Goal: Task Accomplishment & Management: Use online tool/utility

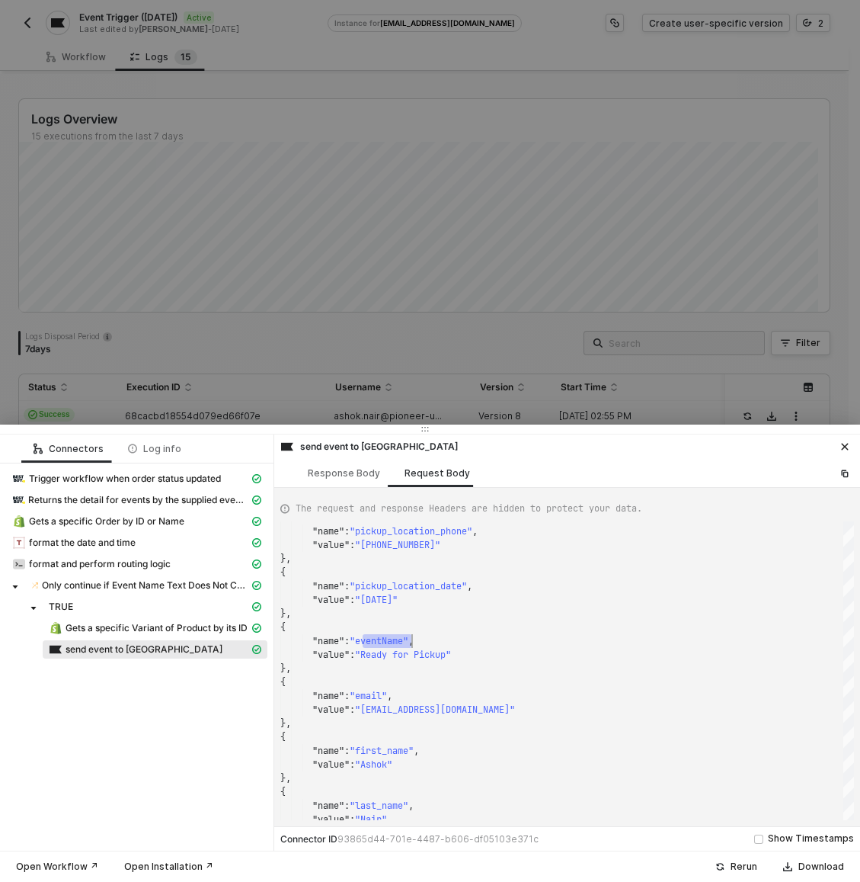
scroll to position [41, 132]
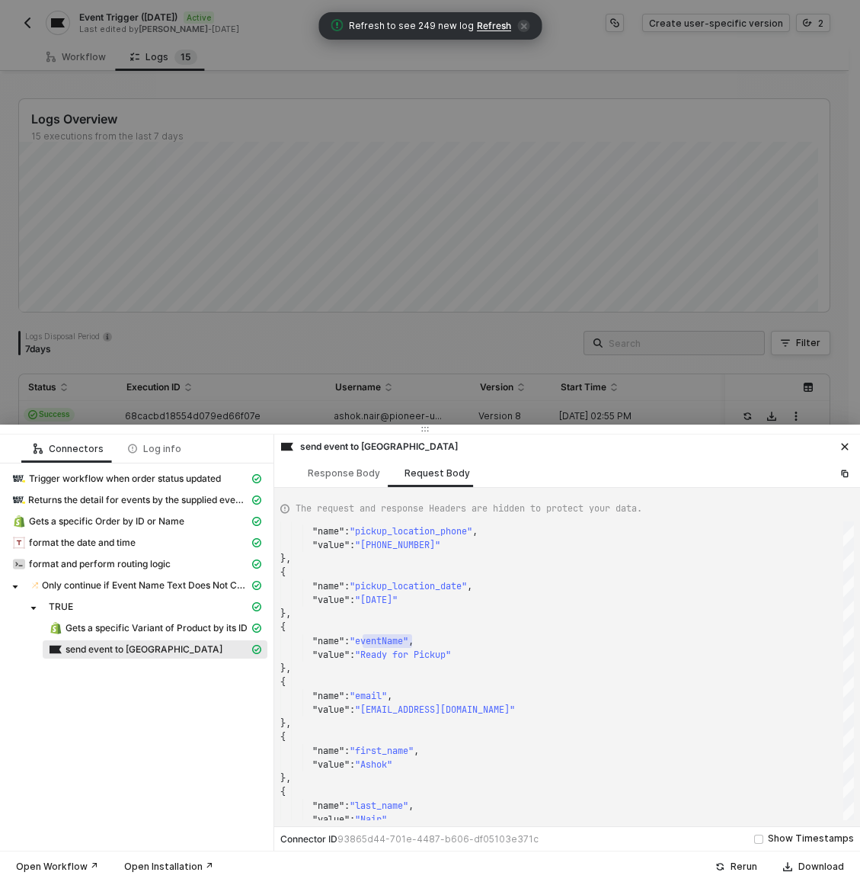
click at [75, 56] on div at bounding box center [430, 441] width 860 height 882
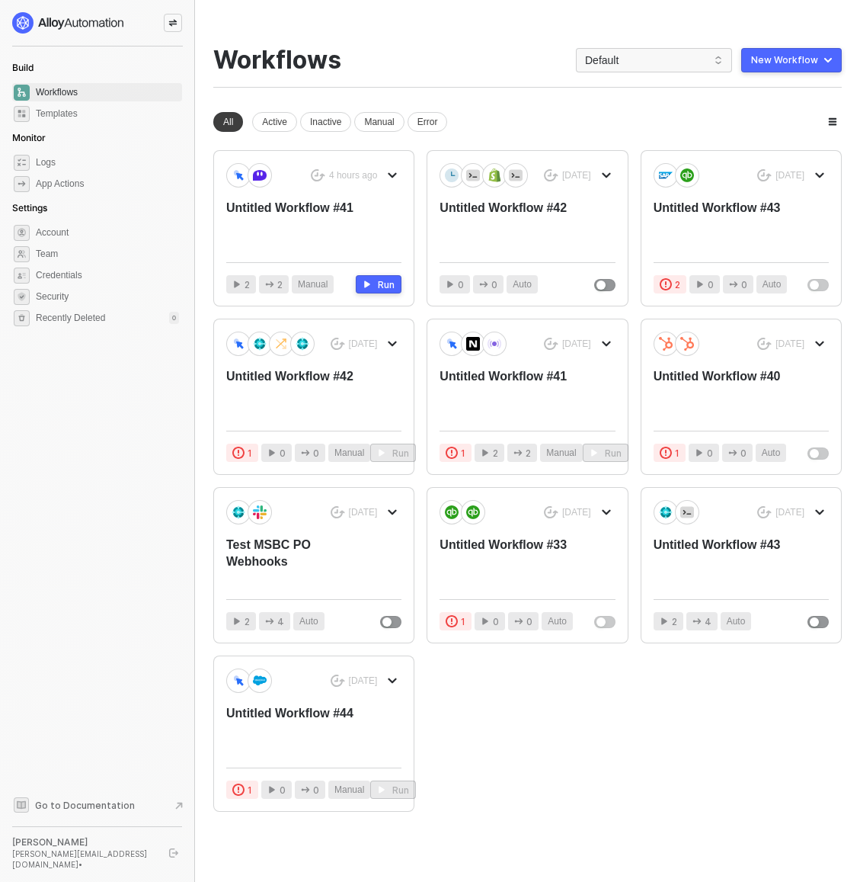
click at [475, 43] on div "You need to expand your browser window or switch to a computer with a bigger sc…" at bounding box center [527, 447] width 665 height 894
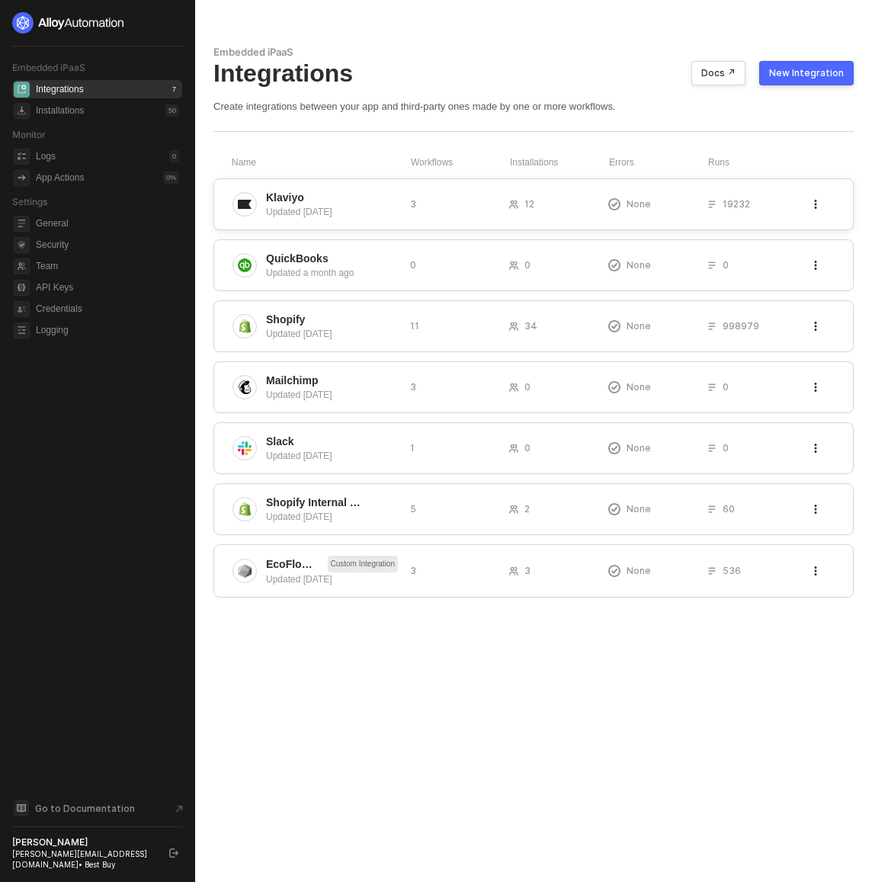
click at [405, 202] on div "Klaviyo Updated 14 days ago 3 12 None 19232" at bounding box center [533, 204] width 640 height 52
click at [344, 199] on span "Klaviyo" at bounding box center [332, 197] width 132 height 15
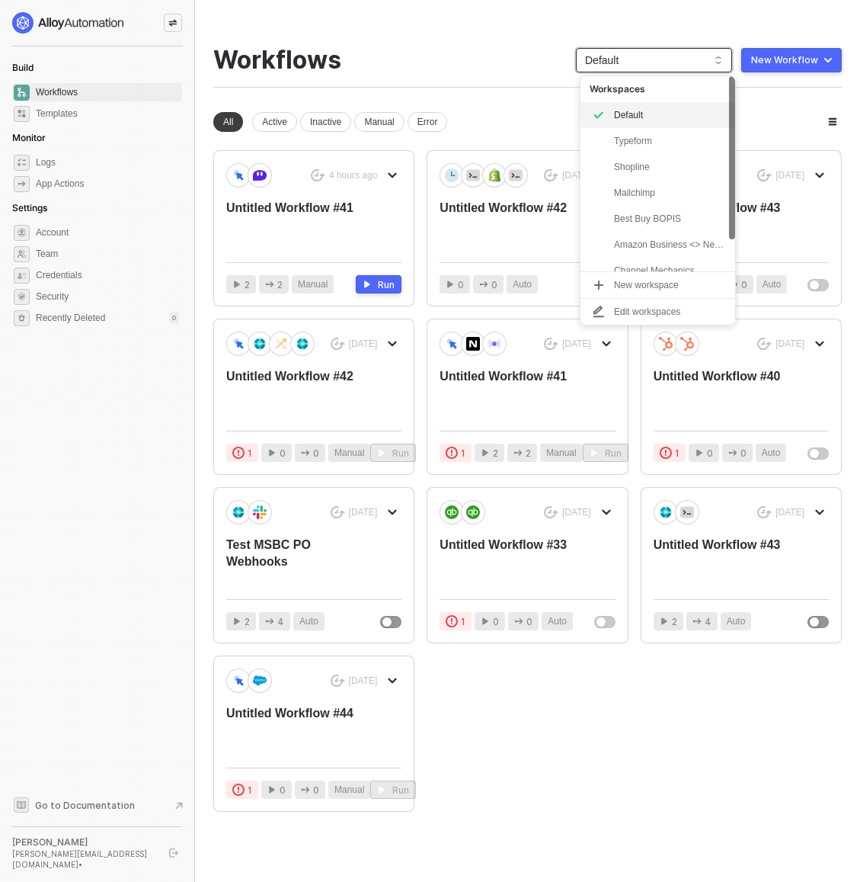
click at [666, 58] on span "Default" at bounding box center [654, 60] width 138 height 23
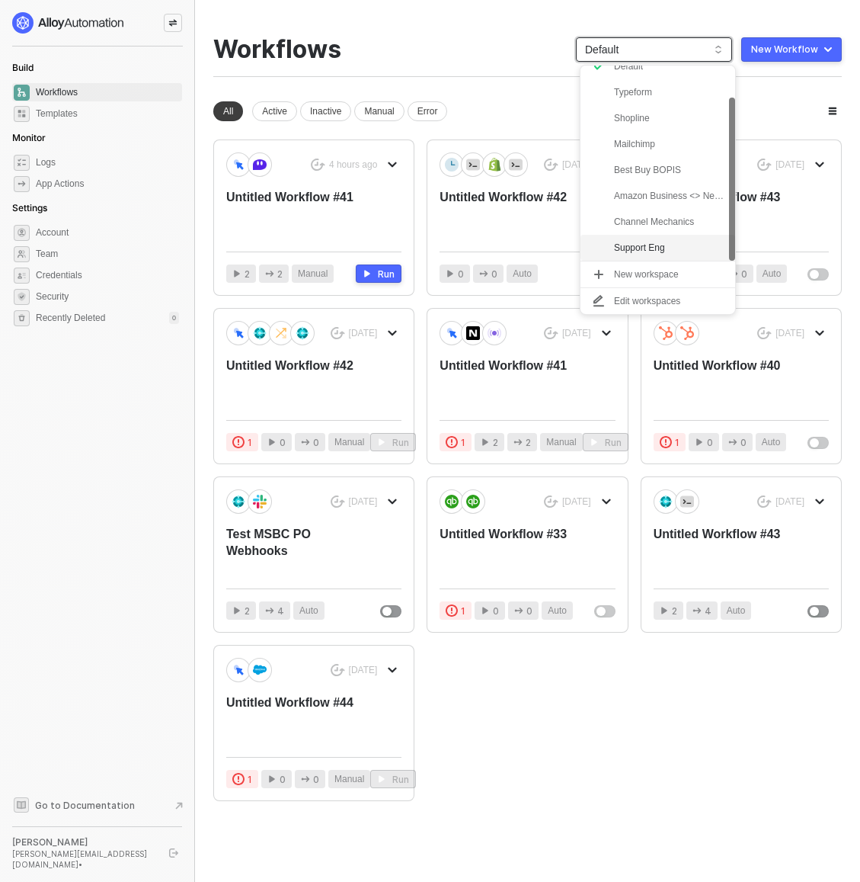
scroll to position [15, 0]
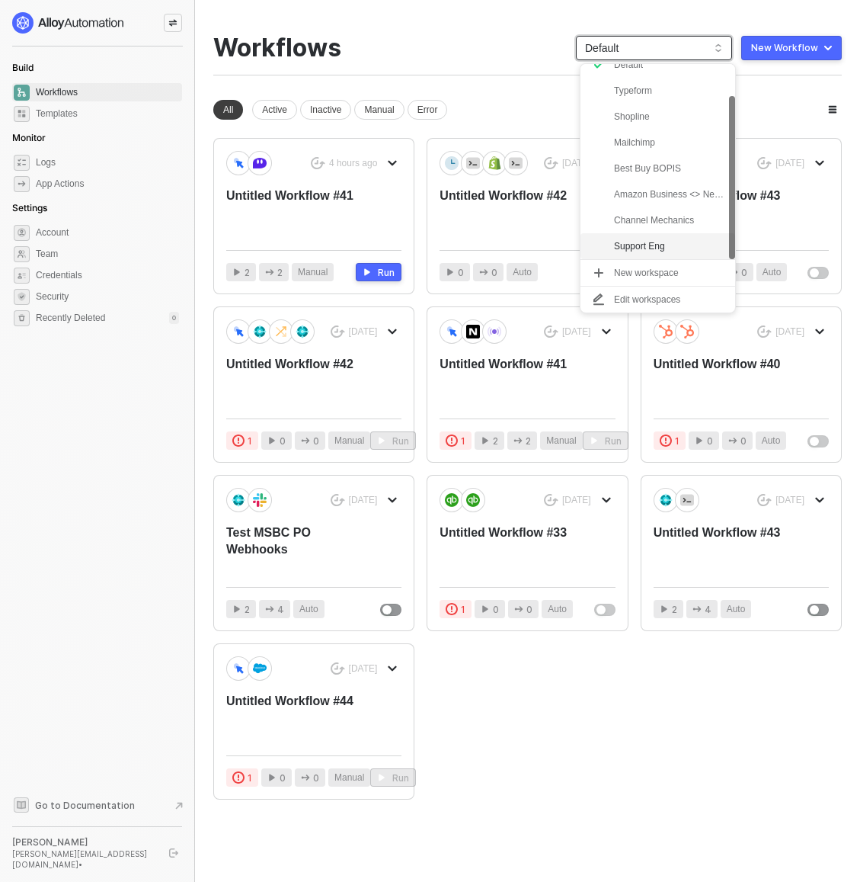
click at [669, 245] on div "Support Eng" at bounding box center [670, 246] width 112 height 18
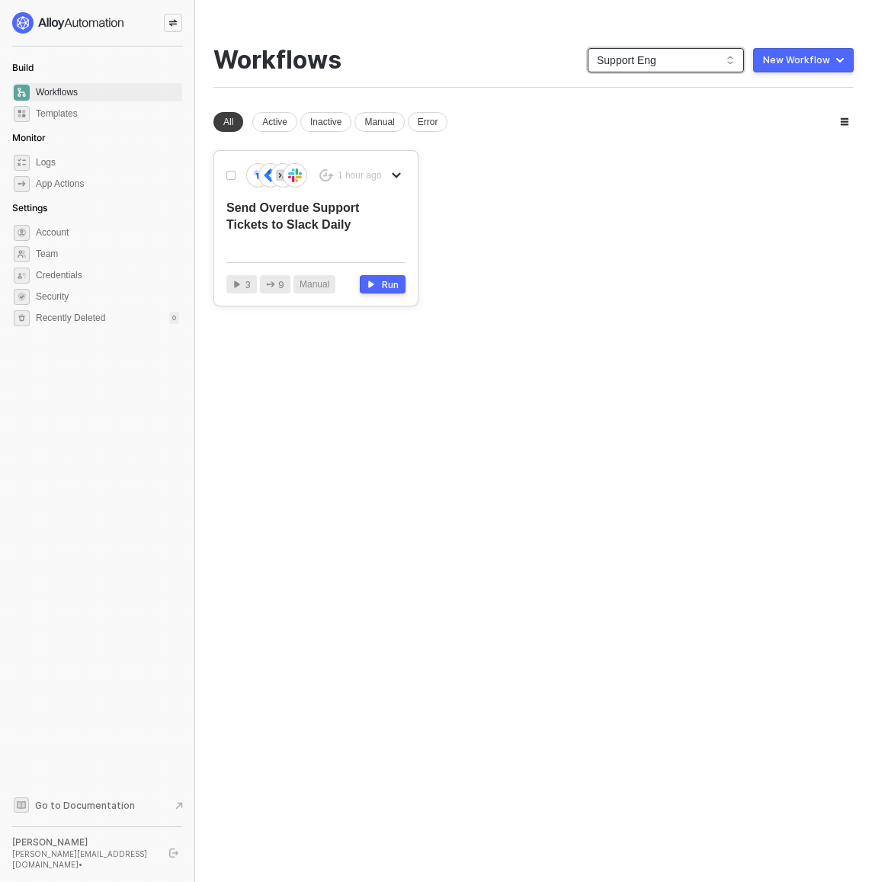
click at [319, 227] on div "Send Overdue Support Tickets to Slack Daily" at bounding box center [297, 225] width 143 height 50
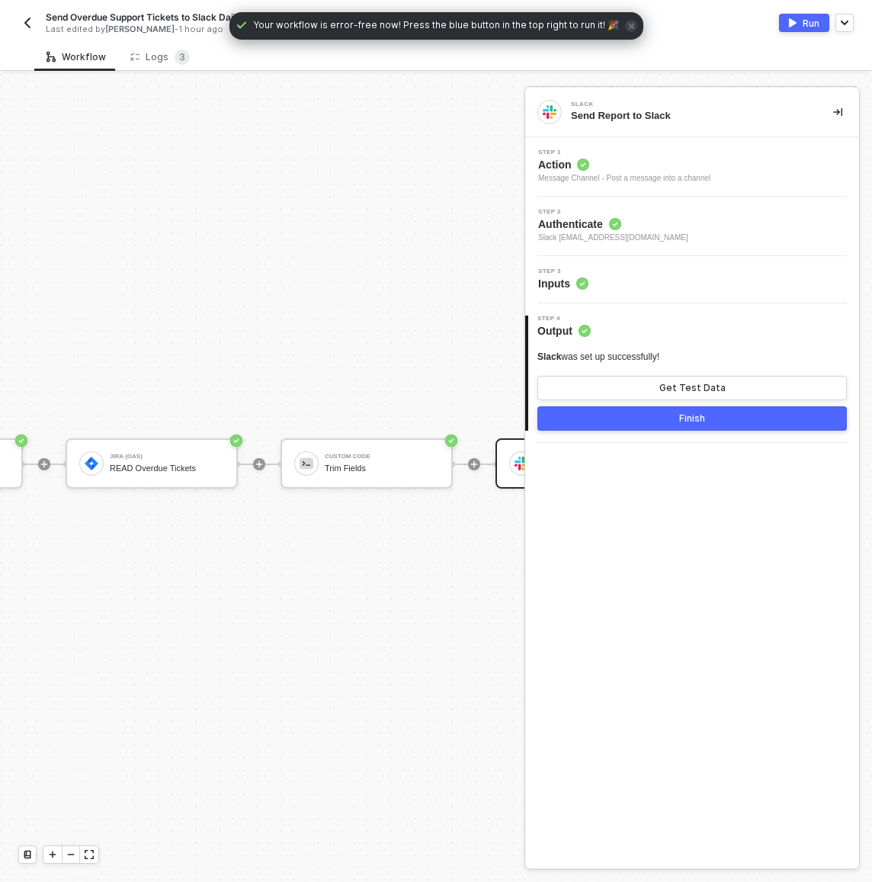
scroll to position [40, 335]
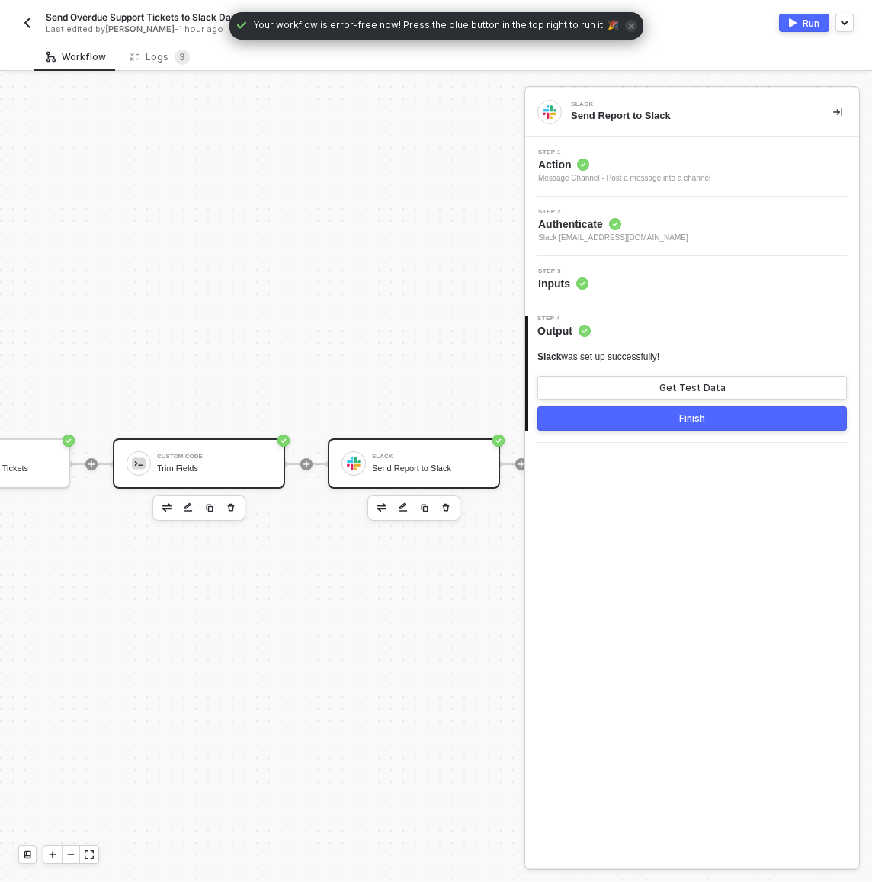
click at [143, 472] on div "Custom Code Trim Fields" at bounding box center [199, 463] width 172 height 50
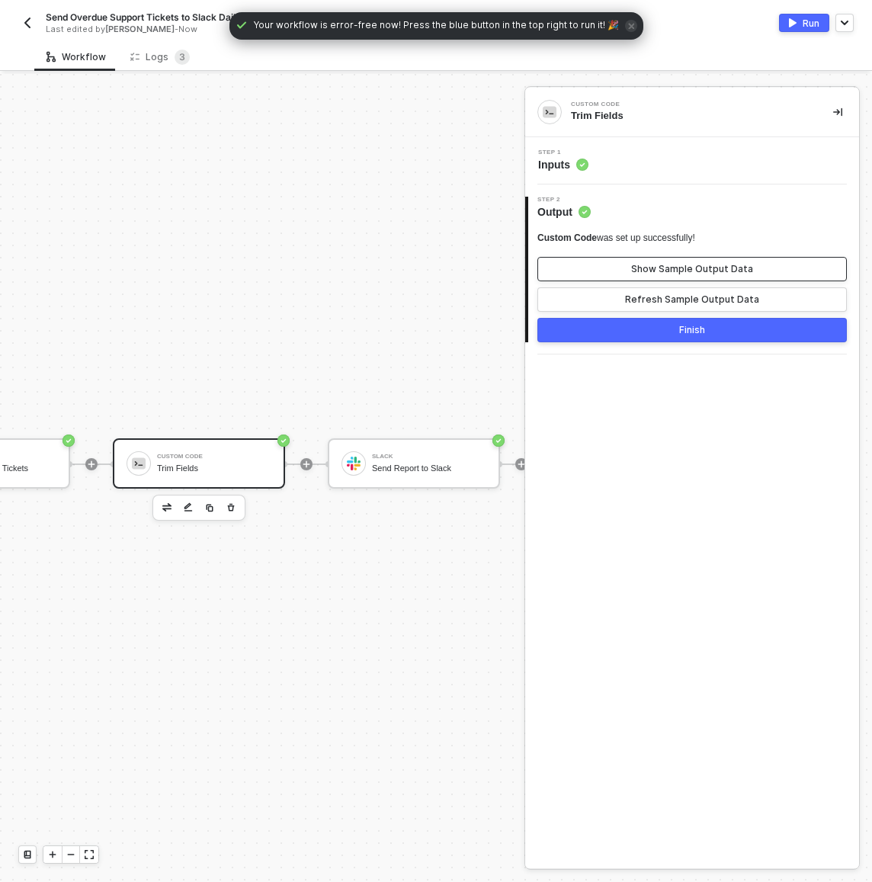
click at [598, 268] on button "Show Sample Output Data" at bounding box center [691, 269] width 309 height 24
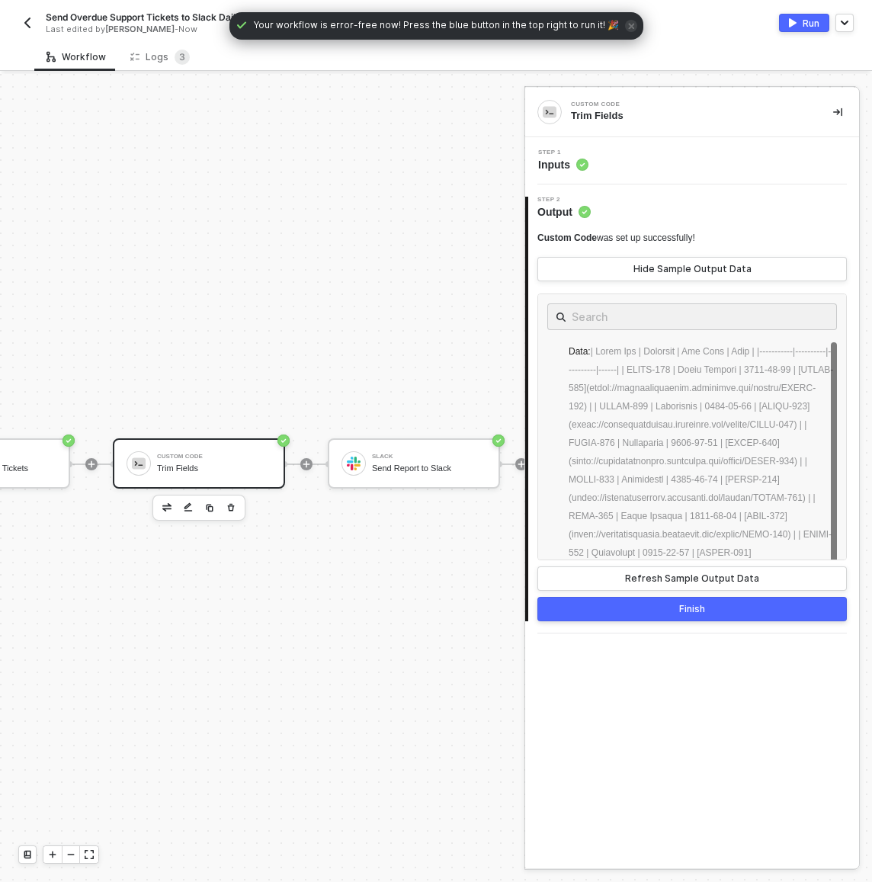
click at [638, 159] on div "Step 1 Inputs" at bounding box center [694, 160] width 330 height 23
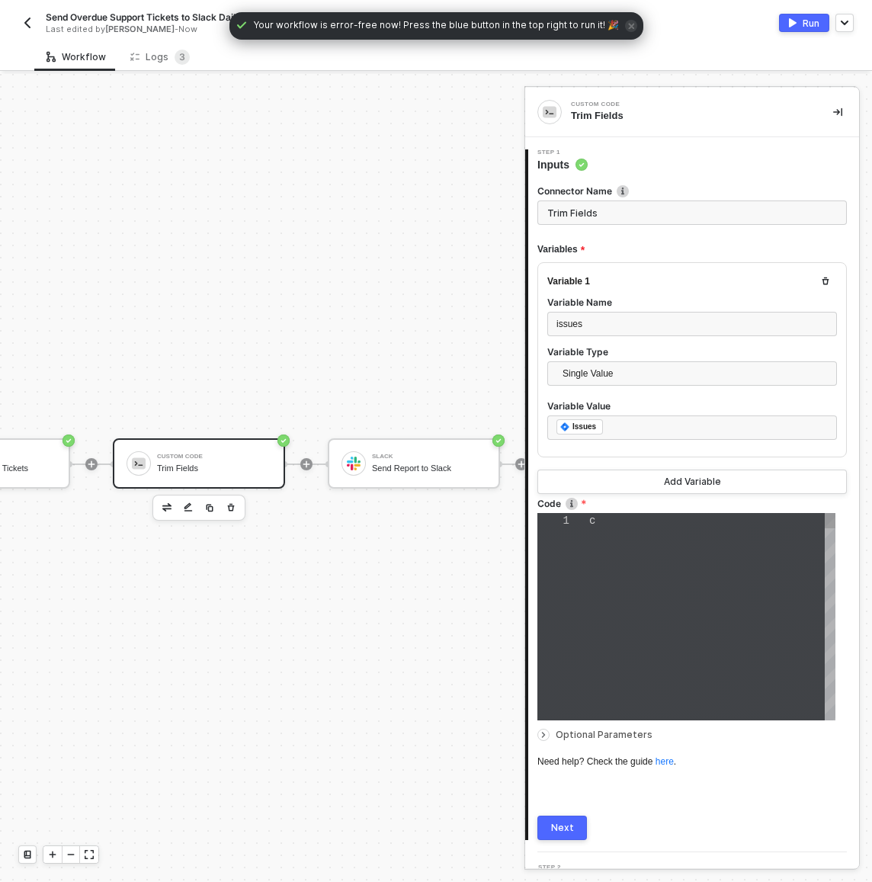
type textarea "const trimmedIssues = inputData.issues.map(issue => ({ key: issue.key, assignee…"
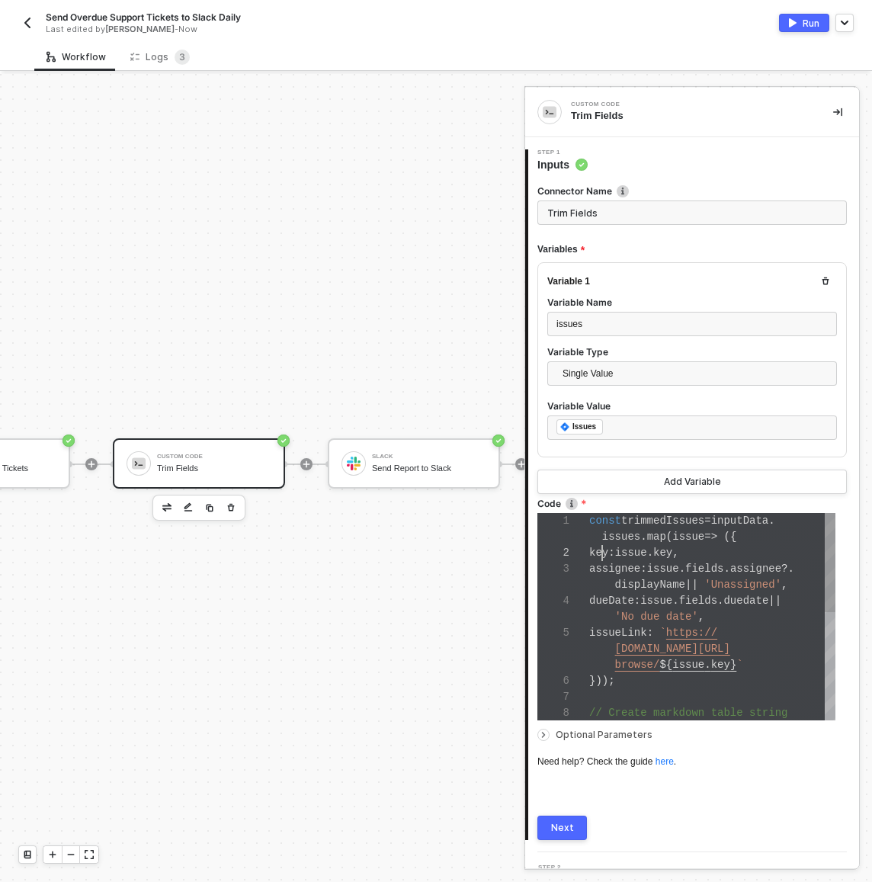
click at [599, 557] on span "key" at bounding box center [598, 552] width 19 height 12
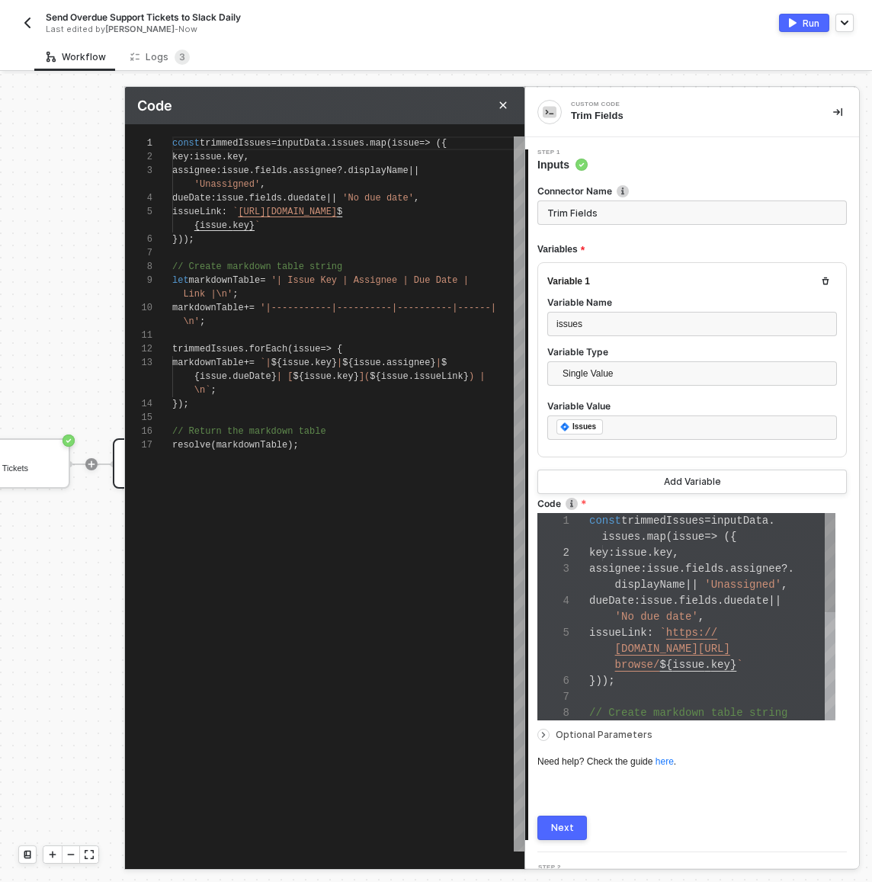
scroll to position [110, 0]
click at [331, 358] on span "key" at bounding box center [323, 362] width 17 height 11
type textarea "const trimmedIssues = inputData.issues.map(issue => ({ key: issue.key, assignee…"
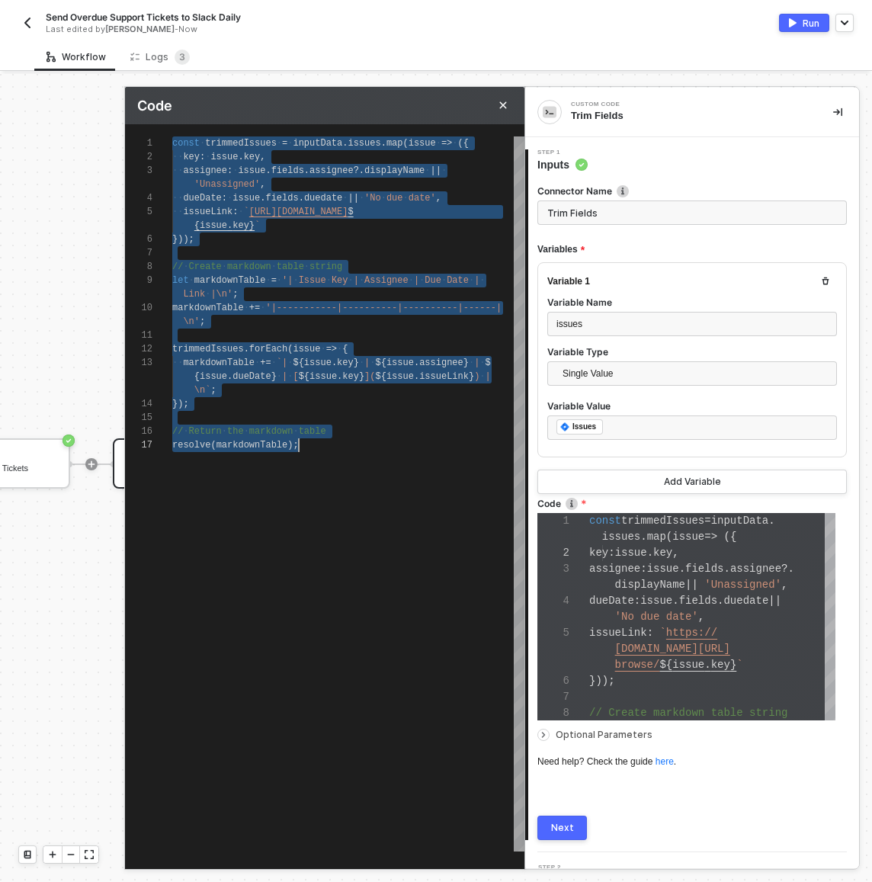
paste textarea "// Return the markdown table return markdownTable"
type textarea "const trimmedIssues = jiraResponse.issues.map(issue => ({ key: issue.key, assig…"
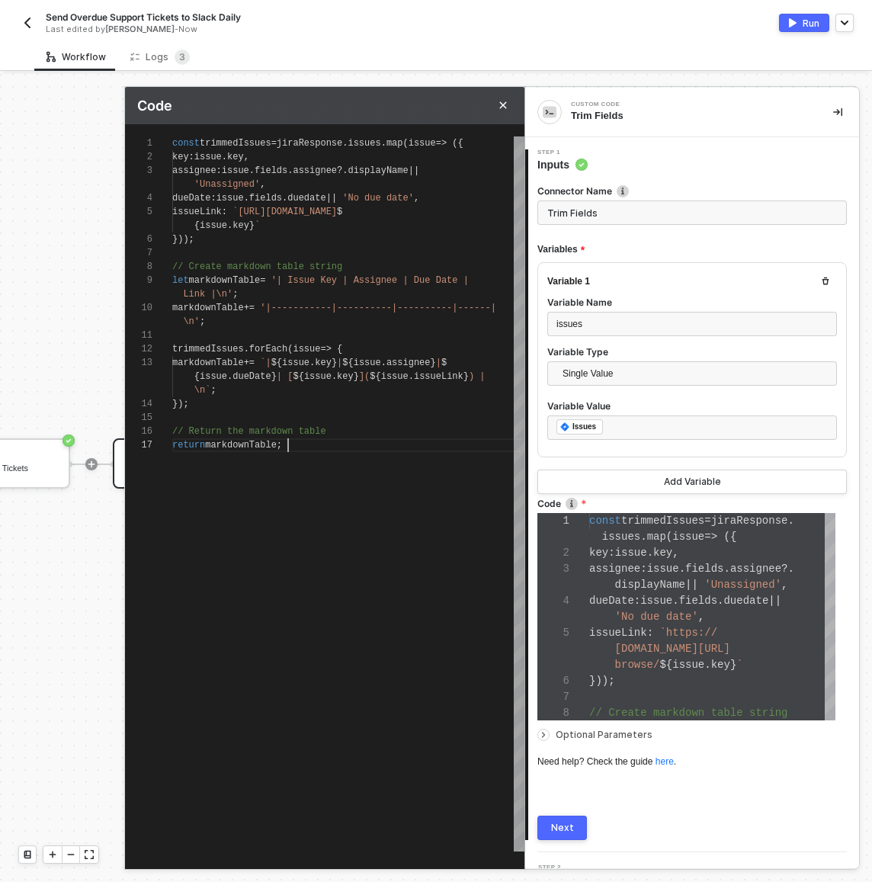
scroll to position [80, 0]
type textarea "const trimmedIssues = jiraResponse.issues.map(issue => ({ key: issue.key, assig…"
click at [335, 139] on span "jiraResponse" at bounding box center [310, 143] width 66 height 11
type textarea "const trimmedIssues = i.issues.map(issue => ({ key: issue.key, assignee: issue.…"
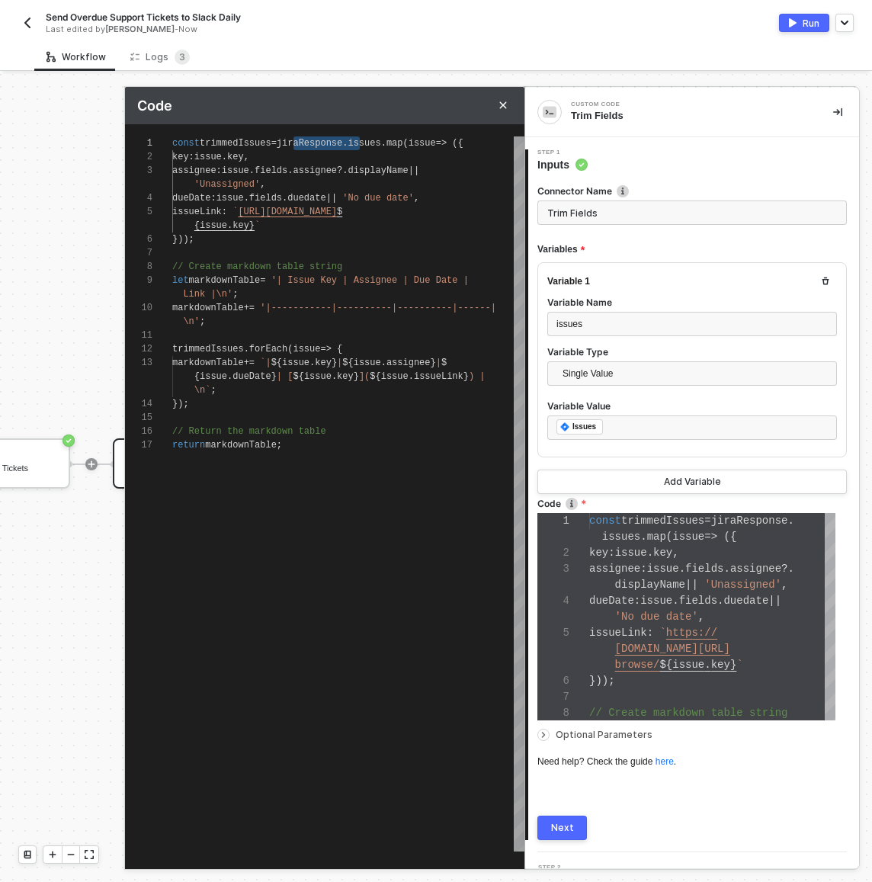
type textarea "const trimmedIssues = in.issues.map(issue => ({ key: issue.key, assignee: issue…"
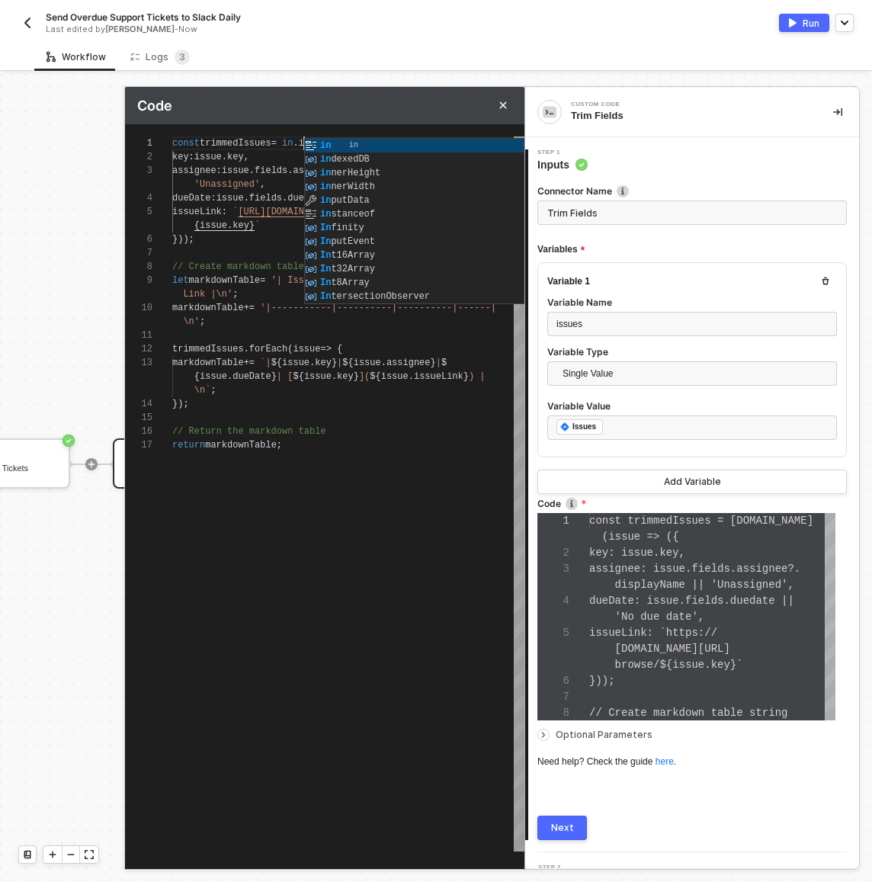
type textarea "const trimmedIssues = inp.issues.map(issue => ({ key: issue.key, assignee: issu…"
type textarea "const trimmedIssues = inpu.issues.map(issue => ({ key: issue.key, assignee: iss…"
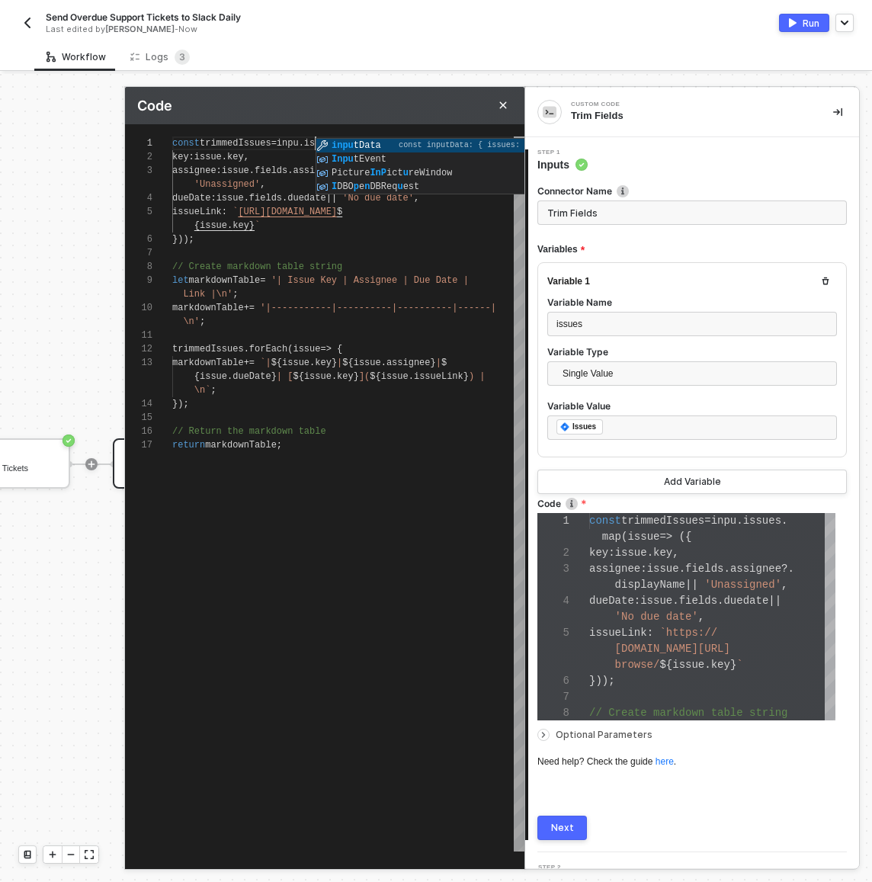
type textarea "const trimmedIssues = input.issues.map(issue => ({ key: issue.key, assignee: is…"
type textarea "const trimmedIssues = inputD.issues.map(issue => ({ key: issue.key, assignee: i…"
type textarea "const trimmedIssues = inputData.issues.map(issue => ({ key: issue.key, assignee…"
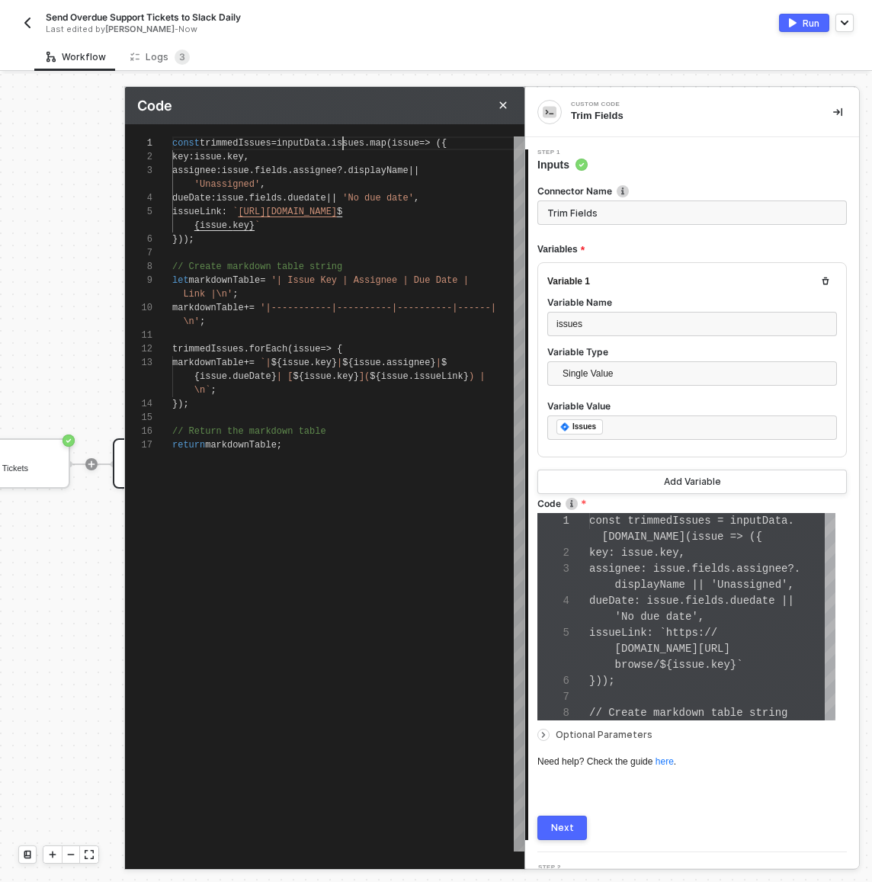
scroll to position [0, 171]
click at [216, 432] on div "1 2 3 4 5 6 7 8 9 10 11 12 13 14 15 16 17 const trimmedIssues = inputData . iss…" at bounding box center [324, 493] width 399 height 715
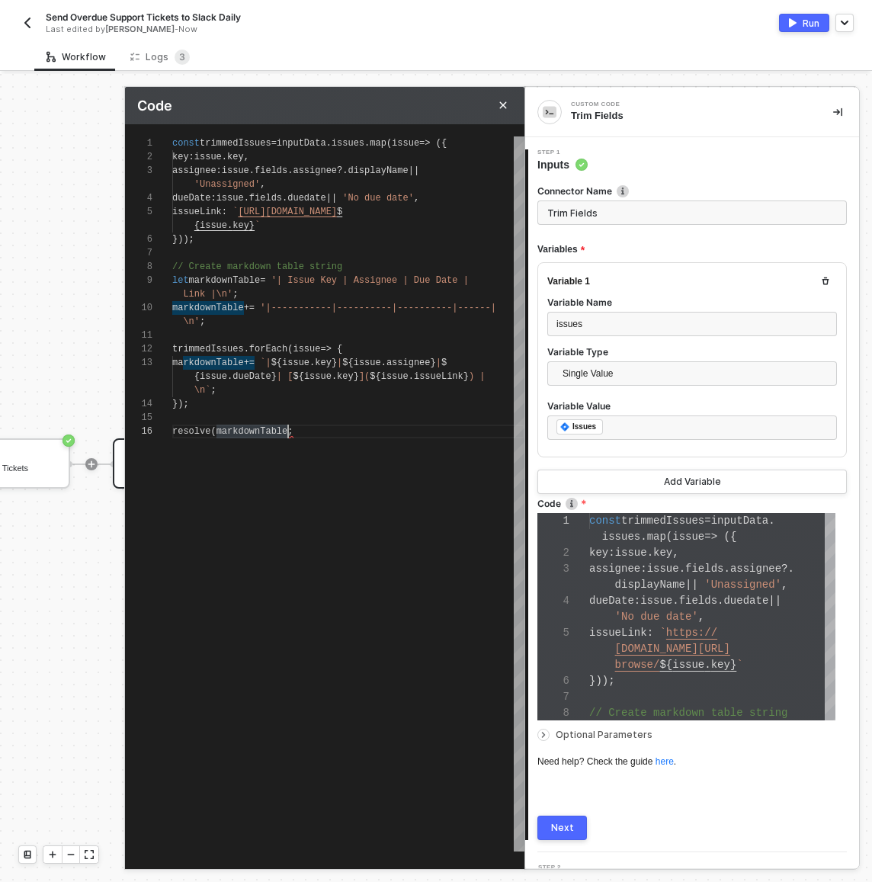
type textarea "resolve(markdownTable);"
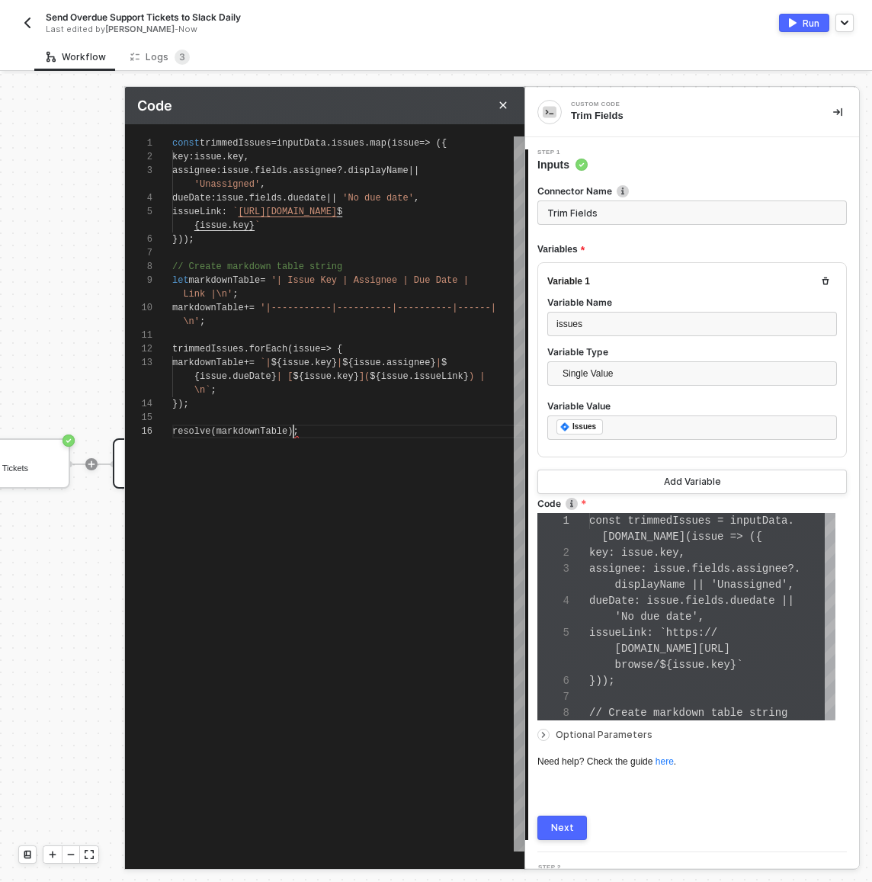
scroll to position [14, 121]
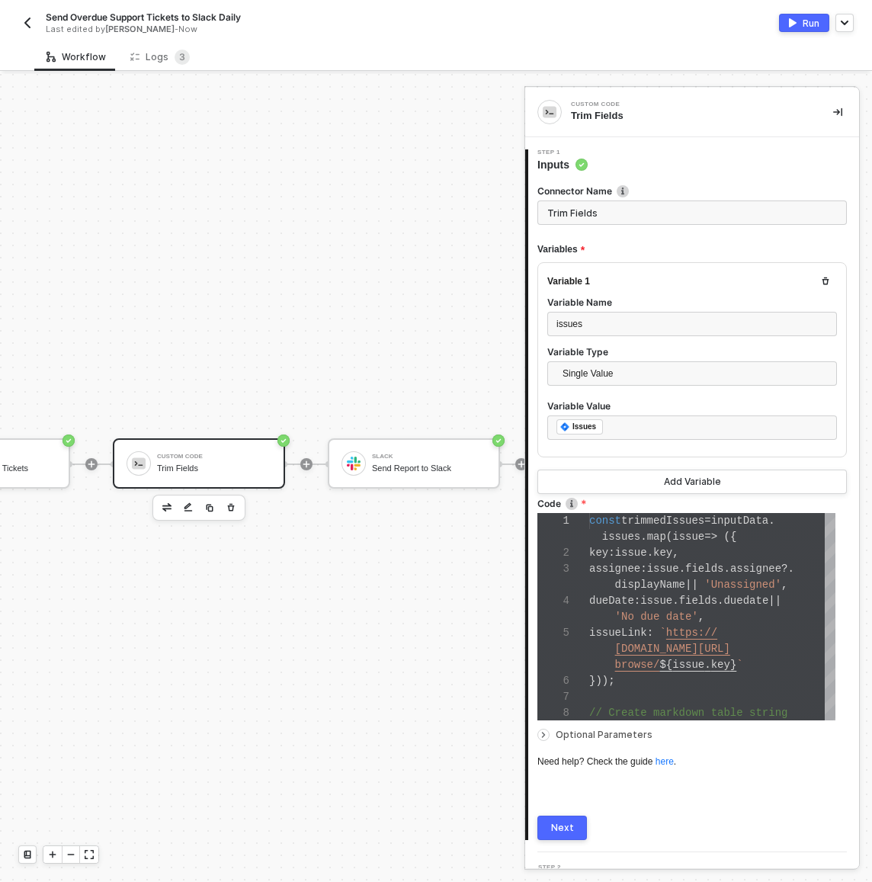
click at [580, 828] on button "Next" at bounding box center [562, 827] width 50 height 24
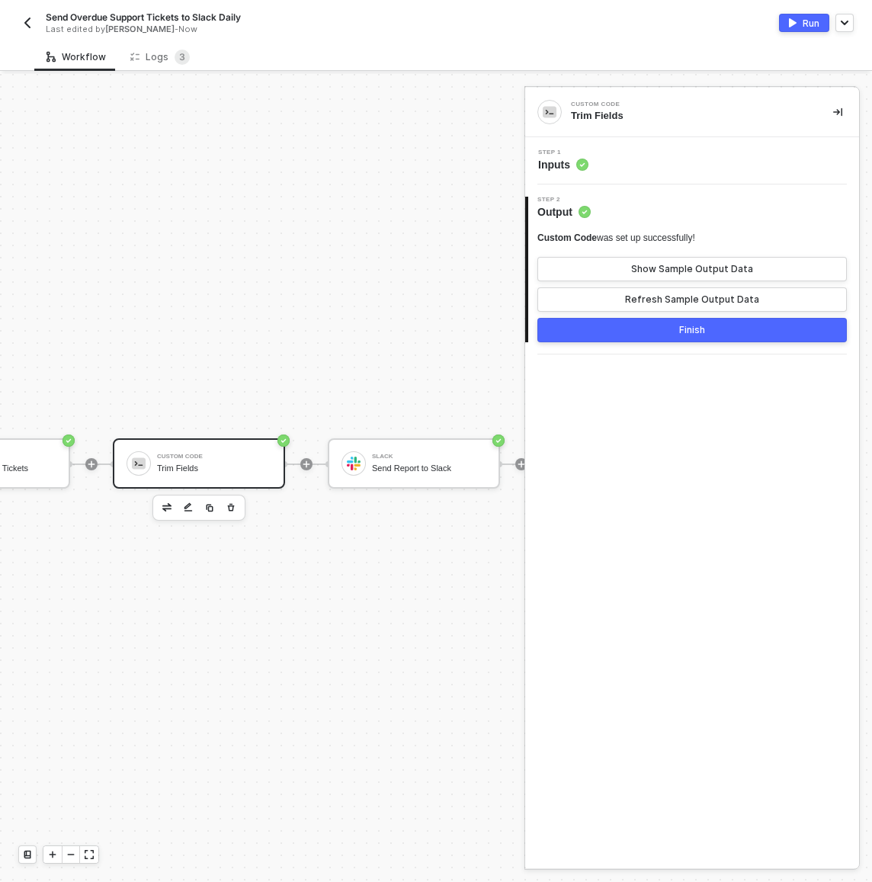
click at [591, 319] on button "Finish" at bounding box center [691, 330] width 309 height 24
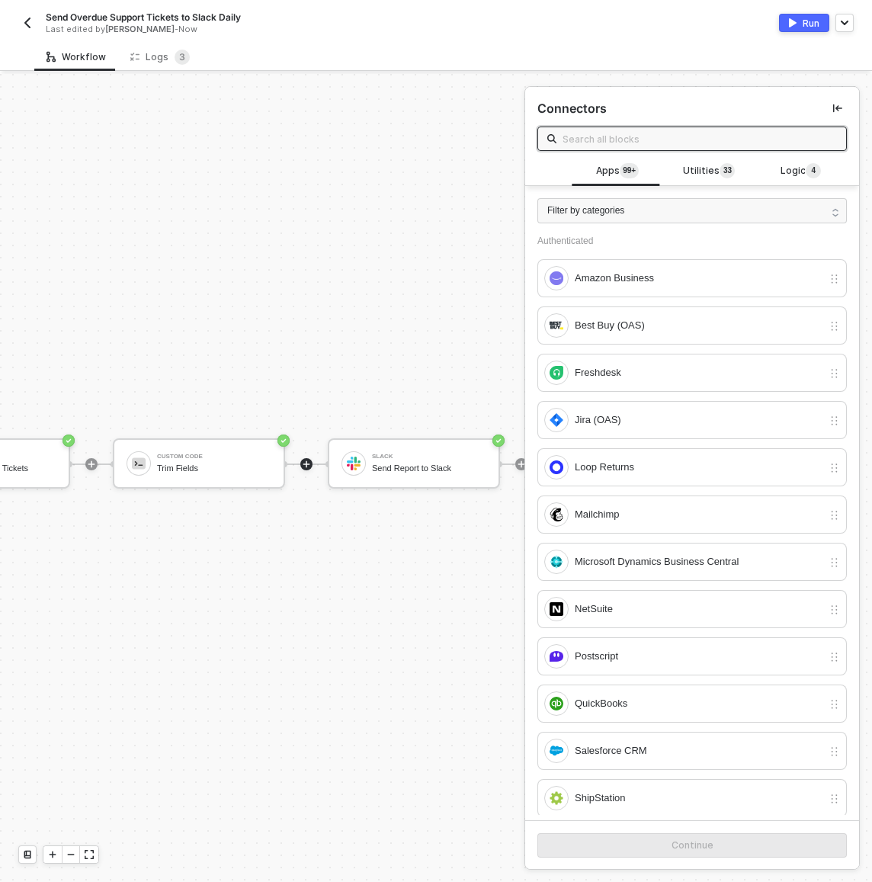
click at [789, 29] on button "Run" at bounding box center [804, 23] width 50 height 18
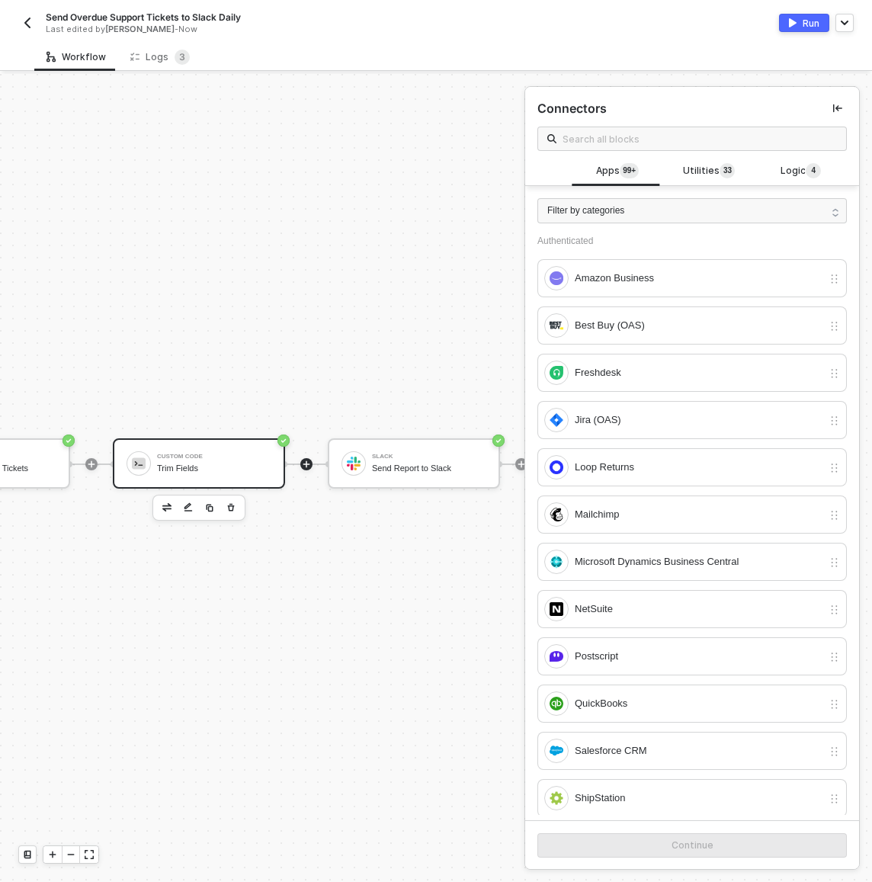
click at [238, 463] on div "Trim Fields" at bounding box center [214, 468] width 114 height 10
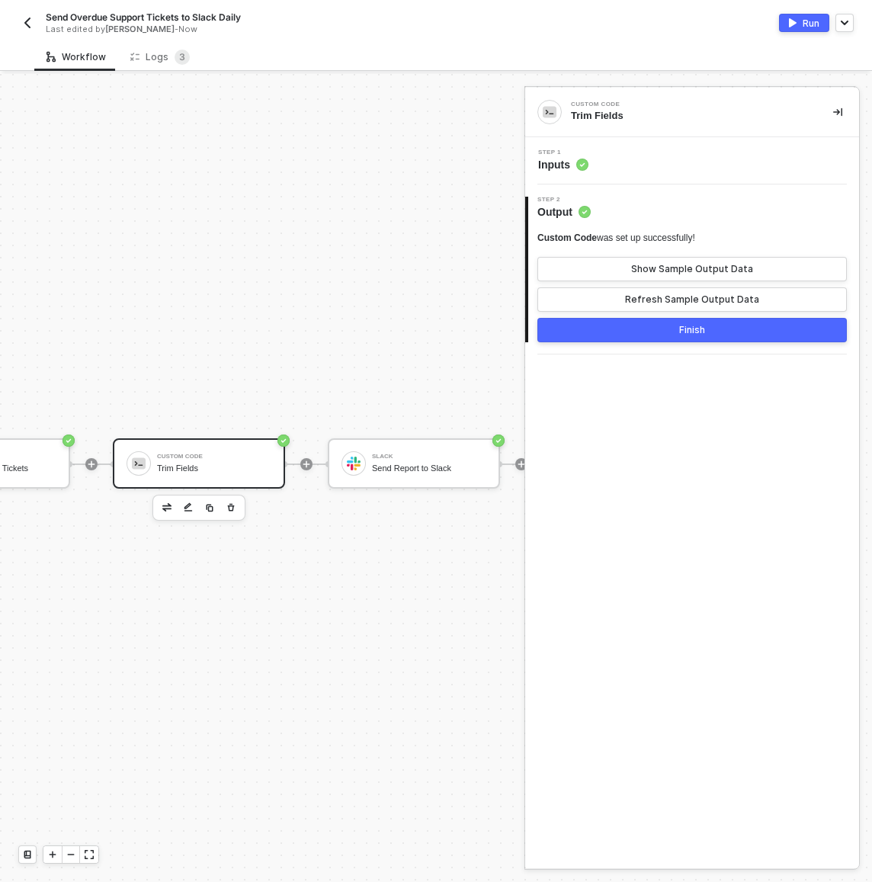
click at [678, 151] on div "Step 1 Inputs" at bounding box center [694, 160] width 330 height 23
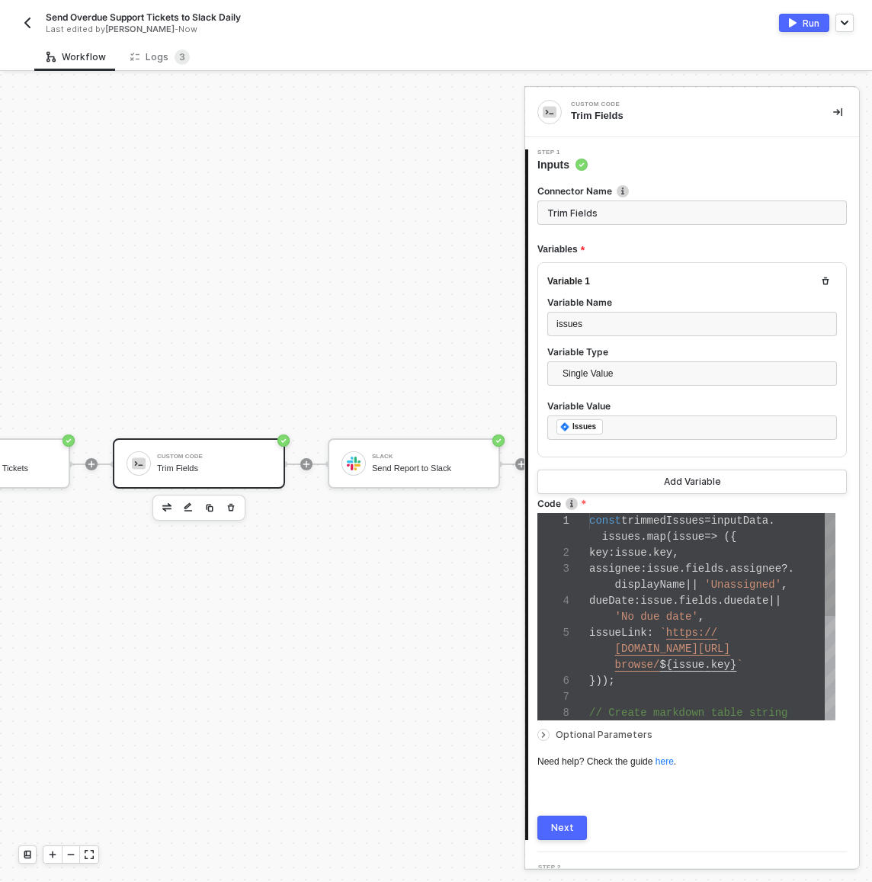
scroll to position [80, 0]
click at [709, 550] on div "key : issue . key ," at bounding box center [712, 553] width 246 height 16
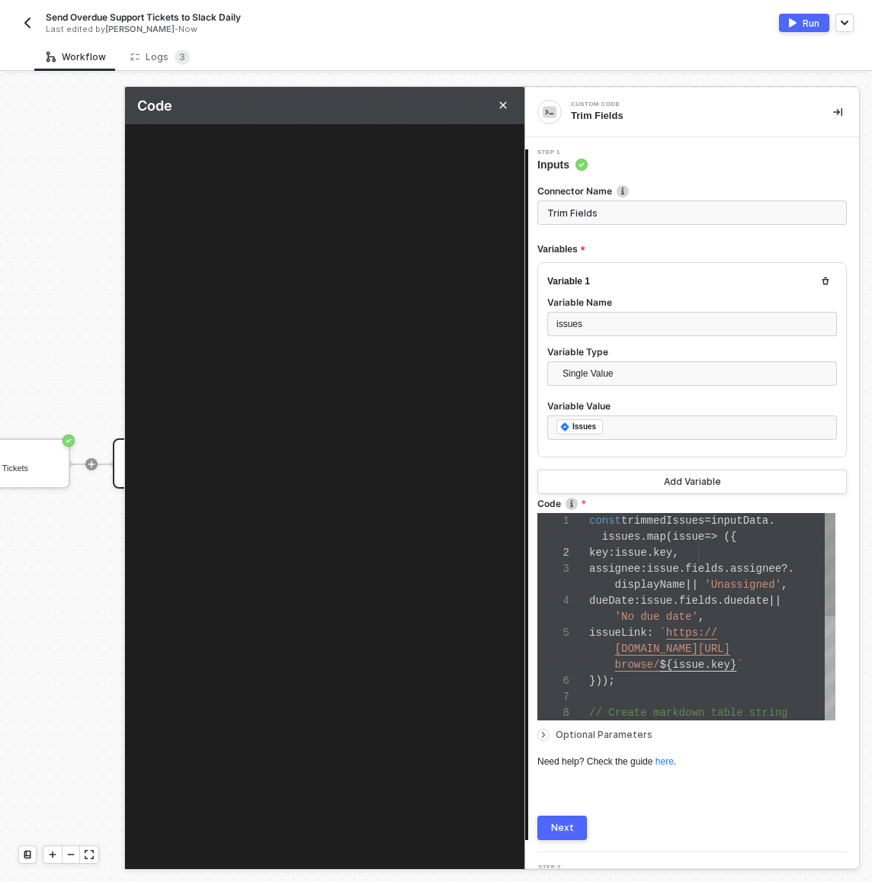
scroll to position [110, 0]
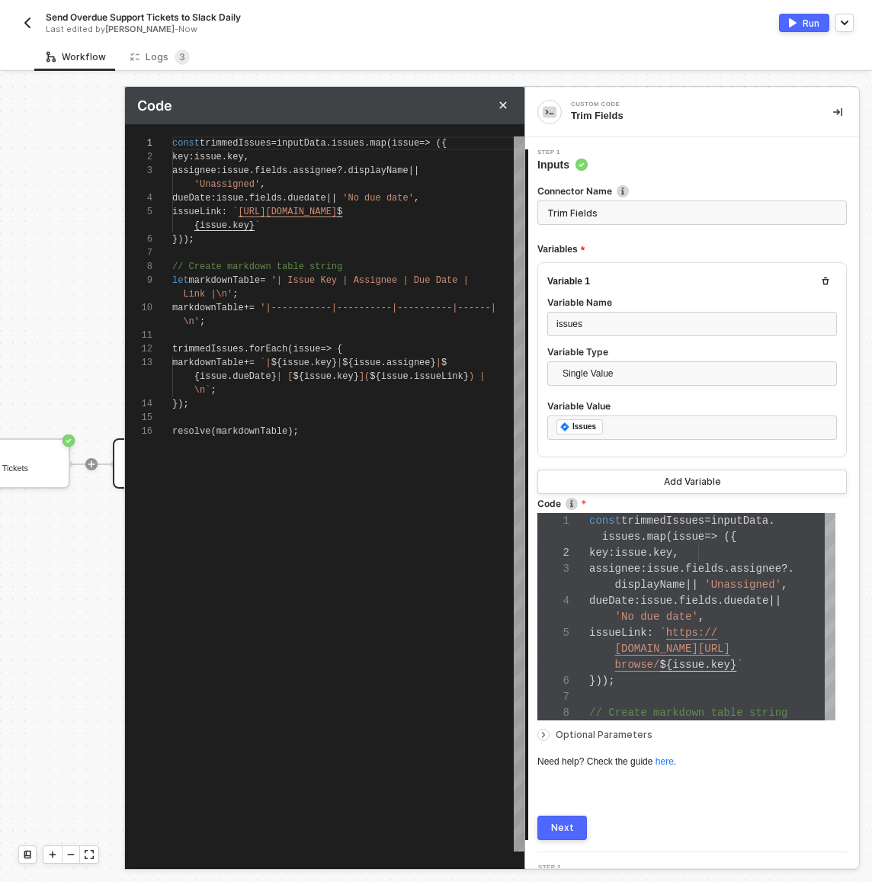
click at [509, 429] on div "resolve ( markdownTable );" at bounding box center [348, 431] width 352 height 14
type textarea "const trimmedIssues = inputData.issues.map(issue => ({ key: issue.key, assignee…"
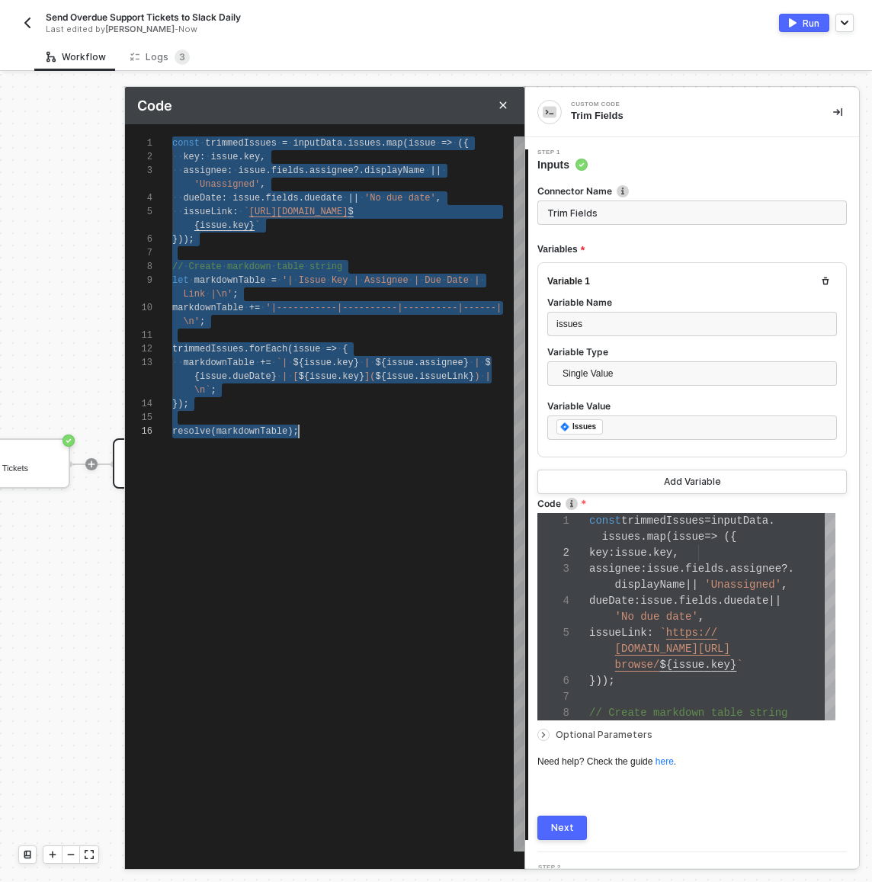
paste textarea "return bulletPoints.trim("
type textarea "const trimmedIssues = jiraResponse.issues.map(issue => ({ key: issue.key, assig…"
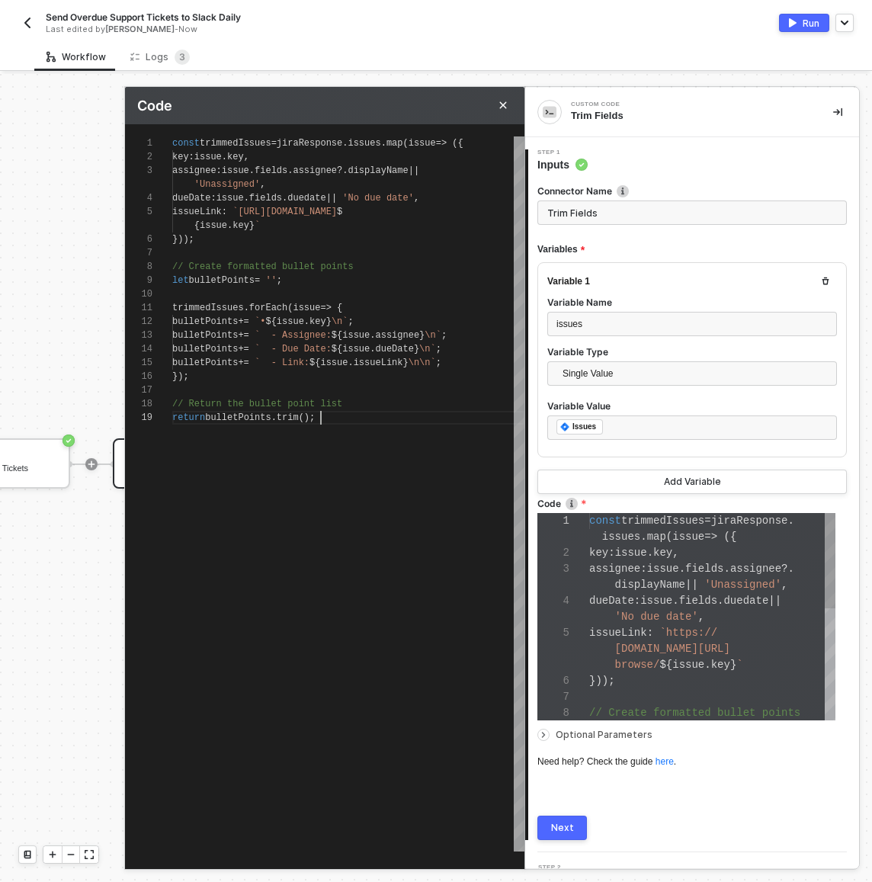
scroll to position [80, 0]
click at [226, 402] on div "1 2 3 4 5 6 7 8 9 10 11 12 13 14 15 16 17 18 19 const trimmedIssues = jiraRespo…" at bounding box center [324, 493] width 399 height 715
click at [226, 403] on div "1 2 3 4 5 6 7 8 9 10 11 12 13 14 15 16 17 18 19 const trimmedIssues = jiraRespo…" at bounding box center [324, 493] width 399 height 715
type textarea "return bulletPoints.trim();"
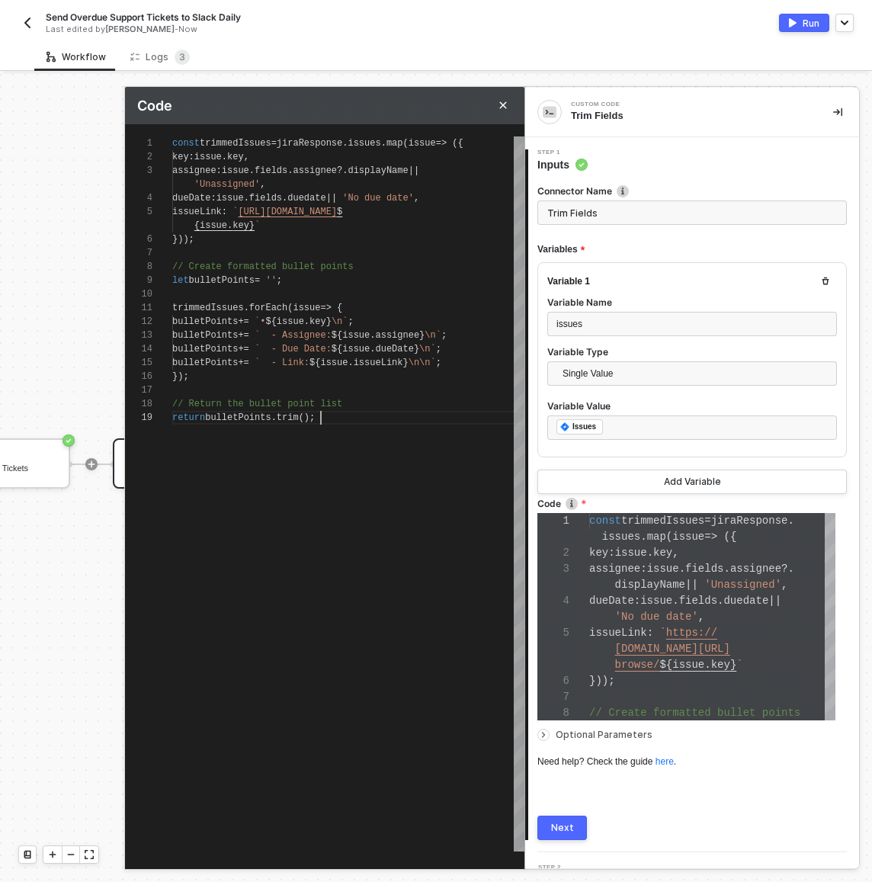
click at [225, 415] on span "bulletPoints" at bounding box center [238, 417] width 66 height 11
click at [211, 418] on span "bulletPoints" at bounding box center [238, 417] width 66 height 11
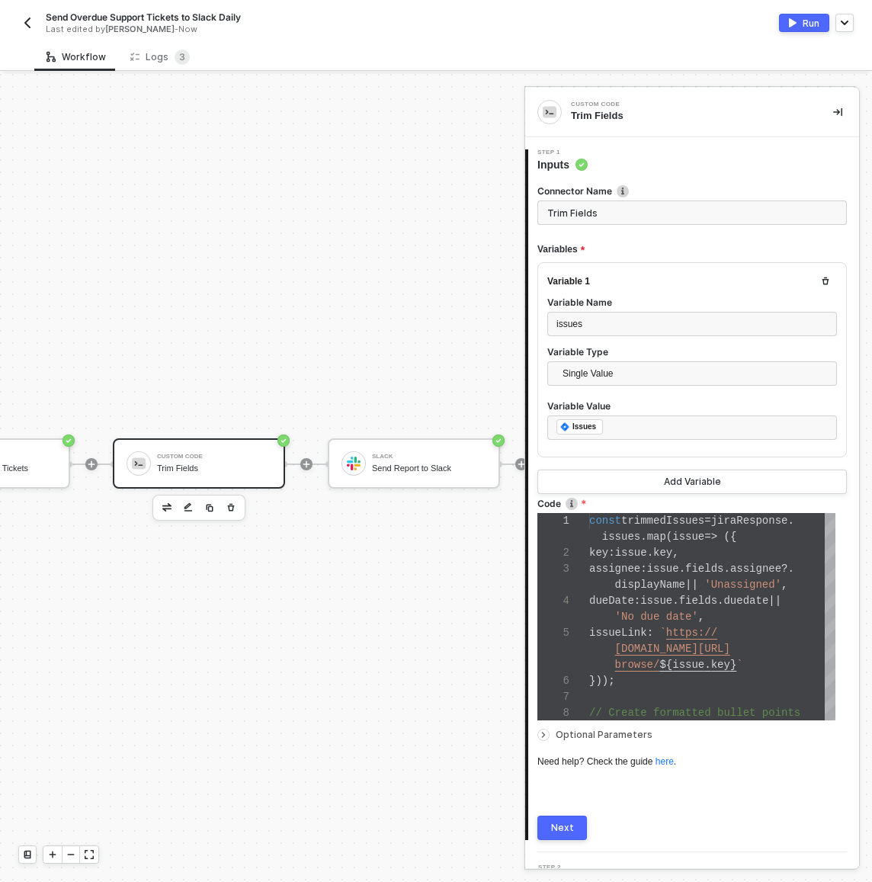
click at [566, 825] on div "Next" at bounding box center [562, 828] width 23 height 12
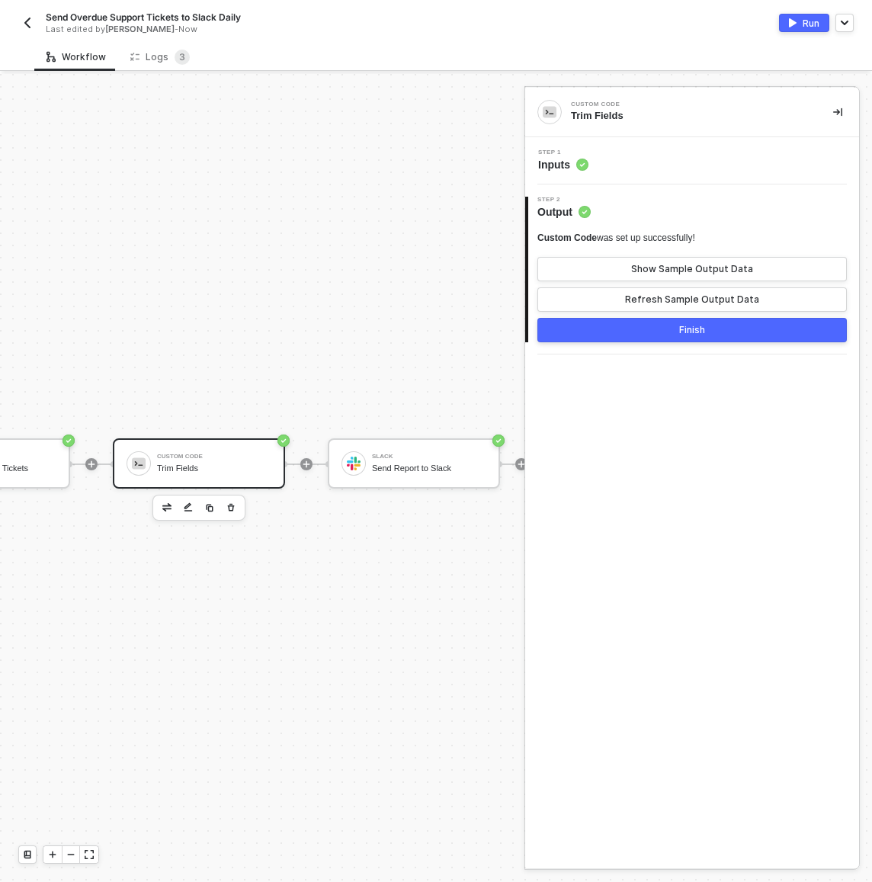
click at [631, 159] on div "Step 1 Inputs" at bounding box center [694, 160] width 330 height 23
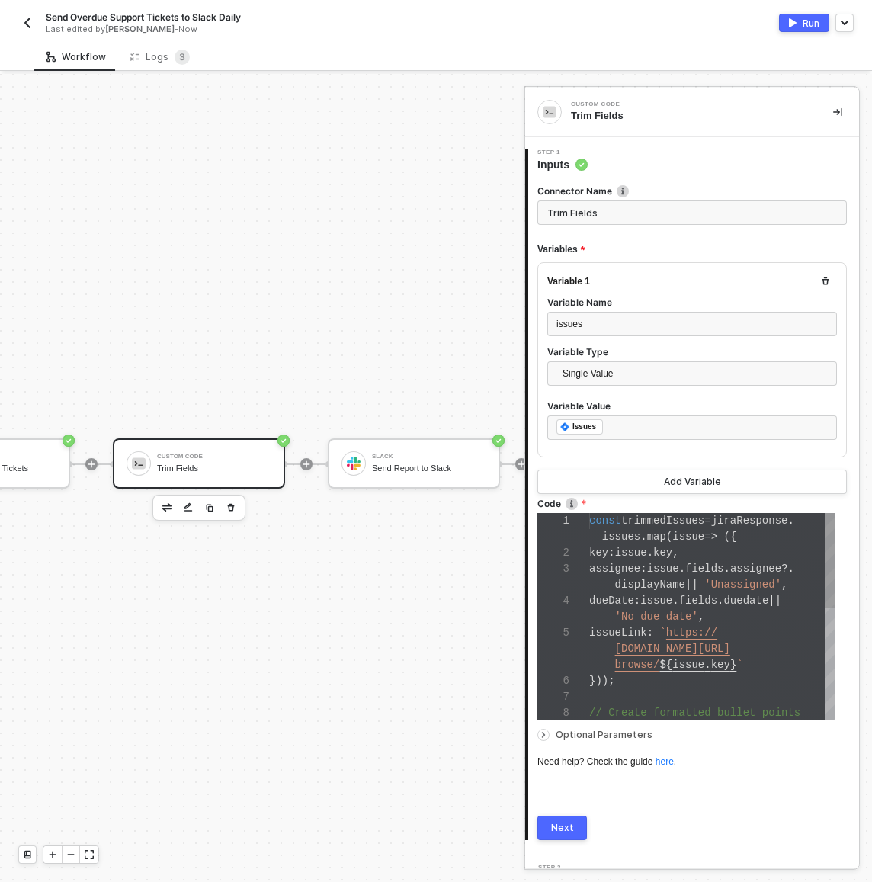
scroll to position [48, 51]
click at [631, 573] on span "assignee" at bounding box center [614, 568] width 51 height 12
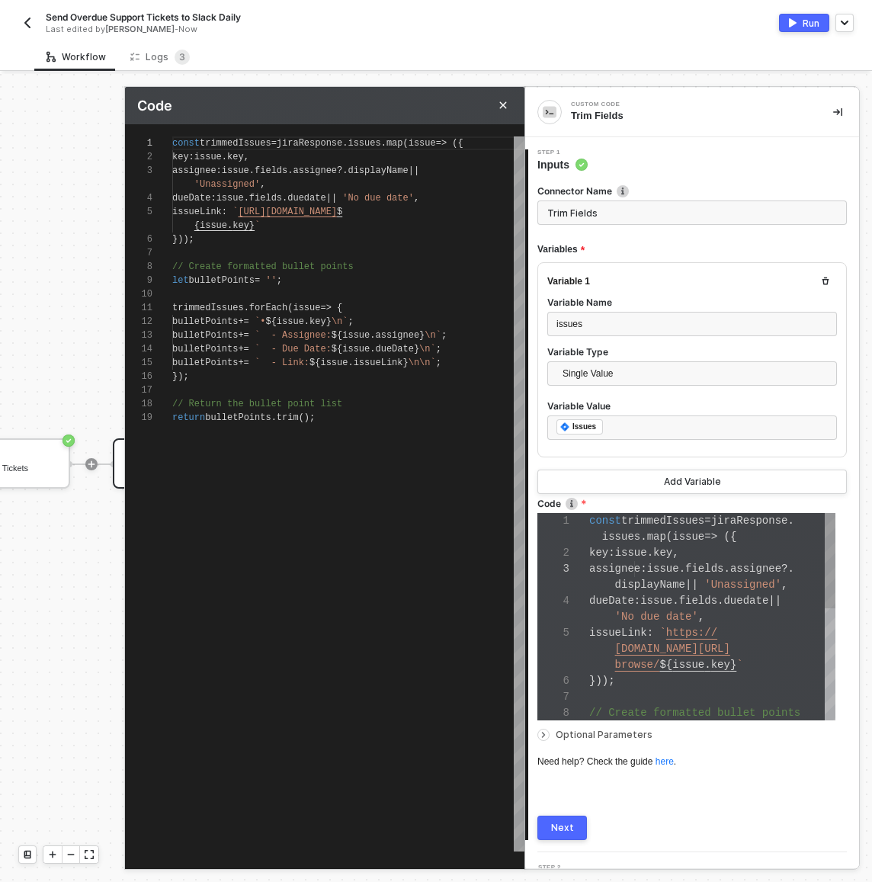
scroll to position [110, 0]
click at [316, 140] on span "jiraResponse" at bounding box center [310, 143] width 66 height 11
type textarea "const trimmedIssues = i.issues.map(issue => ({ key: issue.key, assignee: issue.…"
type textarea "const trimmedIssues = in.issues.map(issue => ({ key: issue.key, assignee: issue…"
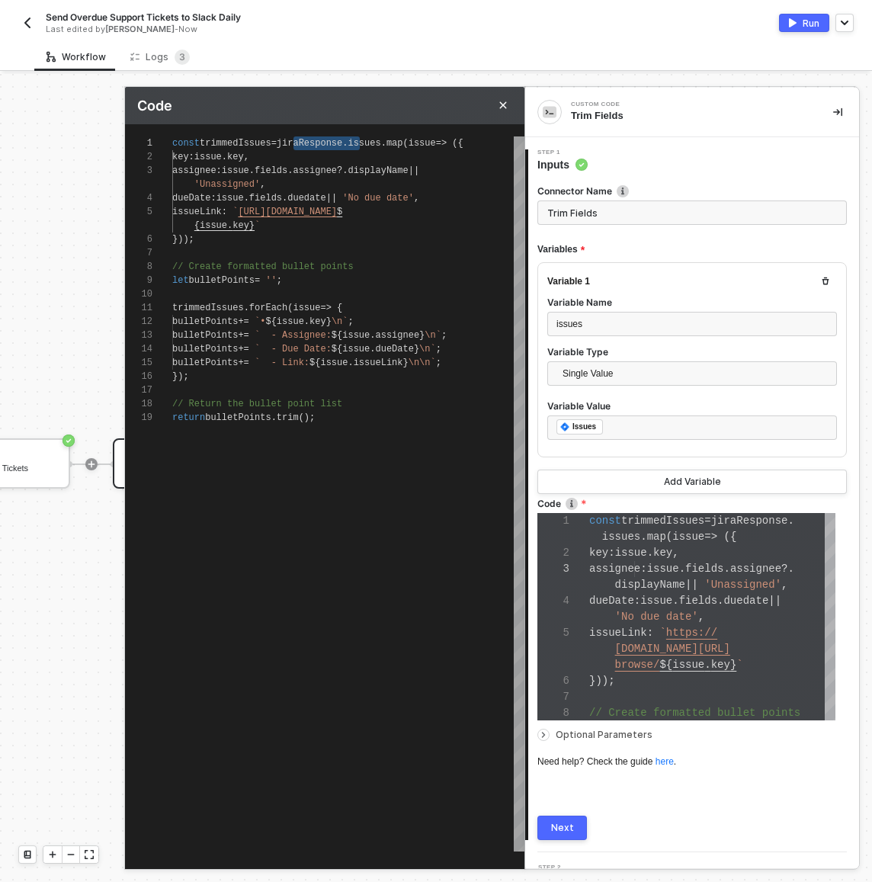
type textarea "const trimmedIssues = in.issues.map(issue => ({ key: issue.key, assignee: issue…"
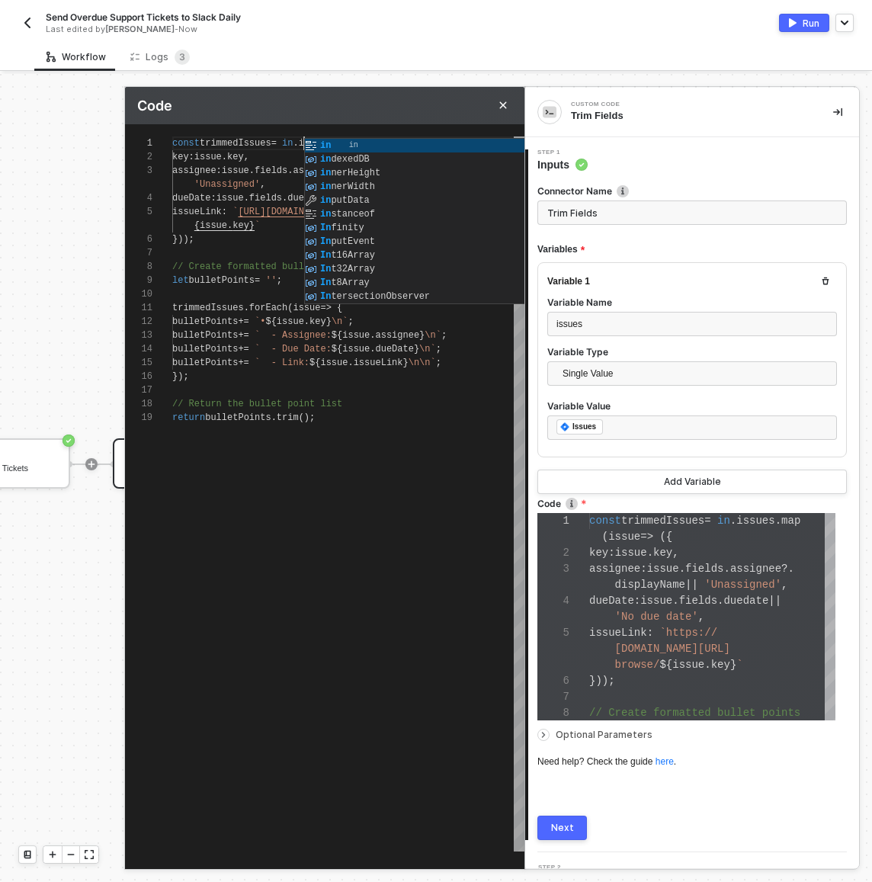
type textarea "const trimmedIssues = inp.issues.map(issue => ({ key: issue.key, assignee: issu…"
type textarea "const trimmedIssues = inpu.issues.map(issue => ({ key: issue.key, assignee: iss…"
type textarea "const trimmedIssues = input.issues.map(issue => ({ key: issue.key, assignee: is…"
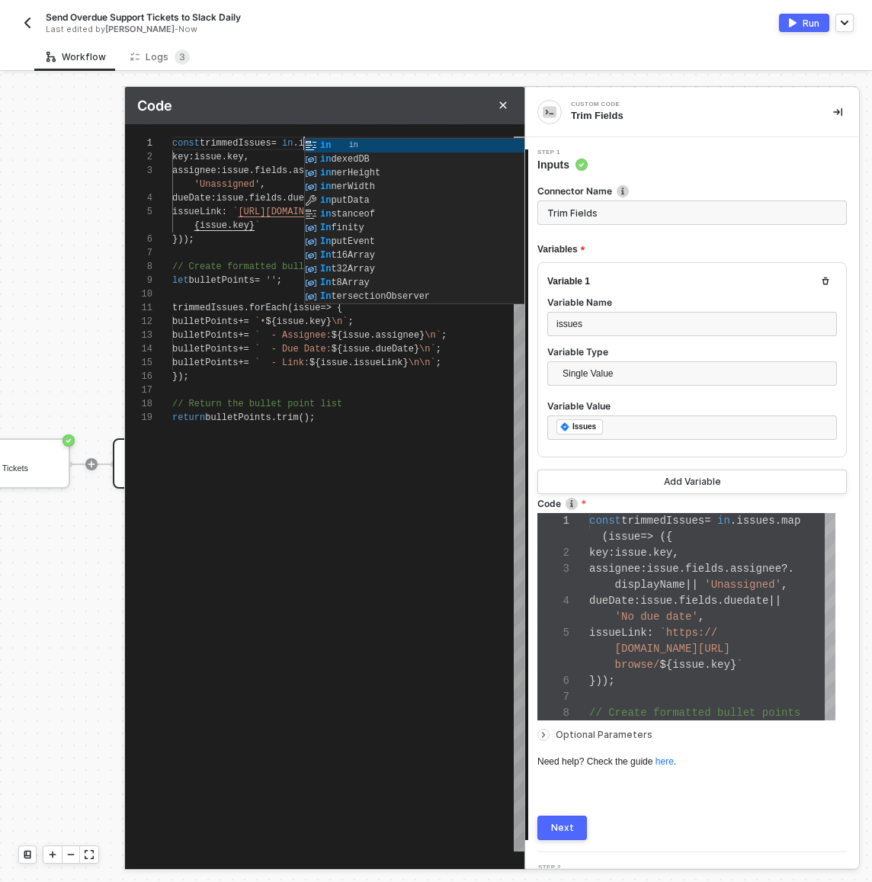
type textarea "const trimmedIssues = input.issues.map(issue => ({ key: issue.key, assignee: is…"
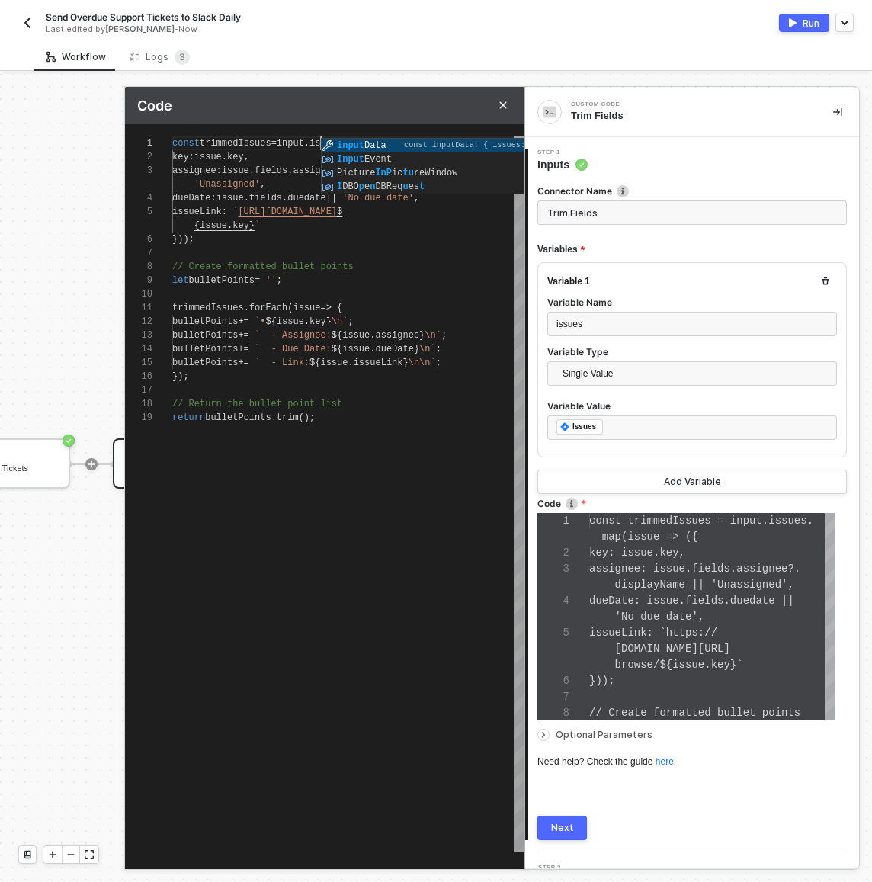
type textarea "const trimmedIssues = inputD.issues.map(issue => ({ key: issue.key, assignee: i…"
type textarea "const trimmedIssues = inputDa.issues.map(issue => ({ key: issue.key, assignee: …"
type textarea "const trimmedIssues = inputDat.issues.map(issue => ({ key: issue.key, assignee:…"
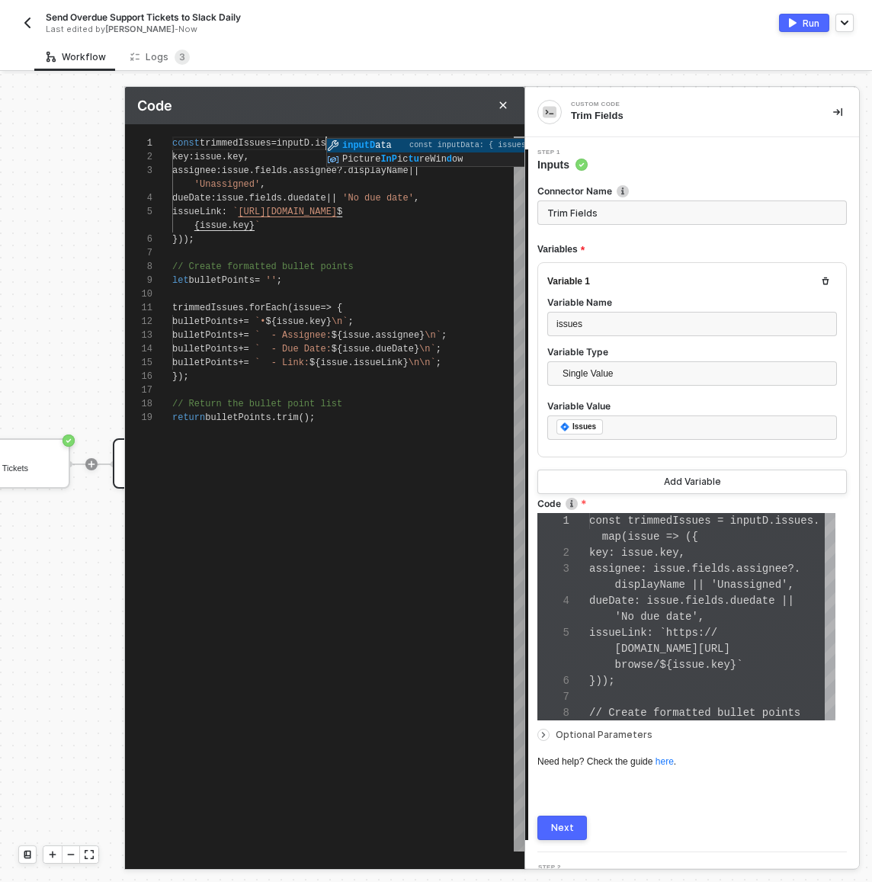
type textarea "const trimmedIssues = inputData.issues.map(issue => ({ key: issue.key, assignee…"
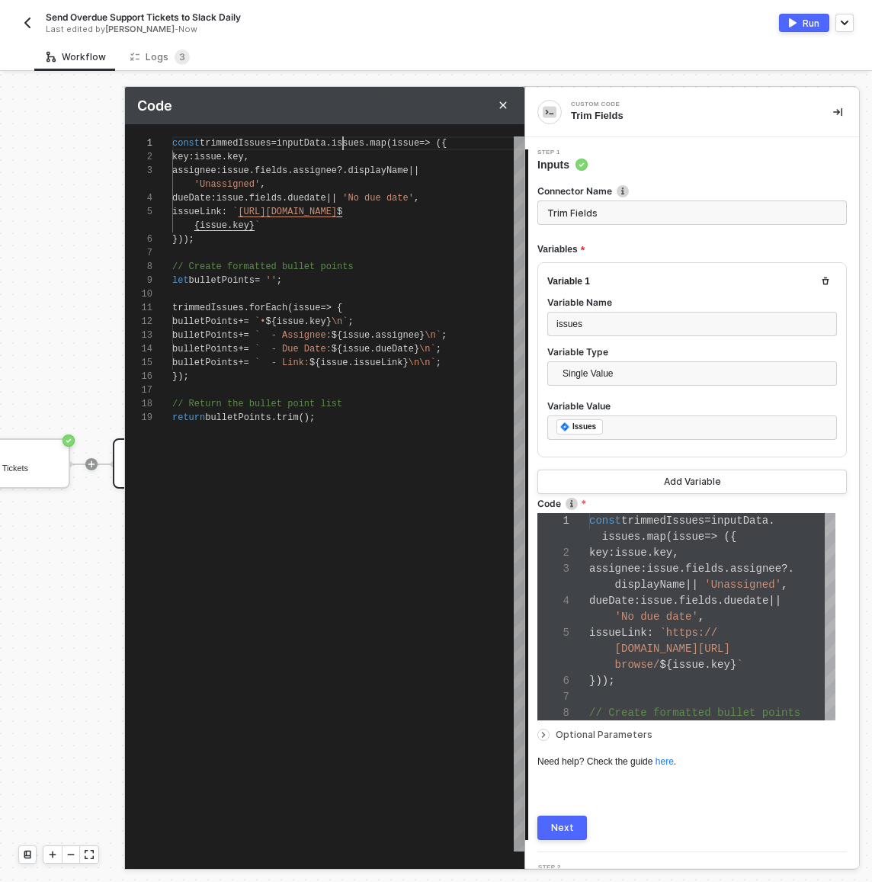
scroll to position [0, 171]
type textarea "const trimmedIssues = inputData.issues.map(issue => ({ key: issue.key, assignee…"
click at [569, 825] on div "Next" at bounding box center [562, 828] width 23 height 12
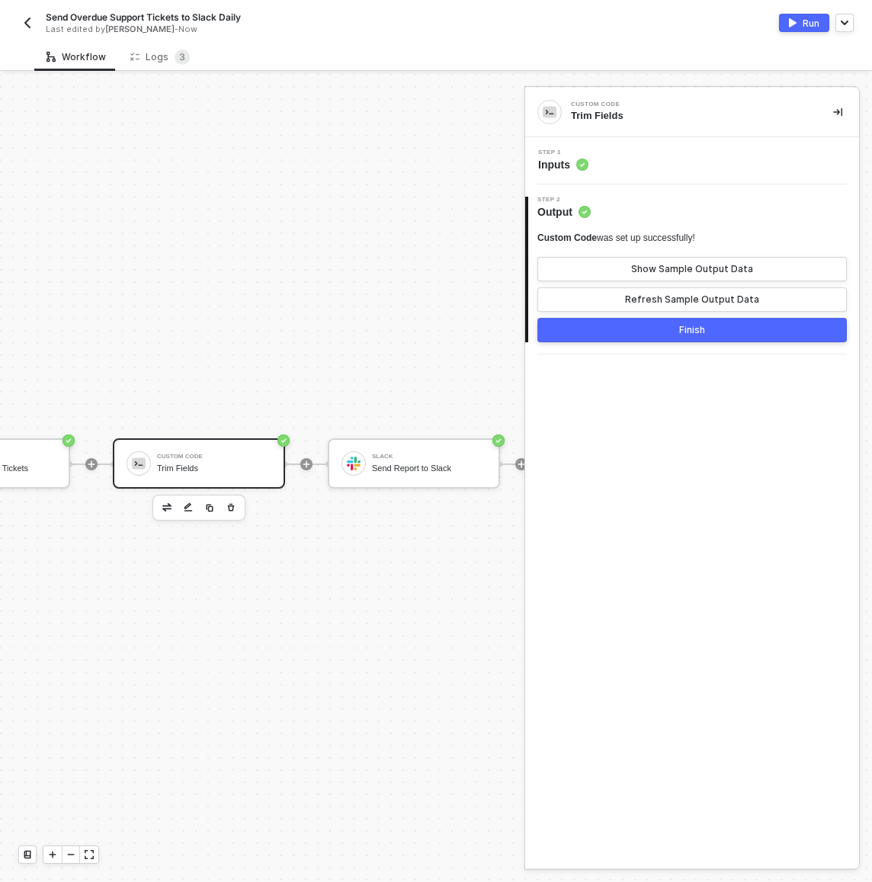
click at [791, 19] on img "button" at bounding box center [793, 22] width 8 height 9
click at [250, 463] on div "Trim Fields" at bounding box center [214, 468] width 114 height 10
click at [610, 168] on div "Step 1 Inputs" at bounding box center [694, 160] width 330 height 23
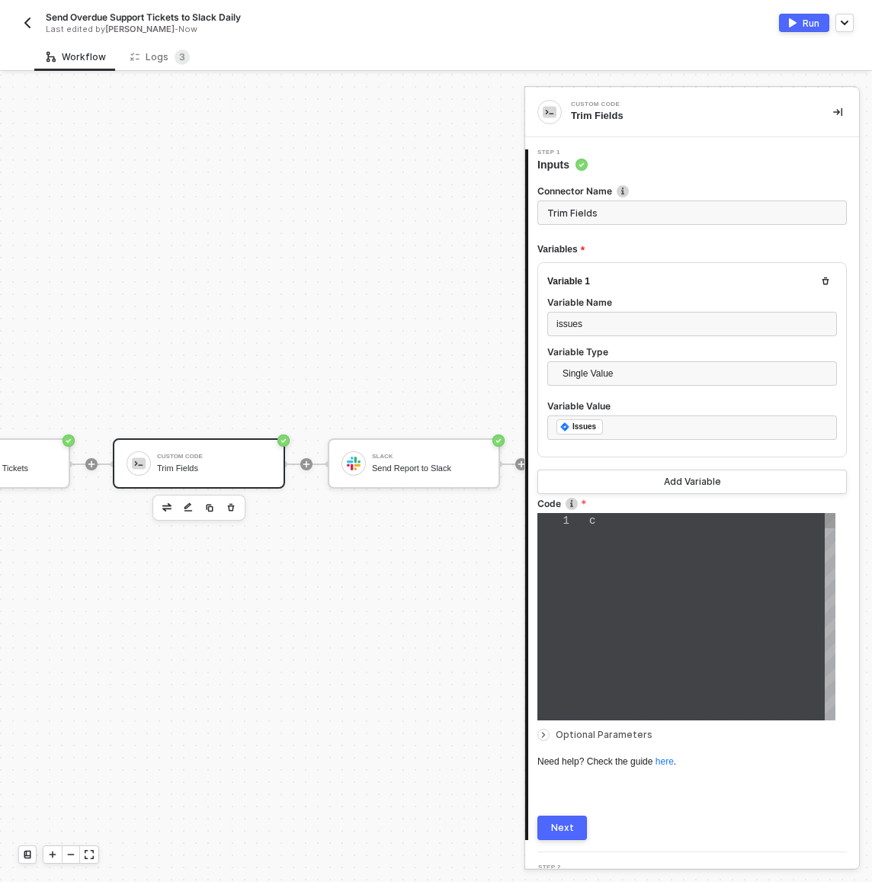
type textarea "const trimmedIssues = inputData.issues.map(issue => ({ key: issue.key, assignee…"
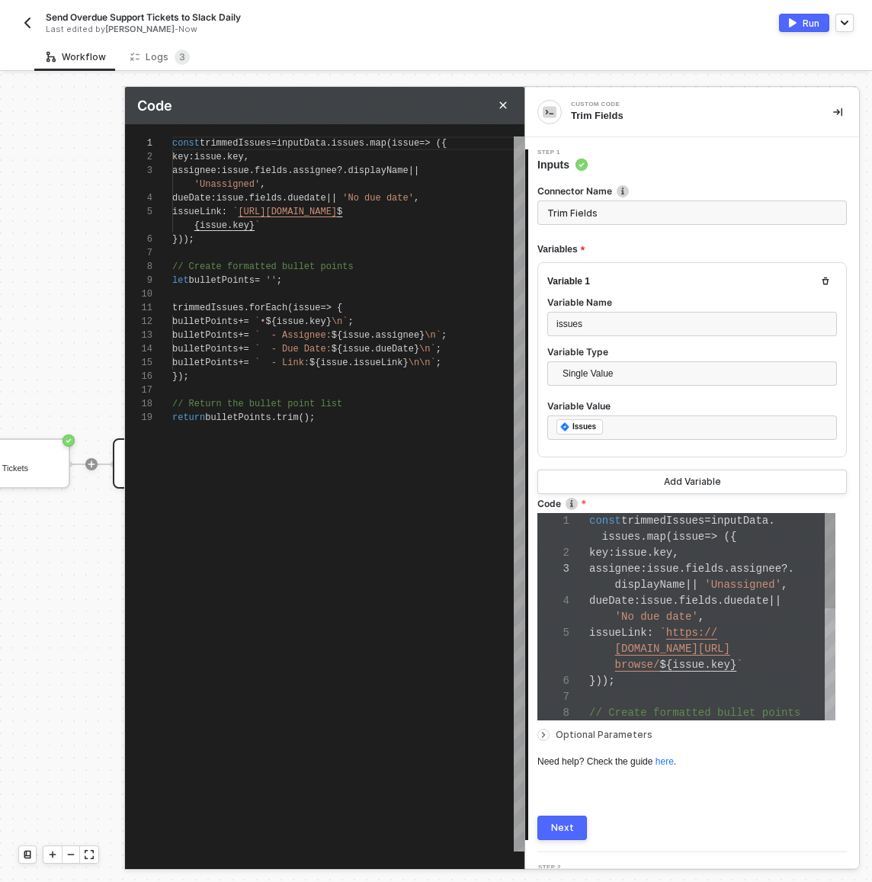
scroll to position [110, 0]
type textarea "let bulletPoints = ''; trimmedIssues.forEach(issue => { bulletPoints += `• ${is…"
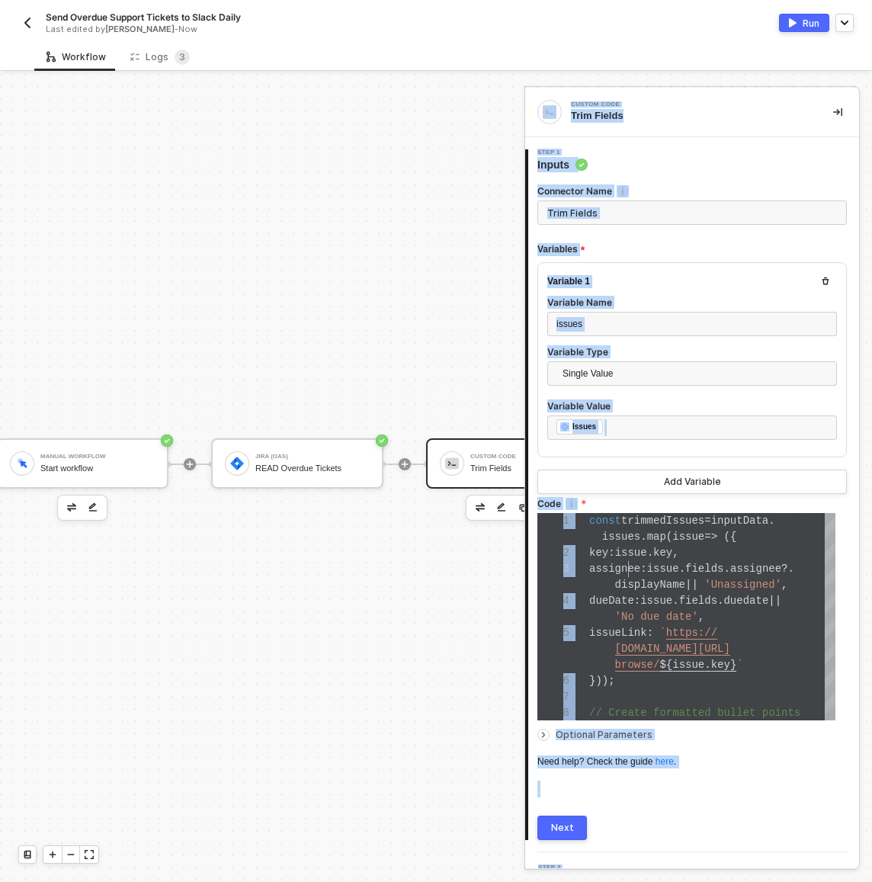
scroll to position [40, 18]
click at [268, 453] on div "Jira (OAS)" at bounding box center [316, 456] width 114 height 6
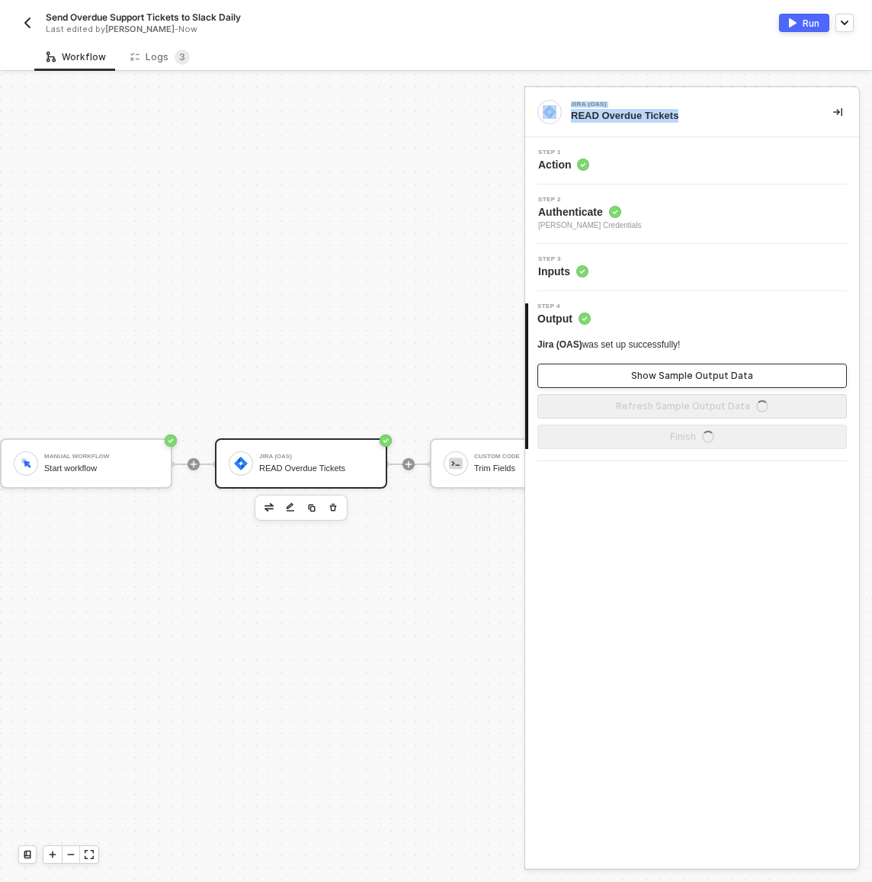
click at [698, 377] on div "Show Sample Output Data" at bounding box center [692, 376] width 122 height 12
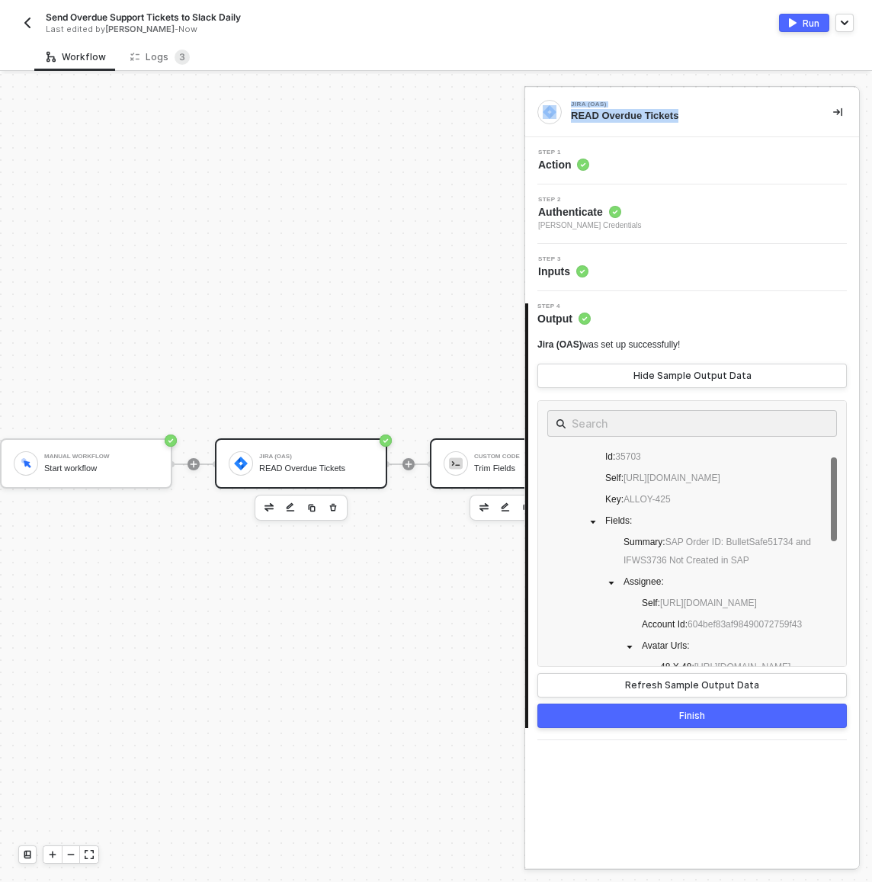
scroll to position [59, 0]
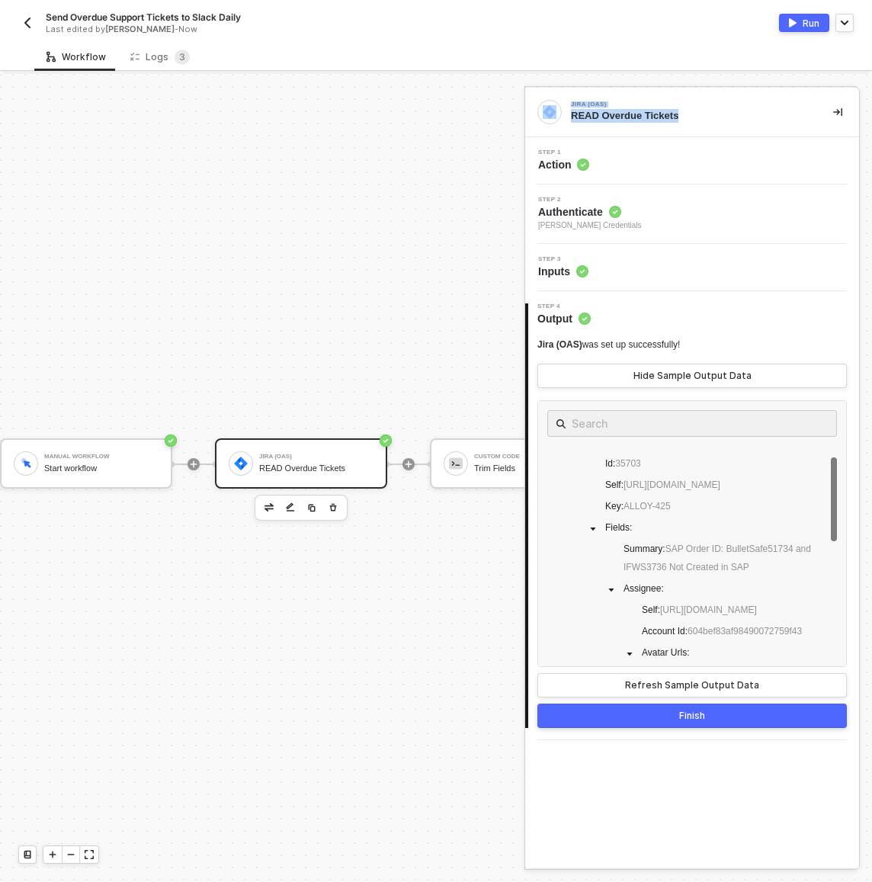
click at [413, 339] on div "Manual Workflow Start workflow Jira (OAS) READ Overdue Tickets Custom Code Trim…" at bounding box center [413, 464] width 863 height 836
click at [451, 456] on img at bounding box center [456, 463] width 14 height 14
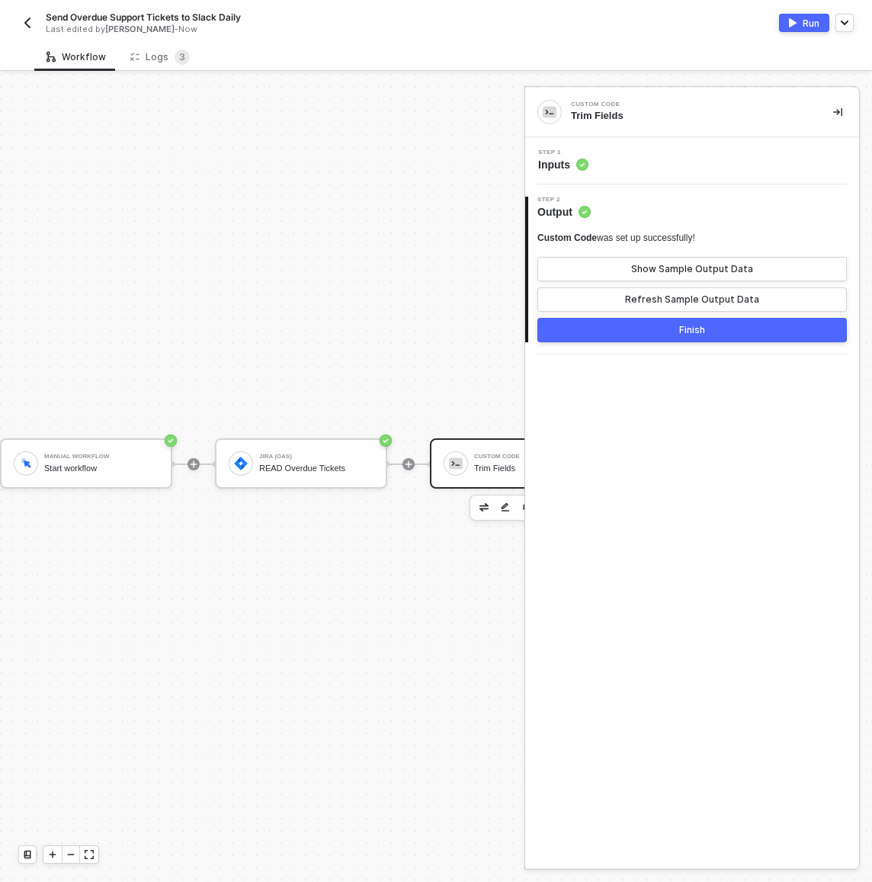
click at [633, 163] on div "Step 1 Inputs" at bounding box center [694, 160] width 330 height 23
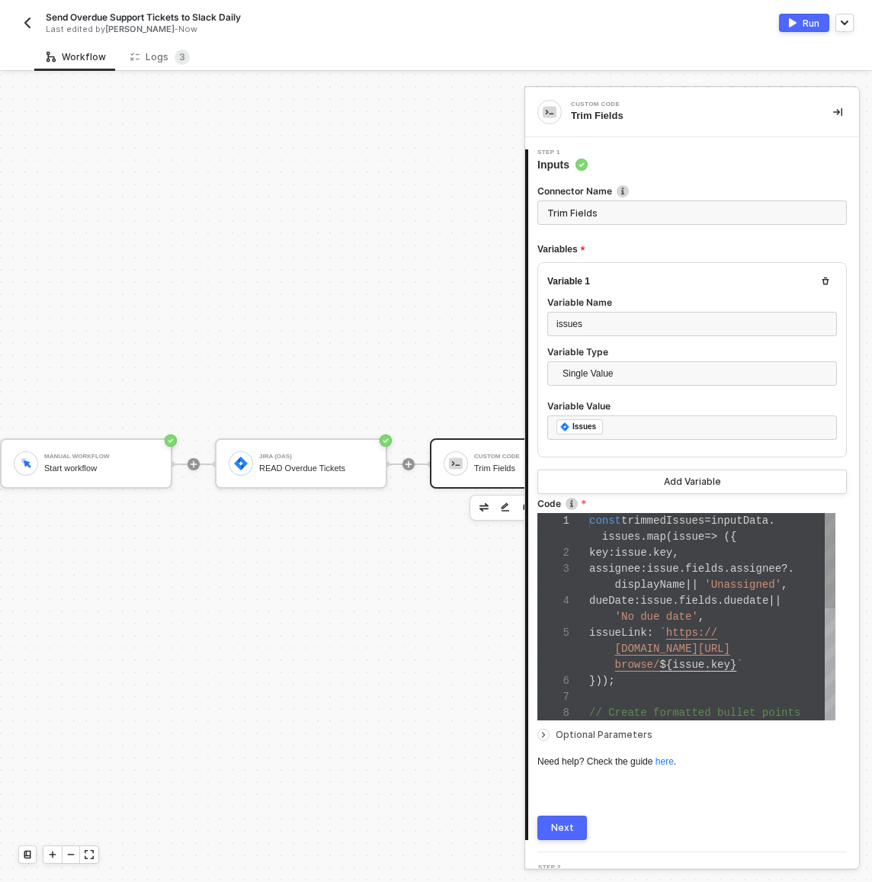
scroll to position [80, 0]
click at [665, 579] on div "1 2 3 4 5 6 7 8 const trimmedIssues = inputData . issues . map ( issue => ({ ke…" at bounding box center [686, 616] width 298 height 207
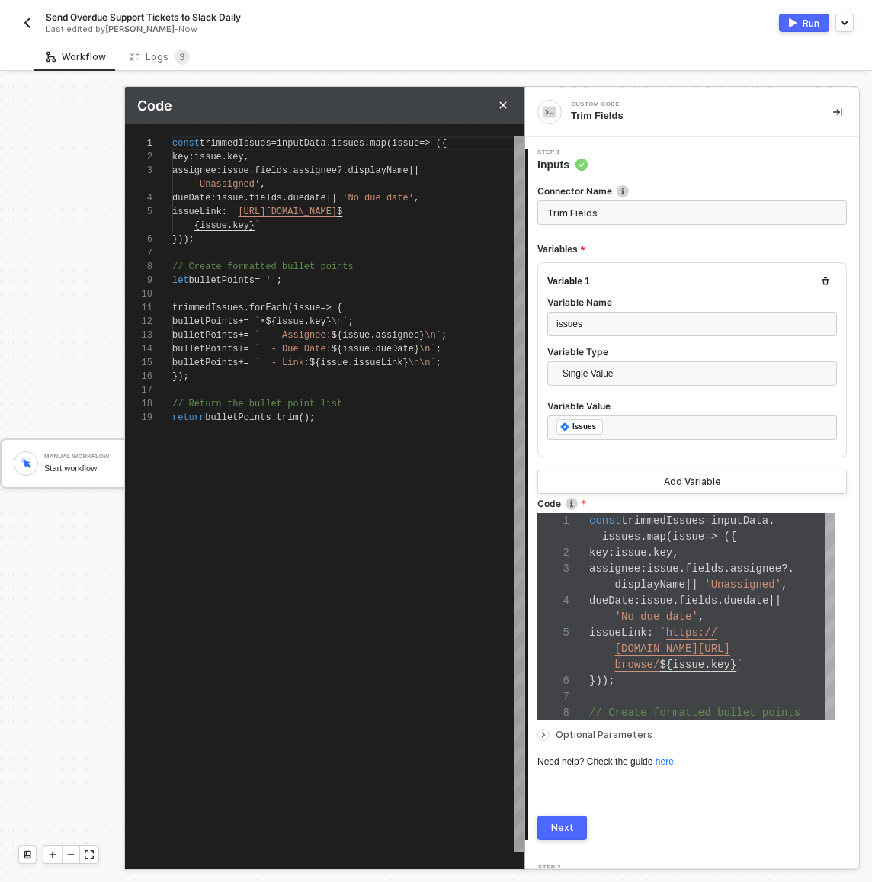
scroll to position [123, 171]
click at [481, 385] on div at bounding box center [348, 390] width 352 height 14
type textarea "const trimmedIssues = inputData.issues.map(issue => ({ key: issue.key, assignee…"
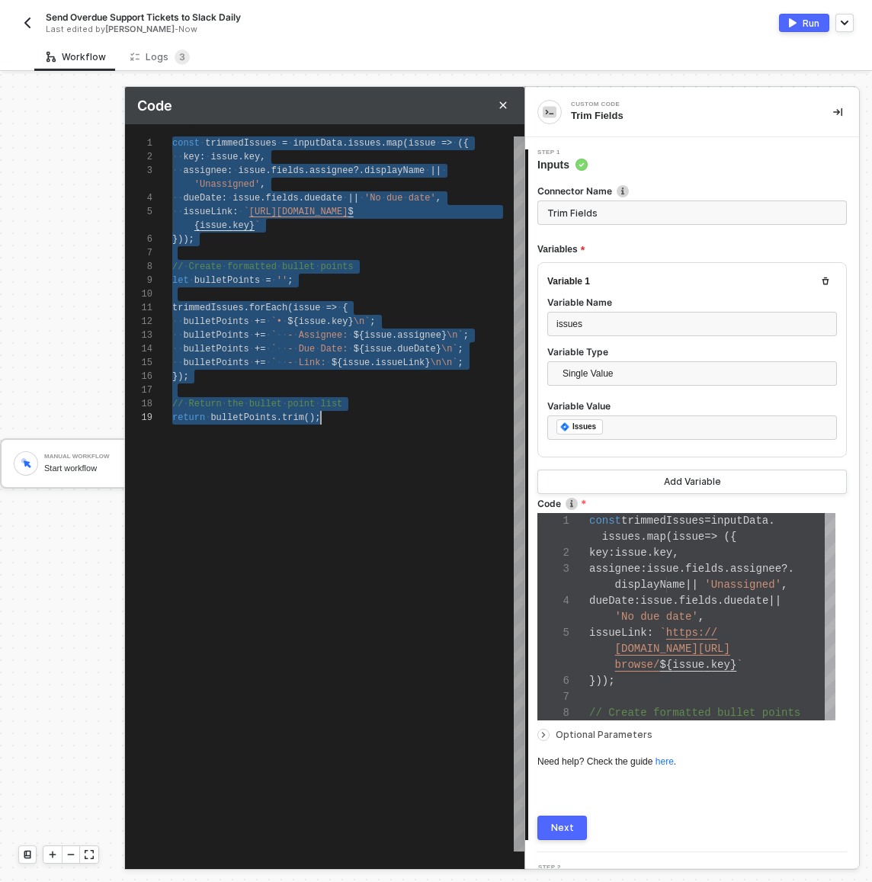
scroll to position [0, 149]
paste textarea "// Return the formatted list return formattedList"
type textarea "const trimmedIssues = jiraResponse.issues.map(issue => ({ key: issue.key, summa…"
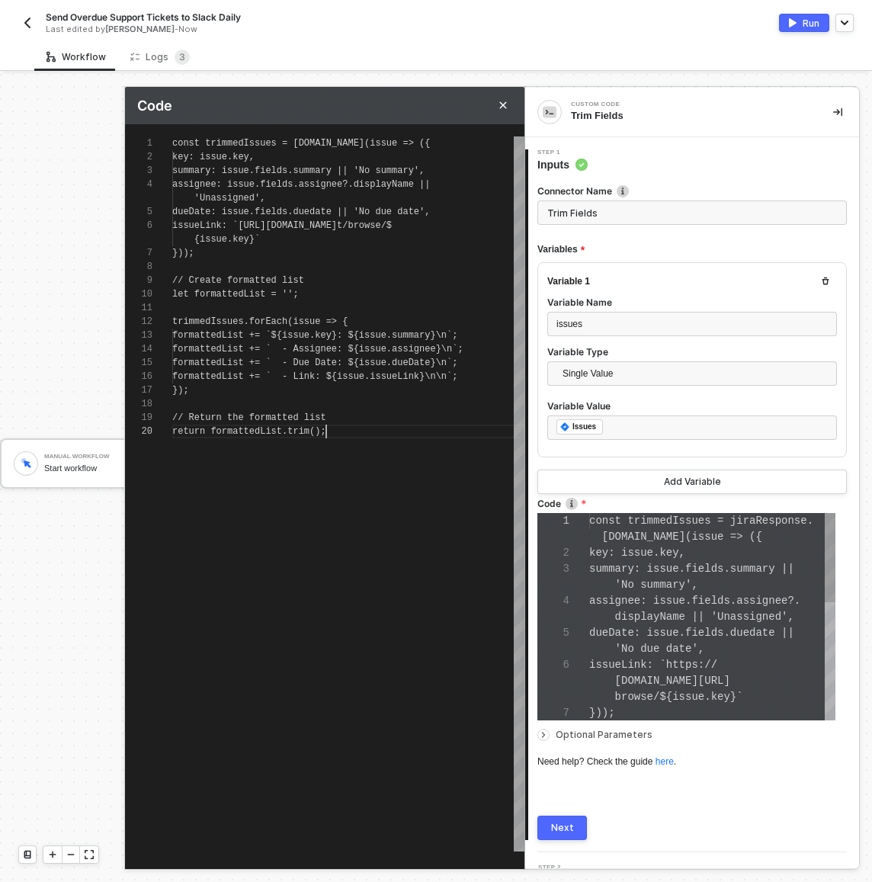
scroll to position [80, 0]
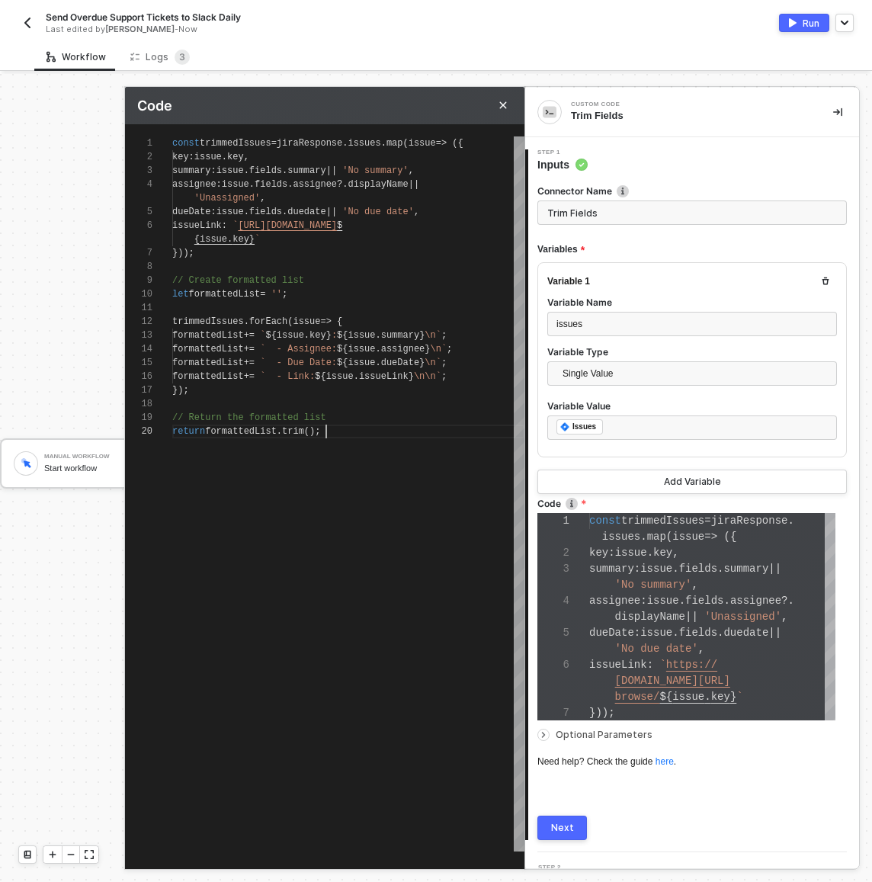
click at [249, 280] on div "1 2 3 4 5 6 7 8 9 10 11 12 13 14 15 16 17 18 19 const trimmedIssues = jiraRespo…" at bounding box center [324, 493] width 399 height 715
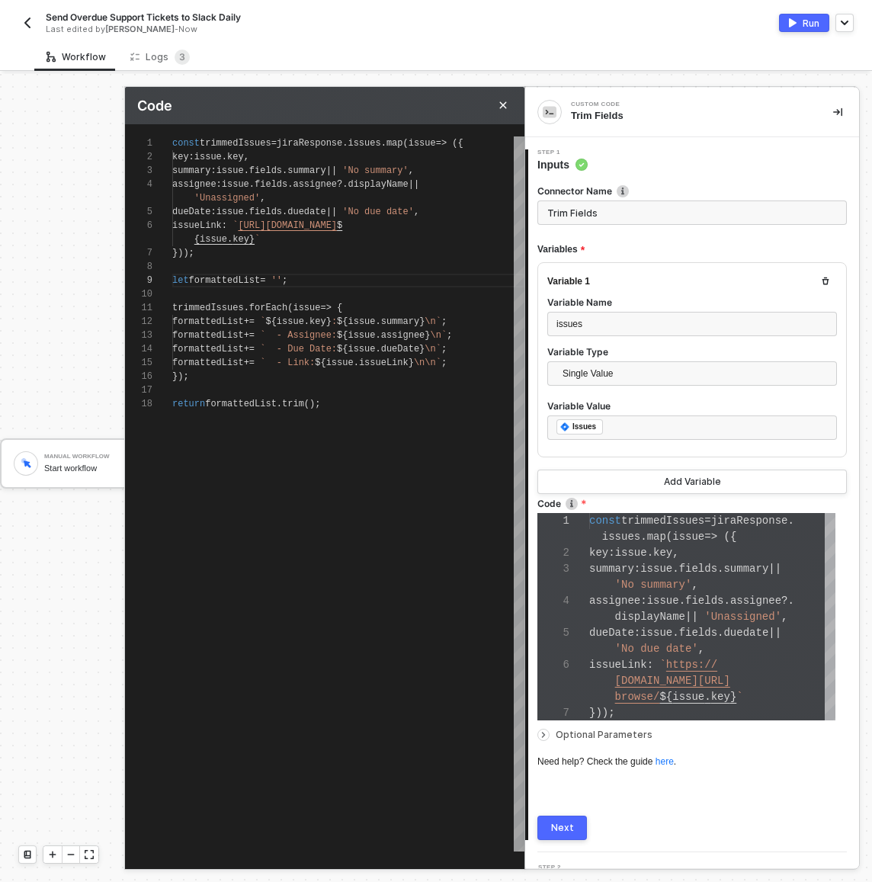
type textarea "const trimmedIssues = jiraResponse.issues.map(issue => ({ key: issue.key, summa…"
click at [321, 143] on div "1 2 3 4 5 6 7 8 9 10 11 12 13 14 15 16 17 18 const trimmedIssues = jiraResponse…" at bounding box center [324, 493] width 399 height 715
type textarea "const trimmedIssues = i.issues.map(issue => ({ key: issue.key, summary: issue.f…"
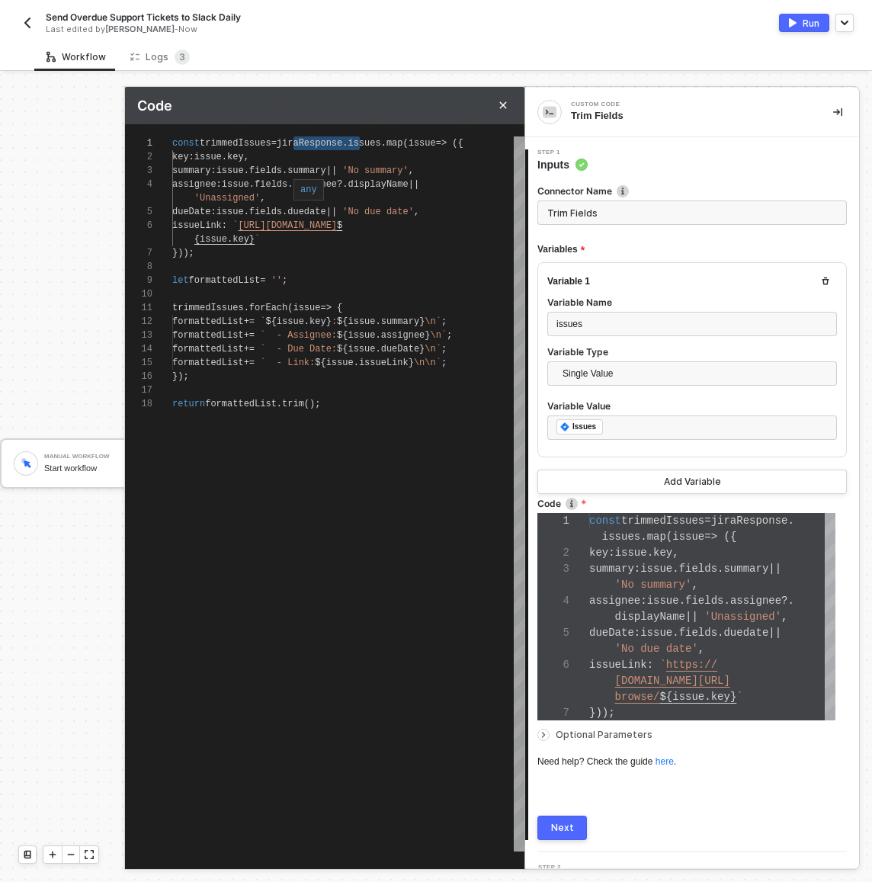
type textarea "const trimmedIssues = in.issues.map(issue => ({ key: issue.key, summary: issue.…"
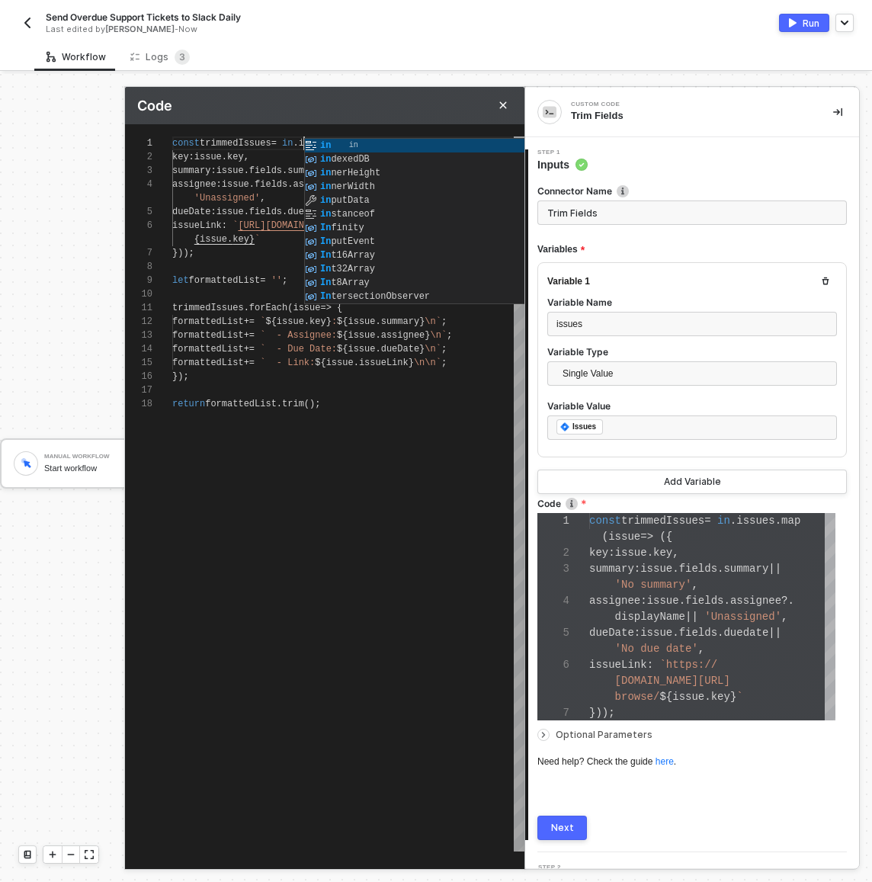
type textarea "const trimmedIssues = inp.issues.map(issue => ({ key: issue.key, summary: issue…"
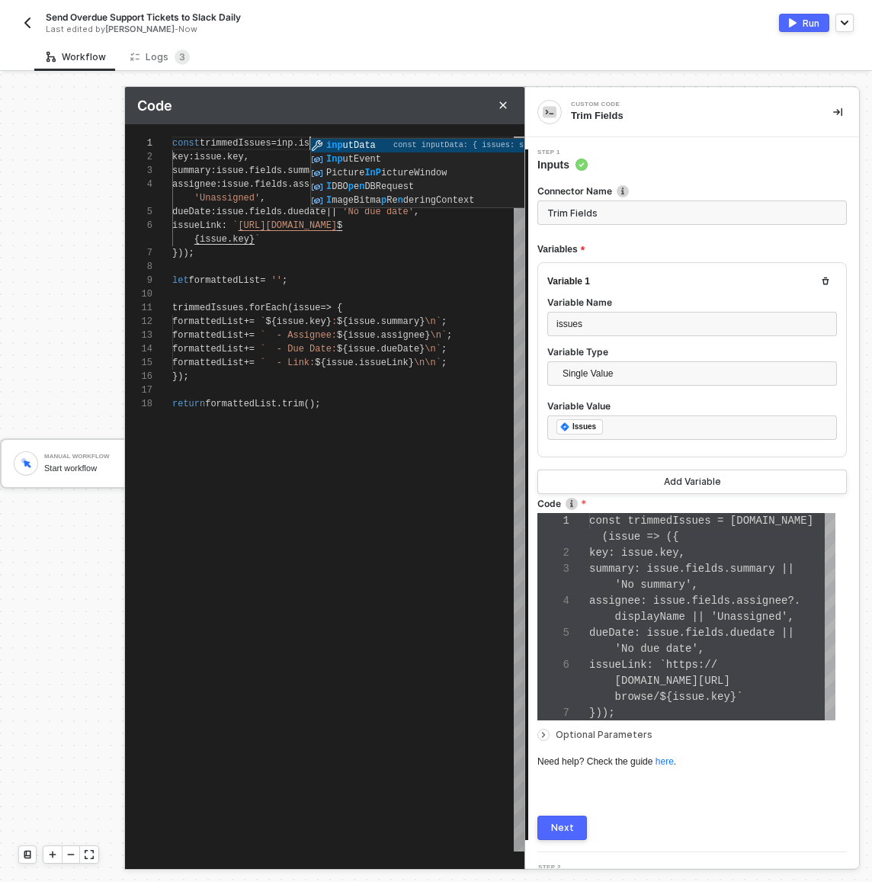
type textarea "const trimmedIssues = inpu.issues.map(issue => ({ key: issue.key, summary: issu…"
type textarea "const trimmedIssues = inpud.issues.map(issue => ({ key: issue.key, summary: iss…"
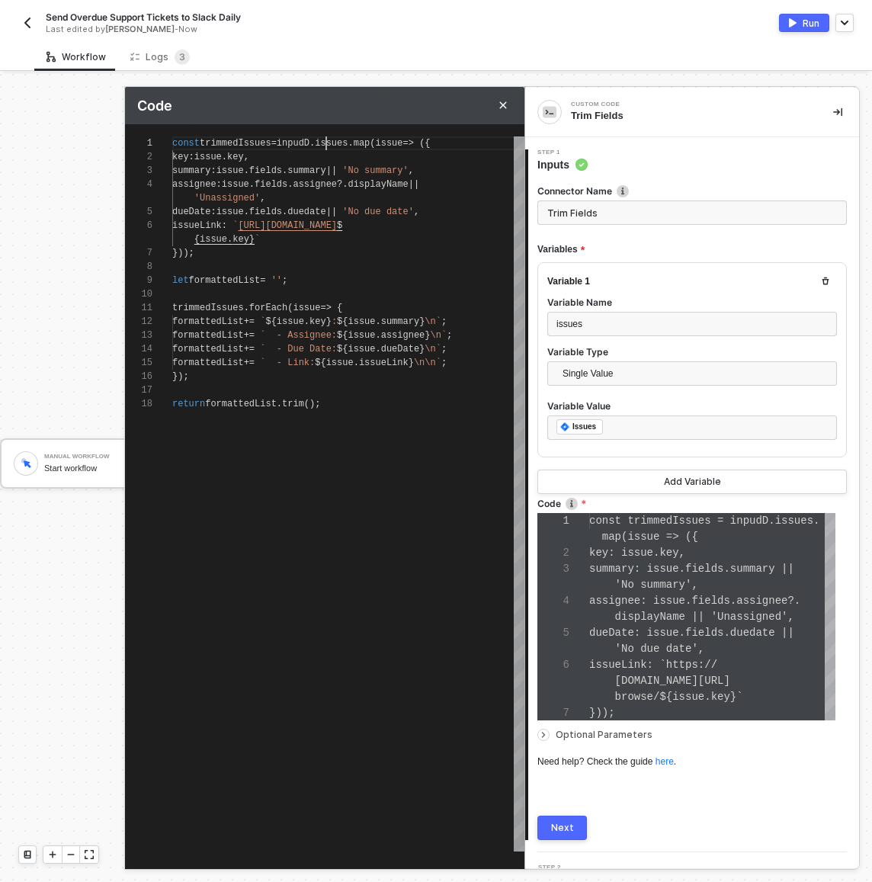
type textarea "const trimmedIssues = inpudD.issues.map(issue => ({ key: issue.key, summary: is…"
type textarea "const trimmedIssues = inpudDa.issues.map(issue => ({ key: issue.key, summary: i…"
type textarea "const trimmedIssues = inpudDat.issues.map(issue => ({ key: issue.key, summary: …"
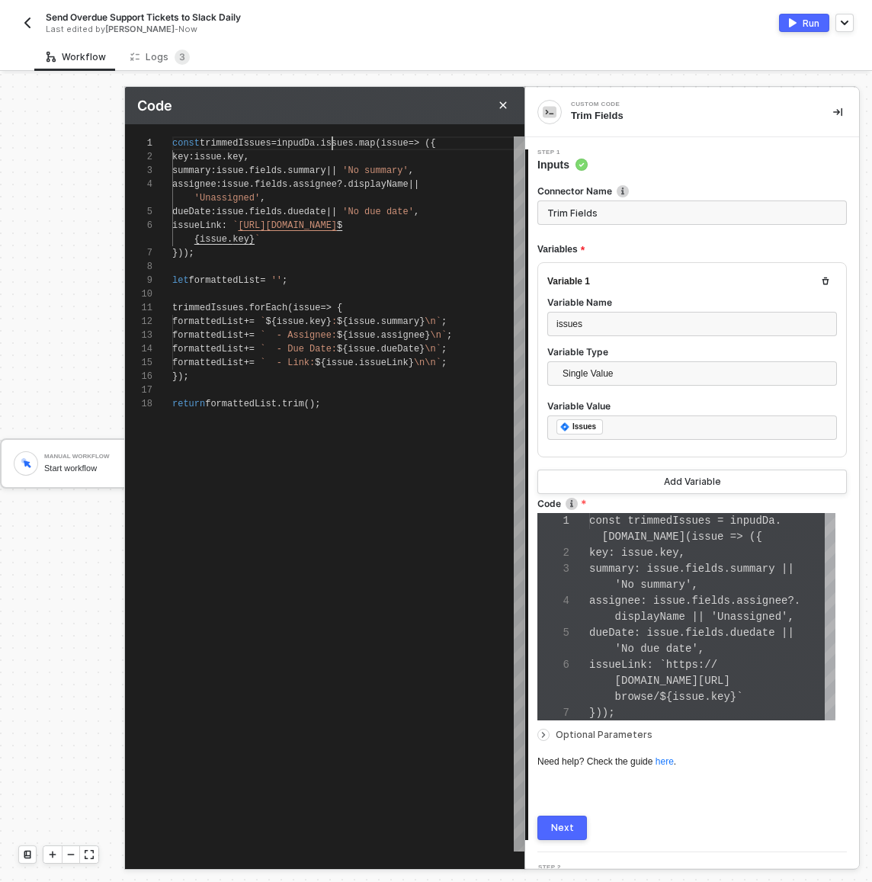
type textarea "const trimmedIssues = inpudDat.issues.map(issue => ({ key: issue.key, summary: …"
type textarea "const trimmedIssues = inpudData.issues.map(issue => ({ key: issue.key, summary:…"
type textarea "const trimmedIssues = inpudDat.issues.map(issue => ({ key: issue.key, summary: …"
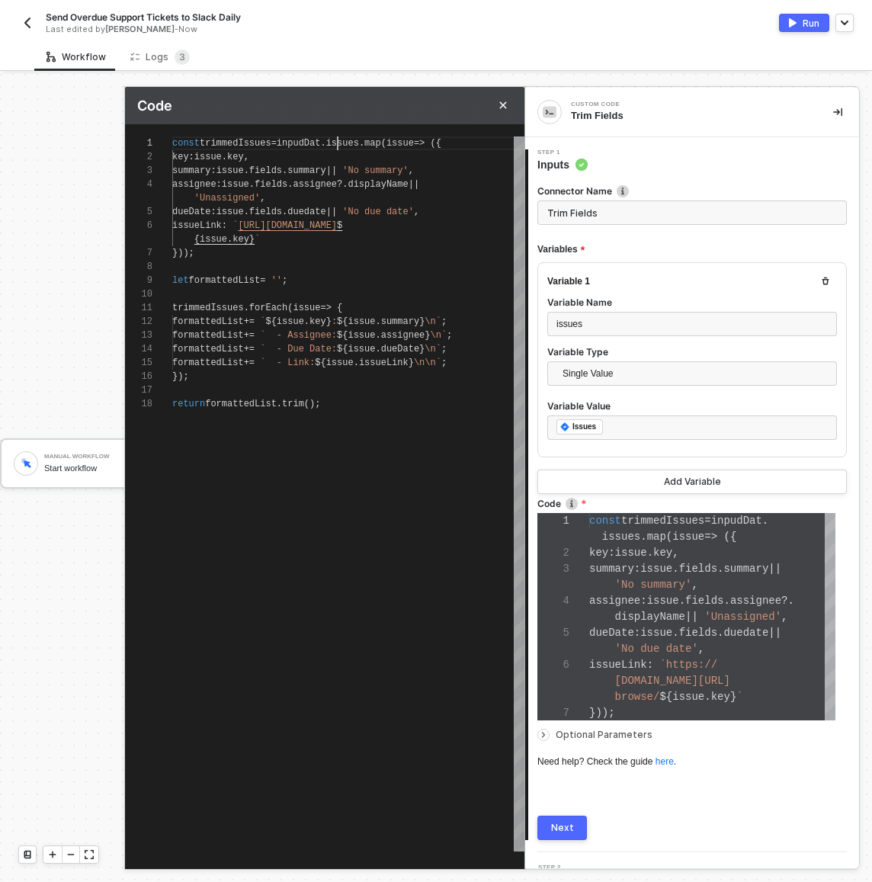
type textarea "const trimmedIssues = inpudDa.issues.map(issue => ({ key: issue.key, summary: i…"
type textarea "const trimmedIssues = inpudD.issues.map(issue => ({ key: issue.key, summary: is…"
type textarea "const trimmedIssues = inpud.issues.map(issue => ({ key: issue.key, summary: iss…"
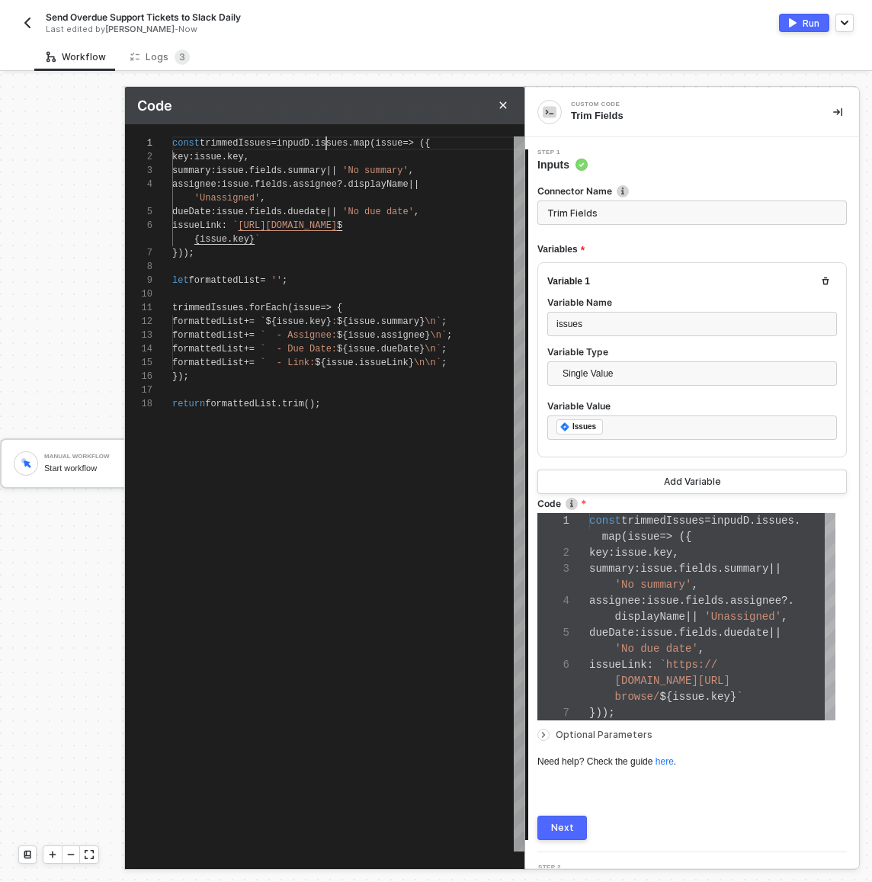
type textarea "const trimmedIssues = inpud.issues.map(issue => ({ key: issue.key, summary: iss…"
type textarea "const trimmedIssues = inpu.issues.map(issue => ({ key: issue.key, summary: issu…"
type textarea "const trimmedIssues = input.issues.map(issue => ({ key: issue.key, summary: iss…"
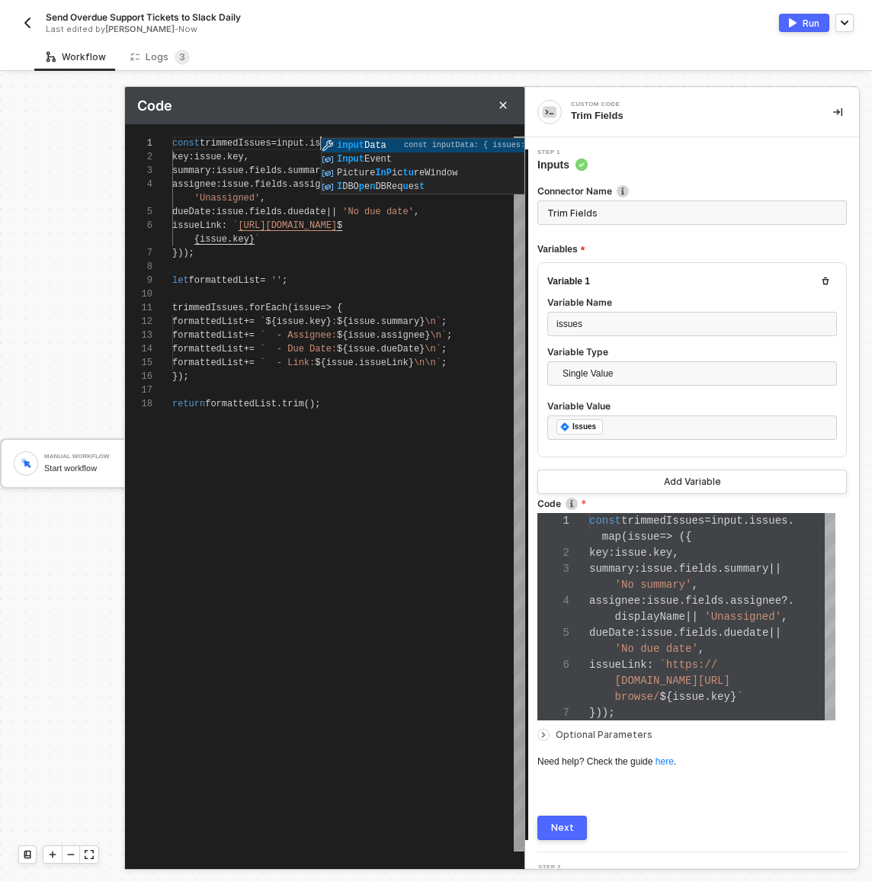
type textarea "const trimmedIssues = inputD.issues.map(issue => ({ key: issue.key, summary: is…"
type textarea "const trimmedIssues = inputDa.issues.map(issue => ({ key: issue.key, summary: i…"
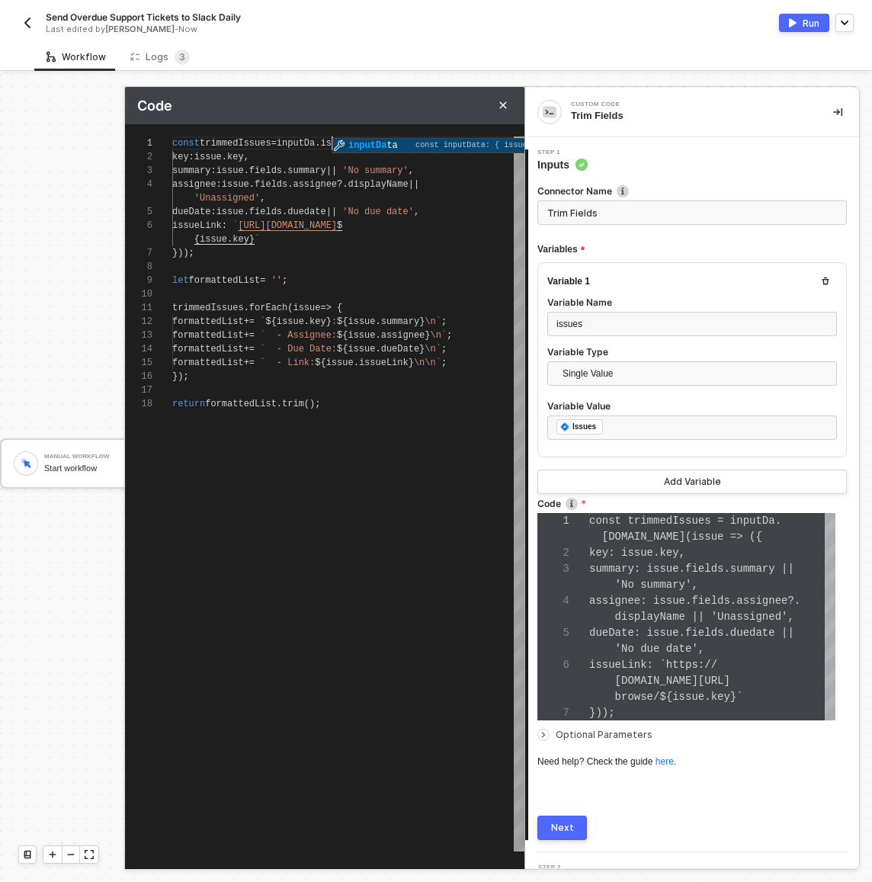
type textarea "const trimmedIssues = inputDat.issues.map(issue => ({ key: issue.key, summary: …"
type textarea "const trimmedIssues = inputData.issues.map(issue => ({ key: issue.key, summary:…"
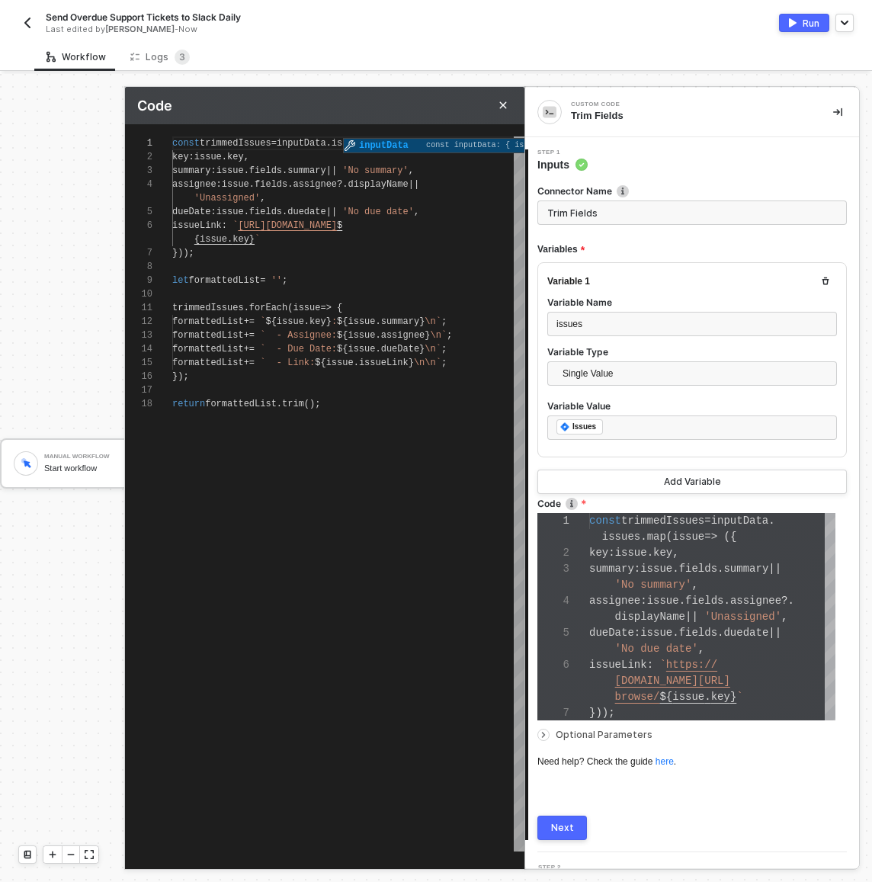
click at [300, 393] on div at bounding box center [348, 390] width 352 height 14
click at [797, 21] on button "Run" at bounding box center [804, 23] width 50 height 18
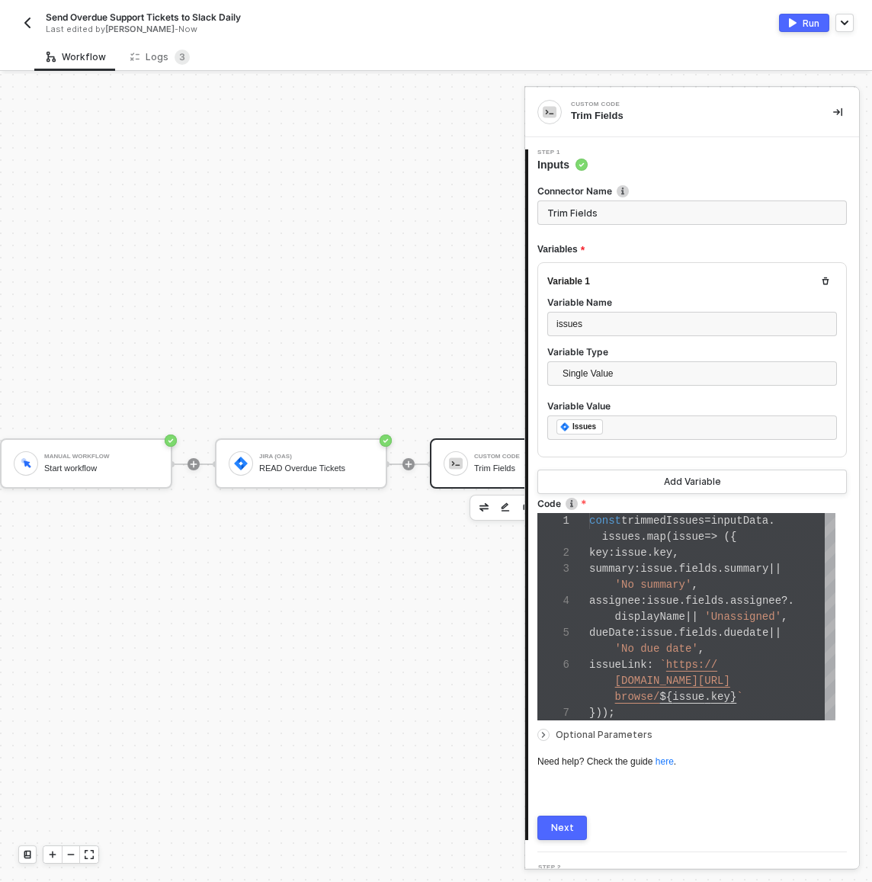
click at [384, 405] on div at bounding box center [408, 464] width 203 height 119
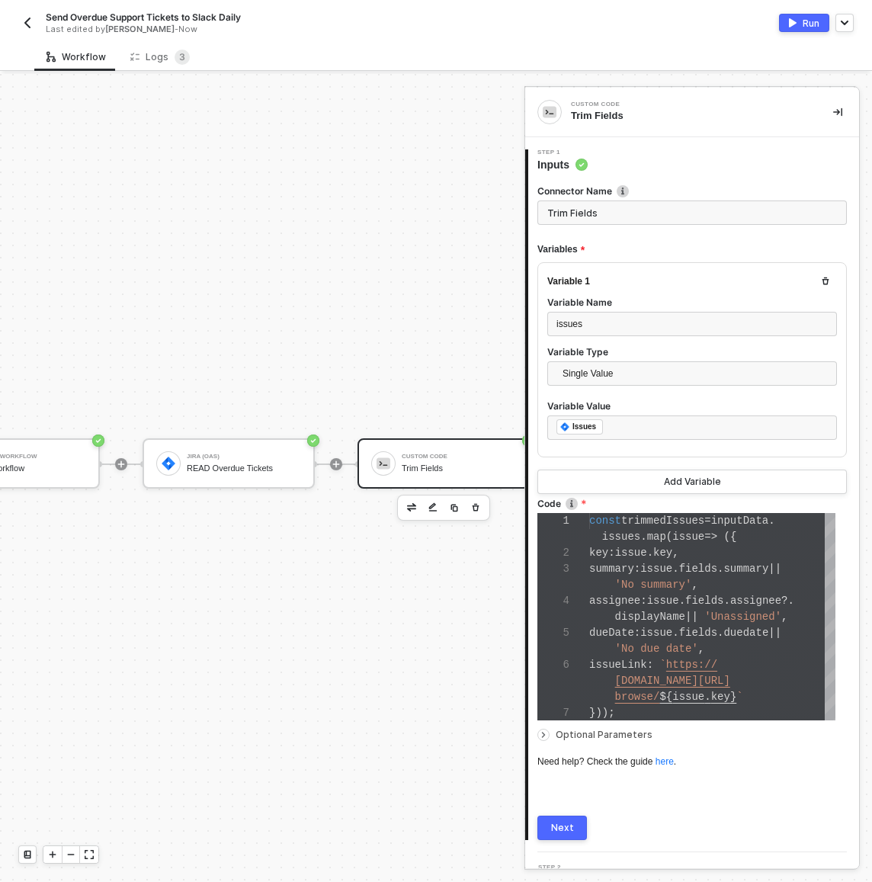
scroll to position [40, 171]
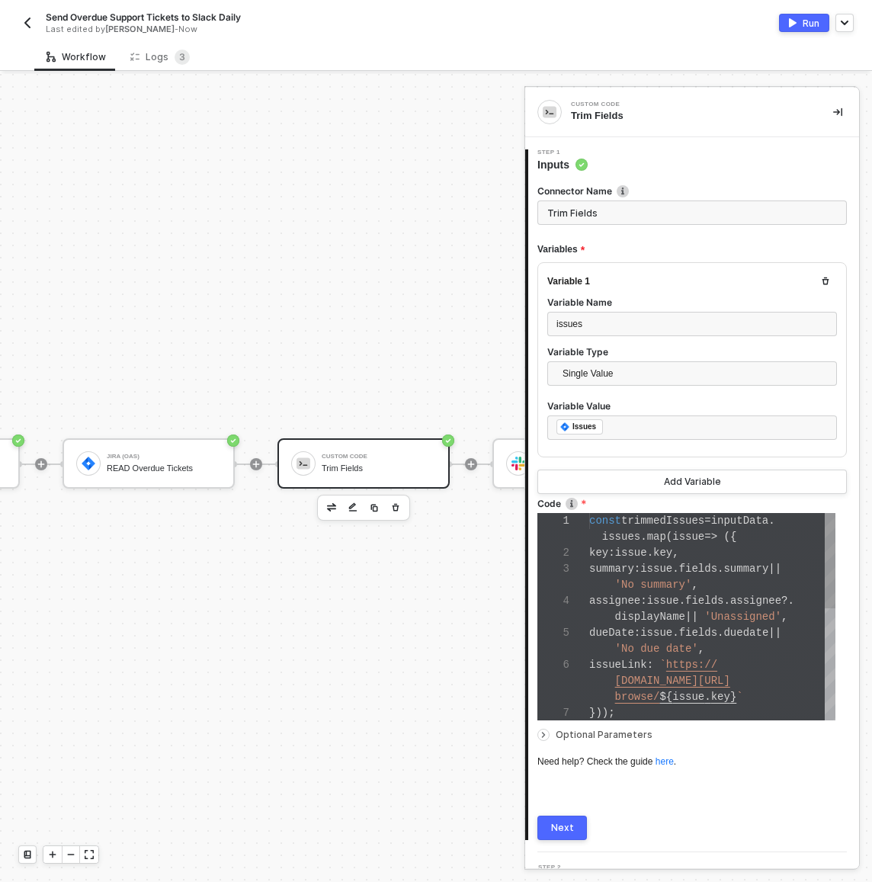
click at [638, 584] on span "'No summary'" at bounding box center [653, 584] width 77 height 12
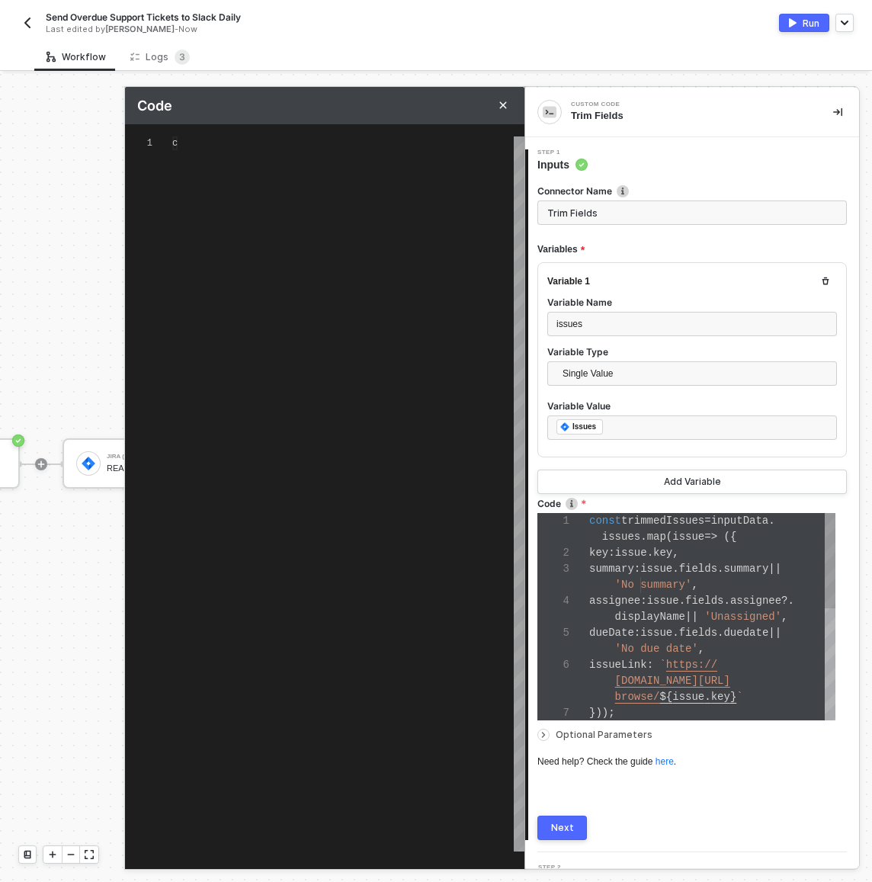
scroll to position [110, 0]
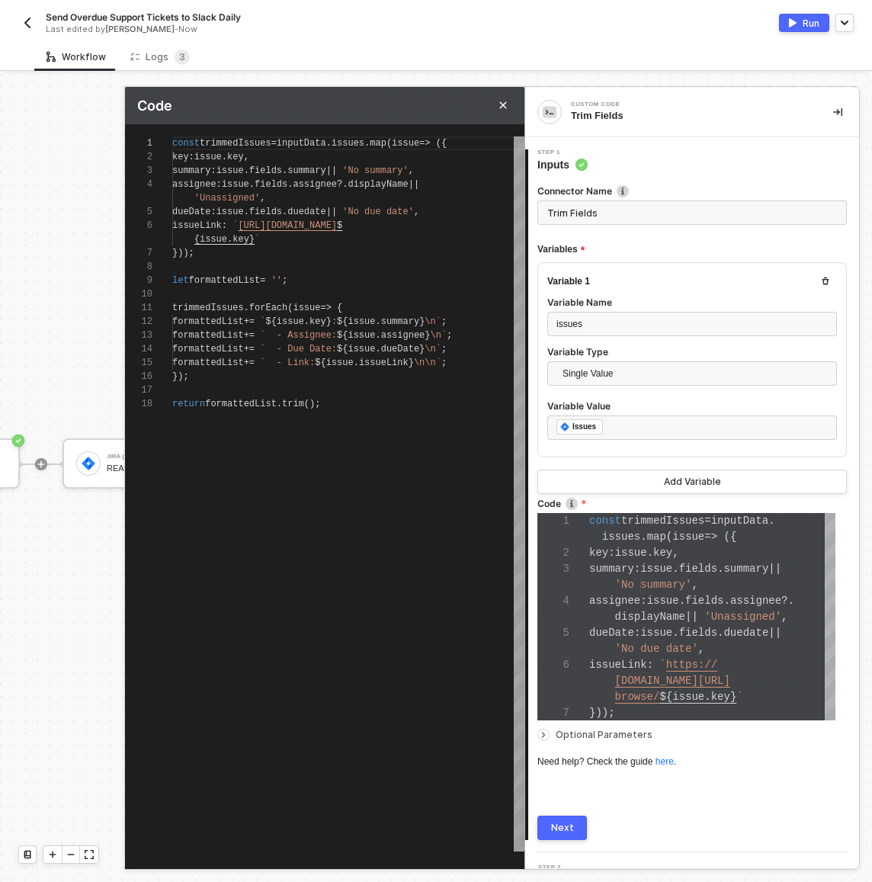
type textarea "let formattedList = ''; trimmedIssues.forEach(issue => { formattedList += `${is…"
click at [337, 344] on span "` - Due Date:" at bounding box center [298, 349] width 77 height 11
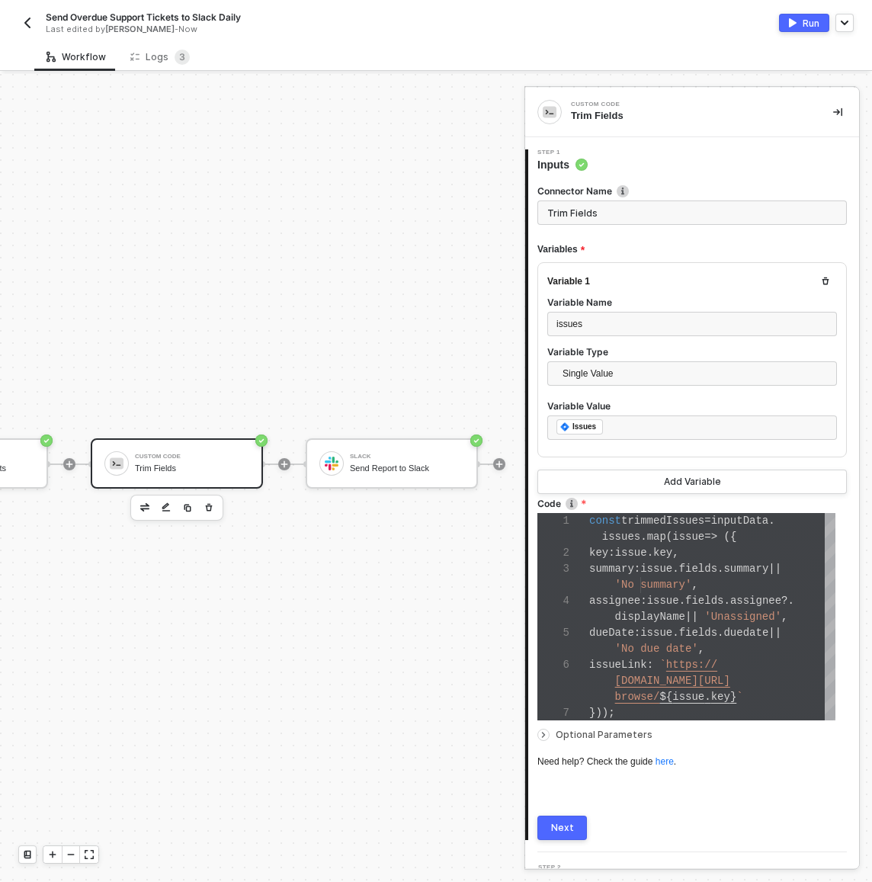
scroll to position [40, 445]
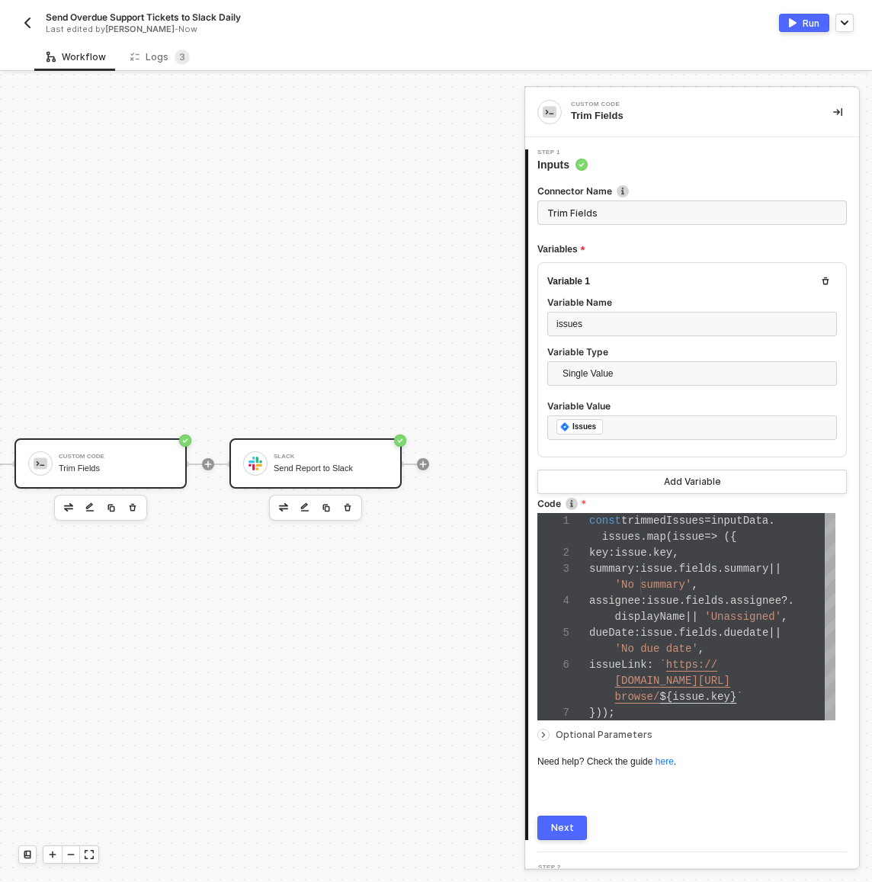
click at [310, 453] on div "Slack" at bounding box center [331, 456] width 114 height 6
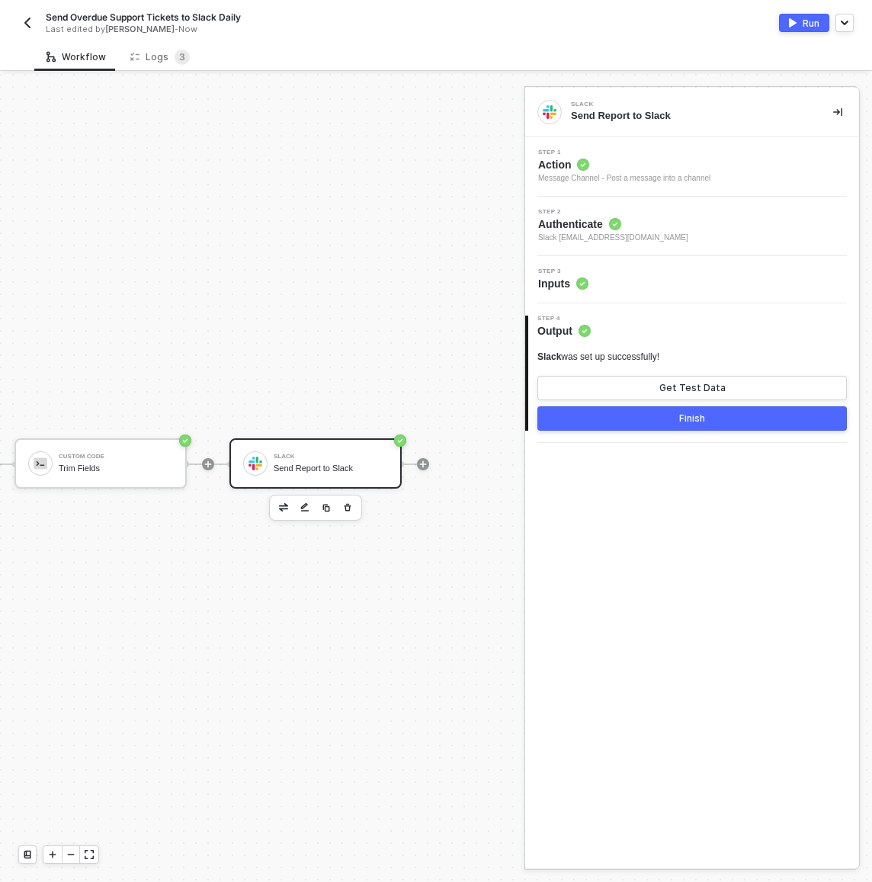
click at [599, 275] on div "Step 3 Inputs" at bounding box center [694, 279] width 330 height 23
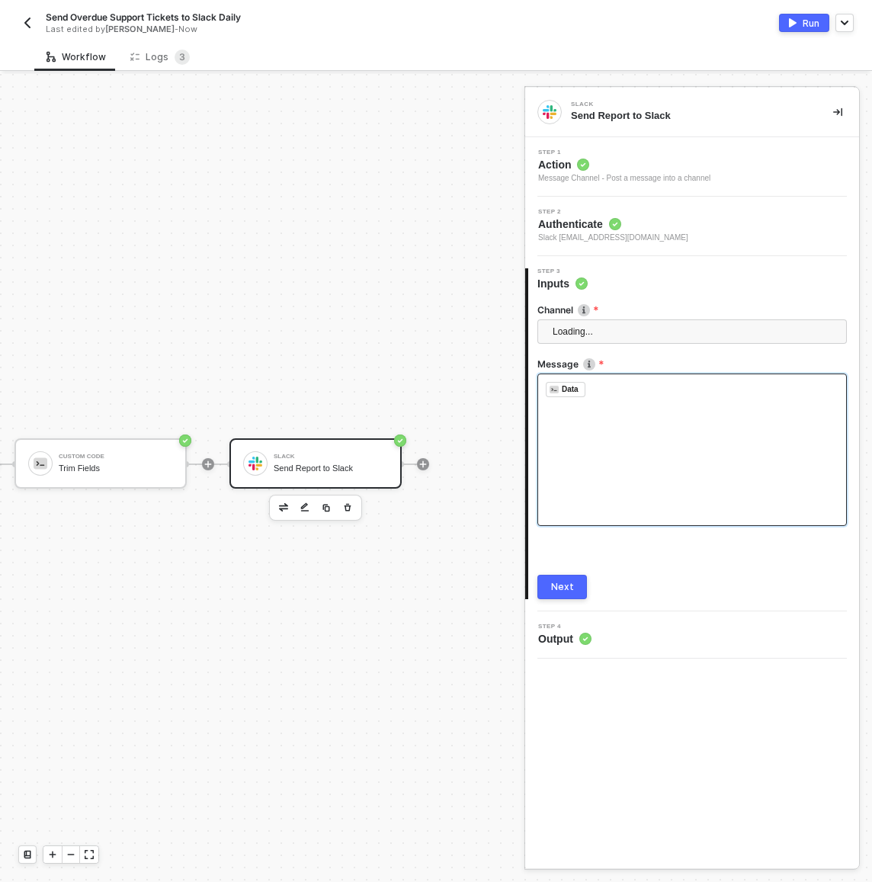
click at [623, 458] on div "﻿ Data ﻿ ﻿" at bounding box center [691, 449] width 309 height 152
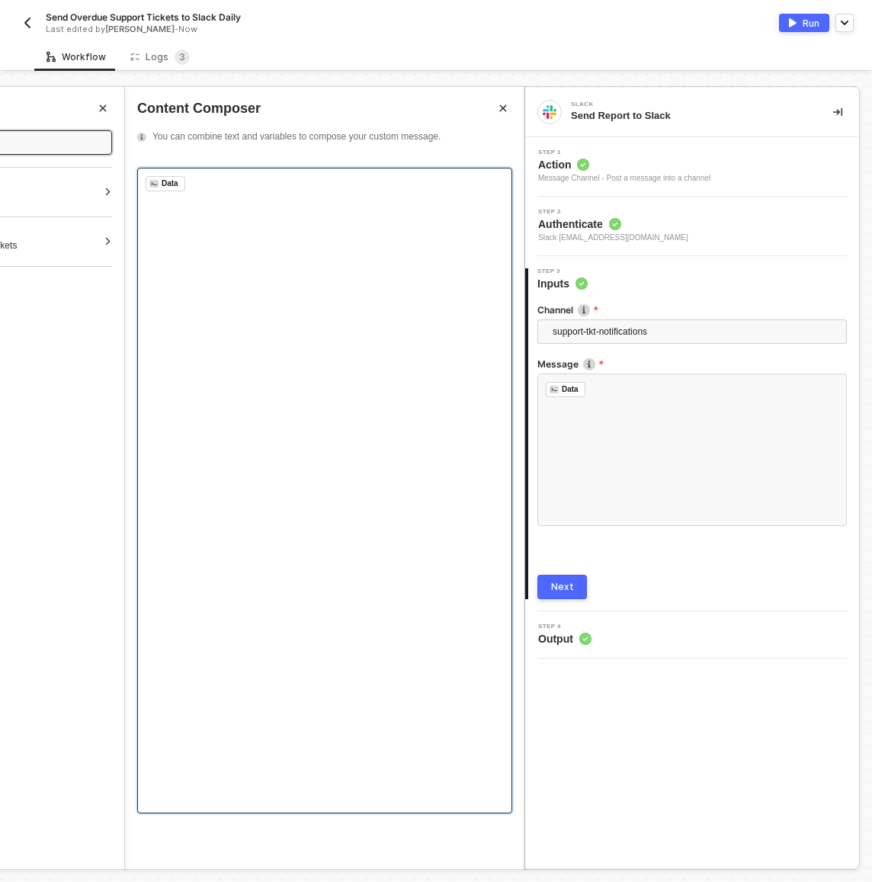
click at [290, 290] on div "﻿ Data ﻿ ﻿" at bounding box center [324, 490] width 375 height 645
click at [250, 466] on div "﻿ Data ﻿ ﻿" at bounding box center [324, 490] width 375 height 645
click at [341, 114] on div "Content Composer" at bounding box center [324, 108] width 375 height 19
click at [292, 174] on div "﻿ Data ﻿ ﻿" at bounding box center [324, 490] width 375 height 645
click at [290, 185] on div "﻿ Data ﻿ ﻿" at bounding box center [325, 183] width 358 height 15
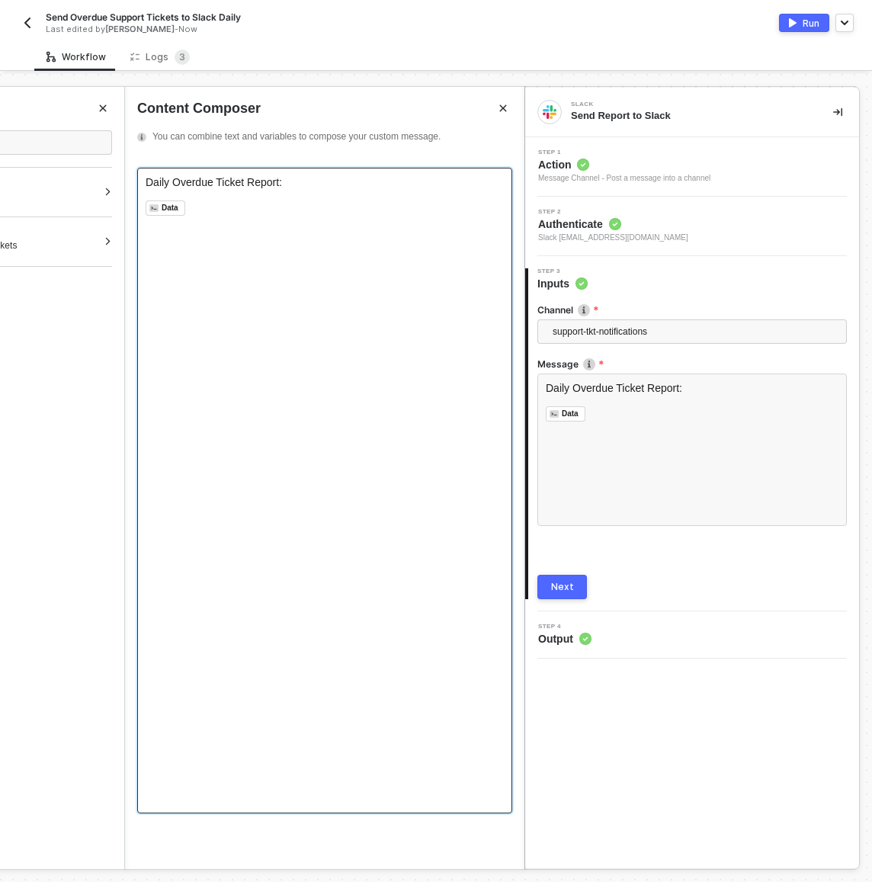
click at [562, 584] on div "Next" at bounding box center [562, 587] width 23 height 12
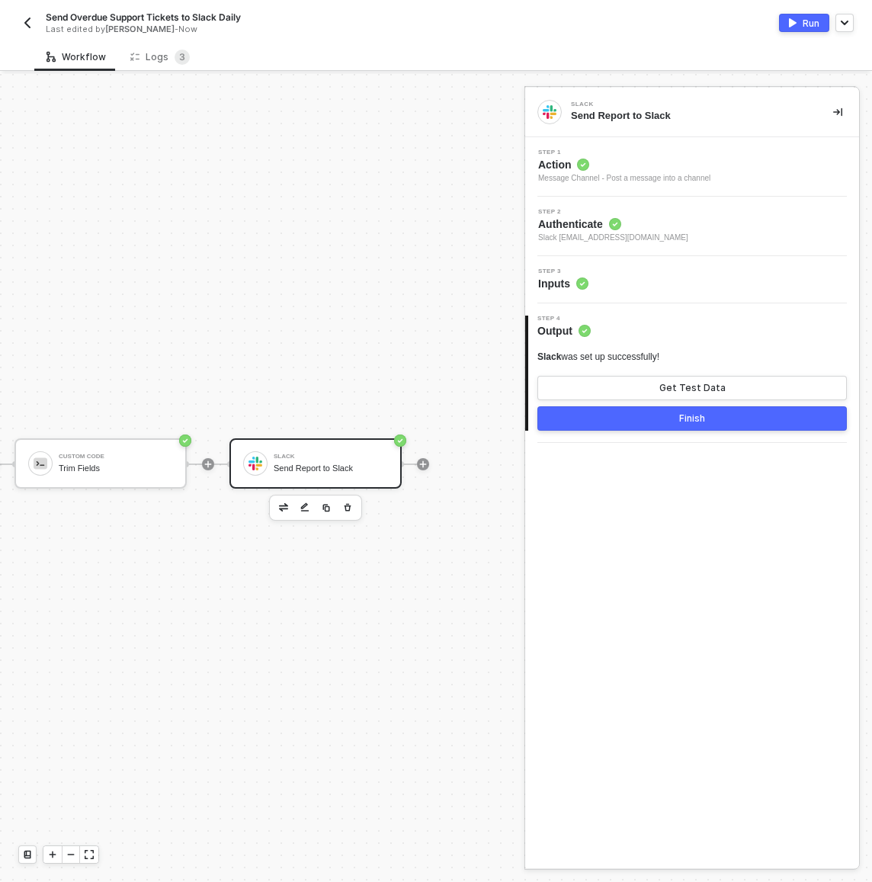
click at [633, 419] on button "Finish" at bounding box center [691, 418] width 309 height 24
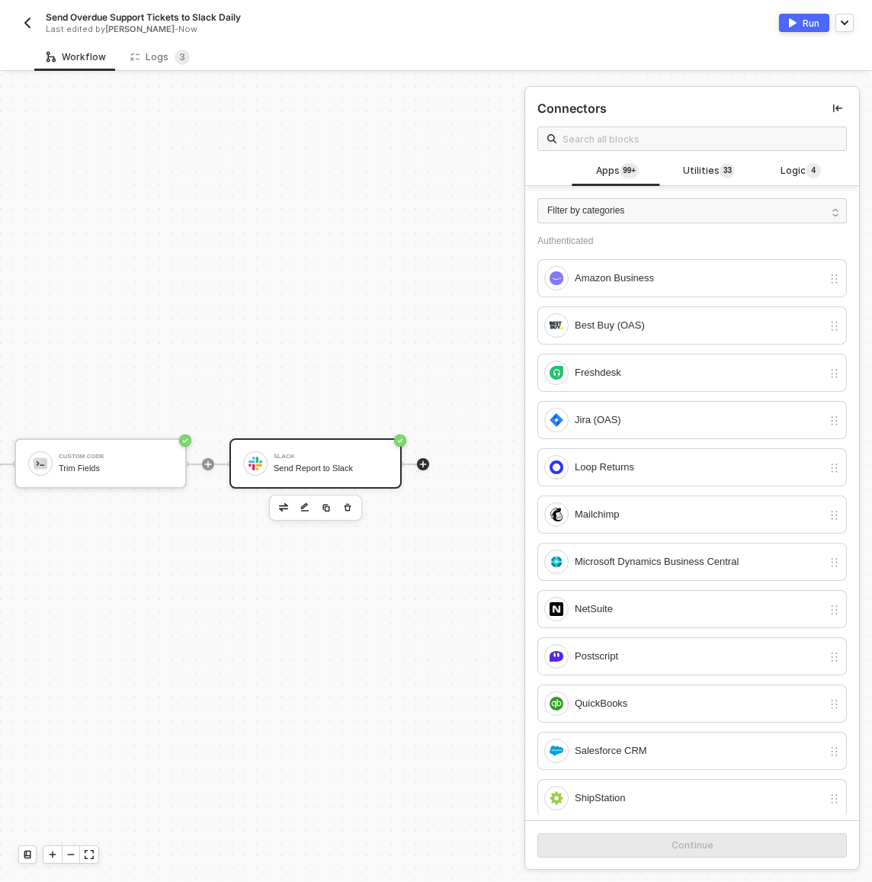
click at [379, 453] on div "Slack Send Report to Slack" at bounding box center [315, 463] width 172 height 50
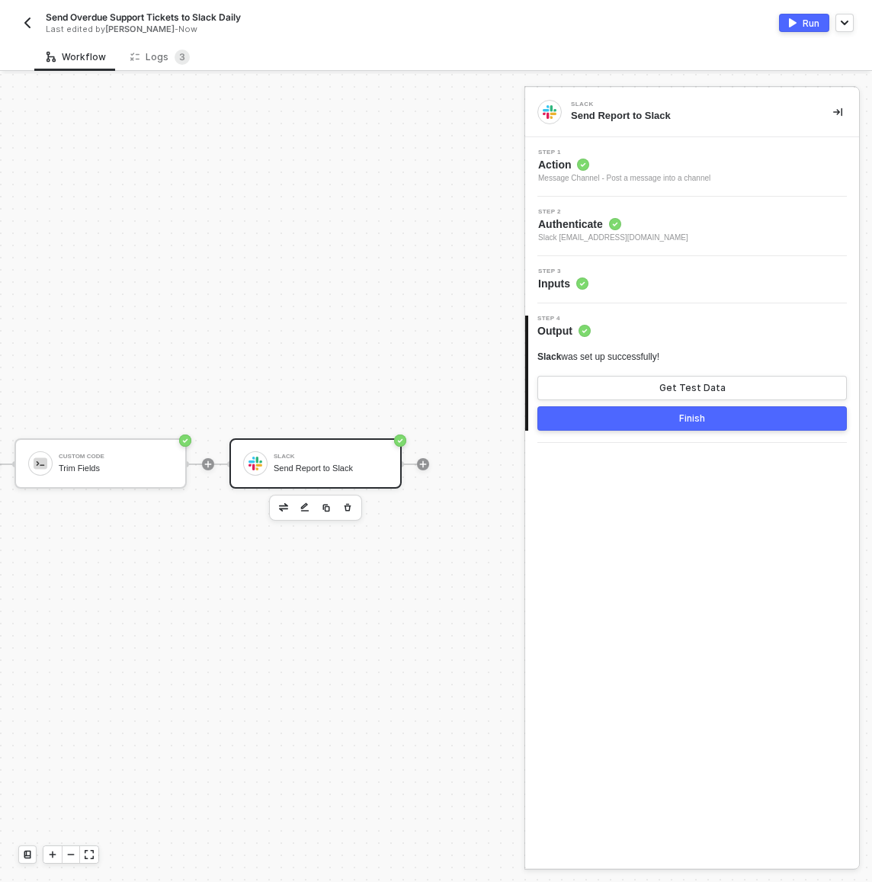
click at [695, 274] on div "Step 3 Inputs" at bounding box center [694, 279] width 330 height 23
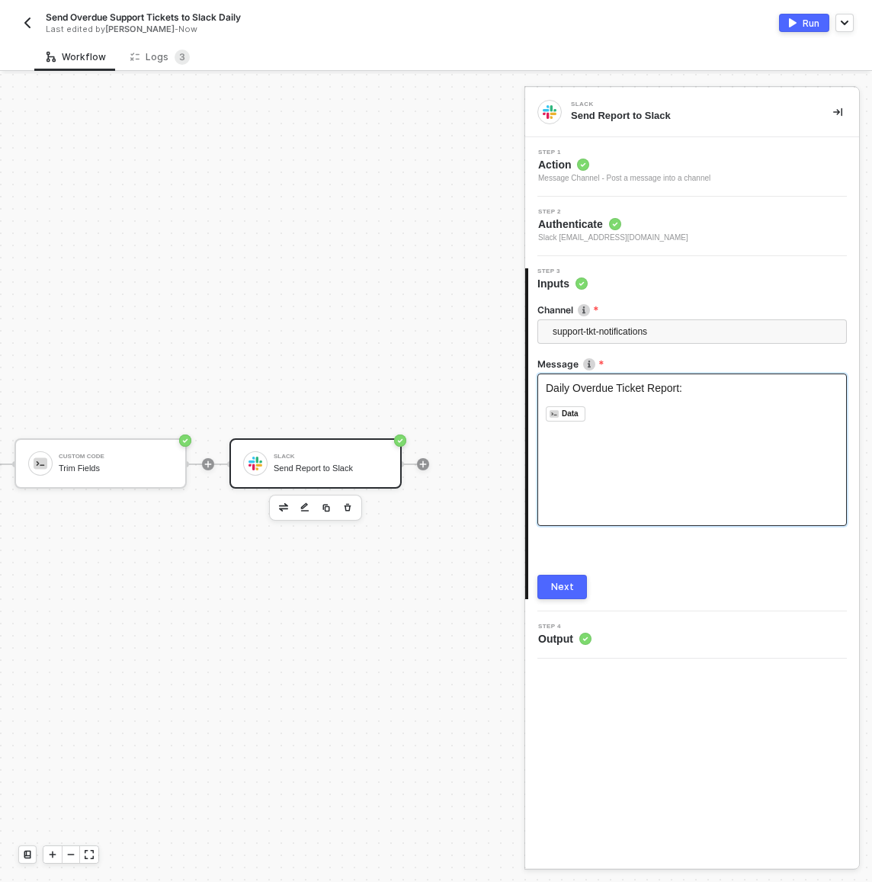
click at [639, 423] on div "Daily Overdue Ticket Report: ﻿ ﻿ Data ﻿ ﻿" at bounding box center [691, 449] width 309 height 152
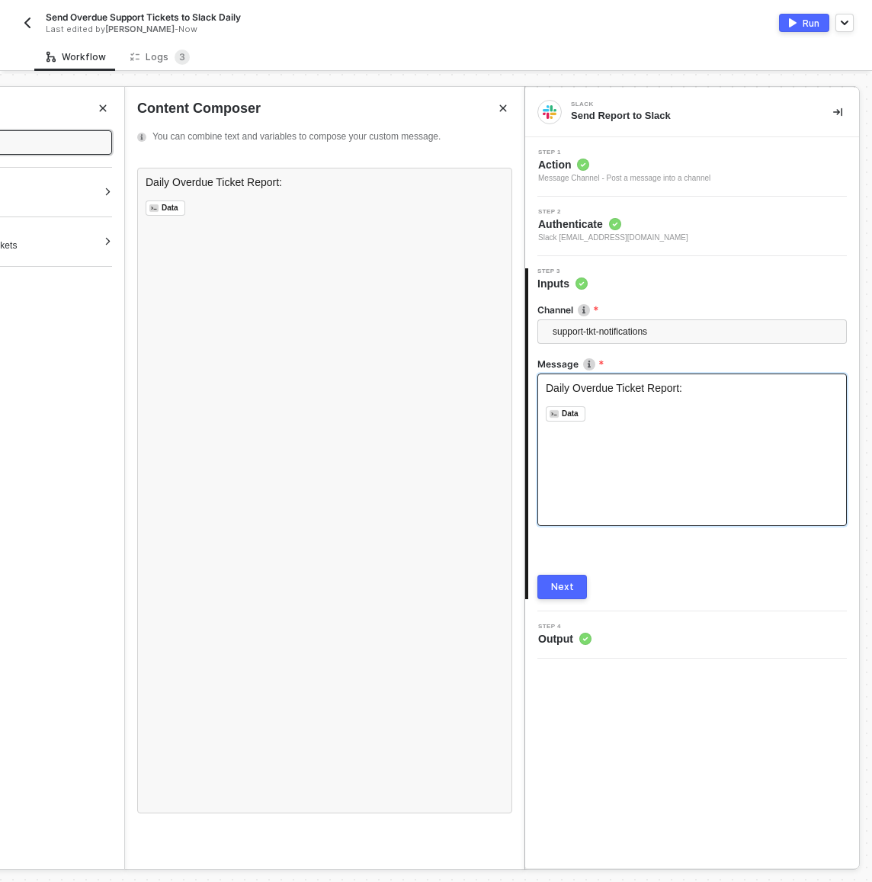
click at [557, 422] on div "Daily Overdue Ticket Report: ﻿ ﻿ Data ﻿ ﻿" at bounding box center [691, 449] width 309 height 152
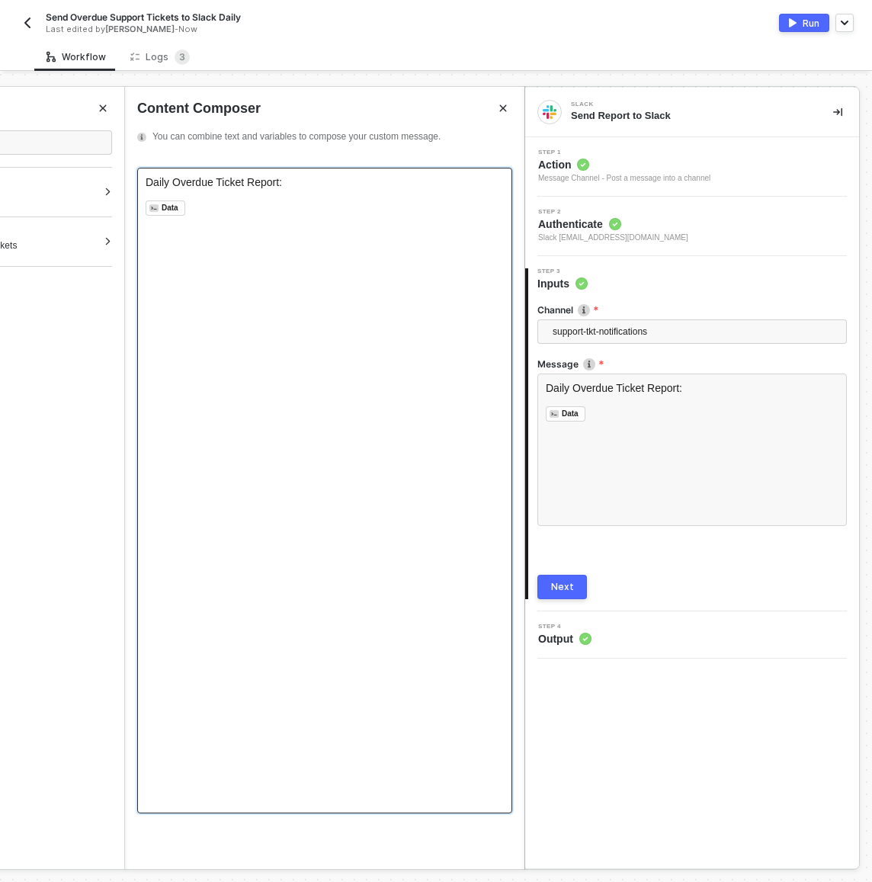
click at [399, 420] on div "Daily Overdue Ticket Report: ﻿ ﻿ Data ﻿ ﻿" at bounding box center [324, 490] width 375 height 645
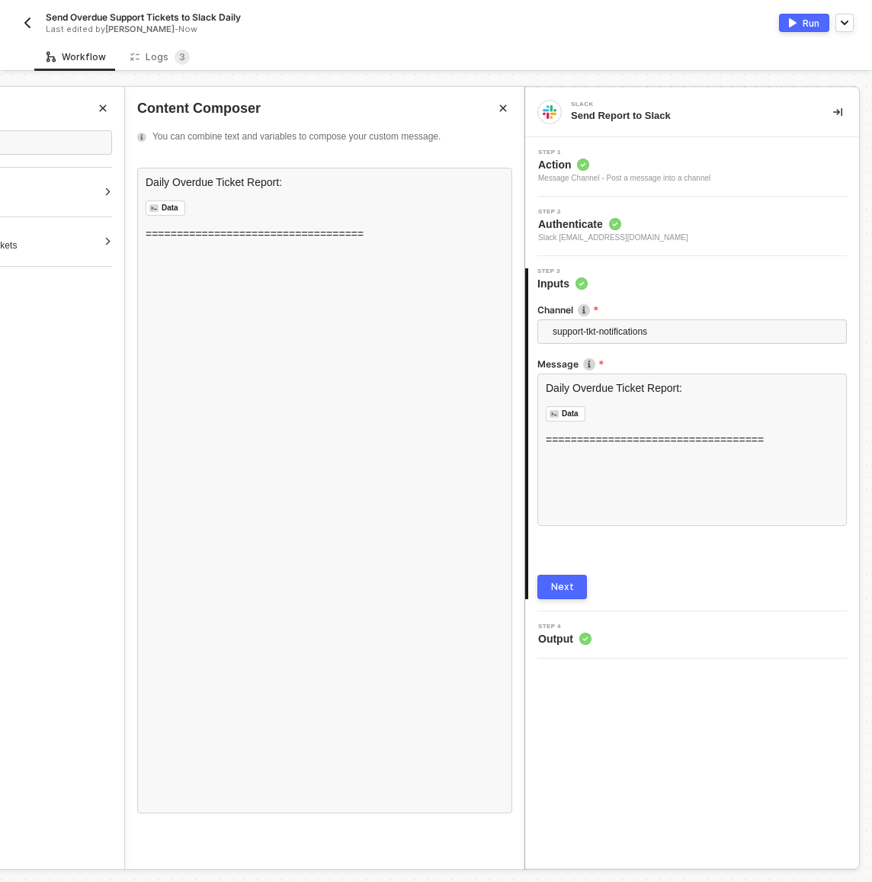
click at [568, 588] on div "Next" at bounding box center [562, 587] width 23 height 12
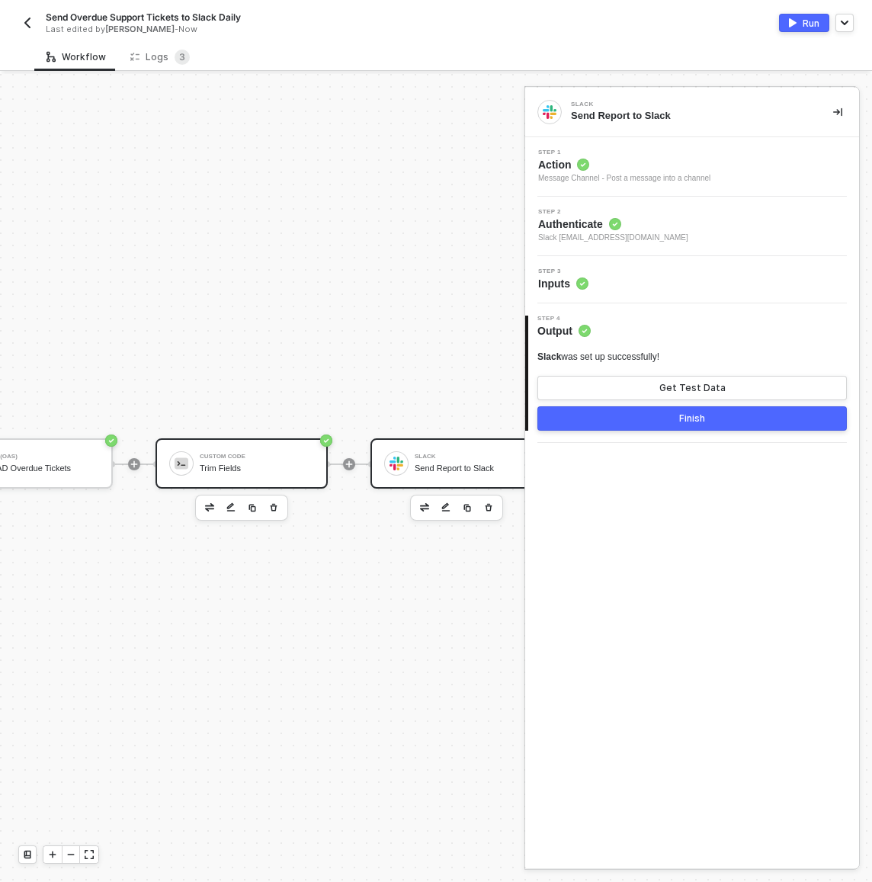
click at [197, 449] on div "Custom Code Trim Fields" at bounding box center [254, 463] width 120 height 29
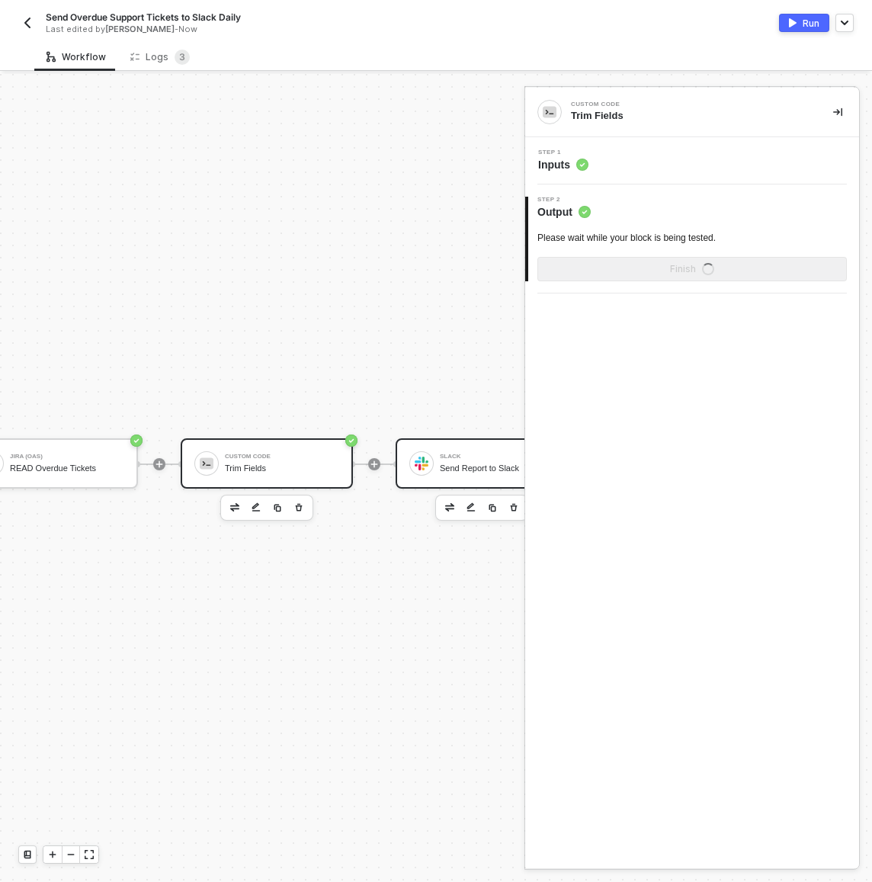
scroll to position [40, 232]
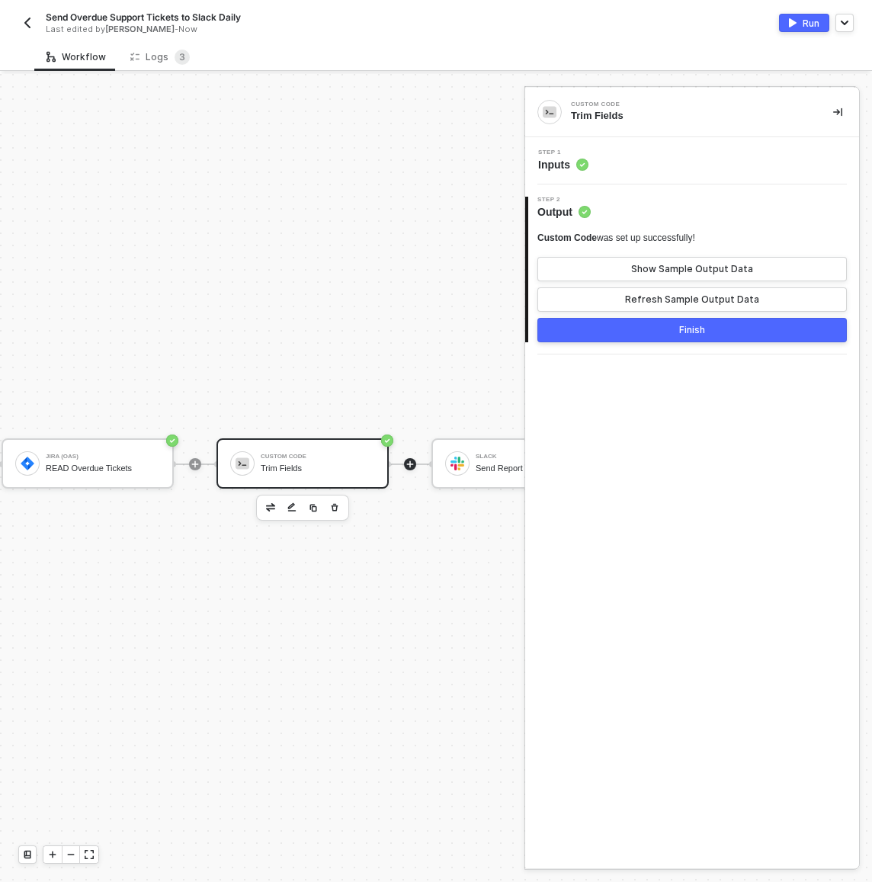
click at [412, 460] on icon "icon-play" at bounding box center [409, 464] width 9 height 9
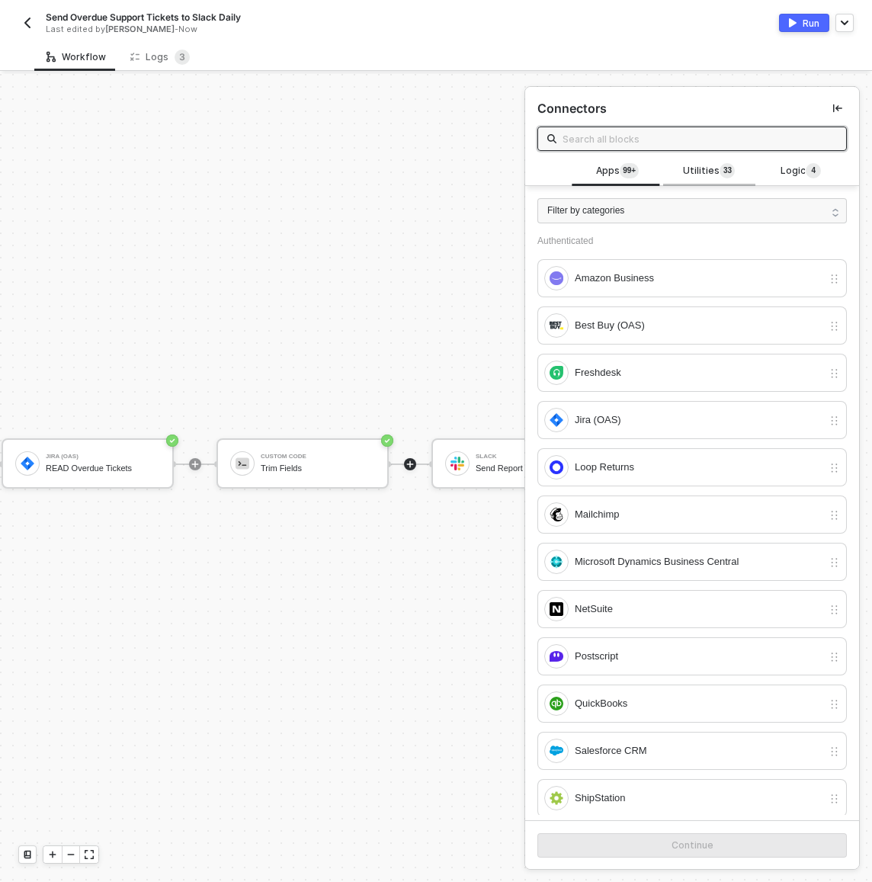
click at [684, 164] on span "Utilities 3 3" at bounding box center [709, 171] width 52 height 17
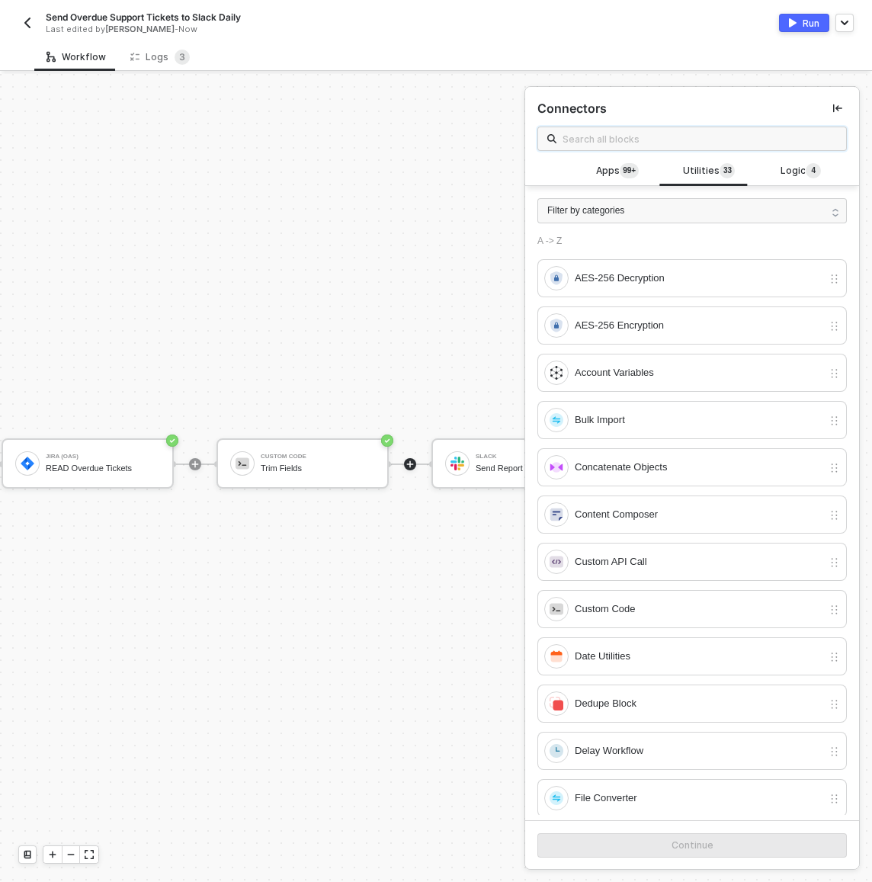
click at [656, 138] on input "text" at bounding box center [699, 138] width 274 height 17
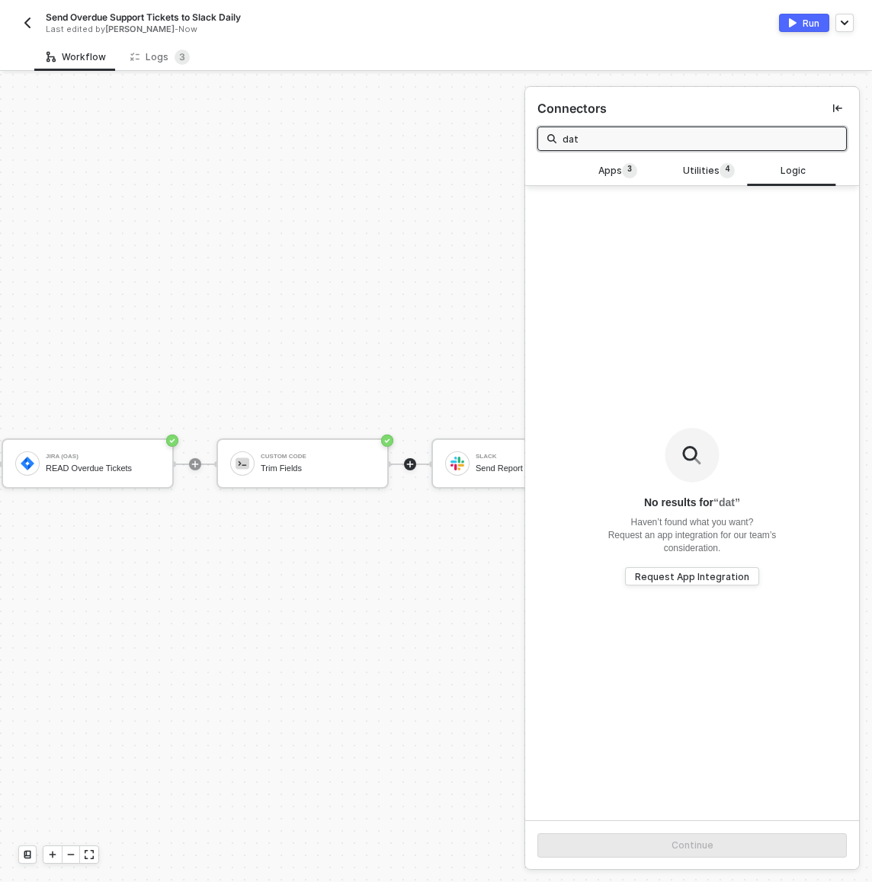
type input "date"
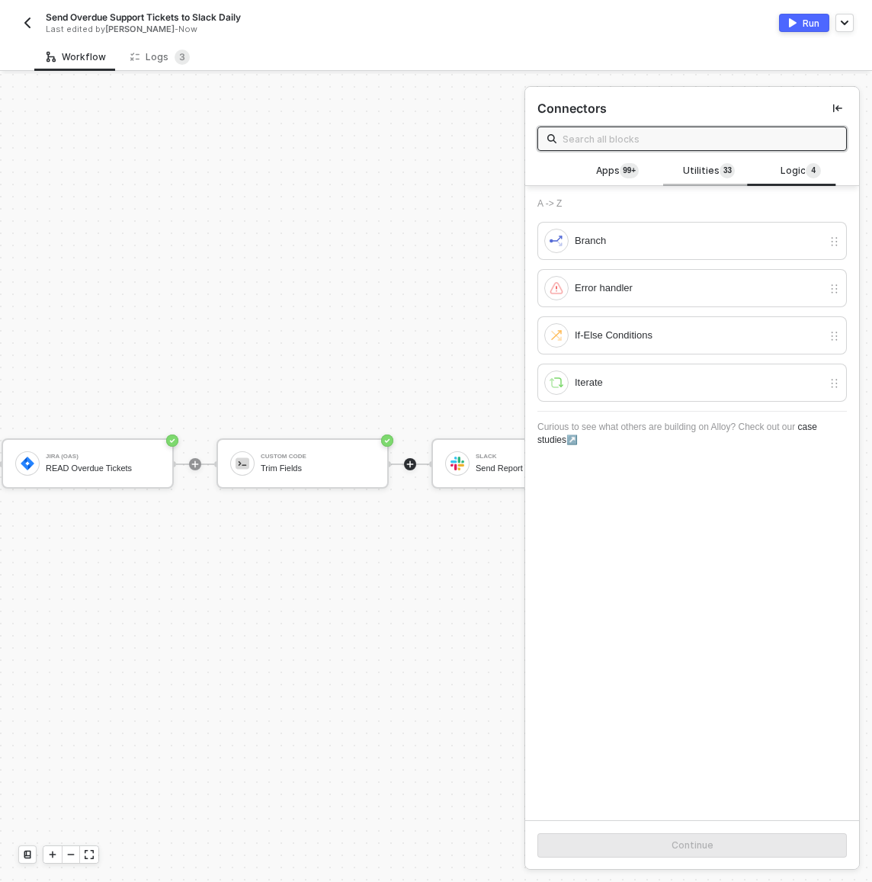
click at [675, 171] on div "Utilities 3 3" at bounding box center [708, 171] width 67 height 17
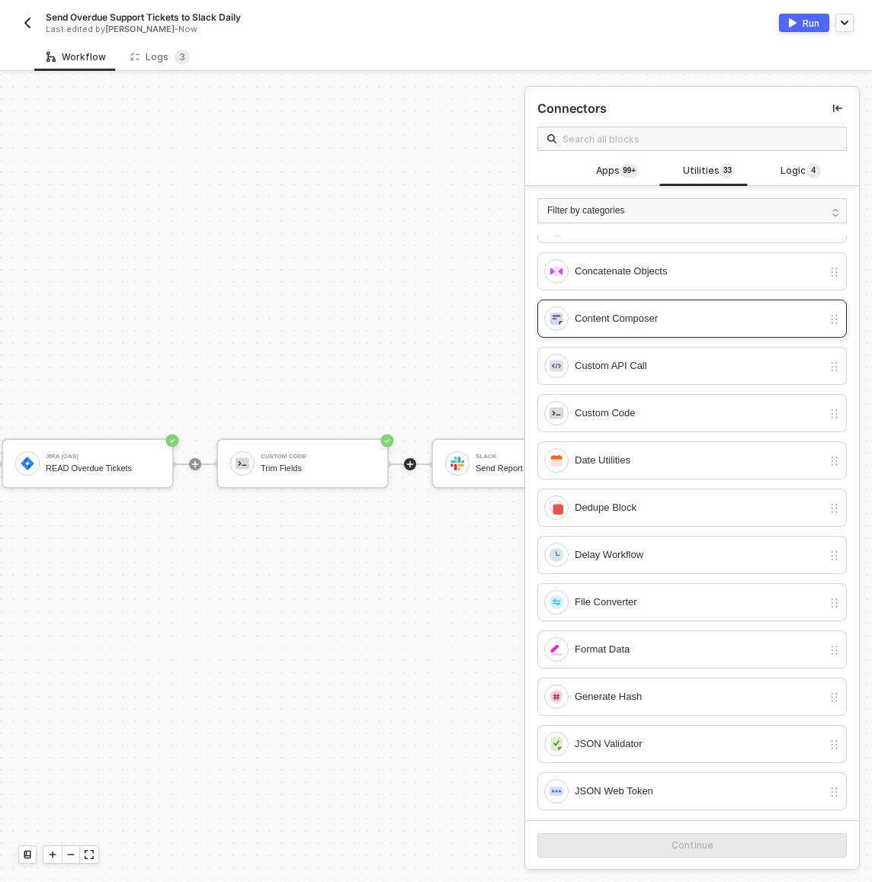
scroll to position [0, 0]
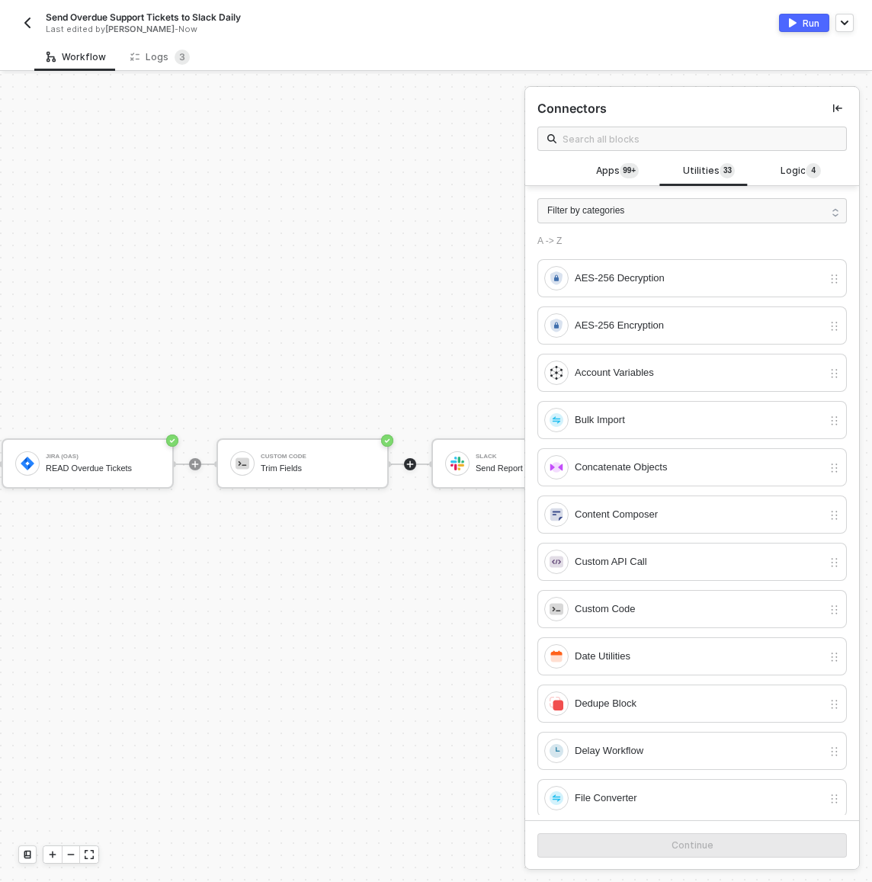
click at [787, 154] on div "Connectors" at bounding box center [692, 122] width 334 height 70
click at [785, 165] on span "Logic 4" at bounding box center [800, 171] width 40 height 17
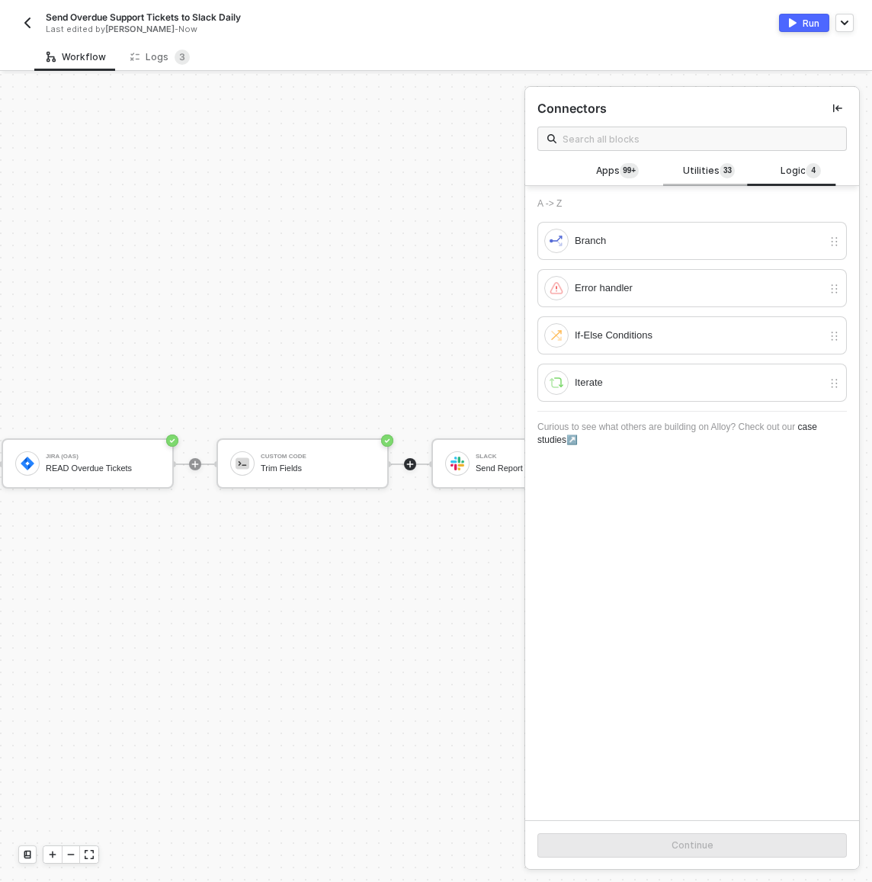
click at [731, 171] on div "Utilities 3 3" at bounding box center [708, 171] width 67 height 17
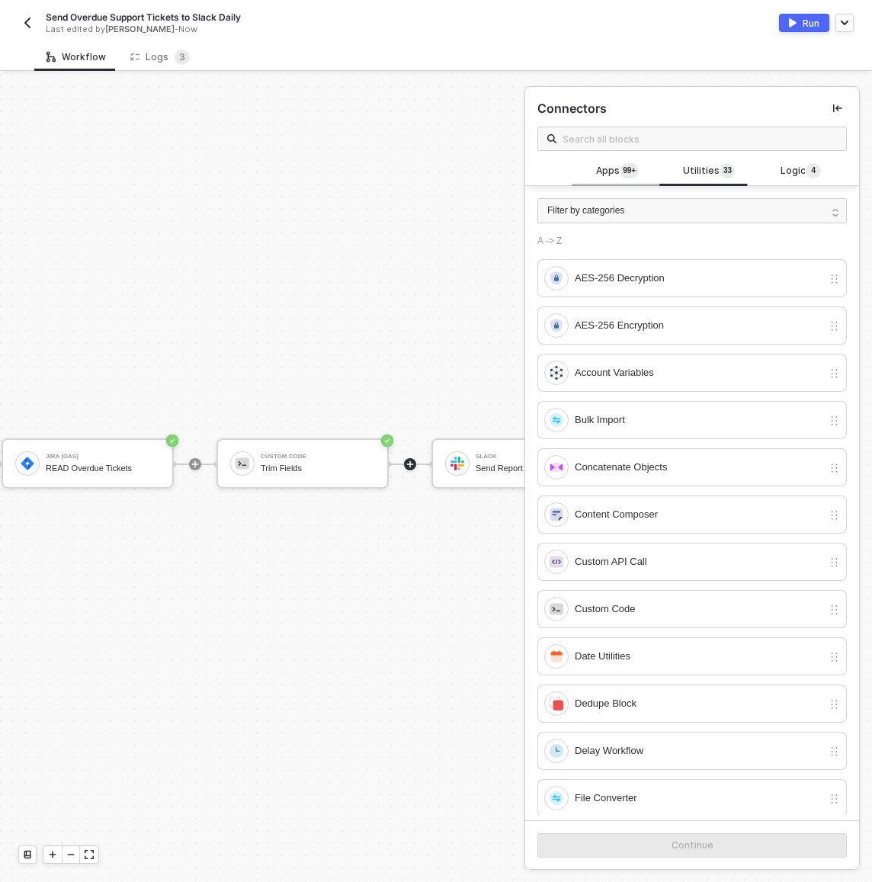
click at [606, 168] on span "Apps 99+" at bounding box center [617, 171] width 43 height 17
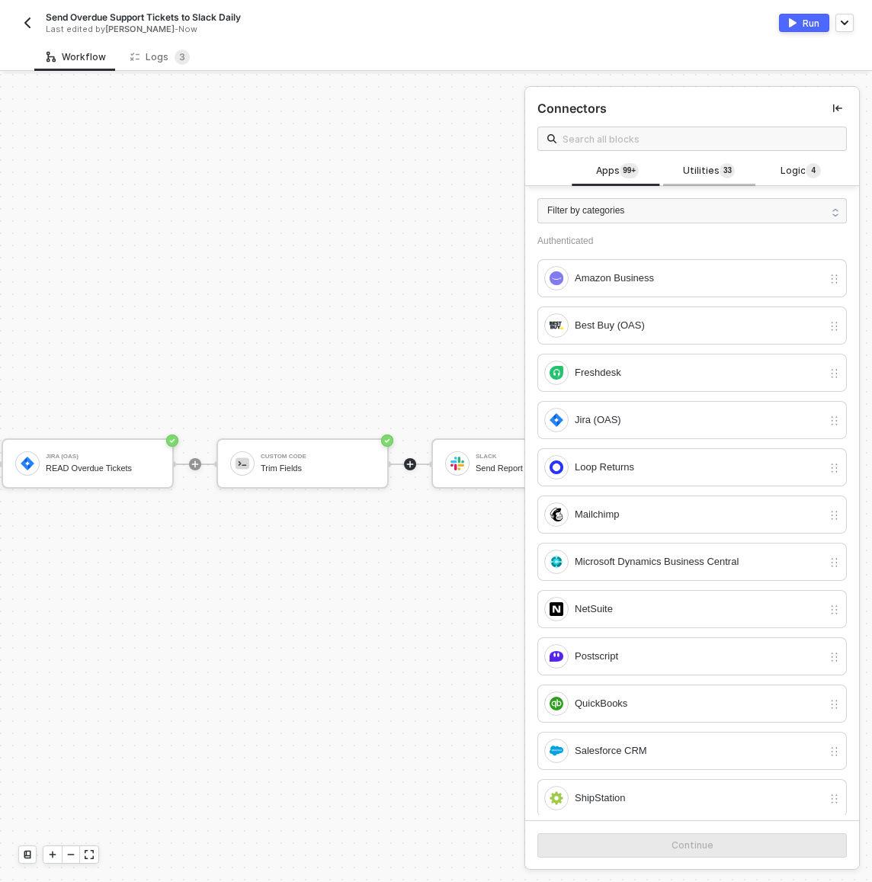
click at [685, 175] on span "Utilities 3 3" at bounding box center [709, 171] width 52 height 17
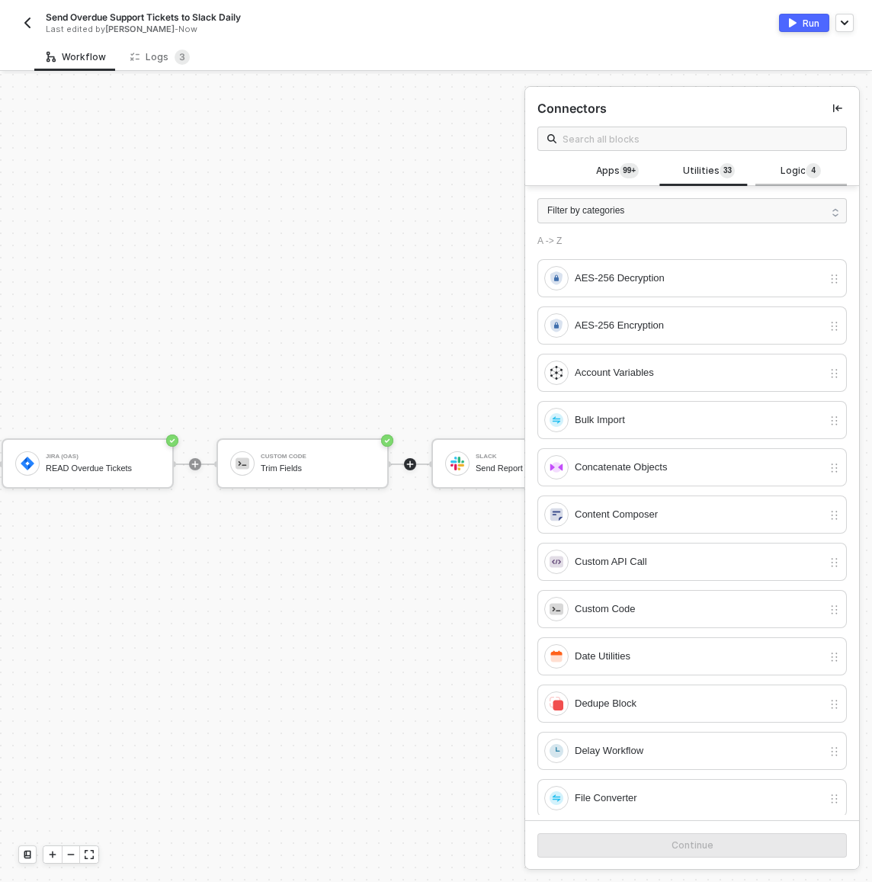
click at [781, 171] on span "Logic 4" at bounding box center [800, 171] width 40 height 17
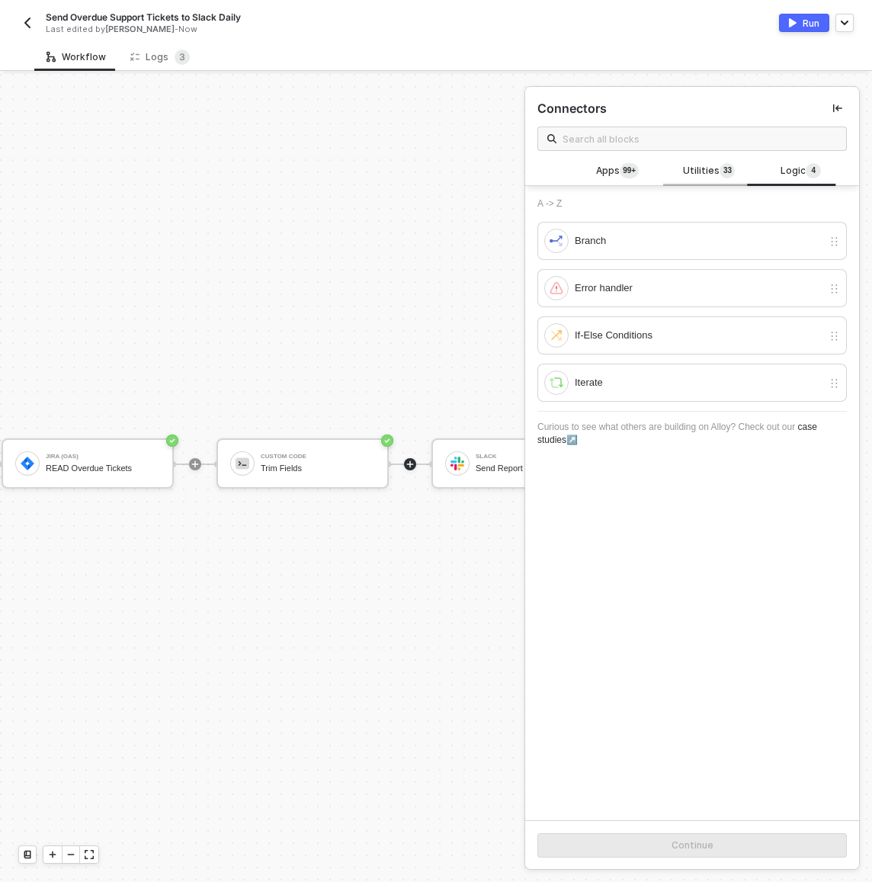
click at [706, 171] on span "Utilities 3 3" at bounding box center [709, 171] width 52 height 17
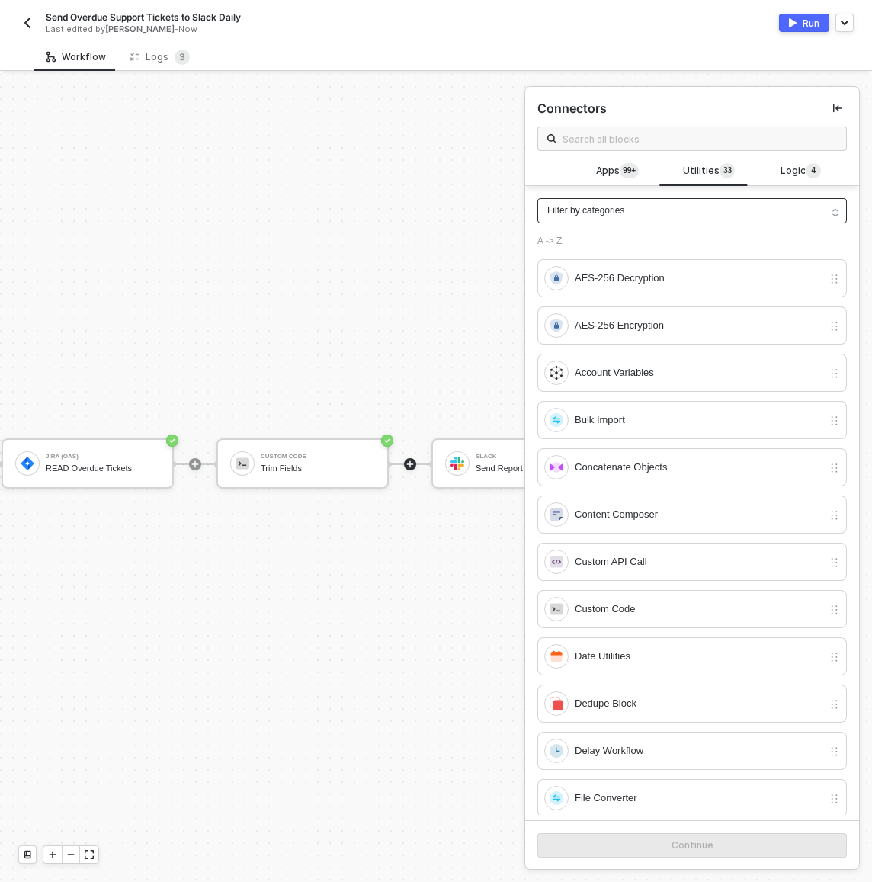
click at [696, 204] on div "Filter by categories" at bounding box center [691, 210] width 309 height 25
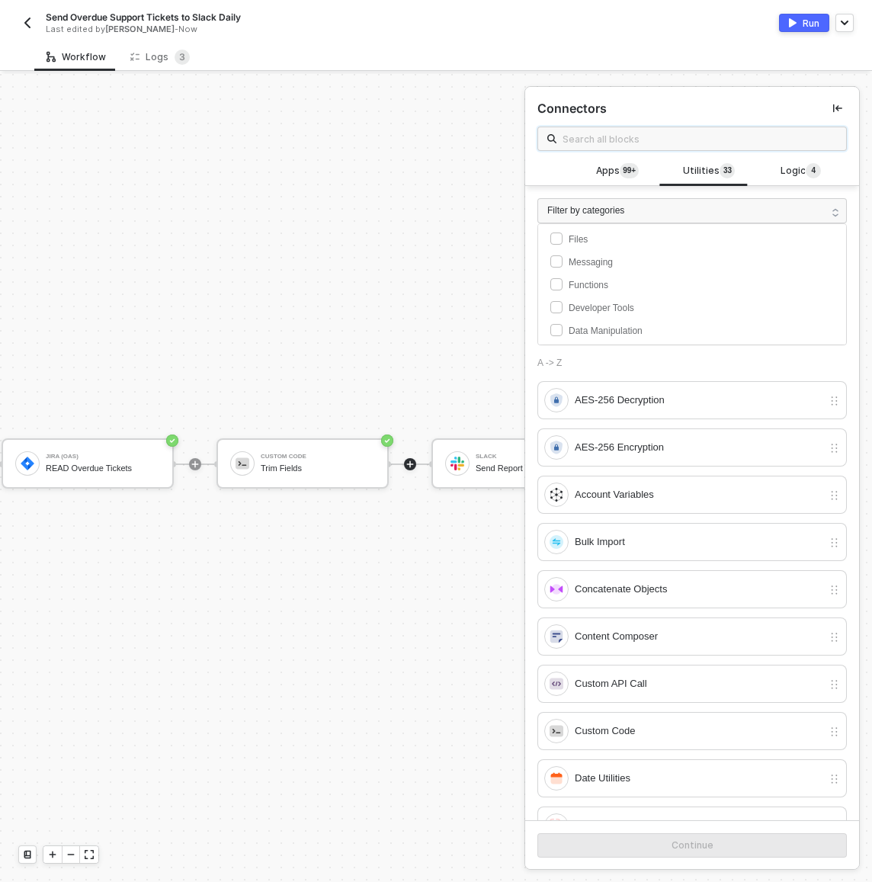
click at [620, 142] on input "text" at bounding box center [699, 138] width 274 height 17
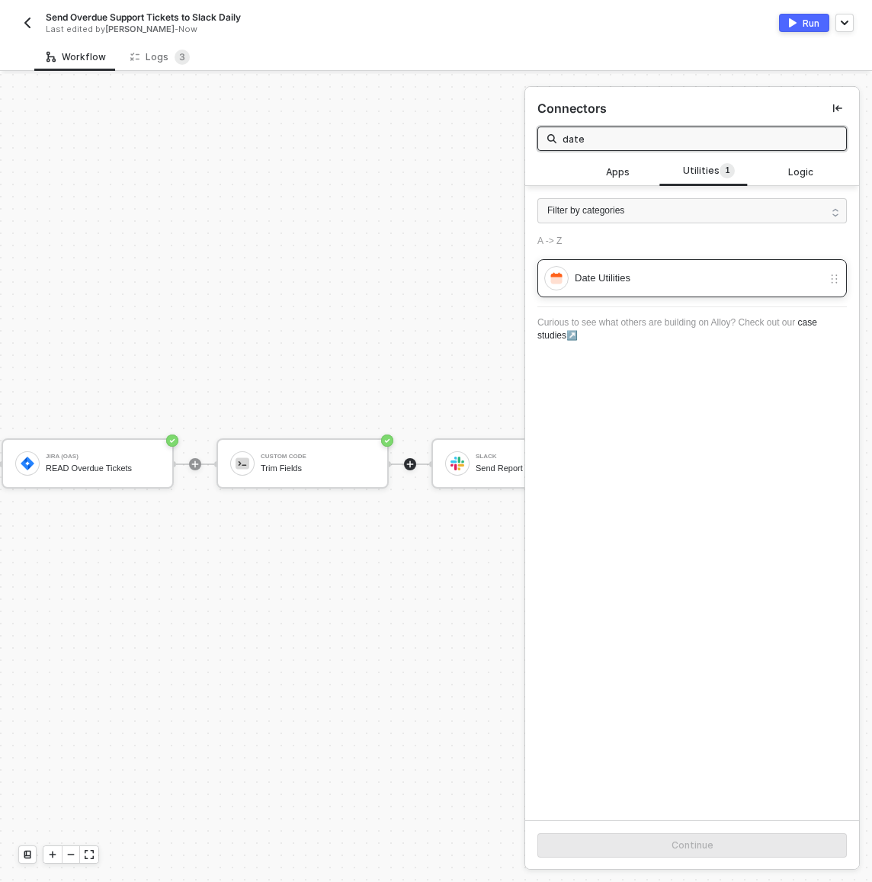
type input "date"
click at [608, 271] on div "Date Utilities" at bounding box center [699, 278] width 248 height 17
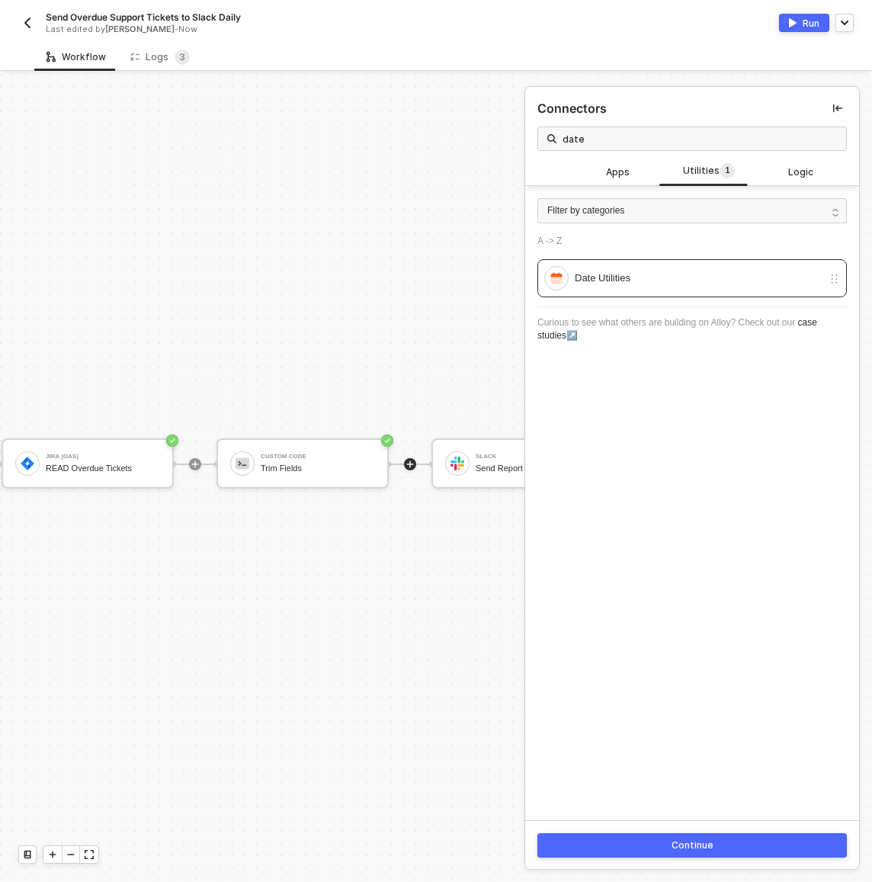
click at [662, 854] on button "Continue" at bounding box center [691, 845] width 309 height 24
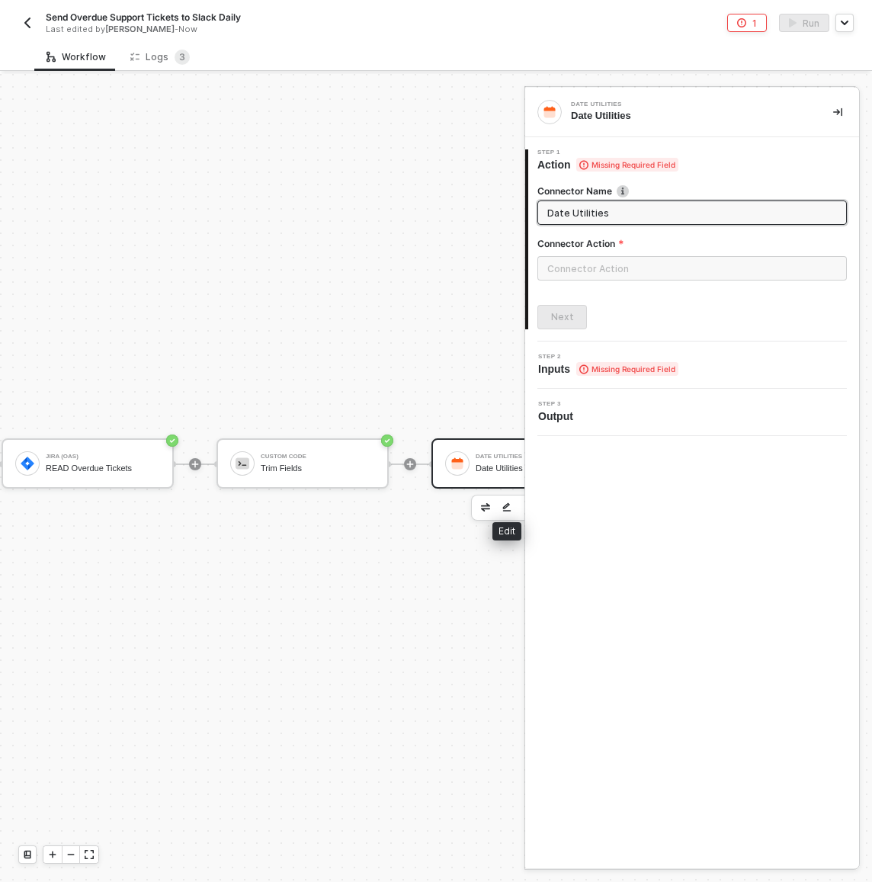
click at [479, 523] on div "Manual Workflow Start workflow Jira (OAS) READ Overdue Tickets Custom Code Trim…" at bounding box center [307, 464] width 1078 height 836
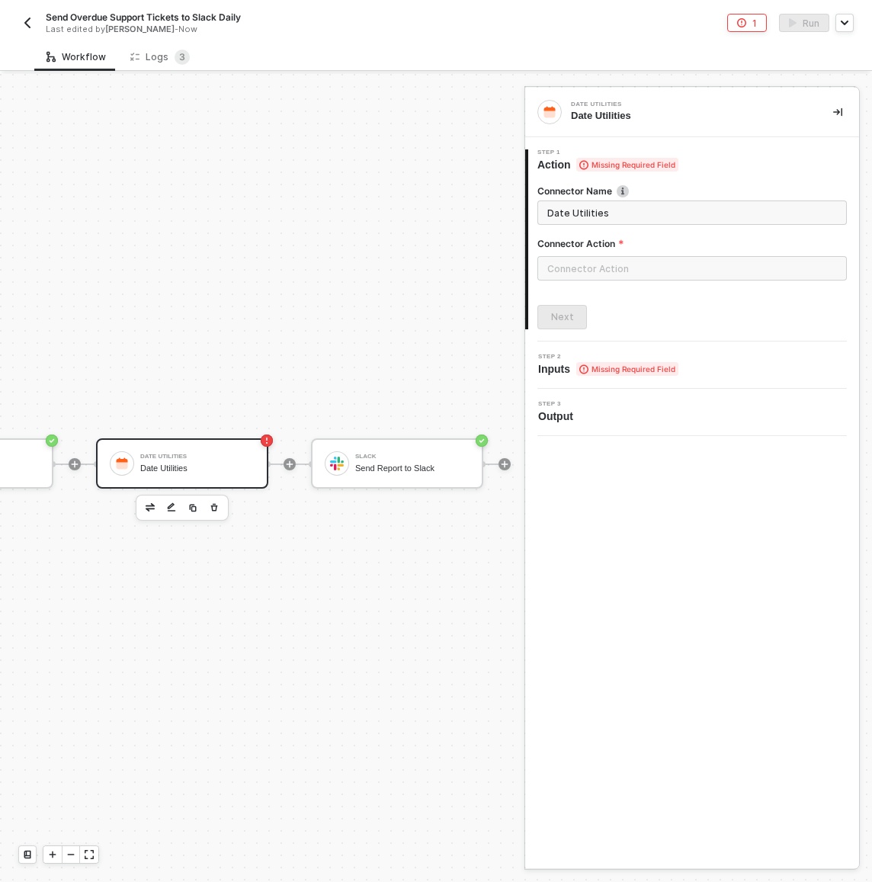
scroll to position [40, 567]
click at [623, 252] on div "Connector Action" at bounding box center [691, 246] width 309 height 19
click at [624, 264] on input "text" at bounding box center [691, 268] width 309 height 24
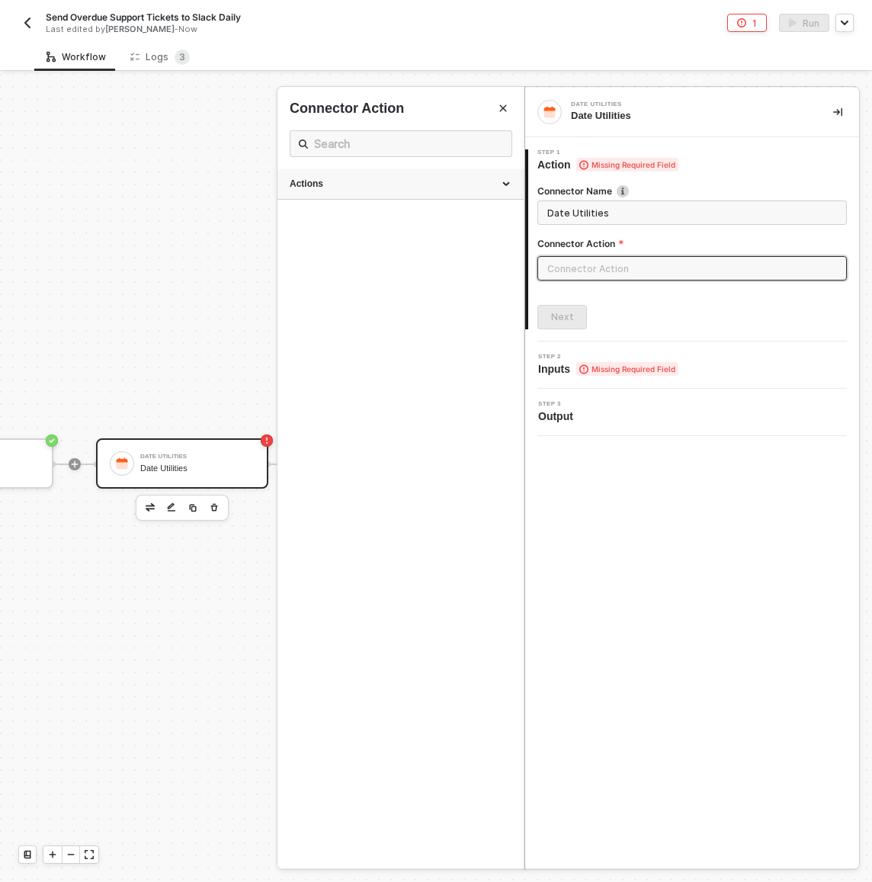
click at [429, 187] on div "Actions" at bounding box center [401, 184] width 222 height 13
click at [375, 249] on div "Generate Date" at bounding box center [401, 251] width 222 height 13
type input "Generate a calendar date to use"
type input "Generate Date"
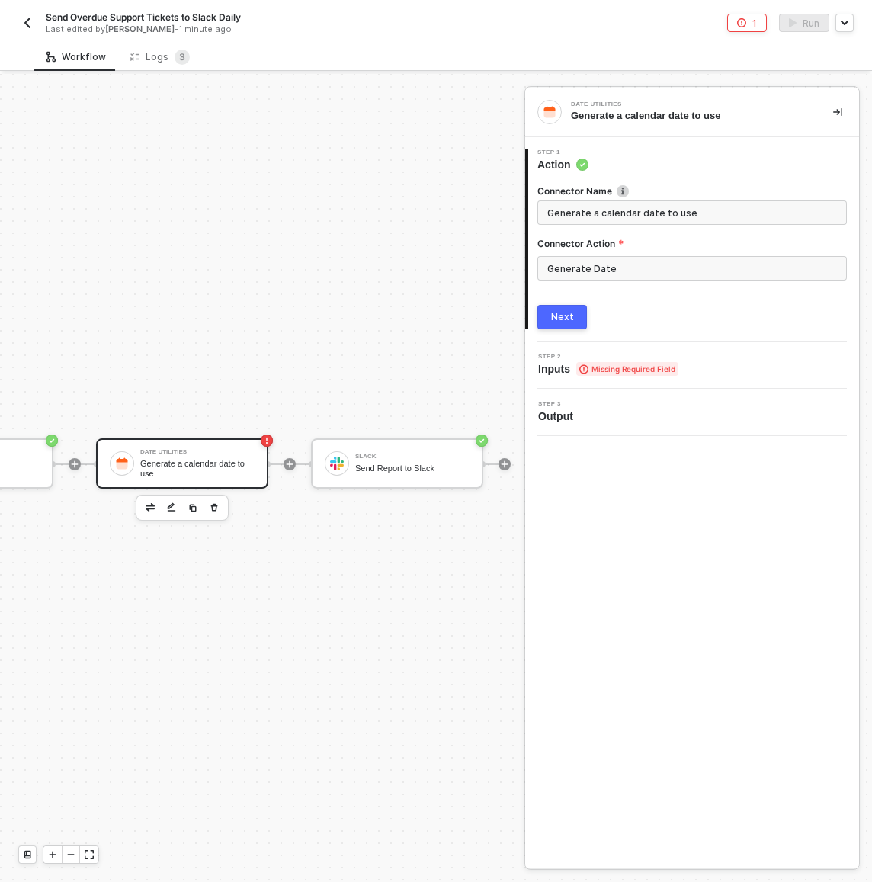
click at [580, 325] on button "Next" at bounding box center [562, 317] width 50 height 24
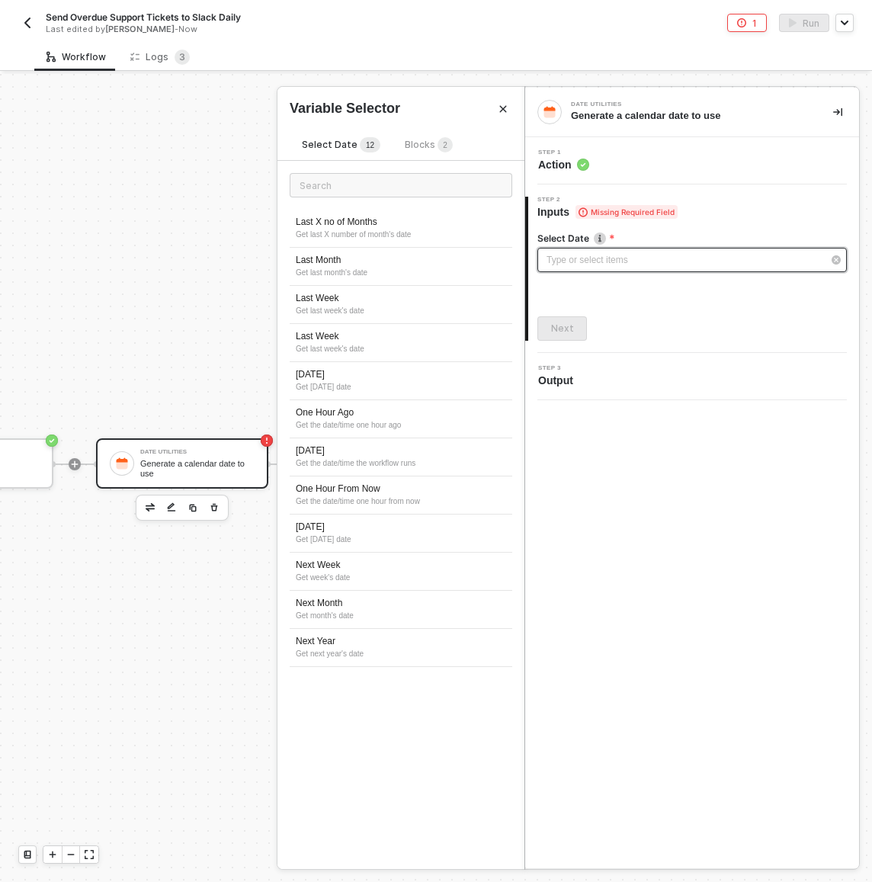
click at [588, 258] on div "Type or select items ﻿" at bounding box center [684, 260] width 276 height 14
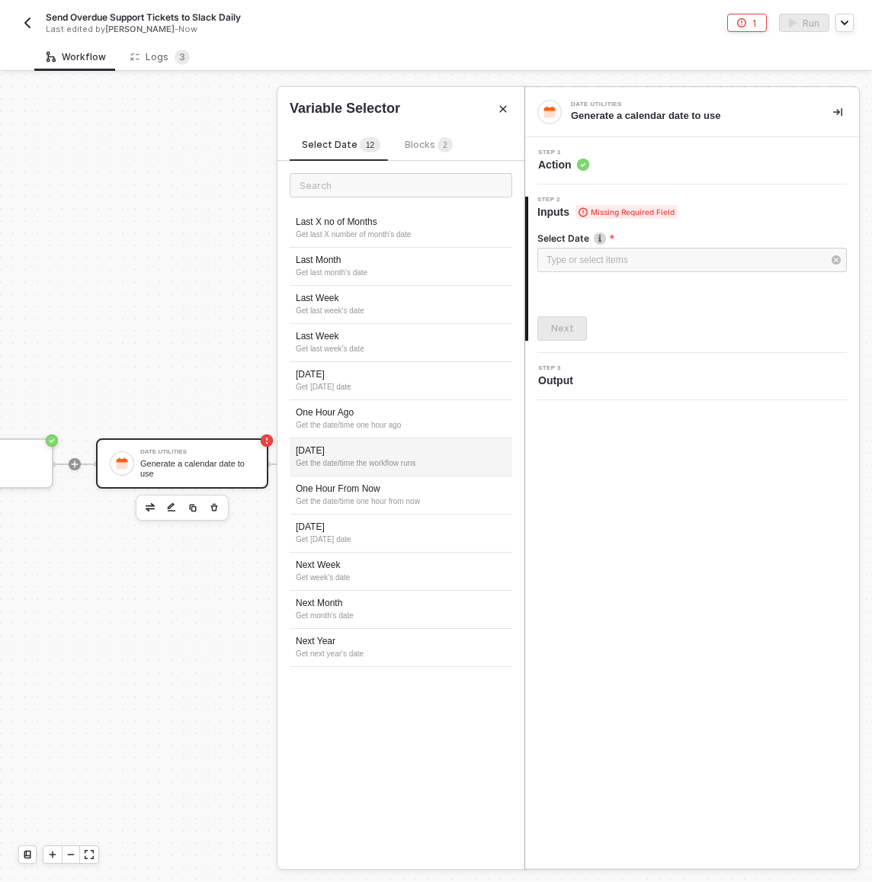
click at [377, 454] on div "Today" at bounding box center [401, 450] width 210 height 13
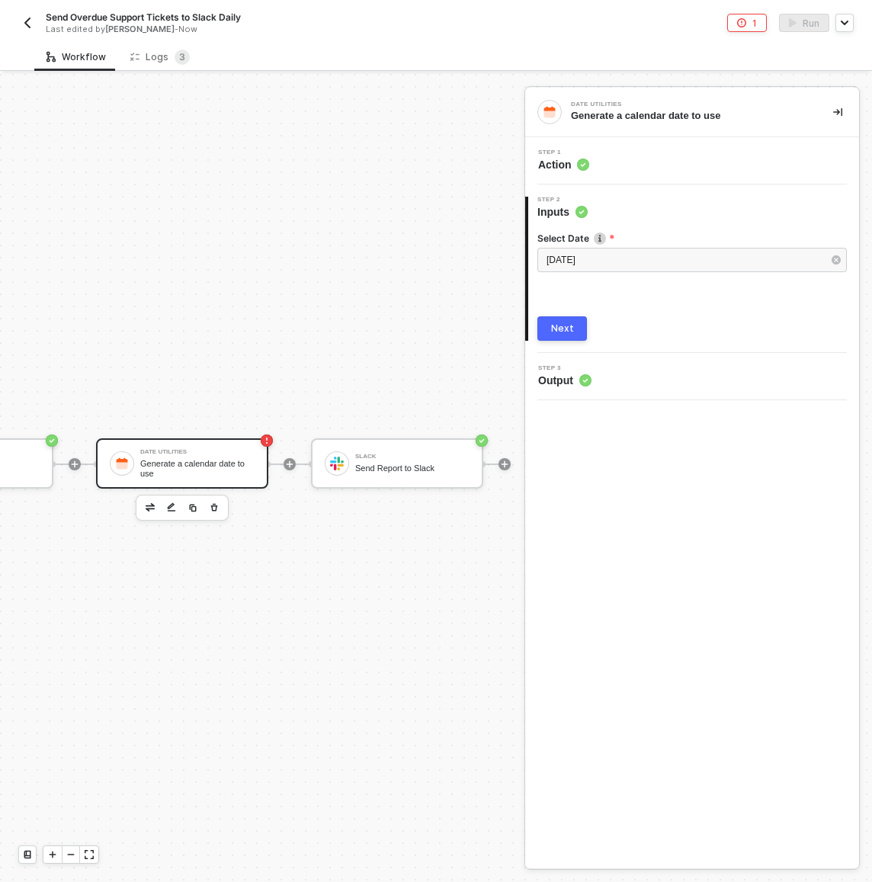
click at [562, 329] on div "Next" at bounding box center [562, 328] width 23 height 12
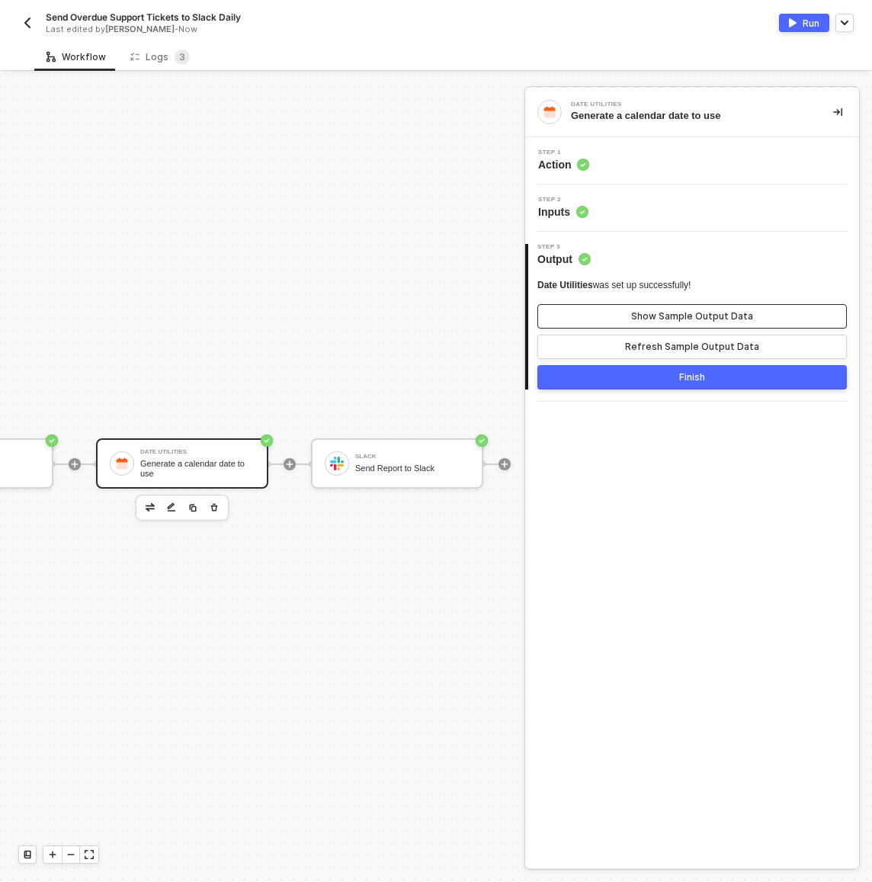
click at [693, 319] on div "Show Sample Output Data" at bounding box center [692, 316] width 122 height 12
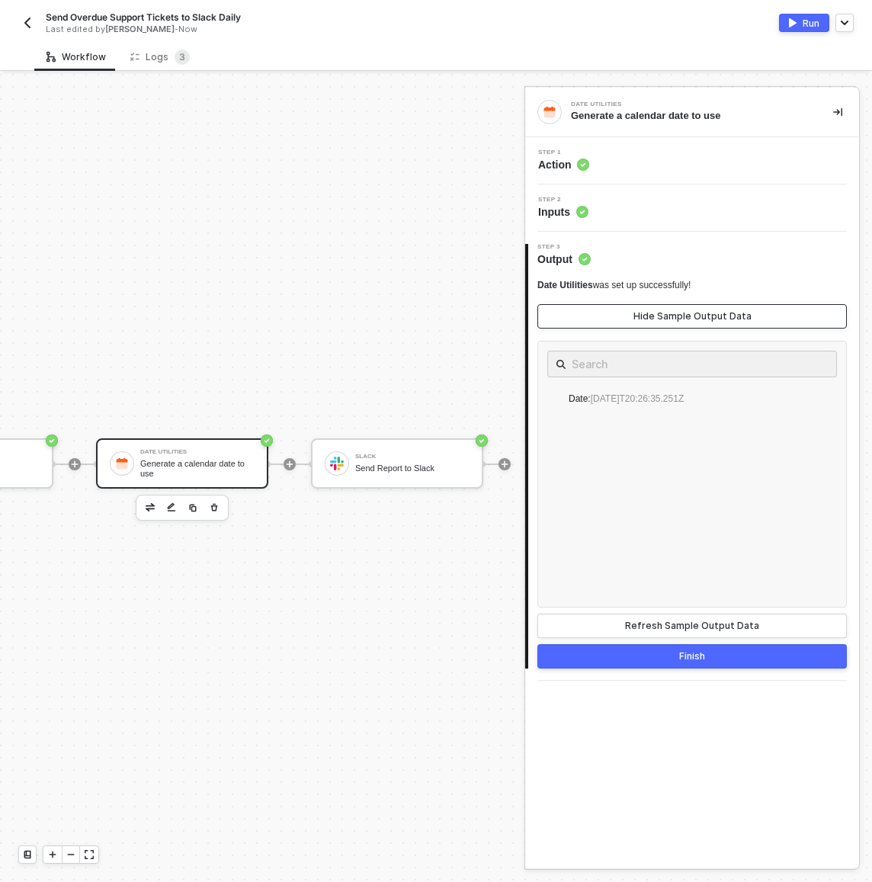
click at [681, 315] on div "Hide Sample Output Data" at bounding box center [692, 316] width 118 height 12
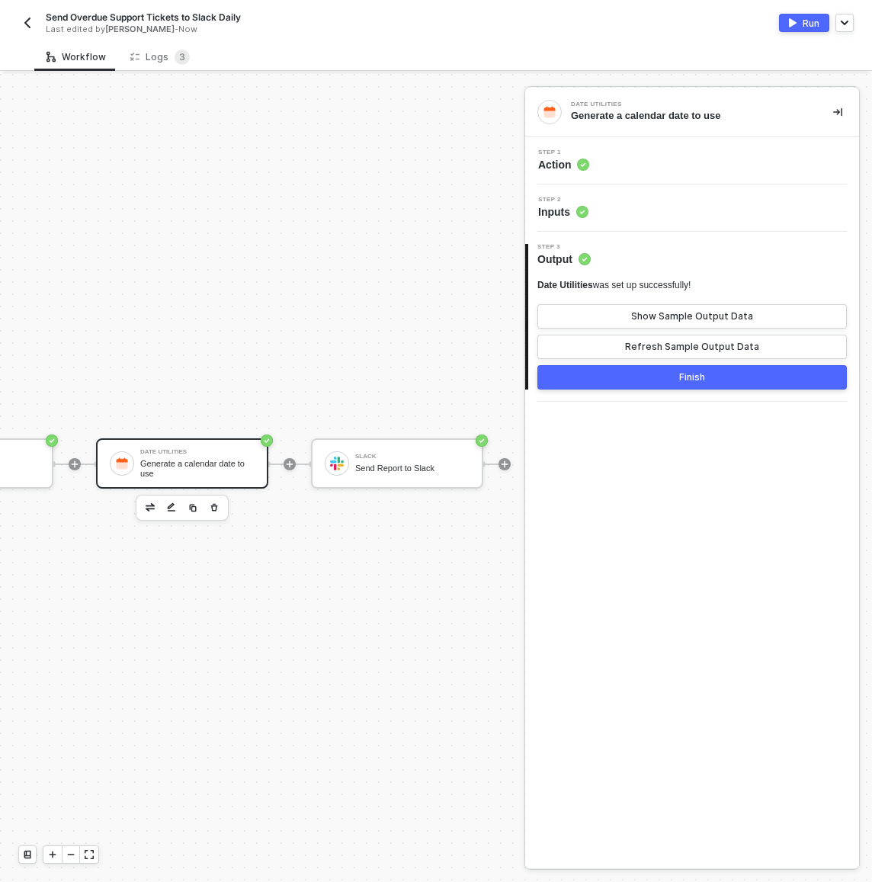
click at [651, 218] on div "Step 2 Inputs" at bounding box center [694, 208] width 330 height 23
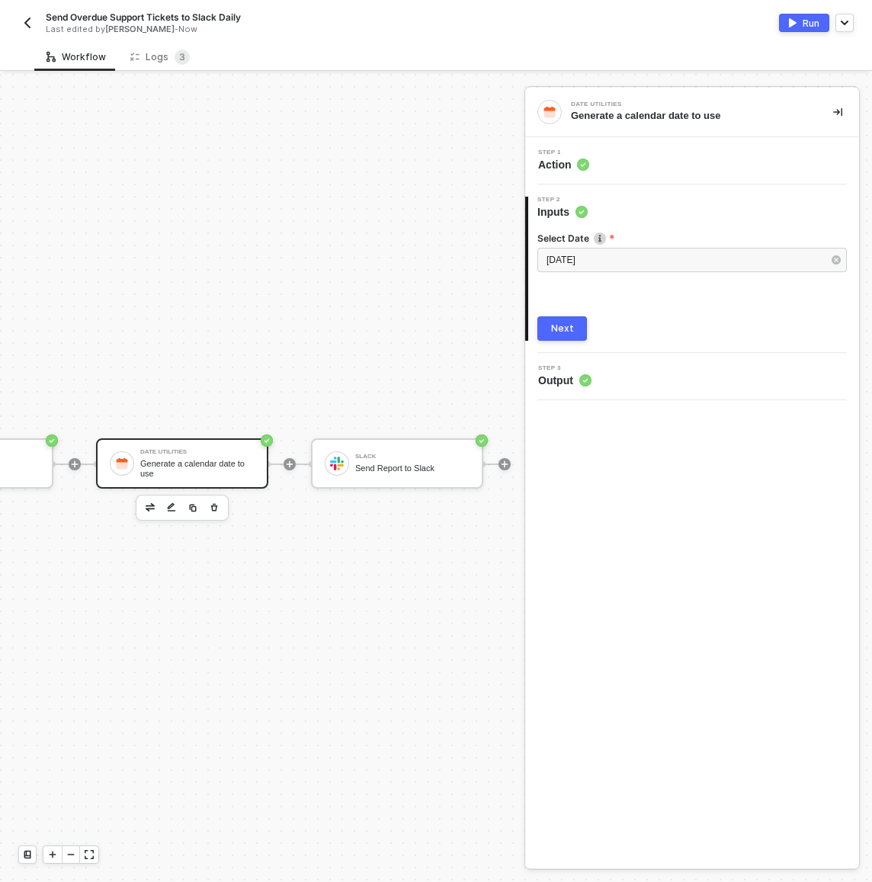
click at [565, 335] on button "Next" at bounding box center [562, 328] width 50 height 24
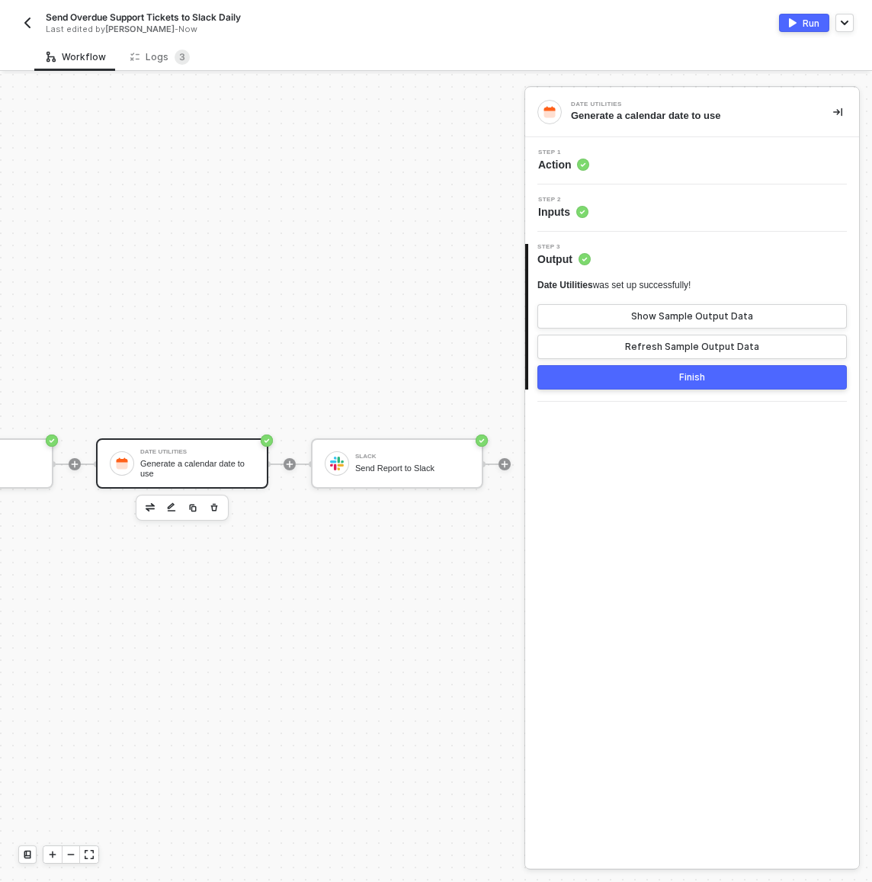
click at [623, 389] on button "Finish" at bounding box center [691, 377] width 309 height 24
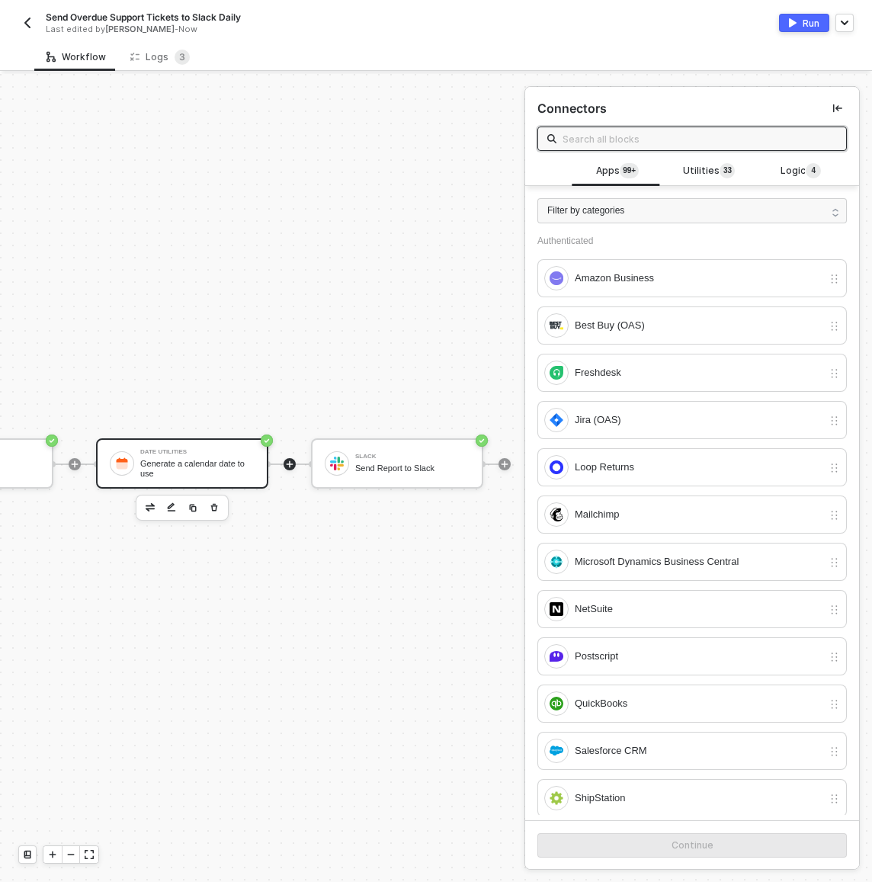
click at [217, 459] on div "Generate a calendar date to use" at bounding box center [197, 468] width 114 height 19
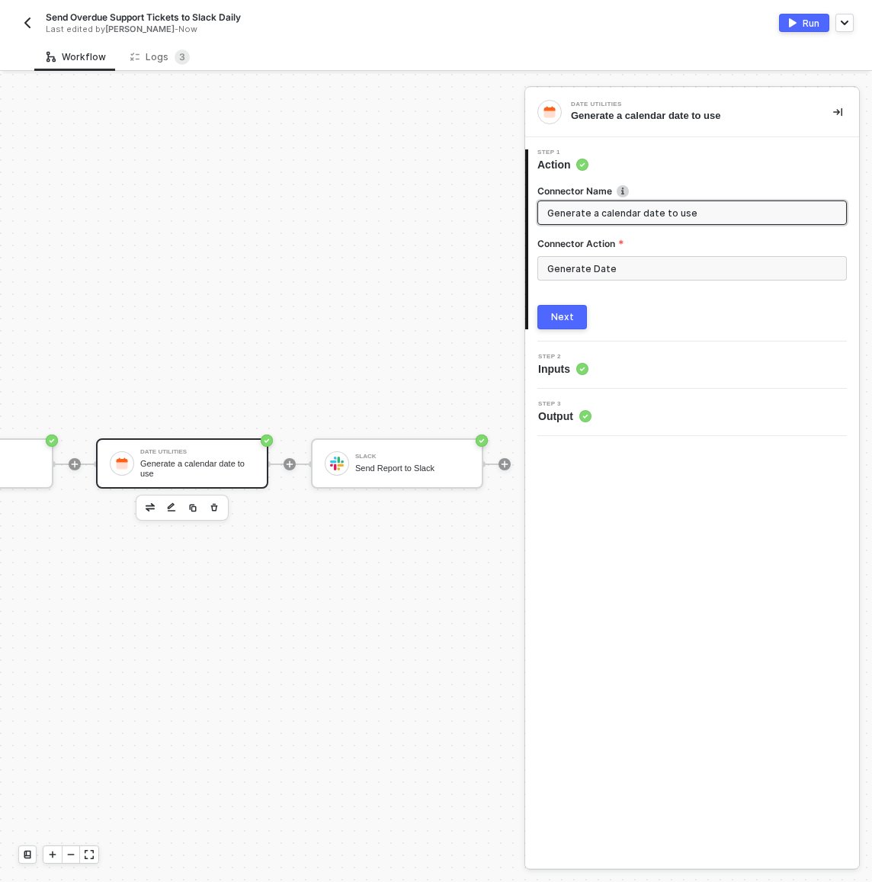
click at [578, 345] on div "2 Step 2 Inputs" at bounding box center [692, 364] width 334 height 47
click at [674, 211] on input "Generate a calendar date to use" at bounding box center [690, 212] width 287 height 17
type input "Generate [DATE] Date"
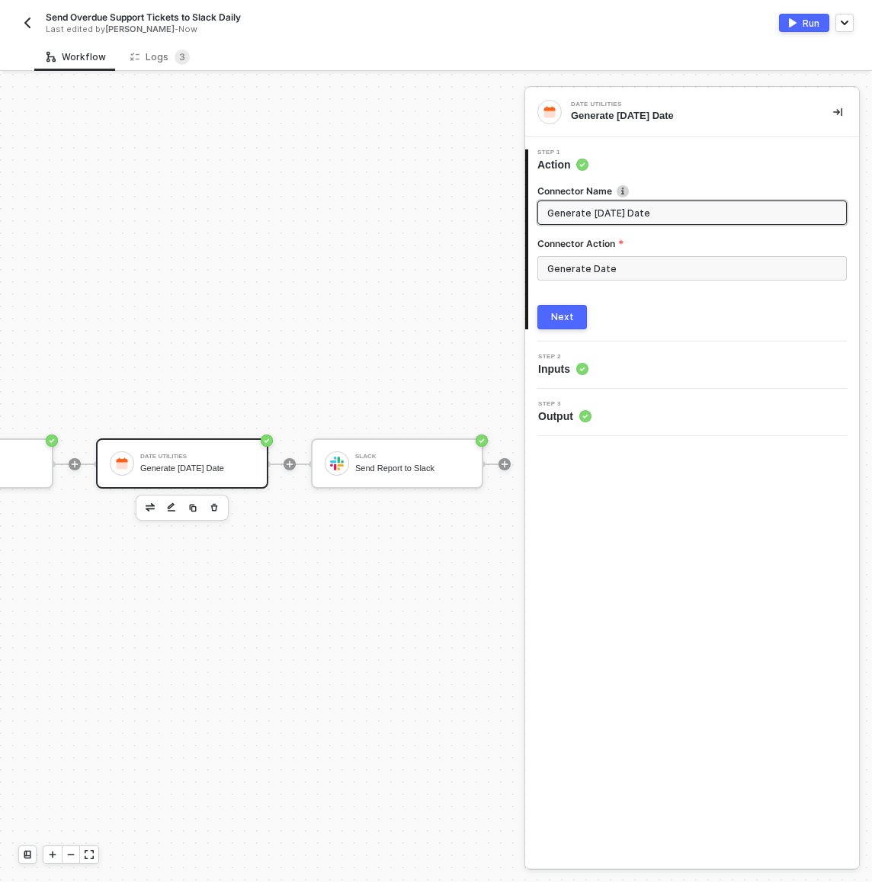
click at [585, 319] on button "Next" at bounding box center [562, 317] width 50 height 24
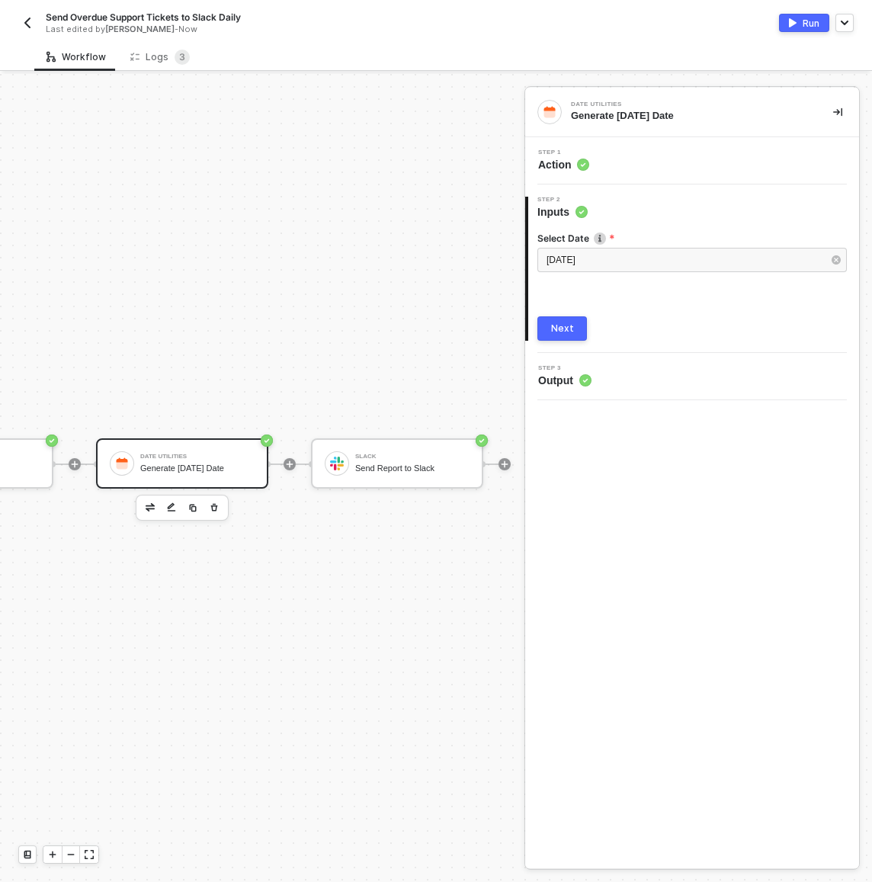
click at [567, 323] on div "Next" at bounding box center [562, 328] width 23 height 12
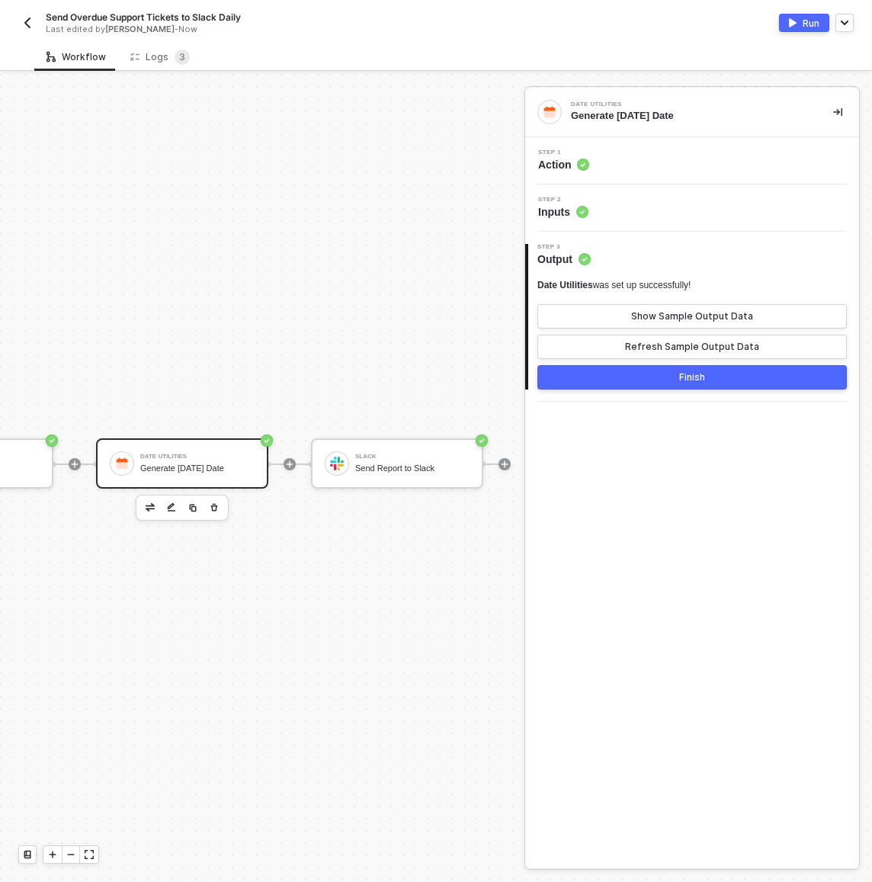
click at [625, 390] on div "3 Step 3 Output Date Utilities was set up successfully! Show Sample Output Data…" at bounding box center [692, 317] width 334 height 170
click at [605, 383] on button "Finish" at bounding box center [691, 377] width 309 height 24
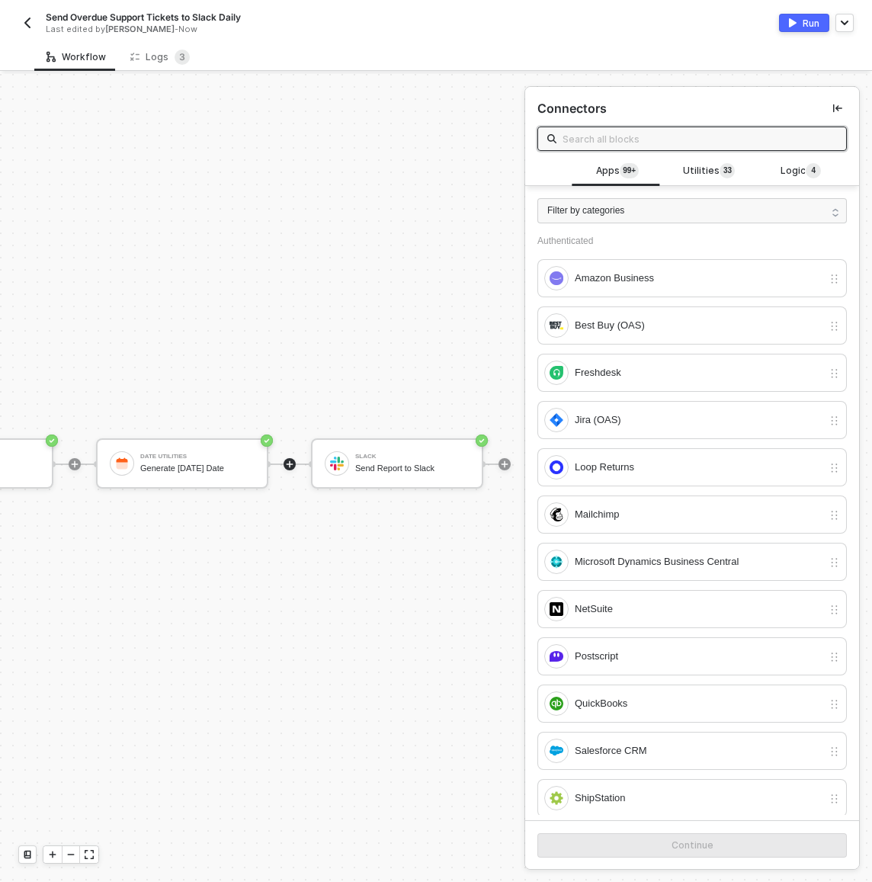
click at [283, 454] on div at bounding box center [289, 464] width 203 height 119
click at [285, 458] on div at bounding box center [289, 464] width 12 height 12
click at [287, 460] on icon "icon-play" at bounding box center [289, 464] width 9 height 9
click at [719, 175] on sup "3 3" at bounding box center [726, 170] width 15 height 15
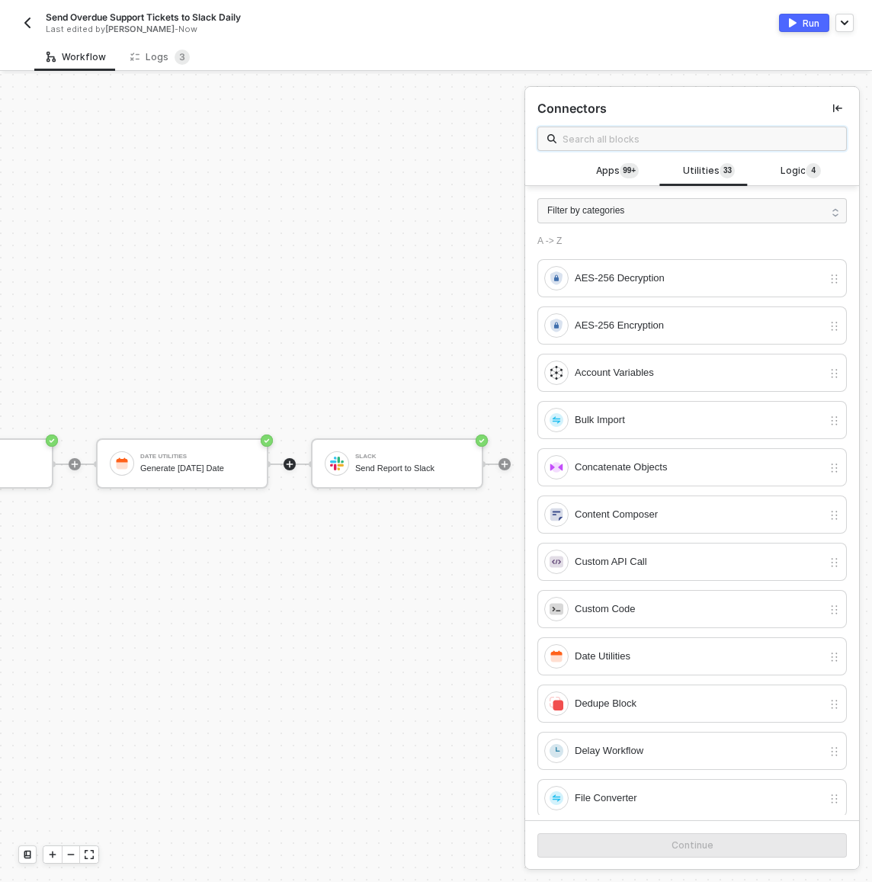
click at [681, 133] on input "text" at bounding box center [699, 138] width 274 height 17
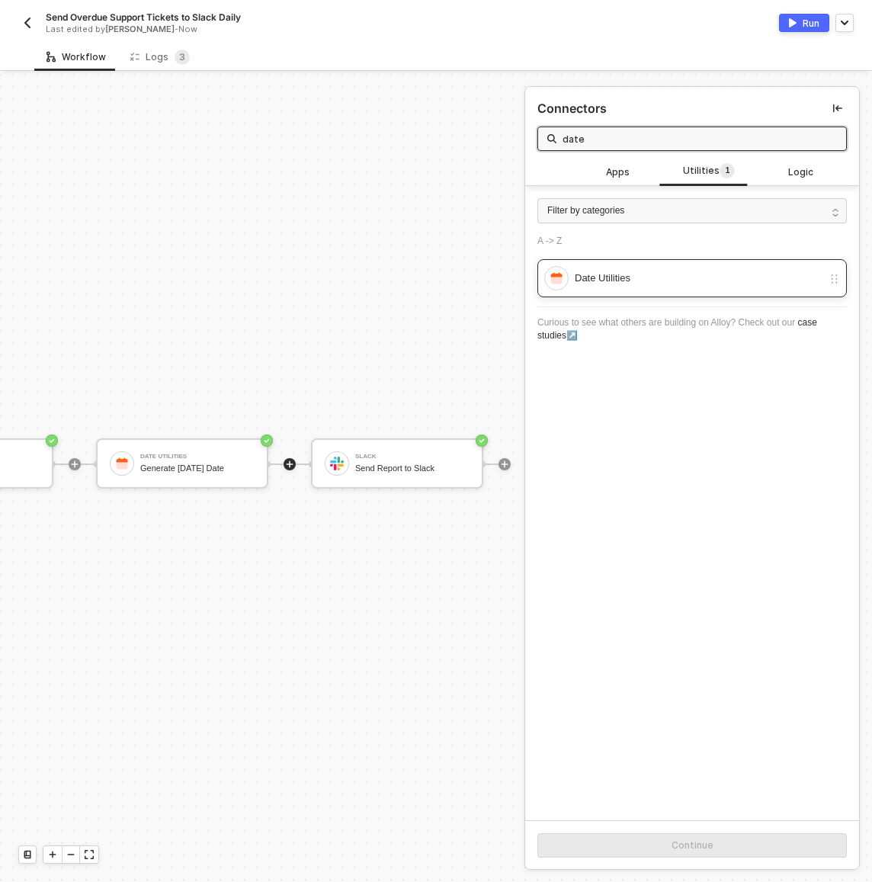
type input "date"
click at [640, 267] on div "Date Utilities" at bounding box center [683, 278] width 278 height 24
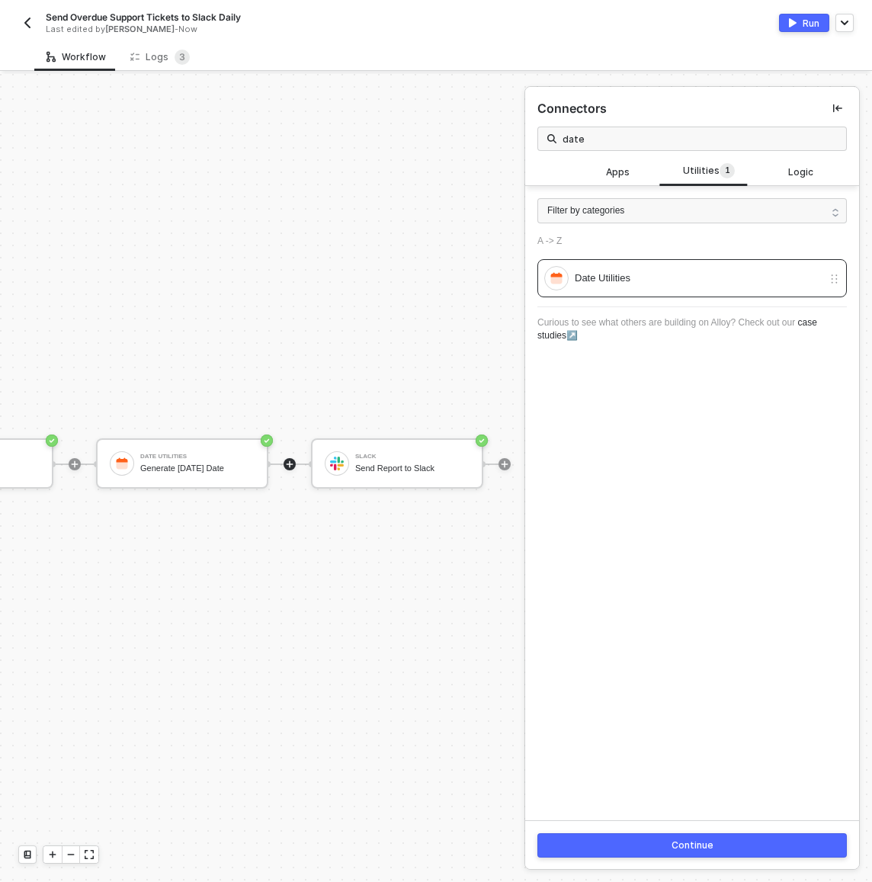
click at [772, 855] on button "Continue" at bounding box center [691, 845] width 309 height 24
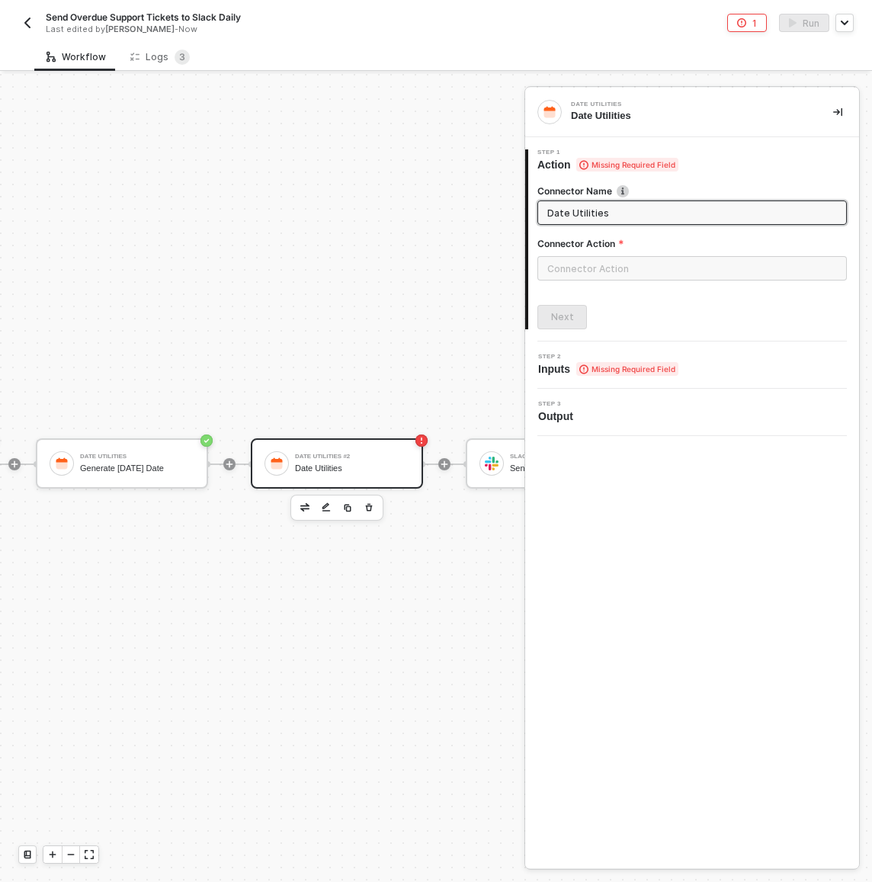
scroll to position [40, 628]
click at [606, 255] on div "Connector Action" at bounding box center [691, 246] width 309 height 19
click at [605, 264] on input "text" at bounding box center [691, 268] width 309 height 24
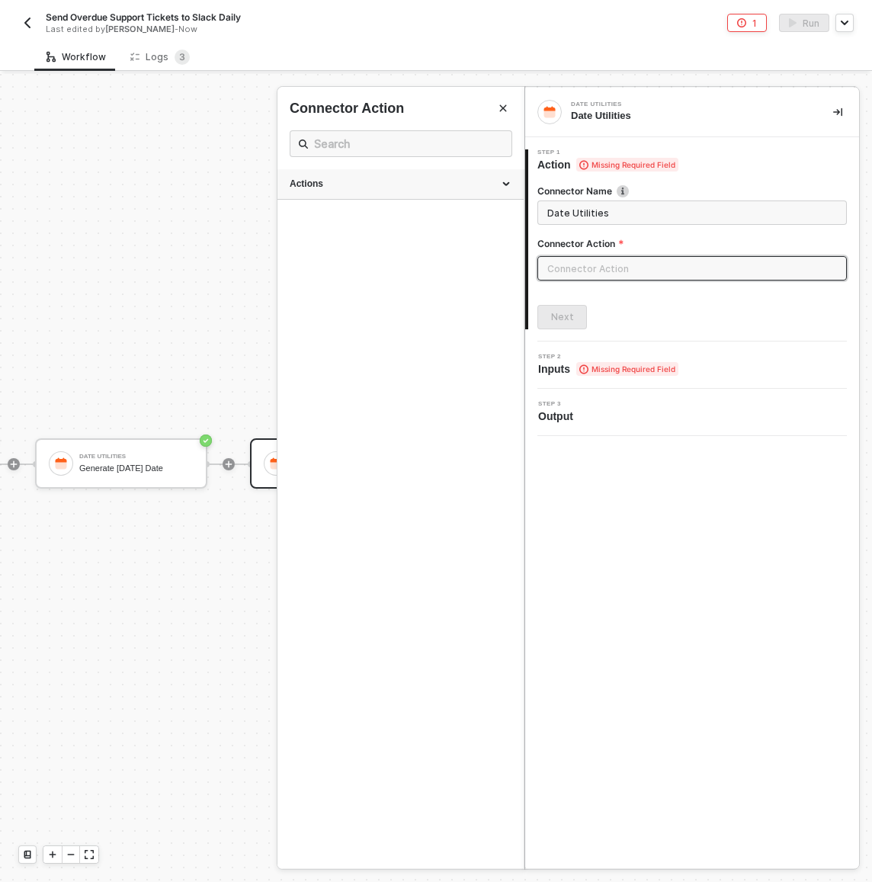
click at [343, 172] on div "Actions" at bounding box center [400, 184] width 246 height 30
click at [398, 330] on div "Parse, Modify & Format Date" at bounding box center [401, 327] width 222 height 13
type input "Parse a date, add/subtract time, and format the result"
type input "Parse, Modify & Format Date"
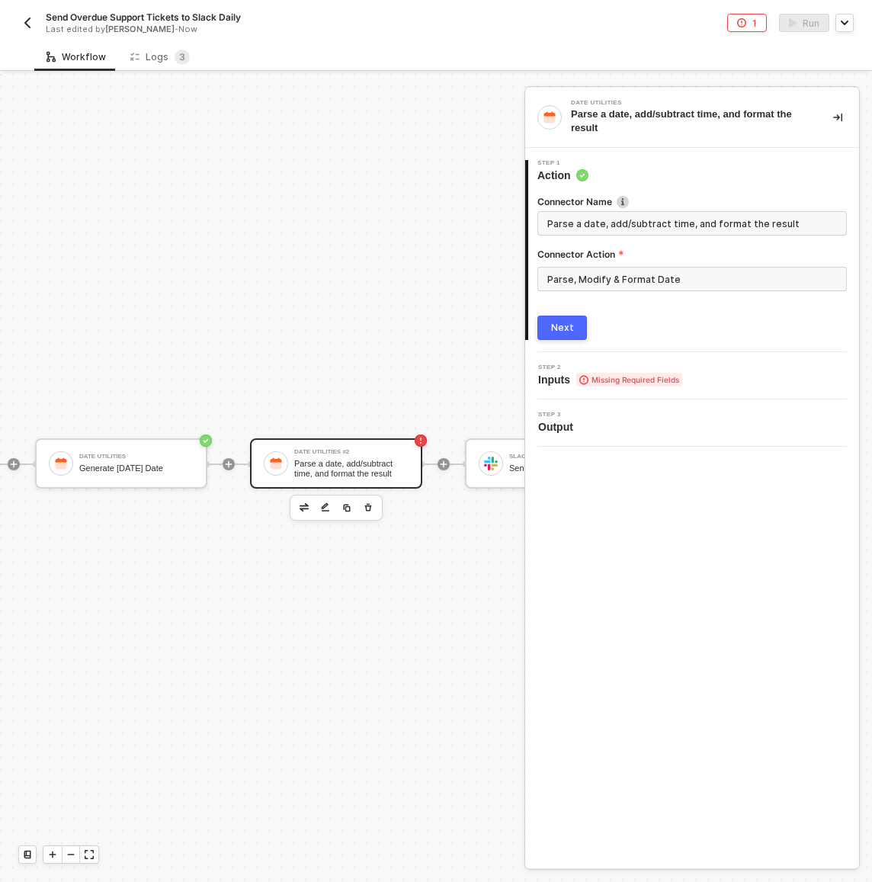
click at [556, 338] on button "Next" at bounding box center [562, 327] width 50 height 24
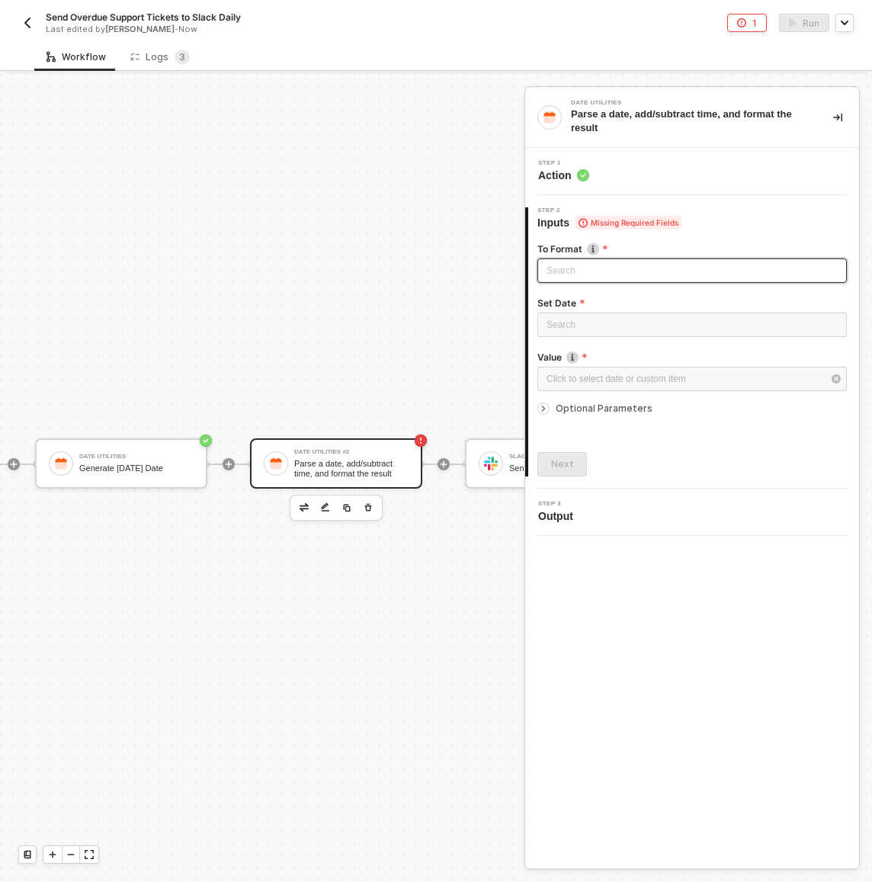
click at [553, 268] on input "search" at bounding box center [691, 270] width 291 height 23
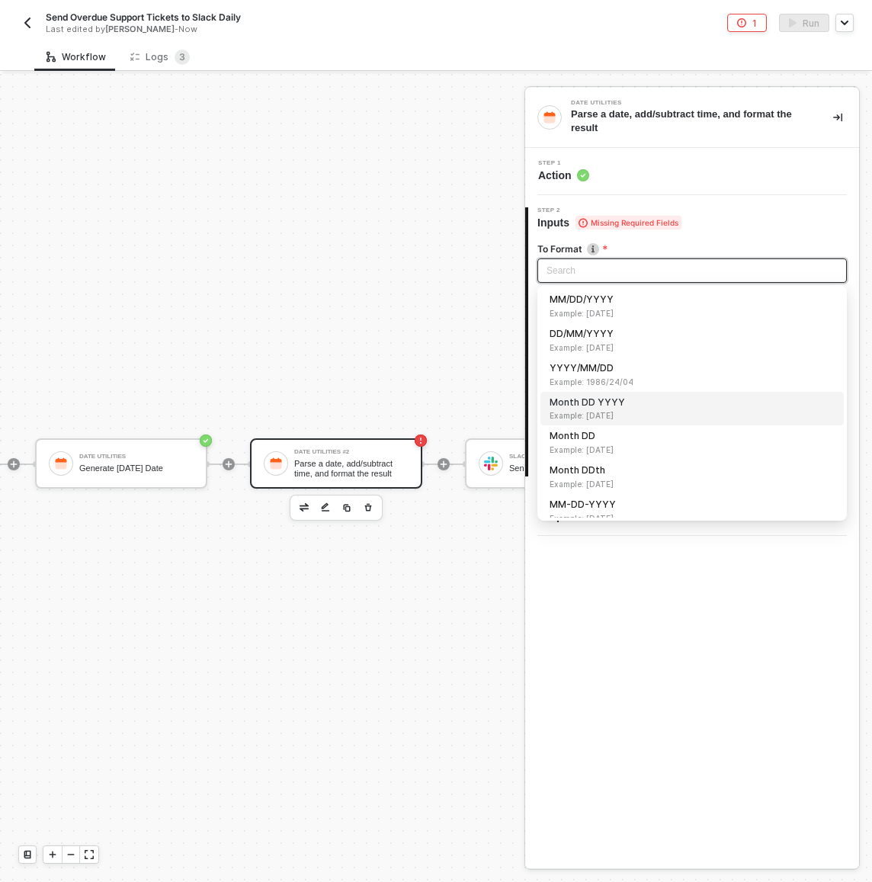
click at [605, 412] on span "Example: April 24 1986" at bounding box center [691, 415] width 285 height 12
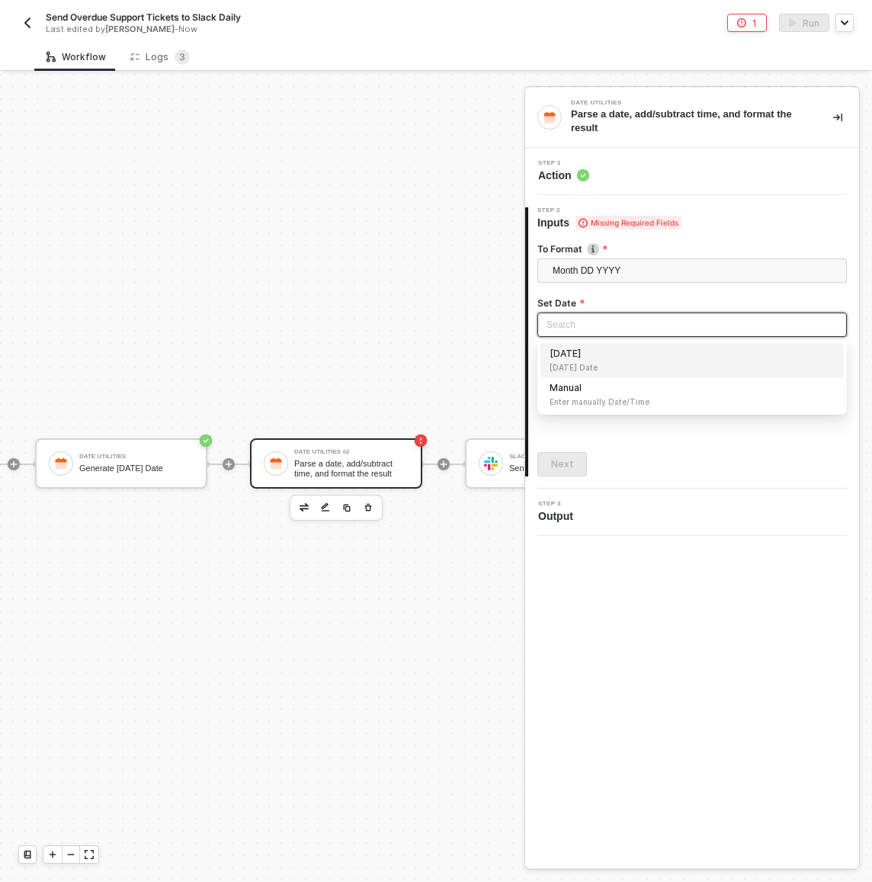
click at [574, 327] on input "search" at bounding box center [691, 324] width 291 height 23
click at [573, 364] on span "Today Date" at bounding box center [691, 367] width 285 height 12
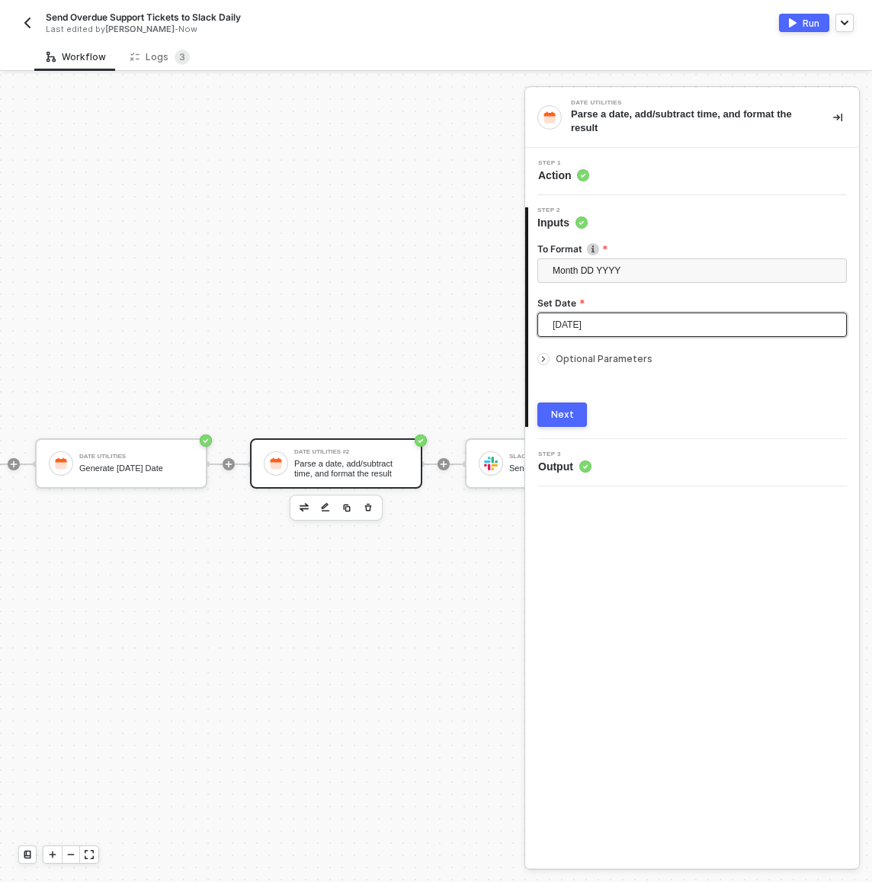
click at [564, 418] on div "Next" at bounding box center [562, 414] width 23 height 12
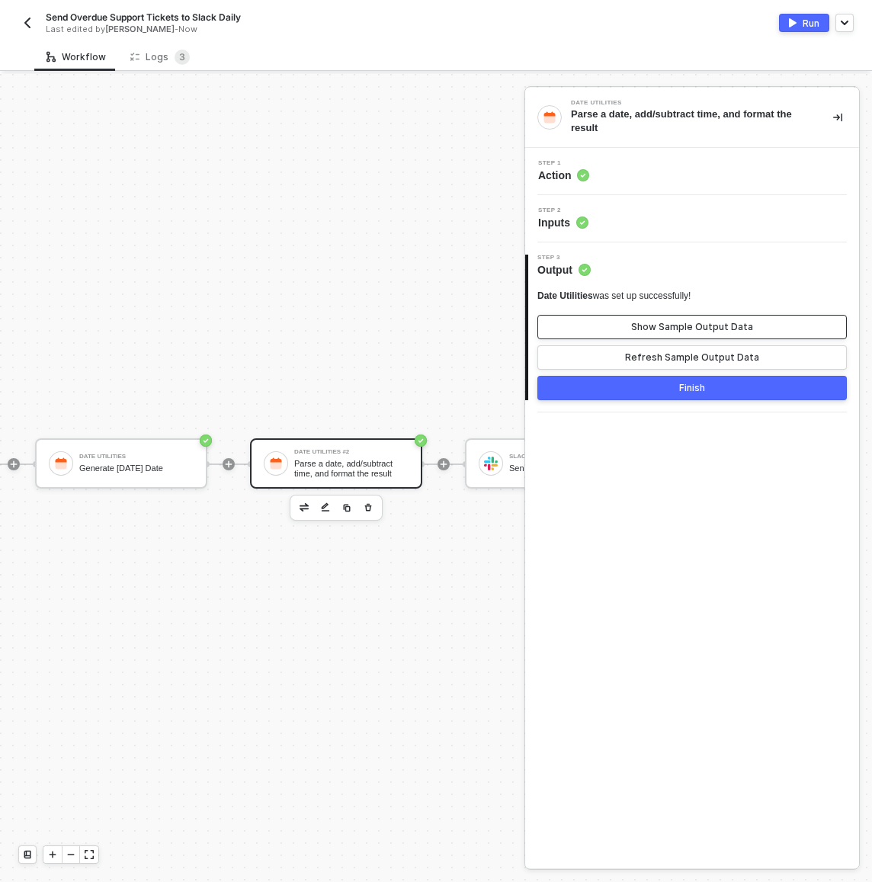
click at [608, 324] on button "Show Sample Output Data" at bounding box center [691, 327] width 309 height 24
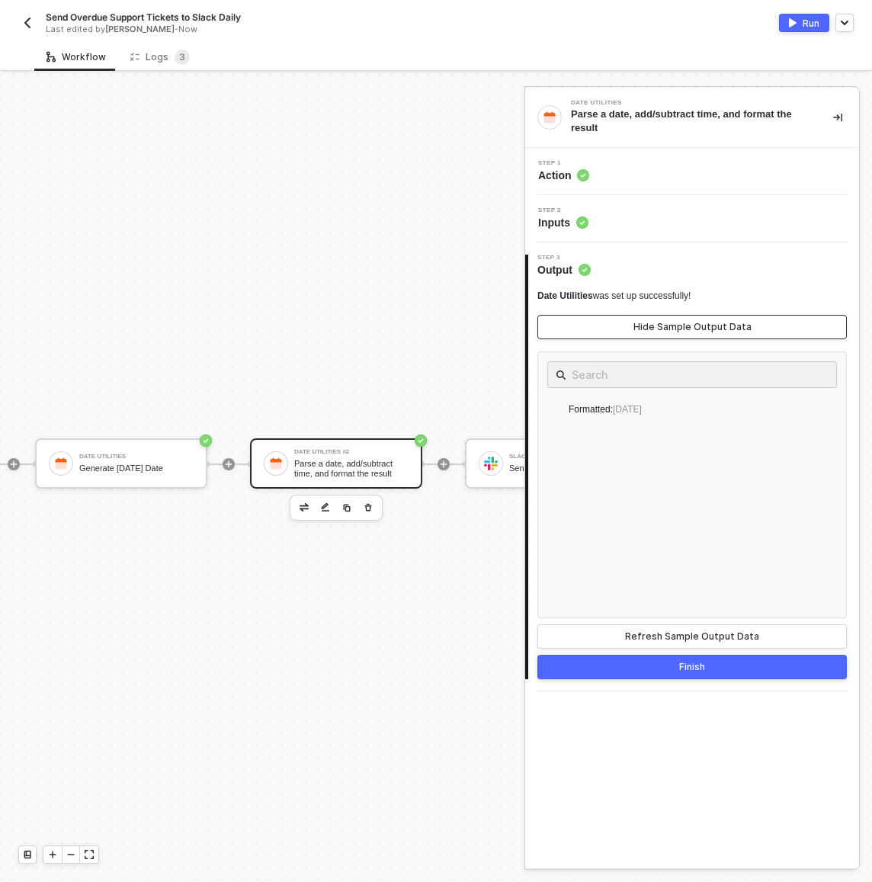
click at [607, 324] on button "Hide Sample Output Data" at bounding box center [691, 327] width 309 height 24
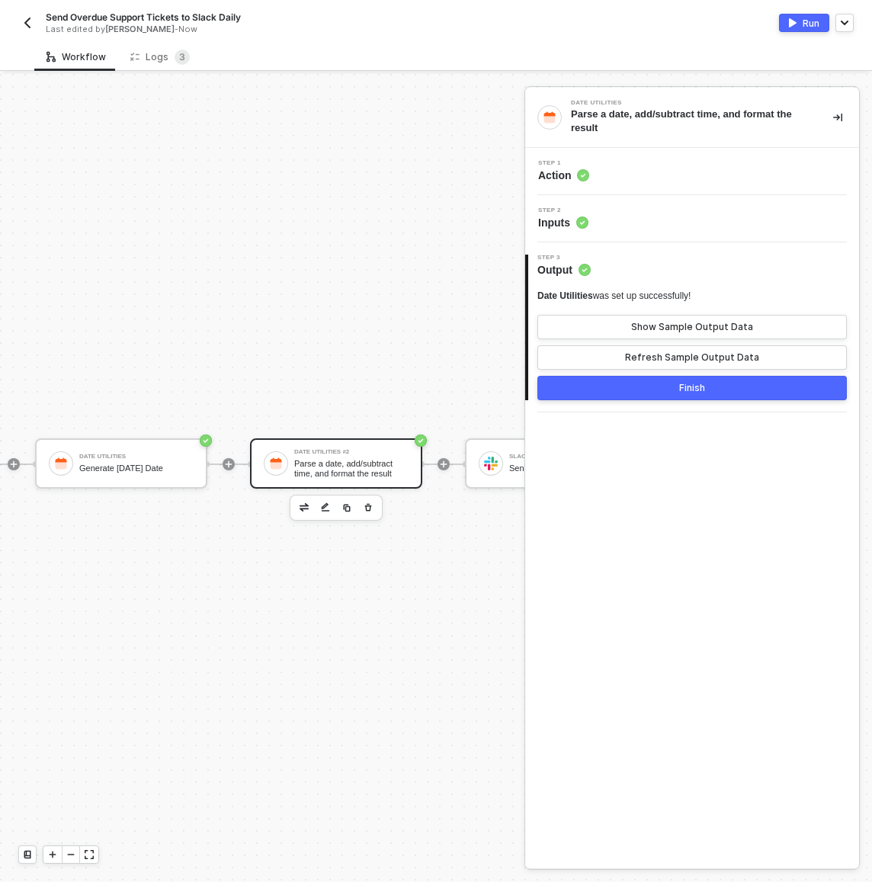
drag, startPoint x: 367, startPoint y: 495, endPoint x: 264, endPoint y: 451, distance: 111.7
click at [345, 357] on div "Manual Workflow Start workflow Jira (OAS) READ Overdue Tickets Custom Code Trim…" at bounding box center [18, 464] width 1292 height 836
click at [156, 449] on div "Date Utilities Generate Today's Date" at bounding box center [136, 463] width 114 height 29
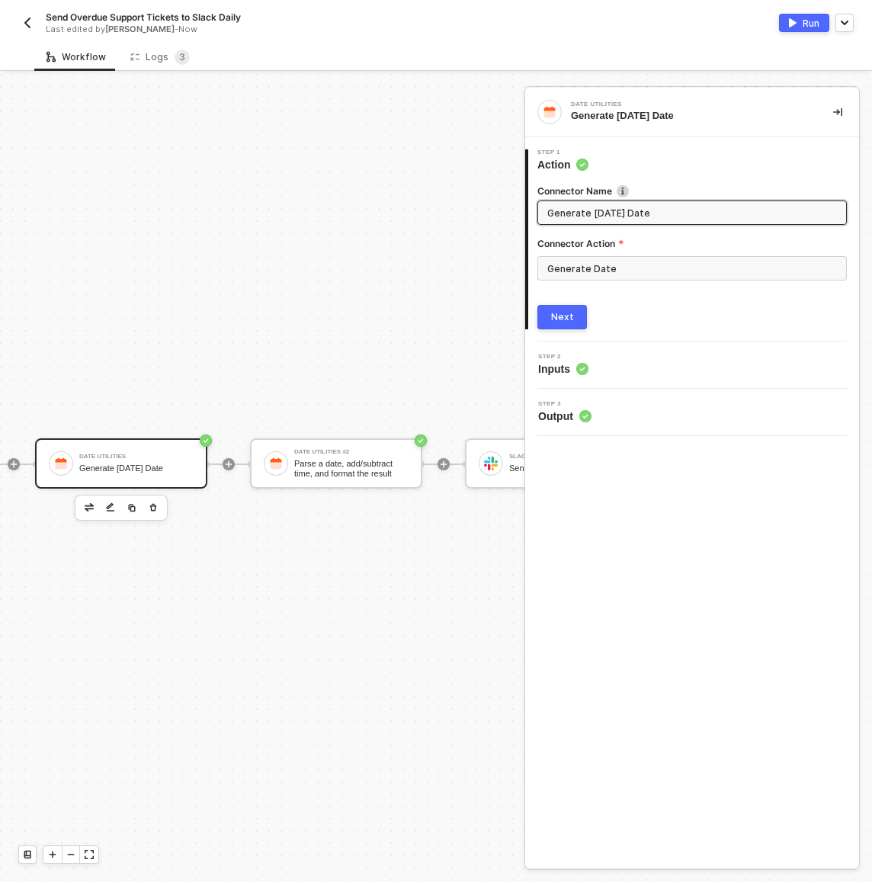
click at [149, 501] on icon "button" at bounding box center [153, 507] width 9 height 12
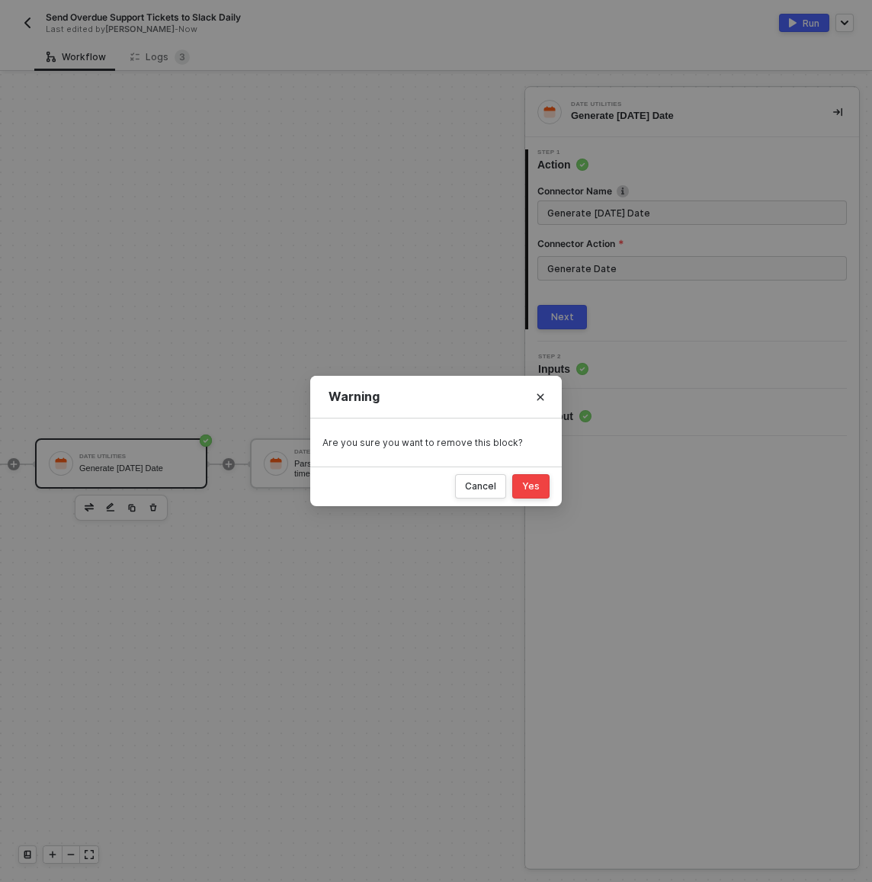
click at [532, 486] on div "Yes" at bounding box center [531, 486] width 18 height 12
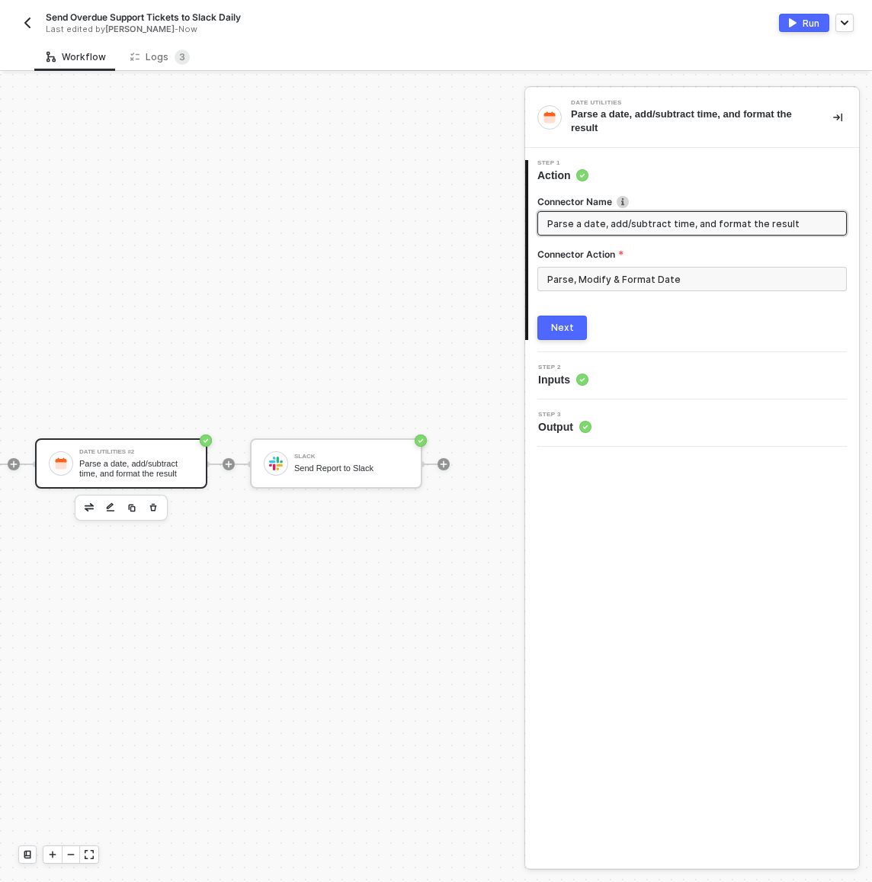
click at [153, 463] on div "Parse a date, add/subtract time, and format the result" at bounding box center [136, 468] width 114 height 19
click at [660, 268] on input "Parse, Modify & Format Date" at bounding box center [691, 279] width 309 height 24
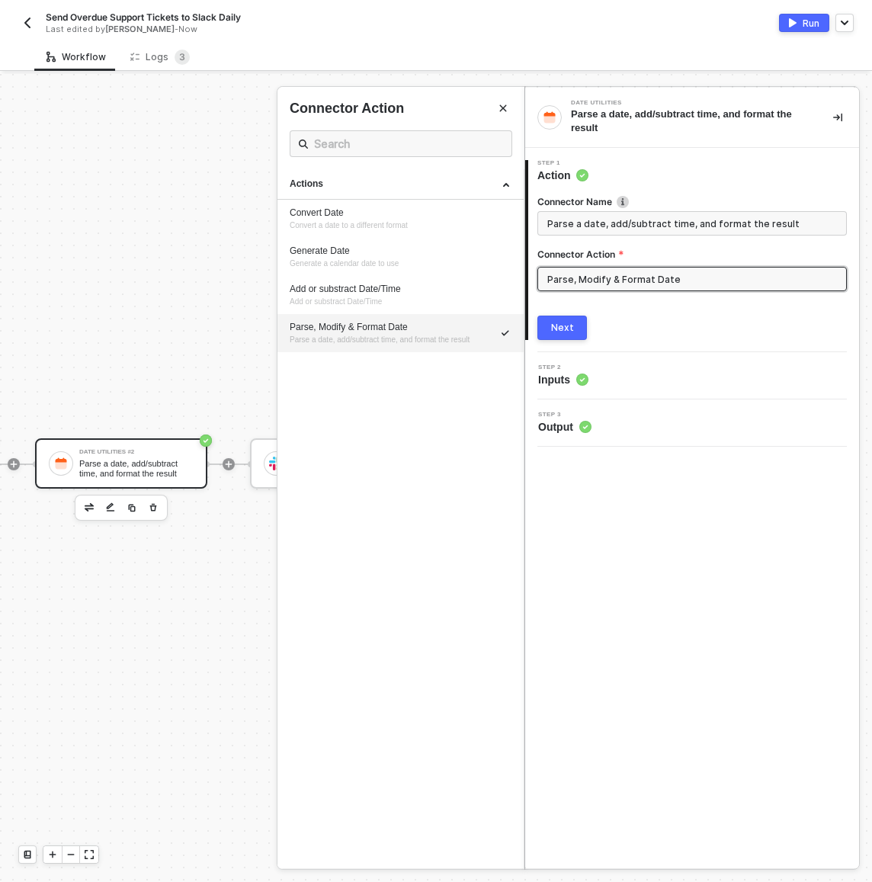
click at [660, 268] on input "Parse, Modify & Format Date" at bounding box center [691, 279] width 309 height 24
click at [566, 222] on input "Parse a date, add/subtract time, and format the result" at bounding box center [690, 223] width 287 height 17
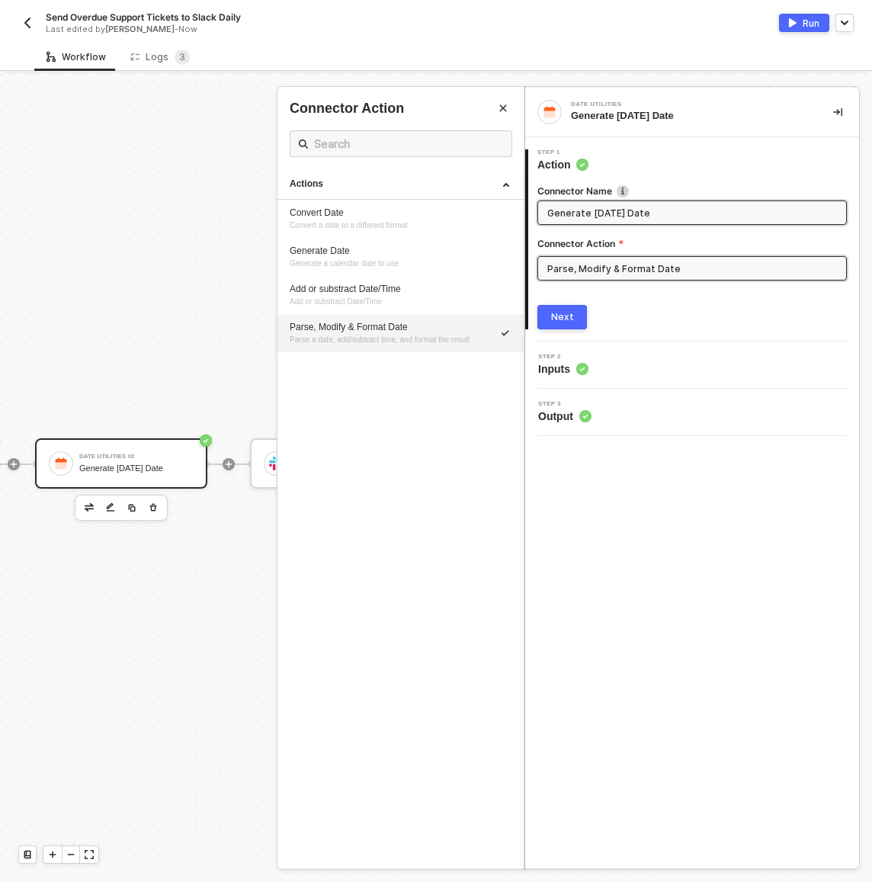
type input "Generate [DATE] Date"
drag, startPoint x: 552, startPoint y: 295, endPoint x: 554, endPoint y: 303, distance: 8.7
click at [552, 296] on div "Connector Name Generate Today's Date Connector Action Parse, Modify & Format Da…" at bounding box center [691, 250] width 309 height 157
click at [556, 308] on button "Next" at bounding box center [562, 317] width 50 height 24
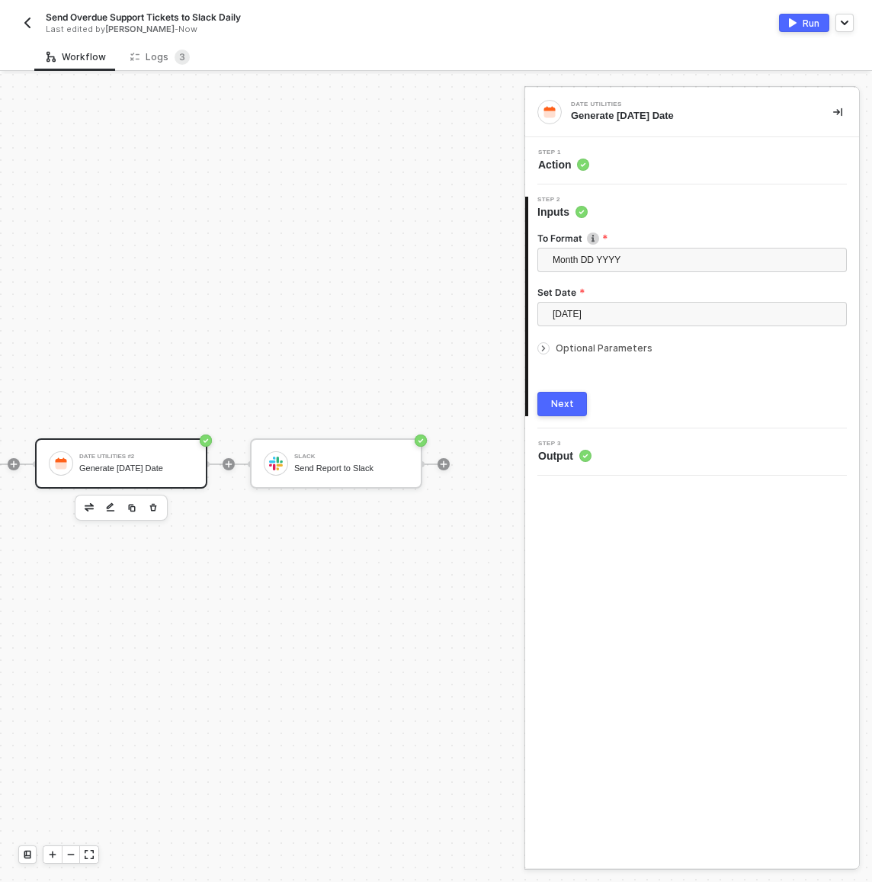
click at [564, 408] on div "Next" at bounding box center [562, 404] width 23 height 12
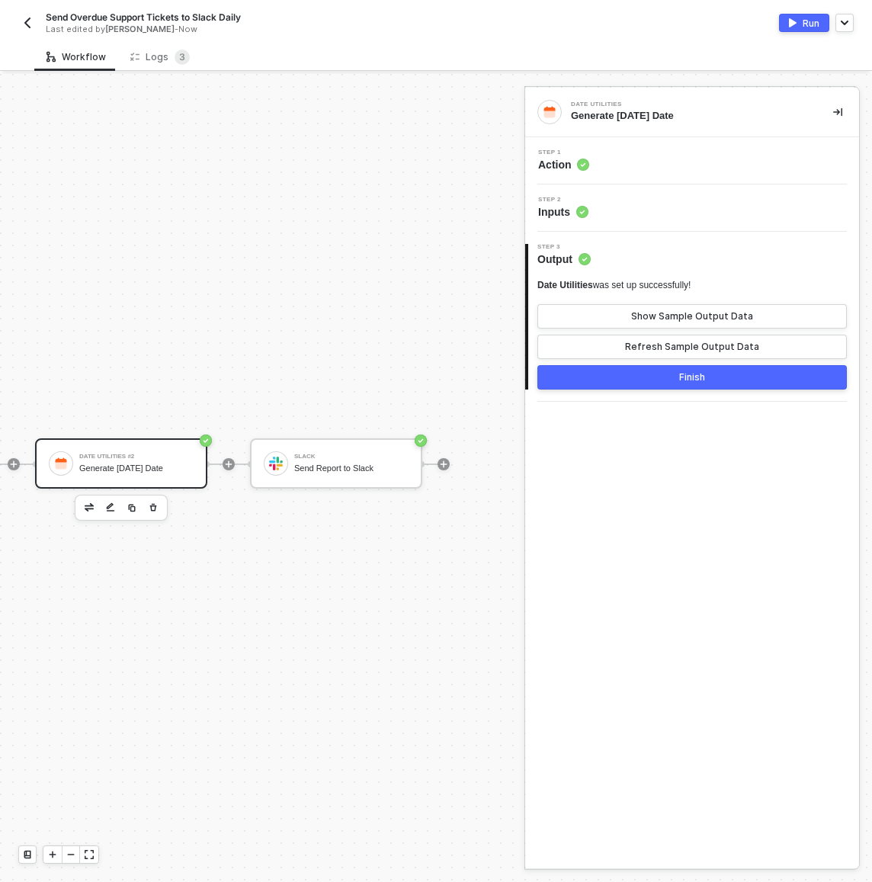
click at [601, 384] on button "Finish" at bounding box center [691, 377] width 309 height 24
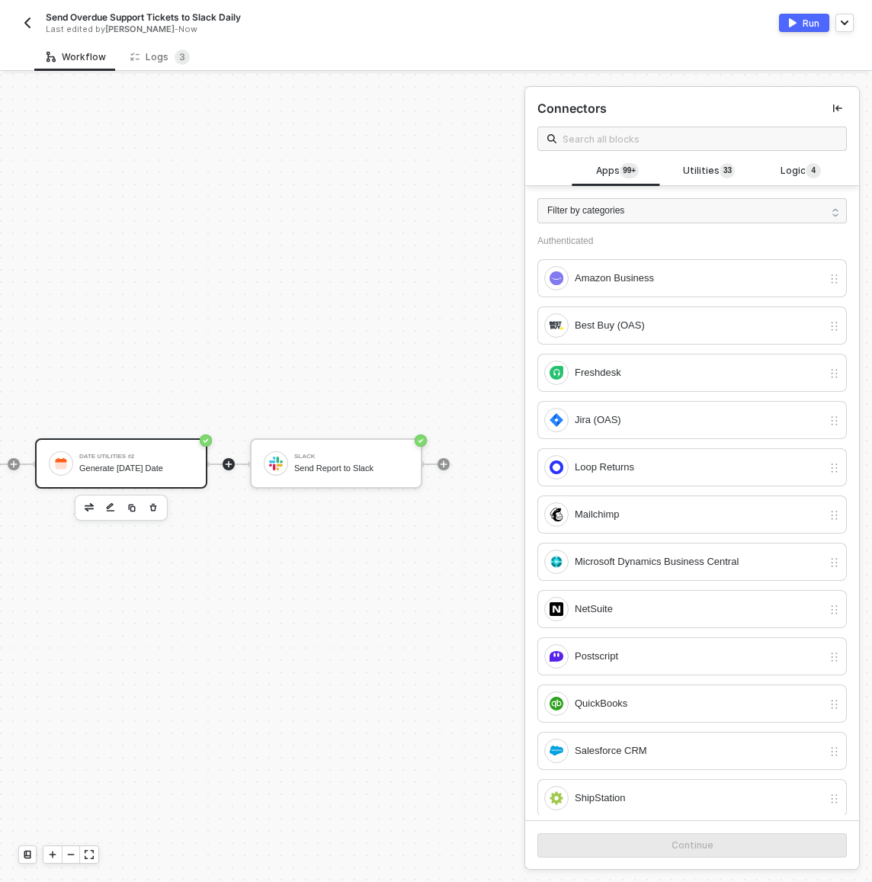
click at [129, 463] on div "Generate [DATE] Date" at bounding box center [136, 468] width 114 height 10
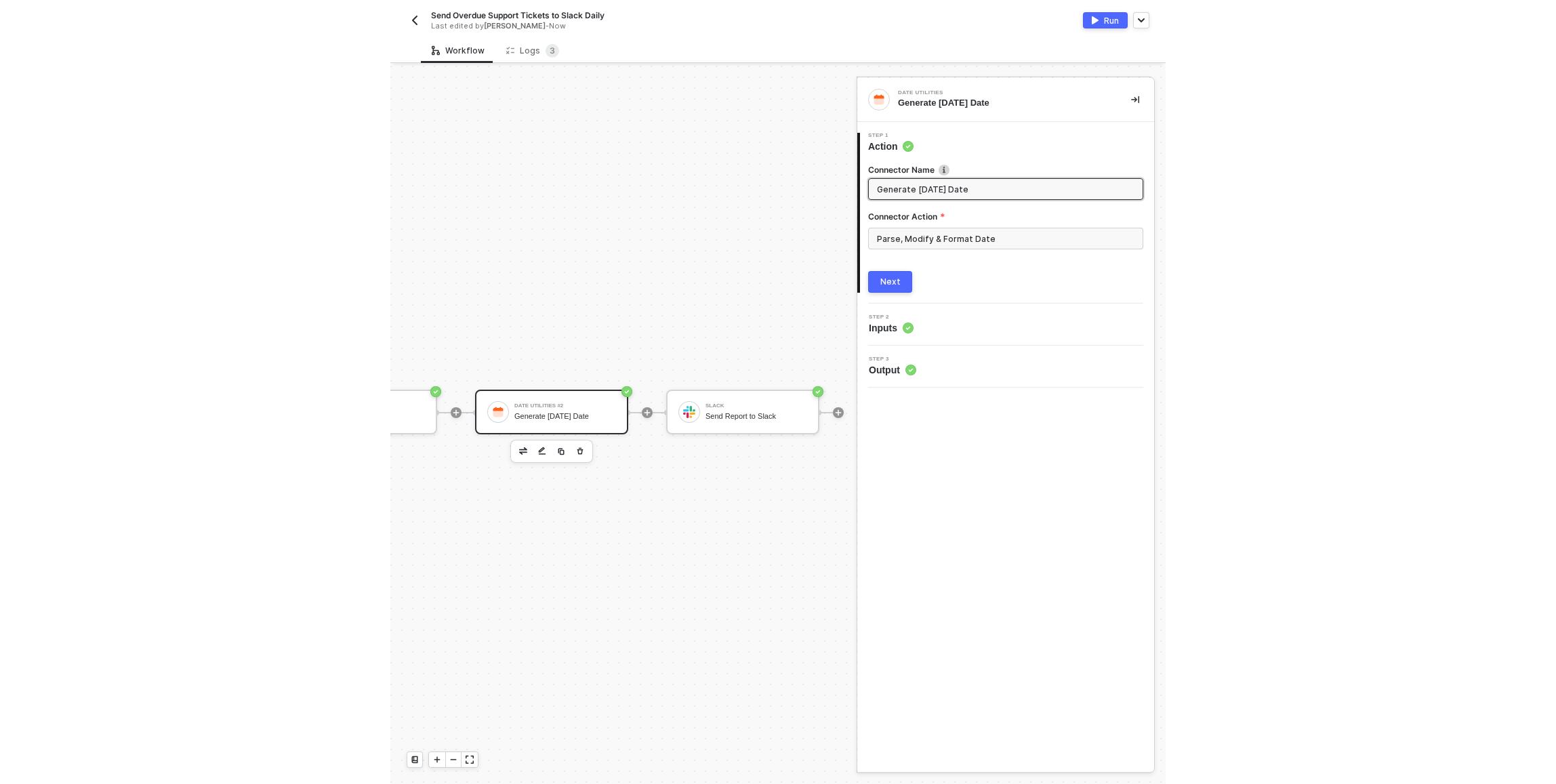
scroll to position [36, 504]
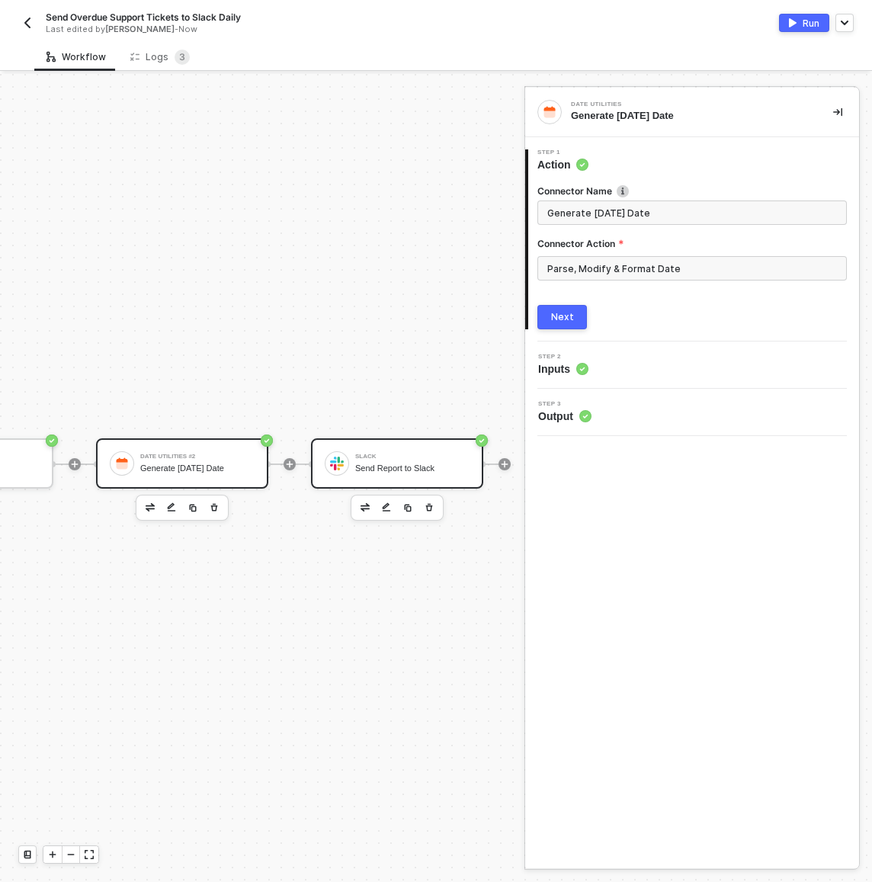
click at [412, 453] on div "Slack" at bounding box center [412, 456] width 114 height 6
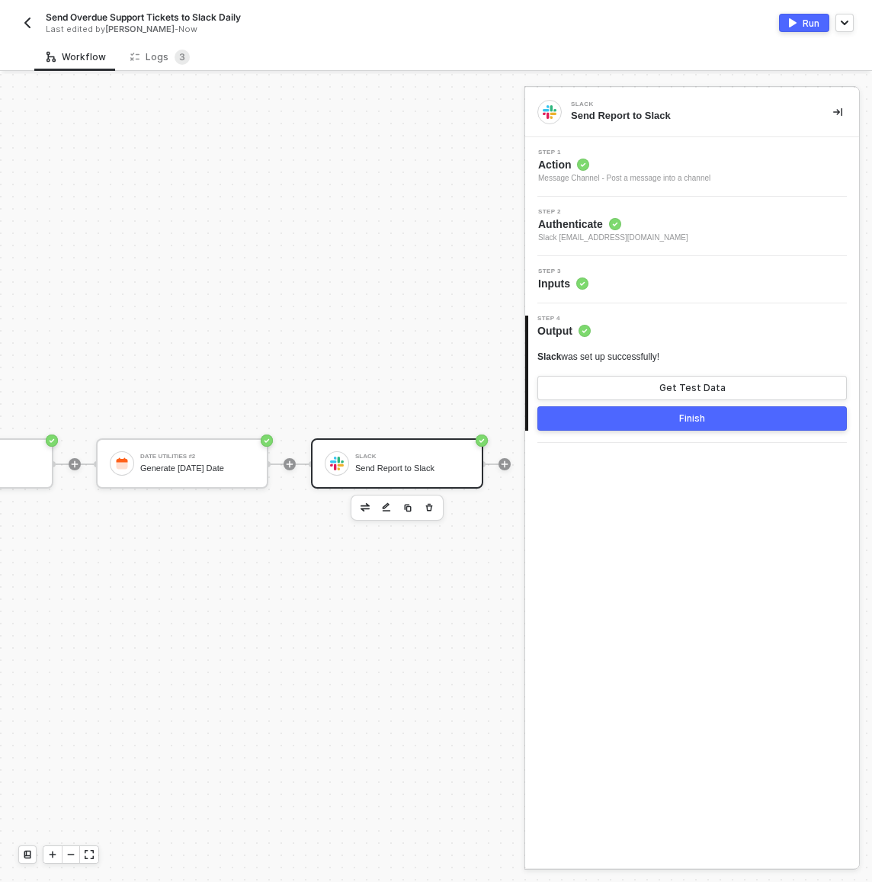
click at [624, 270] on div "Step 3 Inputs" at bounding box center [694, 279] width 330 height 23
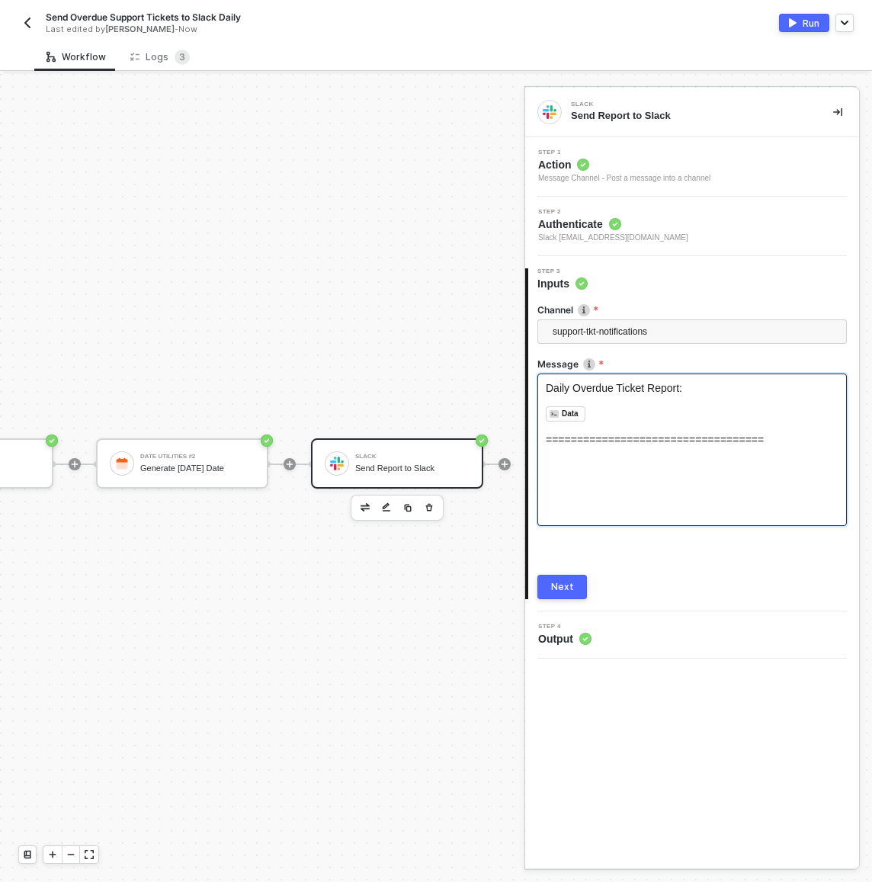
click at [682, 391] on span "Daily Overdue Ticket Report:" at bounding box center [614, 388] width 136 height 12
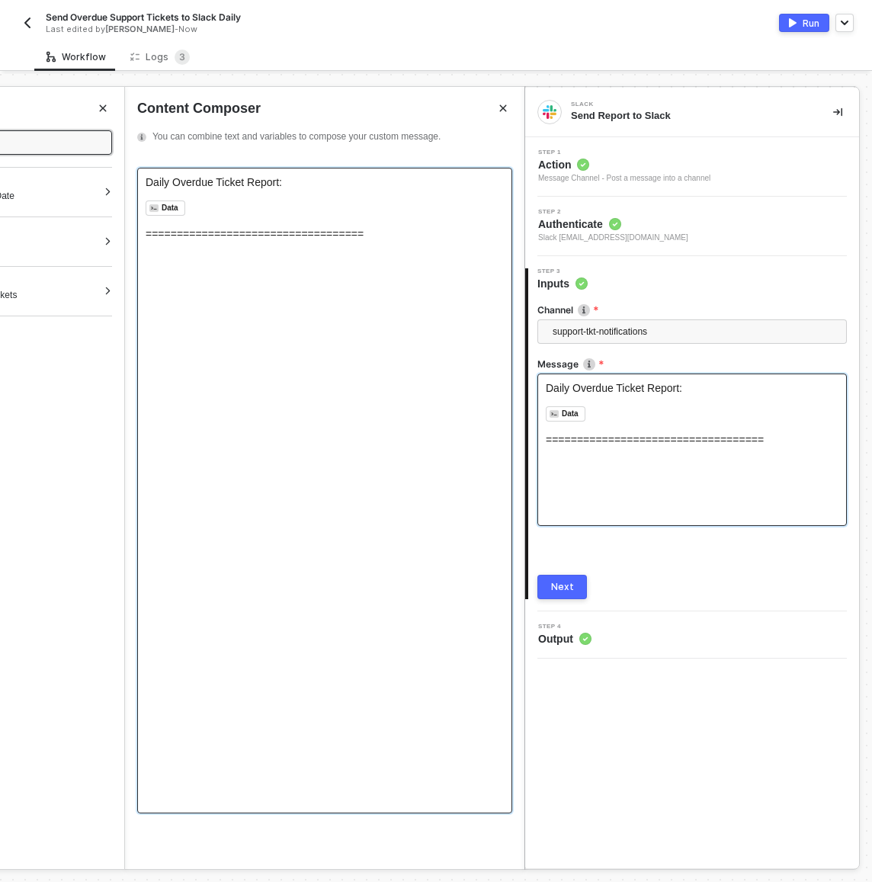
click at [282, 185] on span "Daily Overdue Ticket Report:" at bounding box center [214, 182] width 136 height 12
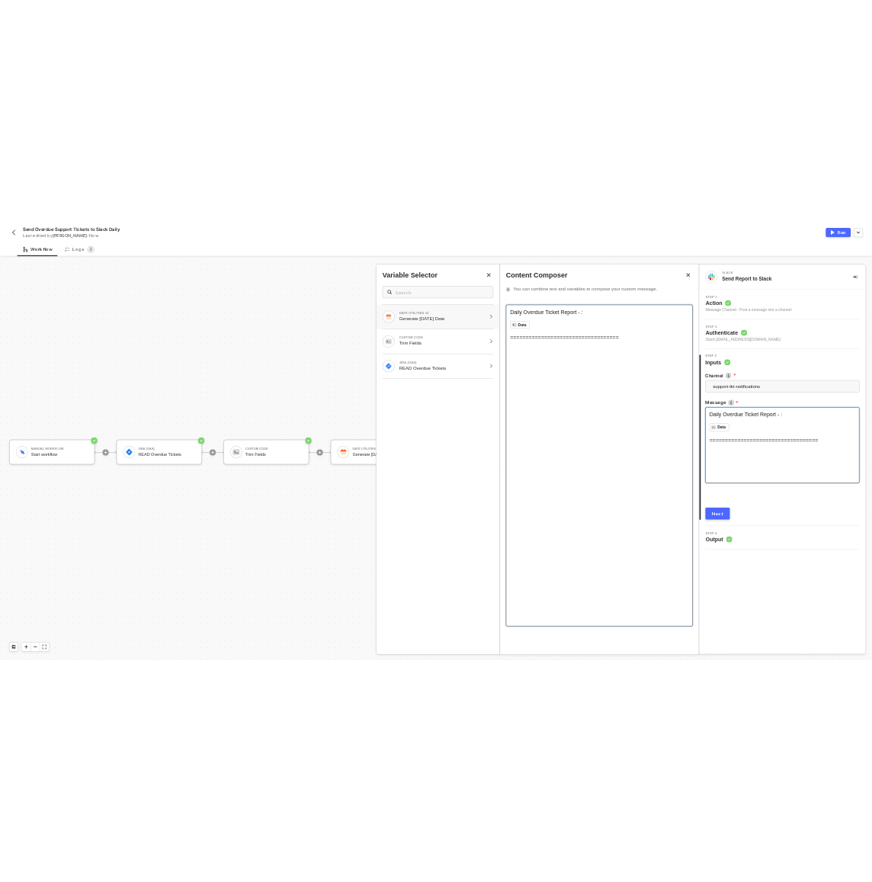
scroll to position [28, 0]
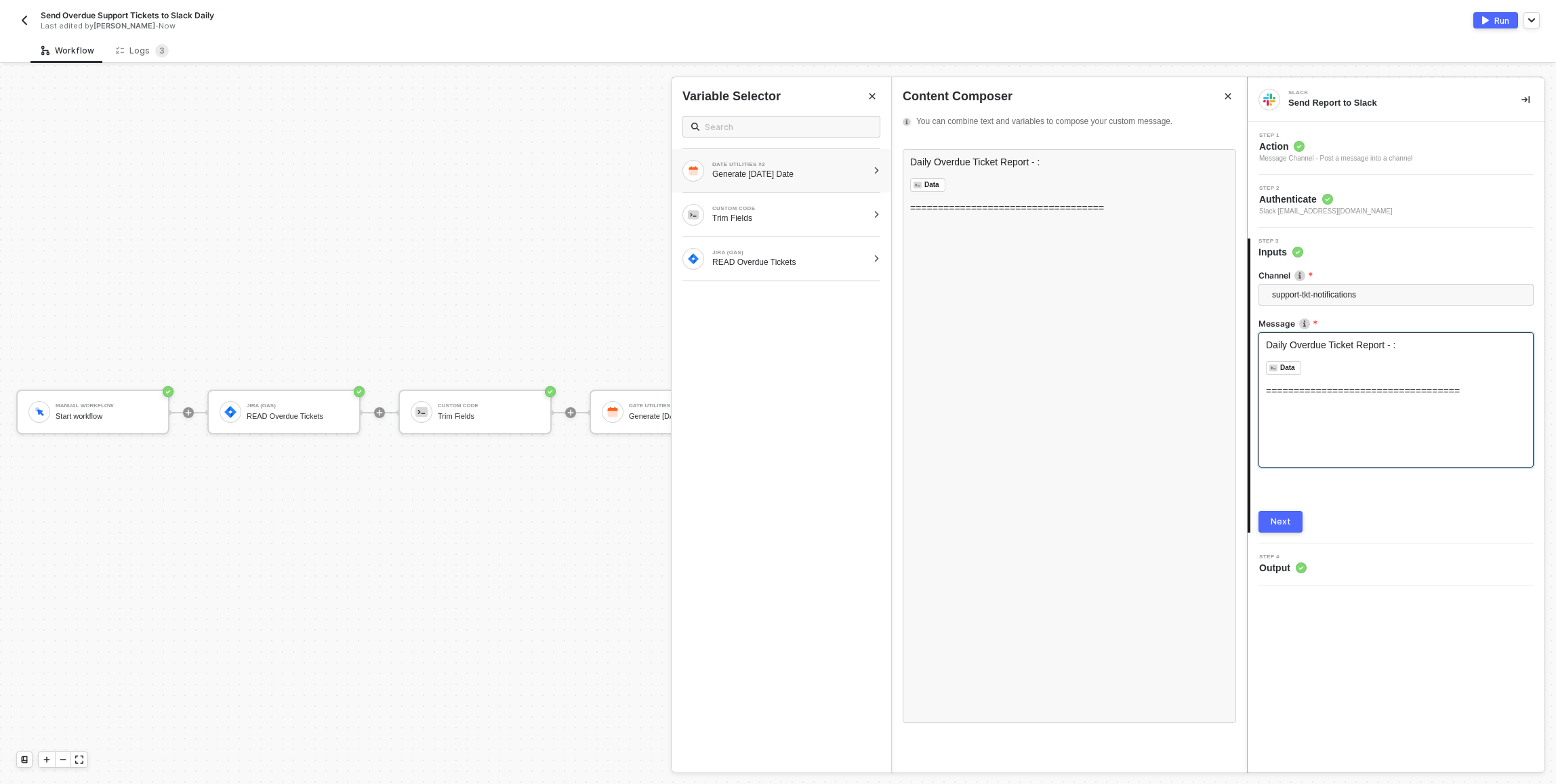
click at [774, 183] on div "DATE UTILITIES #2 Generate Today's Date" at bounding box center [781, 171] width 220 height 44
click at [774, 195] on div "formatted - September 18 2025" at bounding box center [781, 192] width 198 height 18
click at [774, 522] on div "Next" at bounding box center [1280, 522] width 20 height 11
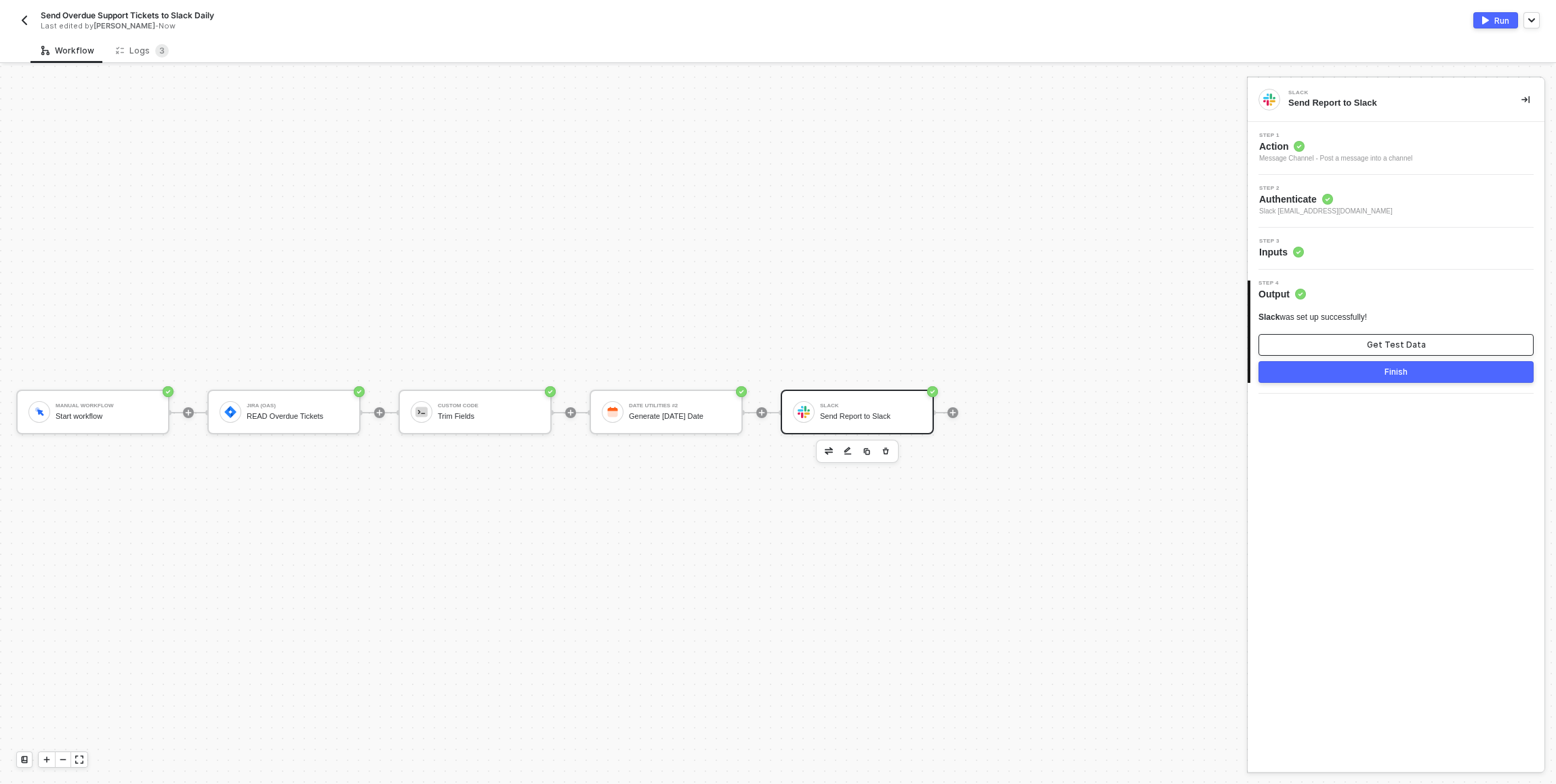
click at [774, 344] on div "Get Test Data" at bounding box center [1396, 345] width 59 height 11
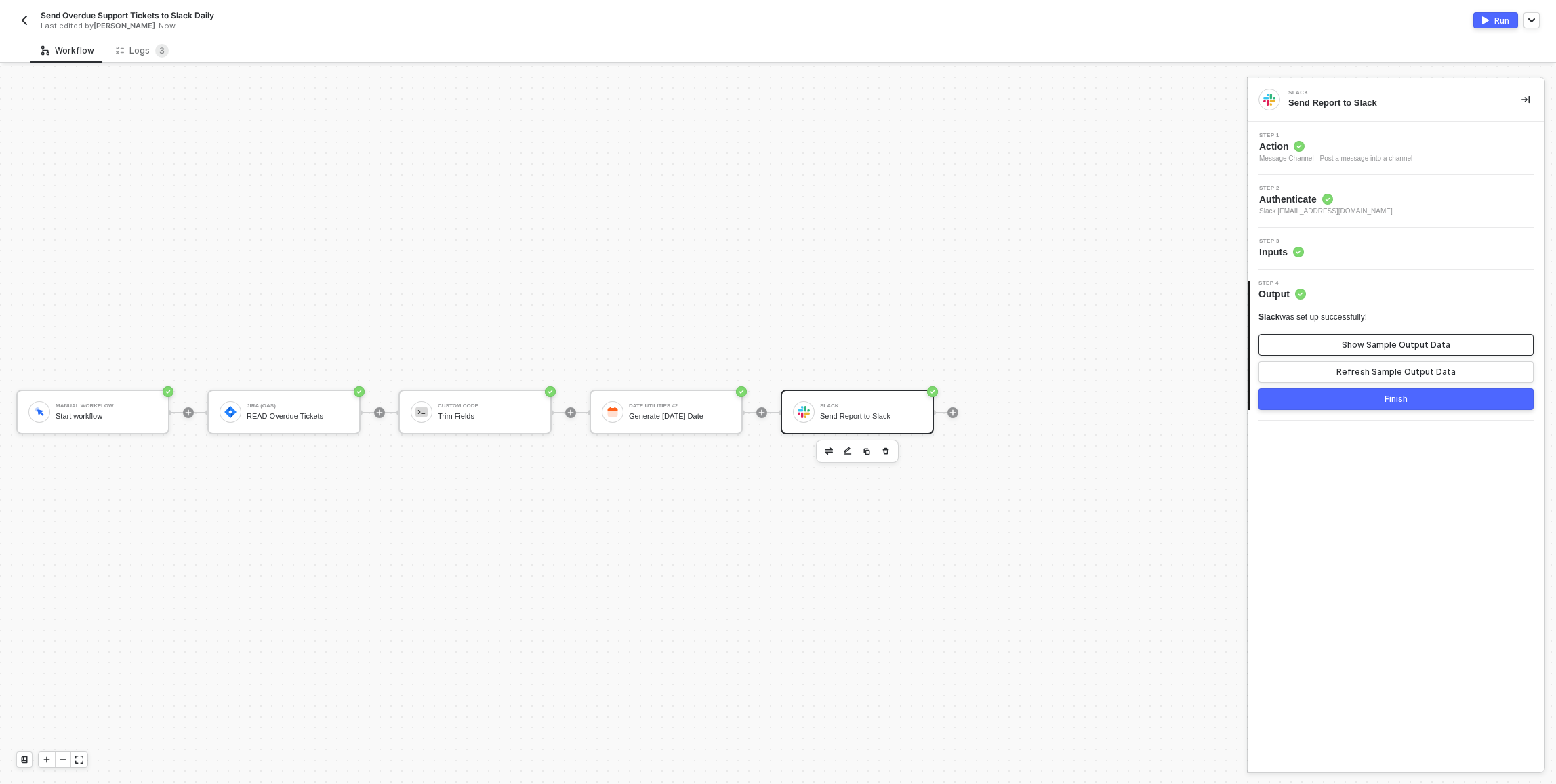
click at [774, 344] on div "Show Sample Output Data" at bounding box center [1396, 345] width 108 height 11
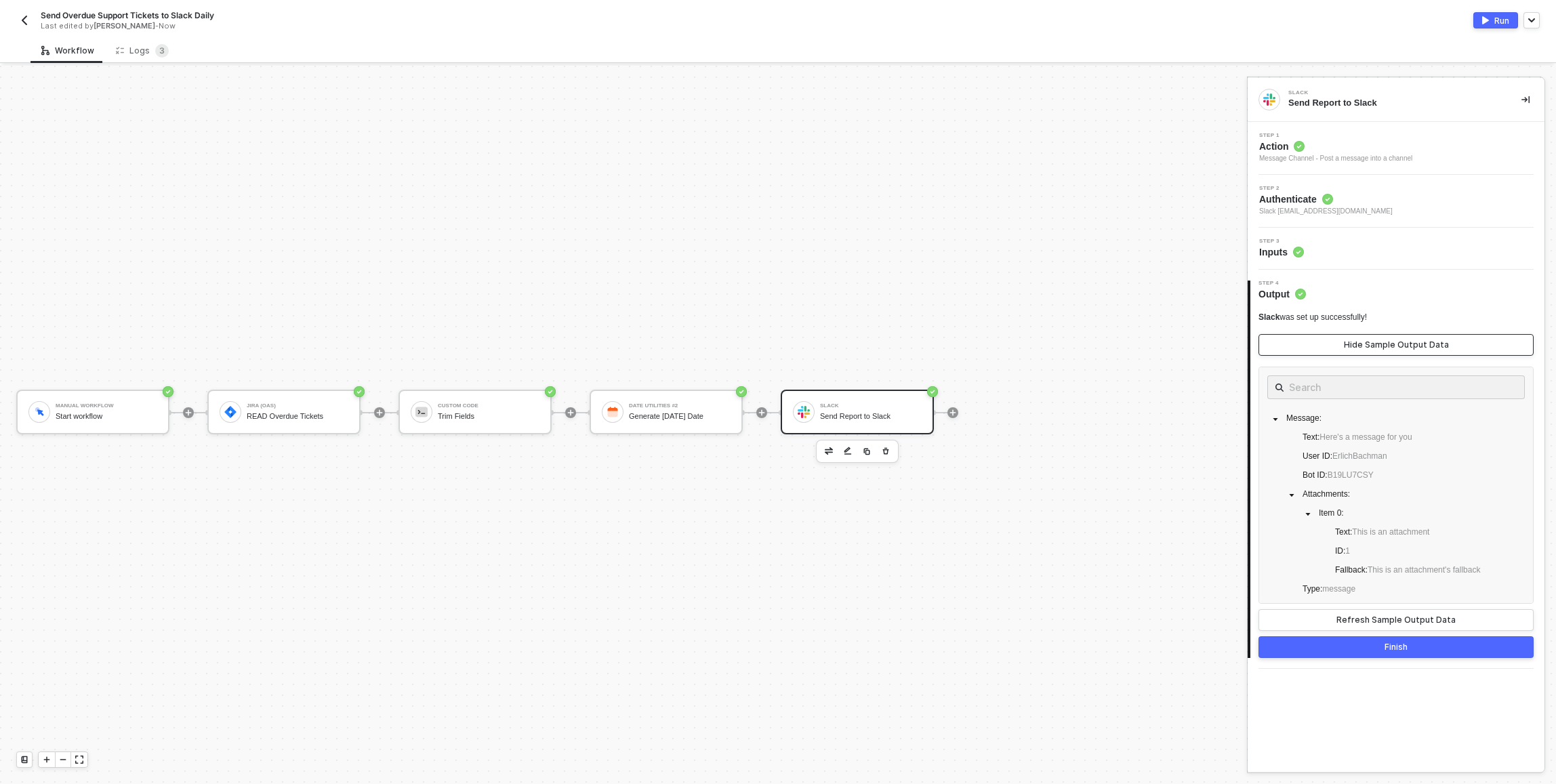
click at [774, 345] on div "Hide Sample Output Data" at bounding box center [1396, 345] width 105 height 11
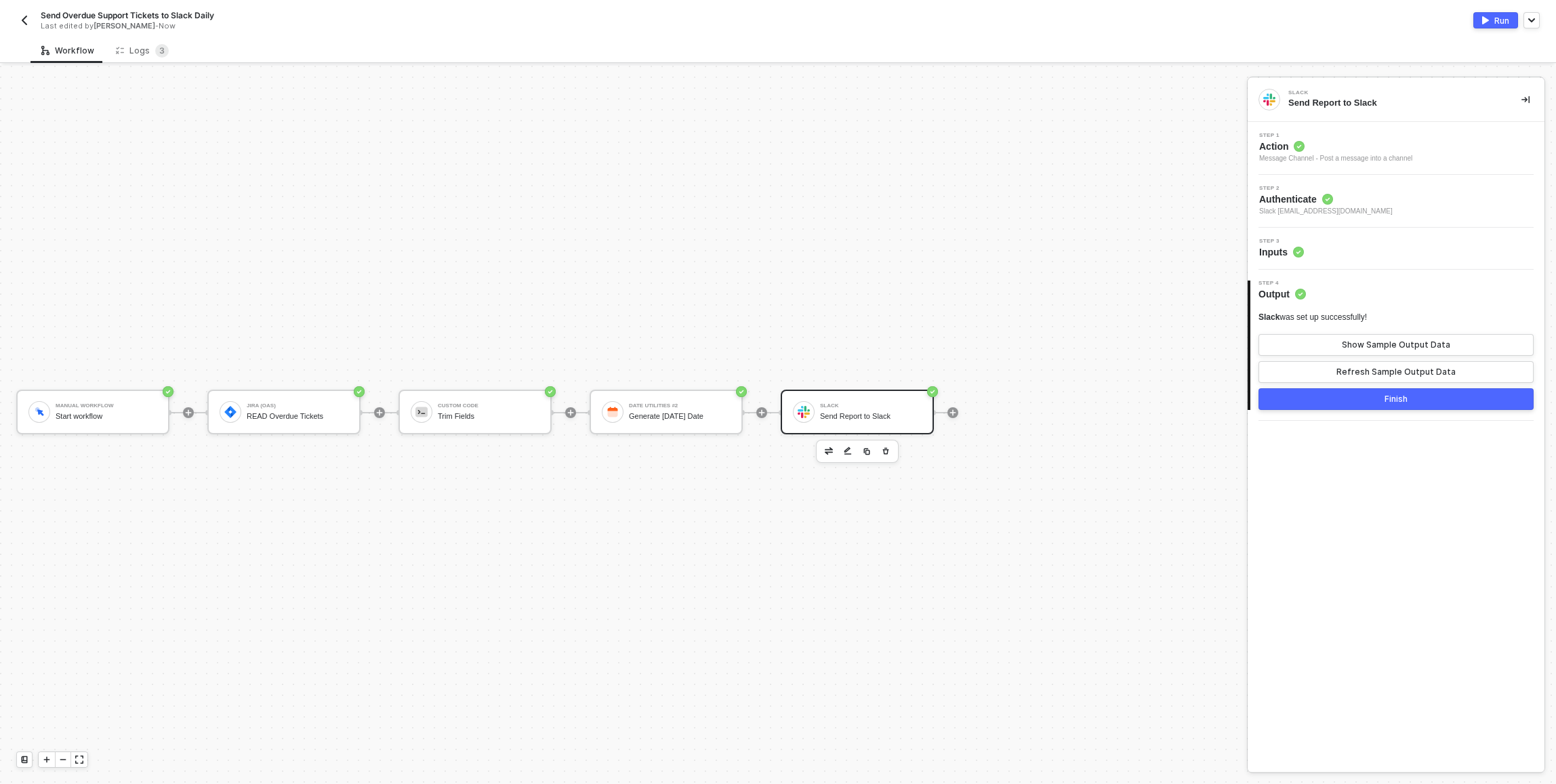
click at [774, 405] on button "Finish" at bounding box center [1395, 399] width 275 height 21
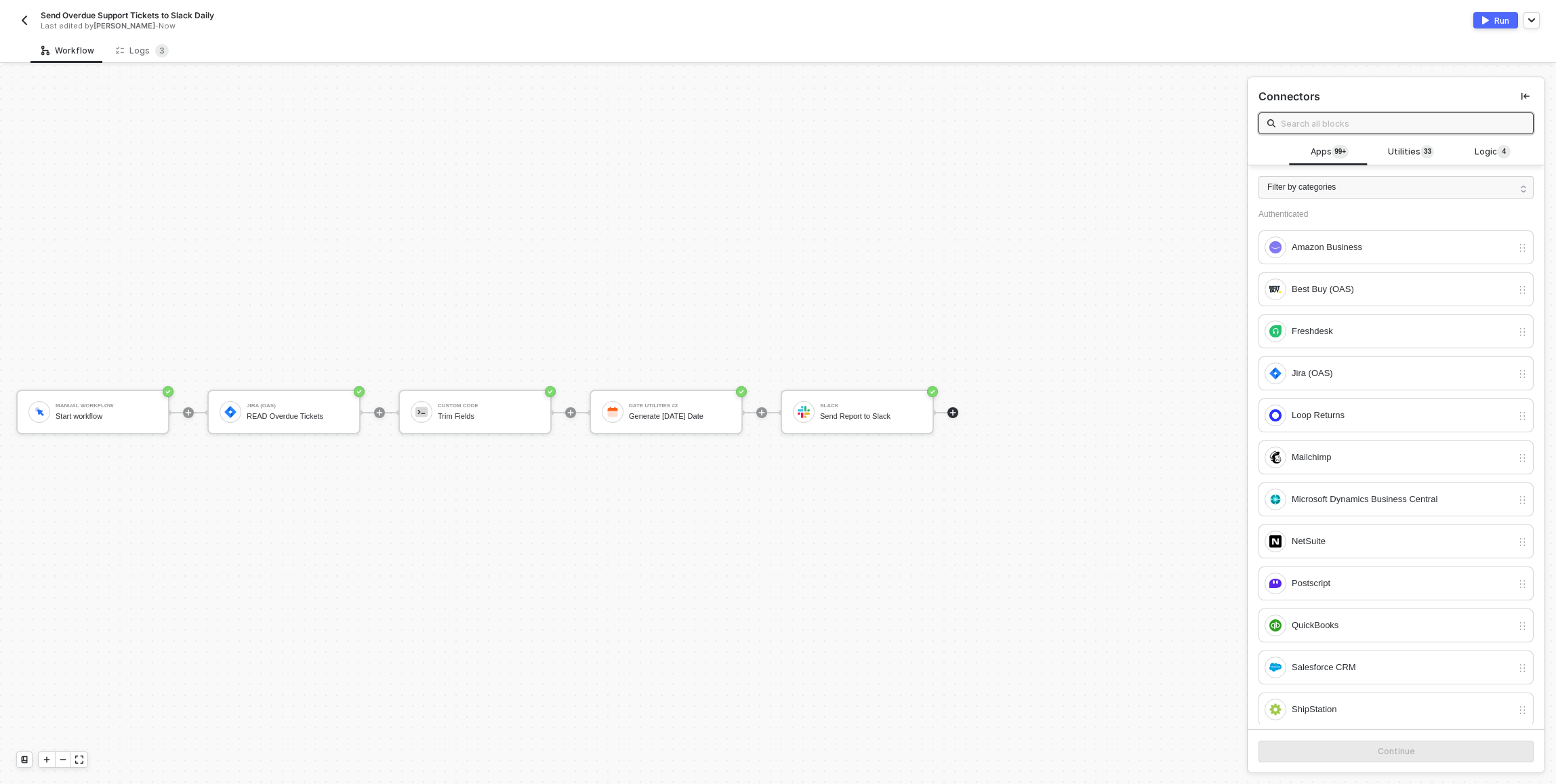
click at [774, 26] on button "Run" at bounding box center [1496, 20] width 44 height 16
click at [702, 405] on div "Date Utilities #2" at bounding box center [679, 405] width 101 height 5
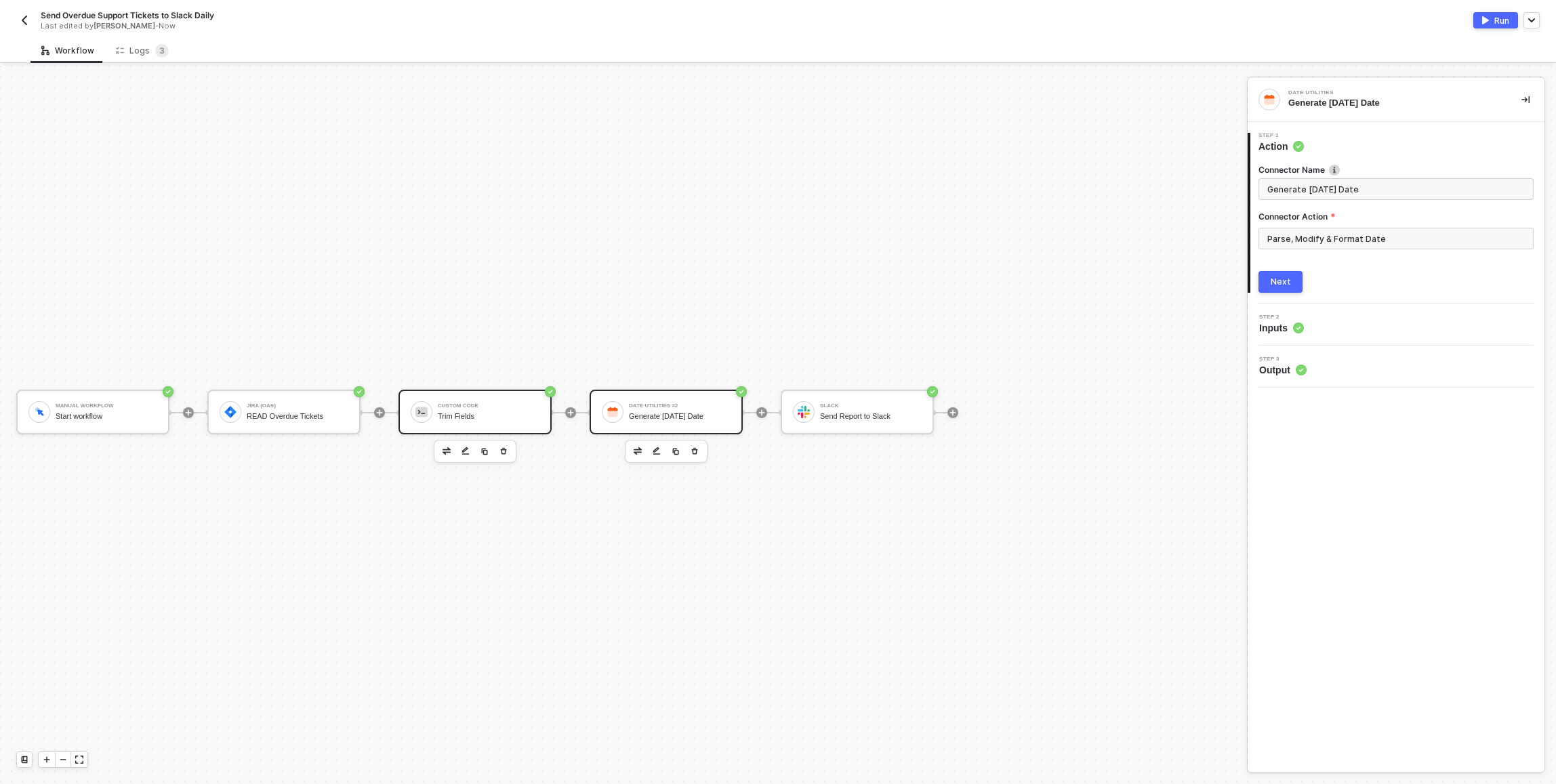
click at [501, 420] on div "Trim Fields" at bounding box center [488, 416] width 101 height 9
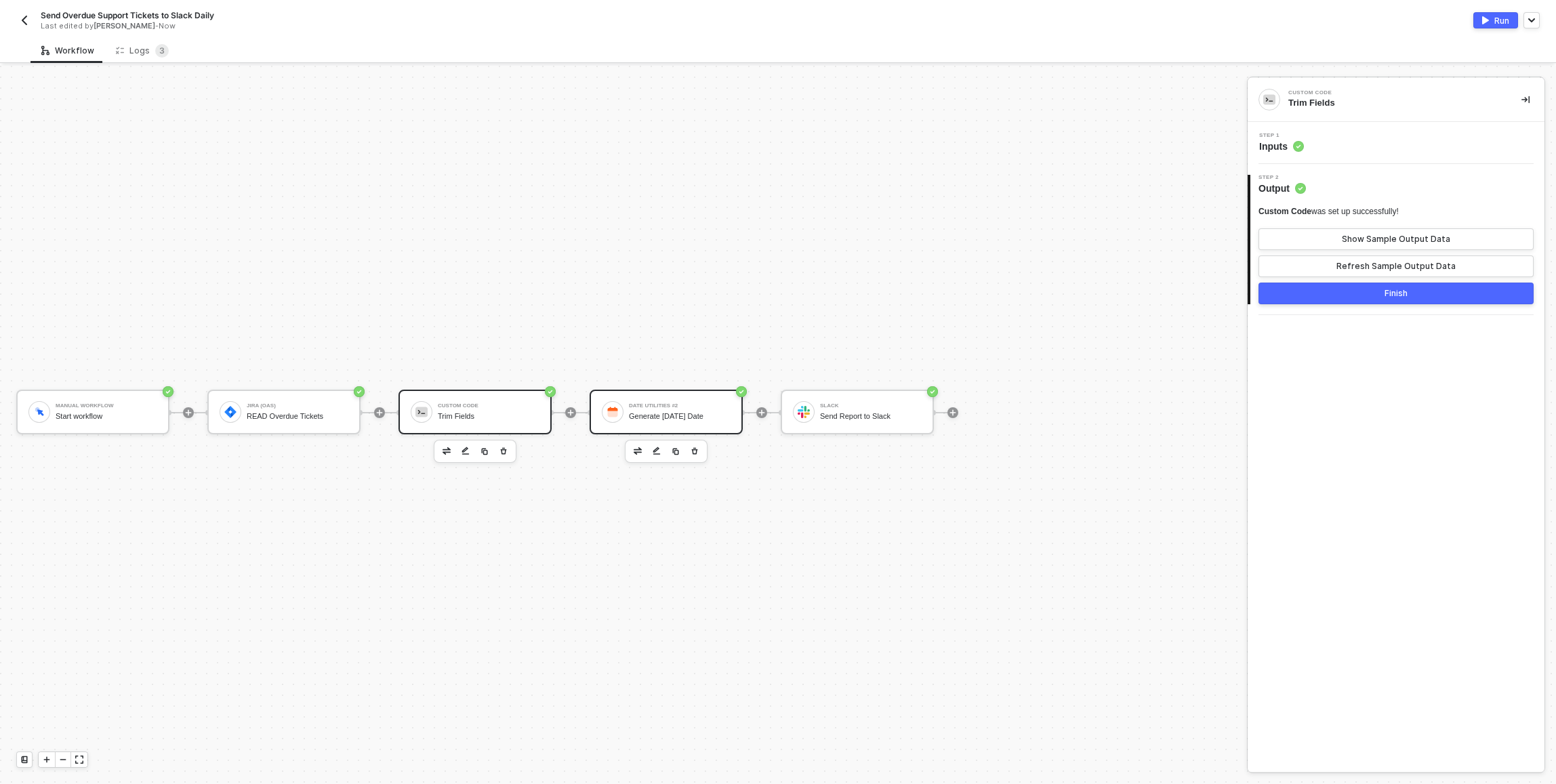
click at [630, 418] on div "Generate [DATE] Date" at bounding box center [679, 416] width 101 height 9
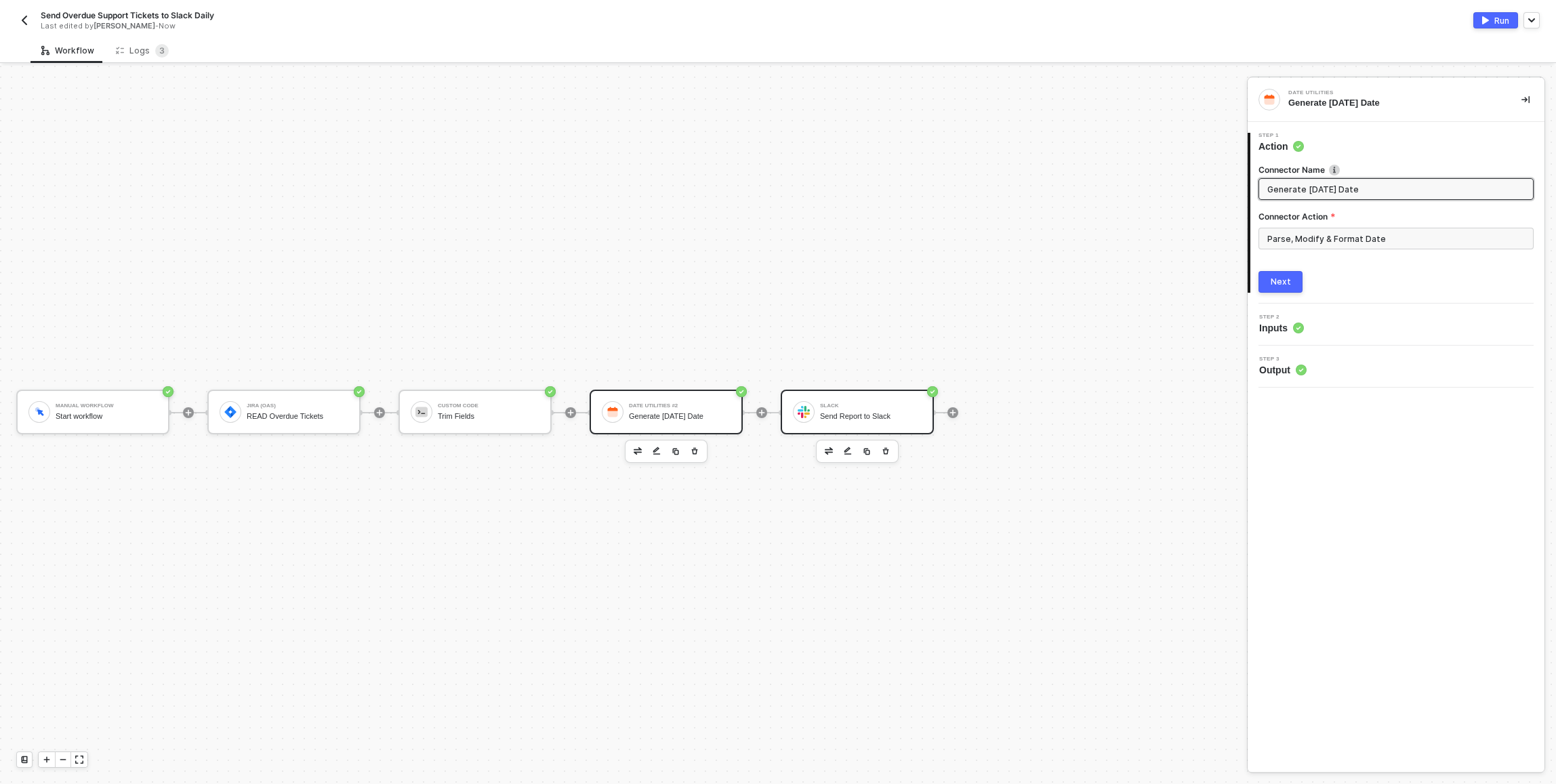
click at [774, 412] on div "Send Report to Slack" at bounding box center [870, 416] width 101 height 9
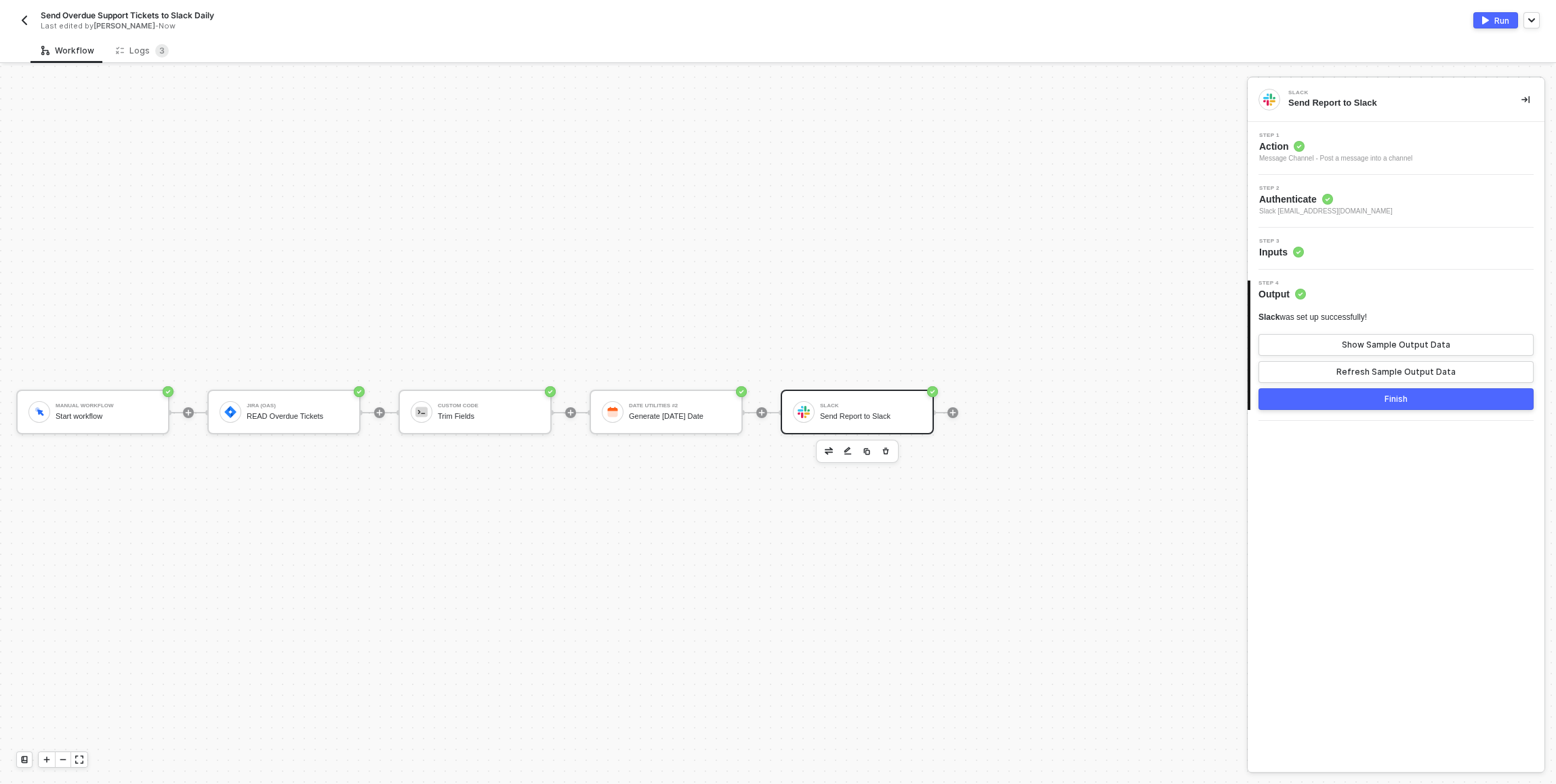
click at [774, 252] on div "Step 3 Inputs" at bounding box center [1398, 248] width 293 height 20
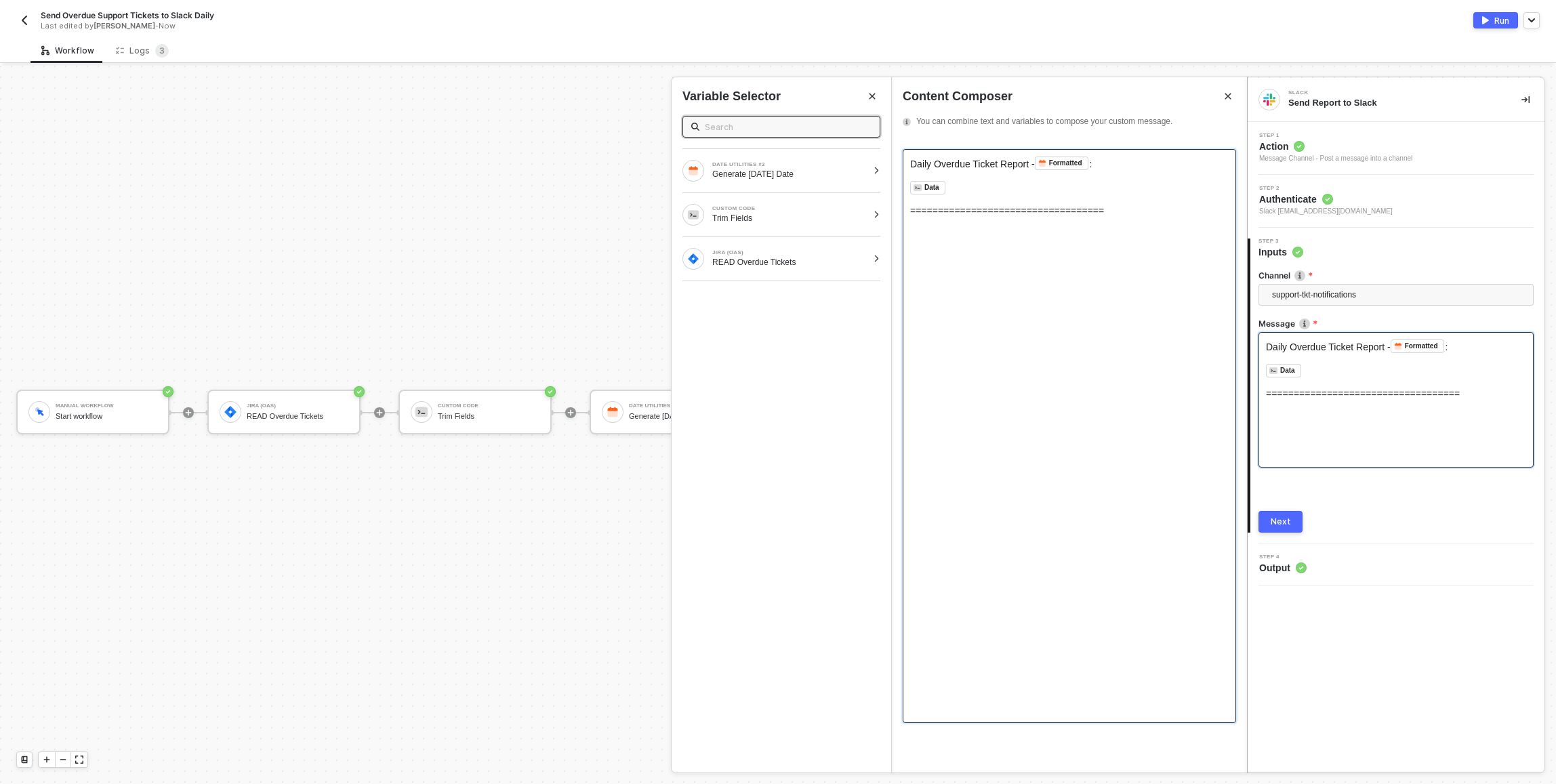
click at [774, 318] on div "Daily Overdue Ticket Report - Formatted ﻿ : ﻿ ﻿ Data ﻿ ﻿ ﻿ ====================…" at bounding box center [1069, 436] width 333 height 573
click at [774, 303] on div "Daily Overdue Ticket Report - Formatted ﻿ : ﻿ ﻿ Data ﻿ ﻿ ﻿ ====================…" at bounding box center [1069, 436] width 333 height 573
click at [774, 181] on div "﻿ Data ﻿ ﻿" at bounding box center [1069, 187] width 318 height 13
click at [774, 174] on div "﻿" at bounding box center [1069, 175] width 318 height 11
click at [774, 165] on div "Daily Overdue Ticket Report - Formatted ﻿ : ﻿ ﻿ Data ﻿ ﻿ ﻿ ====================…" at bounding box center [1069, 436] width 333 height 573
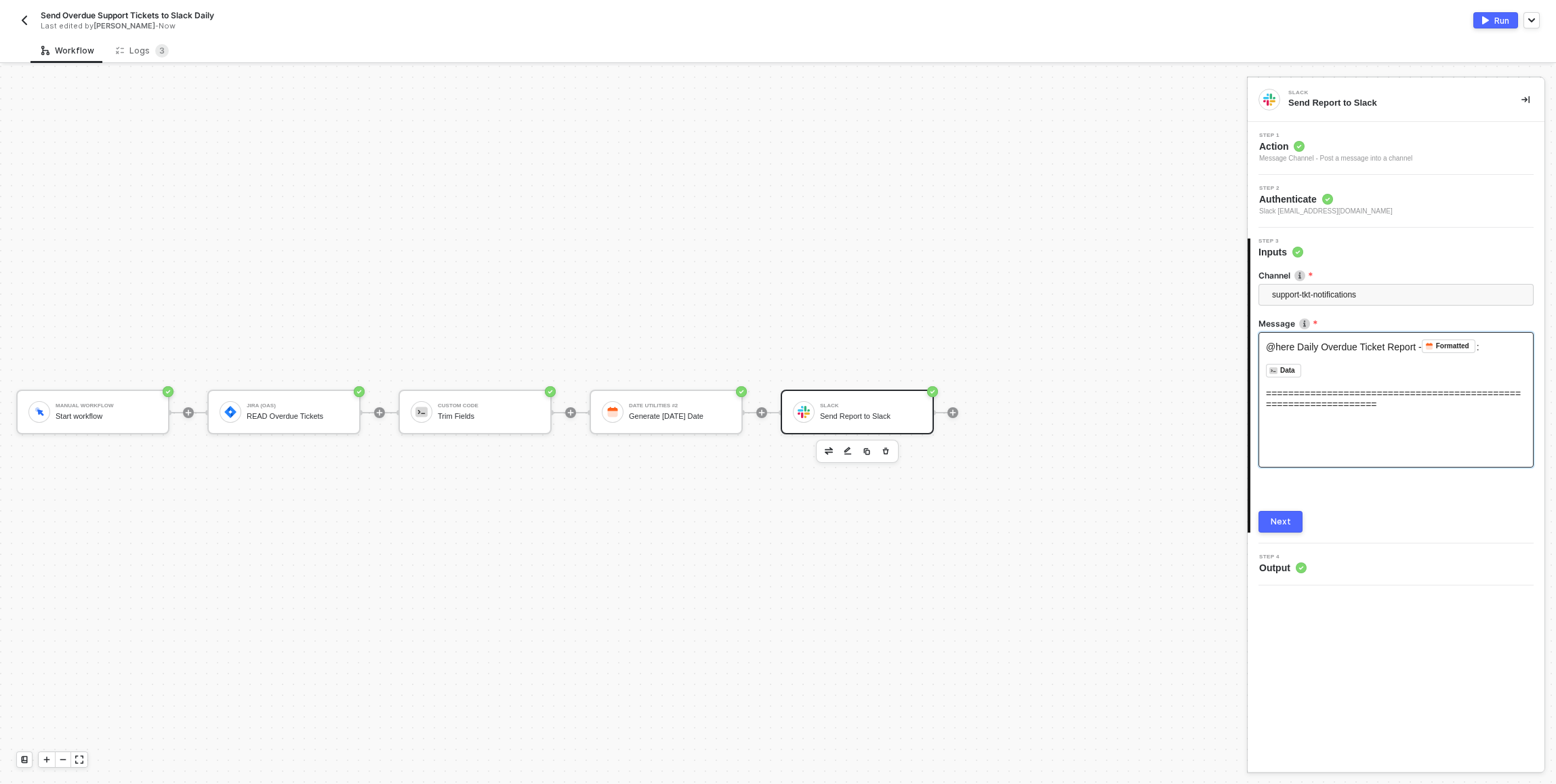
click at [774, 528] on button "Next" at bounding box center [1280, 522] width 44 height 21
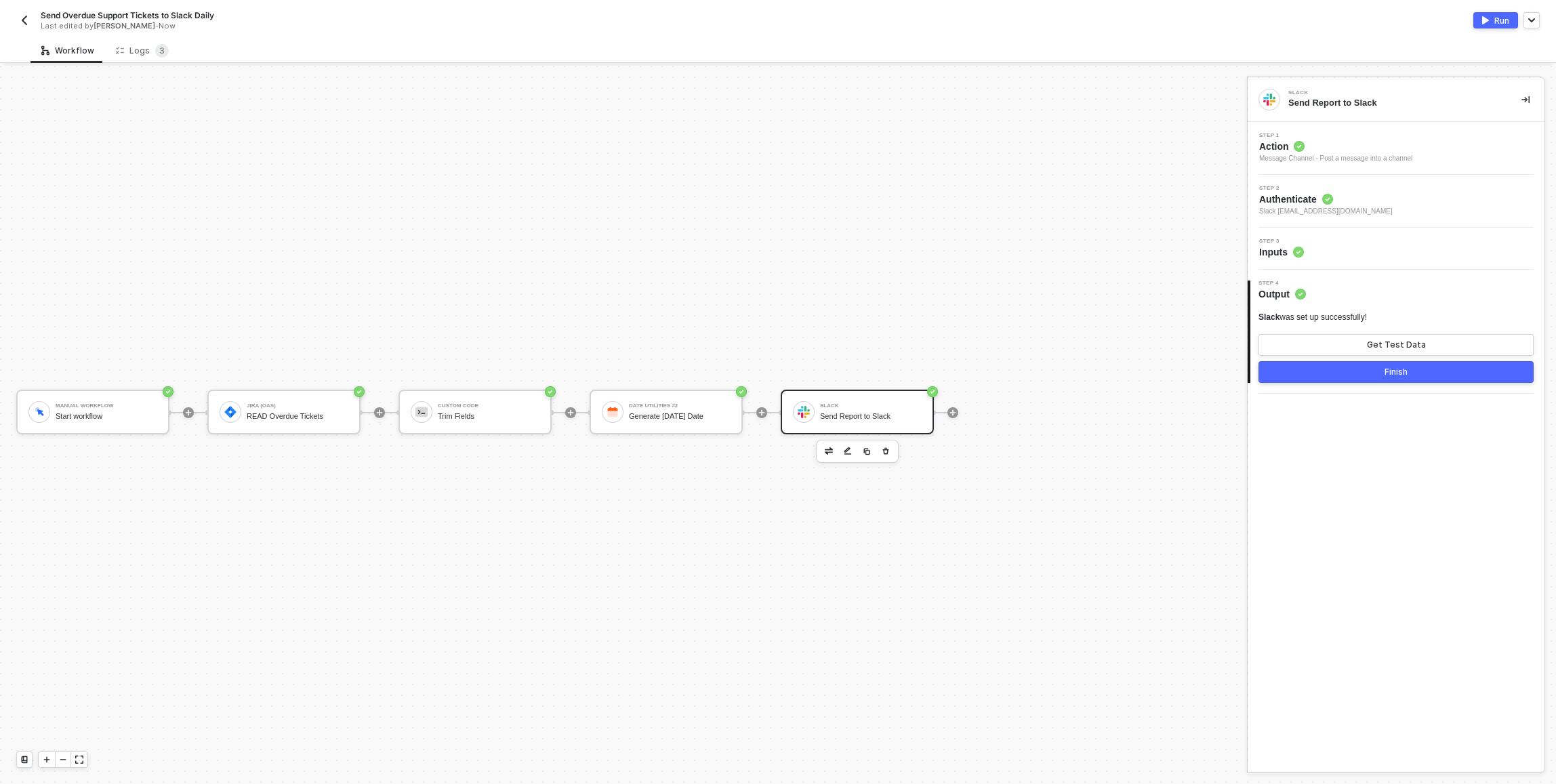
click at [774, 372] on button "Finish" at bounding box center [1395, 372] width 275 height 21
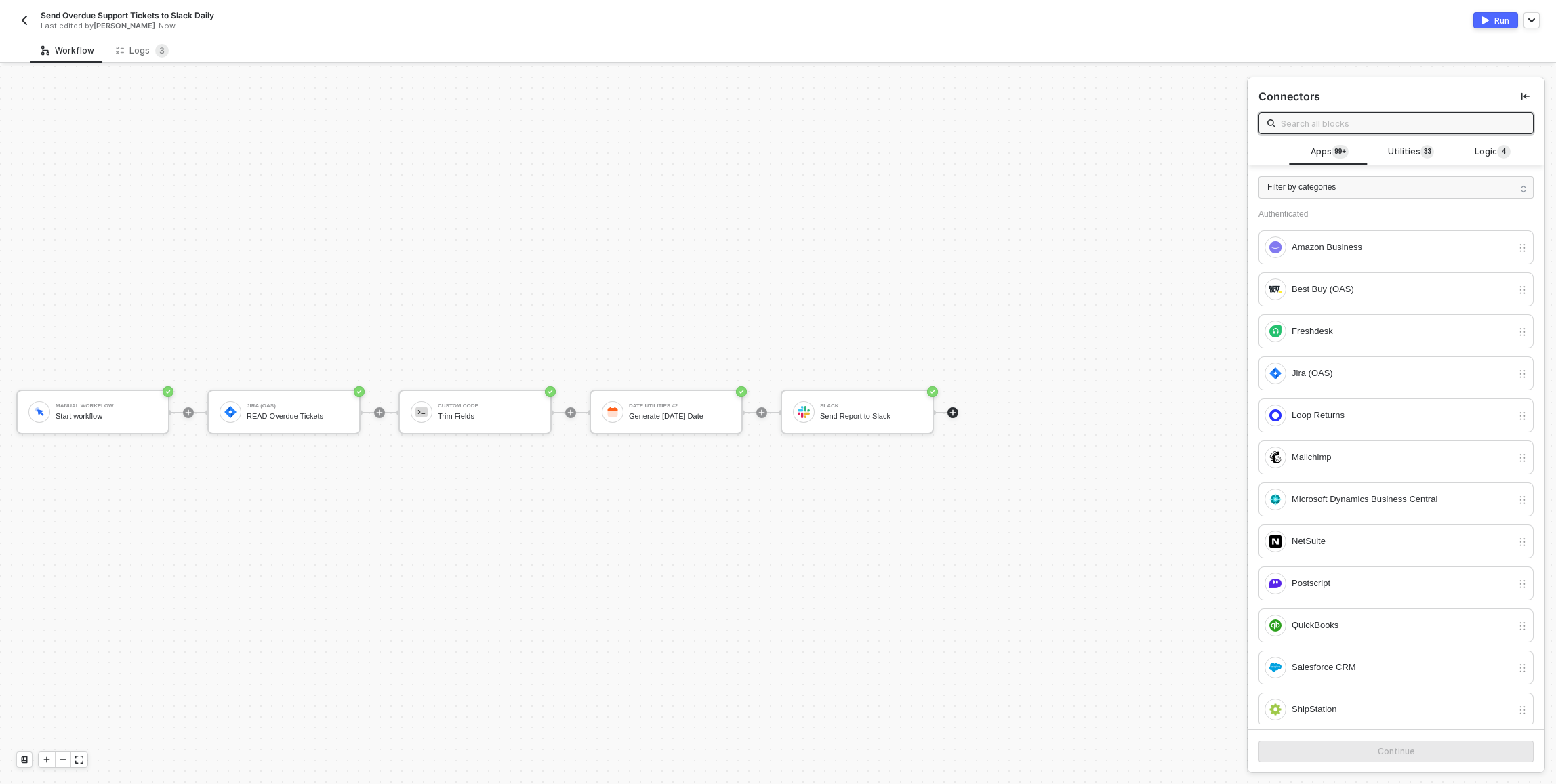
click at [774, 24] on button "Run" at bounding box center [1496, 20] width 44 height 16
click at [774, 403] on div "Slack" at bounding box center [870, 405] width 101 height 5
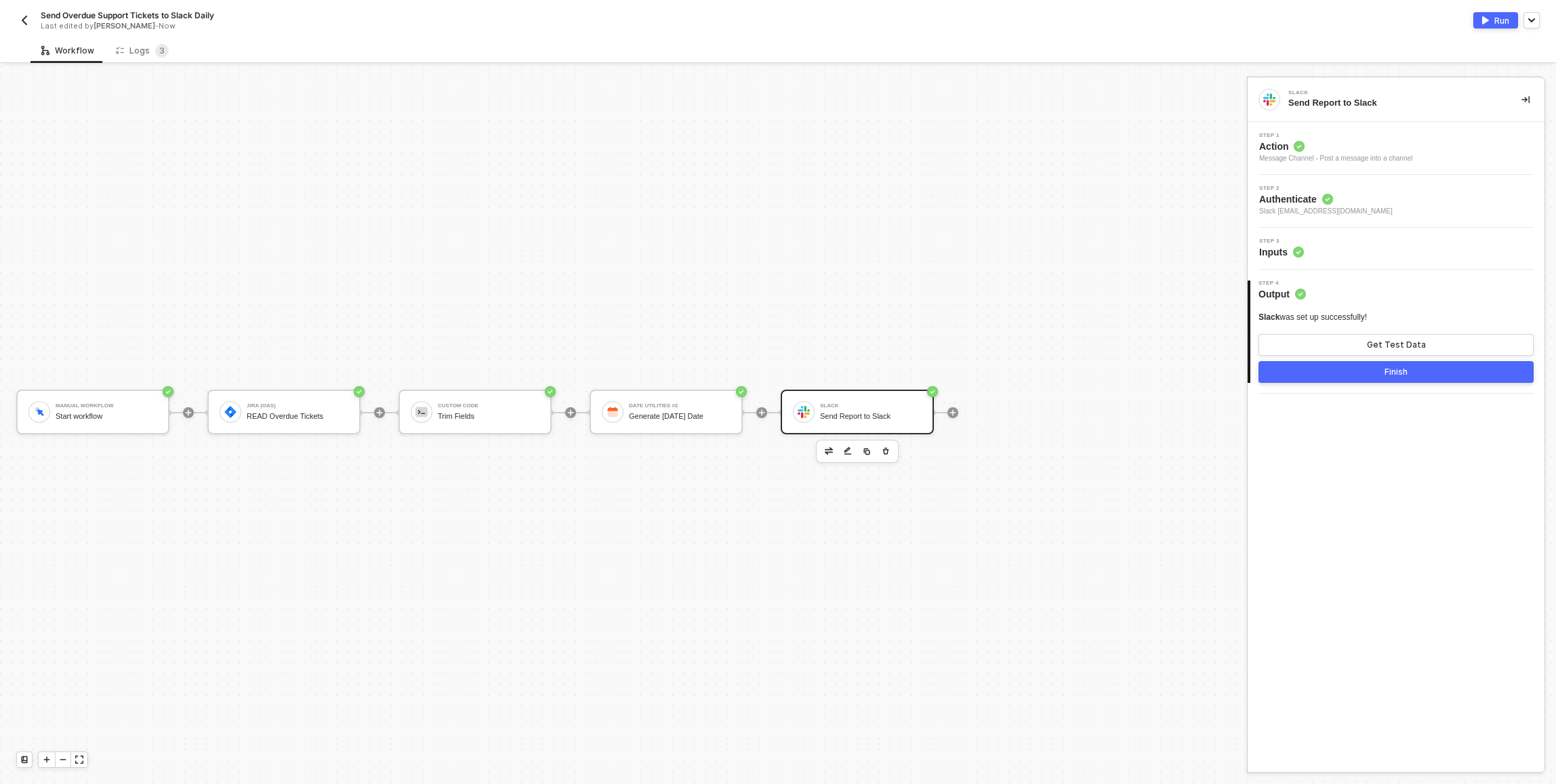
click at [774, 247] on div "Step 3 Inputs" at bounding box center [1398, 248] width 293 height 20
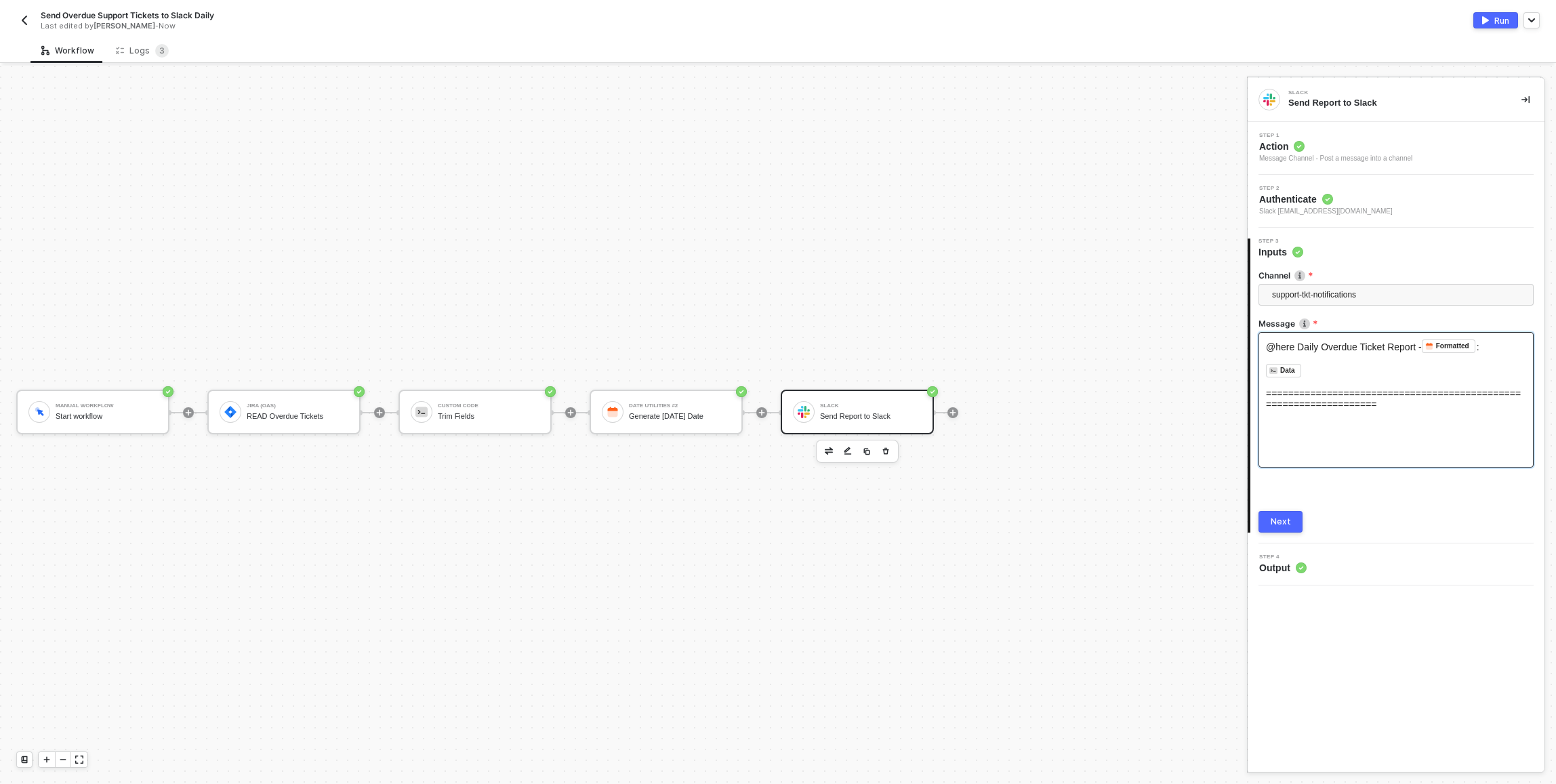
click at [774, 348] on span "@here Daily Overdue Ticket Report -" at bounding box center [1343, 347] width 156 height 11
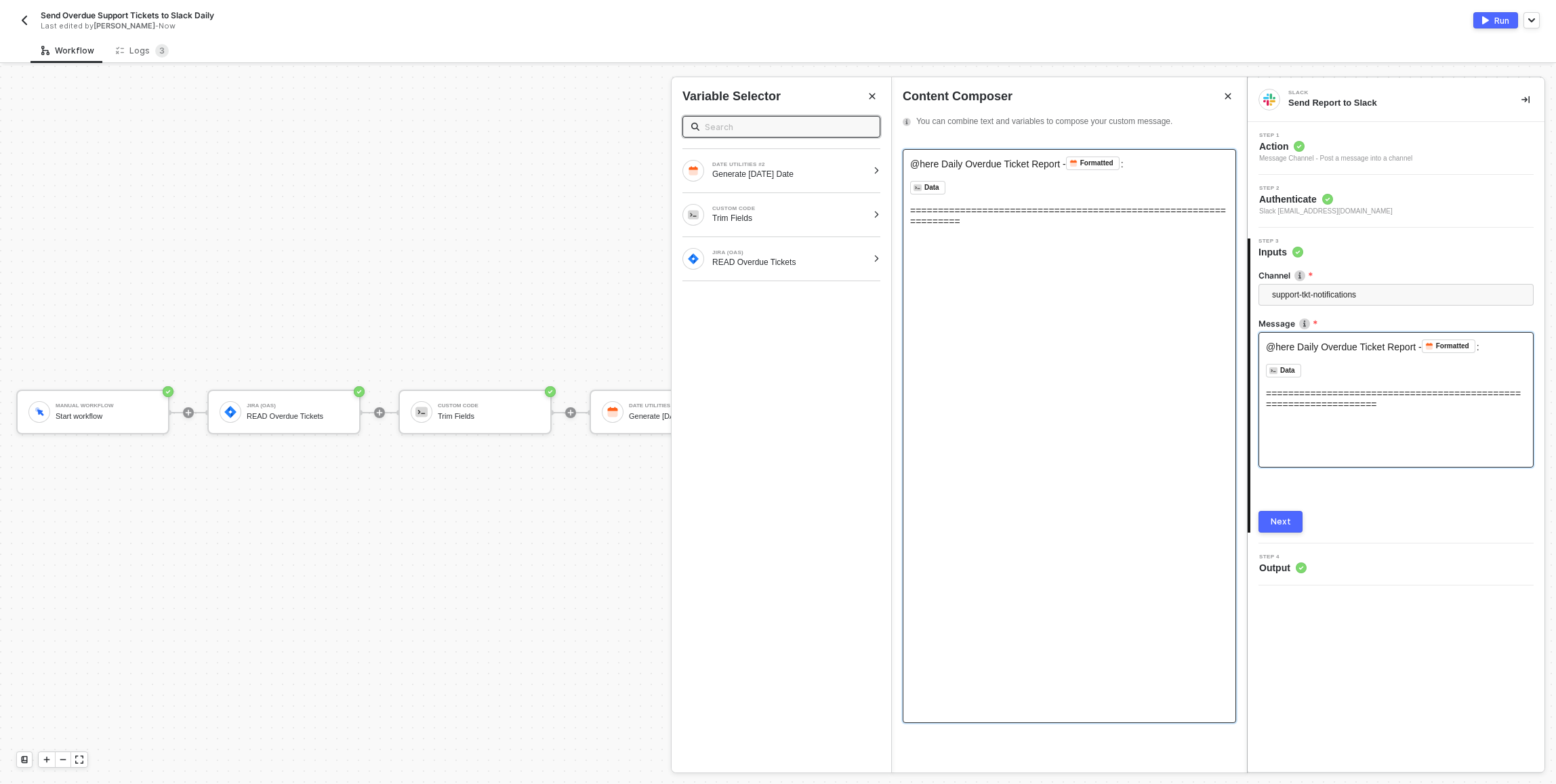
click at [774, 161] on span "@here Daily Overdue Ticket Report -" at bounding box center [987, 164] width 156 height 11
click at [774, 164] on span "@here Daily Overdue Ticket Report -" at bounding box center [987, 164] width 156 height 11
click at [774, 196] on div "﻿" at bounding box center [1069, 200] width 318 height 11
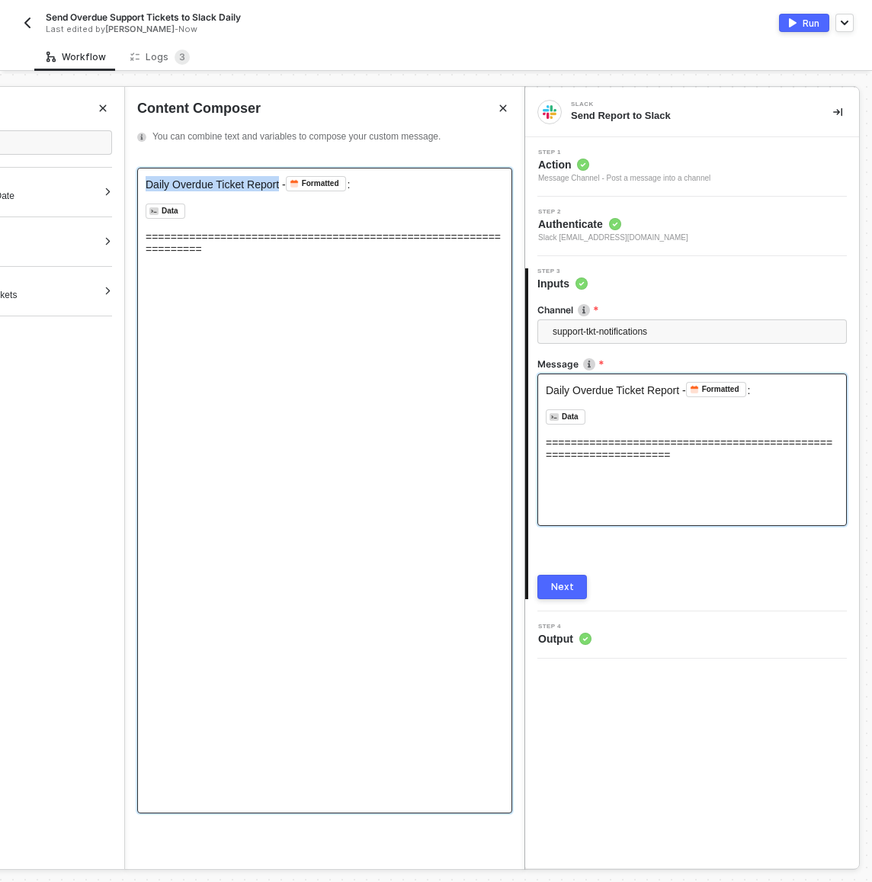
drag, startPoint x: 283, startPoint y: 185, endPoint x: 139, endPoint y: 188, distance: 144.8
click at [139, 188] on div "Daily Overdue Ticket Report - Formatted ﻿ : ﻿ ﻿ Data ﻿ ﻿ ﻿ ====================…" at bounding box center [324, 490] width 375 height 645
copy span "Daily Overdue Ticket Report"
click at [293, 272] on div "Daily Overdue Ticket Report - Formatted ﻿ : ﻿ ﻿ Data ﻿ ﻿ ﻿ ====================…" at bounding box center [324, 490] width 375 height 645
click at [328, 240] on span "==================================================================" at bounding box center [323, 243] width 355 height 24
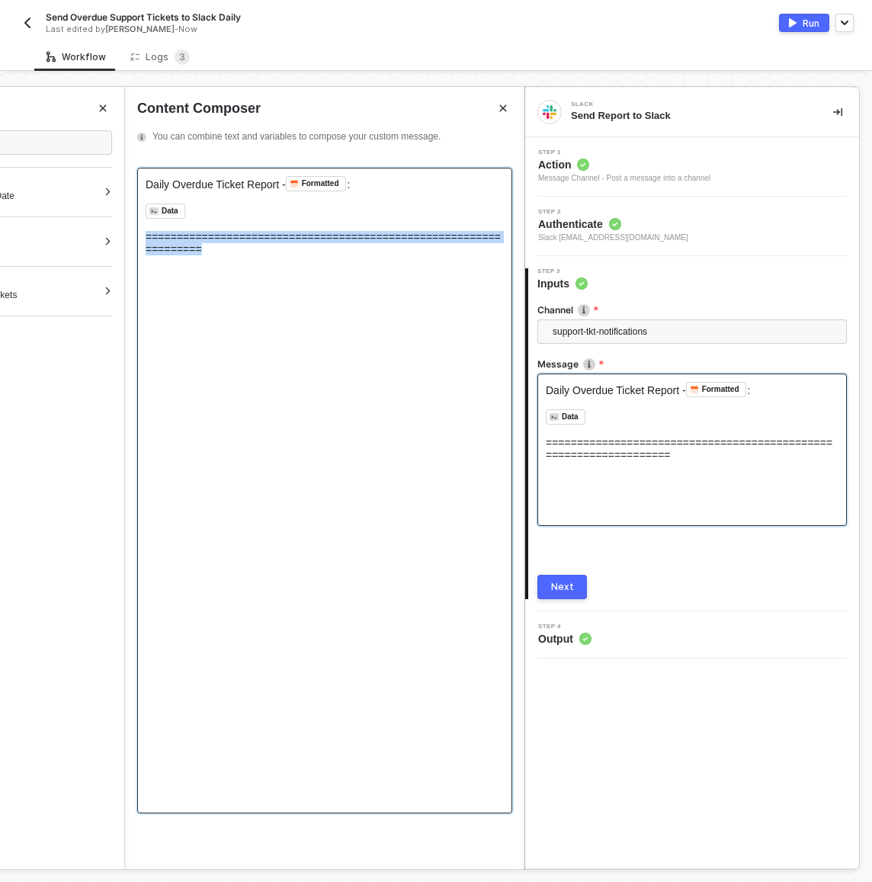
drag, startPoint x: 311, startPoint y: 251, endPoint x: 134, endPoint y: 239, distance: 177.2
click at [134, 239] on div "Daily Overdue Ticket Report - Formatted ﻿ : ﻿ ﻿ Data ﻿ ﻿ ﻿ ====================…" at bounding box center [324, 511] width 399 height 713
click at [272, 255] on div "==================================================================" at bounding box center [325, 243] width 358 height 24
drag, startPoint x: 272, startPoint y: 255, endPoint x: 344, endPoint y: 249, distance: 71.9
click at [344, 249] on div "==================================================================" at bounding box center [325, 243] width 358 height 24
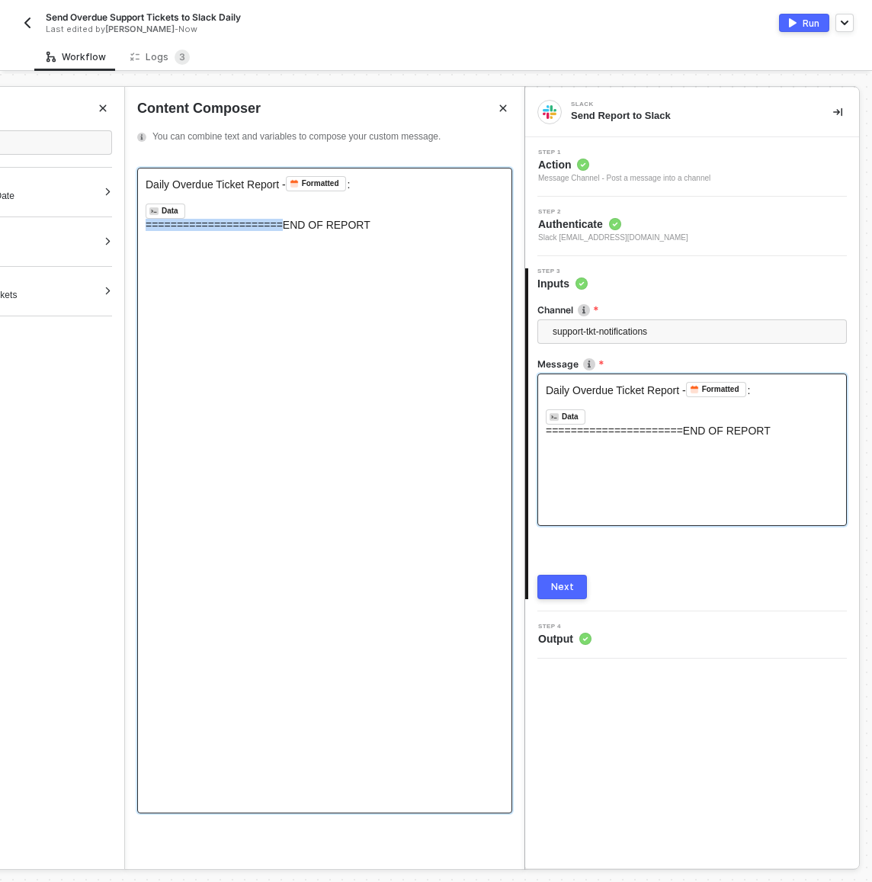
copy span "======================"
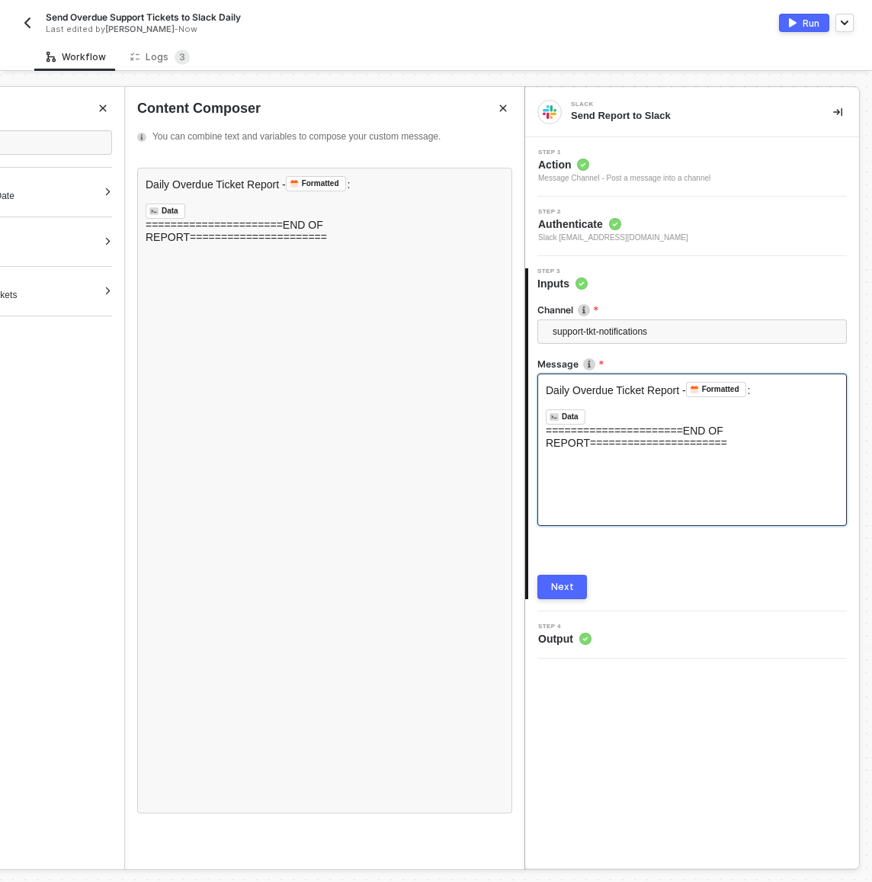
click at [559, 581] on div "Next" at bounding box center [562, 587] width 23 height 12
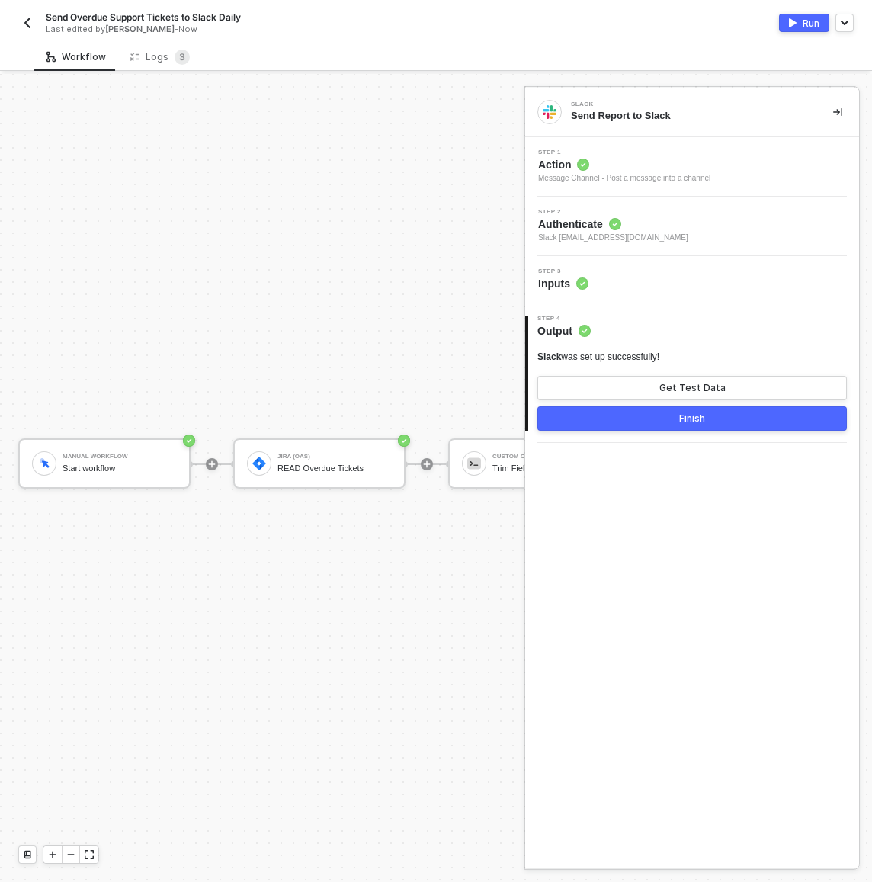
click at [628, 421] on button "Finish" at bounding box center [691, 418] width 309 height 24
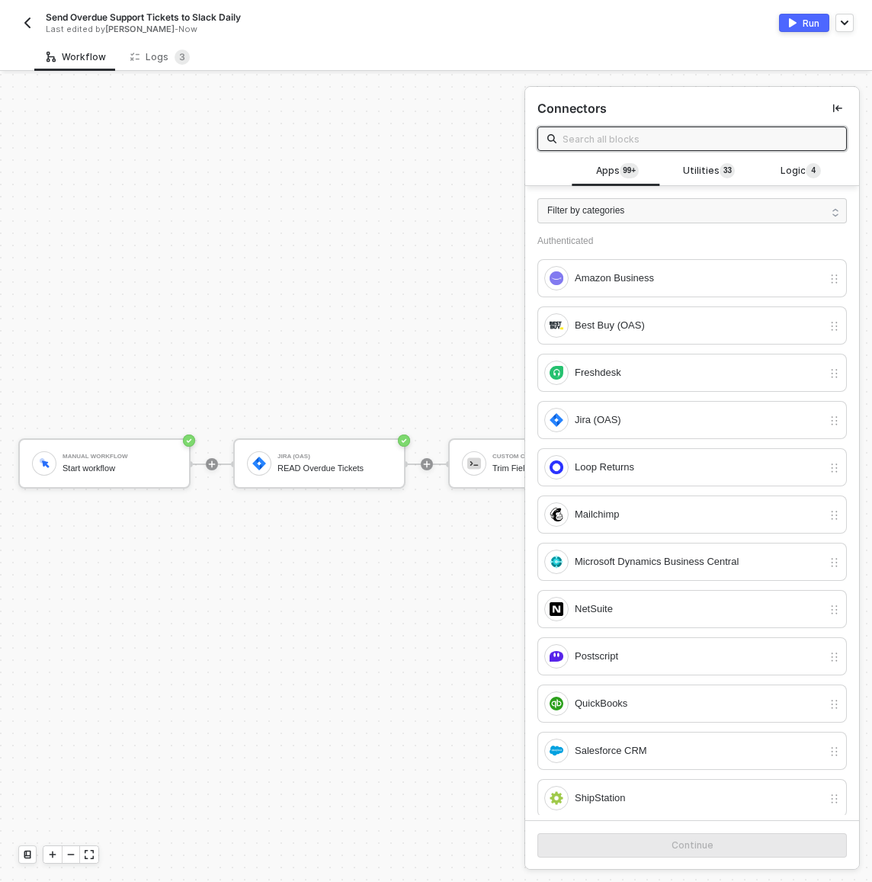
click at [806, 30] on button "Run" at bounding box center [804, 23] width 50 height 18
click at [392, 212] on div "Manual Workflow Start workflow Jira (OAS) READ Overdue Tickets Custom Code Trim…" at bounding box center [539, 464] width 1078 height 836
click at [796, 29] on button "Run" at bounding box center [804, 23] width 50 height 18
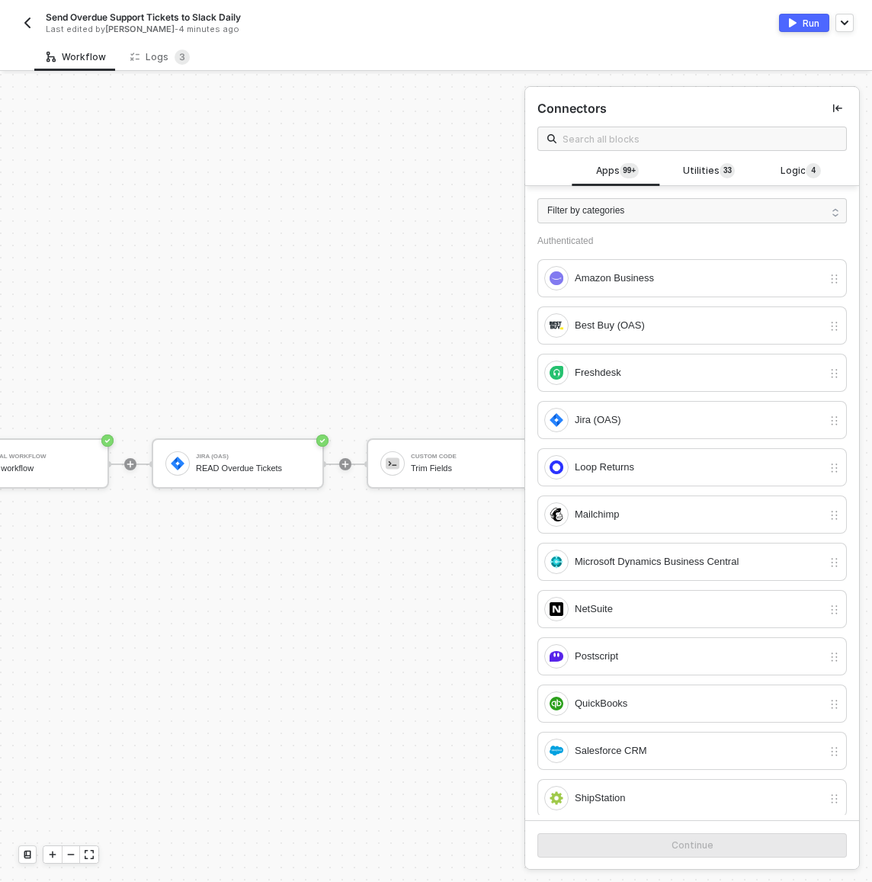
scroll to position [28, 152]
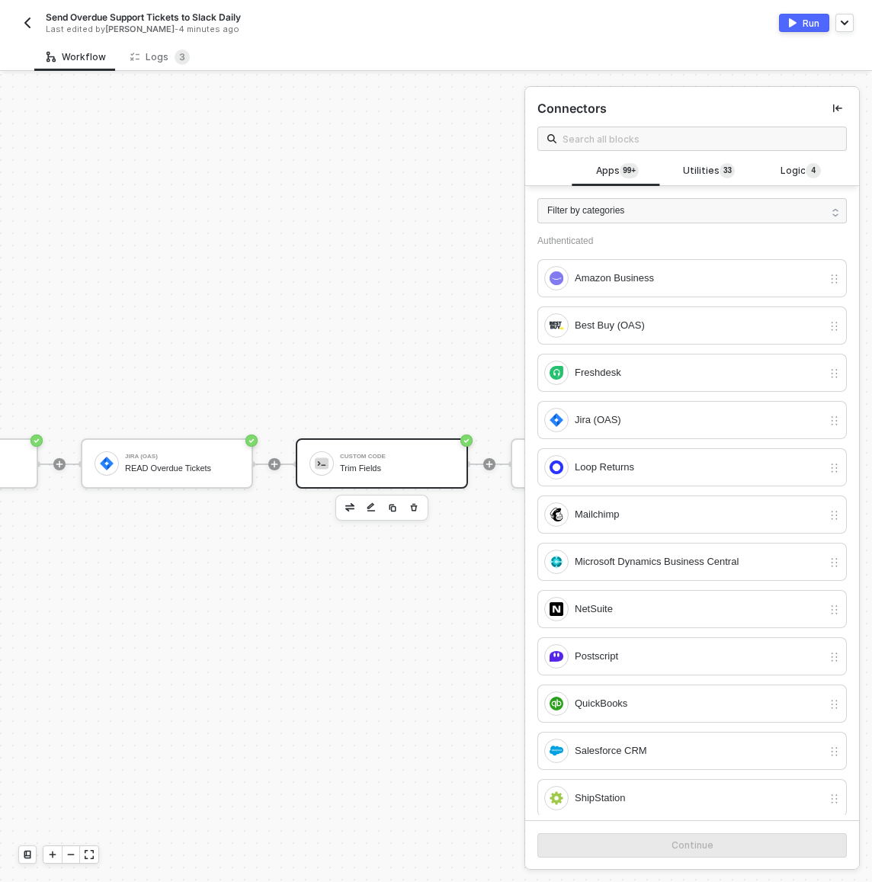
click at [374, 468] on div "Trim Fields" at bounding box center [397, 468] width 114 height 10
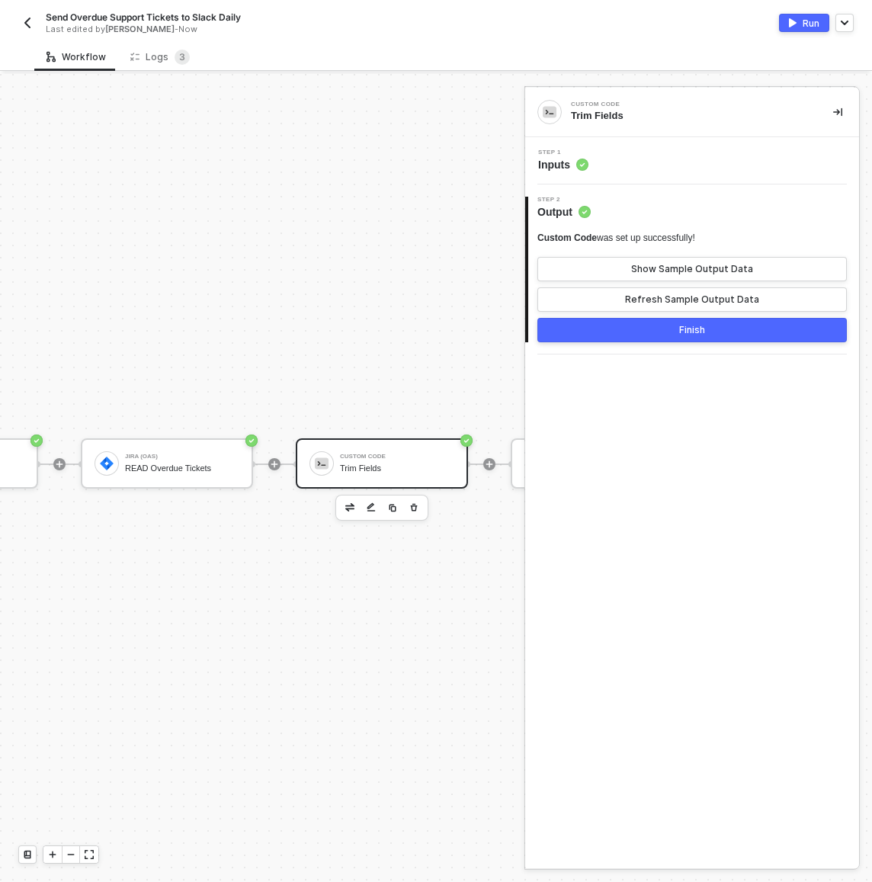
click at [617, 171] on div "Step 1 Inputs" at bounding box center [694, 160] width 330 height 23
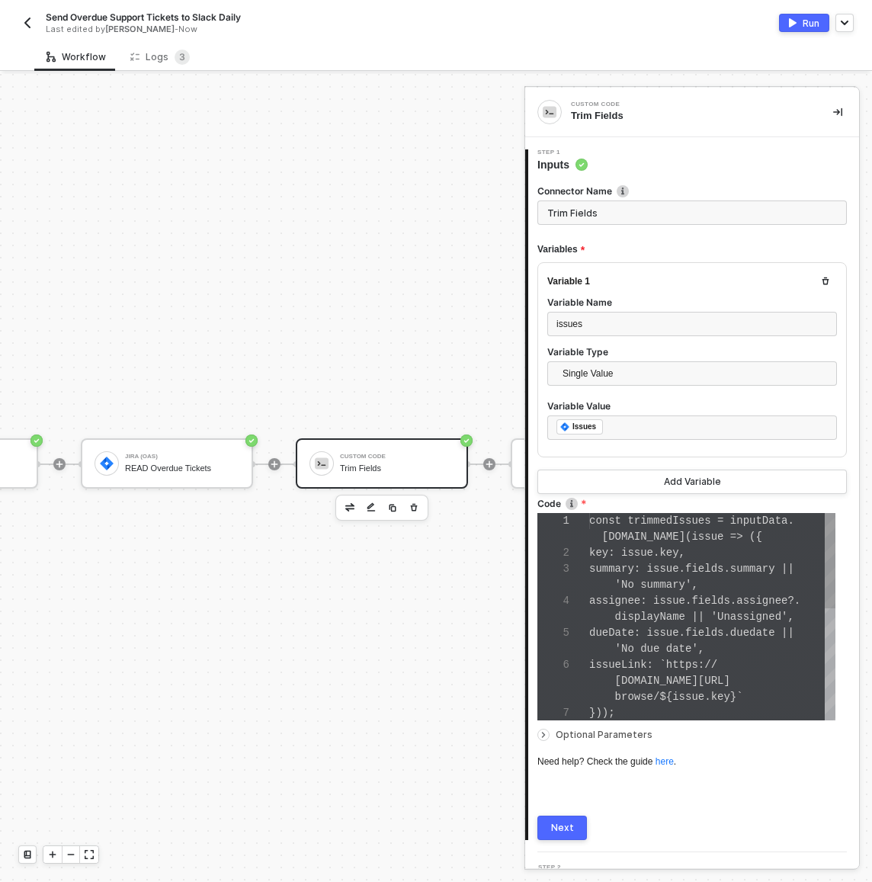
scroll to position [80, 0]
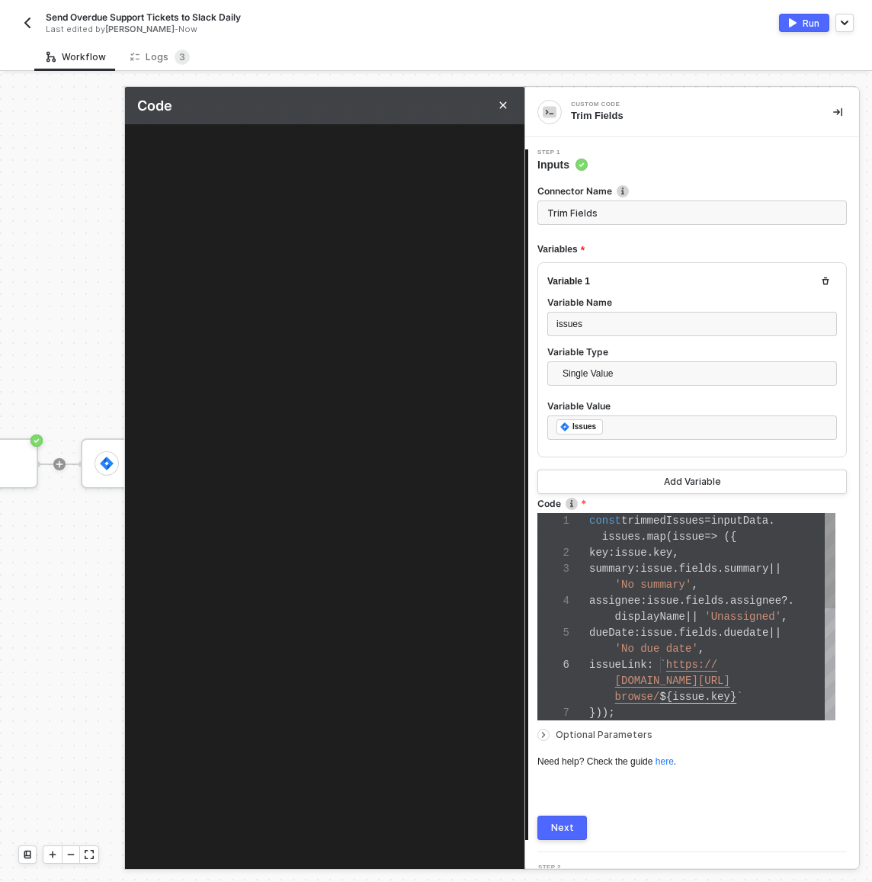
type textarea "const trimmedIssues = inputData.issues.map(issue => ({ key: issue.key, summary:…"
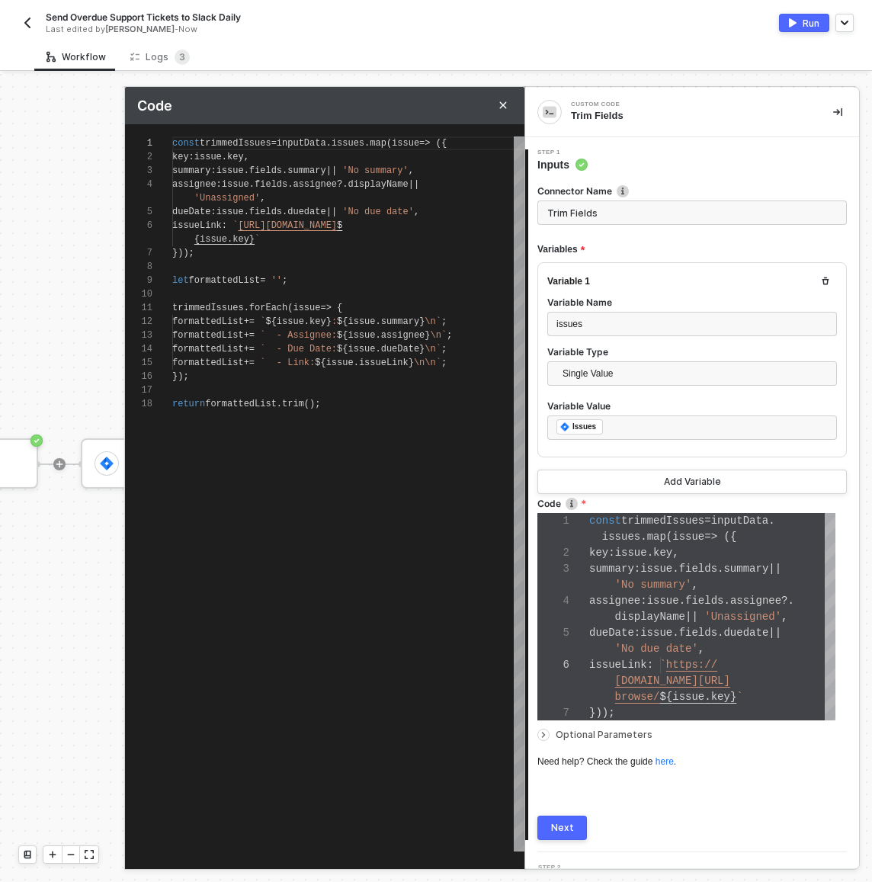
click at [828, 104] on button "button" at bounding box center [837, 112] width 18 height 18
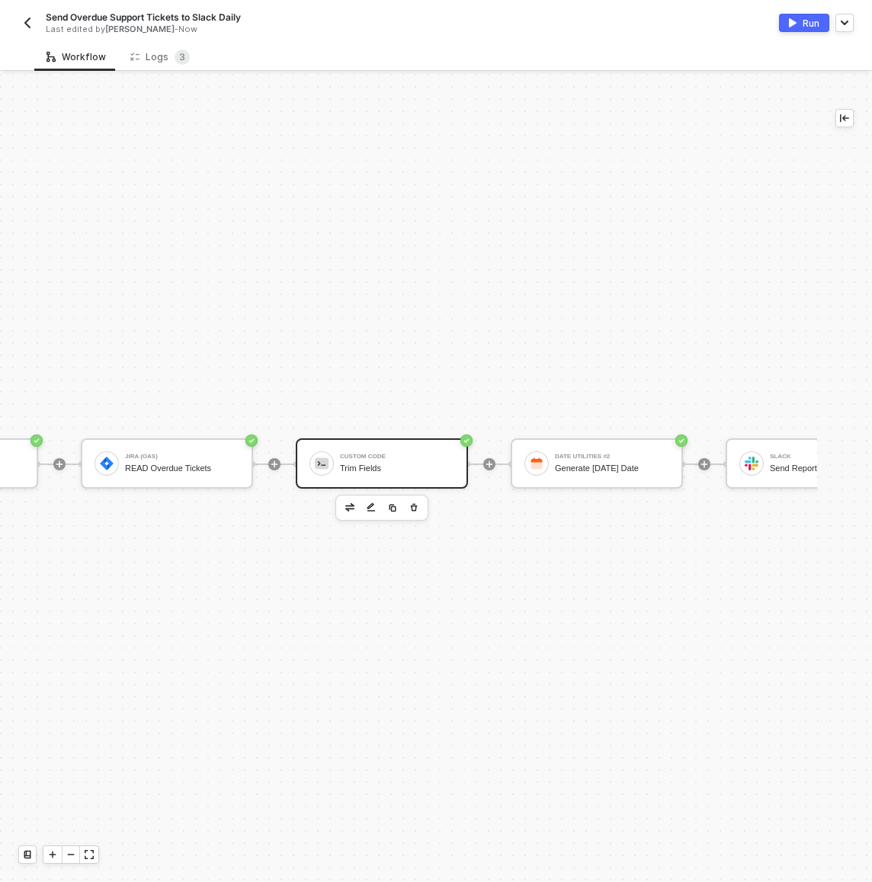
scroll to position [28, 367]
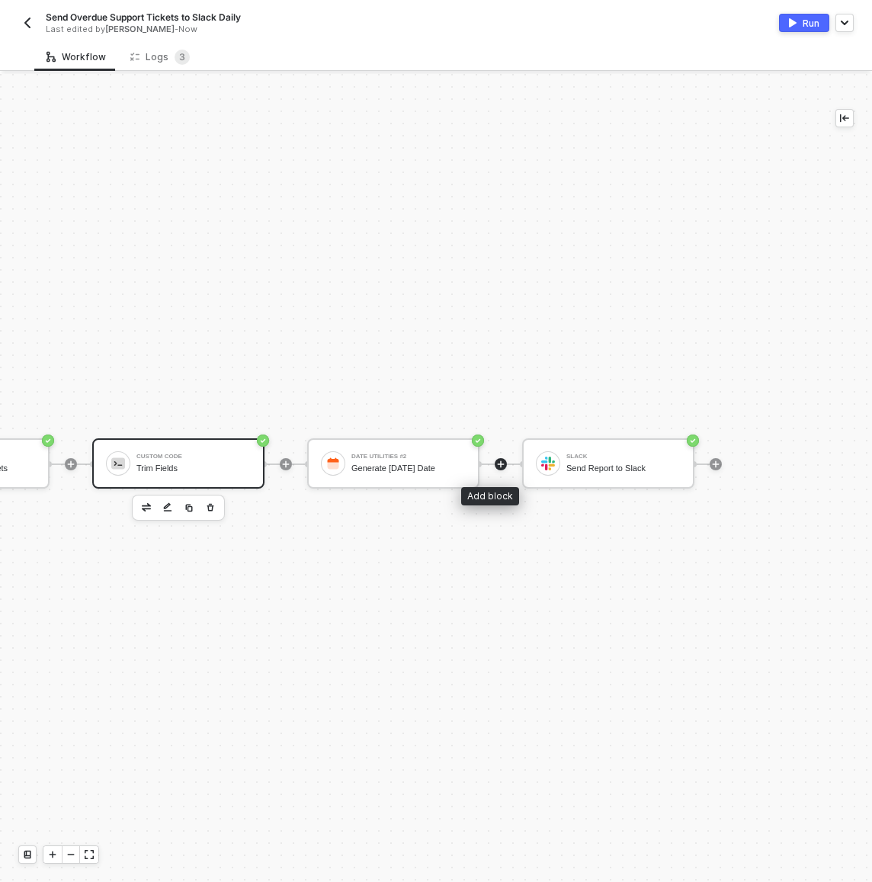
click at [496, 462] on icon "icon-play" at bounding box center [500, 464] width 9 height 9
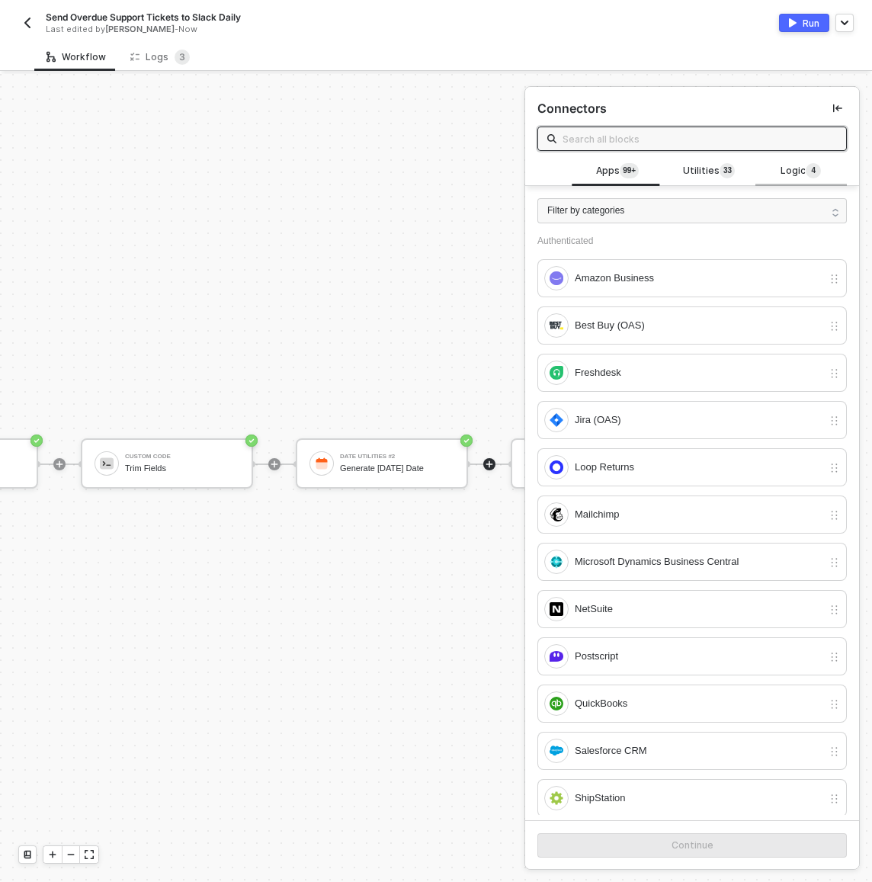
click at [780, 175] on span "Logic 4" at bounding box center [800, 171] width 40 height 17
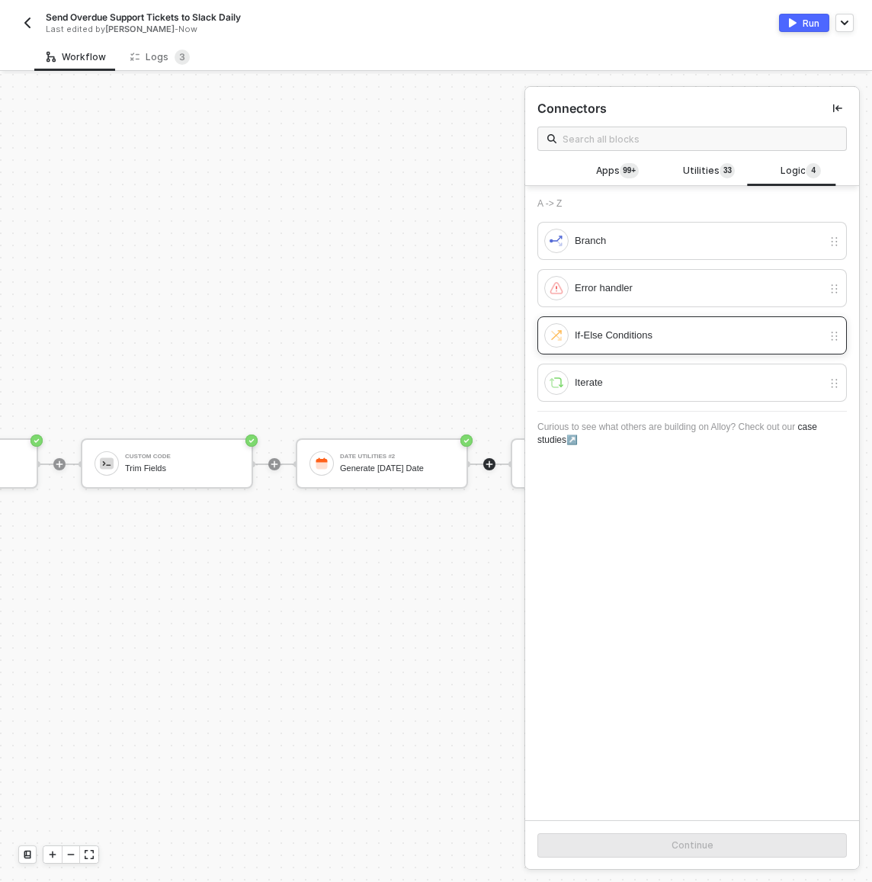
click at [674, 329] on div "If-Else Conditions" at bounding box center [699, 335] width 248 height 17
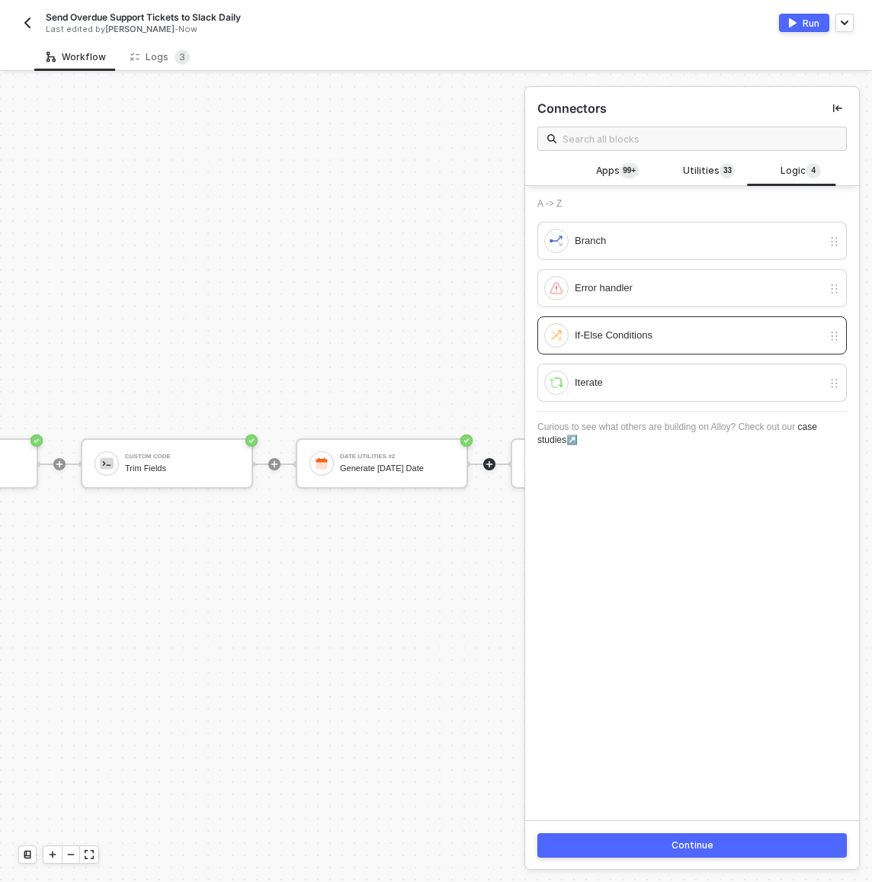
click at [701, 834] on button "Continue" at bounding box center [691, 845] width 309 height 24
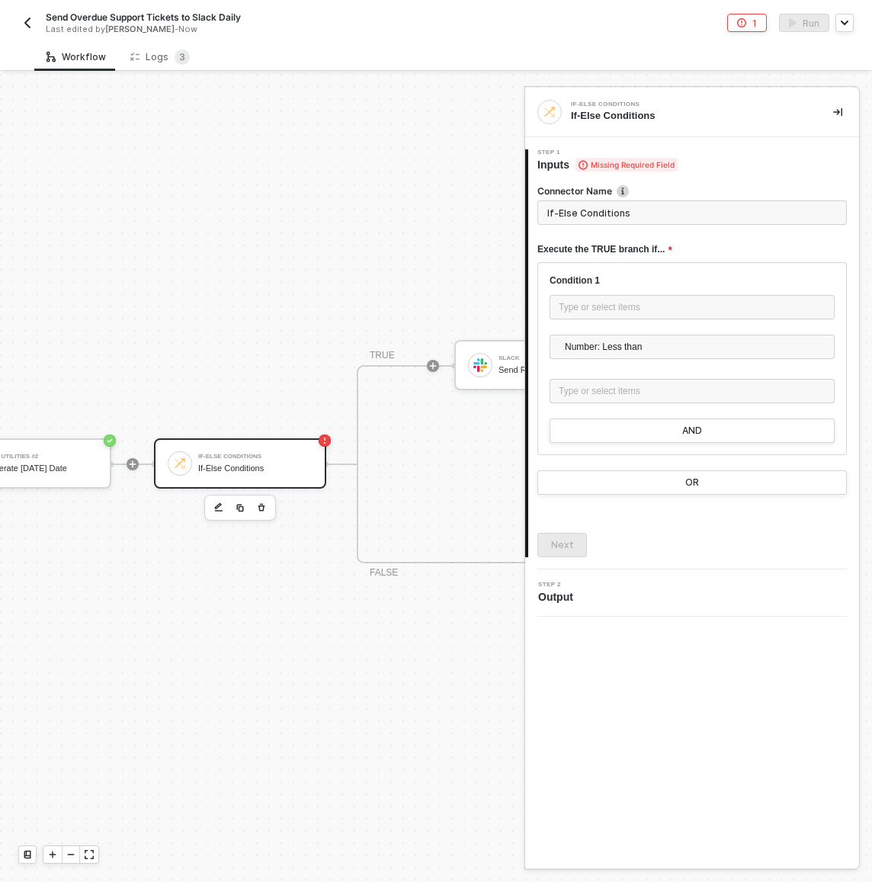
scroll to position [28, 733]
click at [610, 219] on input "If-Else Conditions" at bounding box center [691, 212] width 309 height 24
type input "If Issues Exist"
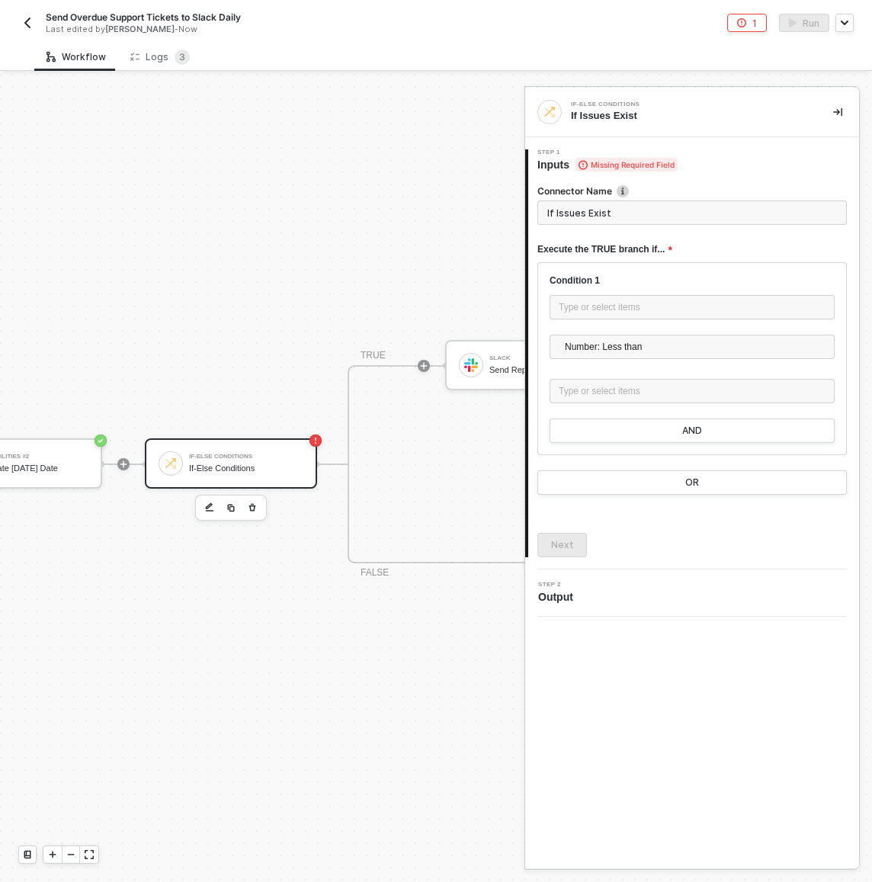
click at [594, 319] on div "Type or select items ﻿" at bounding box center [691, 308] width 285 height 27
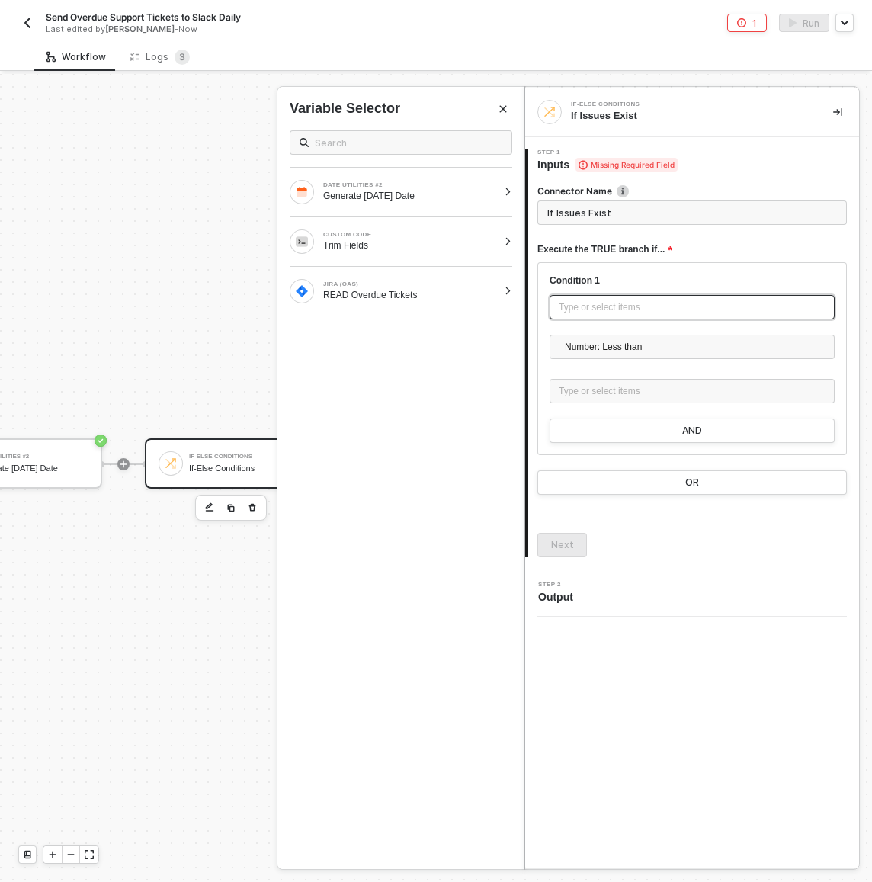
click at [592, 311] on div "Type or select items ﻿" at bounding box center [692, 307] width 267 height 14
click at [454, 239] on div "Trim Fields" at bounding box center [410, 245] width 175 height 12
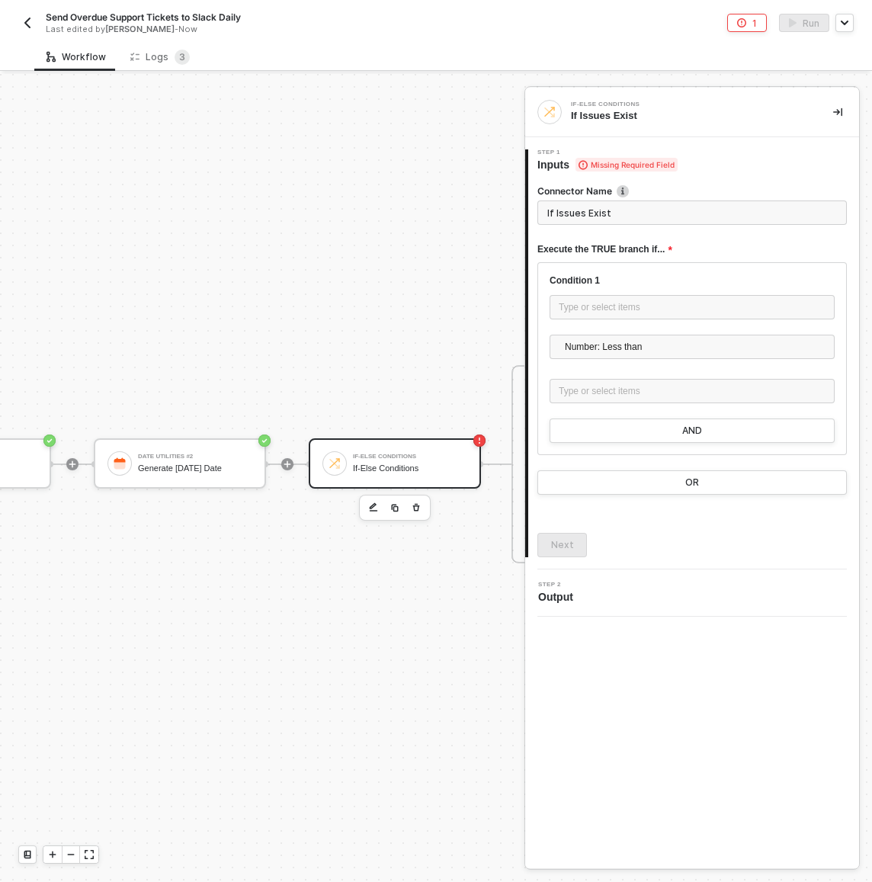
scroll to position [28, 581]
click at [376, 454] on div "If-Else Conditions" at bounding box center [398, 456] width 114 height 6
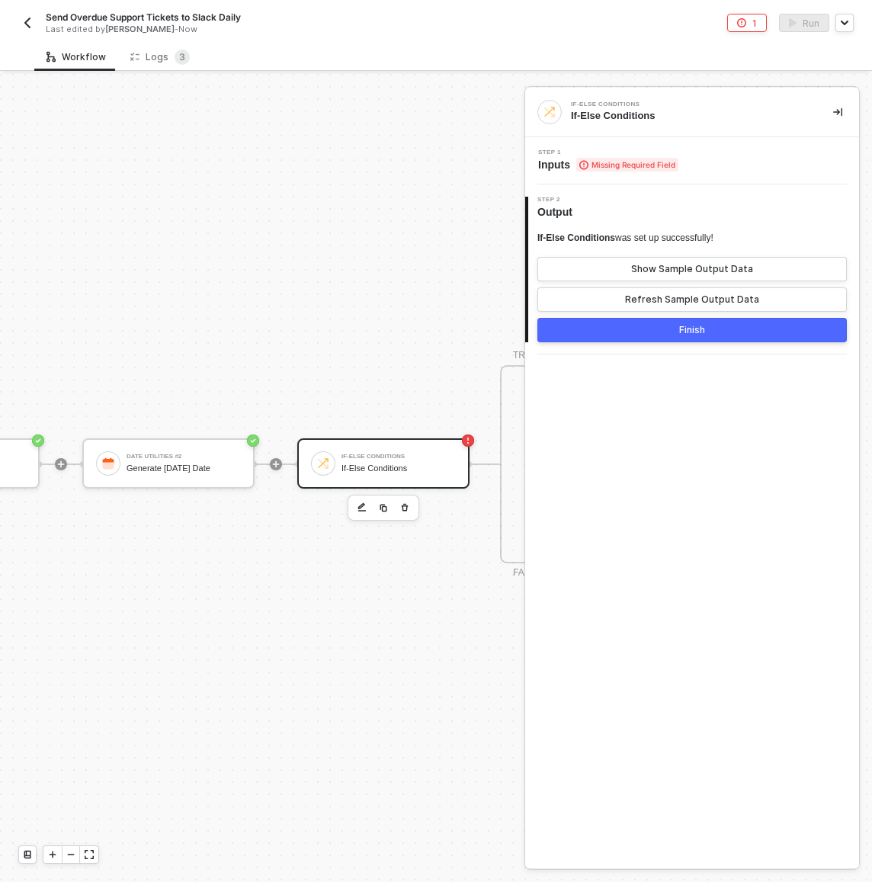
click at [406, 504] on icon "button" at bounding box center [404, 507] width 9 height 12
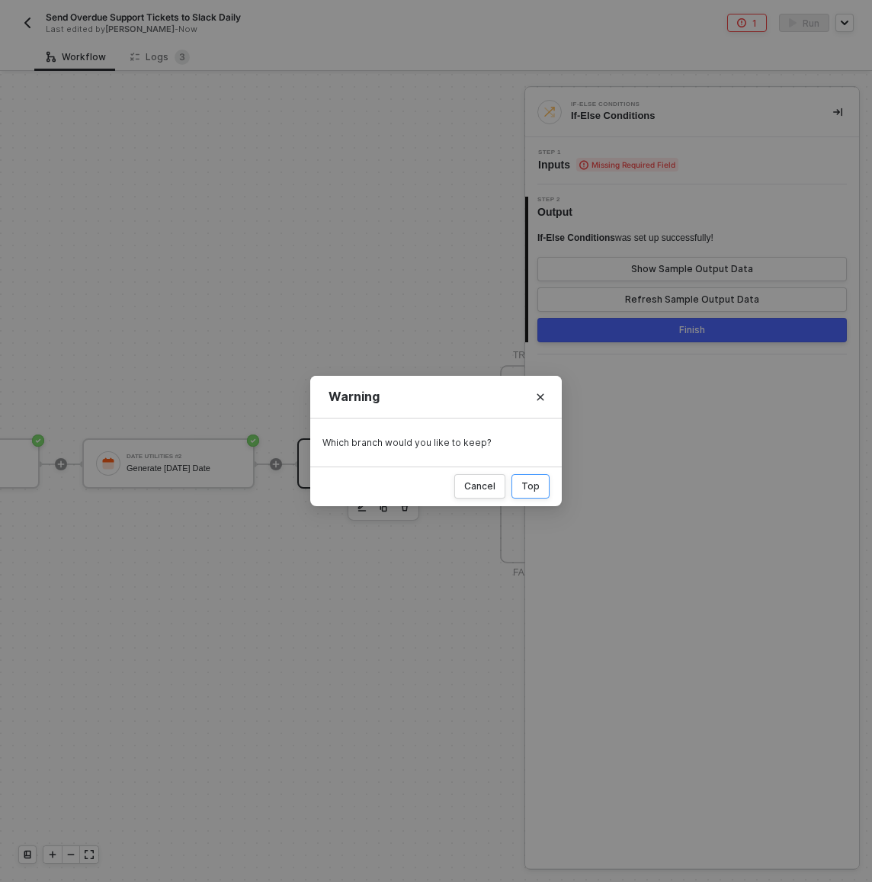
click at [538, 485] on div "Top" at bounding box center [530, 486] width 18 height 12
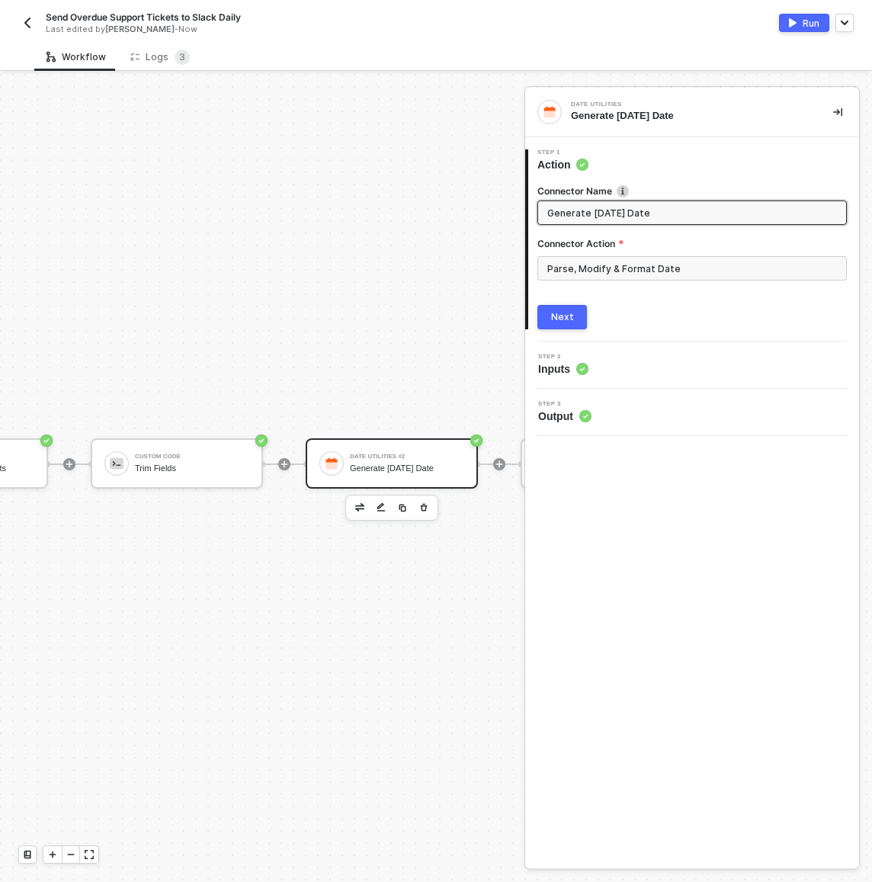
scroll to position [28, 245]
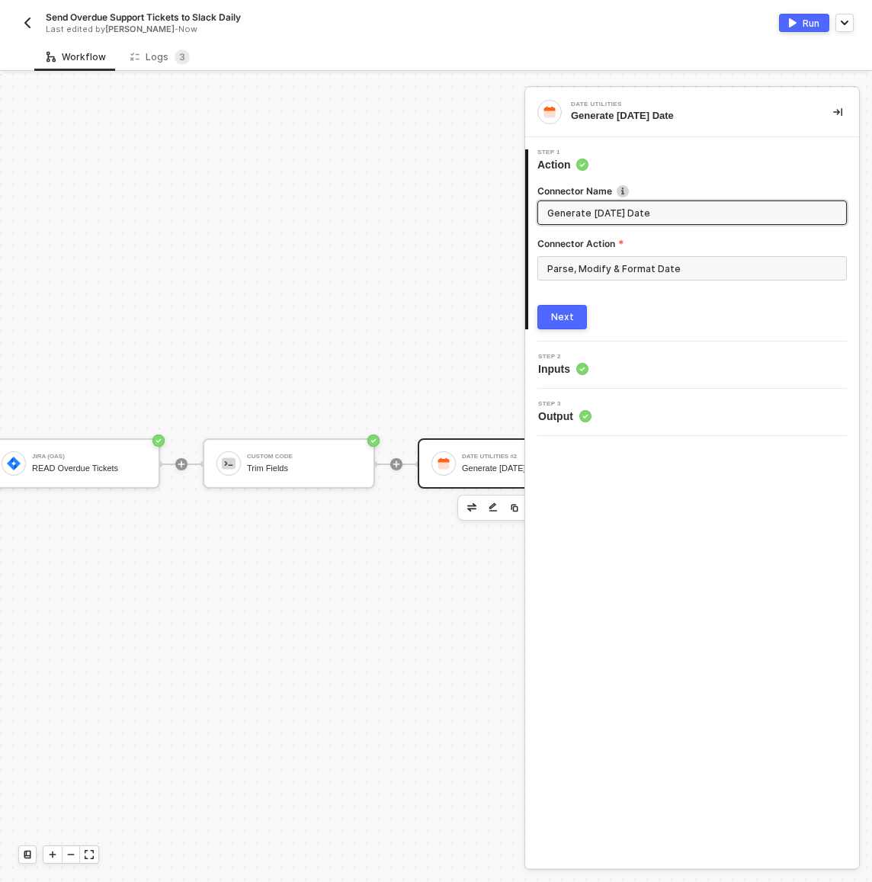
click at [187, 463] on span at bounding box center [194, 464] width 15 height 2
click at [184, 465] on icon "icon-play" at bounding box center [181, 464] width 9 height 9
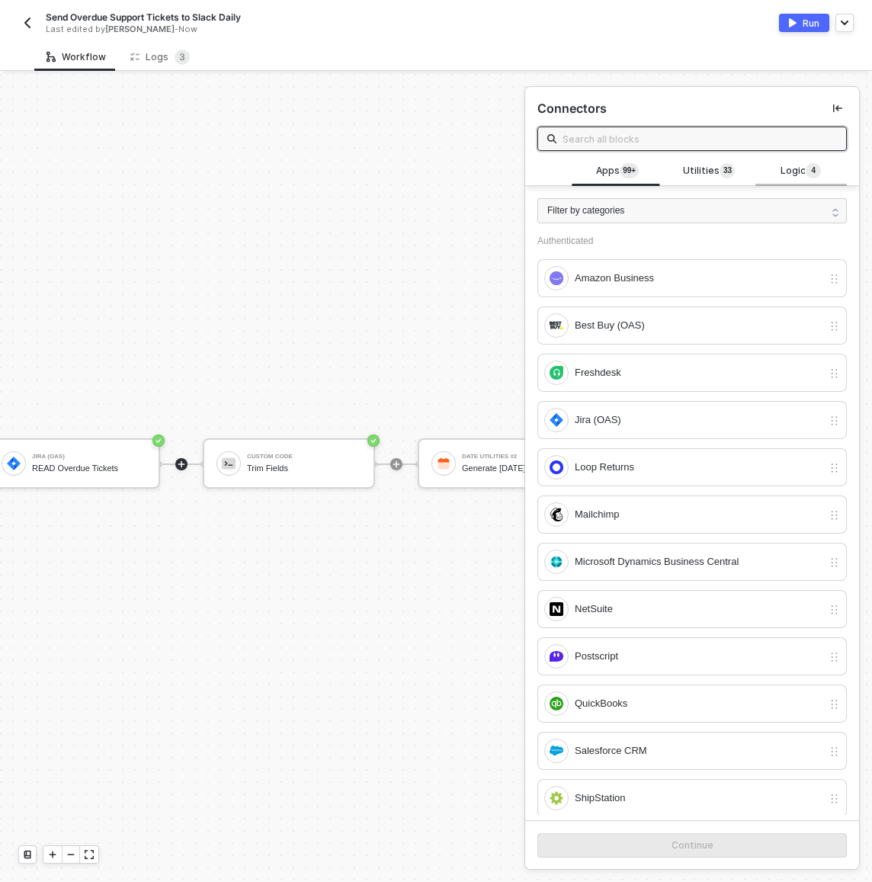
click at [780, 168] on span "Logic 4" at bounding box center [800, 171] width 40 height 17
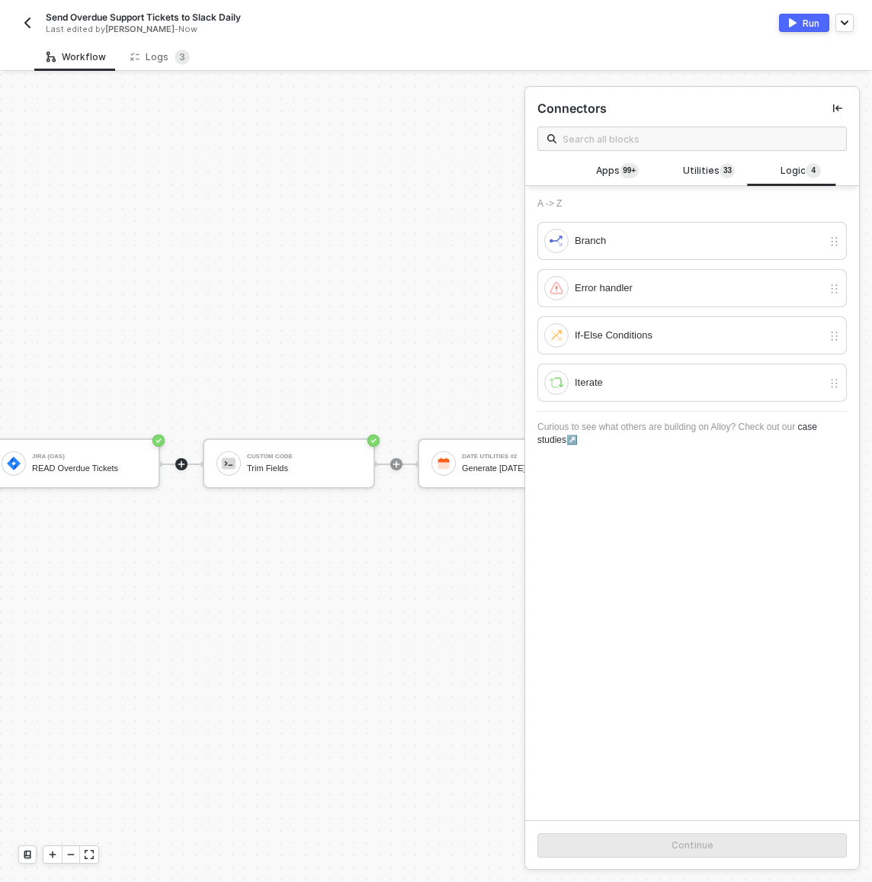
click at [297, 242] on div "Manual Workflow Start workflow Jira (OAS) READ Overdue Tickets Custom Code Trim…" at bounding box center [294, 464] width 1078 height 836
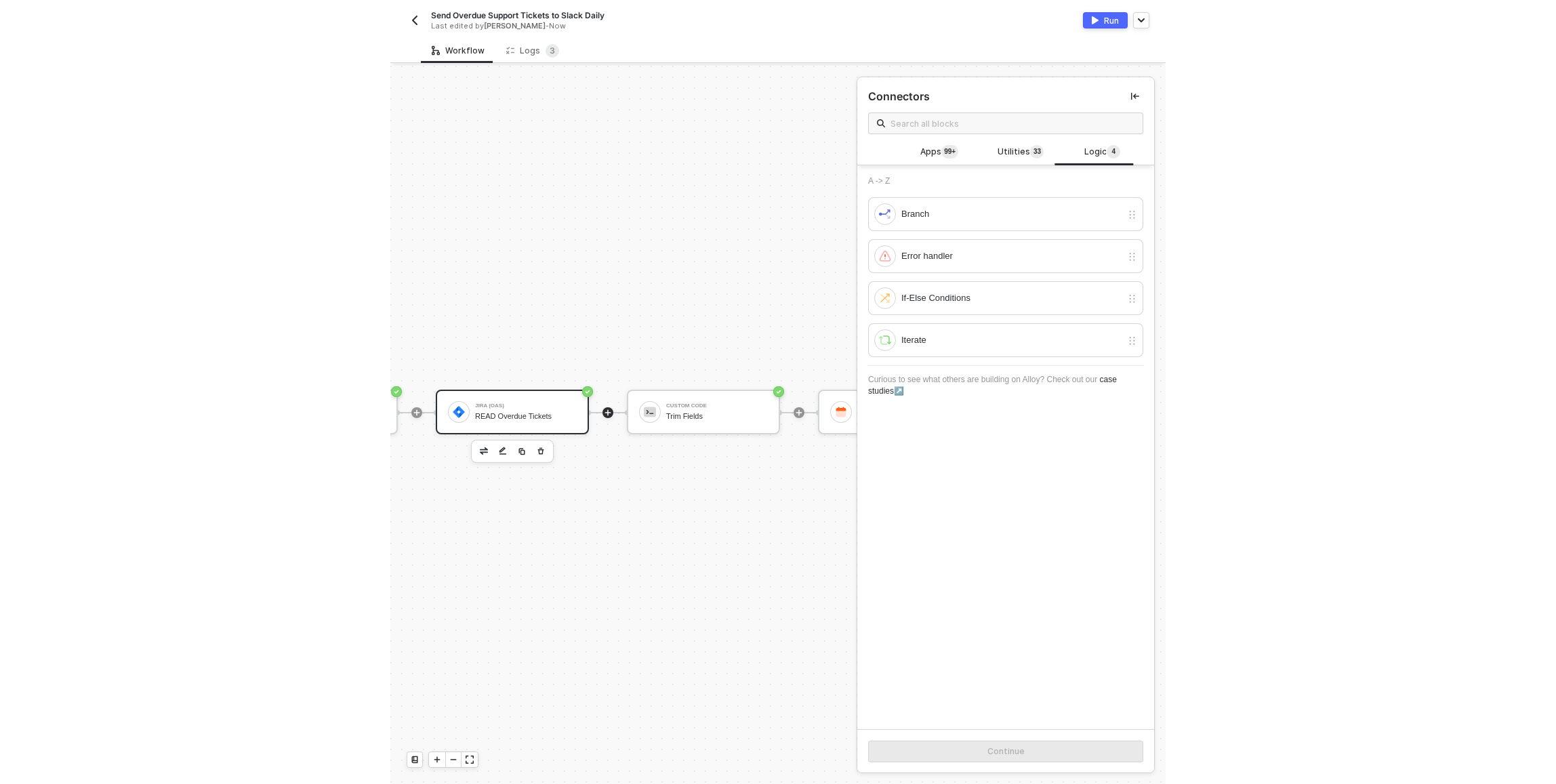
scroll to position [25, 109]
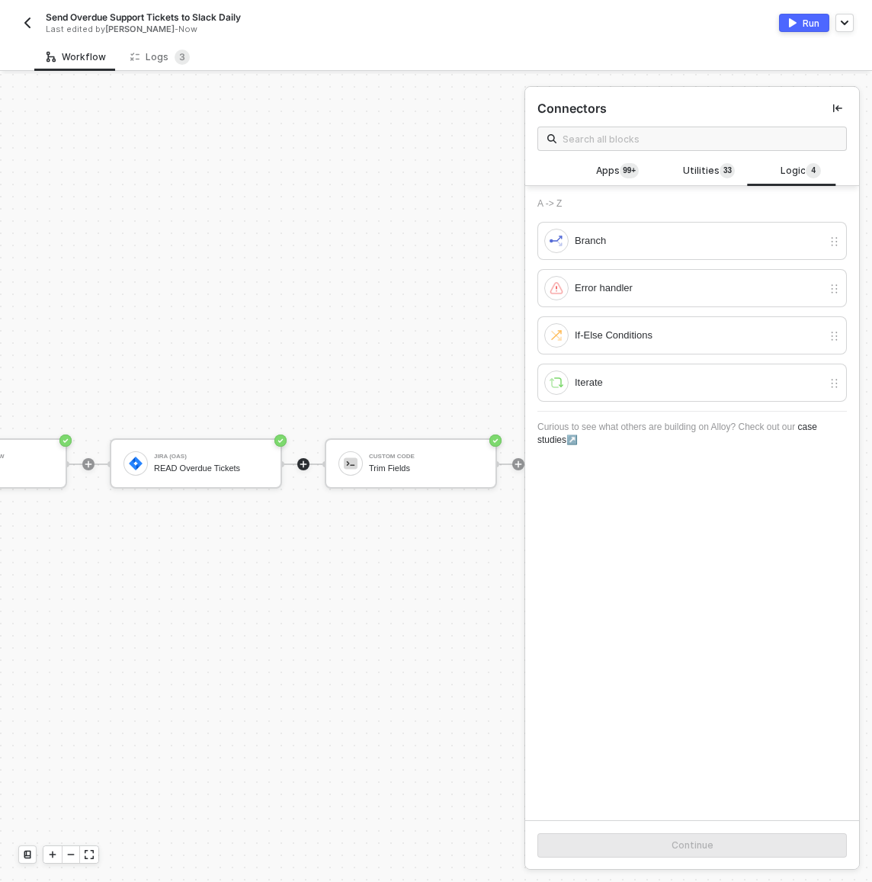
click at [321, 400] on div "Manual Workflow Start workflow Jira (OAS) READ Overdue Tickets Custom Code Trim…" at bounding box center [416, 464] width 1078 height 836
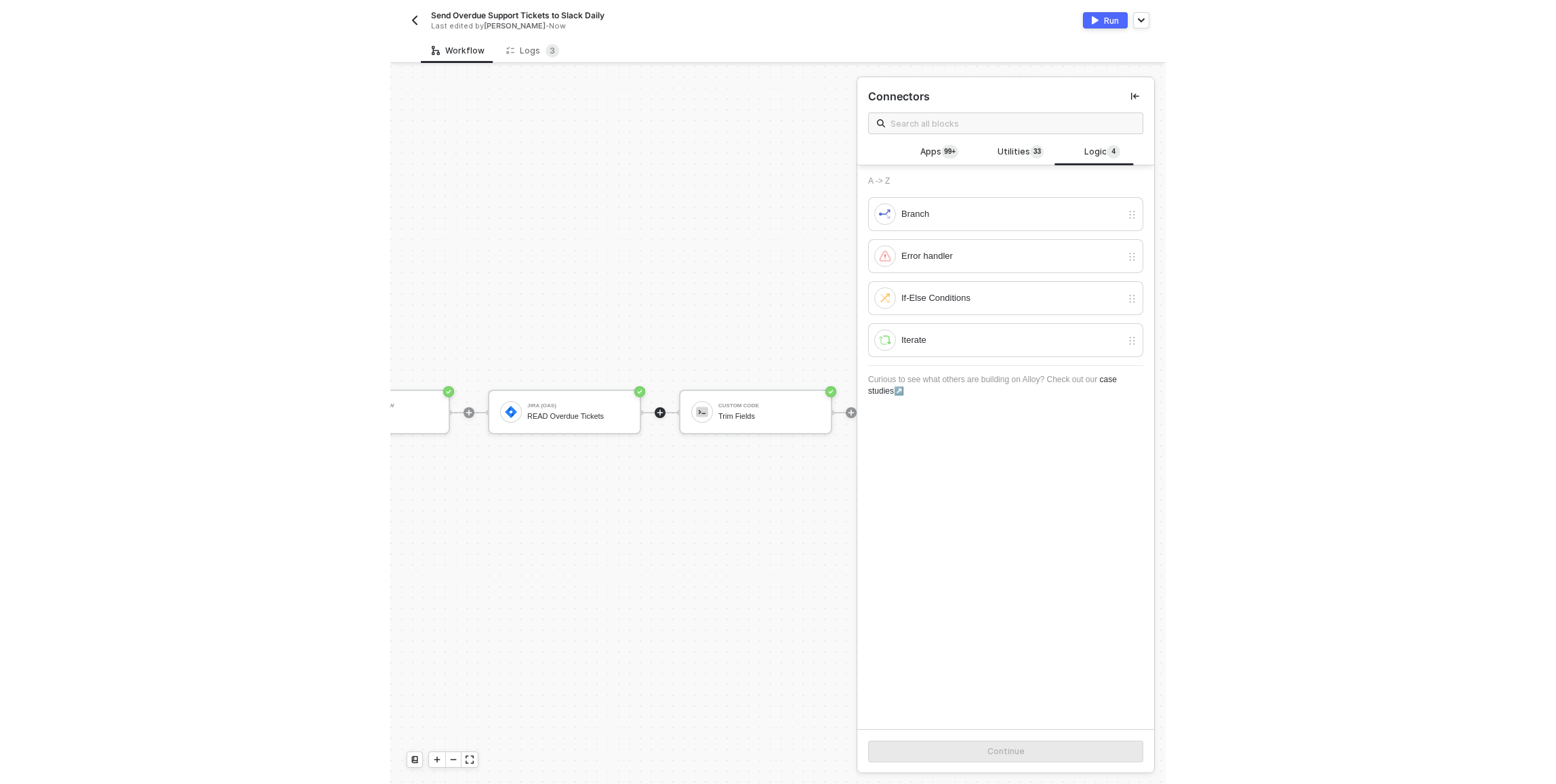
scroll to position [25, 0]
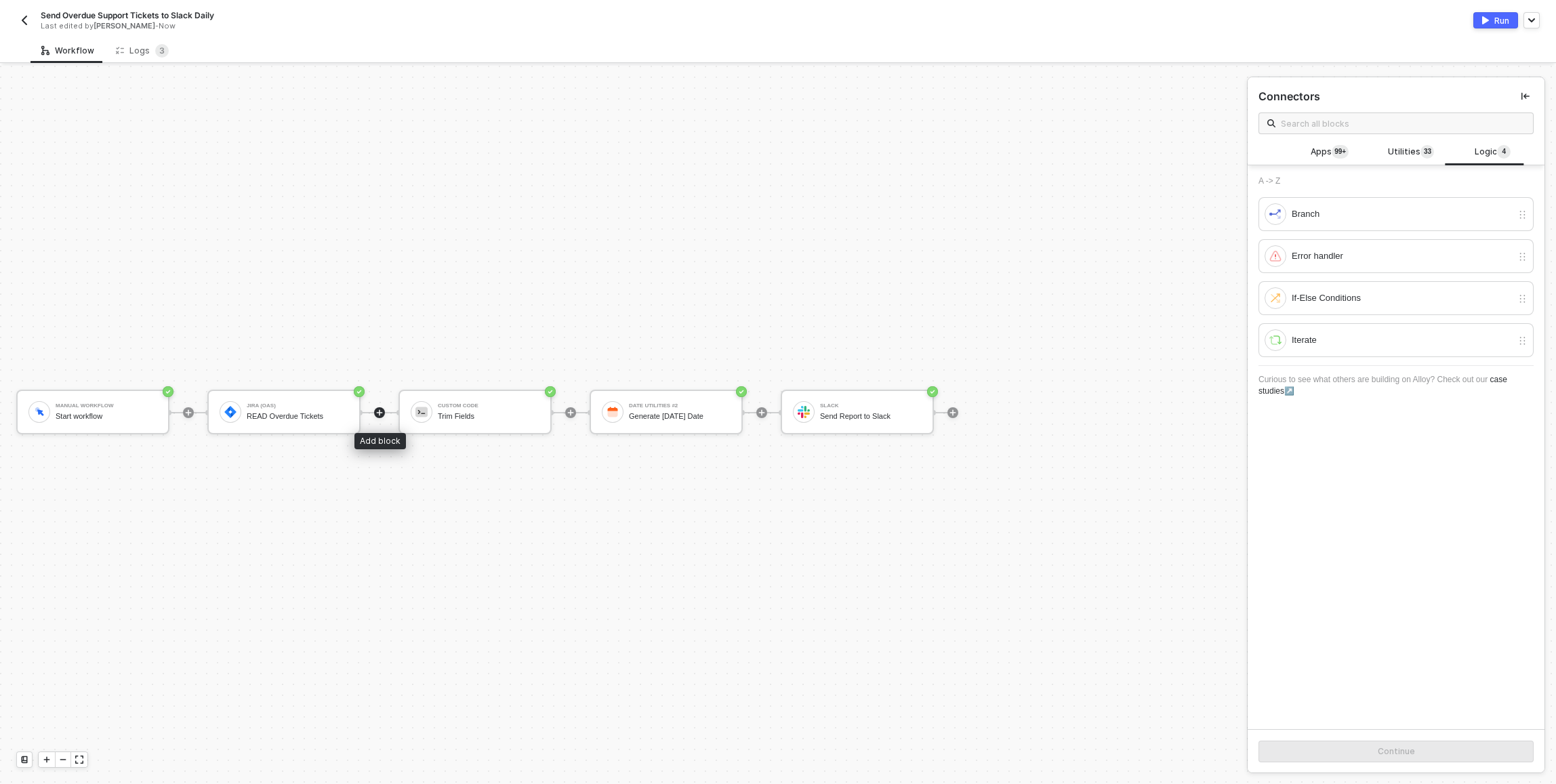
click at [381, 409] on icon "icon-play" at bounding box center [379, 412] width 8 height 8
click at [774, 305] on div "If-Else Conditions" at bounding box center [1401, 298] width 221 height 15
click at [774, 741] on button "Continue" at bounding box center [1395, 751] width 275 height 21
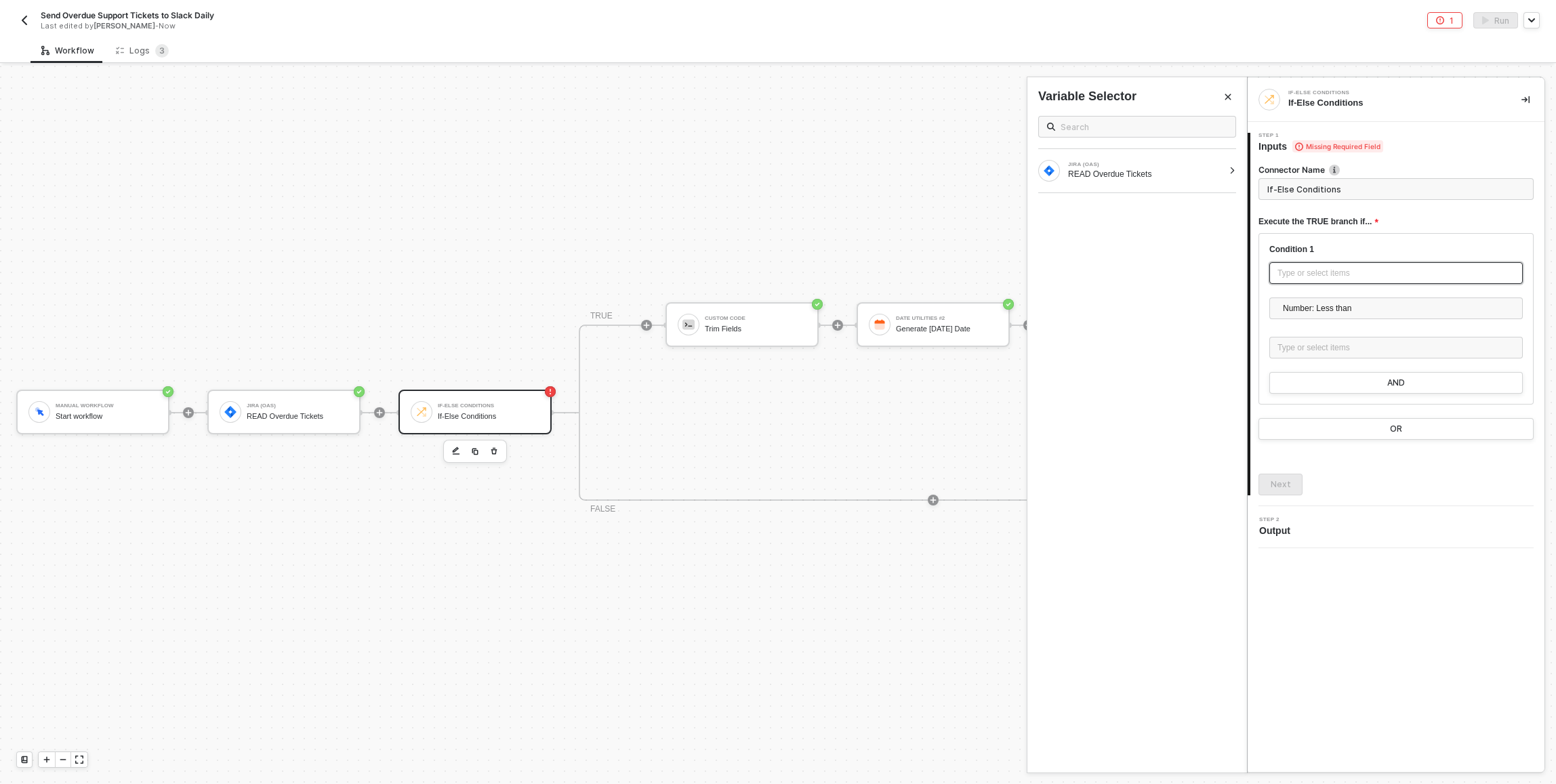
click at [774, 266] on div "Type or select items ﻿" at bounding box center [1395, 273] width 253 height 21
click at [774, 194] on input "If-Else Conditions" at bounding box center [1395, 188] width 275 height 21
type input "If Overdue"
click at [774, 264] on div "Type or select items ﻿" at bounding box center [1395, 273] width 253 height 21
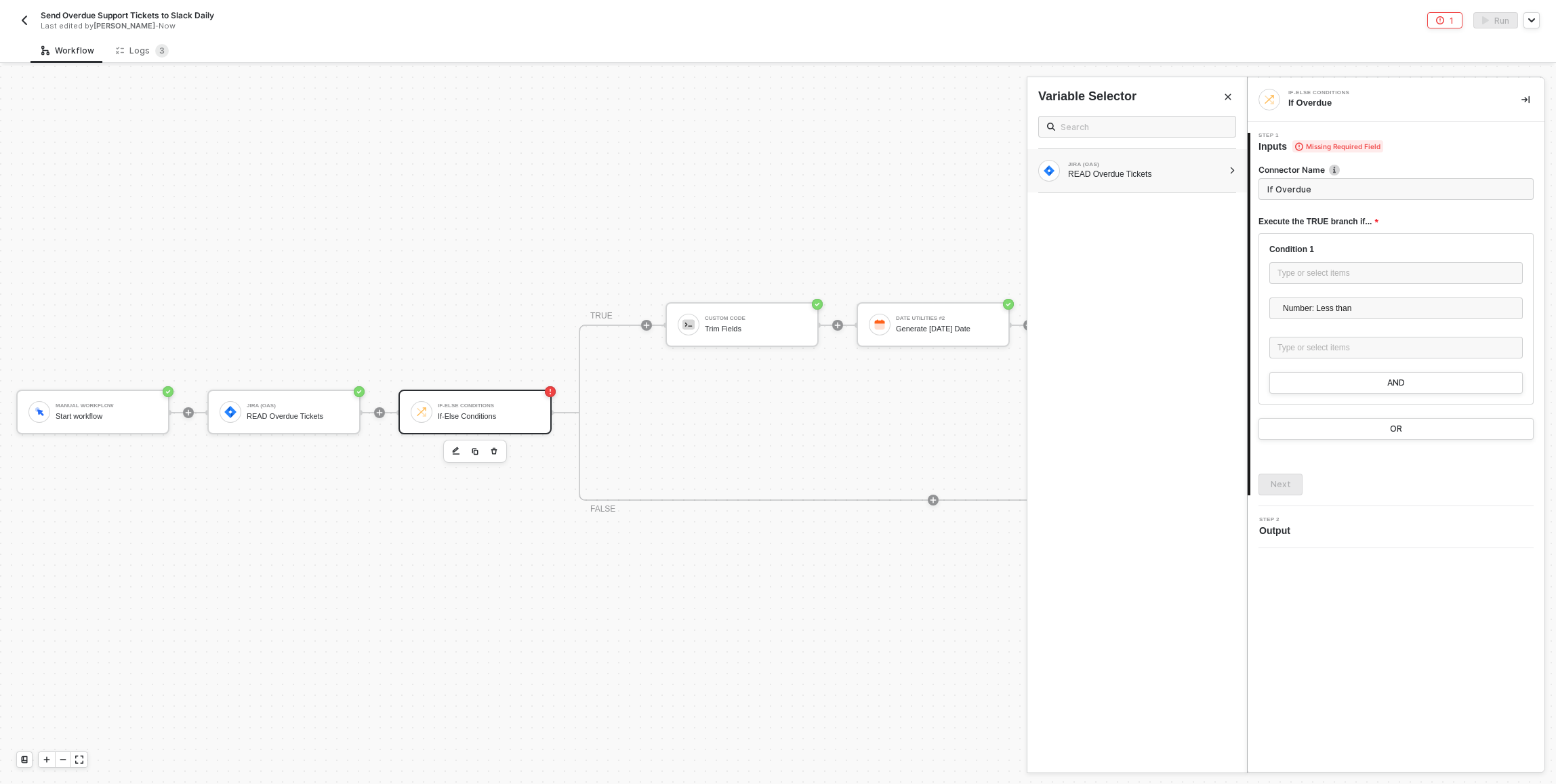
click at [774, 181] on div "JIRA (OAS) READ Overdue Tickets" at bounding box center [1136, 171] width 220 height 44
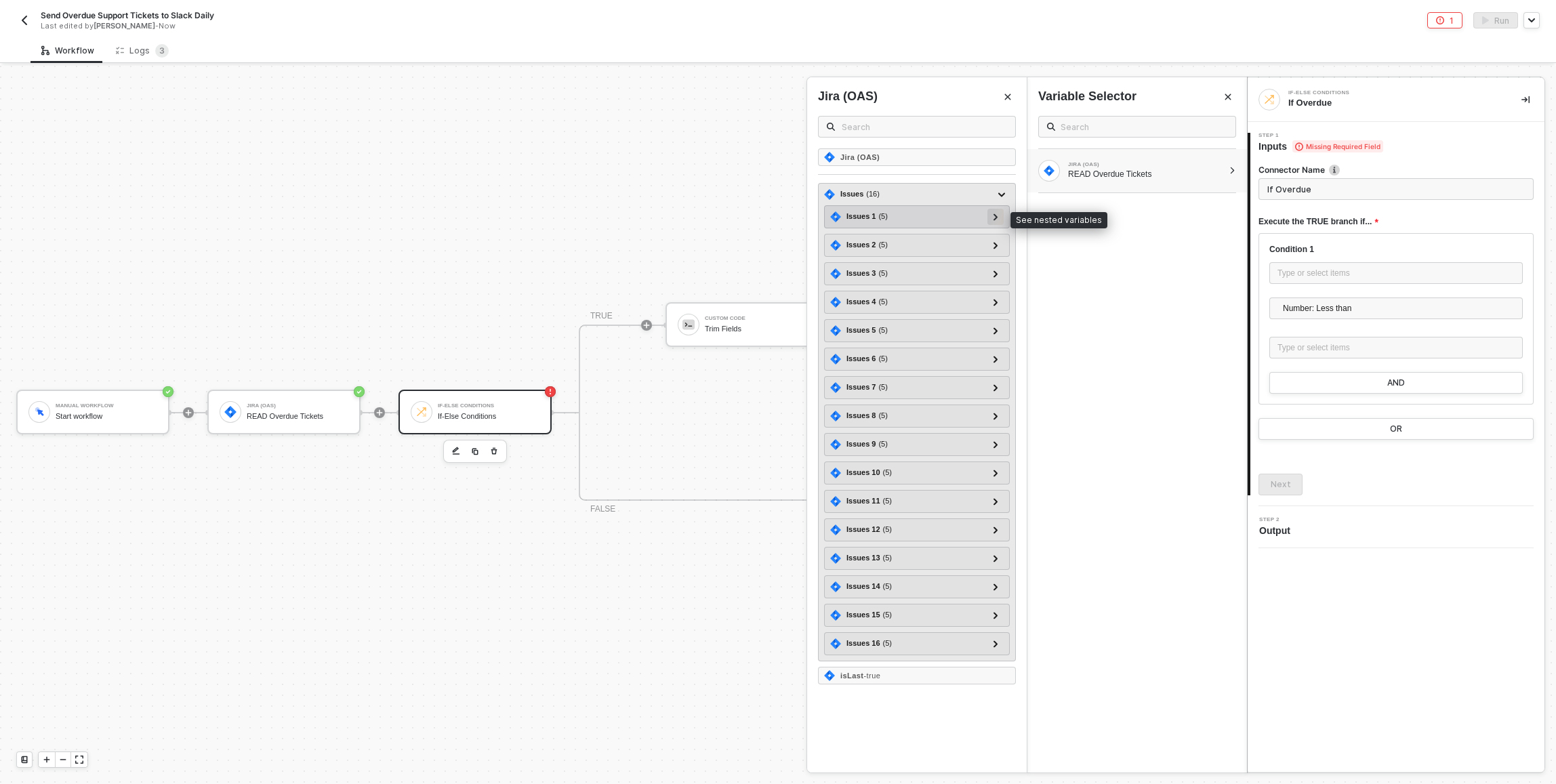
click at [774, 215] on icon at bounding box center [995, 217] width 4 height 7
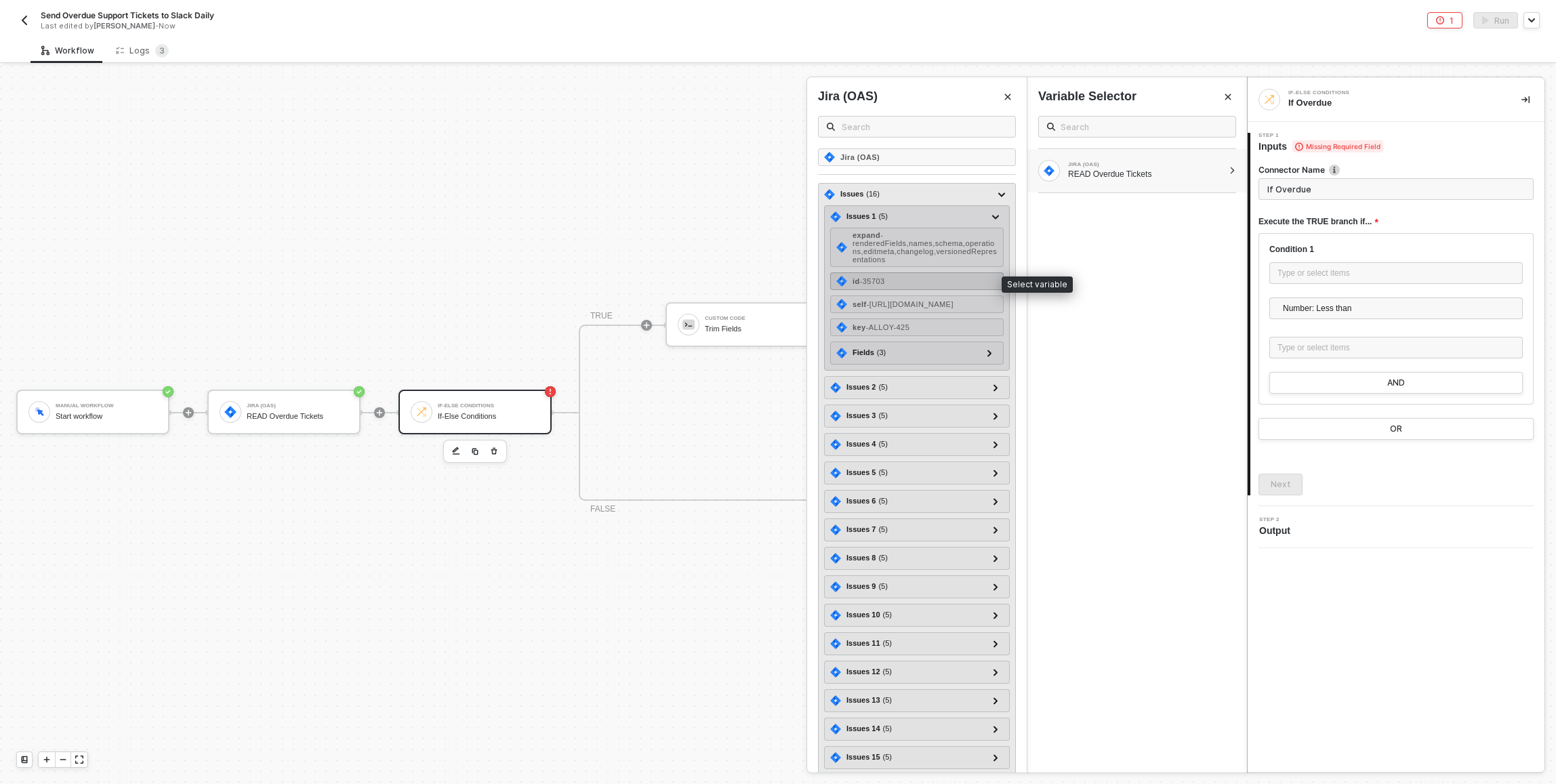
click at [774, 277] on span "- 35703" at bounding box center [872, 281] width 25 height 8
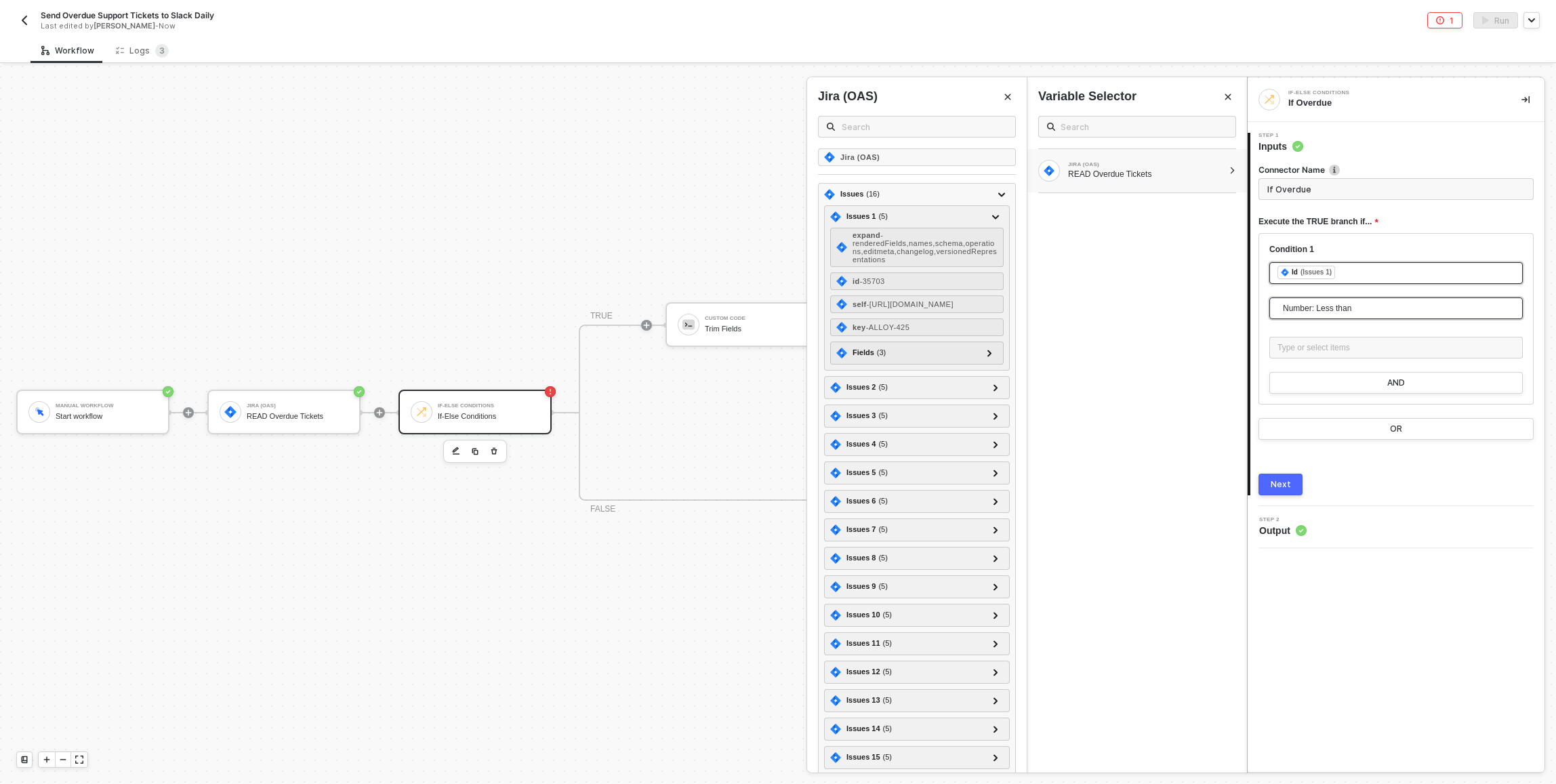
click at [774, 310] on span "Number: Less than" at bounding box center [1399, 308] width 232 height 20
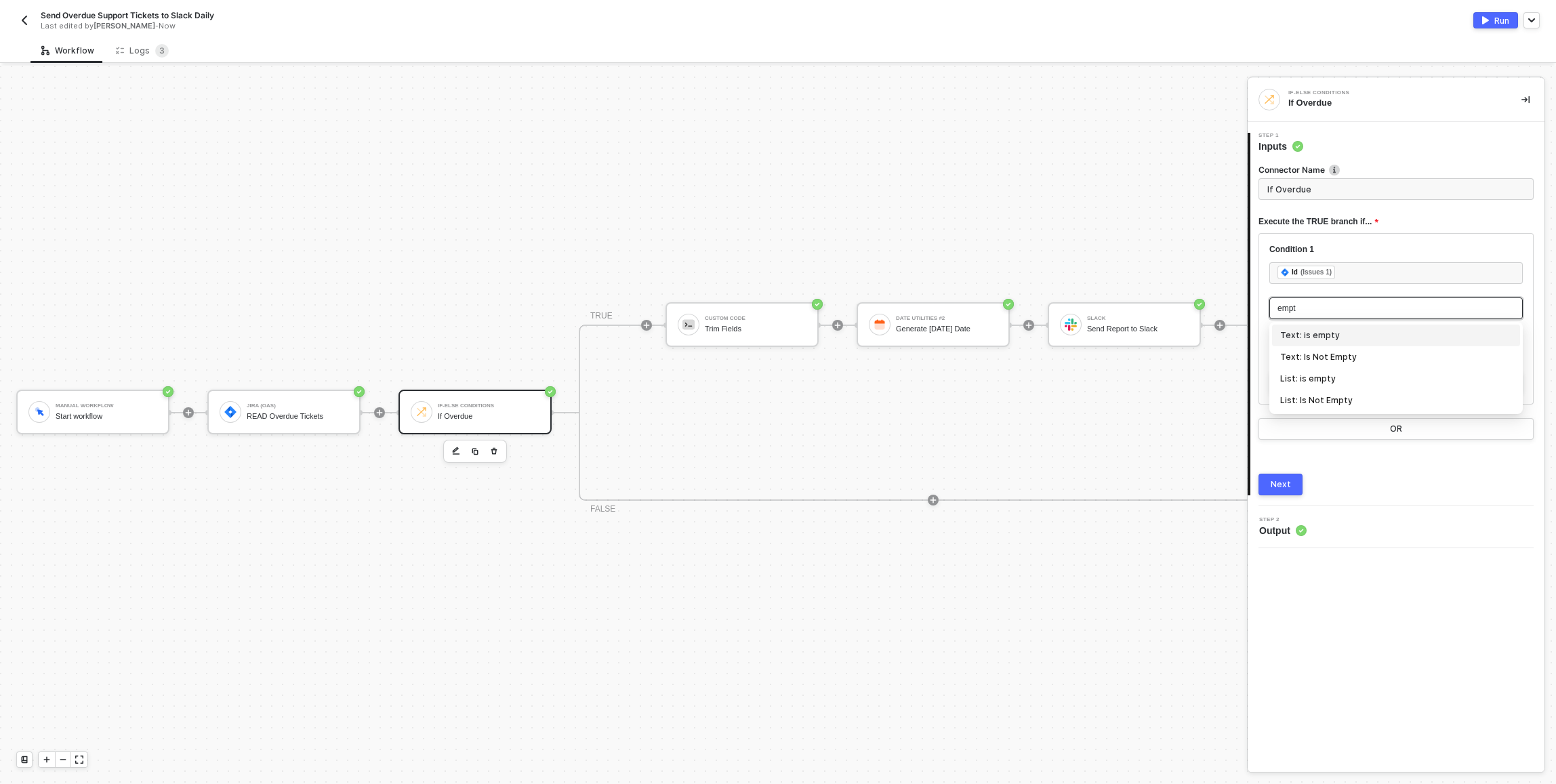
type input "empty"
click at [774, 357] on div "Text: Is Not Empty" at bounding box center [1396, 356] width 232 height 15
click at [774, 308] on span "Text: Is Not Empty" at bounding box center [1399, 308] width 232 height 20
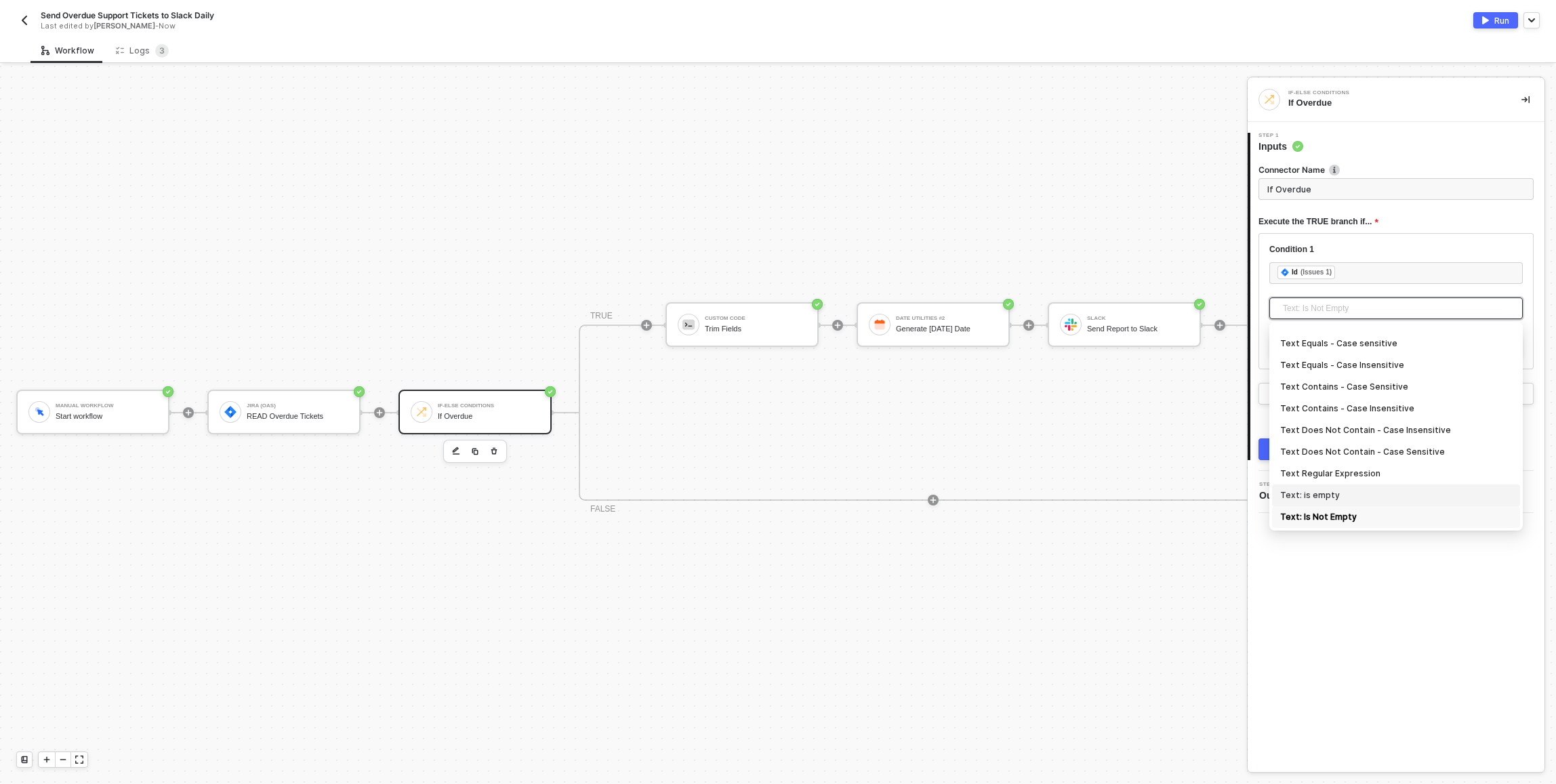
click at [774, 502] on div "Text: is empty" at bounding box center [1396, 495] width 232 height 15
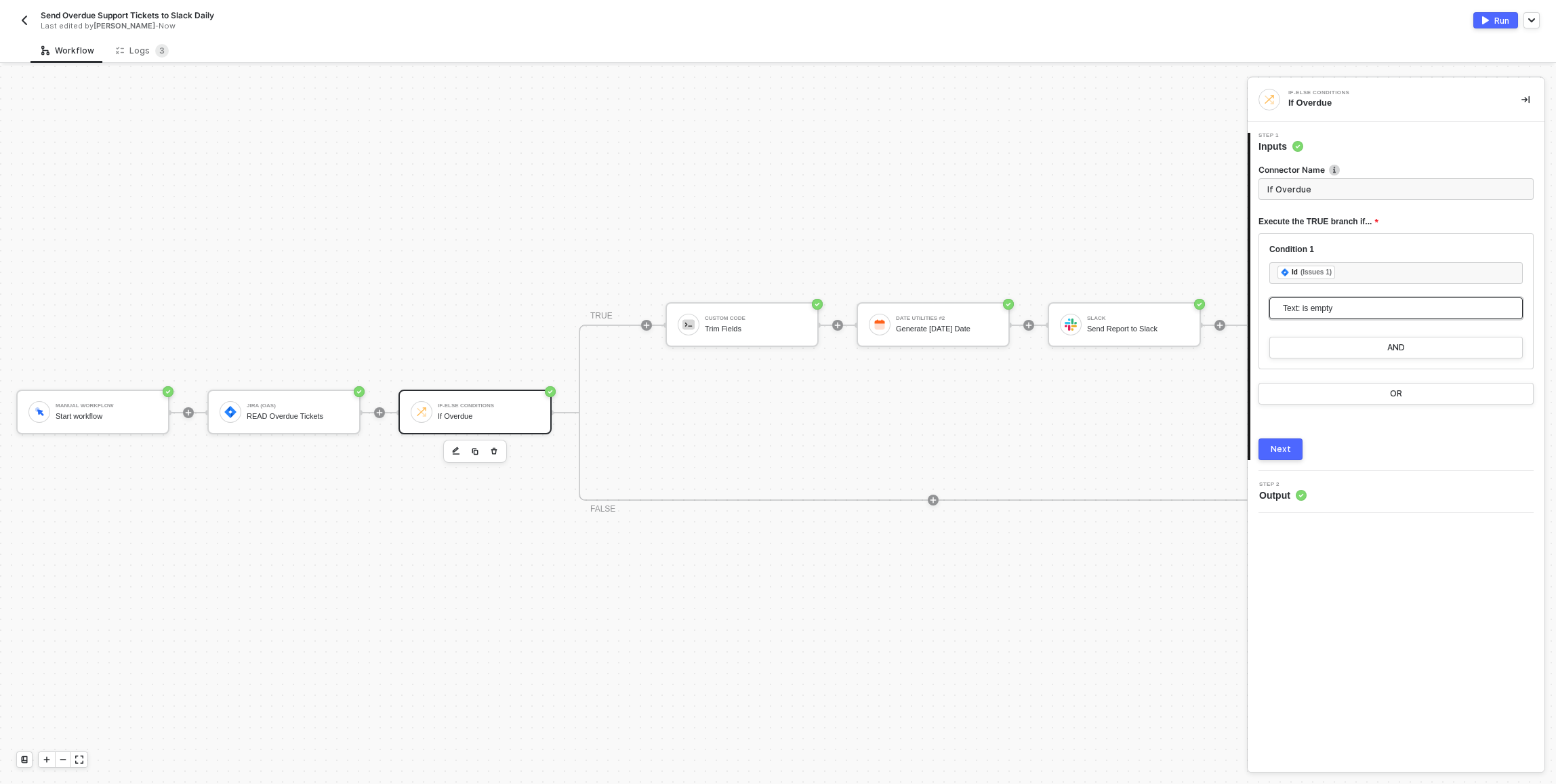
click at [774, 453] on div "Next" at bounding box center [1280, 449] width 20 height 11
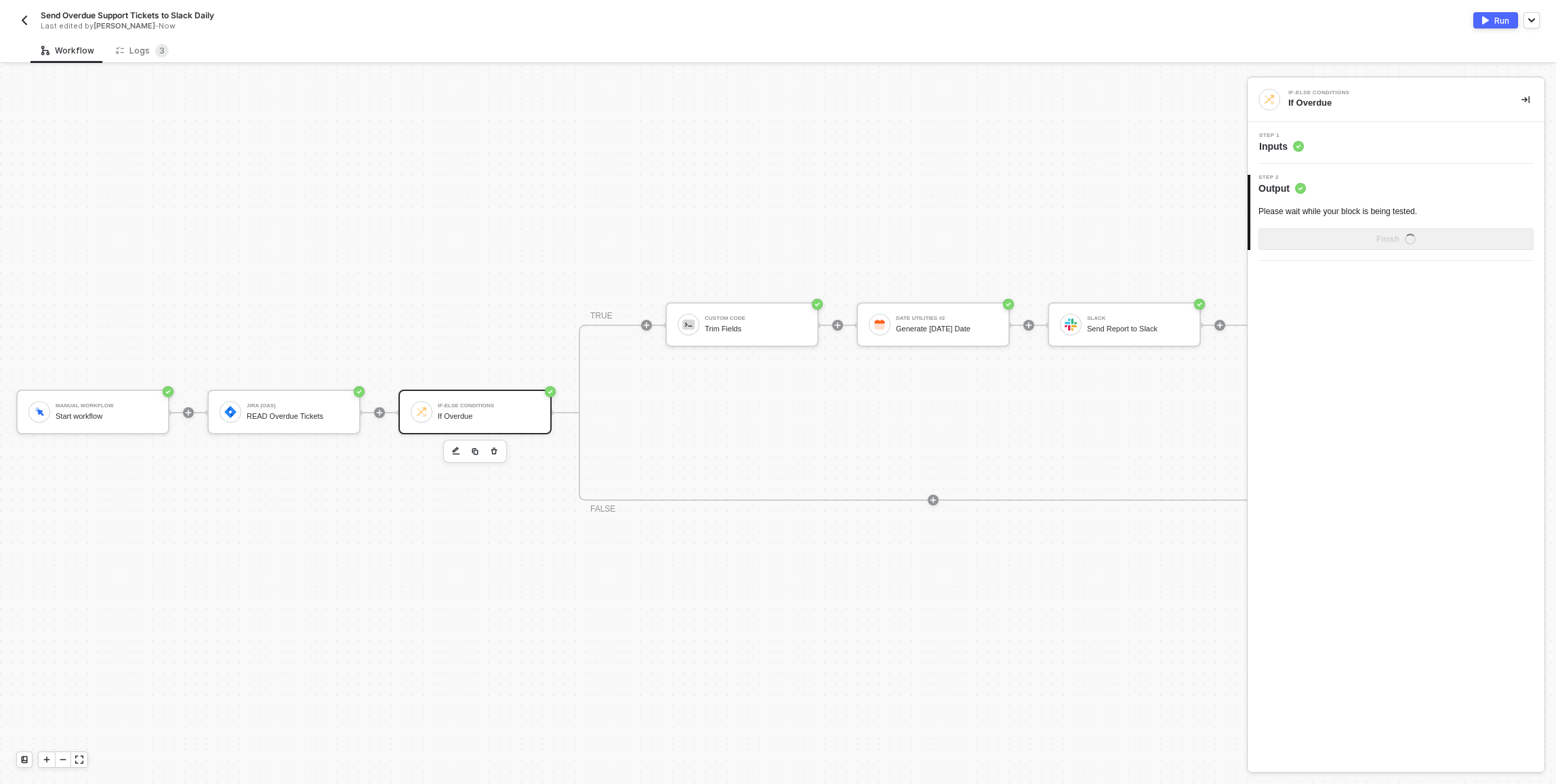
click at [507, 419] on div "If Overdue" at bounding box center [488, 416] width 101 height 9
click at [774, 141] on div "Step 1 Inputs" at bounding box center [1398, 142] width 293 height 20
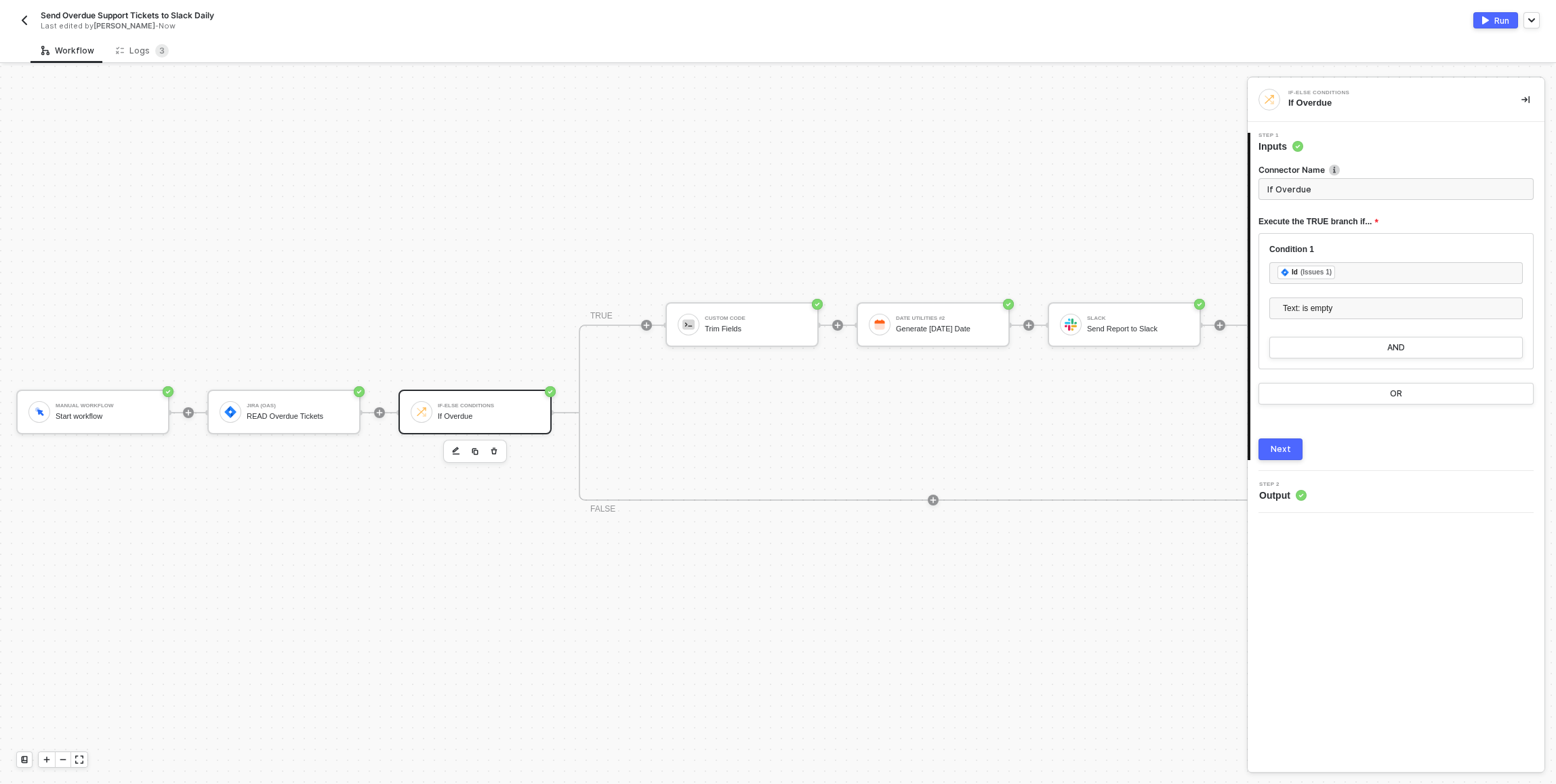
click at [774, 188] on input "If Overdue" at bounding box center [1395, 188] width 275 height 21
type input "If Overdue Issues Exist"
click at [774, 449] on div "Next" at bounding box center [1280, 449] width 20 height 11
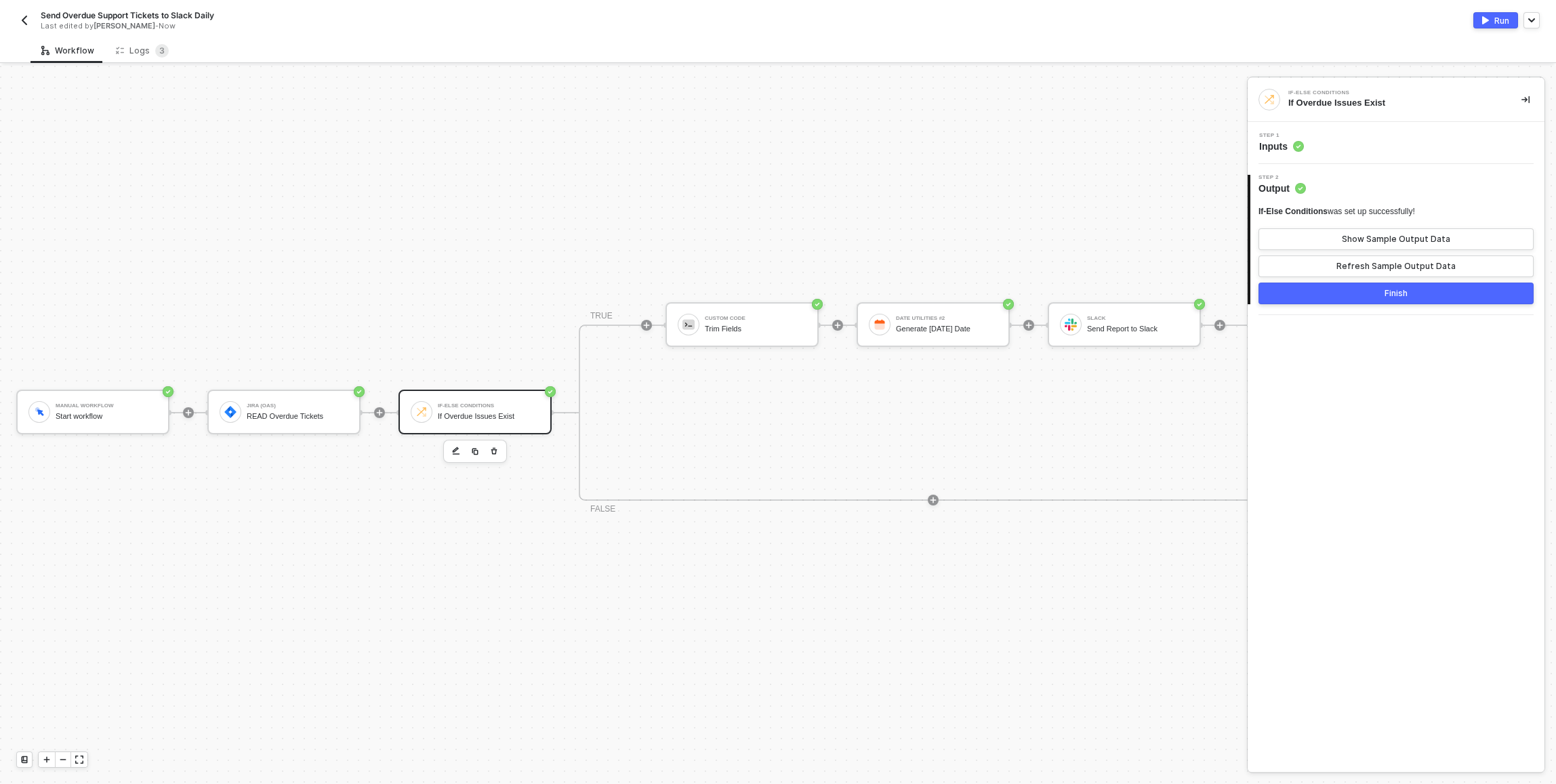
click at [774, 303] on button "Finish" at bounding box center [1395, 293] width 275 height 21
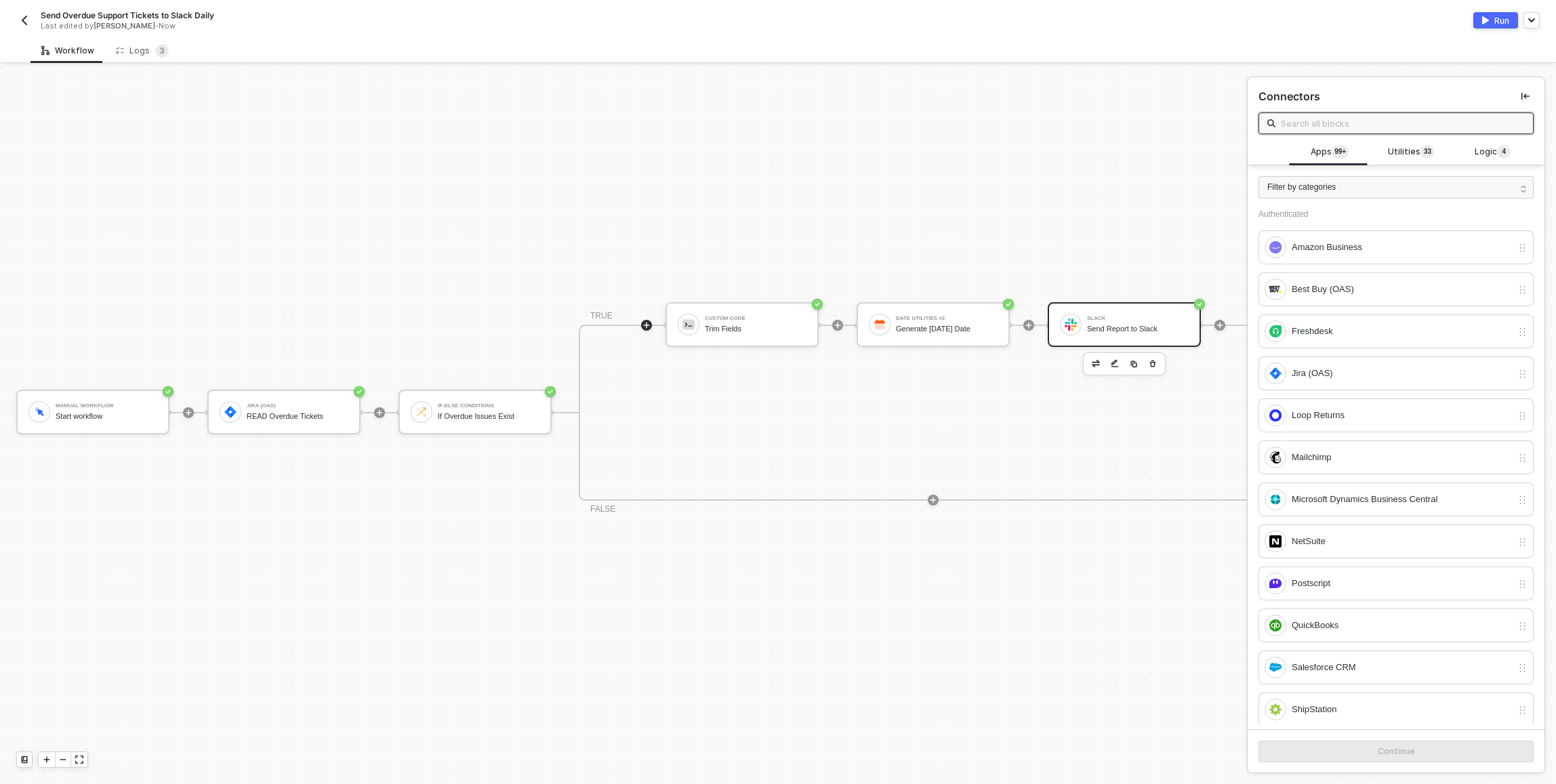
click at [774, 320] on div "Slack" at bounding box center [1137, 318] width 101 height 5
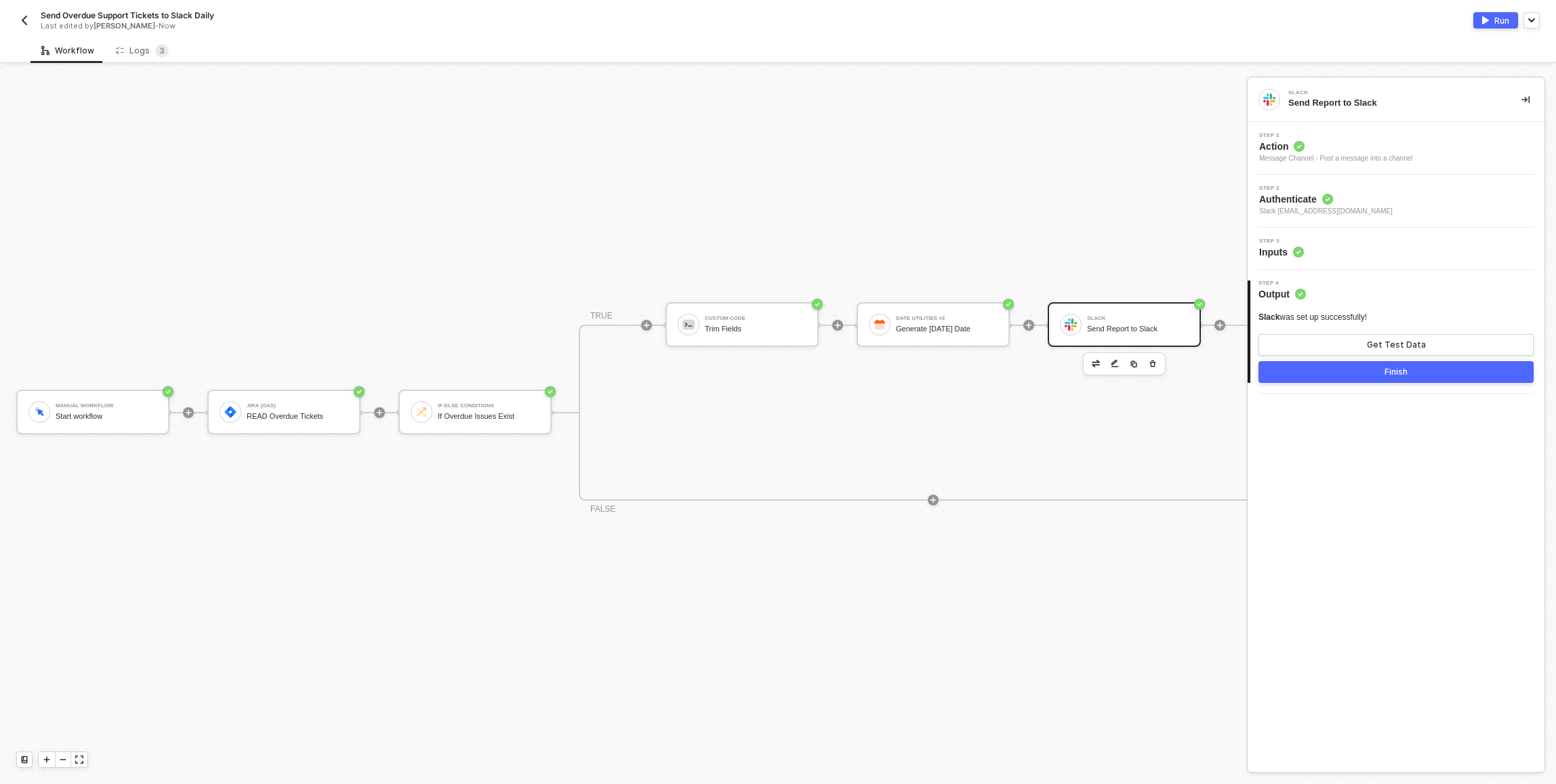
click at [774, 357] on button "button" at bounding box center [1134, 364] width 16 height 16
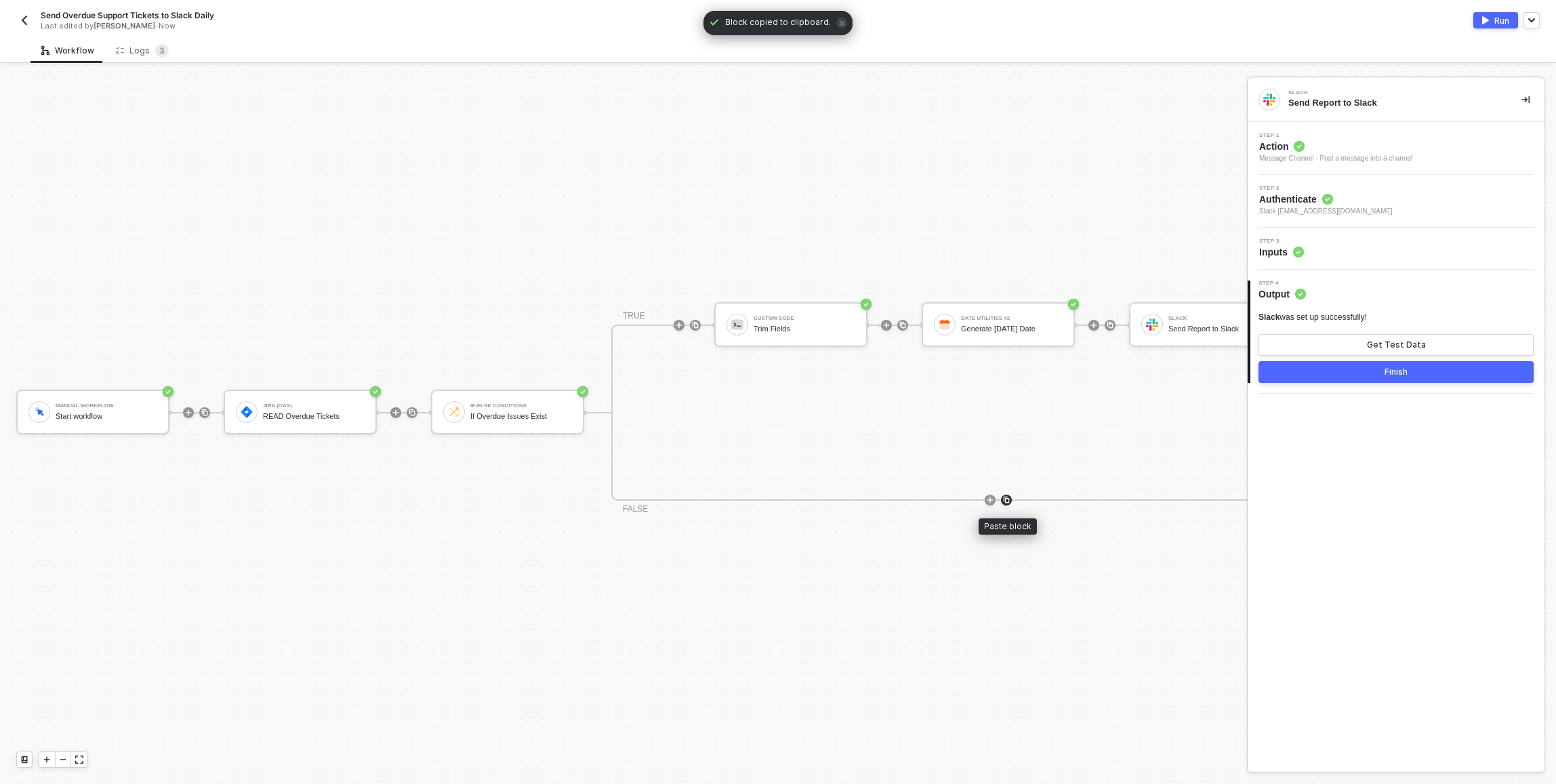
click at [774, 498] on div at bounding box center [1007, 500] width 11 height 11
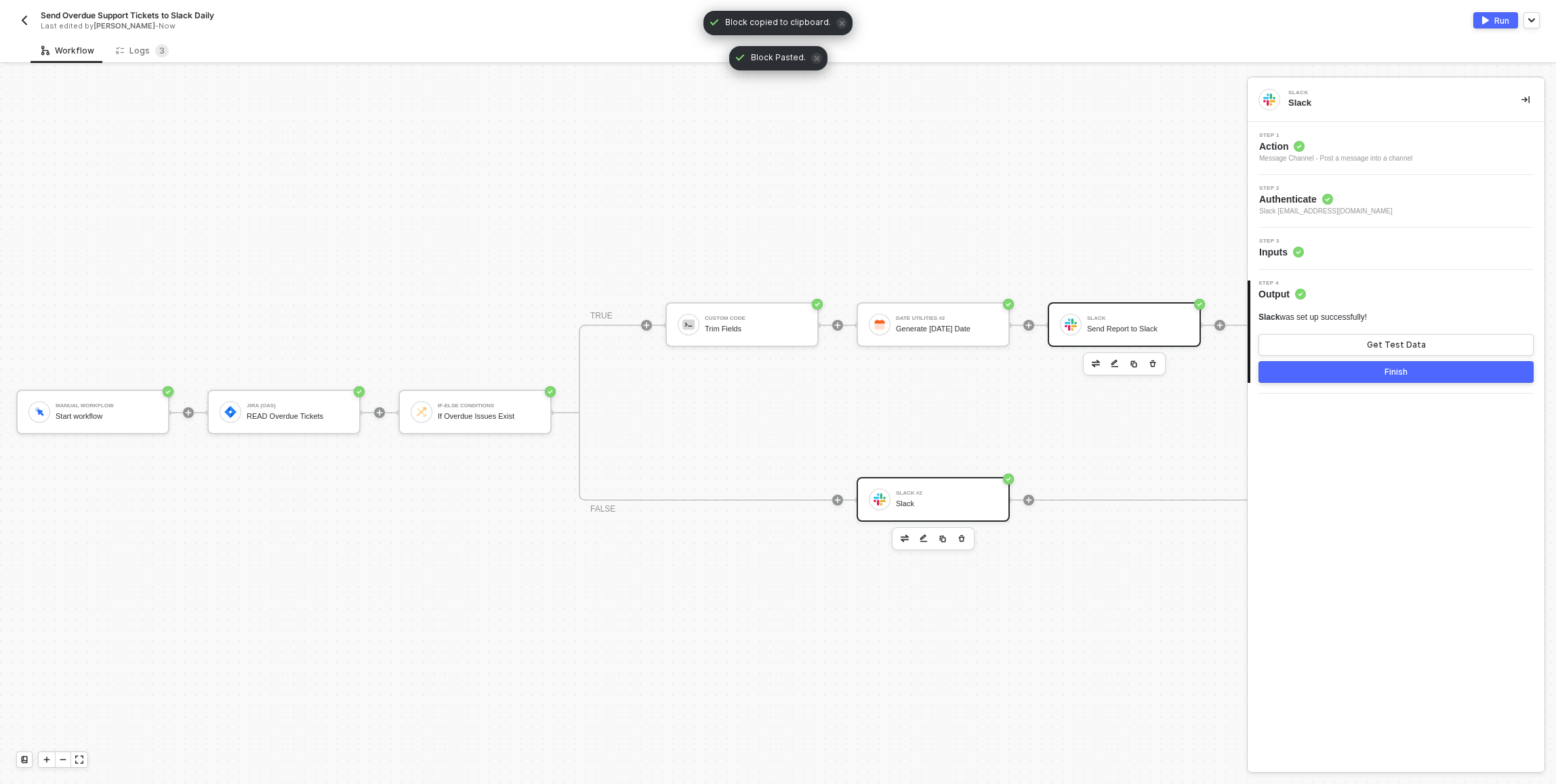
click at [774, 317] on div "Slack Send Report to Slack" at bounding box center [1135, 324] width 107 height 26
click at [774, 506] on div "Slack" at bounding box center [946, 504] width 101 height 9
click at [774, 262] on div "Step 3 Inputs" at bounding box center [1396, 248] width 297 height 42
click at [774, 253] on div "Step 3 Inputs" at bounding box center [1398, 248] width 293 height 20
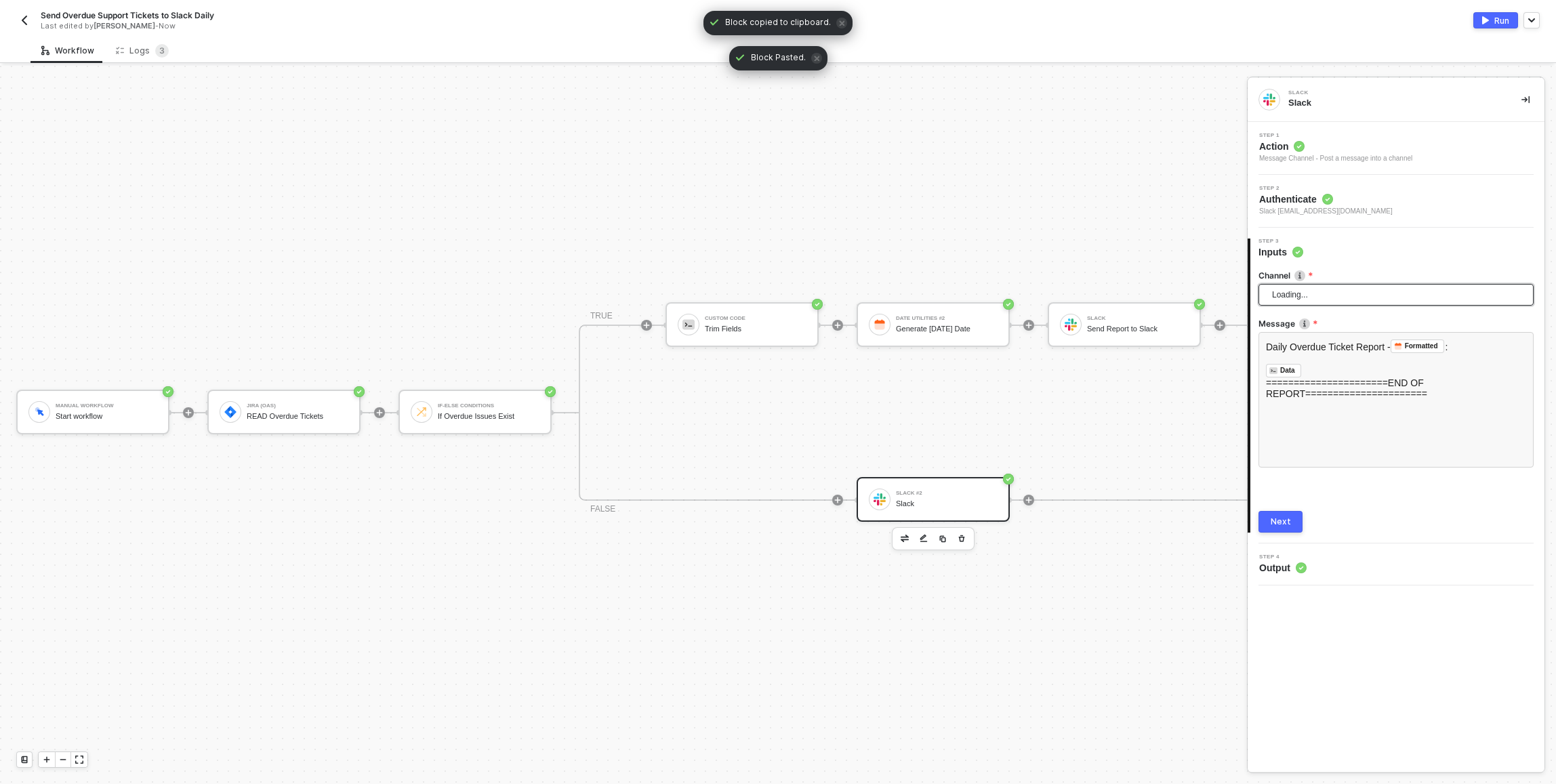
click at [774, 298] on span "Loading..." at bounding box center [1398, 294] width 253 height 20
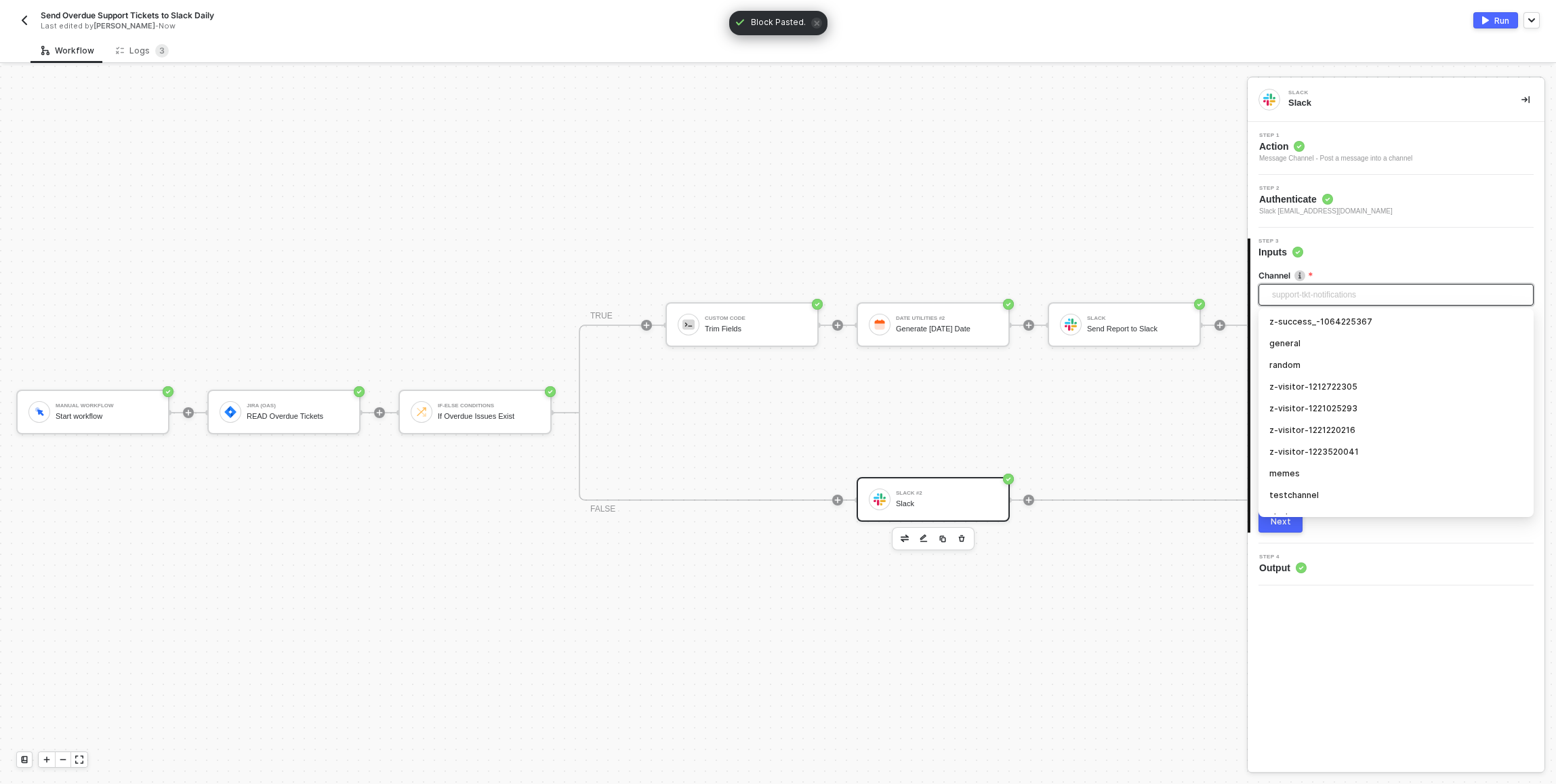
scroll to position [11784, 0]
click at [774, 502] on div "support-tkt-notifications" at bounding box center [1395, 503] width 253 height 15
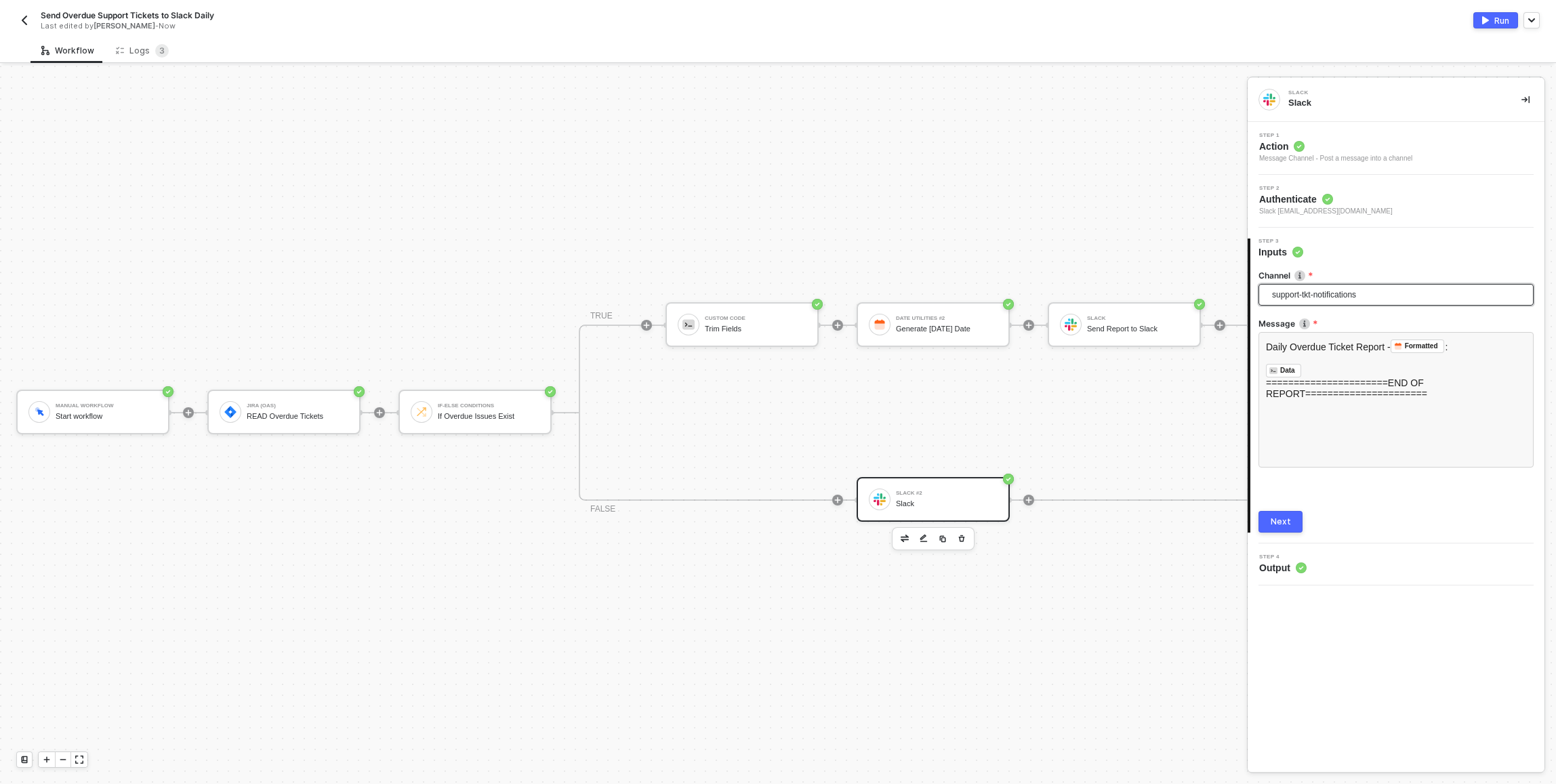
click at [774, 154] on div "Message Channel - Post a message into a channel" at bounding box center [1335, 158] width 153 height 11
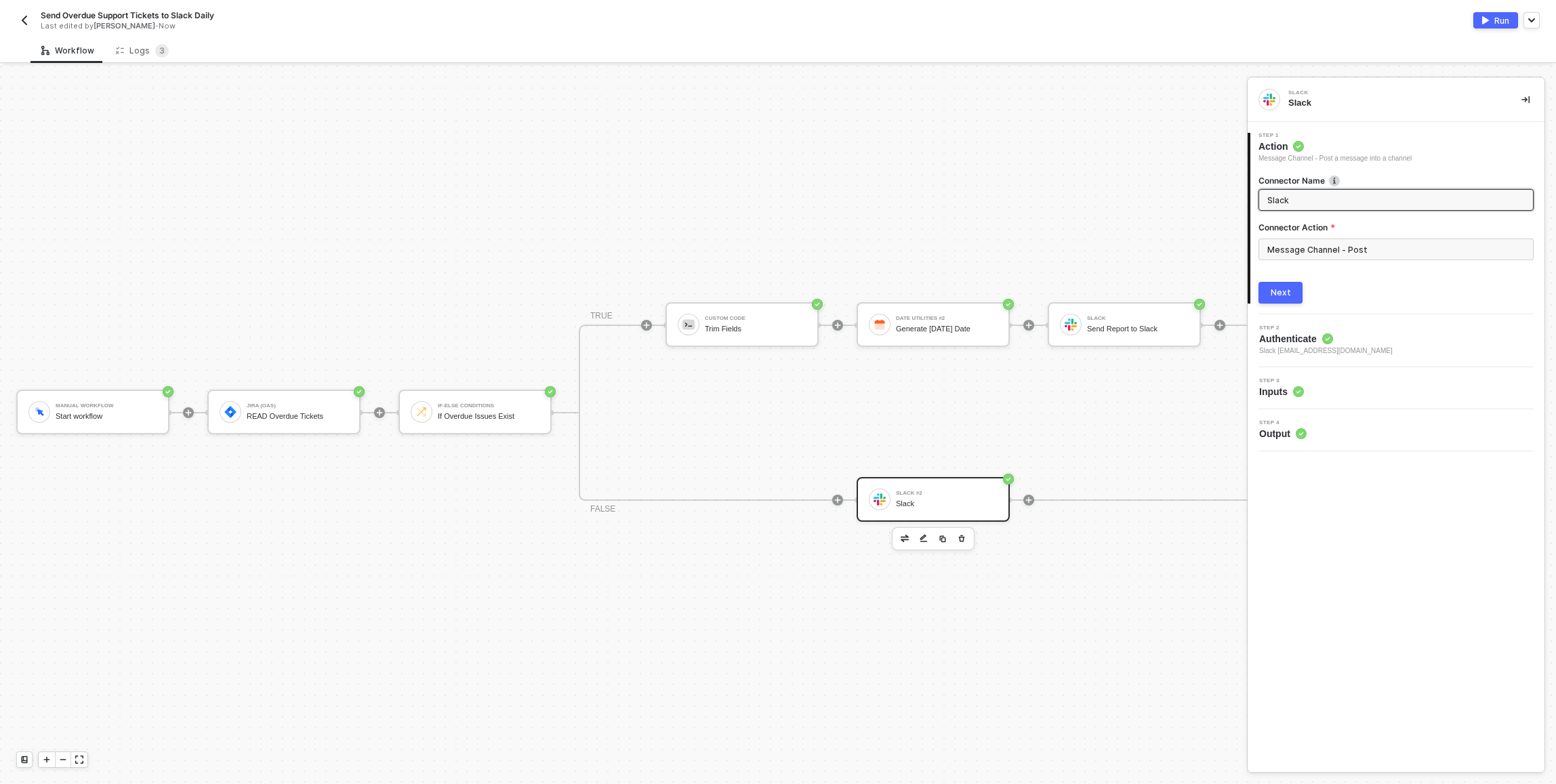
click at [774, 195] on input "Slack" at bounding box center [1394, 199] width 255 height 15
type input "Send All Clear to Slack"
click at [774, 289] on div "Next" at bounding box center [1280, 292] width 20 height 11
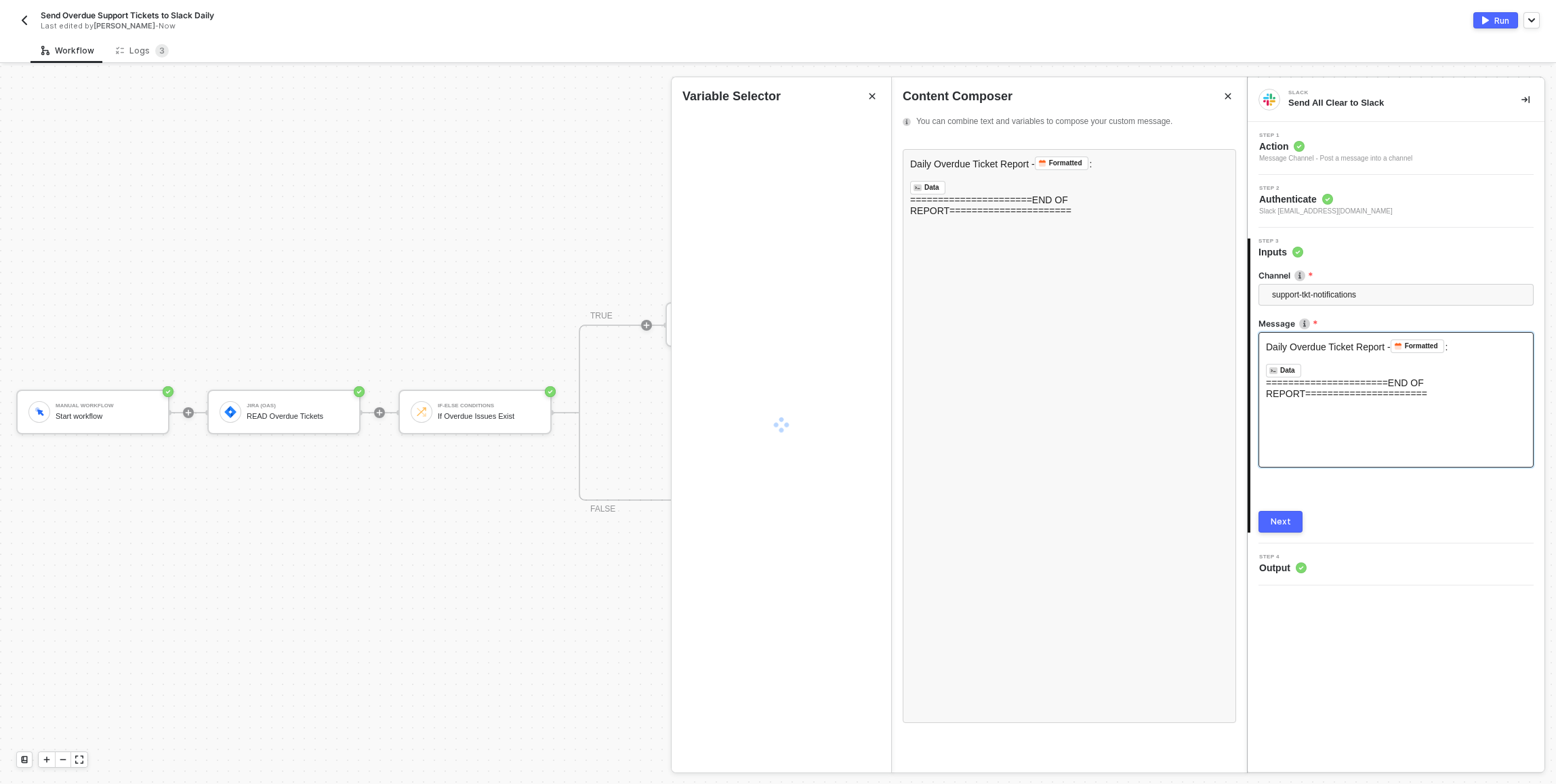
click at [774, 414] on div "Daily Overdue Ticket Report - Formatted ﻿ : ﻿ ﻿ Data ﻿ ﻿ ======================…" at bounding box center [1395, 399] width 275 height 135
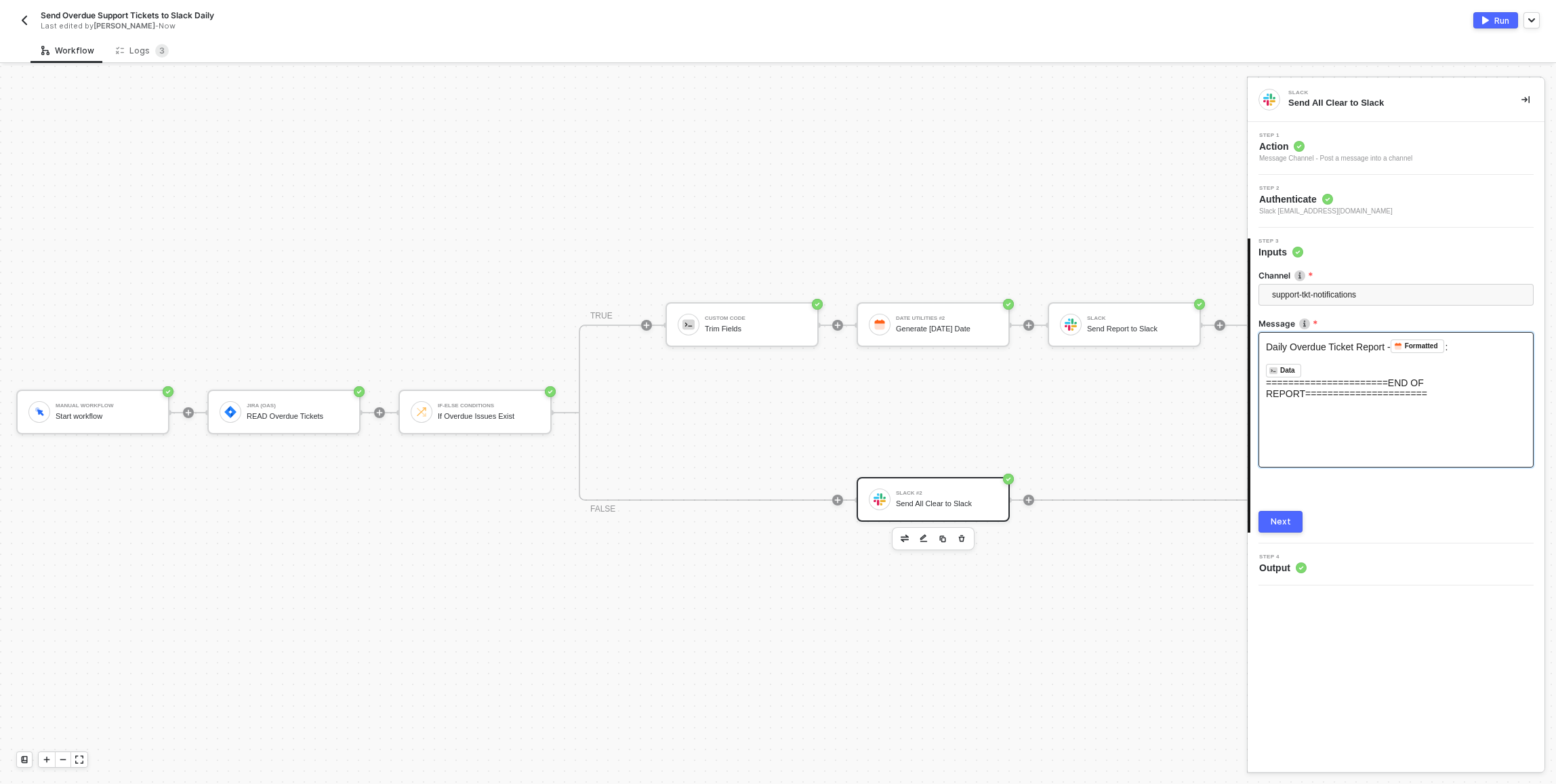
drag, startPoint x: 1464, startPoint y: 400, endPoint x: 1355, endPoint y: 383, distance: 110.3
click at [774, 383] on div "Daily Overdue Ticket Report - Formatted ﻿ : ﻿ ﻿ Data ﻿ ﻿ ======================…" at bounding box center [1395, 399] width 275 height 135
click at [774, 397] on span "======================END OF REPORT======================" at bounding box center [1346, 388] width 161 height 21
click at [774, 380] on span "======================END OF REPORT======================" at bounding box center [1346, 388] width 161 height 21
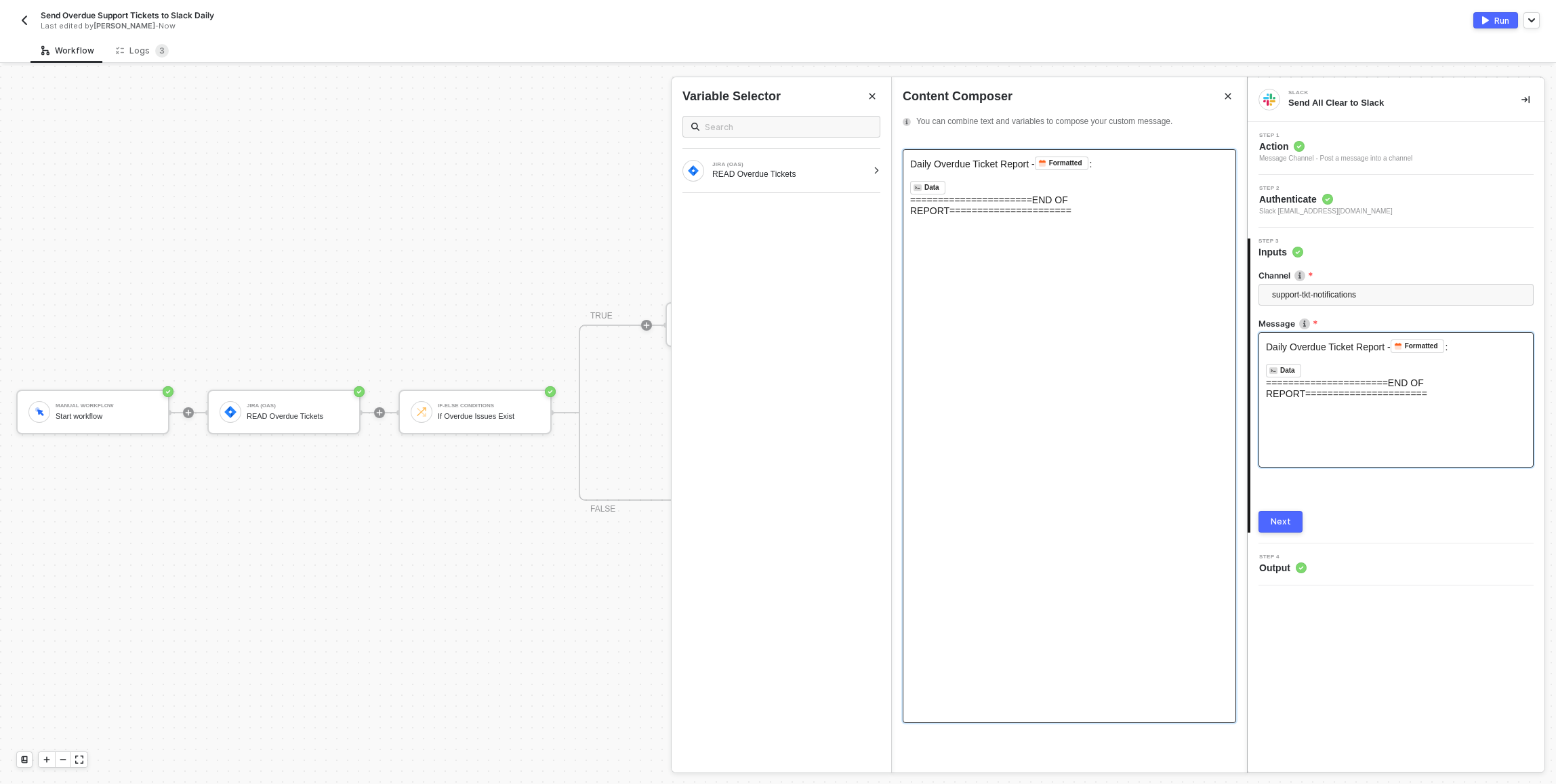
click at [774, 264] on div "Daily Overdue Ticket Report - Formatted ﻿ : ﻿ ﻿ Data ﻿ ﻿ ======================…" at bounding box center [1069, 436] width 333 height 573
copy span "No overdue issues exist"
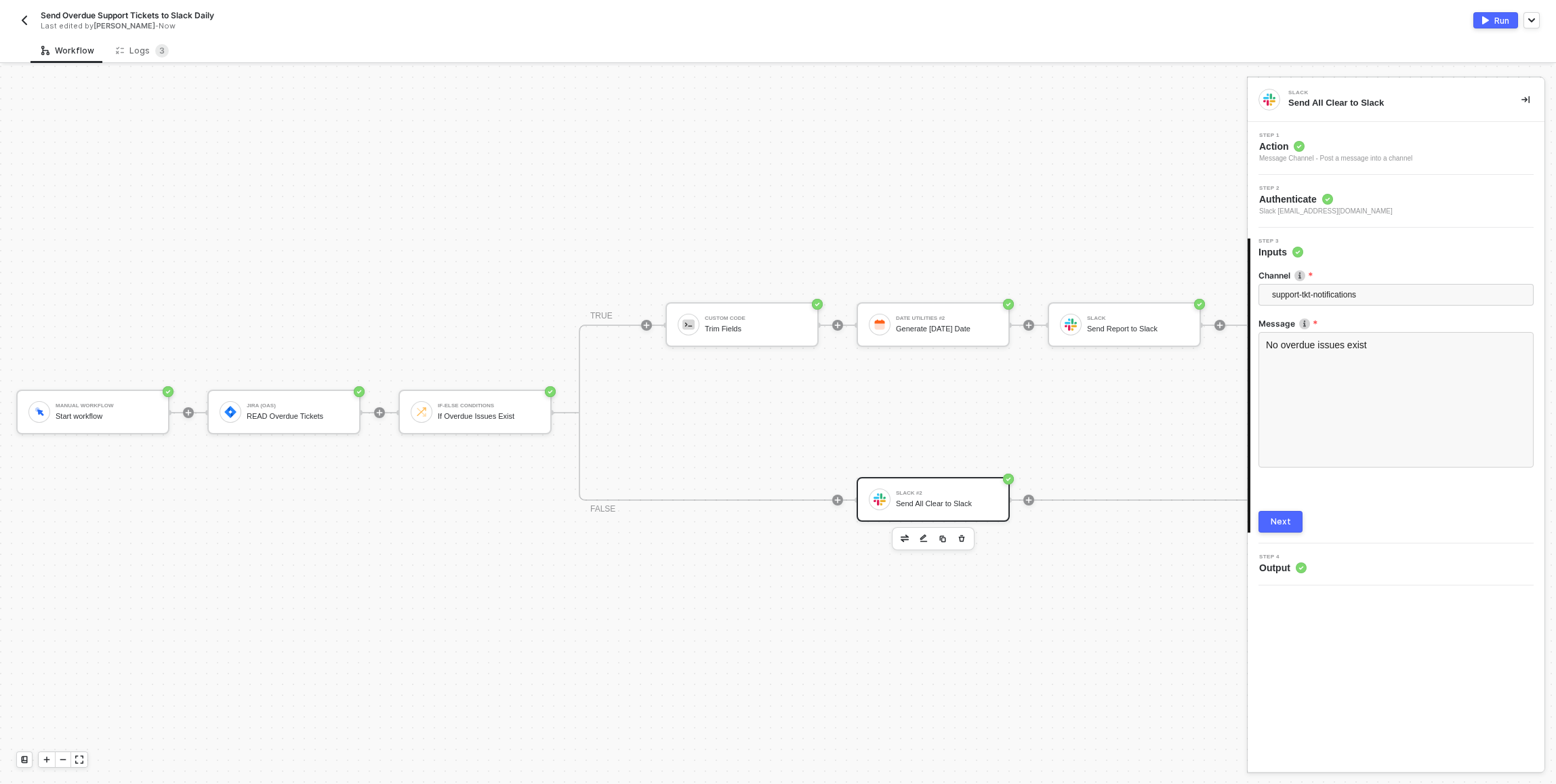
click at [774, 524] on button "Next" at bounding box center [1280, 522] width 44 height 21
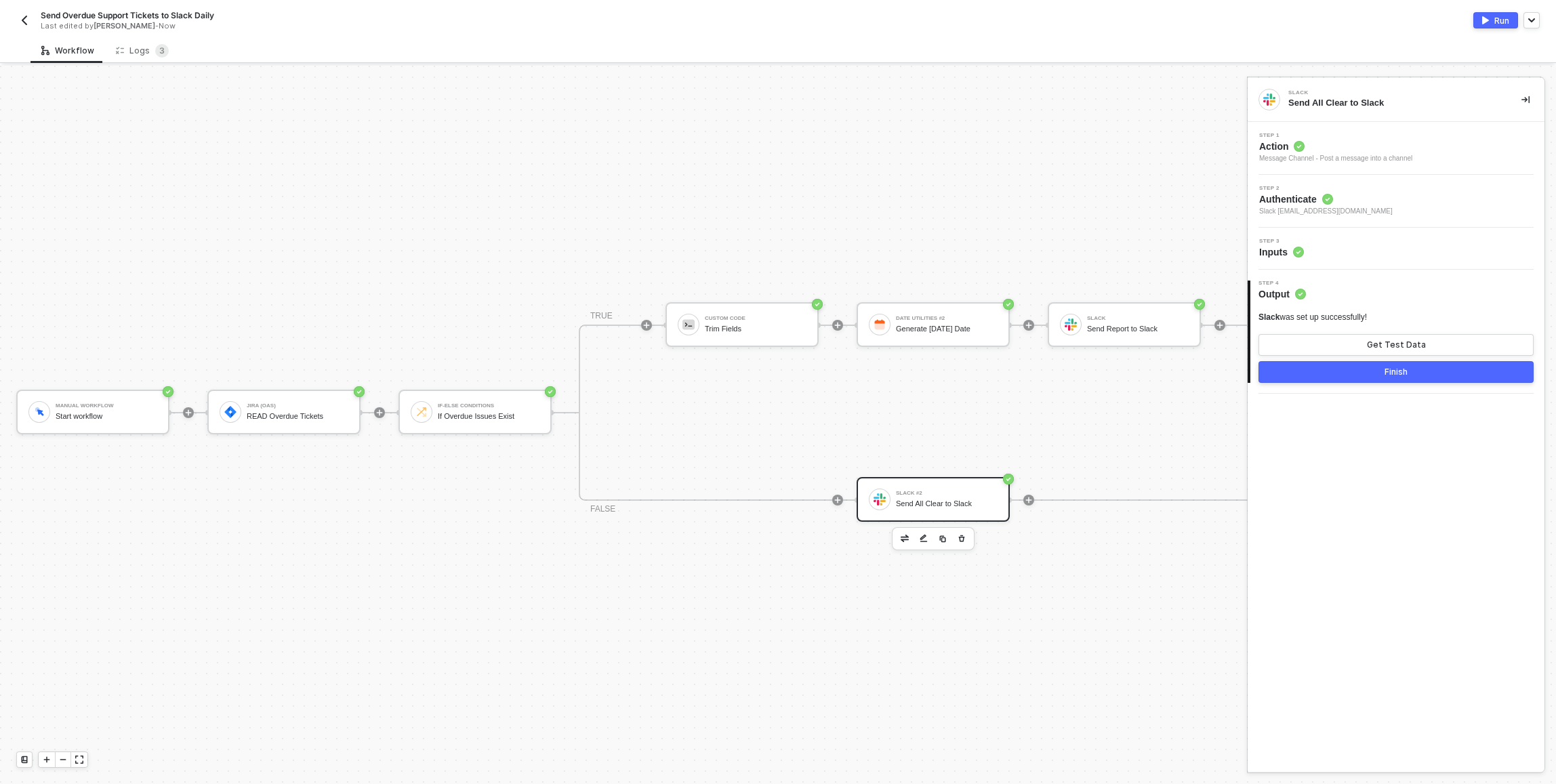
click at [774, 376] on button "Finish" at bounding box center [1395, 372] width 275 height 21
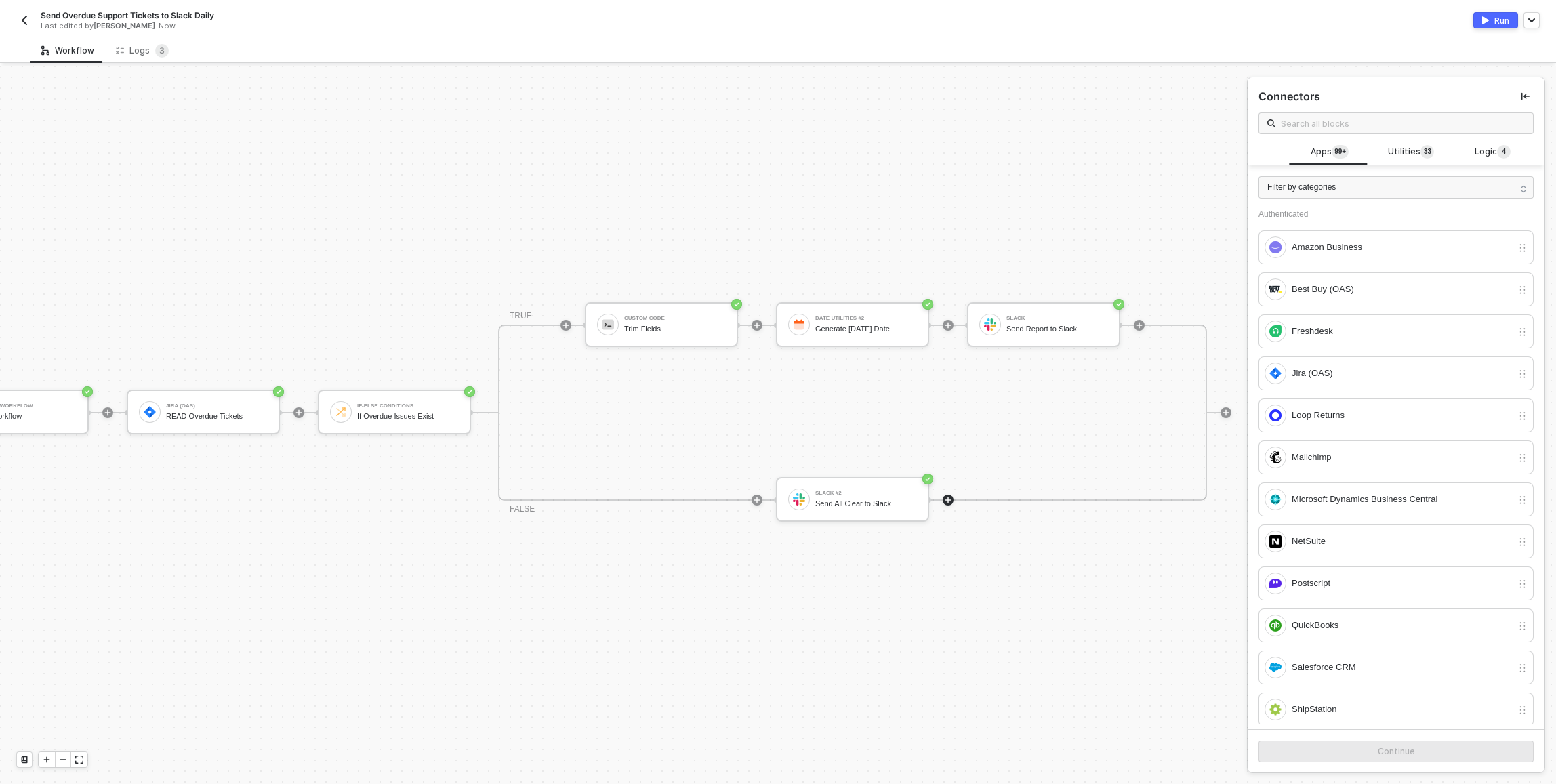
scroll to position [25, 160]
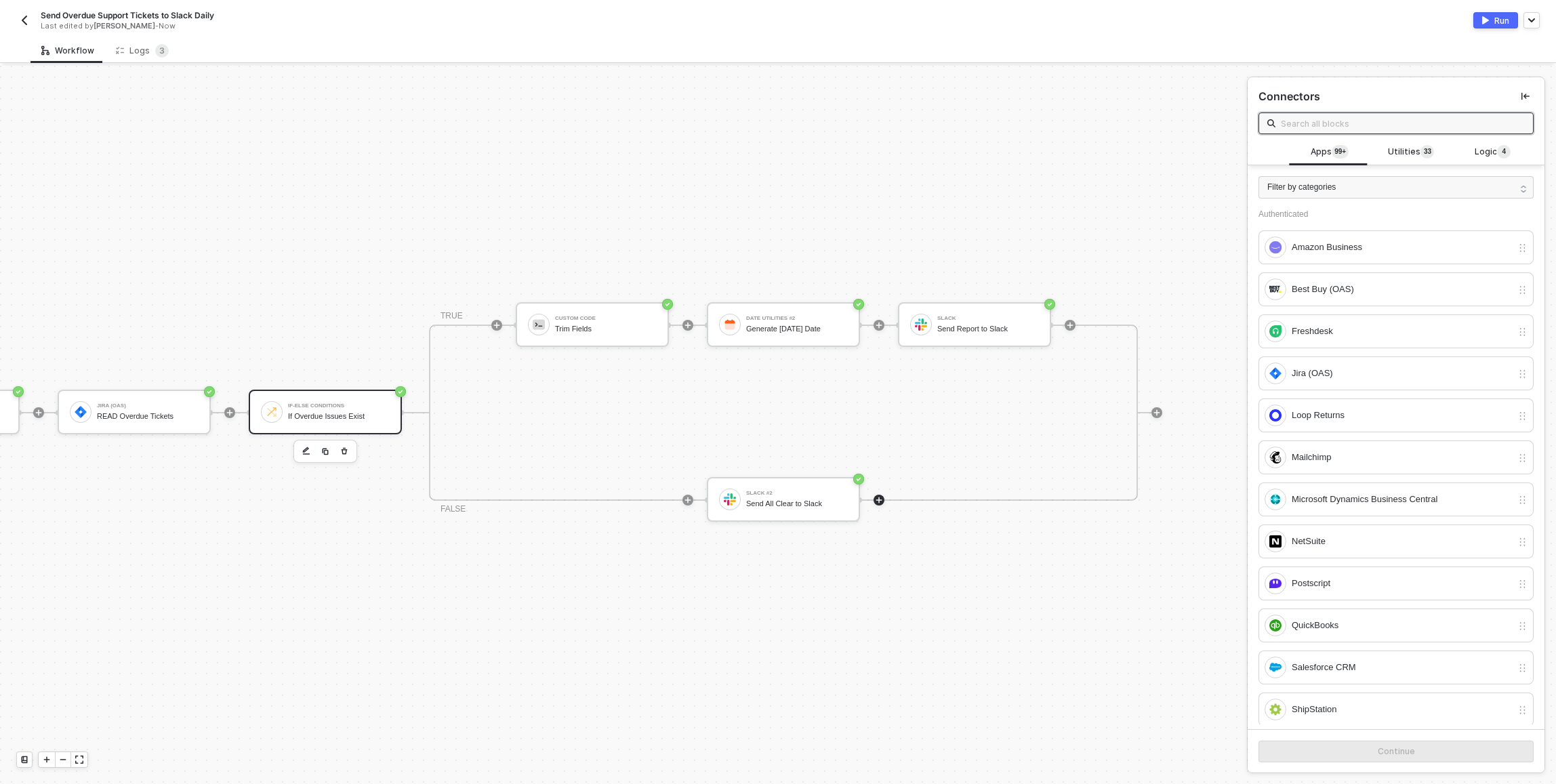
click at [283, 409] on div "If-Else Conditions If Overdue Issues Exist" at bounding box center [336, 412] width 107 height 26
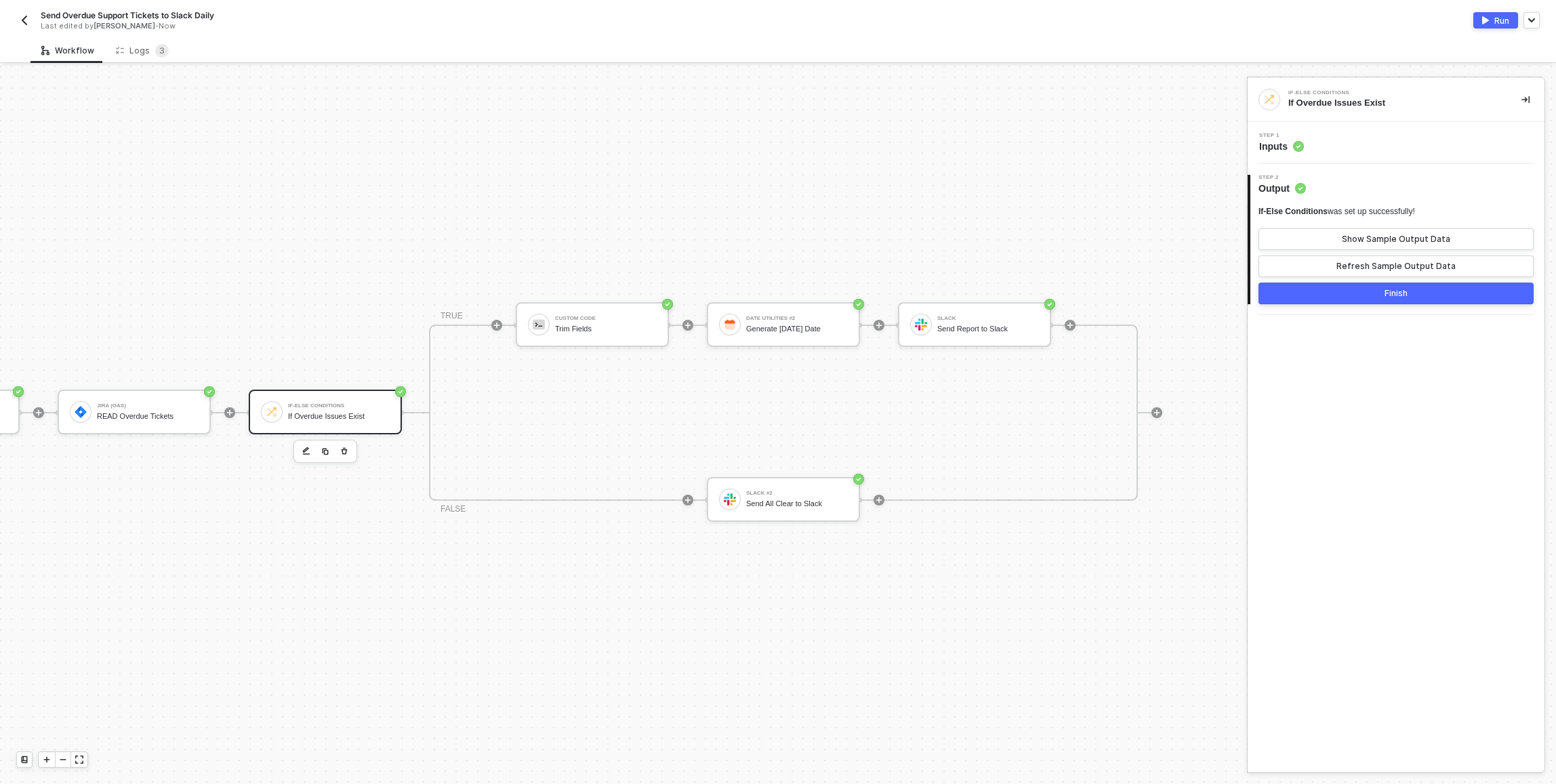
click at [774, 148] on div "Step 1 Inputs" at bounding box center [1398, 142] width 293 height 20
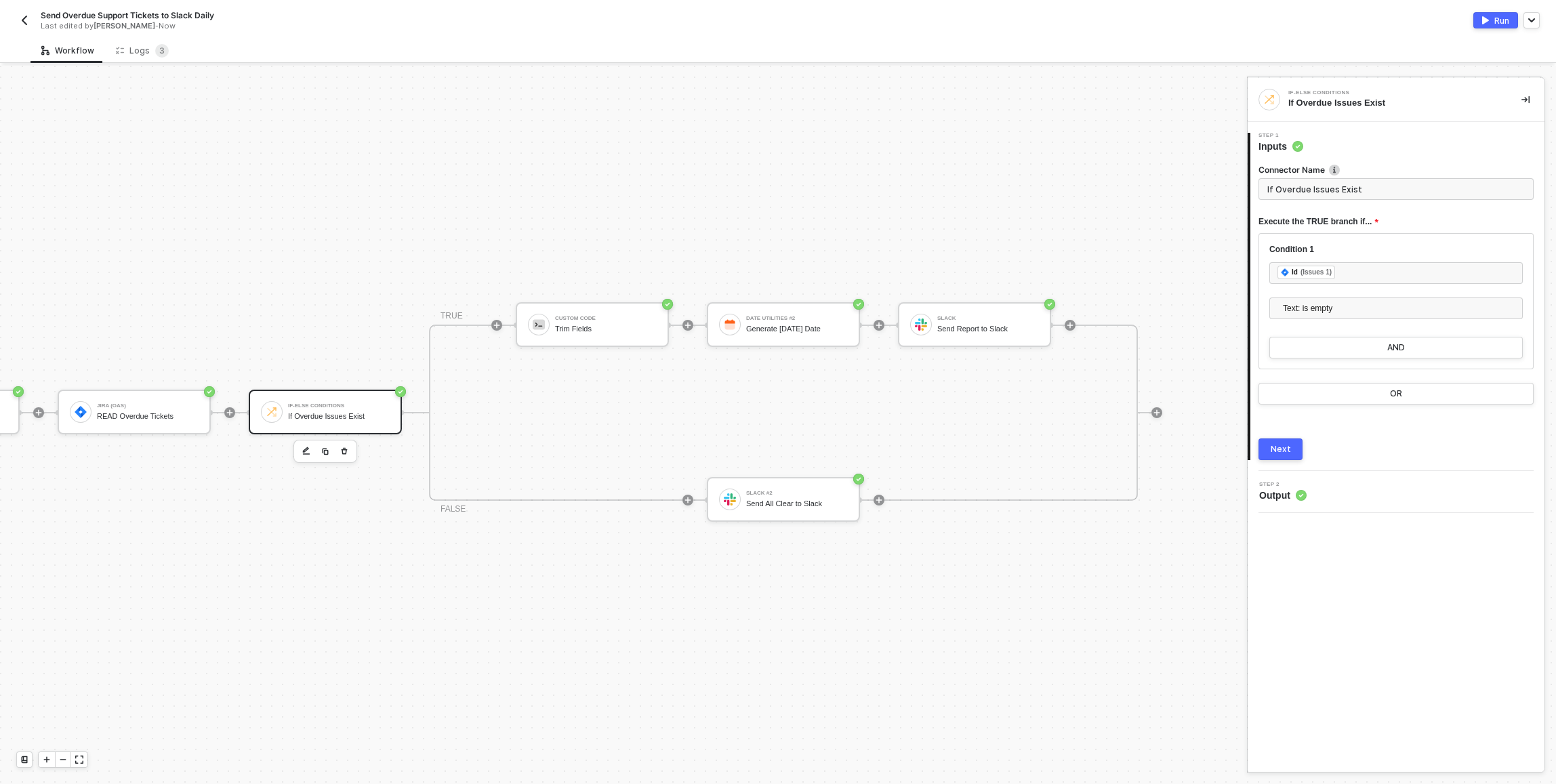
click at [774, 172] on div "Manual Workflow Start workflow Jira (OAS) READ Overdue Tickets If-Else Conditio…" at bounding box center [506, 412] width 1311 height 743
click at [774, 19] on div "Run" at bounding box center [1501, 20] width 15 height 12
click at [774, 139] on div "Manual Workflow Start workflow Jira (OAS) READ Overdue Tickets If-Else Conditio…" at bounding box center [506, 412] width 1311 height 743
click at [344, 411] on div "If-Else Conditions If Overdue Issues Exist" at bounding box center [339, 412] width 101 height 26
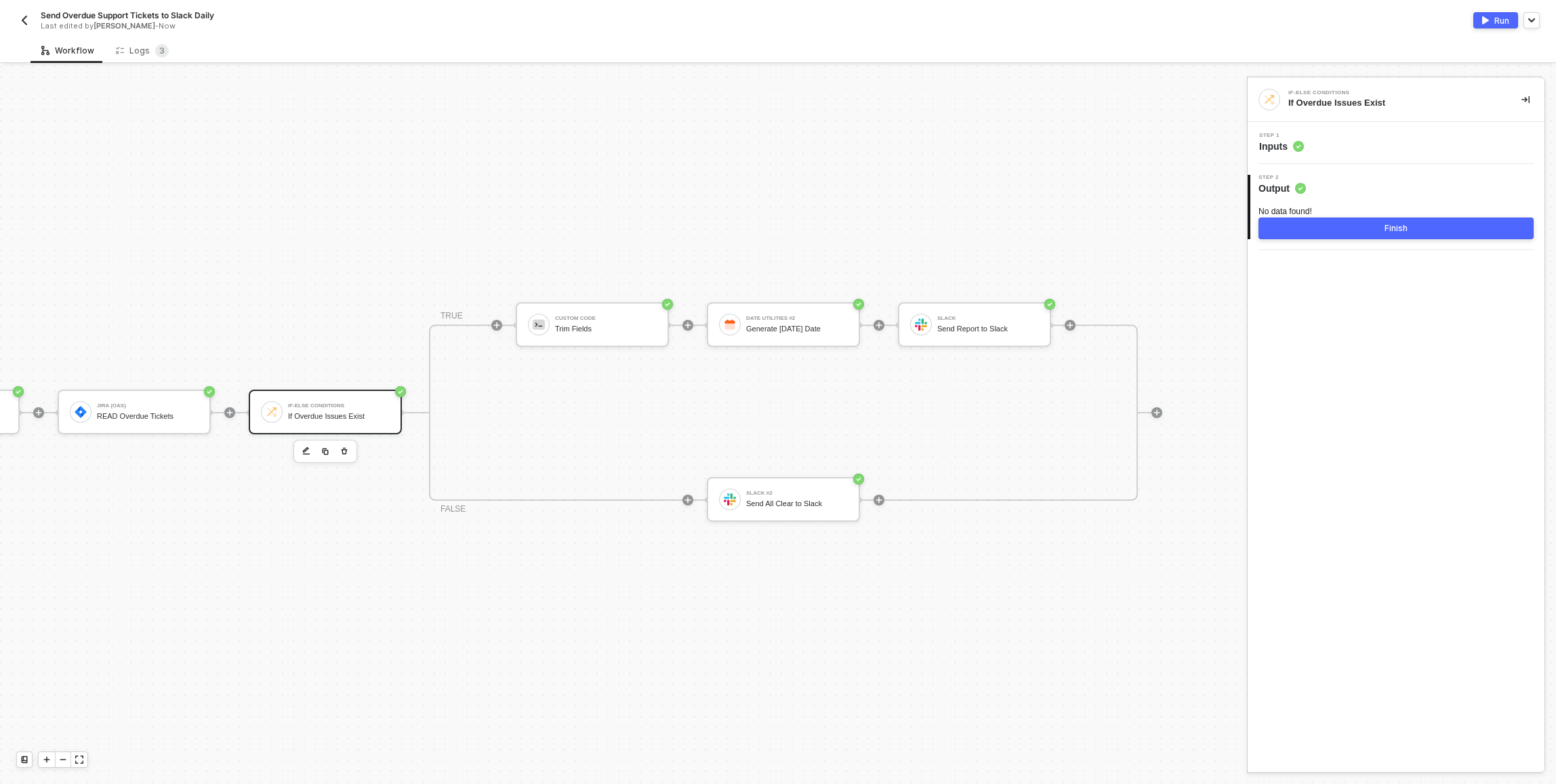
click at [774, 145] on div "Step 1 Inputs" at bounding box center [1398, 142] width 293 height 20
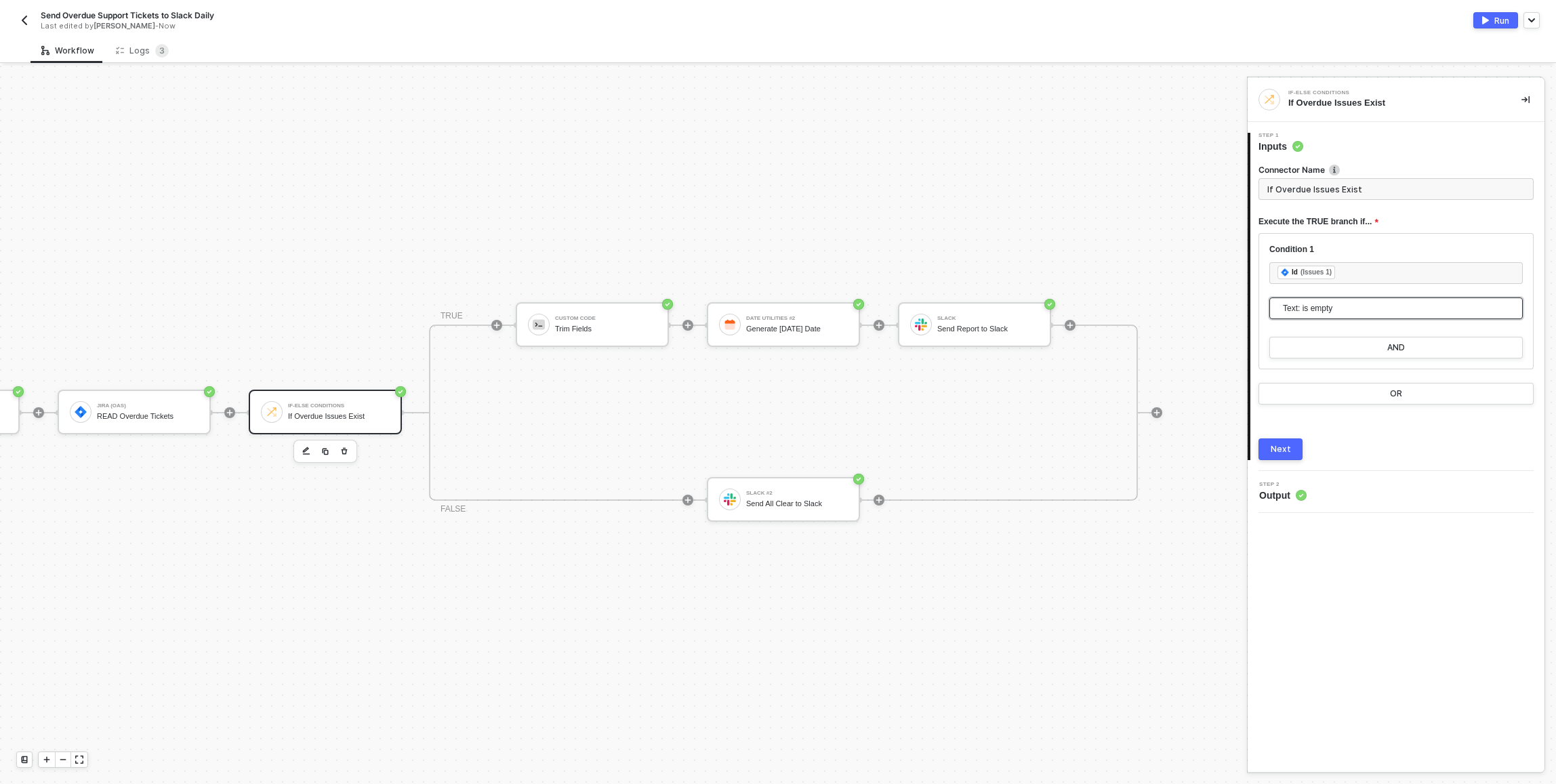
click at [774, 309] on span "Text: is empty" at bounding box center [1399, 308] width 232 height 20
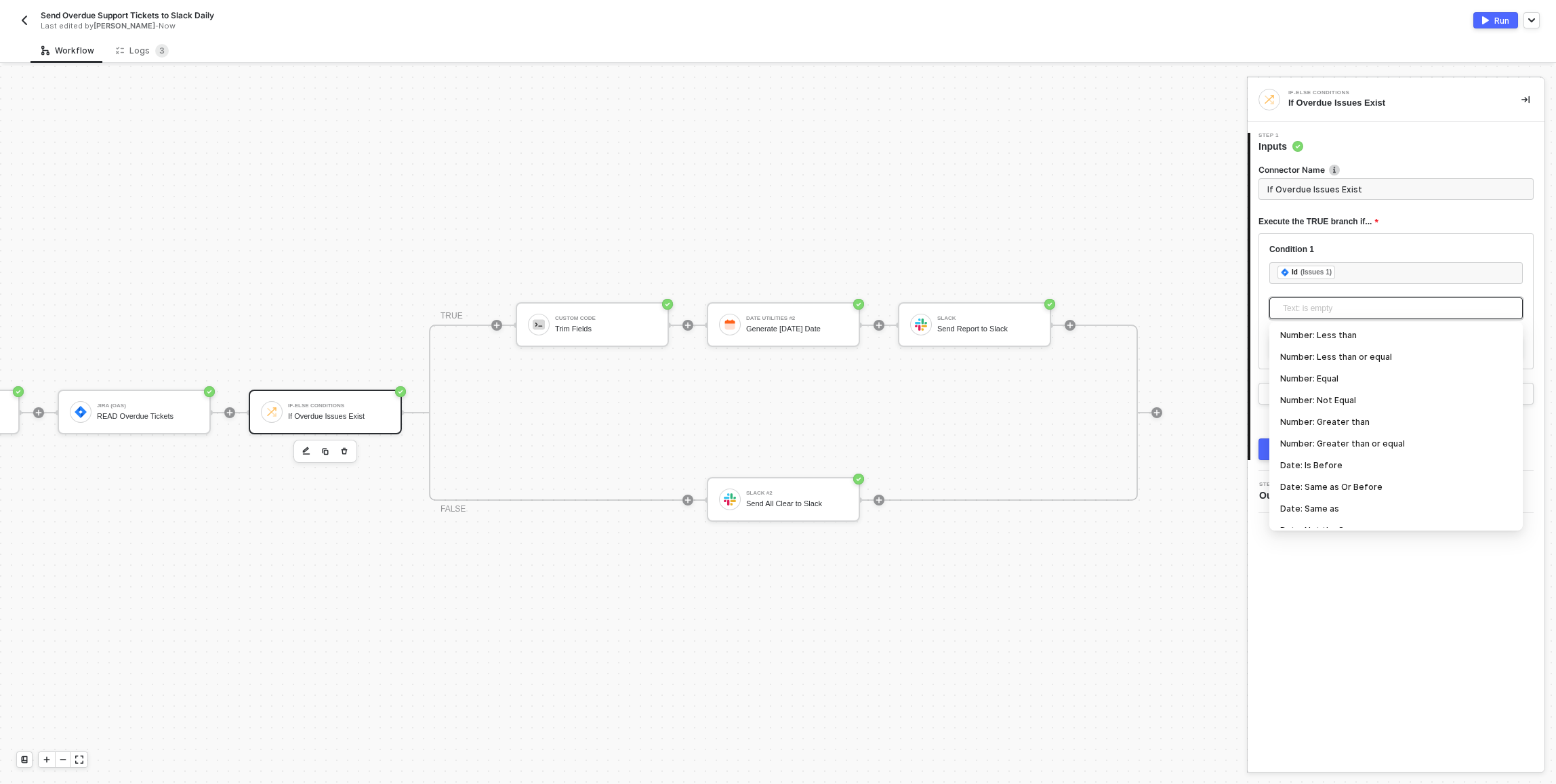
scroll to position [230, 0]
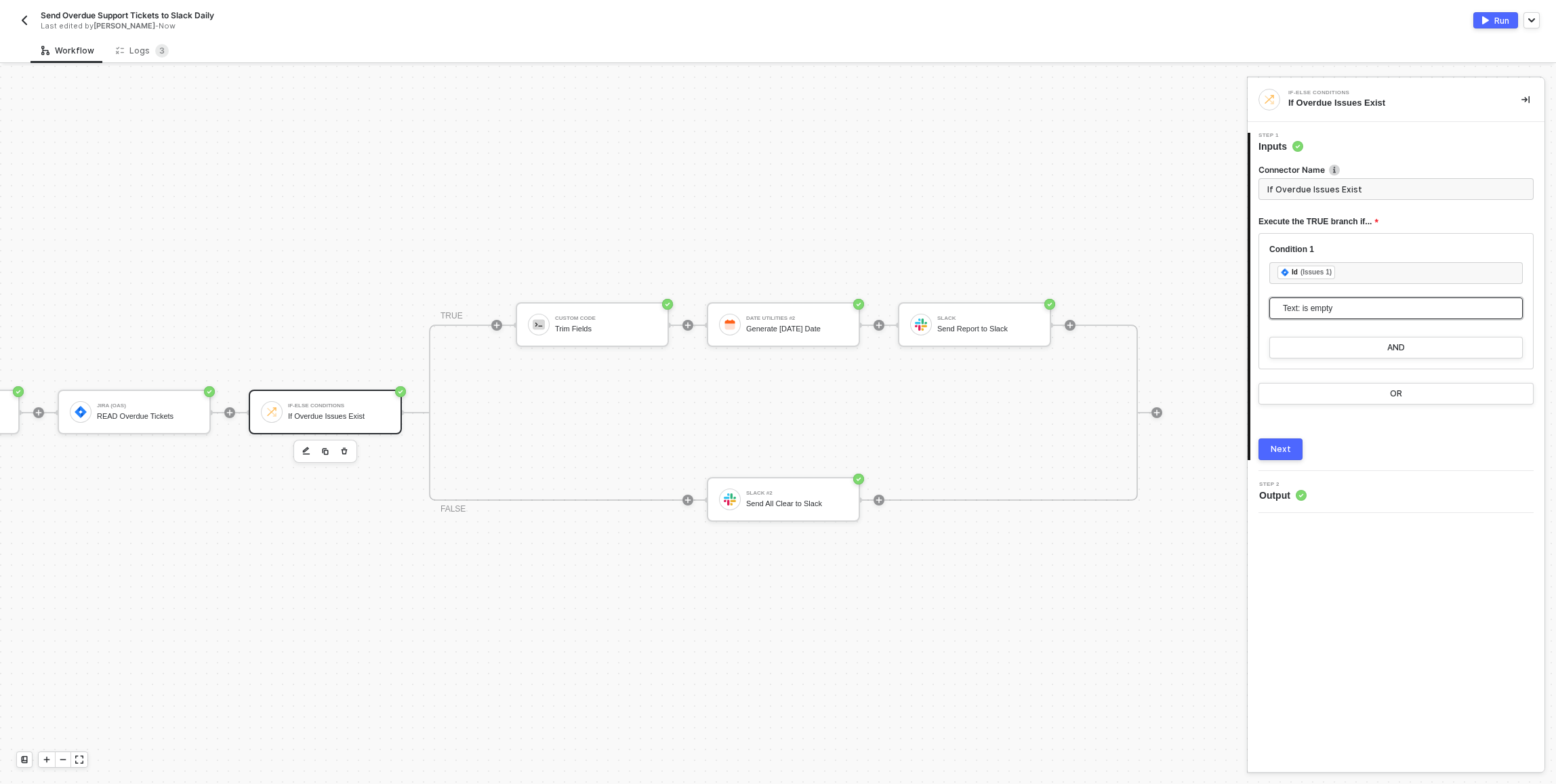
click at [774, 305] on span "Text: is empty" at bounding box center [1399, 308] width 232 height 20
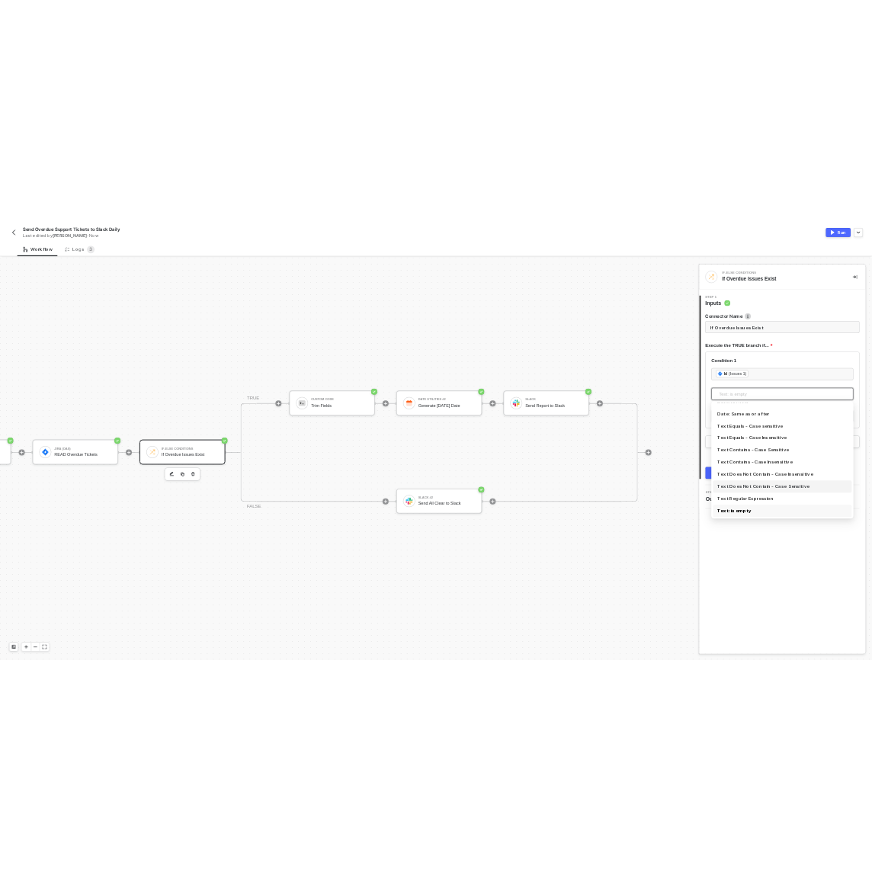
scroll to position [278, 0]
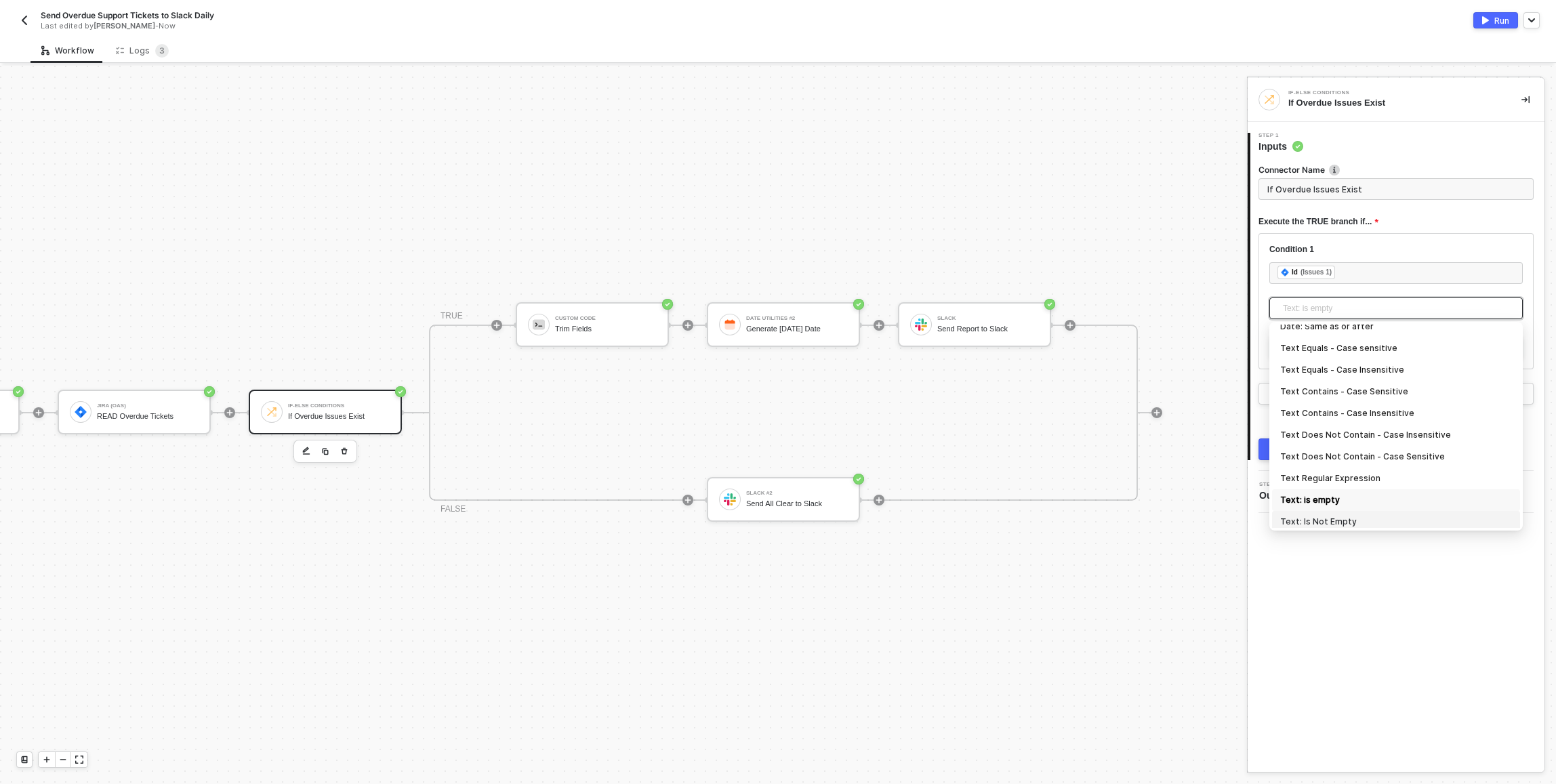
click at [774, 525] on div "Text: Is Not Empty" at bounding box center [1396, 521] width 232 height 15
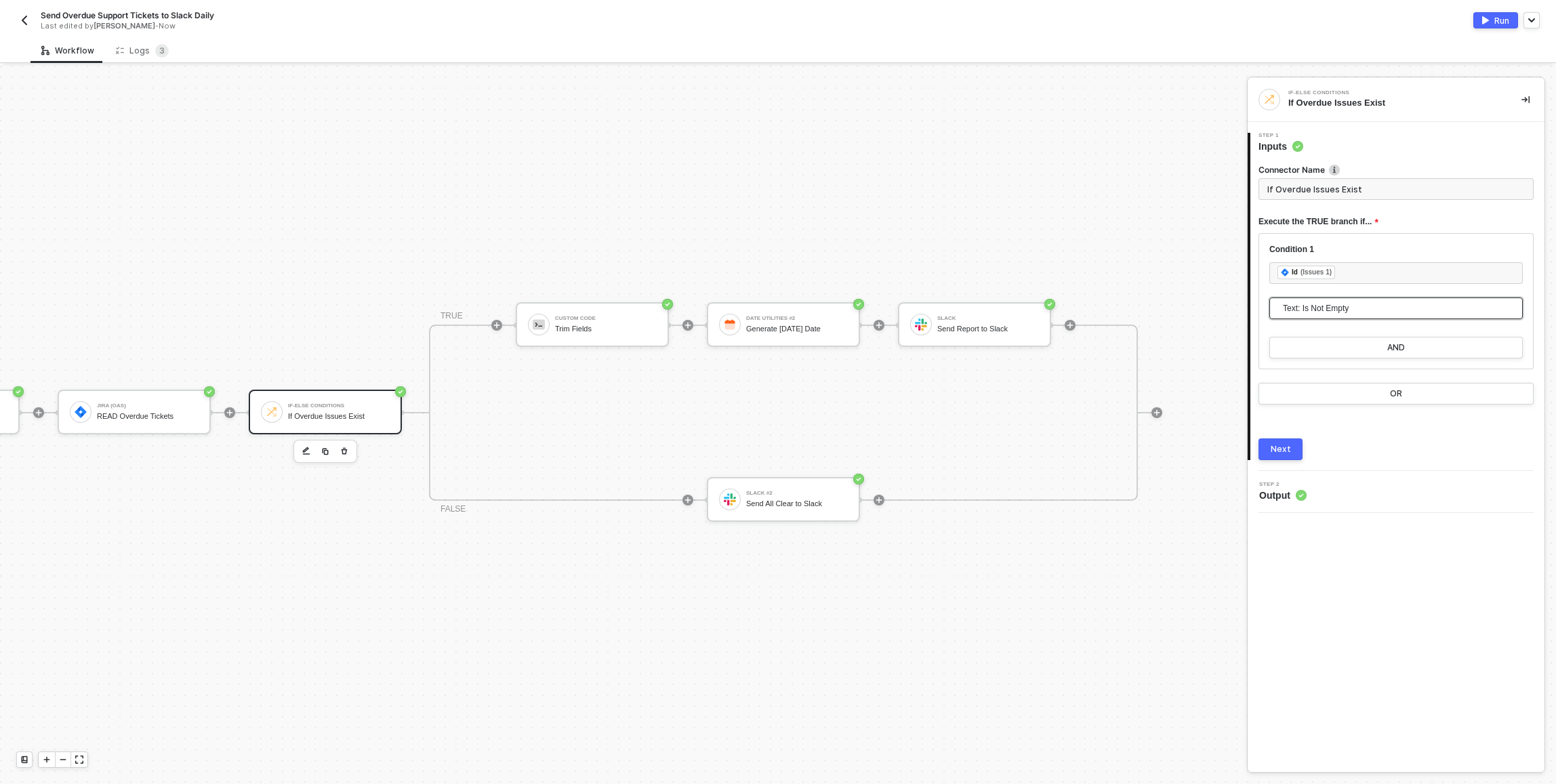
click at [774, 452] on button "Next" at bounding box center [1280, 449] width 44 height 21
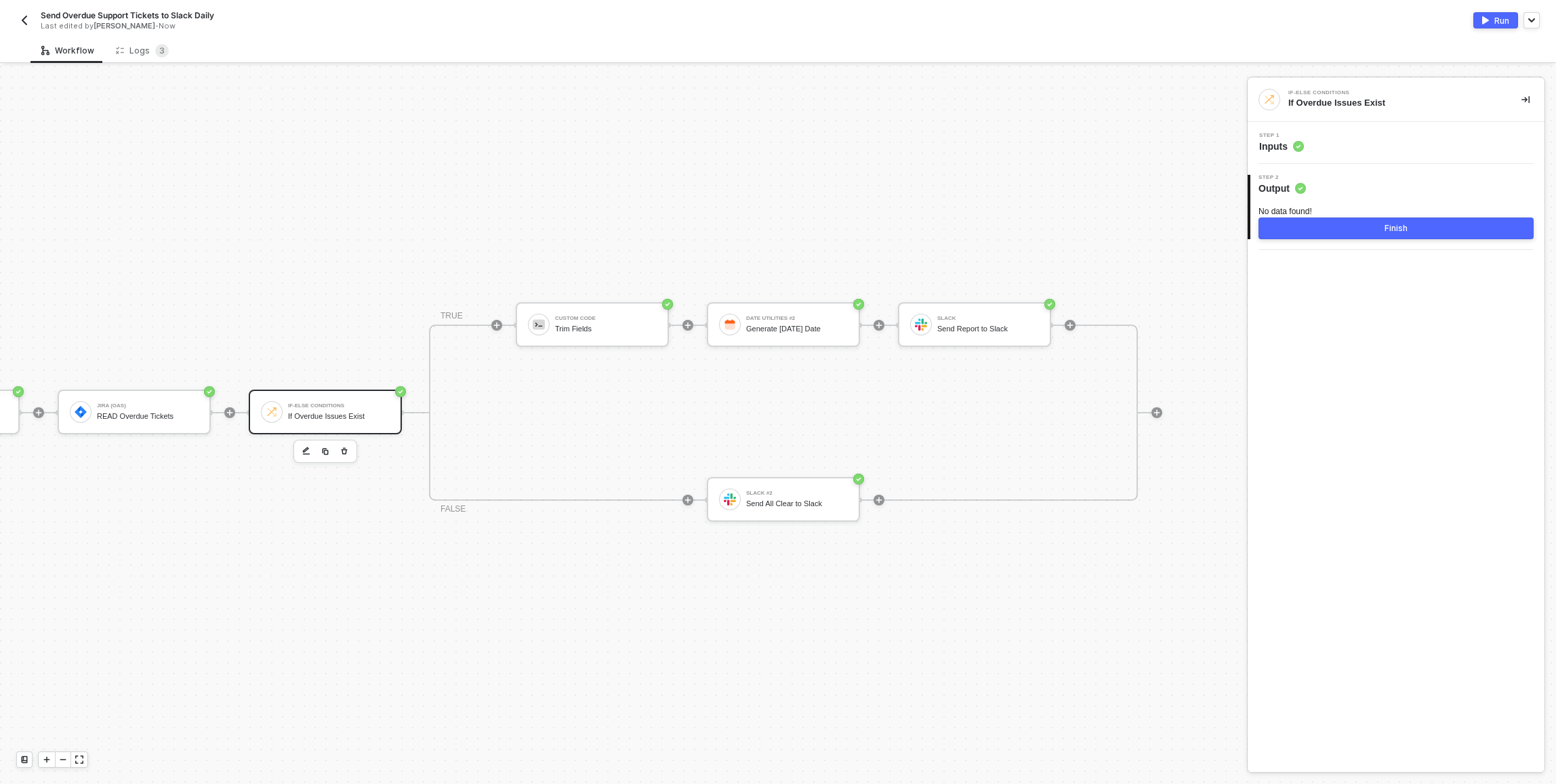
click at [774, 237] on button "Finish" at bounding box center [1395, 228] width 275 height 21
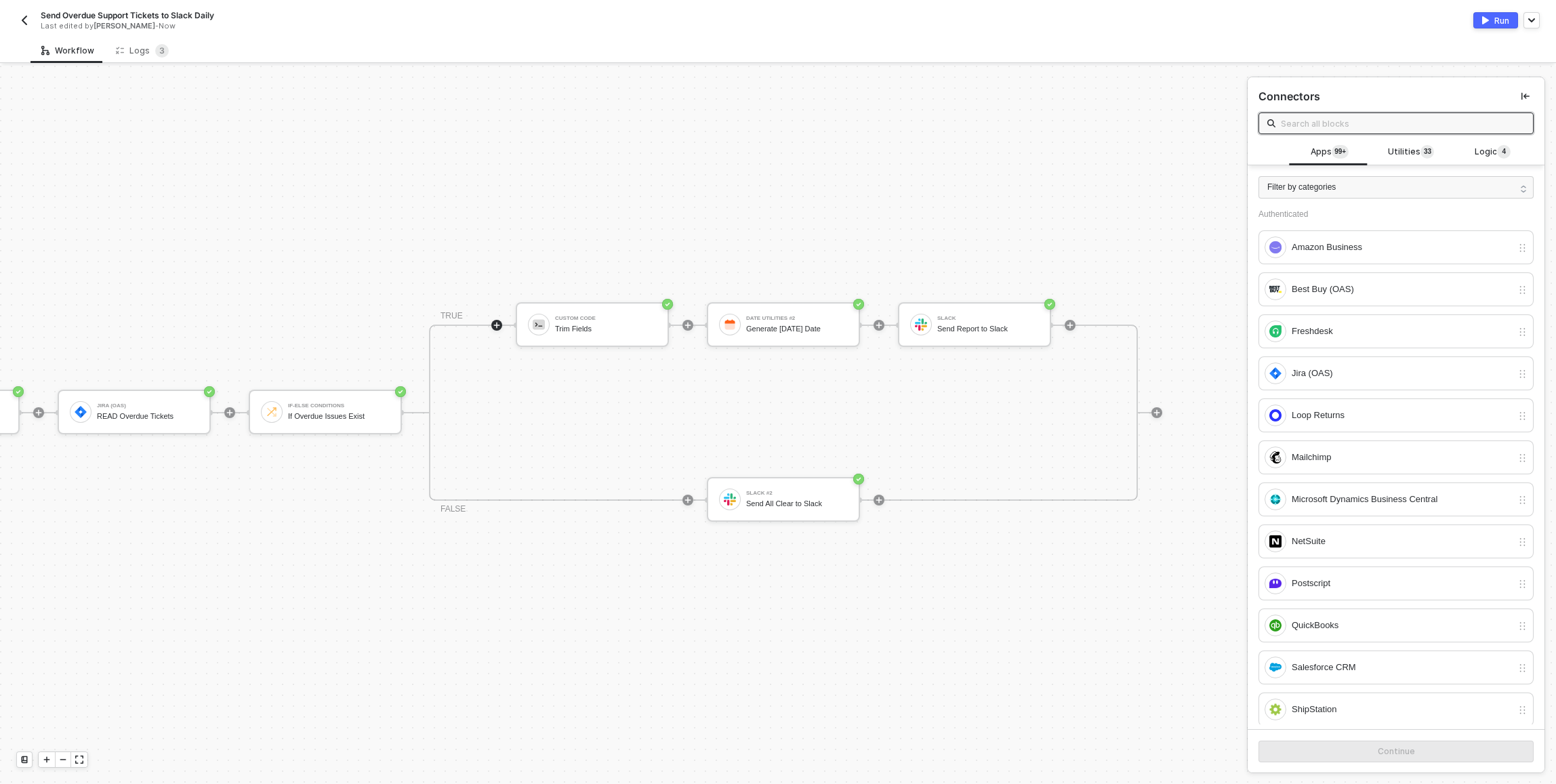
click at [774, 25] on button "Run" at bounding box center [1496, 20] width 44 height 16
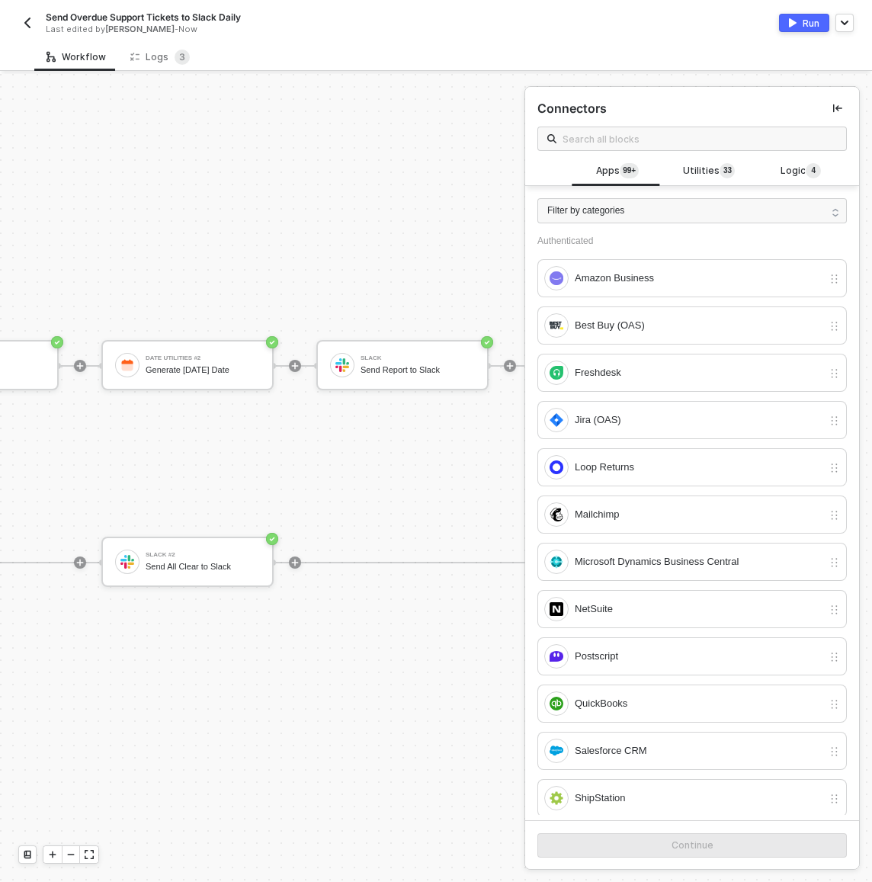
scroll to position [28, 881]
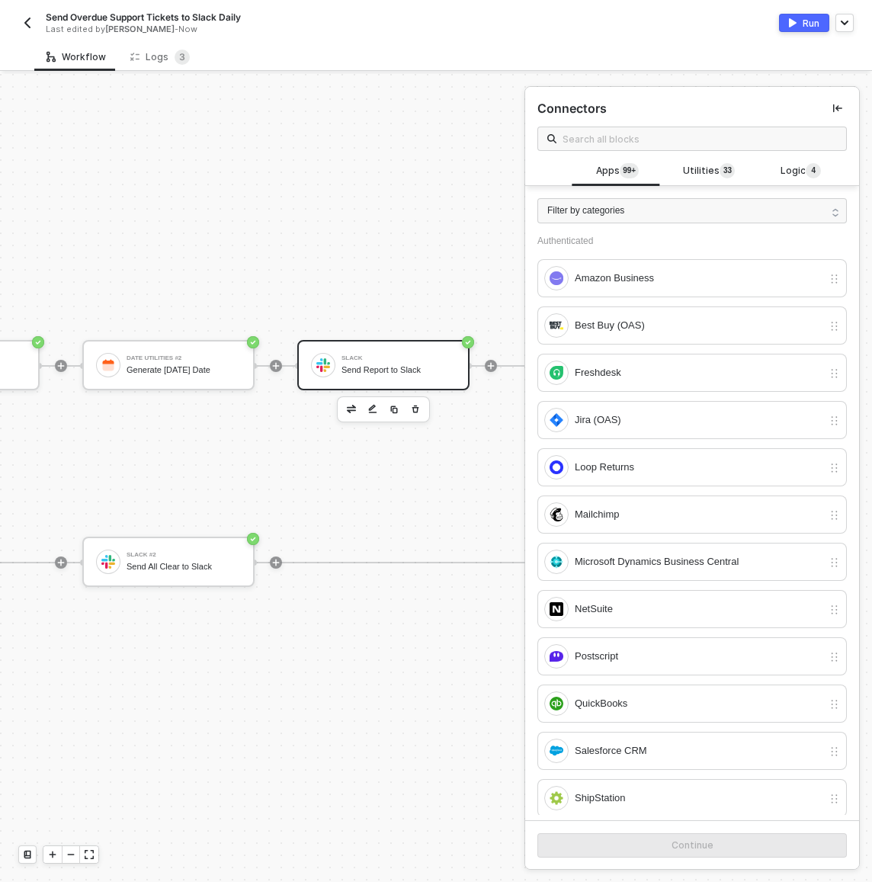
click at [335, 362] on div "Slack Send Report to Slack" at bounding box center [395, 365] width 120 height 29
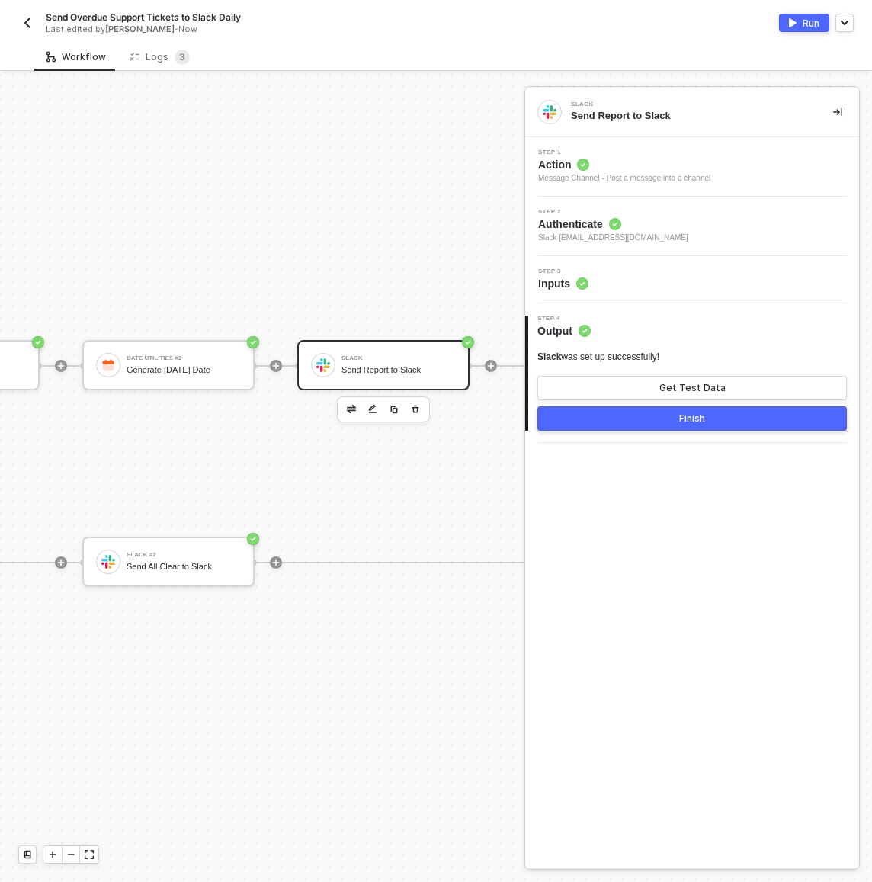
click at [594, 292] on div "Step 3 Inputs" at bounding box center [692, 279] width 334 height 47
click at [608, 277] on div "Step 3 Inputs" at bounding box center [694, 279] width 330 height 23
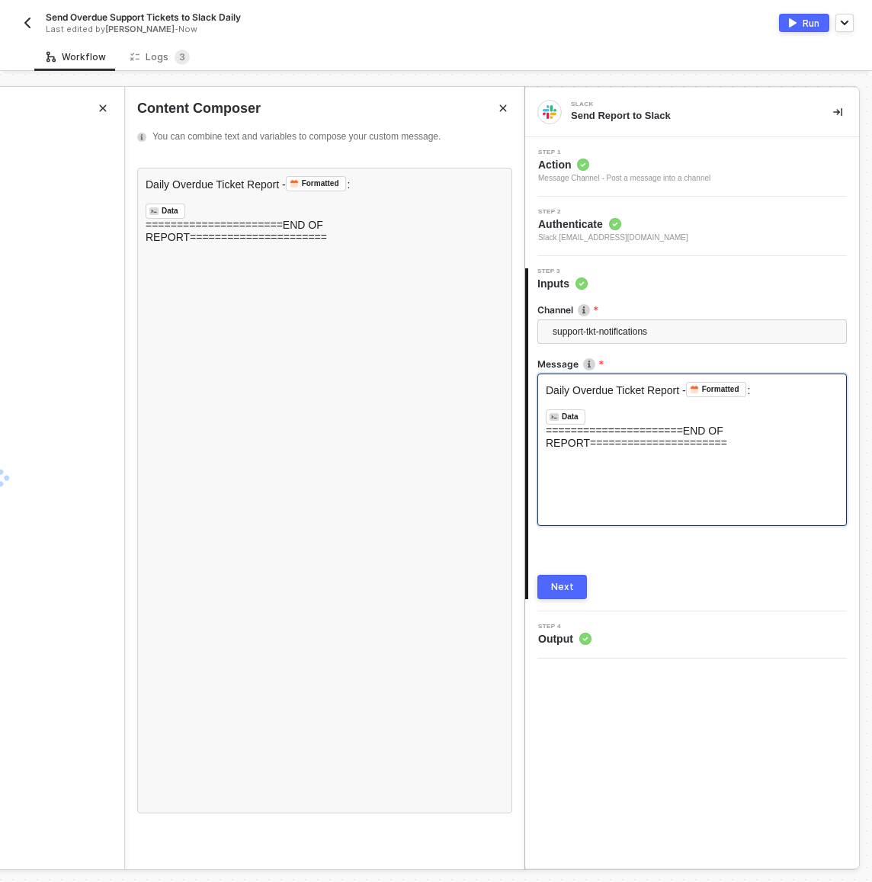
click at [607, 498] on div "Daily Overdue Ticket Report - Formatted ﻿ : ﻿ ﻿ Data ﻿ ﻿ ======================…" at bounding box center [691, 449] width 309 height 152
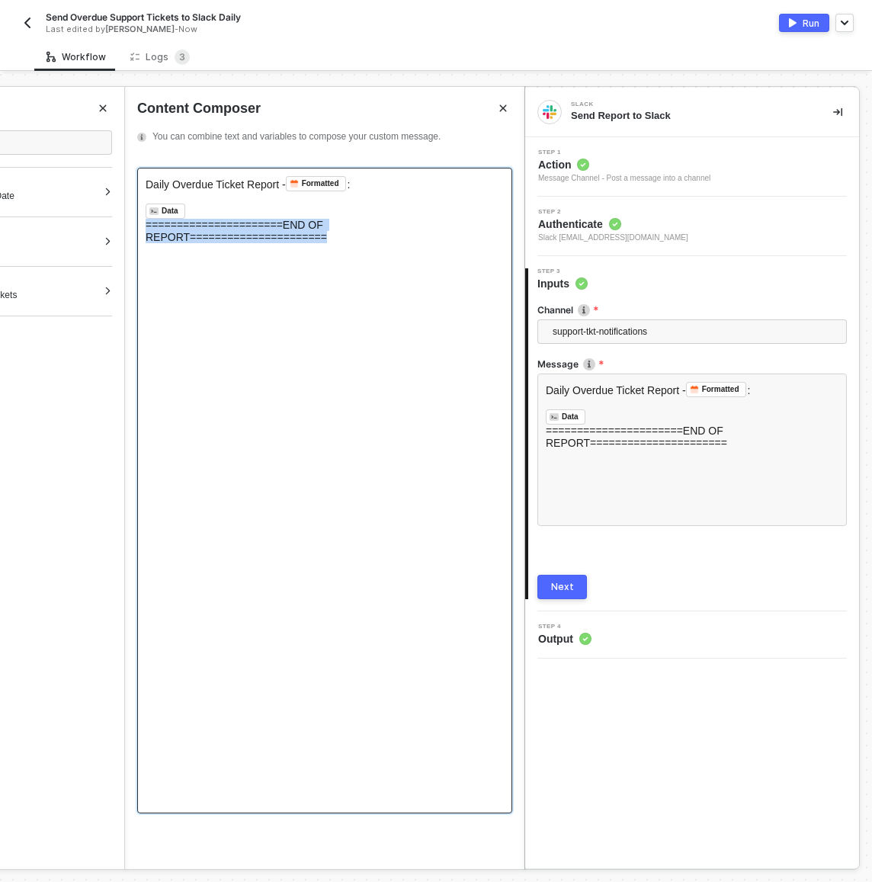
drag, startPoint x: 384, startPoint y: 232, endPoint x: 125, endPoint y: 227, distance: 259.2
click at [125, 227] on div "Daily Overdue Ticket Report - Formatted ﻿ : ﻿ ﻿ Data ﻿ ﻿ ======================…" at bounding box center [324, 511] width 399 height 713
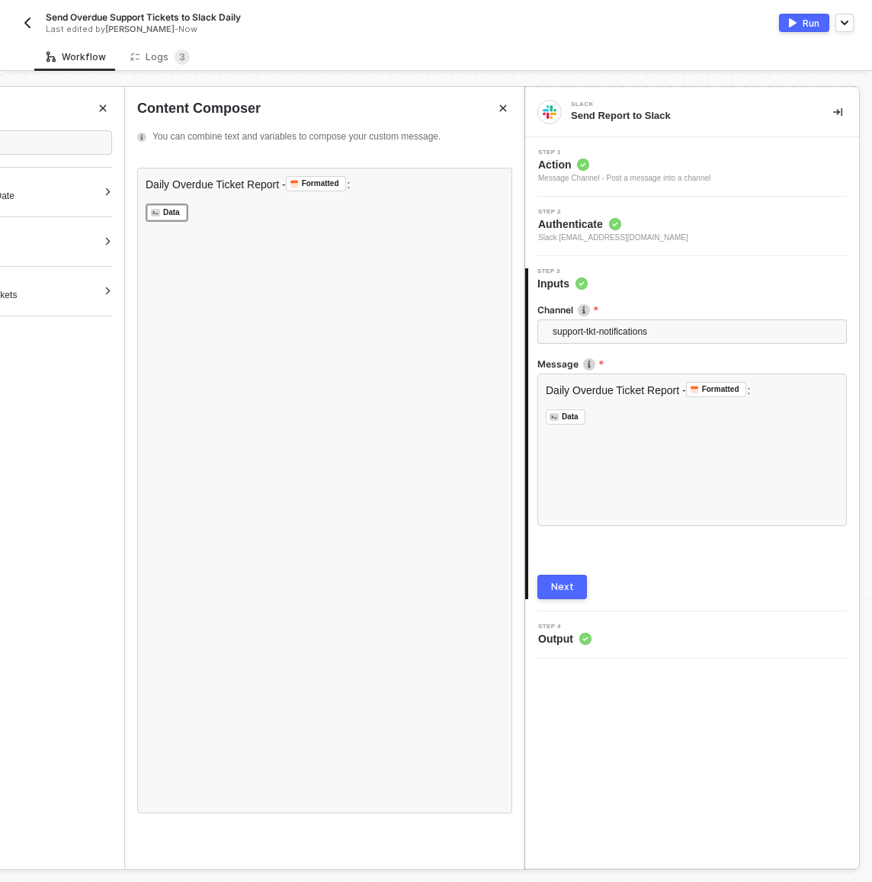
click at [559, 585] on div "Next" at bounding box center [562, 587] width 23 height 12
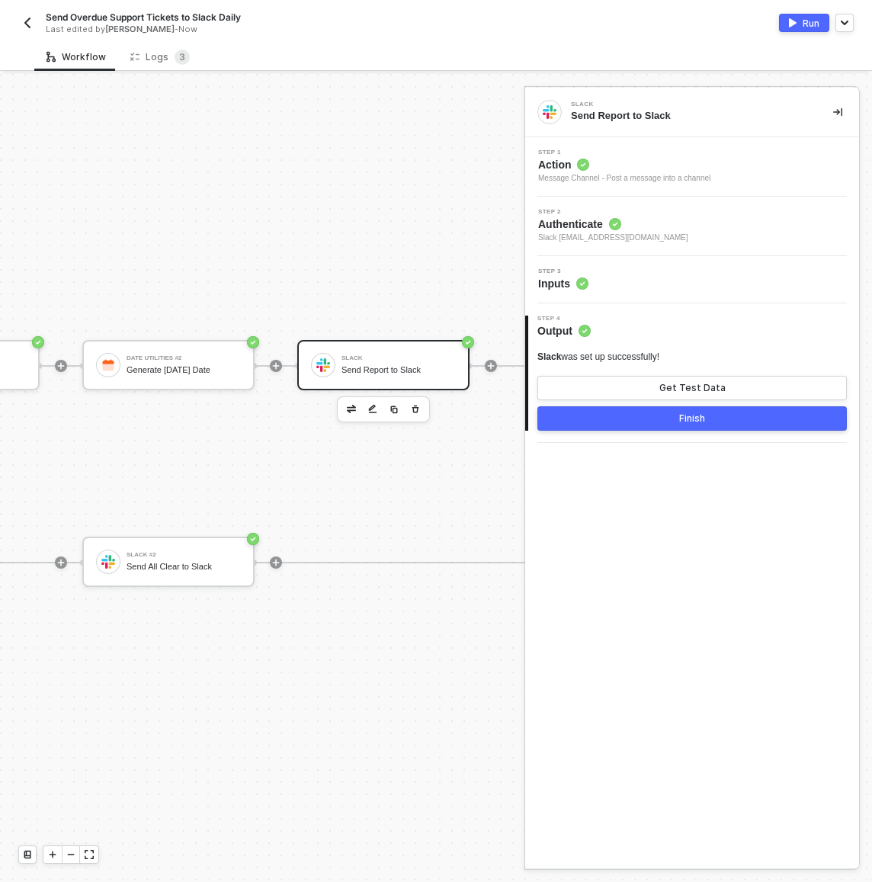
click at [659, 285] on div "Step 3 Inputs" at bounding box center [694, 279] width 330 height 23
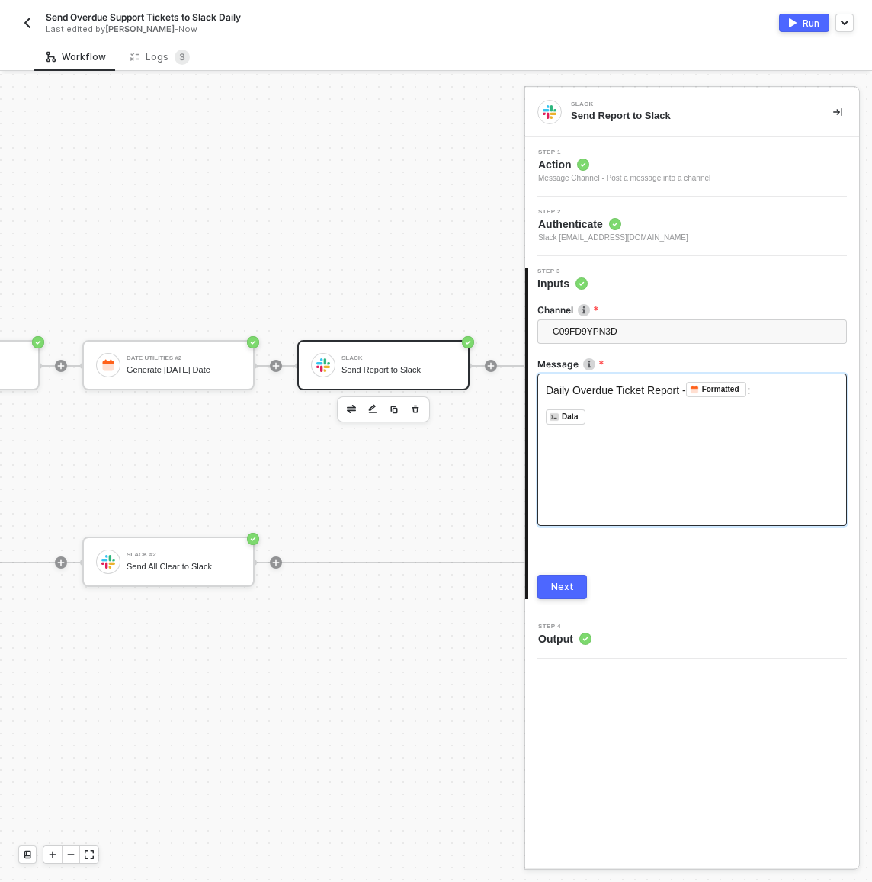
click at [664, 437] on div "Daily Overdue Ticket Report - Formatted ﻿ : ﻿ ﻿ Data ﻿ ﻿ ﻿" at bounding box center [691, 449] width 309 height 152
click at [654, 420] on div "﻿ Data ﻿ ﻿" at bounding box center [692, 416] width 293 height 15
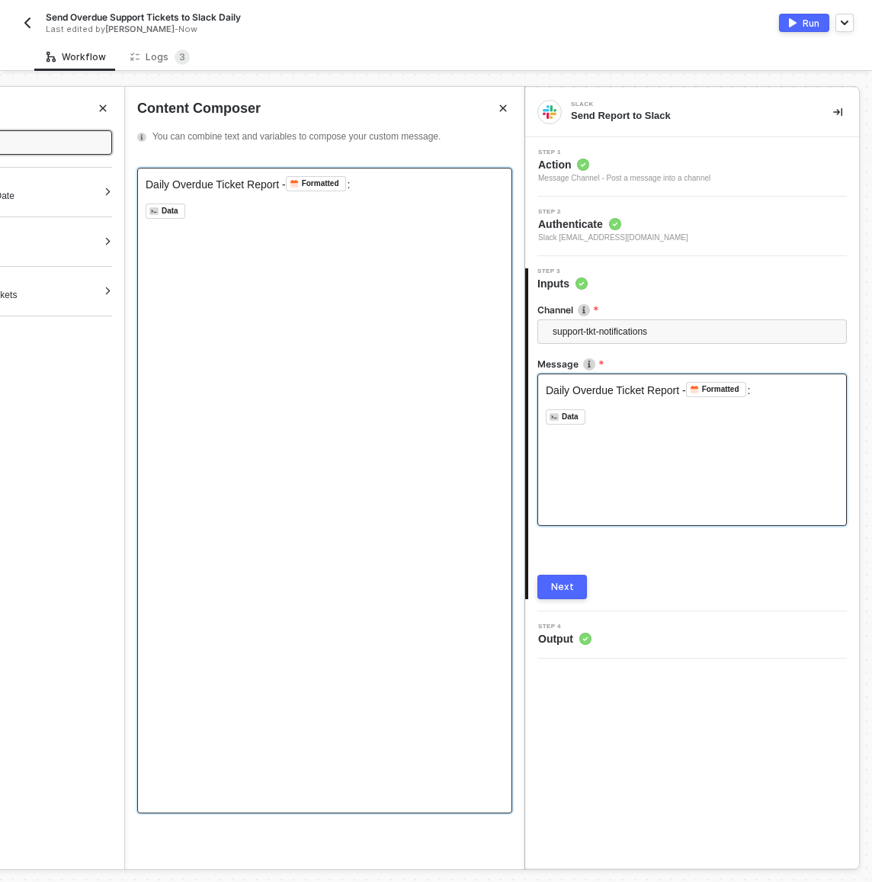
click at [351, 210] on div "﻿ Data ﻿ ﻿" at bounding box center [325, 210] width 358 height 15
click at [578, 588] on button "Next" at bounding box center [562, 587] width 50 height 24
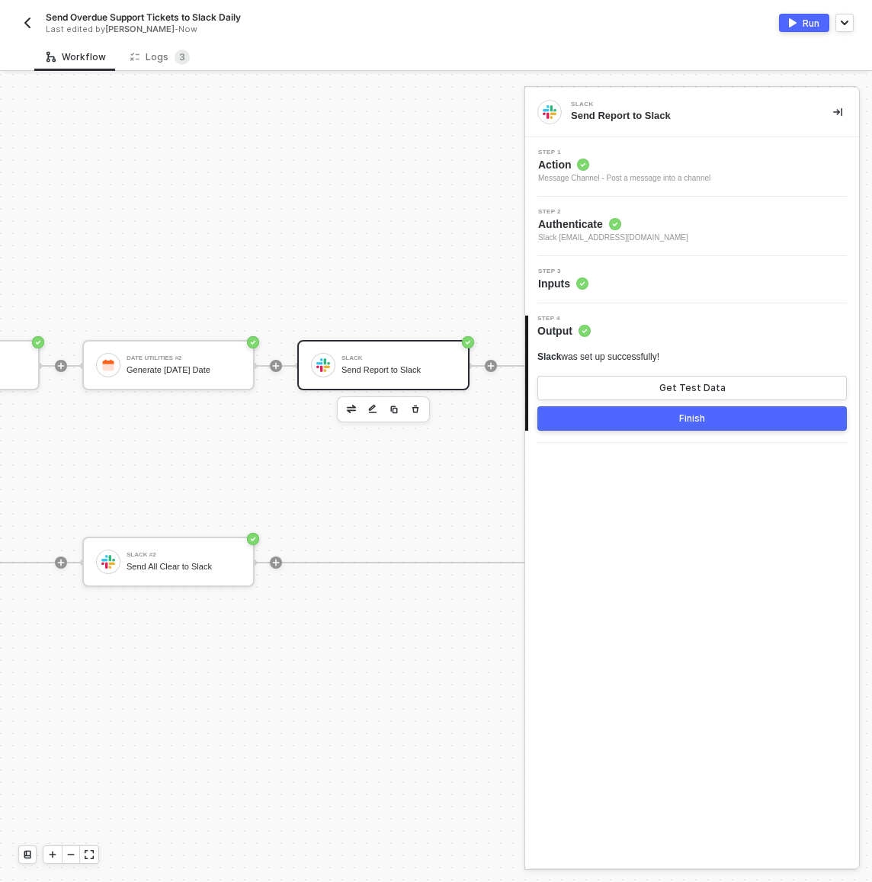
click at [638, 418] on button "Finish" at bounding box center [691, 418] width 309 height 24
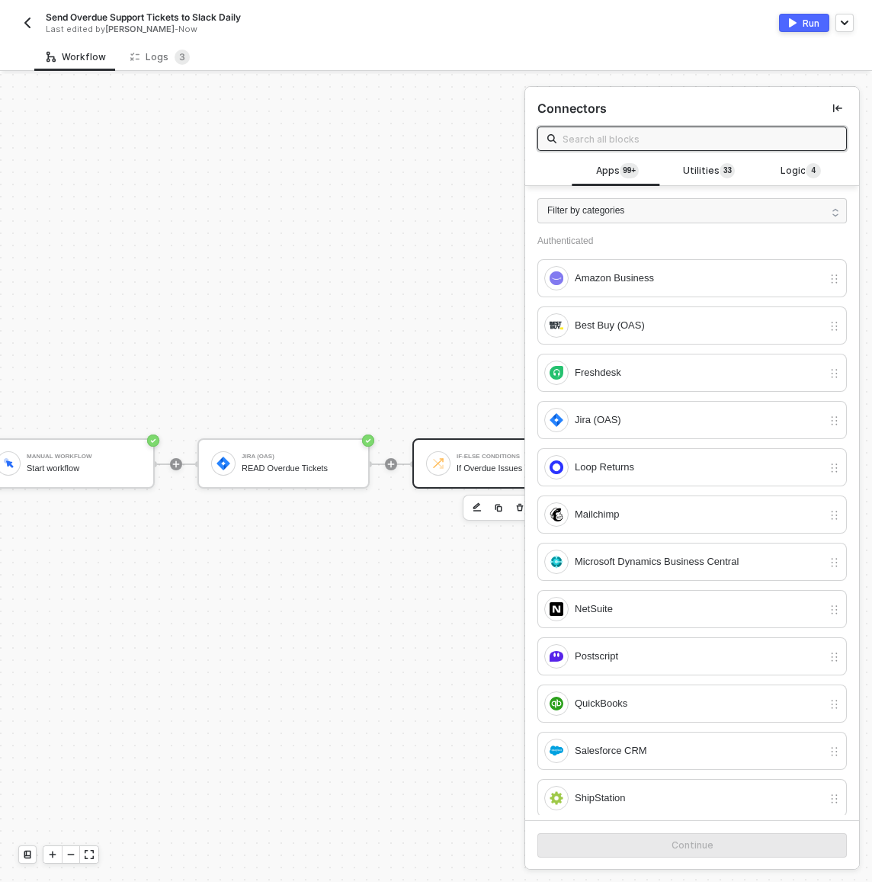
scroll to position [28, 122]
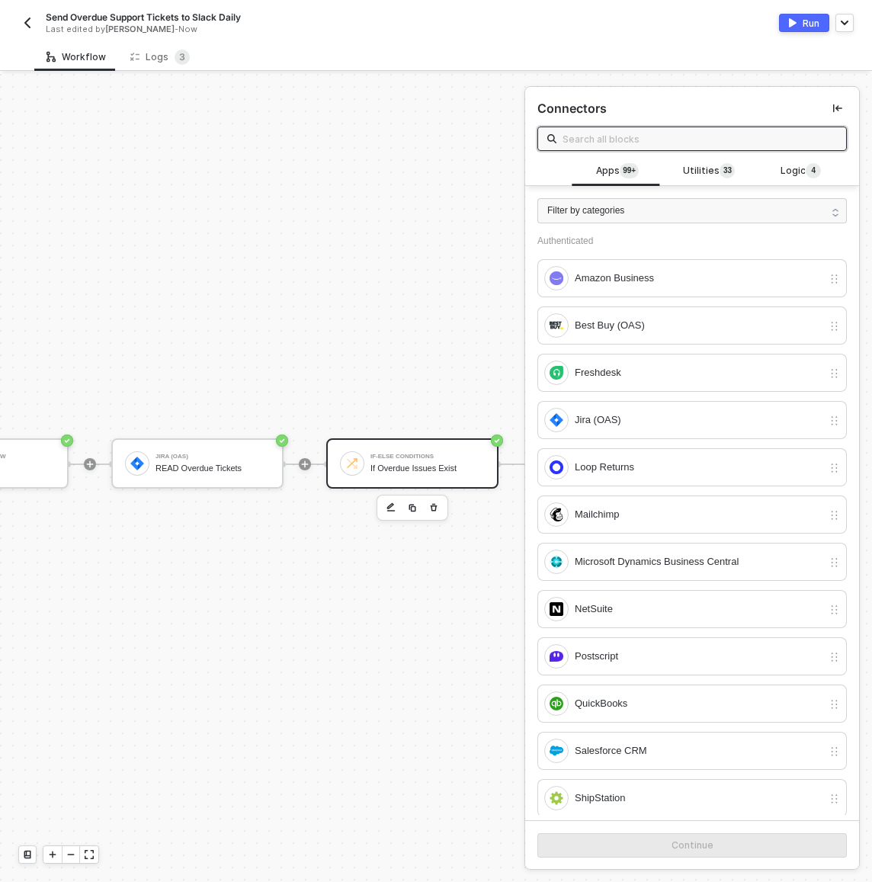
click at [353, 474] on div at bounding box center [352, 463] width 24 height 24
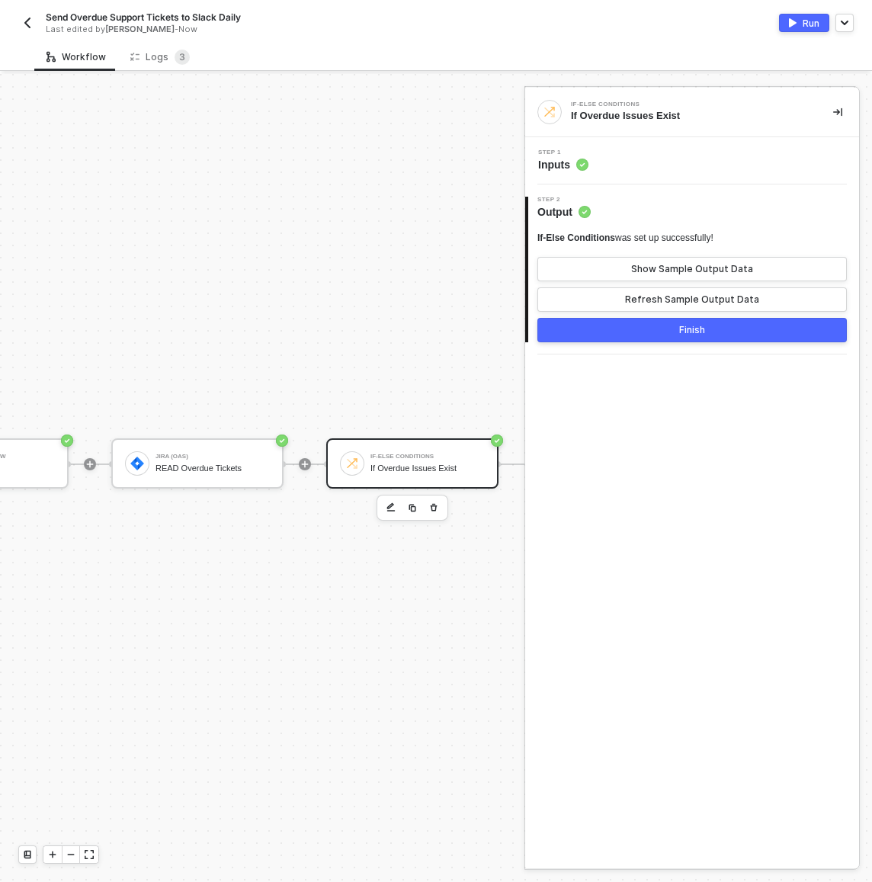
click at [653, 147] on div "Step 1 Inputs" at bounding box center [692, 160] width 334 height 47
click at [652, 165] on div "Step 1 Inputs" at bounding box center [694, 160] width 330 height 23
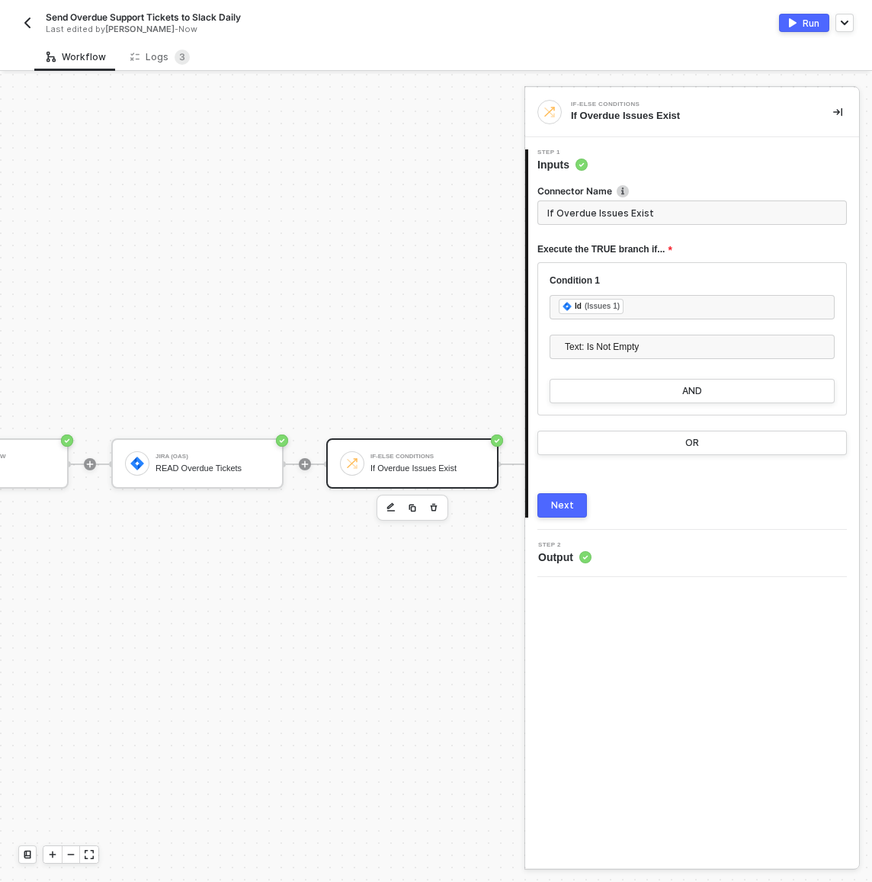
click at [792, 30] on button "Run" at bounding box center [804, 23] width 50 height 18
click at [604, 344] on span "Text: Is Not Empty" at bounding box center [695, 346] width 261 height 23
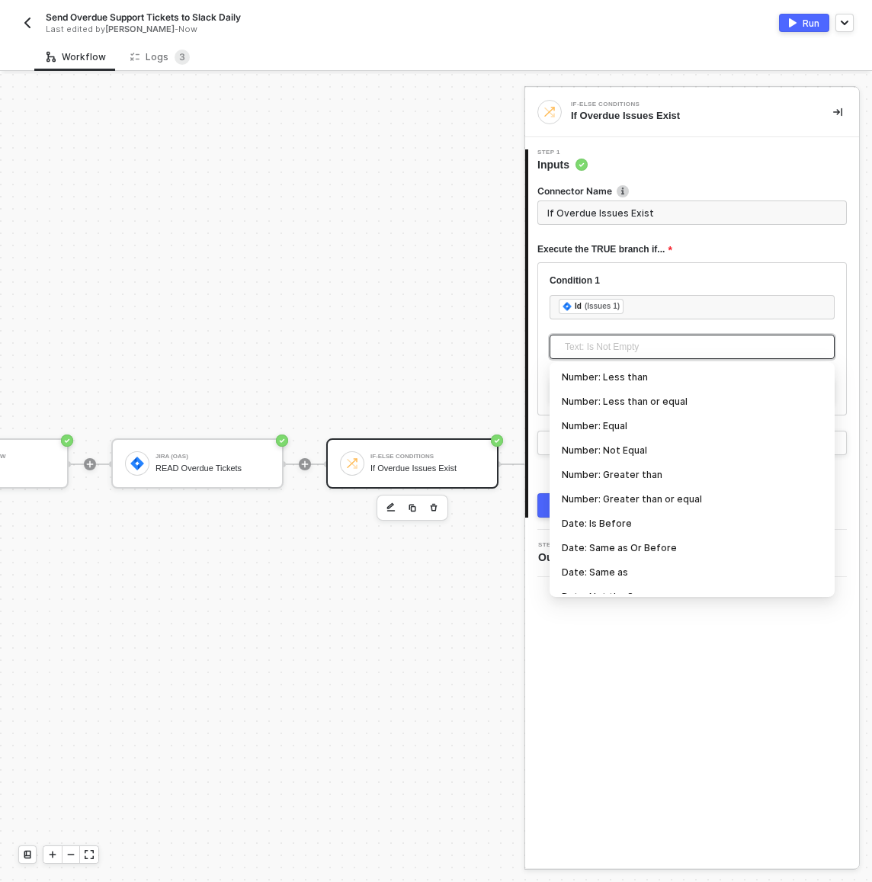
scroll to position [283, 0]
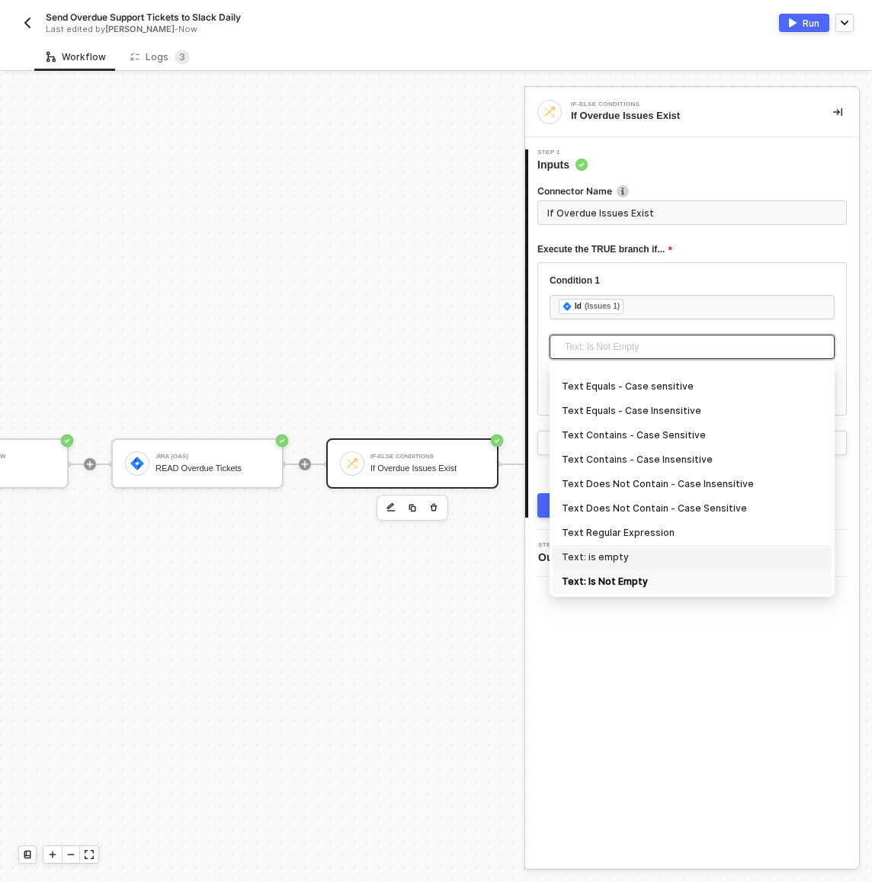
click at [642, 559] on div "Text: is empty" at bounding box center [692, 557] width 261 height 17
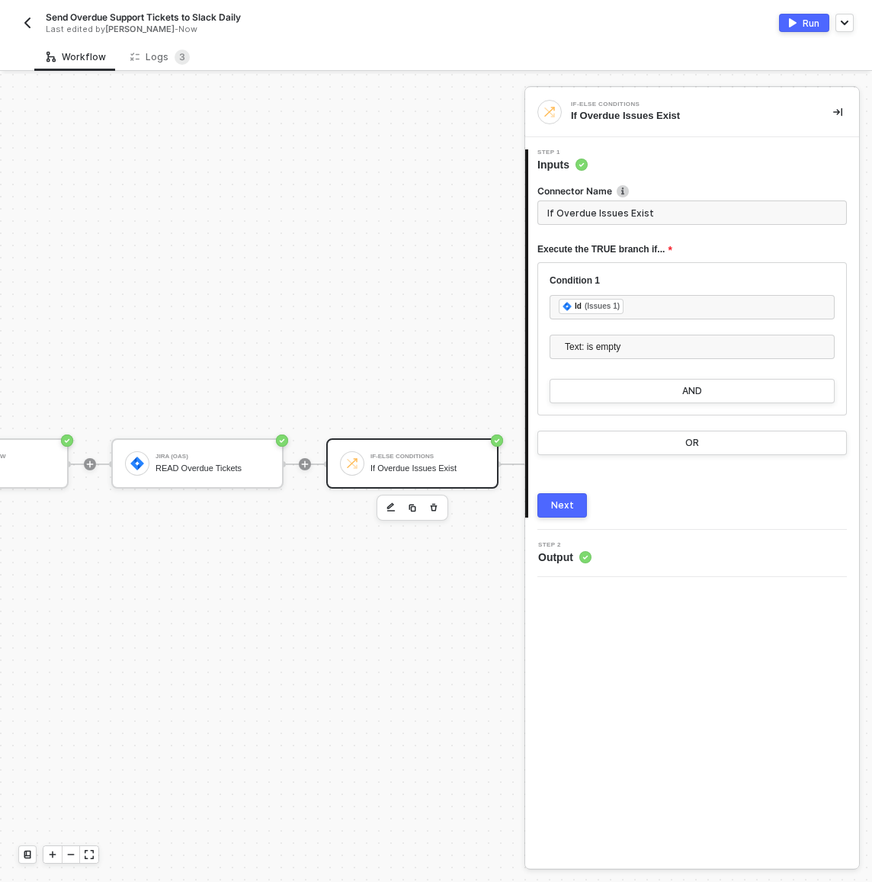
click at [556, 510] on div "Next" at bounding box center [562, 505] width 23 height 12
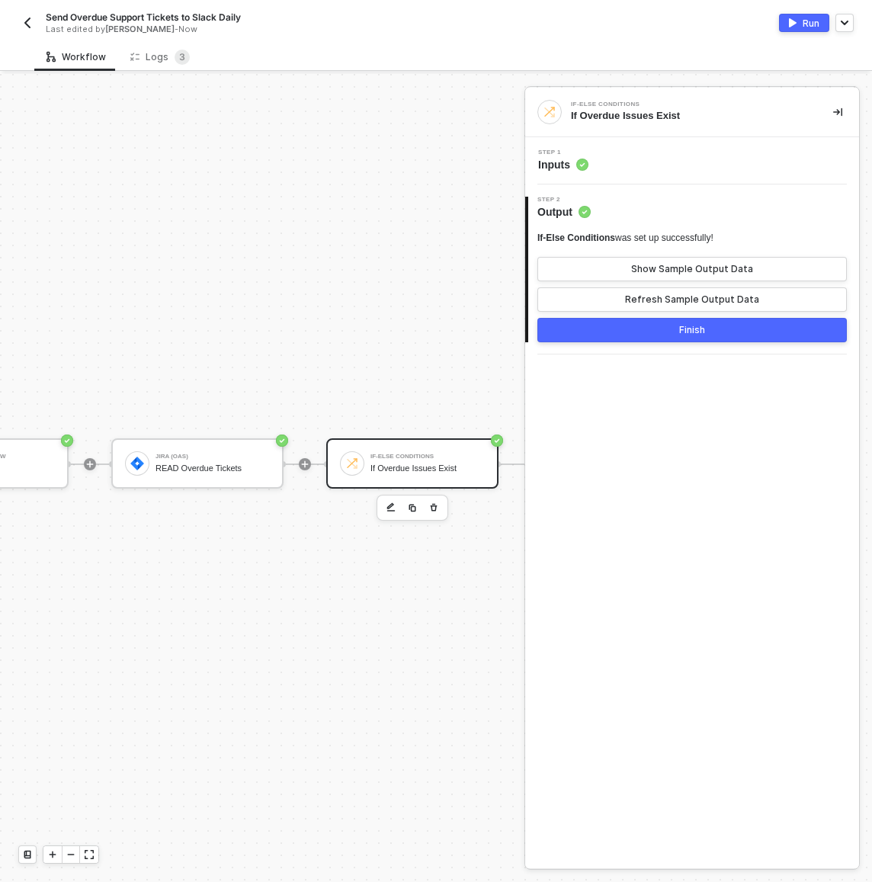
click at [653, 331] on button "Finish" at bounding box center [691, 330] width 309 height 24
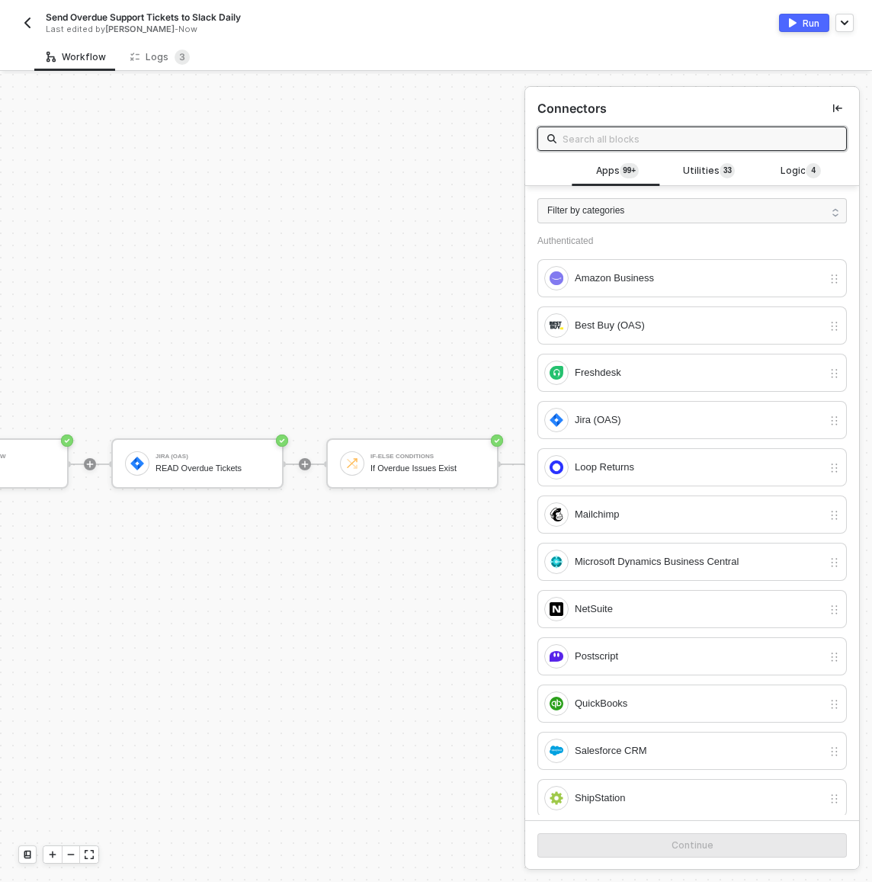
click at [800, 29] on button "Run" at bounding box center [804, 23] width 50 height 18
click at [359, 357] on div "Manual Workflow Start workflow Jira (OAS) READ Overdue Tickets If-Else Conditio…" at bounding box center [615, 464] width 1475 height 836
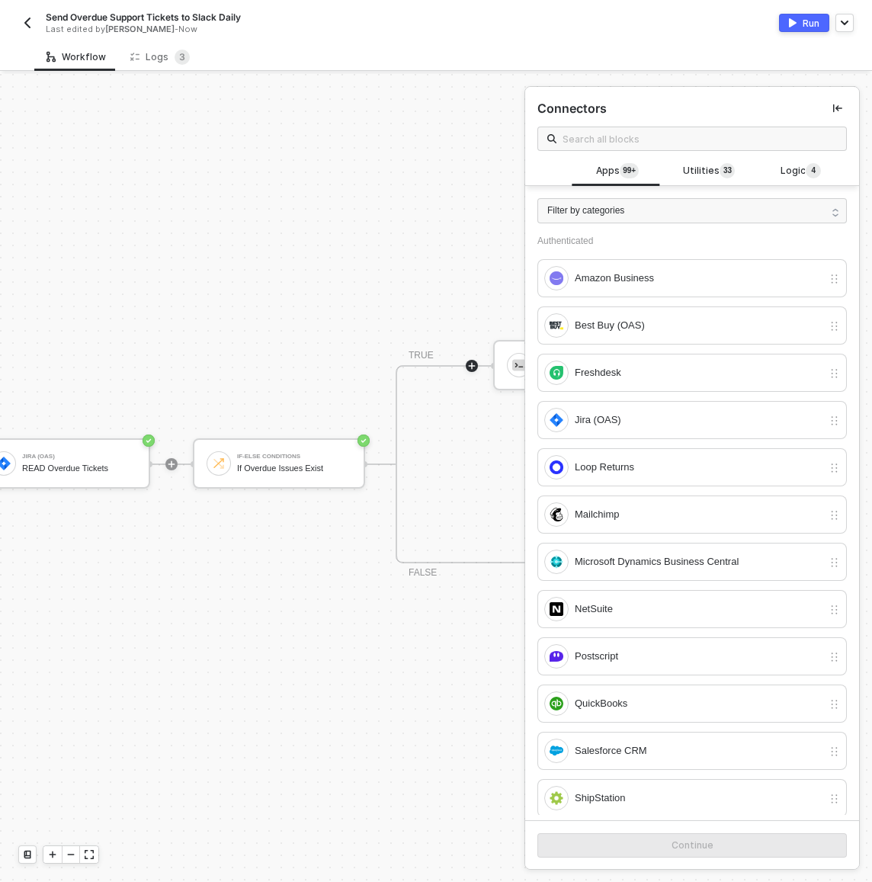
scroll to position [28, 1058]
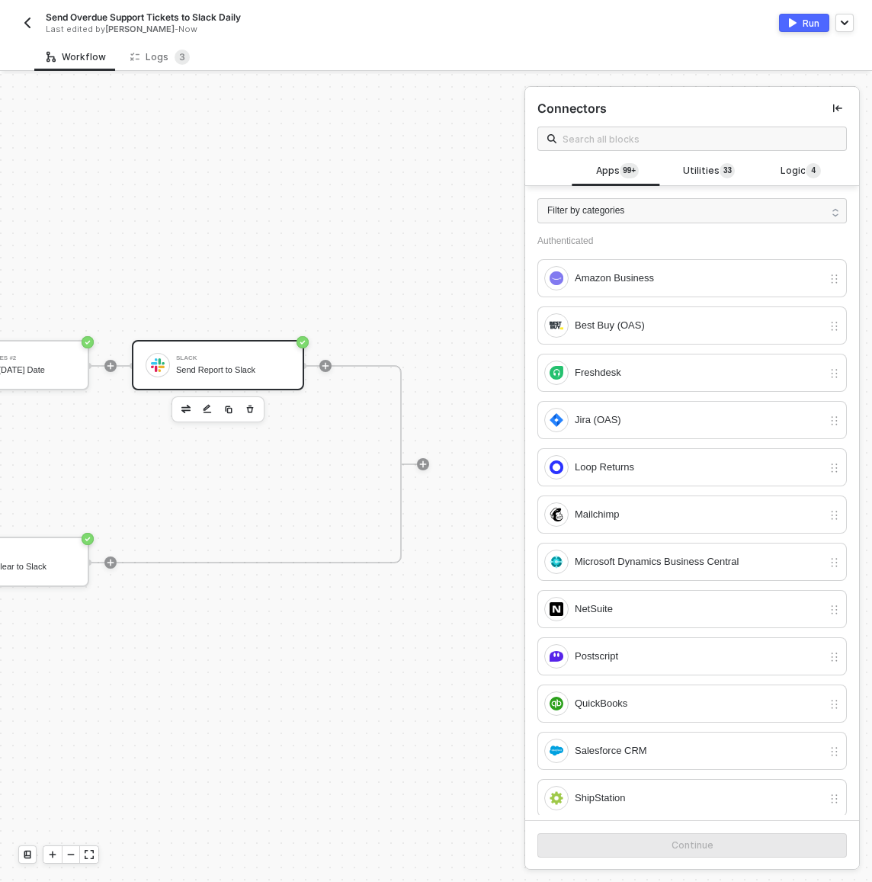
click at [219, 358] on div "Slack" at bounding box center [233, 358] width 114 height 6
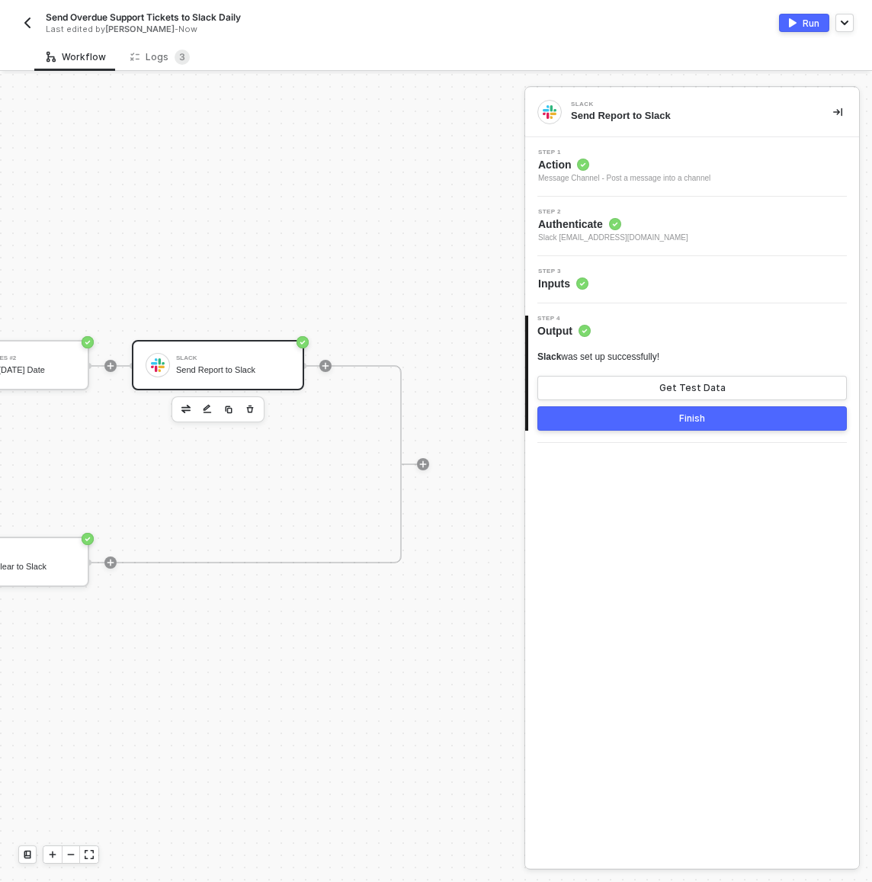
click at [623, 273] on div "Step 3 Inputs" at bounding box center [694, 279] width 330 height 23
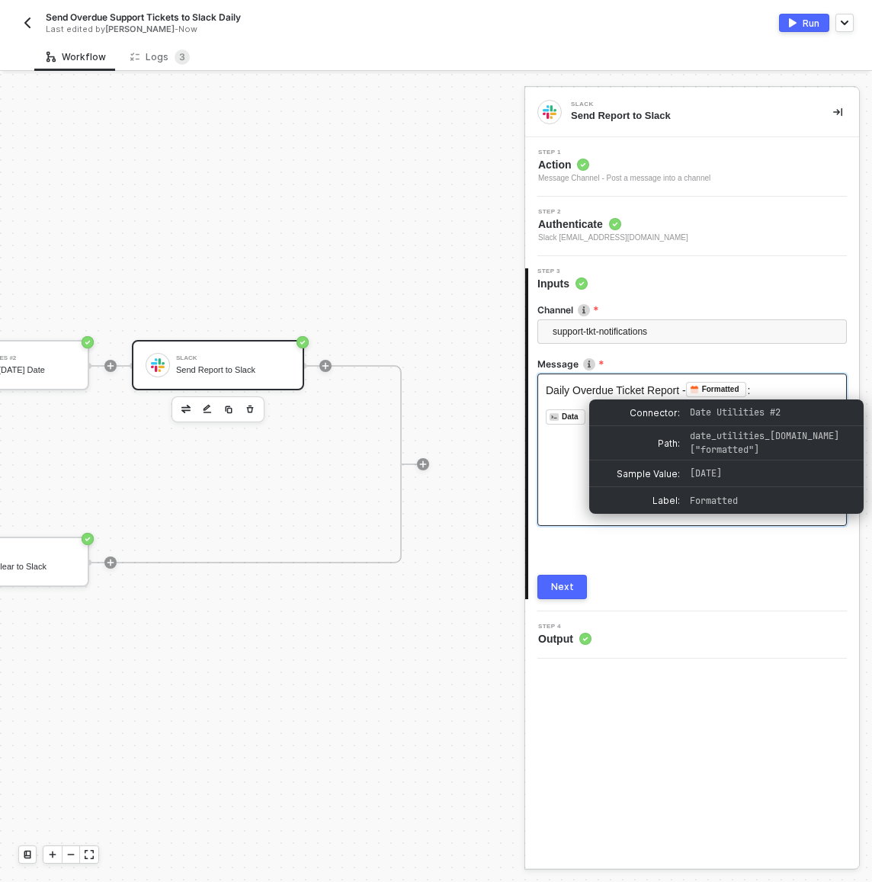
click at [686, 390] on span "Daily Overdue Ticket Report -" at bounding box center [616, 390] width 140 height 12
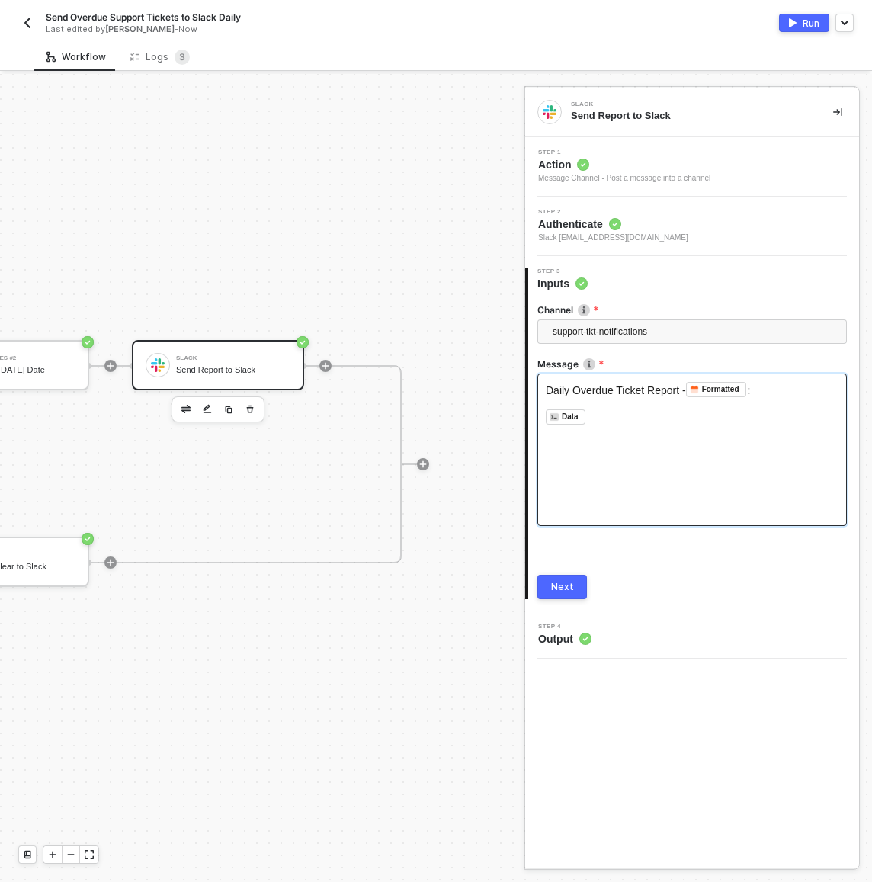
click at [686, 392] on span "Daily Overdue Ticket Report -" at bounding box center [616, 390] width 140 height 12
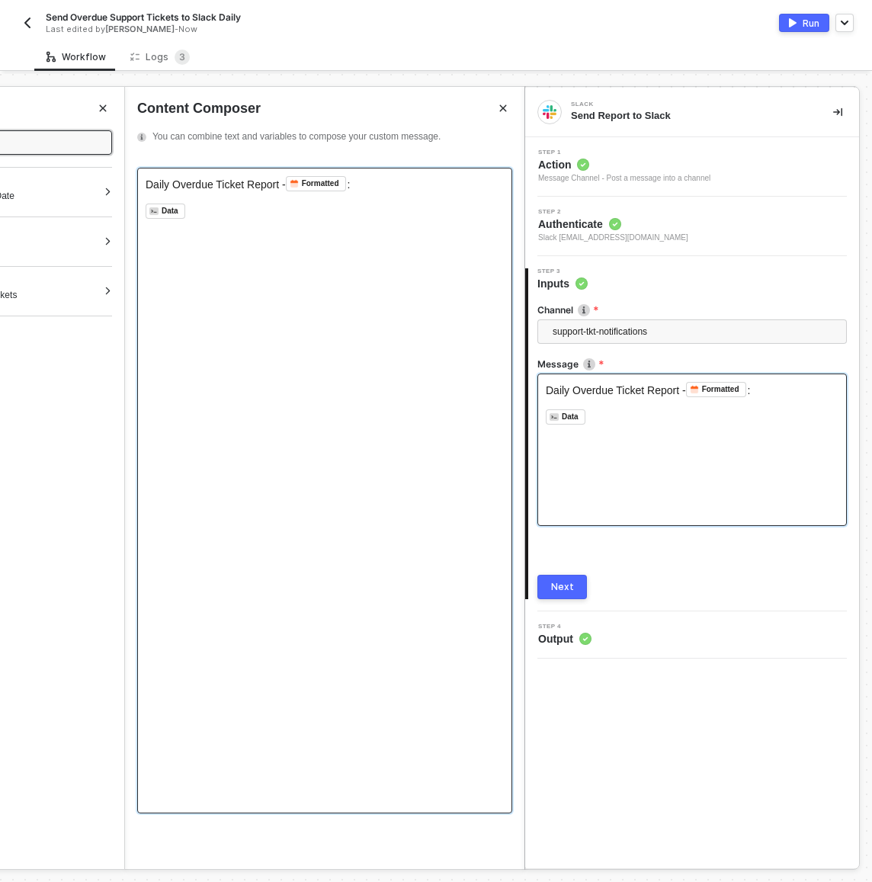
click at [286, 184] on span "Daily Overdue Ticket Report -" at bounding box center [216, 184] width 140 height 12
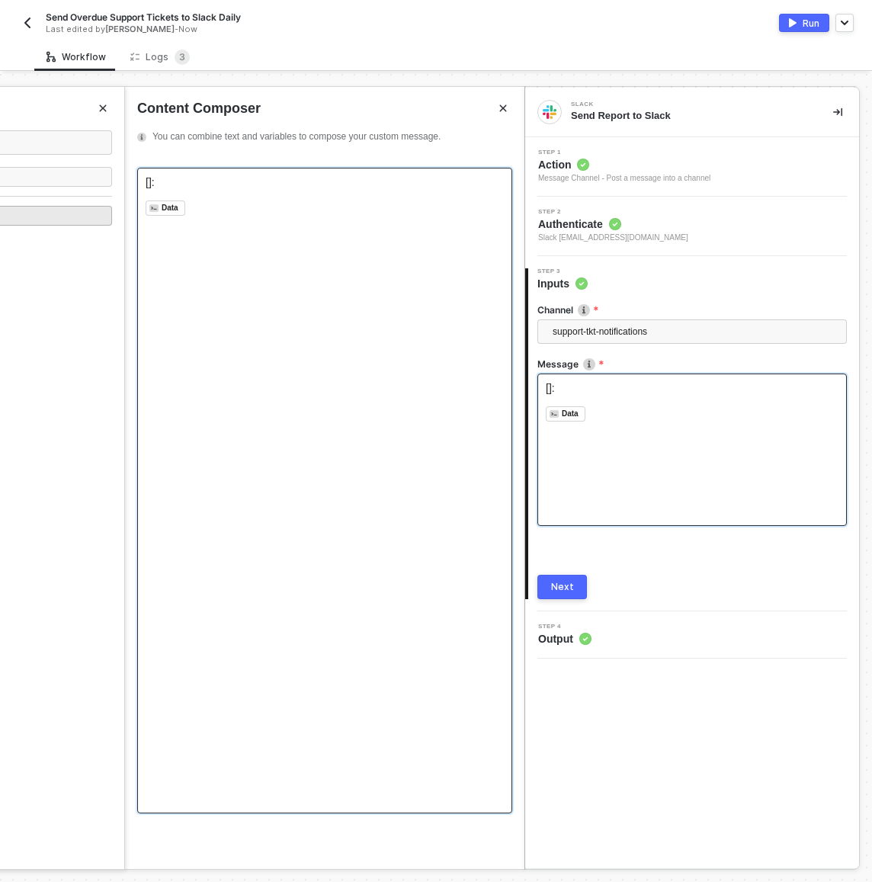
click at [227, 181] on div "[ Formatted ﻿ ]:" at bounding box center [325, 183] width 358 height 15
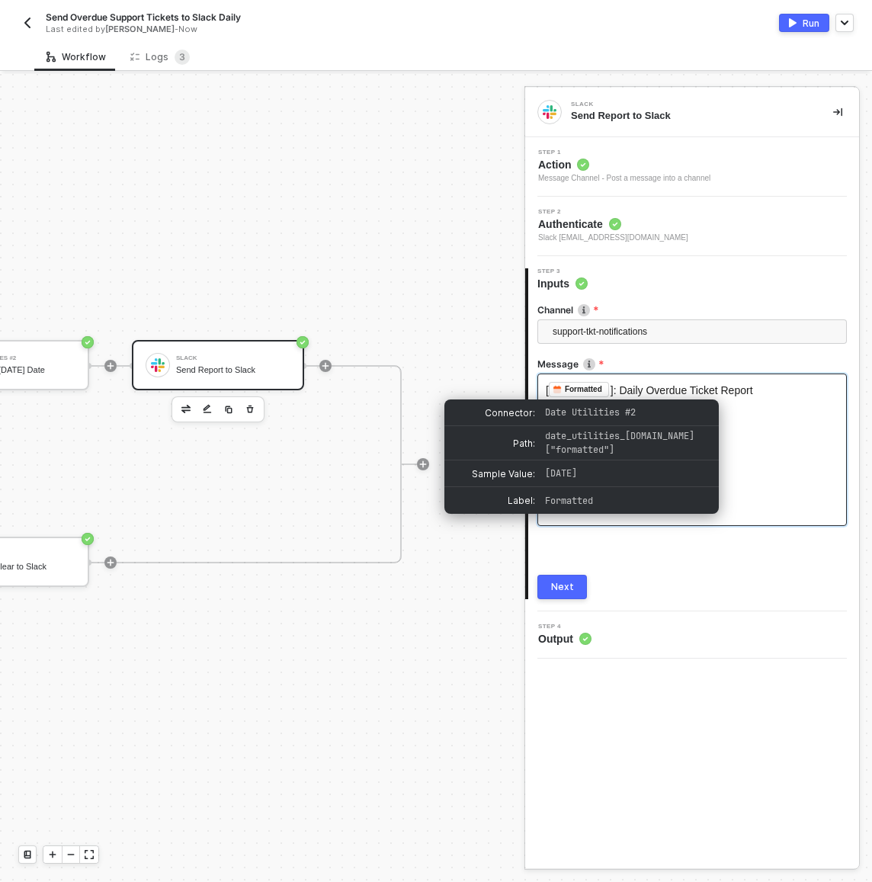
drag, startPoint x: 775, startPoint y: 389, endPoint x: 649, endPoint y: 386, distance: 126.6
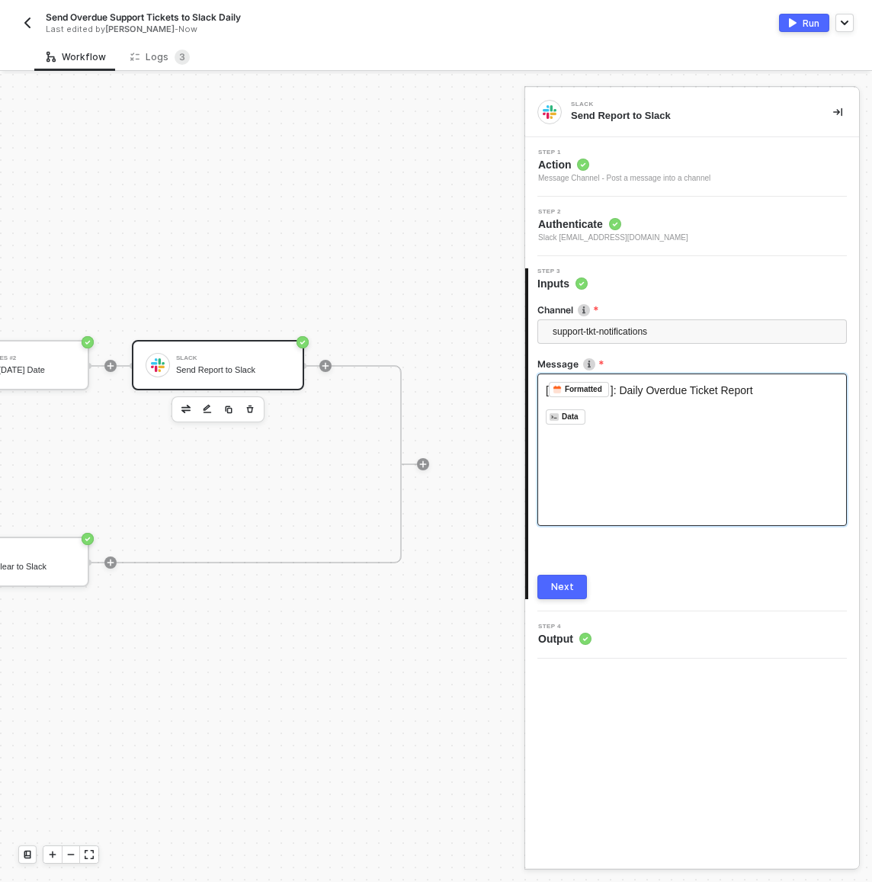
click at [689, 384] on span "]: Daily Overdue Ticket Report" at bounding box center [681, 390] width 143 height 12
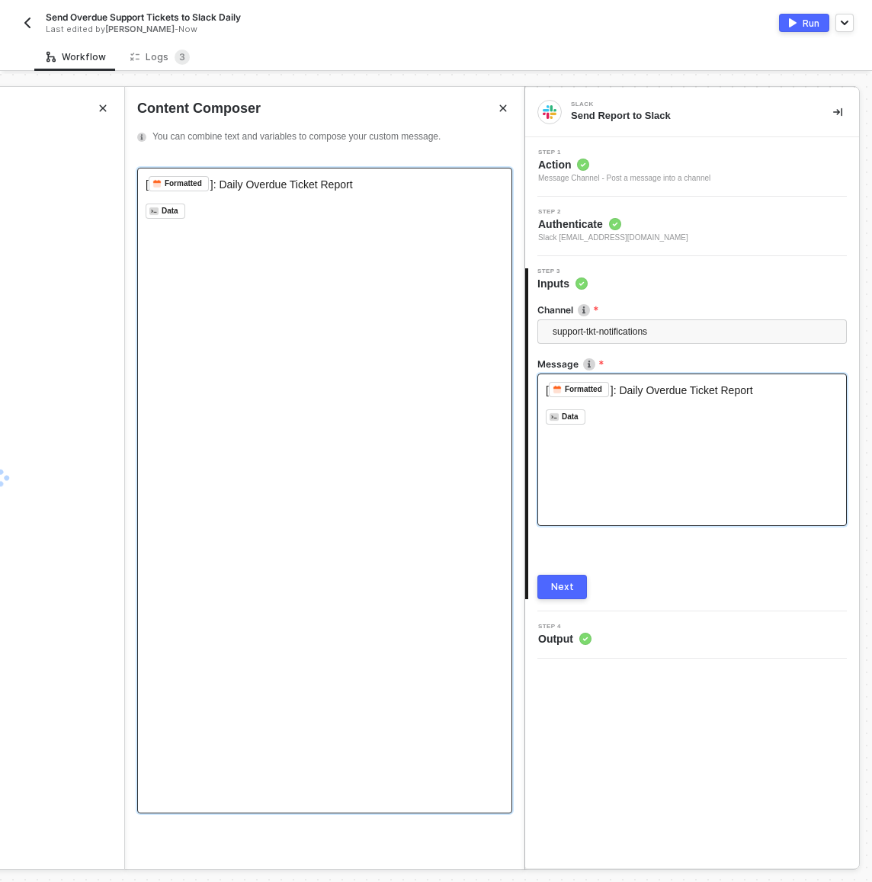
click at [369, 258] on div "[ Formatted ﻿ ]: Daily Overdue Ticket Report ﻿ ﻿ Data ﻿ ﻿ ﻿" at bounding box center [324, 490] width 375 height 645
drag, startPoint x: 364, startPoint y: 179, endPoint x: 143, endPoint y: 182, distance: 221.0
click at [143, 182] on div "[ Formatted ﻿ ]: Daily Overdue Ticket Report ﻿ ﻿ Data ﻿ ﻿ ﻿" at bounding box center [324, 490] width 375 height 645
copy div "[ Formatted ﻿ ]: Daily Overdue Ticket Report"
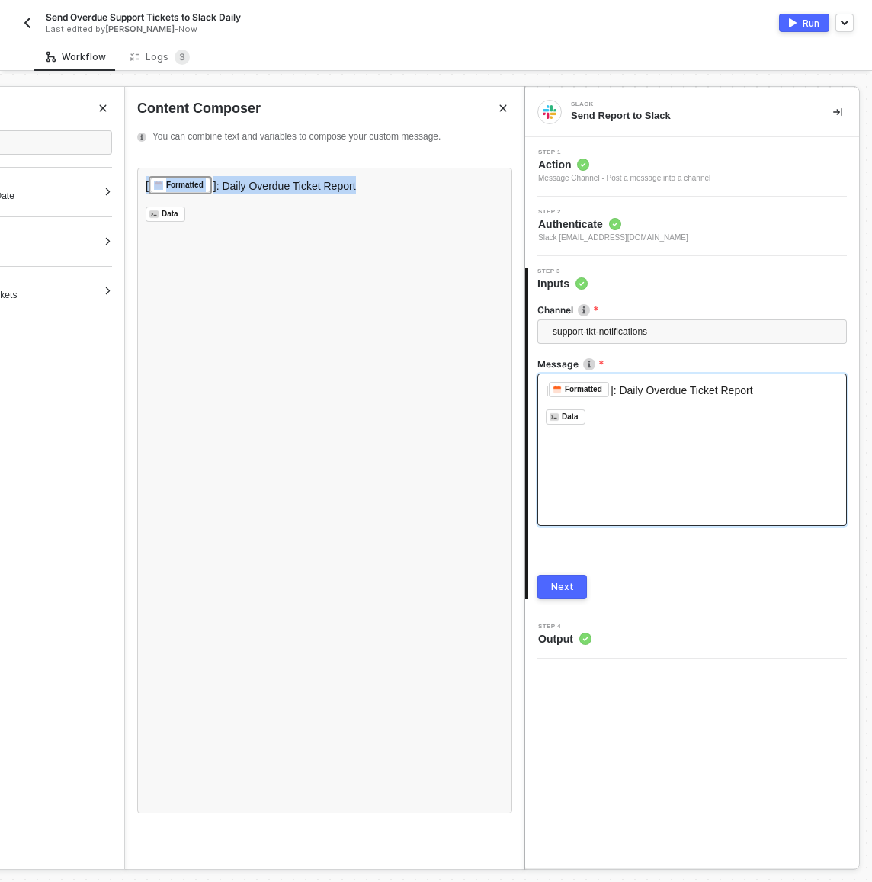
click at [578, 591] on button "Next" at bounding box center [562, 587] width 50 height 24
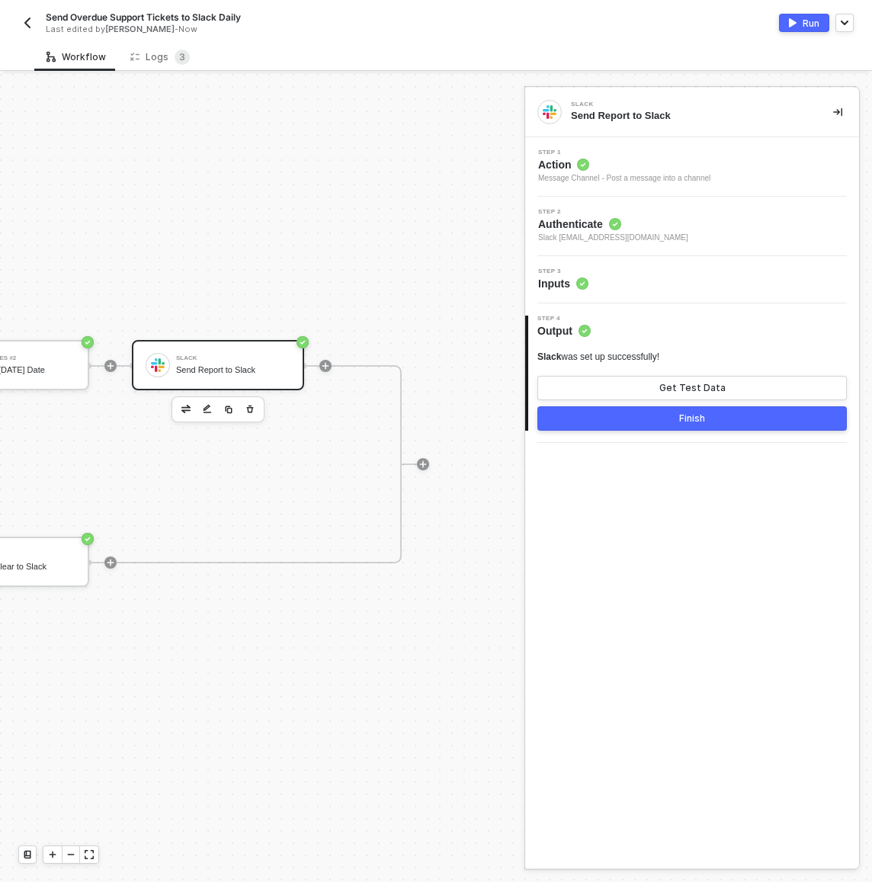
click at [624, 422] on button "Finish" at bounding box center [691, 418] width 309 height 24
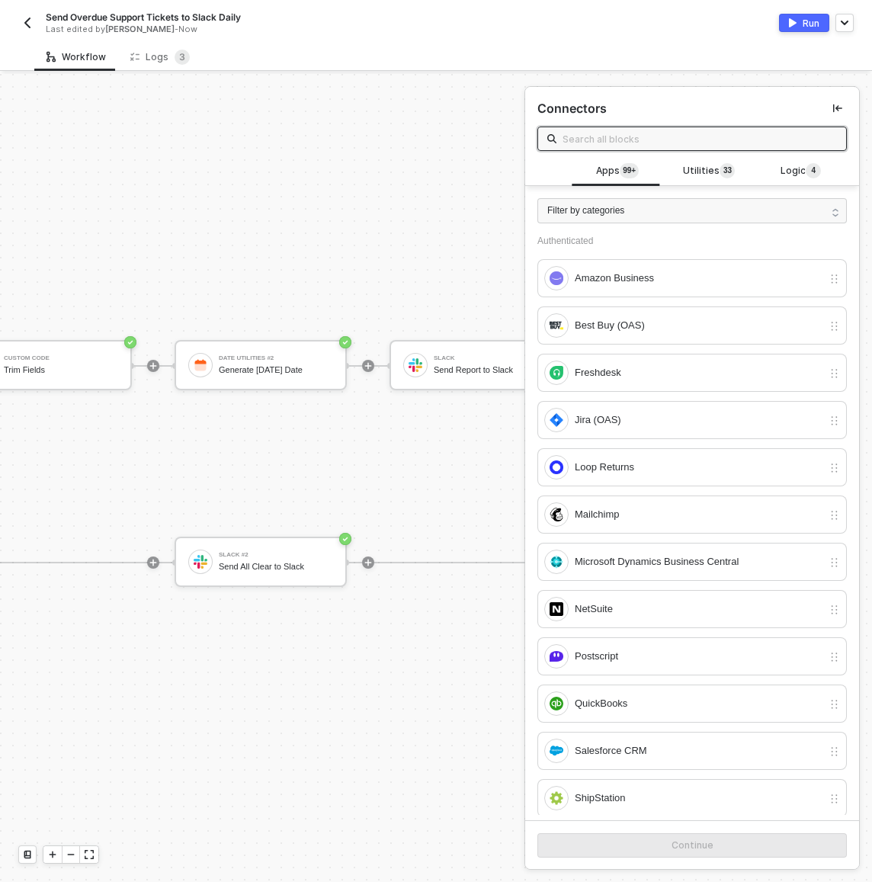
scroll to position [28, 783]
click at [306, 557] on div "Slack #2 Send All Clear to Slack" at bounding box center [281, 561] width 114 height 29
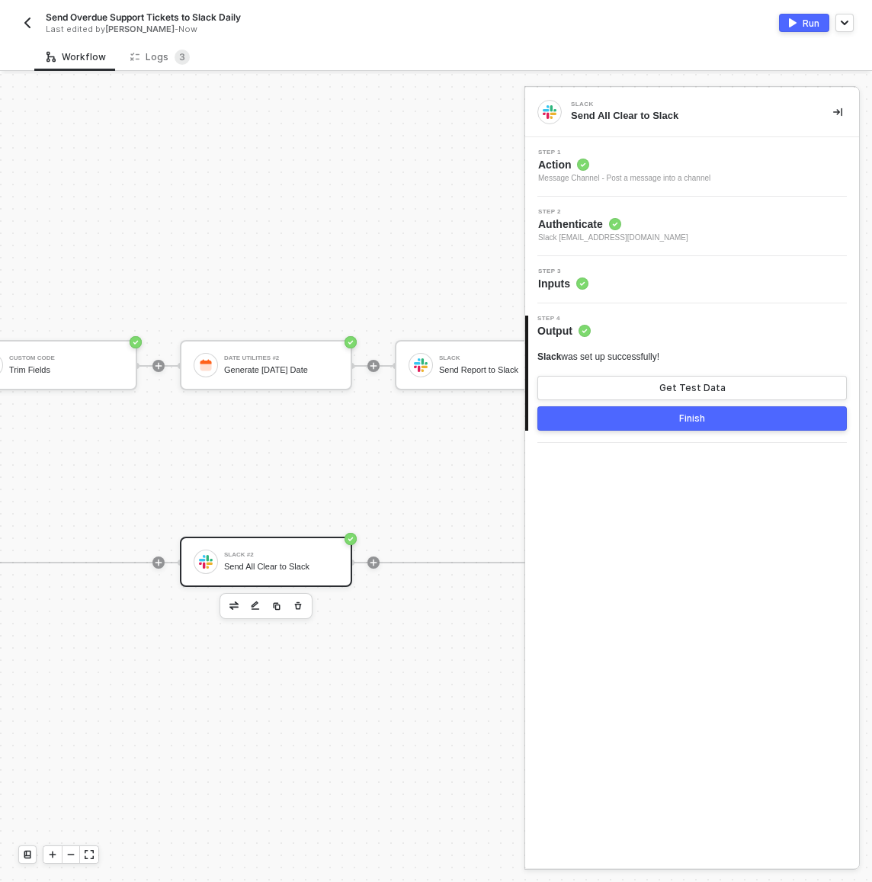
scroll to position [31, 783]
click at [650, 277] on div "Step 3 Inputs" at bounding box center [694, 279] width 330 height 23
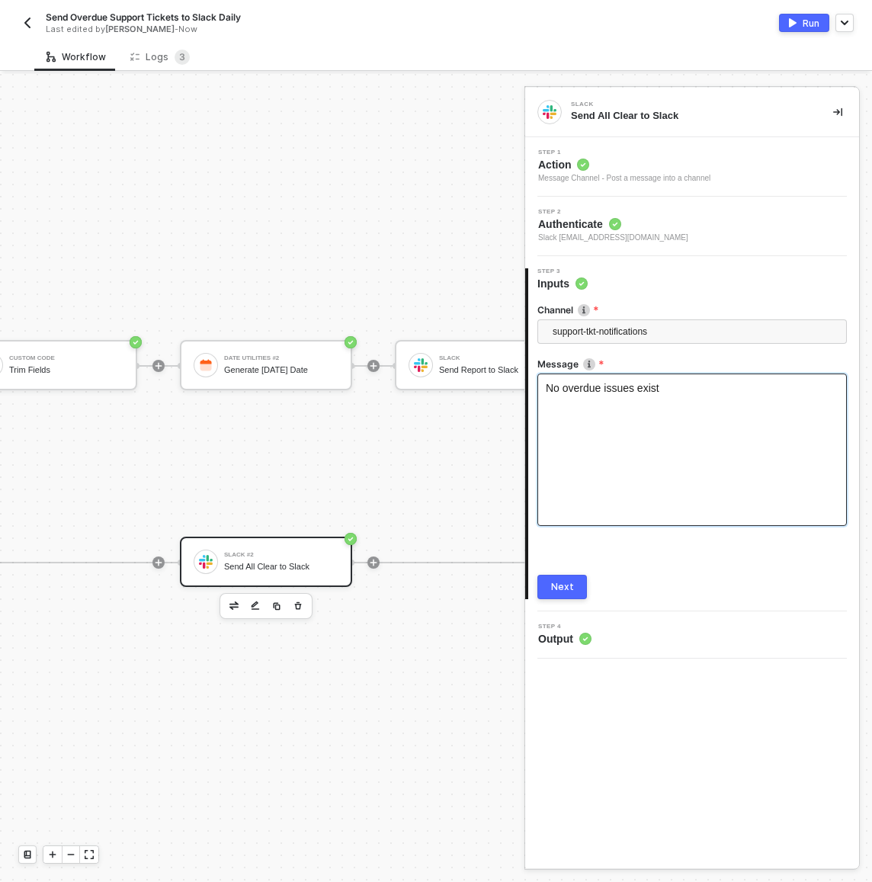
click at [548, 389] on span "No overdue issues exist" at bounding box center [603, 388] width 114 height 12
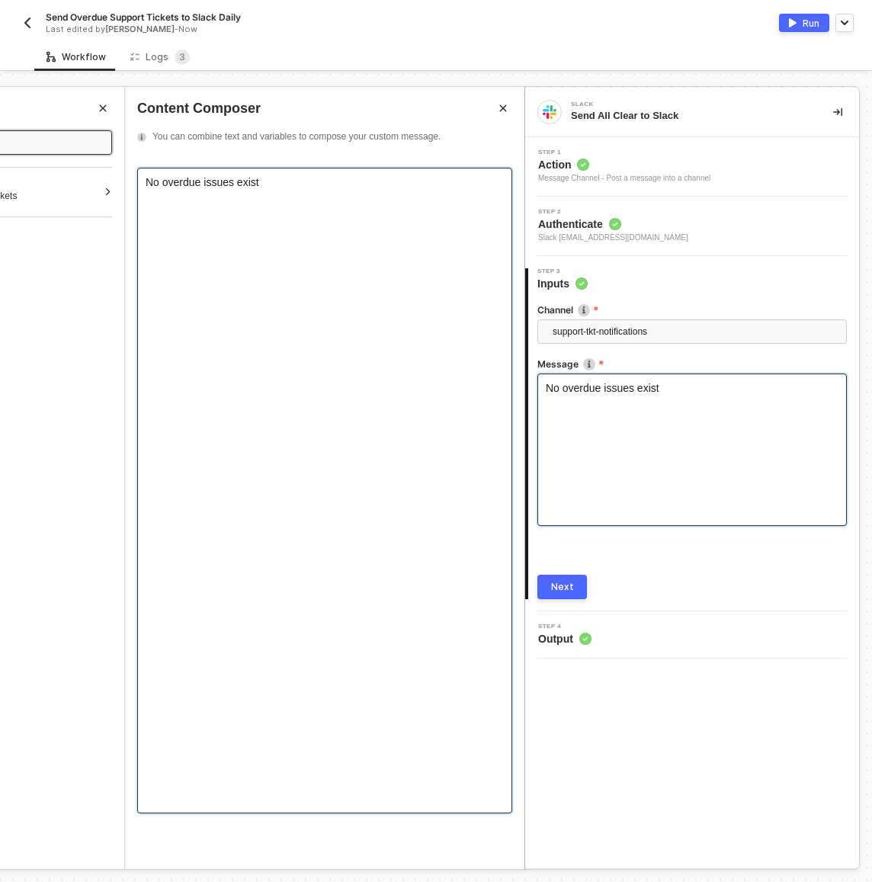
click at [145, 181] on div "No overdue issues exist" at bounding box center [324, 490] width 375 height 645
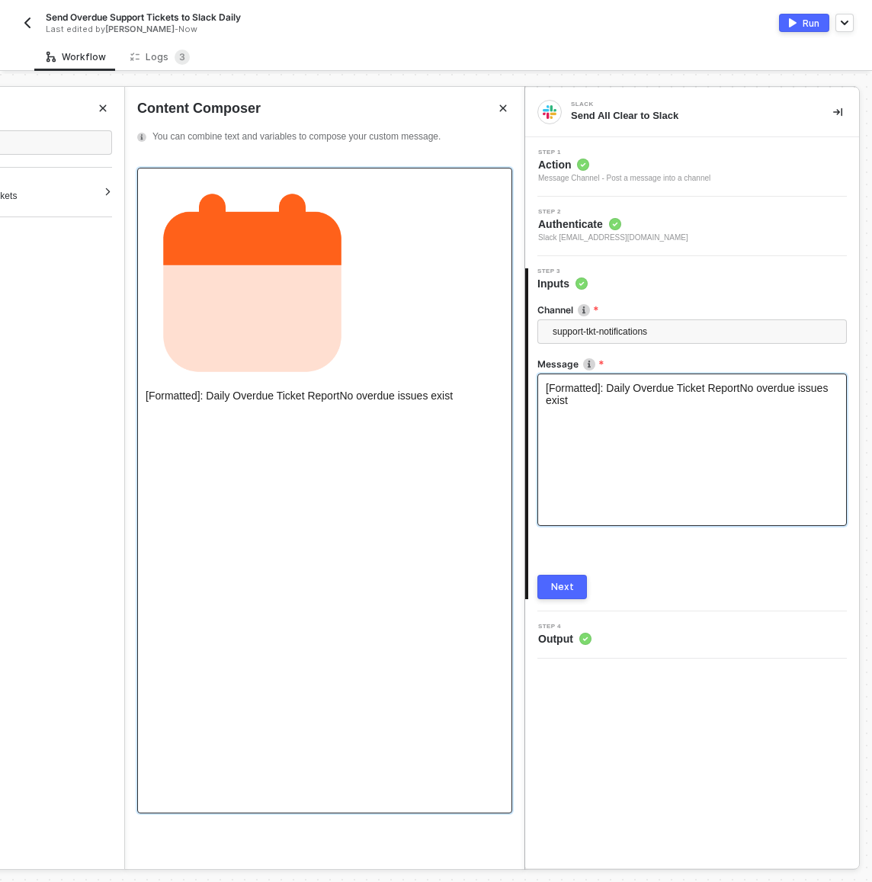
click at [256, 406] on div "﻿ [Formatted]: Daily Overdue Ticket ReportNo overdue issues exist" at bounding box center [324, 490] width 375 height 645
drag, startPoint x: 474, startPoint y: 396, endPoint x: 252, endPoint y: 357, distance: 225.1
click at [233, 351] on div "﻿ [Formatted]: Daily Overdue Ticket ReportNo overdue issues exist" at bounding box center [324, 490] width 375 height 645
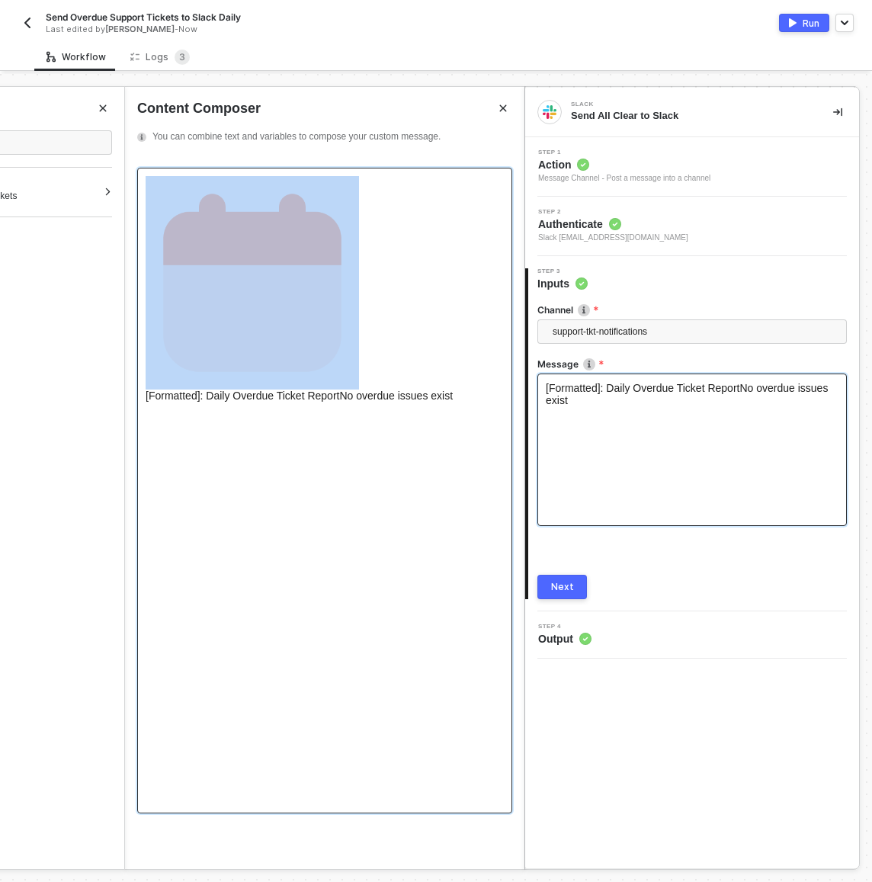
click at [299, 383] on img at bounding box center [252, 282] width 213 height 213
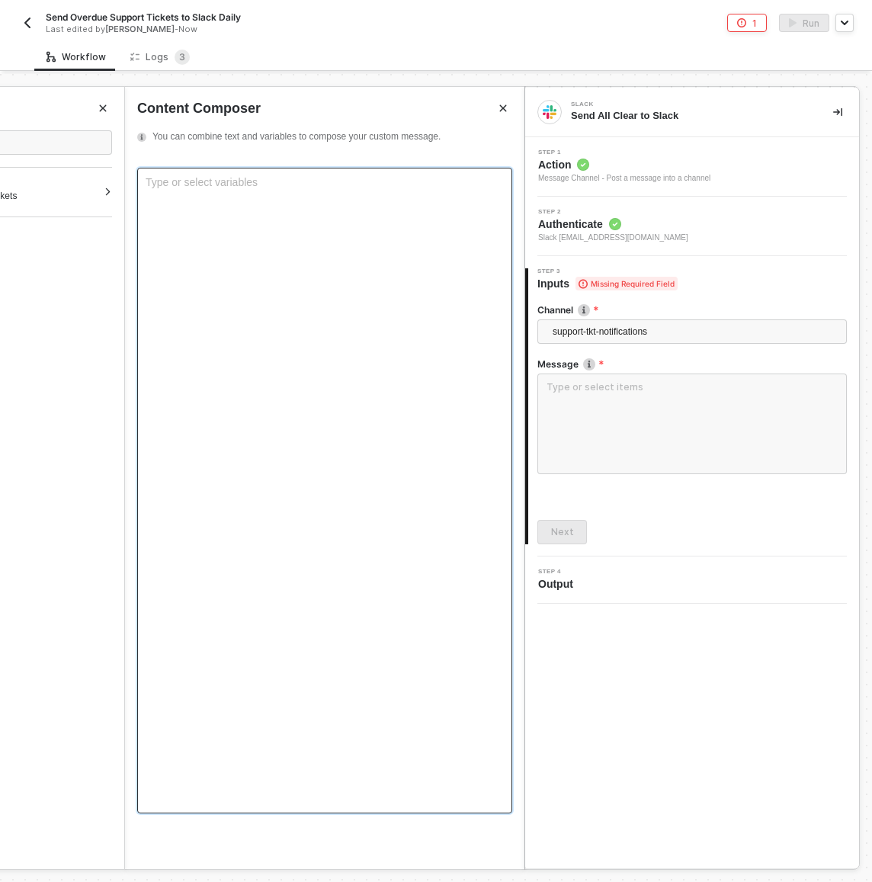
click at [174, 195] on div "Type or select variables ﻿" at bounding box center [324, 490] width 375 height 645
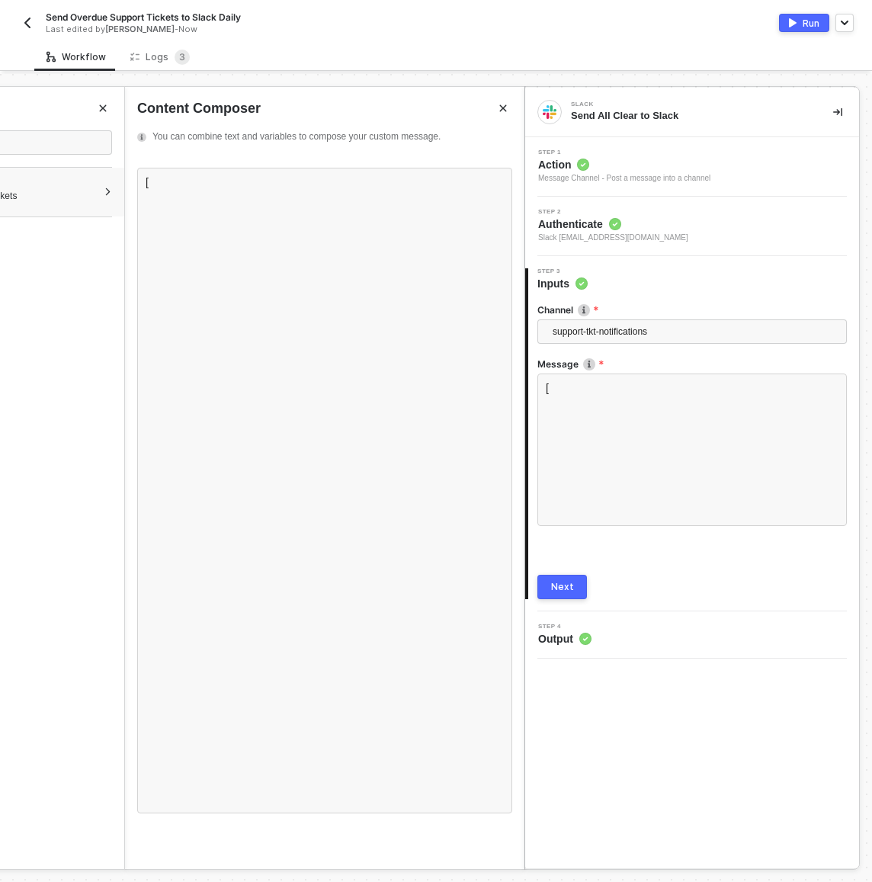
click at [82, 177] on div "JIRA (OAS) READ Overdue Tickets" at bounding box center [0, 192] width 247 height 49
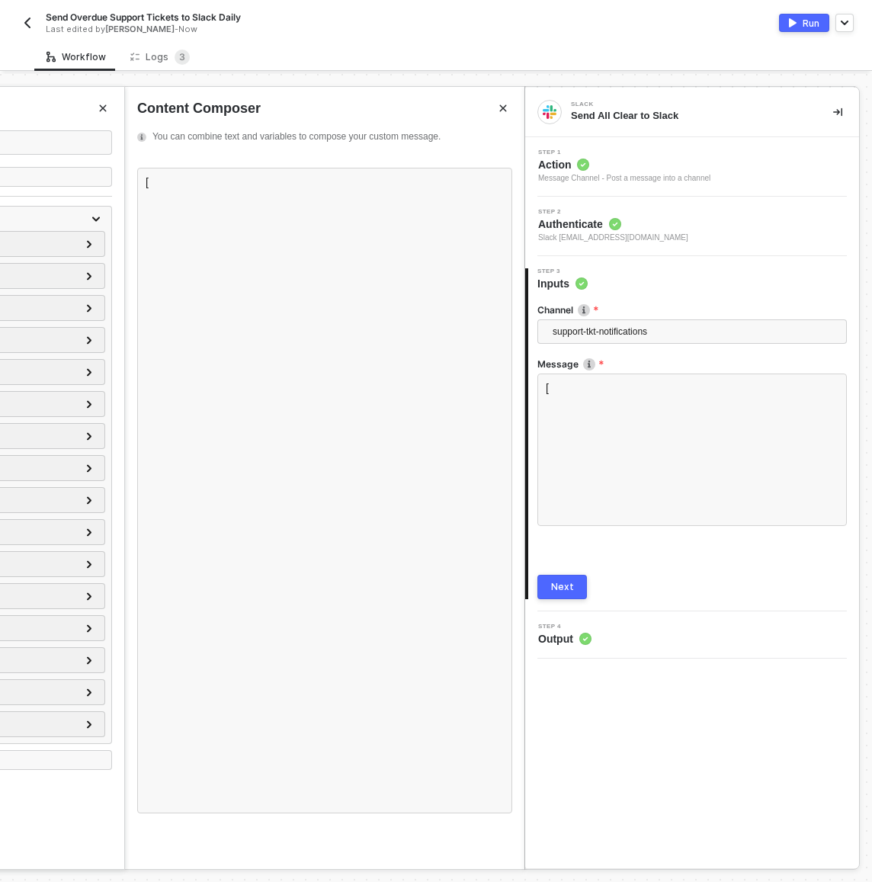
drag, startPoint x: 507, startPoint y: 107, endPoint x: 522, endPoint y: 107, distance: 15.3
click at [507, 107] on icon "Close" at bounding box center [502, 108] width 9 height 9
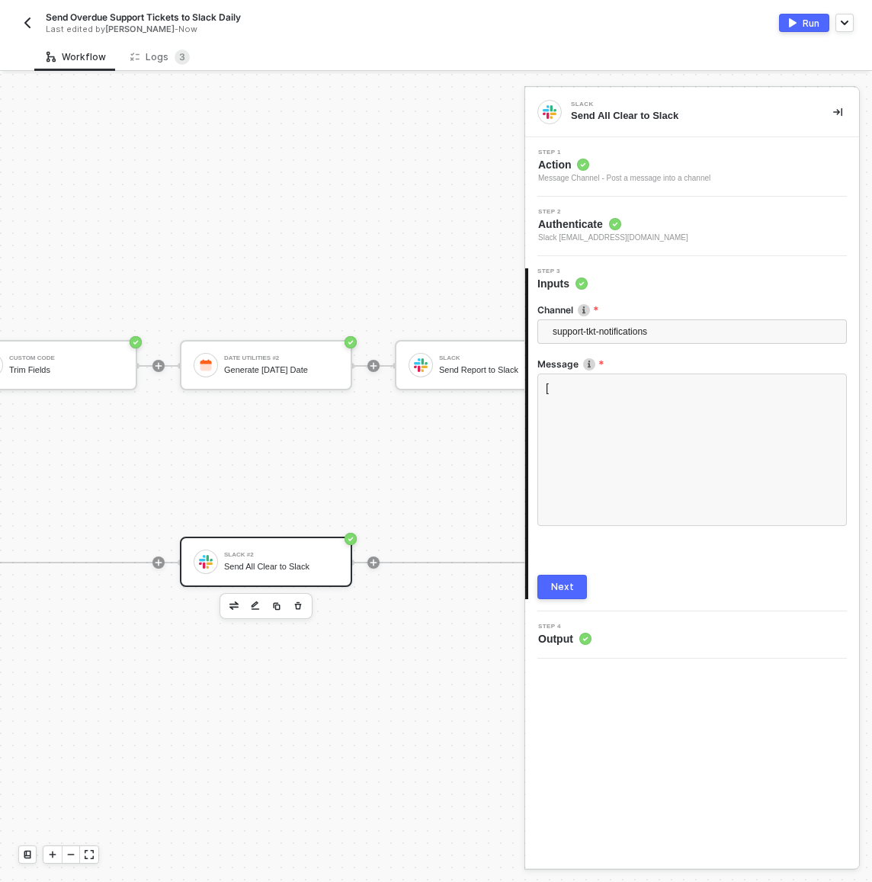
click at [833, 110] on icon "icon-collapse-right" at bounding box center [837, 111] width 9 height 9
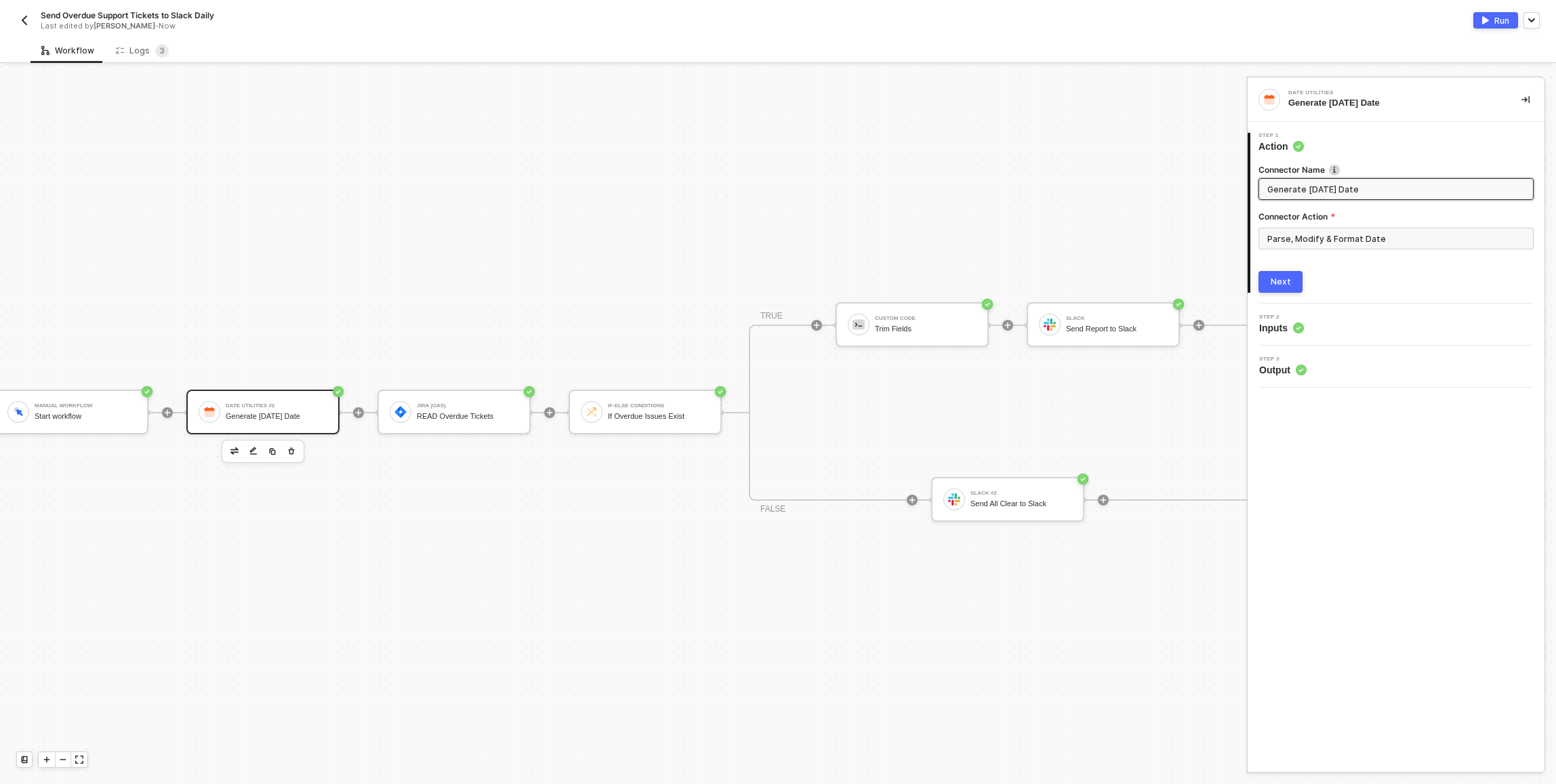
scroll to position [25, 54]
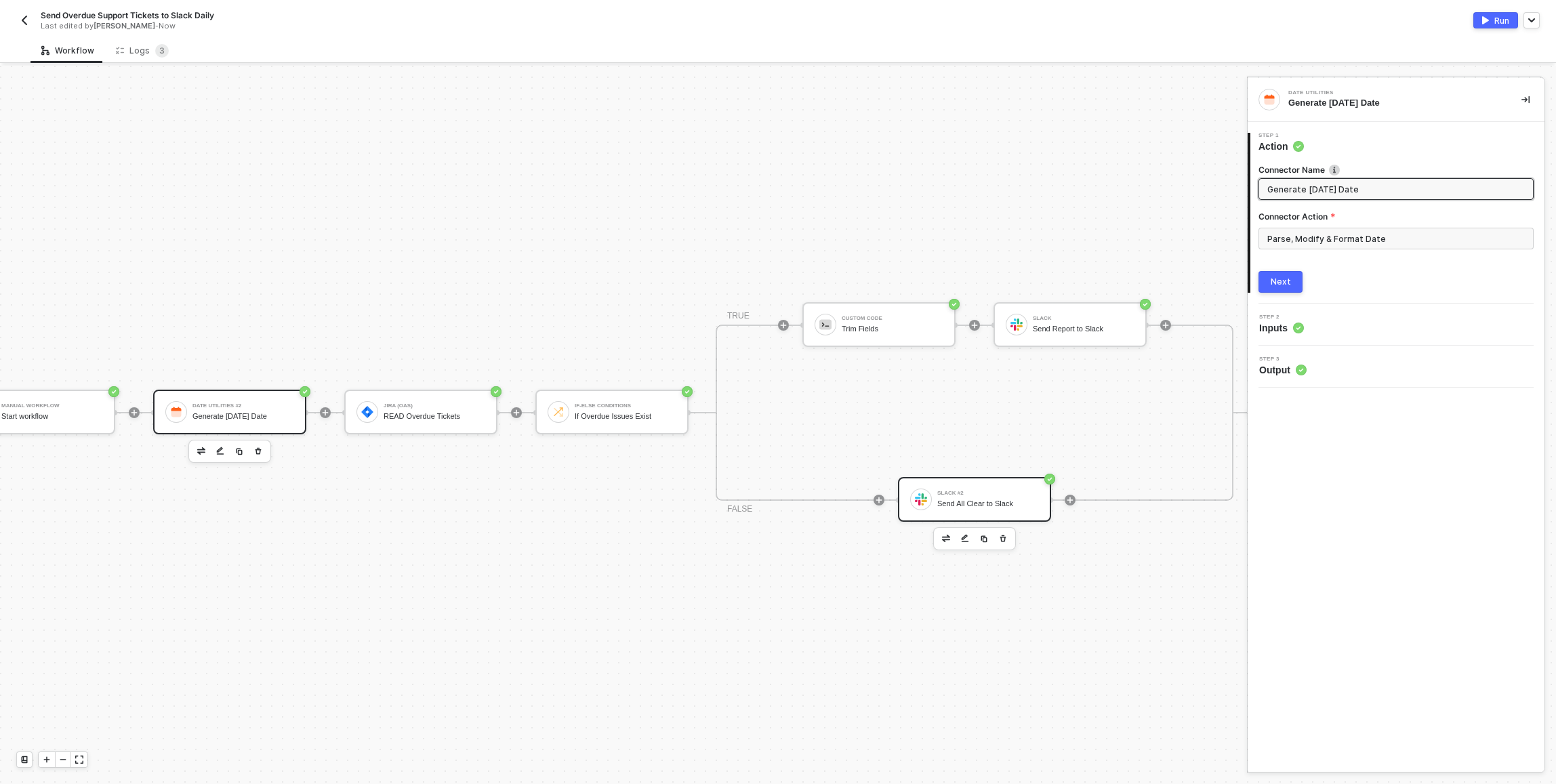
click at [774, 488] on div "Slack #2 Send All Clear to Slack" at bounding box center [988, 499] width 101 height 26
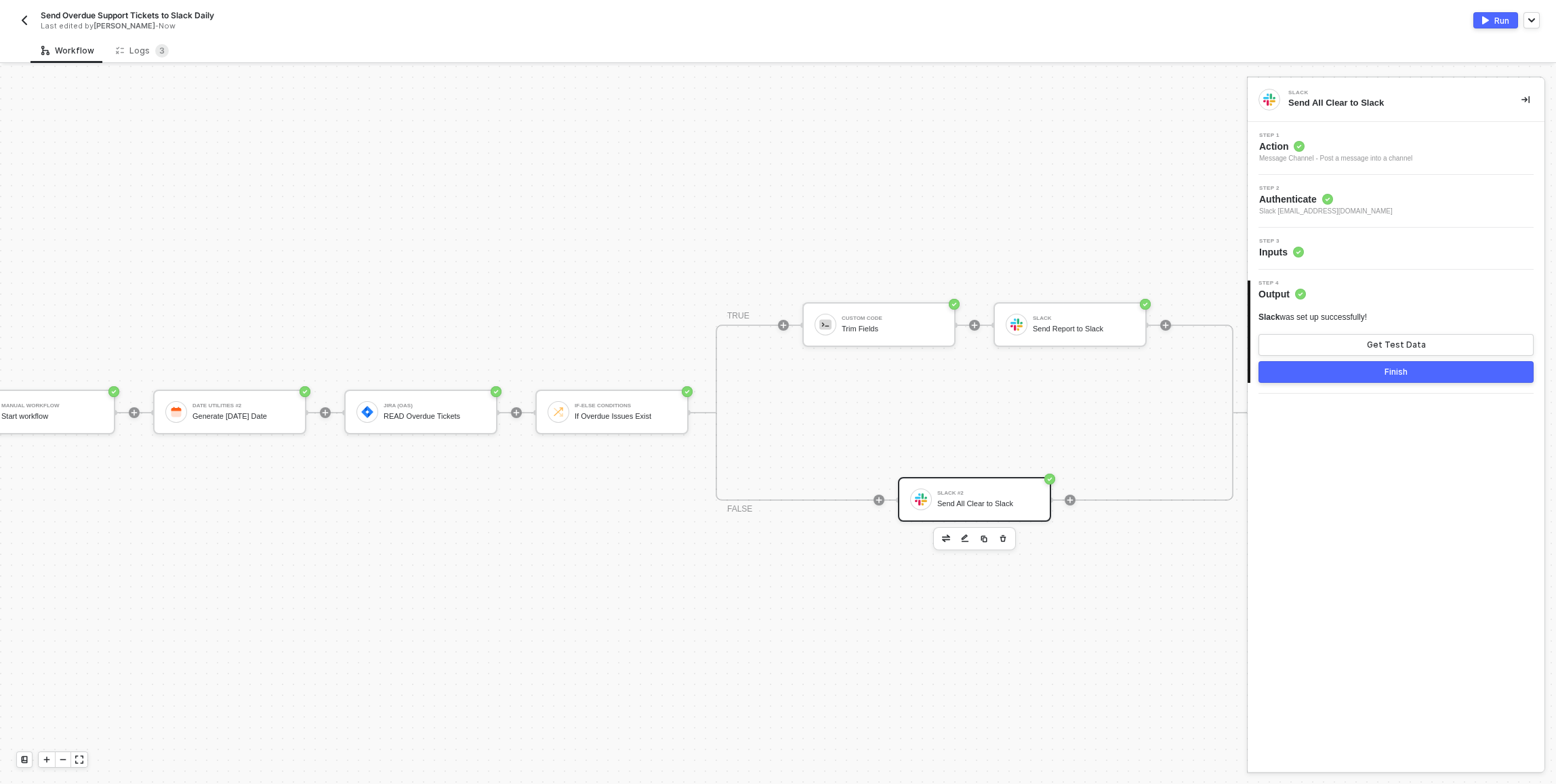
click at [774, 244] on div "Step 3 Inputs" at bounding box center [1398, 248] width 293 height 20
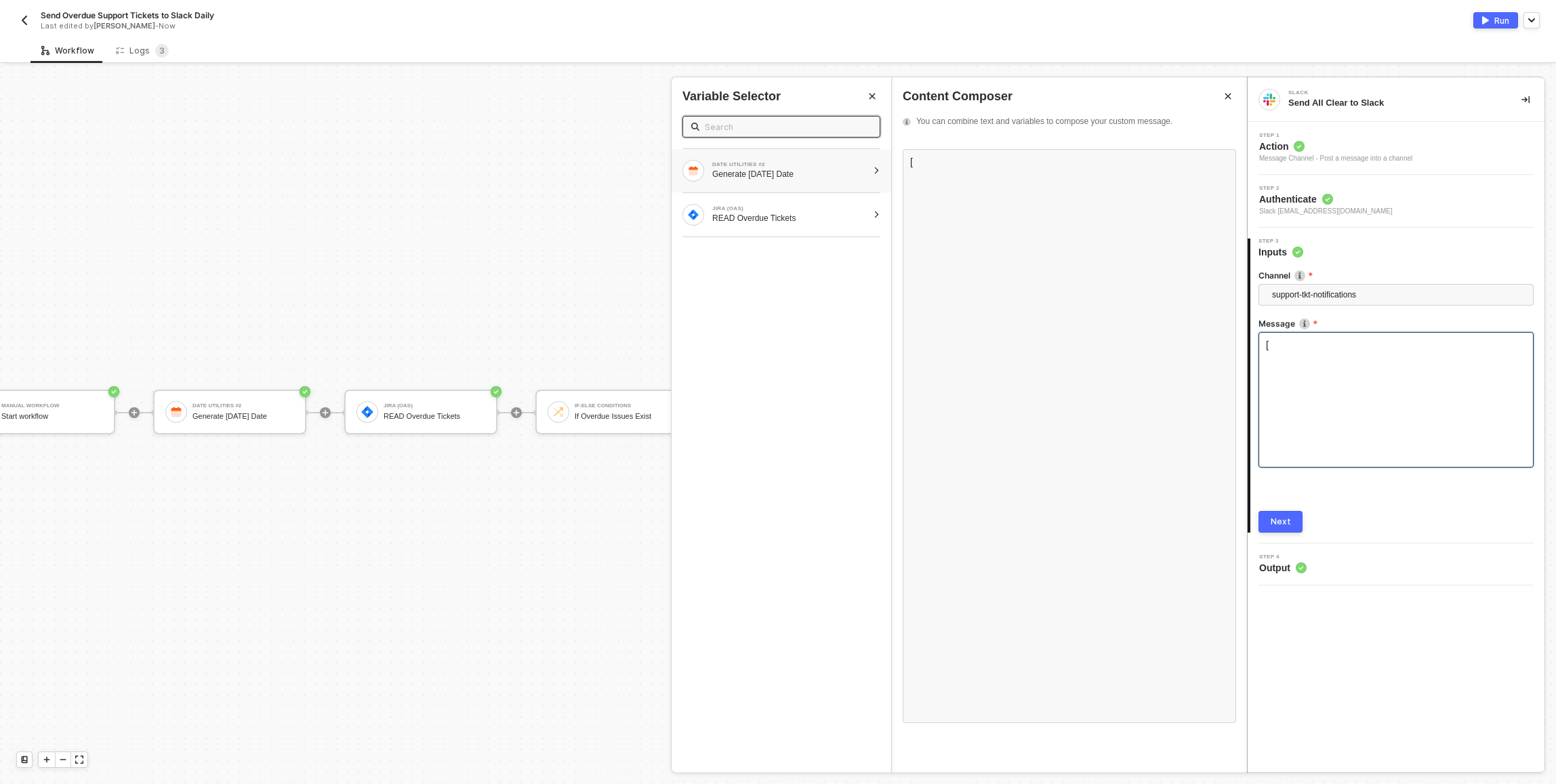
click at [774, 174] on div "Generate [DATE] Date" at bounding box center [790, 174] width 156 height 11
click at [767, 194] on span "- September 18 2025" at bounding box center [755, 191] width 28 height 8
click at [774, 358] on div "﻿ Formatted ﻿ [" at bounding box center [1395, 399] width 275 height 135
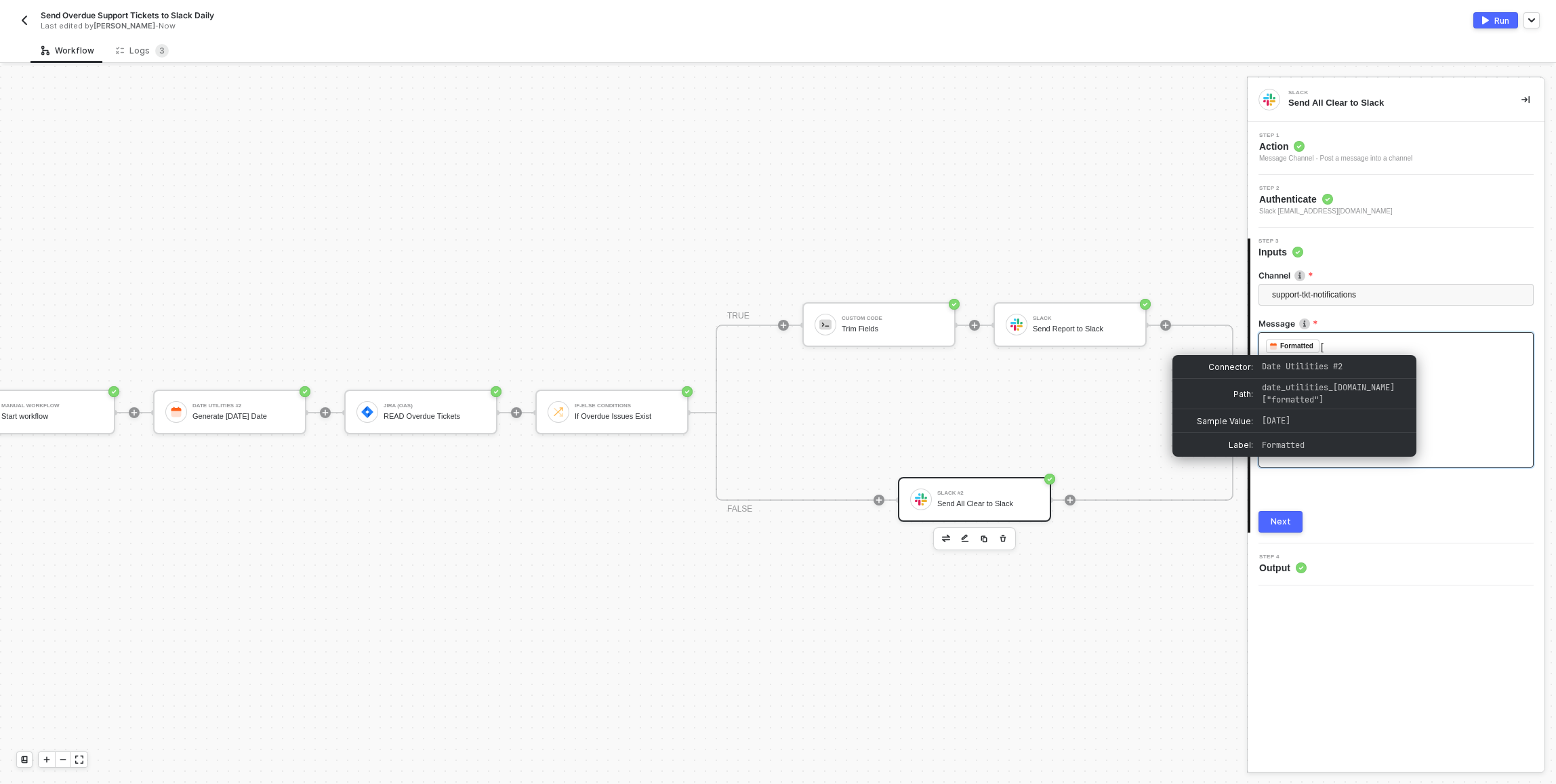
click at [774, 344] on div "﻿ Formatted ﻿ [" at bounding box center [1396, 346] width 261 height 13
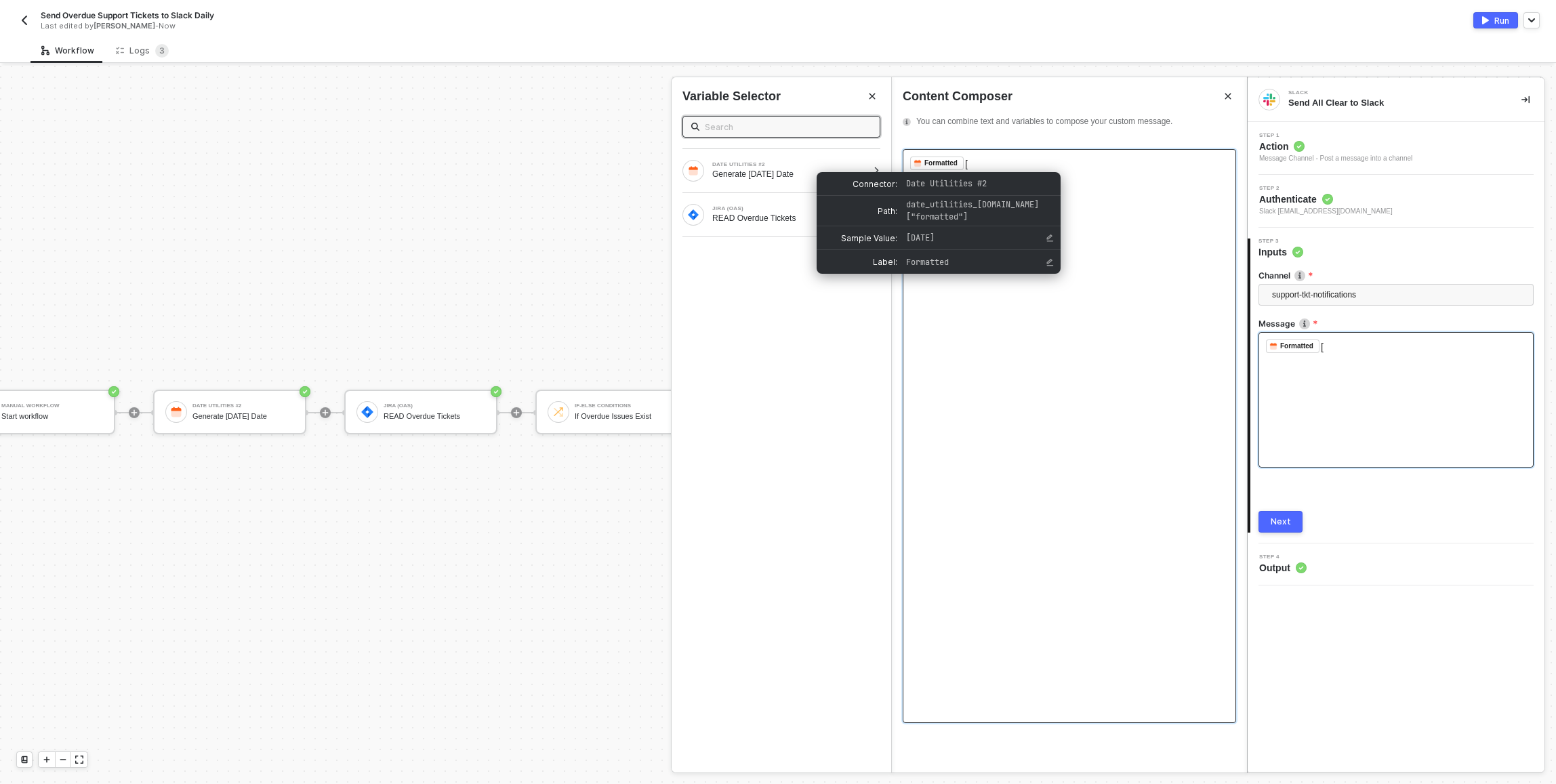
click at [774, 163] on div "Formatted" at bounding box center [940, 164] width 33 height 12
click at [774, 161] on div "Formatted" at bounding box center [940, 164] width 33 height 12
click at [774, 164] on div "﻿ Formatted ﻿ [" at bounding box center [1069, 163] width 318 height 13
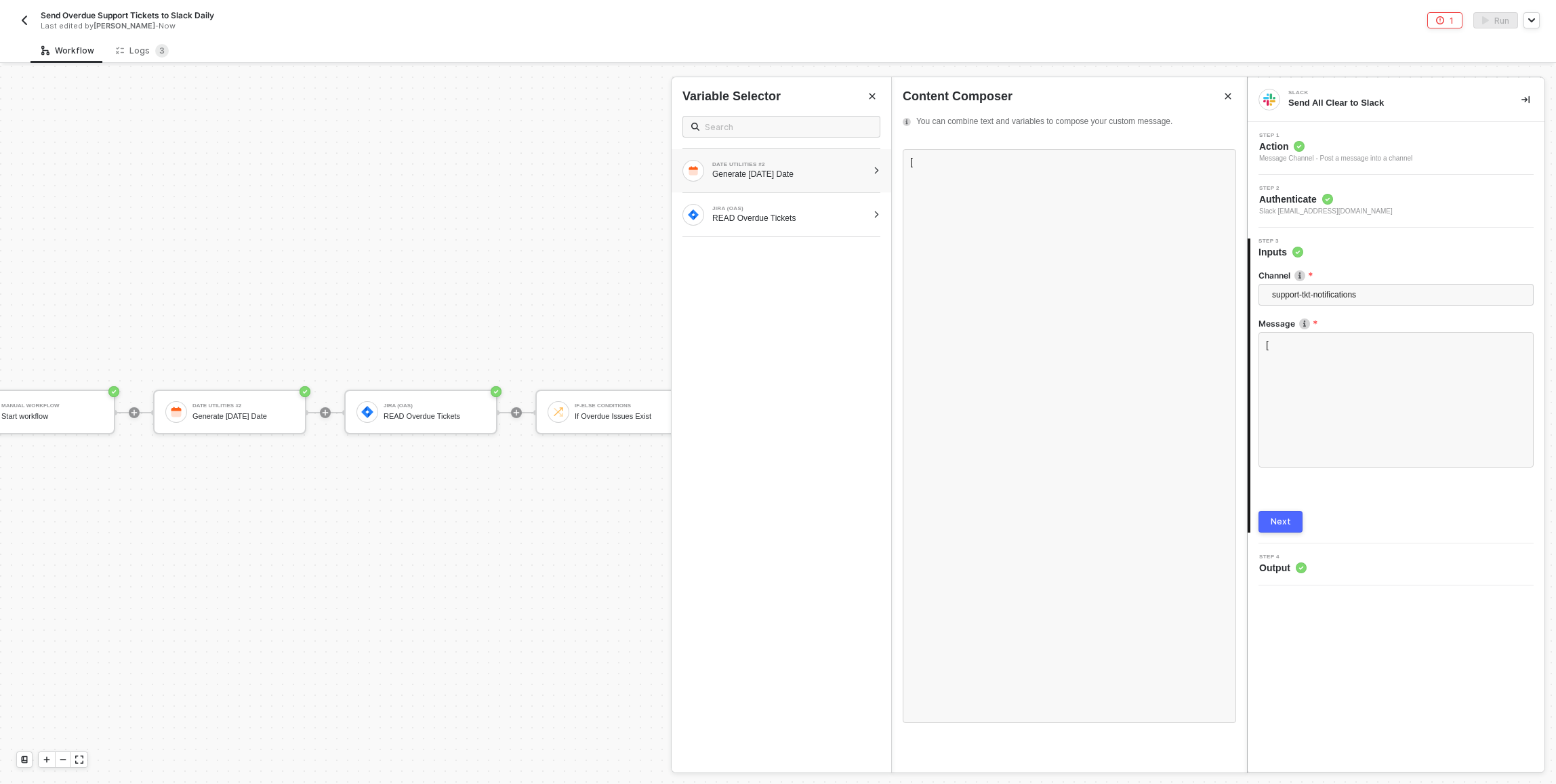
click at [774, 160] on div "DATE UTILITIES #2 Generate Today's Date" at bounding box center [774, 171] width 185 height 21
click at [774, 191] on div "formatted - September 18 2025" at bounding box center [781, 192] width 198 height 18
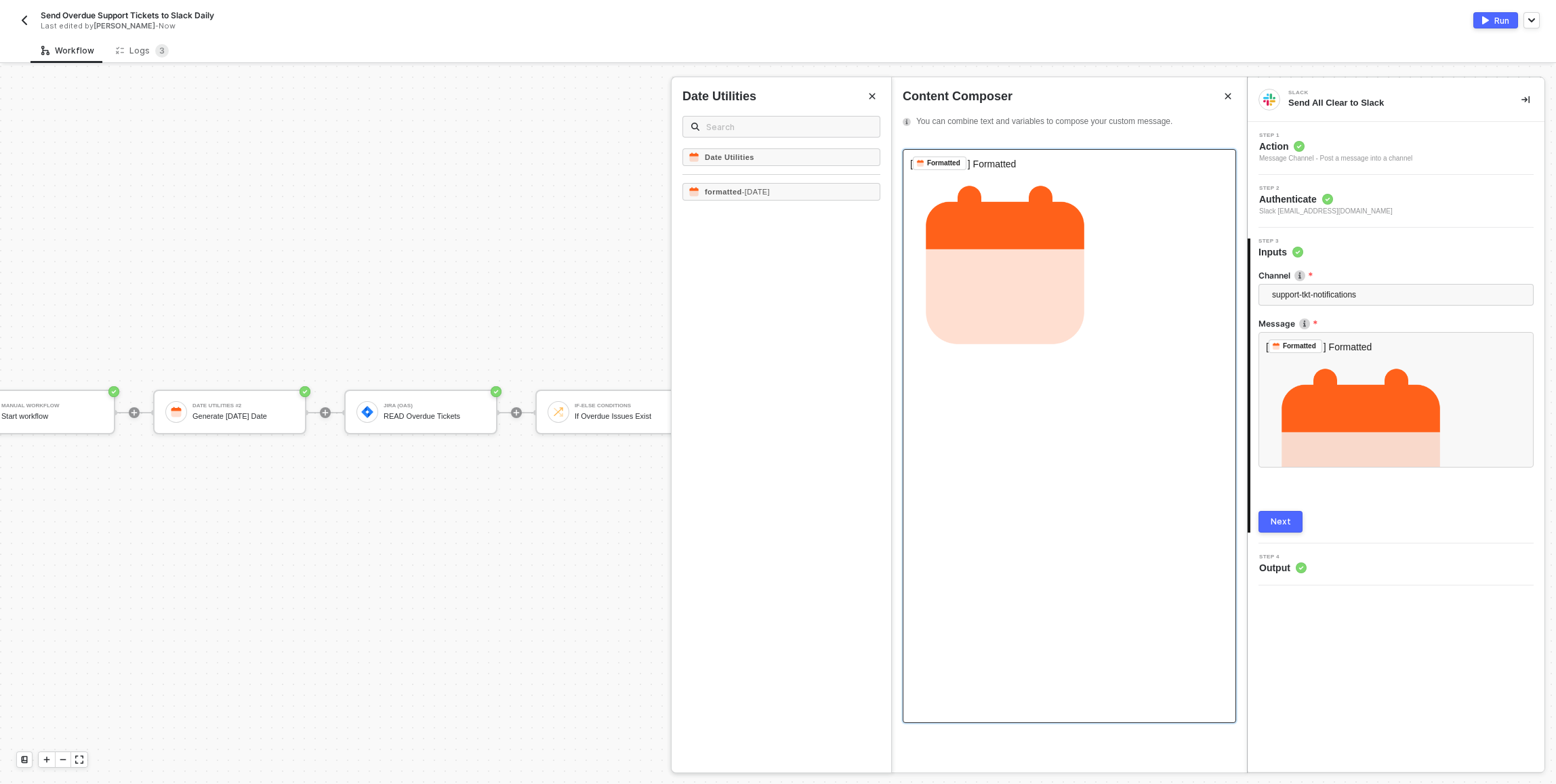
click at [774, 321] on div "﻿" at bounding box center [1069, 264] width 318 height 189
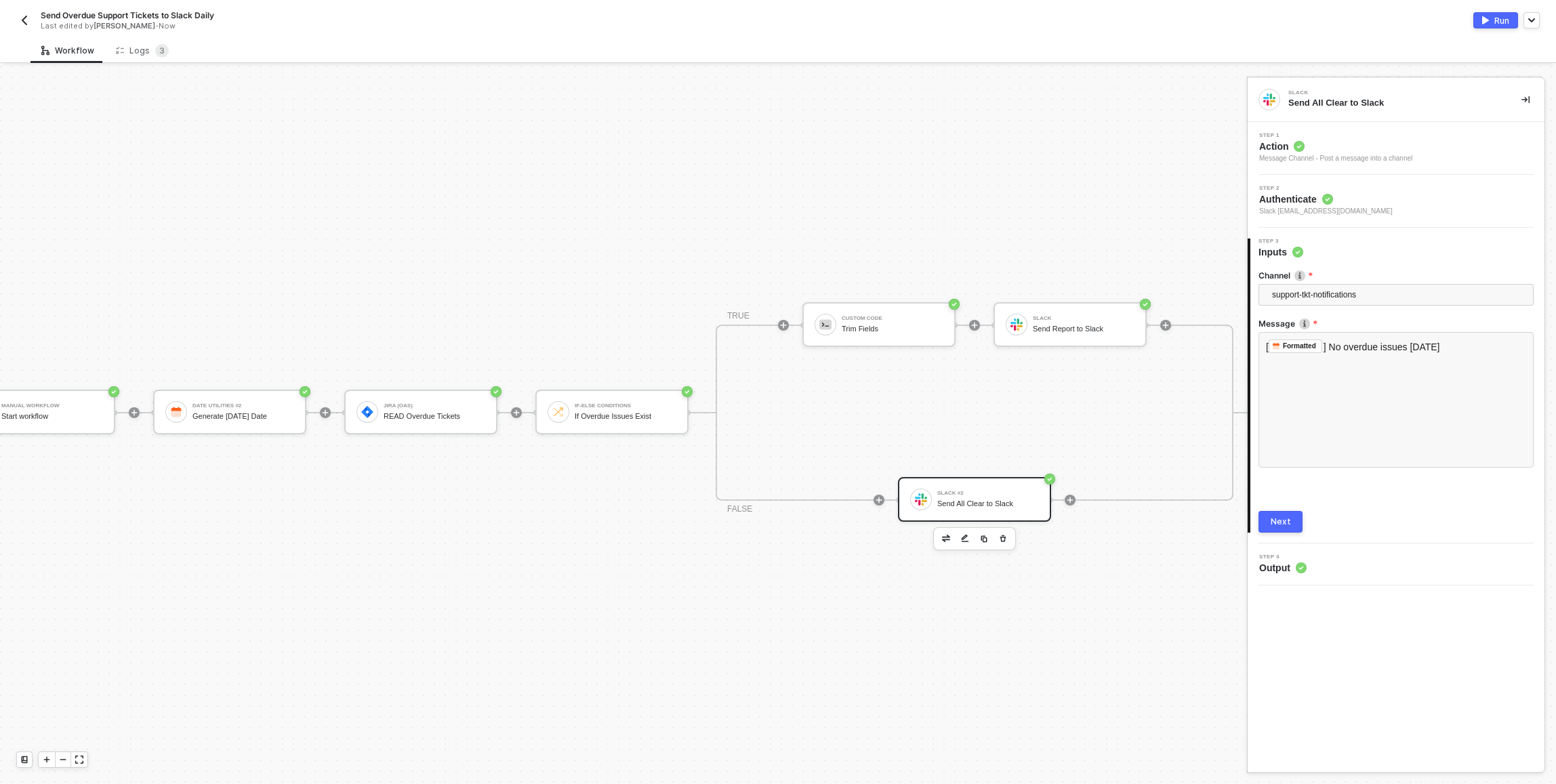
click at [774, 526] on div "Next" at bounding box center [1280, 522] width 20 height 11
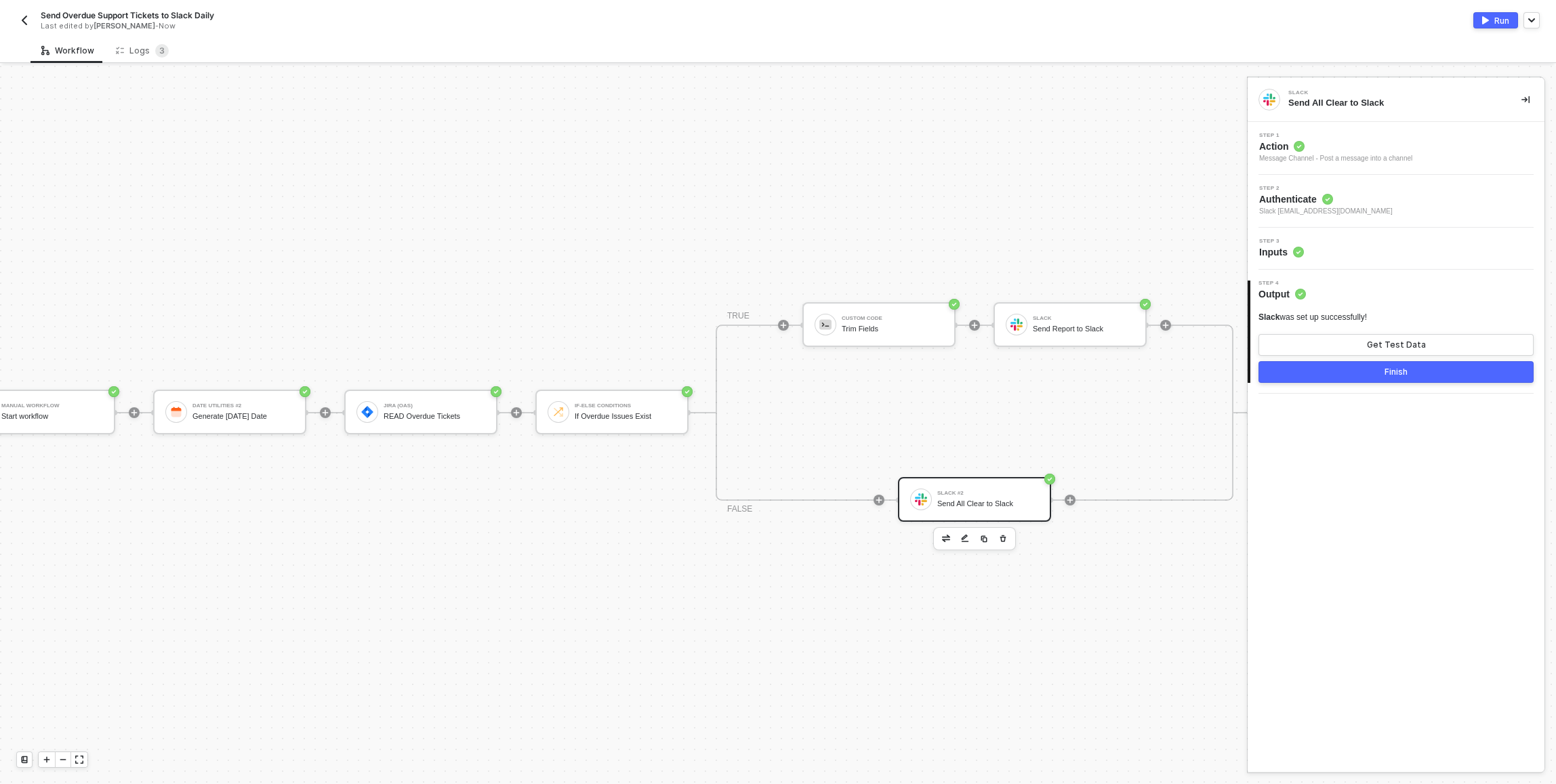
click at [774, 372] on div "Finish" at bounding box center [1396, 372] width 23 height 11
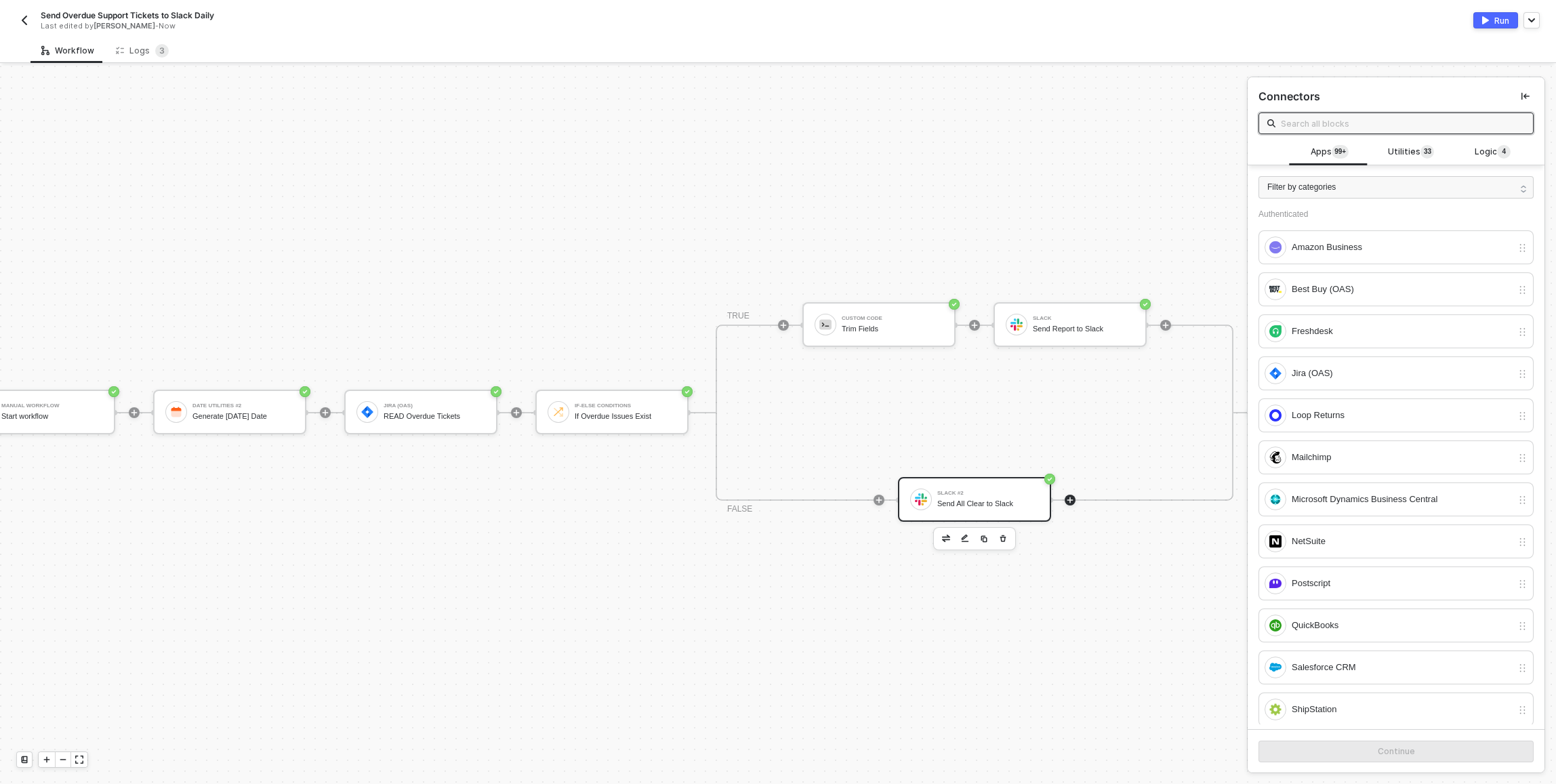
click at [774, 517] on div "Slack #2 Send All Clear to Slack" at bounding box center [975, 499] width 153 height 44
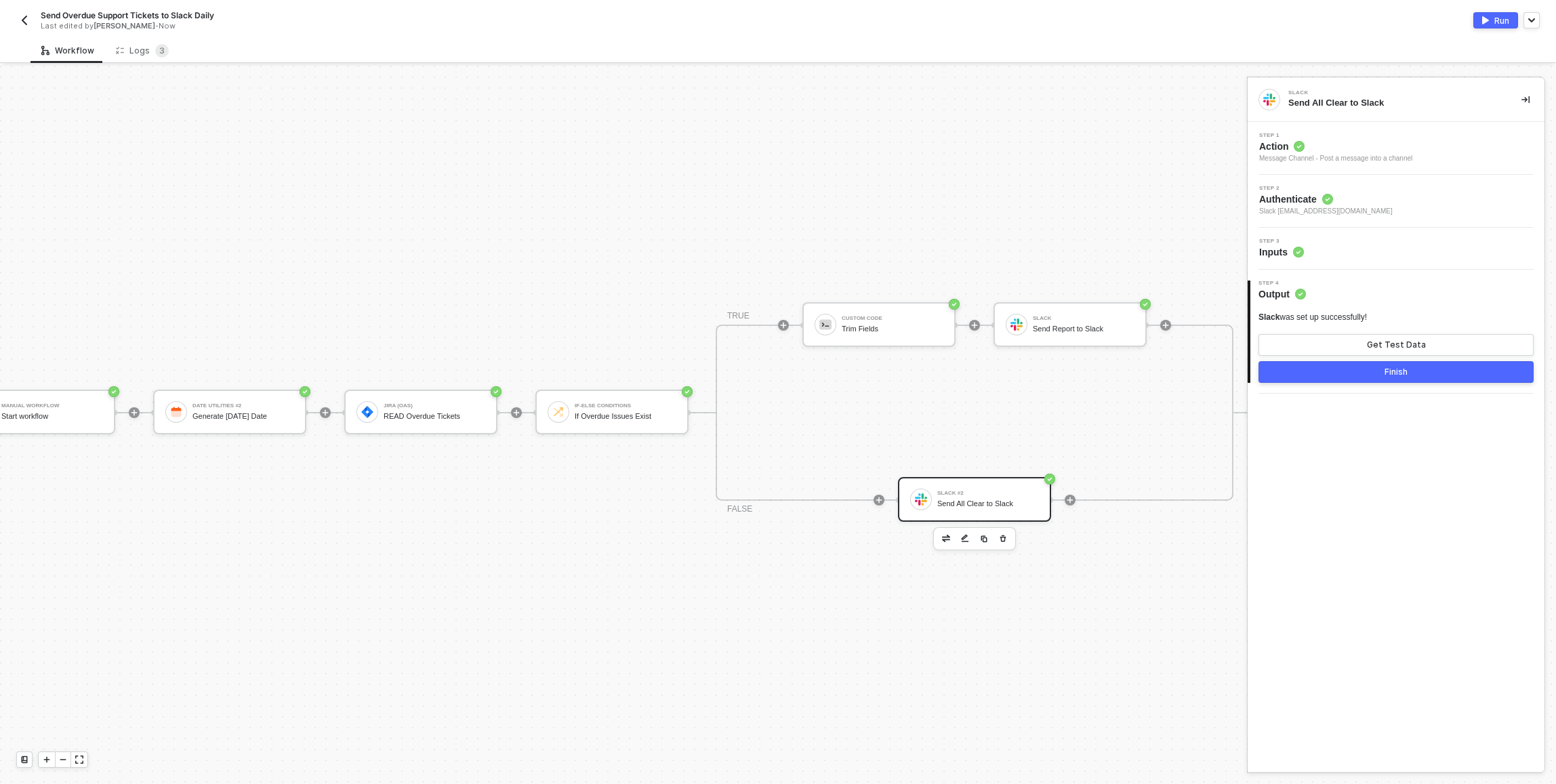
click at [774, 232] on div "Step 3 Inputs" at bounding box center [1396, 248] width 297 height 42
click at [774, 242] on div "Step 3 Inputs" at bounding box center [1398, 248] width 293 height 20
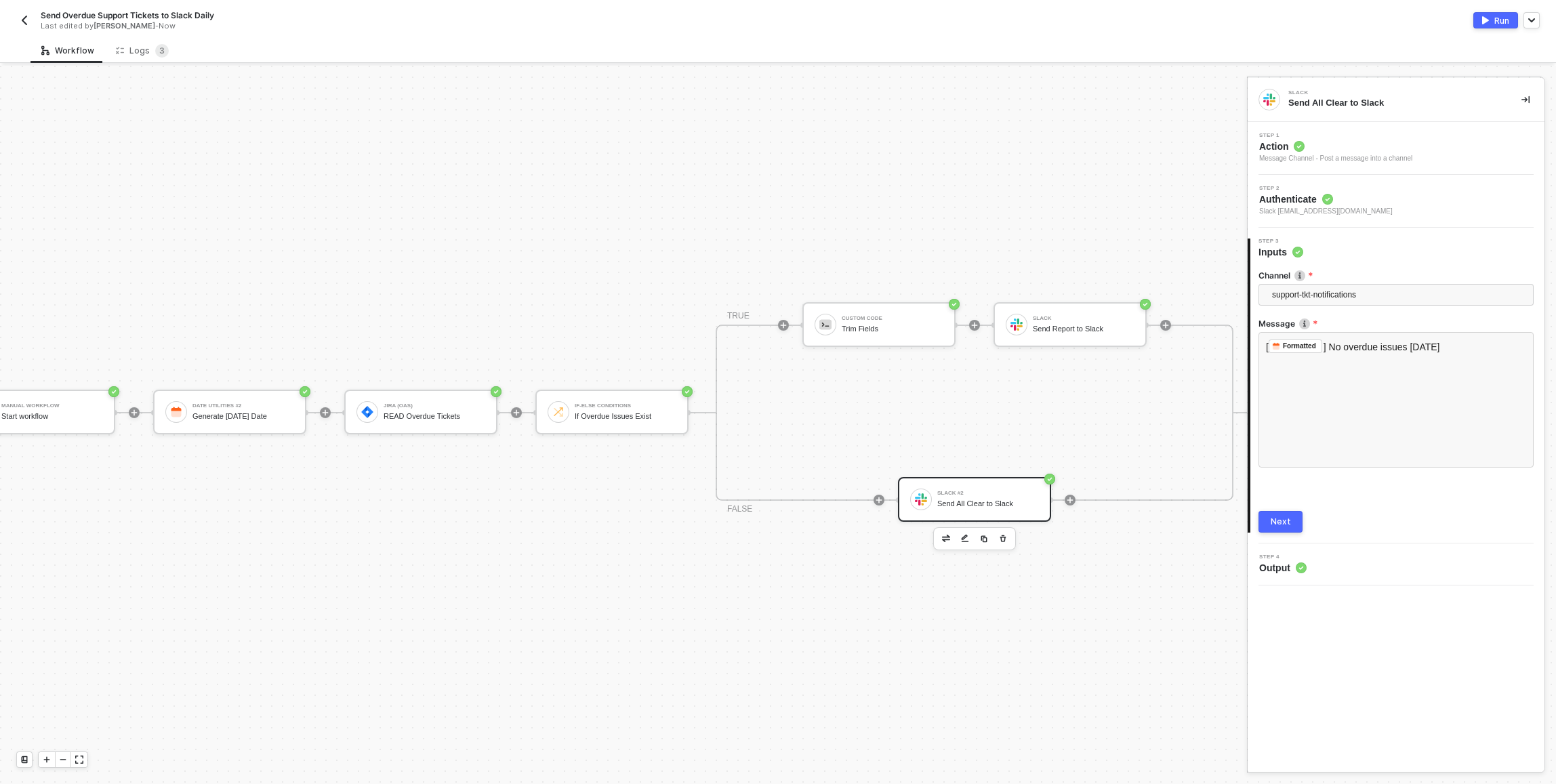
click at [774, 525] on div "Next" at bounding box center [1280, 522] width 20 height 11
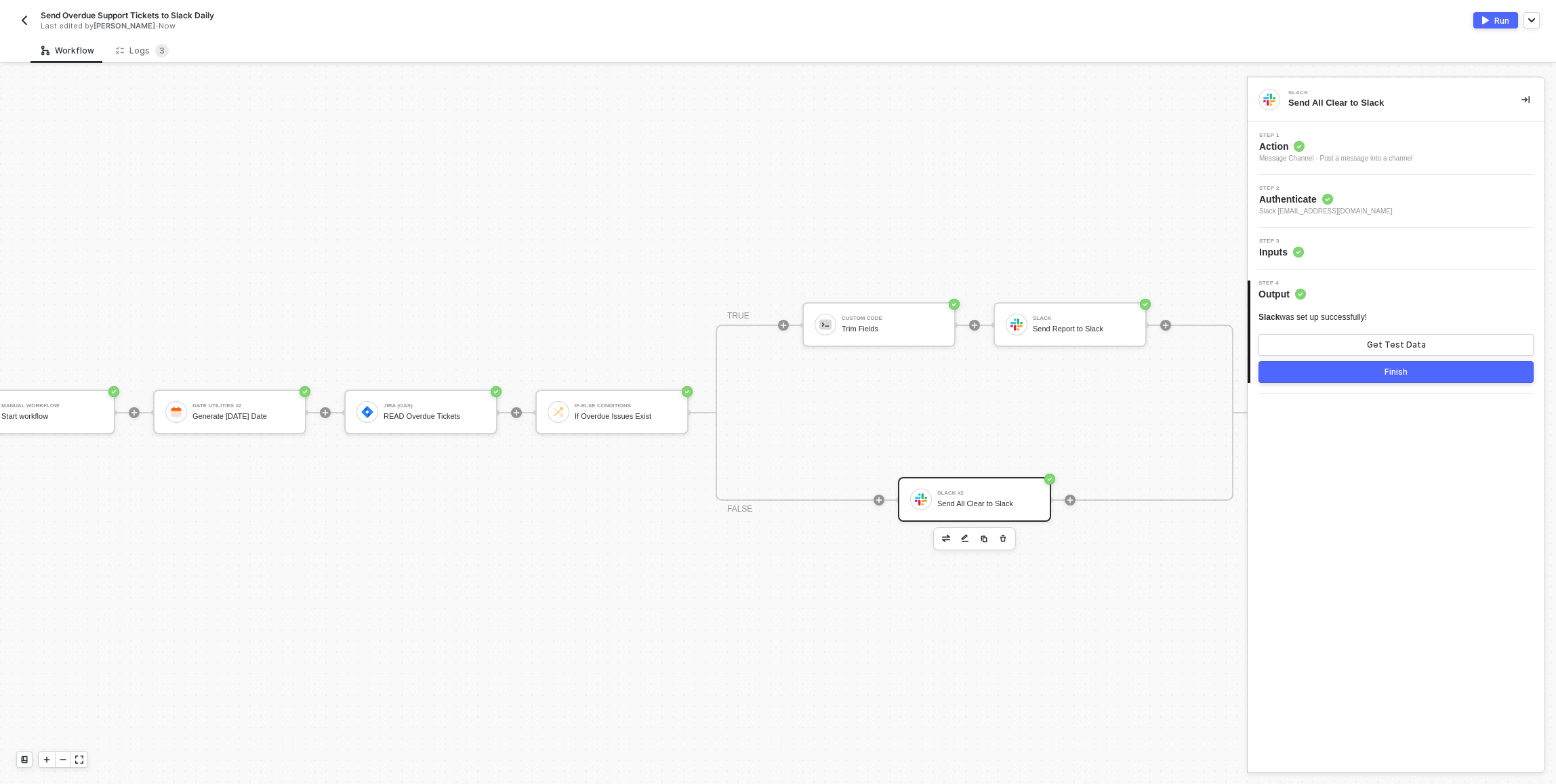
click at [774, 262] on div "Step 3 Inputs" at bounding box center [1396, 248] width 297 height 42
click at [774, 252] on div "Step 3 Inputs" at bounding box center [1398, 248] width 293 height 20
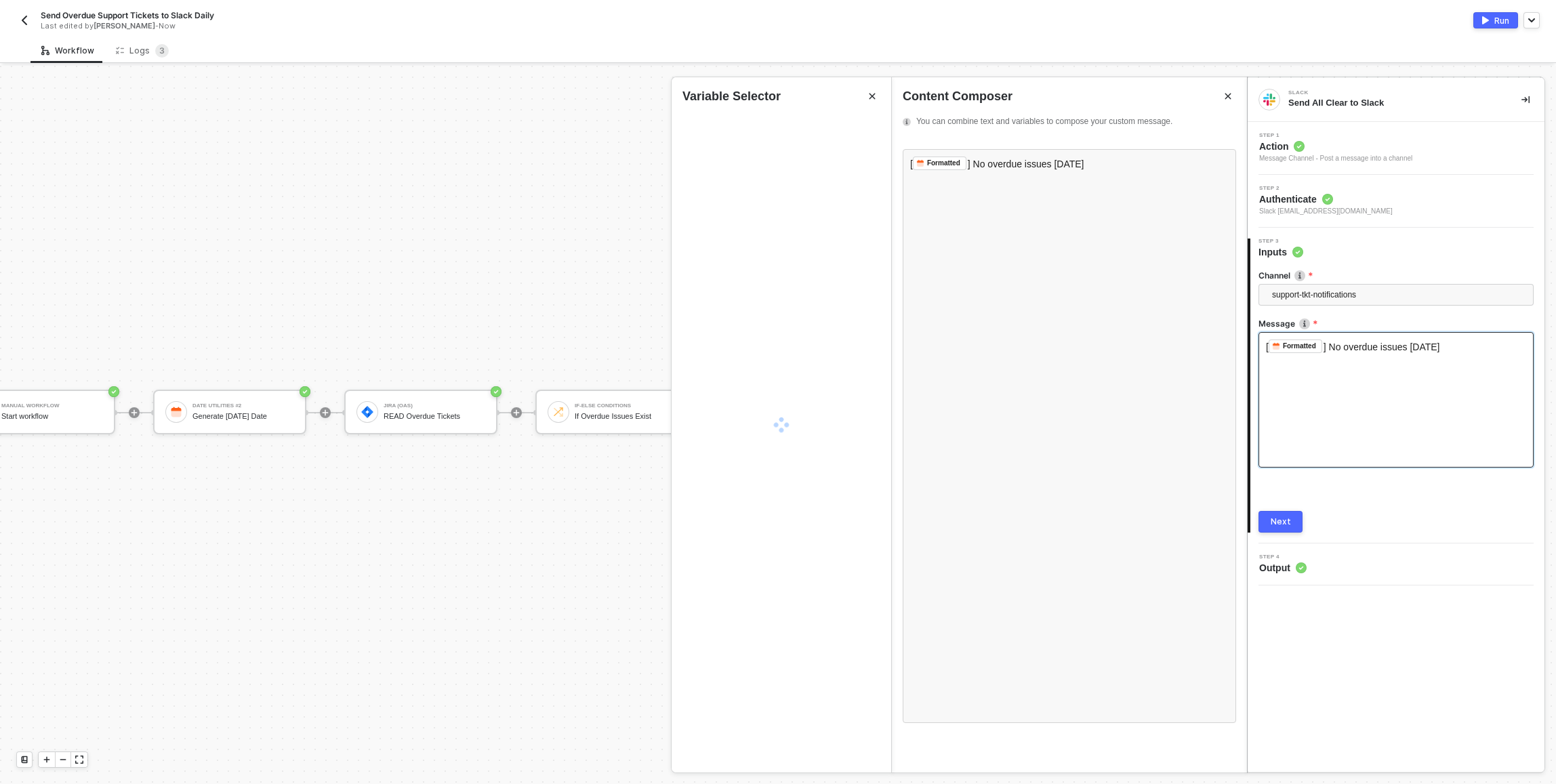
drag, startPoint x: 1448, startPoint y: 351, endPoint x: 1334, endPoint y: 346, distance: 114.1
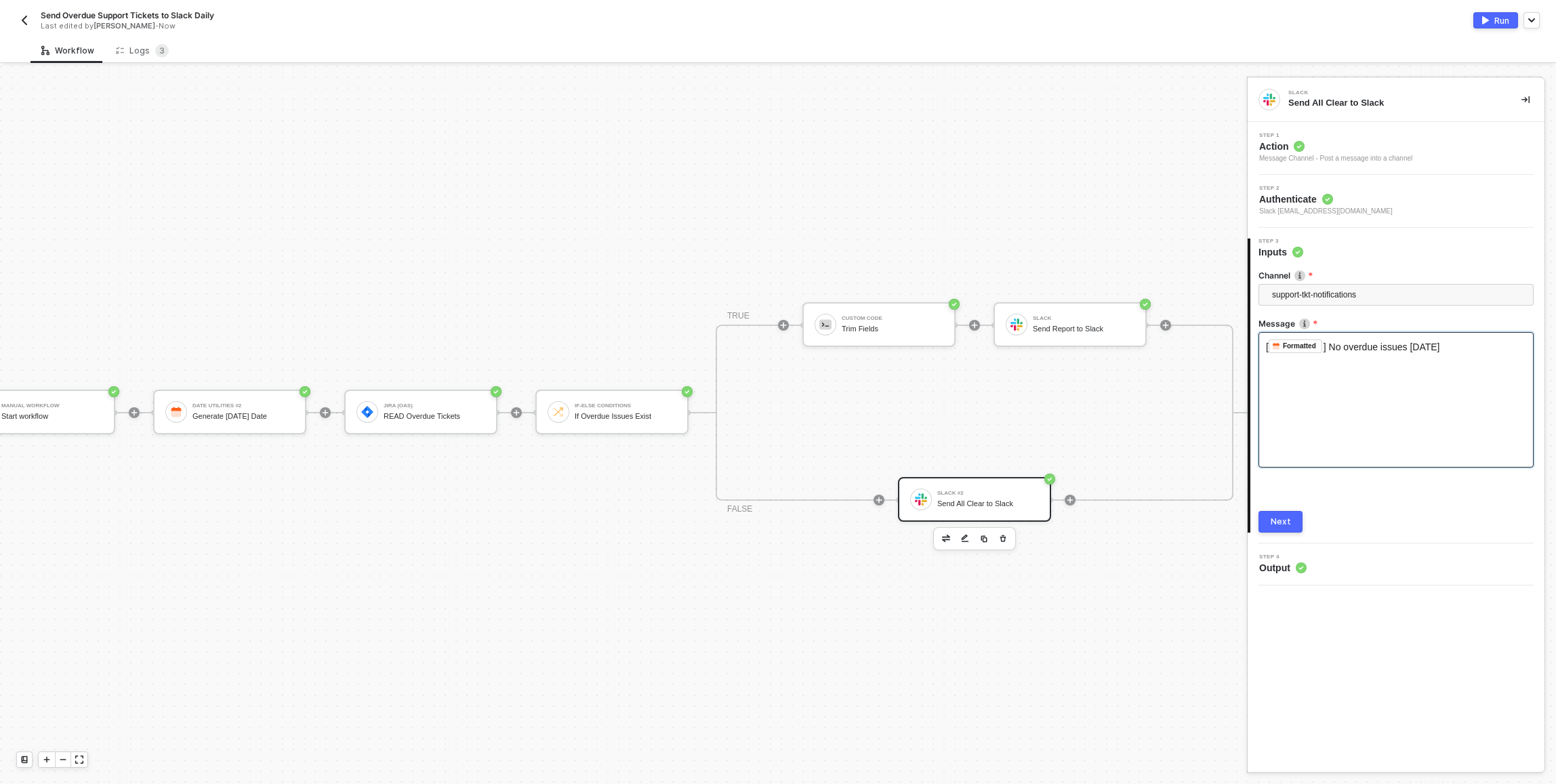
drag, startPoint x: 1334, startPoint y: 346, endPoint x: 1459, endPoint y: 348, distance: 125.0
click at [774, 348] on span "] No overdue issues today" at bounding box center [1381, 347] width 116 height 11
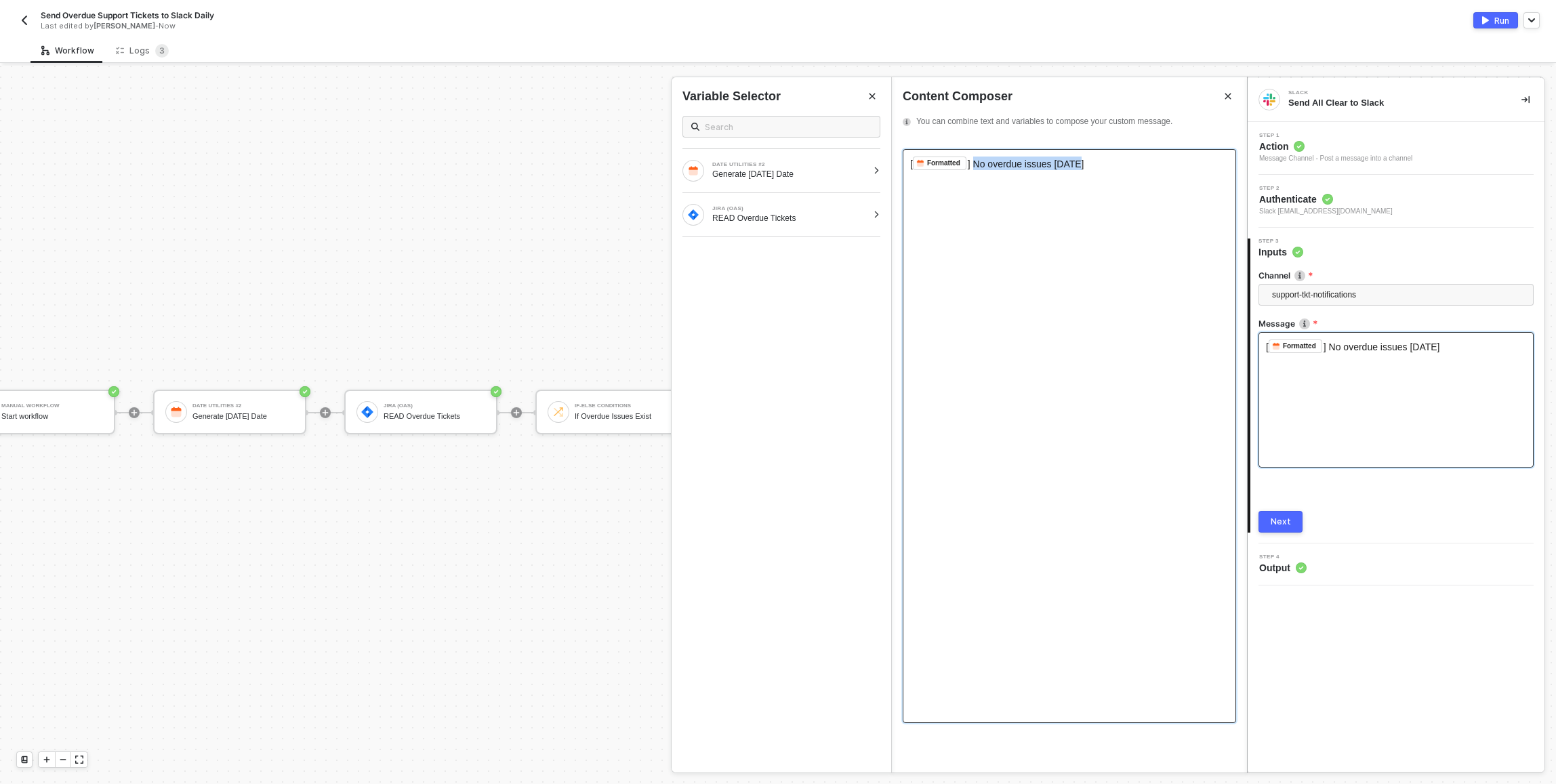
drag, startPoint x: 1087, startPoint y: 166, endPoint x: 979, endPoint y: 168, distance: 108.0
click at [774, 168] on div "[ Formatted ﻿ ] No overdue issues today" at bounding box center [1069, 163] width 318 height 13
copy span "No overdue issues today"
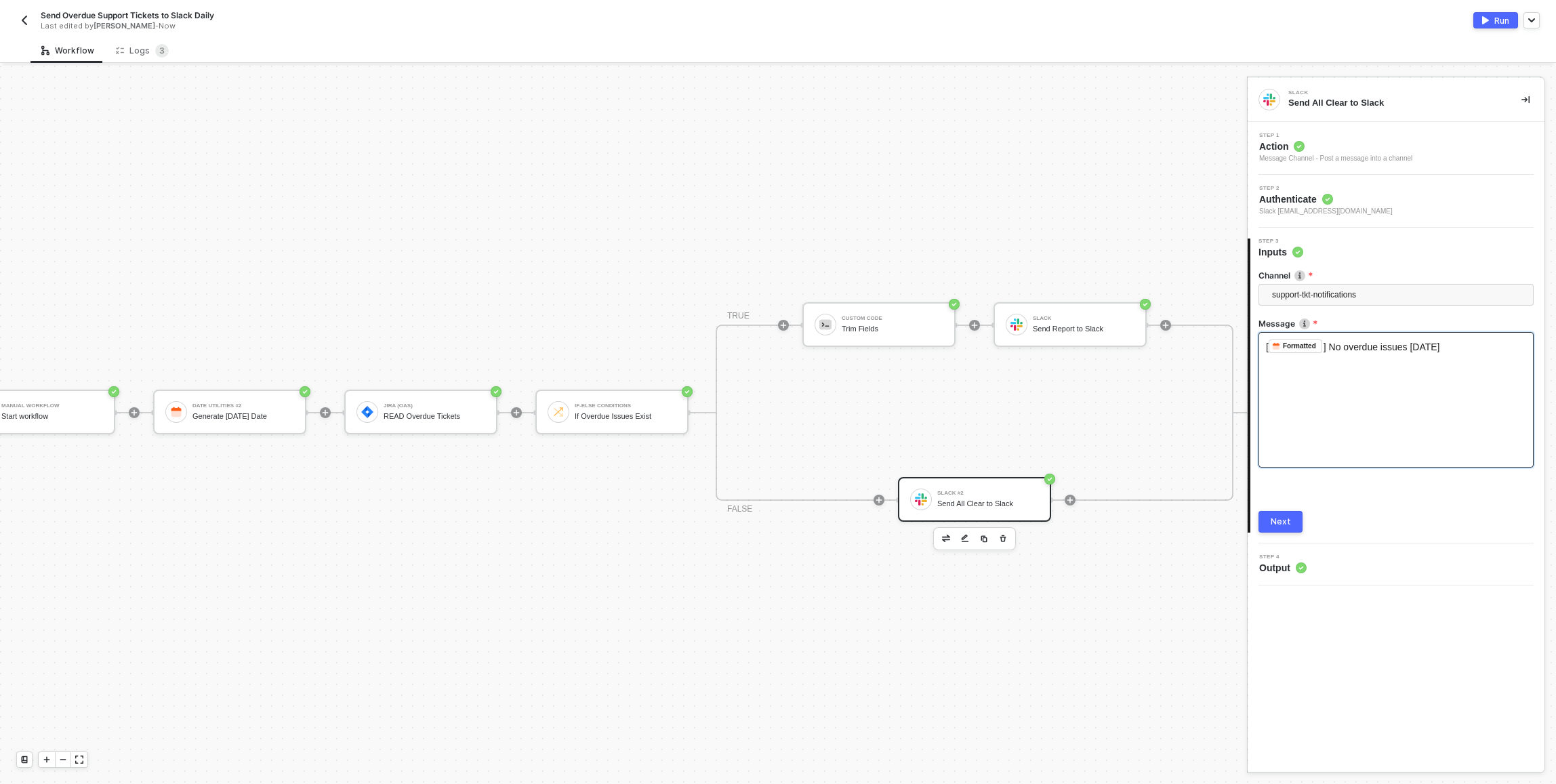
click at [774, 515] on button "Next" at bounding box center [1280, 522] width 44 height 21
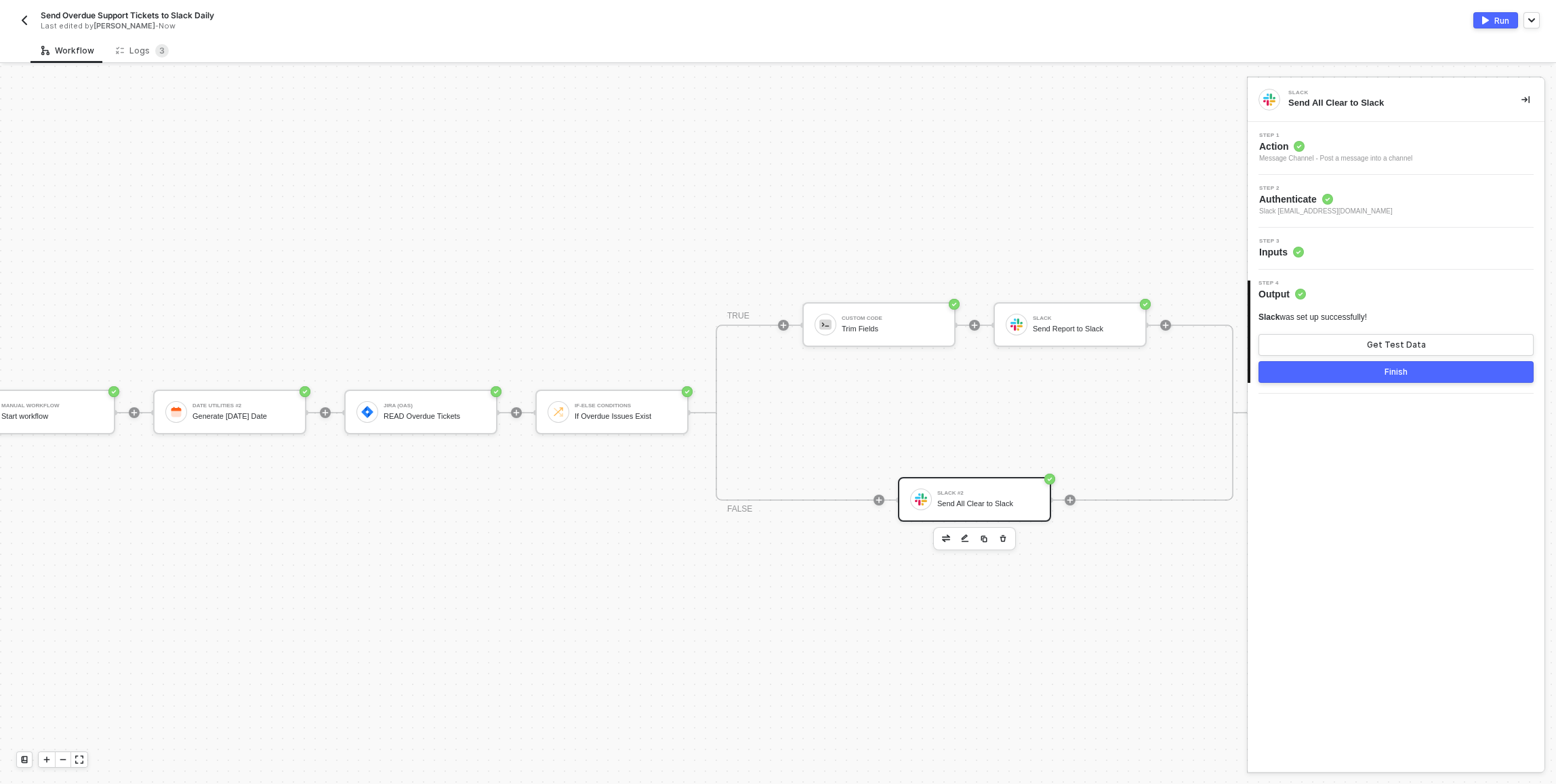
click at [774, 375] on button "Finish" at bounding box center [1395, 372] width 275 height 21
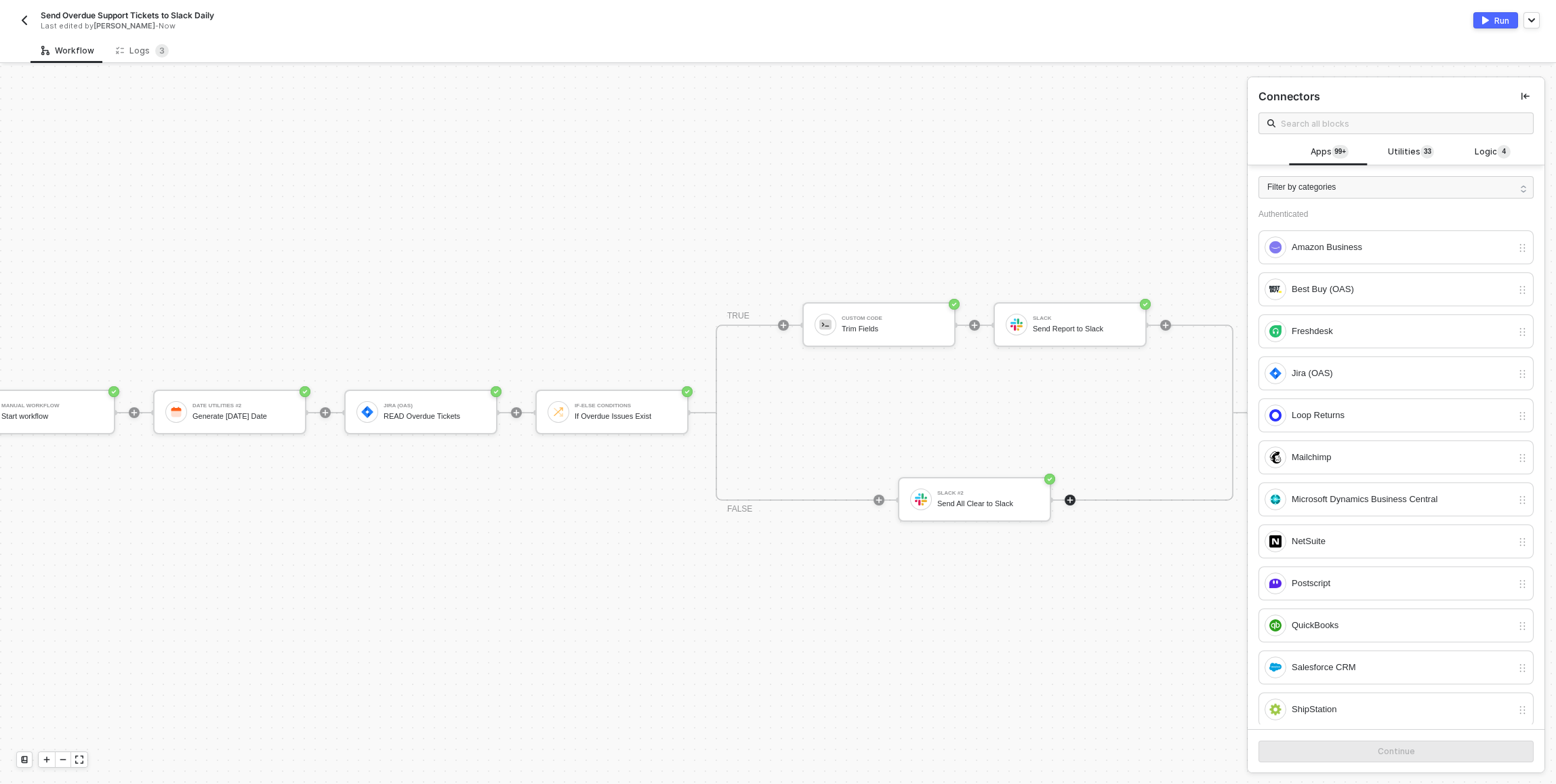
click at [774, 22] on button "Run" at bounding box center [1496, 20] width 44 height 16
click at [579, 395] on div "If-Else Conditions If Overdue Issues Exist" at bounding box center [612, 412] width 153 height 44
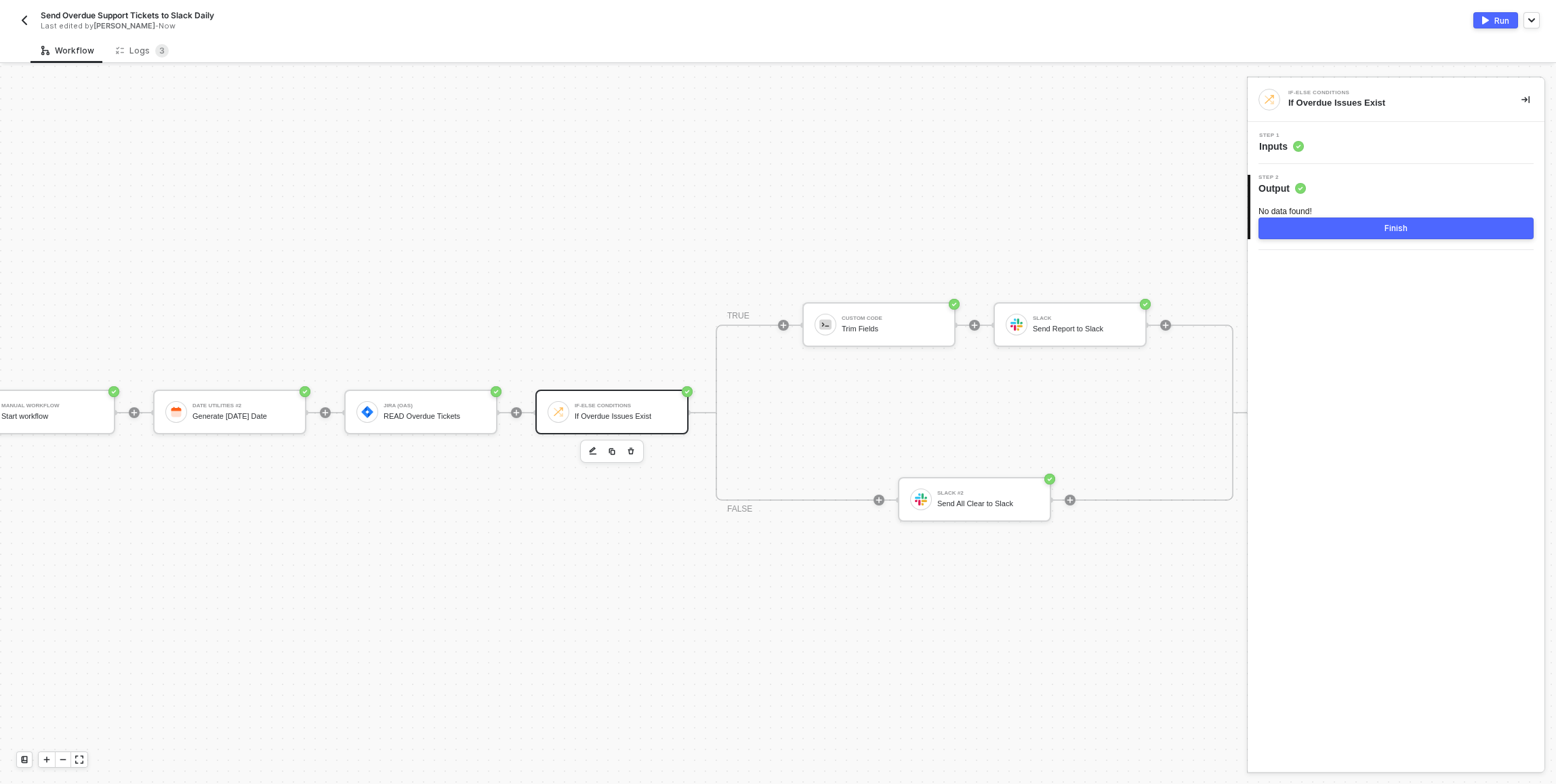
click at [774, 141] on div "Step 1 Inputs" at bounding box center [1398, 142] width 293 height 20
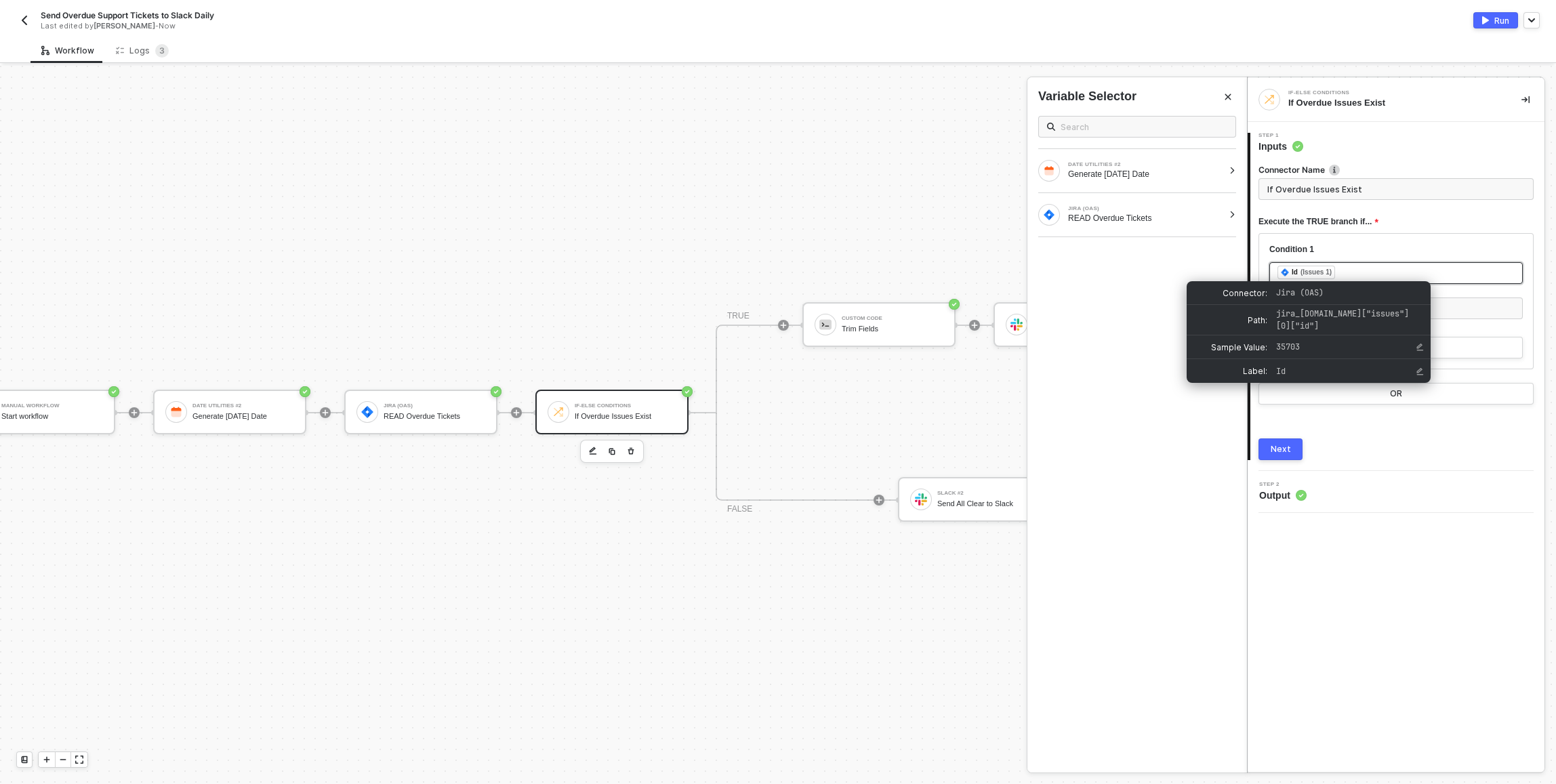
click at [774, 276] on div "(Issues 1)" at bounding box center [1315, 272] width 31 height 11
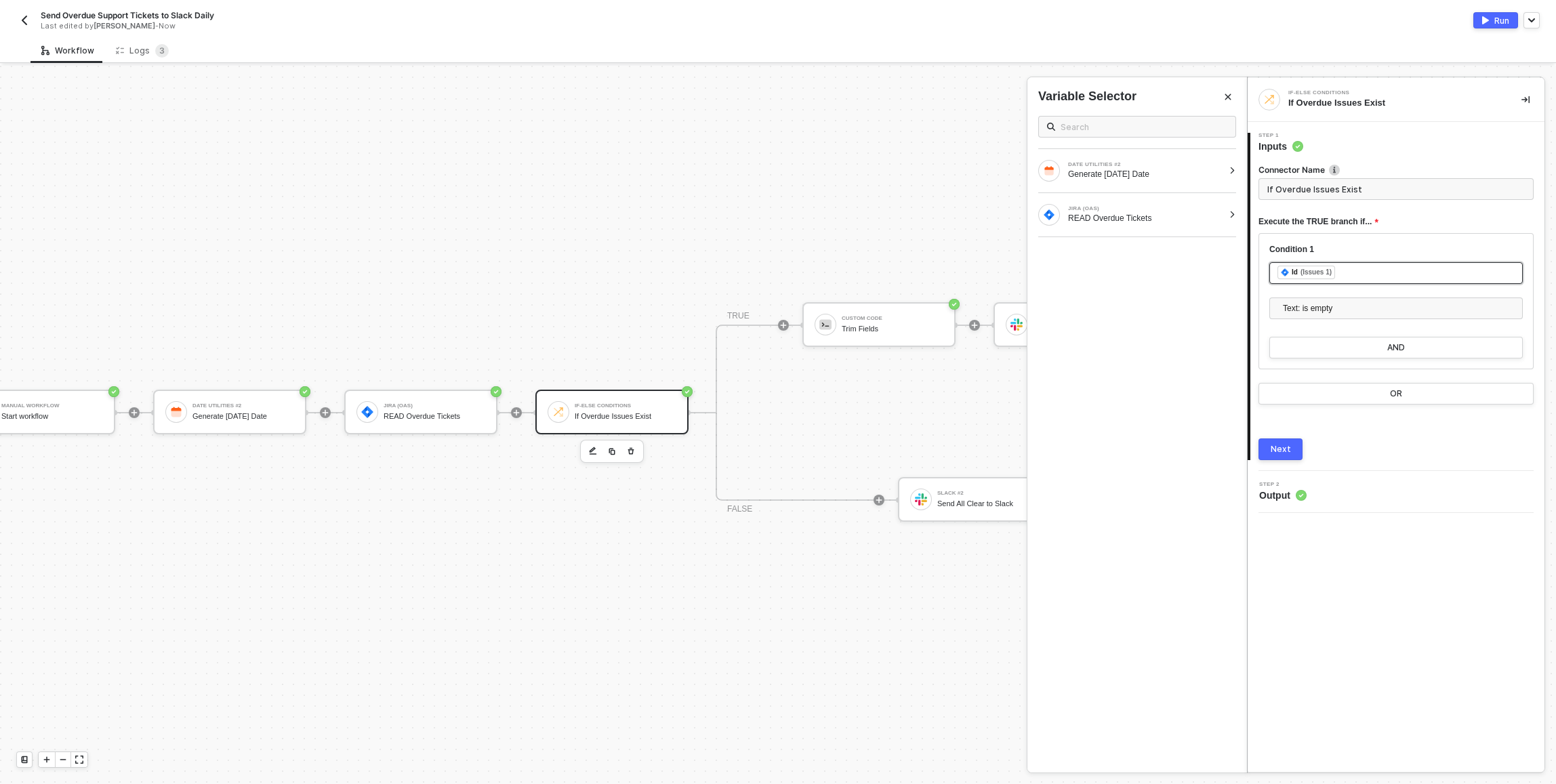
click at [774, 270] on div "﻿ ﻿ Id (Issues 1) ﻿" at bounding box center [1395, 273] width 237 height 15
click at [774, 312] on span "Text: is empty" at bounding box center [1399, 308] width 232 height 20
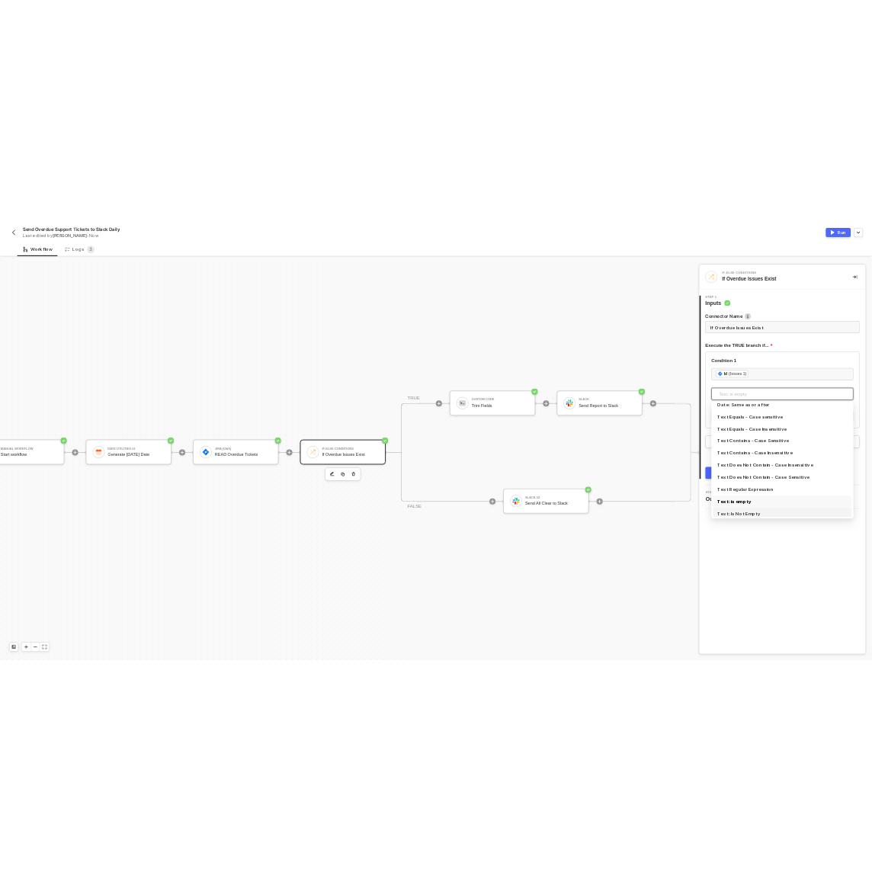
scroll to position [278, 0]
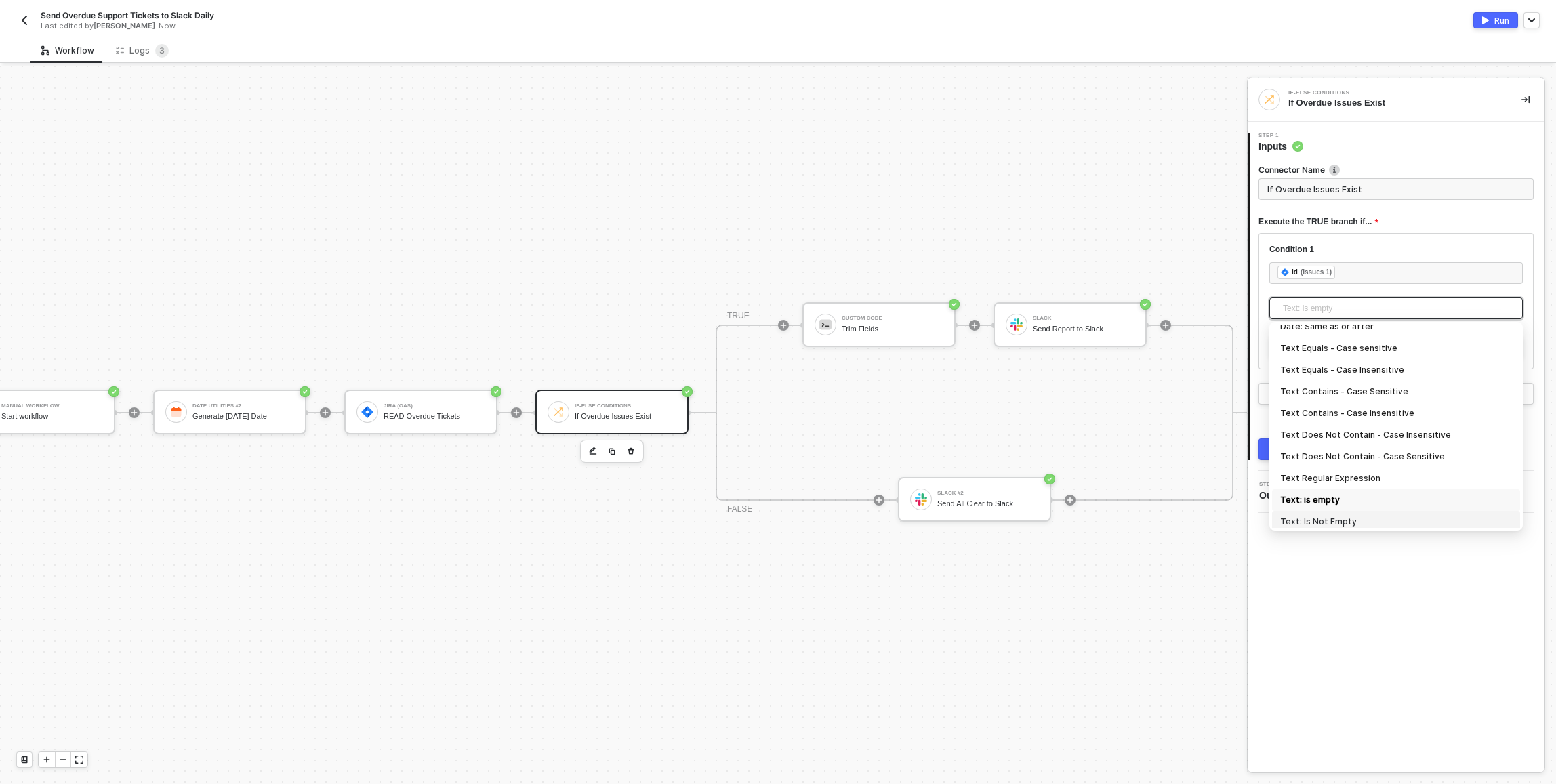
click at [774, 516] on div "Text: Is Not Empty" at bounding box center [1396, 521] width 232 height 15
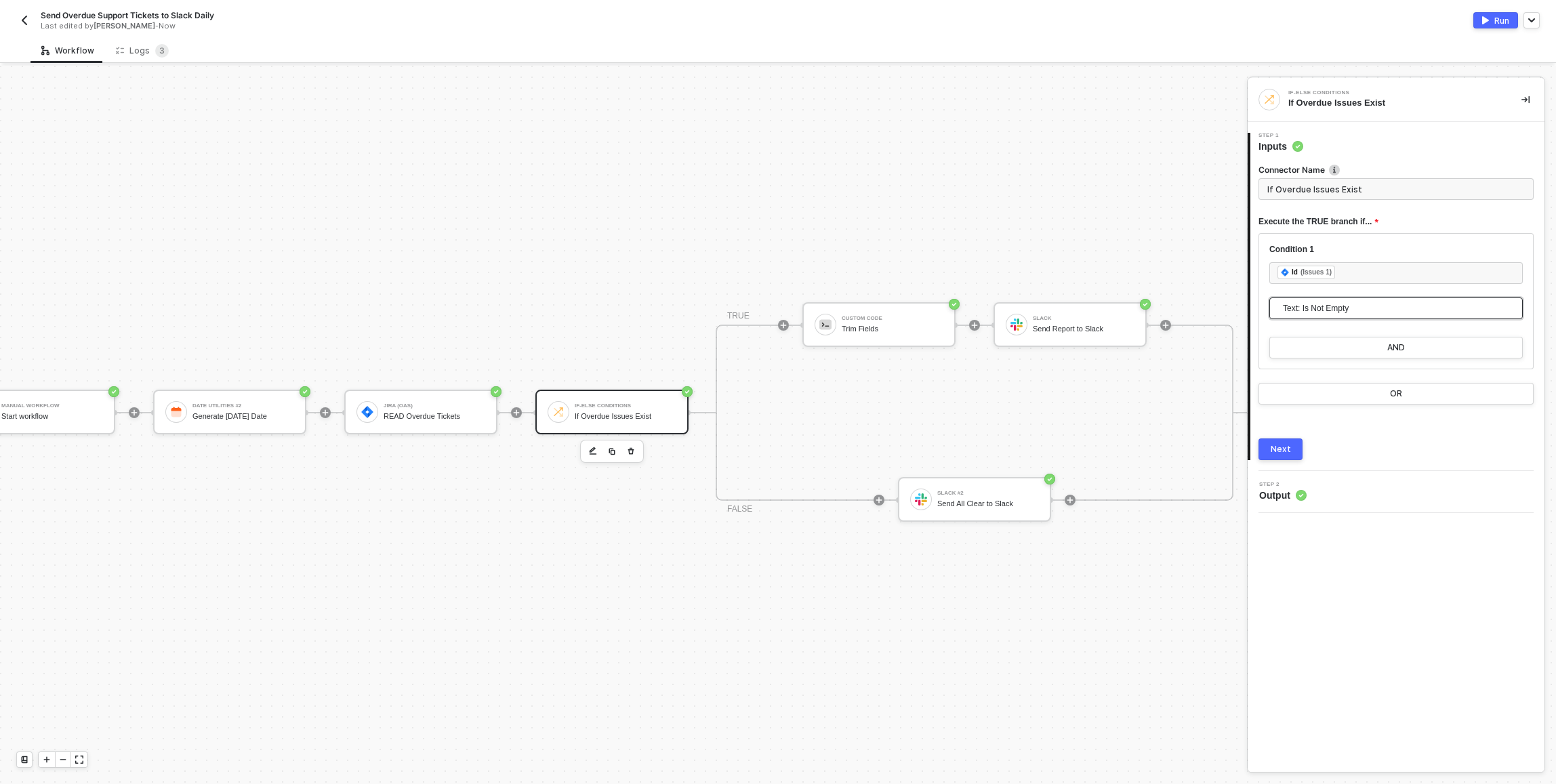
click at [774, 460] on button "Next" at bounding box center [1280, 449] width 44 height 21
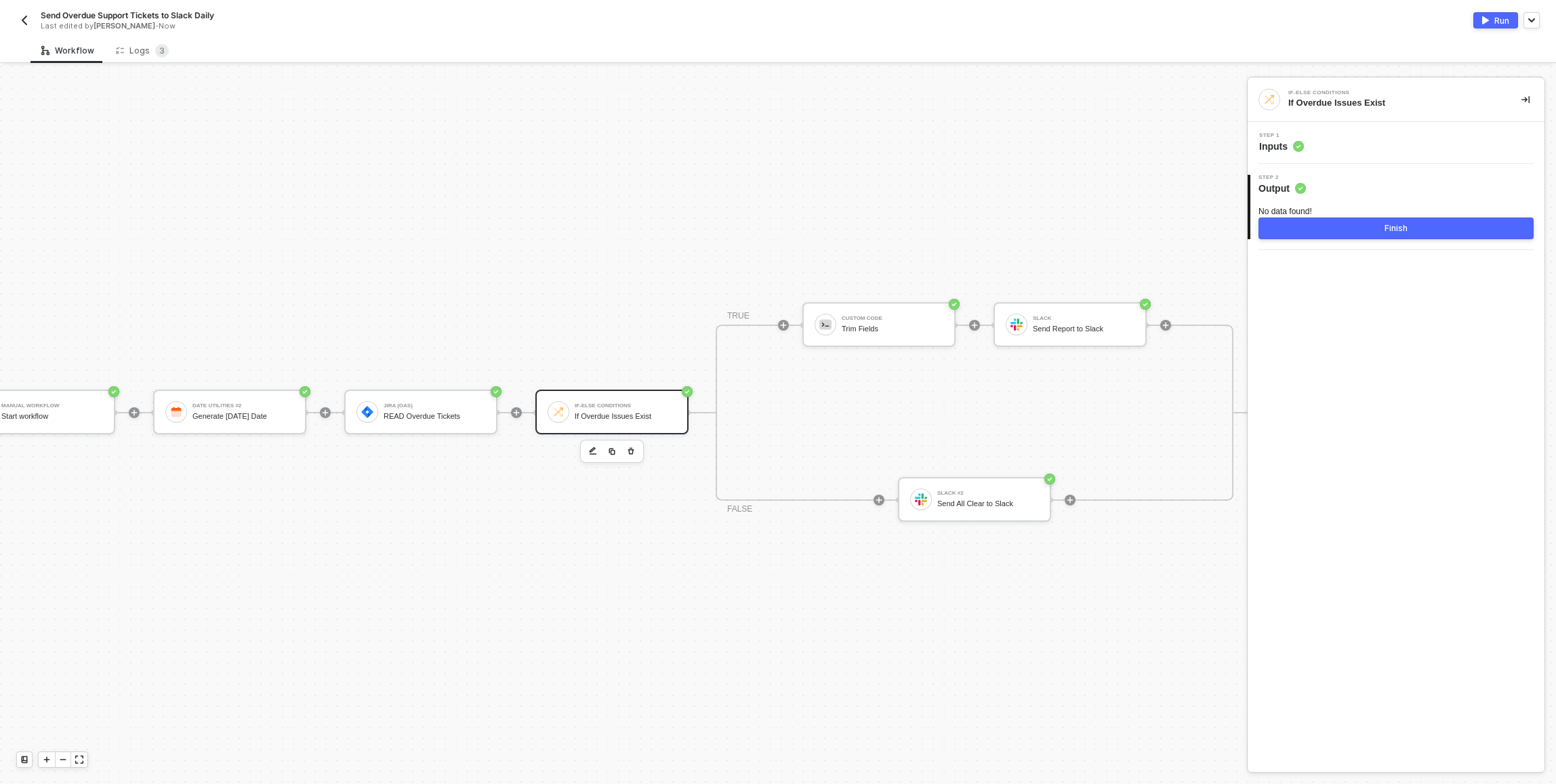
click at [774, 228] on div "Finish" at bounding box center [1396, 228] width 23 height 11
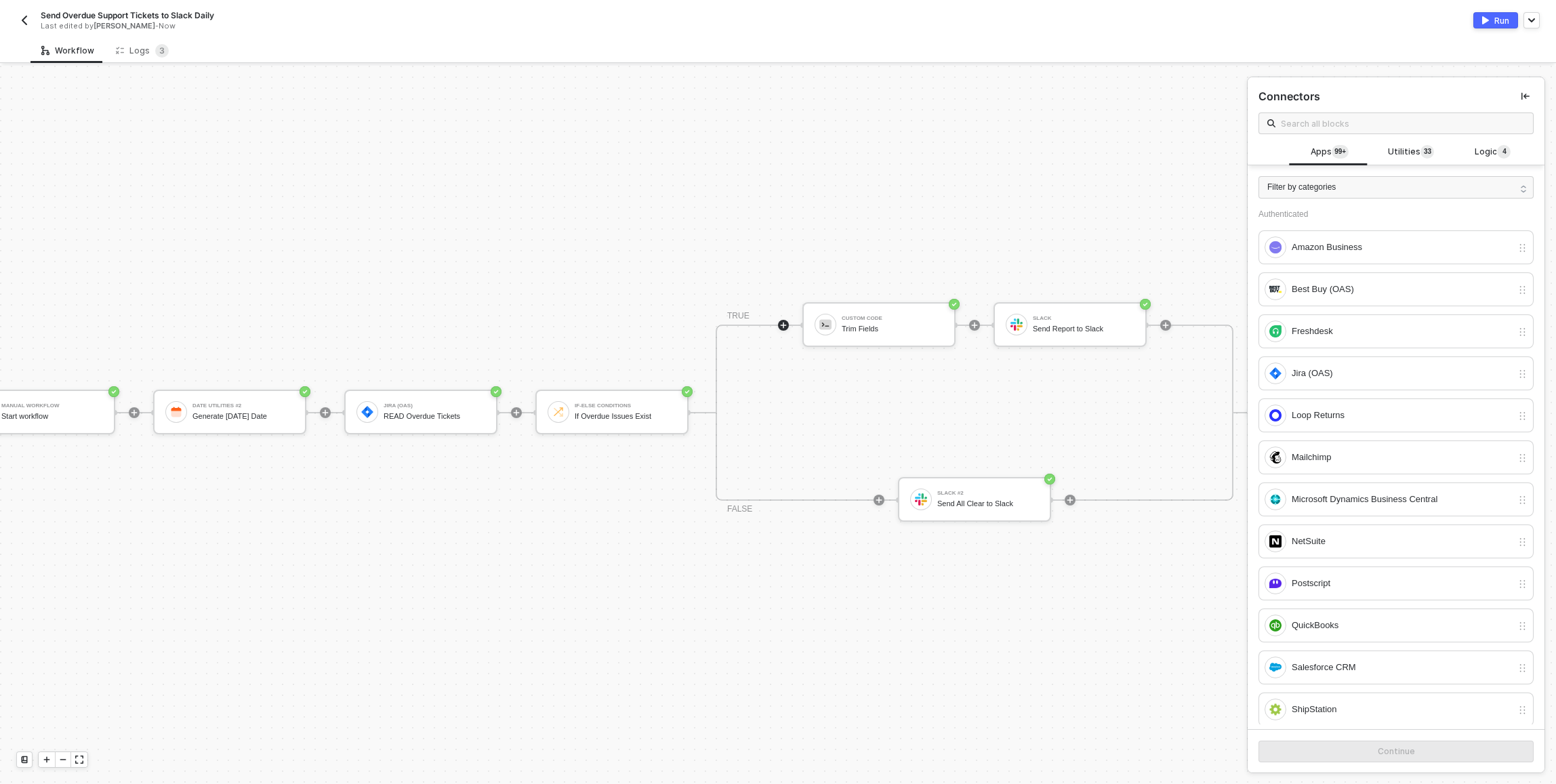
click at [774, 19] on div "Run" at bounding box center [1501, 20] width 15 height 12
click at [774, 317] on div "Slack" at bounding box center [1083, 318] width 101 height 5
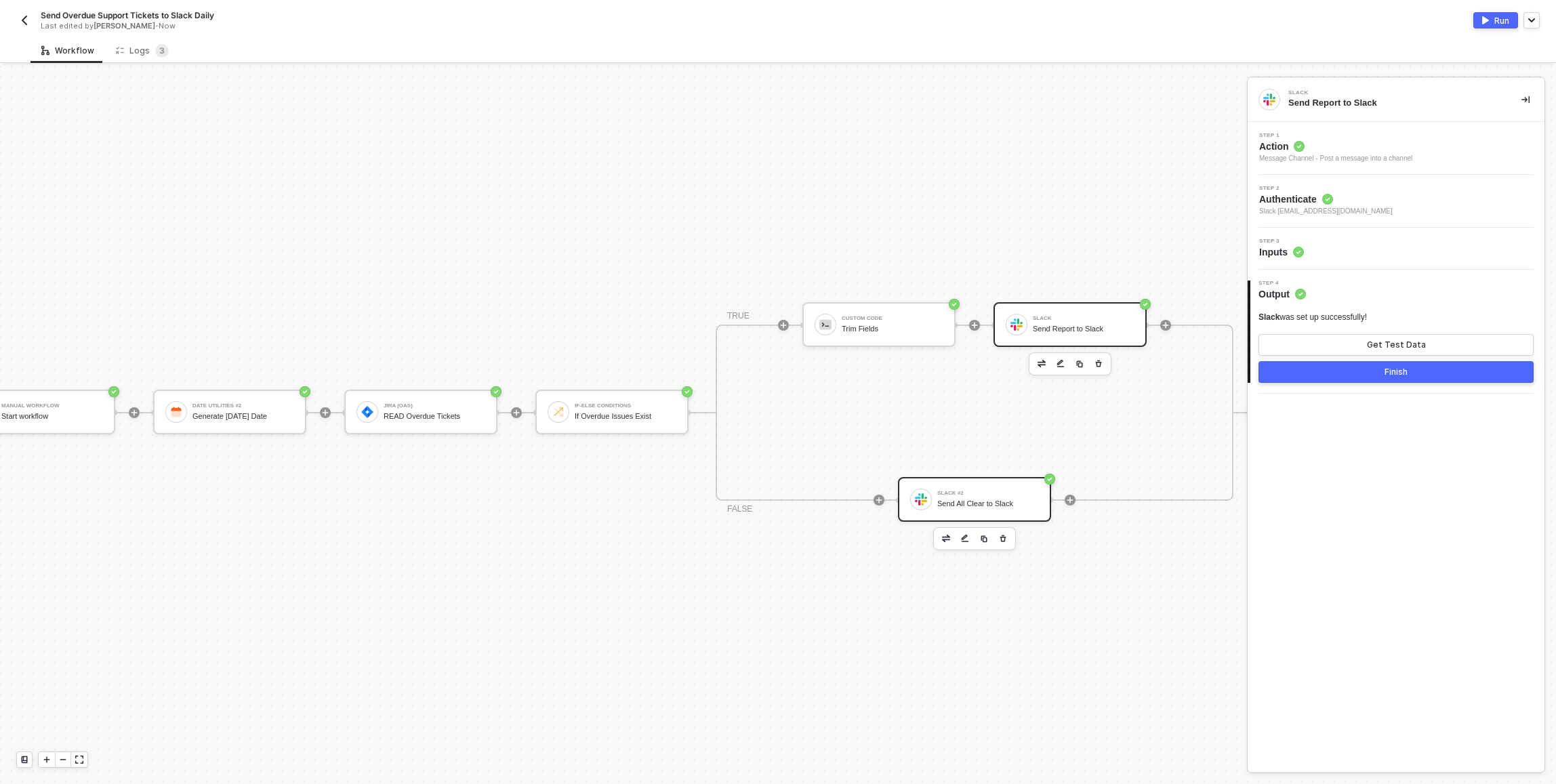
click at [774, 493] on div "Slack #2" at bounding box center [988, 493] width 101 height 5
click at [774, 244] on div "Step 3 Inputs" at bounding box center [1398, 248] width 293 height 20
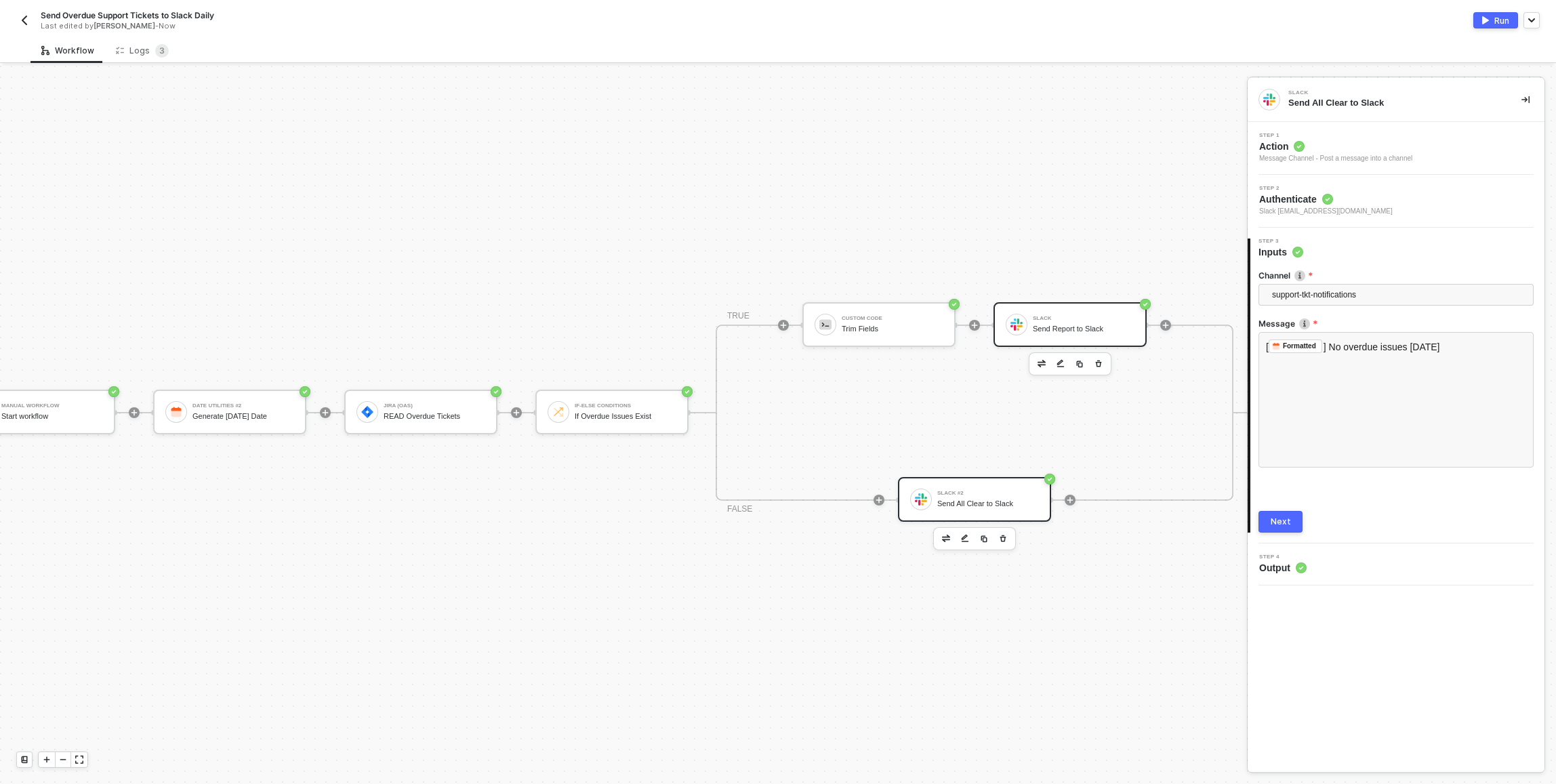
click at [774, 328] on div "Send Report to Slack" at bounding box center [1083, 329] width 101 height 9
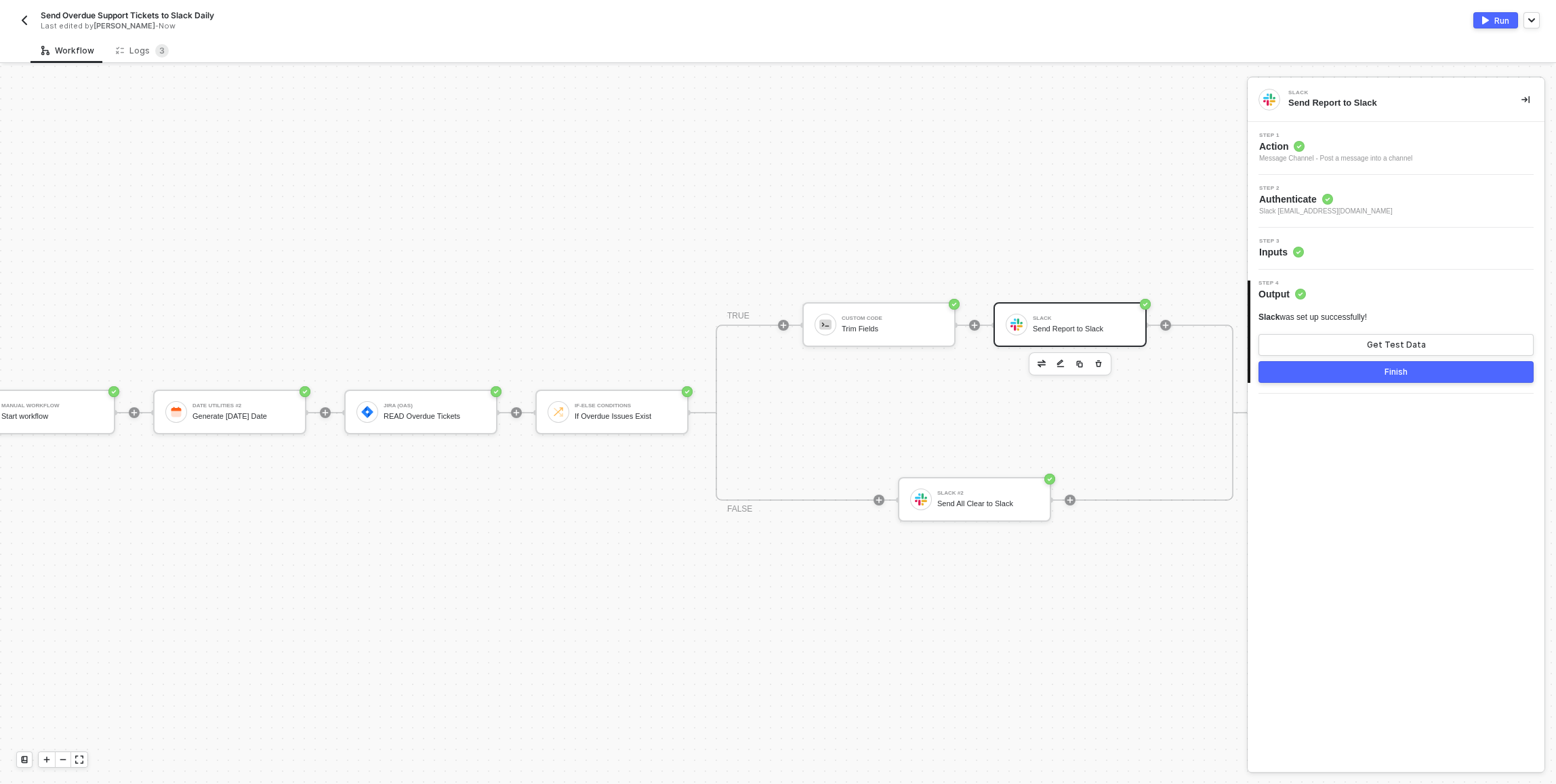
click at [774, 242] on div "Step 3 Inputs" at bounding box center [1398, 248] width 293 height 20
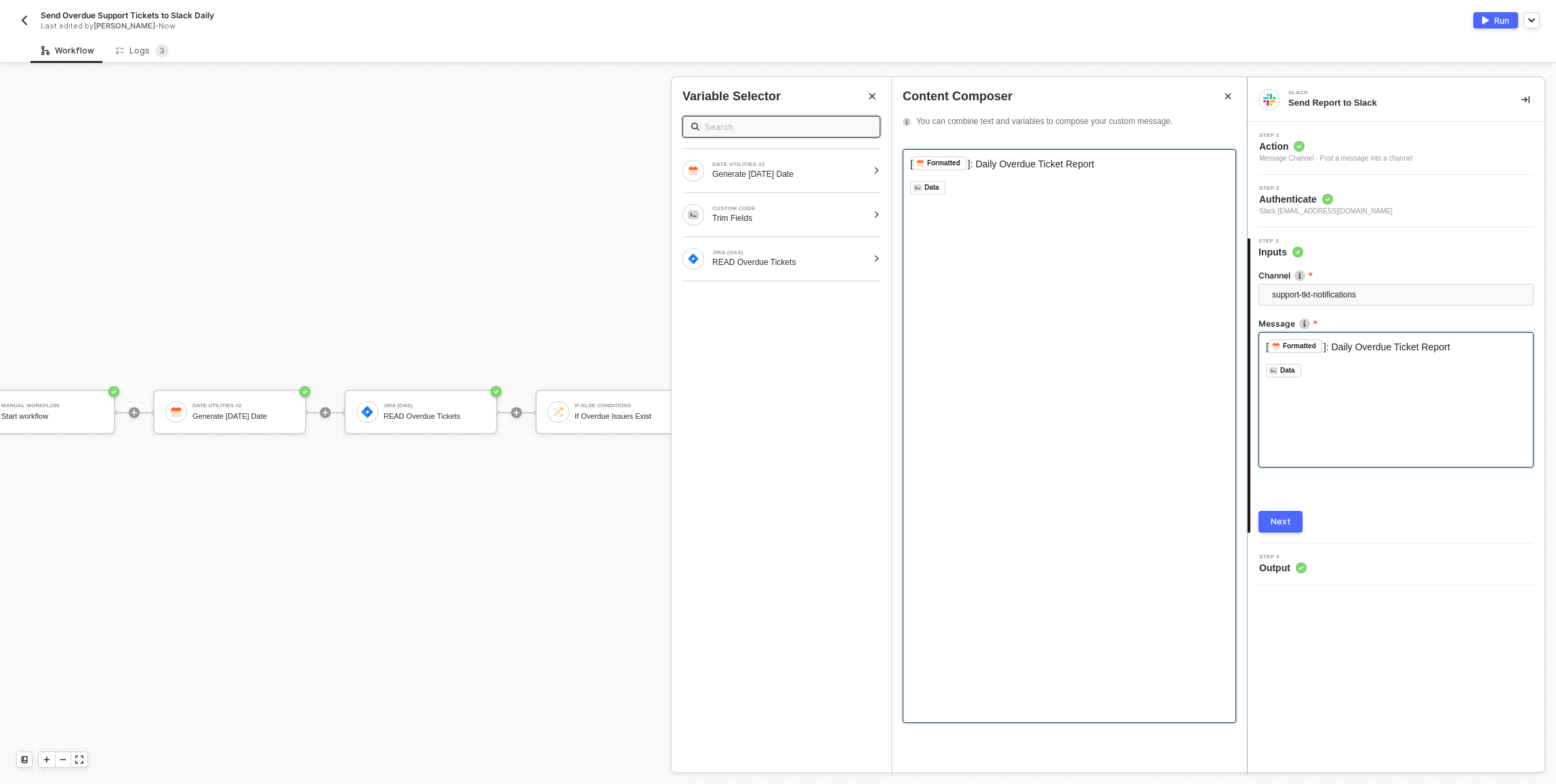
click at [774, 164] on span "]: Daily Overdue Ticket Report" at bounding box center [1031, 164] width 127 height 11
click at [774, 522] on div "Next" at bounding box center [1280, 522] width 20 height 11
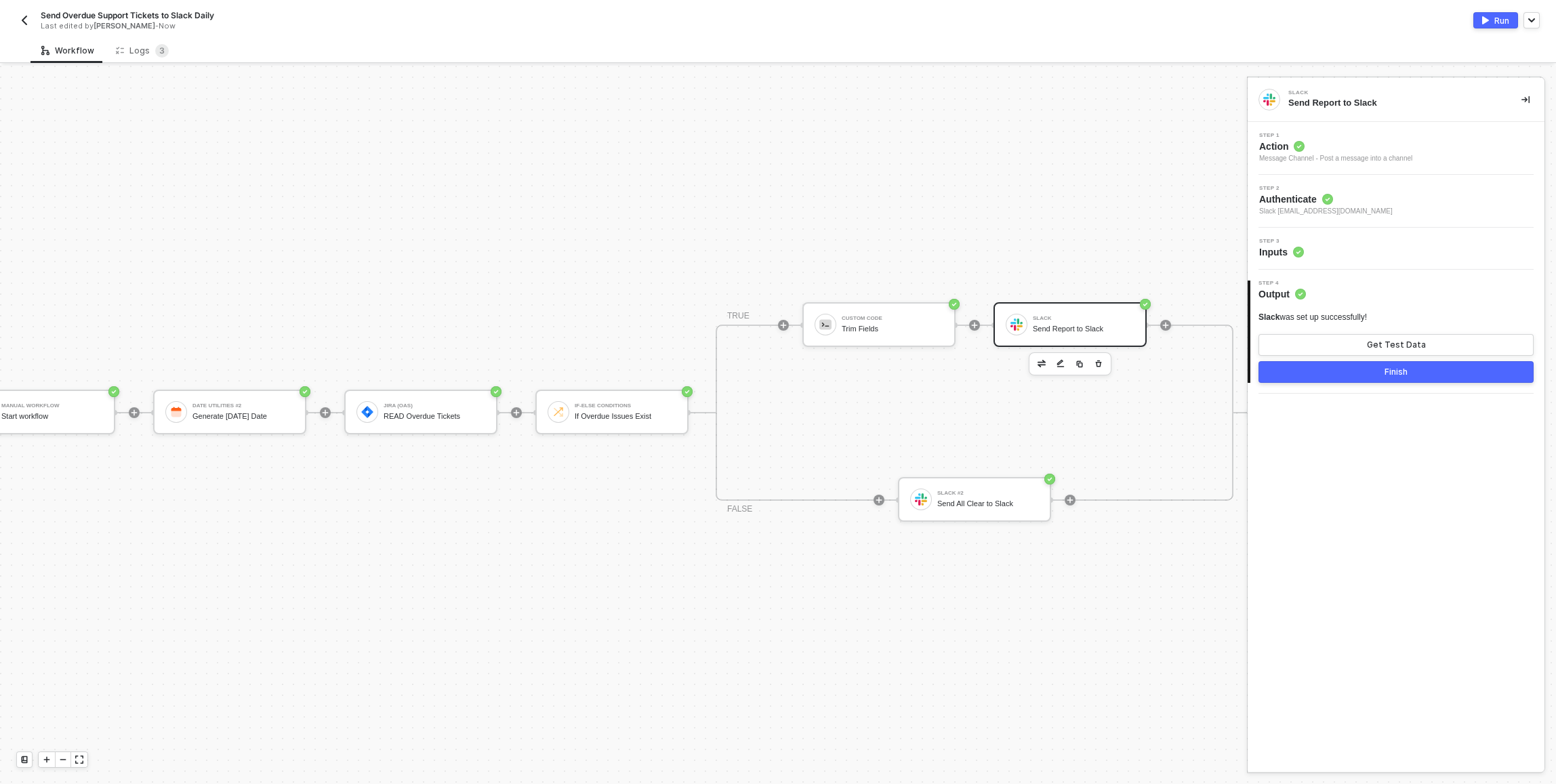
click at [774, 374] on button "Finish" at bounding box center [1395, 372] width 275 height 21
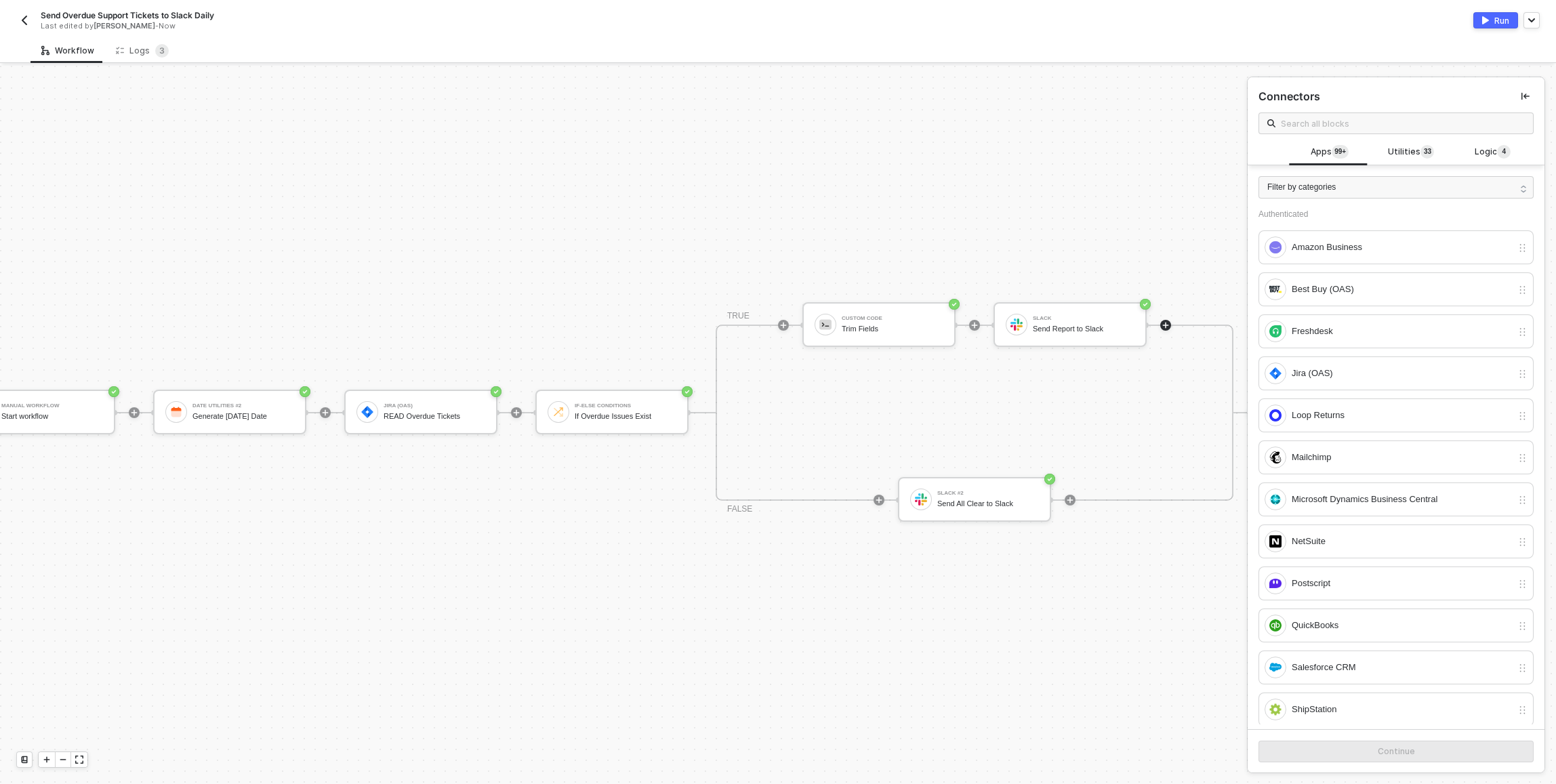
click at [774, 186] on div "Manual Workflow Start workflow Date Utilities #2 Generate Today's Date Jira (OA…" at bounding box center [601, 412] width 1311 height 743
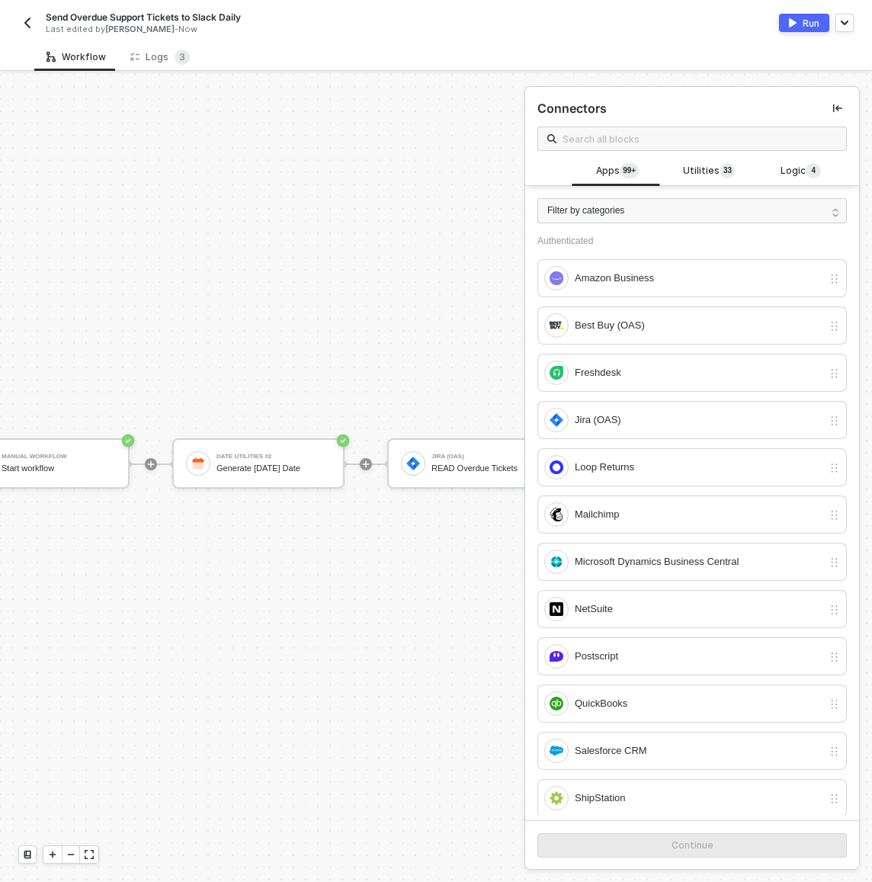
click at [394, 232] on div "Manual Workflow Start workflow Date Utilities #2 Generate Today's Date Jira (OA…" at bounding box center [676, 464] width 1475 height 836
click at [389, 251] on div "Manual Workflow Start workflow Date Utilities #2 Generate Today's Date Jira (OA…" at bounding box center [676, 464] width 1475 height 836
click at [389, 267] on div "Manual Workflow Start workflow Date Utilities #2 Generate Today's Date Jira (OA…" at bounding box center [676, 464] width 1475 height 836
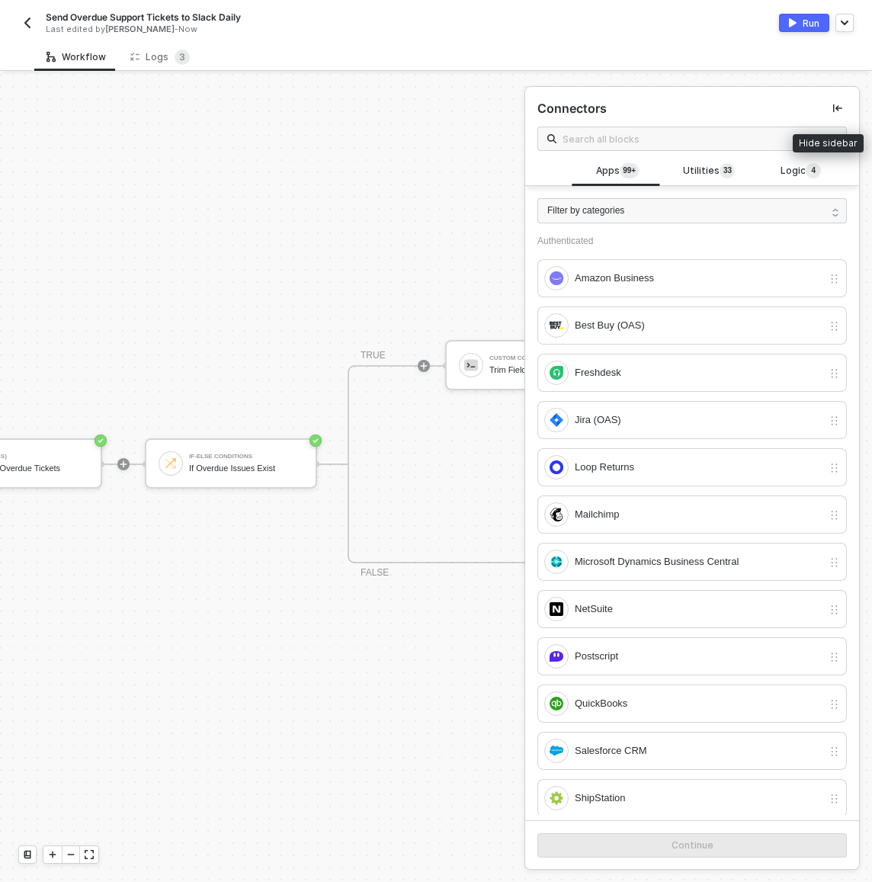
click at [828, 114] on button "button" at bounding box center [837, 108] width 18 height 18
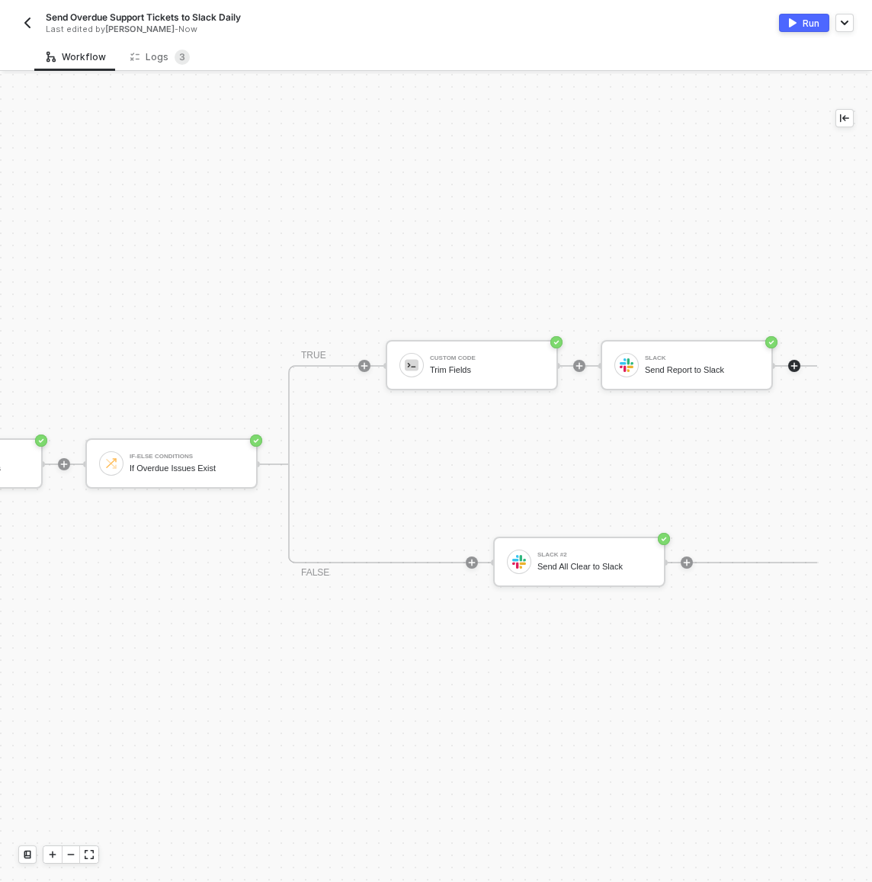
scroll to position [28, 579]
click at [30, 30] on button "button" at bounding box center [27, 23] width 18 height 18
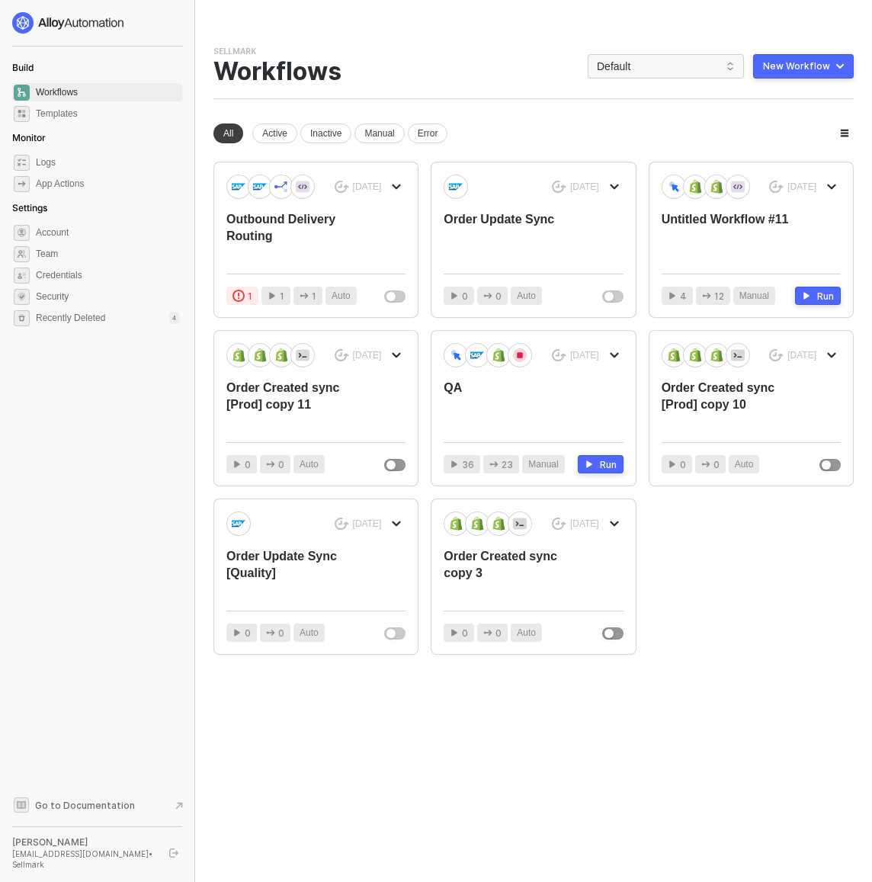
click at [421, 61] on div "Sellmark Team Settings → Workflows Default New Workflow" at bounding box center [533, 72] width 640 height 53
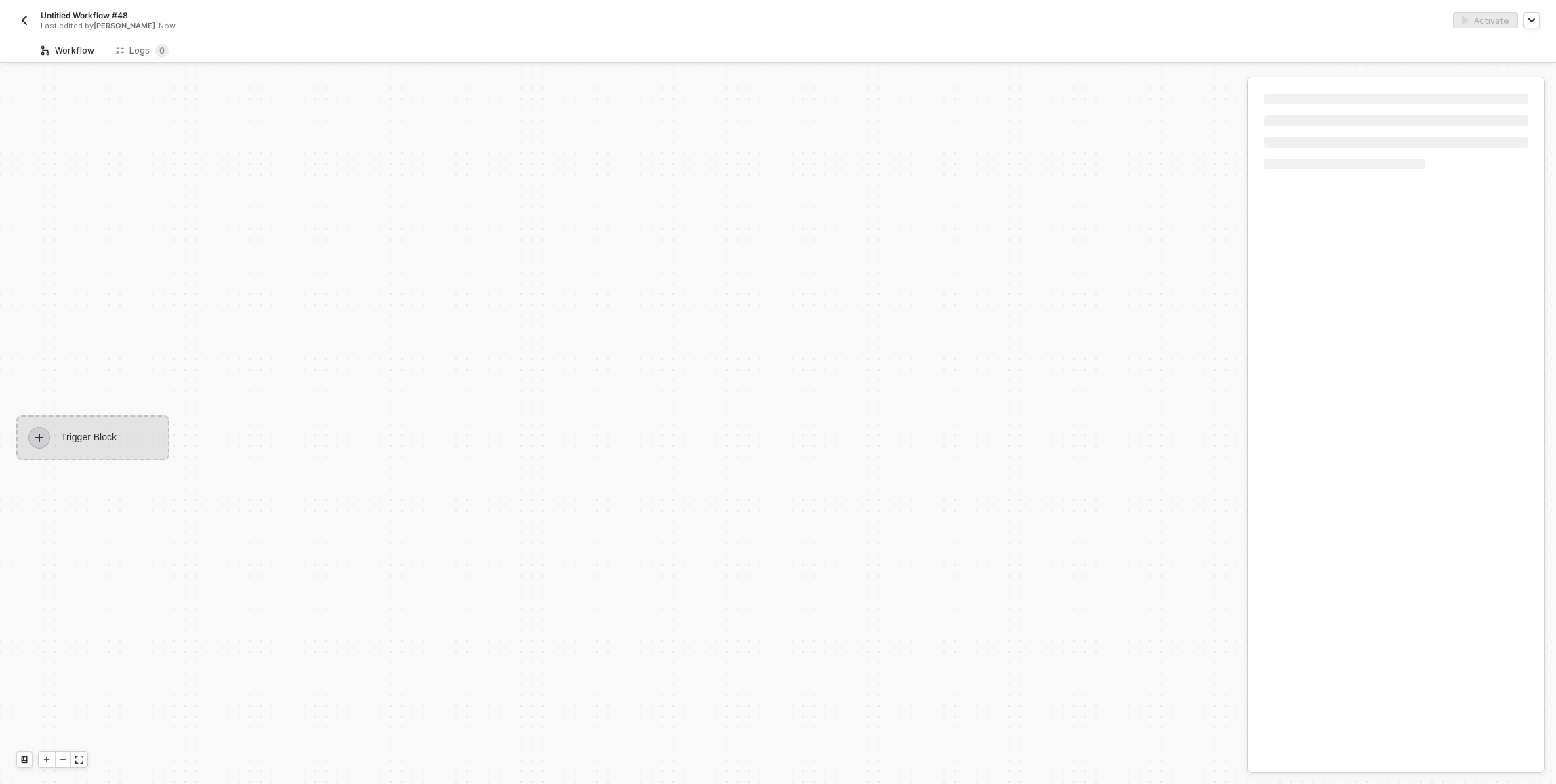
scroll to position [25, 0]
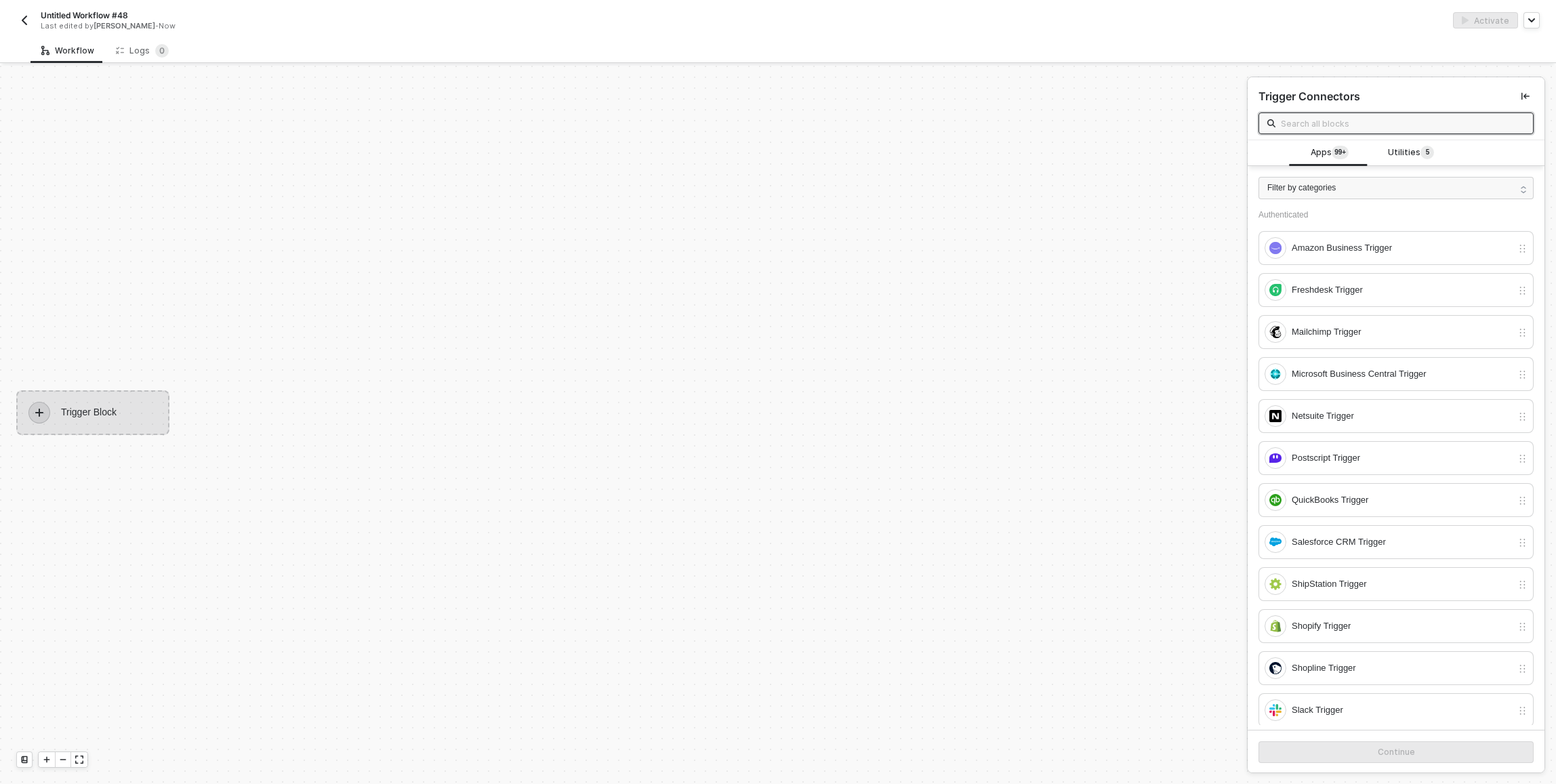
click at [1394, 118] on input "text" at bounding box center [1402, 123] width 244 height 15
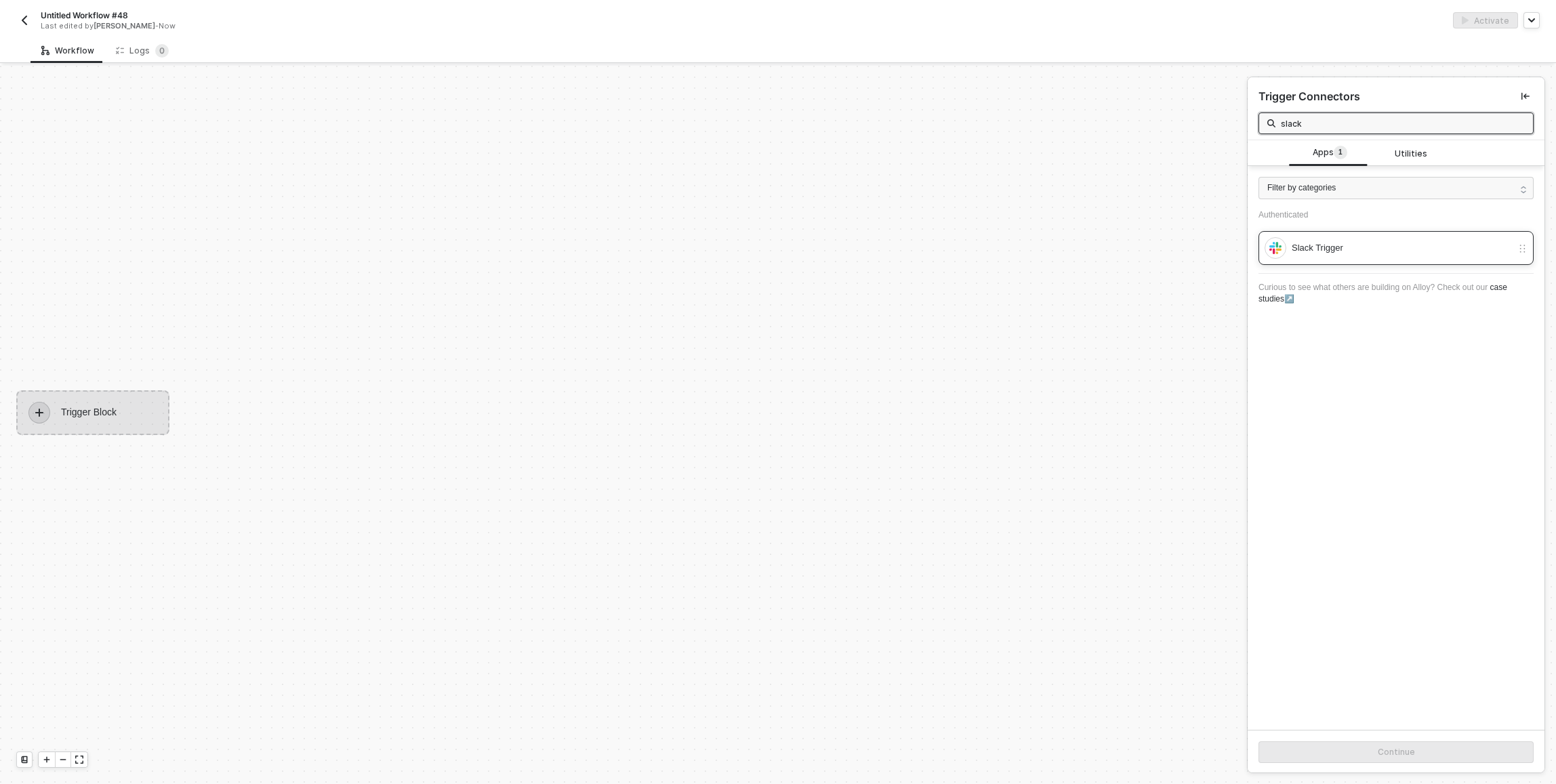
type input "slack"
click at [1402, 251] on div "Slack Trigger" at bounding box center [1401, 248] width 221 height 15
click at [1414, 751] on button "Continue" at bounding box center [1395, 752] width 275 height 21
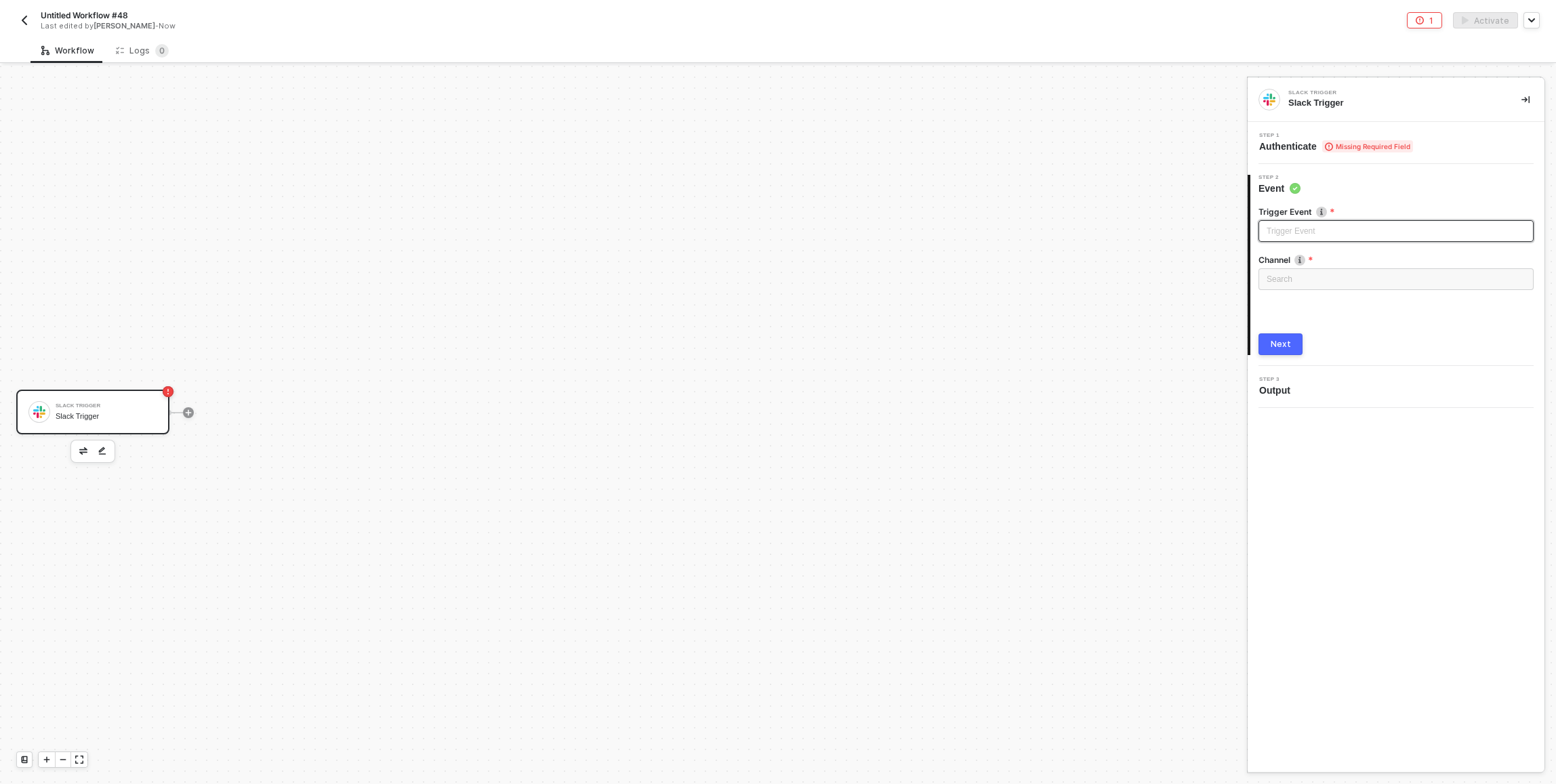
click at [1312, 233] on input "search" at bounding box center [1395, 230] width 259 height 20
click at [1312, 261] on div "Message posted" at bounding box center [1395, 258] width 253 height 15
click at [1311, 275] on div "Loading..." at bounding box center [1395, 279] width 275 height 21
click at [1331, 269] on input "search" at bounding box center [1395, 279] width 259 height 20
click at [1346, 252] on div at bounding box center [1395, 252] width 275 height 5
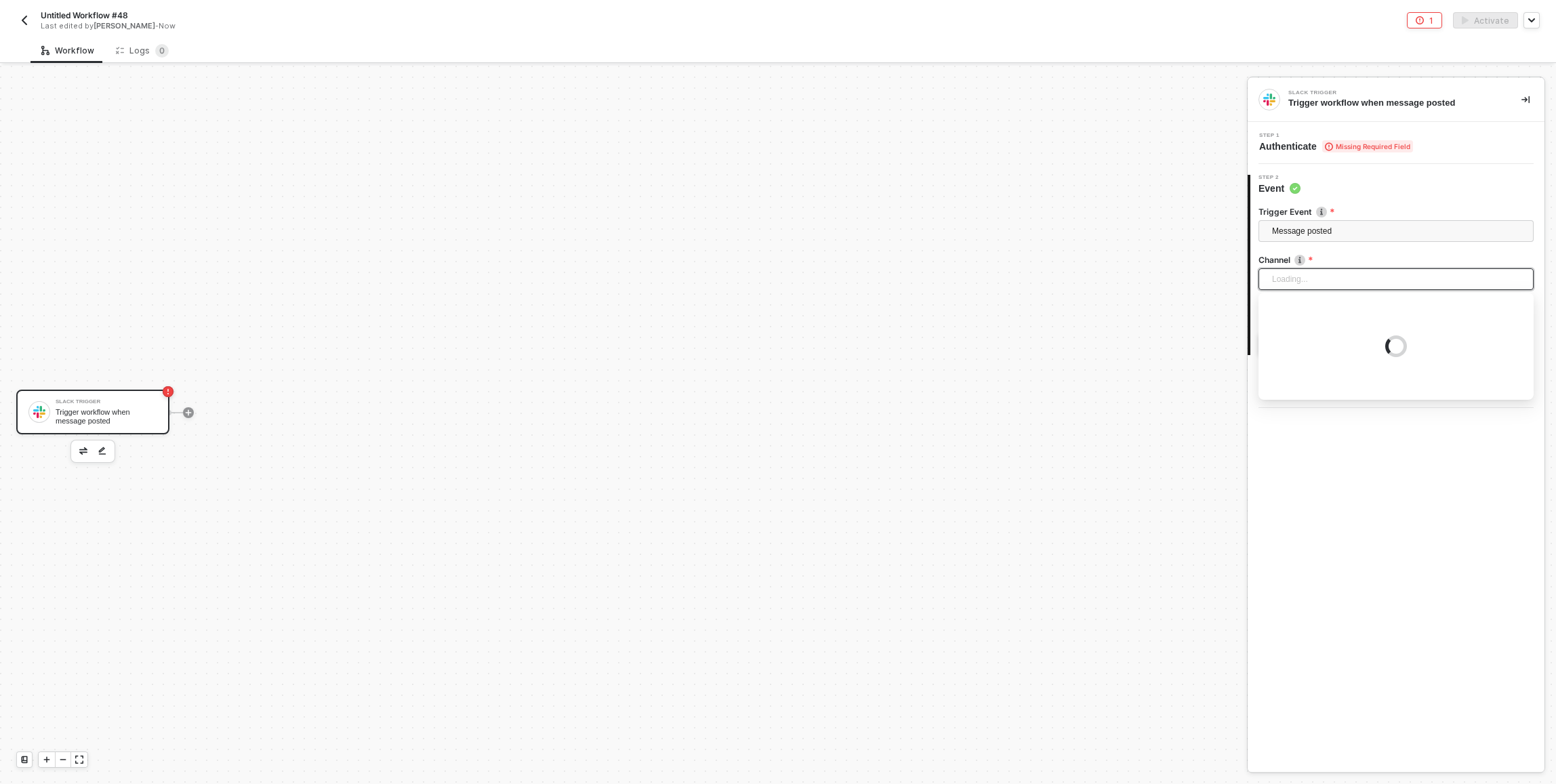
click at [1340, 285] on div "Loading..." at bounding box center [1395, 279] width 275 height 21
click at [1340, 285] on input "search" at bounding box center [1395, 279] width 259 height 20
click at [1343, 308] on div at bounding box center [1395, 312] width 259 height 24
type input "d"
click at [1070, 302] on div "Slack Trigger Trigger workflow when message posted" at bounding box center [620, 412] width 1240 height 743
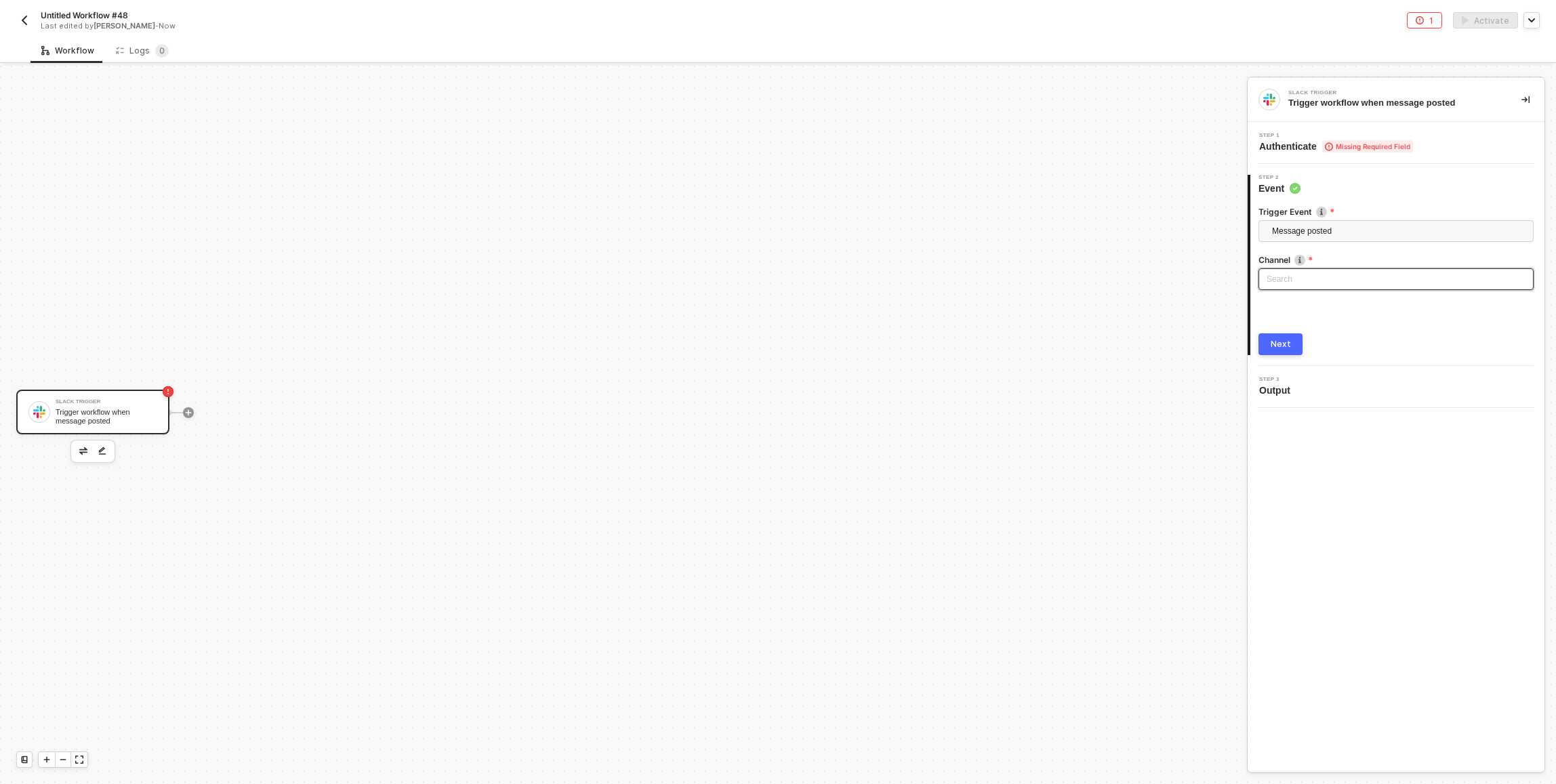
click at [1271, 270] on div "Search" at bounding box center [1395, 279] width 275 height 21
click at [1271, 273] on input "search" at bounding box center [1395, 279] width 259 height 20
click at [1184, 263] on div "Slack Trigger Trigger workflow when message posted" at bounding box center [620, 412] width 1240 height 743
click at [1370, 147] on span "Missing Required Field" at bounding box center [1368, 147] width 91 height 12
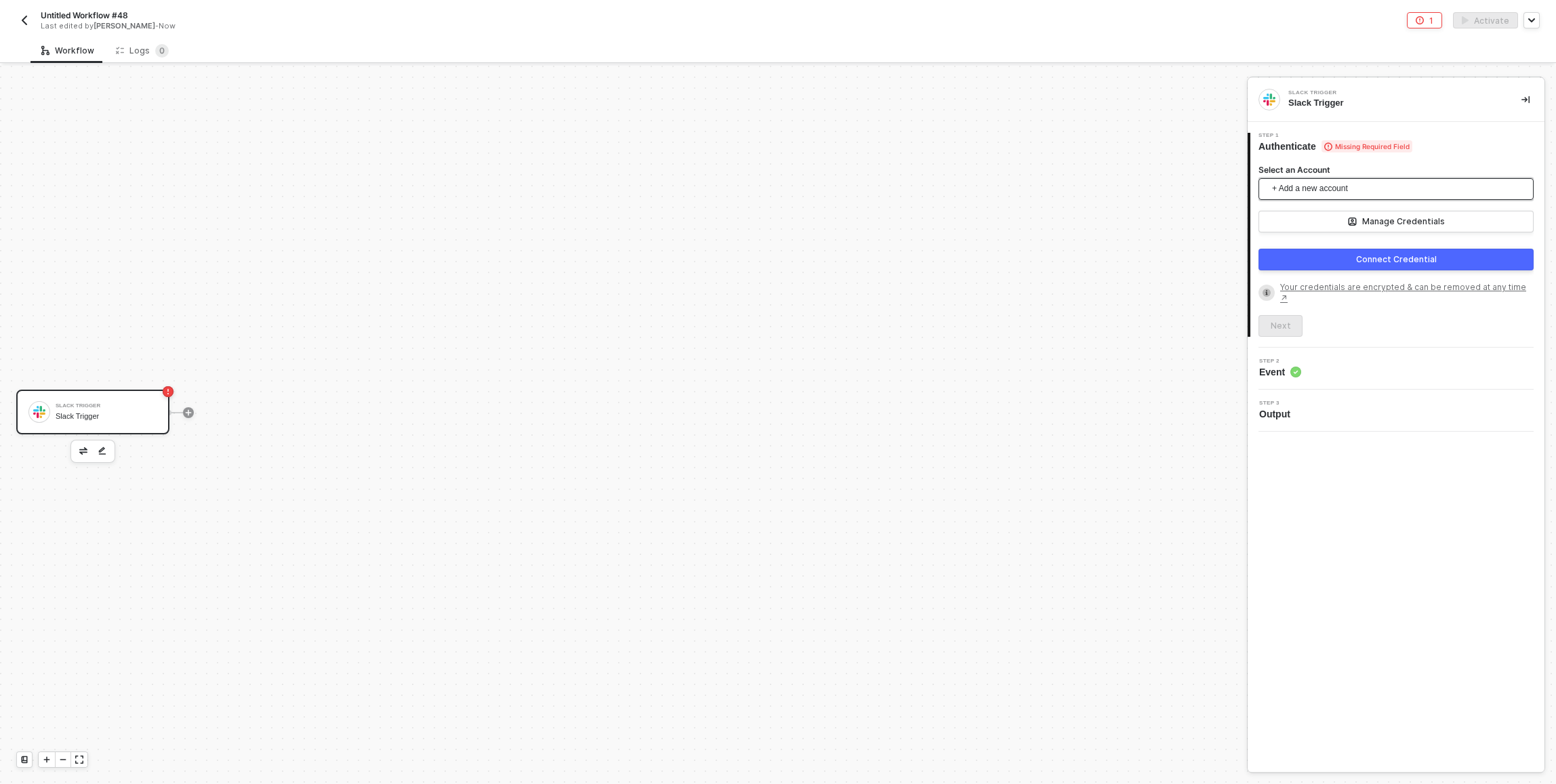
click at [1367, 185] on span "+ Add a new account" at bounding box center [1398, 188] width 253 height 21
click at [1353, 211] on span "Slack dan@runalloy.com" at bounding box center [1395, 220] width 253 height 21
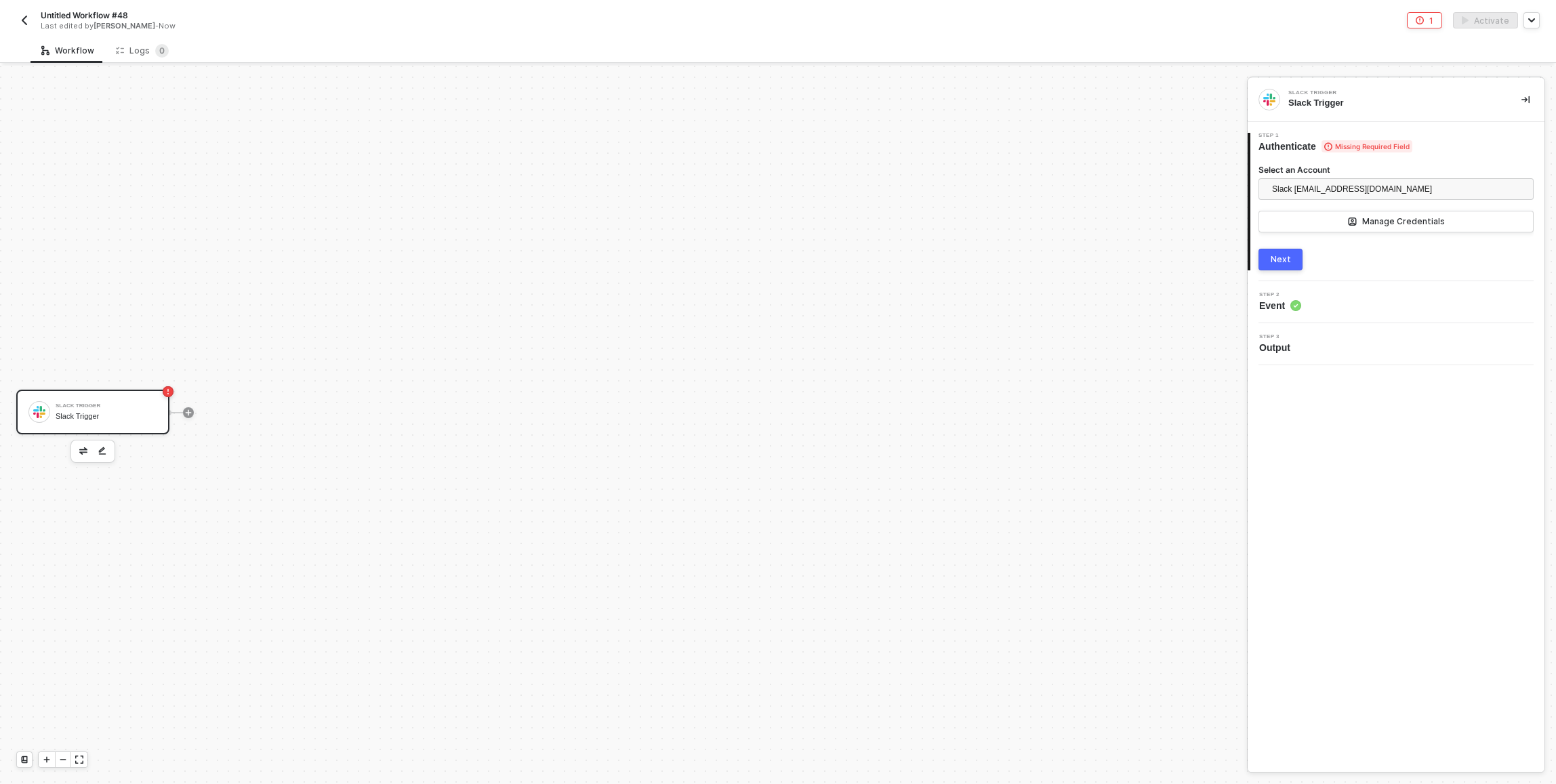
click at [1287, 257] on div "Next" at bounding box center [1280, 260] width 20 height 11
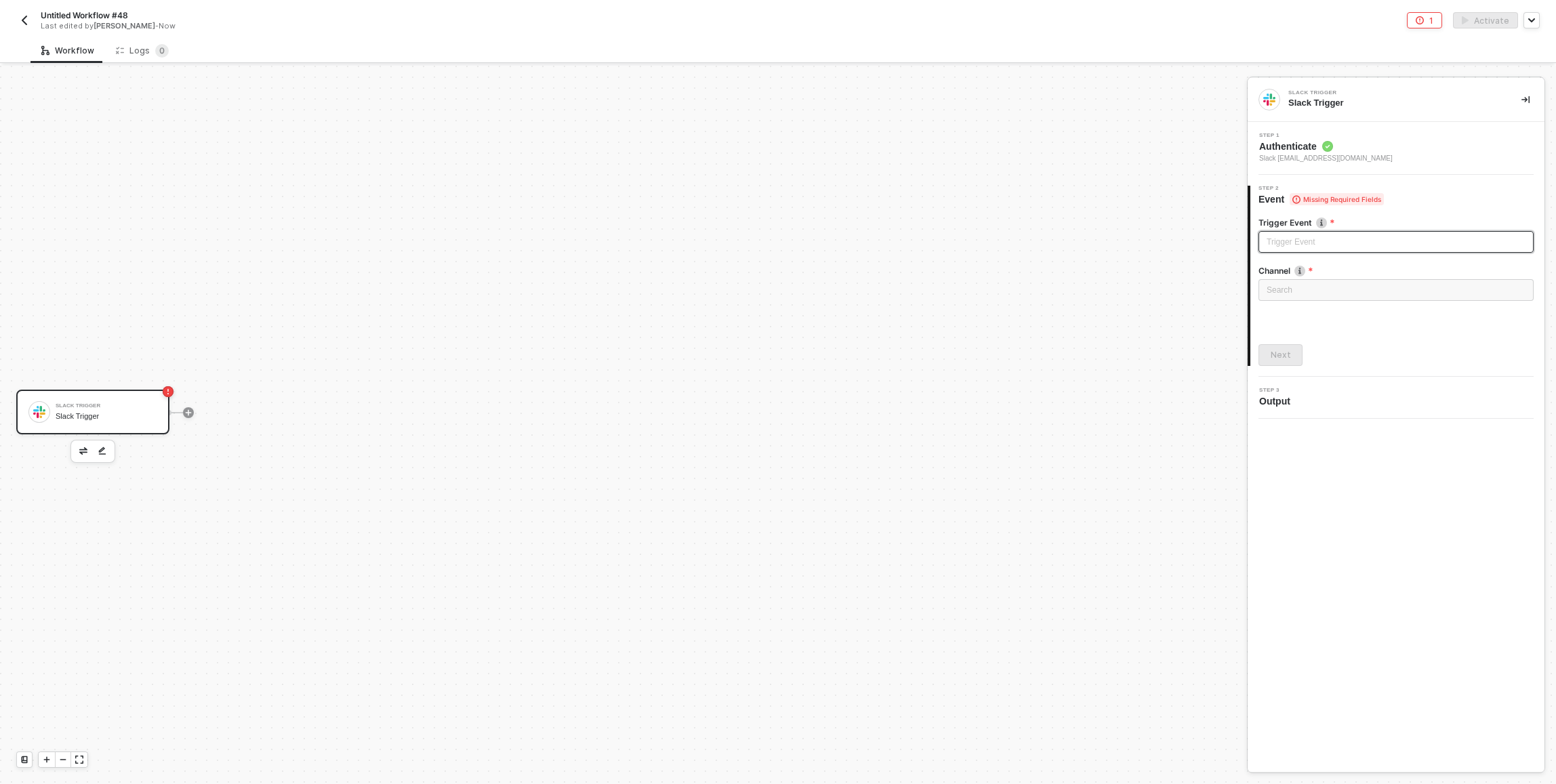
click at [1319, 238] on input "search" at bounding box center [1395, 242] width 259 height 20
click at [1319, 276] on div "Message posted" at bounding box center [1395, 268] width 253 height 15
click at [1319, 287] on div "Search" at bounding box center [1395, 290] width 275 height 21
type input "tkt"
click at [1319, 315] on div "support-tkt-notifications" at bounding box center [1395, 316] width 253 height 15
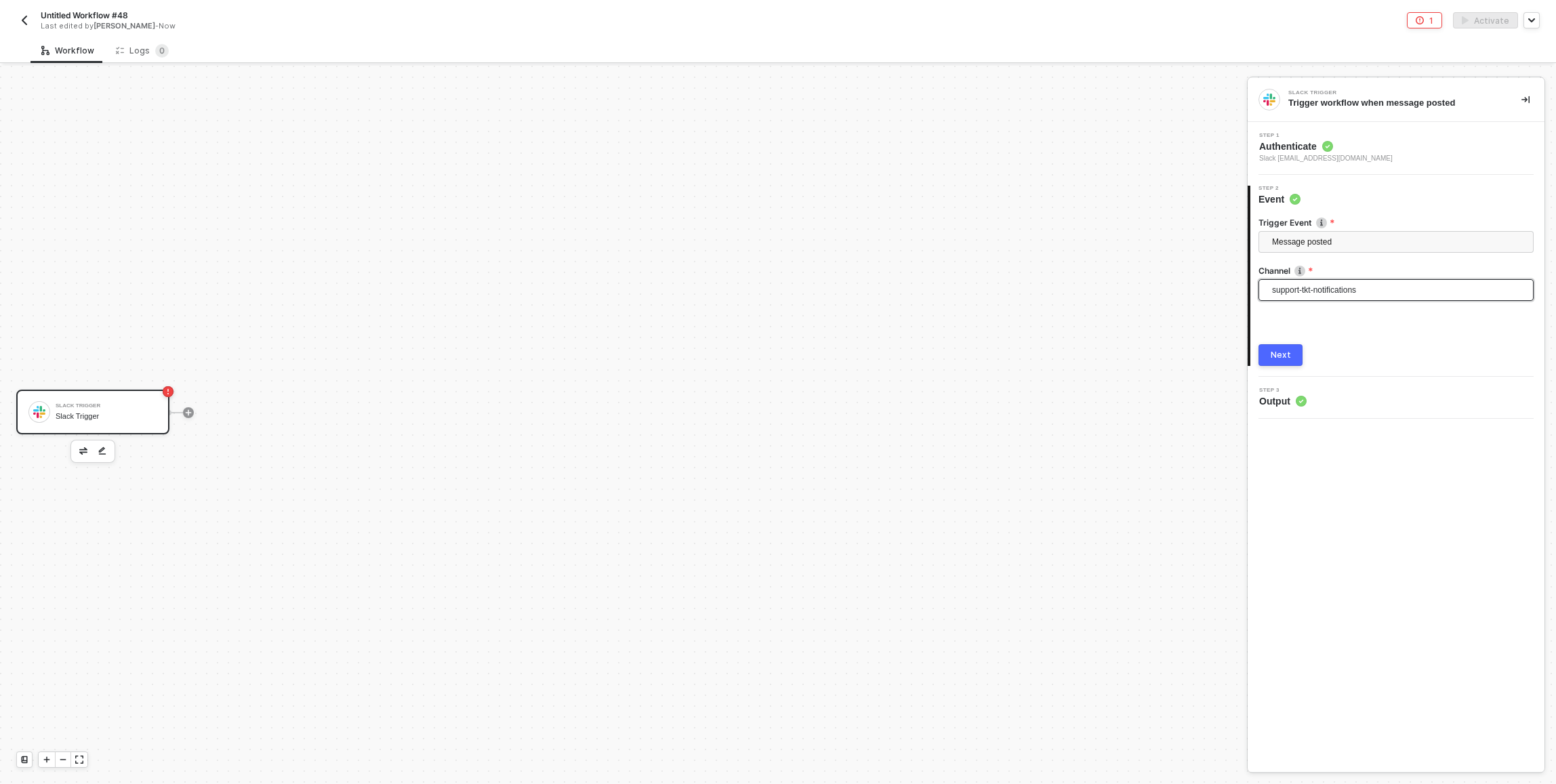
click at [1291, 354] on button "Next" at bounding box center [1280, 355] width 44 height 21
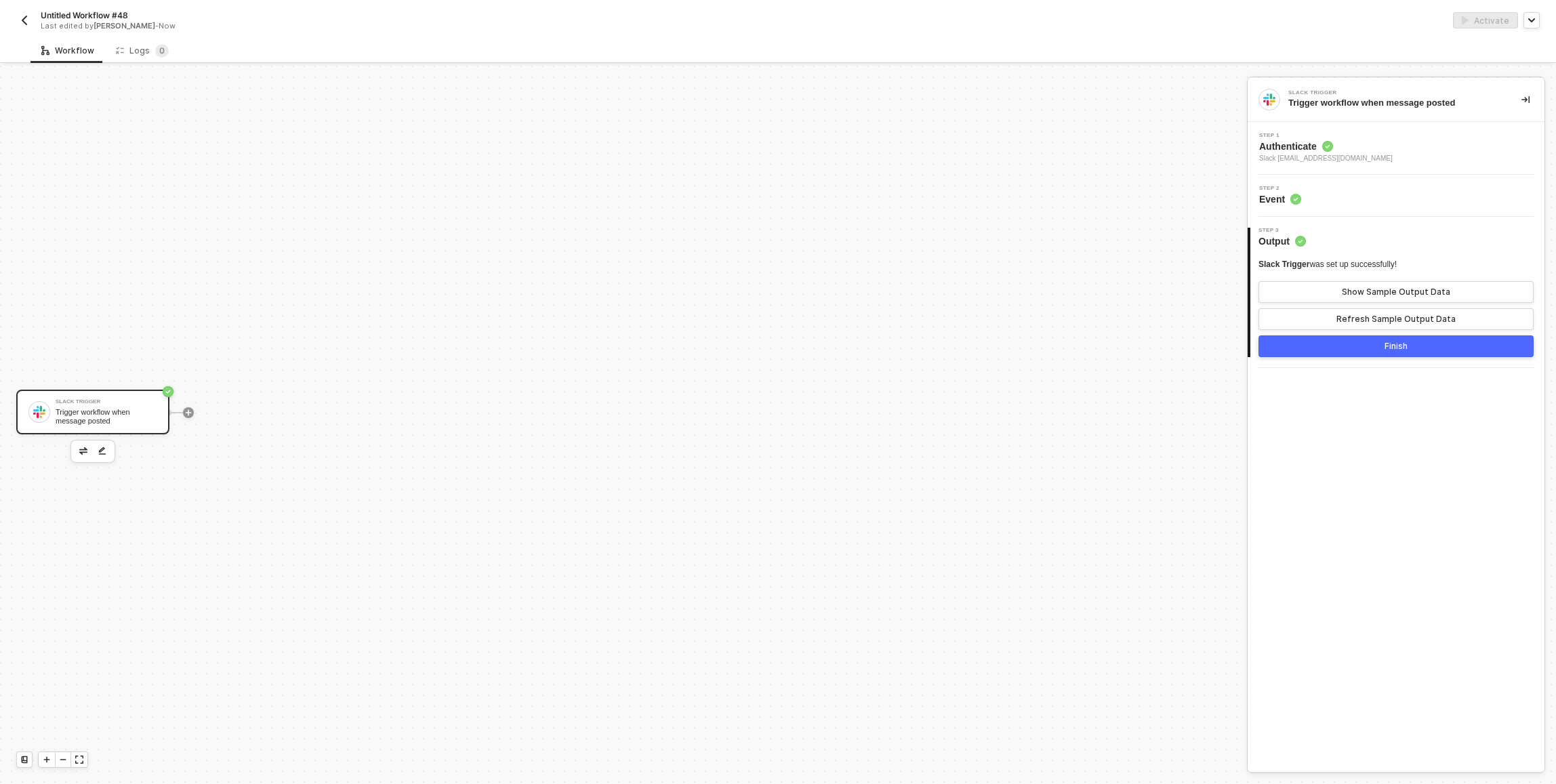
click at [1357, 347] on button "Finish" at bounding box center [1395, 346] width 275 height 21
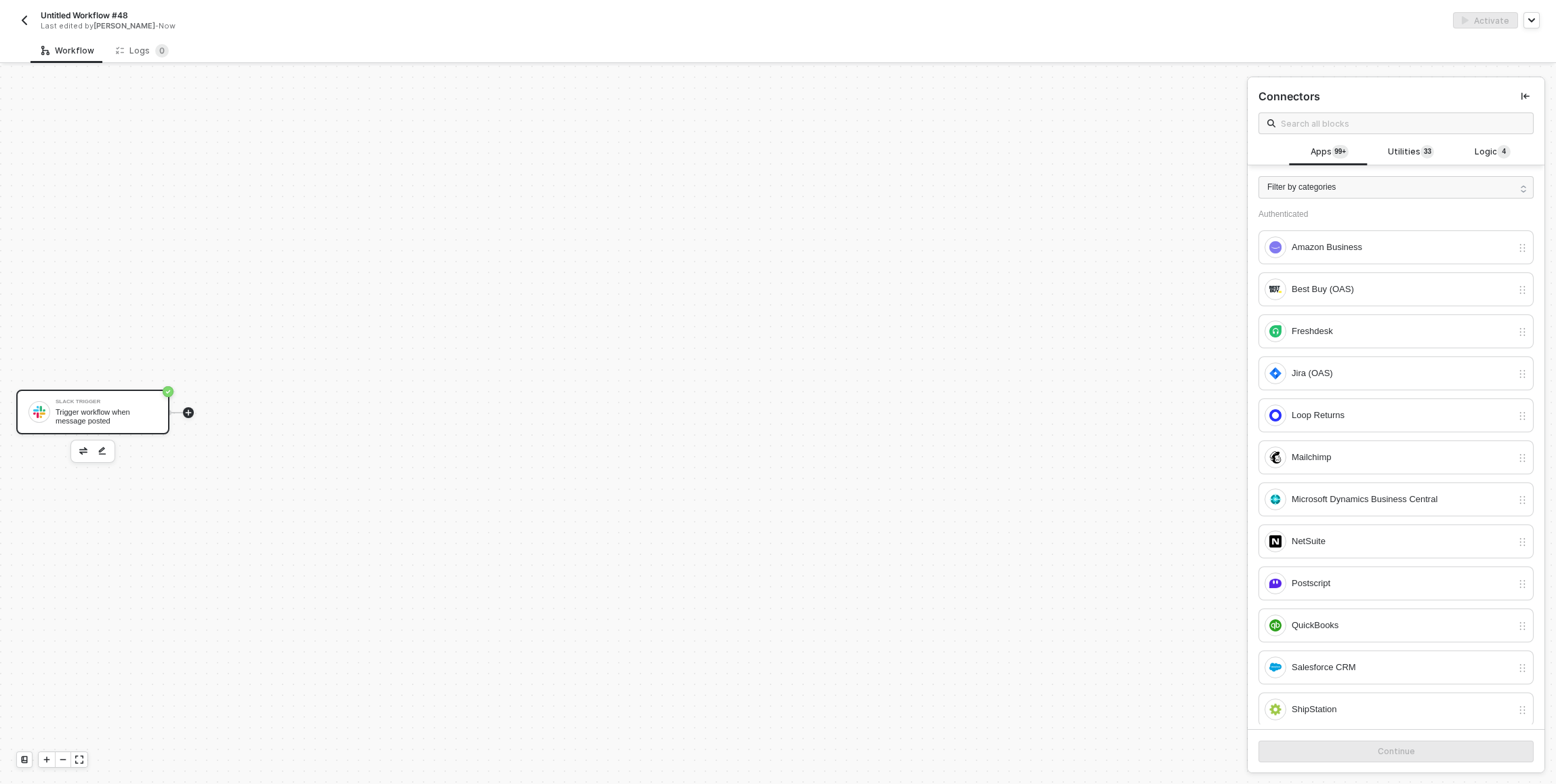
click at [62, 403] on div "Slack Trigger" at bounding box center [106, 402] width 101 height 5
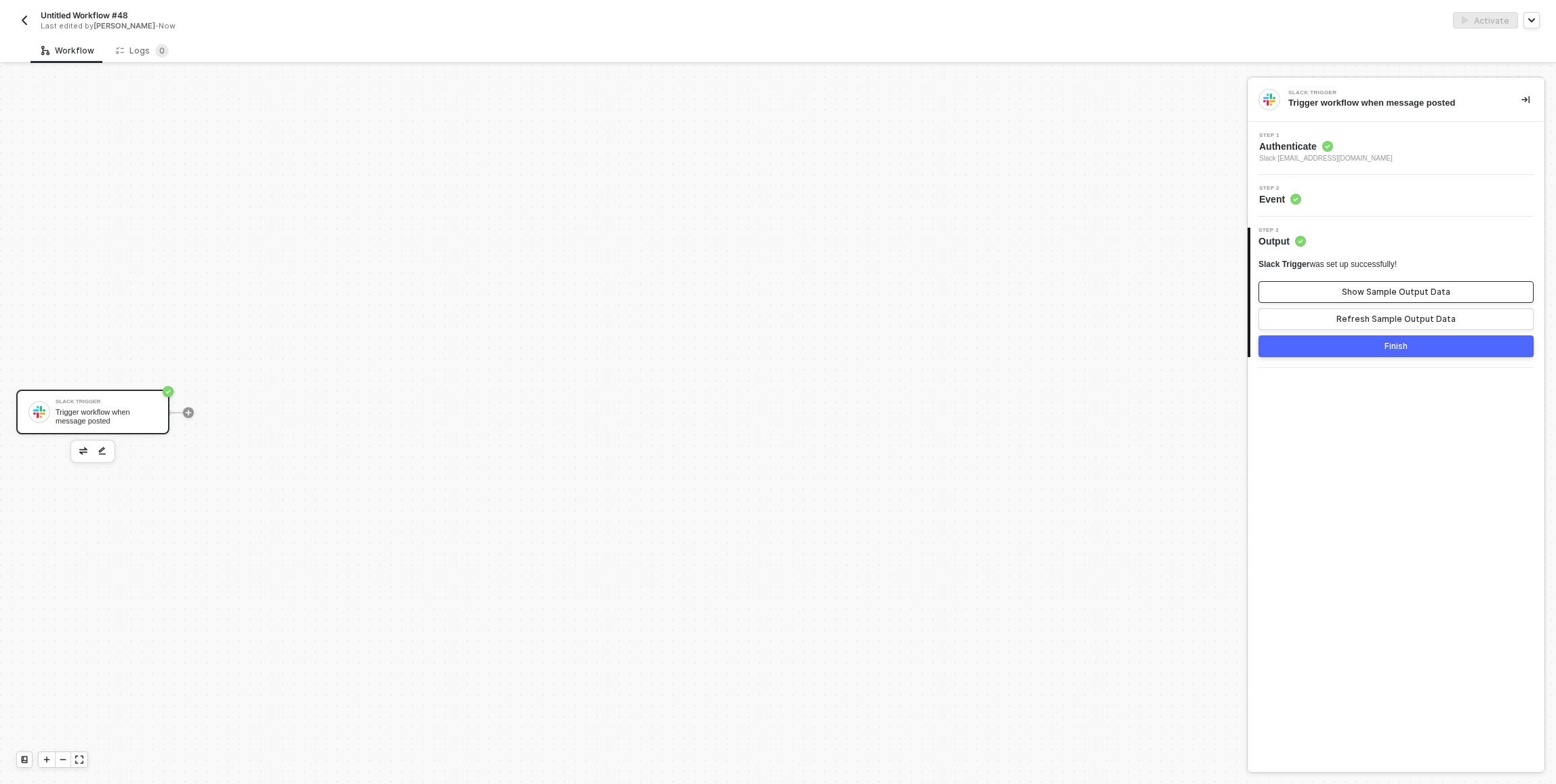
click at [1335, 289] on button "Show Sample Output Data" at bounding box center [1395, 292] width 275 height 21
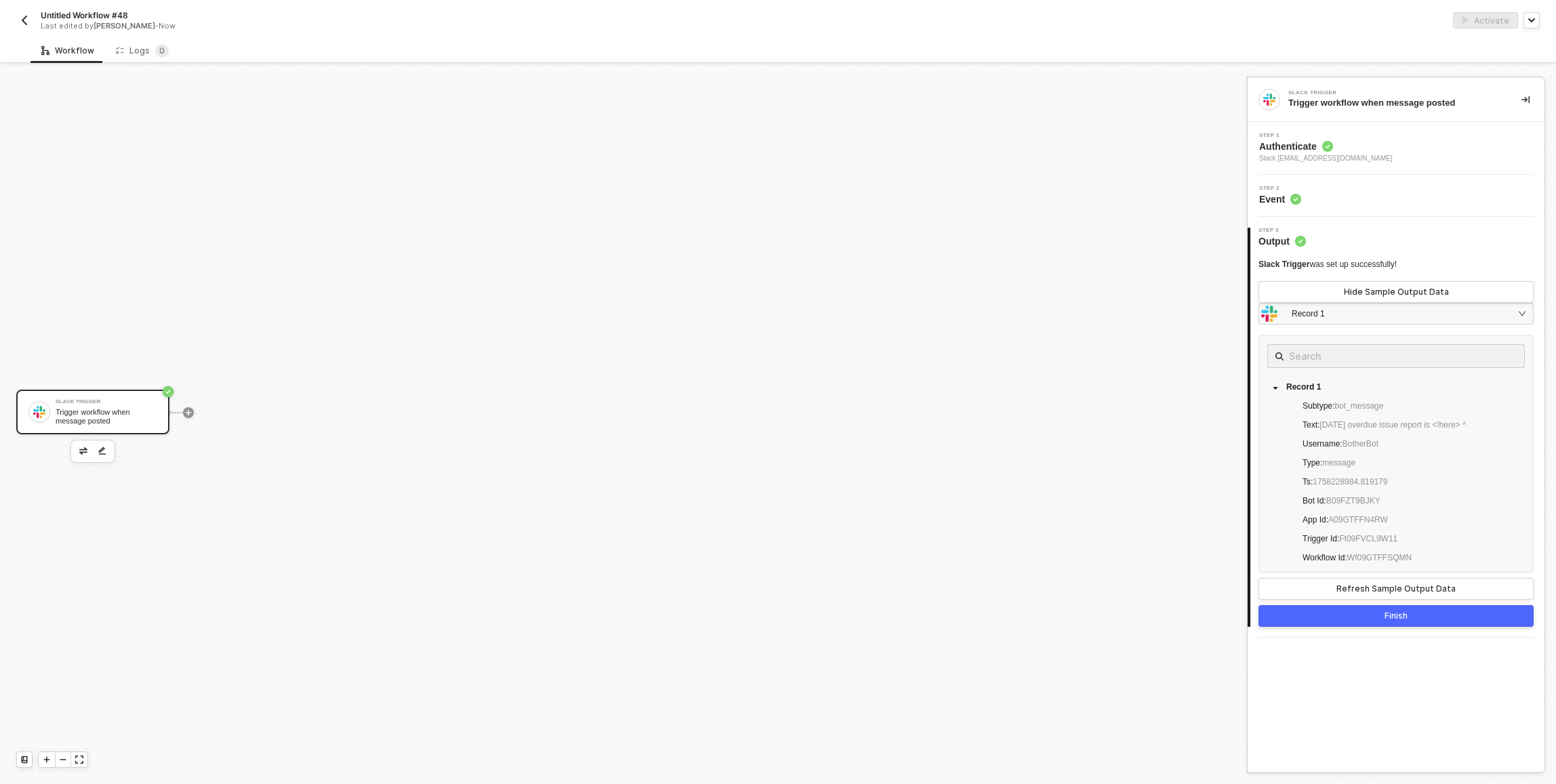
click at [1363, 201] on div "Step 2 Event" at bounding box center [1398, 196] width 293 height 20
click at [1377, 613] on button "Finish" at bounding box center [1395, 616] width 275 height 21
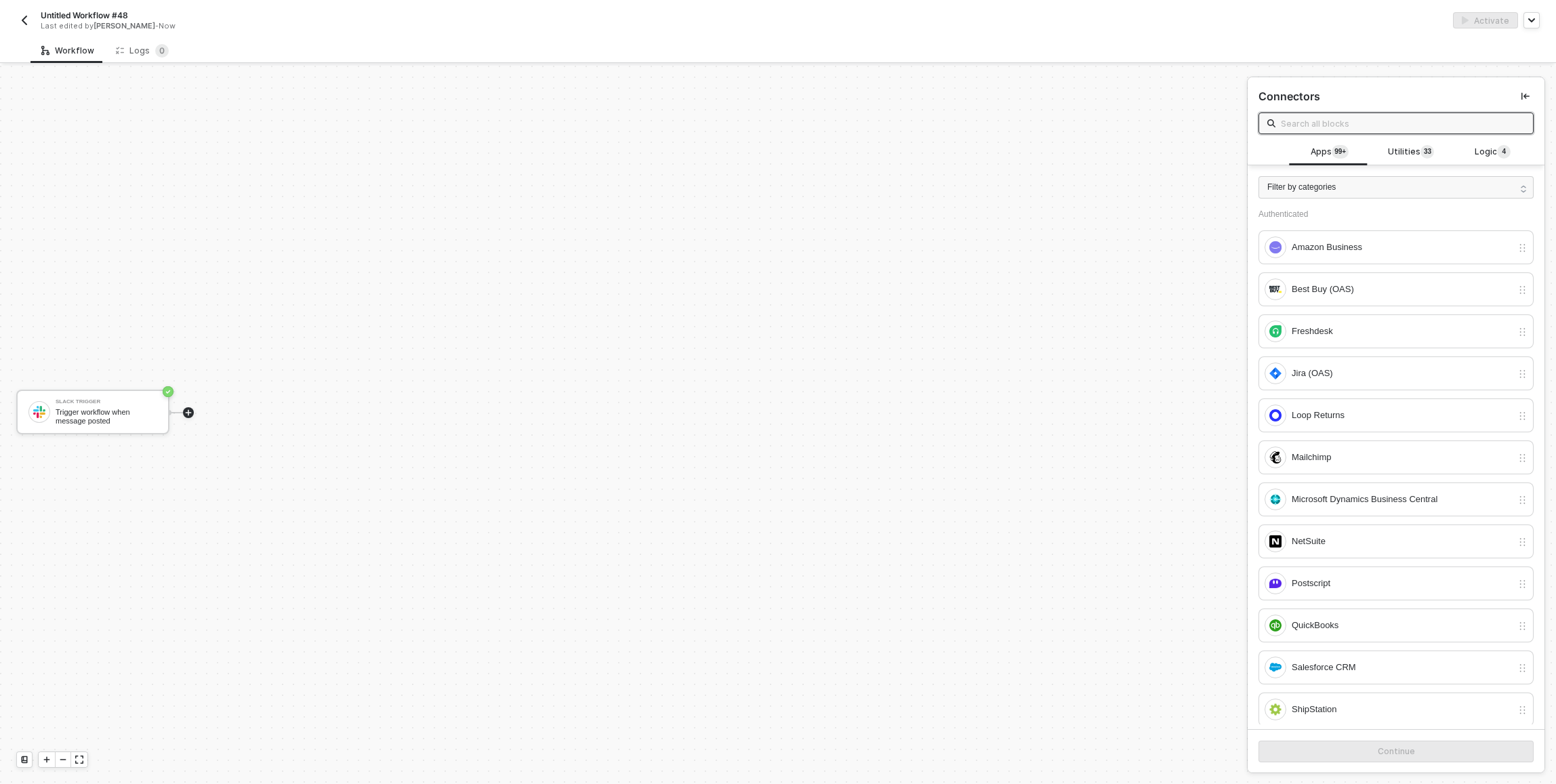
click at [1382, 137] on div "Connectors" at bounding box center [1396, 108] width 297 height 62
drag, startPoint x: 1402, startPoint y: 151, endPoint x: 1402, endPoint y: 130, distance: 21.0
click at [1402, 148] on span "Utilities 3 3" at bounding box center [1411, 152] width 46 height 15
click at [1402, 124] on input "text" at bounding box center [1402, 123] width 244 height 15
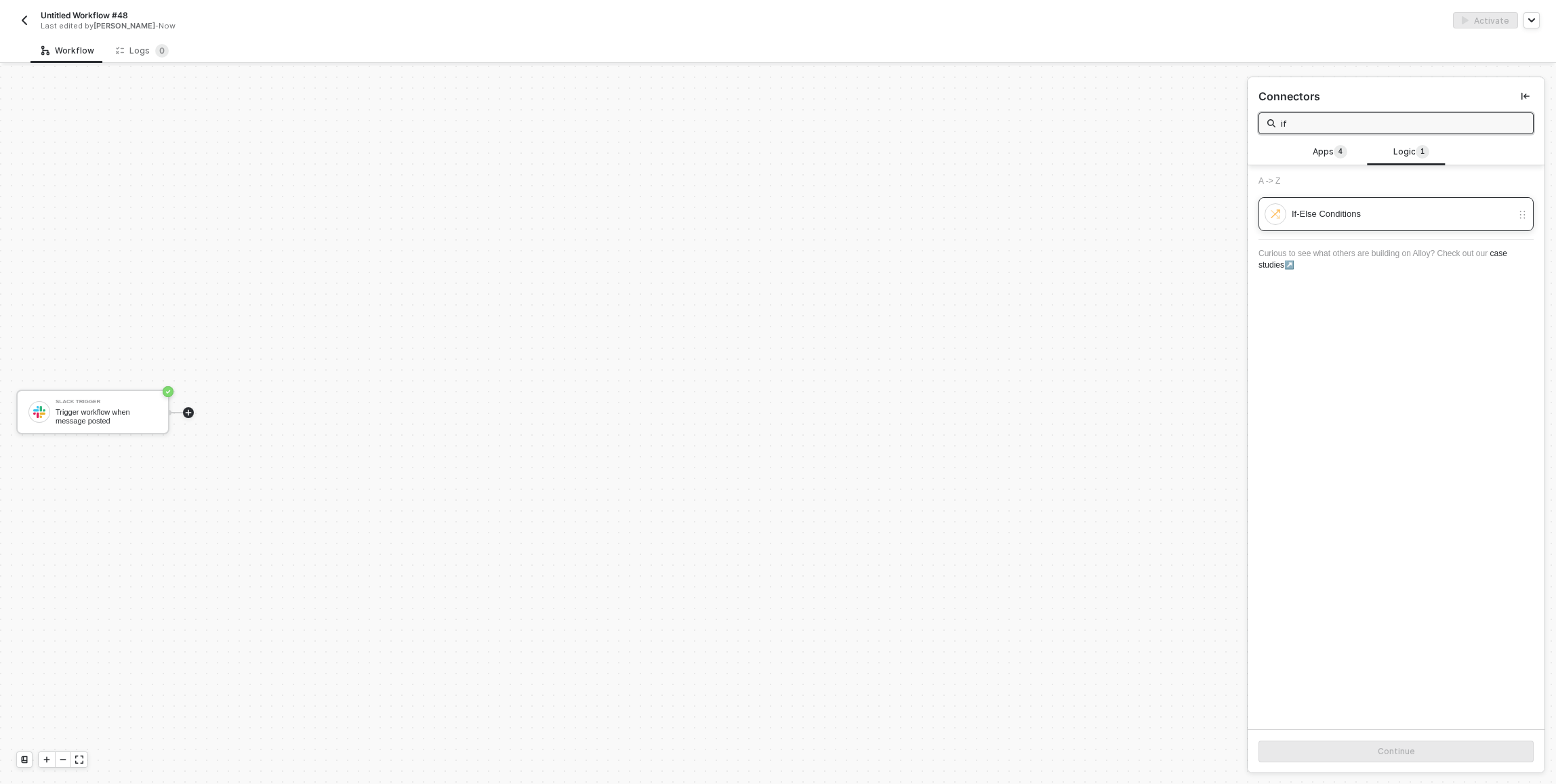
type input "if"
click at [1413, 215] on div "If-Else Conditions" at bounding box center [1401, 213] width 221 height 15
click at [1419, 755] on button "Continue" at bounding box center [1395, 751] width 275 height 21
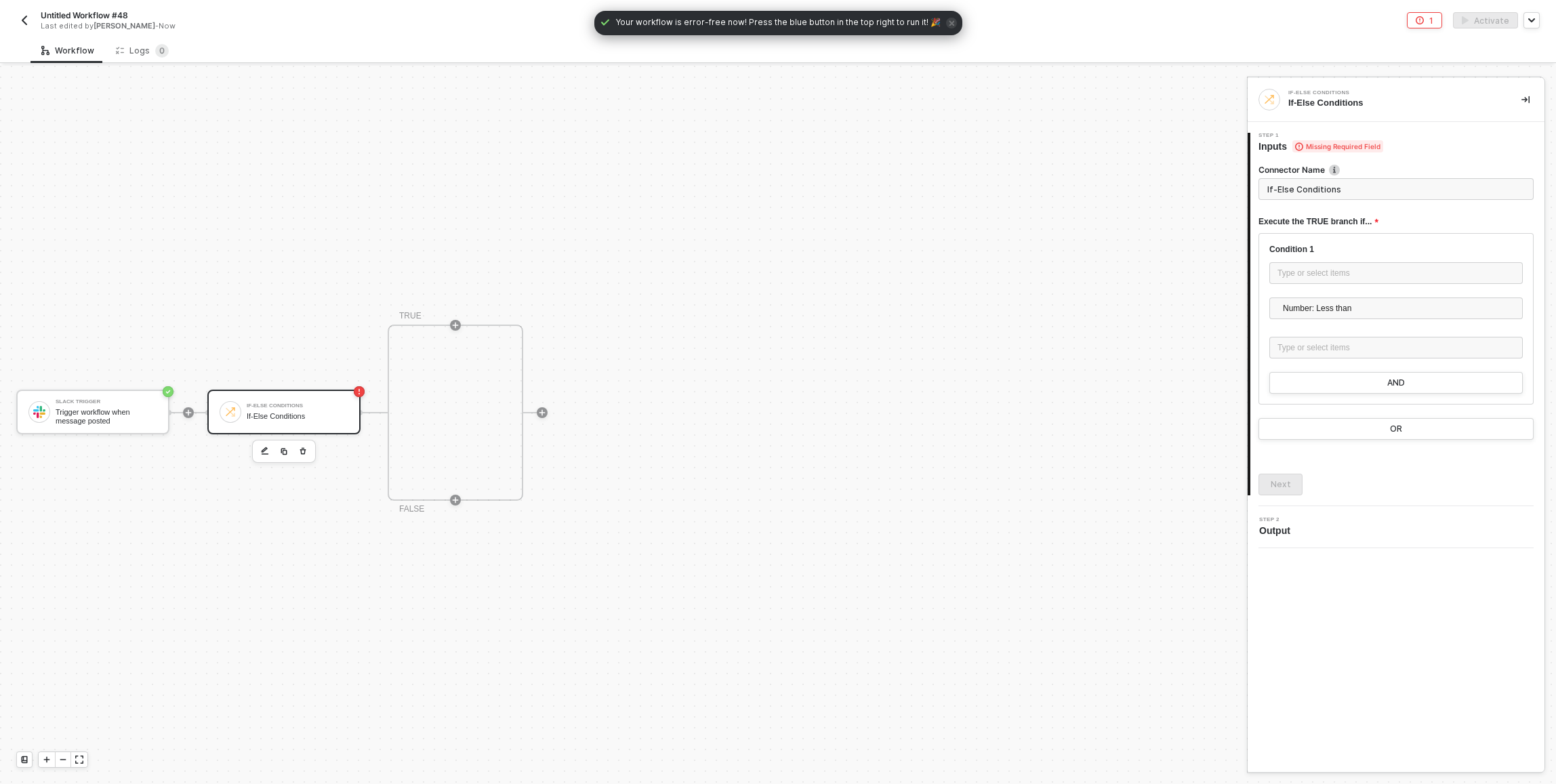
click at [1375, 188] on input "If-Else Conditions" at bounding box center [1395, 188] width 275 height 21
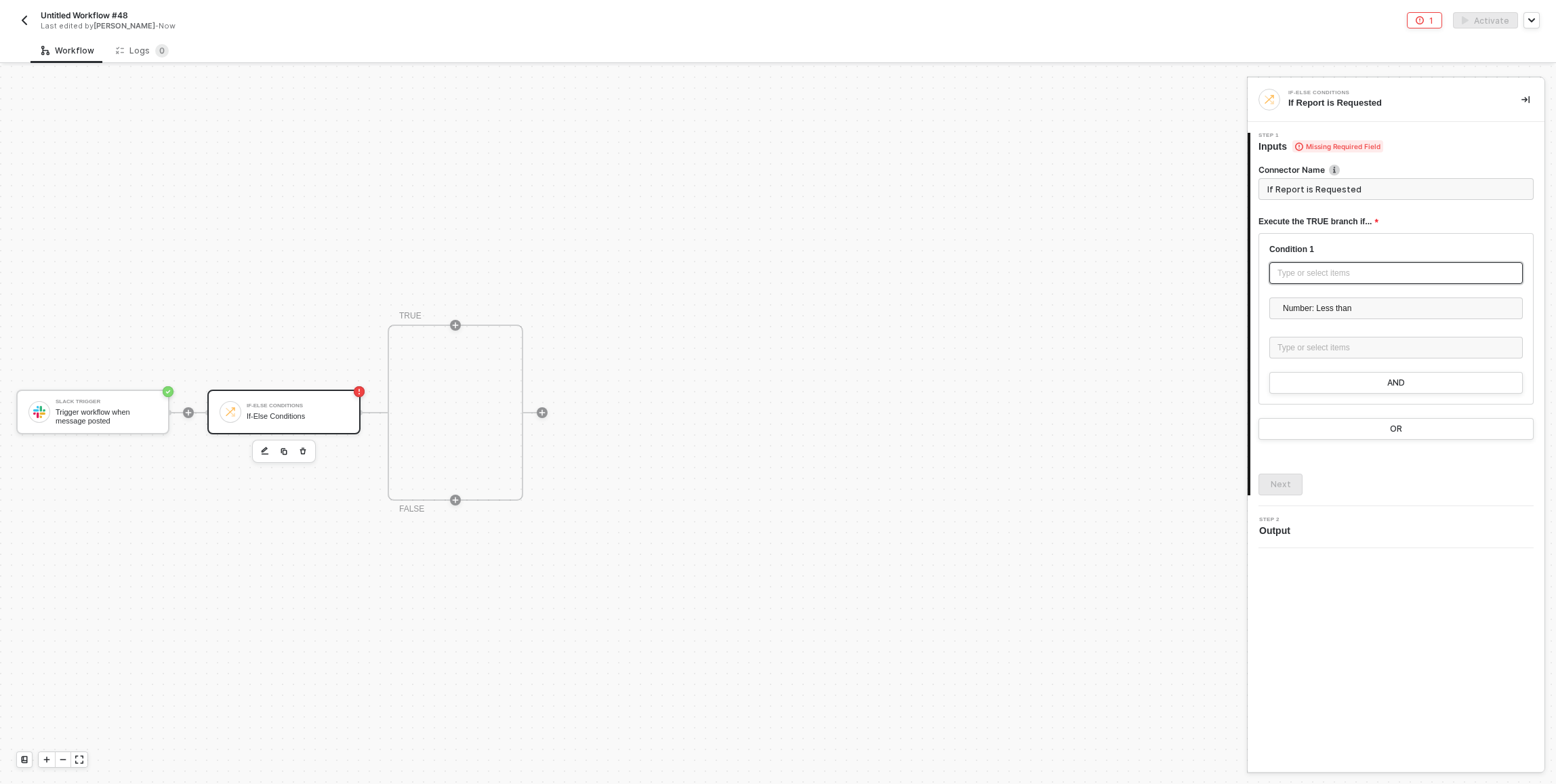
type input "If Report is Requested"
click at [1354, 277] on div "Type or select items ﻿" at bounding box center [1395, 273] width 237 height 12
click at [1425, 269] on div "Type or select items ﻿" at bounding box center [1395, 273] width 237 height 12
click at [1171, 180] on div "Trigger workflow when message posted" at bounding box center [1145, 174] width 156 height 11
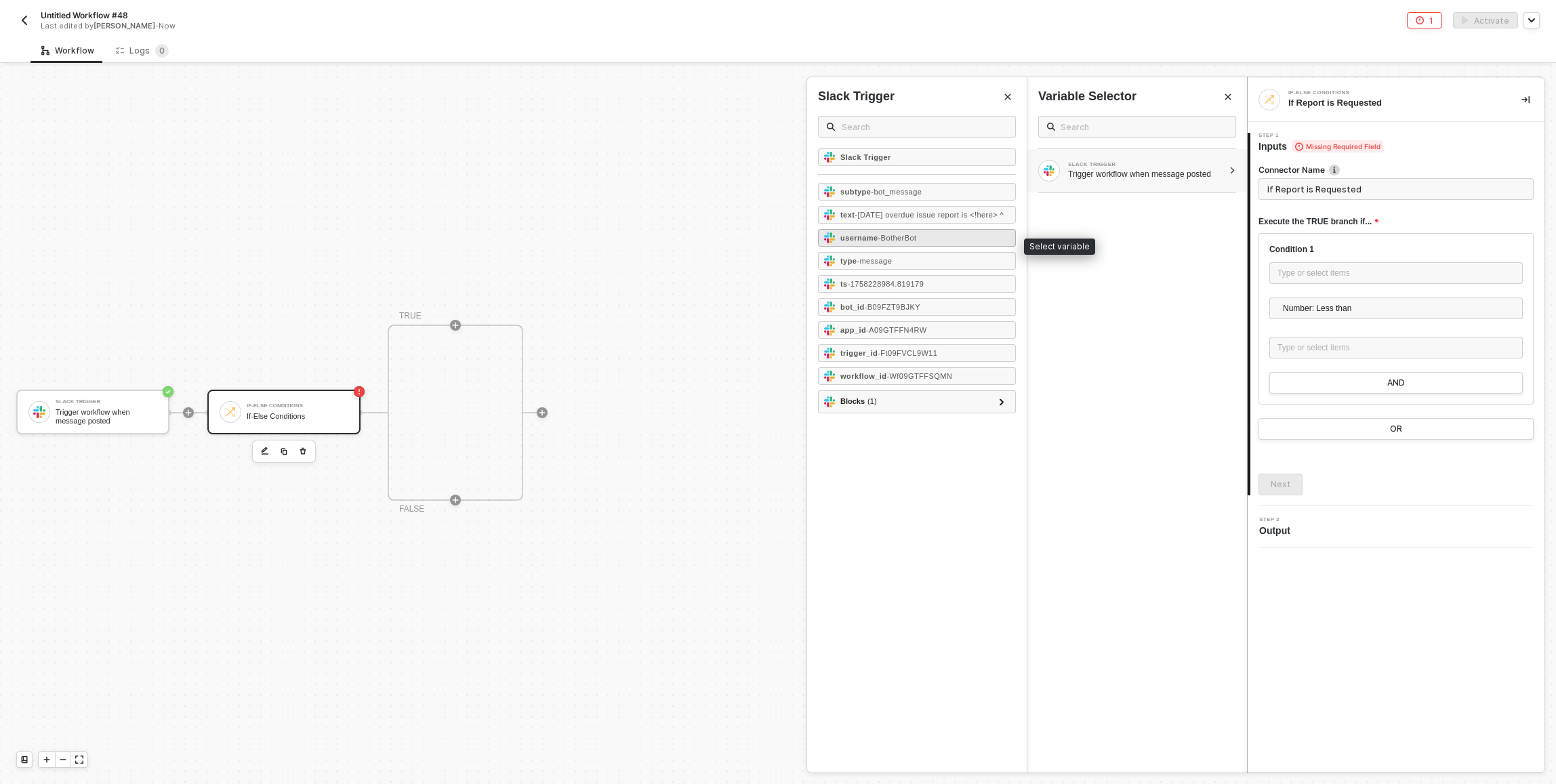
click at [935, 244] on div "username - BotherBot" at bounding box center [917, 238] width 198 height 18
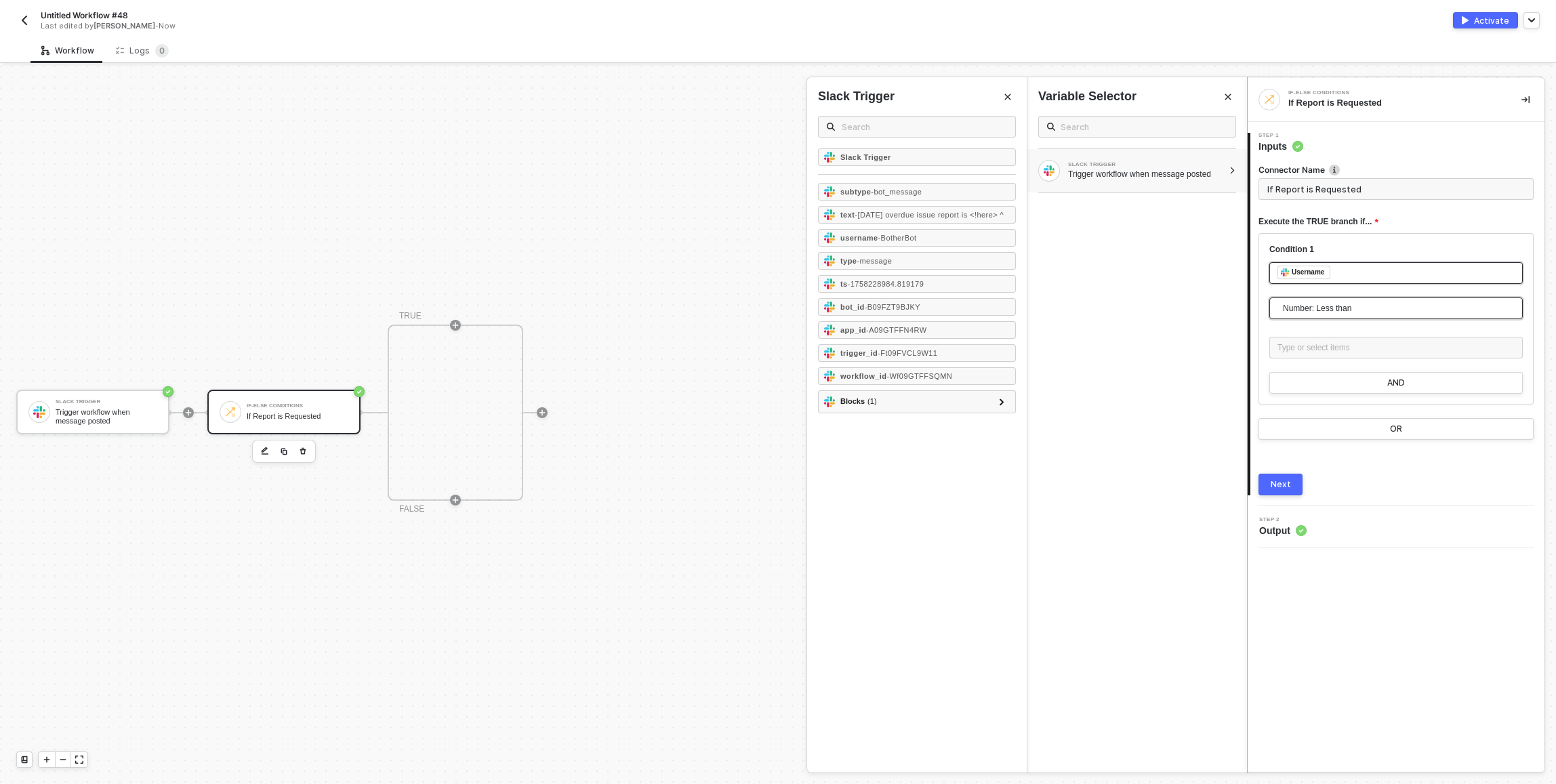
click at [1335, 307] on span "Number: Less than" at bounding box center [1399, 308] width 232 height 20
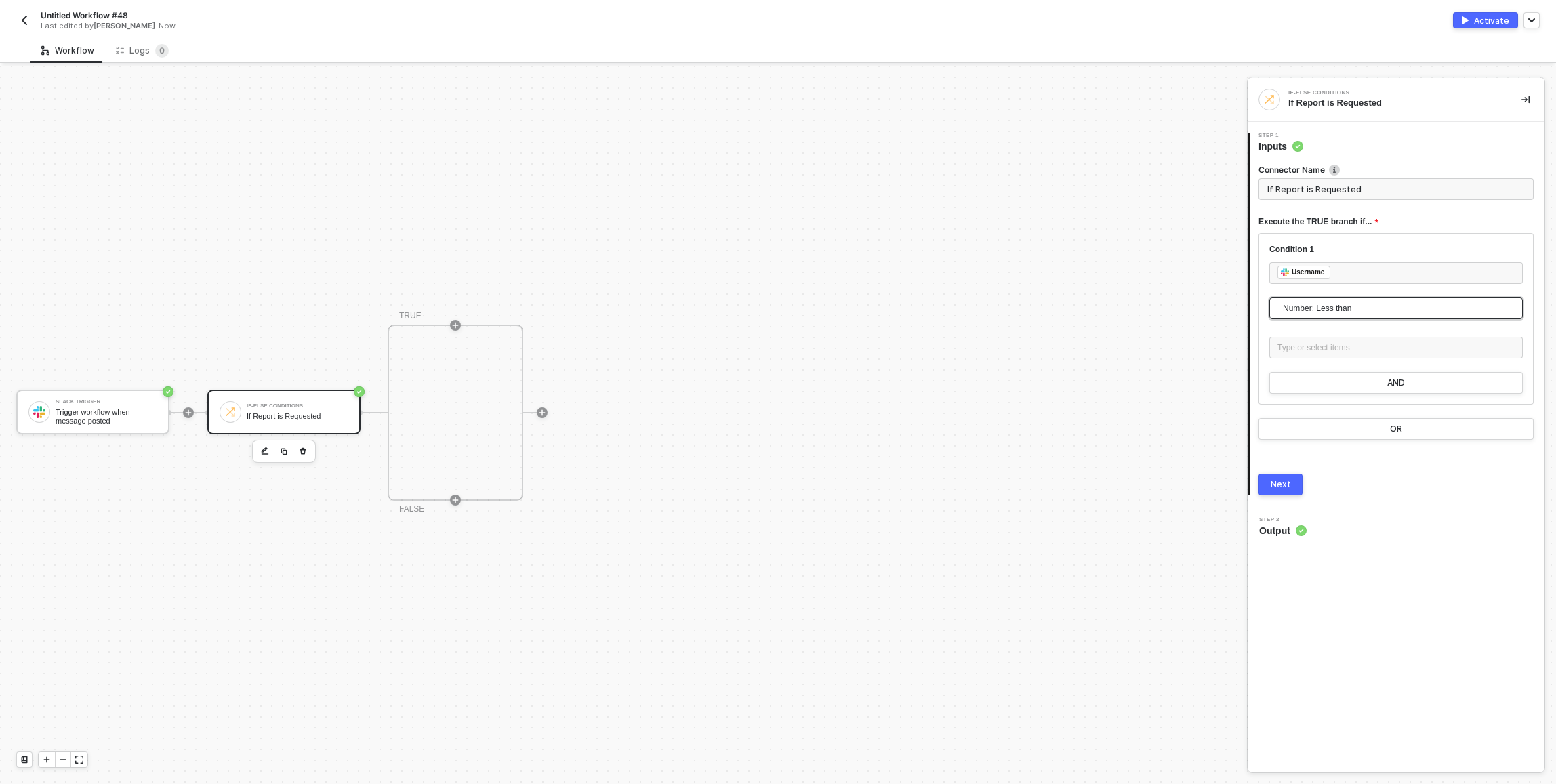
click at [1363, 308] on span "Number: Less than" at bounding box center [1399, 308] width 232 height 20
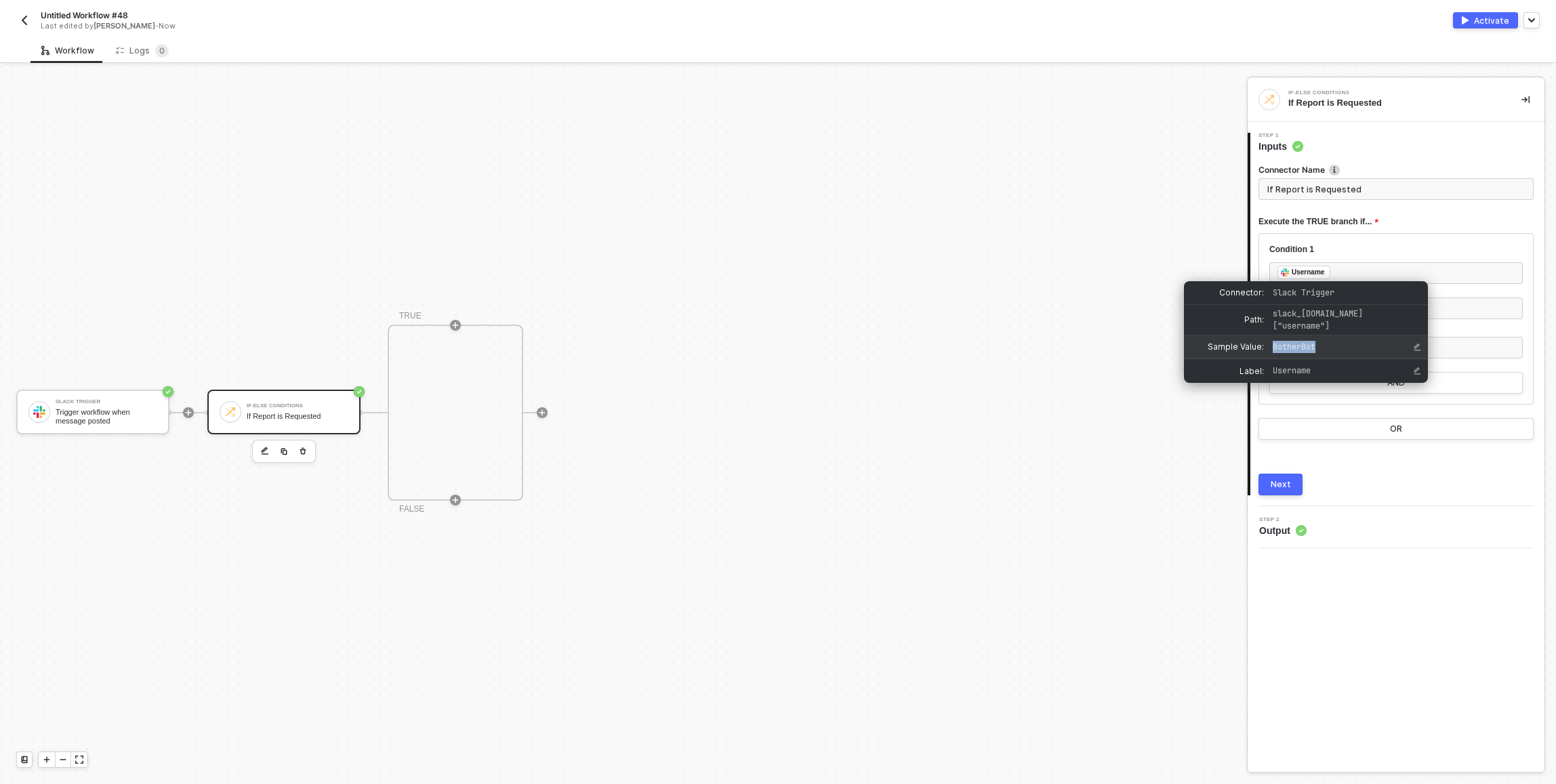
drag, startPoint x: 1331, startPoint y: 349, endPoint x: 1274, endPoint y: 348, distance: 57.0
click at [1274, 348] on span "BotherBot" at bounding box center [1333, 347] width 122 height 12
copy span "BotherBot"
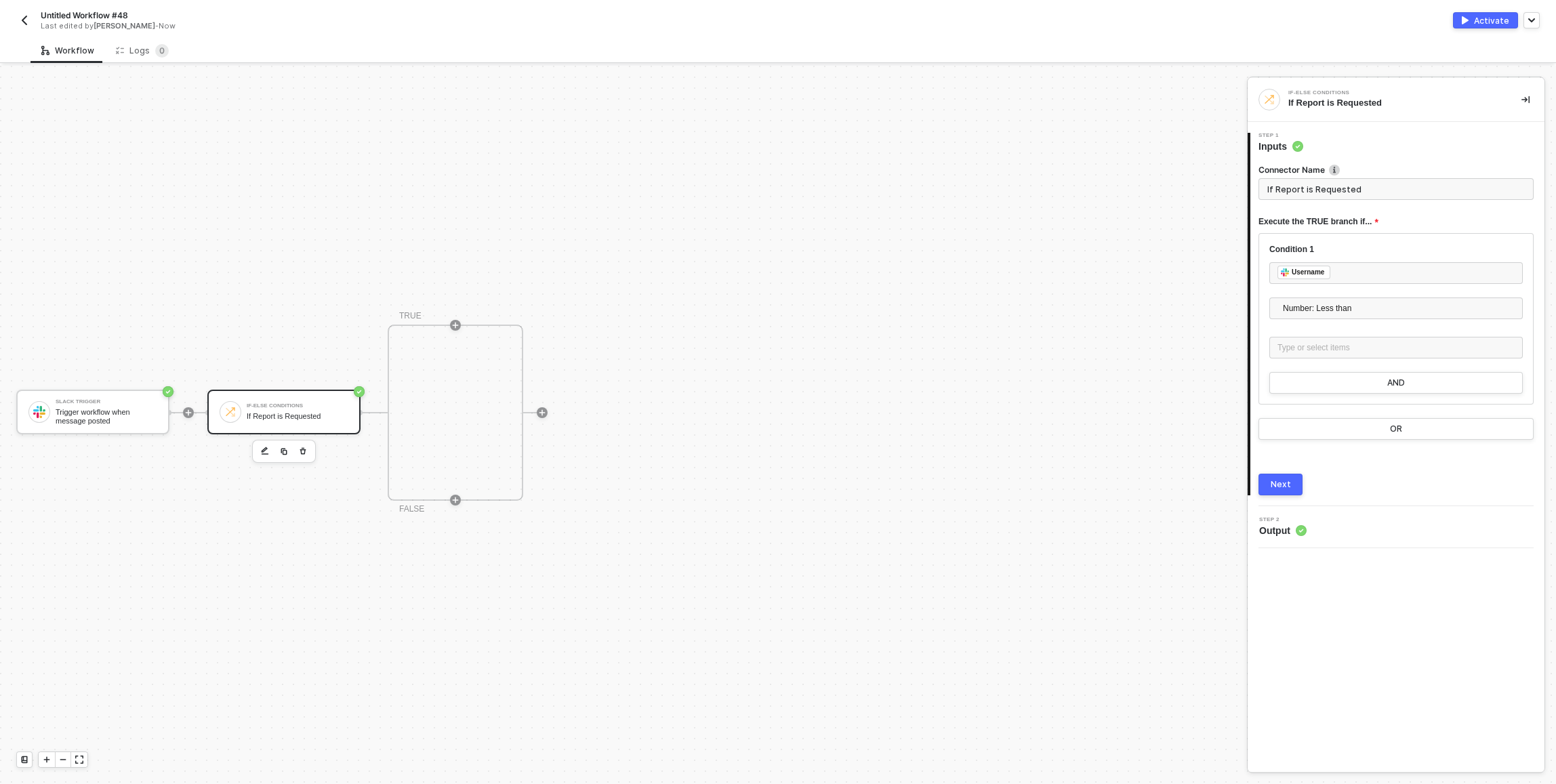
click at [1474, 329] on div at bounding box center [1395, 332] width 253 height 11
click at [1333, 308] on span "Number: Less than" at bounding box center [1399, 308] width 232 height 20
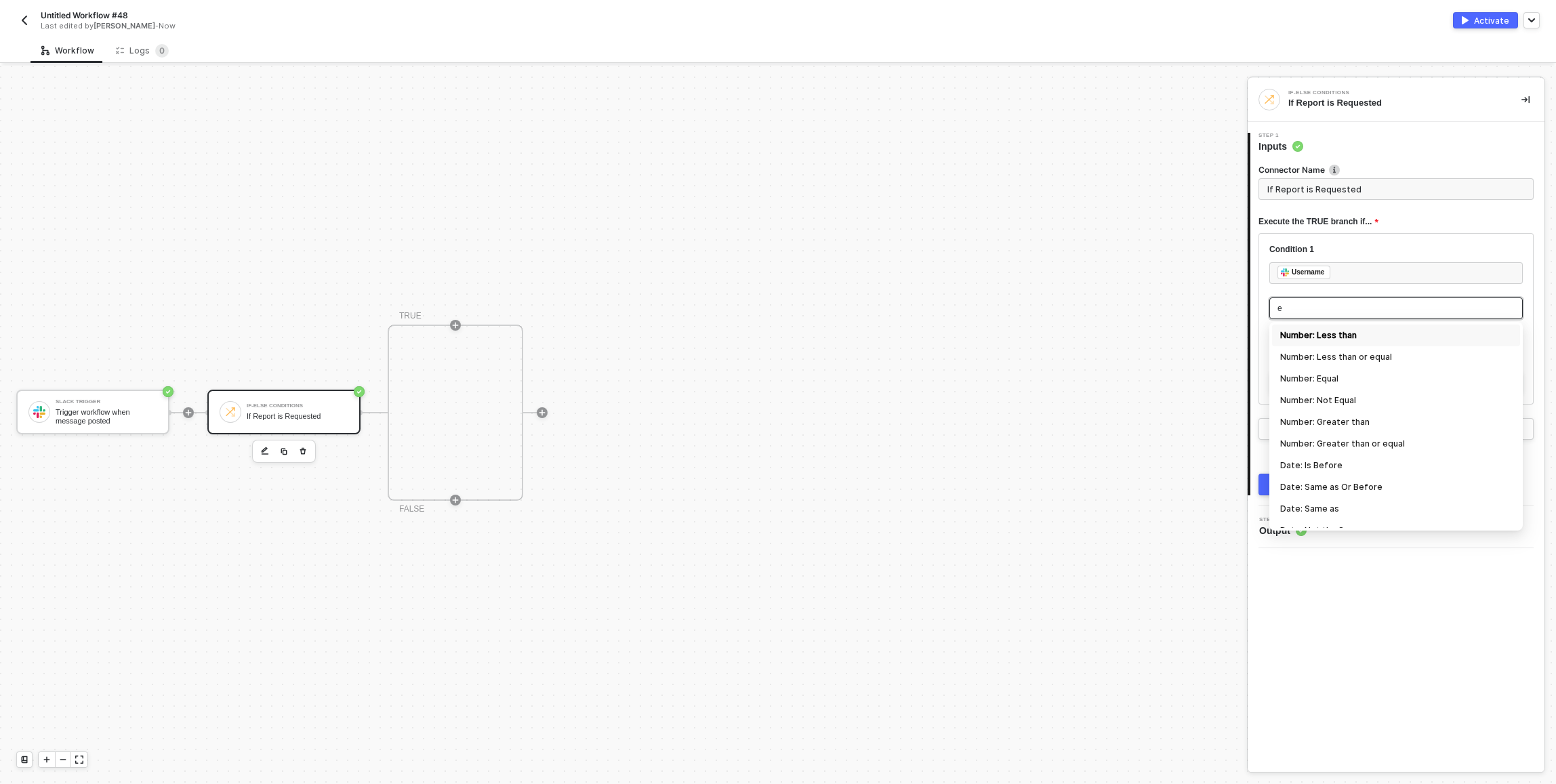
type input "eq"
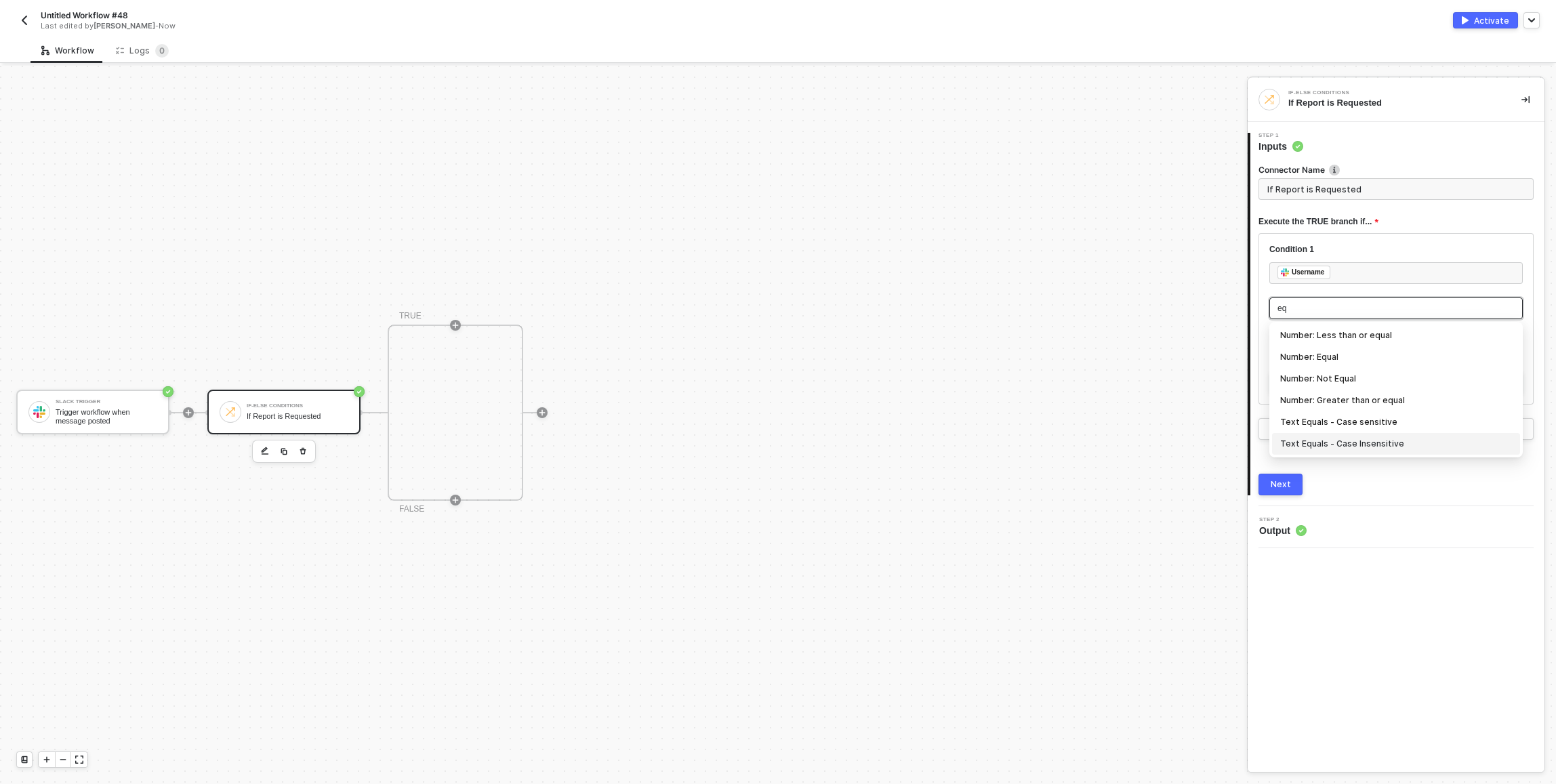
click at [1365, 445] on div "Text Equals - Case Insensitive" at bounding box center [1396, 444] width 232 height 15
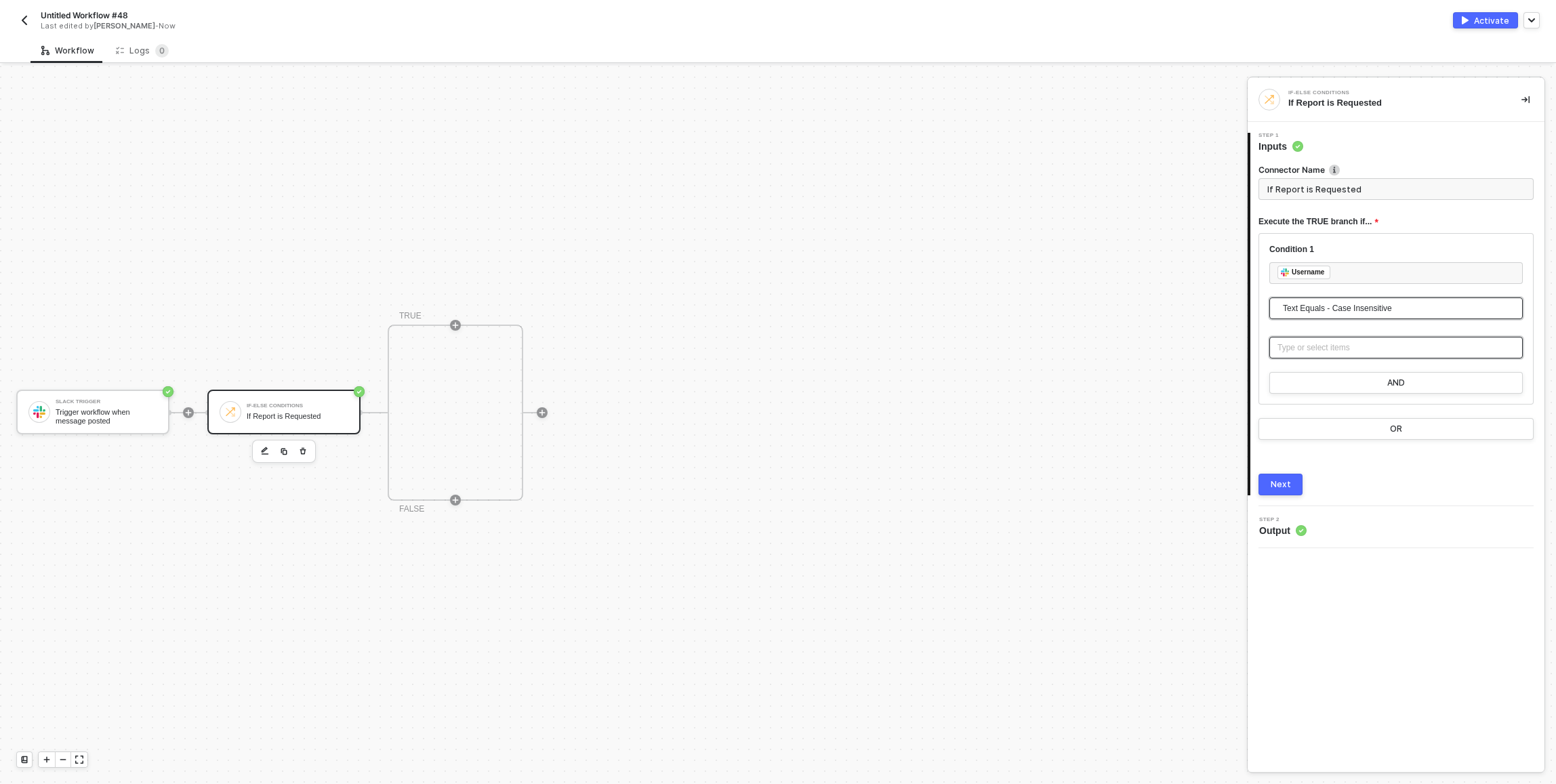
click at [1319, 343] on div "Type or select items ﻿" at bounding box center [1395, 348] width 237 height 12
type input "Only continue if Username = BotherBot"
click at [1365, 380] on button "AND" at bounding box center [1395, 382] width 253 height 21
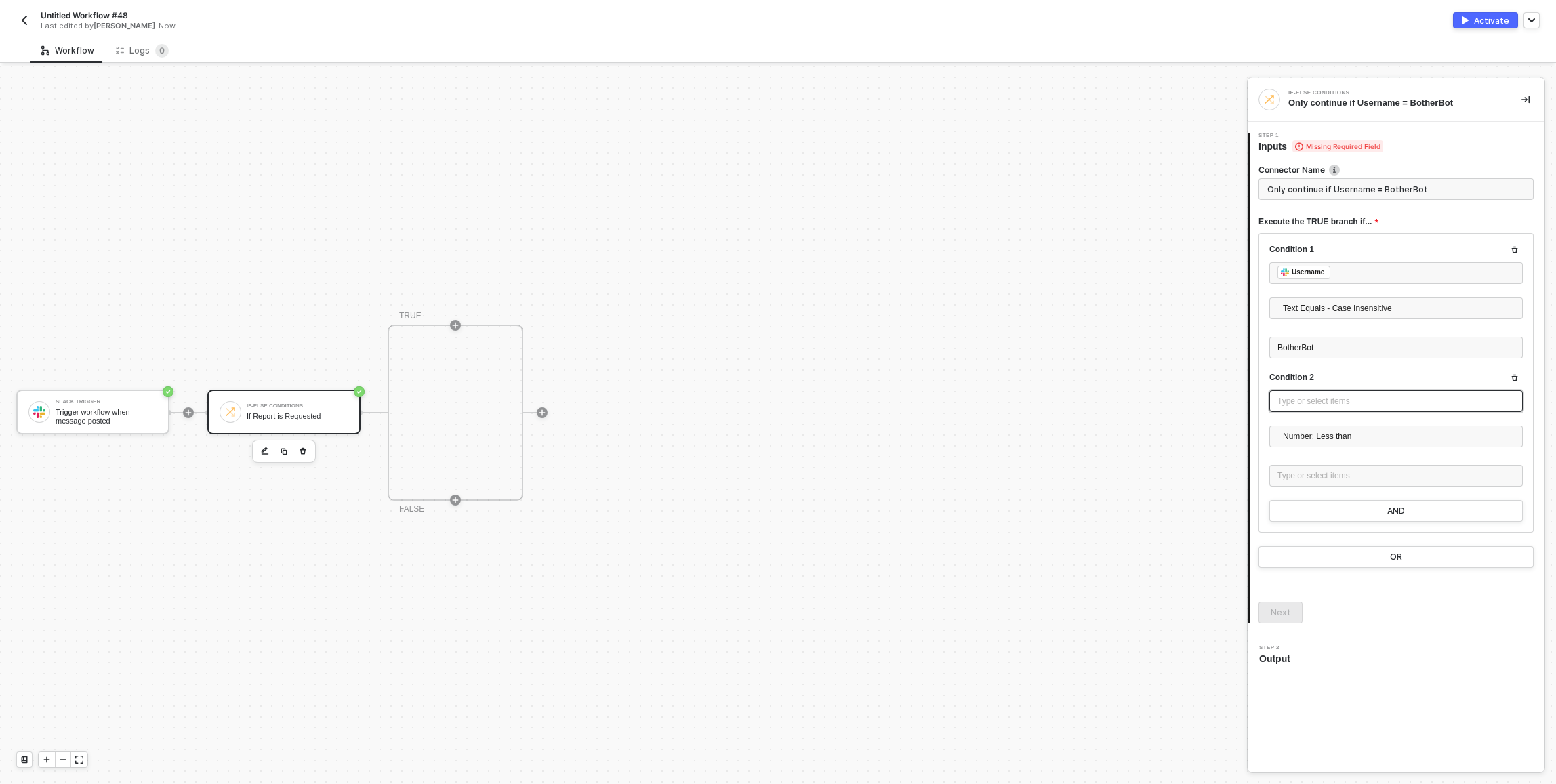
click at [1311, 402] on div "Type or select items ﻿" at bounding box center [1395, 401] width 237 height 12
click at [1128, 169] on div "Trigger workflow when message posted" at bounding box center [1145, 174] width 156 height 11
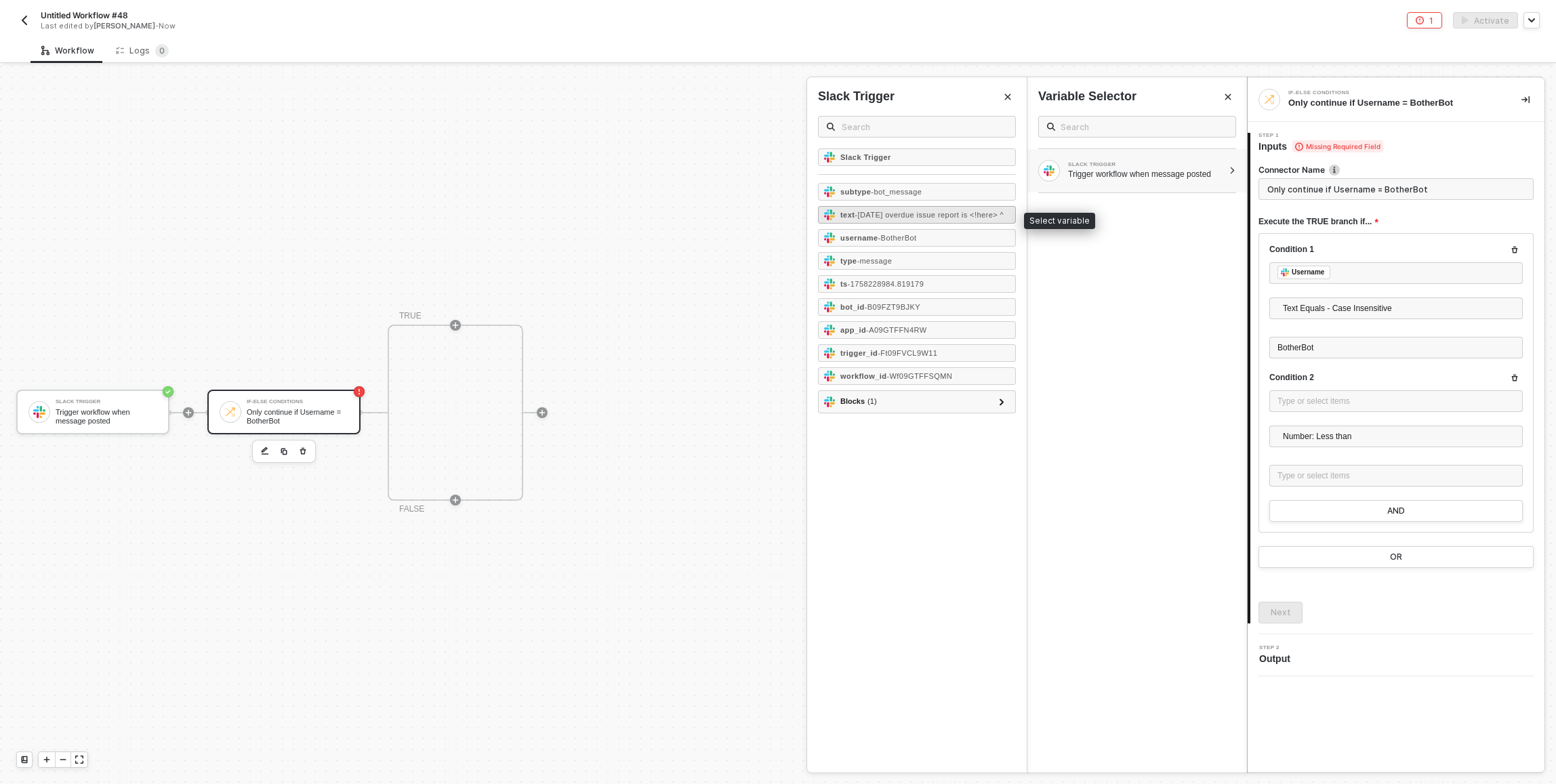
click at [973, 212] on span "- Today's overdue issue report is <!here> ^" at bounding box center [929, 214] width 149 height 8
click at [1285, 433] on span "Number: Less than" at bounding box center [1399, 436] width 232 height 20
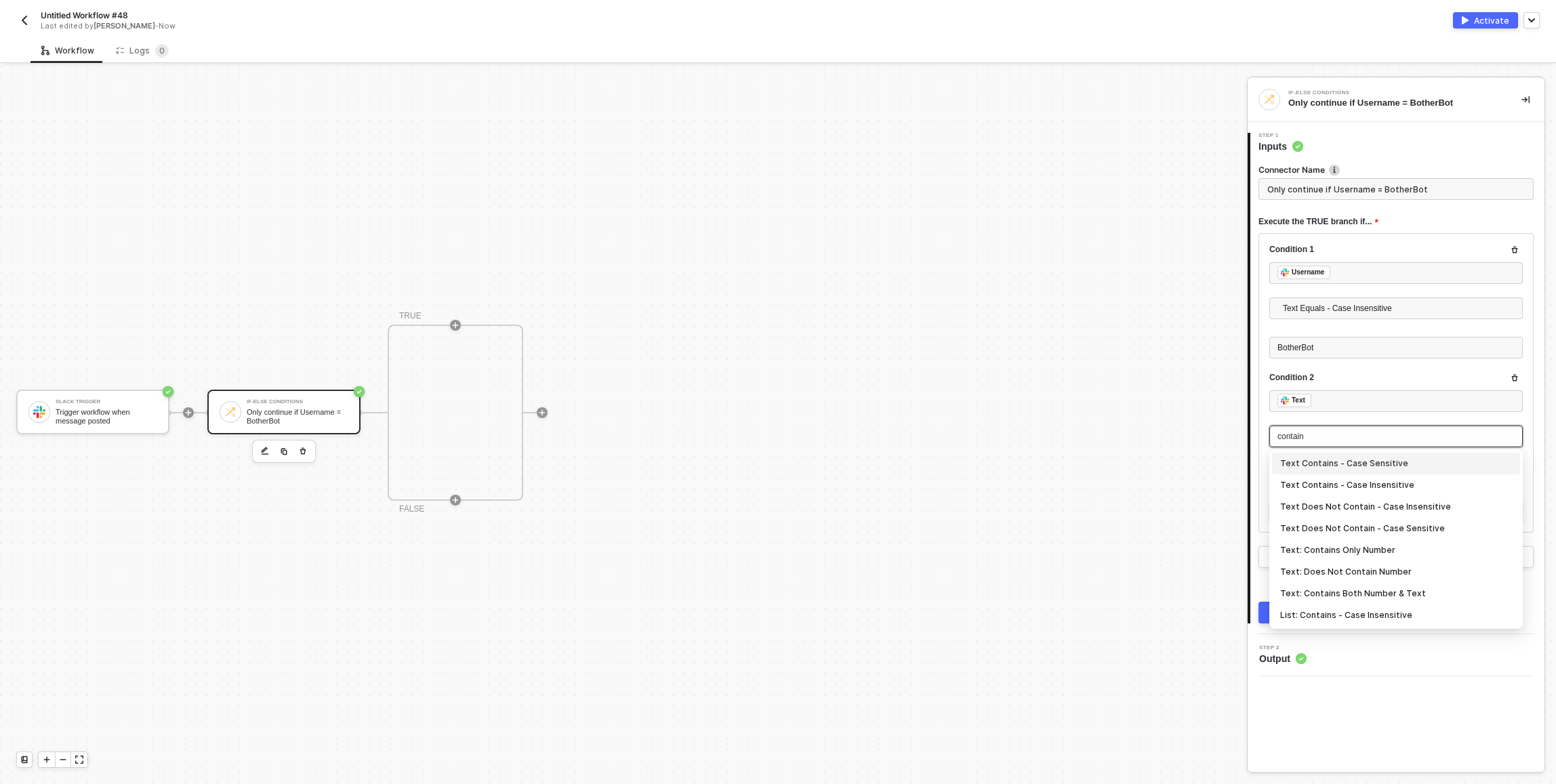
type input "contains"
click at [1351, 482] on div "Text Contains - Case Insensitive" at bounding box center [1396, 484] width 232 height 15
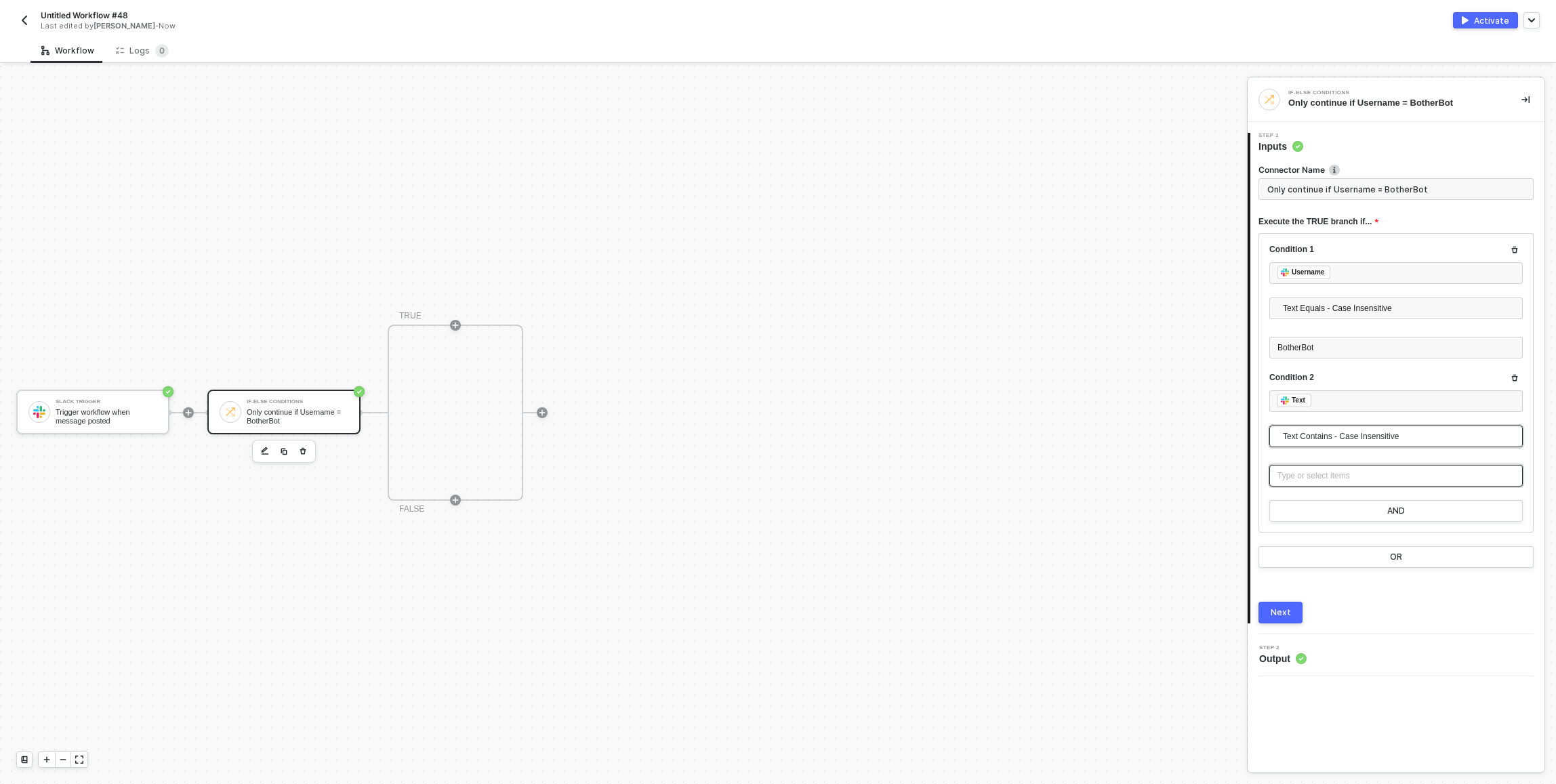
click at [1334, 474] on div "Type or select items ﻿" at bounding box center [1395, 476] width 237 height 12
copy span "Pulling a report of open tickets from Jira..."
click at [457, 324] on icon "icon-play" at bounding box center [455, 324] width 6 height 6
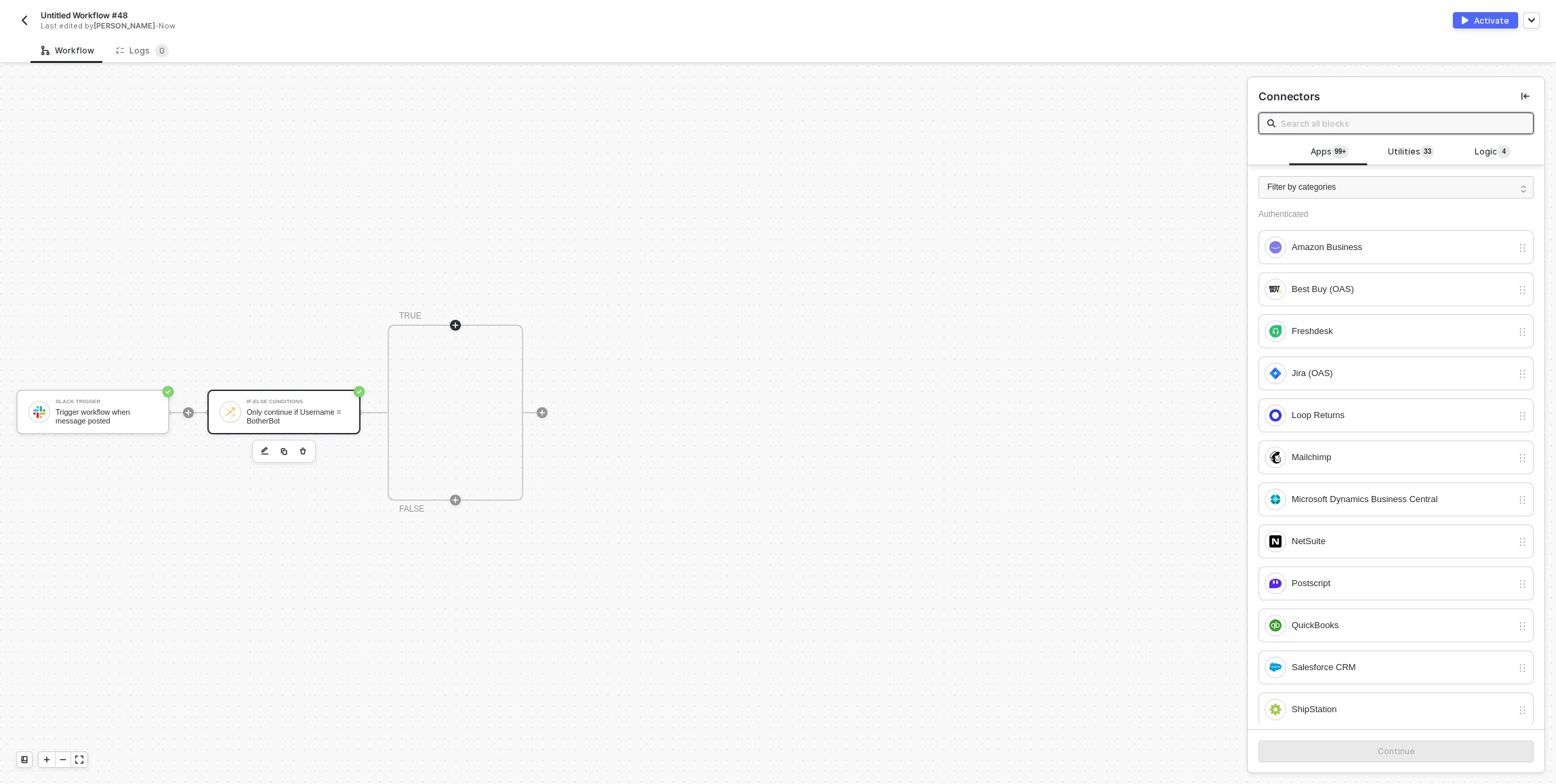
click at [265, 404] on div "If-Else Conditions" at bounding box center [297, 402] width 101 height 5
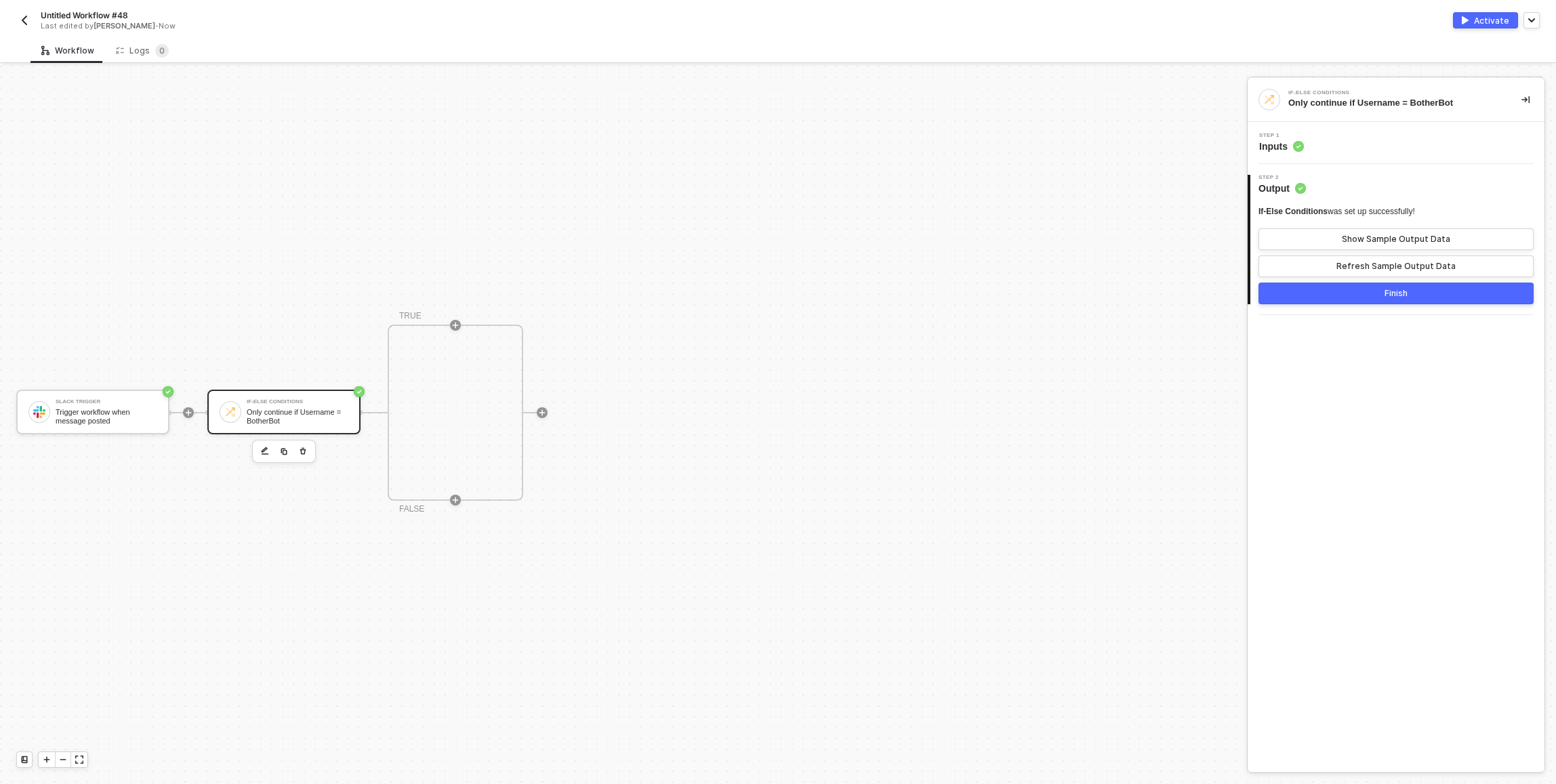
click at [1378, 141] on div "Step 1 Inputs" at bounding box center [1398, 142] width 293 height 20
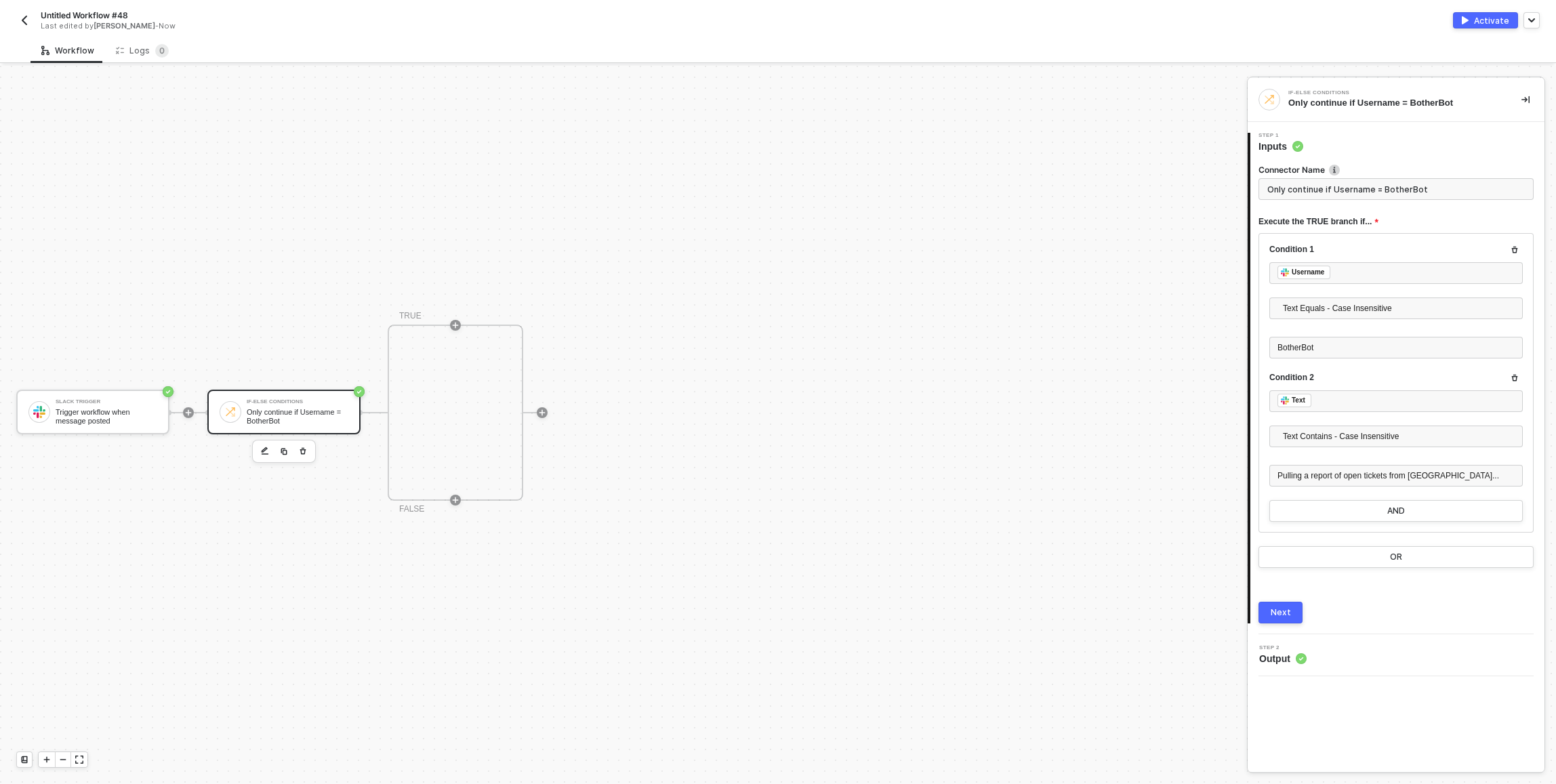
click at [1361, 189] on input "Only continue if Username = BotherBot" at bounding box center [1395, 188] width 275 height 21
type input "If Report is Requested"
click at [80, 16] on span "Untitled Workflow #48" at bounding box center [84, 15] width 87 height 12
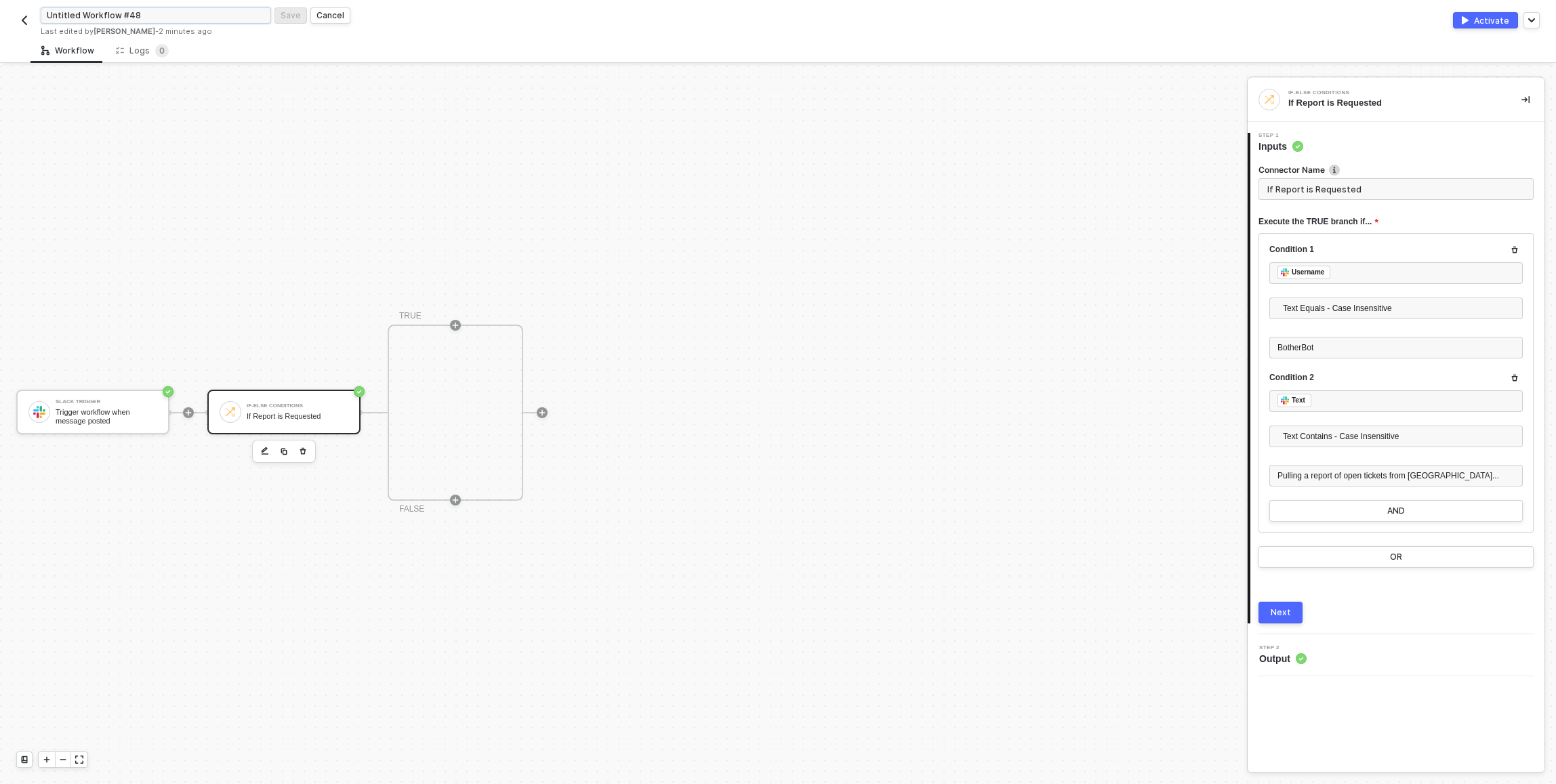
click at [80, 16] on input "Untitled Workflow #48" at bounding box center [156, 15] width 230 height 16
type input "Request Open Ticket Report When Prompted"
click at [292, 12] on div "Save" at bounding box center [290, 15] width 20 height 12
click at [459, 324] on icon "icon-play" at bounding box center [455, 324] width 8 height 8
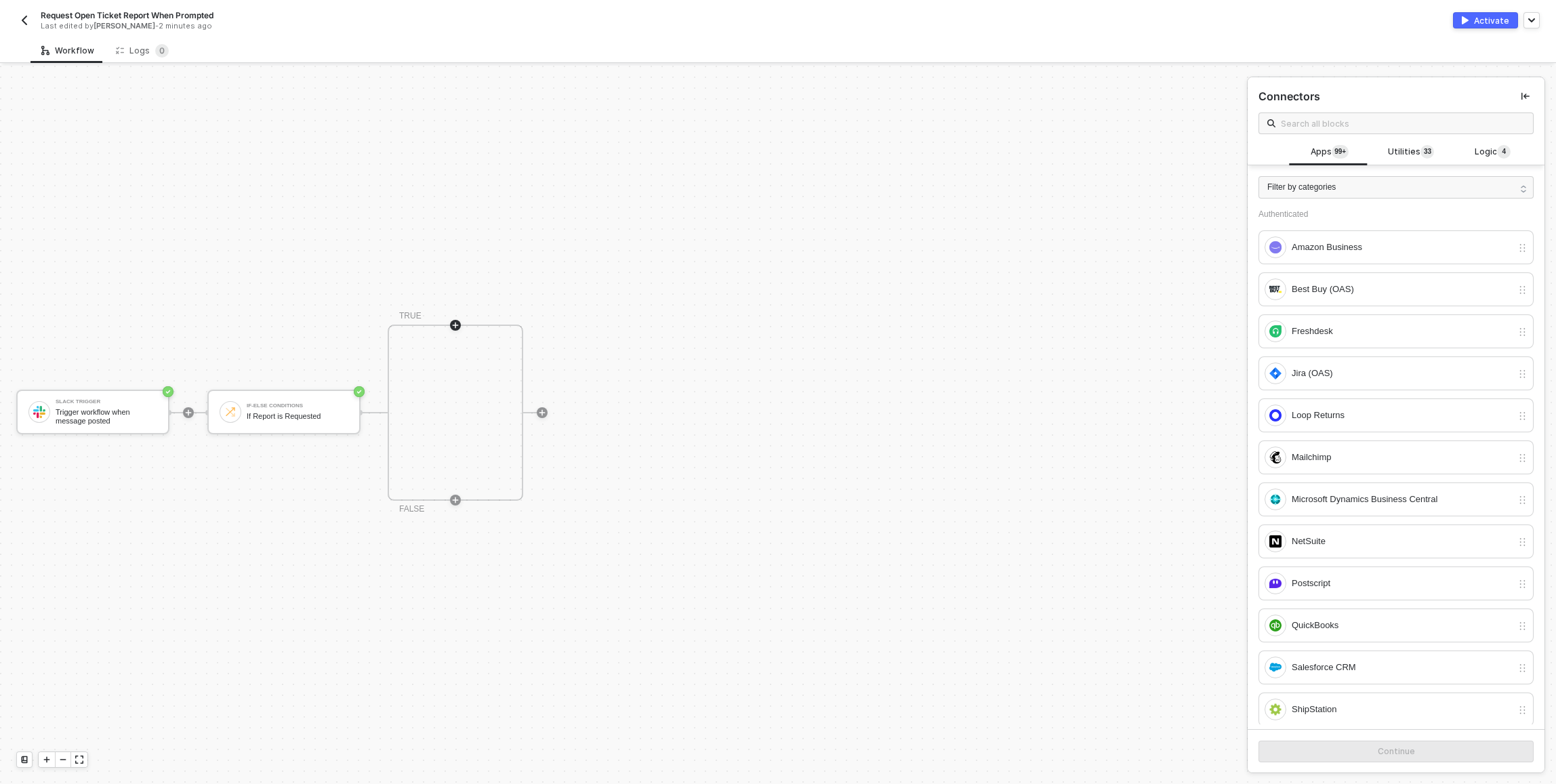
click at [454, 327] on icon "icon-play" at bounding box center [455, 324] width 6 height 6
click at [454, 323] on icon "icon-play" at bounding box center [455, 324] width 8 height 8
click at [1357, 369] on div "Jira (OAS)" at bounding box center [1401, 373] width 221 height 15
click at [1334, 762] on button "Continue" at bounding box center [1395, 751] width 275 height 21
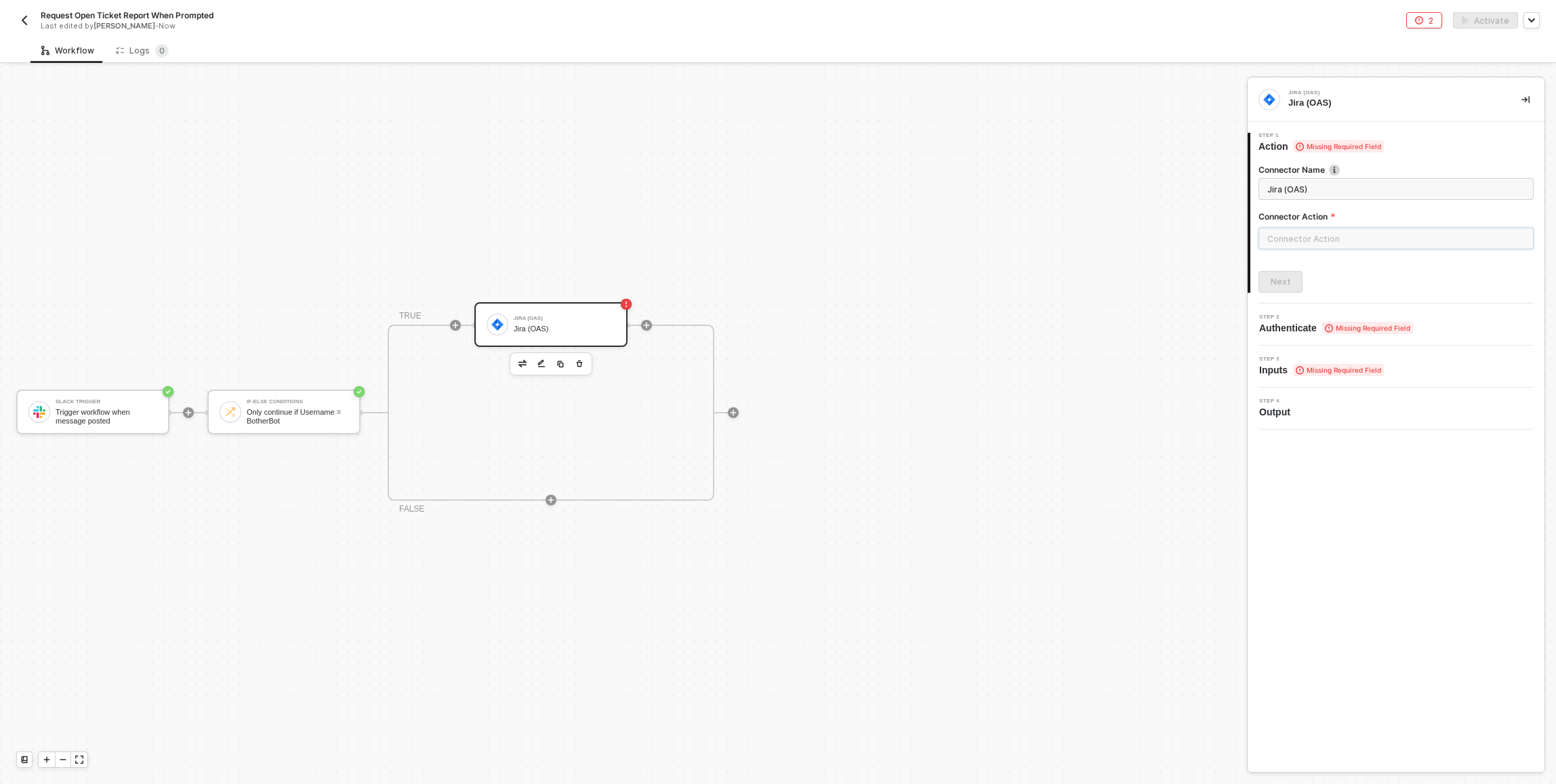
click at [1335, 236] on input "text" at bounding box center [1395, 238] width 275 height 21
click at [1174, 157] on div "Custom Actions" at bounding box center [1136, 164] width 219 height 27
click at [1186, 748] on button "Create Custom Action" at bounding box center [1123, 755] width 171 height 21
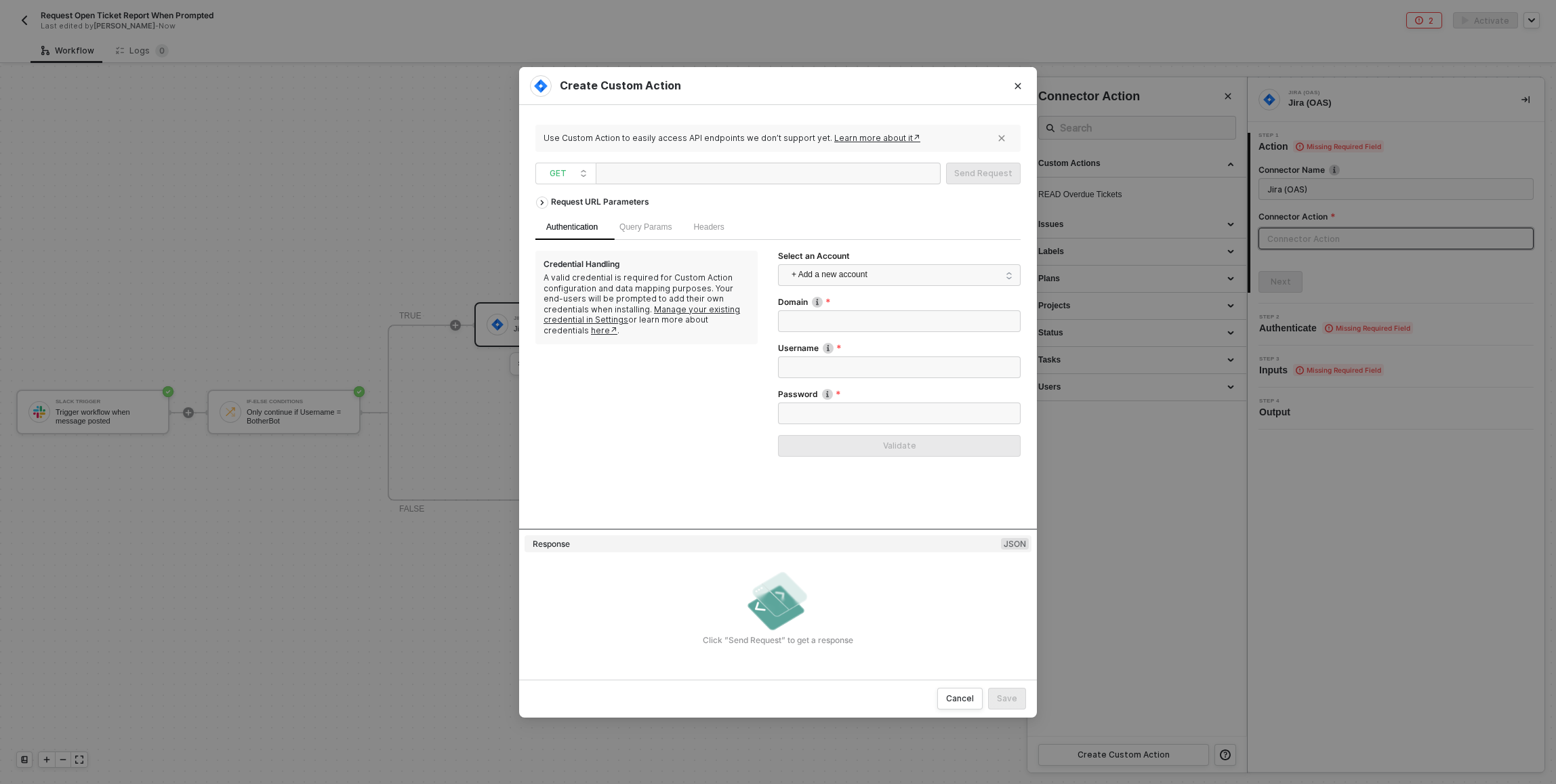
click at [782, 169] on div at bounding box center [768, 173] width 345 height 21
click at [861, 273] on span "+ Add a new account" at bounding box center [902, 275] width 221 height 21
click at [853, 308] on span "Dan Shapiro's Credentials" at bounding box center [863, 305] width 150 height 15
click at [751, 183] on div at bounding box center [768, 173] width 345 height 21
click at [750, 178] on div at bounding box center [768, 173] width 345 height 21
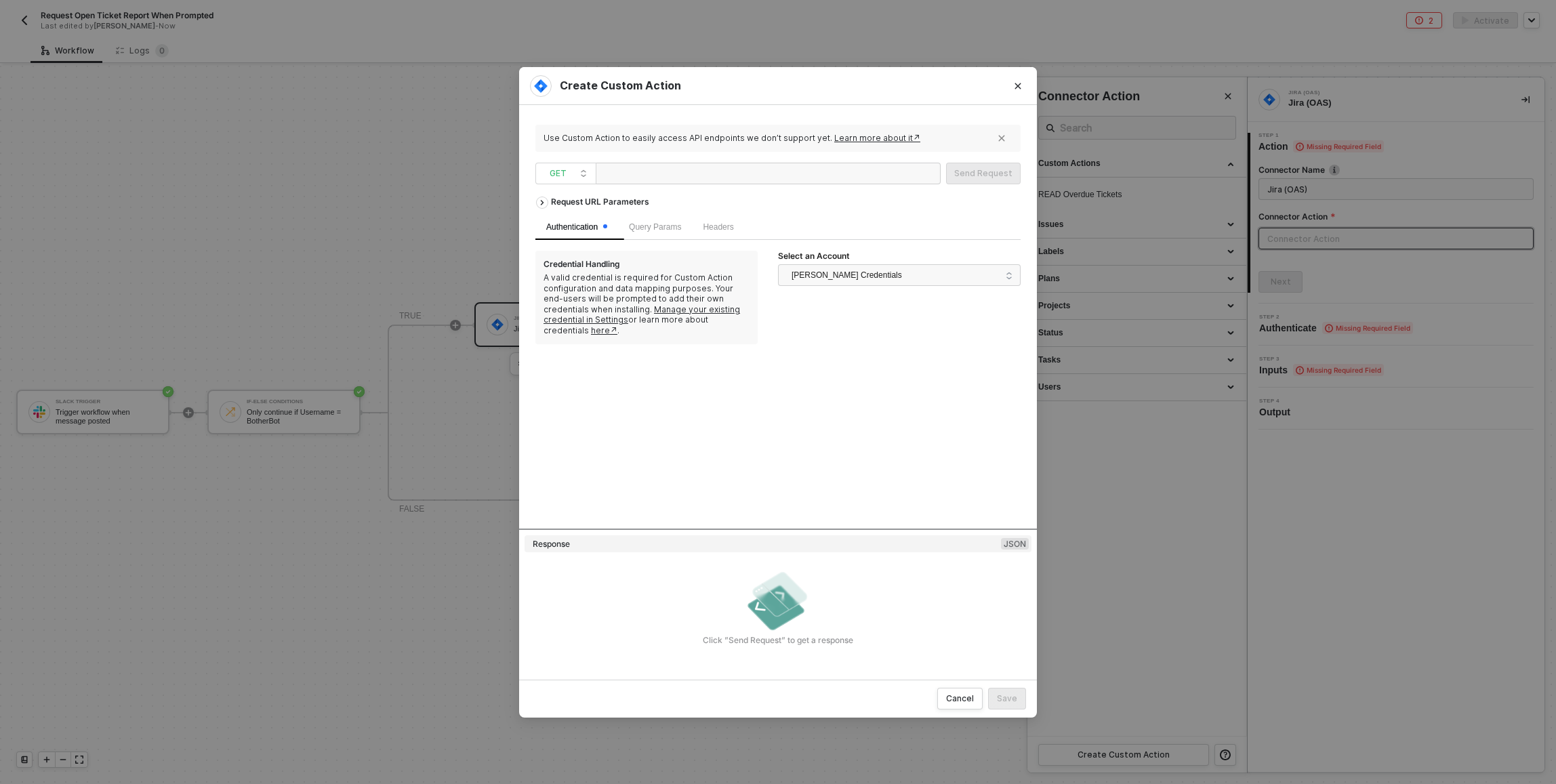
click at [678, 165] on div at bounding box center [669, 174] width 135 height 21
paste div
click at [670, 222] on span "Query Params" at bounding box center [654, 227] width 52 height 10
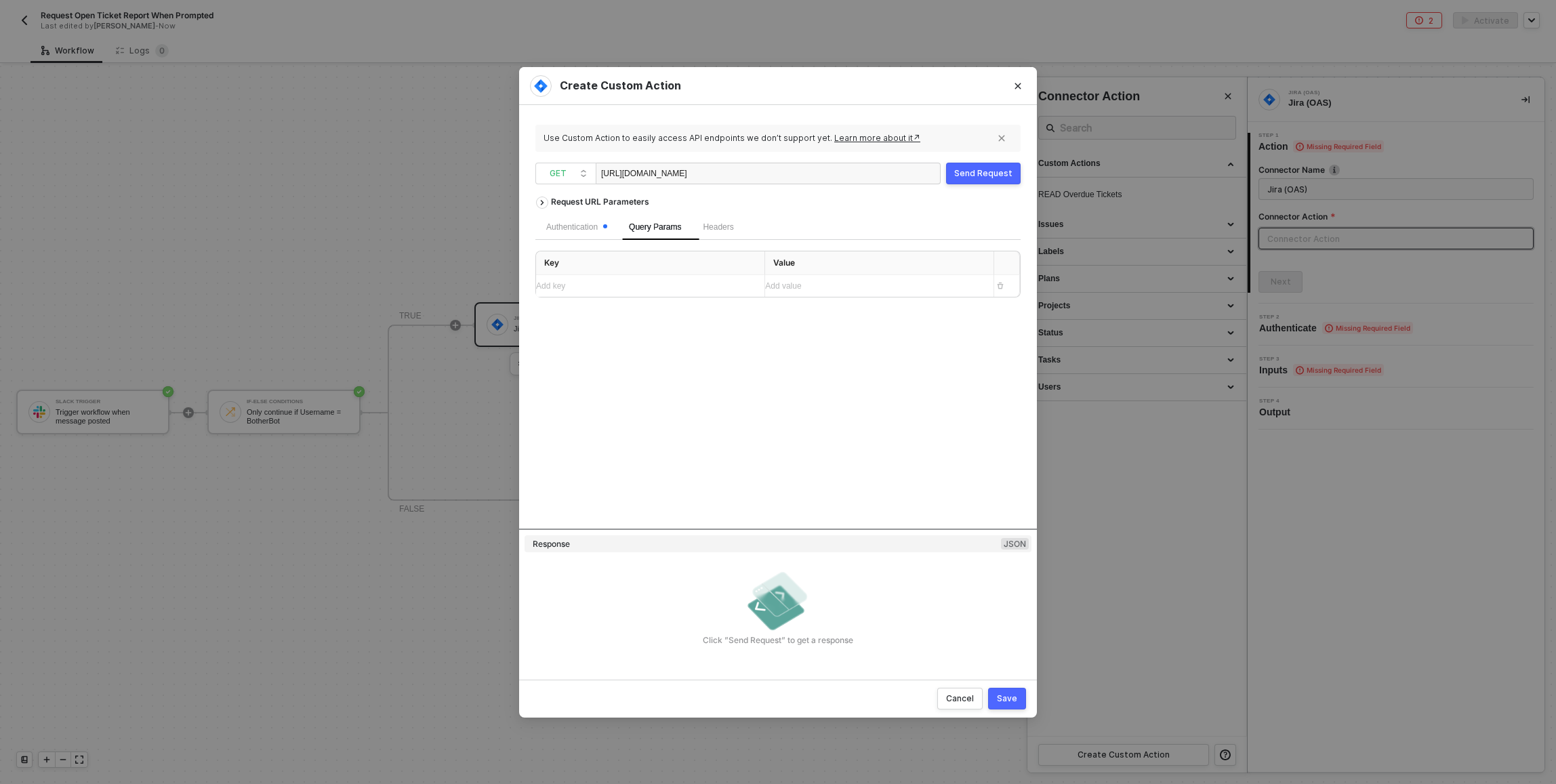
click at [653, 287] on div "Add key ﻿" at bounding box center [638, 286] width 204 height 12
click at [621, 292] on div "filter" at bounding box center [645, 286] width 218 height 12
click at [621, 292] on div "filter" at bounding box center [638, 286] width 204 height 12
click at [805, 285] on span "filter=10446" at bounding box center [786, 286] width 43 height 10
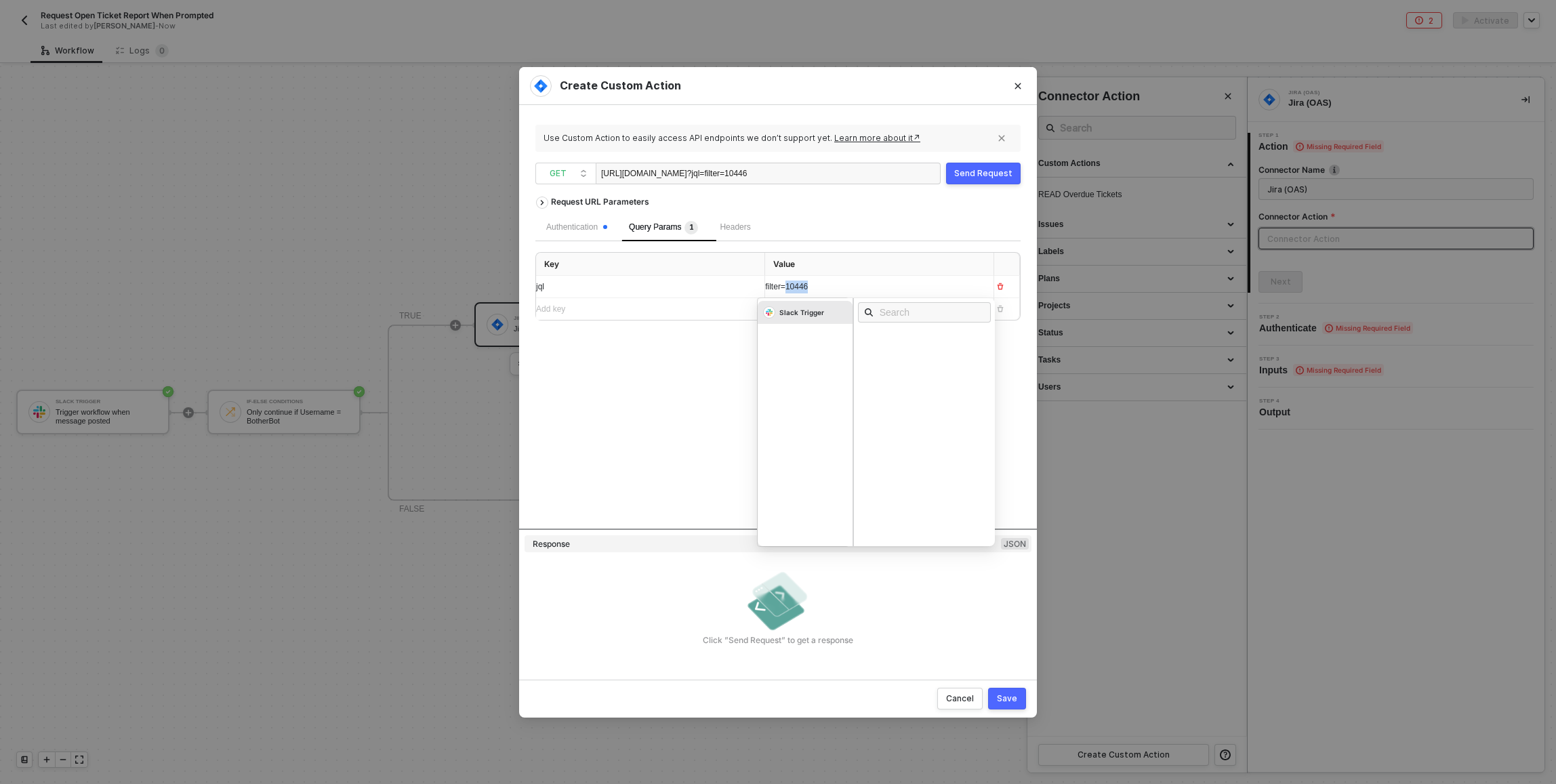
click at [805, 285] on span "filter=10446" at bounding box center [786, 286] width 43 height 10
click at [716, 317] on div "Add key ﻿" at bounding box center [645, 308] width 218 height 21
click at [802, 313] on div "Add value ﻿" at bounding box center [866, 309] width 204 height 12
click at [699, 312] on div "Add key ﻿" at bounding box center [638, 309] width 204 height 12
click at [966, 174] on div "Send Request" at bounding box center [983, 173] width 59 height 11
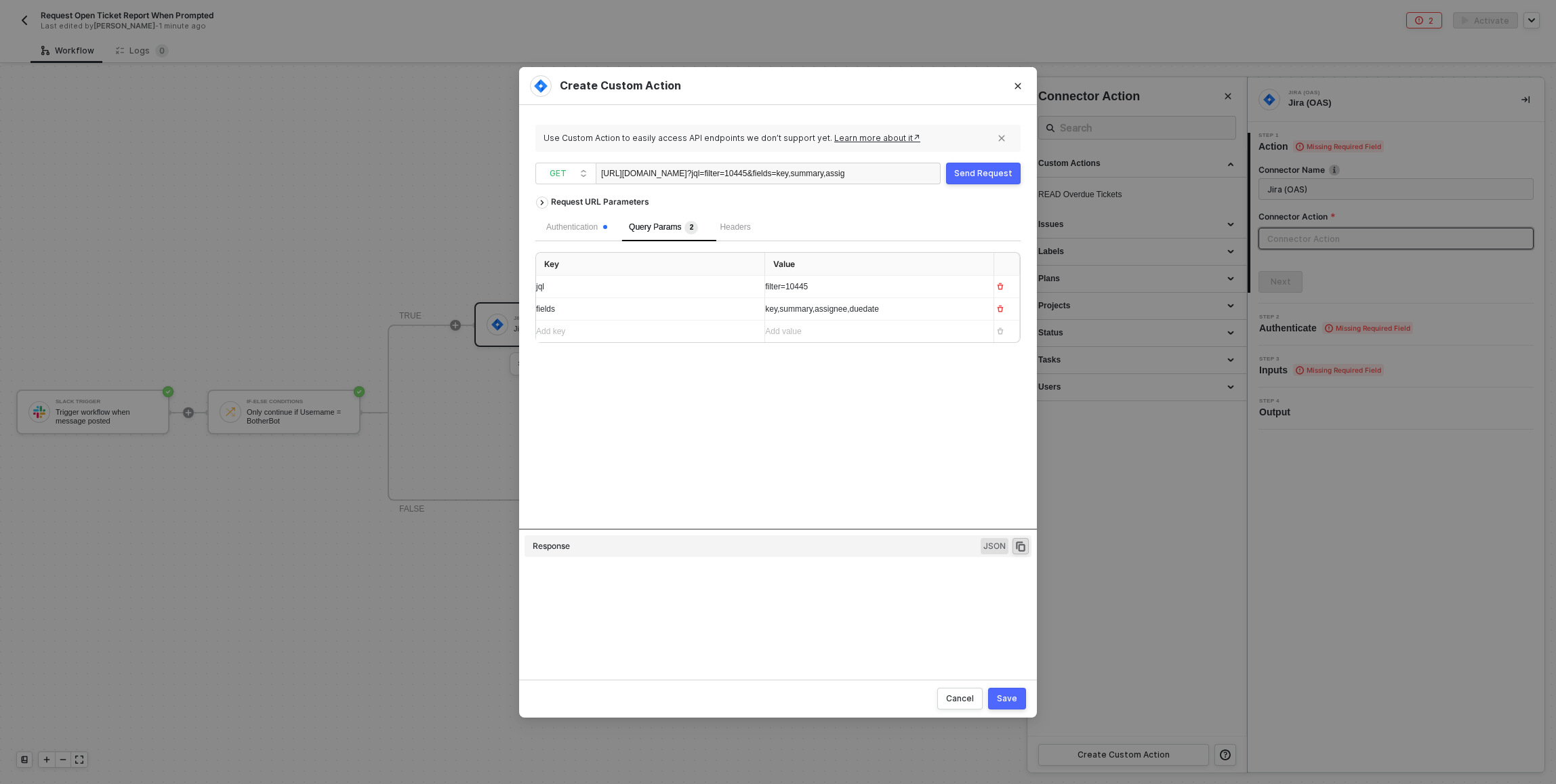
type textarea "HTTP/1.1 200 OK { "issues": [ { "expand": "renderedFields,names,schema,operatio…"
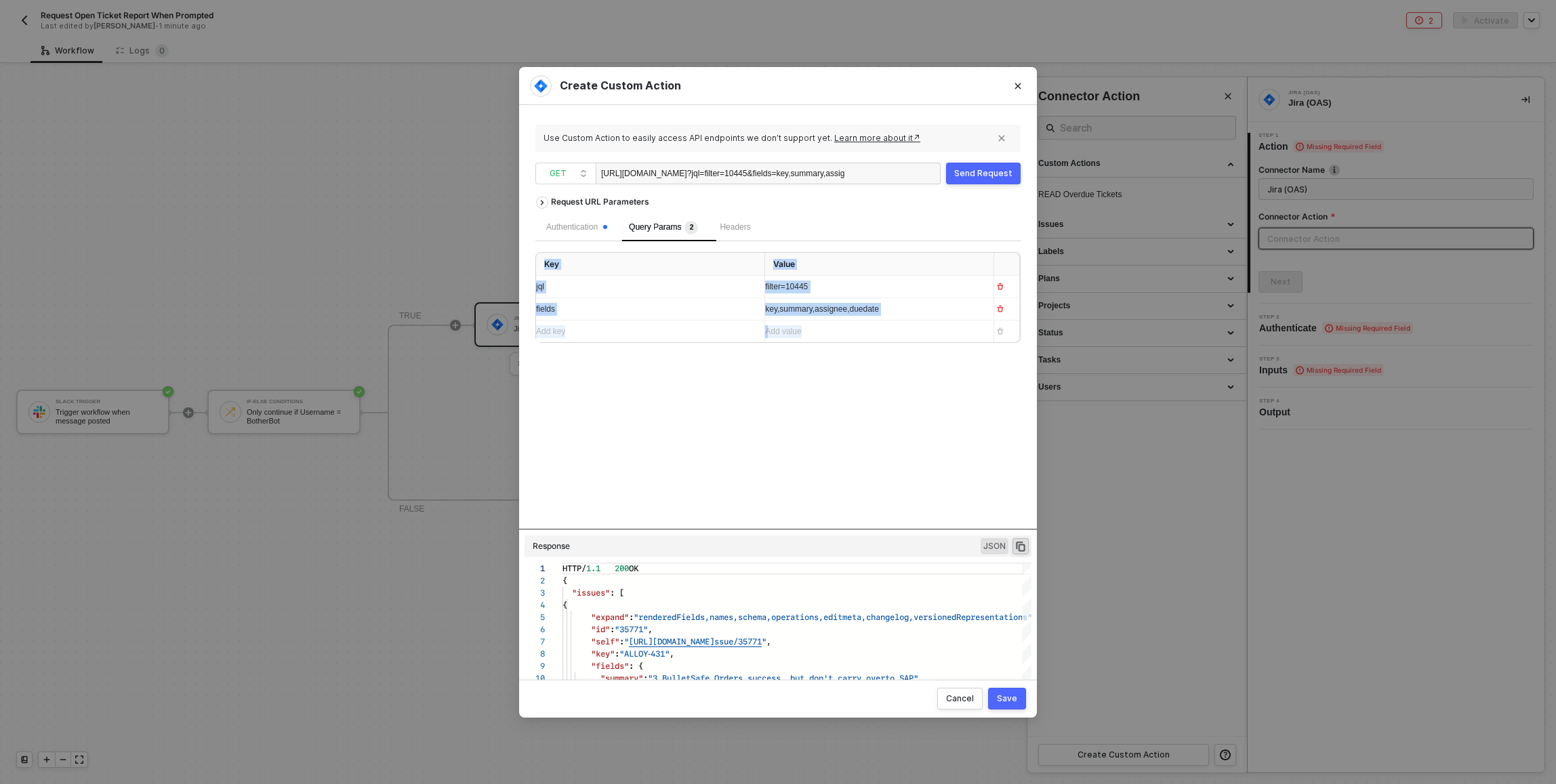
drag, startPoint x: 844, startPoint y: 531, endPoint x: 846, endPoint y: 440, distance: 91.0
click at [846, 436] on div "Request URL Parameters Authentication Query Params 2 Headers Key Value jql filt…" at bounding box center [778, 422] width 485 height 466
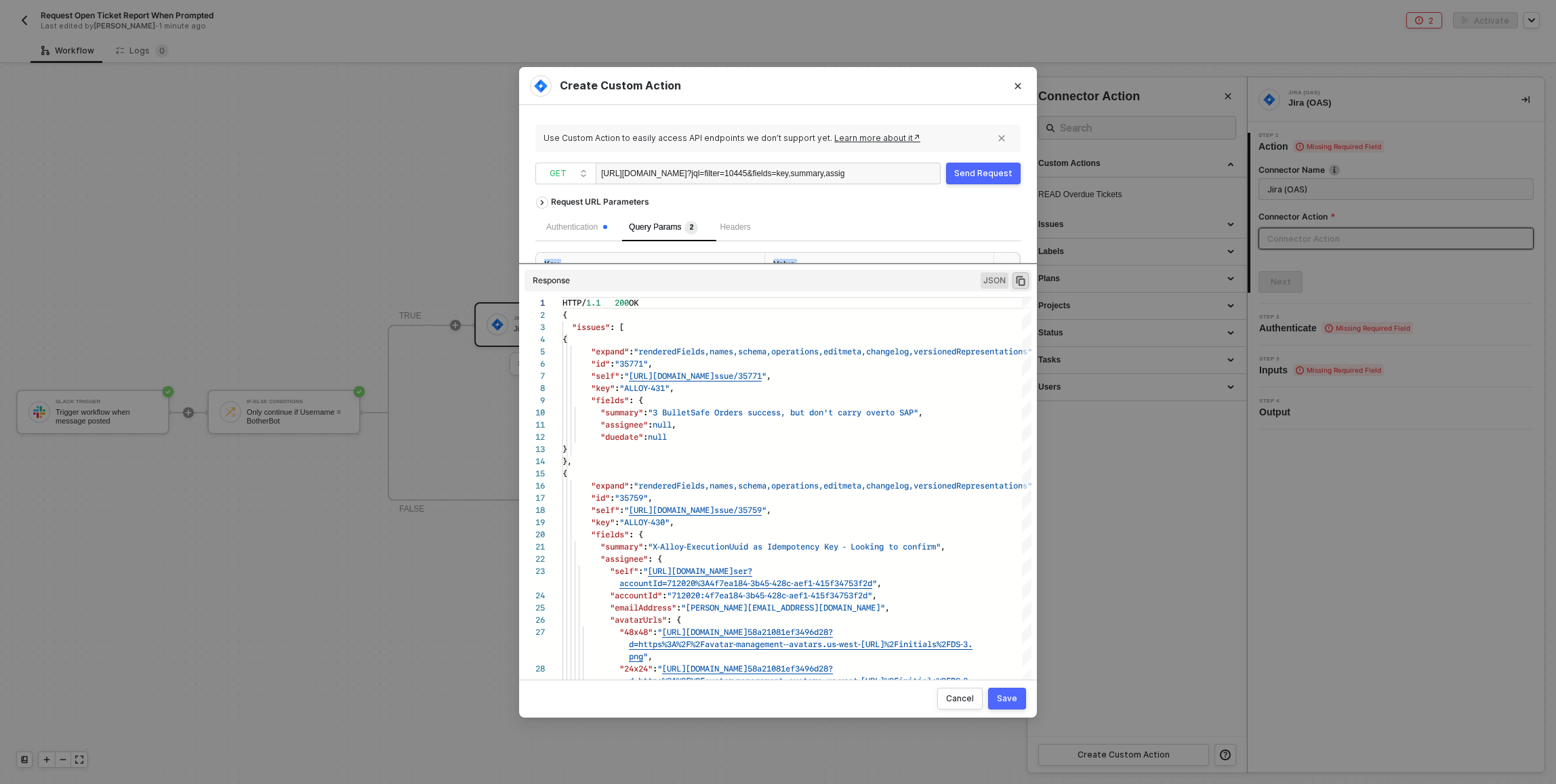
drag, startPoint x: 802, startPoint y: 529, endPoint x: 812, endPoint y: 292, distance: 237.2
click at [812, 292] on div "Request URL Parameters Authentication Query Params 2 Headers Key Value jql filt…" at bounding box center [778, 422] width 485 height 466
click at [1001, 697] on div "Save" at bounding box center [1007, 699] width 20 height 11
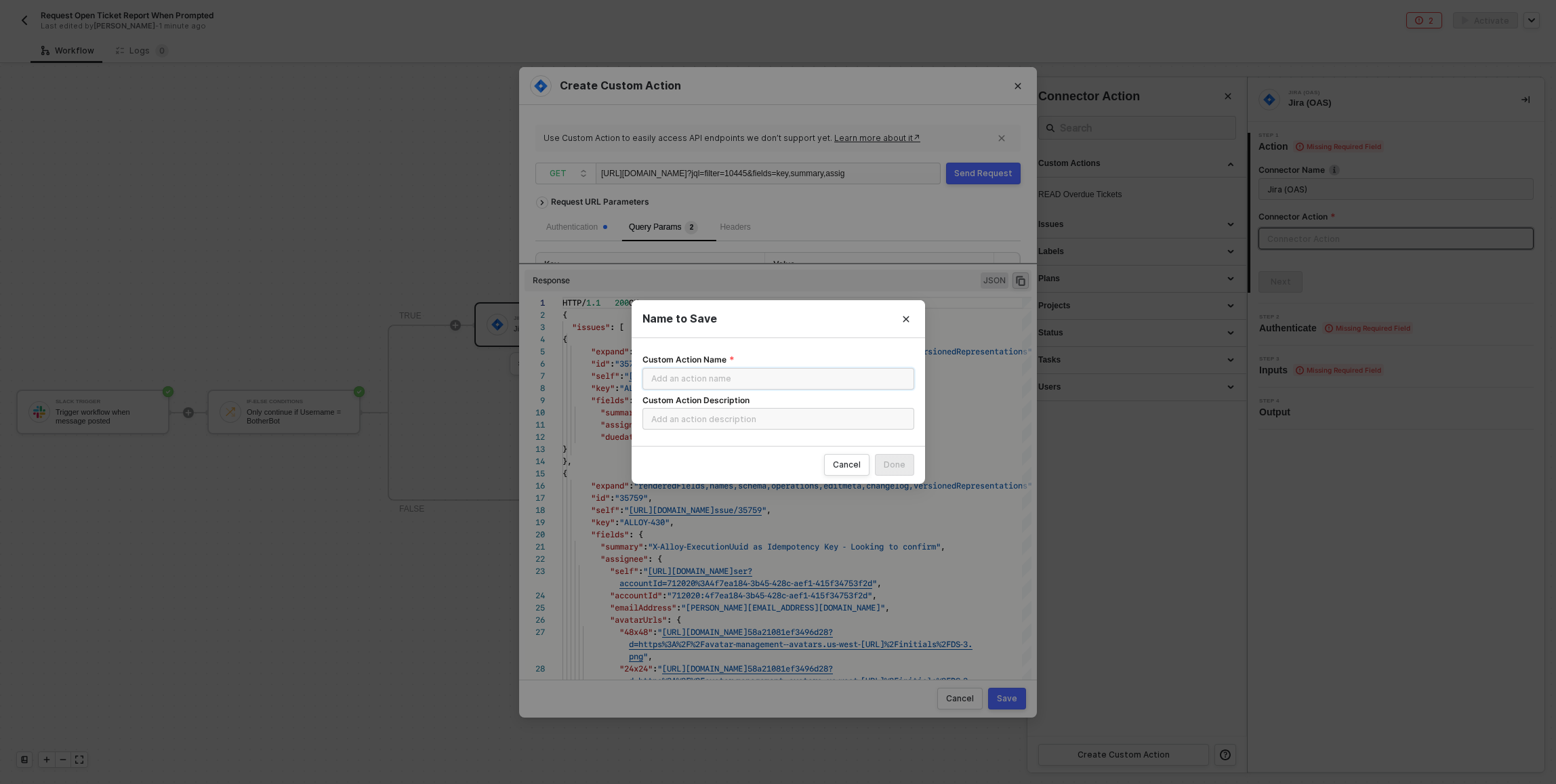
click at [758, 375] on input "Custom Action Name" at bounding box center [778, 379] width 272 height 21
type input "READ Open Tickets"
click at [902, 464] on div "Done" at bounding box center [894, 465] width 21 height 11
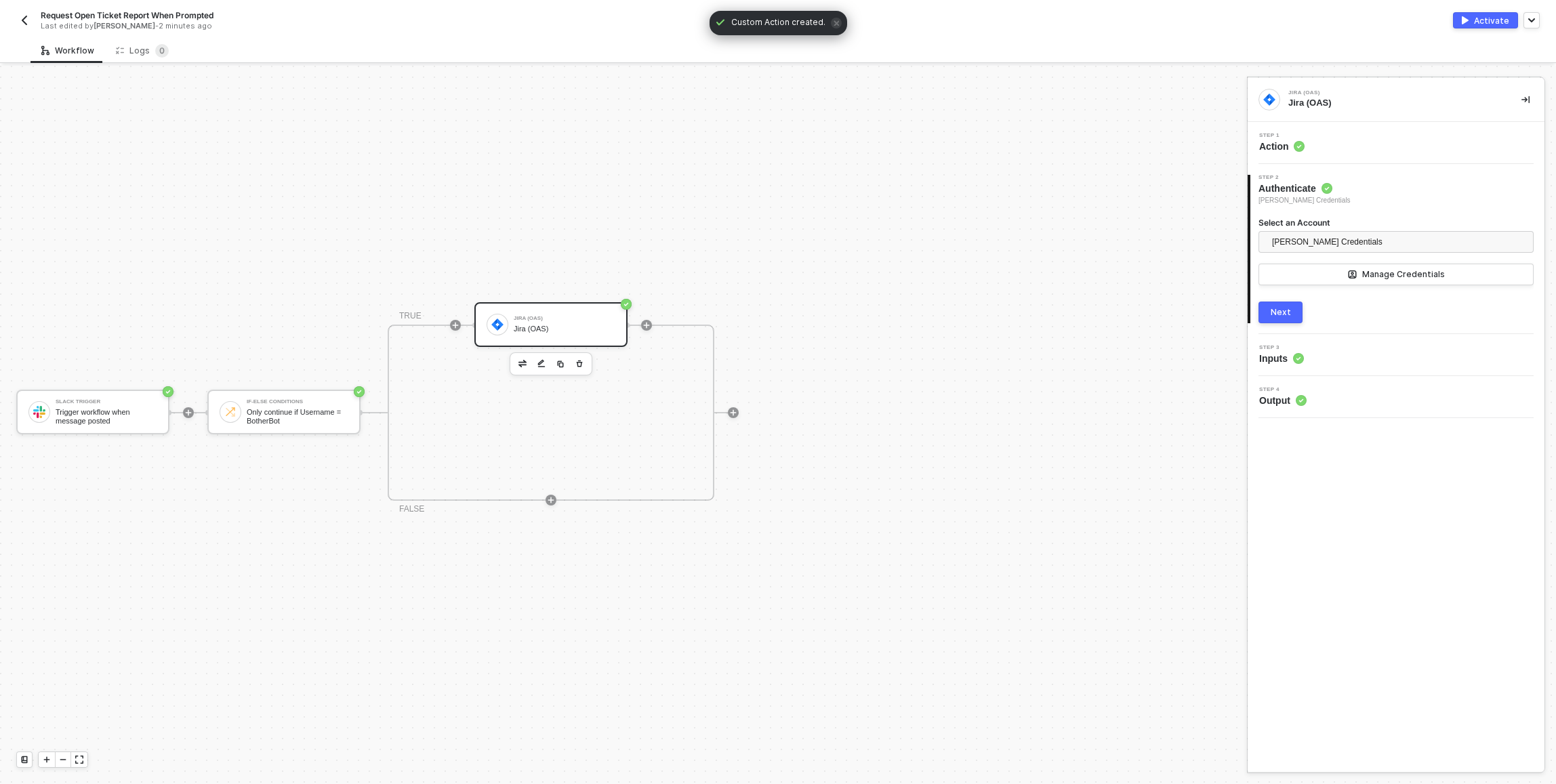
click at [1297, 315] on button "Next" at bounding box center [1280, 312] width 44 height 21
click at [1310, 144] on div "Step 1 Action" at bounding box center [1398, 142] width 293 height 20
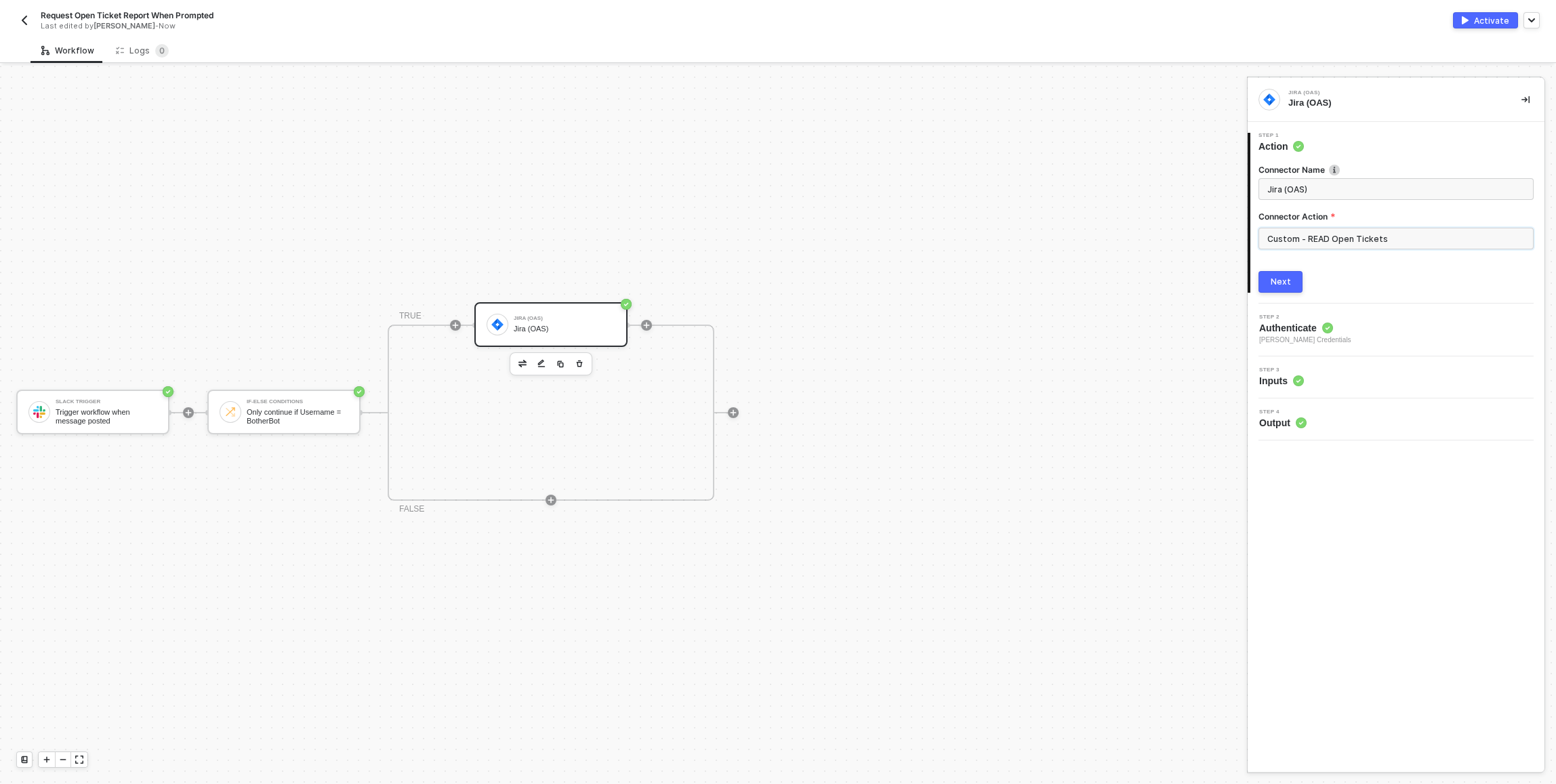
click at [1315, 235] on input "Custom - READ Open Tickets" at bounding box center [1395, 238] width 275 height 21
click at [1365, 382] on div "Step 3 Inputs" at bounding box center [1398, 377] width 293 height 20
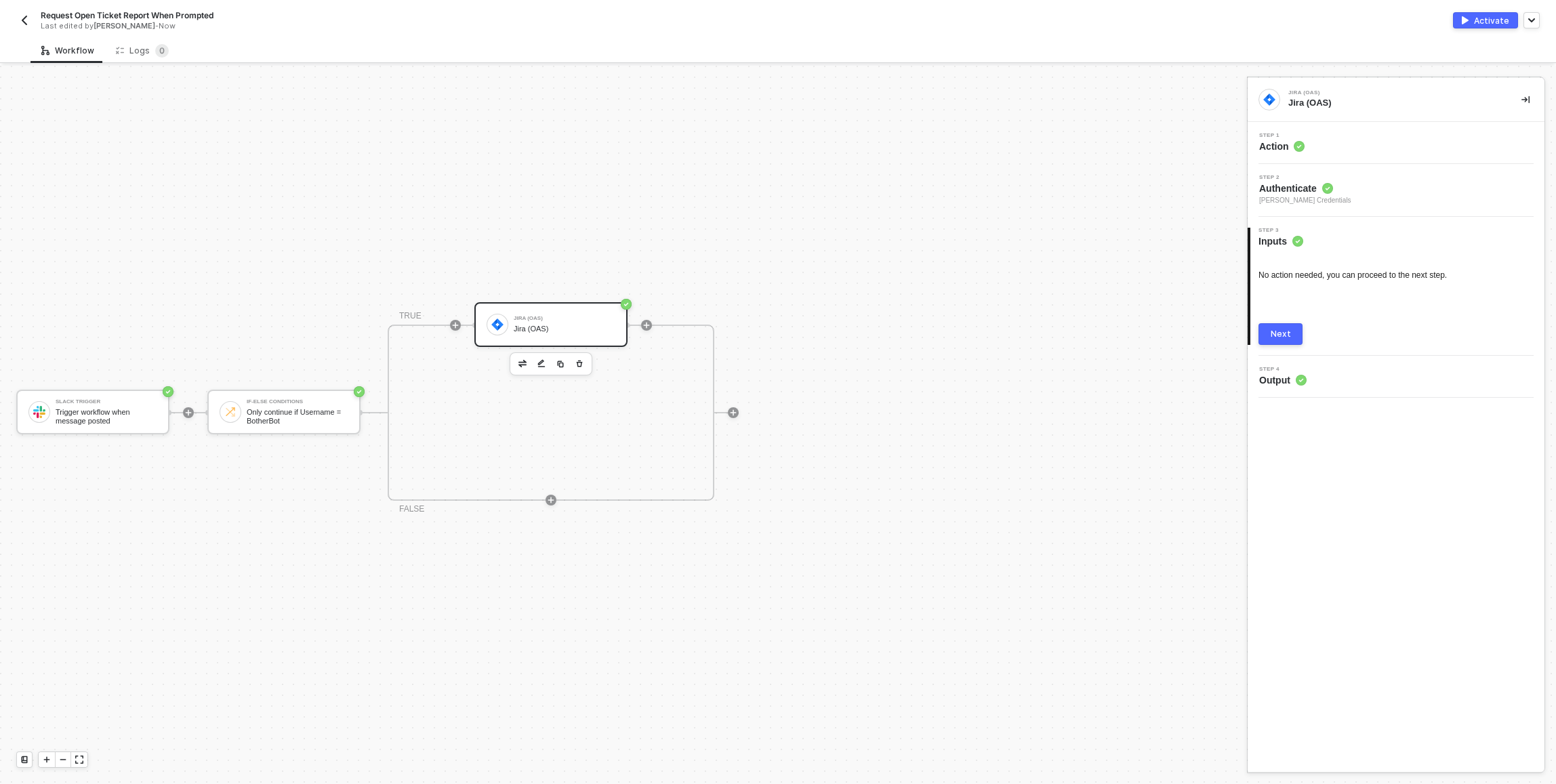
click at [1290, 329] on button "Next" at bounding box center [1280, 334] width 44 height 21
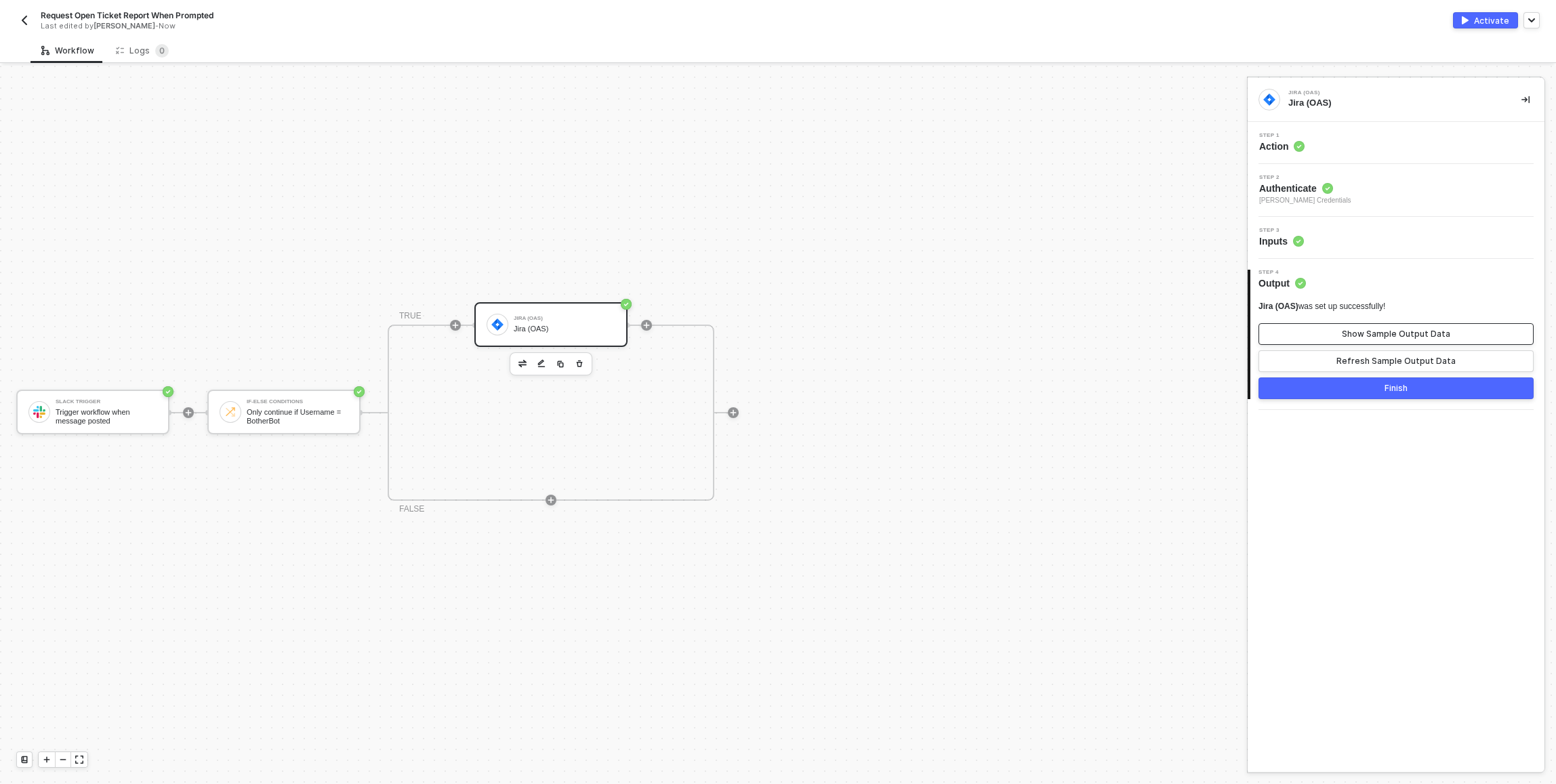
click at [1389, 331] on div "Show Sample Output Data" at bounding box center [1396, 334] width 108 height 11
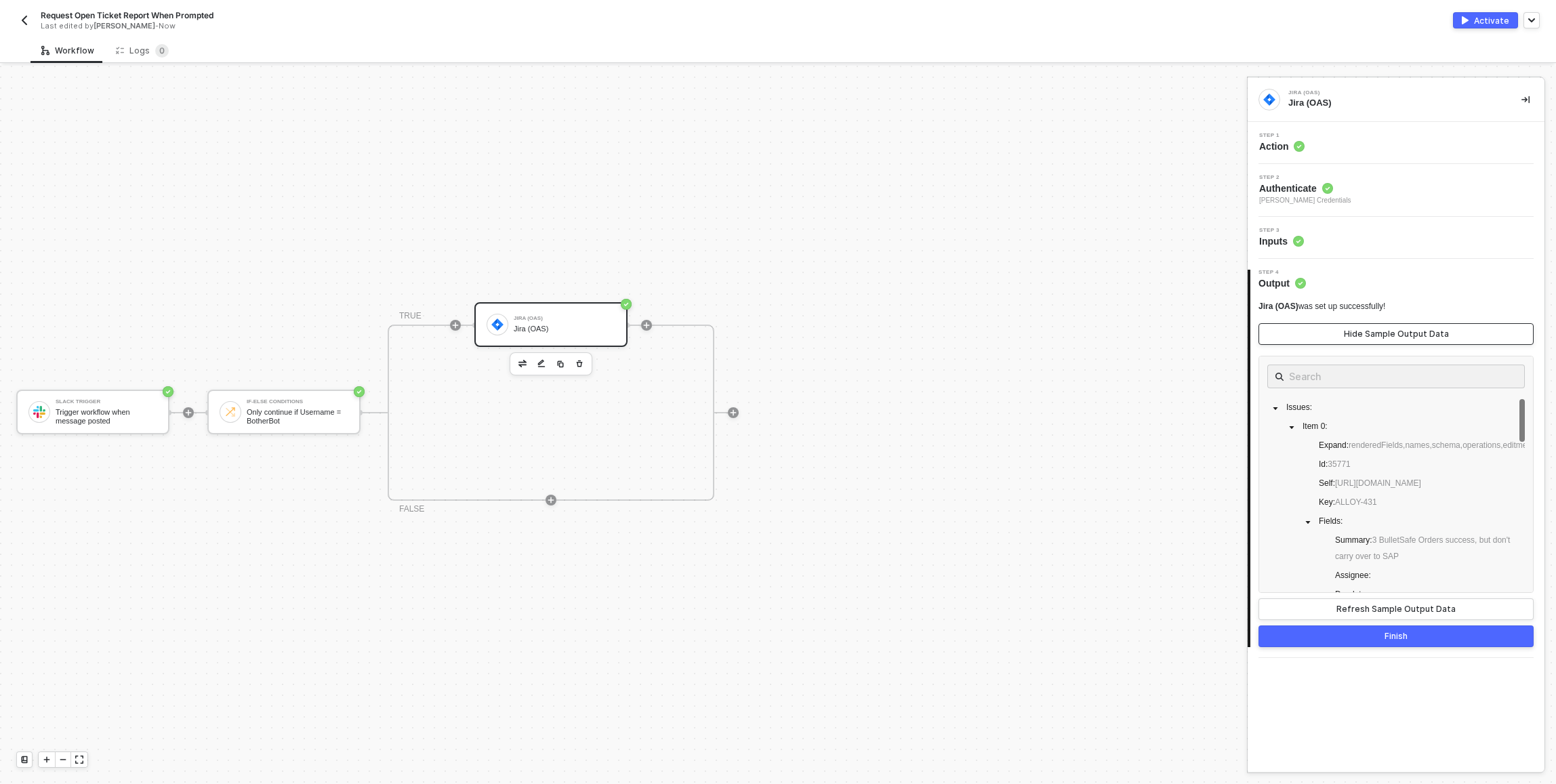
click at [1392, 334] on div "Hide Sample Output Data" at bounding box center [1396, 334] width 105 height 11
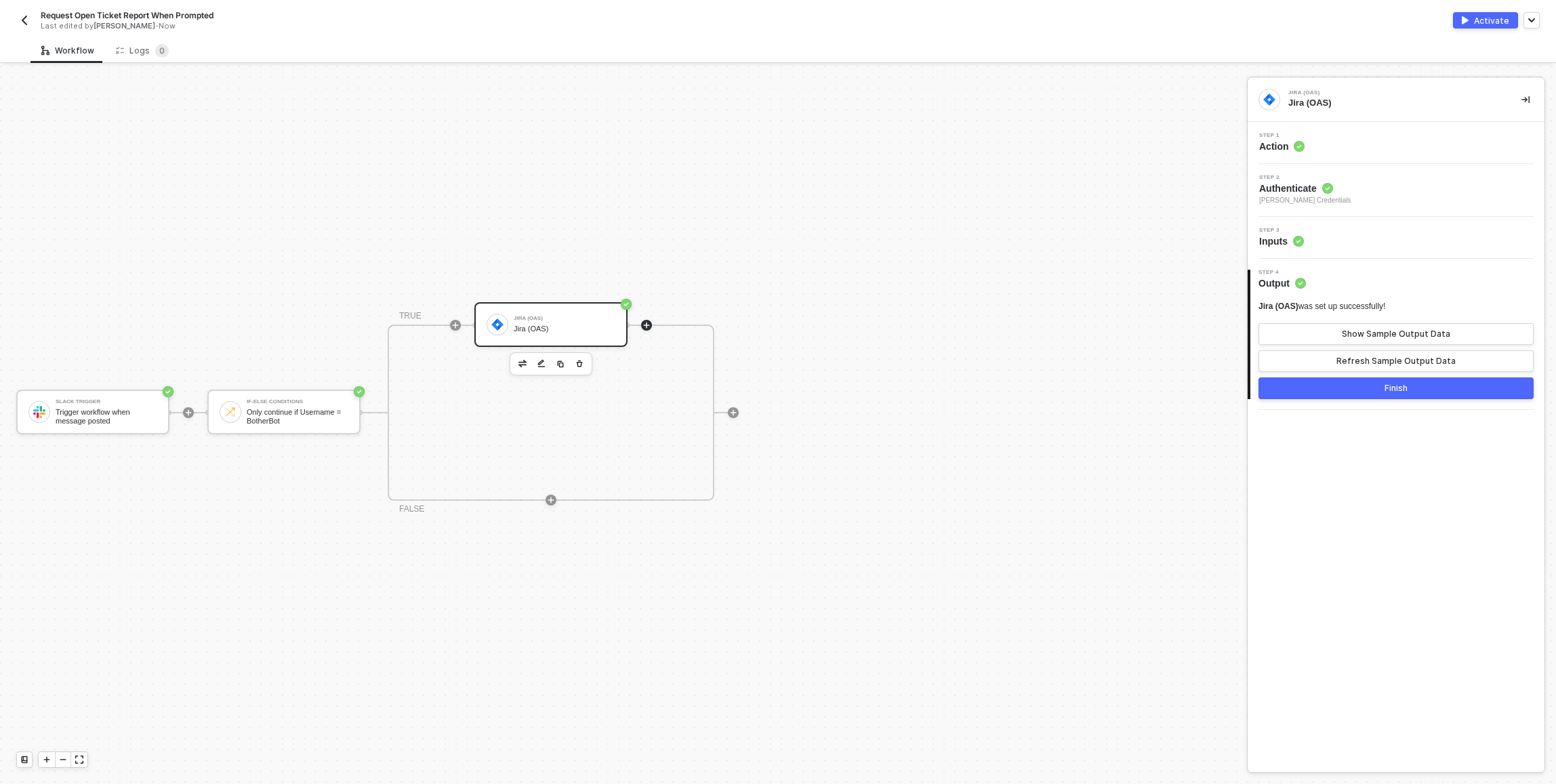
click at [646, 326] on icon "icon-play" at bounding box center [646, 324] width 6 height 6
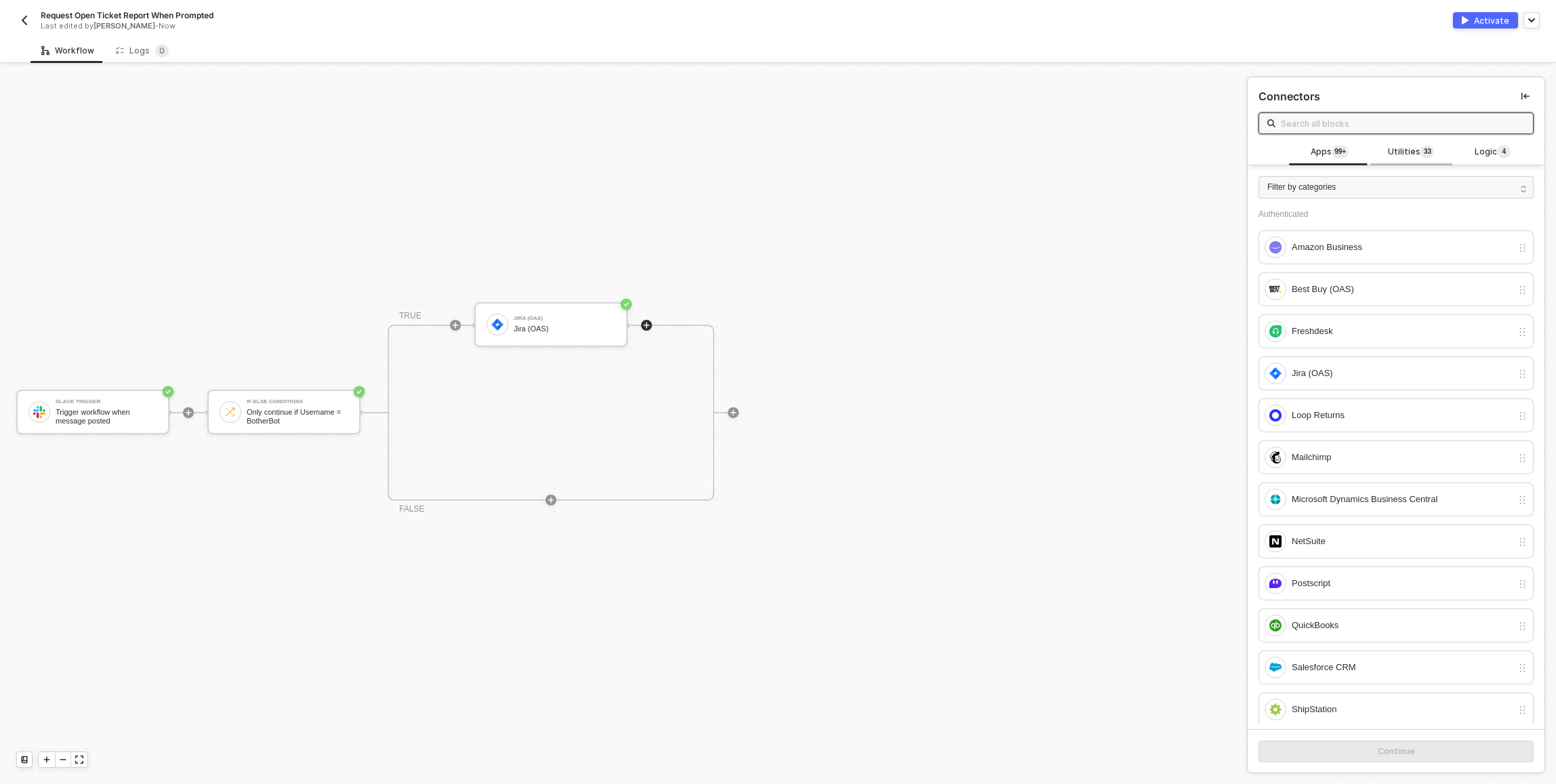
click at [1424, 156] on span "3" at bounding box center [1425, 152] width 4 height 11
click at [1392, 112] on div "Connectors" at bounding box center [1396, 108] width 297 height 62
click at [1393, 118] on input "text" at bounding box center [1402, 123] width 244 height 15
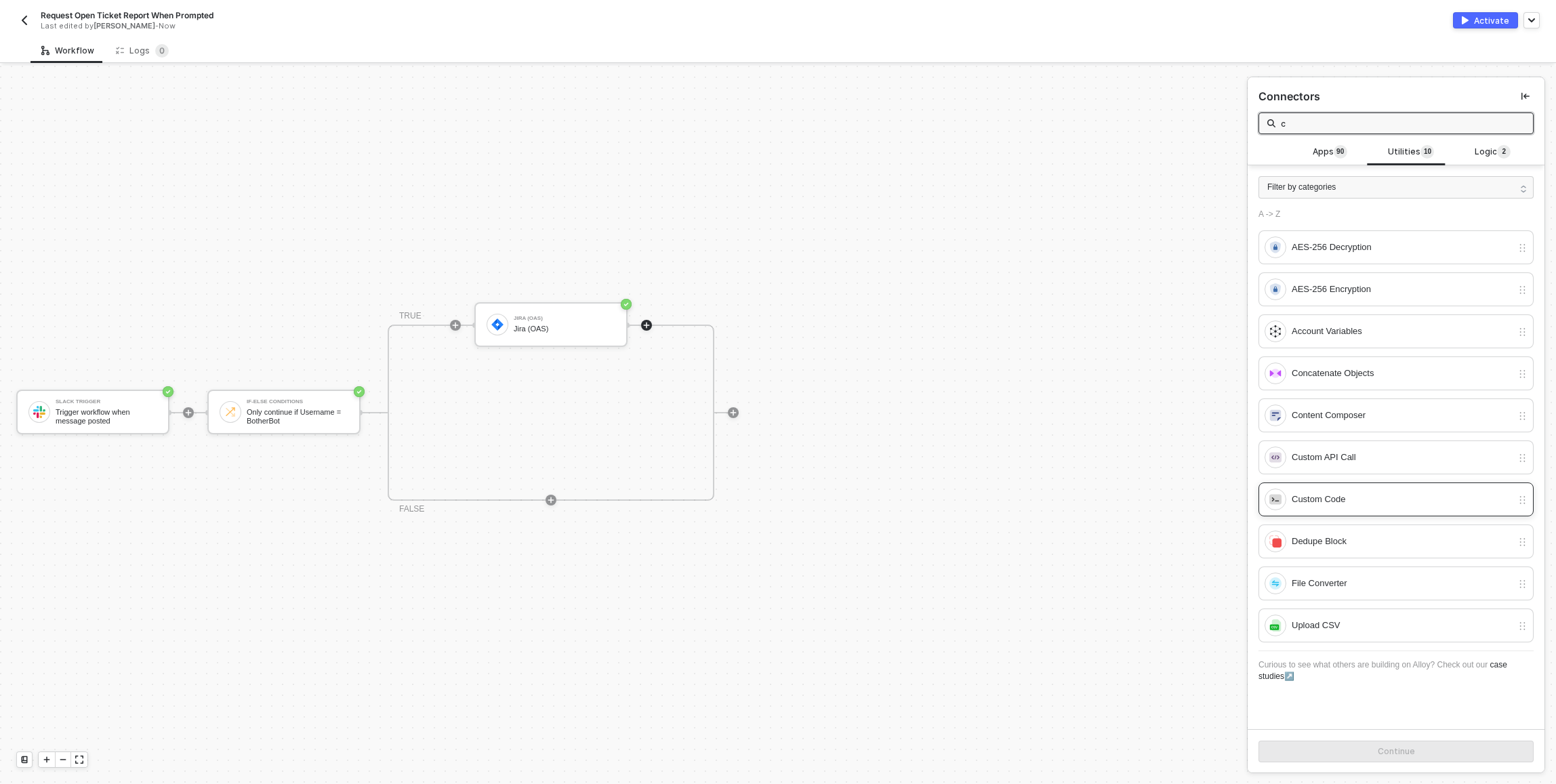
type input "c"
click at [1363, 497] on div "Custom Code" at bounding box center [1401, 499] width 221 height 15
click at [1389, 756] on div "Continue" at bounding box center [1396, 751] width 37 height 11
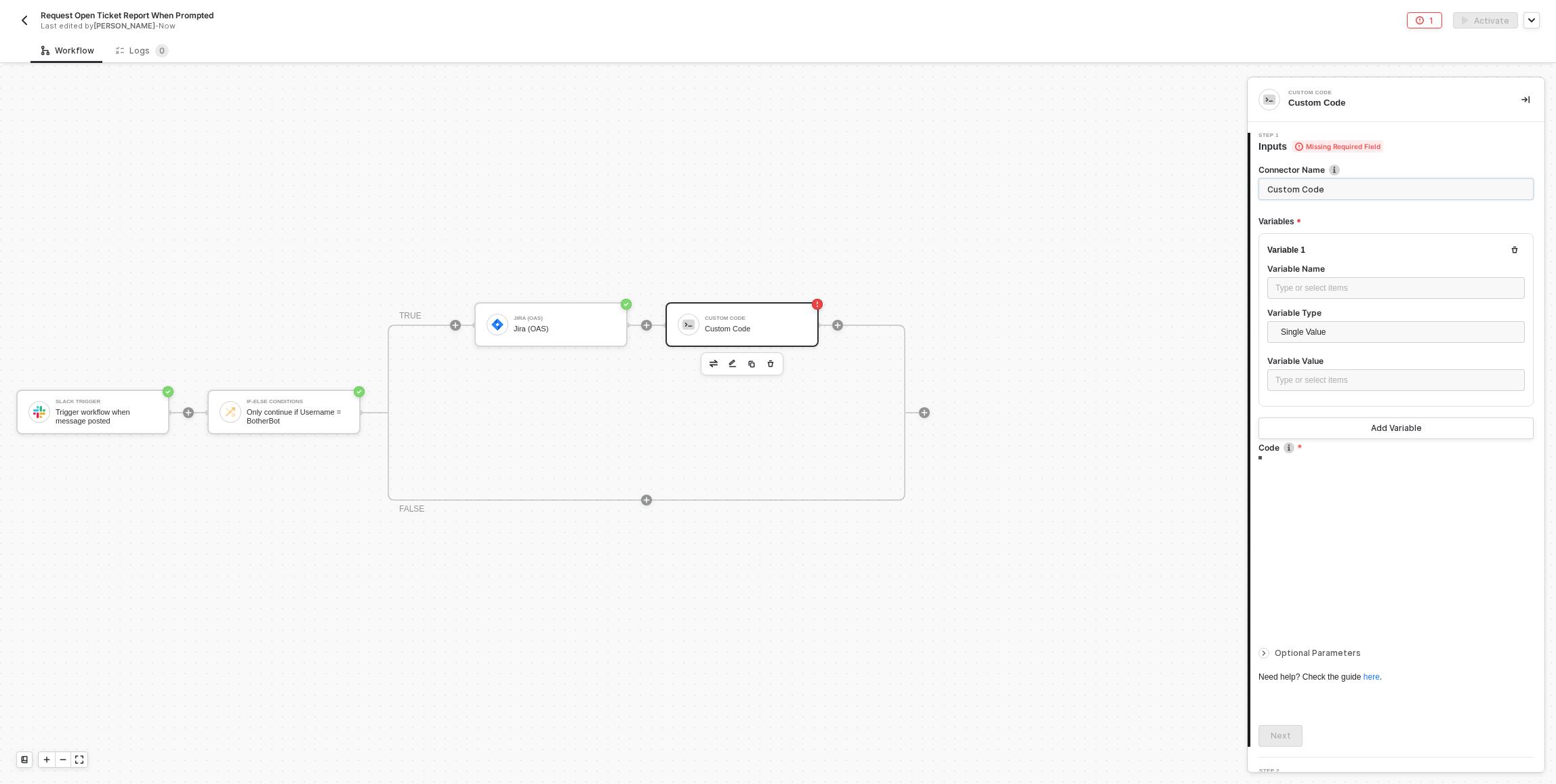
type textarea "/* You can access variables on the inputData object. ex: const myVariable = inp…"
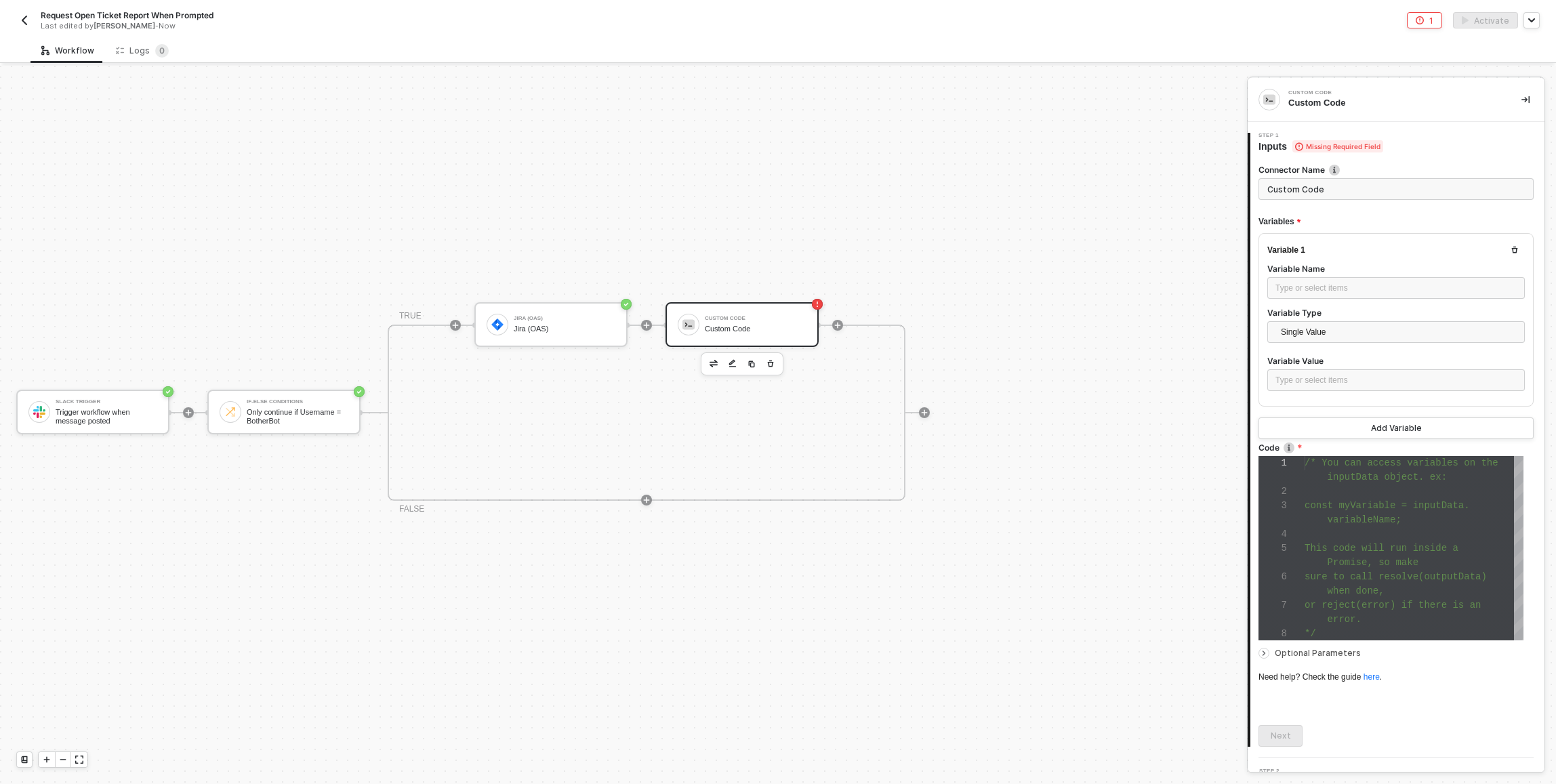
click at [450, 328] on div at bounding box center [455, 325] width 11 height 11
click at [452, 324] on icon "icon-play" at bounding box center [455, 324] width 8 height 8
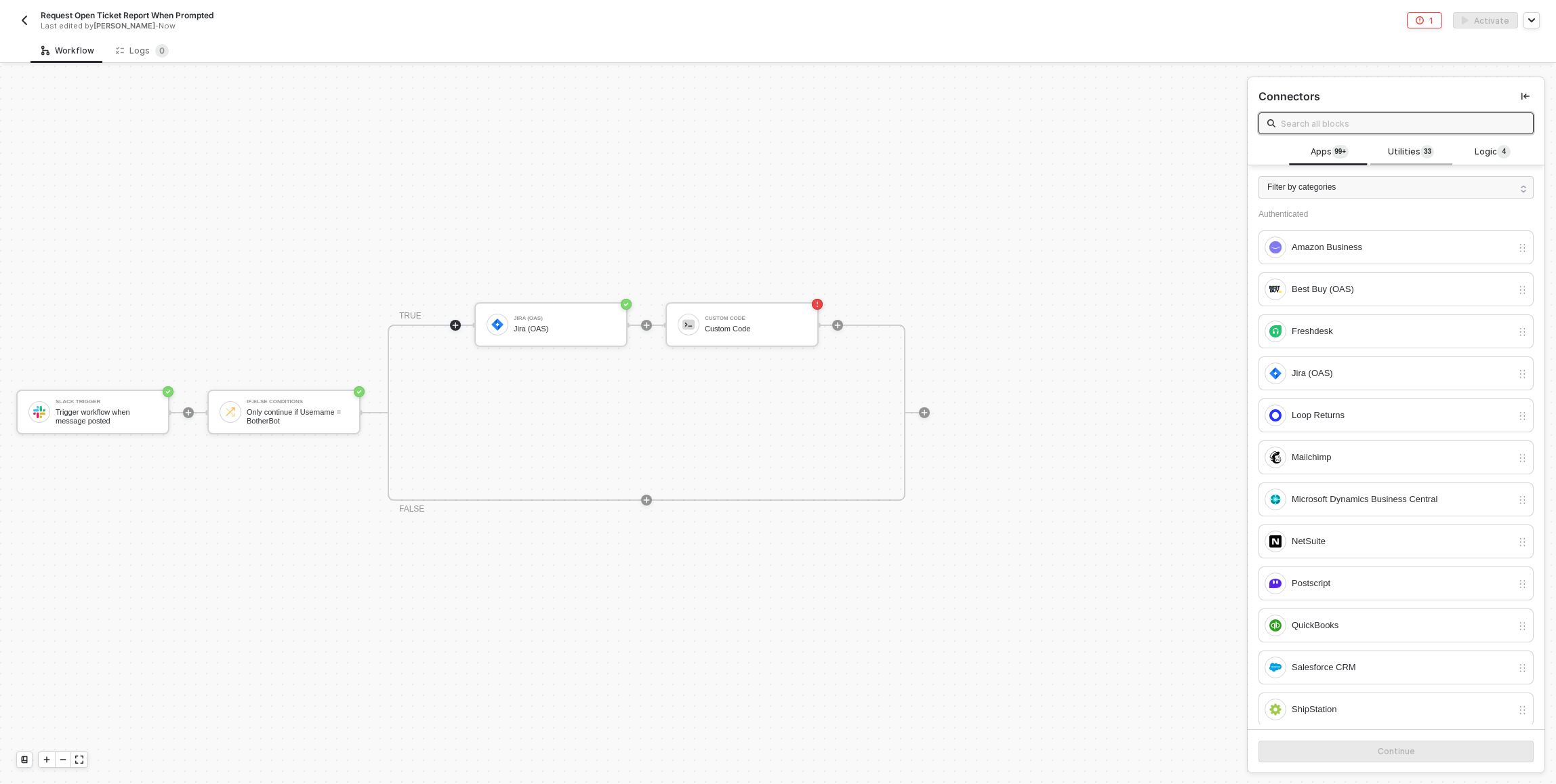
click at [1424, 149] on span "3" at bounding box center [1425, 152] width 4 height 11
click at [1402, 128] on input "text" at bounding box center [1402, 123] width 244 height 15
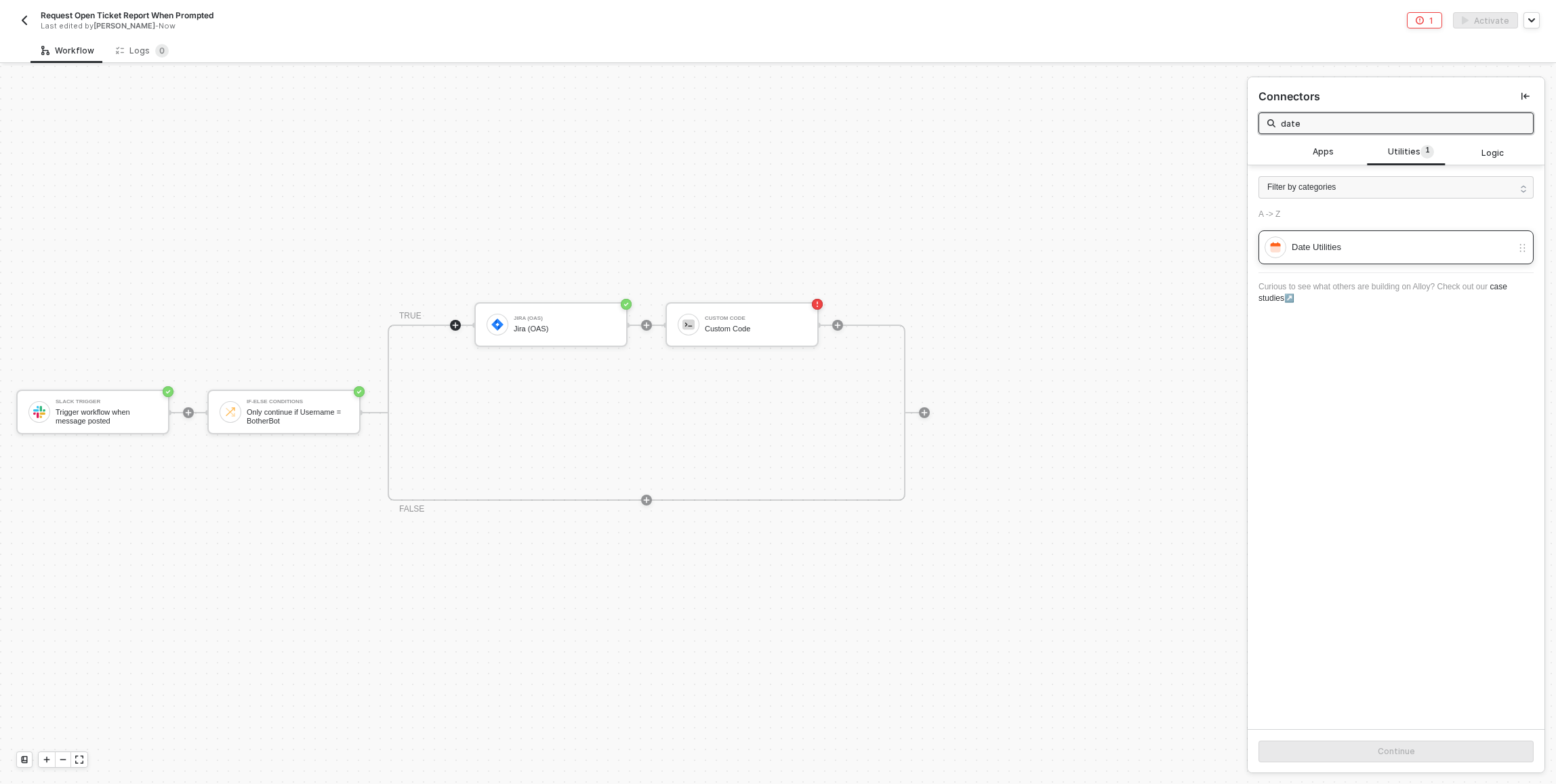
type input "date"
click at [1354, 245] on div "Date Utilities" at bounding box center [1401, 247] width 221 height 15
click at [1465, 747] on button "Continue" at bounding box center [1395, 751] width 275 height 21
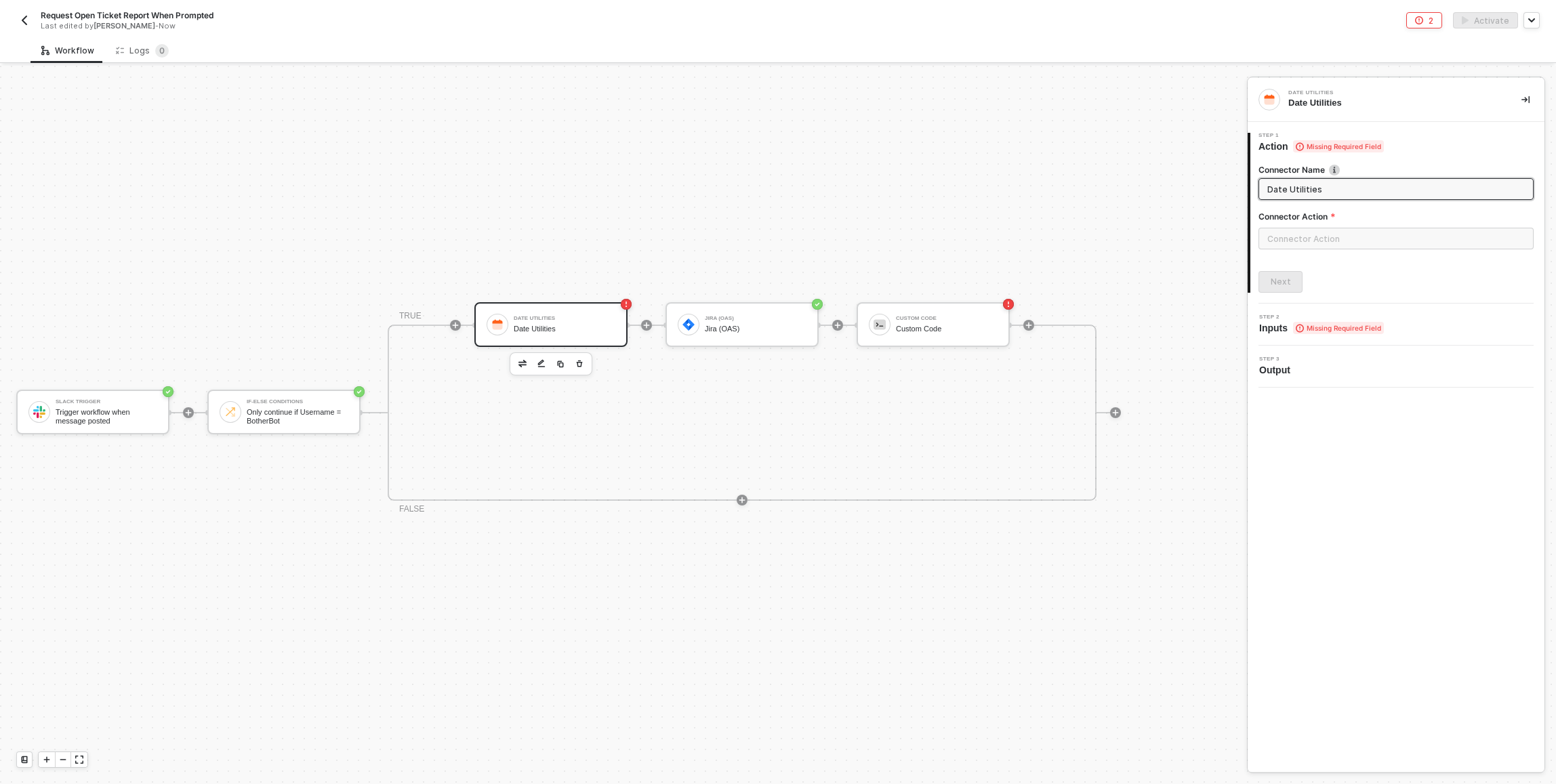
click at [1309, 192] on input "Date Utilities" at bounding box center [1394, 188] width 255 height 15
click at [1311, 192] on input "Date Utilities" at bounding box center [1394, 188] width 255 height 15
type input "Generate [DATE] Date"
click at [1269, 243] on input "text" at bounding box center [1395, 238] width 275 height 21
click at [1145, 167] on div "Actions" at bounding box center [1136, 164] width 197 height 12
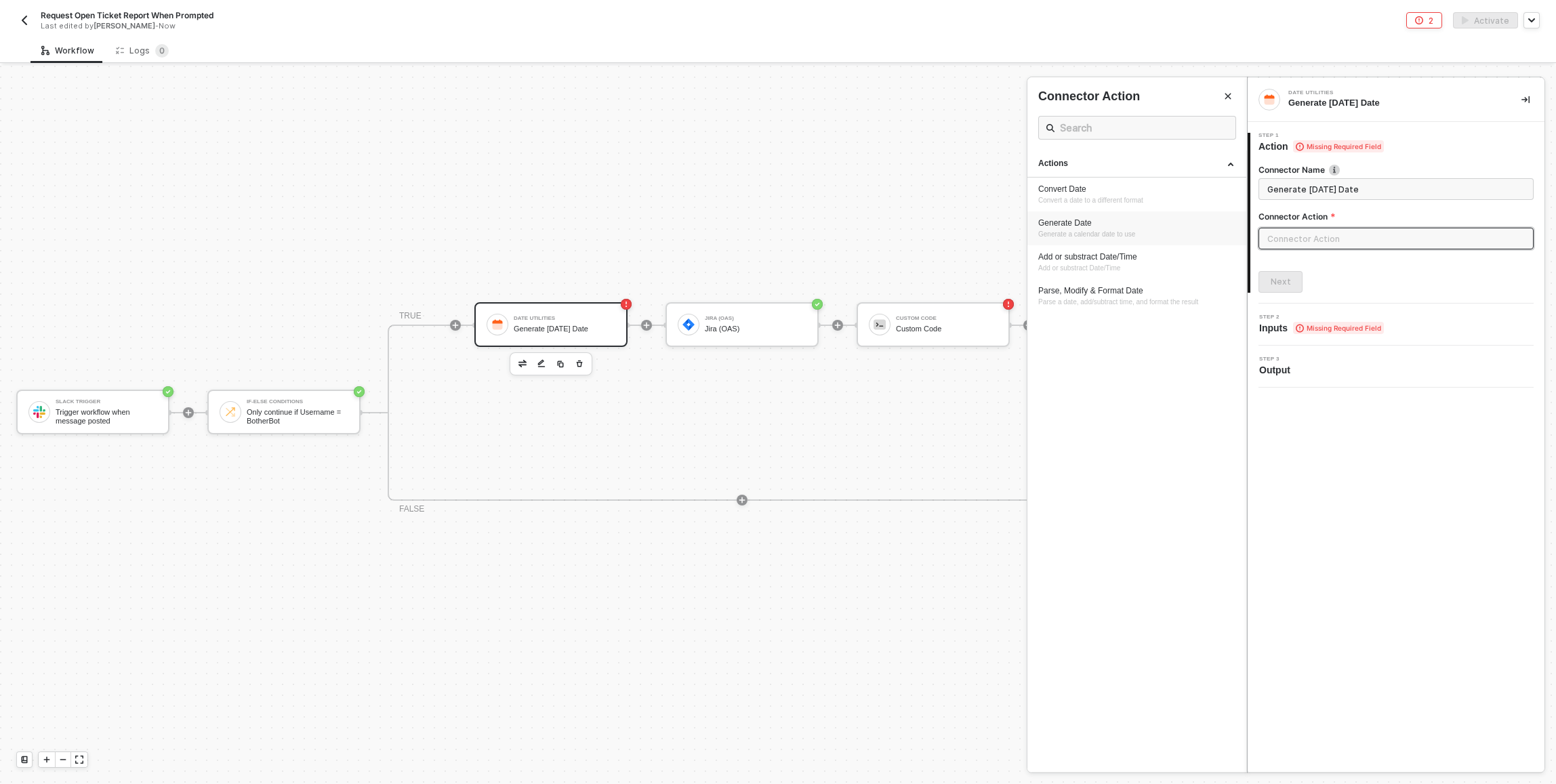
click at [1125, 220] on div "Generate Date" at bounding box center [1136, 223] width 197 height 12
type input "Generate Date"
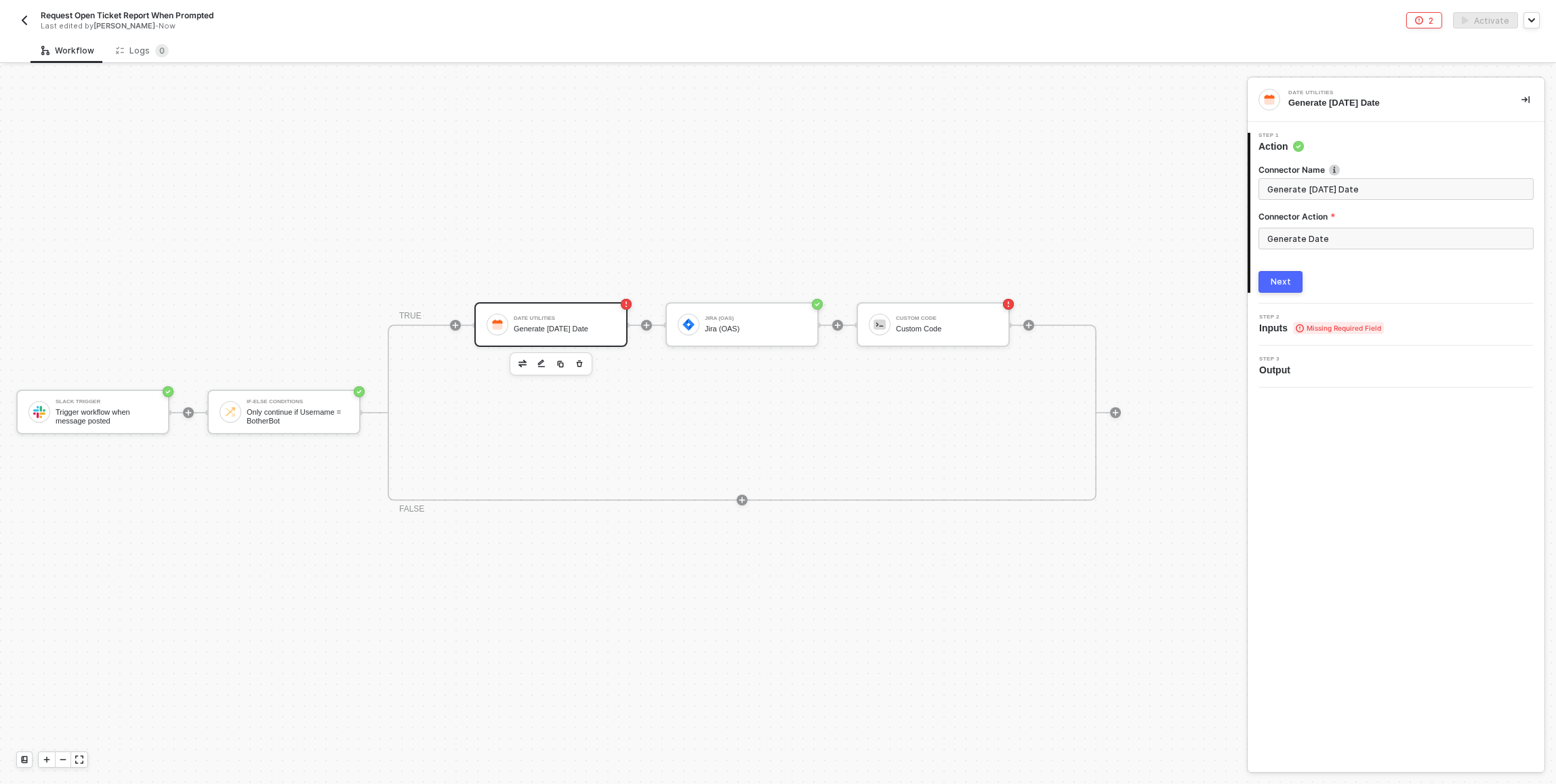
click at [1280, 277] on div "Next" at bounding box center [1280, 282] width 20 height 11
click at [1359, 156] on div "Step 1 Action" at bounding box center [1396, 142] width 297 height 42
click at [1354, 148] on div "Step 1 Action" at bounding box center [1398, 142] width 293 height 20
drag, startPoint x: 1339, startPoint y: 237, endPoint x: 1328, endPoint y: 235, distance: 11.2
click at [1338, 237] on input "Generate Date" at bounding box center [1395, 238] width 275 height 21
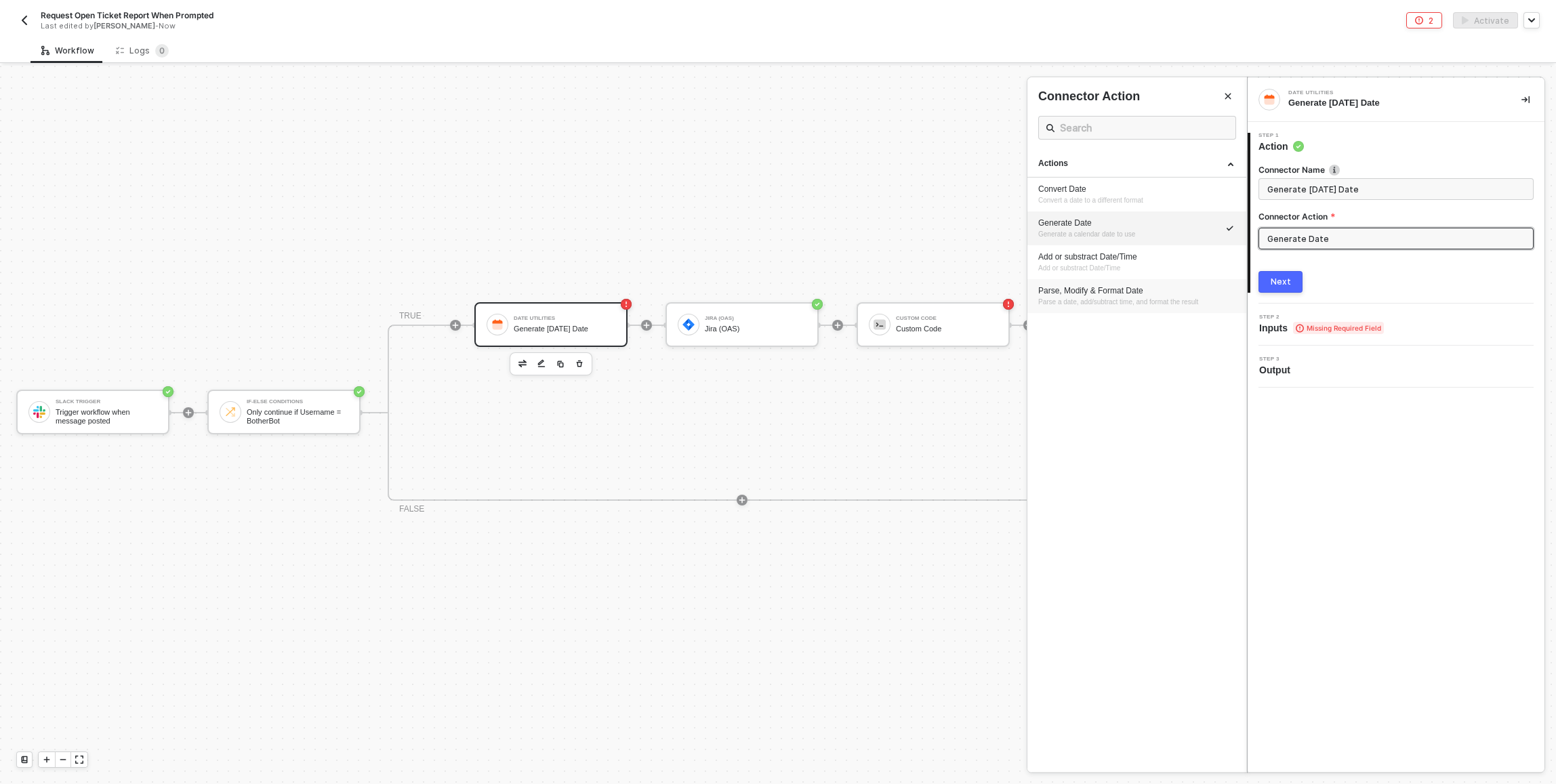
click at [1115, 287] on div "Parse, Modify & Format Date" at bounding box center [1136, 291] width 197 height 12
type input "Parse, Modify & Format Date"
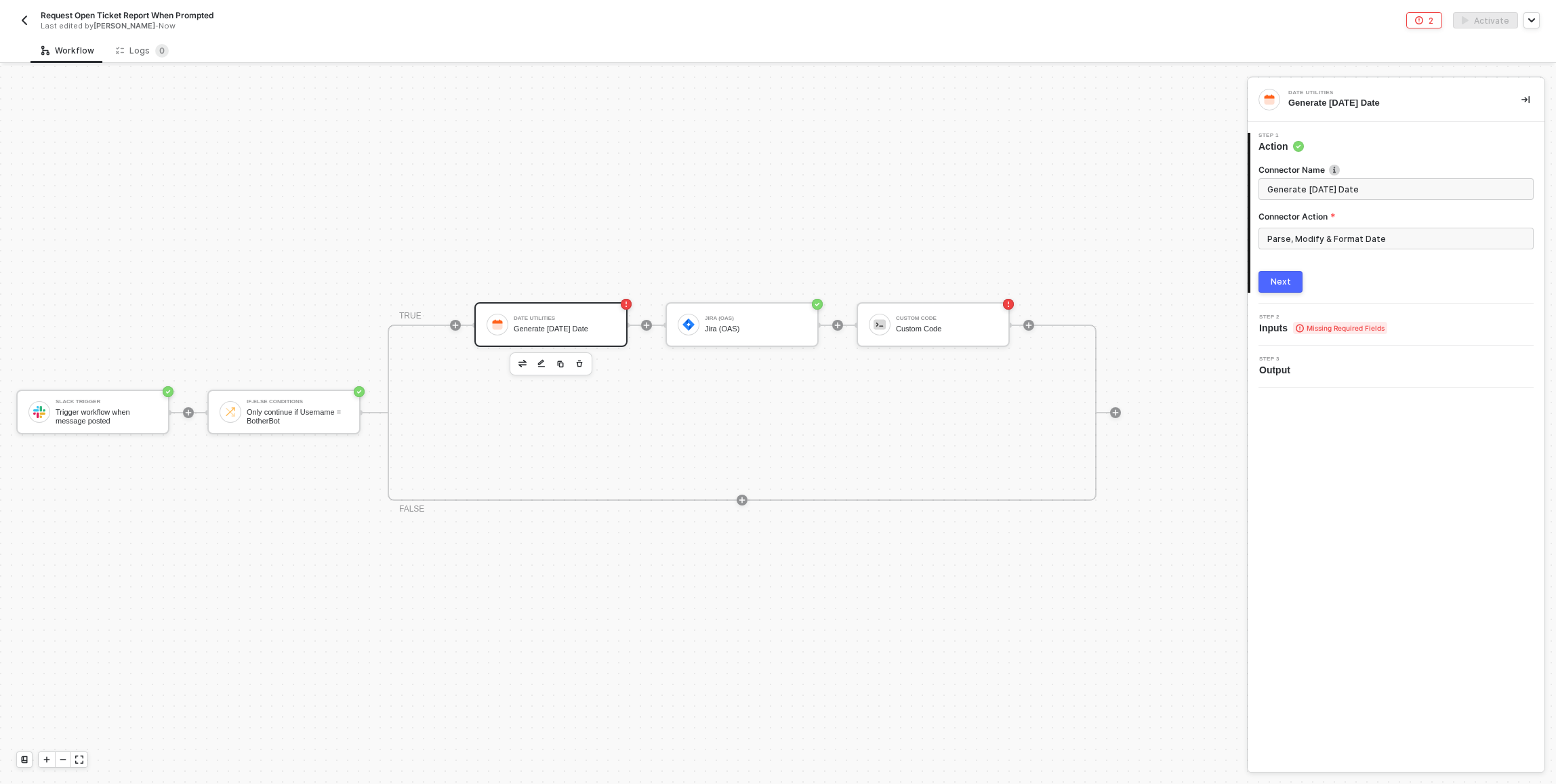
click at [1274, 284] on div "Next" at bounding box center [1280, 282] width 20 height 11
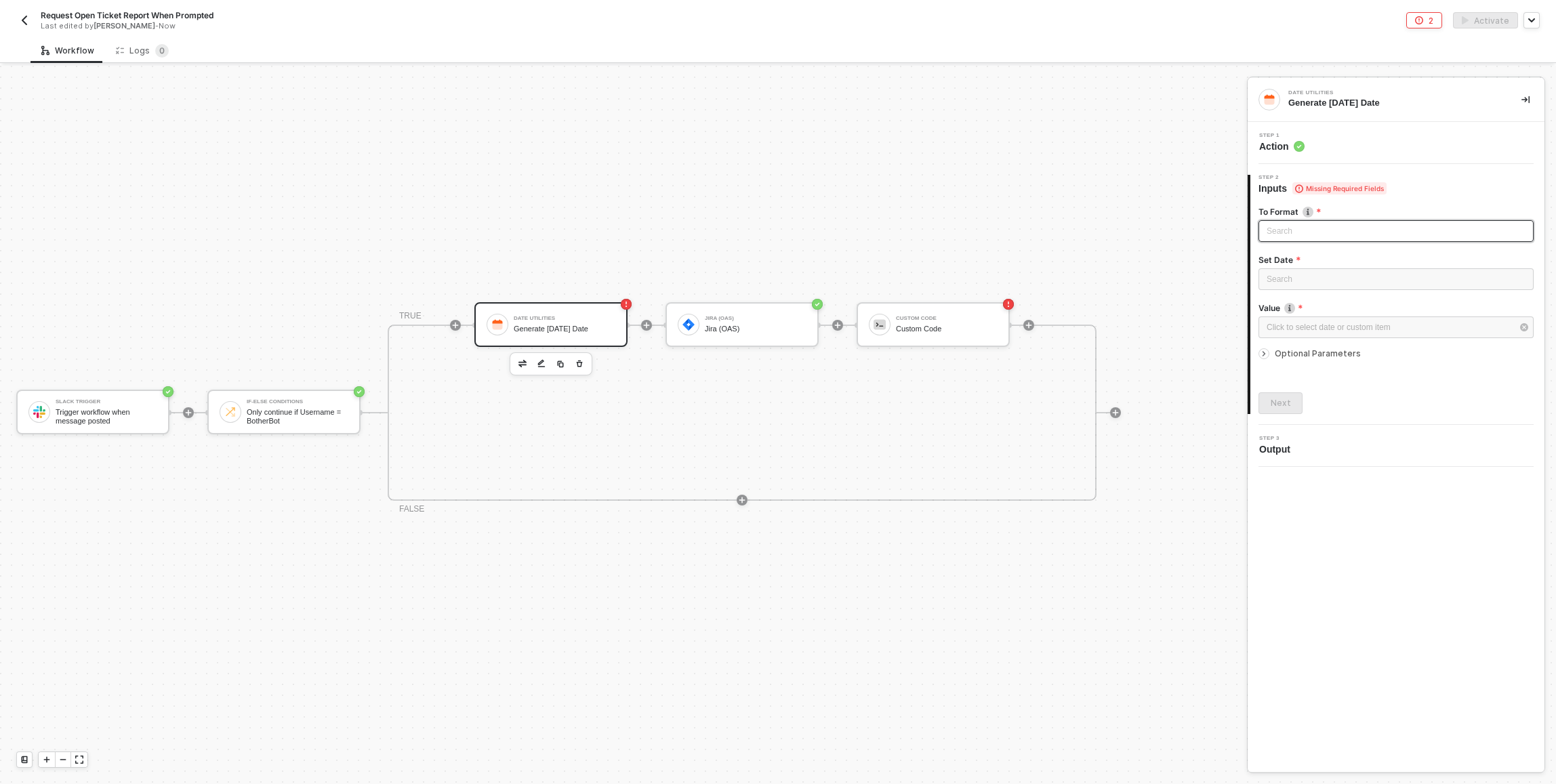
click at [1330, 235] on input "search" at bounding box center [1395, 230] width 259 height 20
click at [1361, 355] on span "Example: April 24 1986" at bounding box center [1395, 360] width 253 height 11
click at [1292, 284] on input "search" at bounding box center [1395, 279] width 259 height 20
click at [1295, 301] on div "Today Today Date" at bounding box center [1395, 310] width 253 height 24
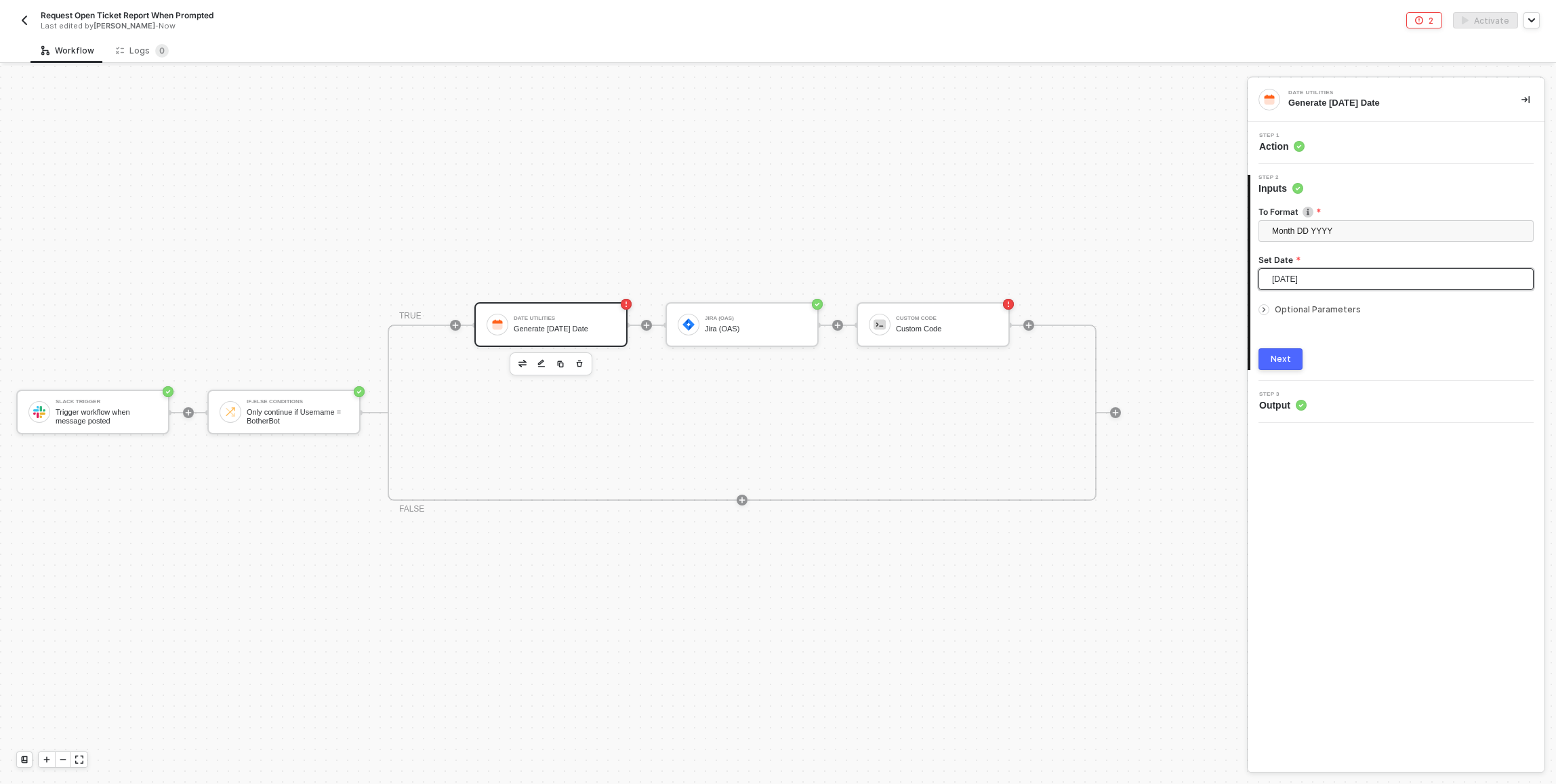
click at [1288, 313] on span "Optional Parameters" at bounding box center [1317, 308] width 86 height 10
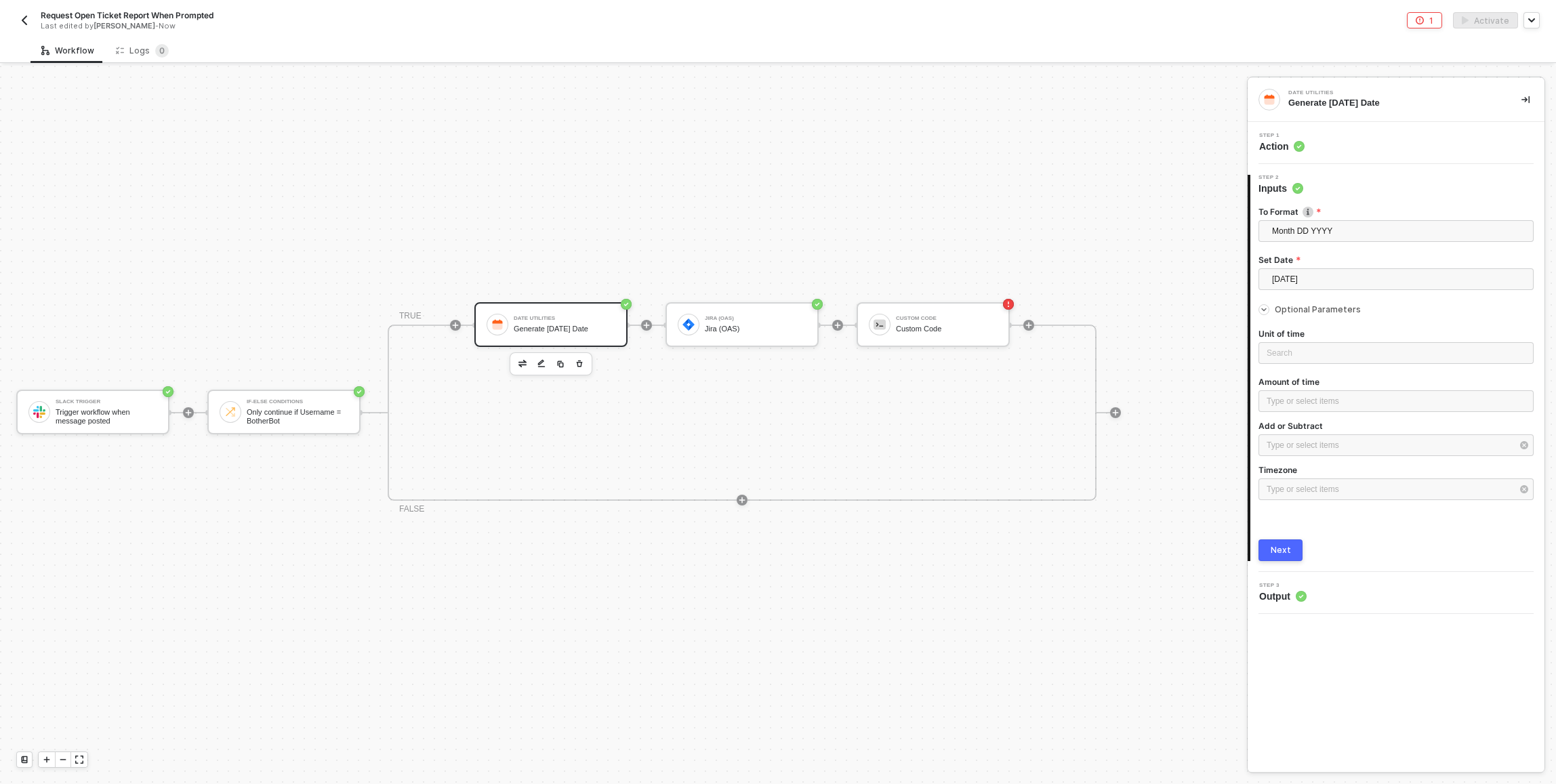
click at [1288, 308] on span "Optional Parameters" at bounding box center [1317, 308] width 86 height 10
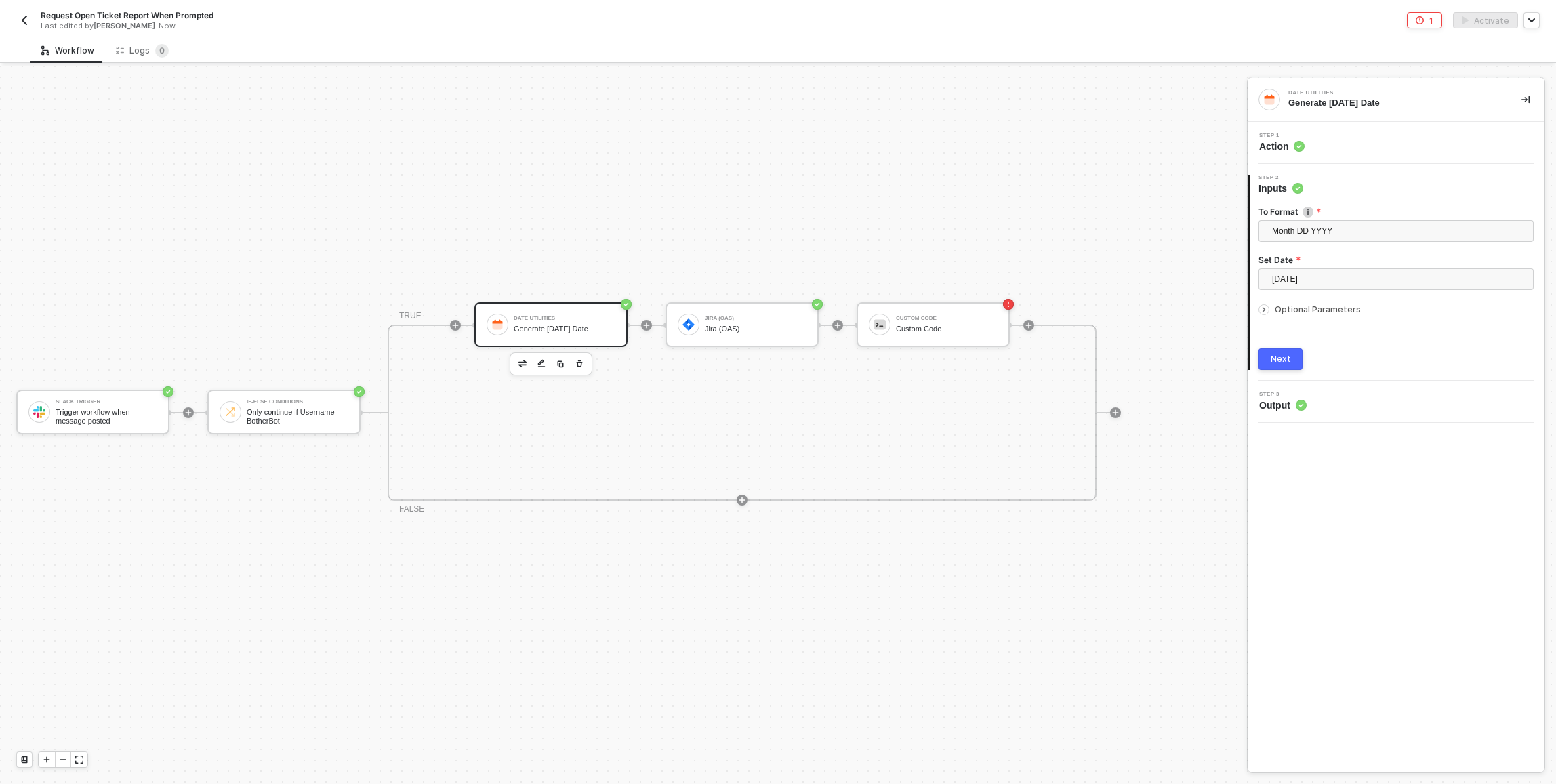
click at [1275, 365] on button "Next" at bounding box center [1280, 359] width 44 height 21
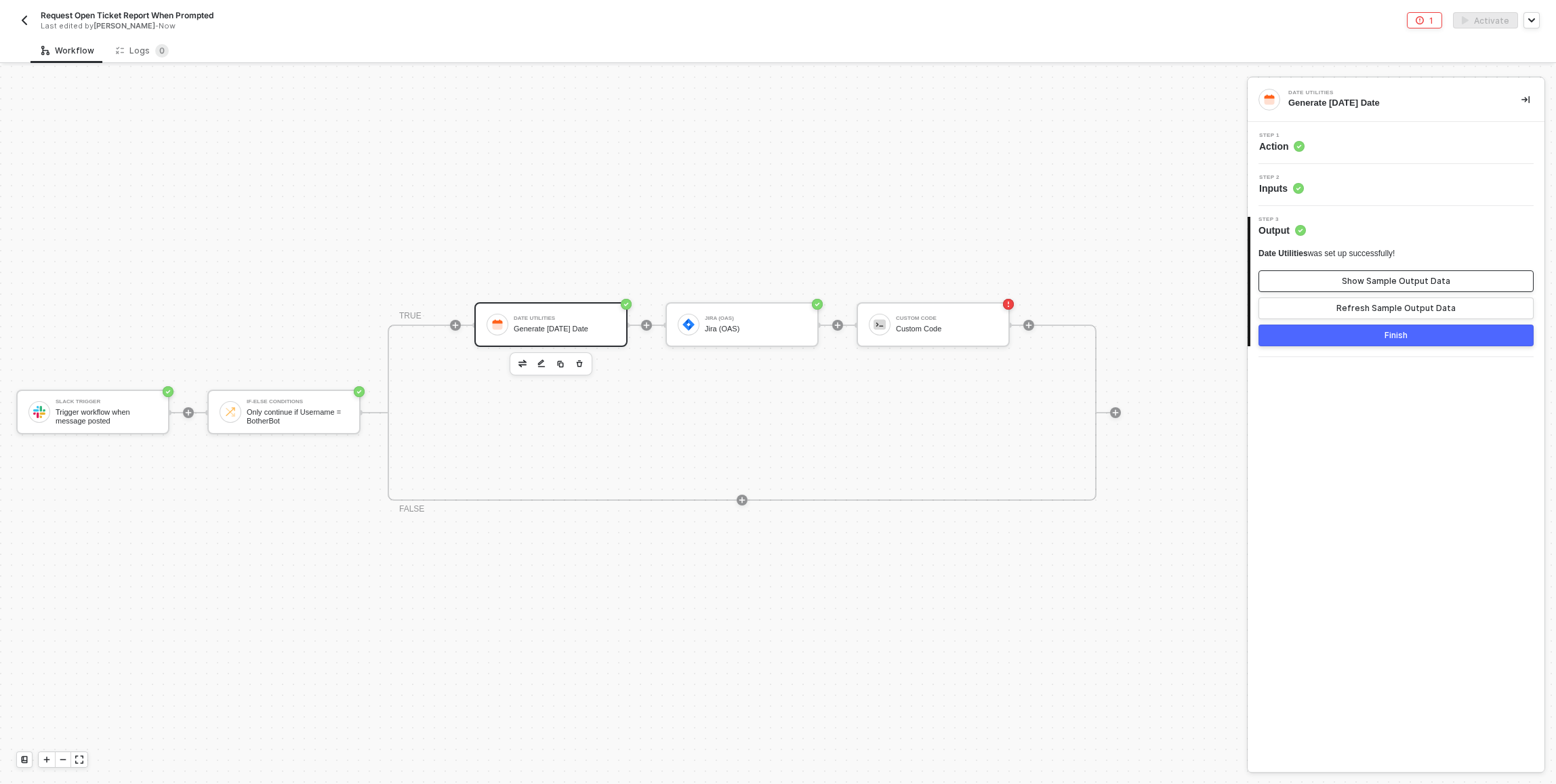
click at [1344, 280] on div "Show Sample Output Data" at bounding box center [1396, 281] width 108 height 11
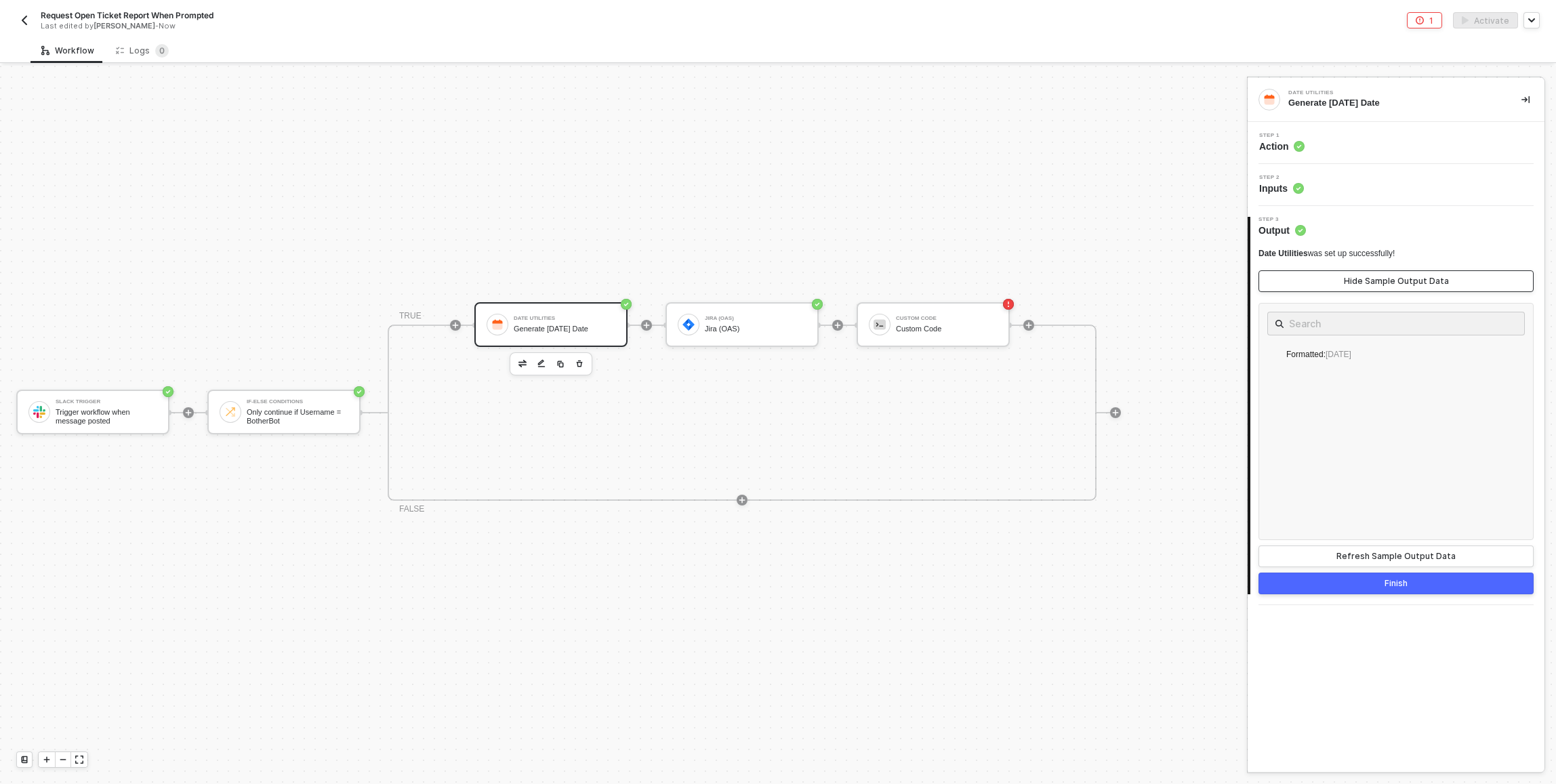
click at [1344, 280] on button "Hide Sample Output Data" at bounding box center [1395, 281] width 275 height 21
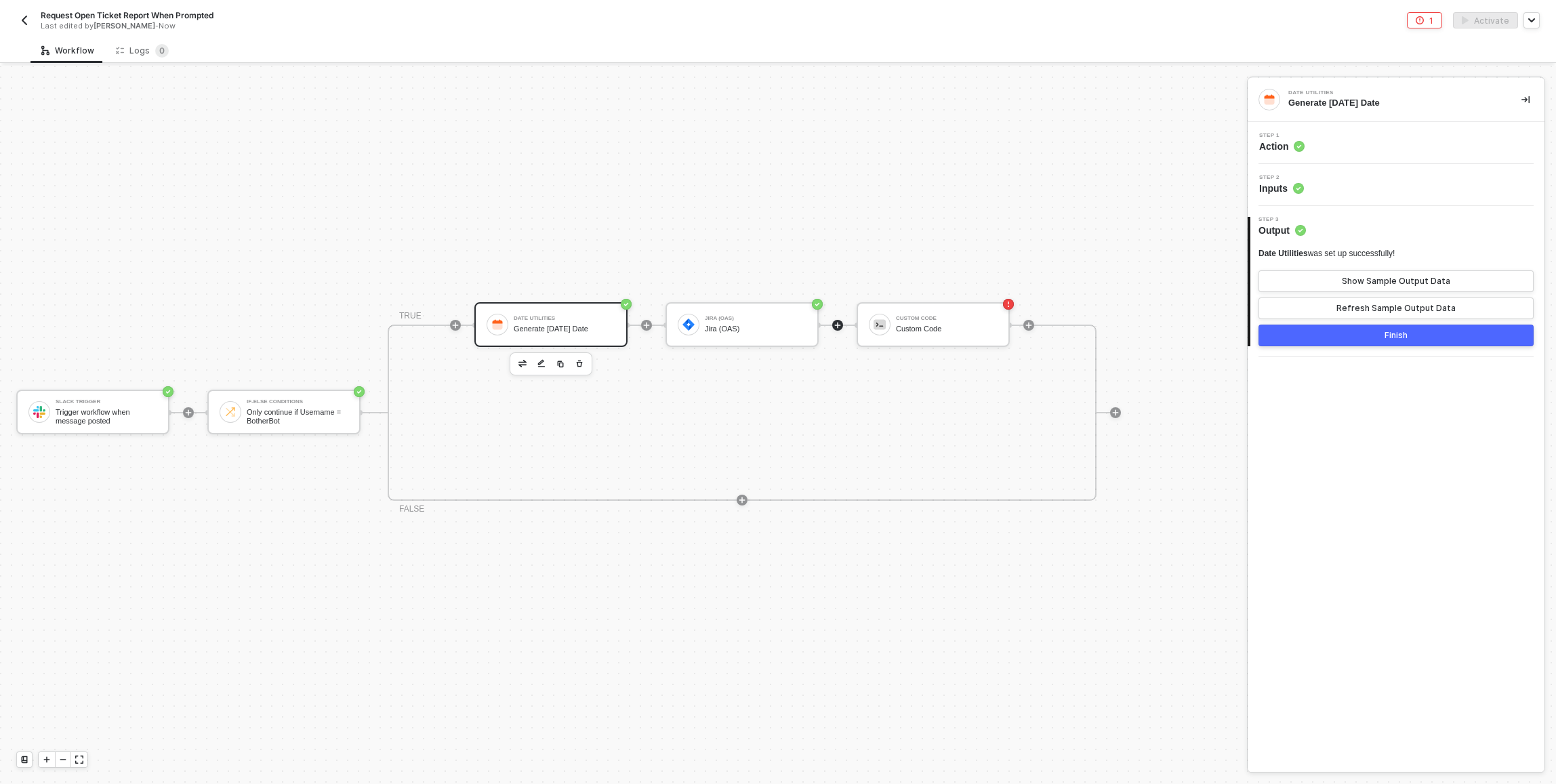
click at [841, 324] on icon "icon-play" at bounding box center [837, 324] width 8 height 8
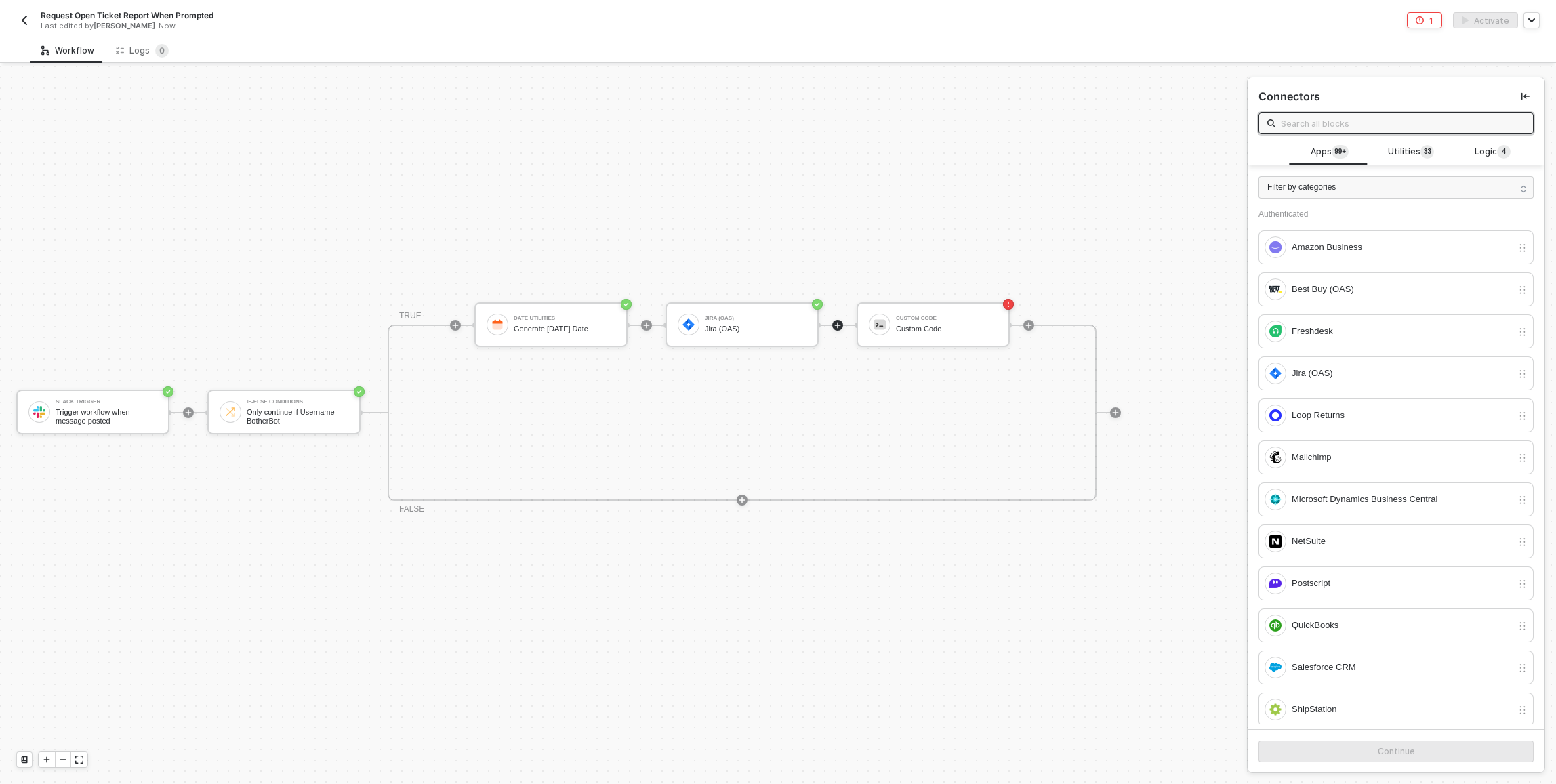
click at [839, 326] on icon "icon-play" at bounding box center [837, 324] width 8 height 8
click at [1408, 155] on span "Utilities 3 3" at bounding box center [1411, 152] width 46 height 15
click at [1300, 119] on input "text" at bounding box center [1402, 123] width 244 height 15
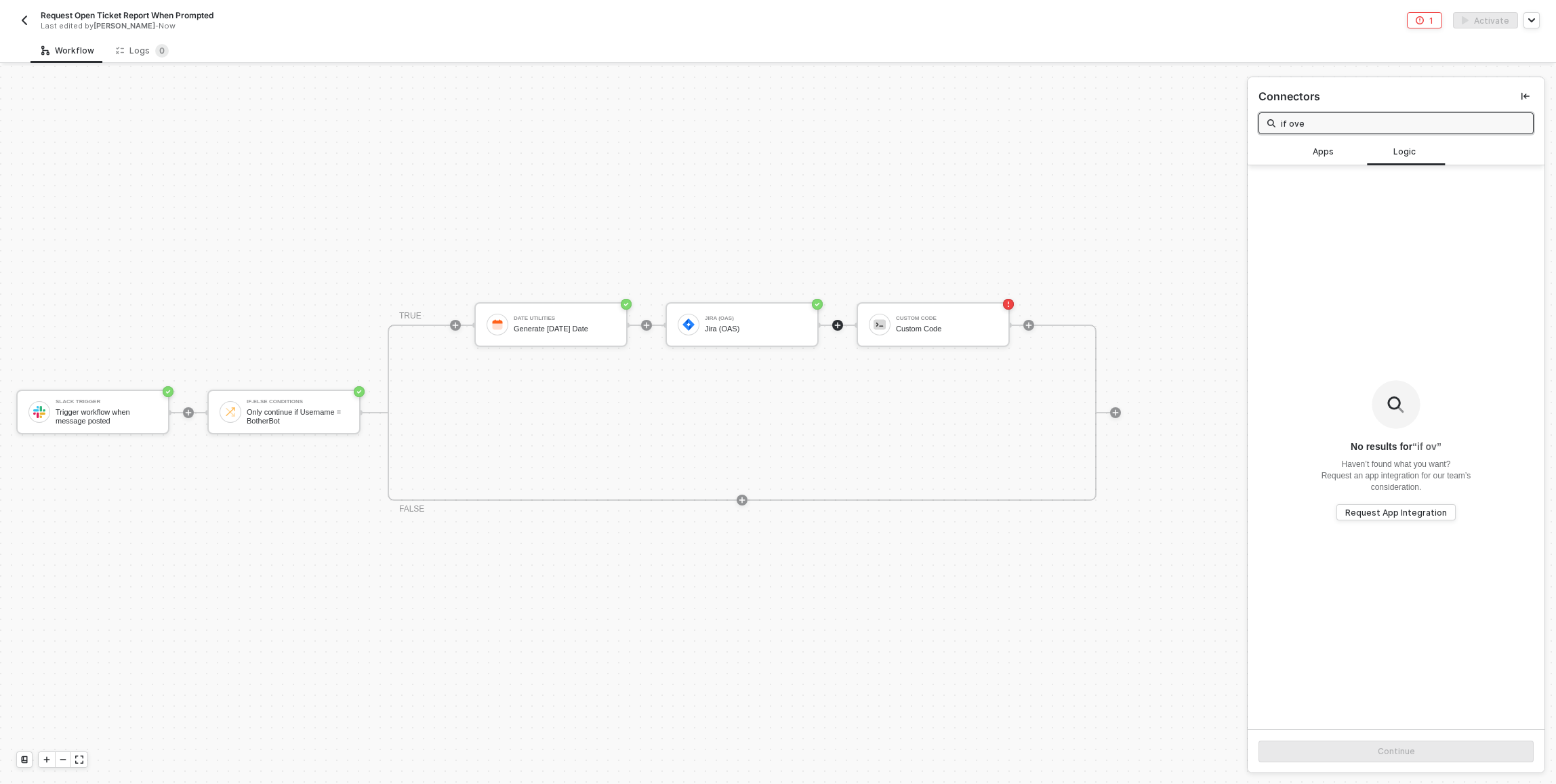
type input "if over"
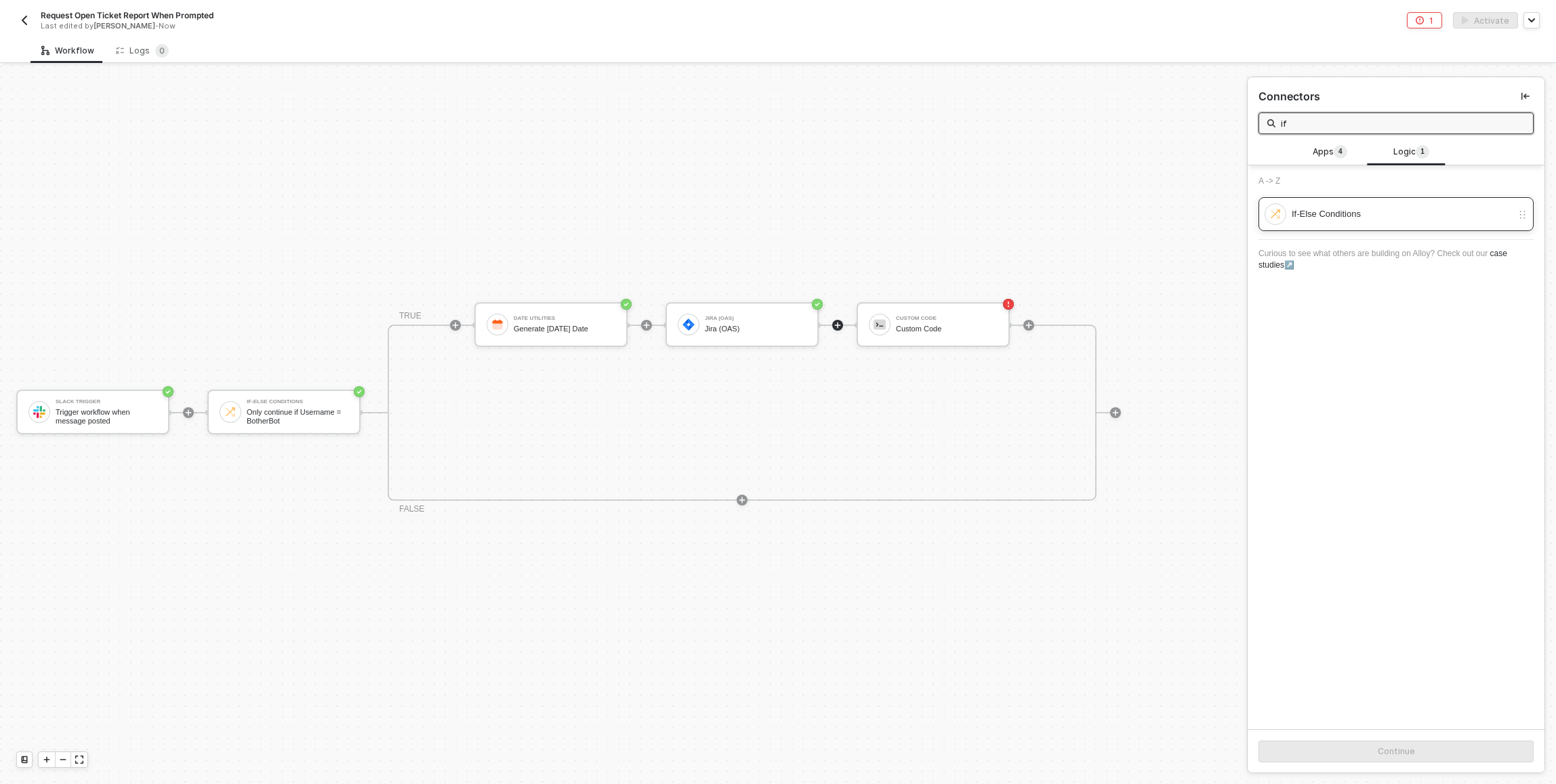
type input "if"
click at [1405, 220] on div "If-Else Conditions" at bounding box center [1401, 213] width 221 height 15
click at [1372, 757] on button "Continue" at bounding box center [1395, 751] width 275 height 21
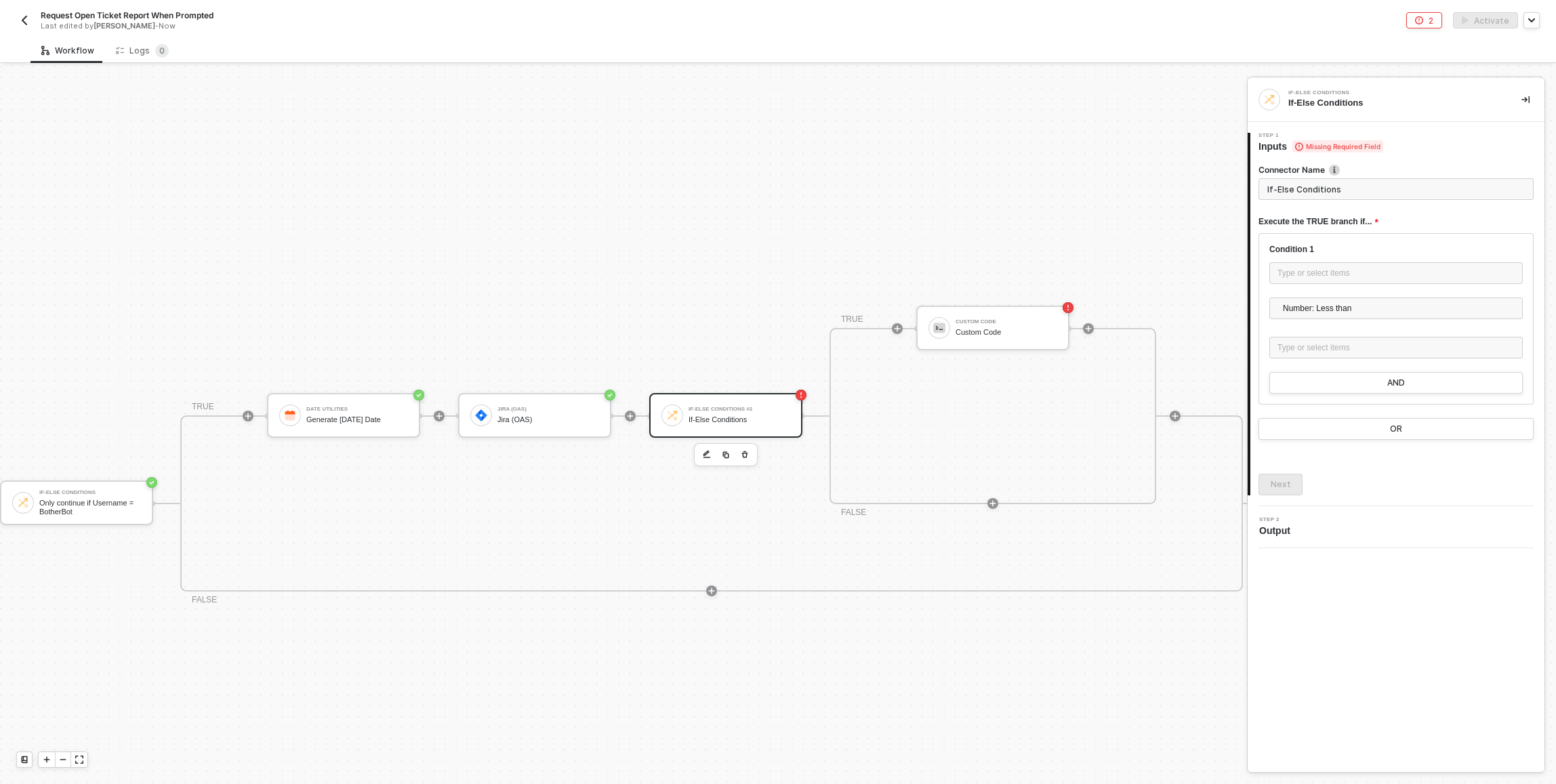
scroll to position [293, 217]
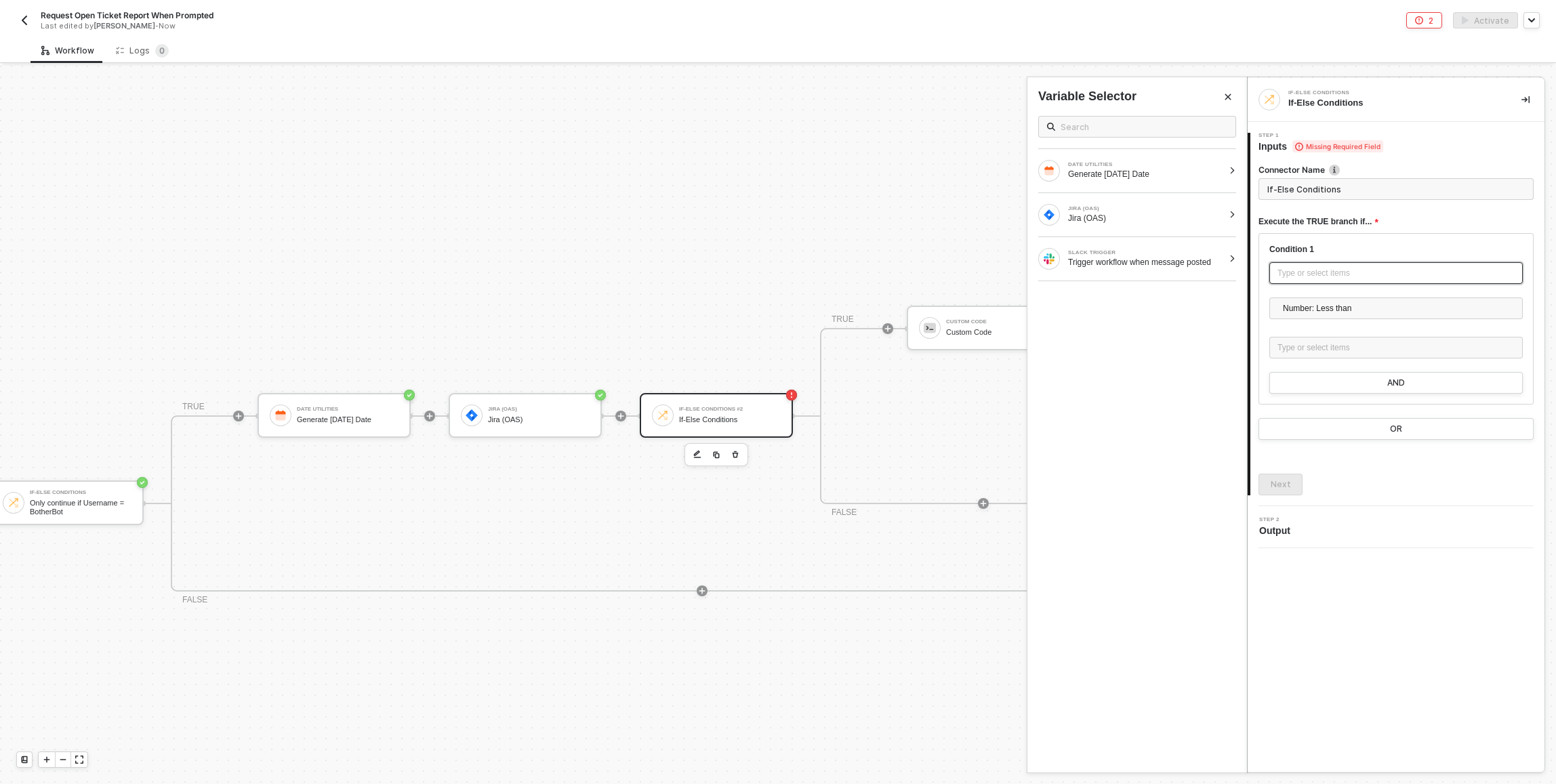
click at [1339, 271] on div "Type or select items ﻿" at bounding box center [1395, 273] width 237 height 12
click at [1206, 215] on div "Jira (OAS)" at bounding box center [1145, 218] width 156 height 11
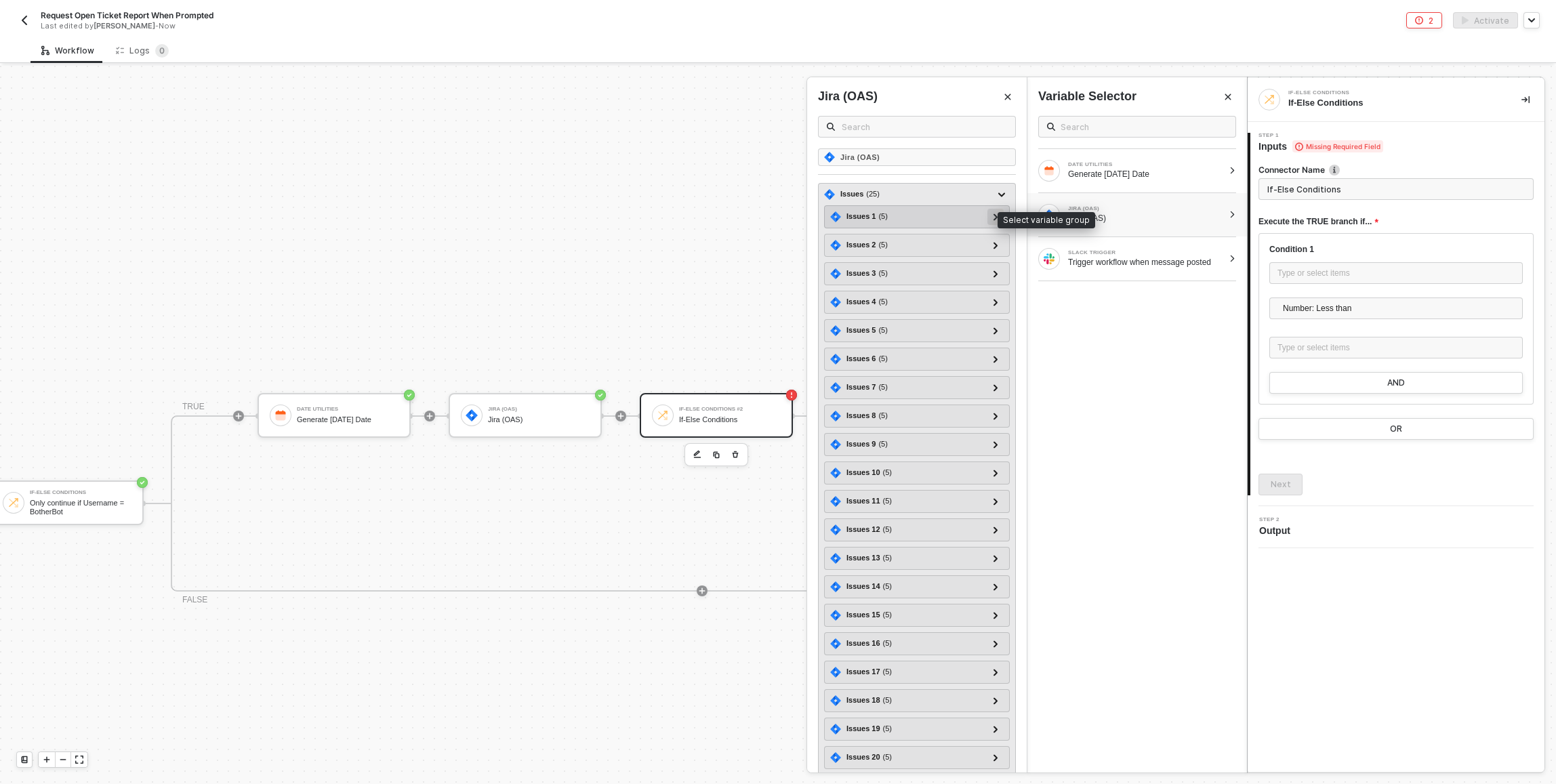
click at [993, 220] on icon at bounding box center [995, 217] width 4 height 7
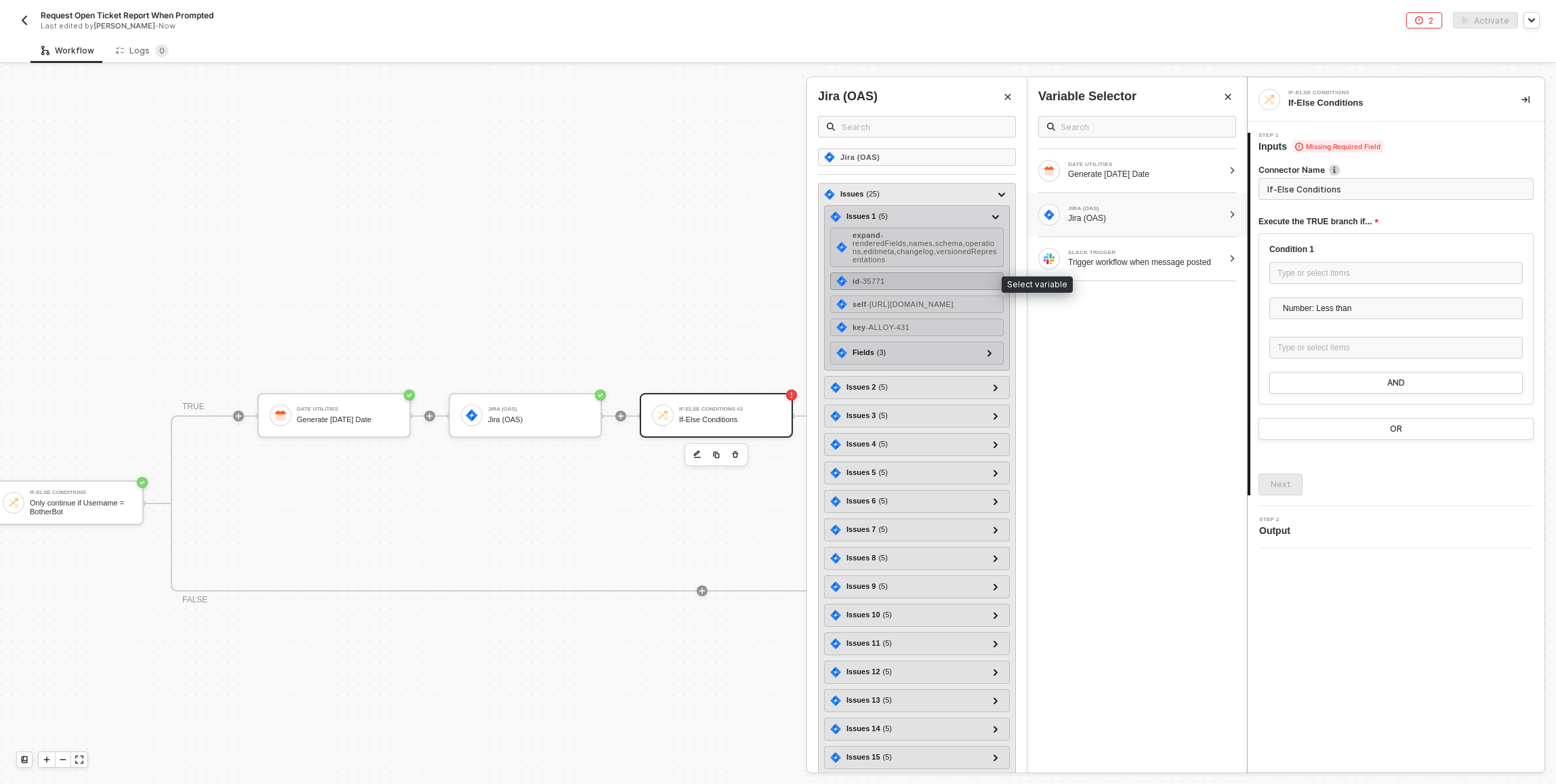
click at [911, 276] on div "id - 35771" at bounding box center [917, 281] width 173 height 18
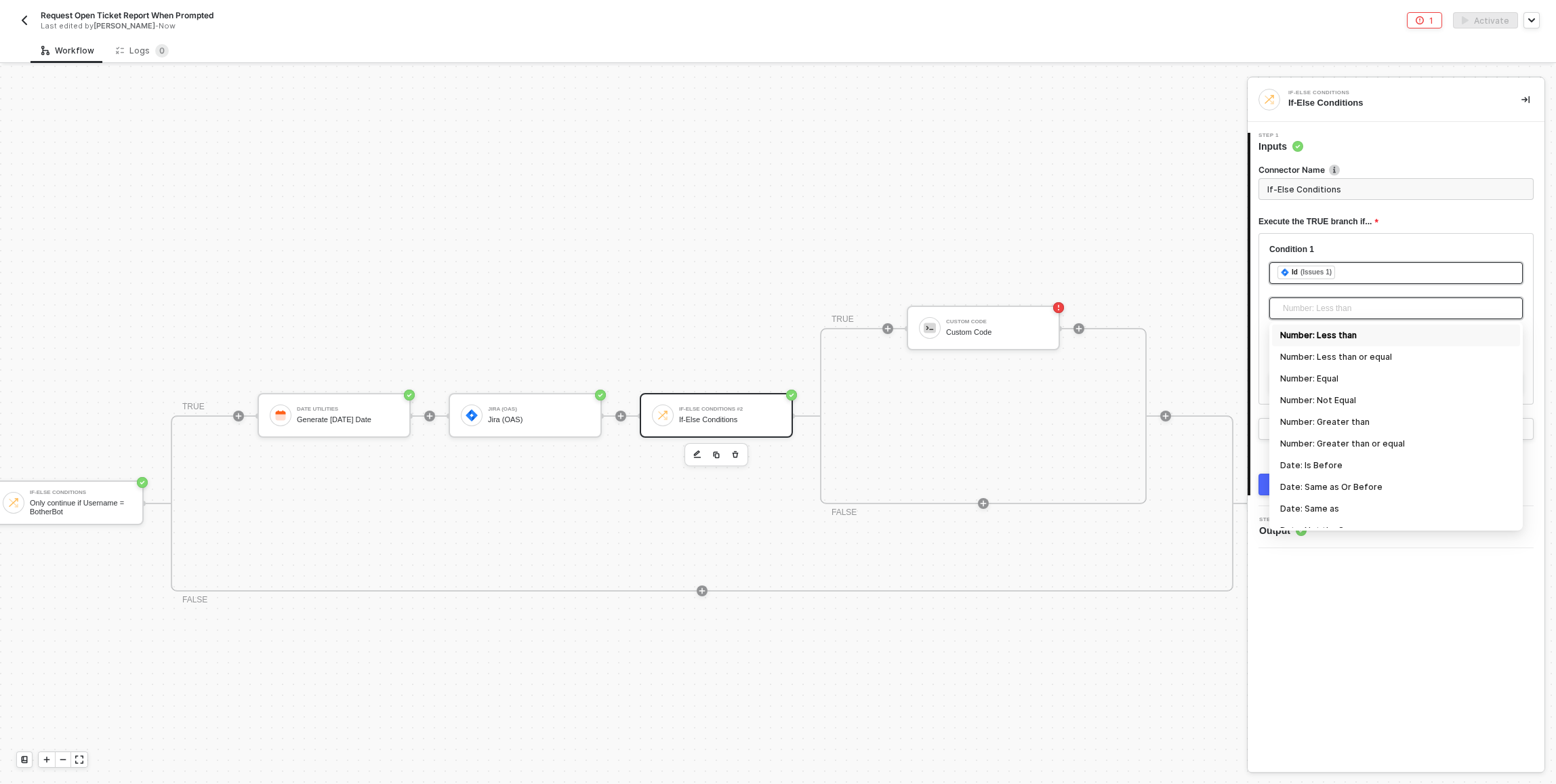
click at [1320, 304] on span "Number: Less than" at bounding box center [1399, 308] width 232 height 20
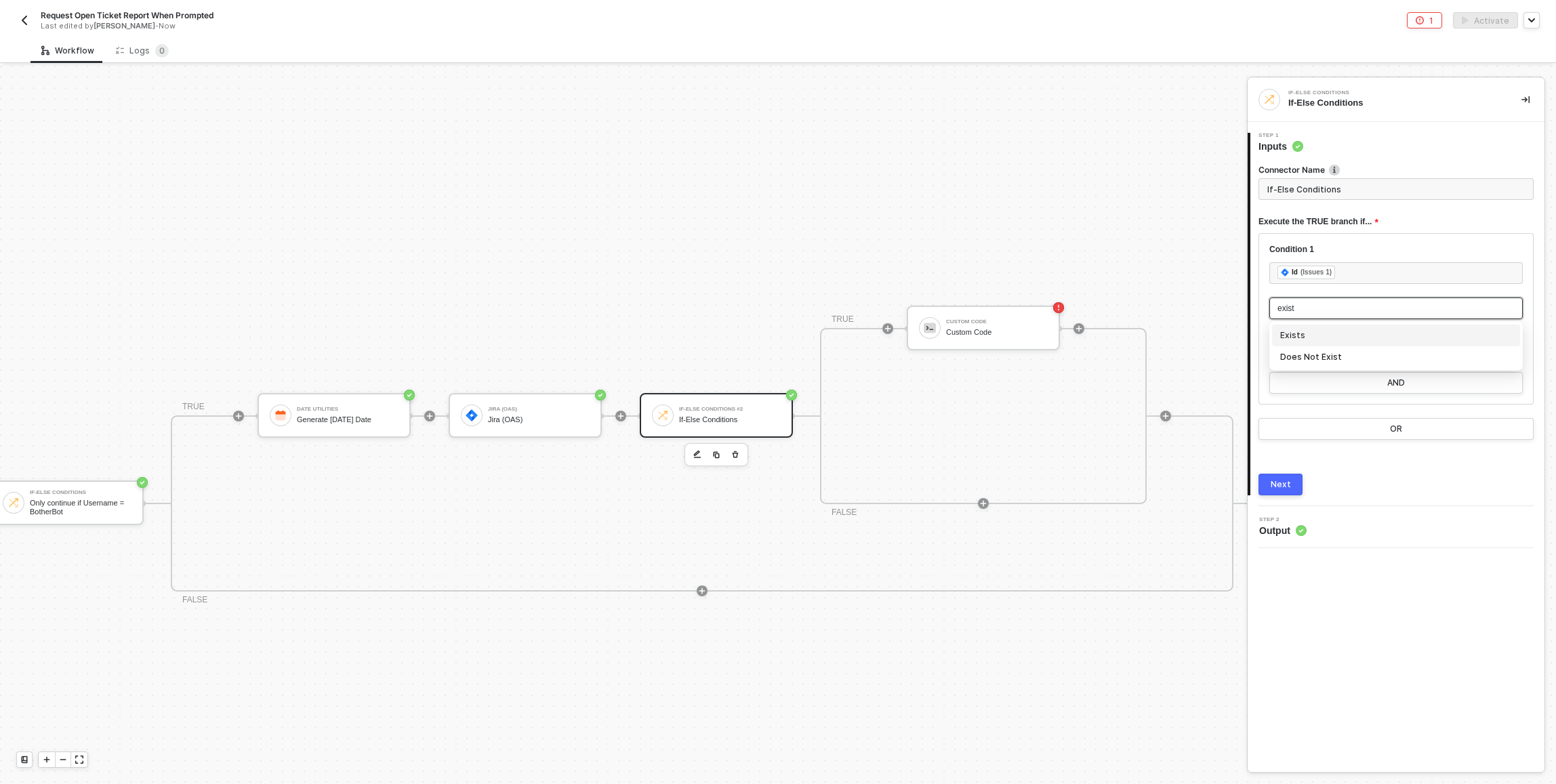
type input "exists"
click at [1333, 331] on div "Exists" at bounding box center [1396, 335] width 232 height 15
type input "Only continue if Id Exists"
click at [1314, 180] on input "Only continue if Id Exists" at bounding box center [1395, 188] width 275 height 21
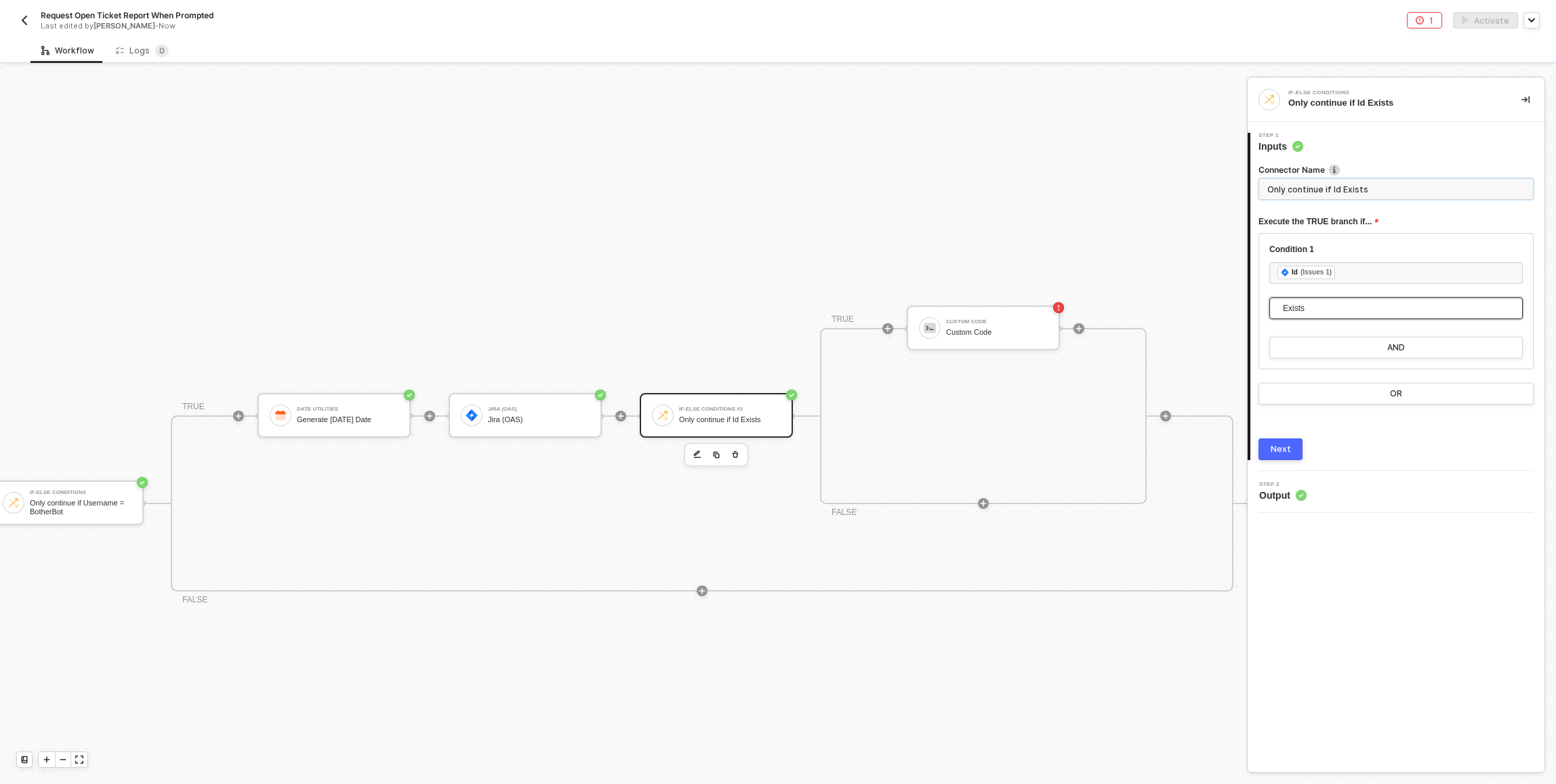
click at [1314, 180] on input "Only continue if Id Exists" at bounding box center [1395, 188] width 275 height 21
click at [1310, 197] on input "Only continue if Id Exists" at bounding box center [1395, 188] width 275 height 21
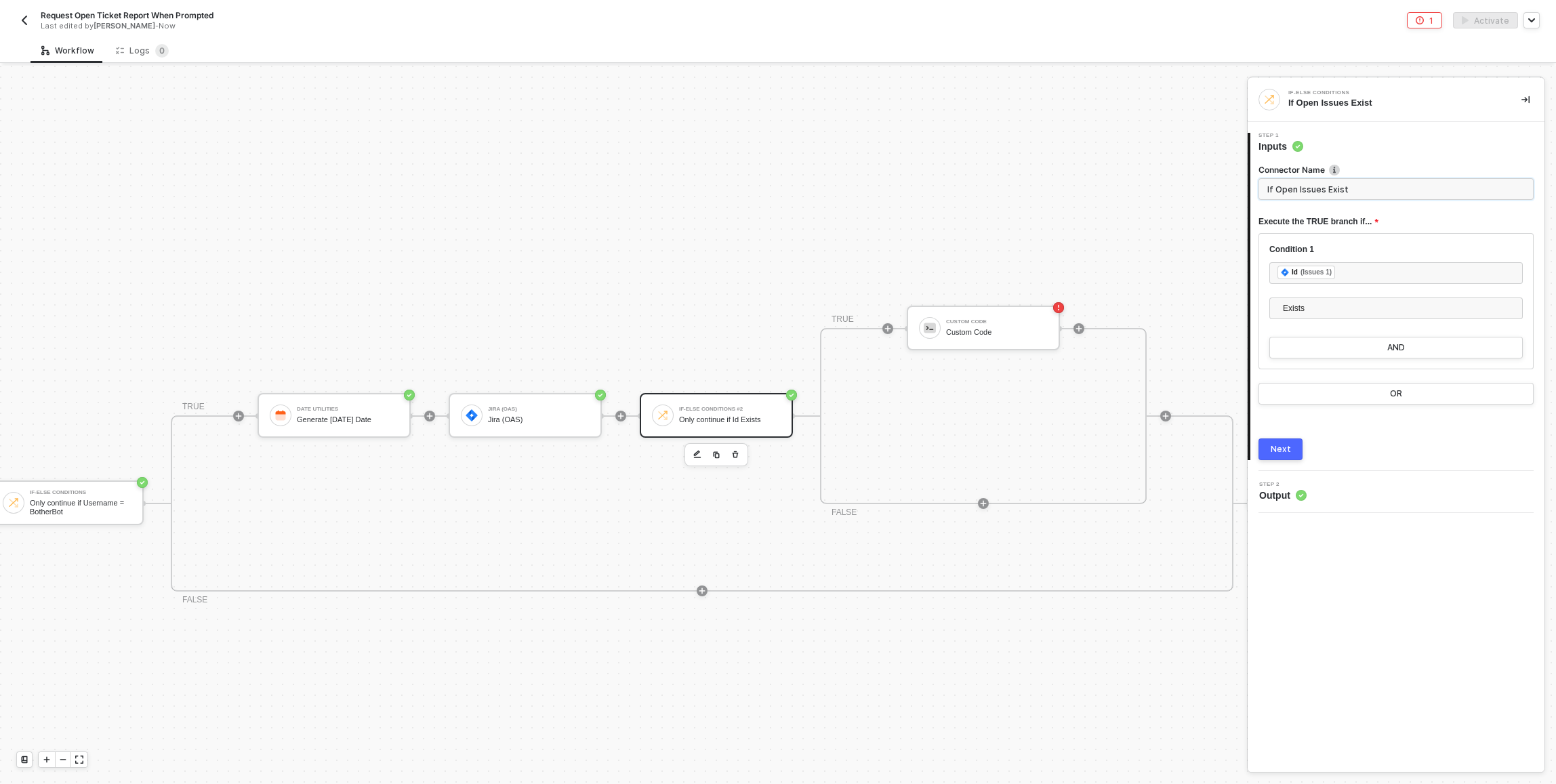
type input "If Open Issues Exist"
click at [760, 420] on div "Only continue if Id Exists" at bounding box center [730, 420] width 101 height 9
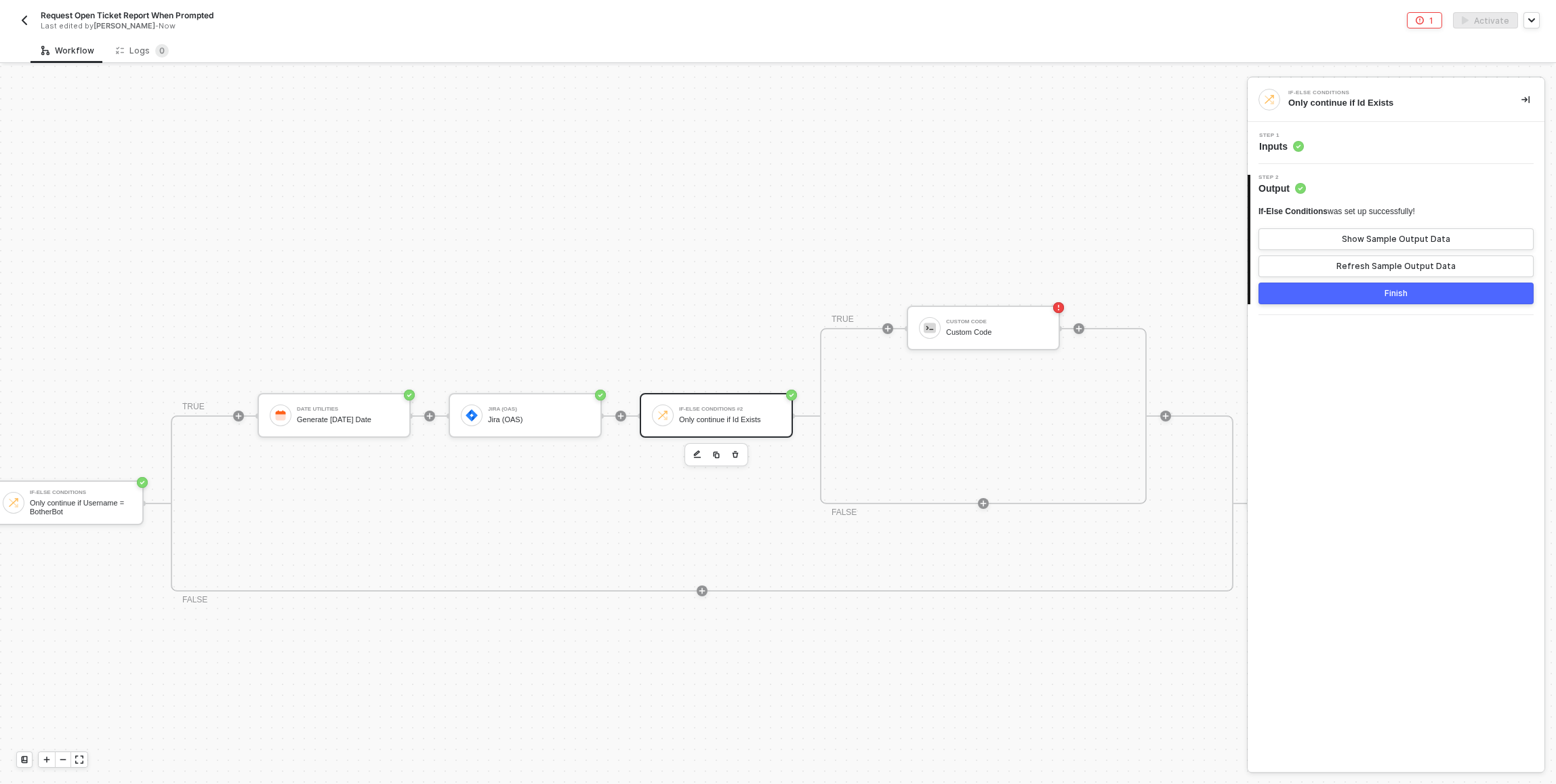
click at [1350, 142] on div "Step 1 Inputs" at bounding box center [1398, 142] width 293 height 20
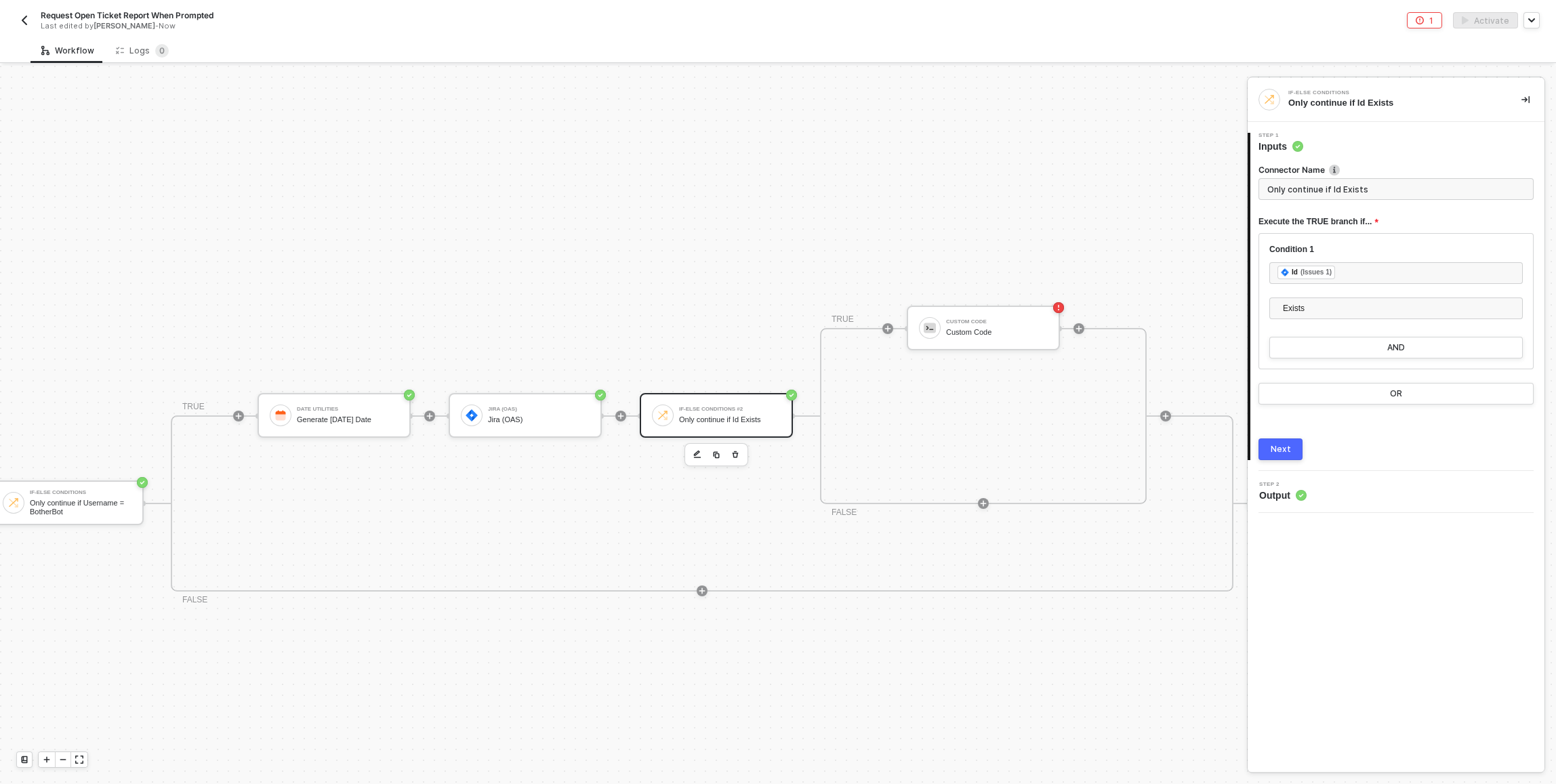
click at [1319, 187] on input "Only continue if Id Exists" at bounding box center [1395, 188] width 275 height 21
type input "If Open Issues Exist"
click at [1278, 445] on div "Next" at bounding box center [1280, 449] width 20 height 11
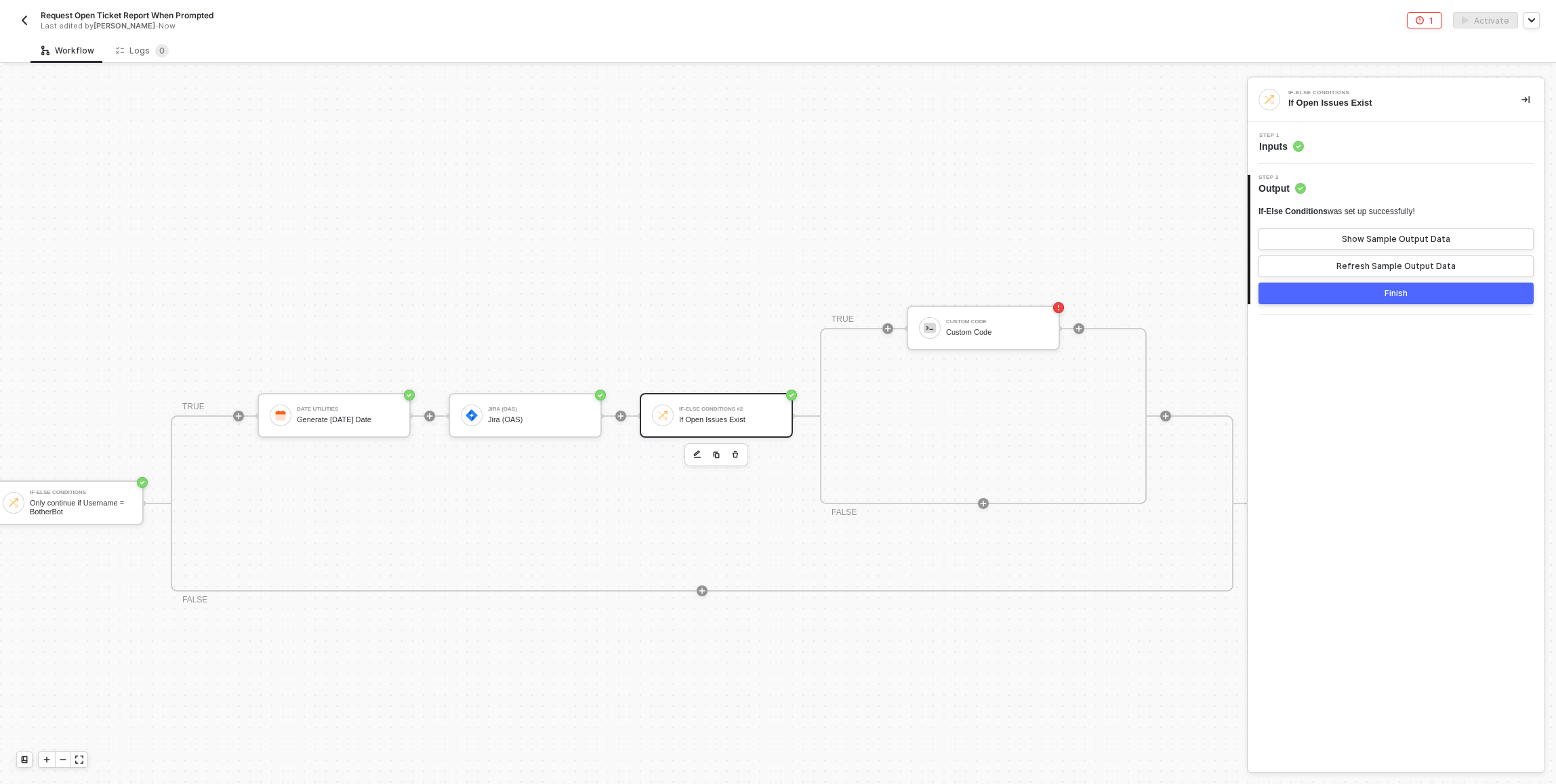
click at [1321, 138] on div "Step 1 Inputs" at bounding box center [1398, 142] width 293 height 20
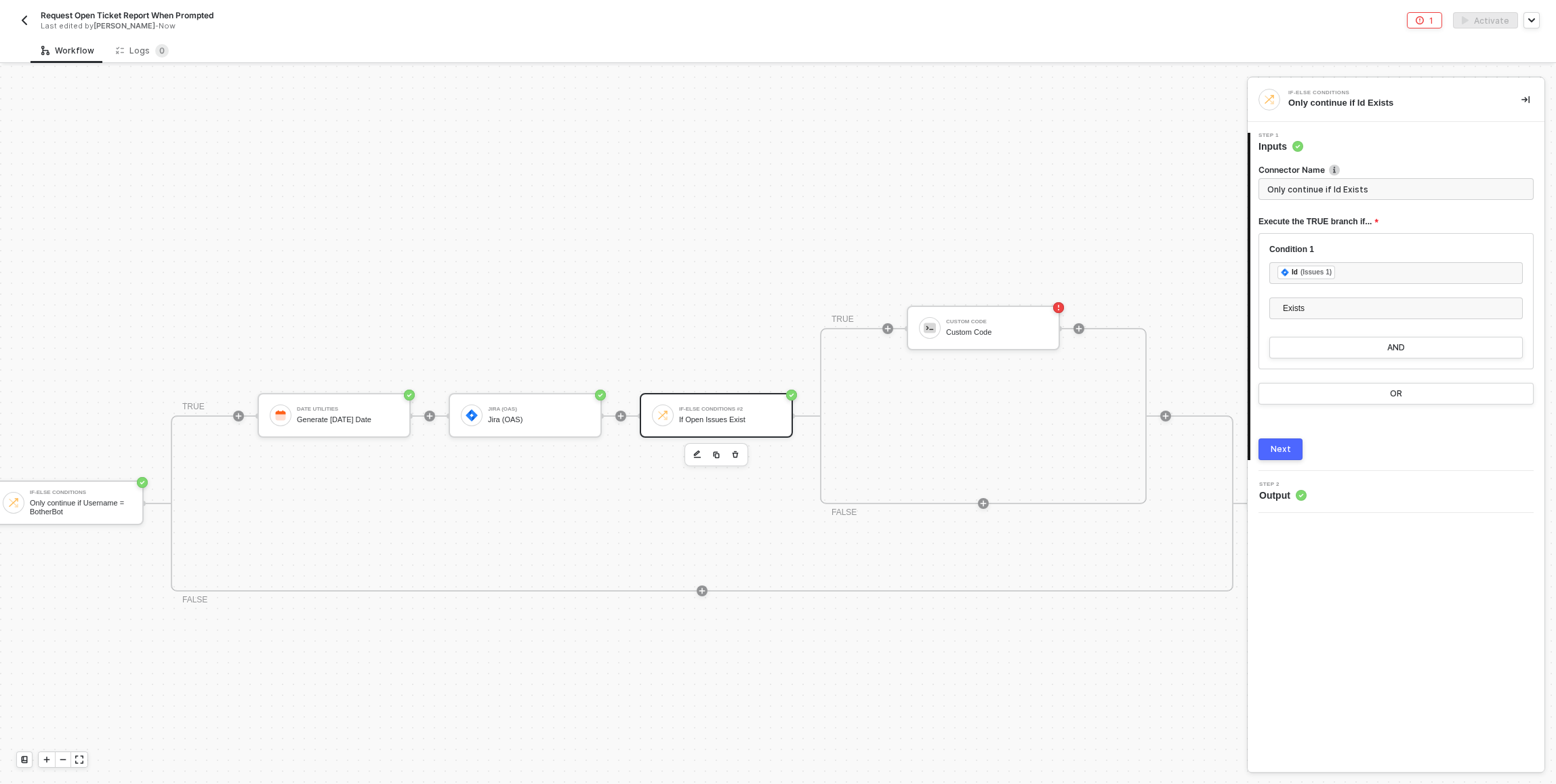
click at [1319, 184] on input "Only continue if Id Exists" at bounding box center [1395, 188] width 275 height 21
click at [970, 332] on div "Custom Code" at bounding box center [997, 332] width 101 height 9
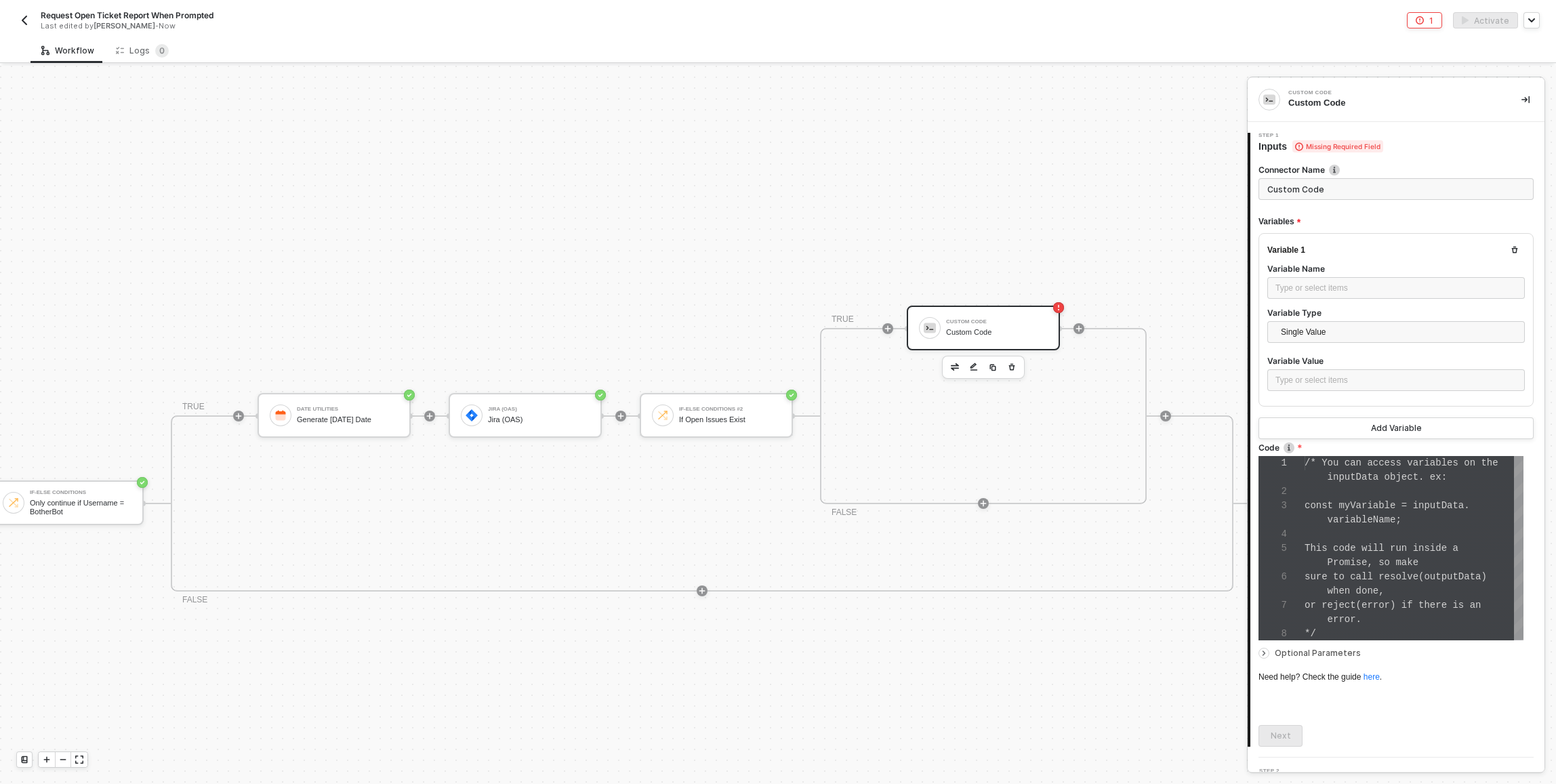
scroll to position [85, 0]
type input "Trim Fields"
click at [1349, 286] on div "Type or select items ﻿" at bounding box center [1395, 288] width 241 height 12
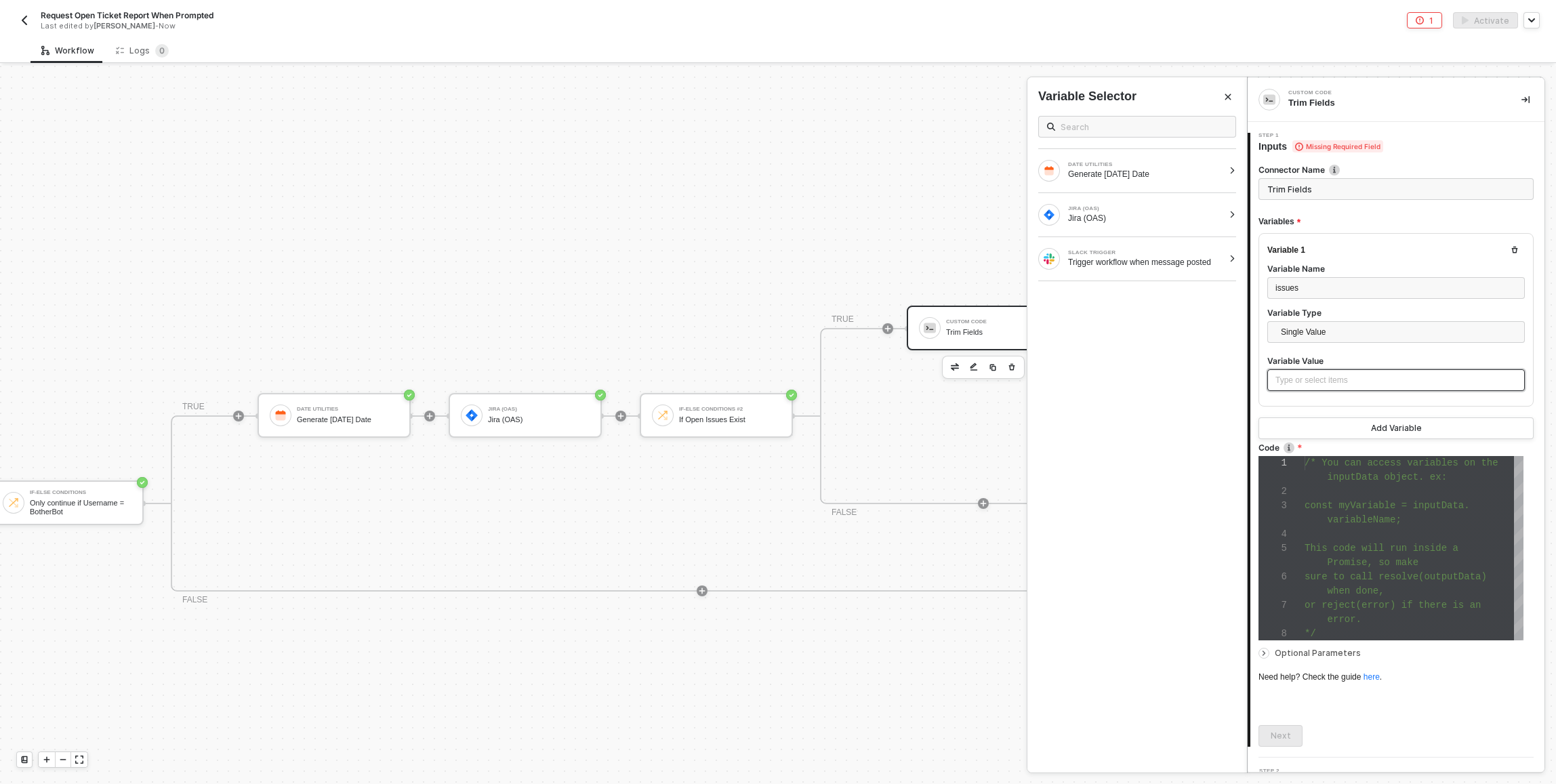
click at [1336, 380] on div "Type or select items ﻿" at bounding box center [1395, 380] width 241 height 12
click at [1122, 210] on div "JIRA (OAS)" at bounding box center [1145, 209] width 156 height 5
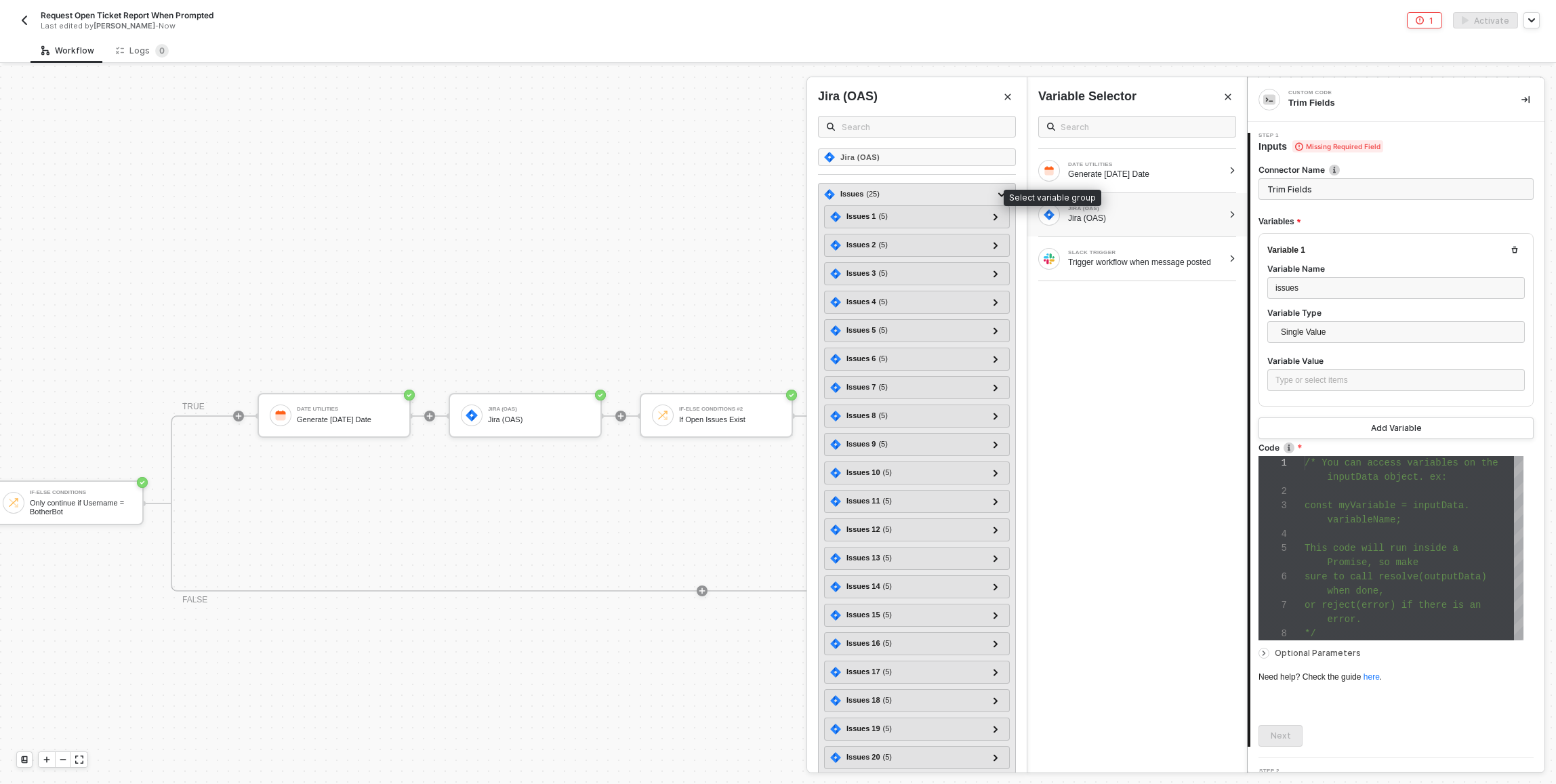
click at [917, 196] on div "Issues ( 25 )" at bounding box center [909, 195] width 170 height 16
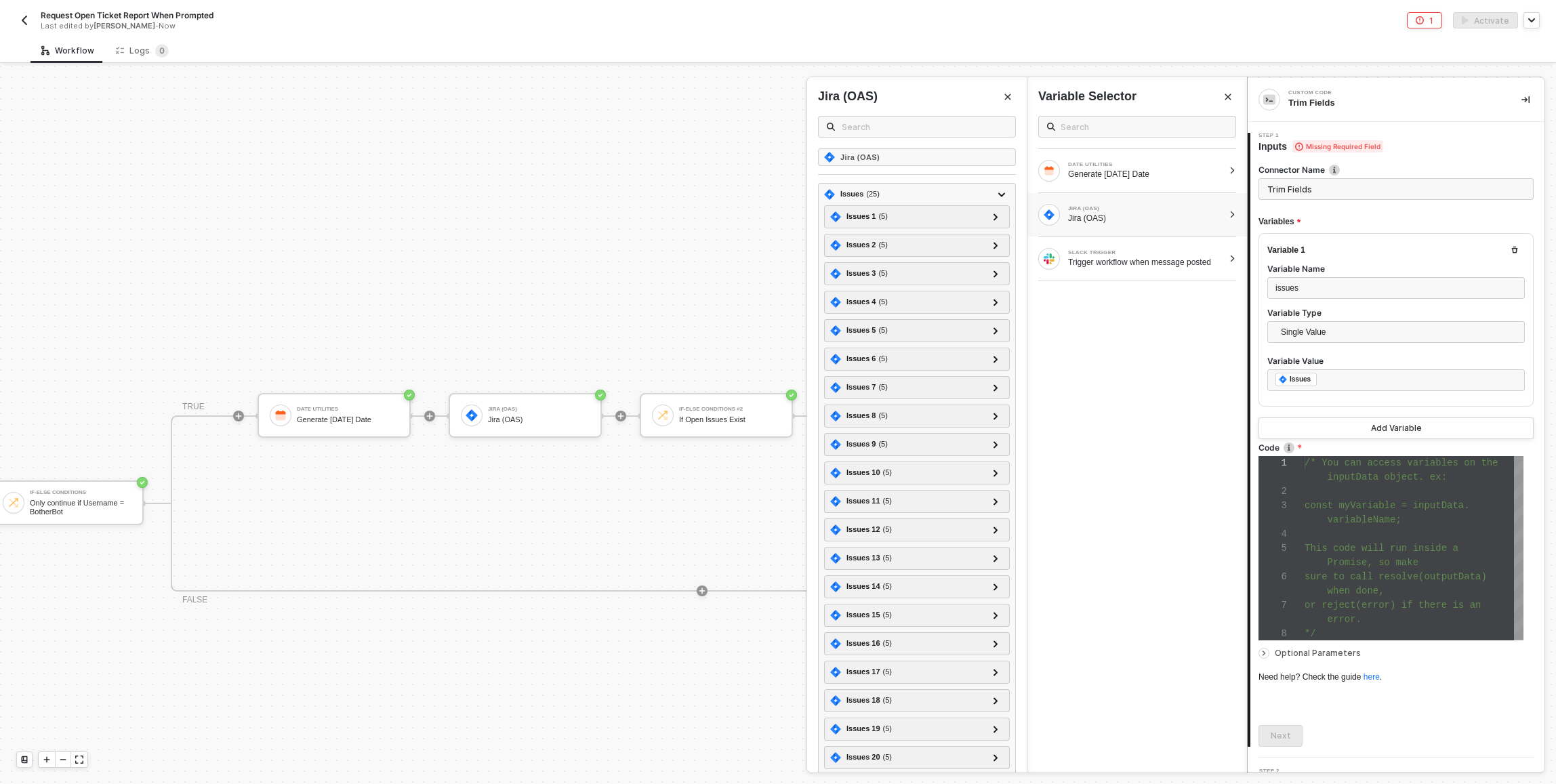
click at [1375, 573] on span "sure to call resolve(outputData)" at bounding box center [1395, 576] width 182 height 11
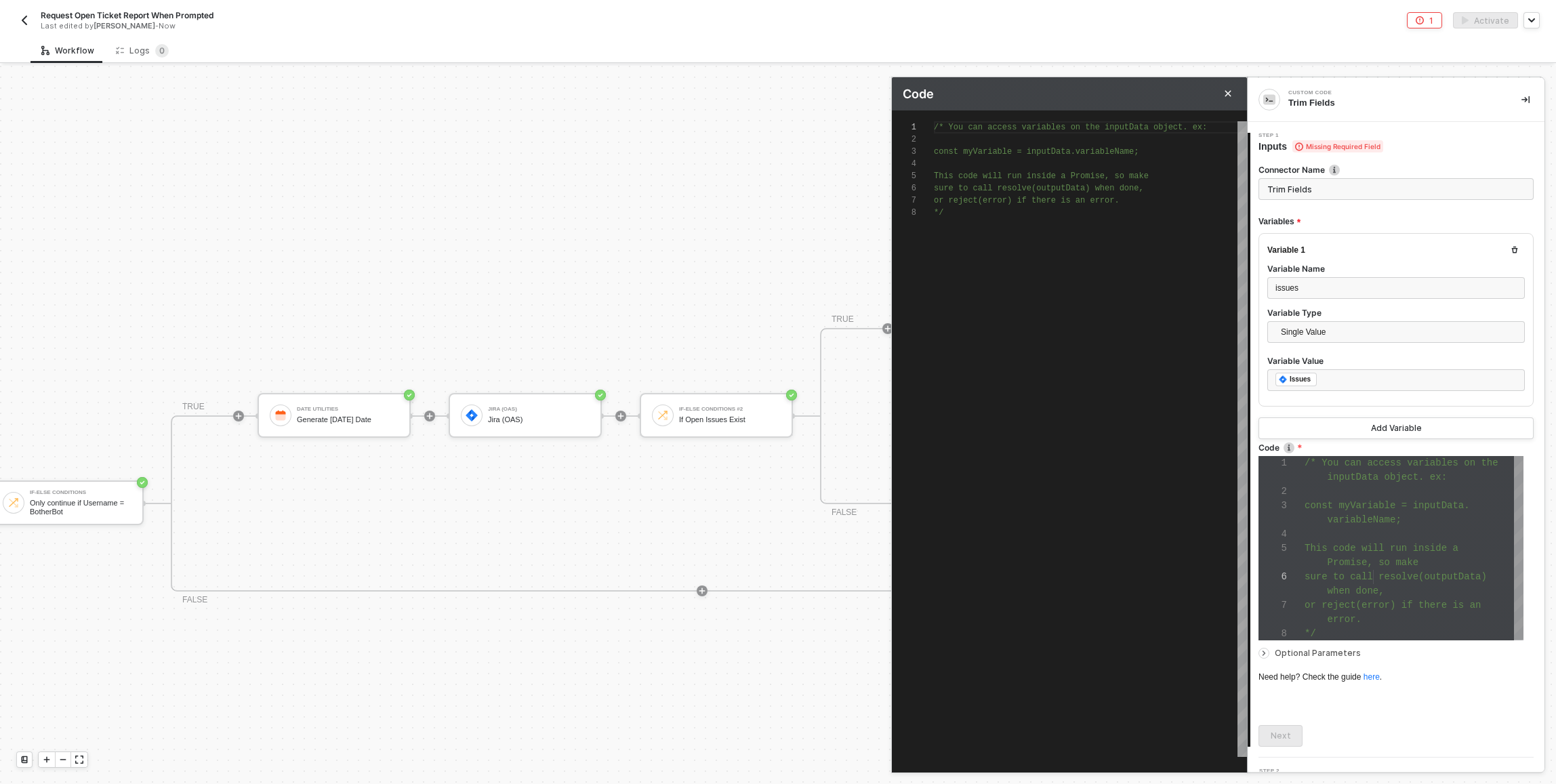
scroll to position [14, 0]
click at [1394, 492] on div at bounding box center [1414, 492] width 219 height 14
click at [1139, 395] on div "/* You can access variables on the inputData objec t. ex: const myVariable = in…" at bounding box center [1090, 438] width 313 height 636
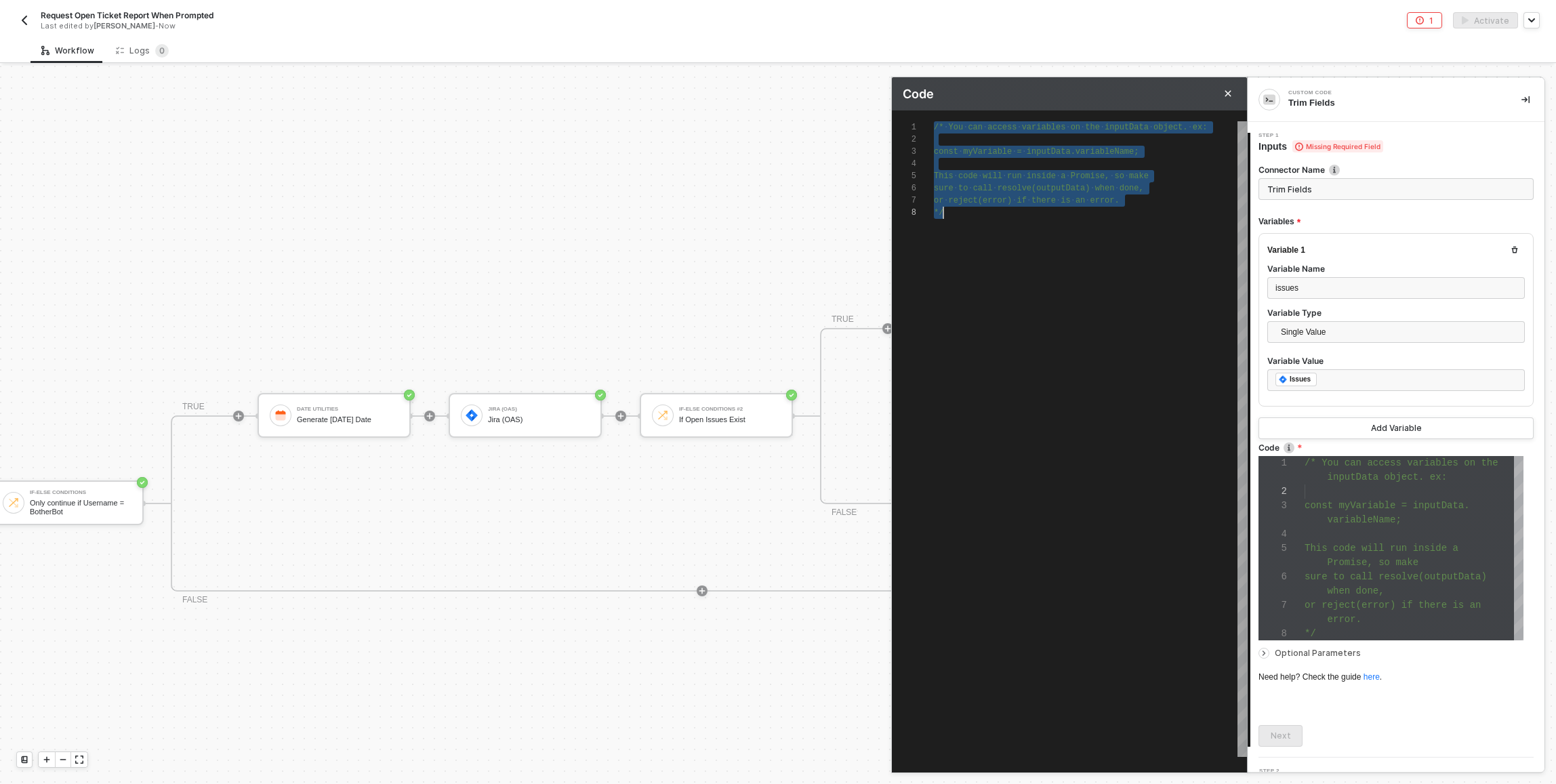
scroll to position [0, 10]
paste textarea "let formattedList = ''; trimmedIssues.forEach(issue => { formattedList += `${is…"
type textarea "const trimmedIssues = inputData.issues.map(issue => ({ key: issue.key, summary:…"
type textarea "let formattedList = ''; trimmedIssues.forEach(issue => { formattedList += `${is…"
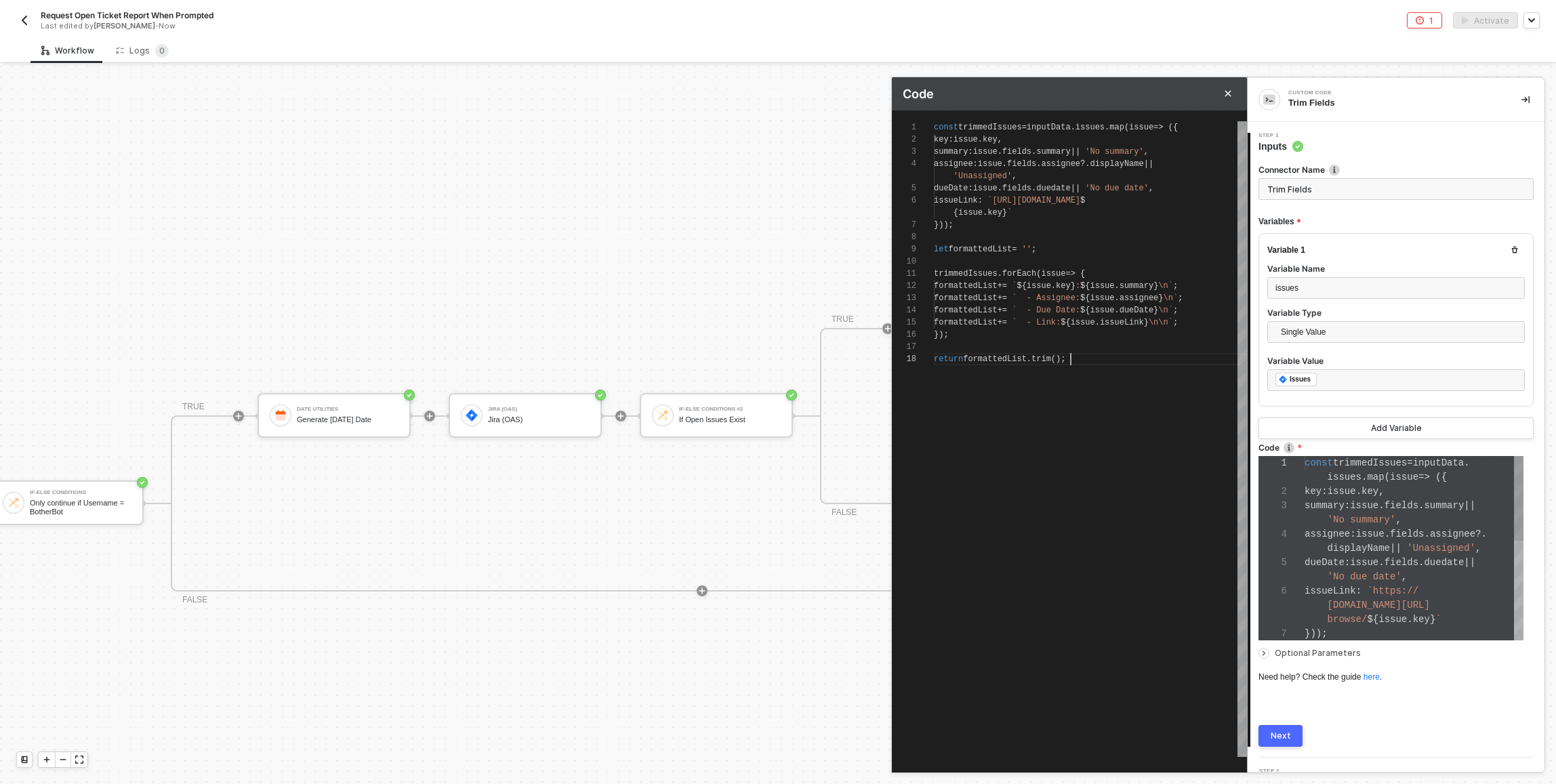
scroll to position [71, 0]
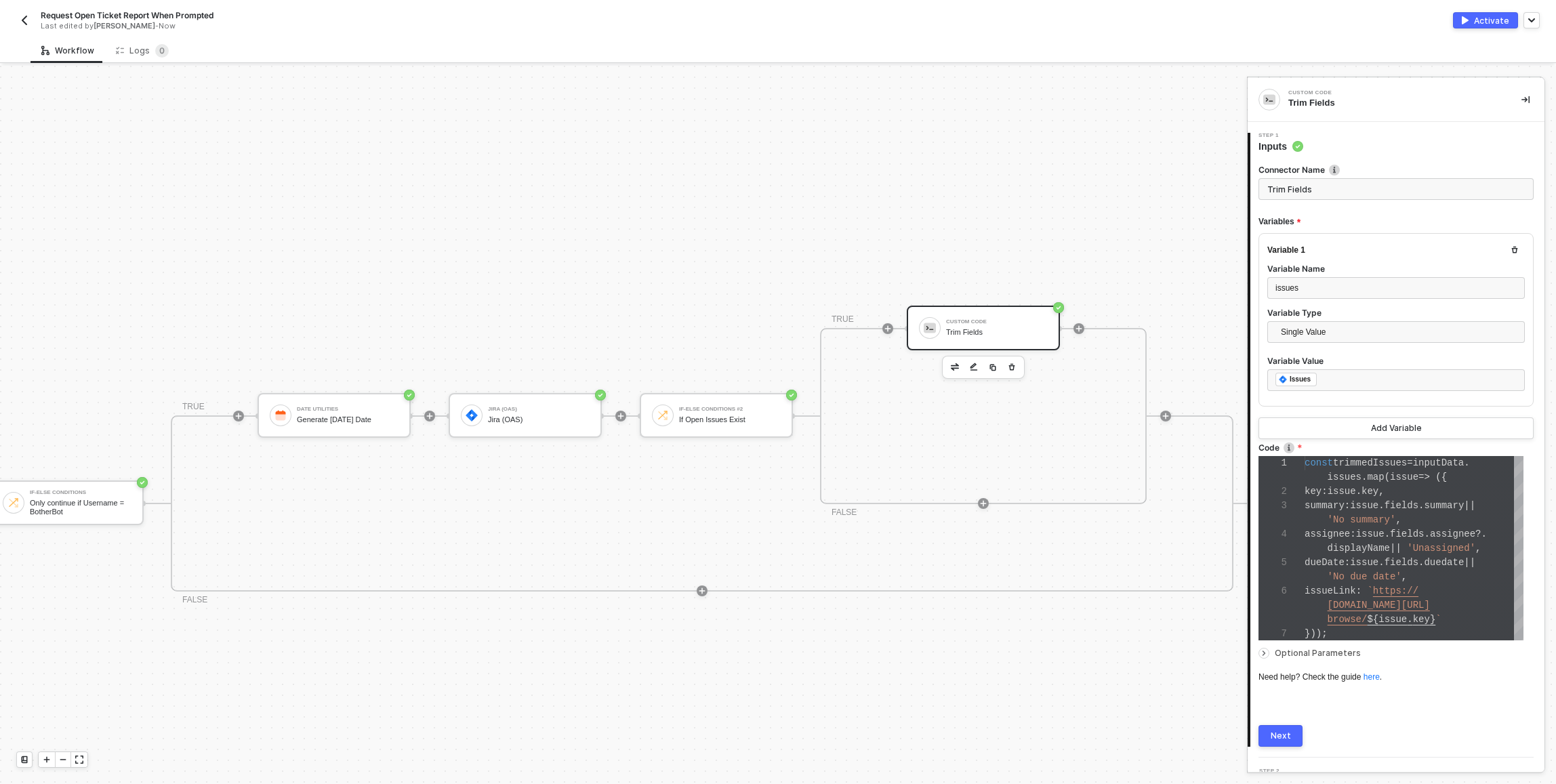
click at [1271, 731] on div "Next" at bounding box center [1280, 736] width 20 height 11
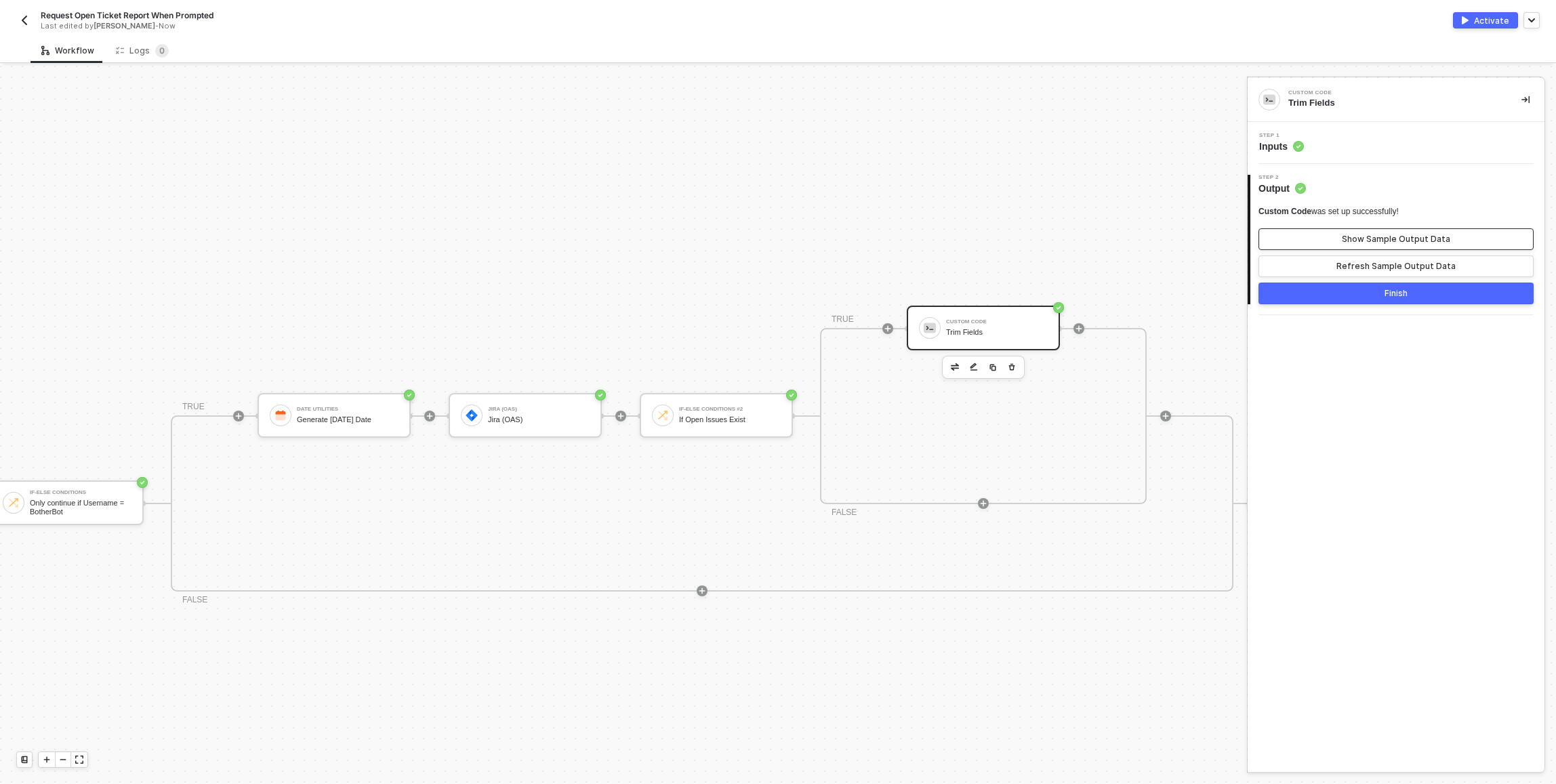
click at [1362, 237] on div "Show Sample Output Data" at bounding box center [1396, 239] width 108 height 11
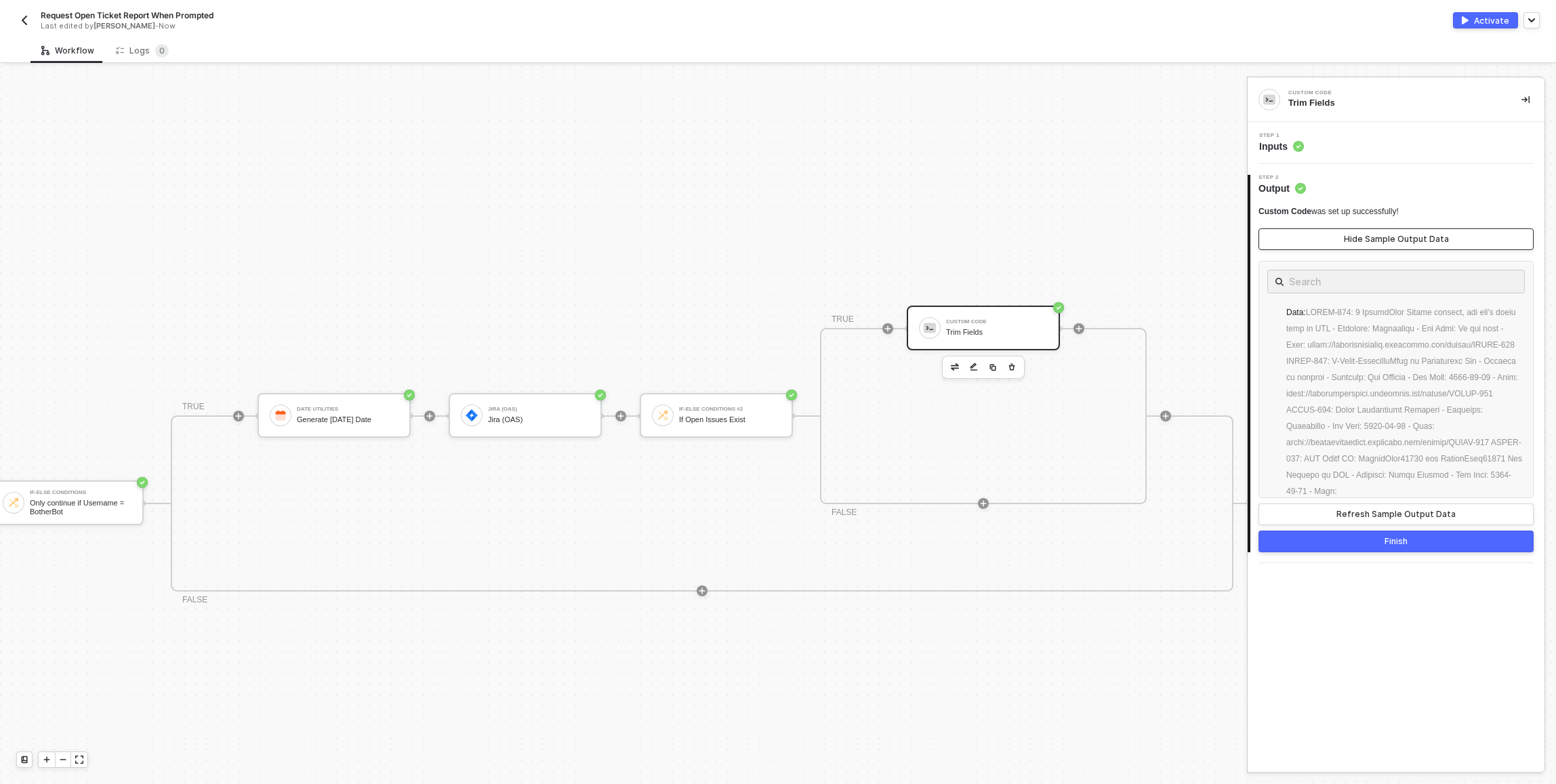
click at [1366, 241] on div "Hide Sample Output Data" at bounding box center [1396, 239] width 105 height 11
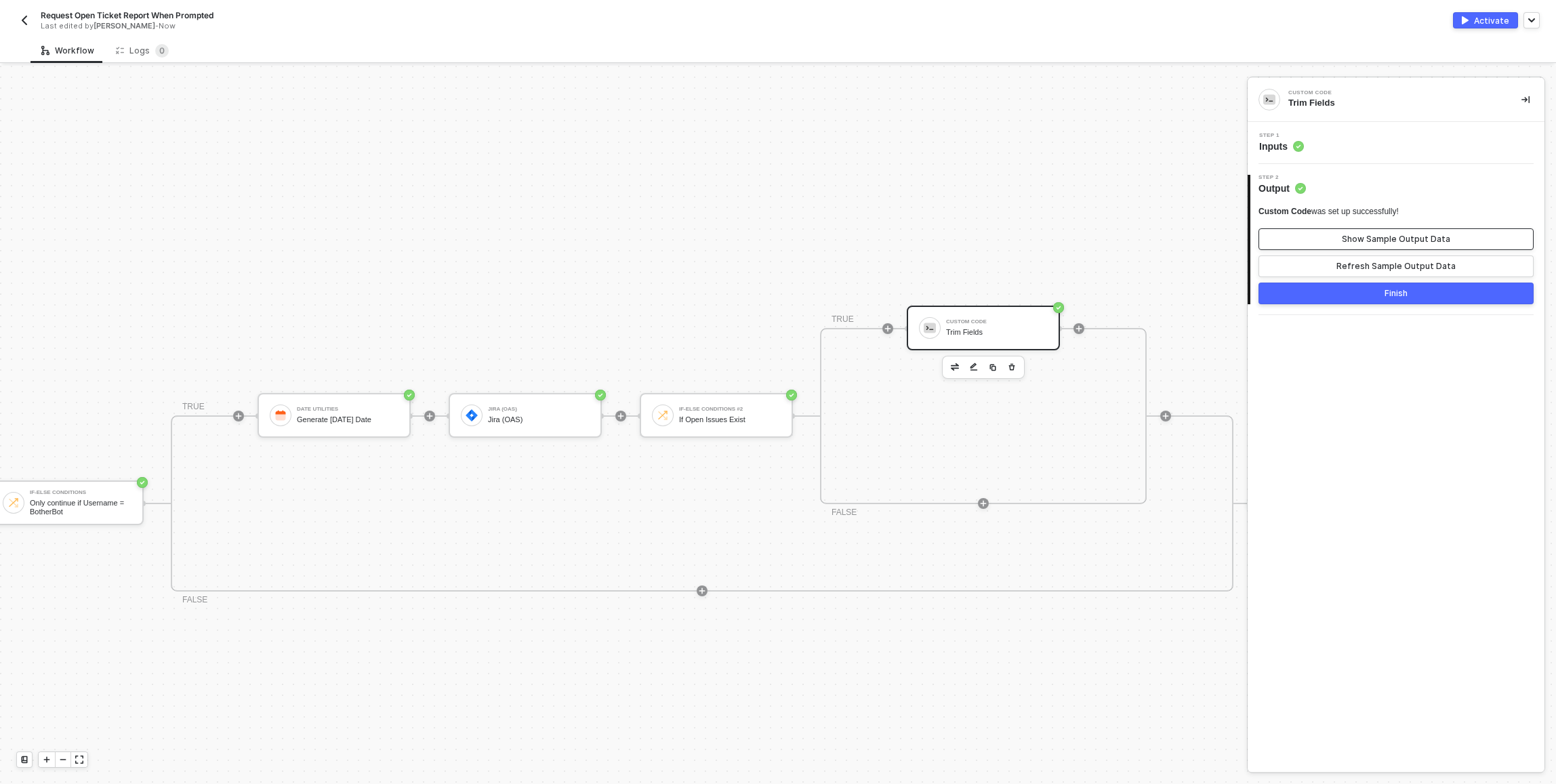
click at [1361, 235] on div "Show Sample Output Data" at bounding box center [1396, 239] width 108 height 11
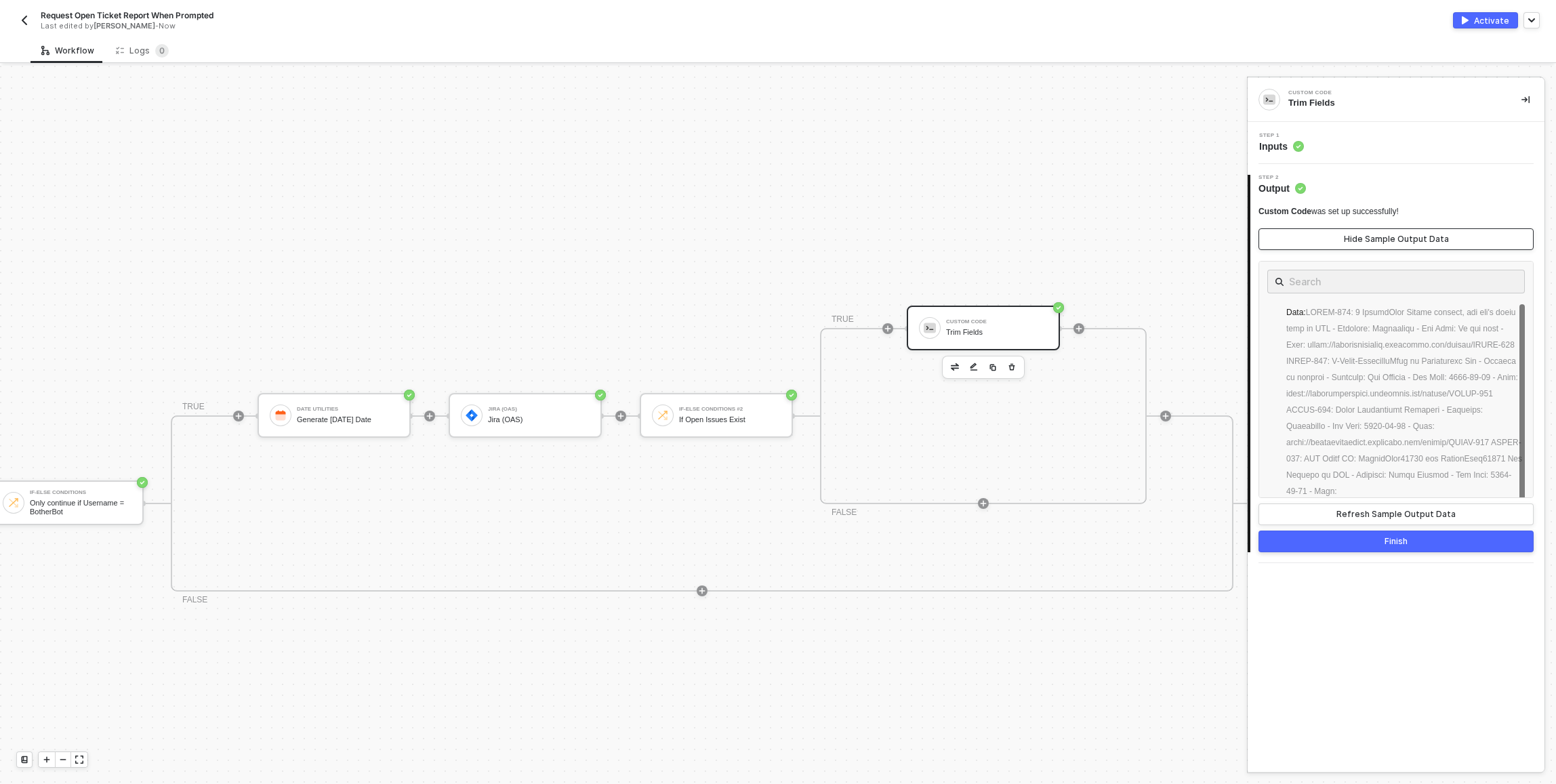
click at [1361, 235] on div "Hide Sample Output Data" at bounding box center [1396, 239] width 105 height 11
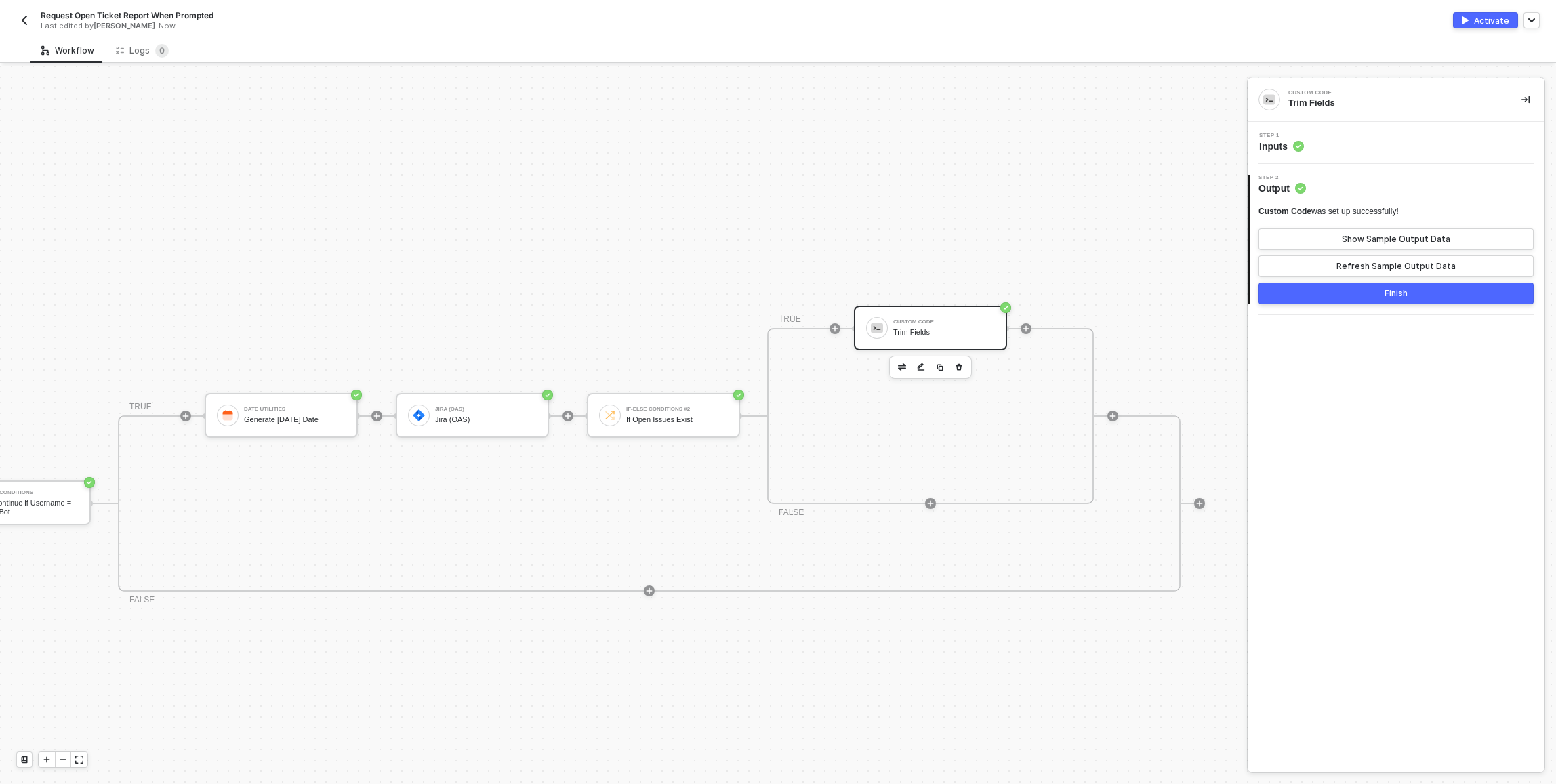
scroll to position [293, 271]
drag, startPoint x: 1023, startPoint y: 324, endPoint x: 1063, endPoint y: 352, distance: 48.8
click at [1023, 324] on icon "icon-play" at bounding box center [1024, 328] width 8 height 8
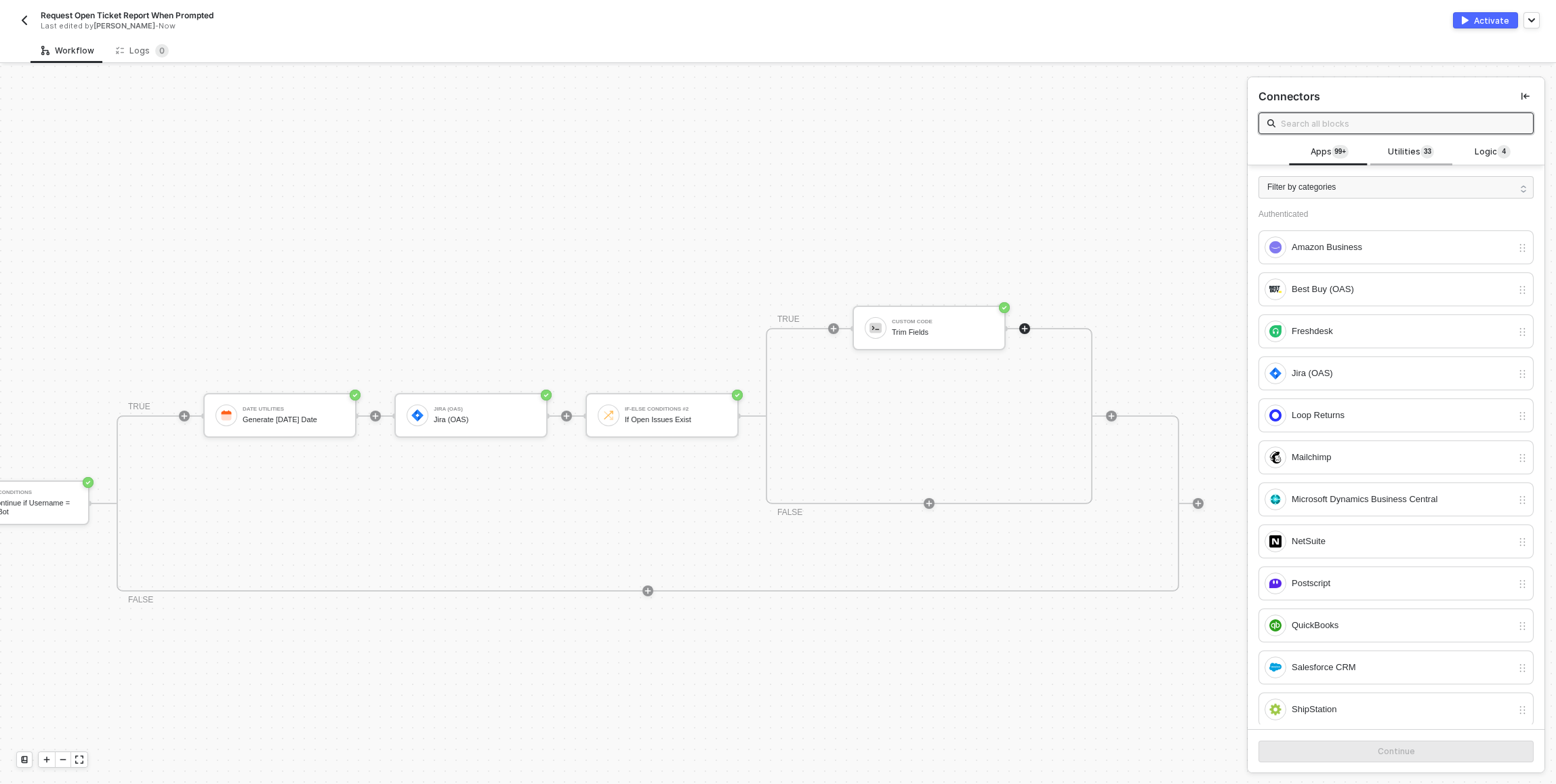
click at [1396, 156] on span "Utilities 3 3" at bounding box center [1411, 152] width 46 height 15
click at [1335, 126] on input "text" at bounding box center [1402, 123] width 244 height 15
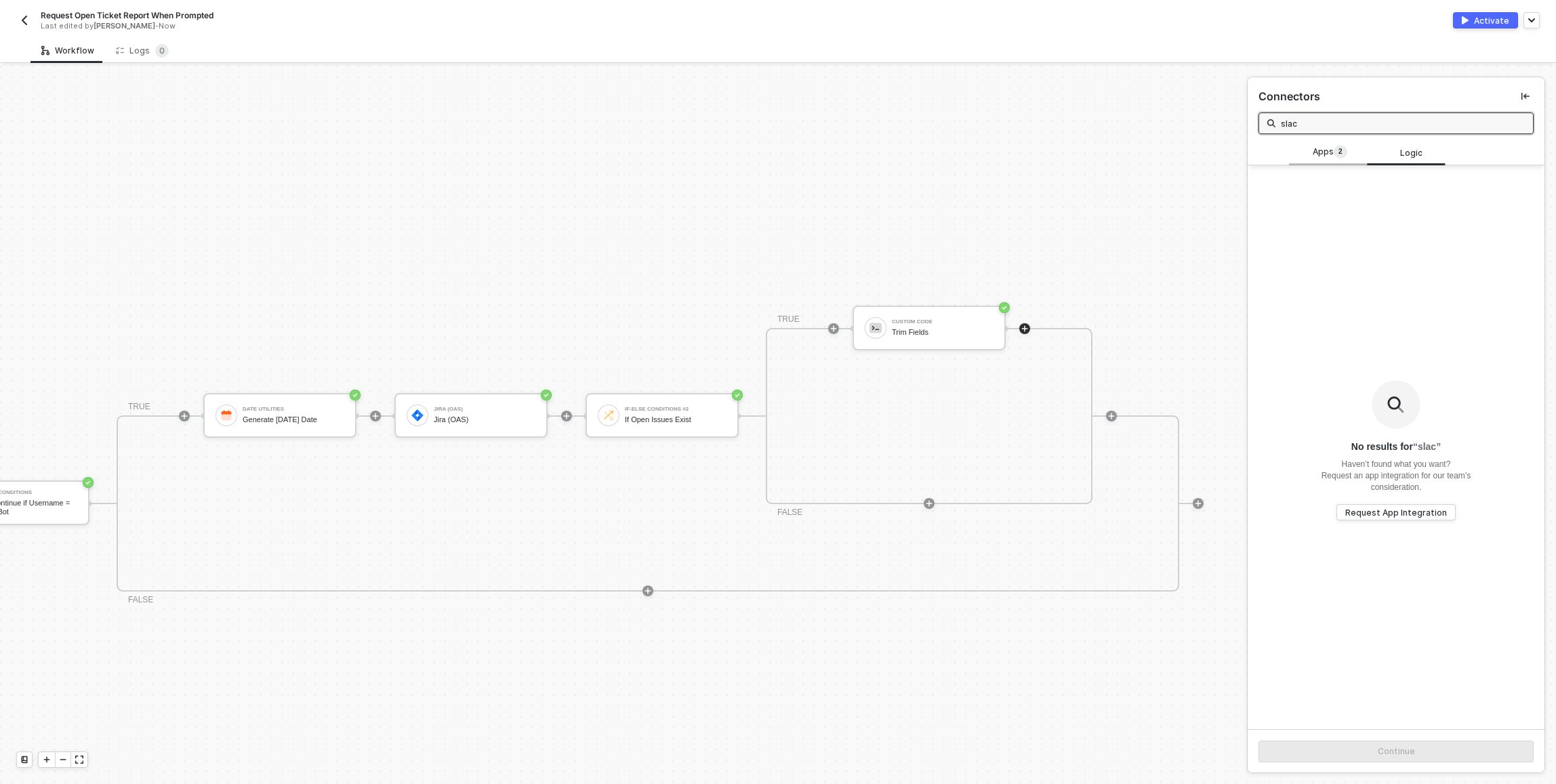
type input "slac"
click at [1308, 155] on div "Apps 2" at bounding box center [1329, 152] width 60 height 15
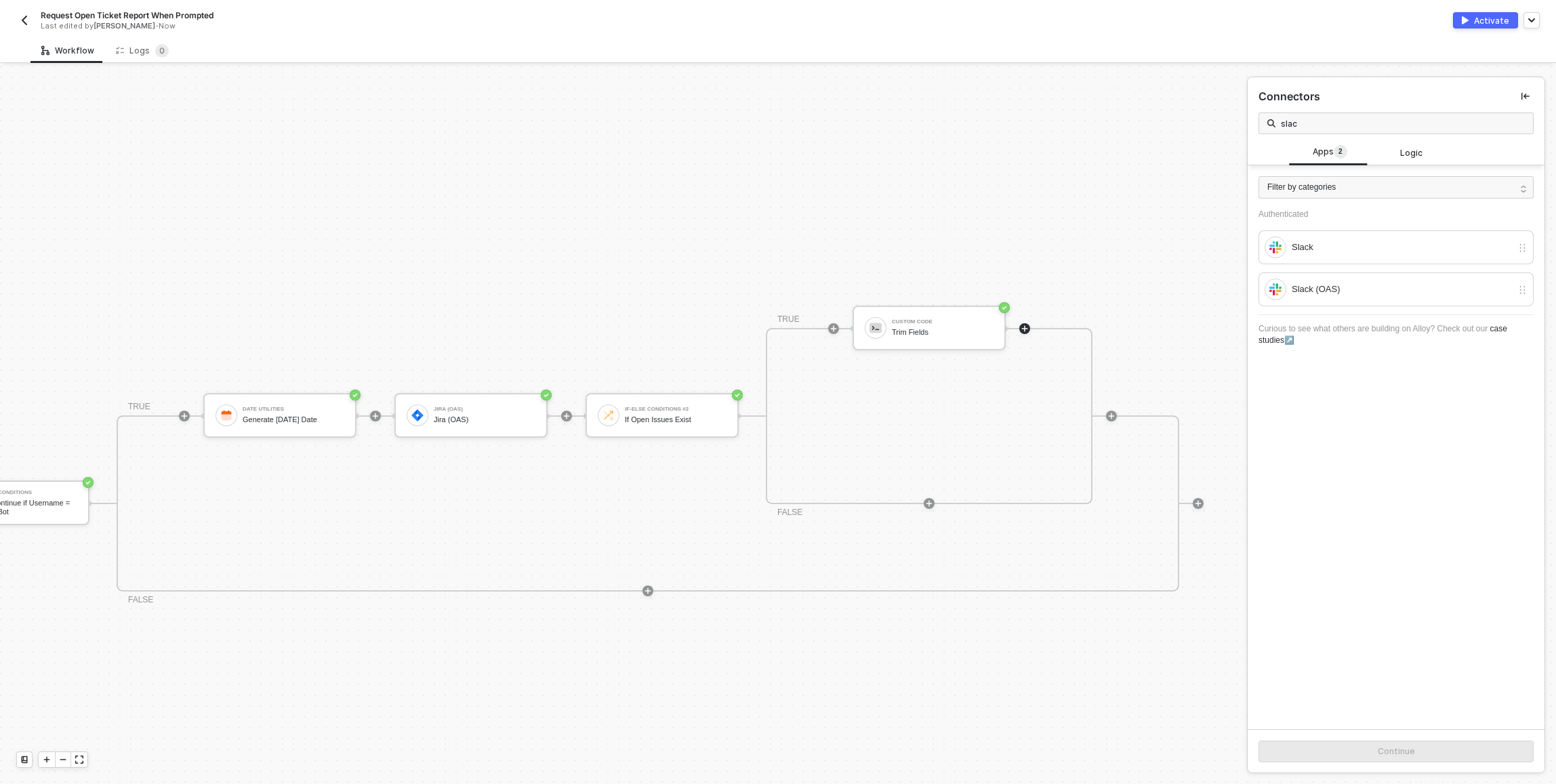
click at [1330, 269] on div "Authenticated Slack Slack (OAS)" at bounding box center [1395, 257] width 275 height 97
click at [1337, 284] on div "Slack (OAS)" at bounding box center [1401, 289] width 221 height 15
click at [1403, 757] on button "Continue" at bounding box center [1395, 751] width 275 height 21
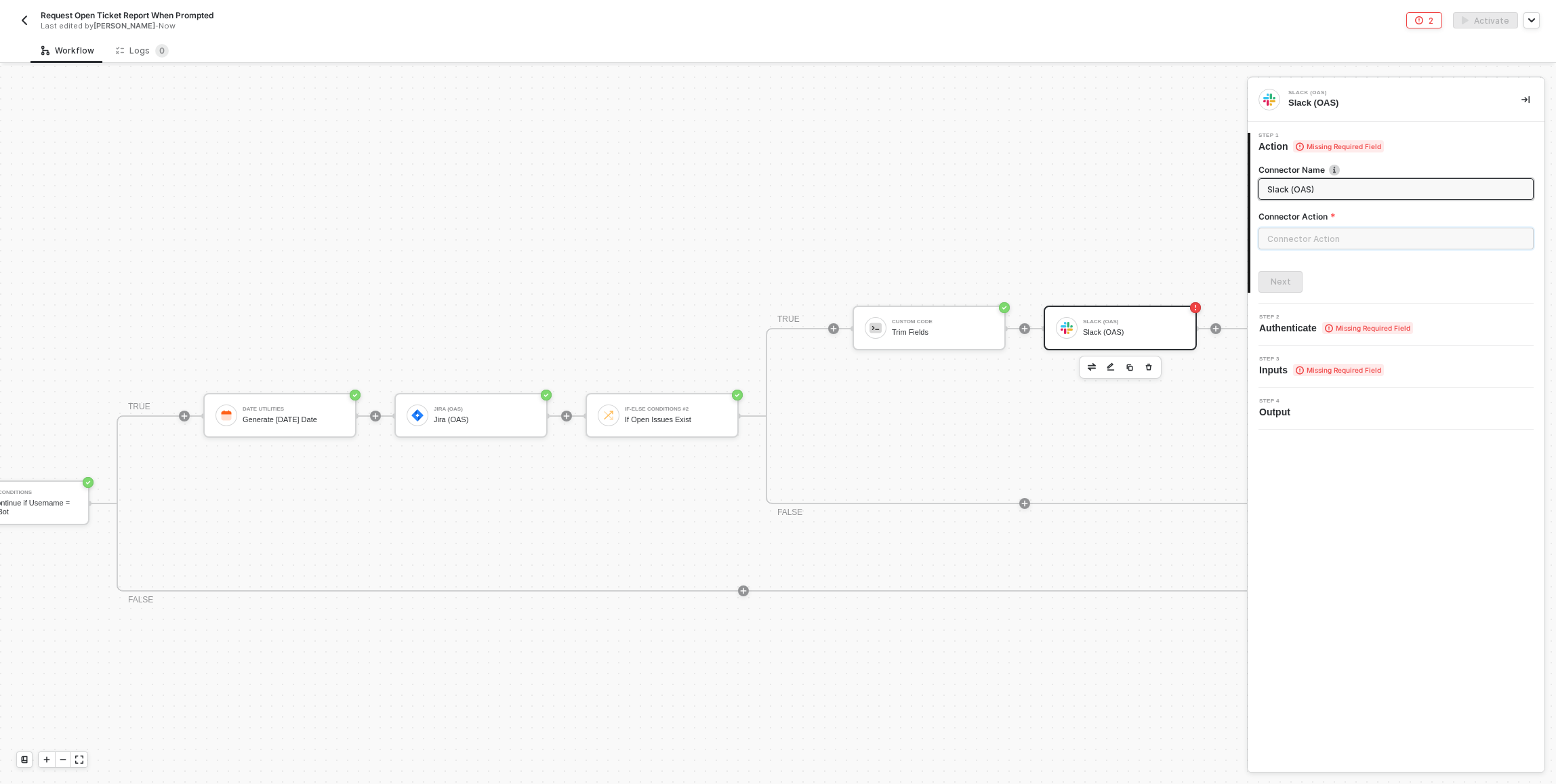
click at [1326, 241] on input "text" at bounding box center [1395, 238] width 275 height 21
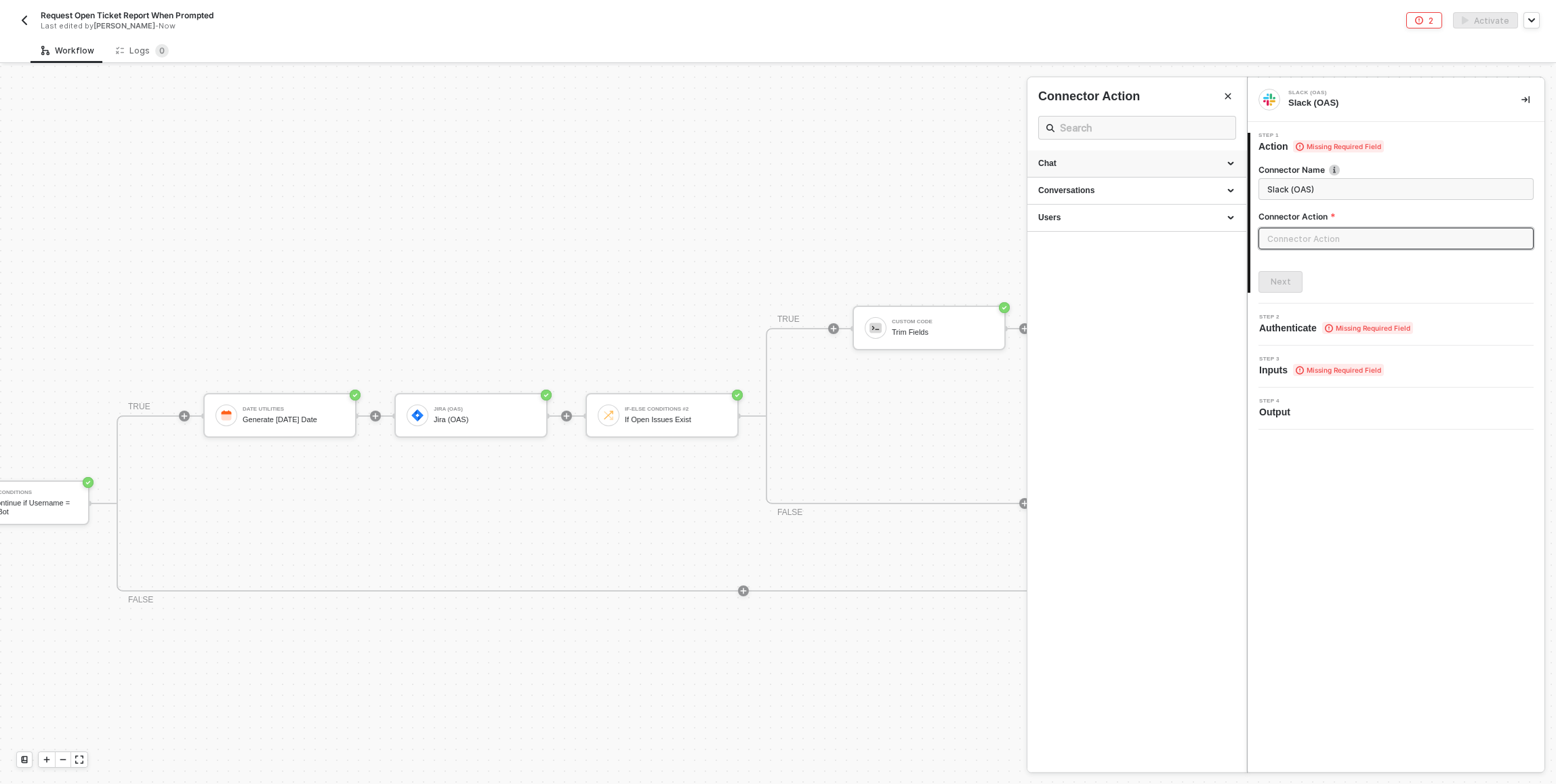
click at [1142, 171] on div "Chat" at bounding box center [1136, 164] width 219 height 27
click at [1322, 187] on input "Slack (OAS)" at bounding box center [1394, 188] width 255 height 15
type input "slack"
click at [847, 269] on div at bounding box center [778, 425] width 1556 height 718
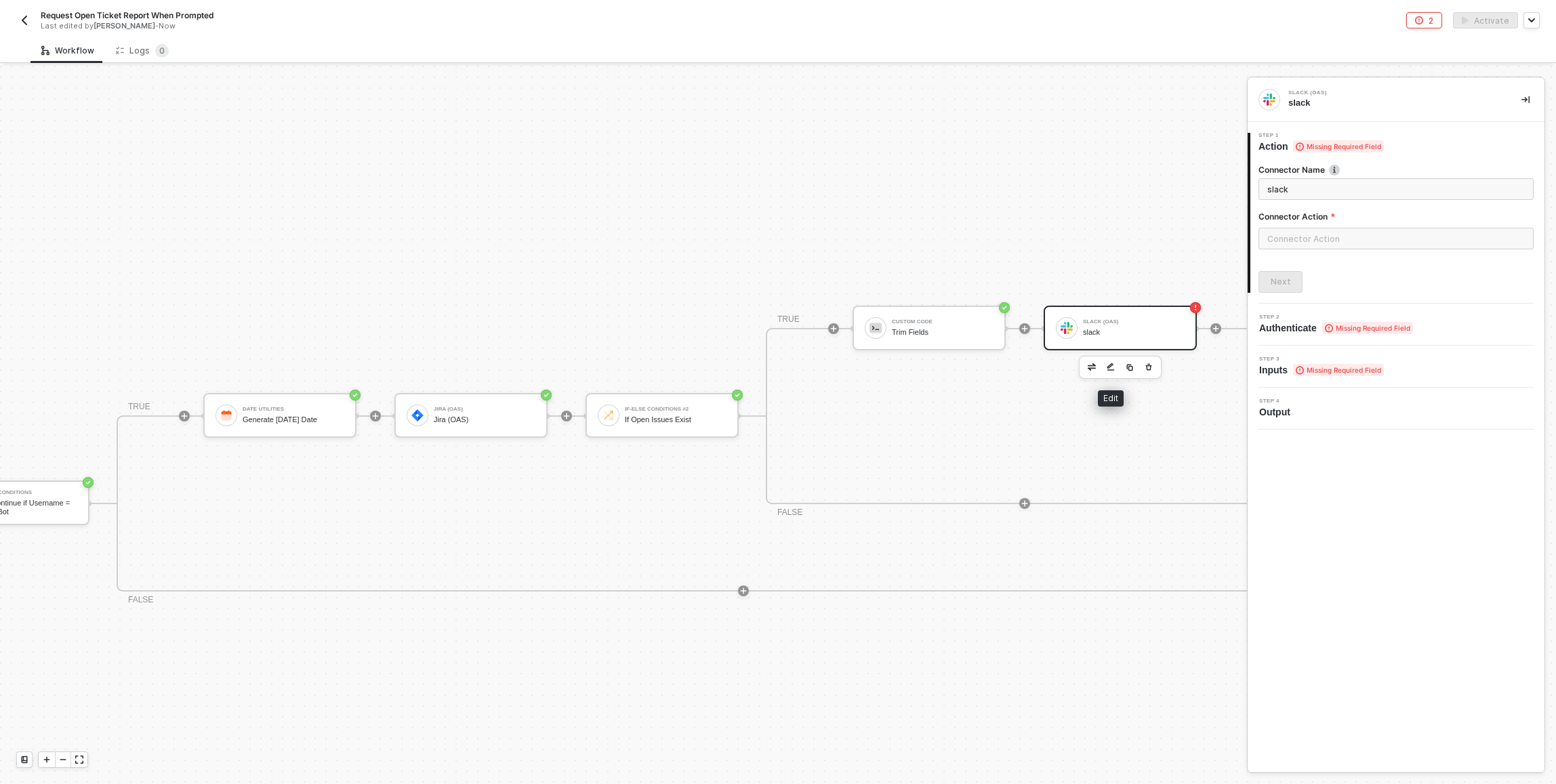
click at [1095, 366] on img "button" at bounding box center [1091, 366] width 8 height 7
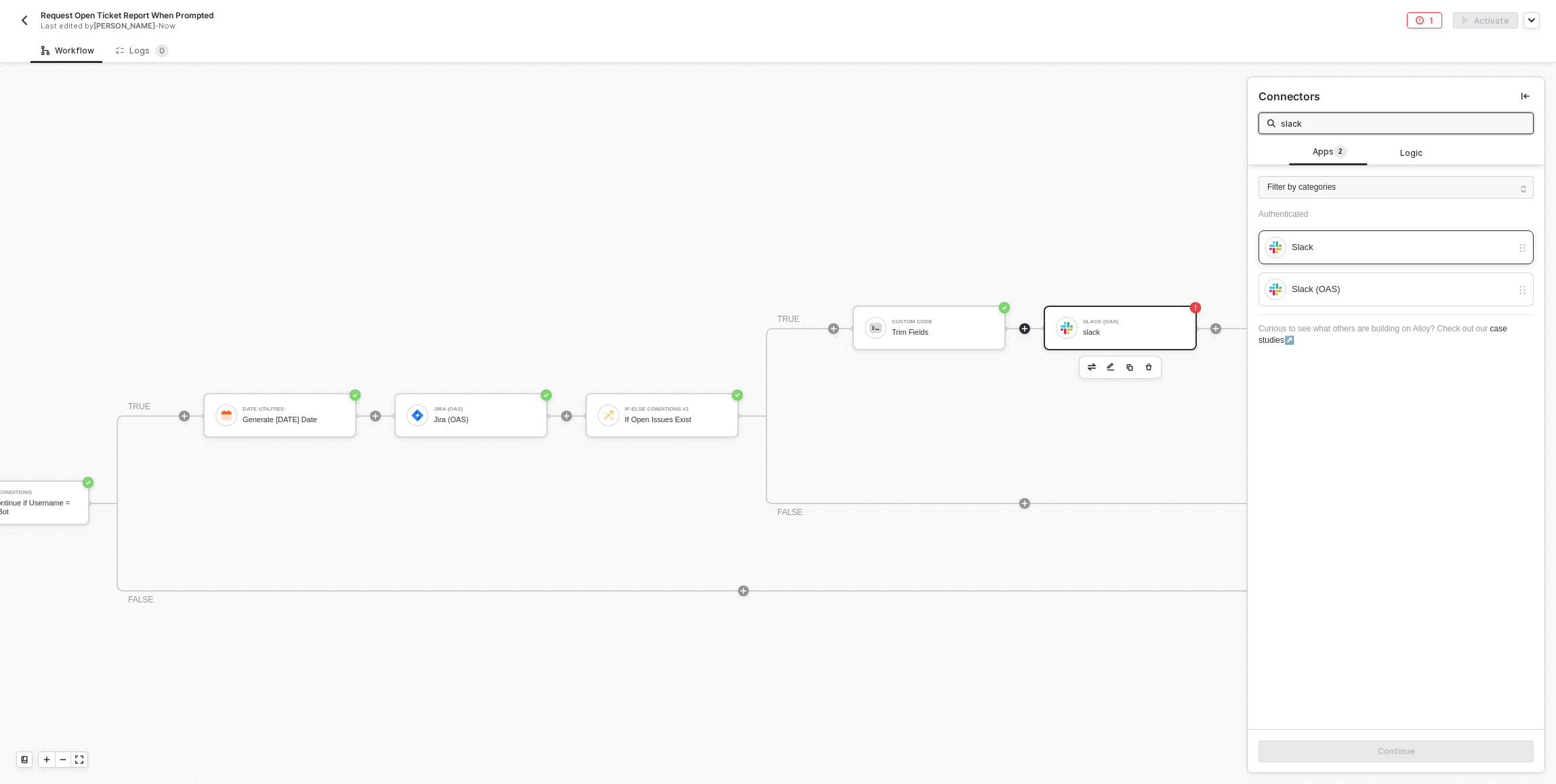
type input "slack"
click at [1303, 250] on div "Slack" at bounding box center [1401, 247] width 221 height 15
click at [1424, 739] on div "Continue" at bounding box center [1396, 751] width 297 height 44
click at [1424, 741] on button "Continue" at bounding box center [1395, 751] width 275 height 21
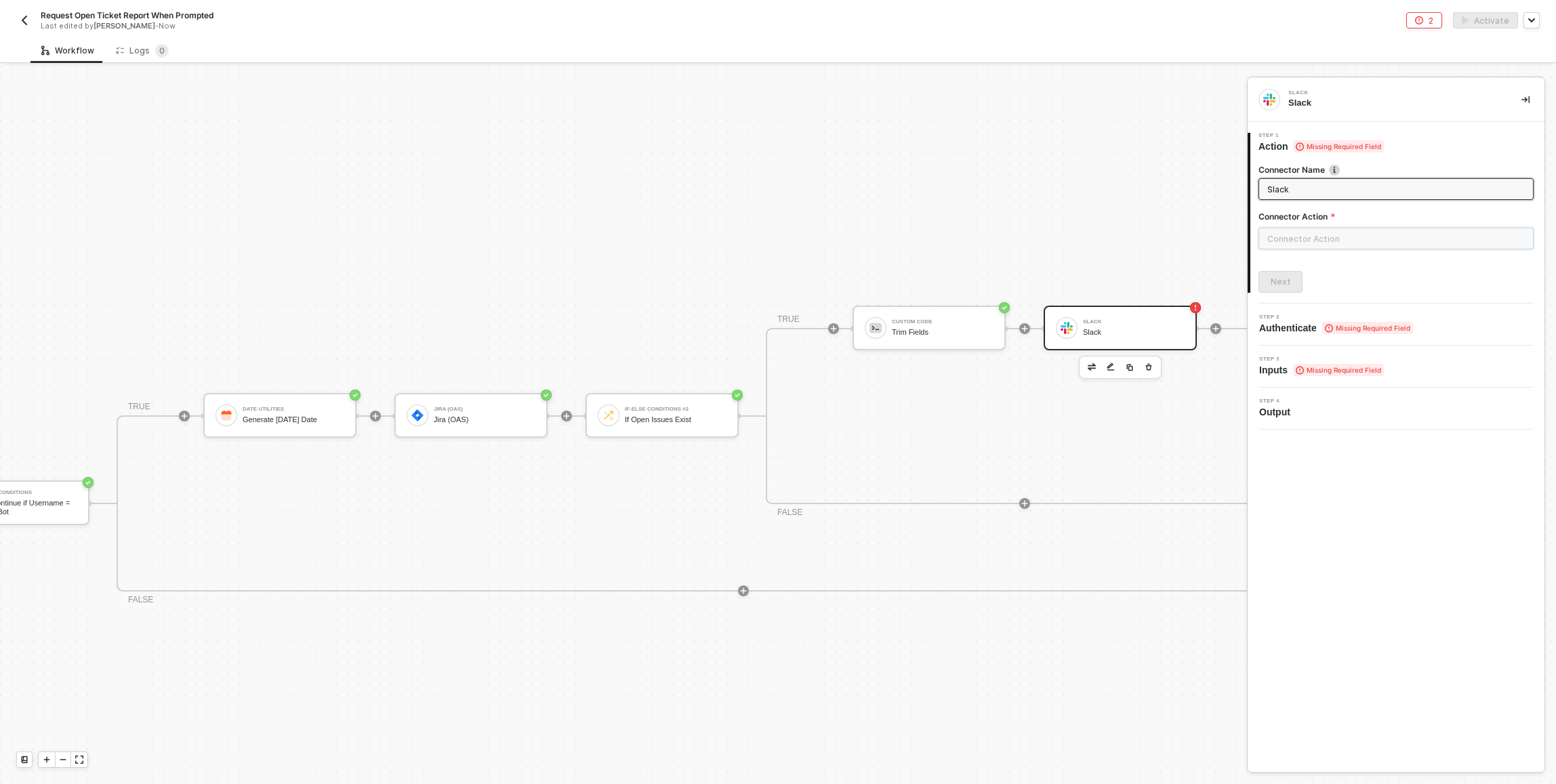
click at [1333, 237] on input "text" at bounding box center [1395, 238] width 275 height 21
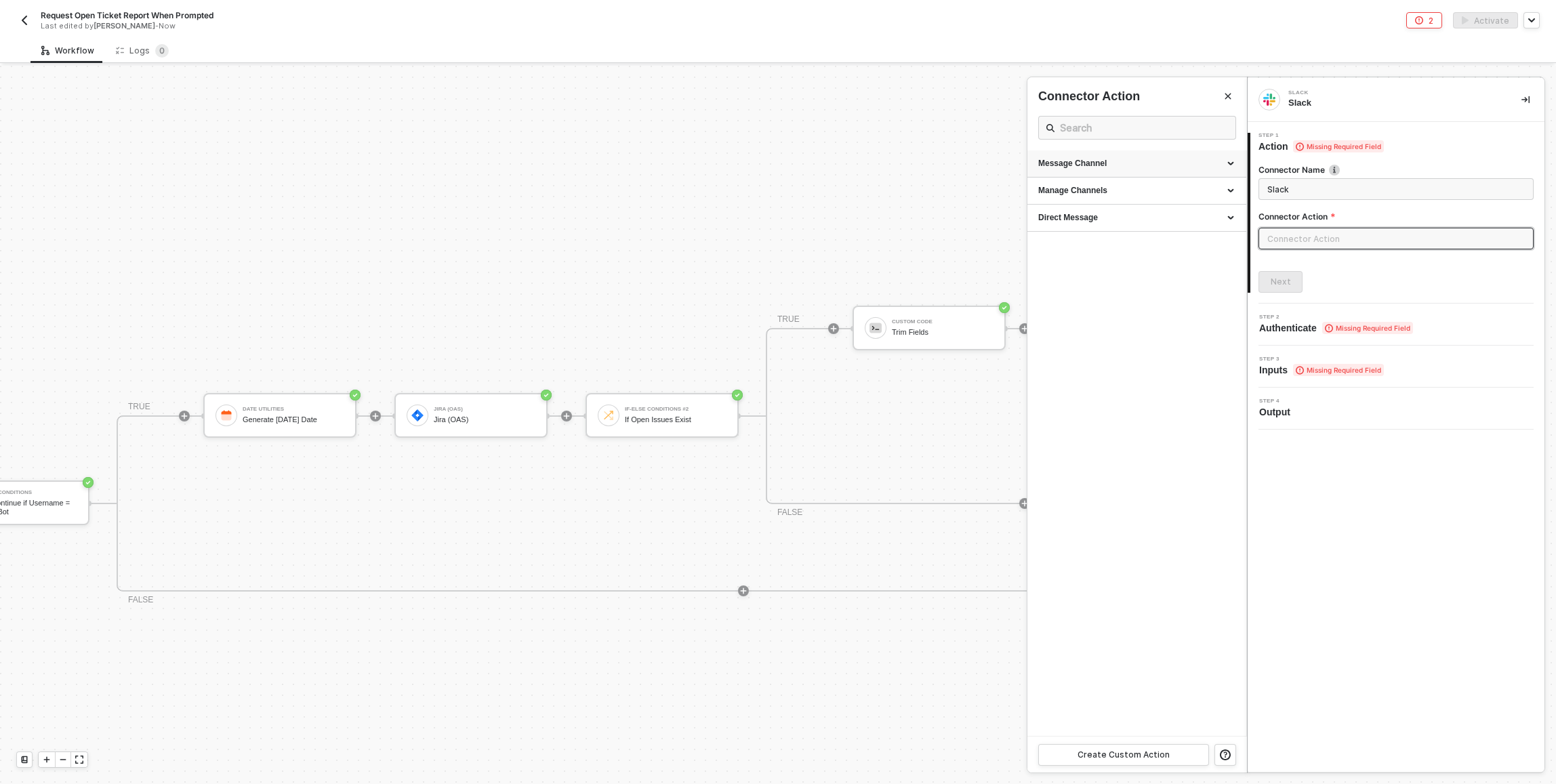
click at [1183, 169] on div "Message Channel" at bounding box center [1136, 164] width 197 height 12
click at [1133, 195] on div "Post Post a message into a channel" at bounding box center [1136, 195] width 197 height 22
type input "Post a message into a channel"
type input "Message Channel - Post"
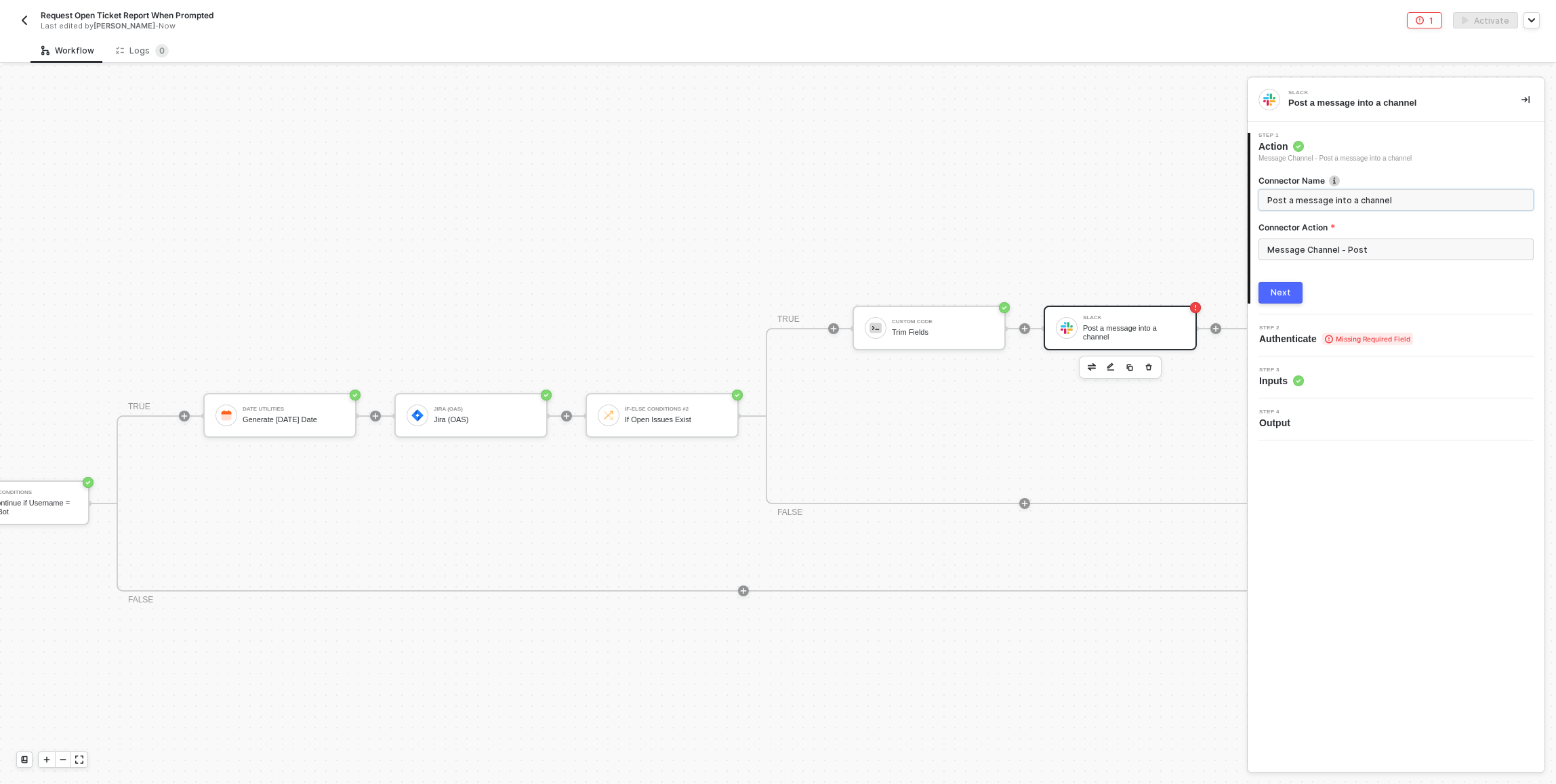
click at [1322, 196] on input "Post a message into a channel" at bounding box center [1394, 199] width 255 height 15
type input "Send Report to Slack"
click at [1323, 204] on input "Send Report to Slack" at bounding box center [1394, 199] width 255 height 15
click at [1286, 296] on div "Next" at bounding box center [1280, 292] width 20 height 11
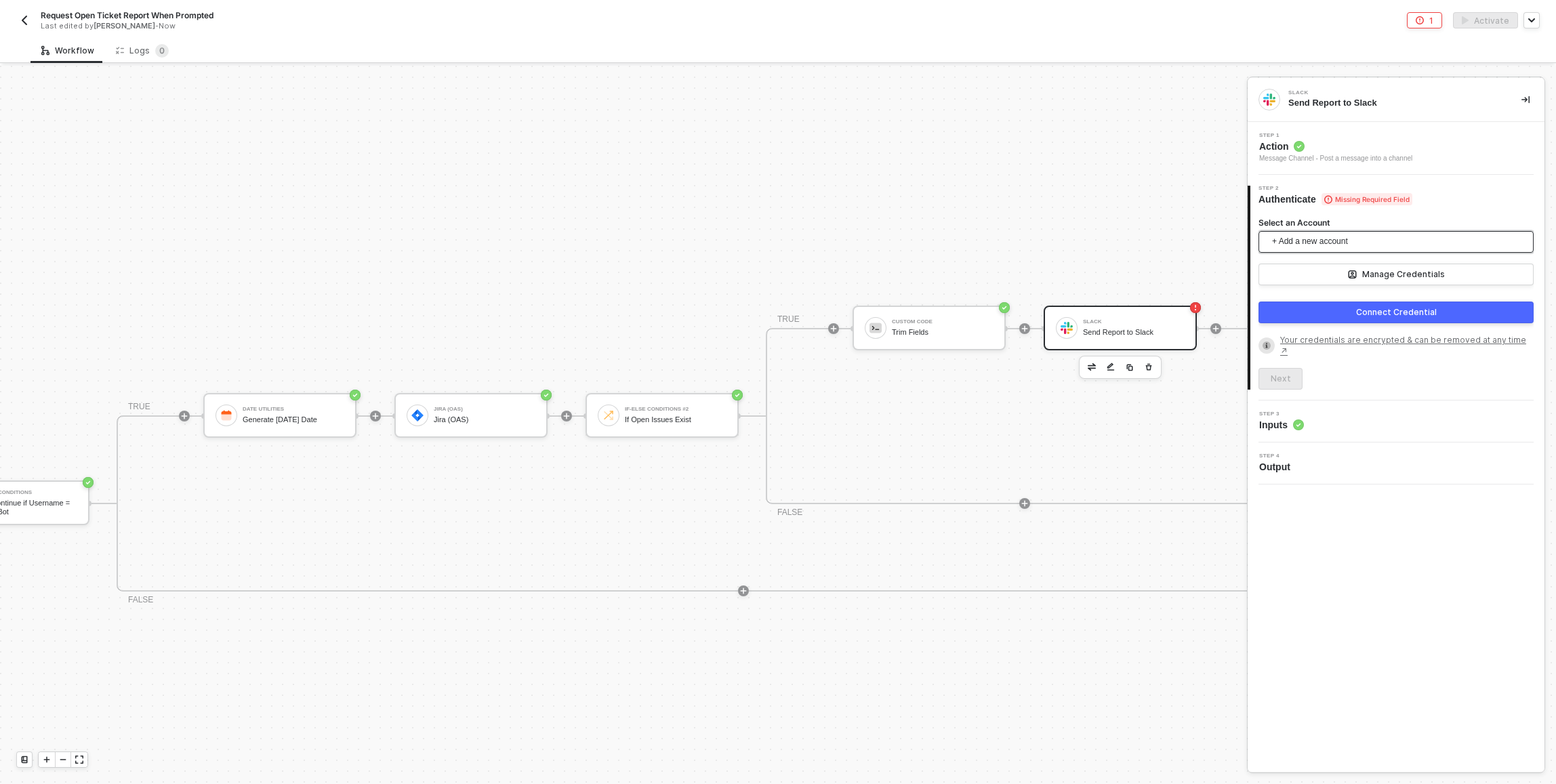
click at [1332, 246] on span "+ Add a new account" at bounding box center [1398, 242] width 253 height 21
click at [1324, 273] on span "Slack [EMAIL_ADDRESS][DOMAIN_NAME]" at bounding box center [1373, 272] width 208 height 15
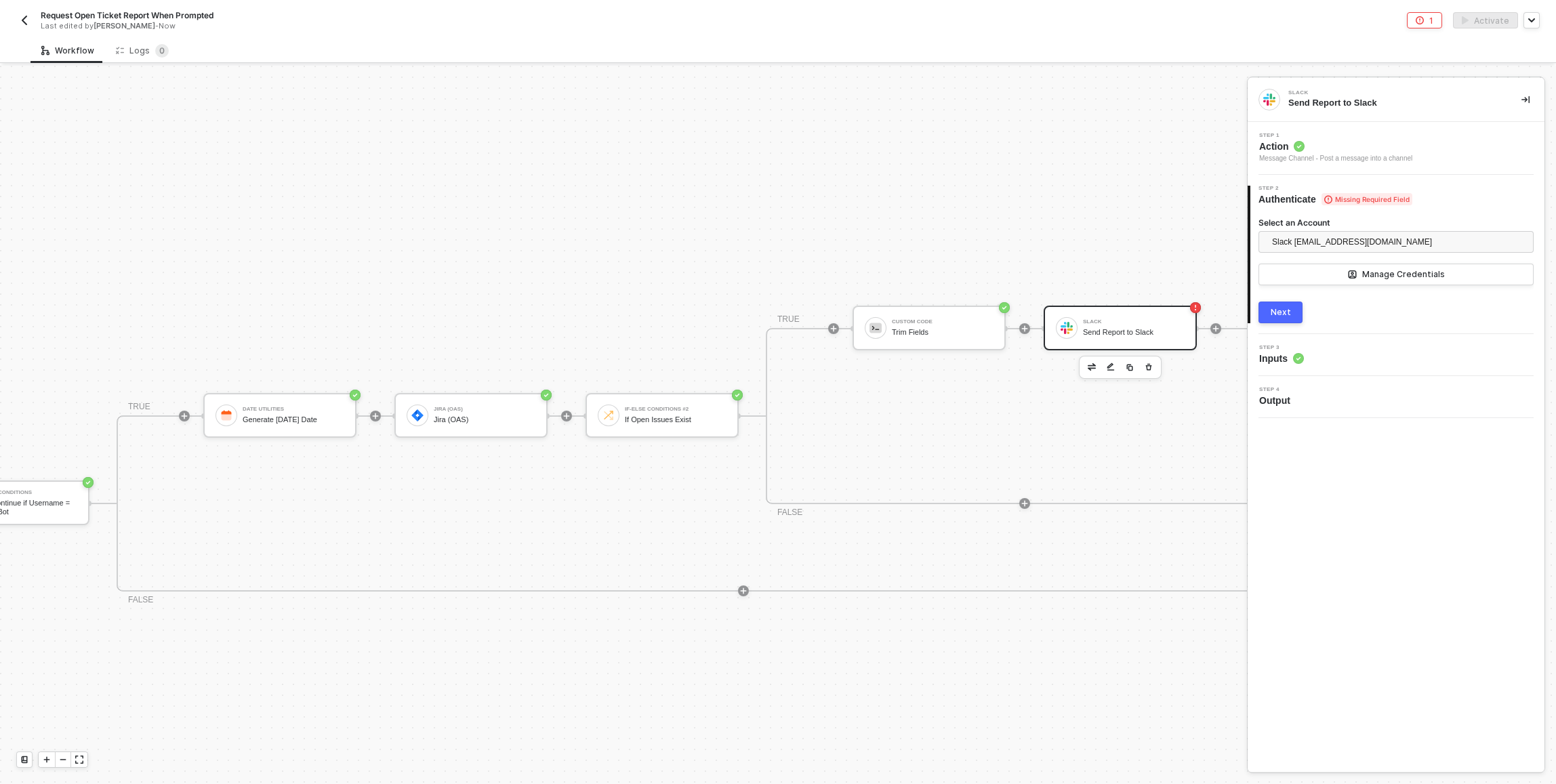
click at [1286, 312] on div "Next" at bounding box center [1280, 312] width 20 height 11
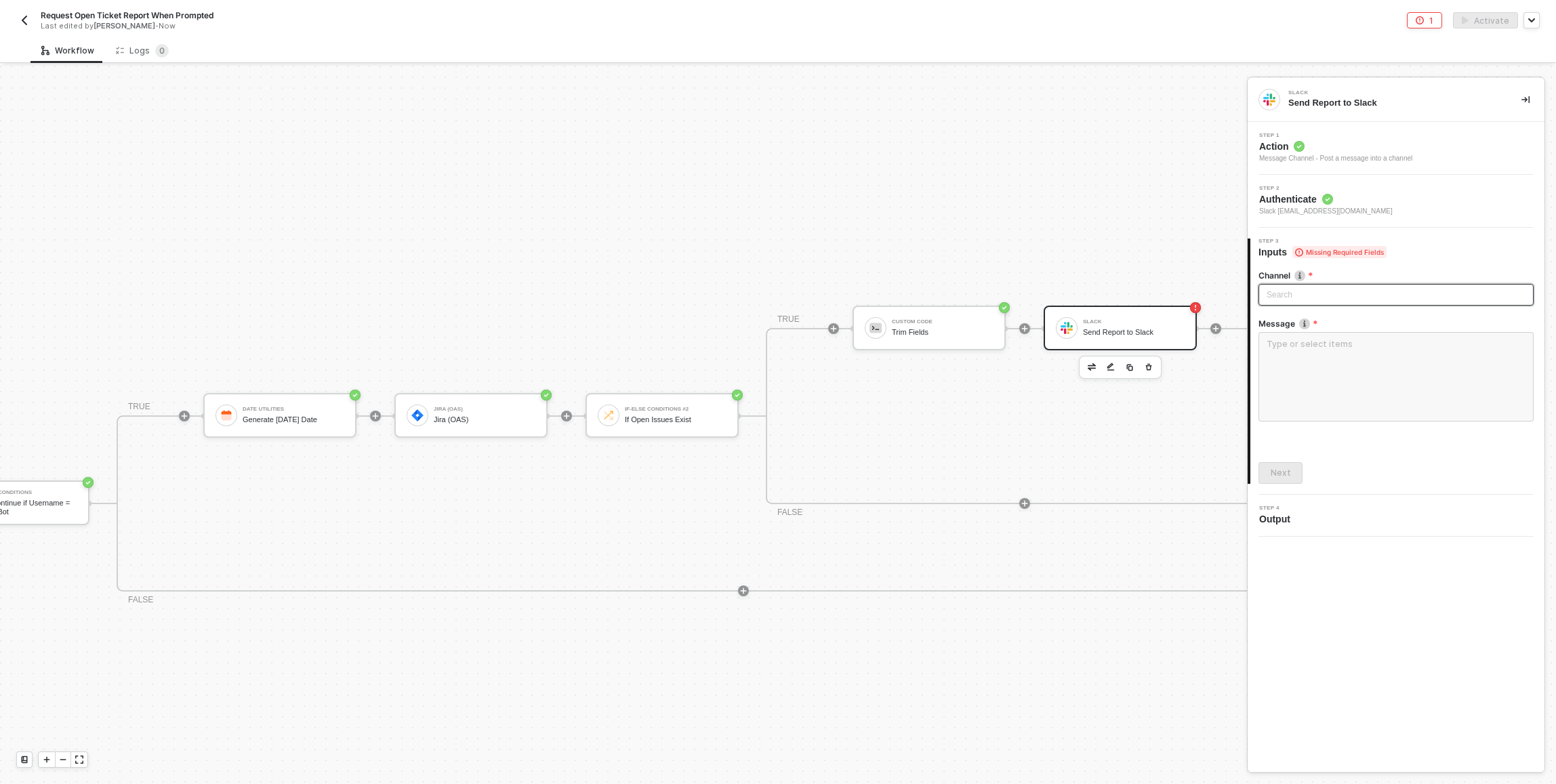
click at [1345, 302] on div "Search" at bounding box center [1395, 294] width 275 height 21
type input "tkt"
click at [1317, 323] on div "support-tkt-notifications" at bounding box center [1395, 322] width 253 height 15
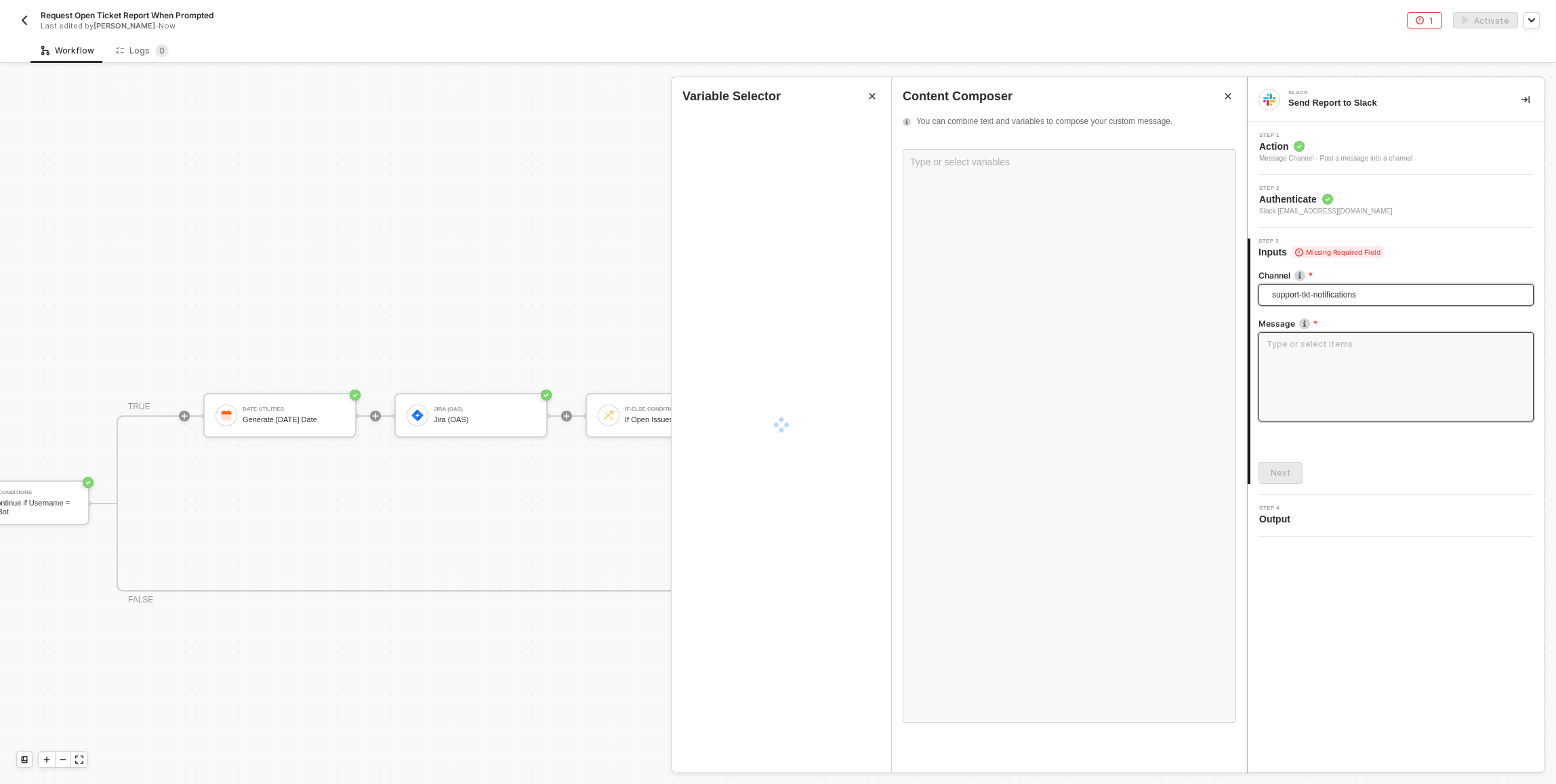
click at [1317, 372] on textarea at bounding box center [1395, 376] width 275 height 90
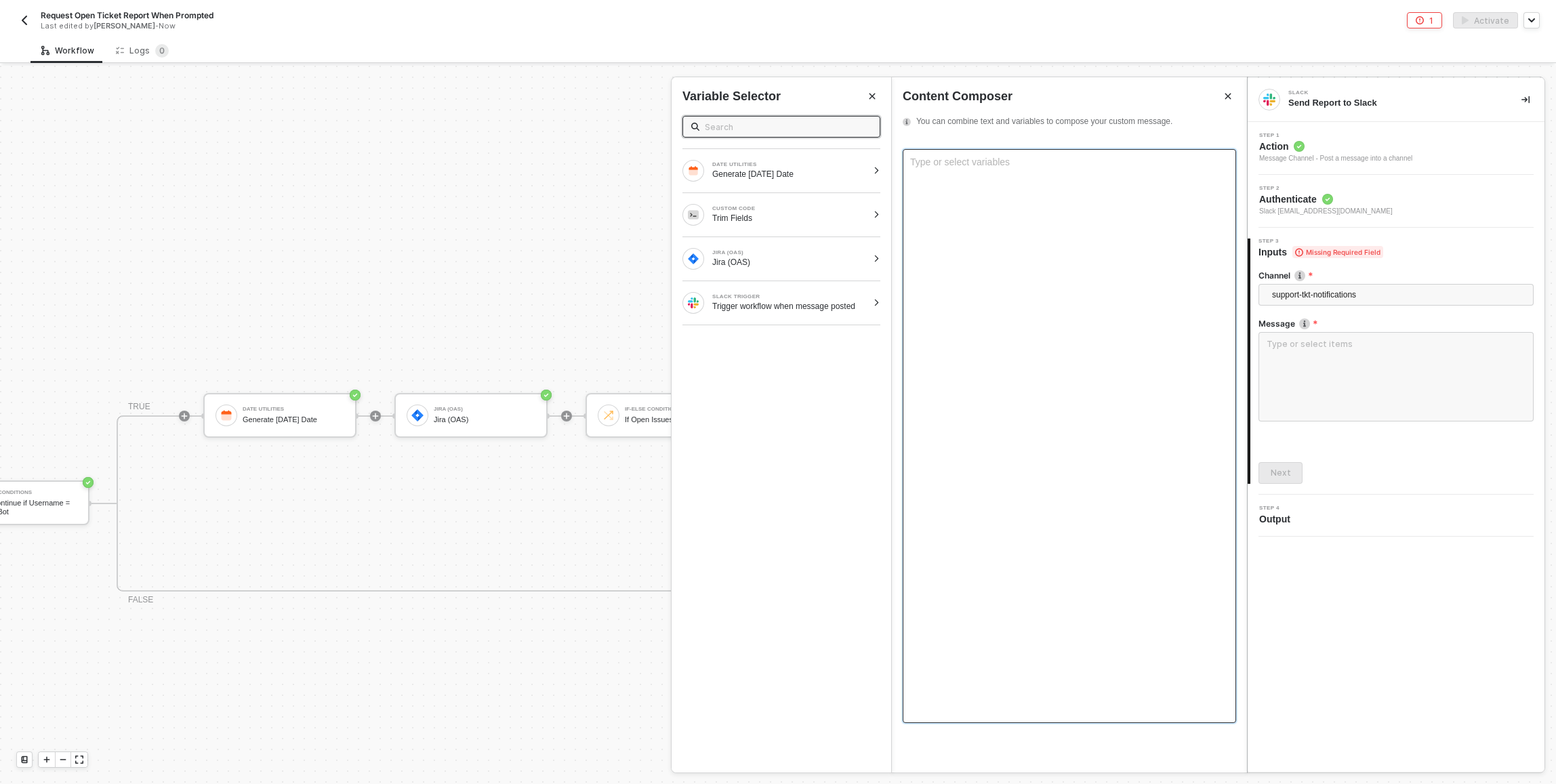
click at [977, 170] on div "Type or select variables ﻿" at bounding box center [1069, 436] width 333 height 573
click at [833, 165] on div "DATE UTILITIES" at bounding box center [790, 164] width 156 height 5
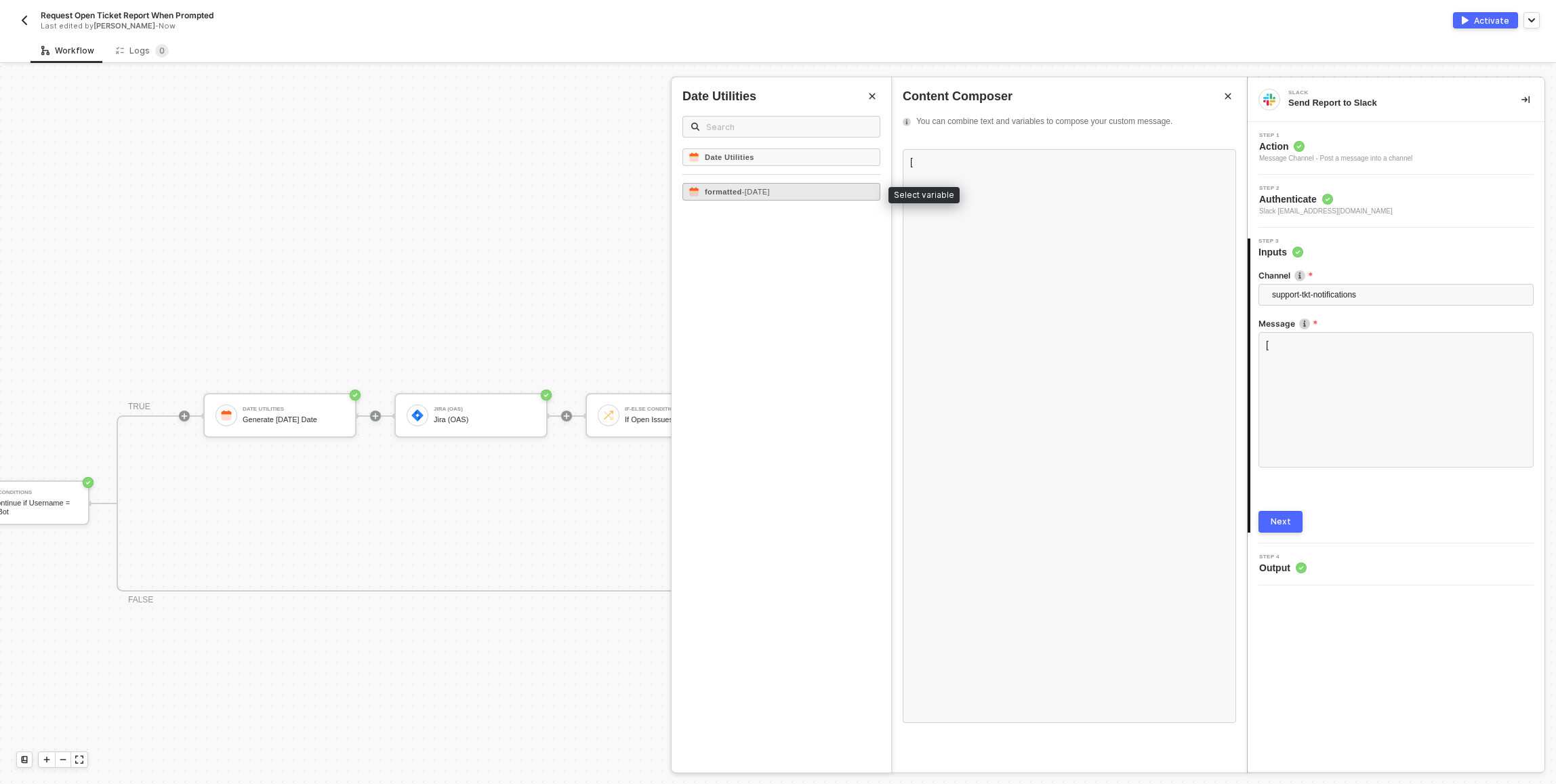
click at [832, 189] on div "formatted - September 18 2025" at bounding box center [781, 192] width 198 height 18
click at [763, 201] on div "Date Utilities formatted - September 18 2025" at bounding box center [781, 460] width 220 height 624
click at [765, 191] on span "- September 18 2025" at bounding box center [755, 191] width 28 height 8
click at [961, 223] on div "Open Tickets as of Formatted ﻿ : ﻿ ﻿" at bounding box center [1069, 436] width 333 height 573
click at [1282, 517] on div "Next" at bounding box center [1280, 522] width 20 height 11
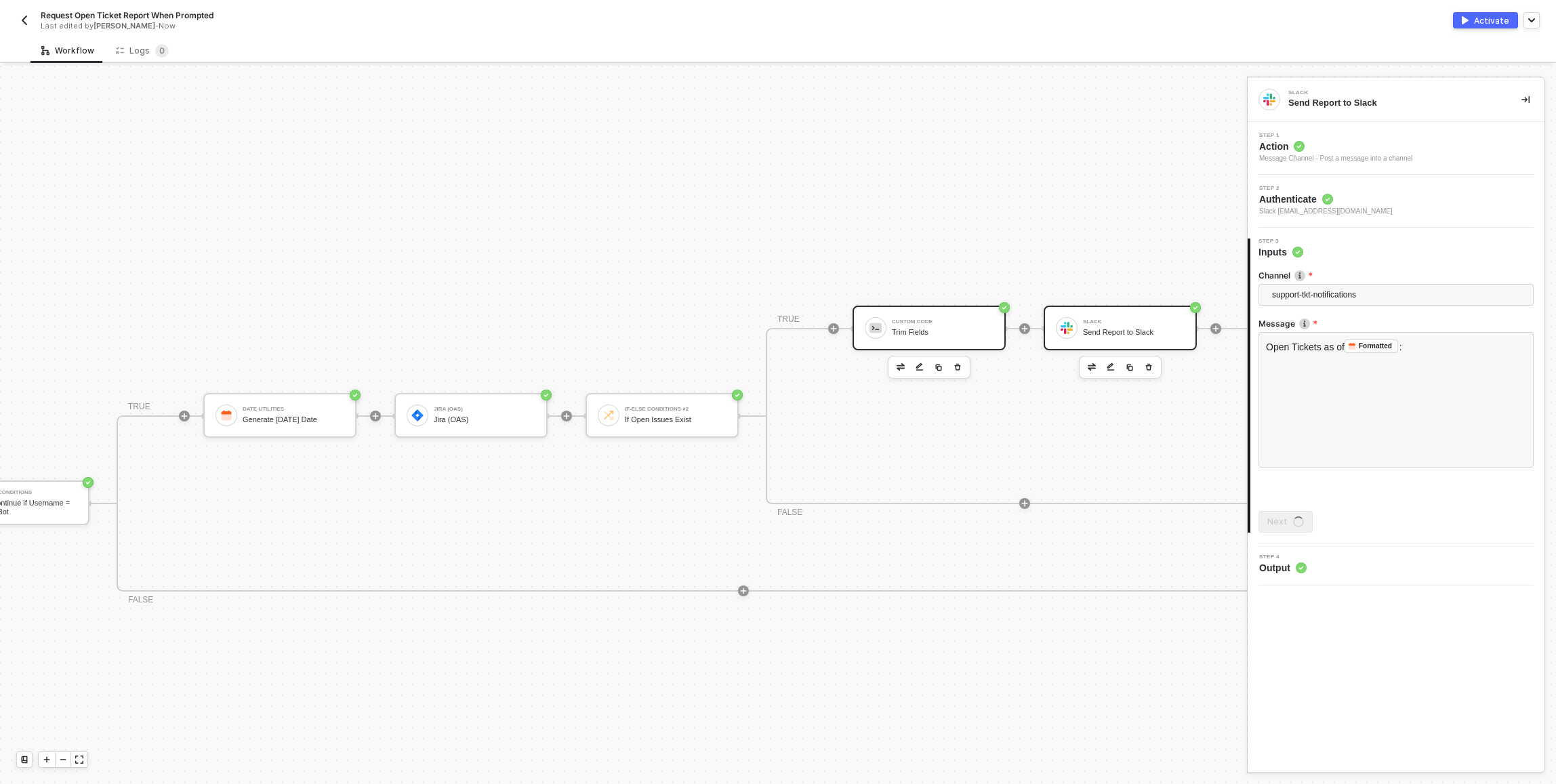
click at [893, 329] on div "Trim Fields" at bounding box center [942, 332] width 101 height 9
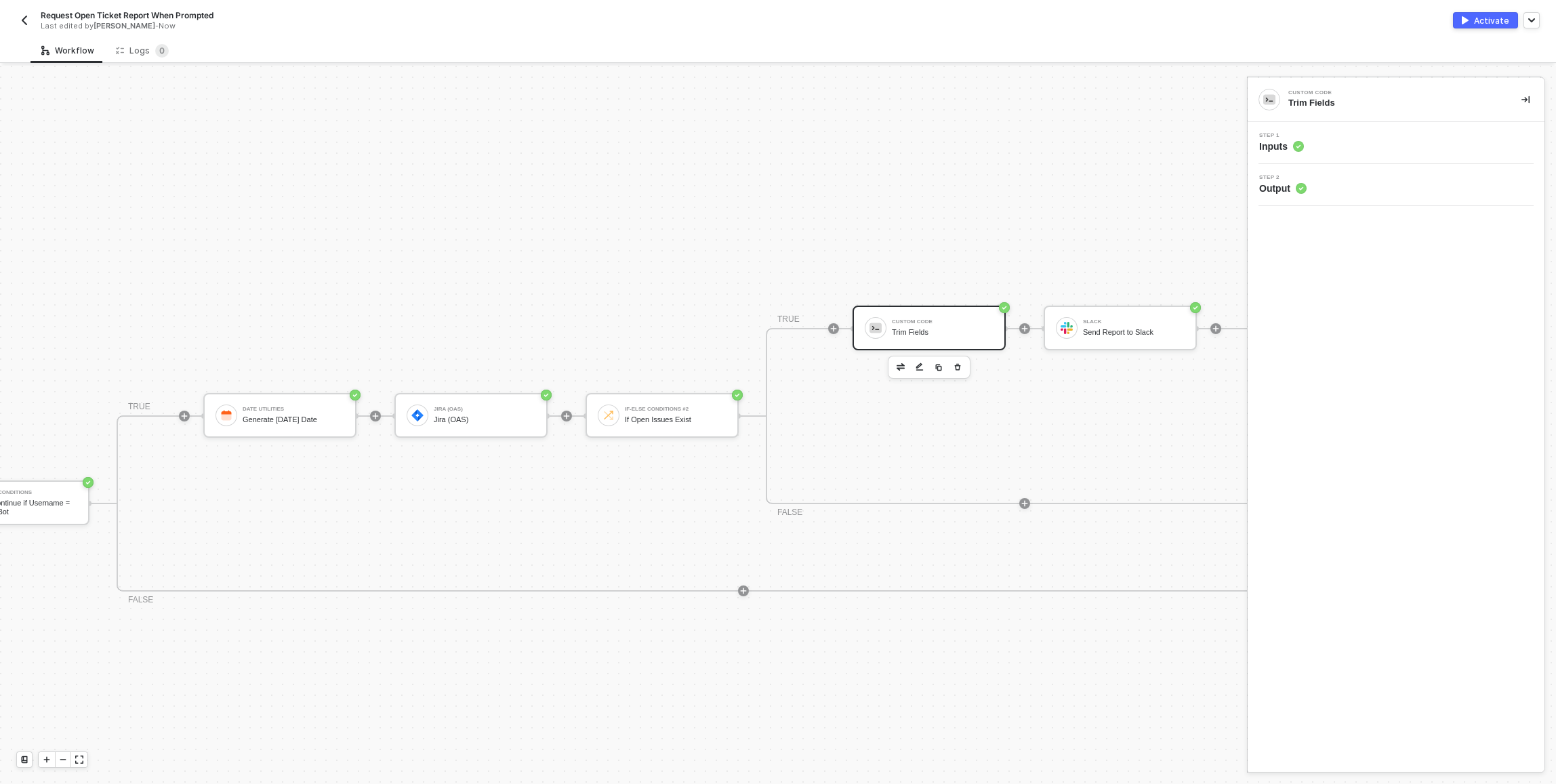
click at [879, 332] on img at bounding box center [876, 328] width 12 height 12
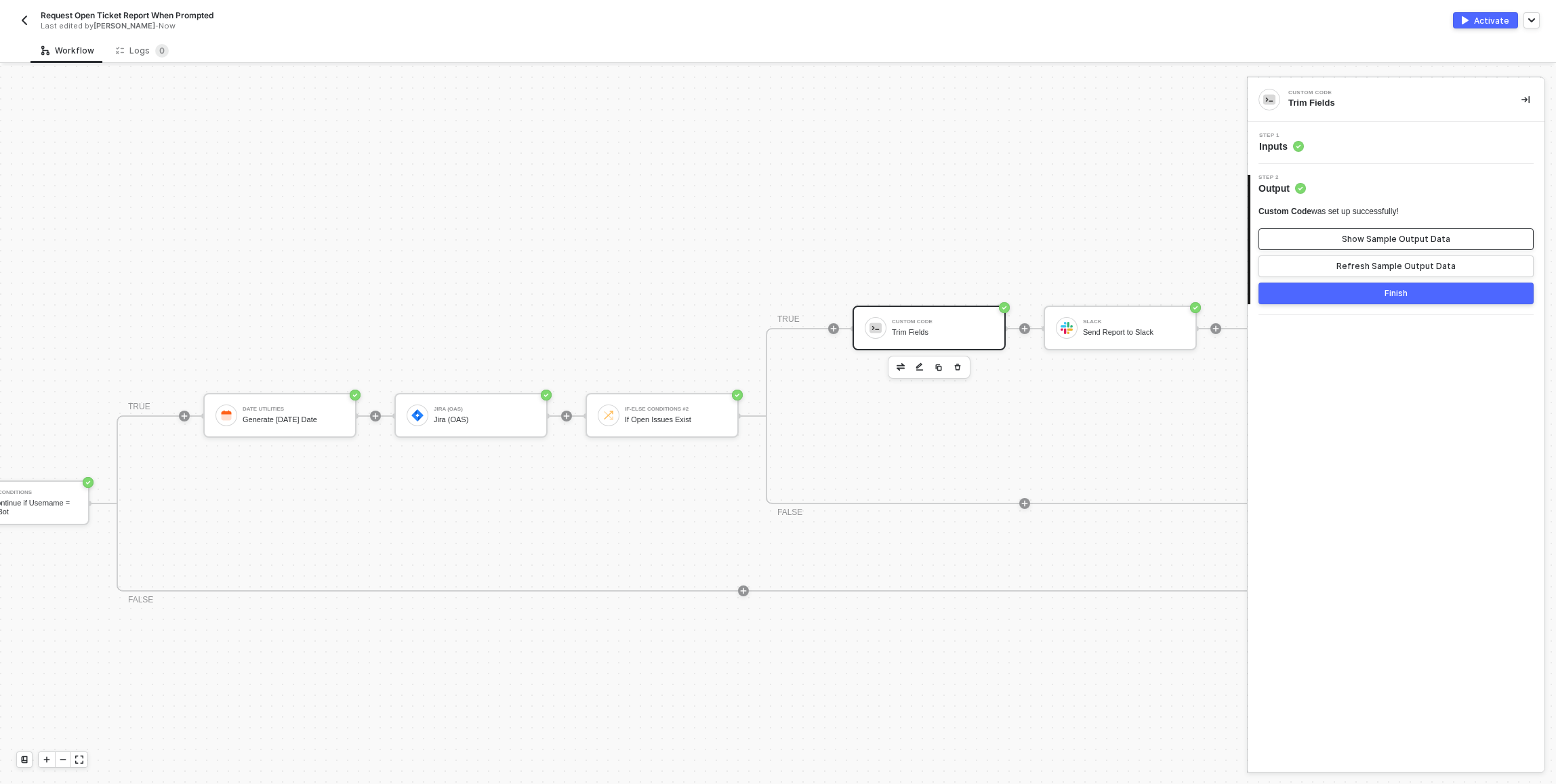
click at [1416, 235] on div "Show Sample Output Data" at bounding box center [1396, 239] width 108 height 11
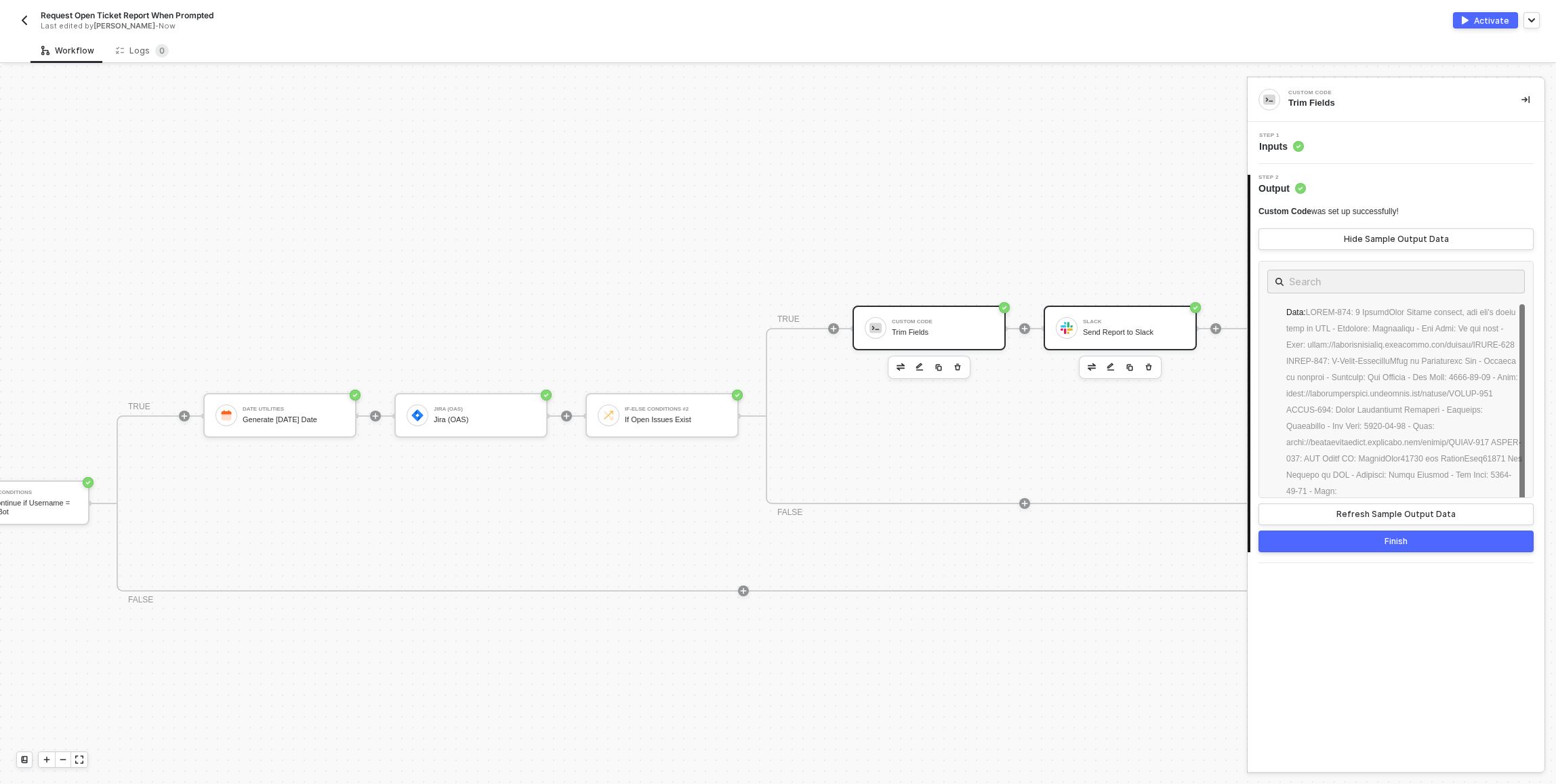
click at [1175, 341] on div "Slack Send Report to Slack" at bounding box center [1120, 328] width 153 height 44
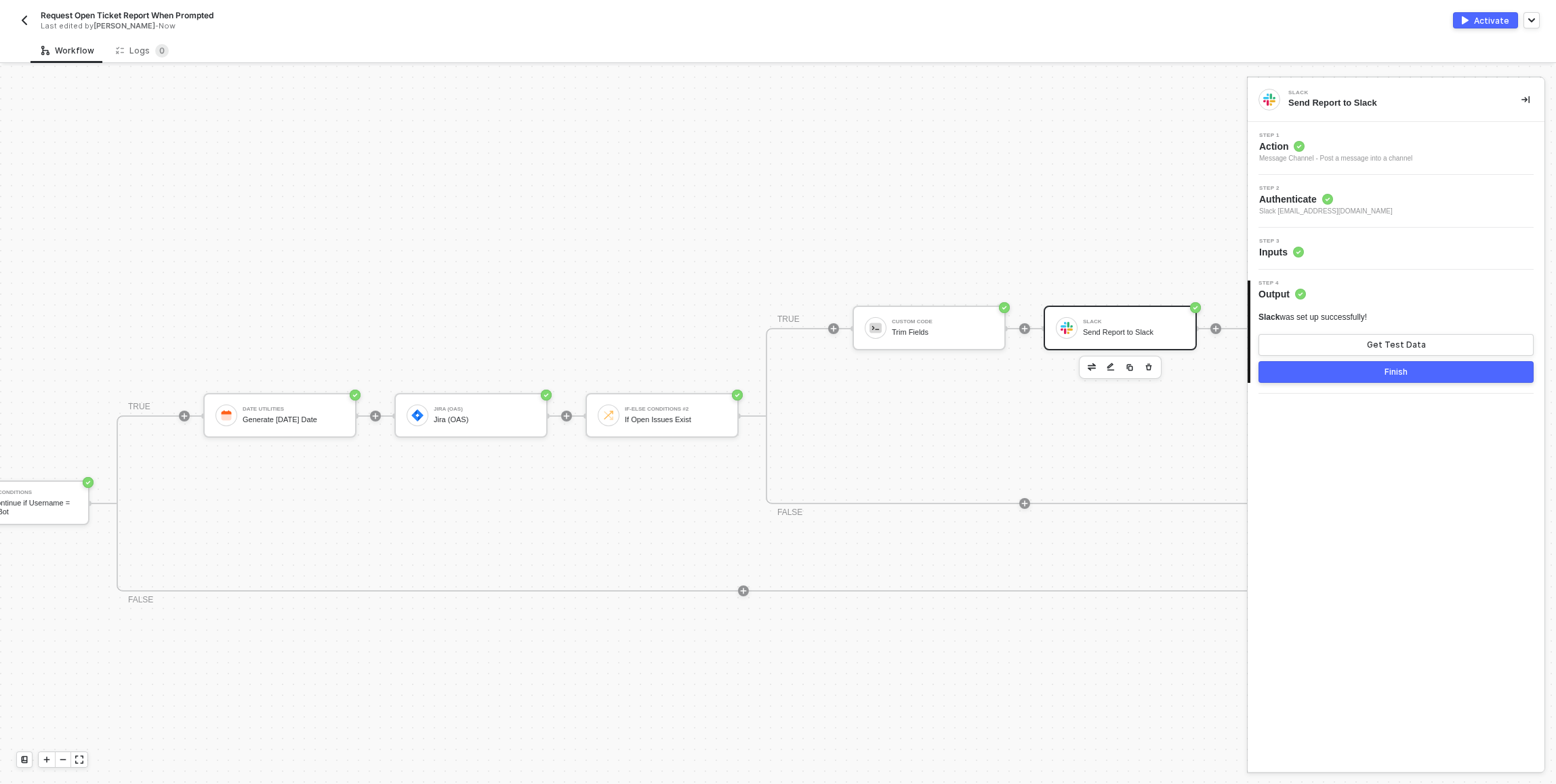
click at [1345, 235] on div "Step 3 Inputs" at bounding box center [1396, 248] width 297 height 42
click at [1347, 240] on div "Step 3 Inputs" at bounding box center [1398, 248] width 293 height 20
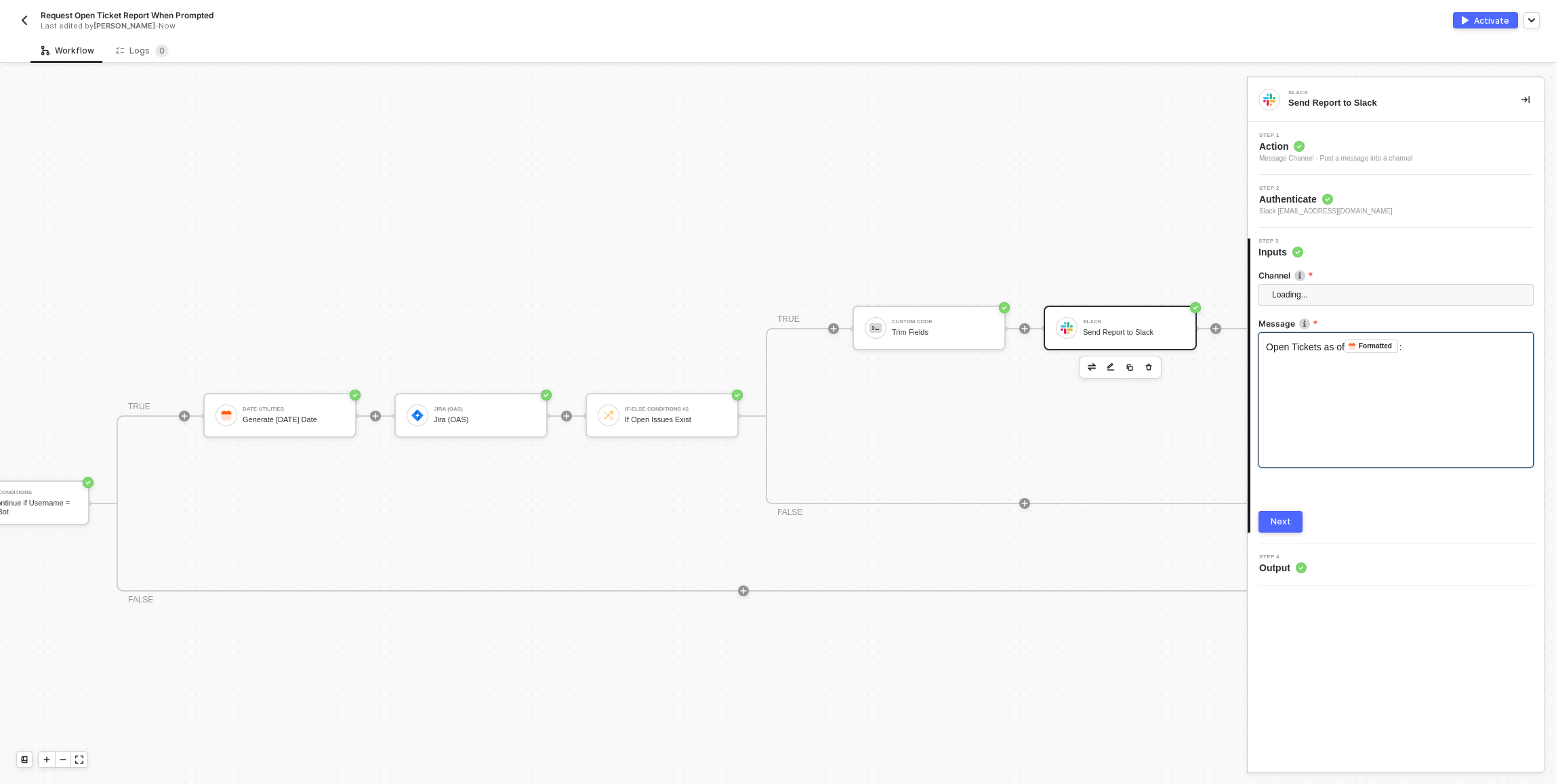
click at [1312, 376] on div "Open Tickets as of Formatted ﻿ :" at bounding box center [1395, 399] width 275 height 135
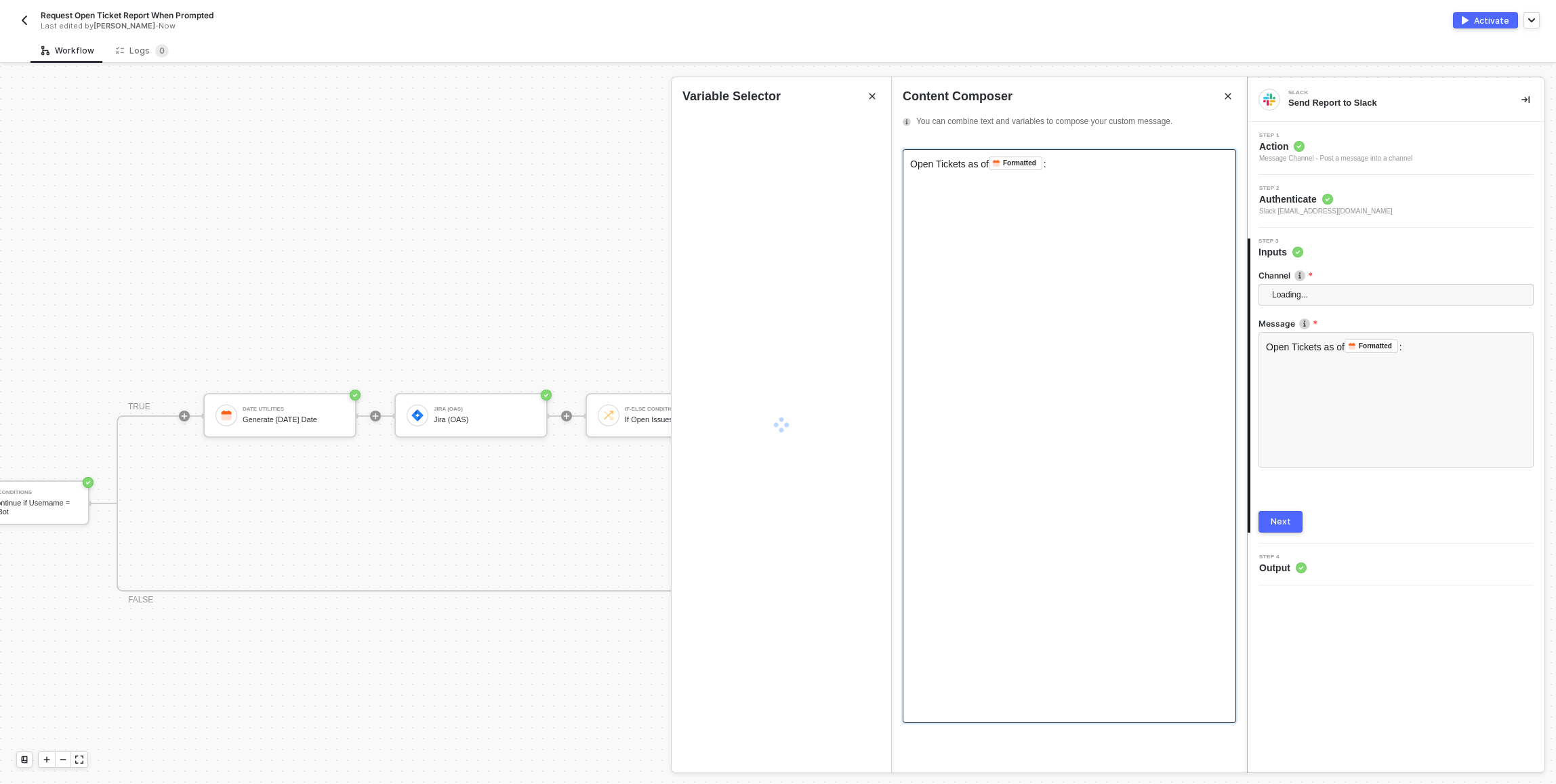
click at [1060, 223] on div "Open Tickets as of Formatted ﻿ :" at bounding box center [1069, 436] width 333 height 573
click at [1117, 167] on div "Open Tickets as of Formatted ﻿ :" at bounding box center [1069, 163] width 318 height 13
click at [1023, 201] on div "Open Tickets as of Formatted ﻿ :" at bounding box center [1069, 436] width 333 height 573
click at [846, 195] on div "CUSTOM CODE Trim Fields" at bounding box center [781, 214] width 220 height 44
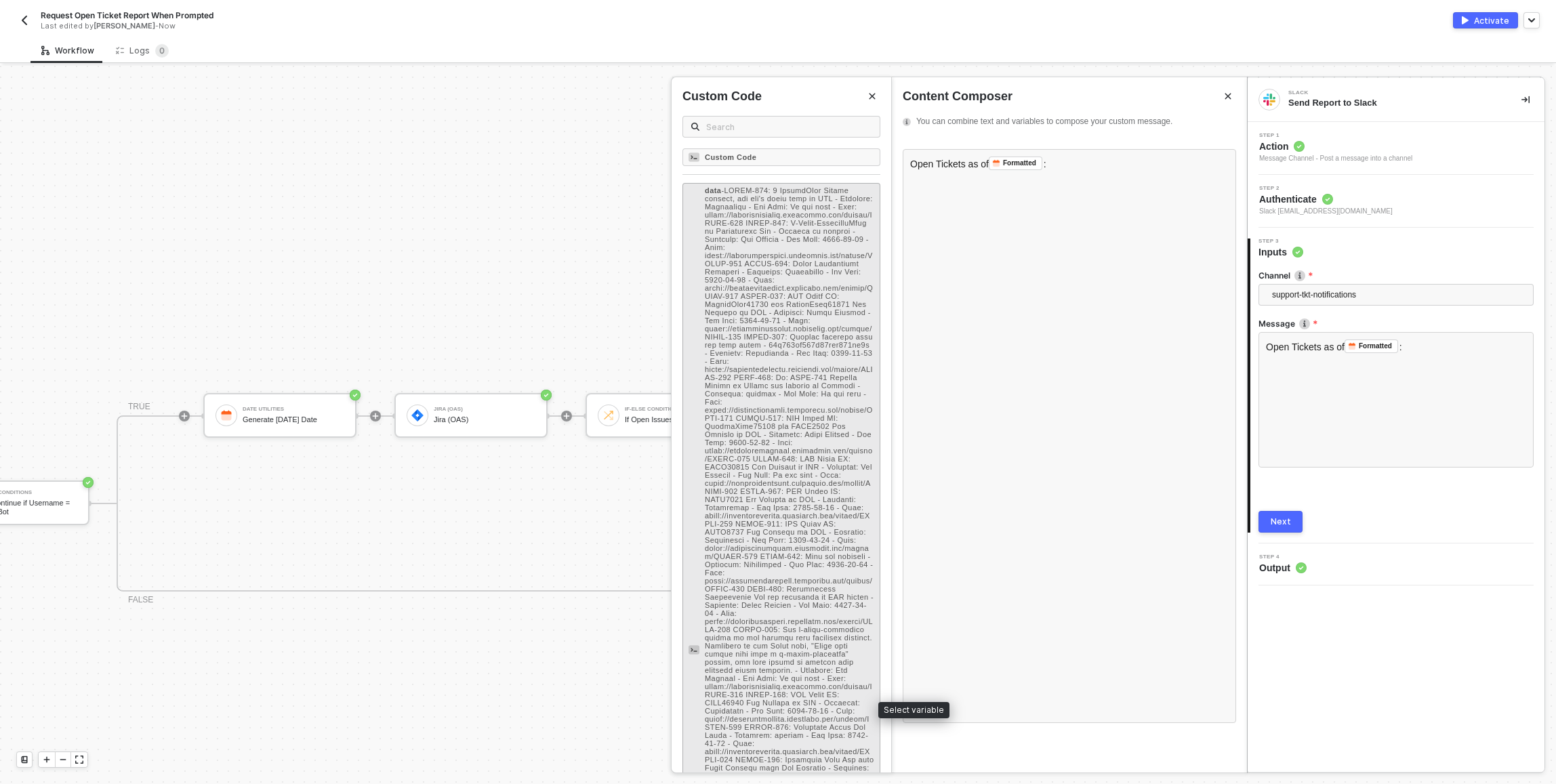
click at [761, 219] on span "-" at bounding box center [790, 650] width 170 height 926
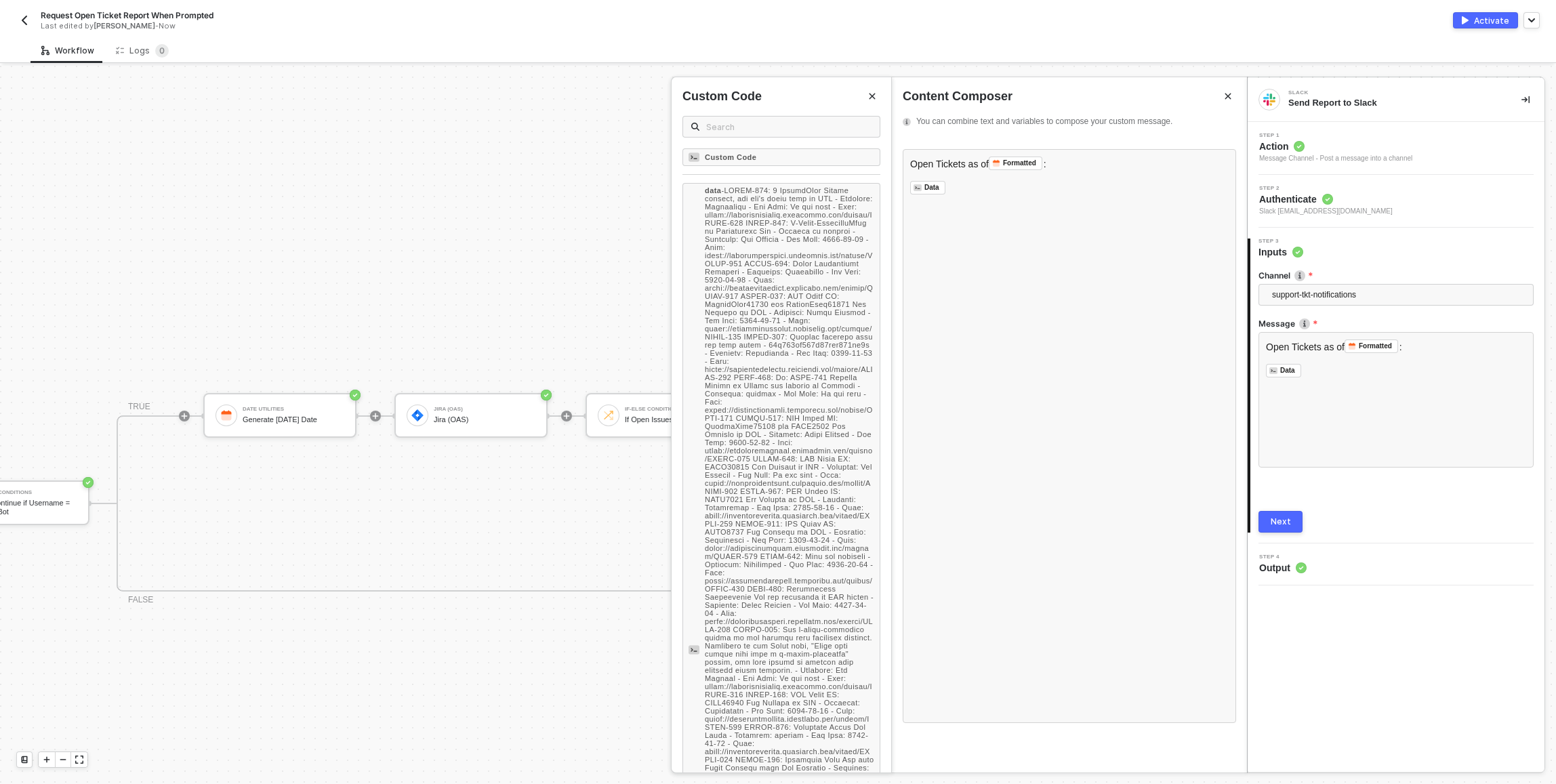
click at [1281, 530] on button "Next" at bounding box center [1280, 522] width 44 height 21
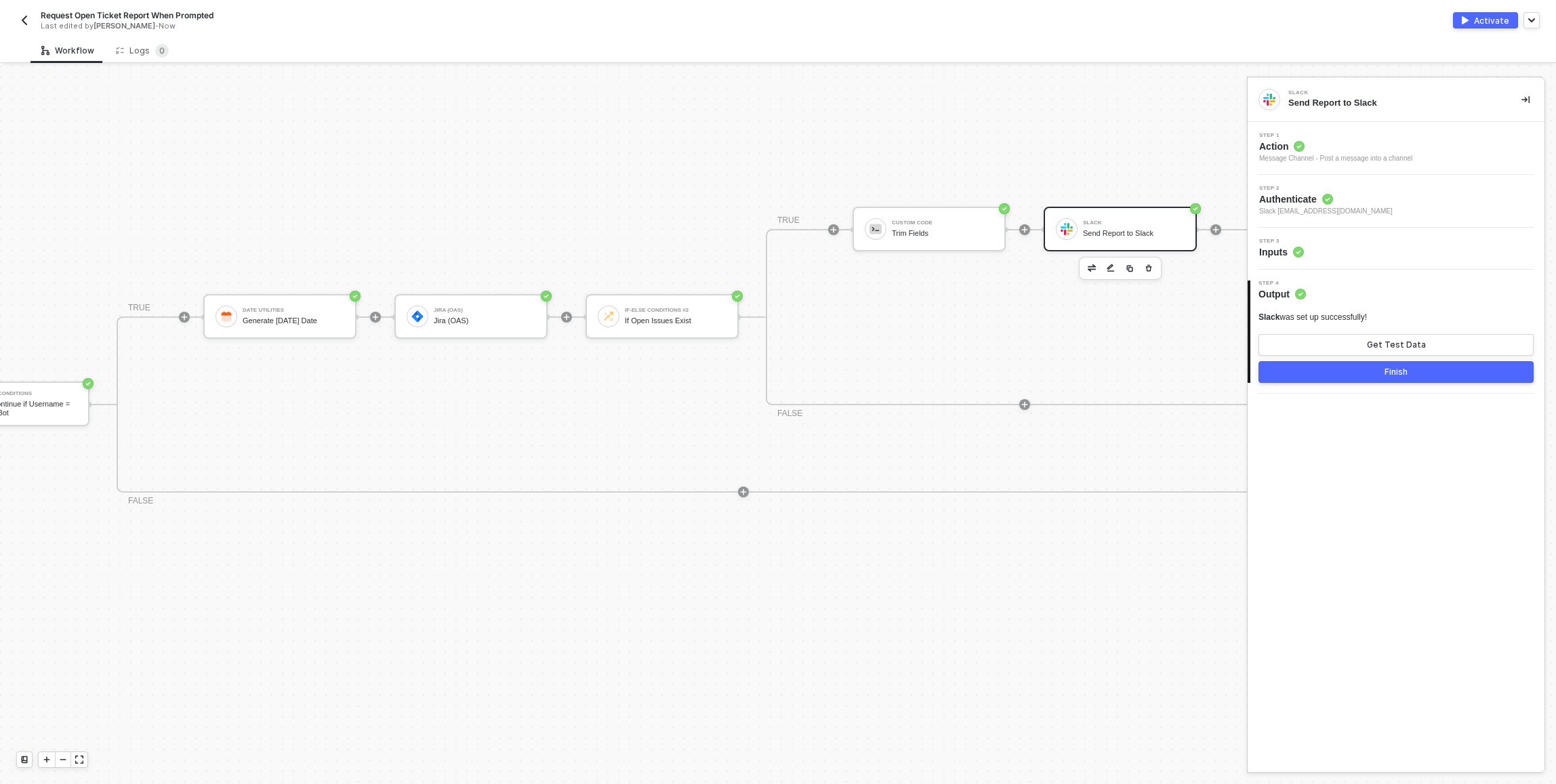
scroll to position [400, 271]
click at [1127, 260] on img "button" at bounding box center [1129, 260] width 8 height 8
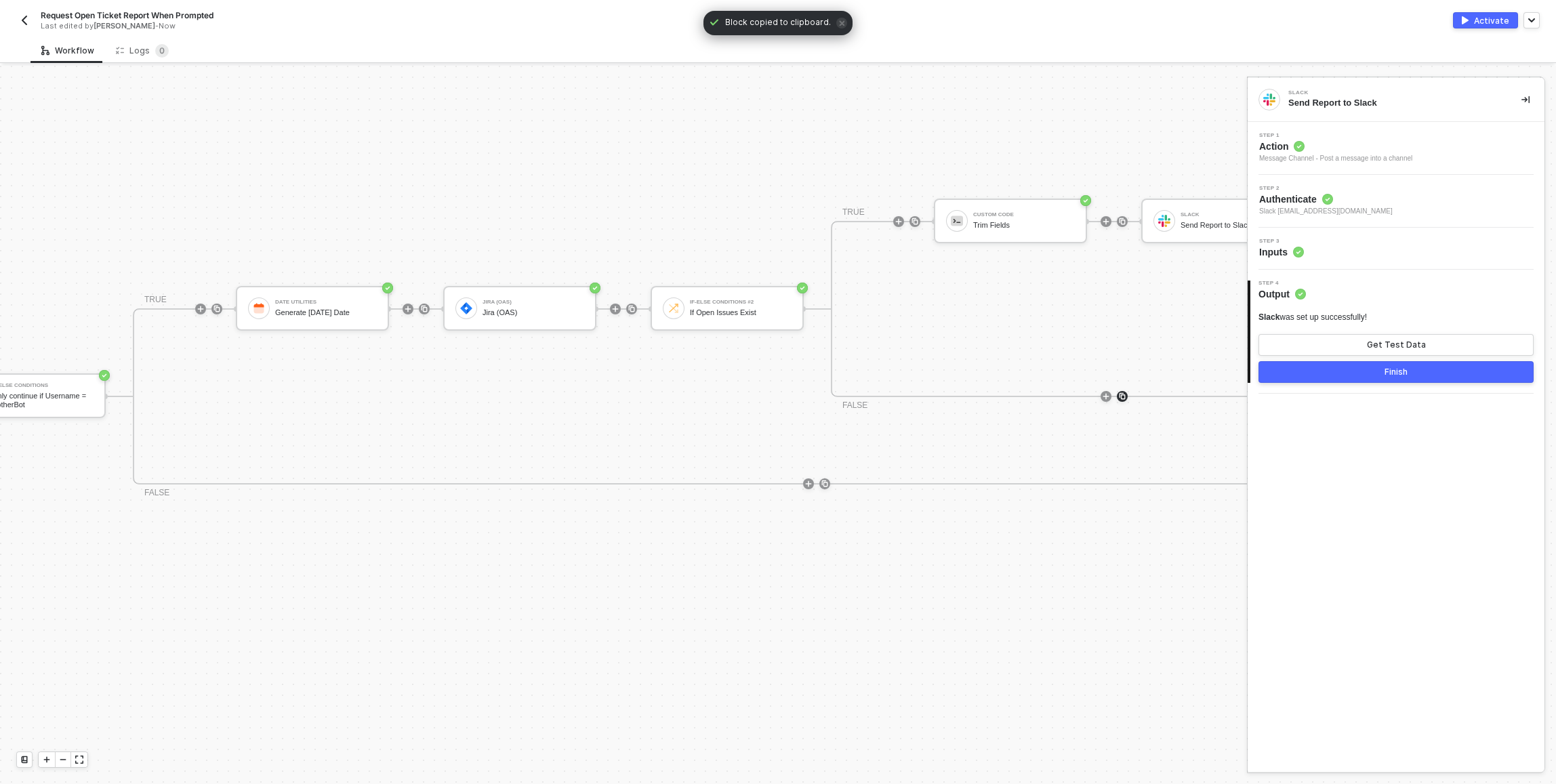
click at [1123, 397] on img at bounding box center [1121, 396] width 8 height 8
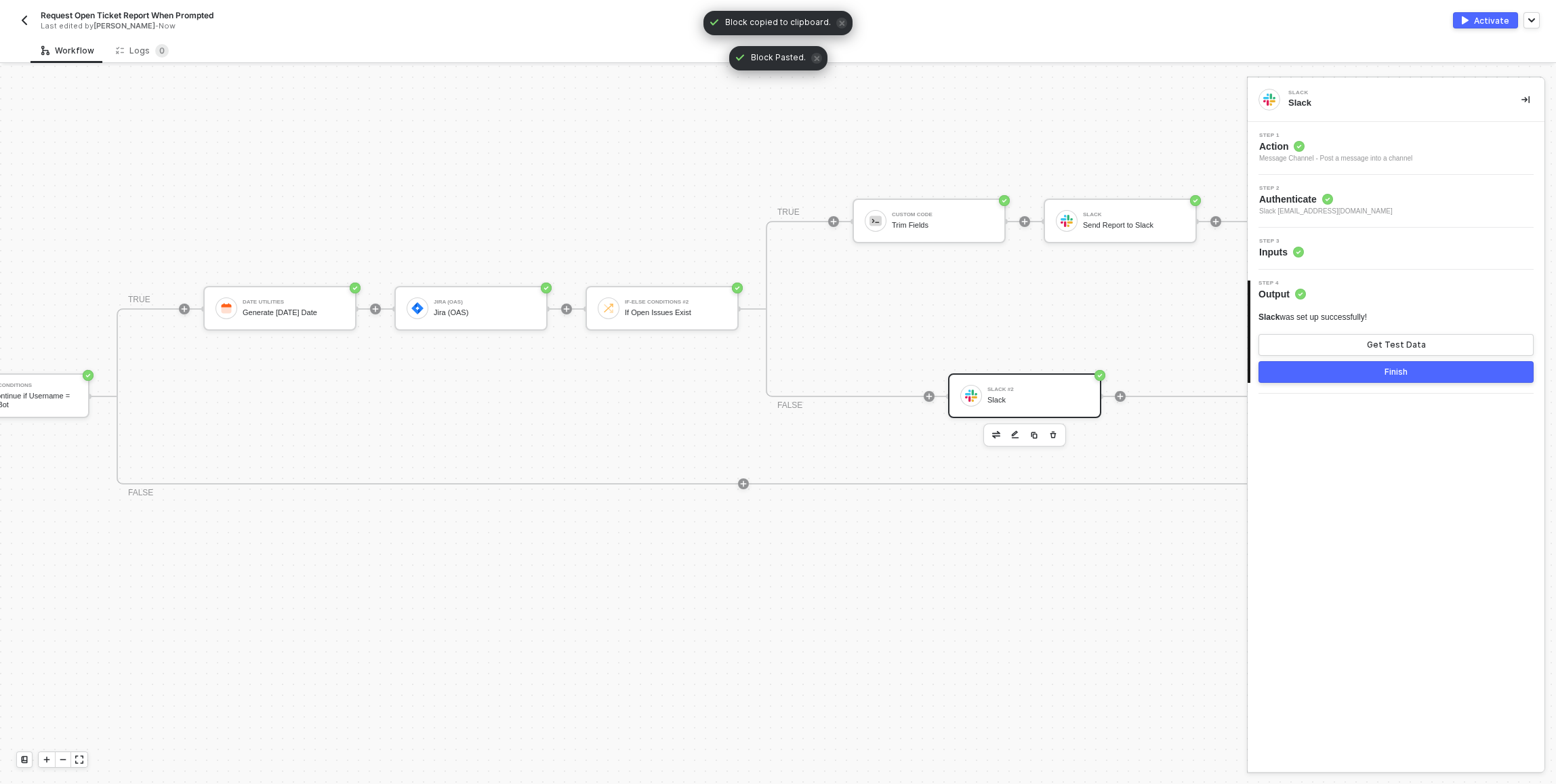
click at [1023, 404] on div "Slack #2 Slack" at bounding box center [1038, 396] width 101 height 26
click at [1322, 149] on span "Action" at bounding box center [1335, 146] width 153 height 13
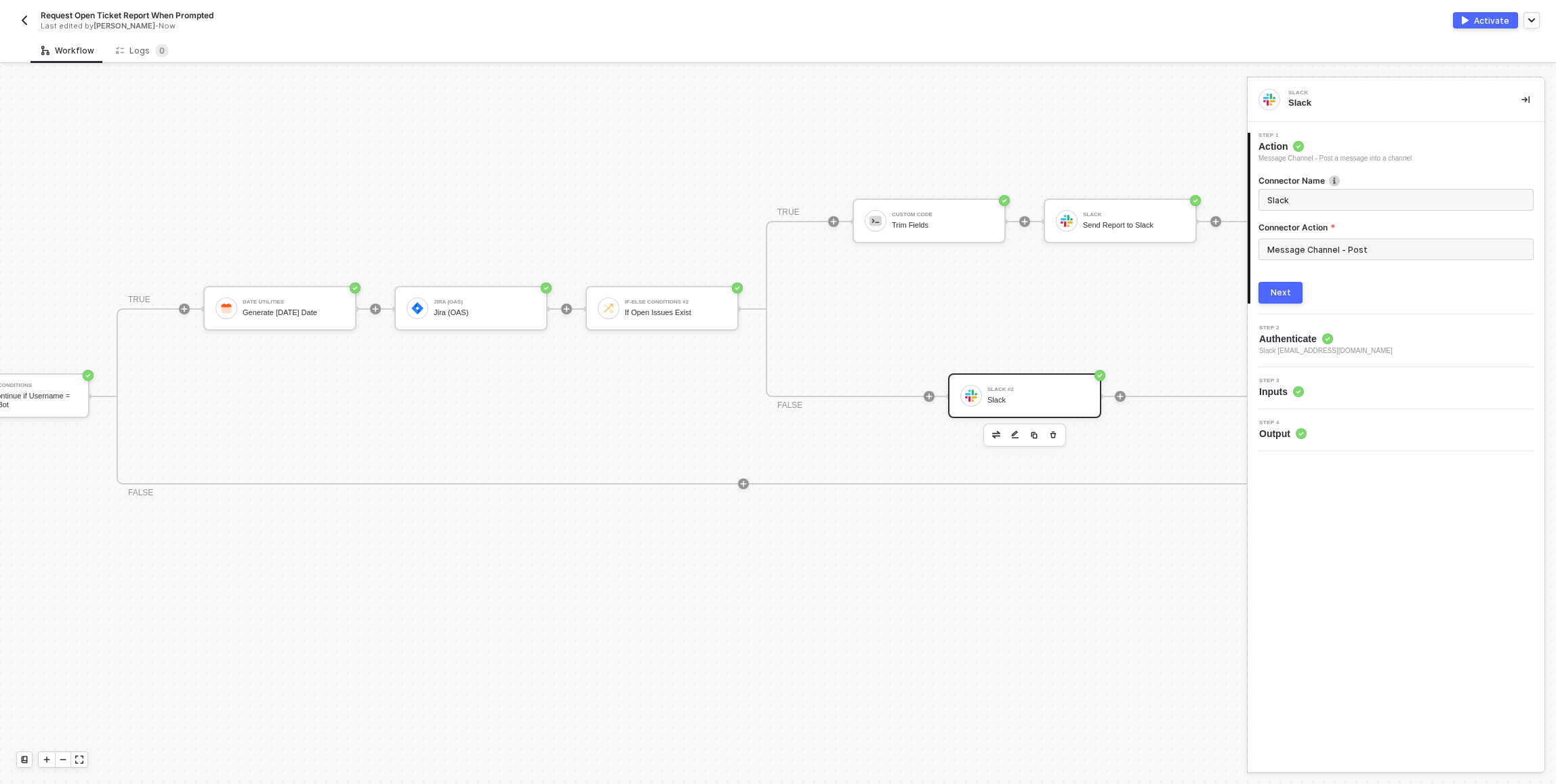
click at [1346, 212] on div "Connector Name Slack Connector Action Message Channel - Post" at bounding box center [1395, 223] width 275 height 96
click at [1331, 192] on input "Slack" at bounding box center [1394, 199] width 255 height 15
type input "Send All Clear to Slack"
click at [1293, 286] on button "Next" at bounding box center [1280, 292] width 44 height 21
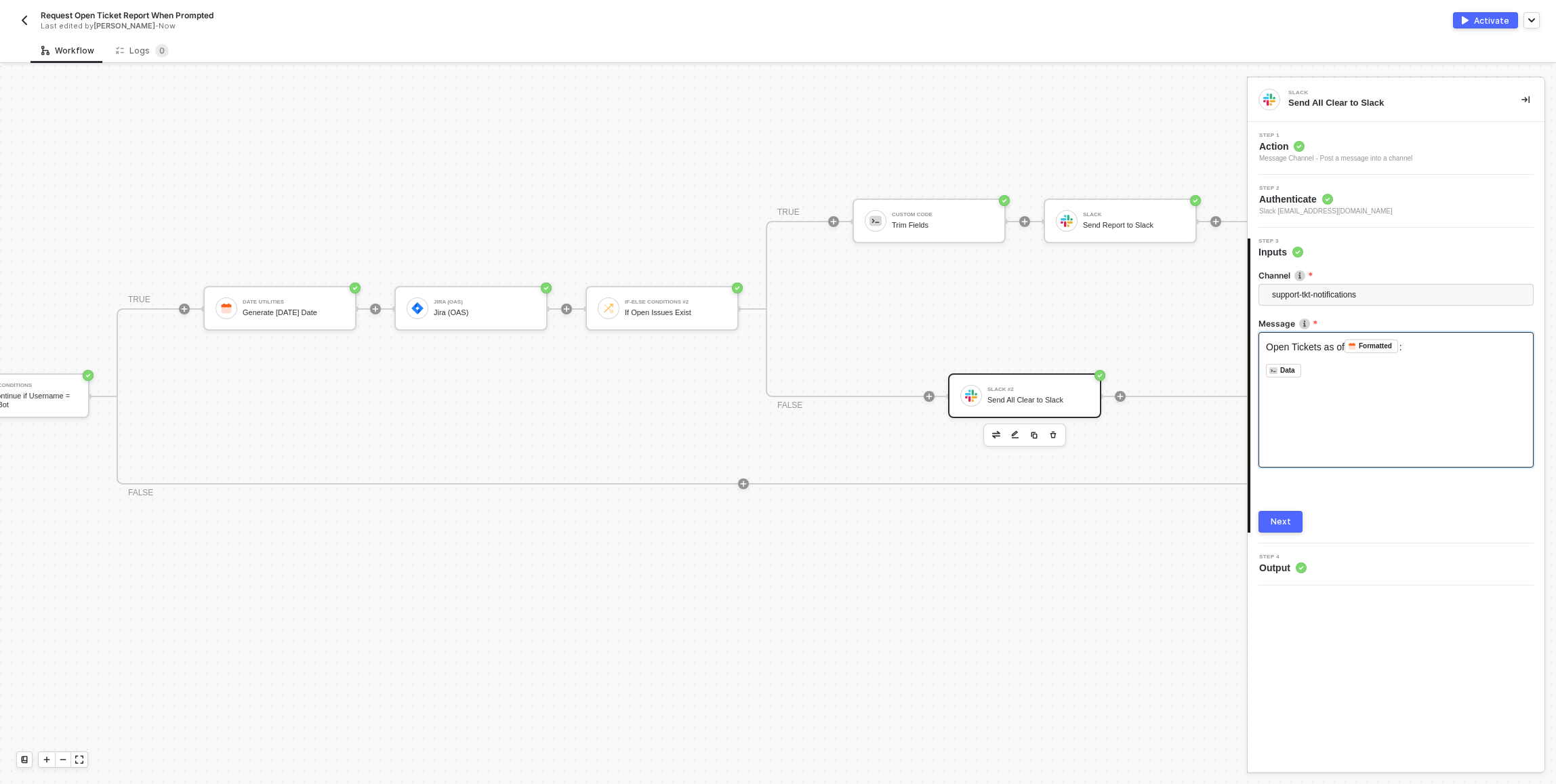
click at [1301, 352] on div "Open Tickets as of Formatted ﻿ :" at bounding box center [1396, 346] width 261 height 13
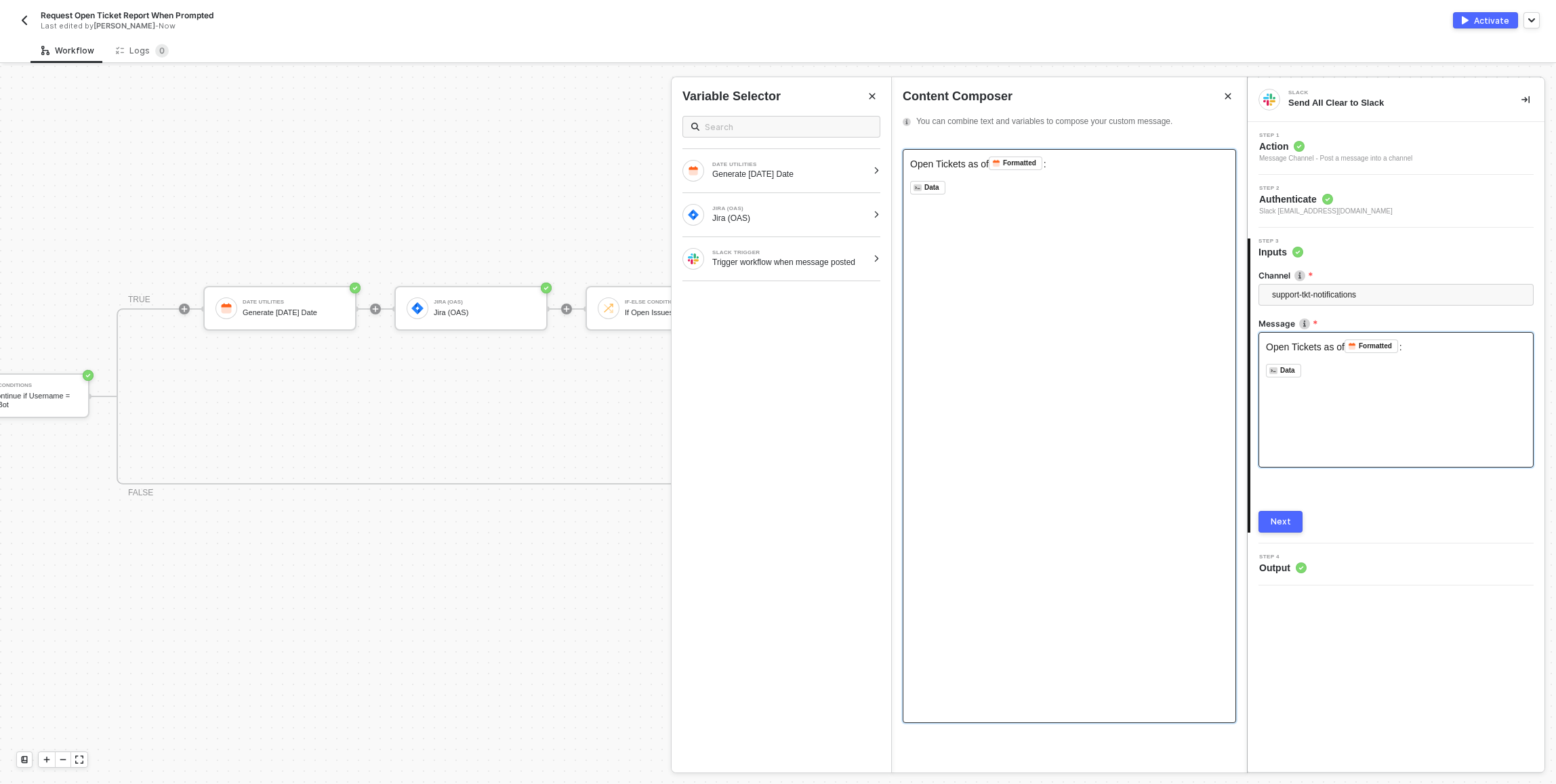
click at [961, 165] on span "Open Tickets as of" at bounding box center [949, 164] width 78 height 11
click at [968, 164] on span "Open Tickets as of" at bounding box center [949, 164] width 78 height 11
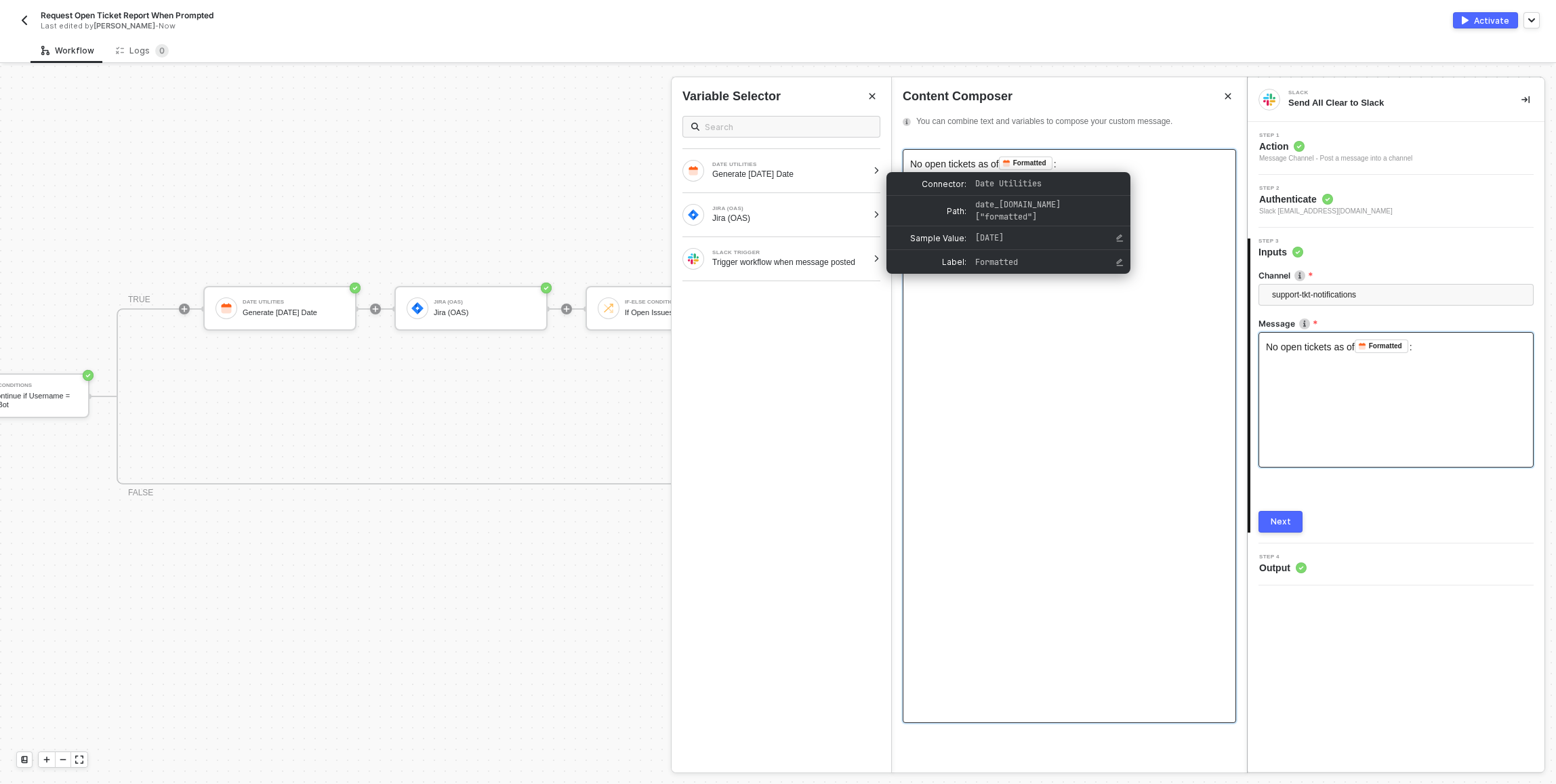
click at [1025, 386] on div "No open tickets as of Formatted ﻿ : ﻿ ﻿" at bounding box center [1069, 436] width 333 height 573
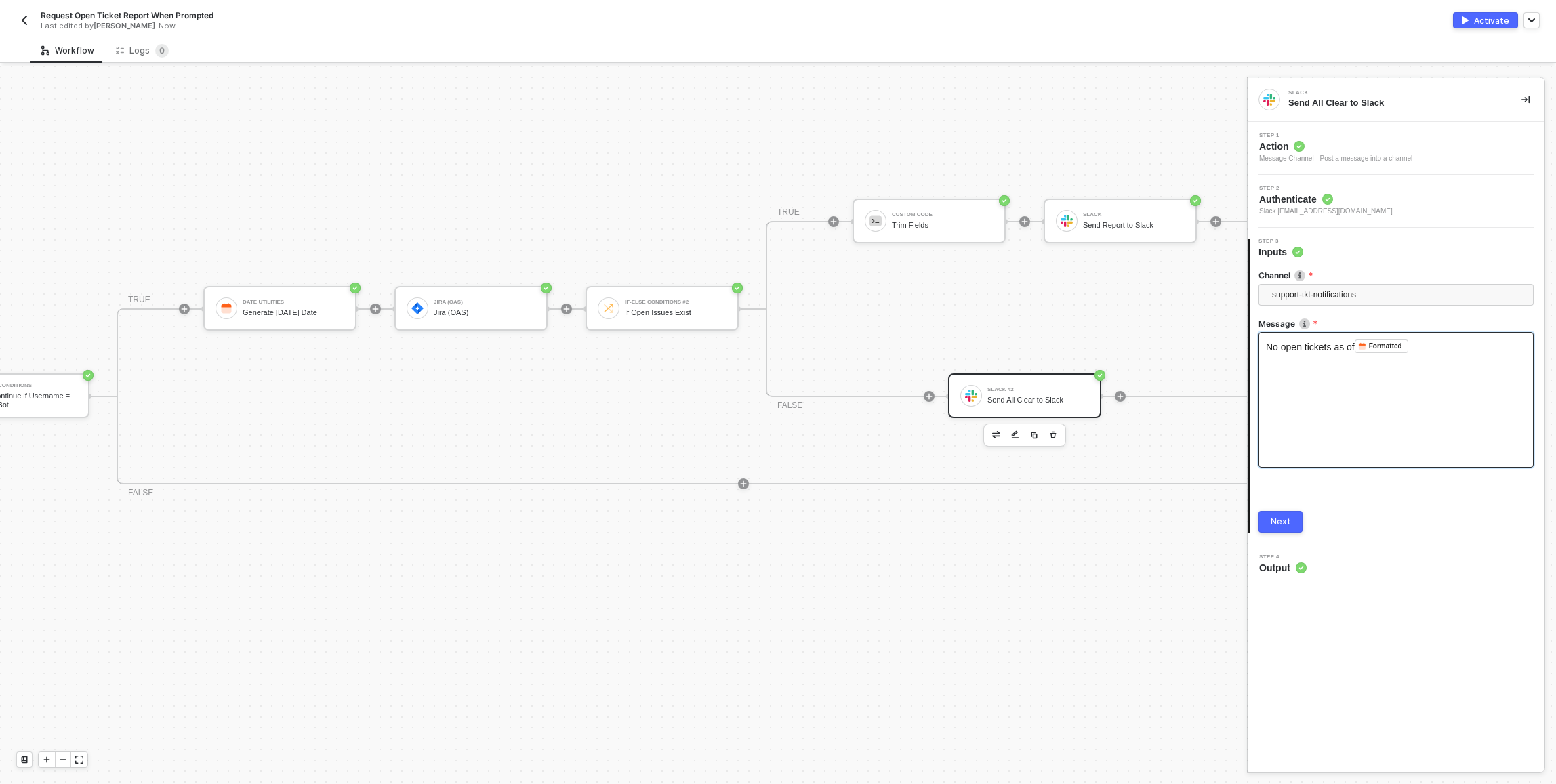
click at [1269, 514] on button "Next" at bounding box center [1280, 522] width 44 height 21
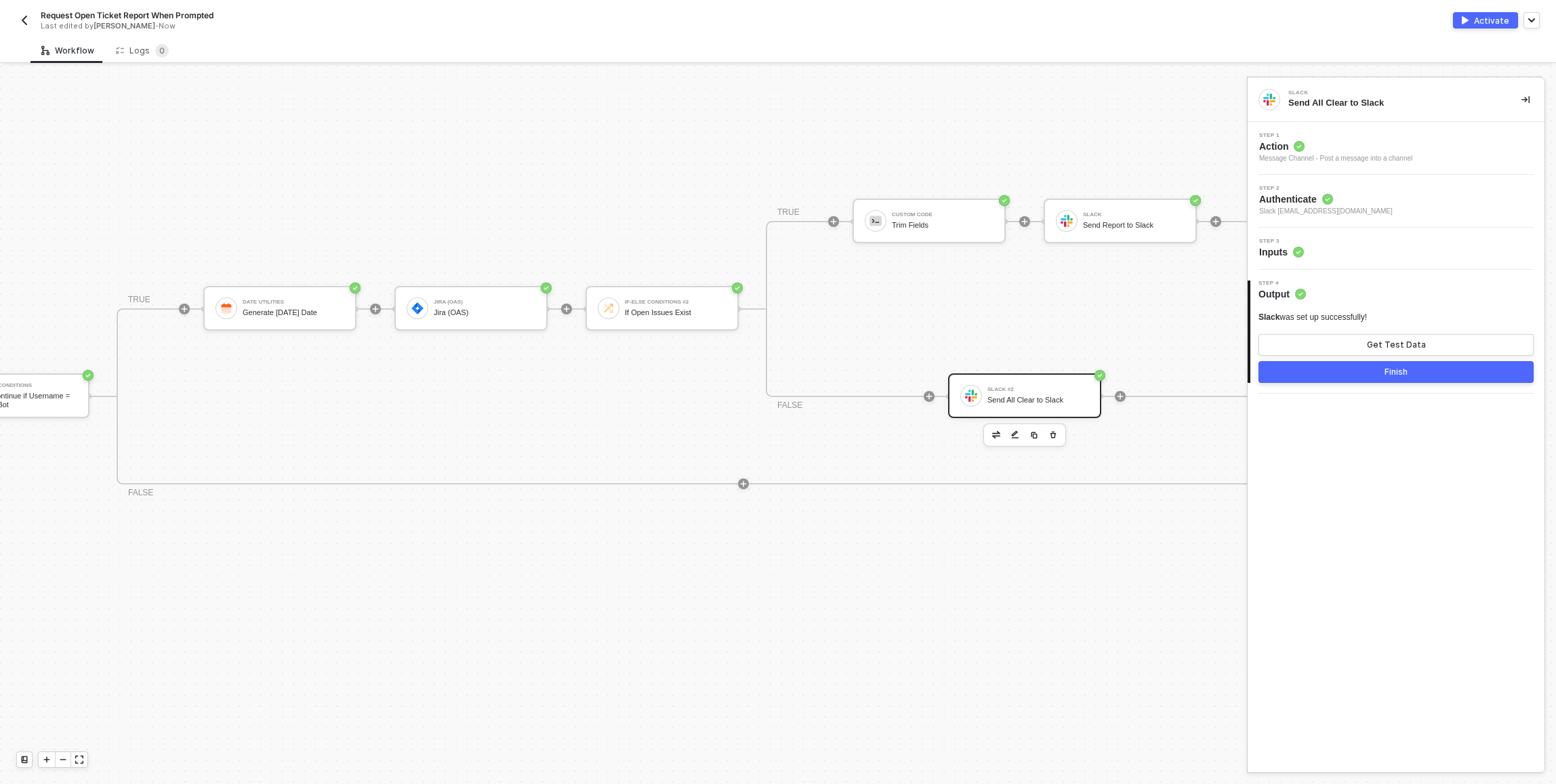
click at [1293, 375] on button "Finish" at bounding box center [1395, 372] width 275 height 21
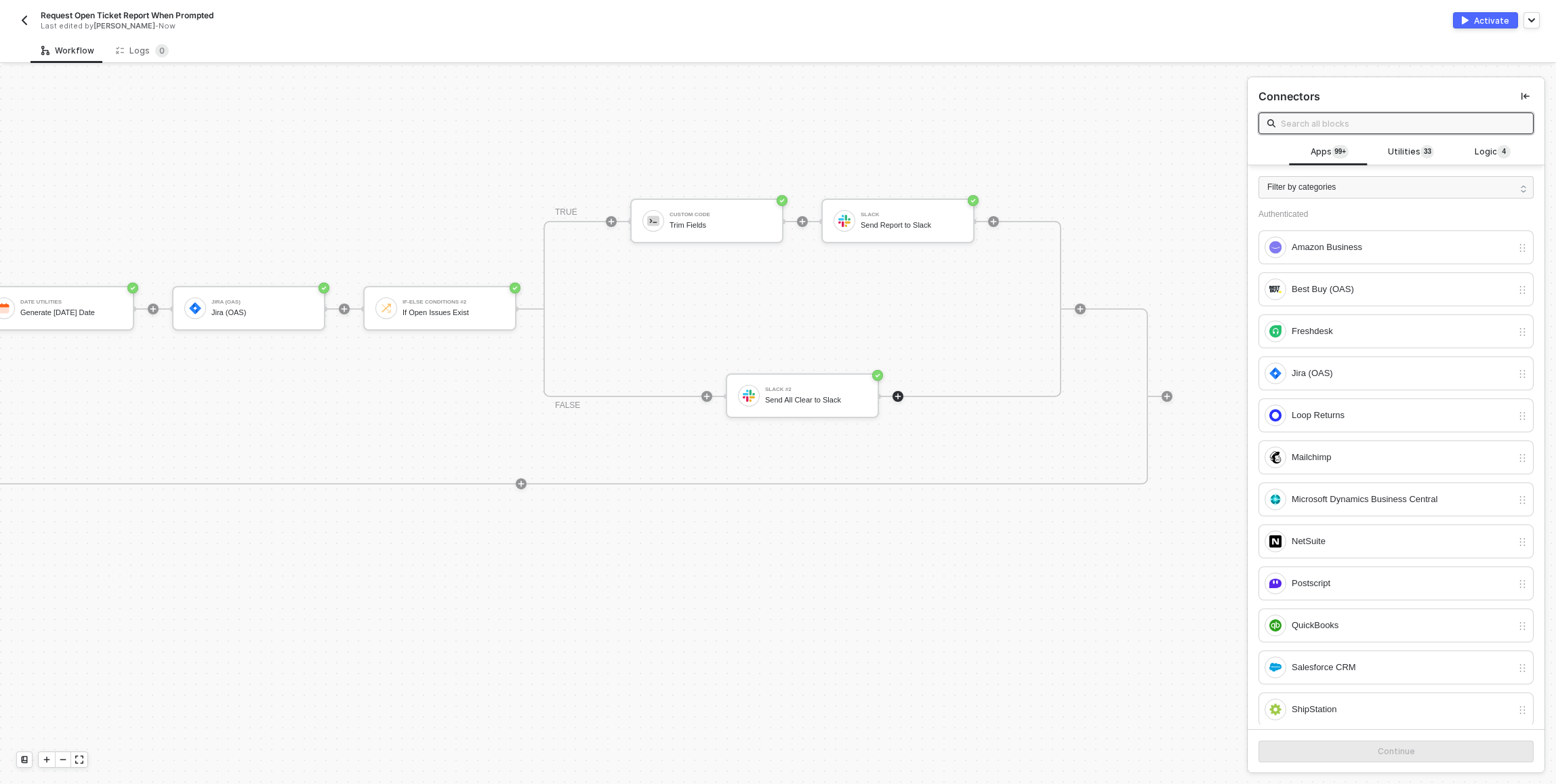
scroll to position [400, 514]
drag, startPoint x: 1278, startPoint y: 25, endPoint x: 1286, endPoint y: 26, distance: 8.1
click at [1280, 26] on div "Activate" at bounding box center [1159, 20] width 762 height 16
click at [1473, 16] on button "Activate" at bounding box center [1485, 20] width 65 height 16
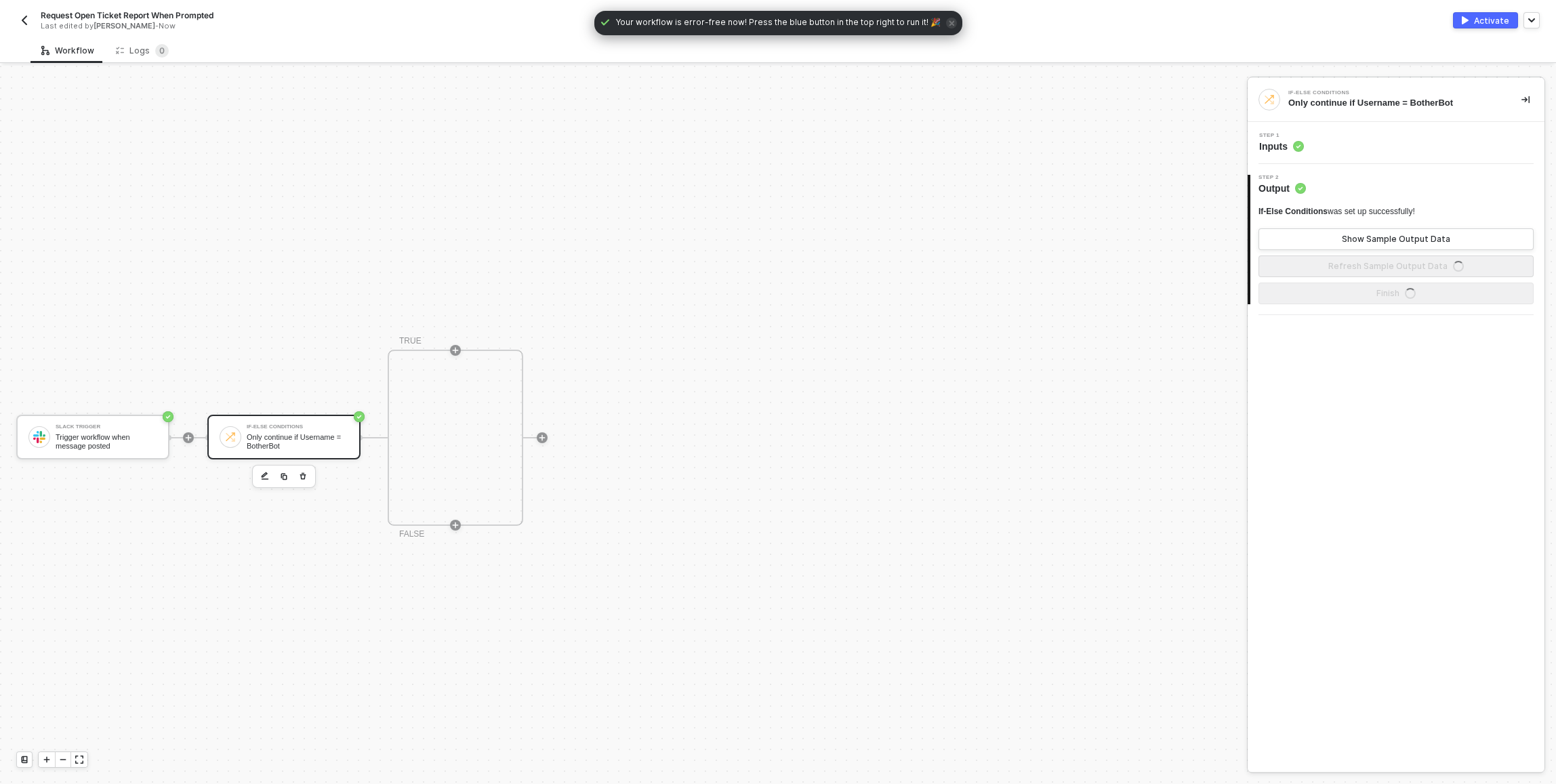
scroll to position [25, 0]
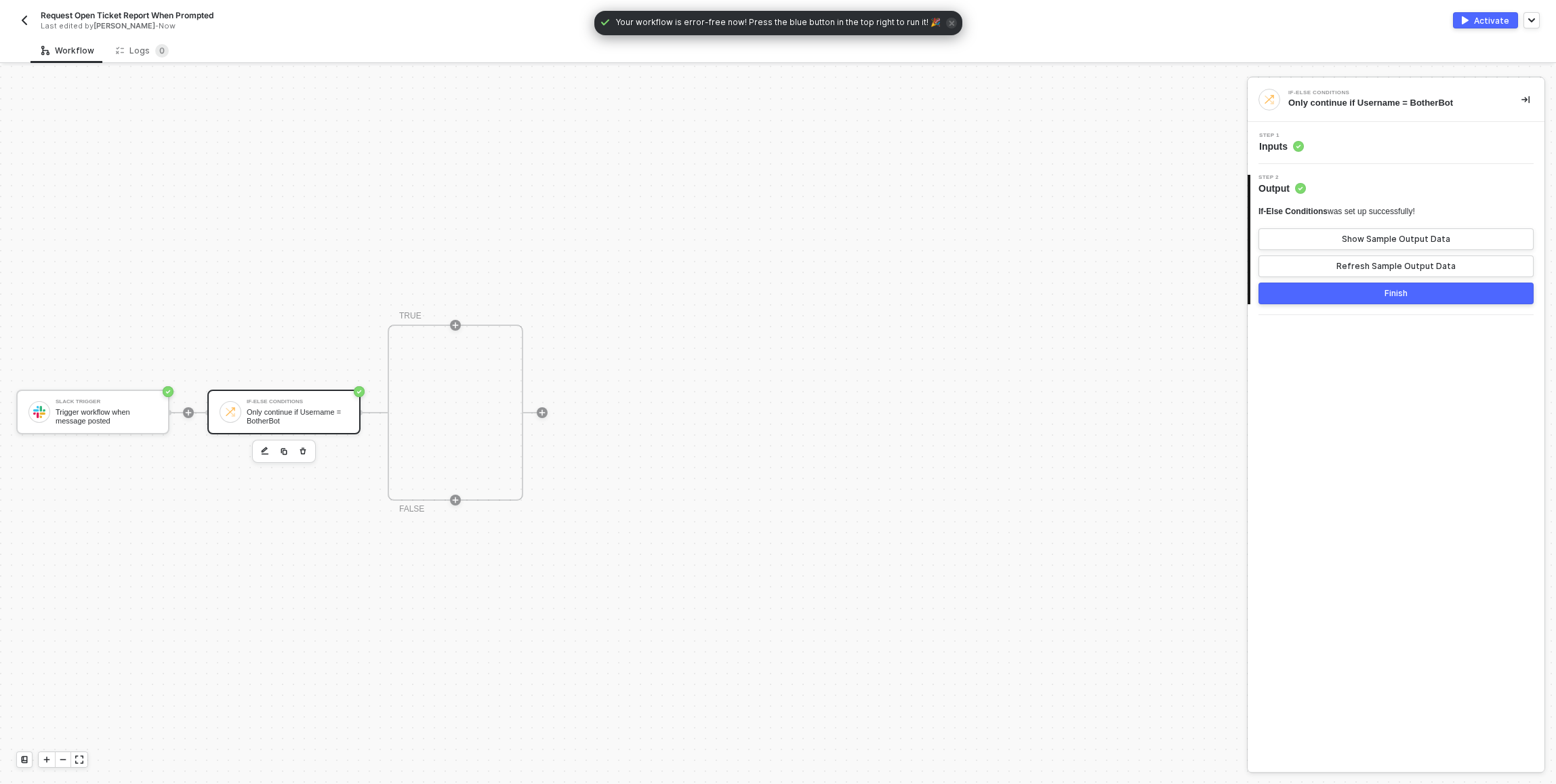
click at [1332, 158] on div "Step 1 Inputs" at bounding box center [1396, 142] width 297 height 42
click at [454, 318] on div at bounding box center [455, 324] width 180 height 106
click at [456, 321] on icon "icon-play" at bounding box center [455, 324] width 8 height 8
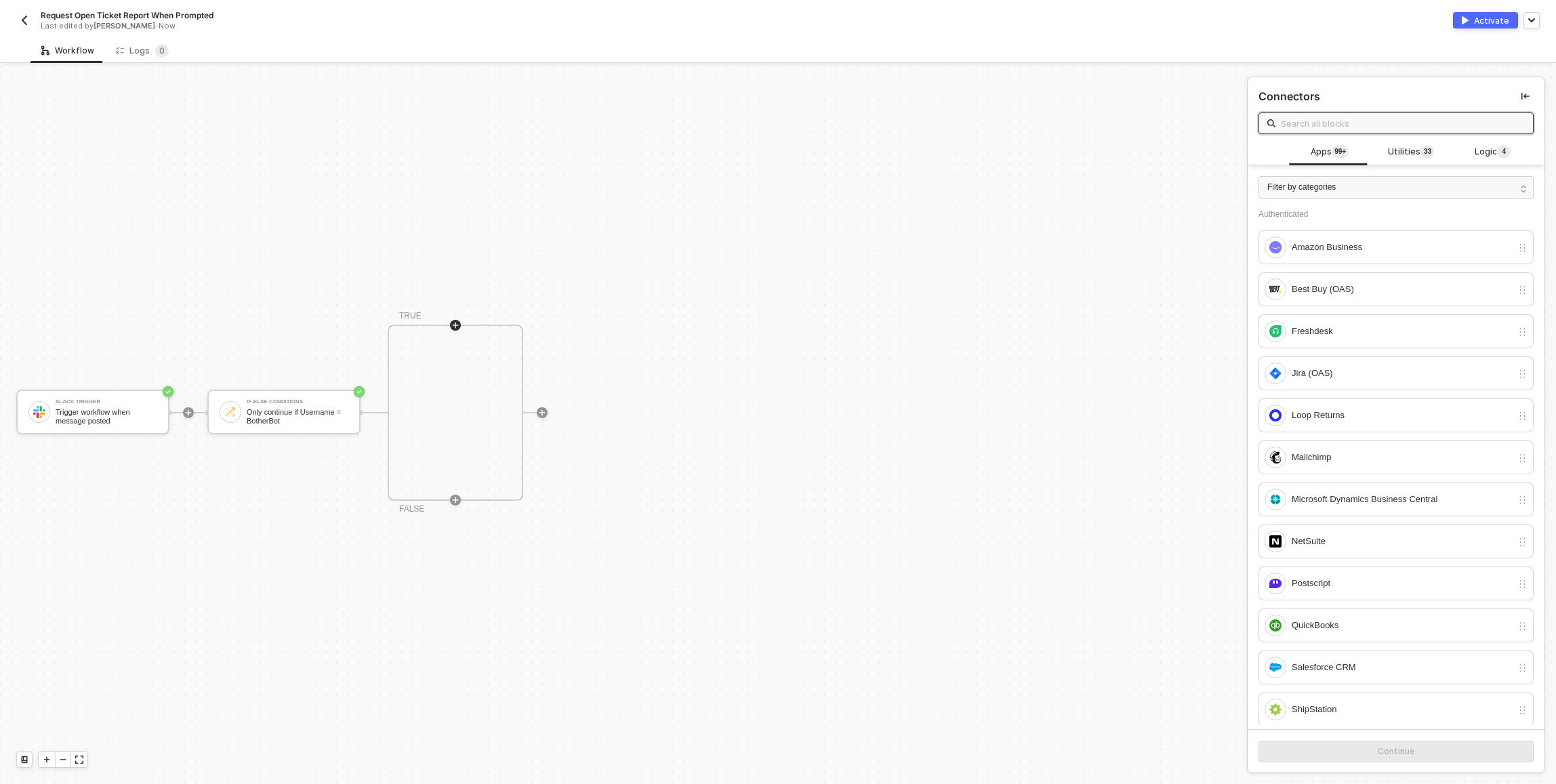
click at [18, 20] on button "button" at bounding box center [24, 20] width 16 height 16
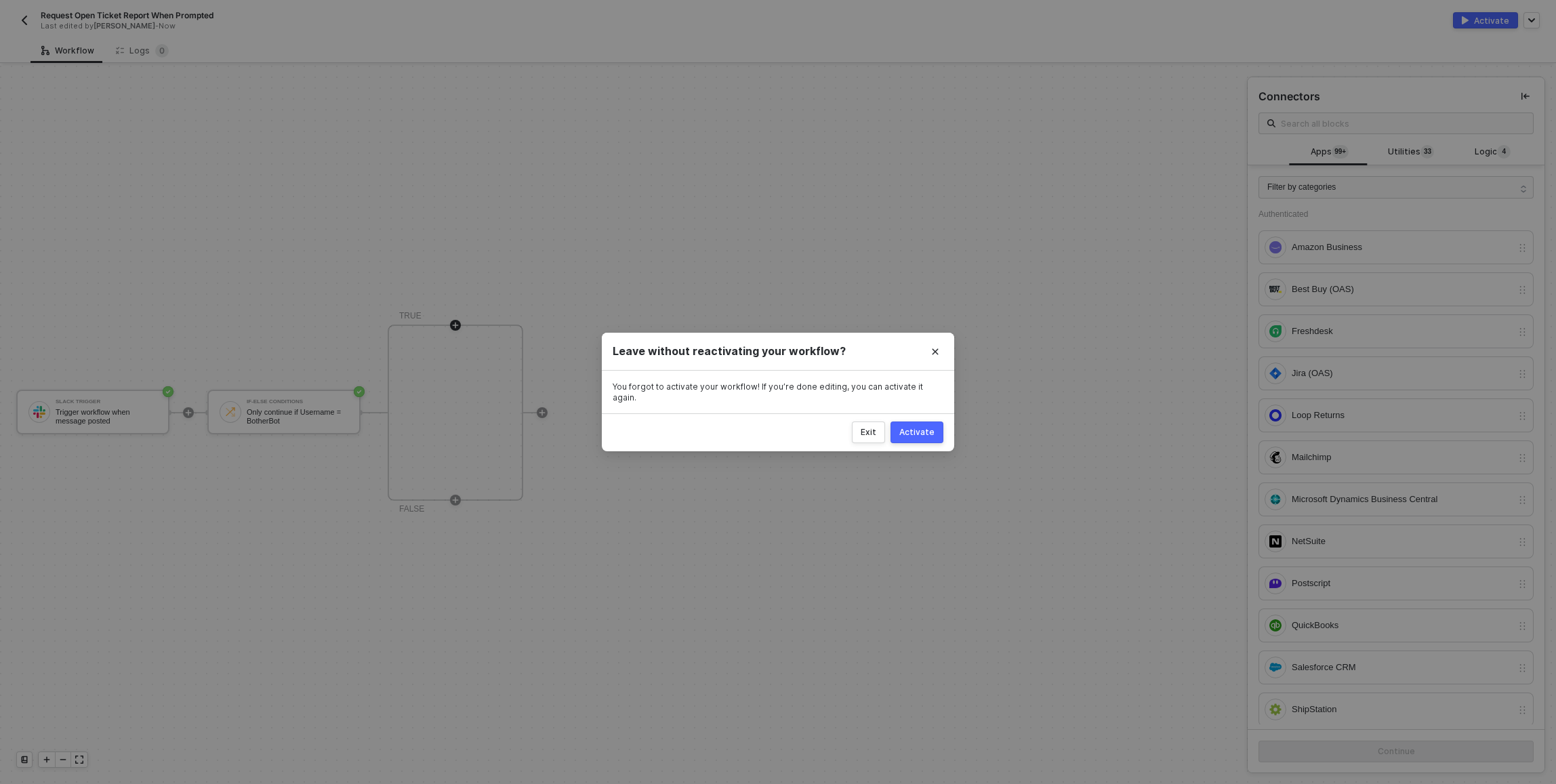
click at [889, 425] on div "Exit Activate" at bounding box center [897, 432] width 92 height 21
click at [882, 427] on button "Exit" at bounding box center [868, 432] width 33 height 21
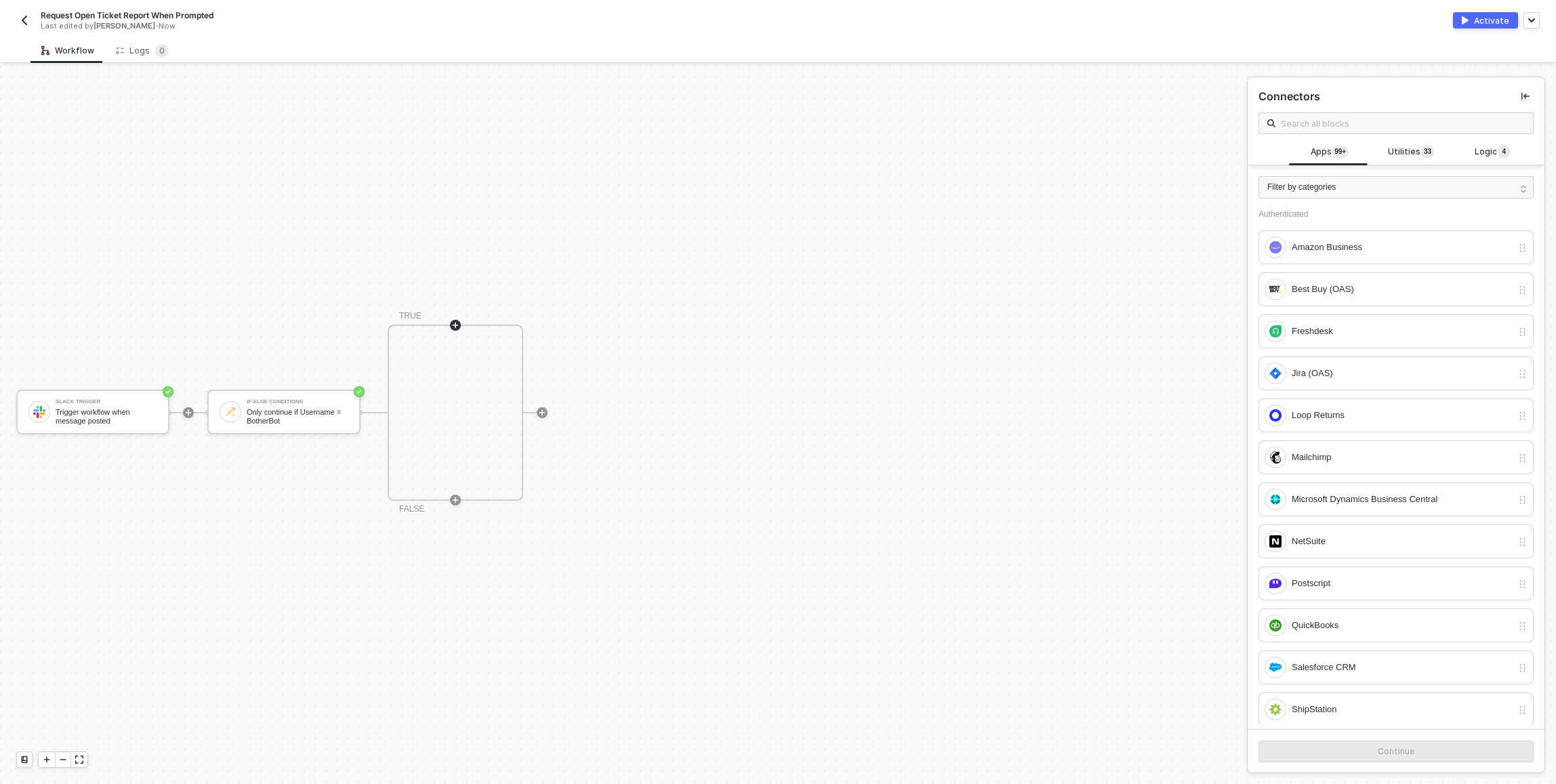
click at [19, 16] on img "button" at bounding box center [24, 20] width 11 height 11
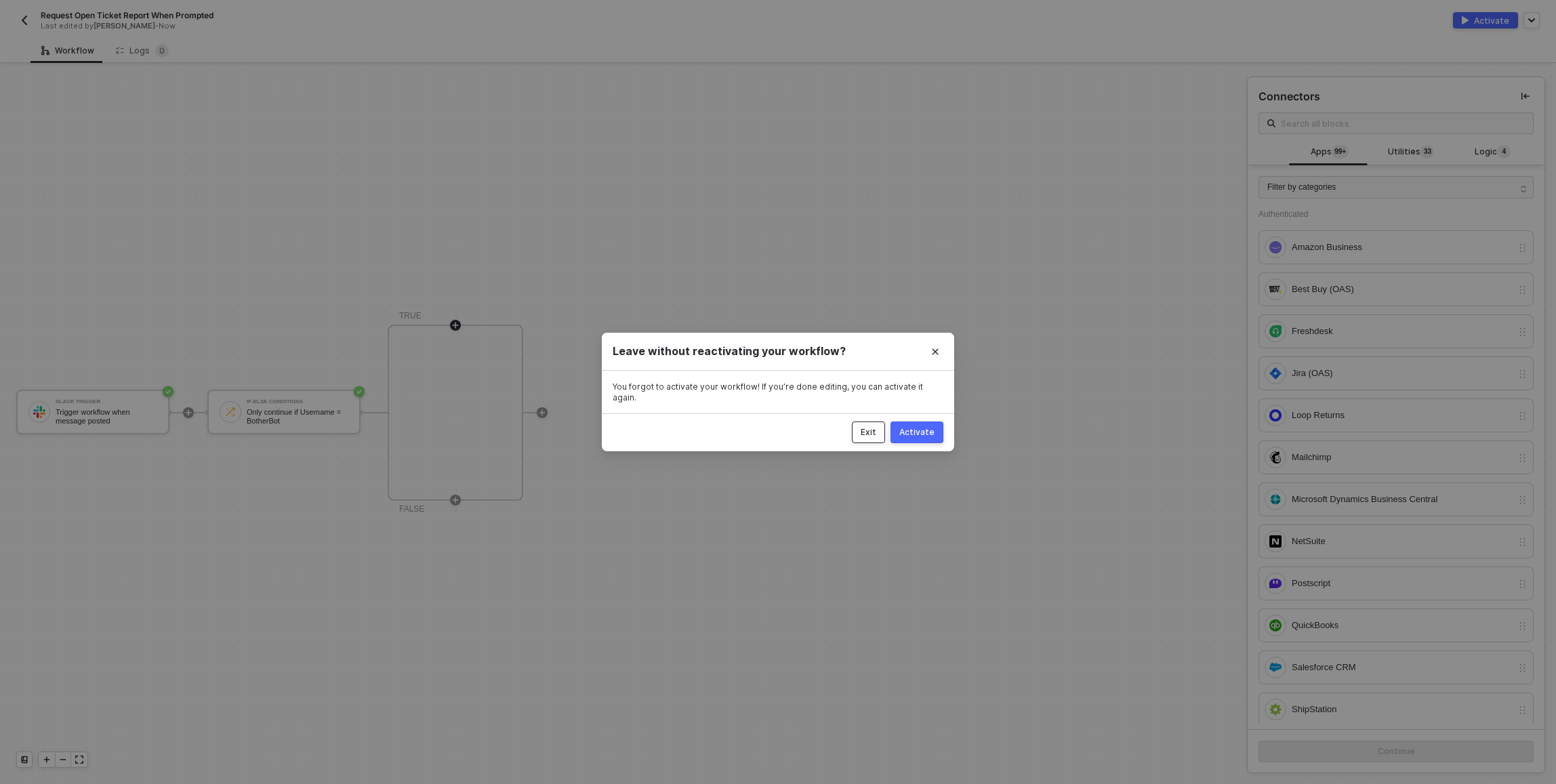
click at [867, 427] on div "Exit" at bounding box center [869, 432] width 16 height 11
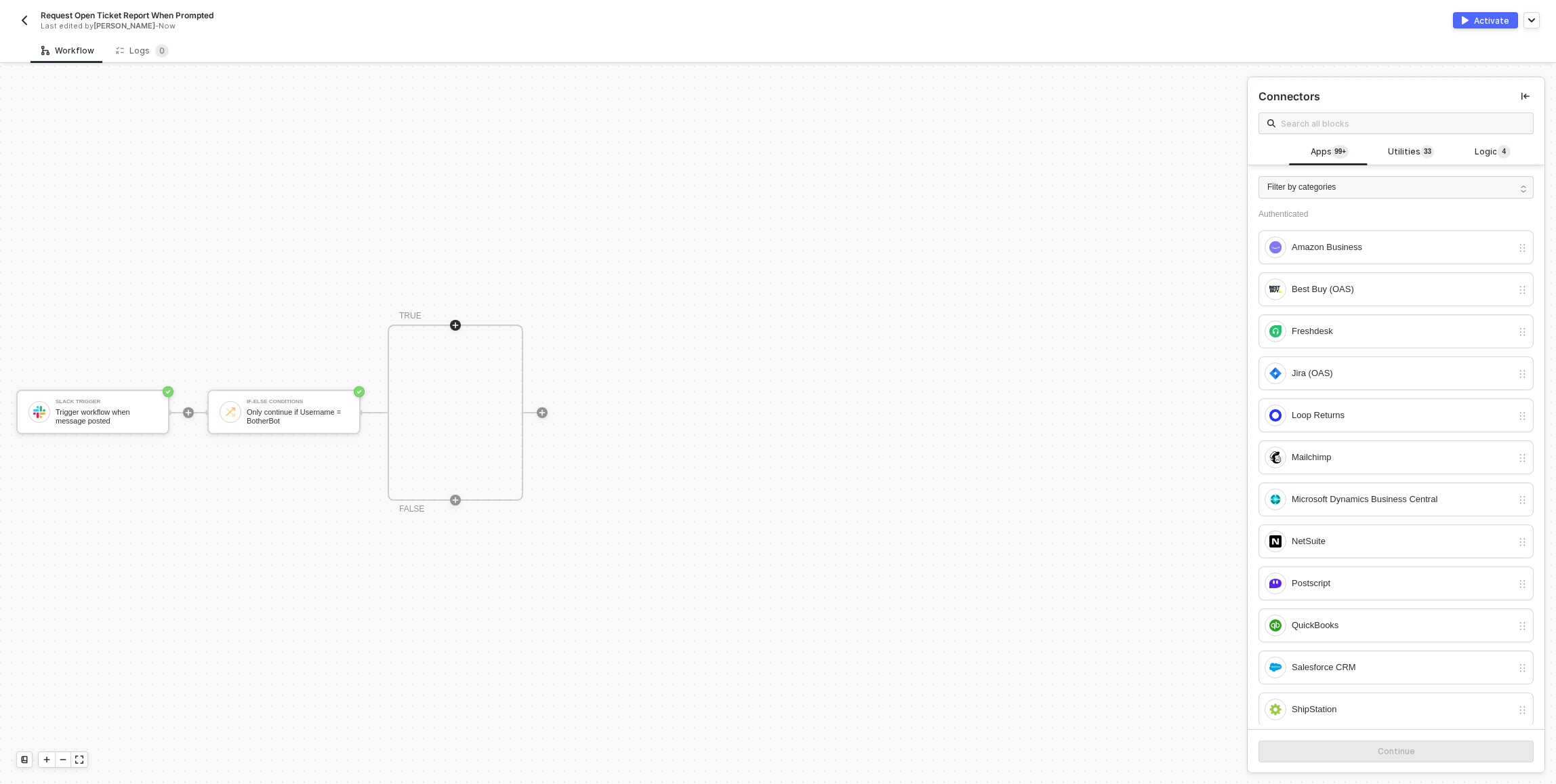
click at [51, 17] on span "Request Open Ticket Report When Prompted" at bounding box center [127, 15] width 172 height 12
click at [25, 19] on img "button" at bounding box center [24, 20] width 11 height 11
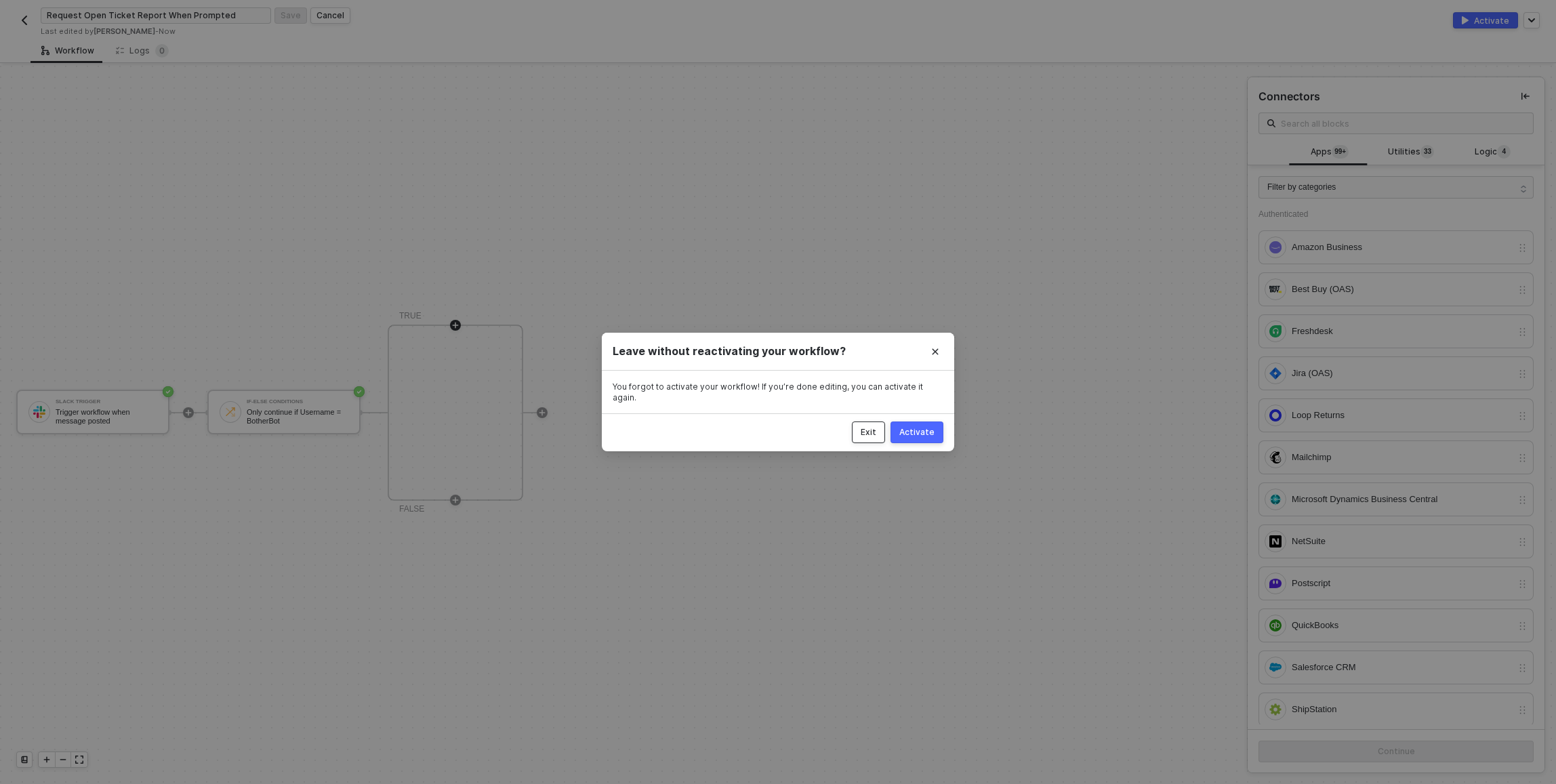
click at [870, 429] on div "Exit" at bounding box center [869, 432] width 16 height 11
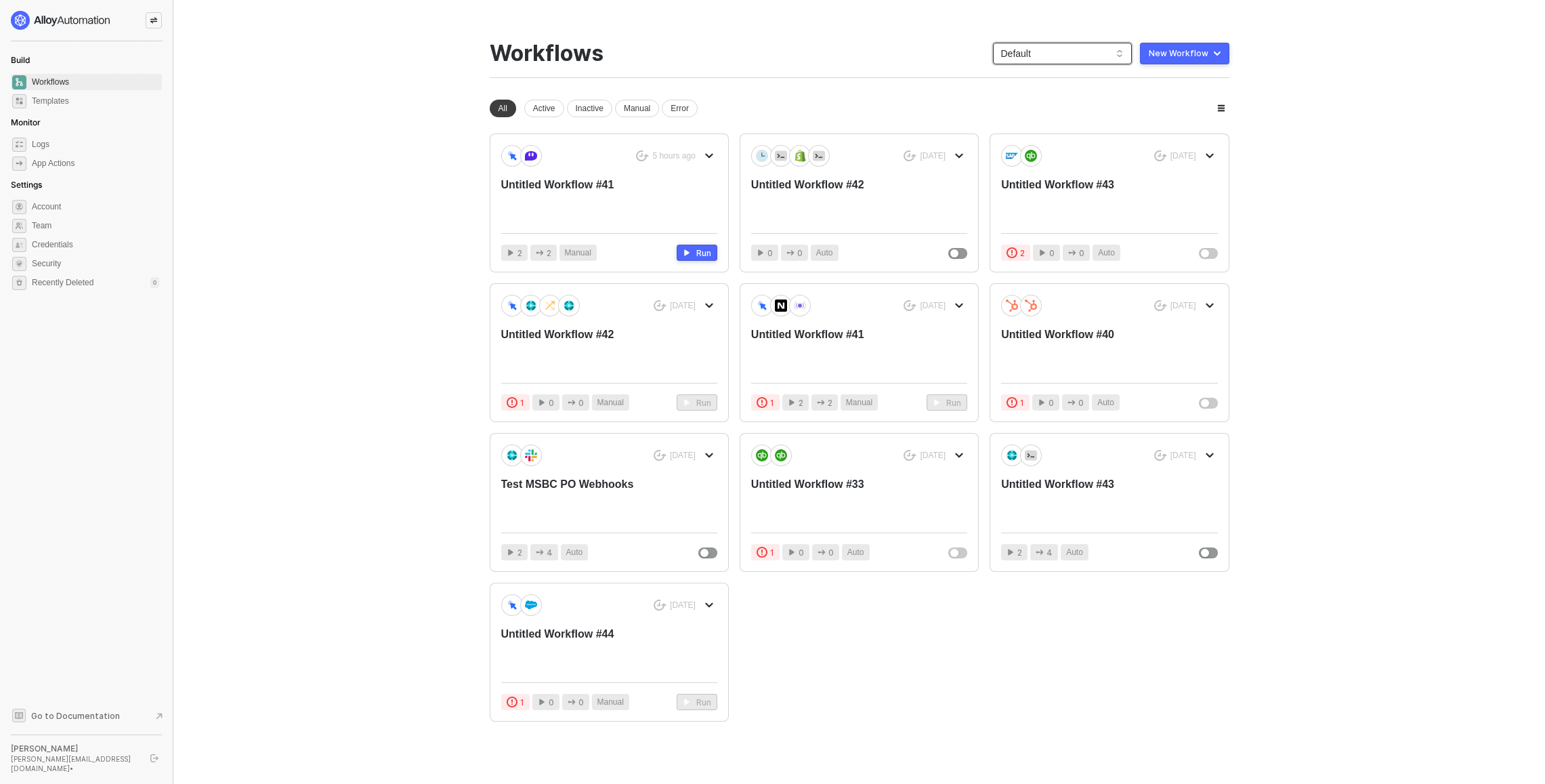
click at [1073, 44] on span "Default" at bounding box center [1062, 53] width 123 height 20
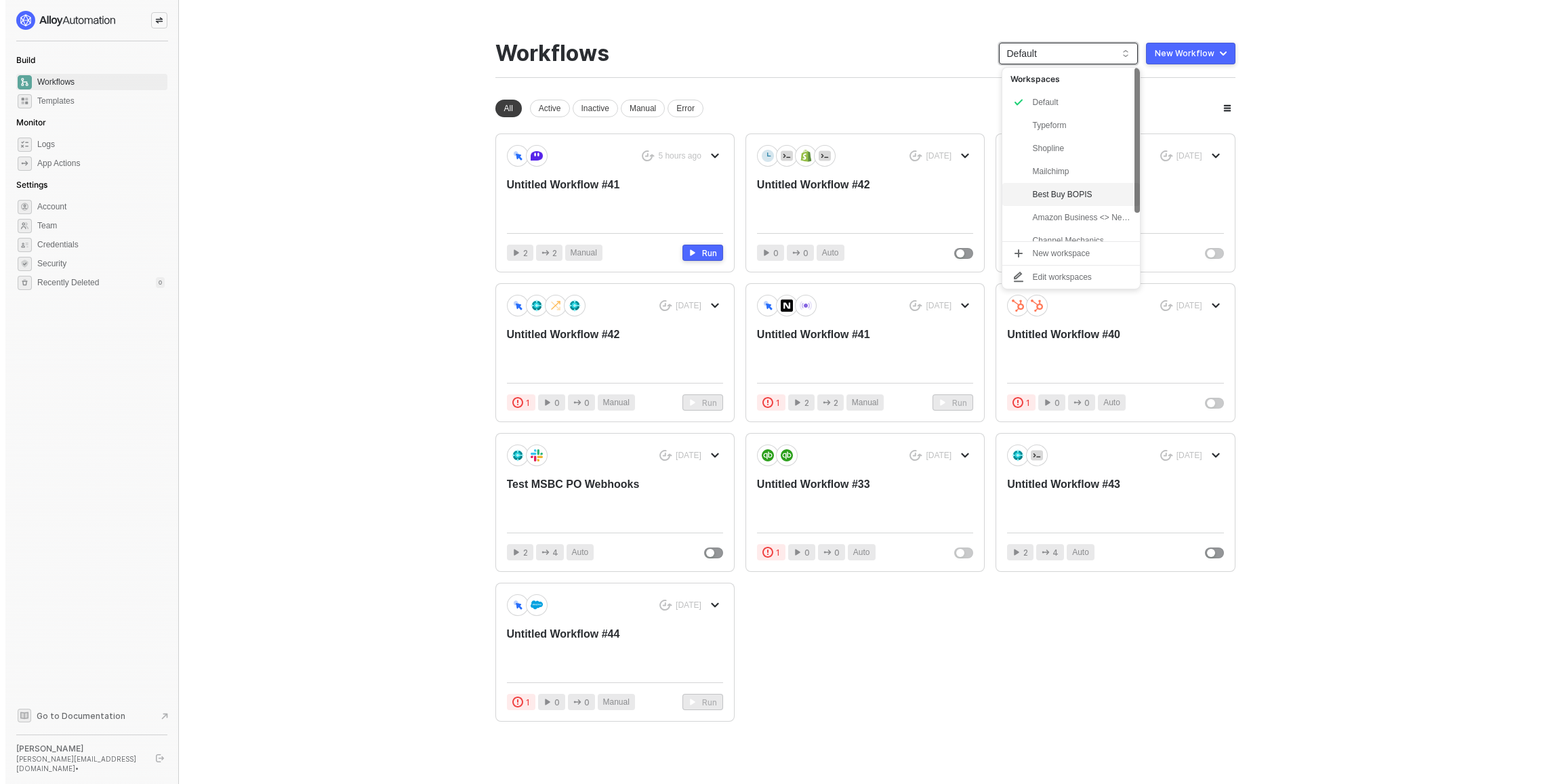
scroll to position [34, 0]
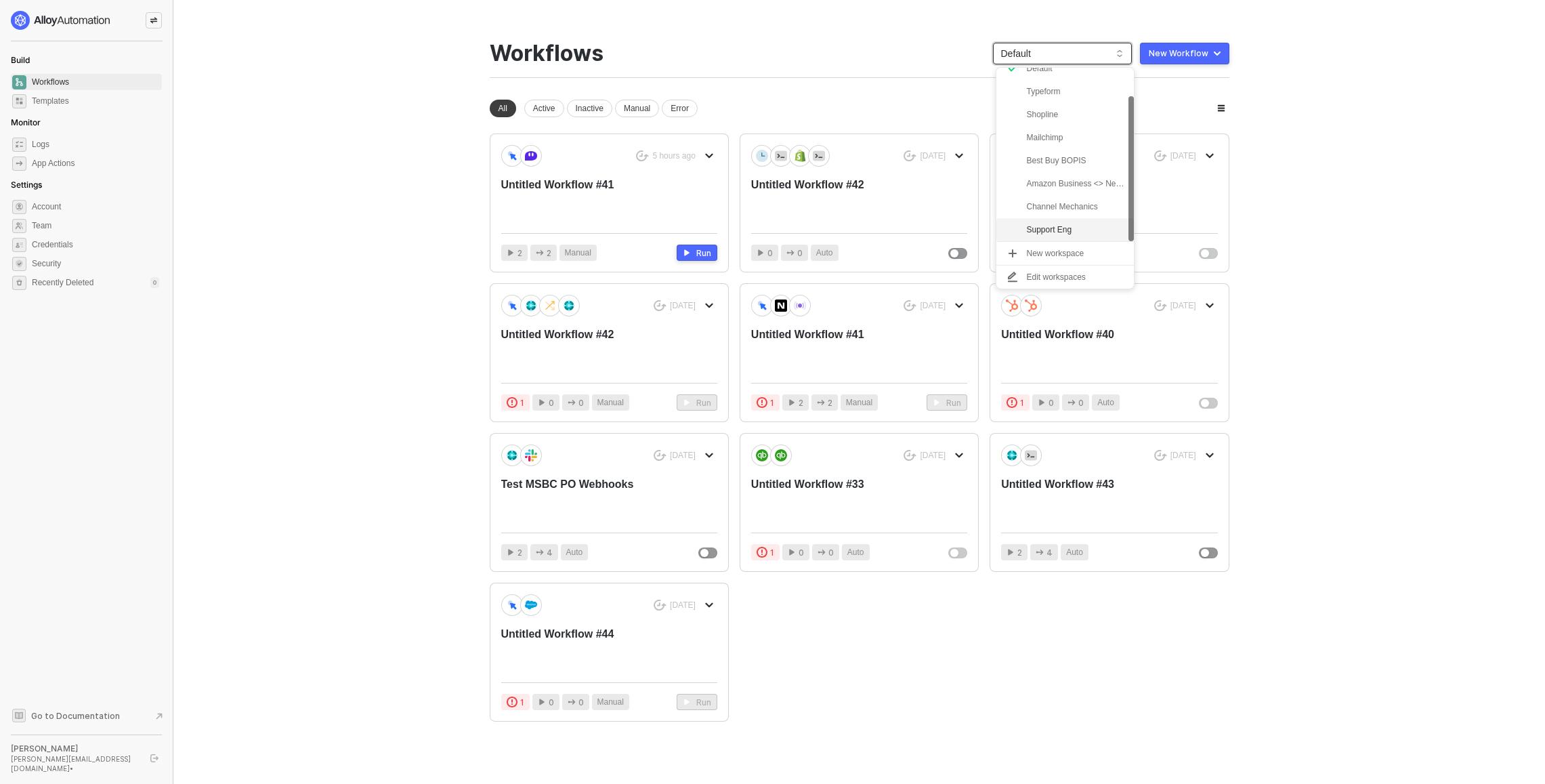
click at [1064, 228] on div "Support Eng" at bounding box center [1077, 229] width 100 height 16
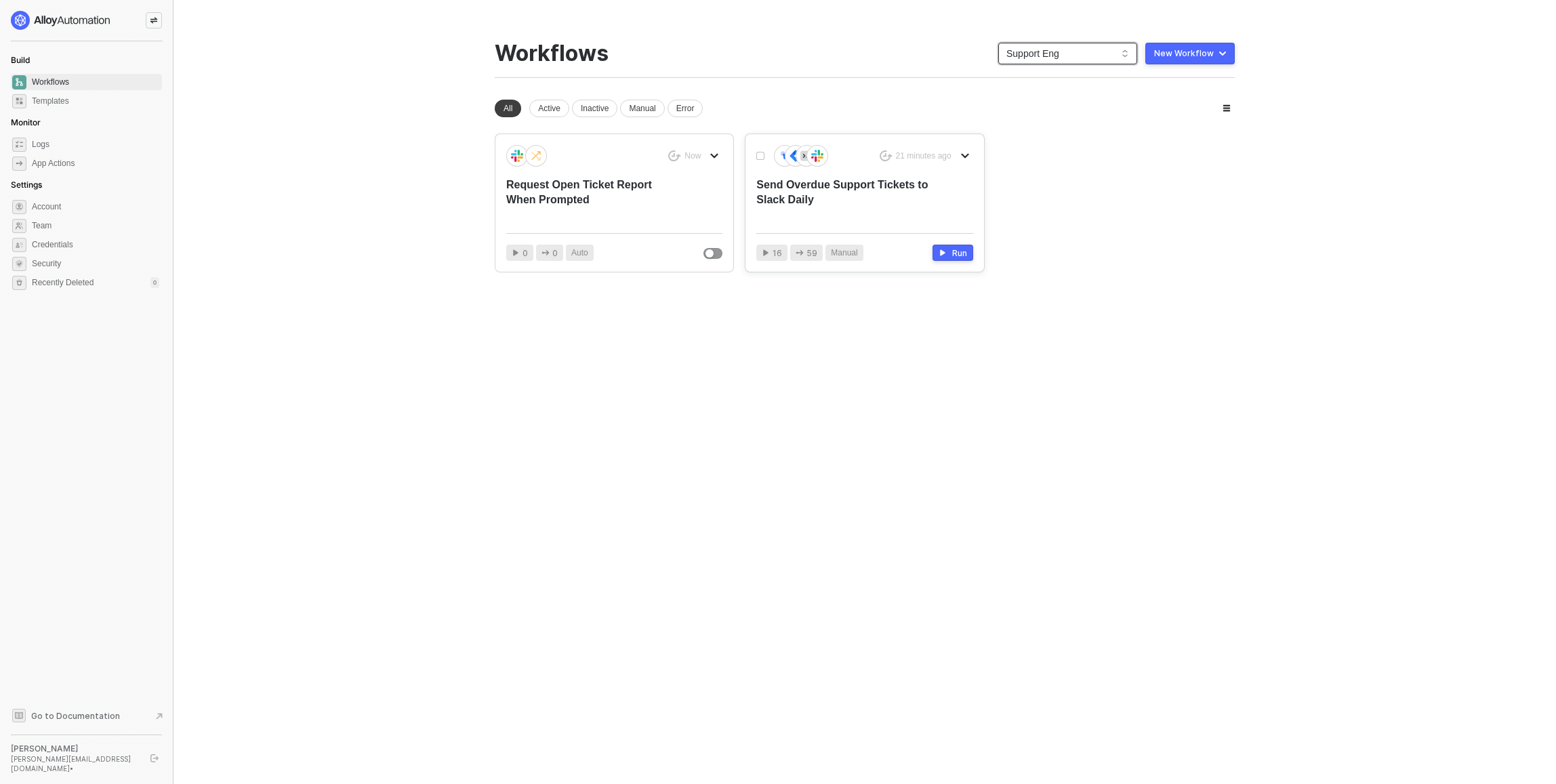
click at [867, 185] on div "Send Overdue Support Tickets to Slack Daily" at bounding box center [842, 200] width 172 height 44
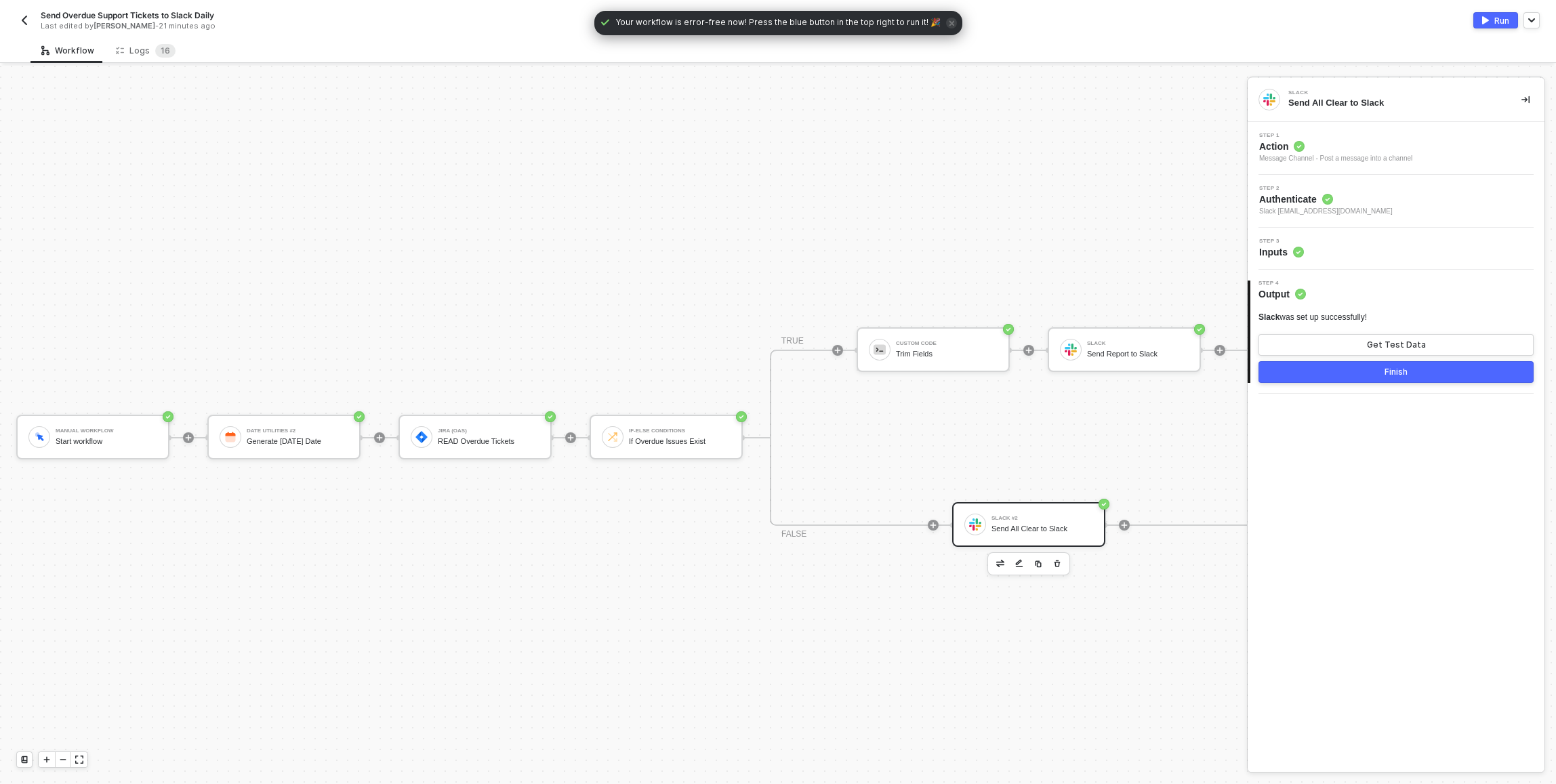
scroll to position [36, 0]
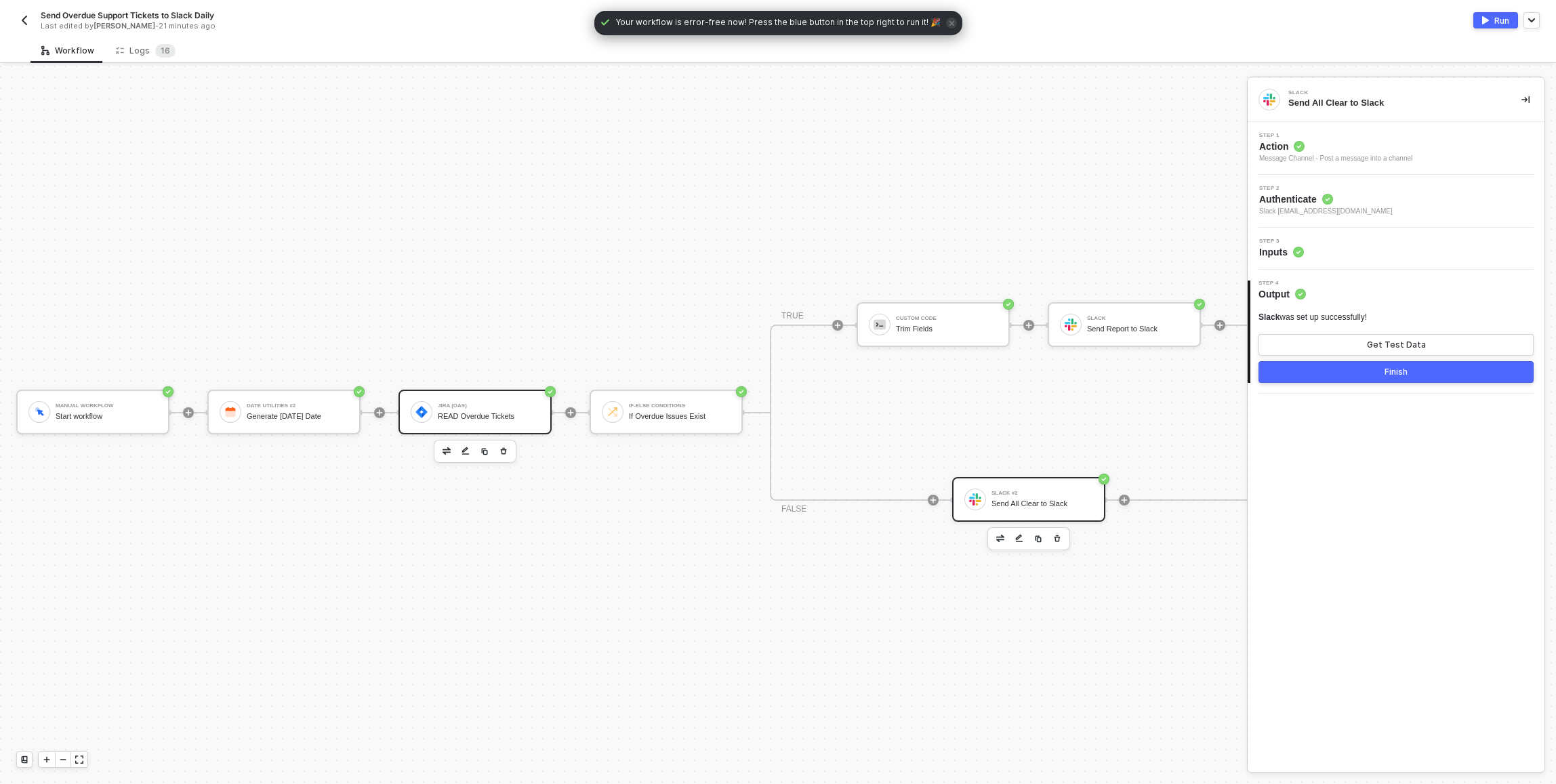
click at [472, 412] on div "READ Overdue Tickets" at bounding box center [488, 416] width 101 height 9
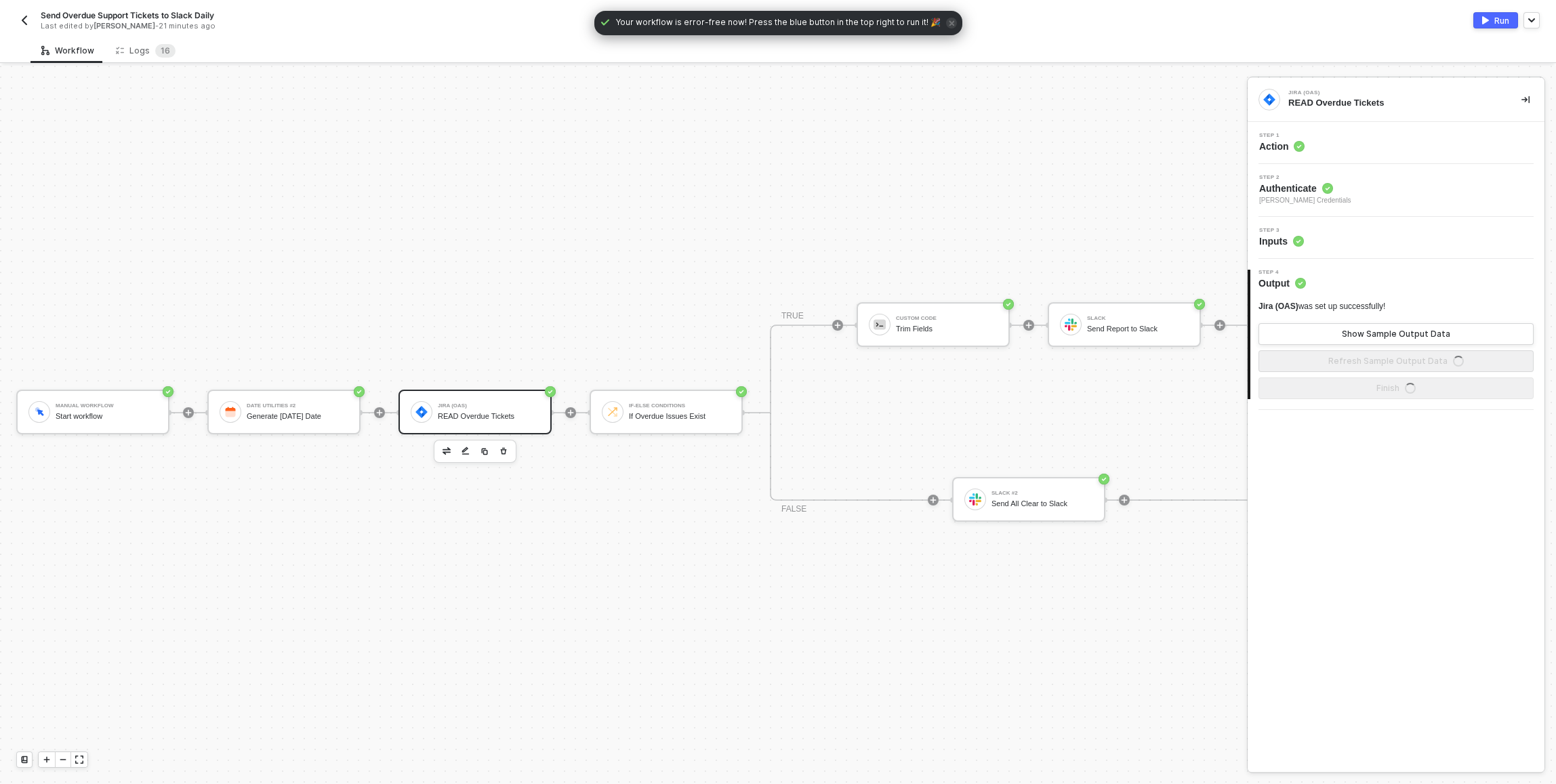
click at [1334, 131] on div "Step 1 Action" at bounding box center [1396, 142] width 297 height 42
click at [1334, 135] on div "Step 1 Action" at bounding box center [1398, 142] width 293 height 20
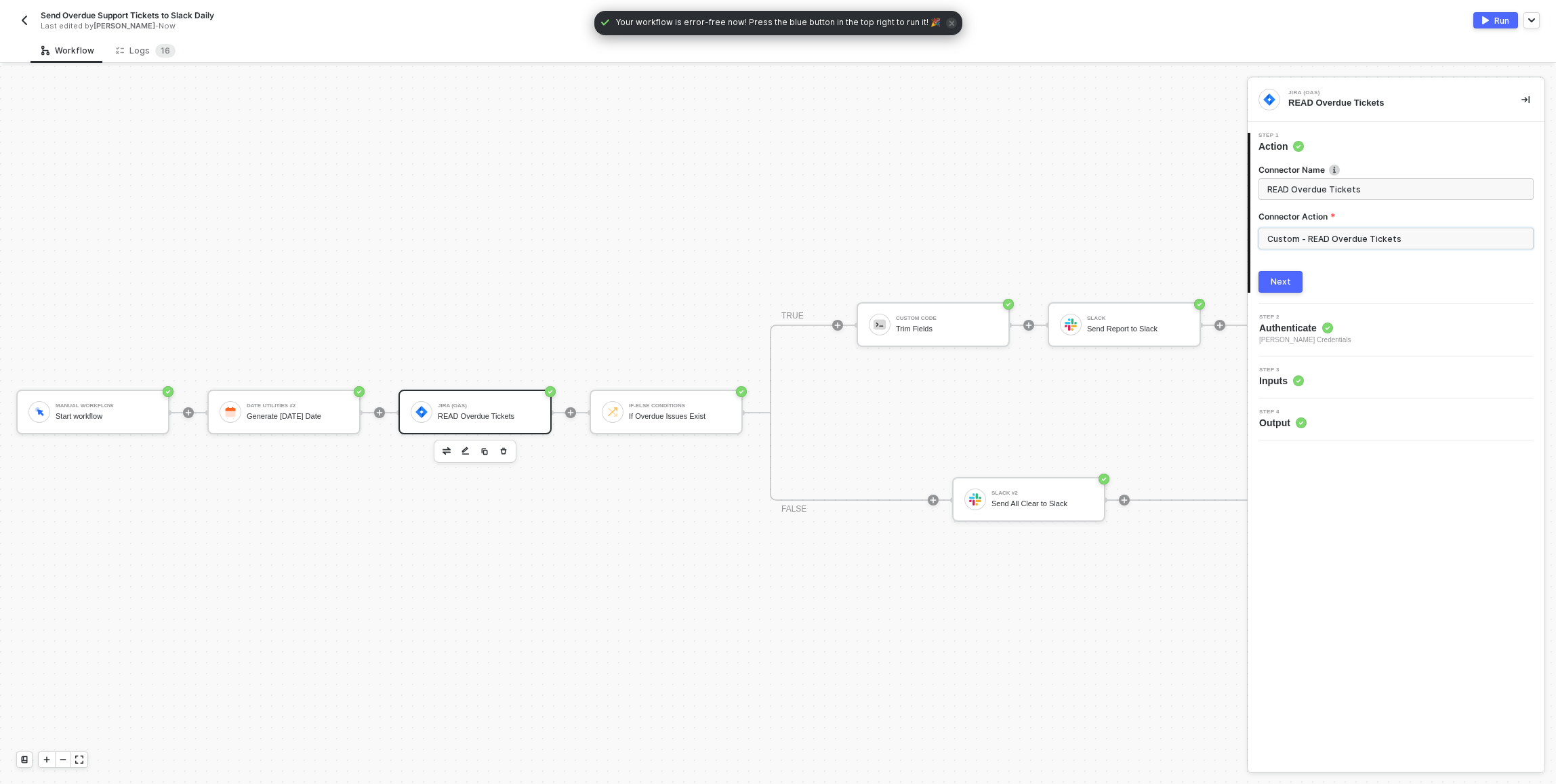
click at [1354, 235] on input "Custom - READ Overdue Tickets" at bounding box center [1395, 238] width 275 height 21
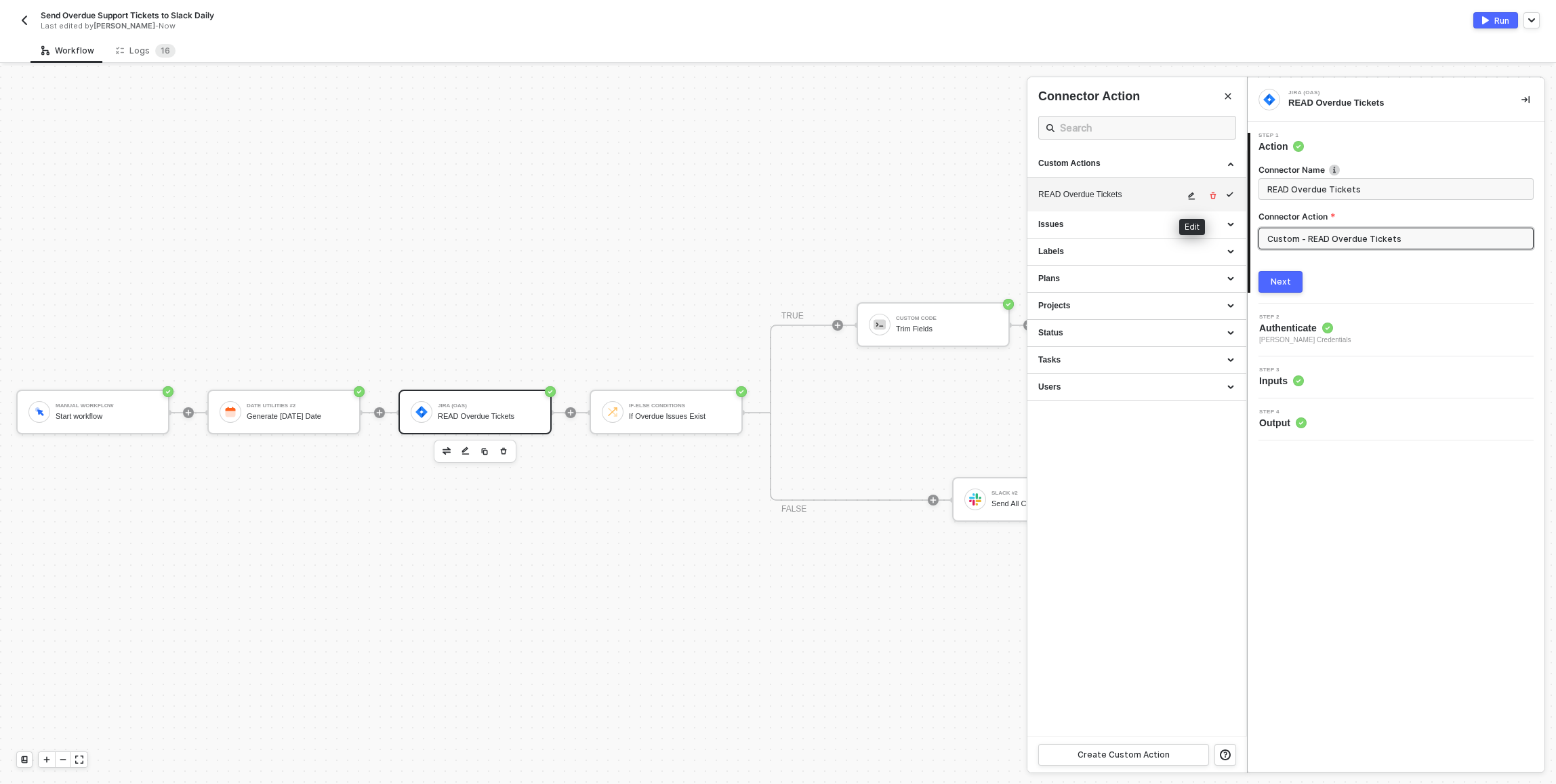
click at [1192, 195] on icon "icon-edit" at bounding box center [1192, 196] width 7 height 7
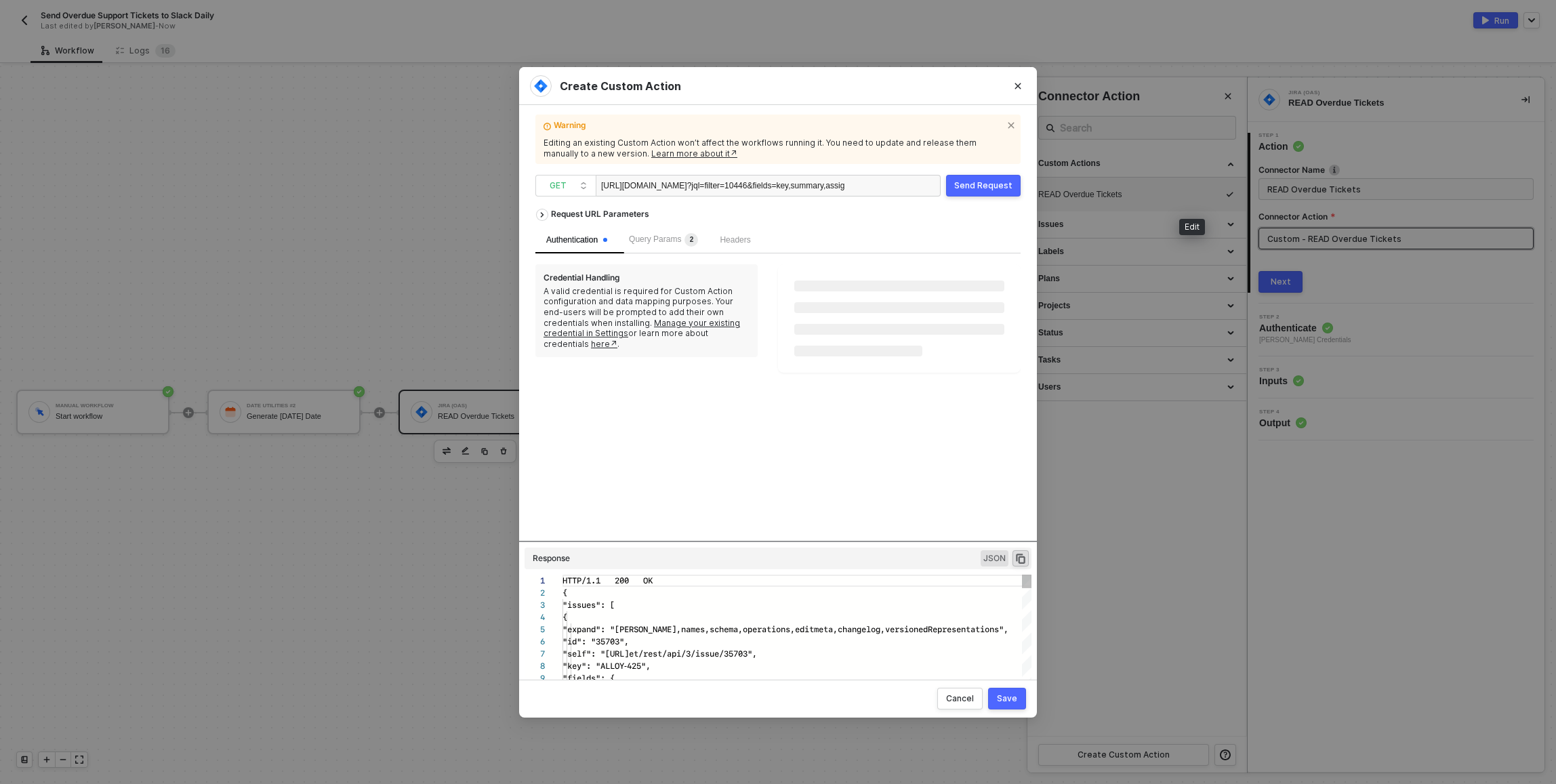
scroll to position [122, 0]
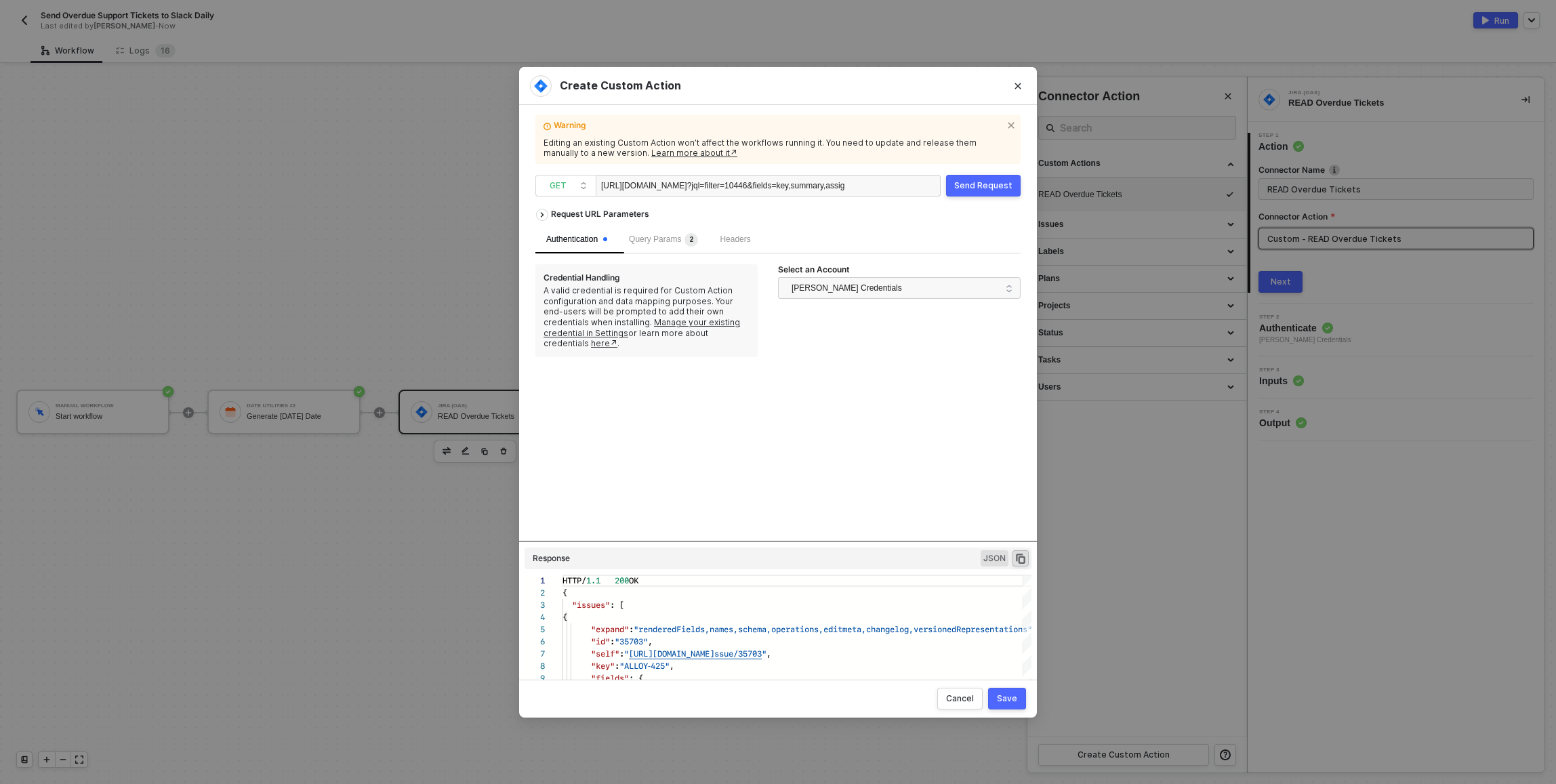
click at [798, 190] on div "[URL][DOMAIN_NAME] ?jql=filter=10446&fields=key,summary,assignee,duedate" at bounding box center [723, 186] width 244 height 21
copy div "[URL][DOMAIN_NAME] ?jql=filter=10446&fields=key,summary,assignee,duedate"
click at [640, 244] on div "Query Params 2" at bounding box center [663, 239] width 69 height 13
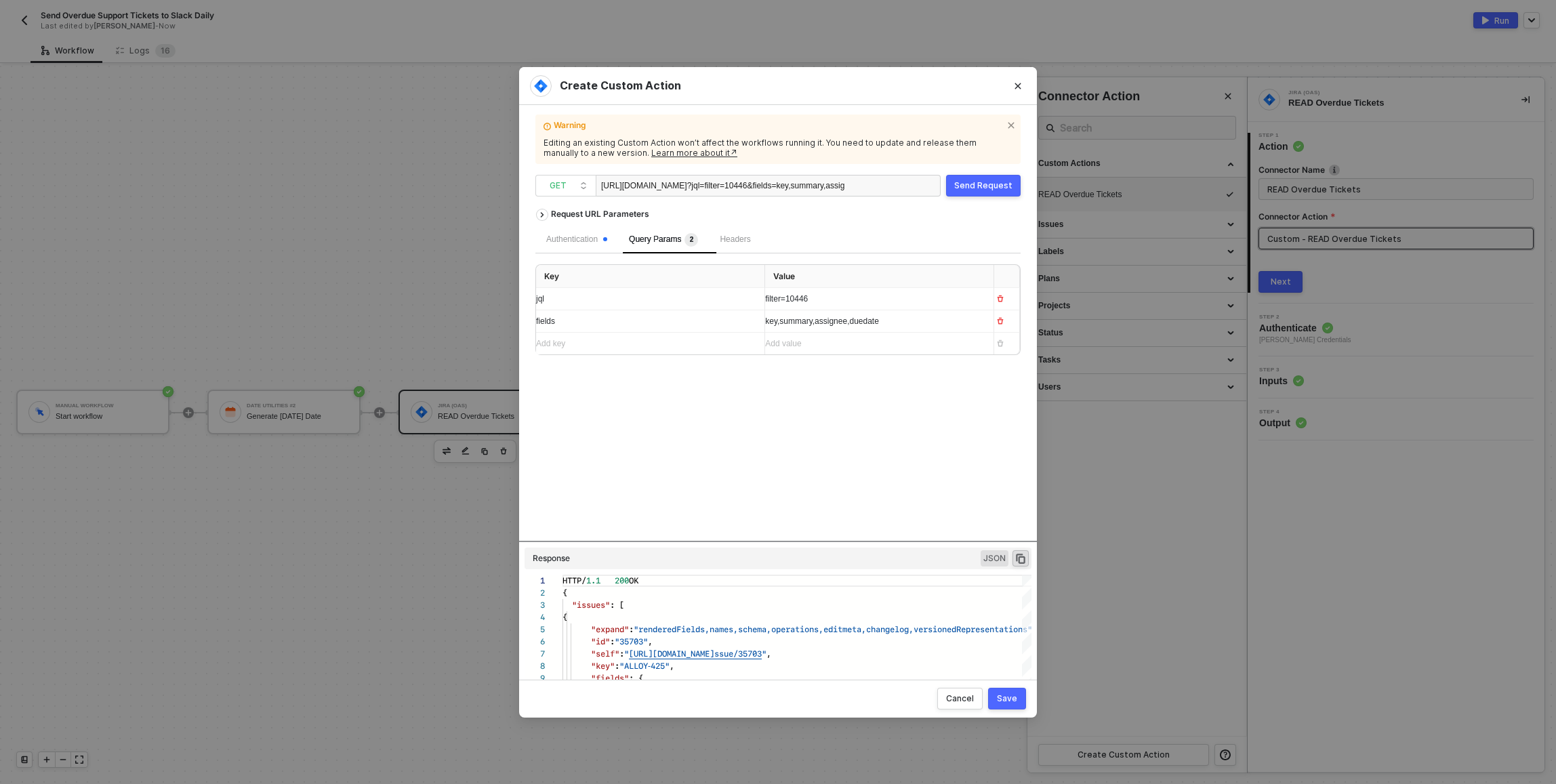
click at [807, 298] on span "filter=10446" at bounding box center [786, 299] width 43 height 10
copy span "filter=10446"
click at [742, 249] on div "Headers" at bounding box center [734, 240] width 52 height 27
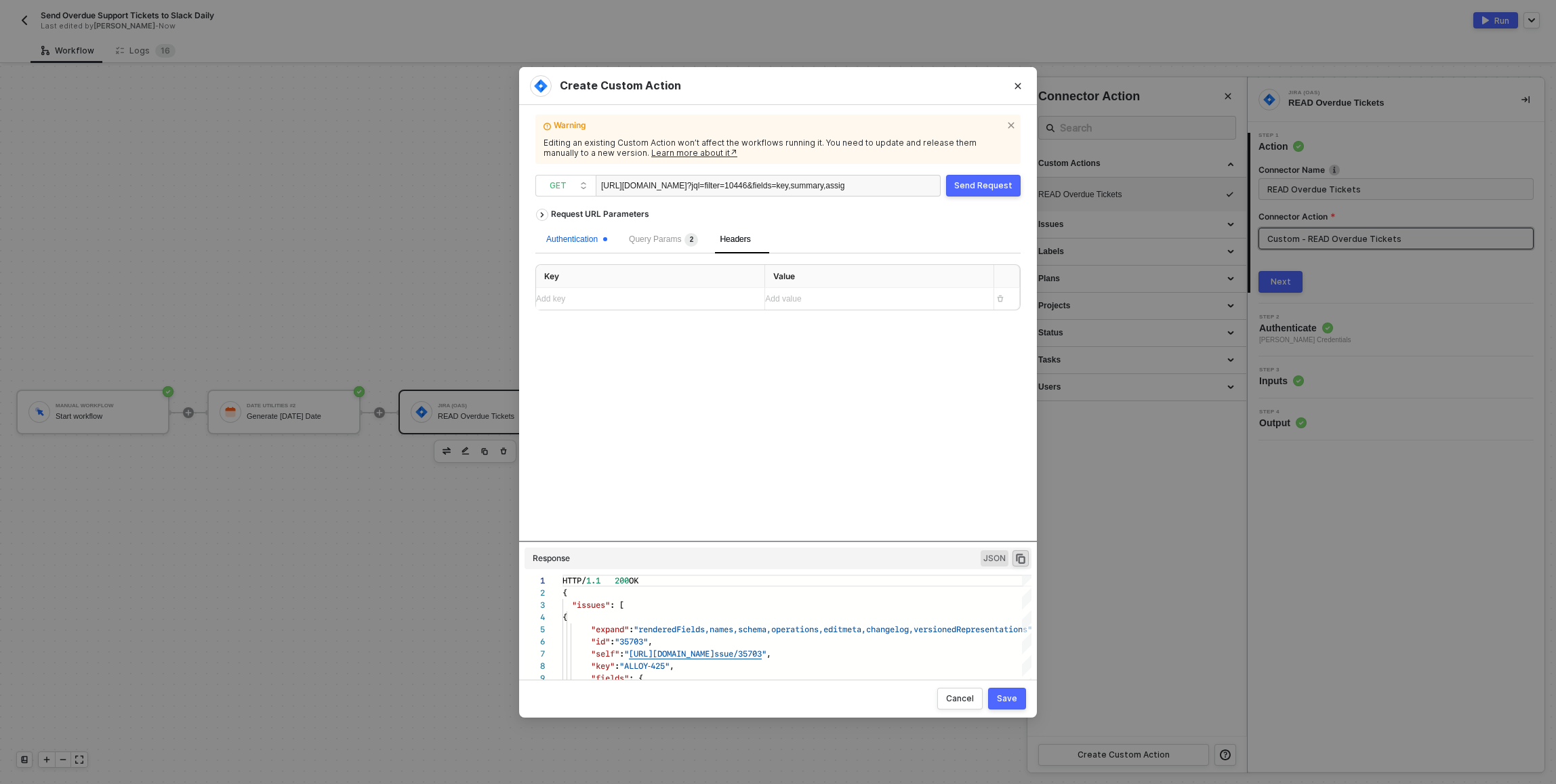
click at [580, 244] on div "Authentication" at bounding box center [576, 239] width 61 height 12
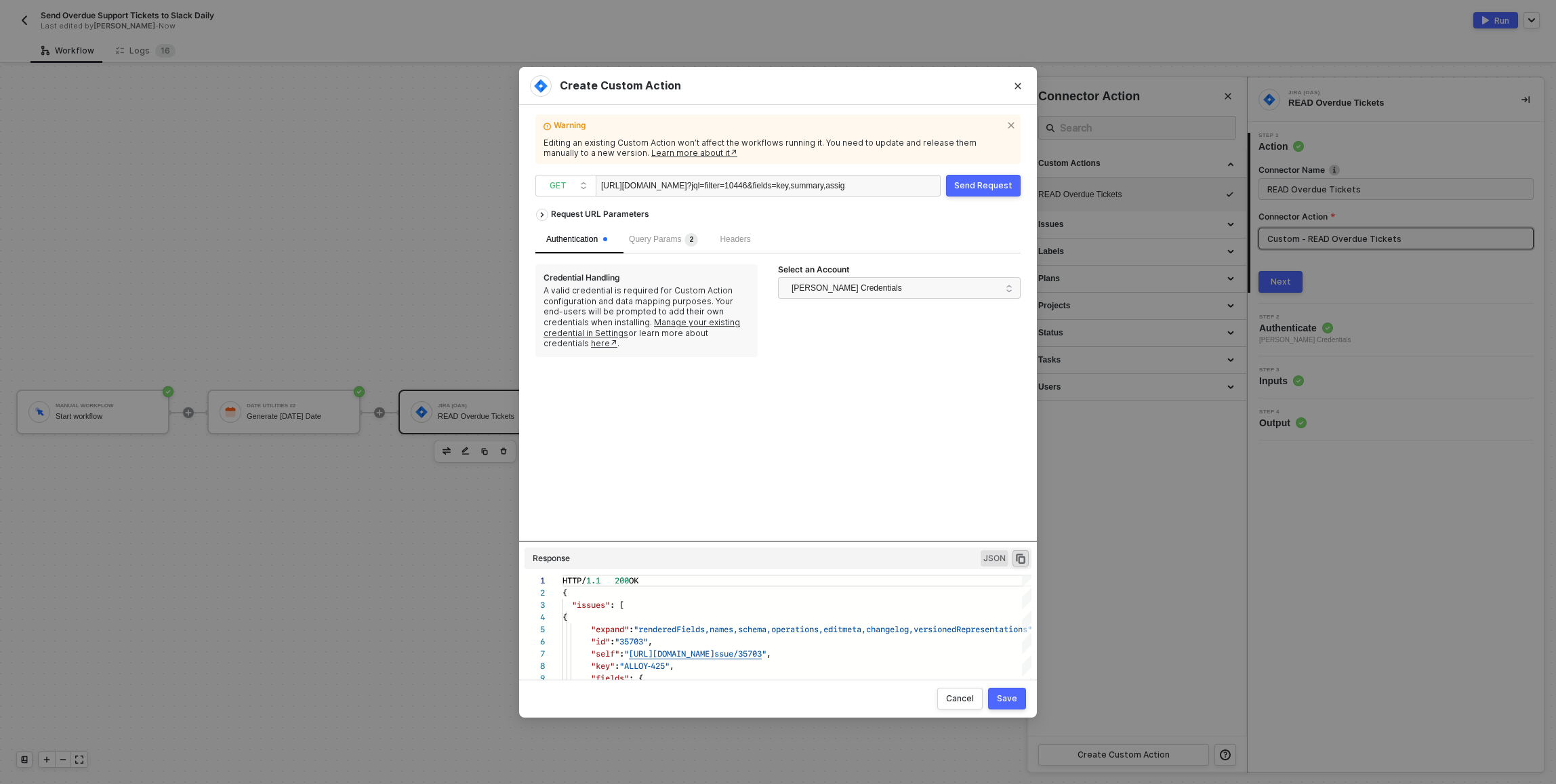
click at [654, 227] on div "Query Params 2" at bounding box center [663, 240] width 91 height 27
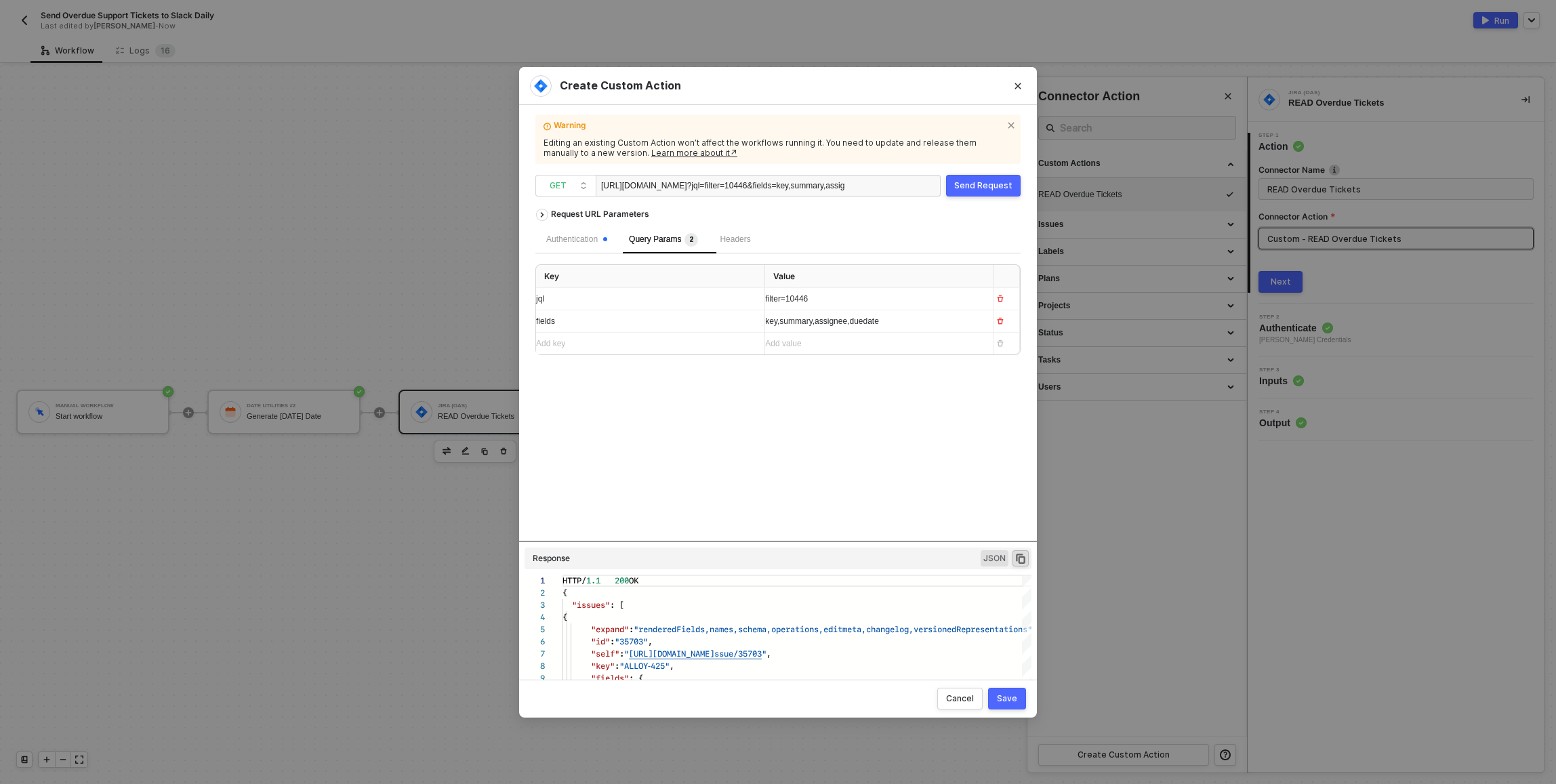
click at [823, 315] on div "key,summary,assignee,duedate" at bounding box center [873, 321] width 218 height 21
copy span "key,summary,assignee,duedate"
click at [695, 316] on div "fields" at bounding box center [638, 321] width 204 height 12
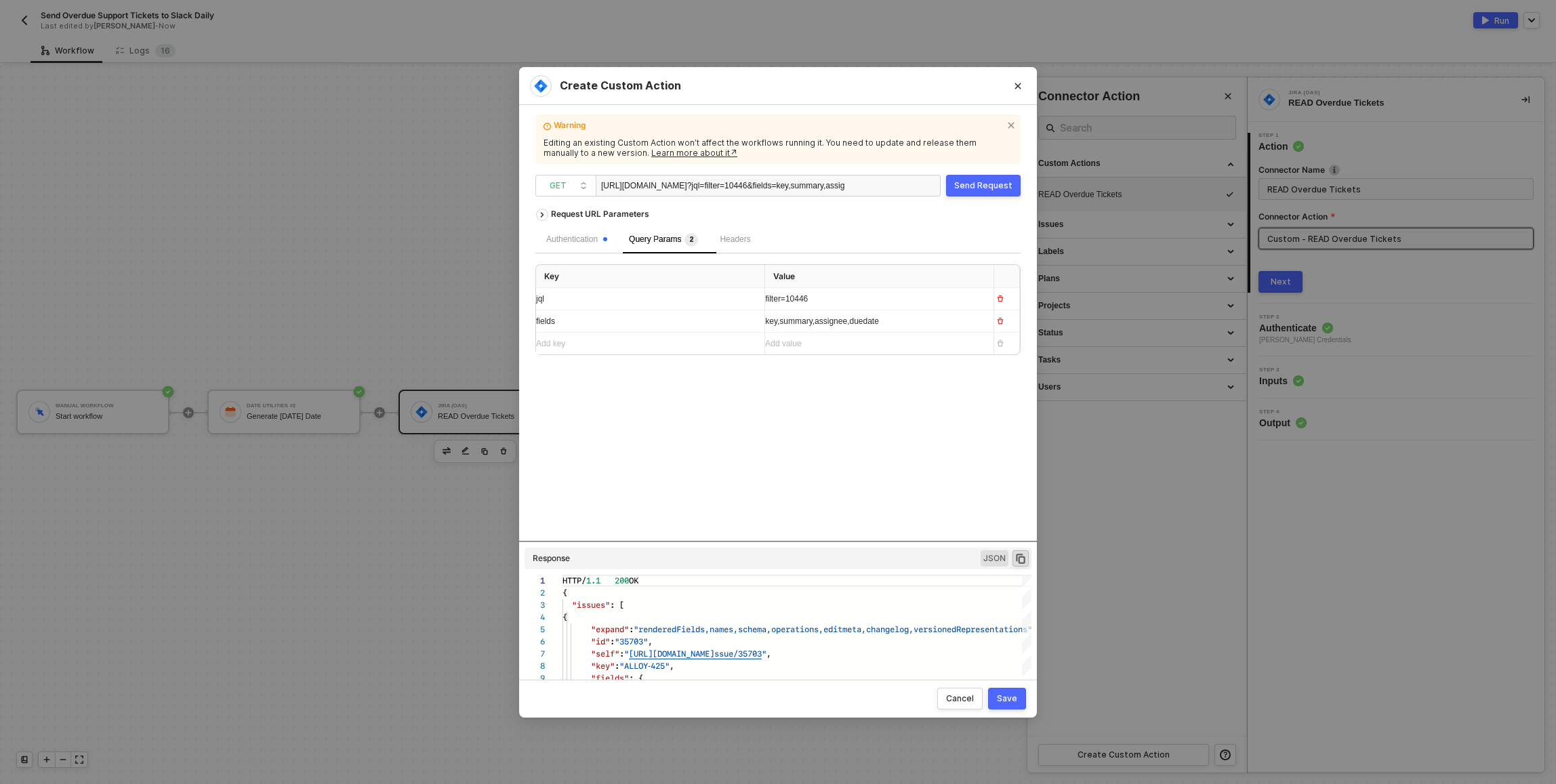
click at [695, 316] on div "fields" at bounding box center [638, 321] width 204 height 12
copy span "fields"
click at [428, 277] on div "Create Custom Action Warning Editing an existing Custom Action won’t affect the…" at bounding box center [778, 392] width 1556 height 784
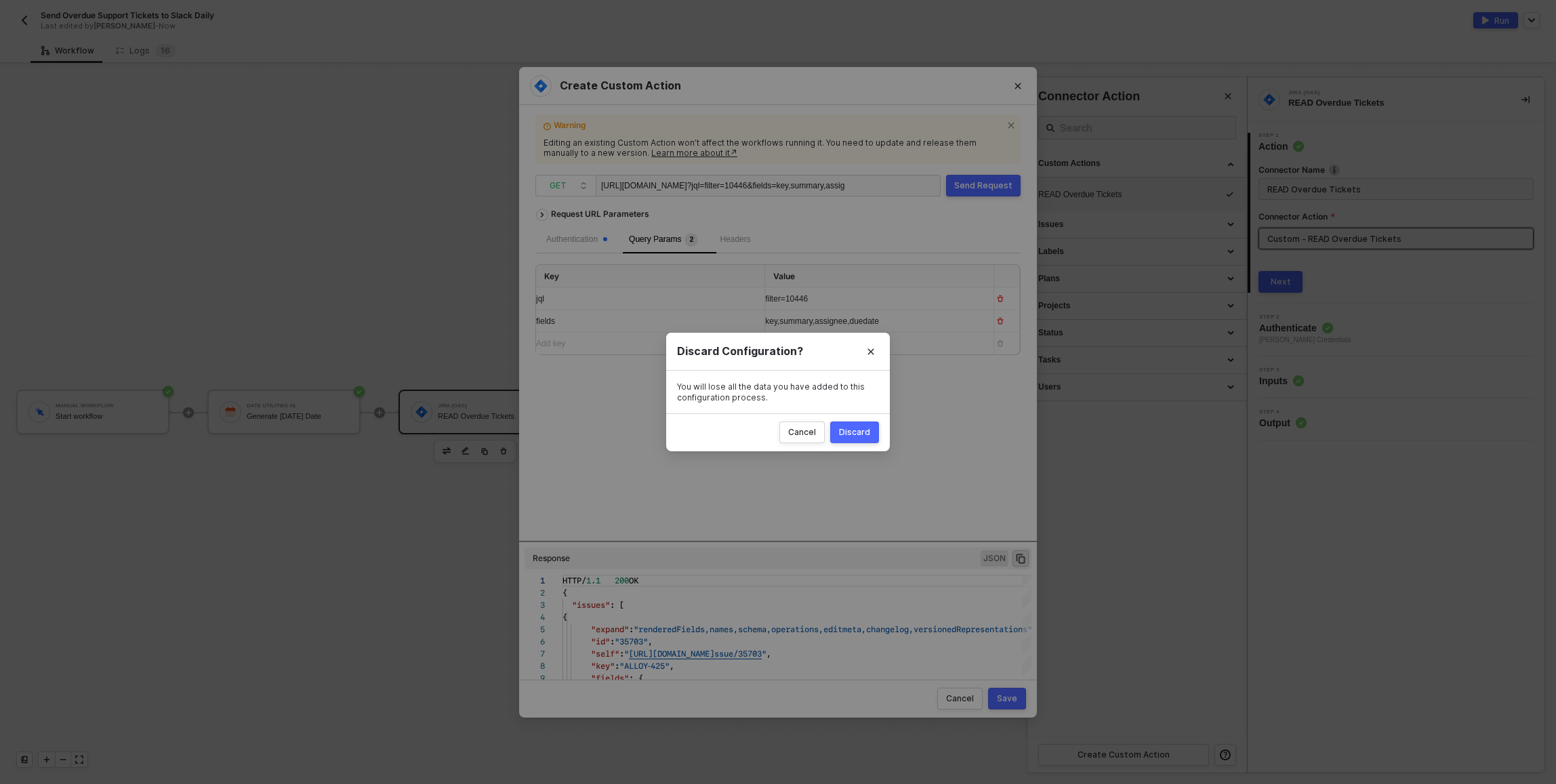
click at [855, 429] on div "Discard" at bounding box center [854, 432] width 31 height 11
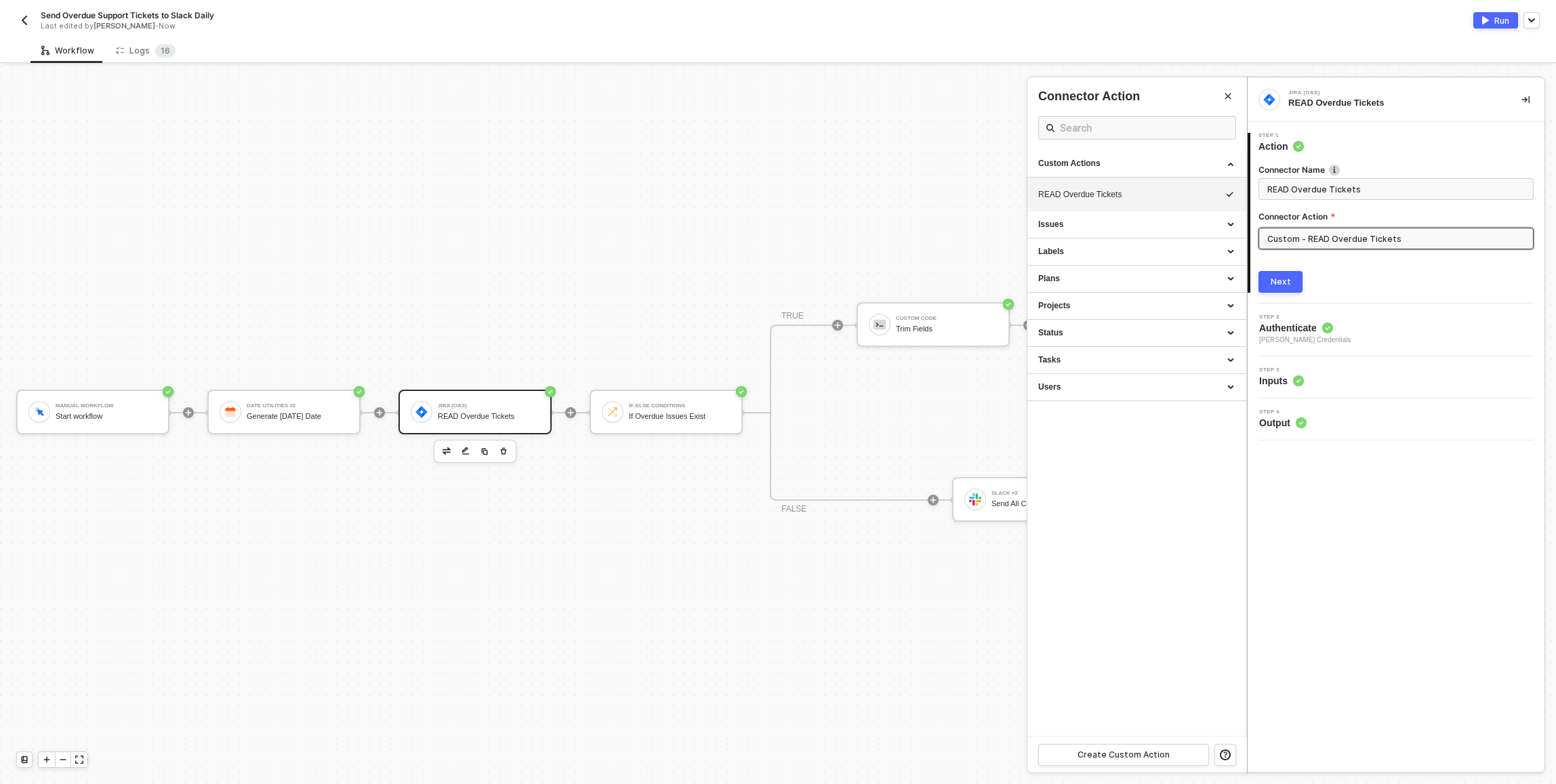
click at [682, 293] on div at bounding box center [778, 425] width 1556 height 718
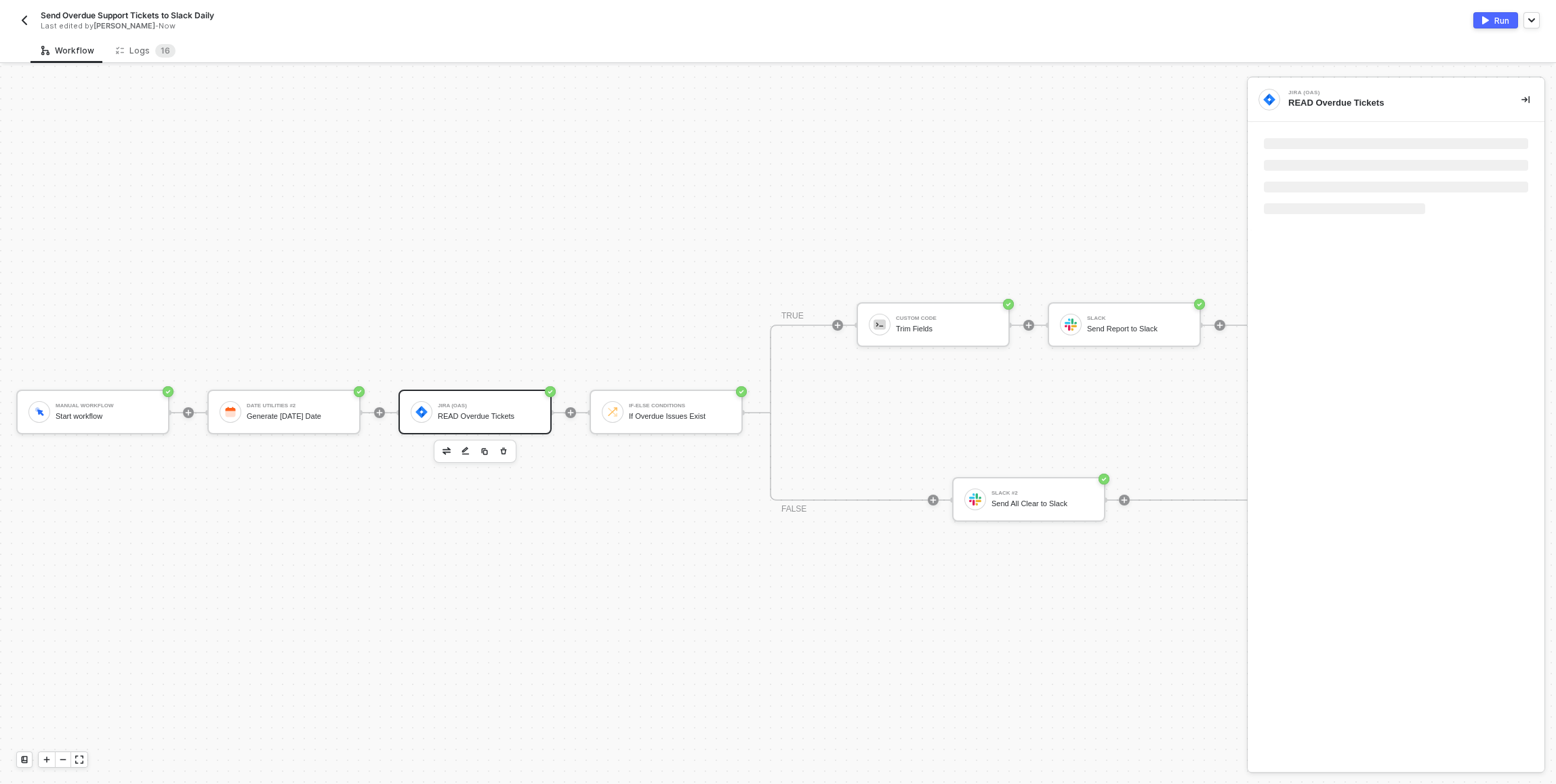
drag, startPoint x: 313, startPoint y: 391, endPoint x: 365, endPoint y: 300, distance: 104.8
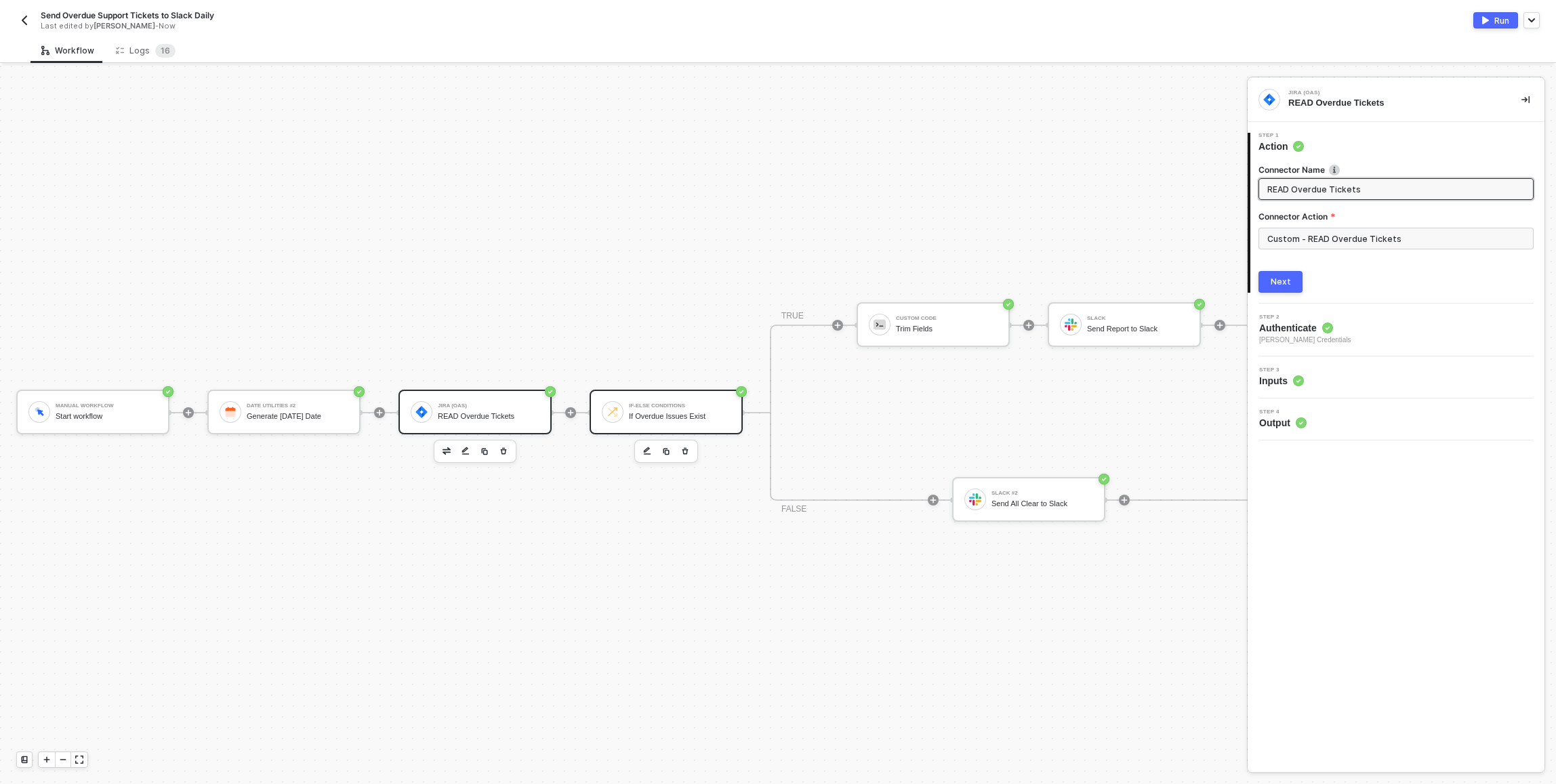
click at [606, 405] on img at bounding box center [613, 412] width 12 height 12
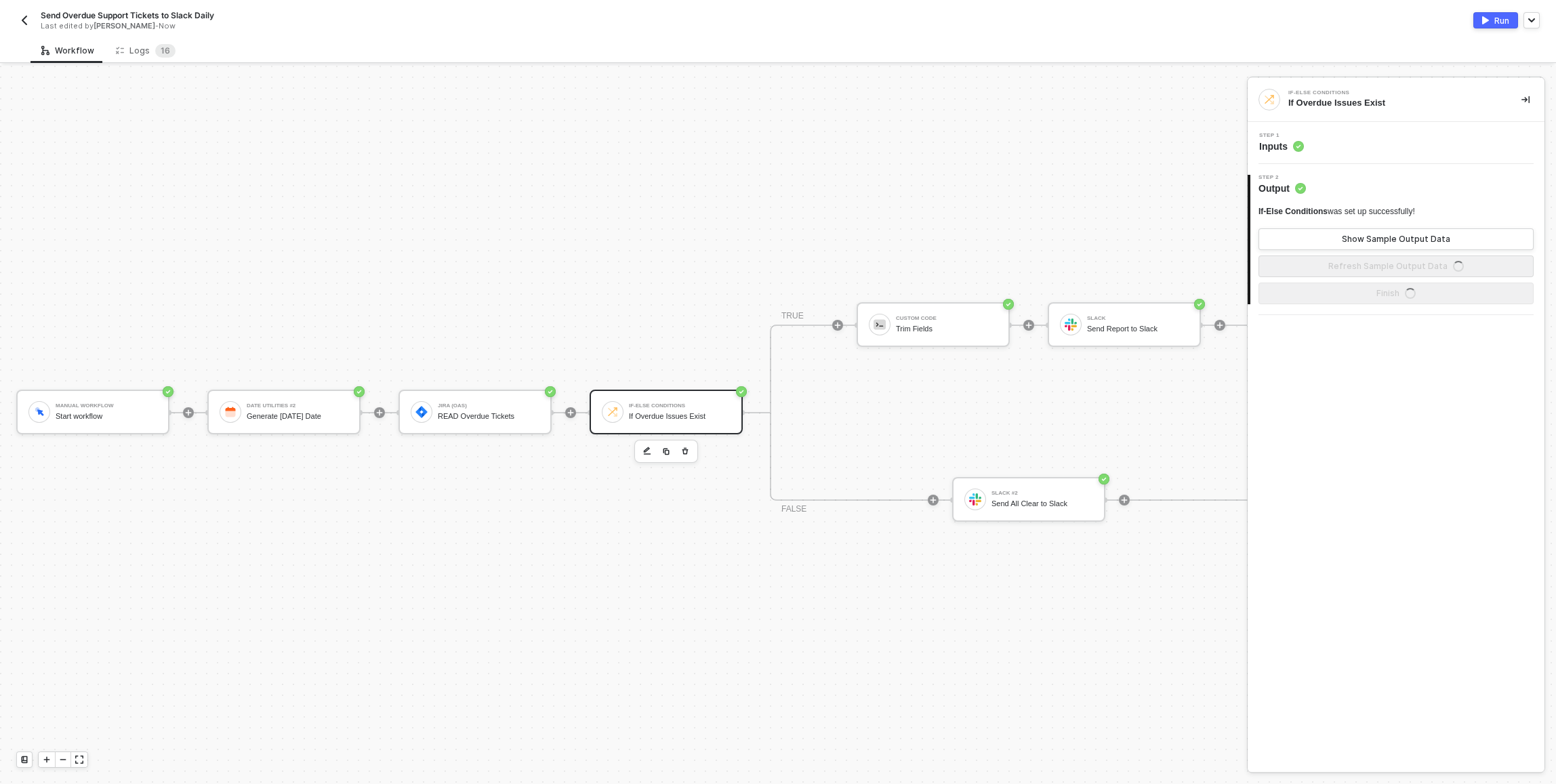
click at [1343, 137] on div "Step 1 Inputs" at bounding box center [1398, 142] width 293 height 20
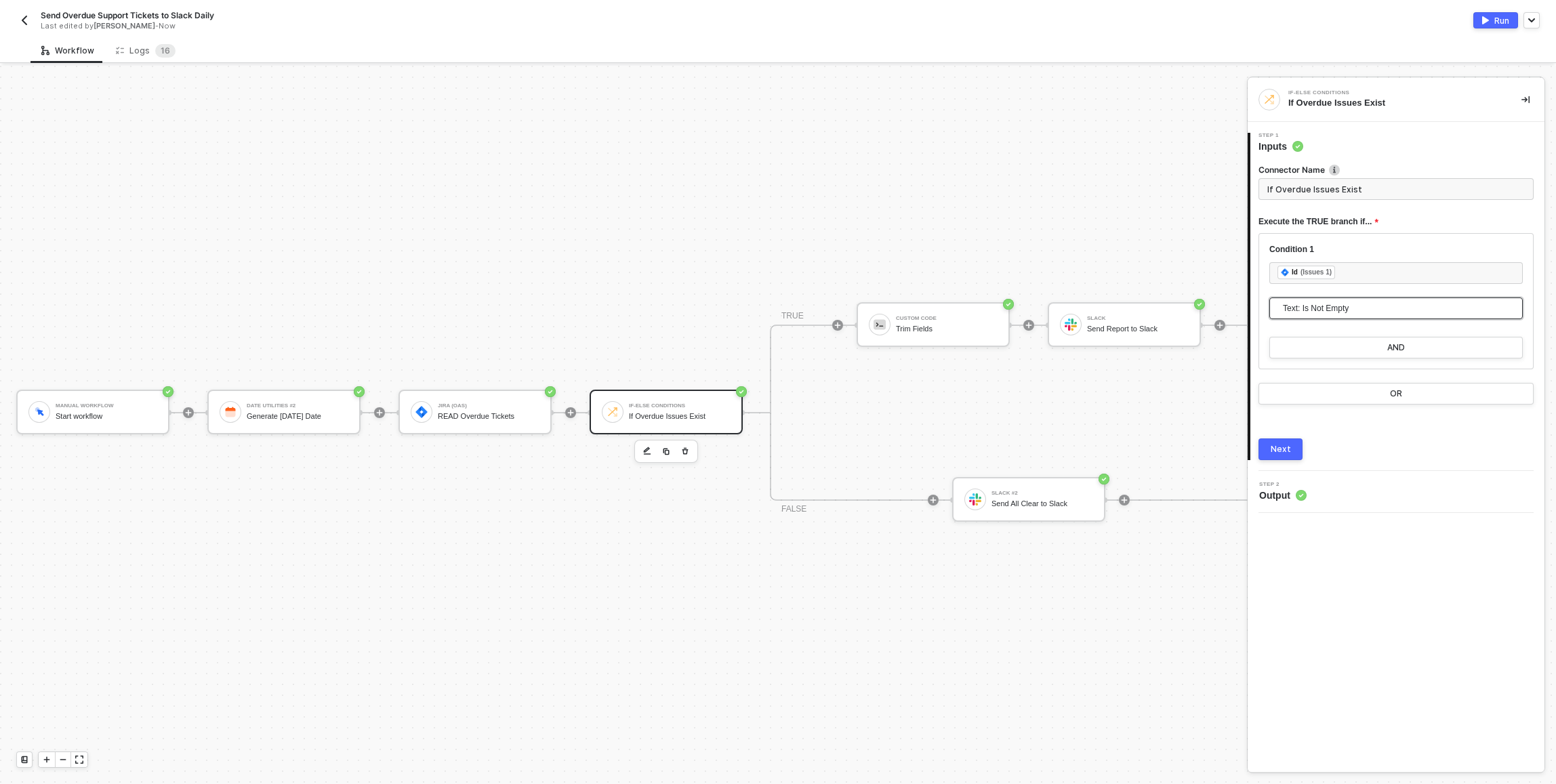
click at [1347, 312] on span "Text: Is Not Empty" at bounding box center [1399, 308] width 232 height 20
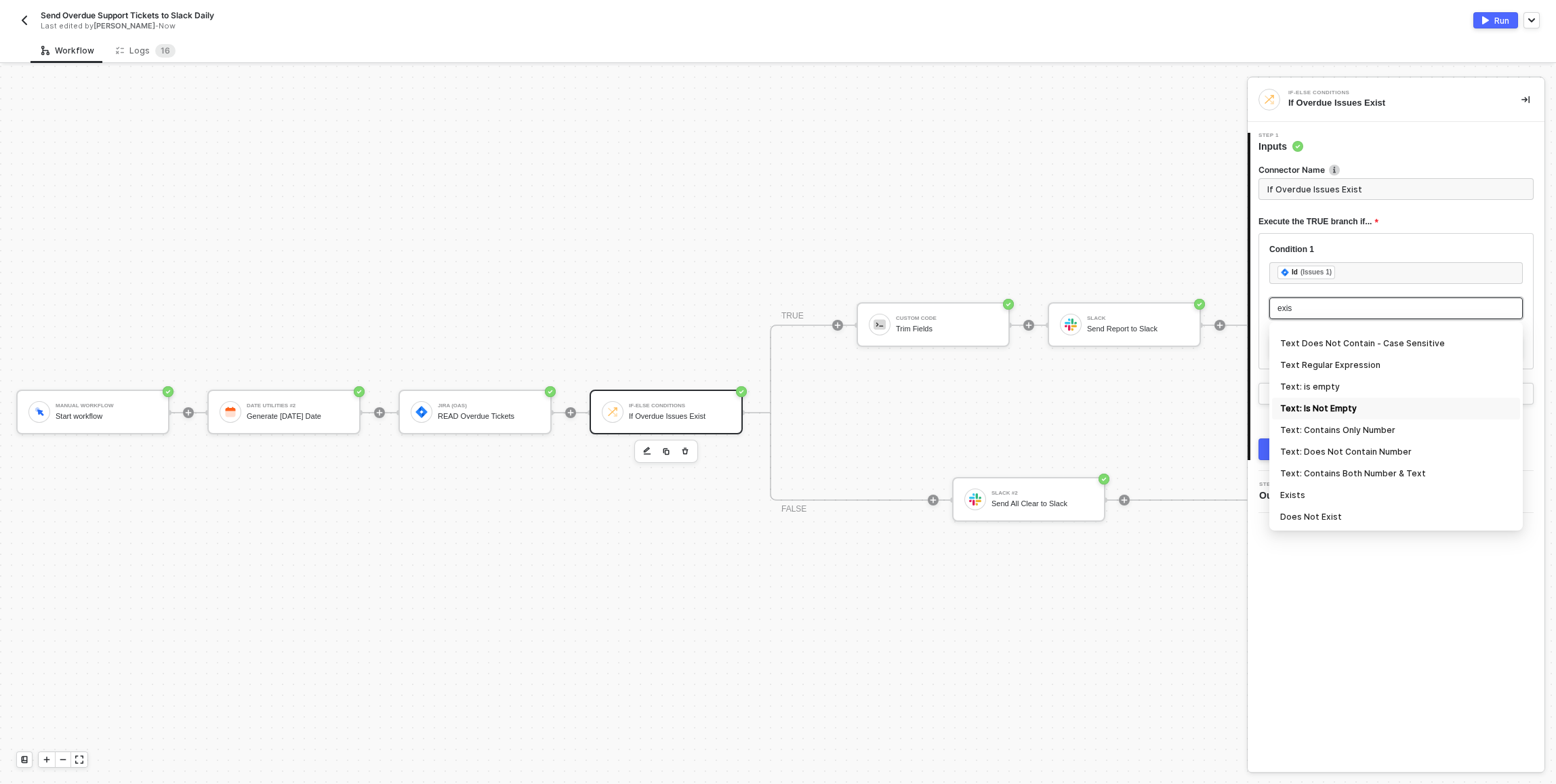
scroll to position [0, 0]
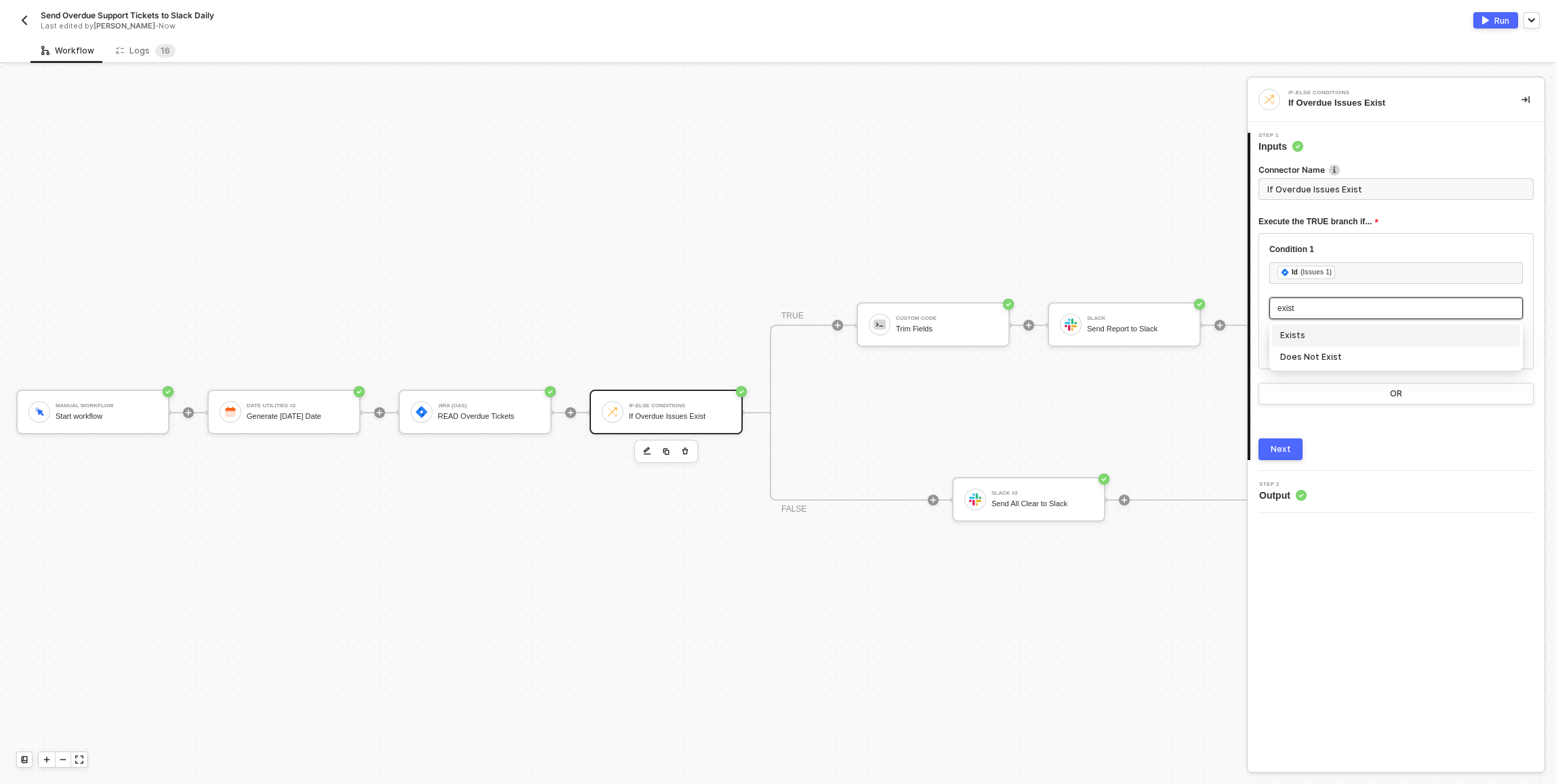
type input "exists"
click at [1314, 334] on div "Exists" at bounding box center [1396, 335] width 232 height 15
type input "Only continue if Id Exists"
click at [1300, 447] on button "Next" at bounding box center [1280, 449] width 44 height 21
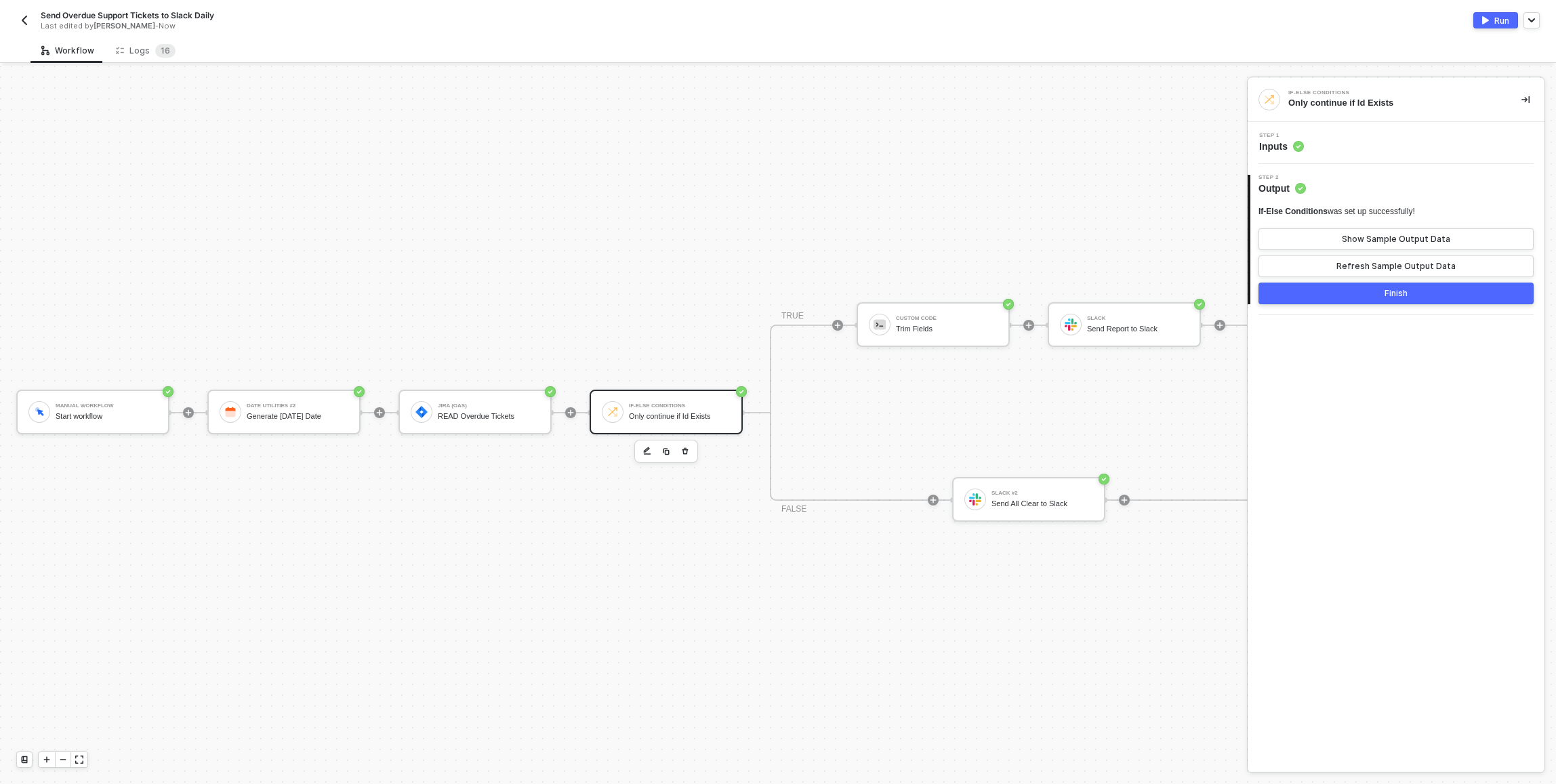
click at [1360, 303] on button "Finish" at bounding box center [1395, 293] width 275 height 21
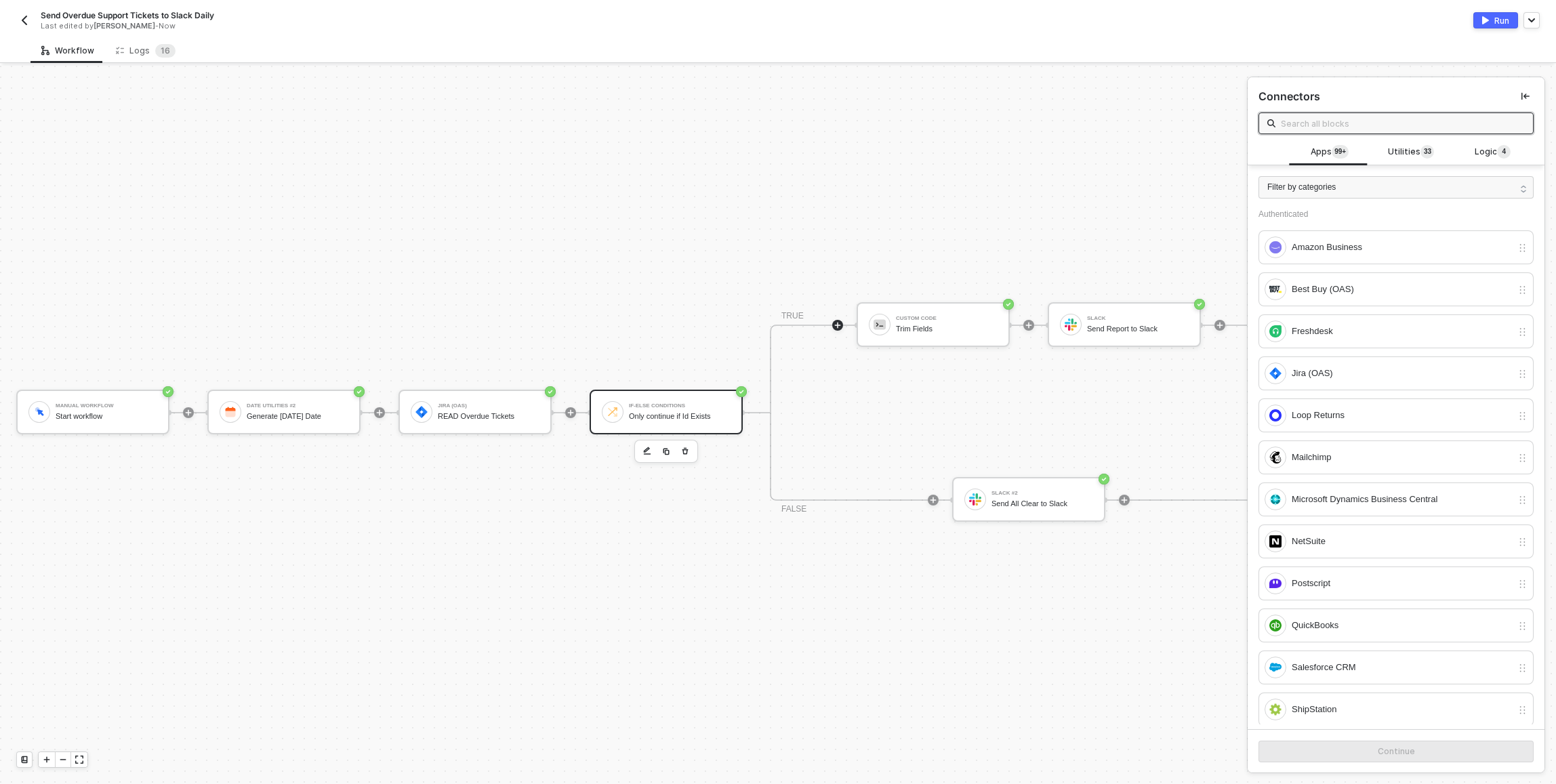
click at [665, 399] on div "If-Else Conditions Only continue if Id Exists" at bounding box center [679, 412] width 101 height 26
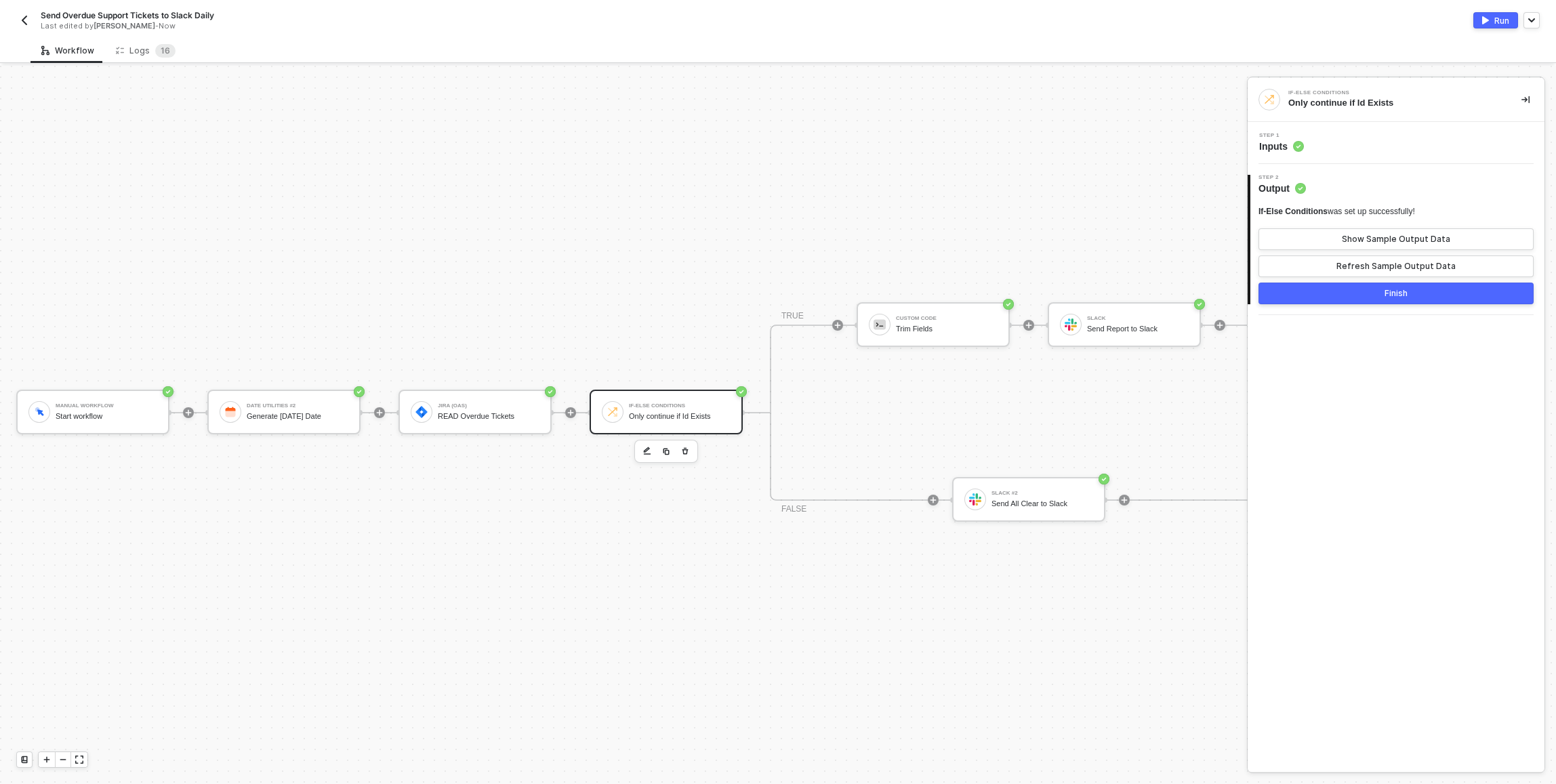
click at [1311, 135] on div "Step 1 Inputs" at bounding box center [1398, 142] width 293 height 20
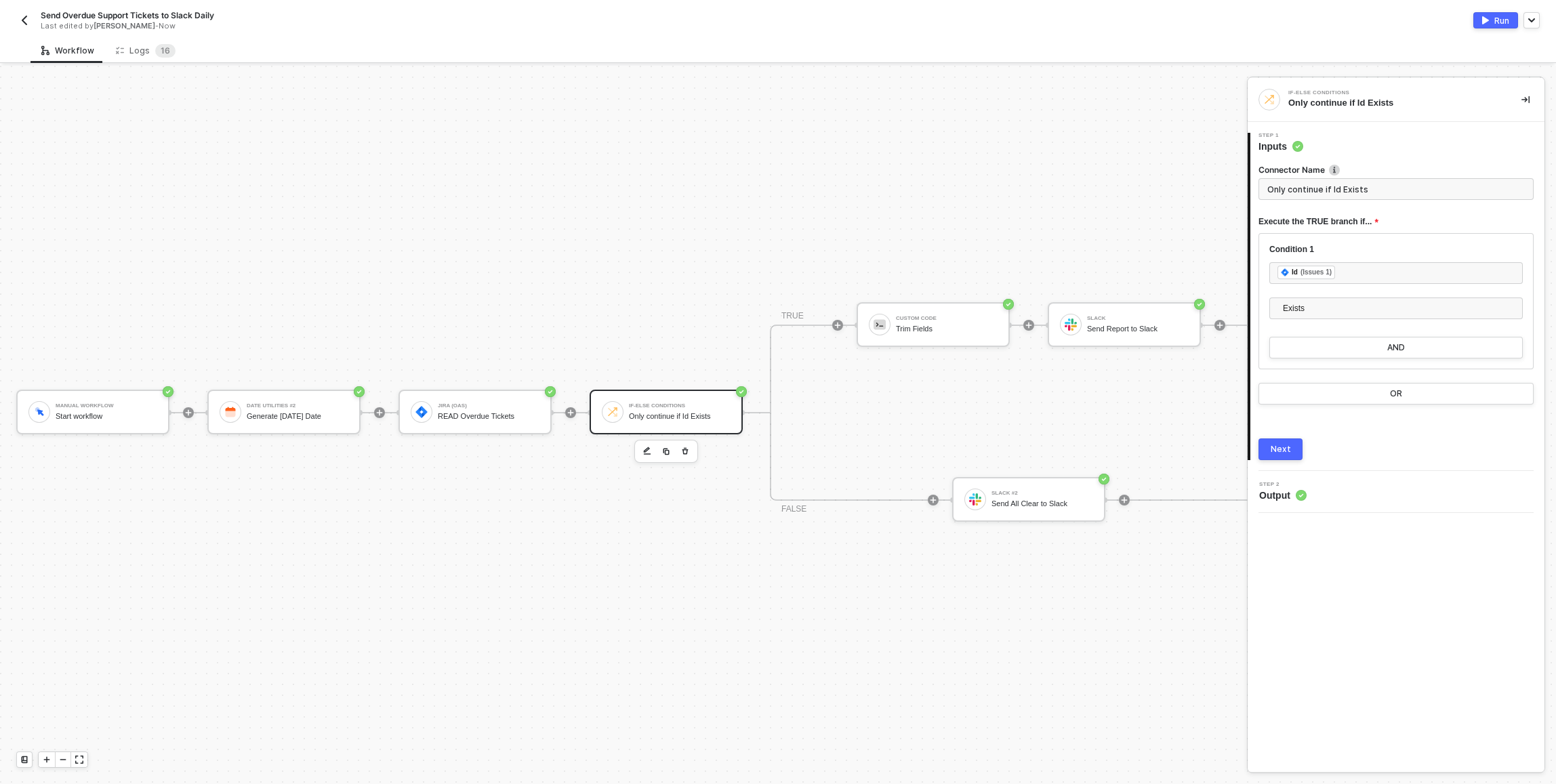
click at [1327, 175] on div "Connector Name" at bounding box center [1395, 171] width 275 height 14
click at [1400, 190] on input "Only continue if Id Exists" at bounding box center [1395, 188] width 275 height 21
type input "If Overdue Issues Exist"
click at [1282, 452] on div "Next" at bounding box center [1280, 449] width 20 height 11
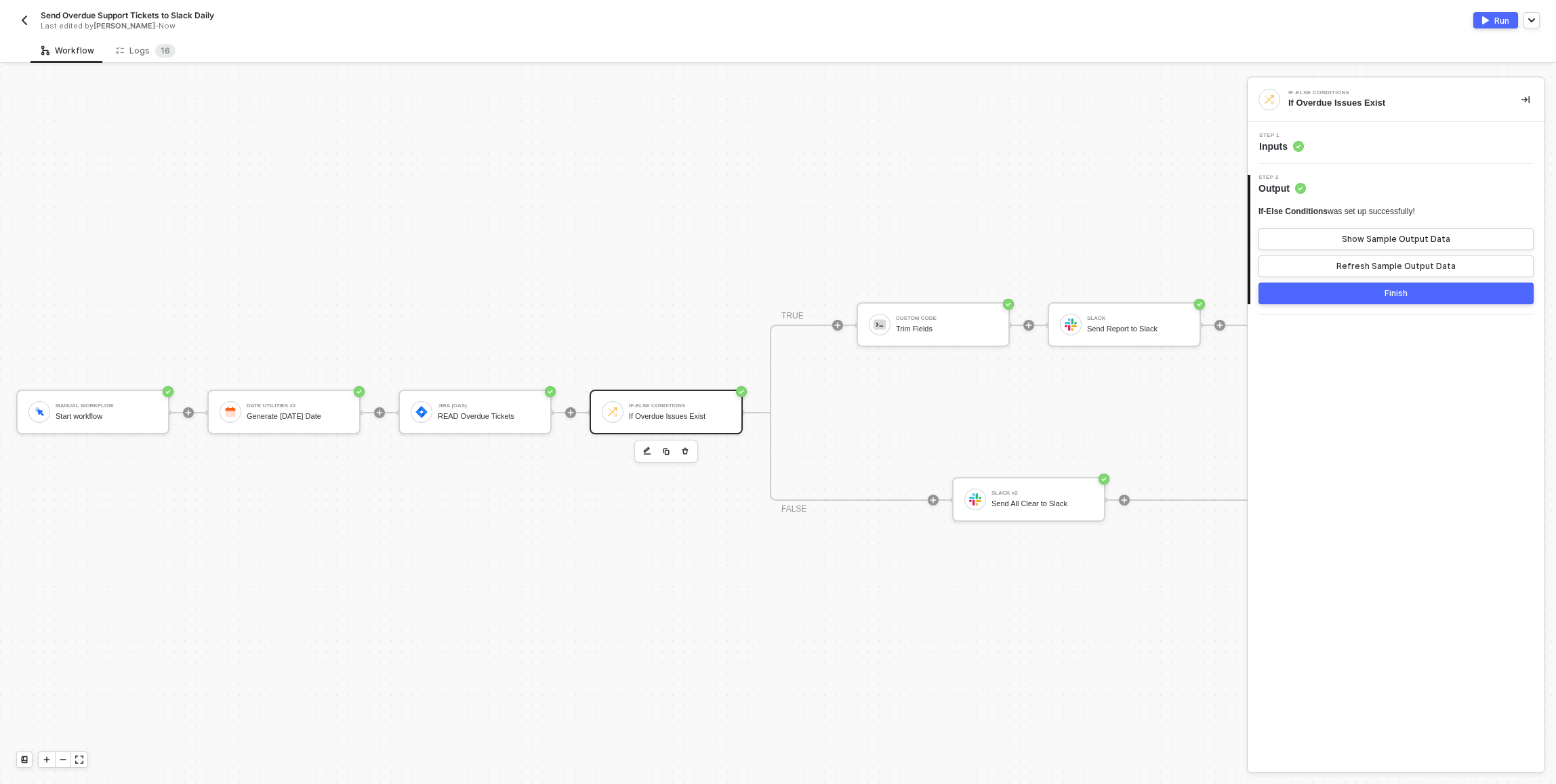
click at [1350, 297] on button "Finish" at bounding box center [1395, 293] width 275 height 21
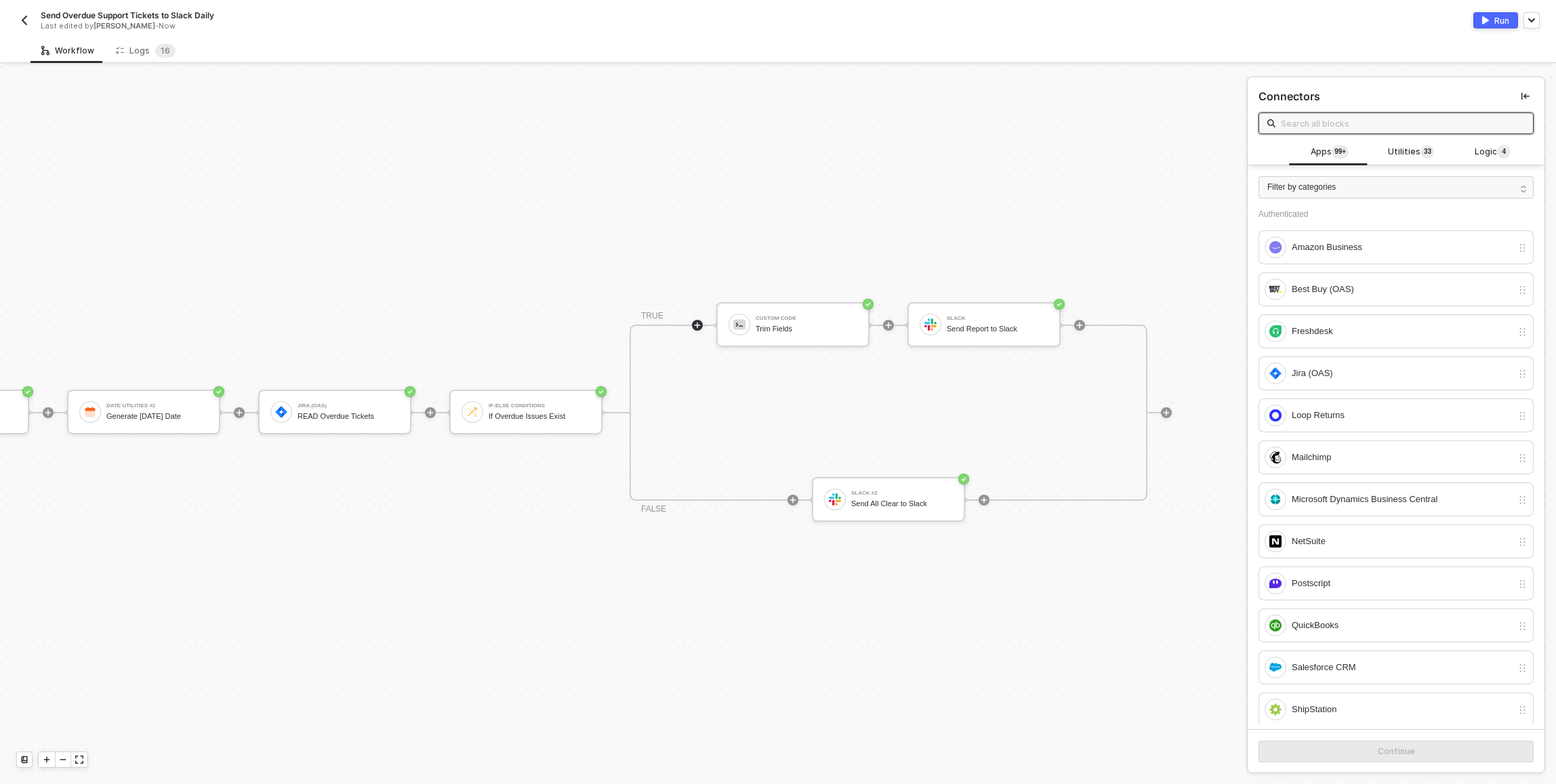
scroll to position [36, 160]
click at [770, 312] on div "Custom Code Trim Fields" at bounding box center [797, 324] width 101 height 26
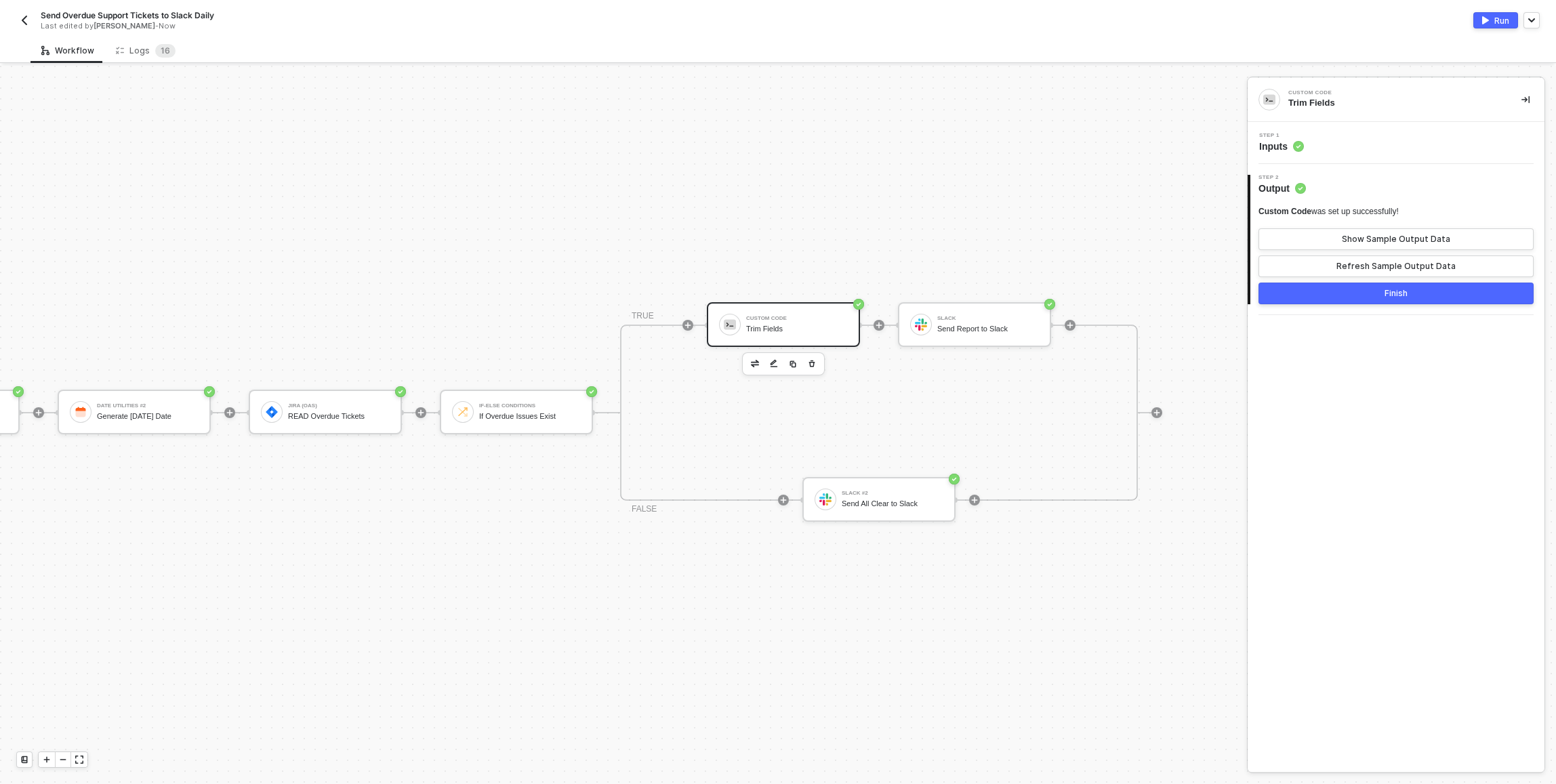
click at [1352, 132] on div "Step 1 Inputs" at bounding box center [1398, 142] width 293 height 20
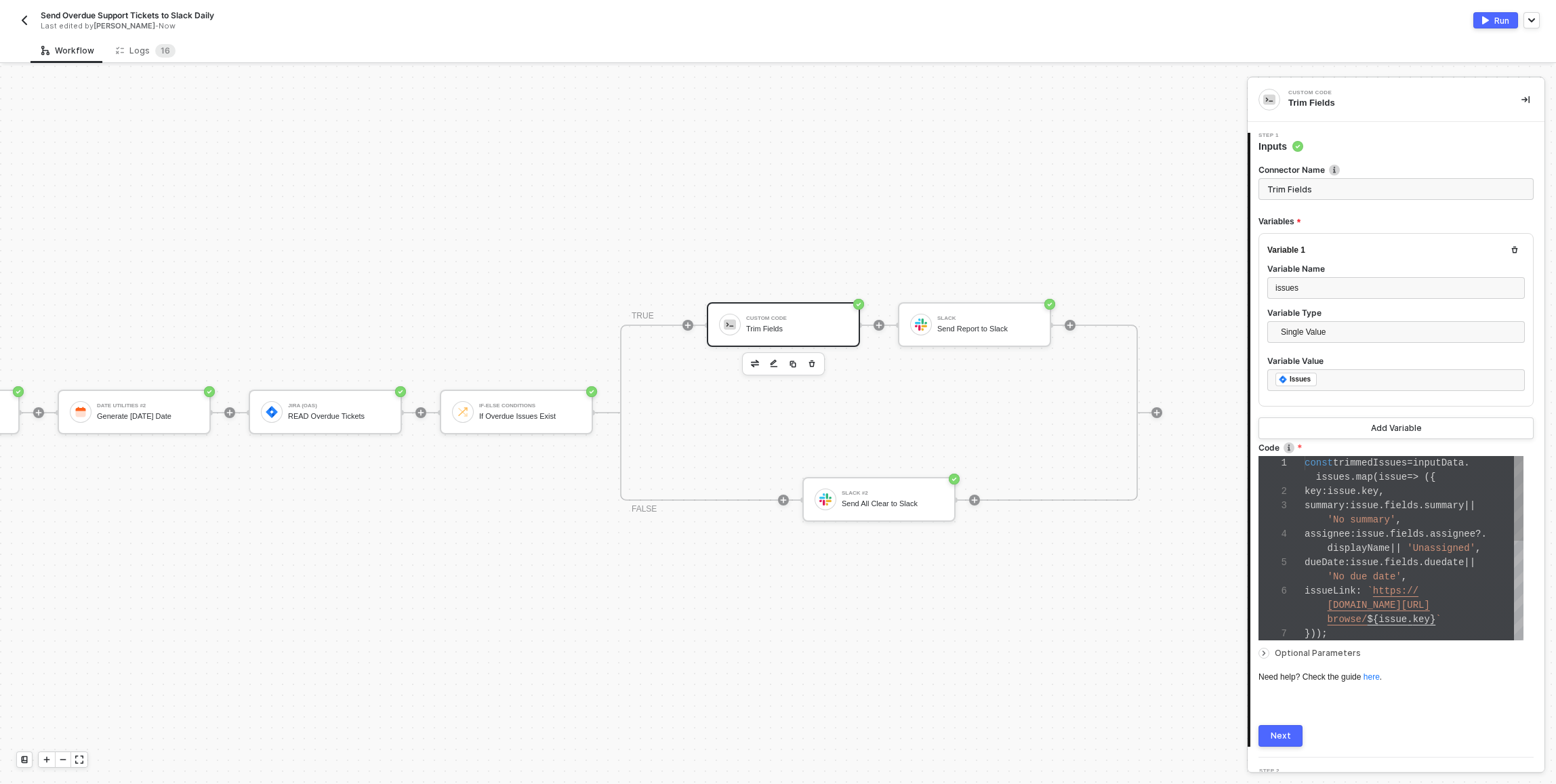
scroll to position [71, 0]
click at [1370, 523] on span "'No summary'" at bounding box center [1361, 519] width 68 height 11
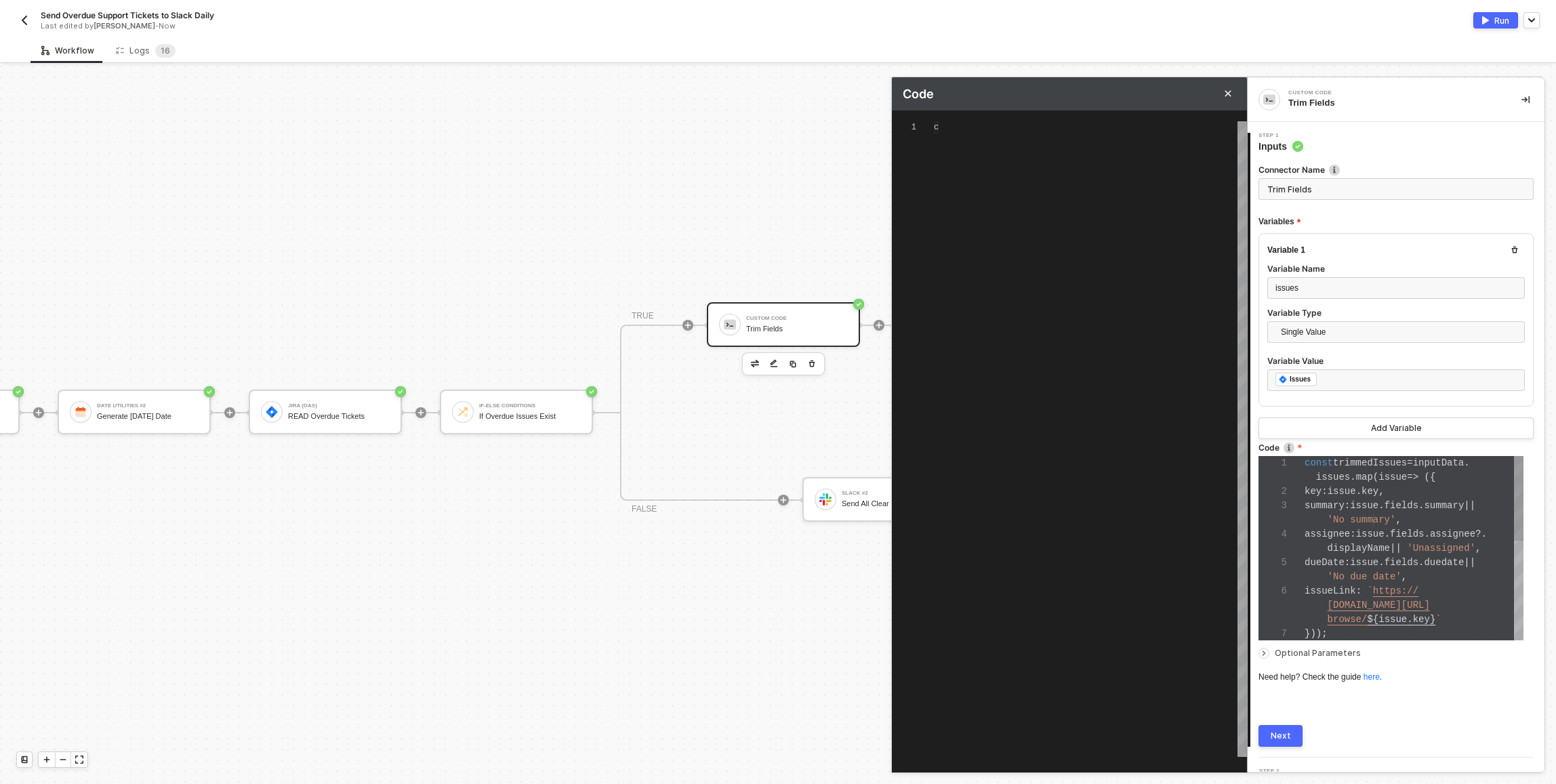
scroll to position [98, 0]
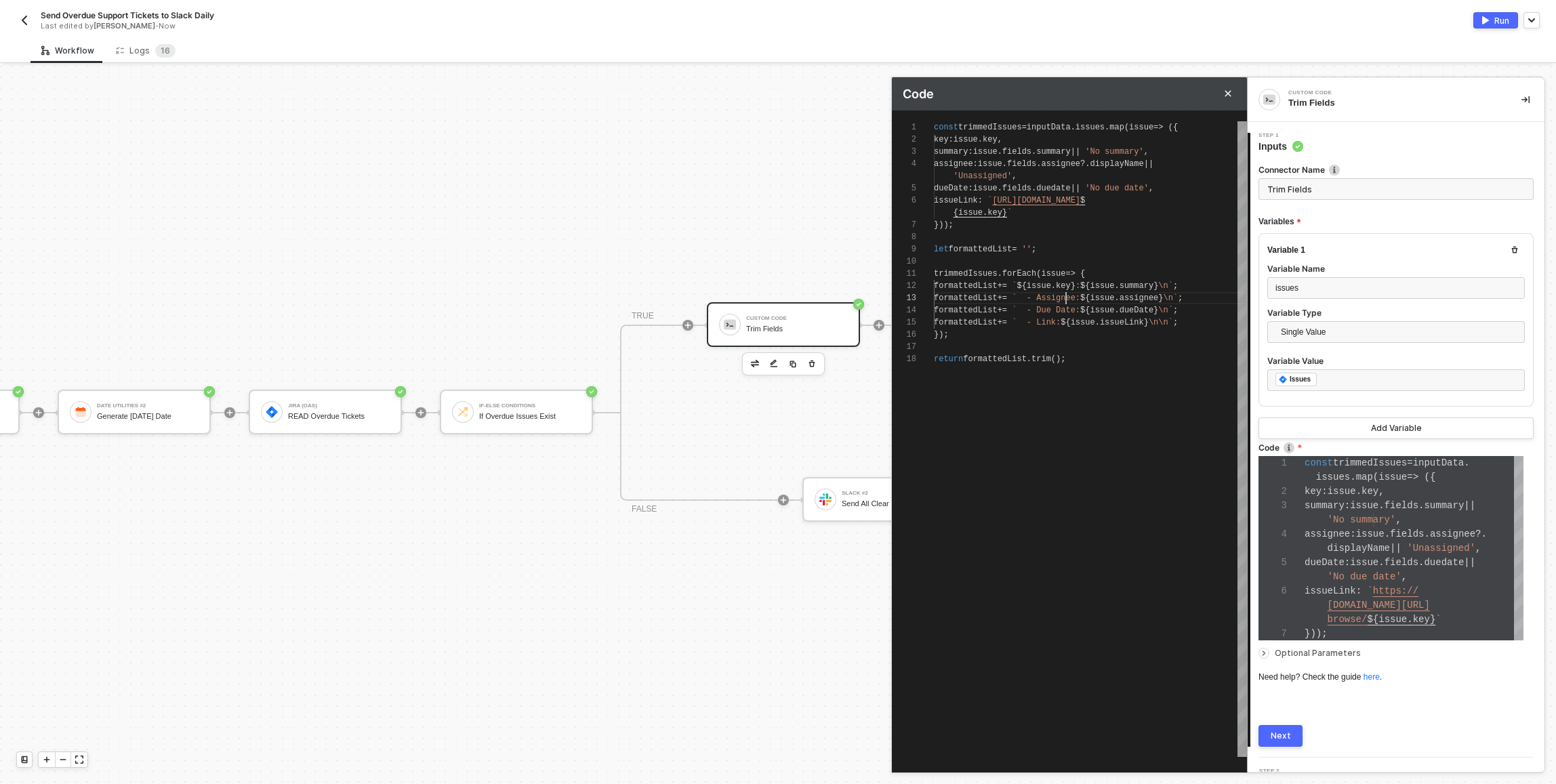
type textarea "const trimmedIssues = inputData.issues.map(issue => ({ key: issue.key, summary:…"
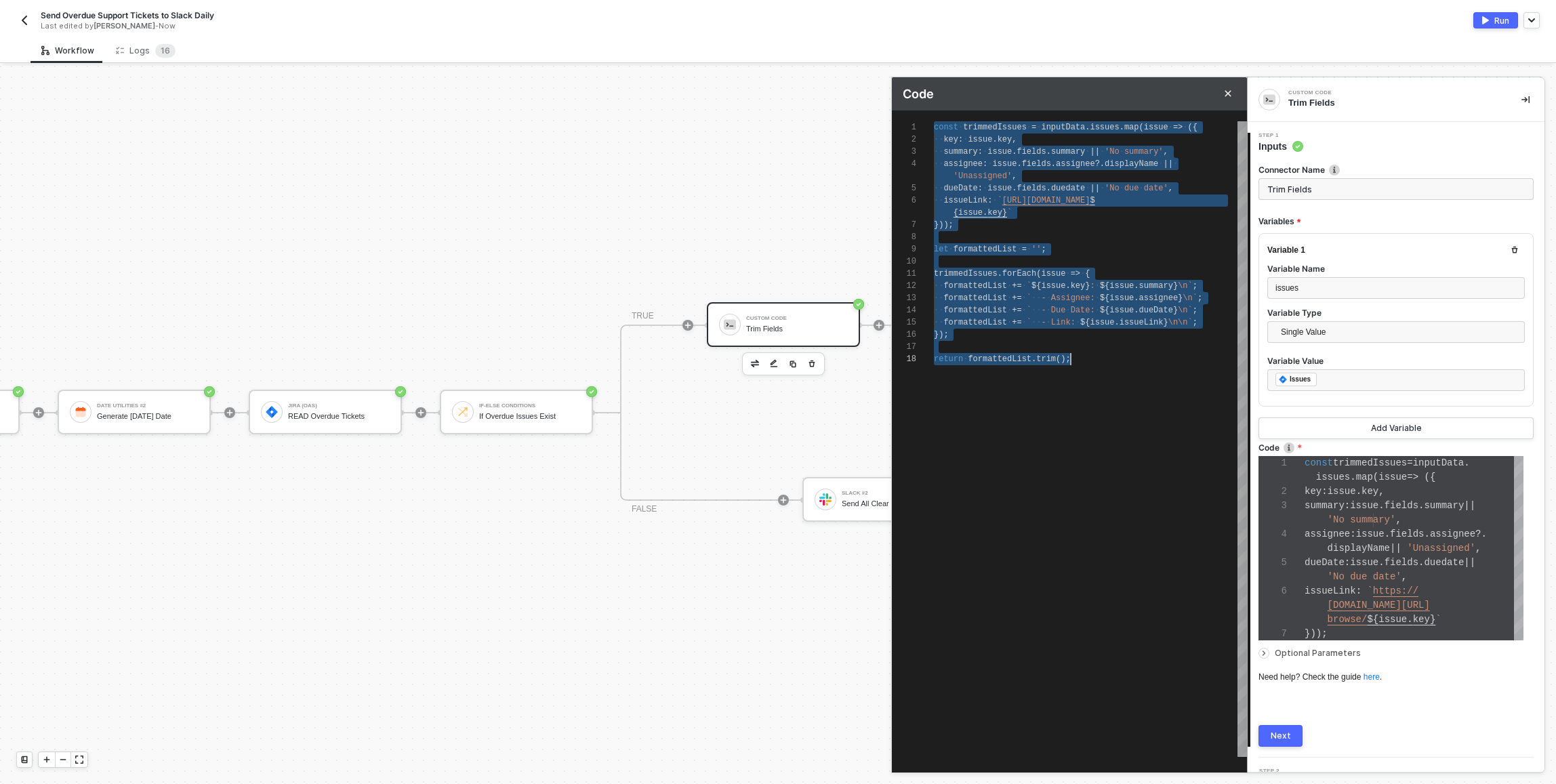
scroll to position [0, 137]
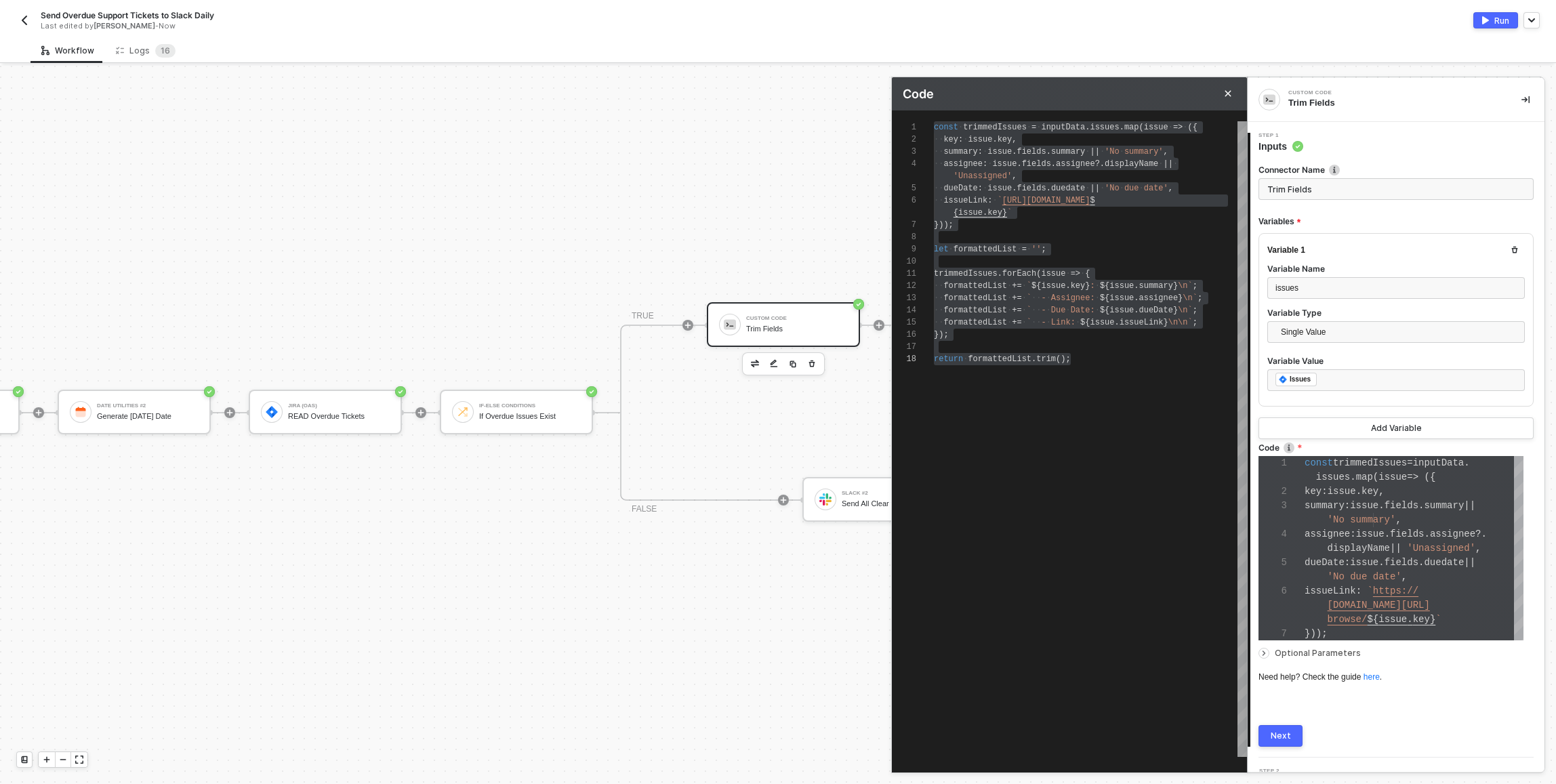
click at [1304, 651] on span "Optional Parameters" at bounding box center [1317, 652] width 86 height 10
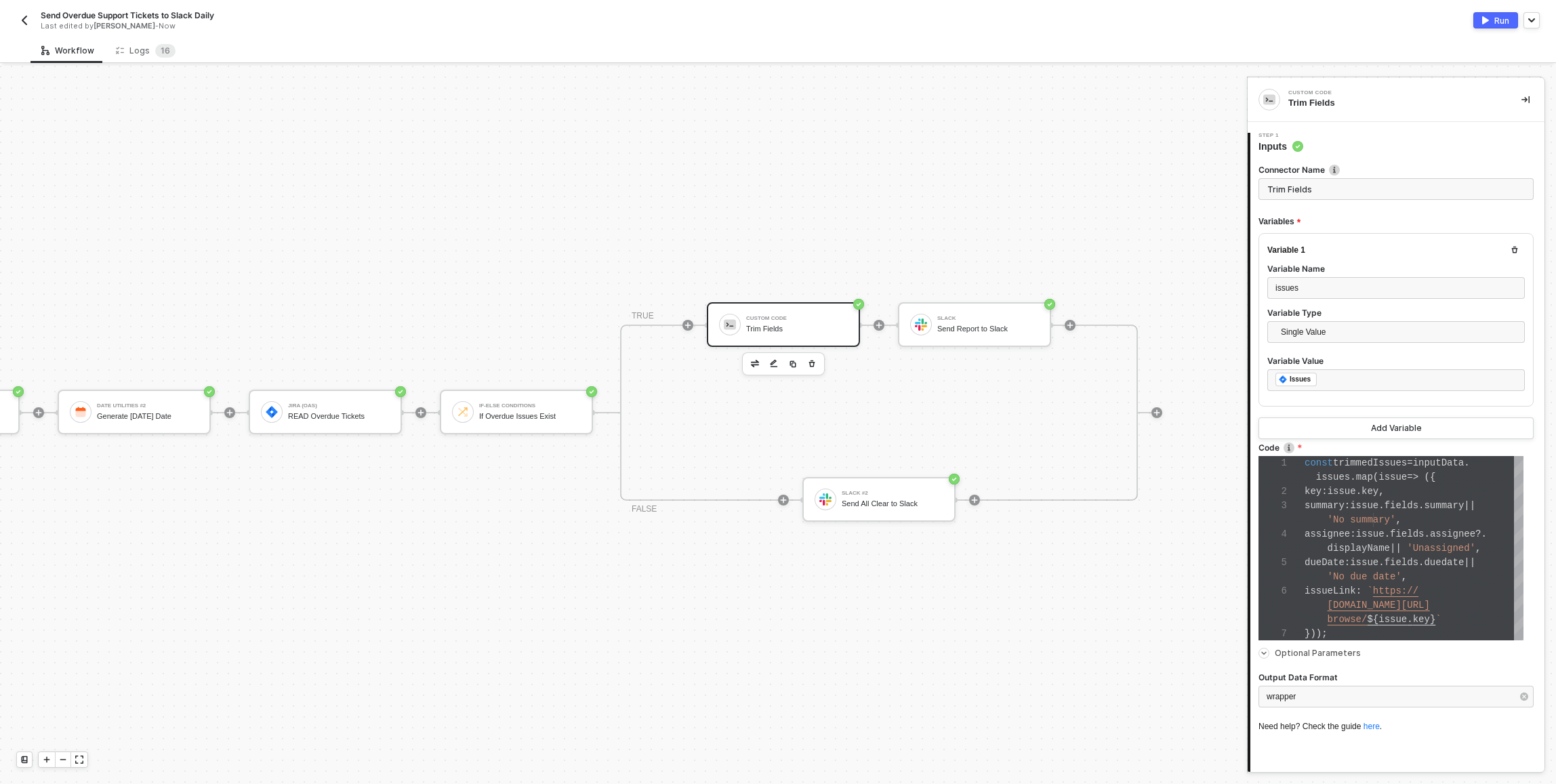
click at [1304, 651] on span "Optional Parameters" at bounding box center [1317, 652] width 86 height 10
click at [1280, 732] on div "Next" at bounding box center [1280, 736] width 20 height 11
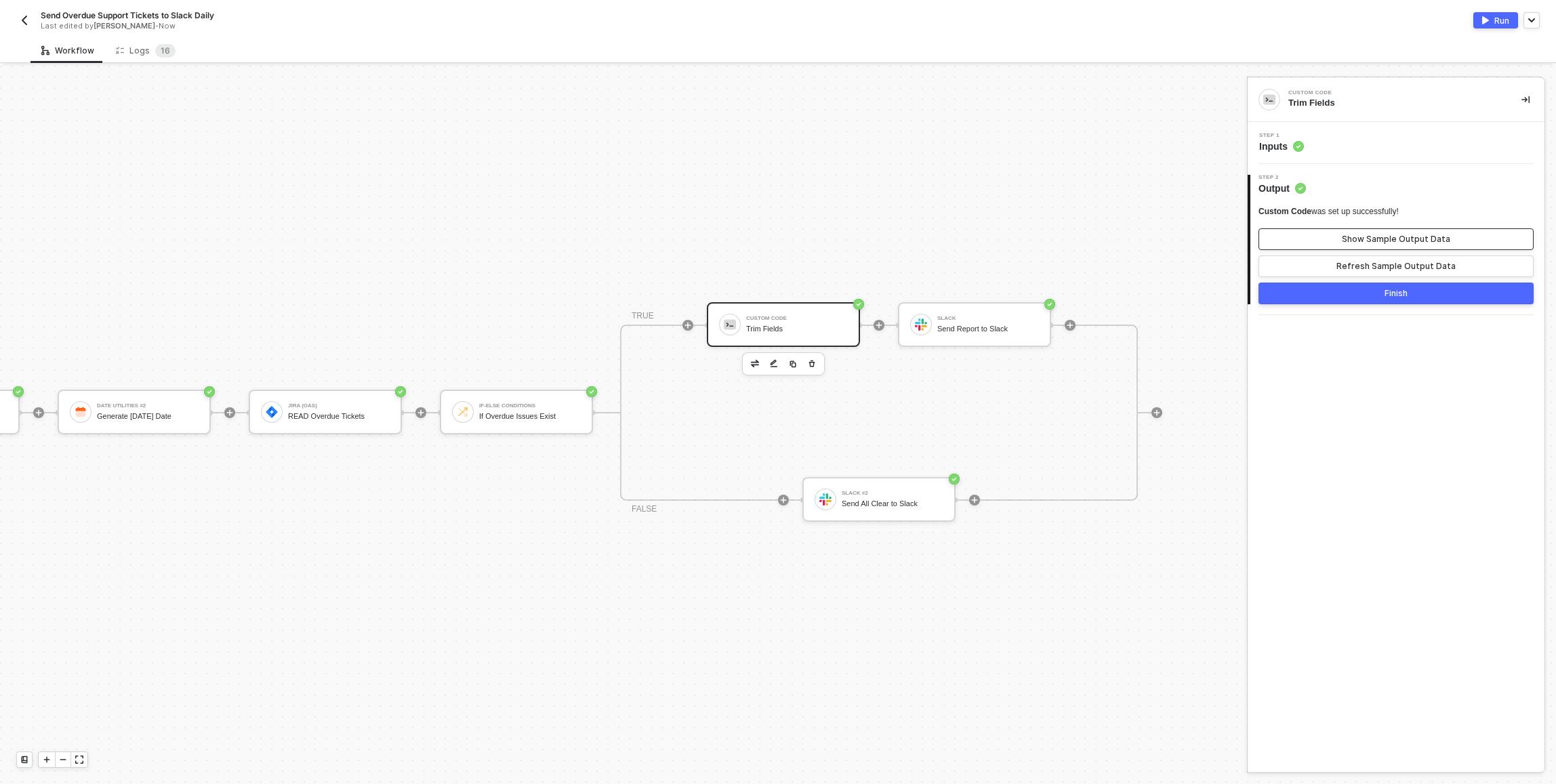
click at [1357, 237] on div "Show Sample Output Data" at bounding box center [1396, 239] width 108 height 11
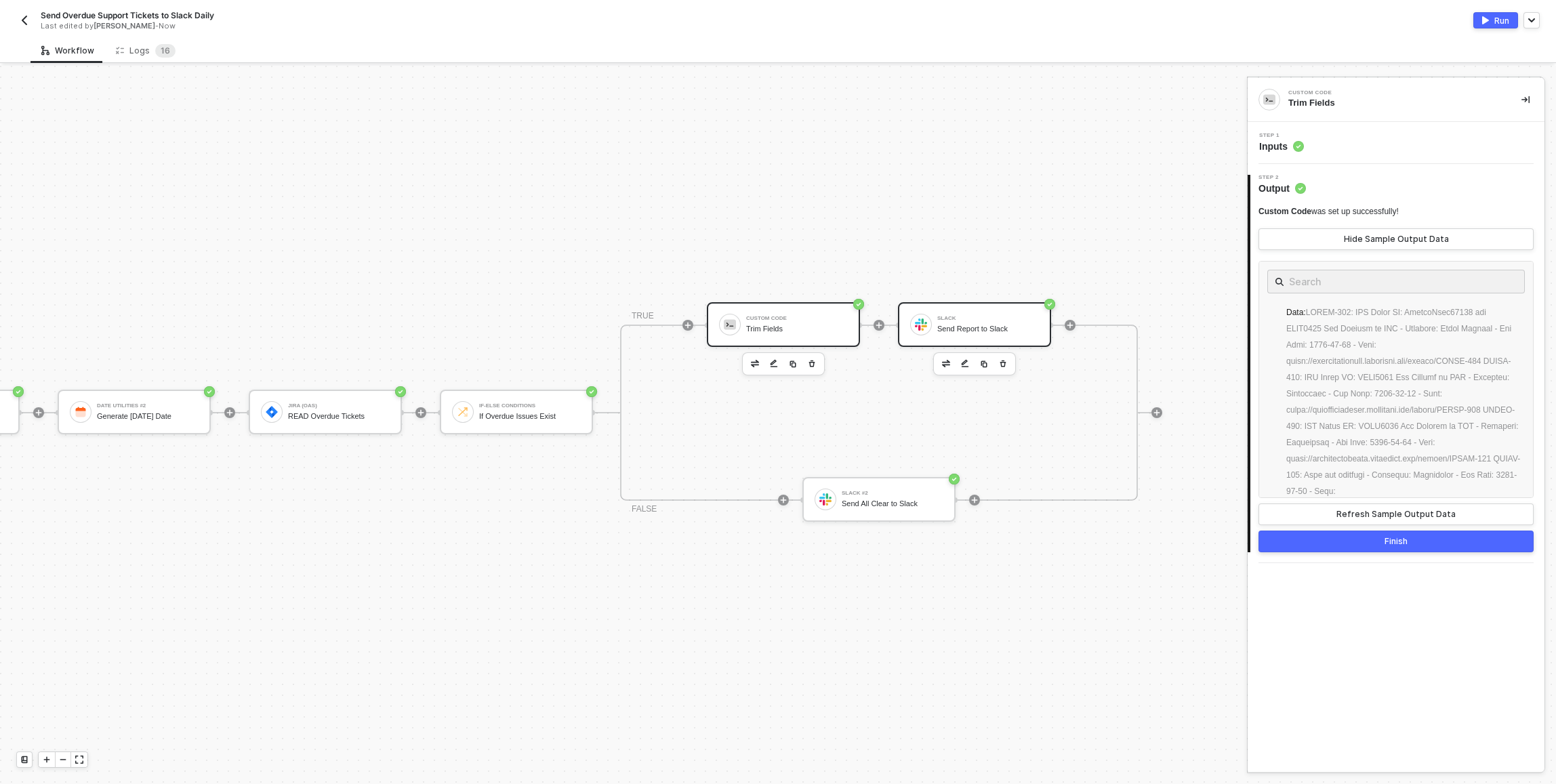
click at [1013, 331] on div "Slack Send Report to Slack" at bounding box center [975, 324] width 153 height 44
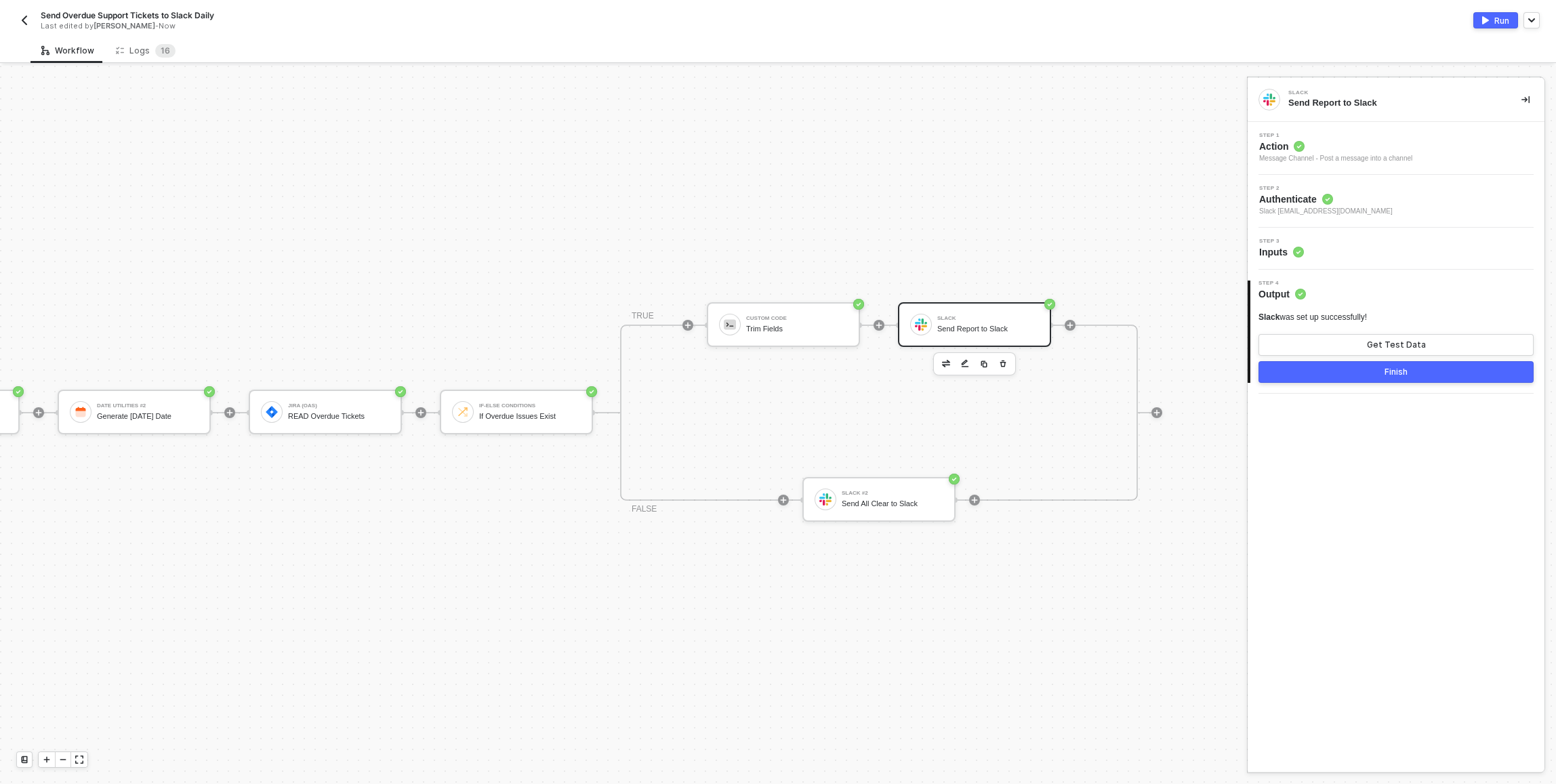
click at [1346, 151] on span "Action" at bounding box center [1335, 146] width 153 height 13
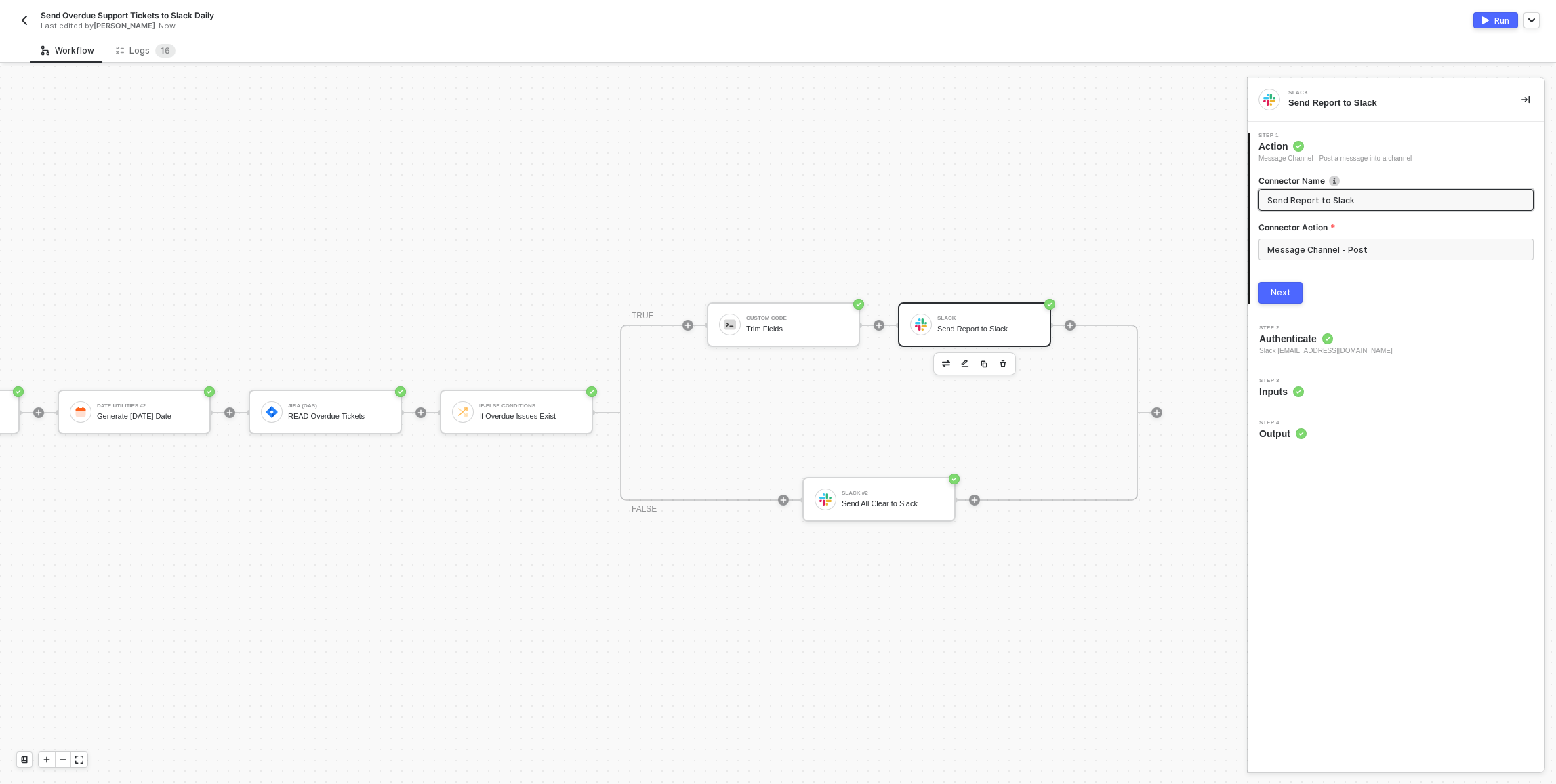
click at [1294, 293] on button "Next" at bounding box center [1280, 292] width 44 height 21
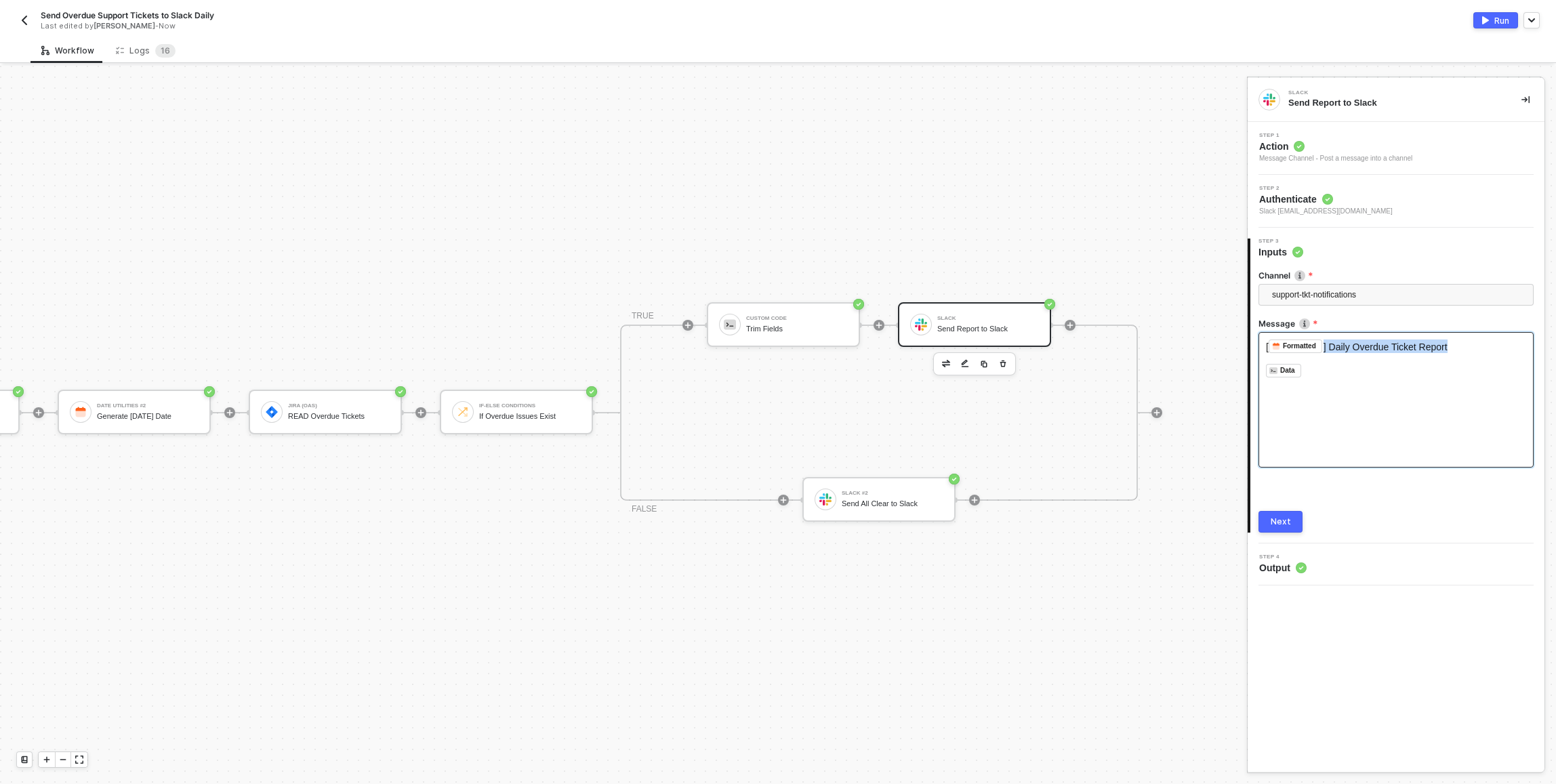
click at [1379, 346] on span "] Daily Overdue Ticket Report" at bounding box center [1384, 347] width 124 height 11
click at [1371, 346] on span "] Daily Overdue Ticket Report" at bounding box center [1384, 347] width 124 height 11
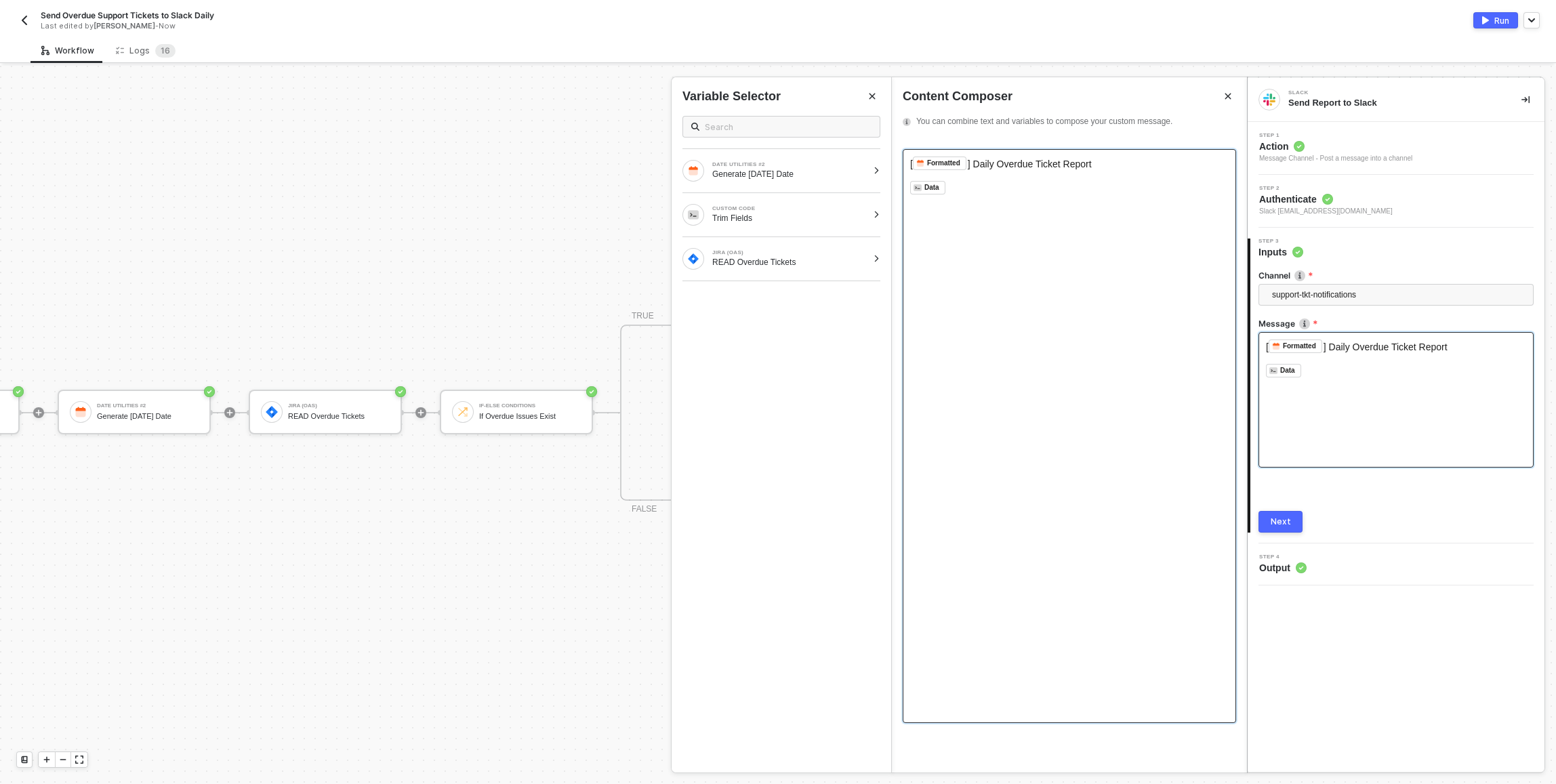
click at [977, 198] on div "﻿" at bounding box center [1069, 200] width 318 height 11
click at [1063, 164] on span "] Daily Overdue Ticket Report" at bounding box center [1029, 164] width 124 height 11
click at [1063, 164] on span "] Daily Overdue Ticket Report" at bounding box center [1031, 165] width 124 height 11
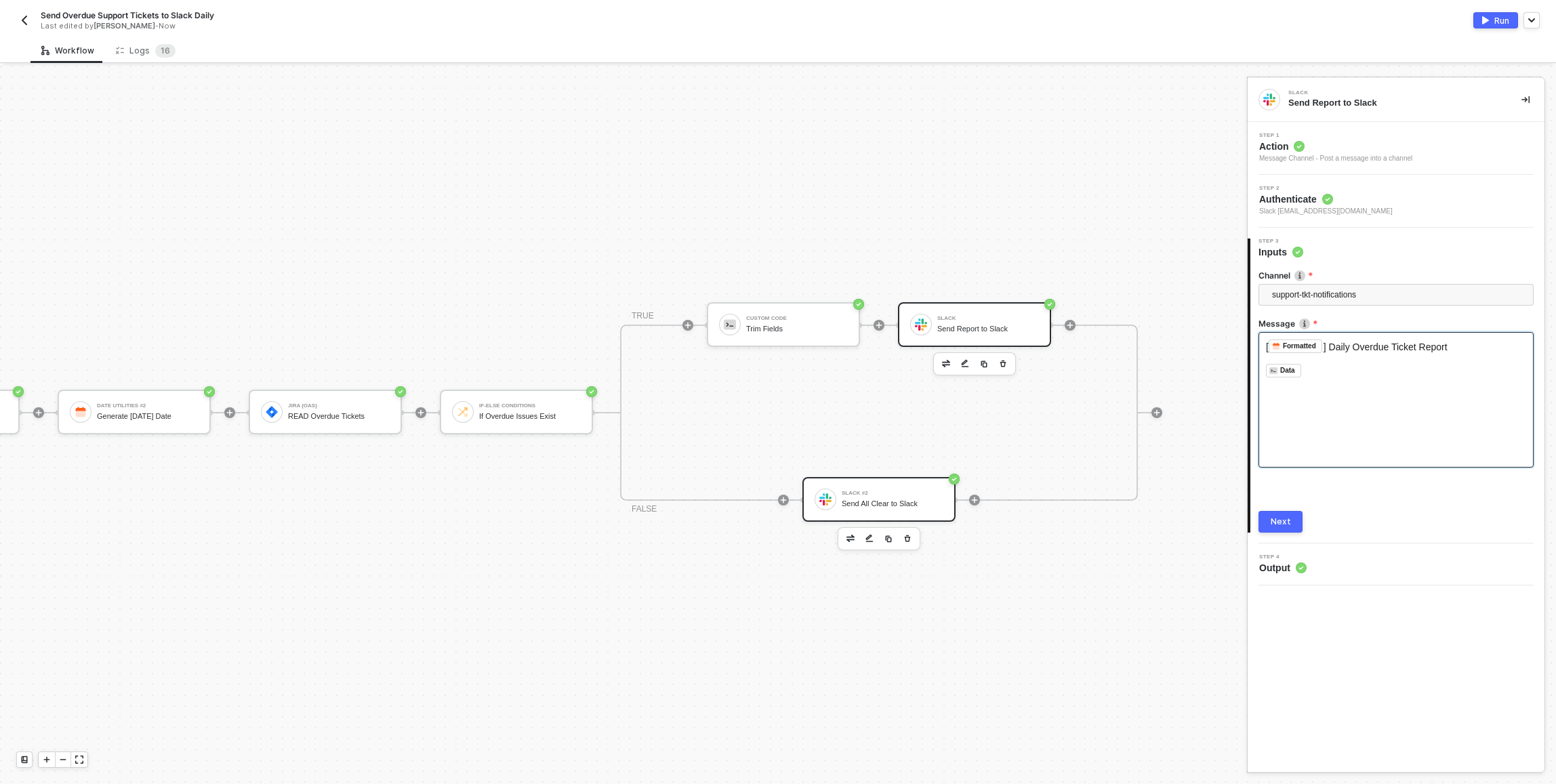
click at [904, 476] on div "Slack #2 Send All Clear to Slack" at bounding box center [878, 499] width 153 height 44
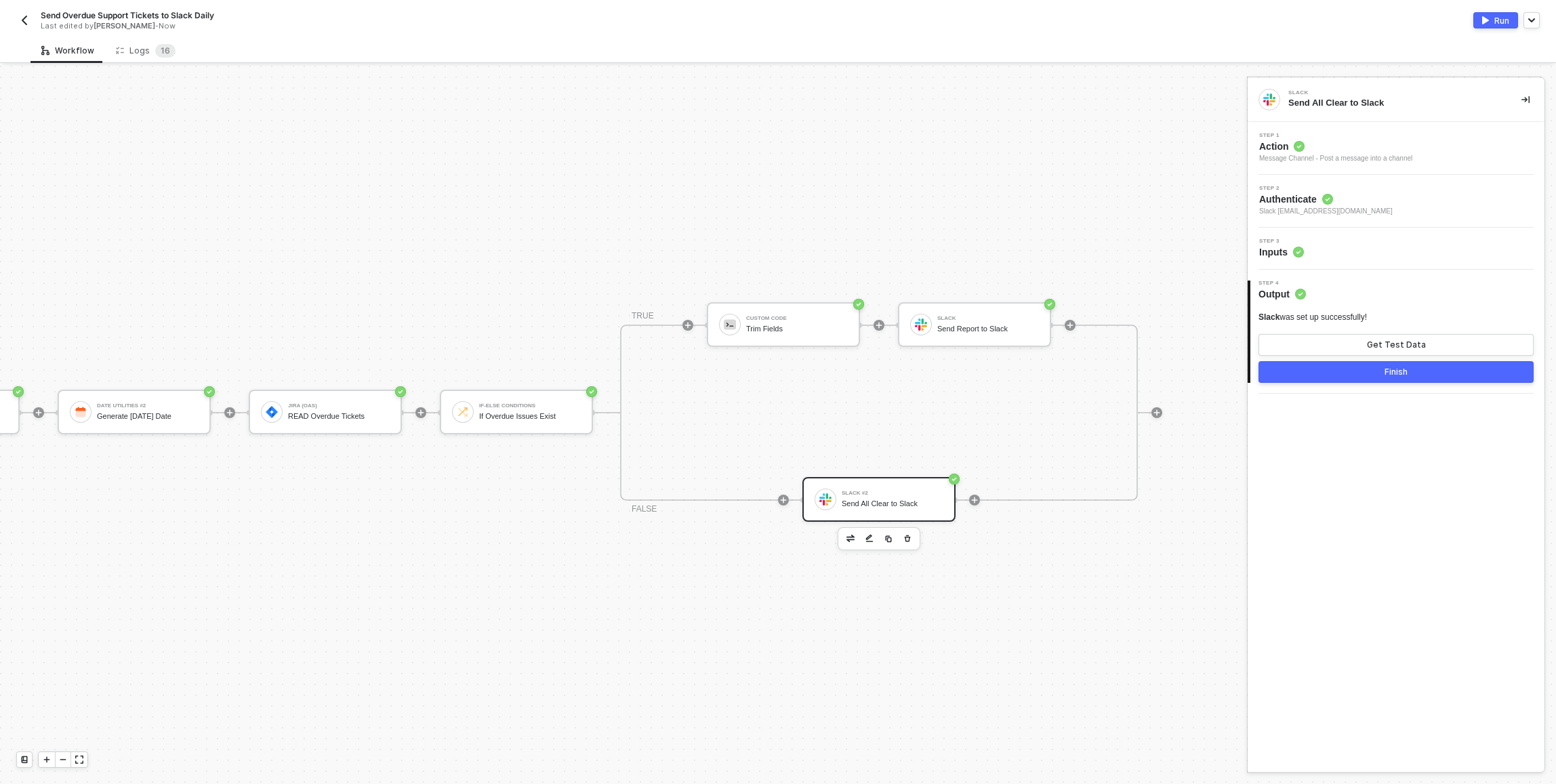
click at [1333, 252] on div "Step 3 Inputs" at bounding box center [1398, 248] width 293 height 20
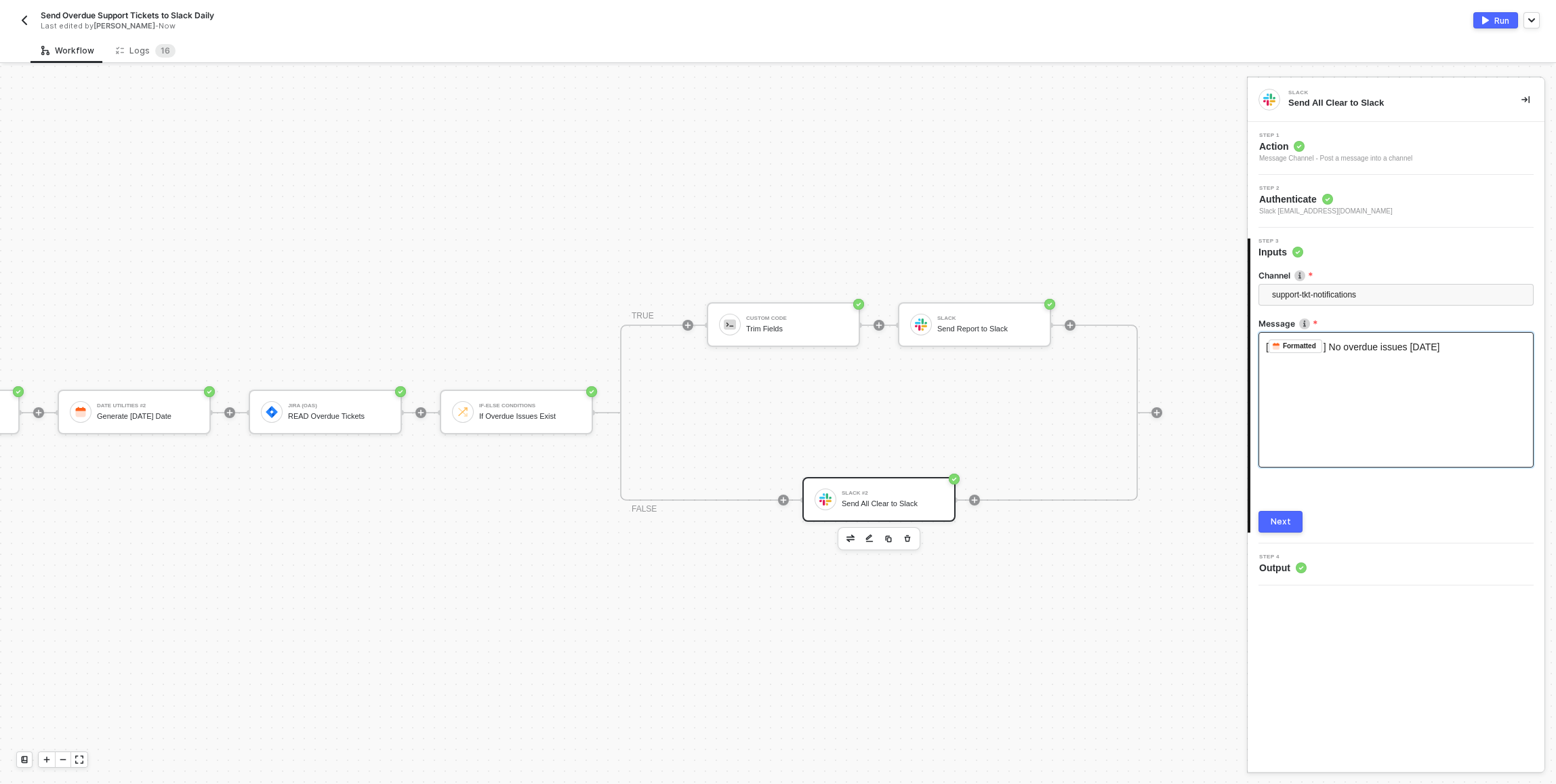
drag, startPoint x: 1489, startPoint y: 345, endPoint x: 1339, endPoint y: 343, distance: 150.0
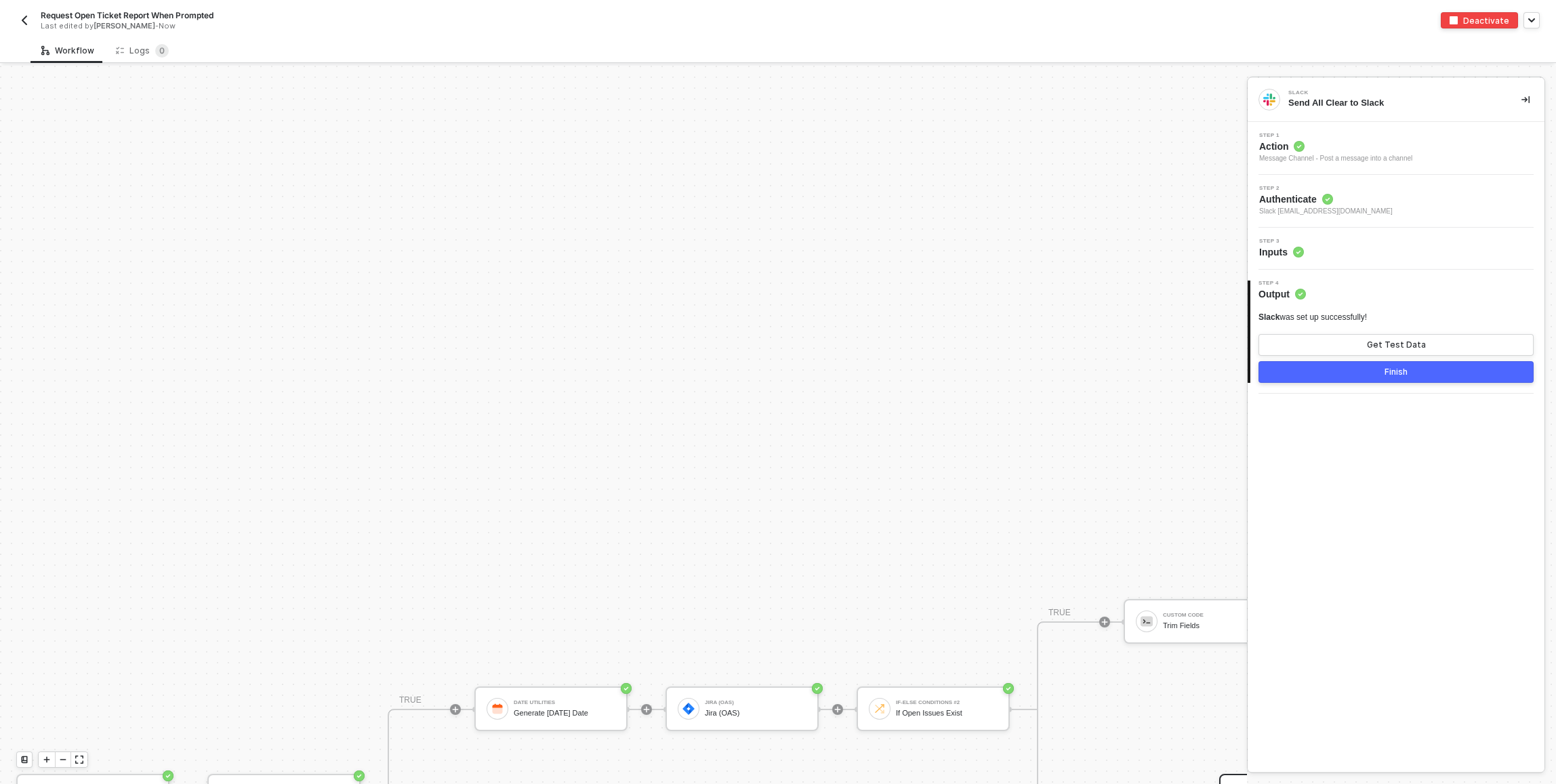
scroll to position [365, 0]
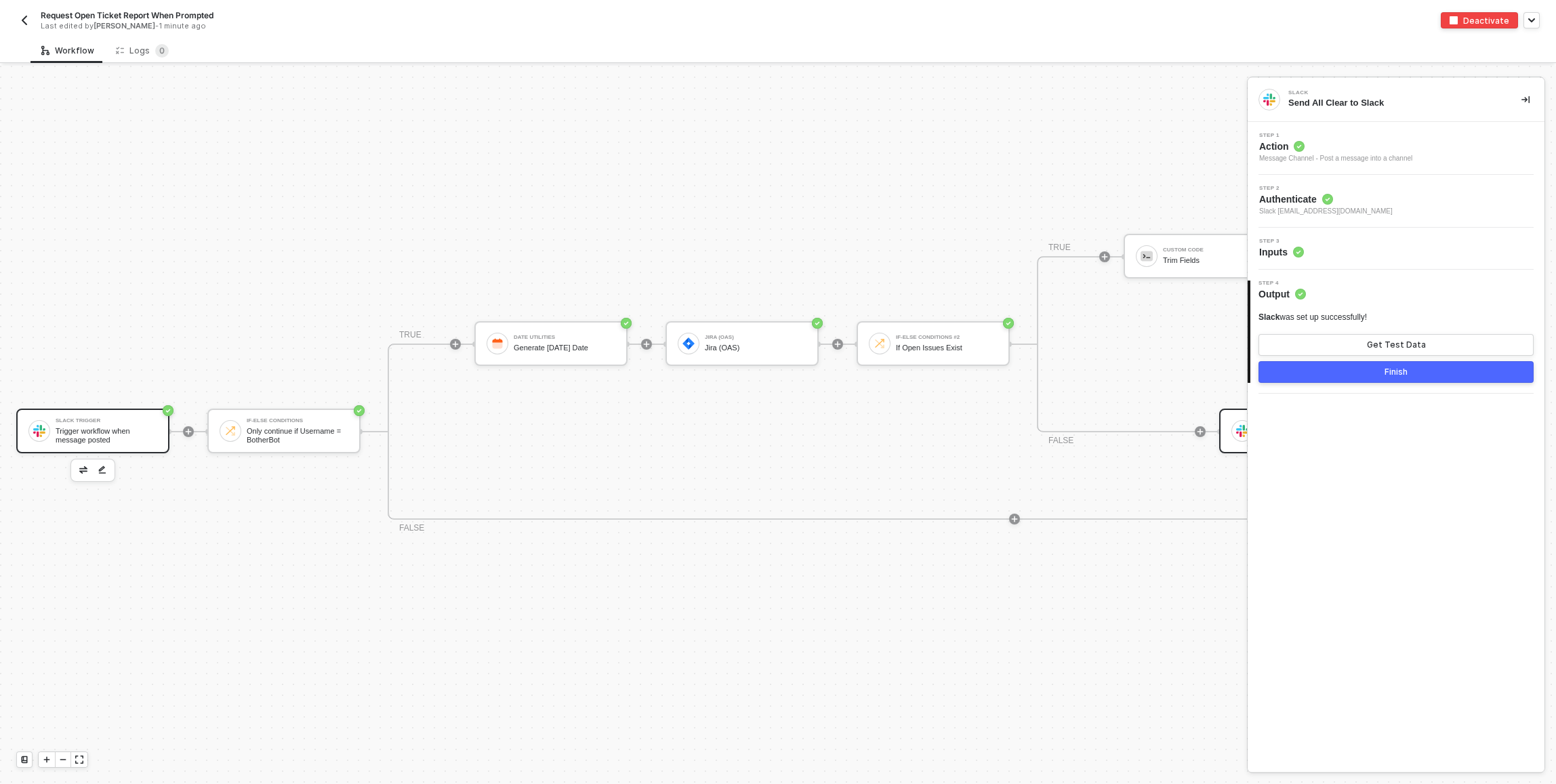
click at [130, 425] on div "Slack Trigger Trigger workflow when message posted" at bounding box center [106, 430] width 101 height 26
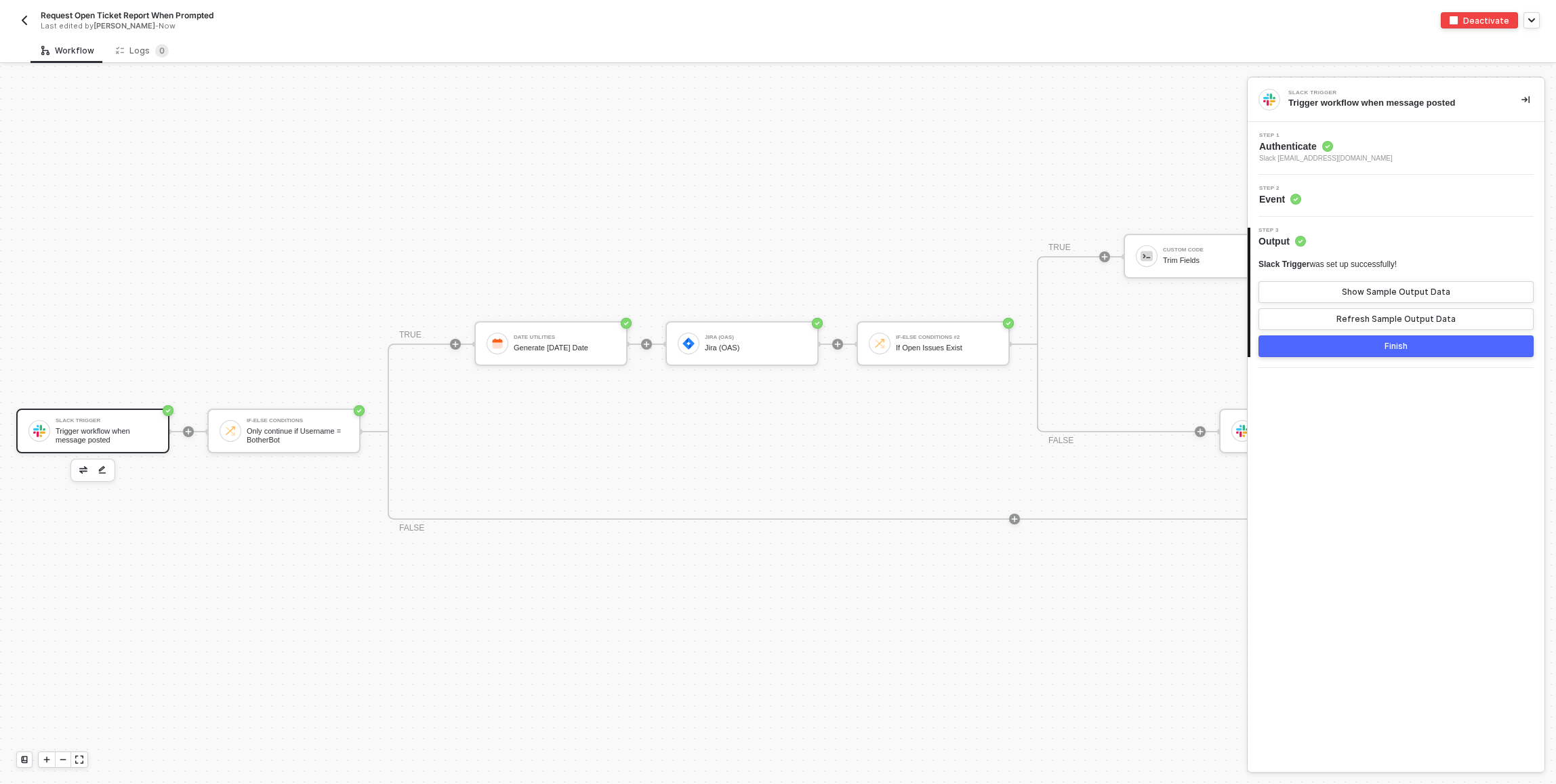
click at [1334, 194] on div "Step 2 Event" at bounding box center [1398, 196] width 293 height 20
click at [1363, 149] on div "Step 1 Authenticate Slack [EMAIL_ADDRESS][DOMAIN_NAME]" at bounding box center [1398, 148] width 293 height 31
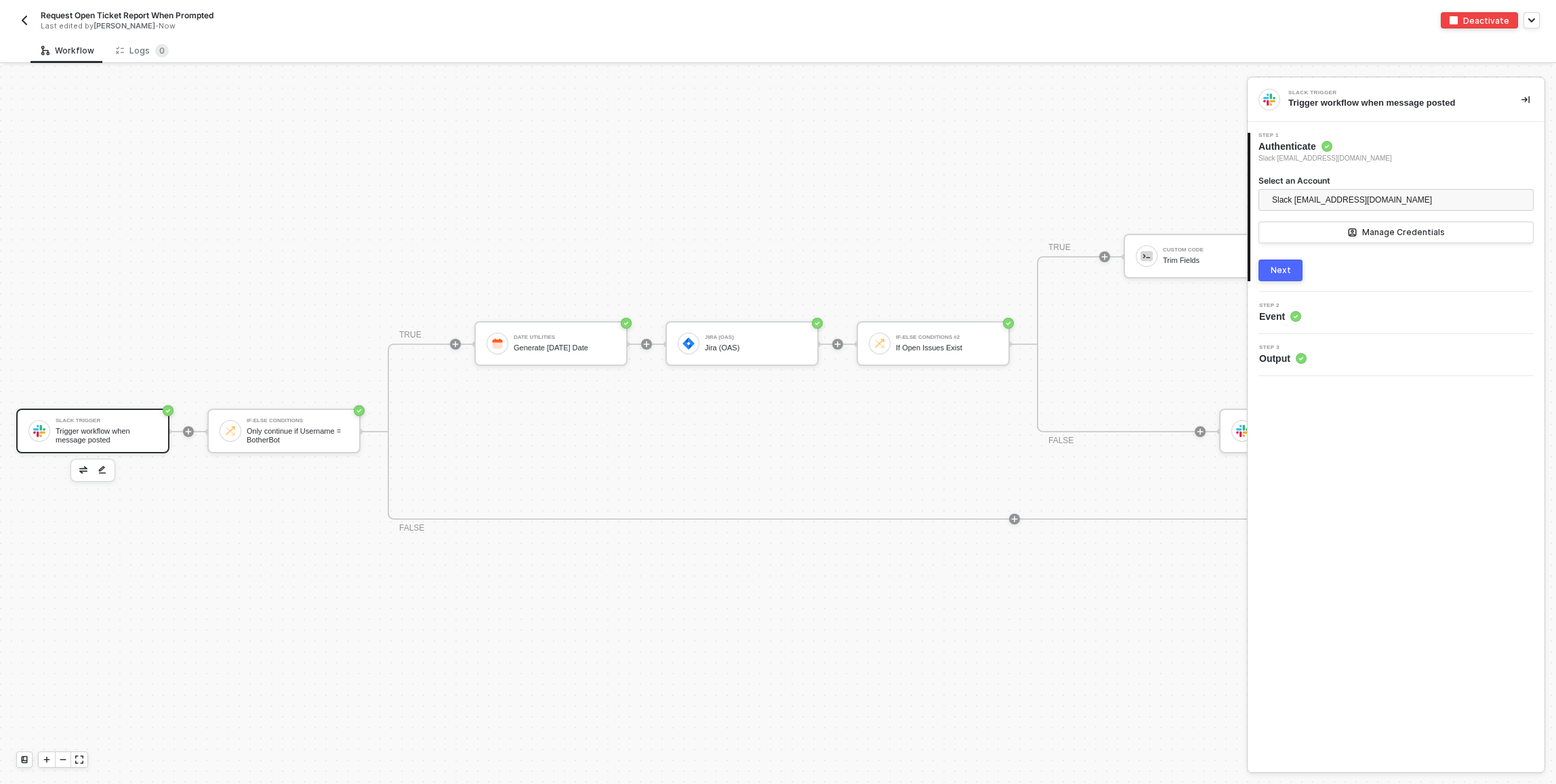
drag, startPoint x: 1287, startPoint y: 273, endPoint x: 1288, endPoint y: 295, distance: 22.0
click at [1287, 274] on div "Next" at bounding box center [1280, 270] width 20 height 11
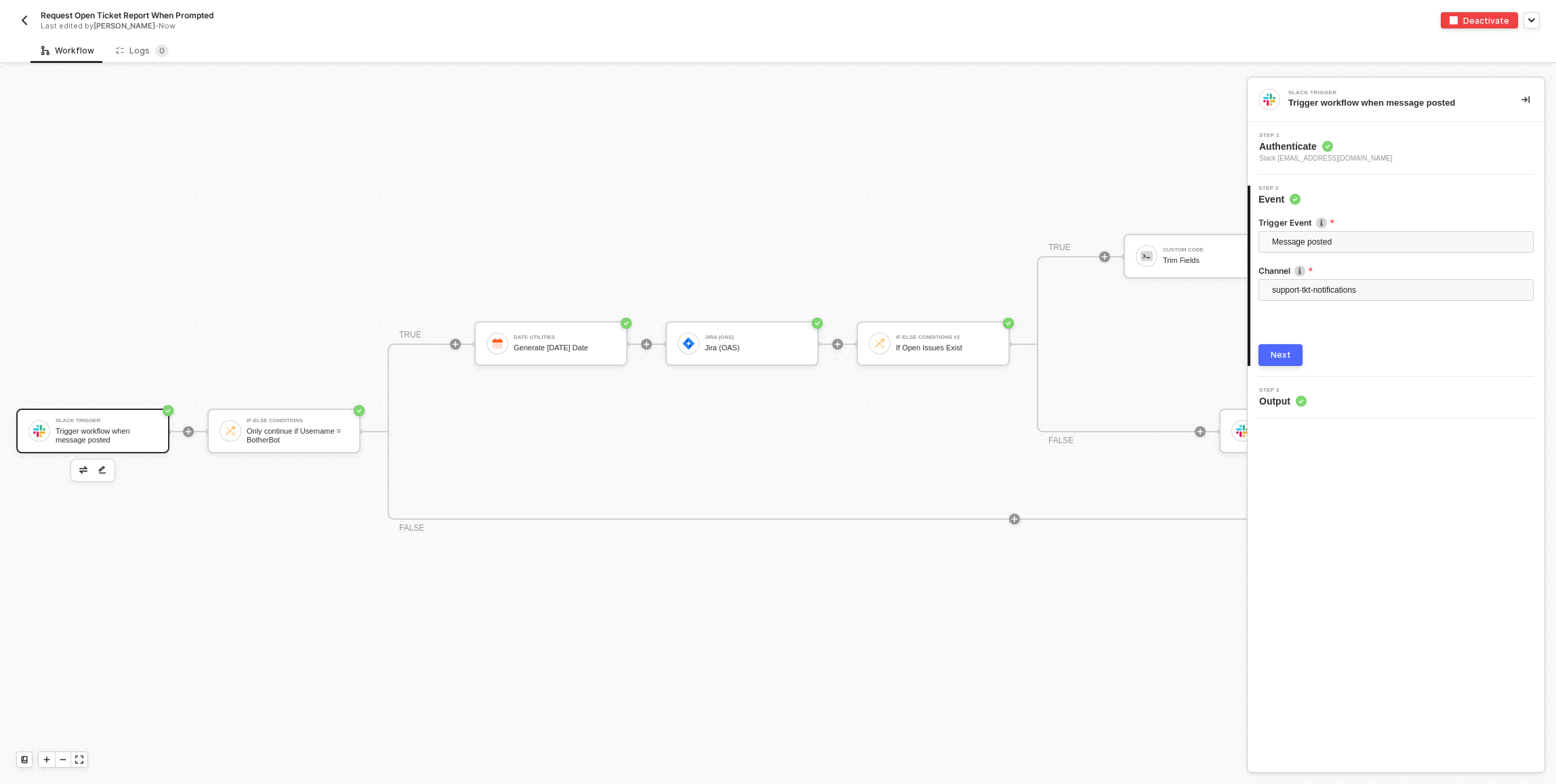
click at [1287, 357] on div "Next" at bounding box center [1280, 355] width 20 height 11
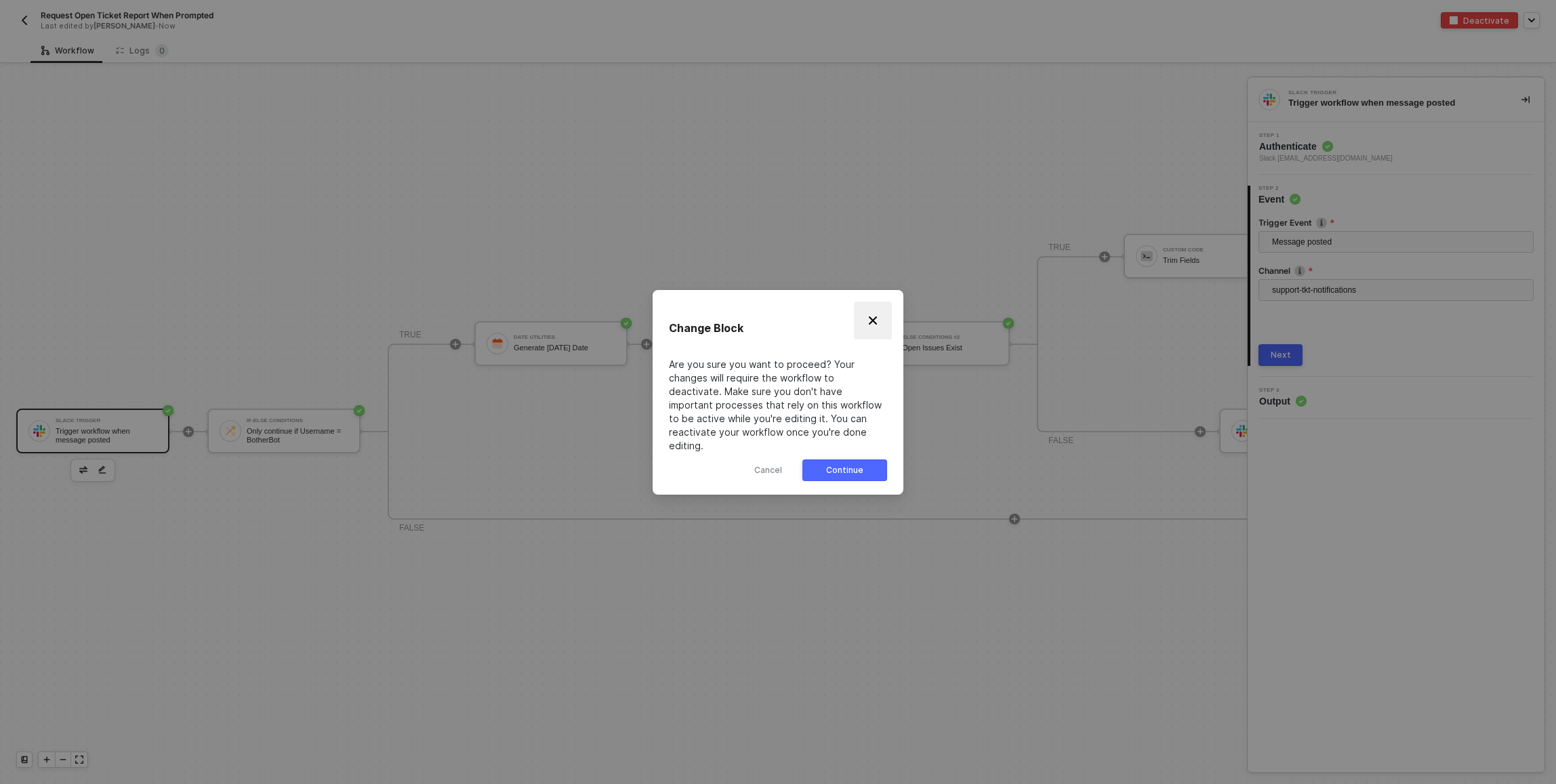
click at [874, 326] on img "Close" at bounding box center [872, 320] width 11 height 11
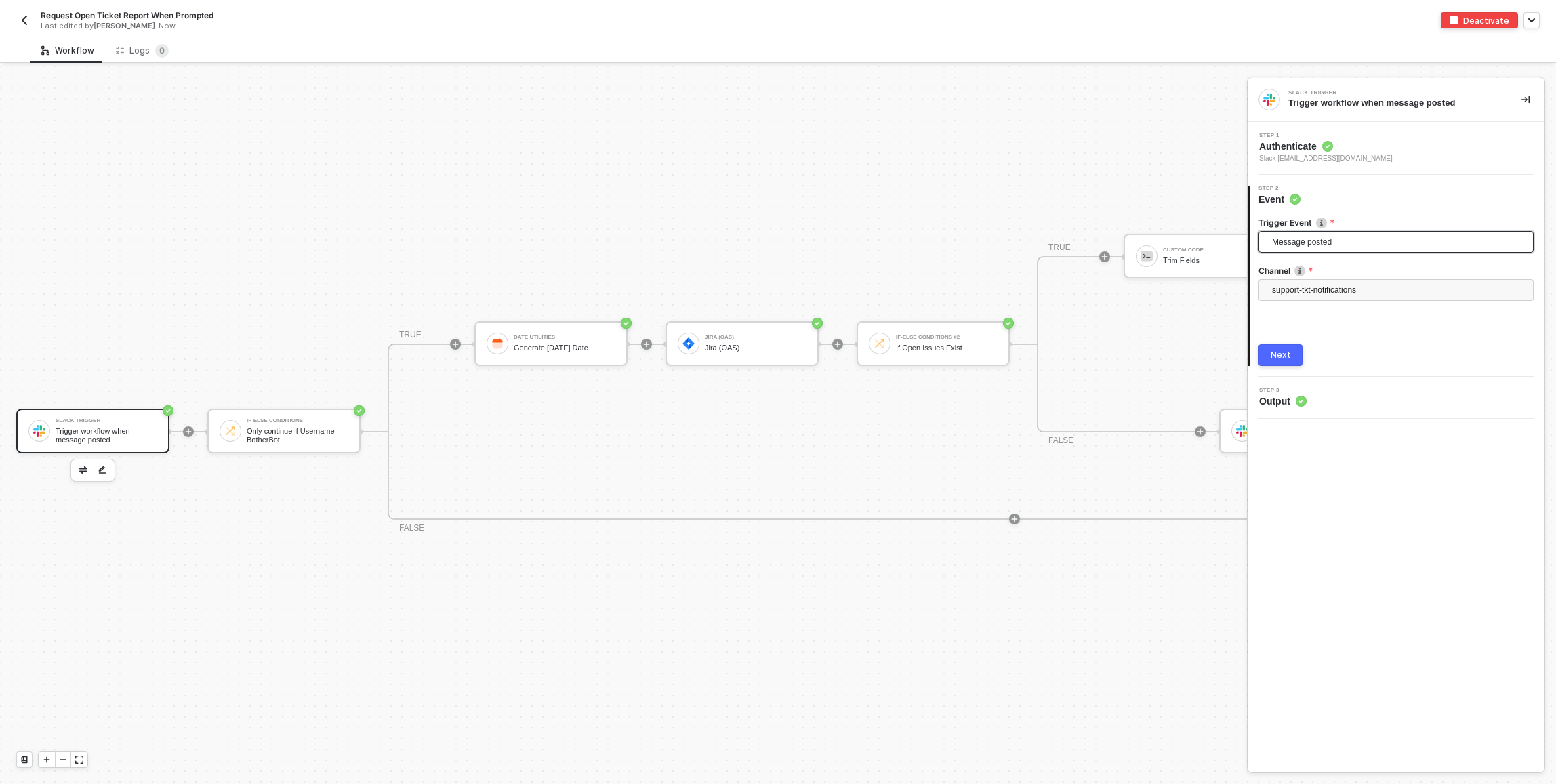
click at [1368, 247] on span "Message posted" at bounding box center [1398, 242] width 253 height 20
click at [1326, 270] on div "Message posted" at bounding box center [1395, 268] width 253 height 15
click at [1277, 359] on div "Next" at bounding box center [1280, 355] width 20 height 11
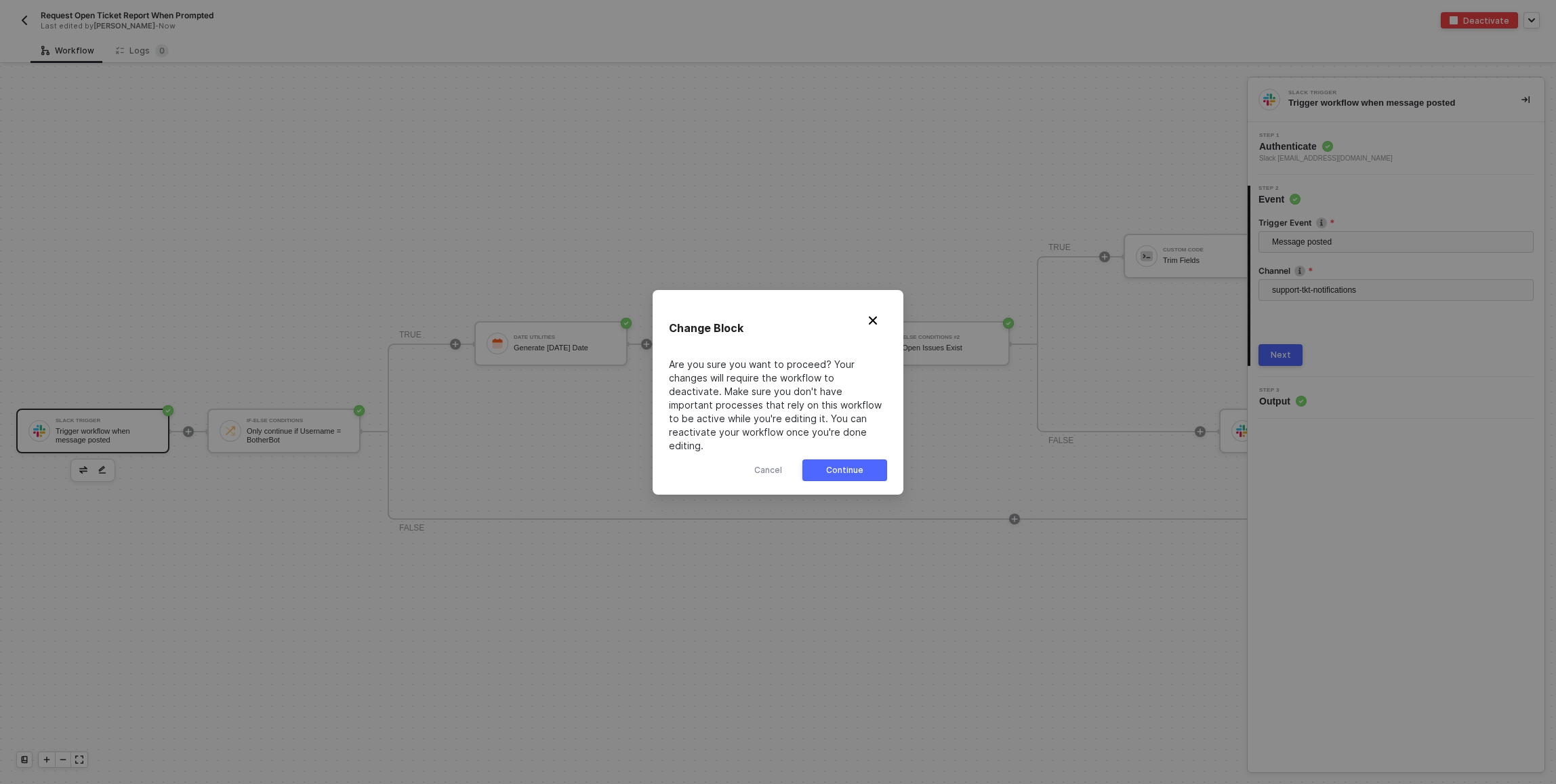
click at [870, 463] on button "Continue" at bounding box center [844, 470] width 84 height 21
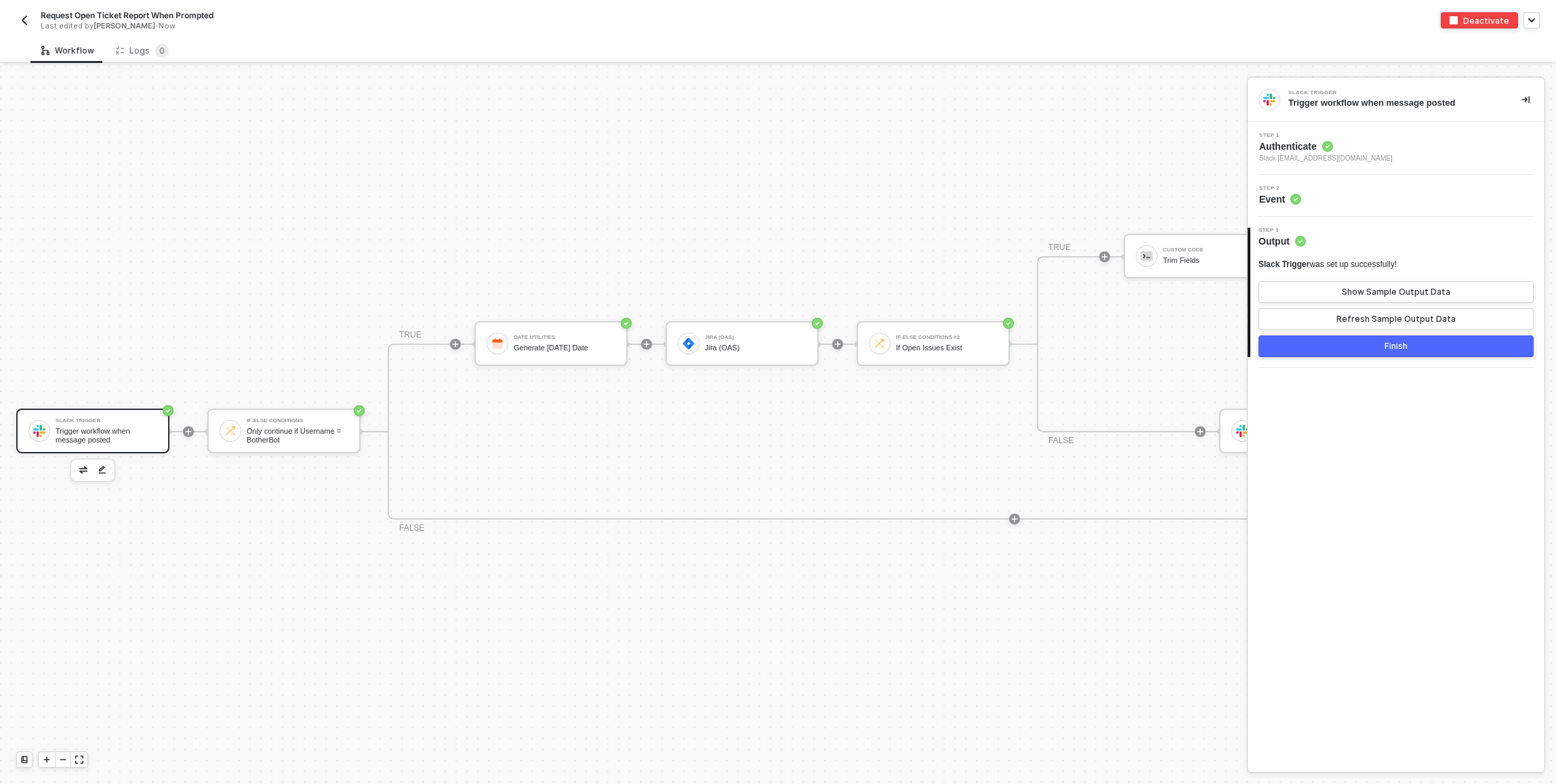
click at [1344, 205] on div "Step 2 Event" at bounding box center [1398, 196] width 293 height 20
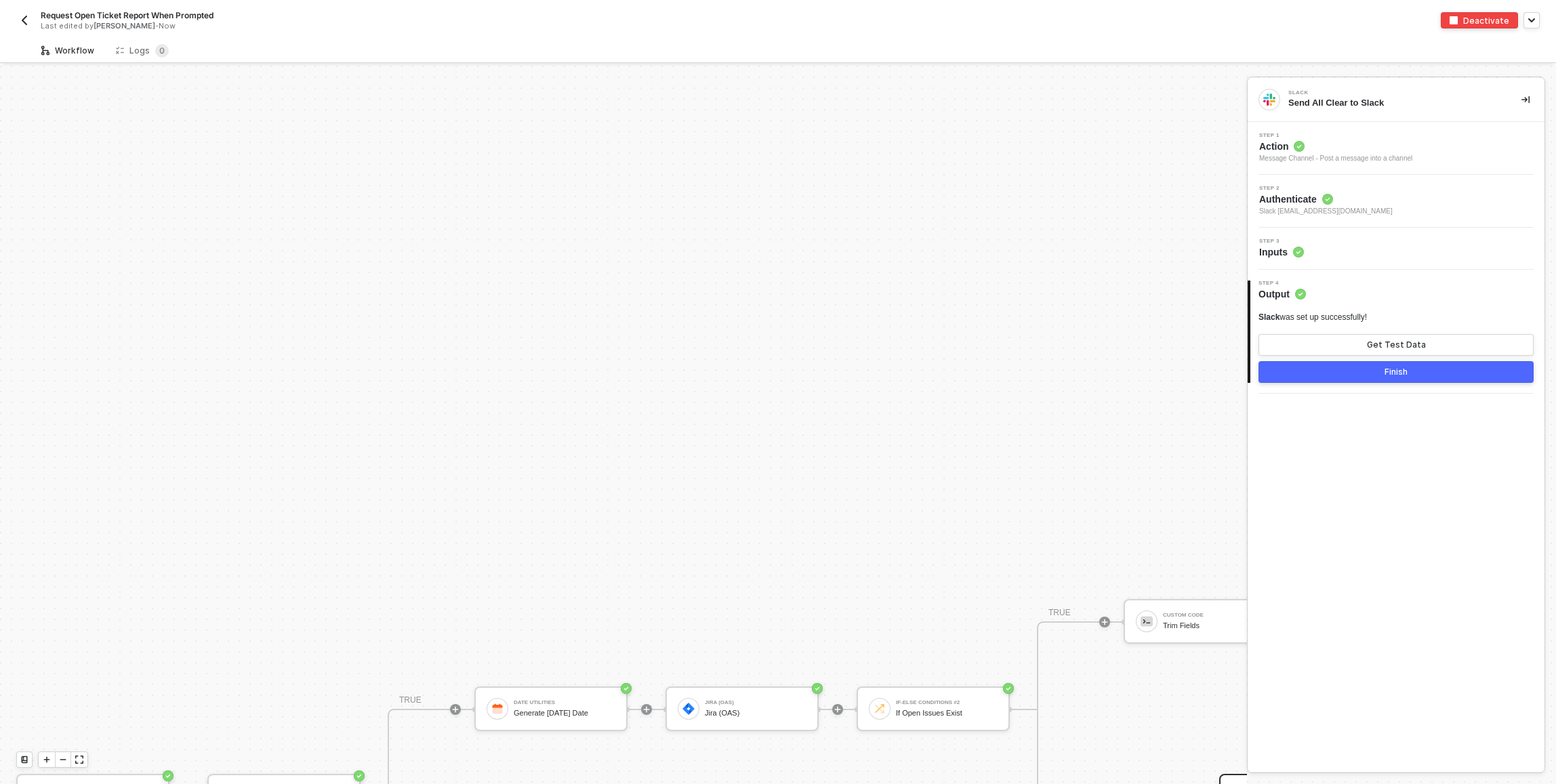
scroll to position [365, 0]
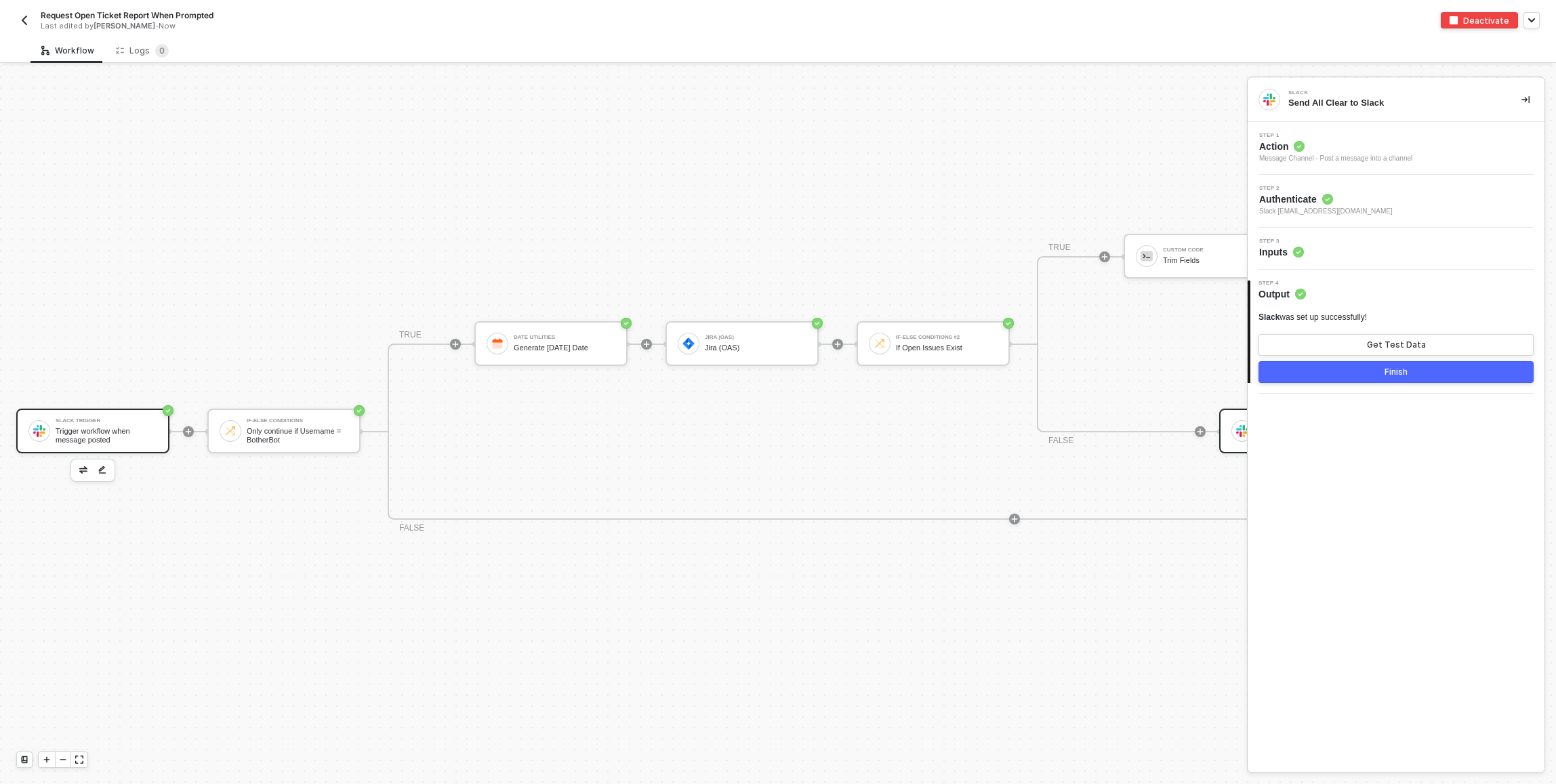
click at [98, 412] on div "Slack Trigger Trigger workflow when message posted" at bounding box center [92, 431] width 153 height 44
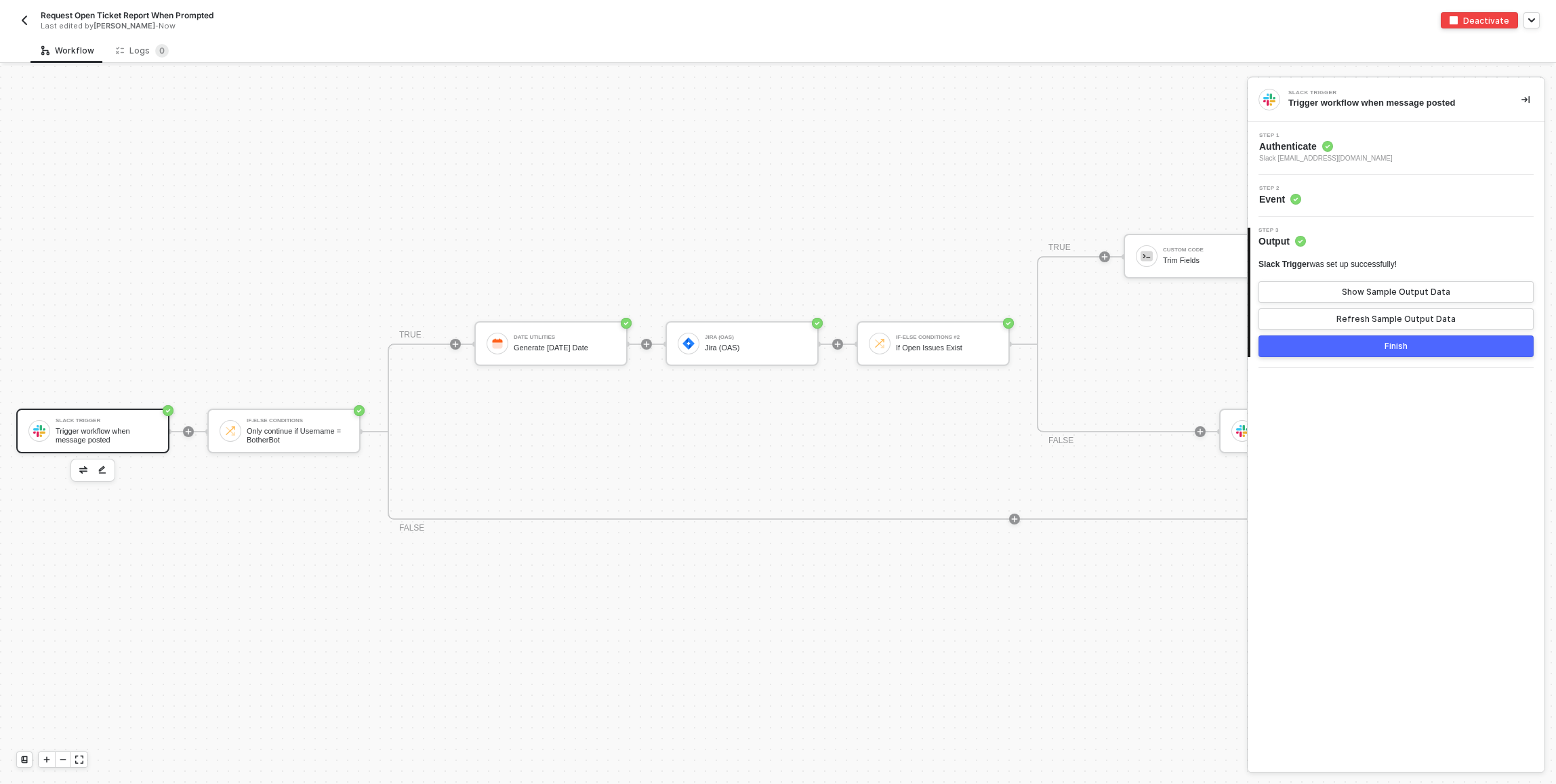
click at [1387, 149] on div "Step 1 Authenticate Slack dan@runalloy.com" at bounding box center [1398, 148] width 293 height 31
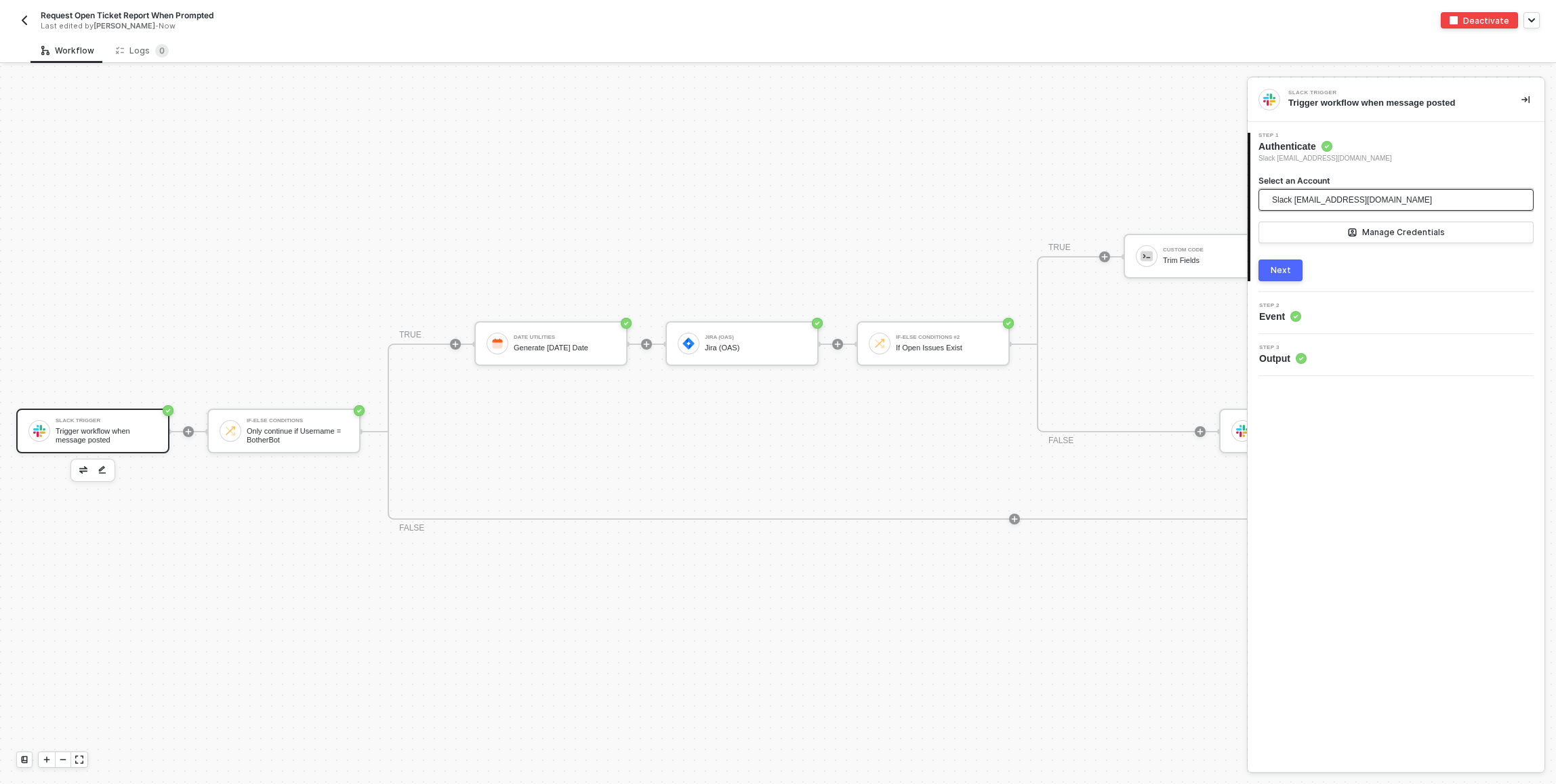
click at [1383, 203] on span "Slack [EMAIL_ADDRESS][DOMAIN_NAME]" at bounding box center [1392, 200] width 241 height 21
click at [1383, 202] on span "Slack [EMAIL_ADDRESS][DOMAIN_NAME]" at bounding box center [1392, 200] width 241 height 21
click at [1309, 258] on div "Select an Account 685599643f9e4d5fa6eb1585 Slack dan@runalloy.com Manage Creden…" at bounding box center [1395, 217] width 275 height 84
click at [1300, 267] on button "Next" at bounding box center [1280, 270] width 44 height 21
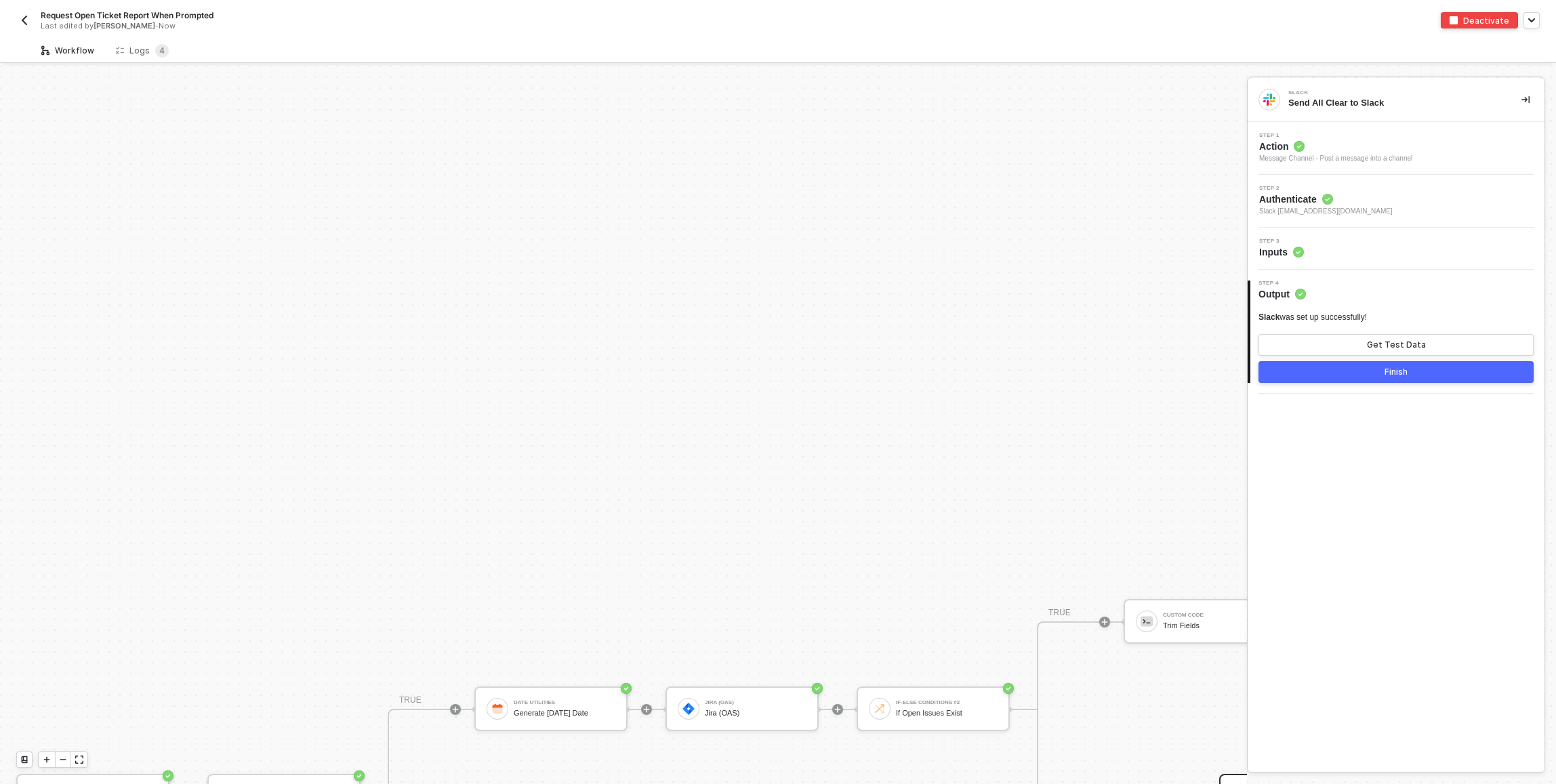
scroll to position [365, 0]
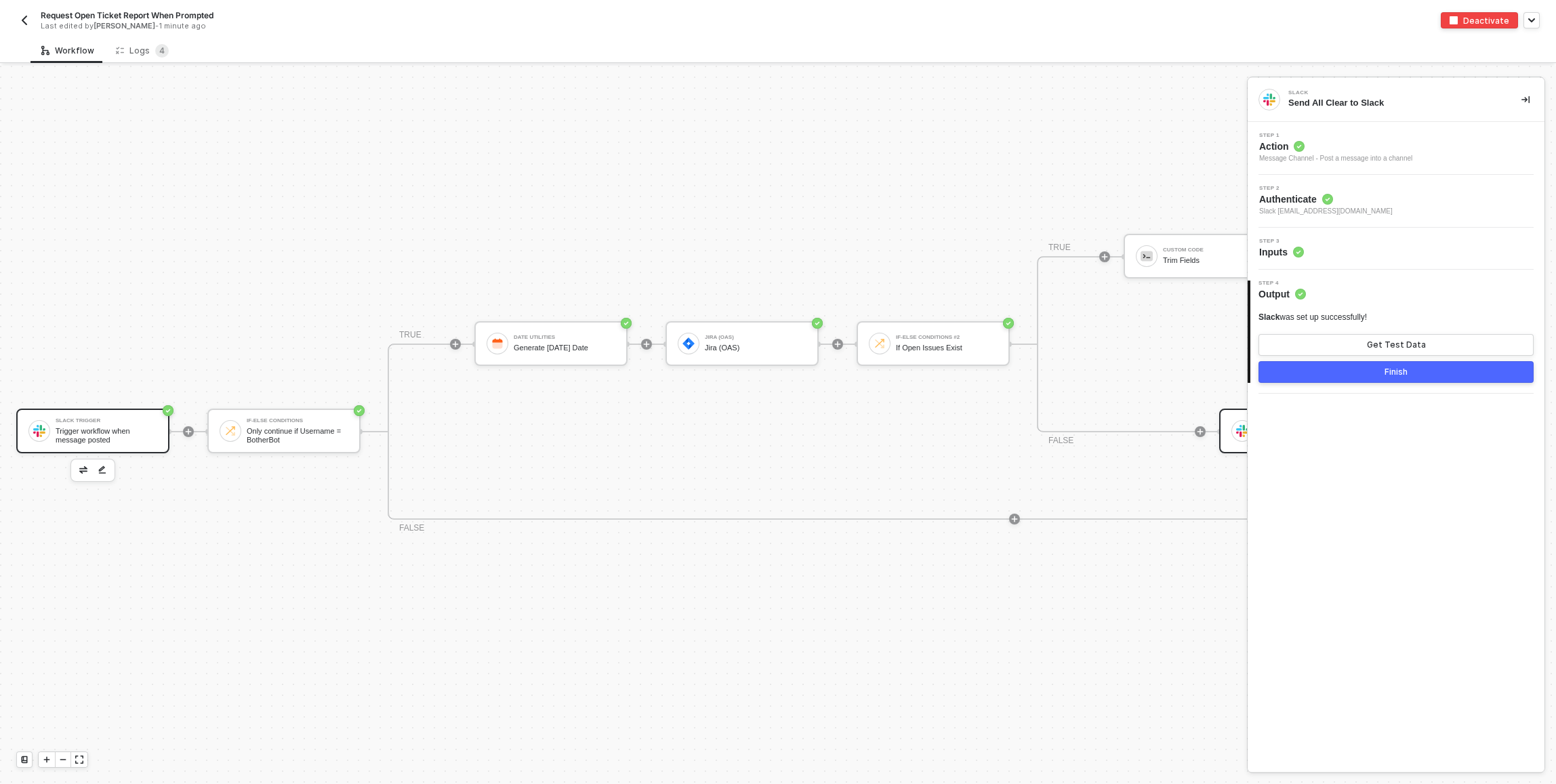
click at [109, 429] on div "Trigger workflow when message posted" at bounding box center [106, 435] width 101 height 17
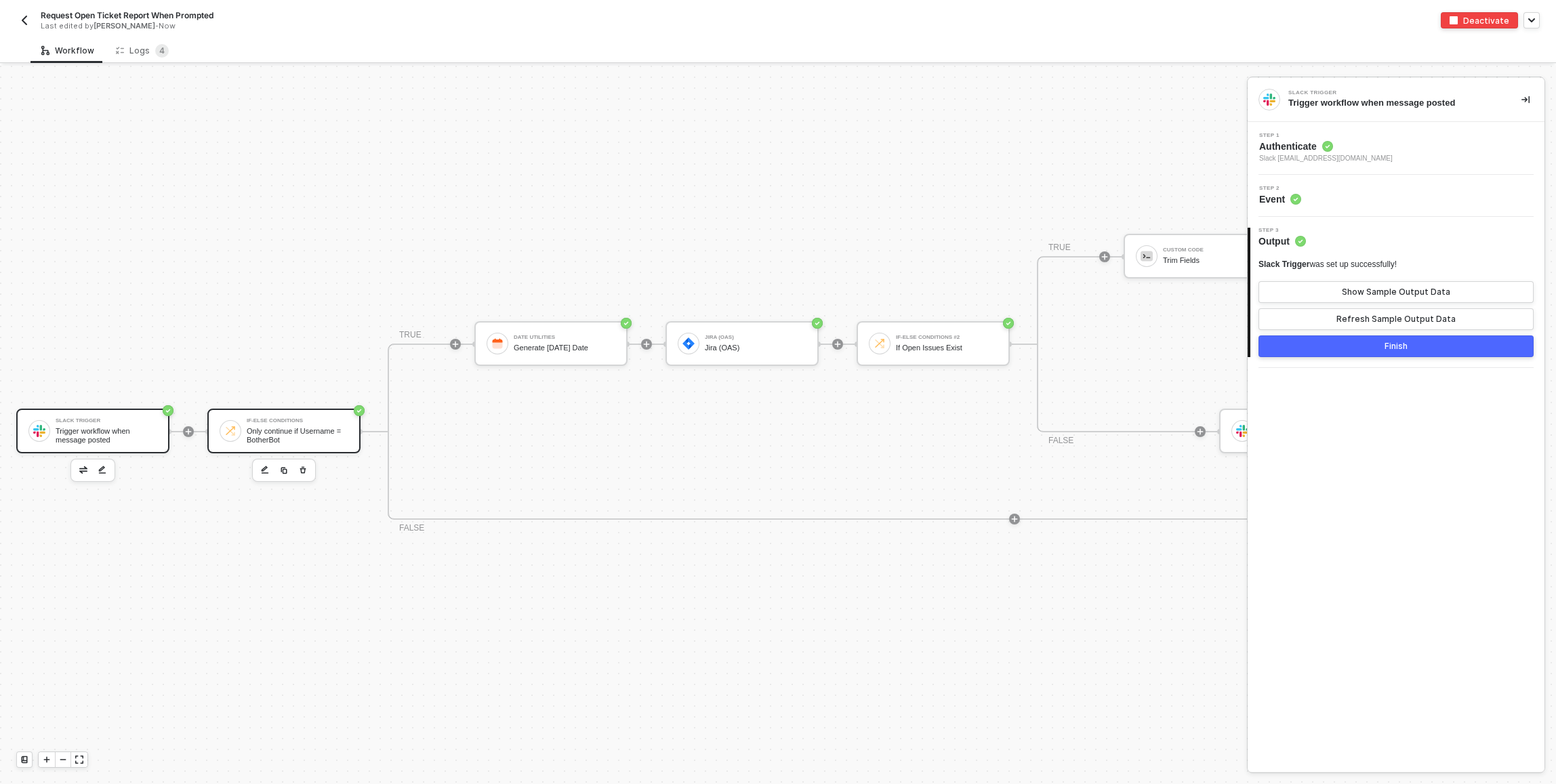
click at [313, 423] on div "If-Else Conditions Only continue if Username = BotherBot" at bounding box center [297, 430] width 101 height 26
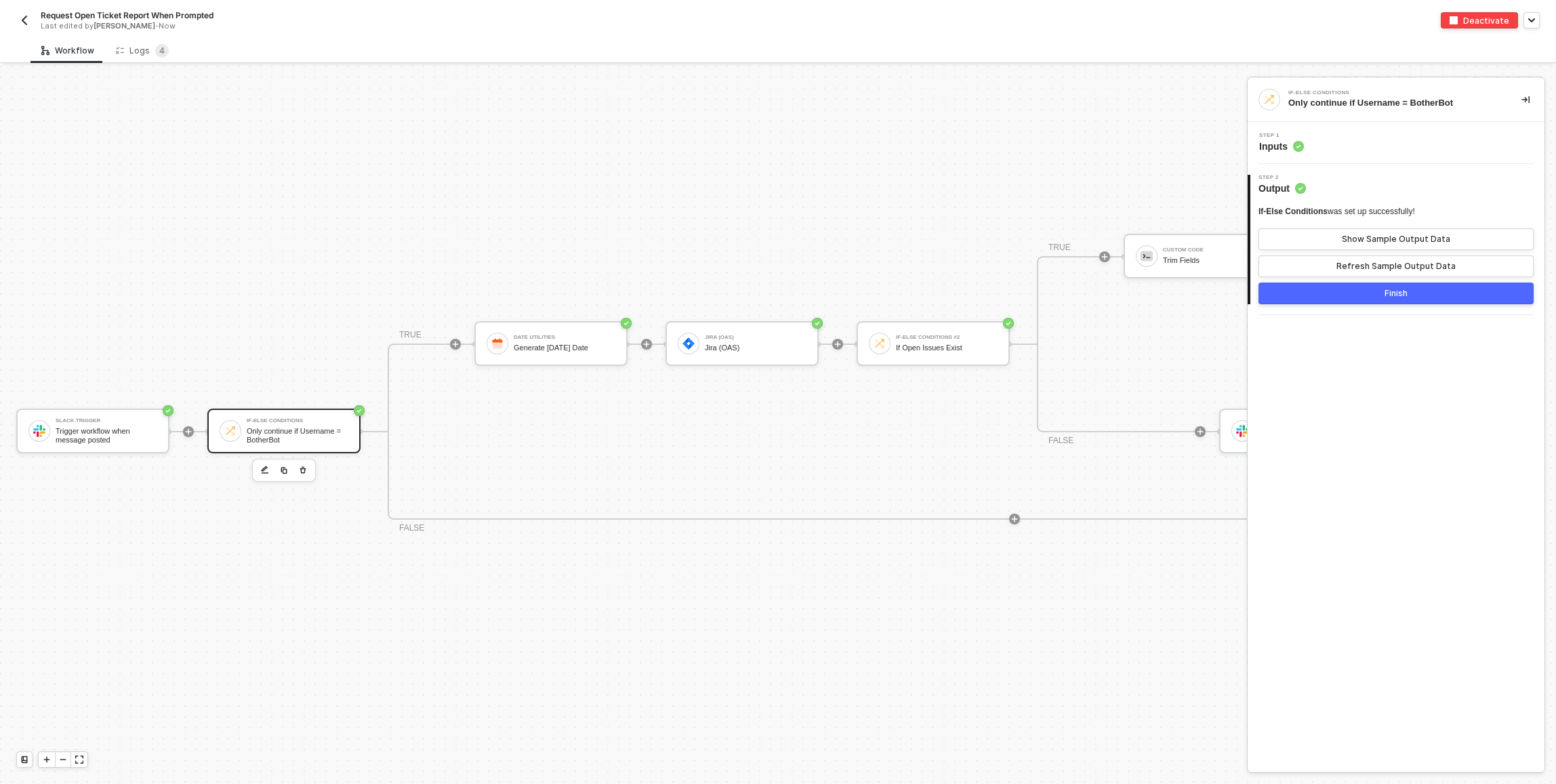
click at [1345, 147] on div "Step 1 Inputs" at bounding box center [1398, 142] width 293 height 20
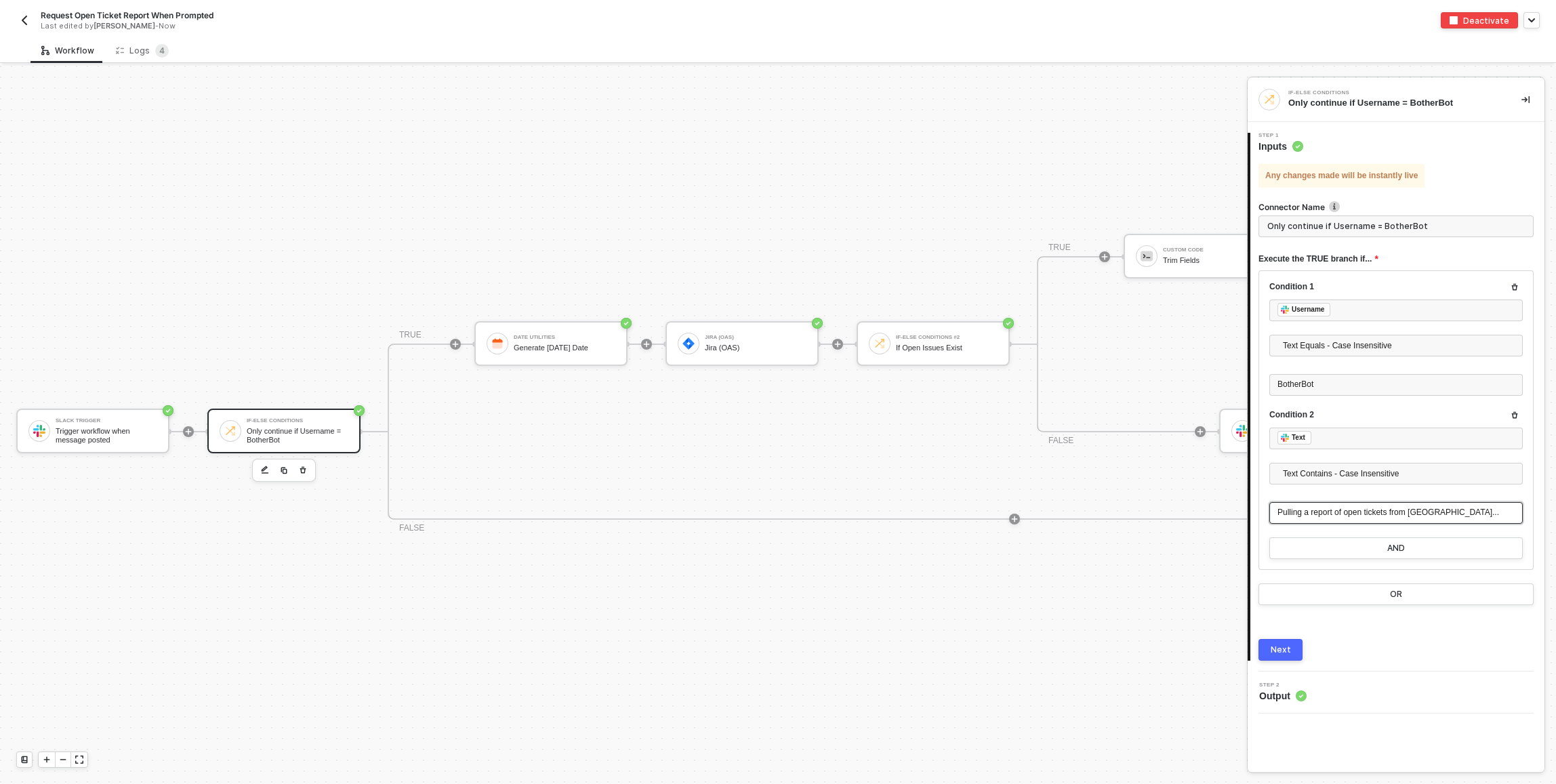
click at [1346, 508] on span "Pulling a report of open tickets from [GEOGRAPHIC_DATA]..." at bounding box center [1387, 512] width 221 height 10
click at [1277, 654] on div "Next" at bounding box center [1280, 650] width 20 height 11
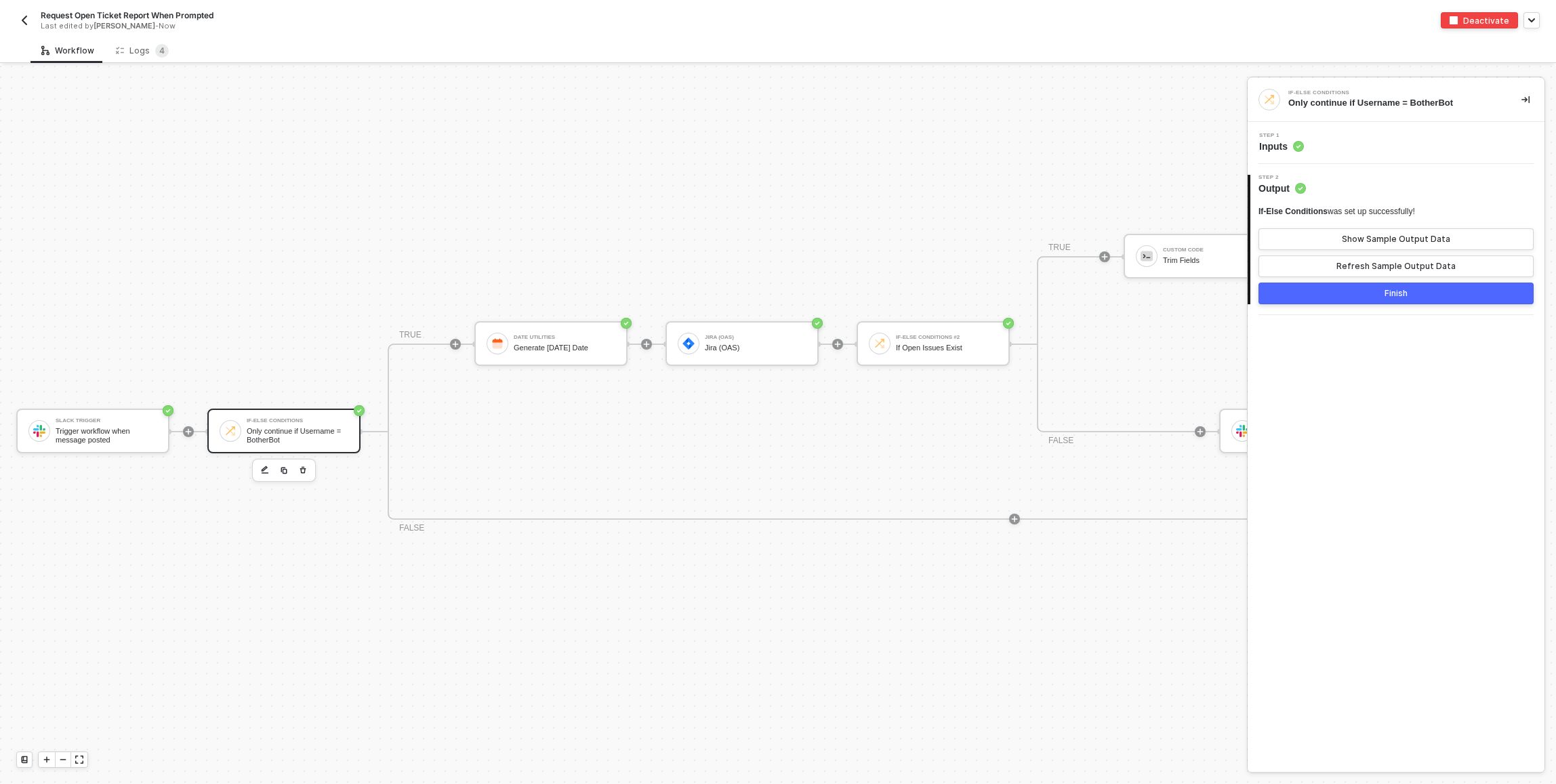
click at [1319, 292] on button "Finish" at bounding box center [1395, 293] width 275 height 21
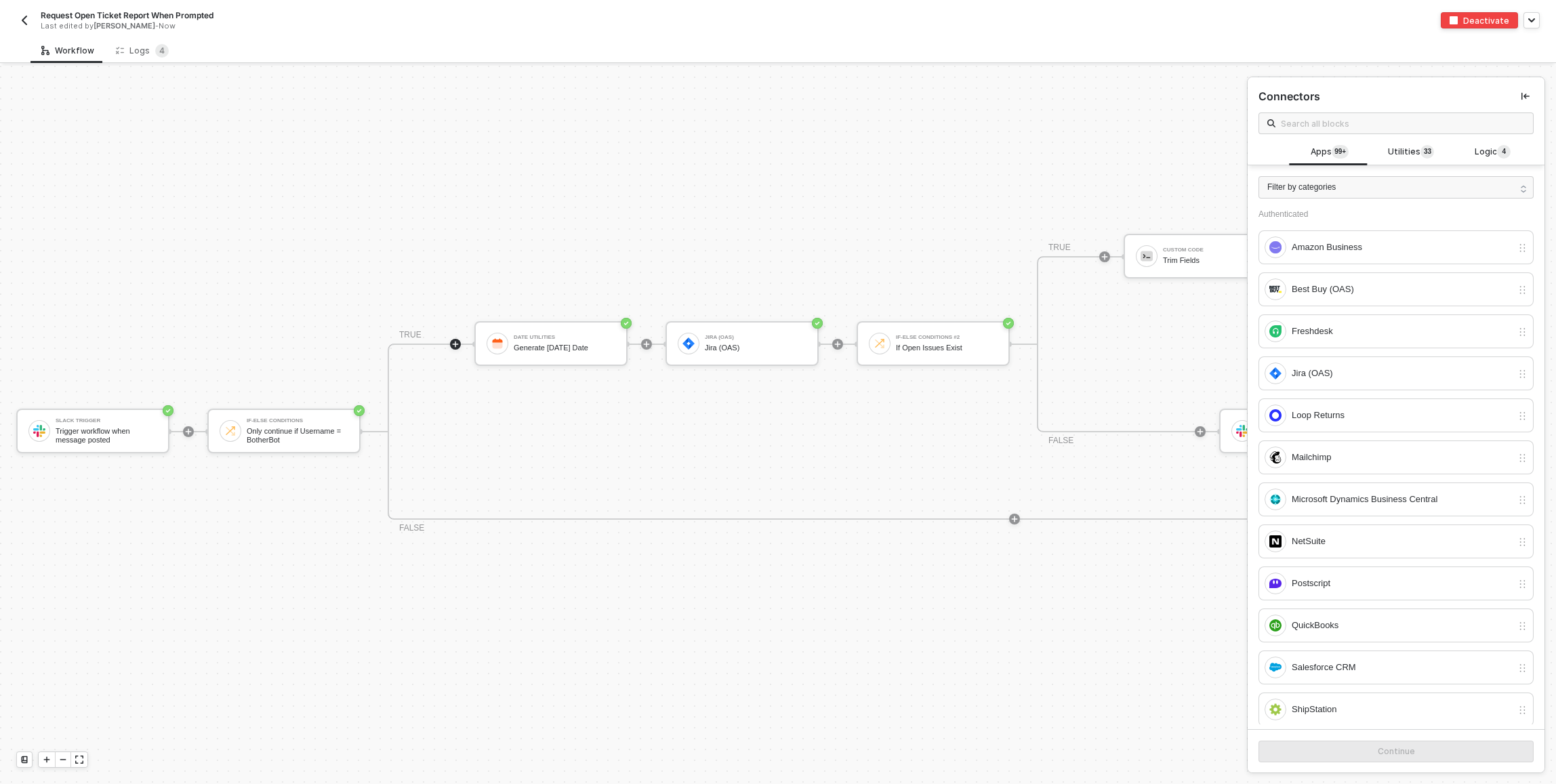
click at [776, 166] on div "Slack Trigger Trigger workflow when message posted If-Else Conditions Only cont…" at bounding box center [832, 431] width 1665 height 1461
click at [307, 424] on div "If-Else Conditions Only continue if Username = BotherBot" at bounding box center [297, 430] width 101 height 26
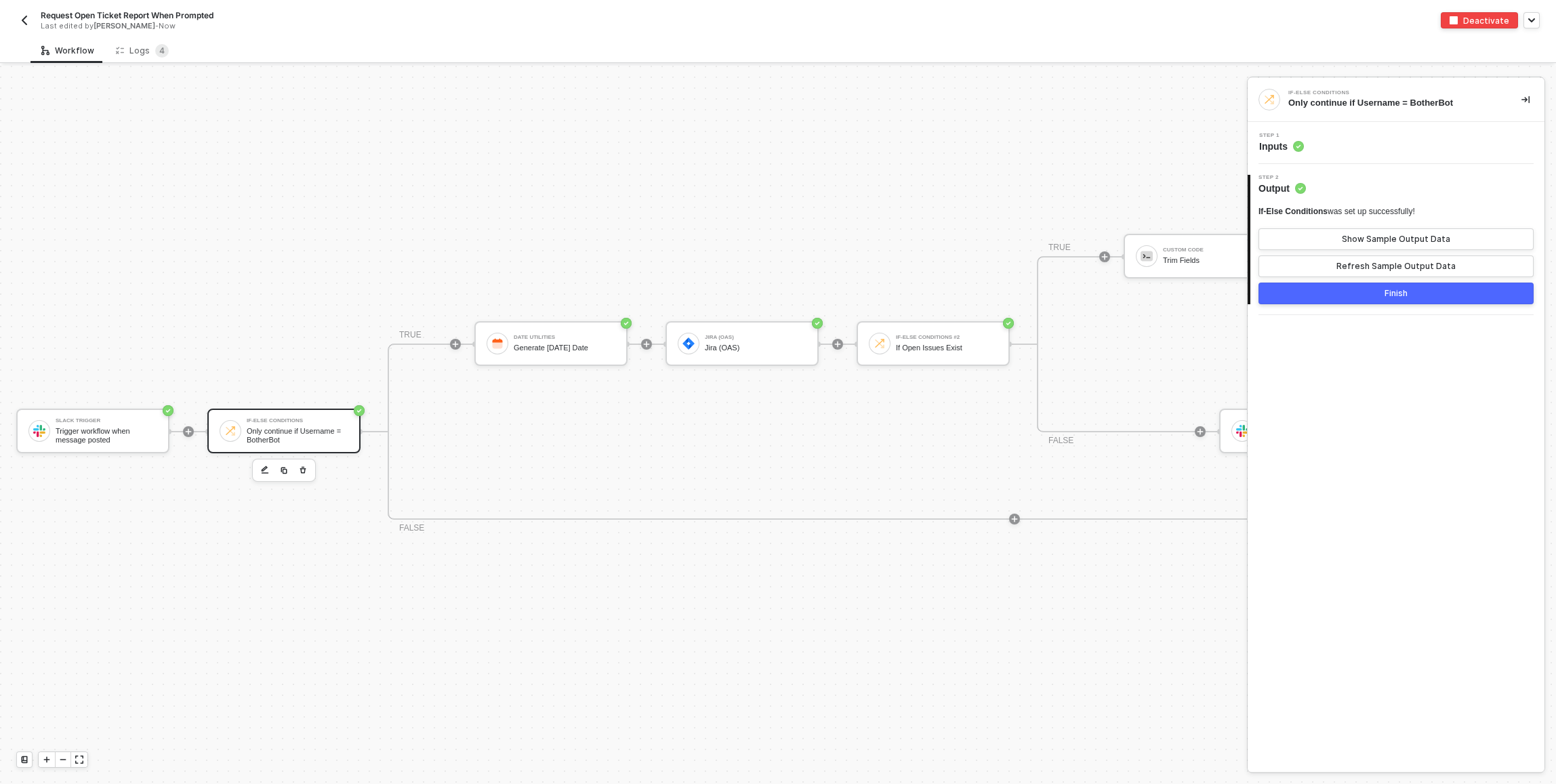
click at [1354, 145] on div "Step 1 Inputs" at bounding box center [1398, 142] width 293 height 20
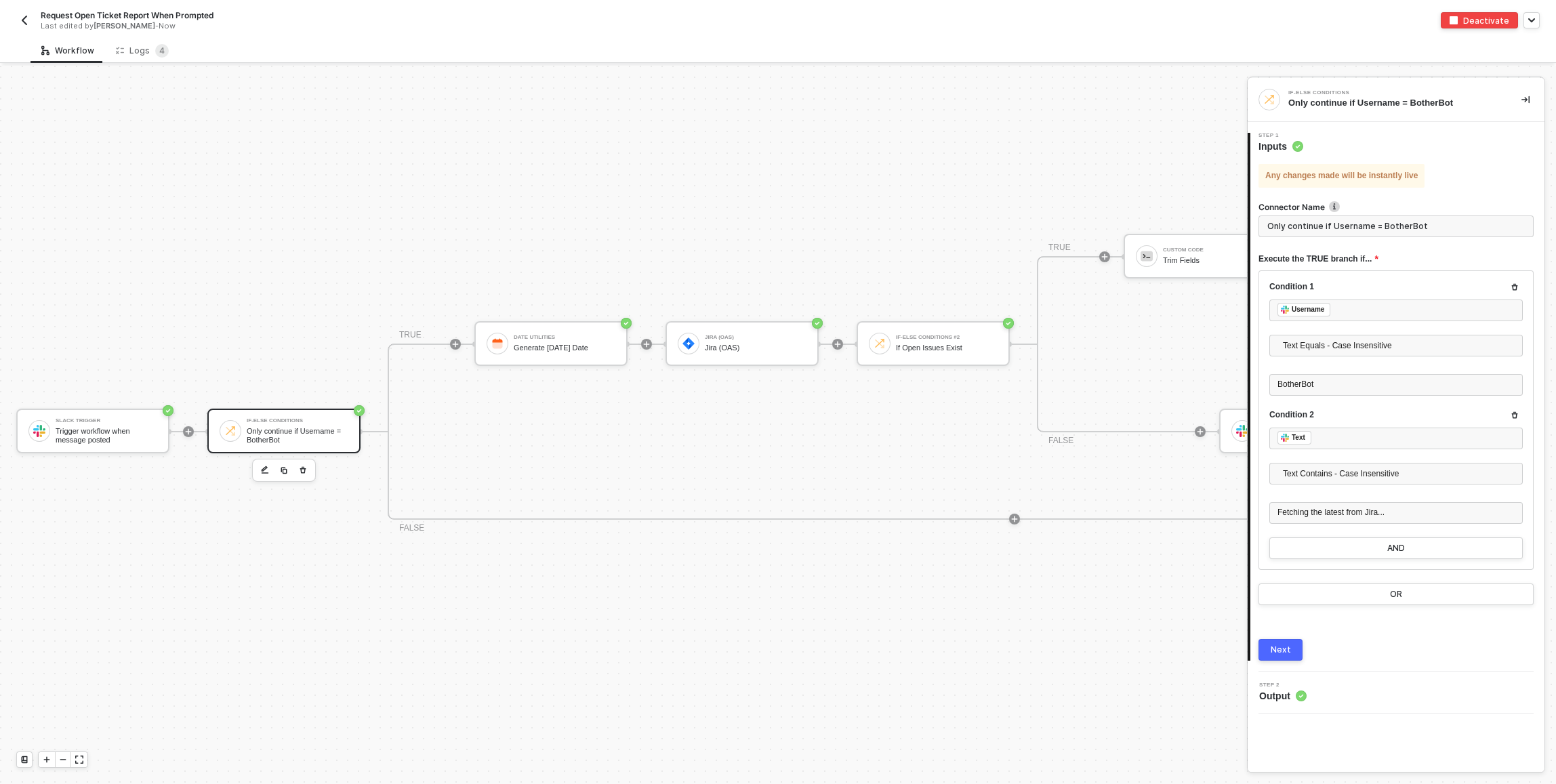
click at [1351, 220] on input "Only continue if Username = BotherBot" at bounding box center [1395, 226] width 275 height 21
type input "If Report is Requested by BotherBot"
click at [1276, 651] on div "Next" at bounding box center [1280, 650] width 20 height 11
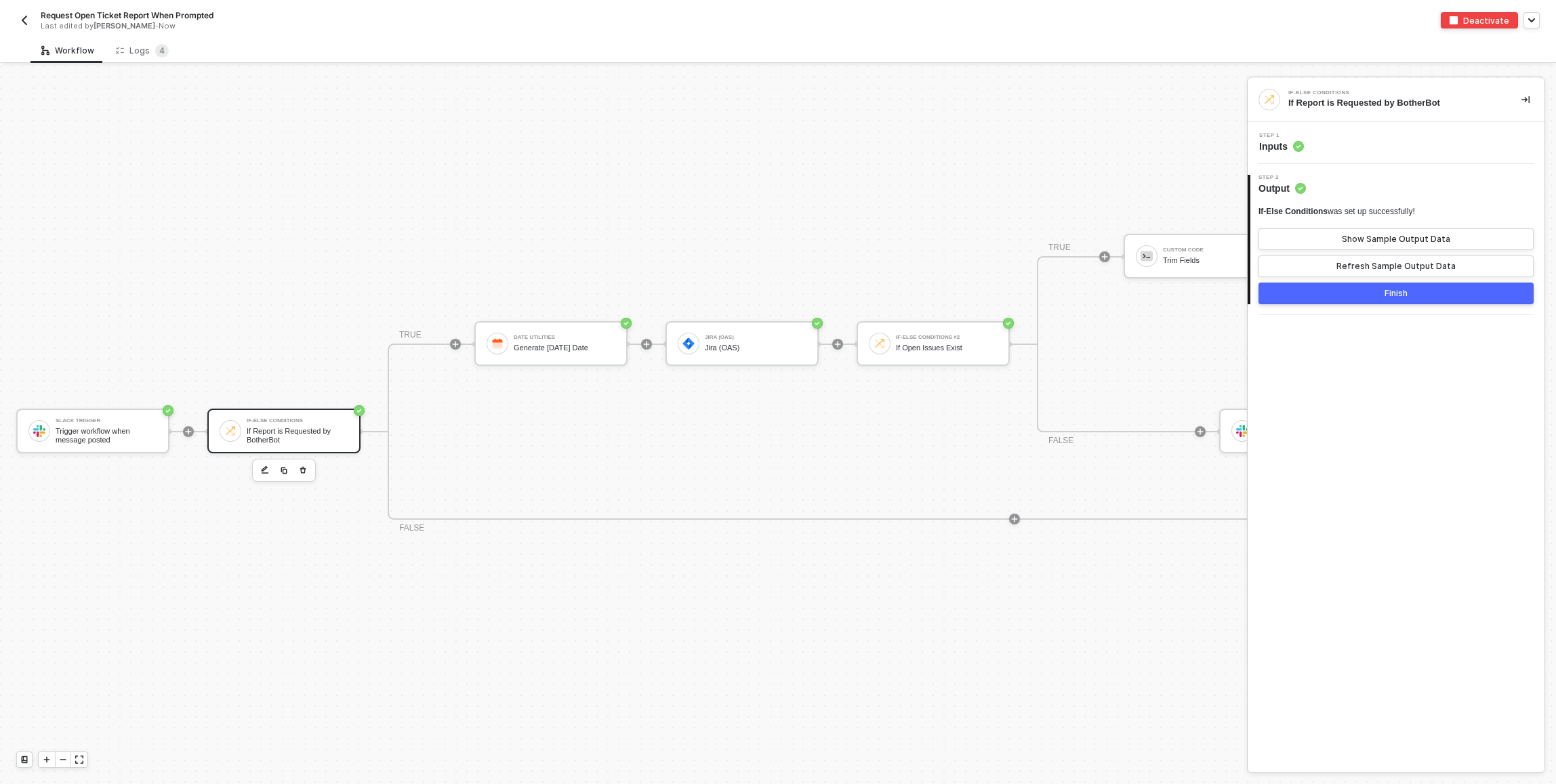
click at [1311, 291] on button "Finish" at bounding box center [1395, 293] width 275 height 21
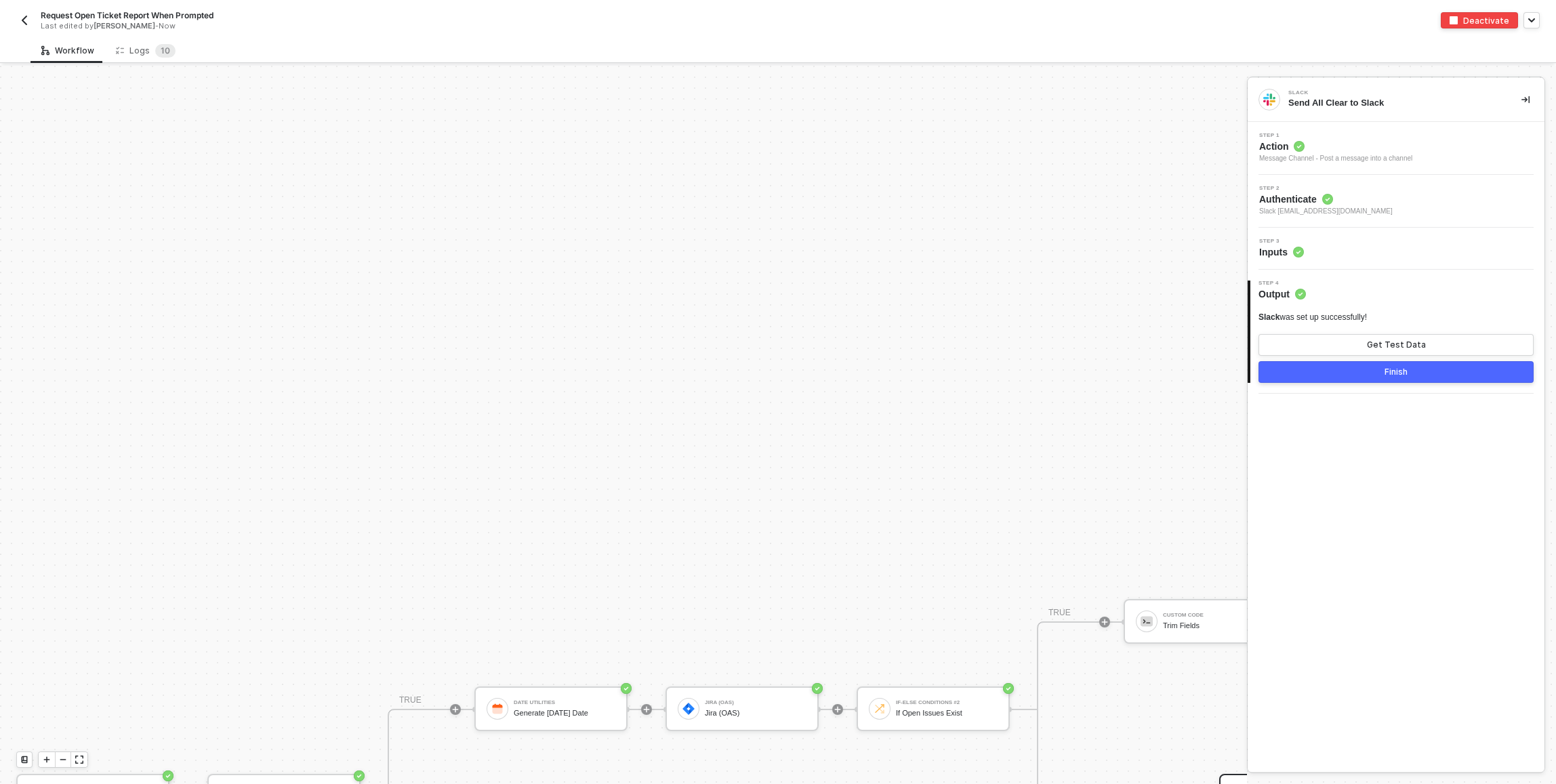
scroll to position [365, 0]
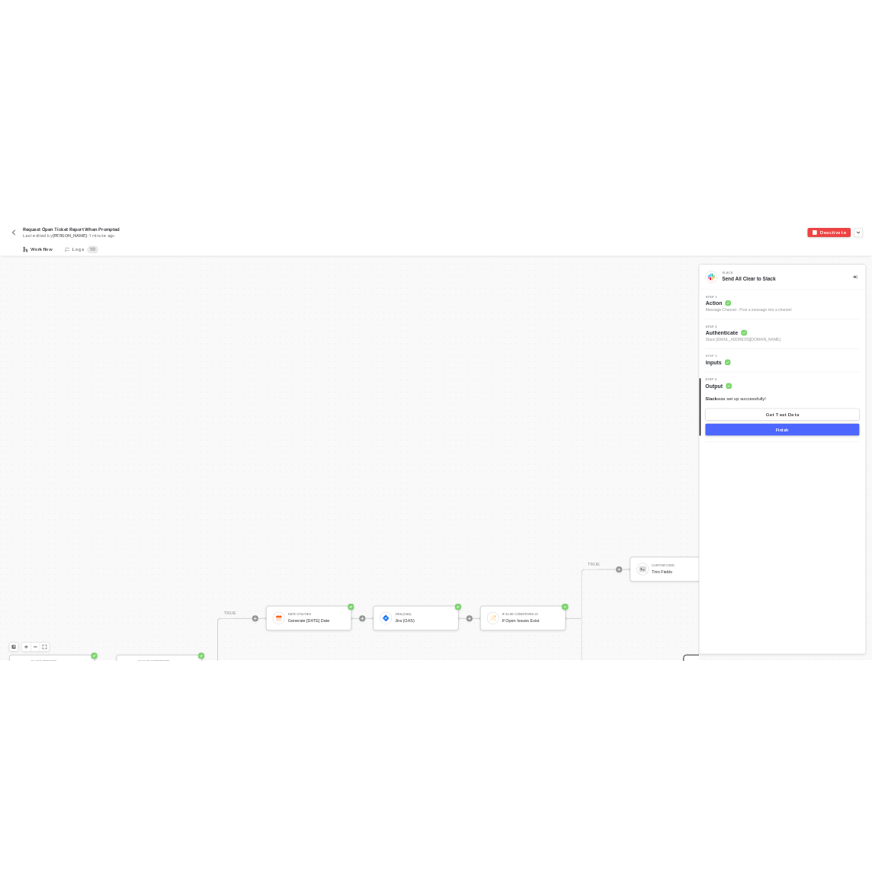
scroll to position [411, 0]
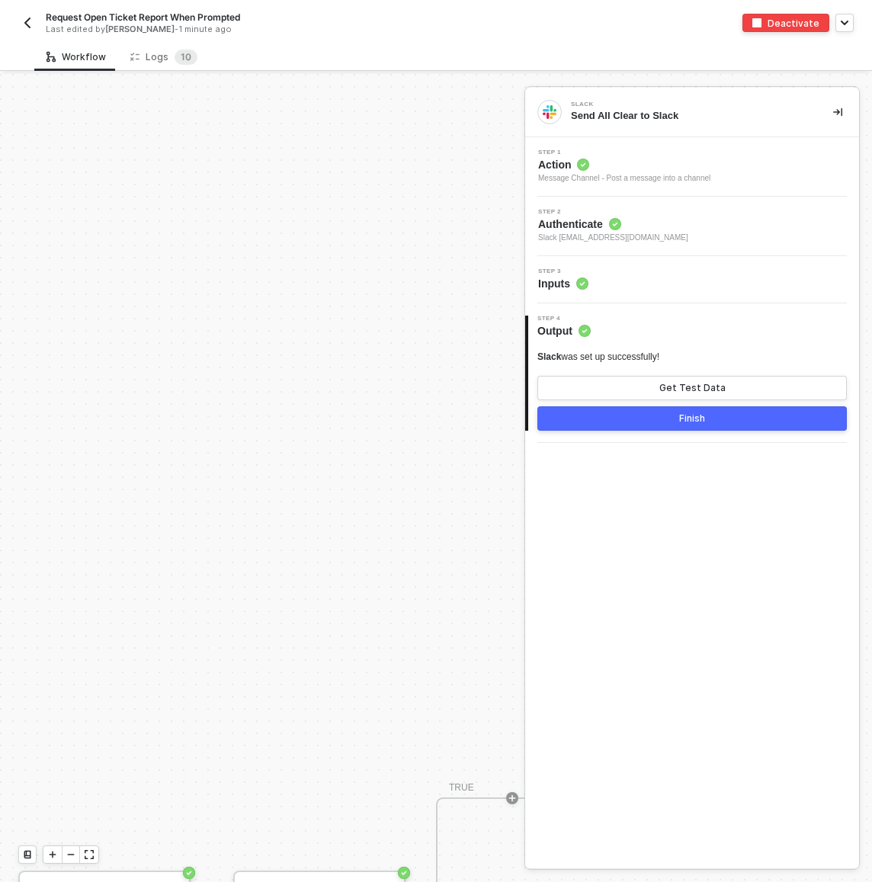
scroll to position [411, 0]
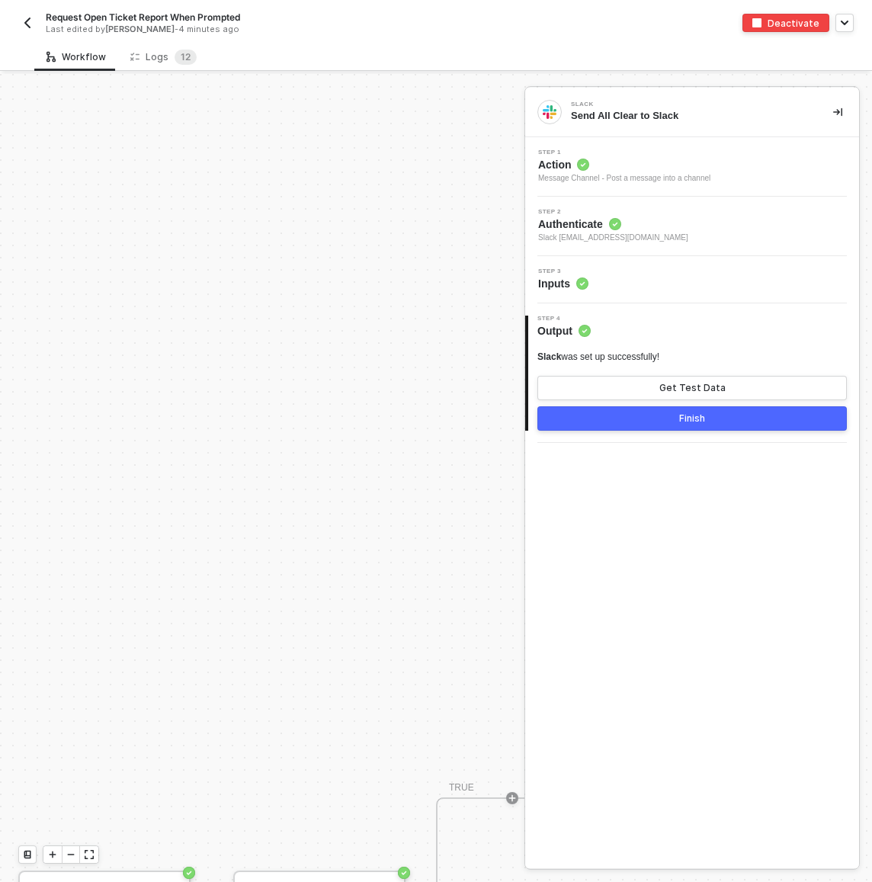
scroll to position [411, 0]
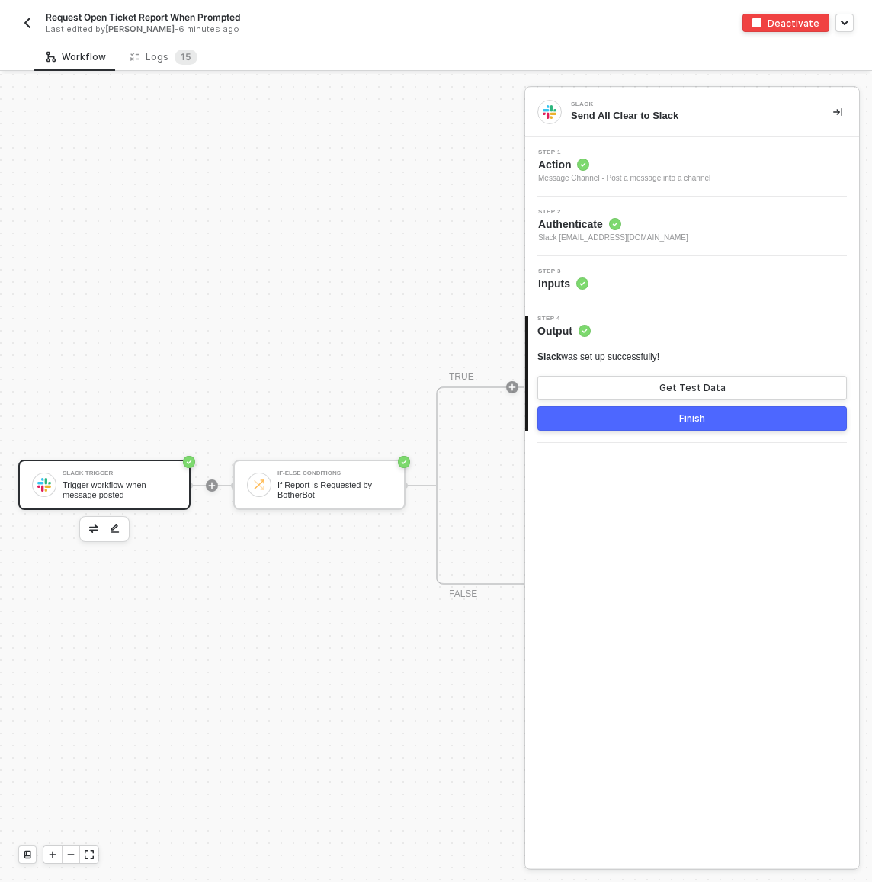
click at [139, 475] on div "Slack Trigger" at bounding box center [119, 473] width 114 height 6
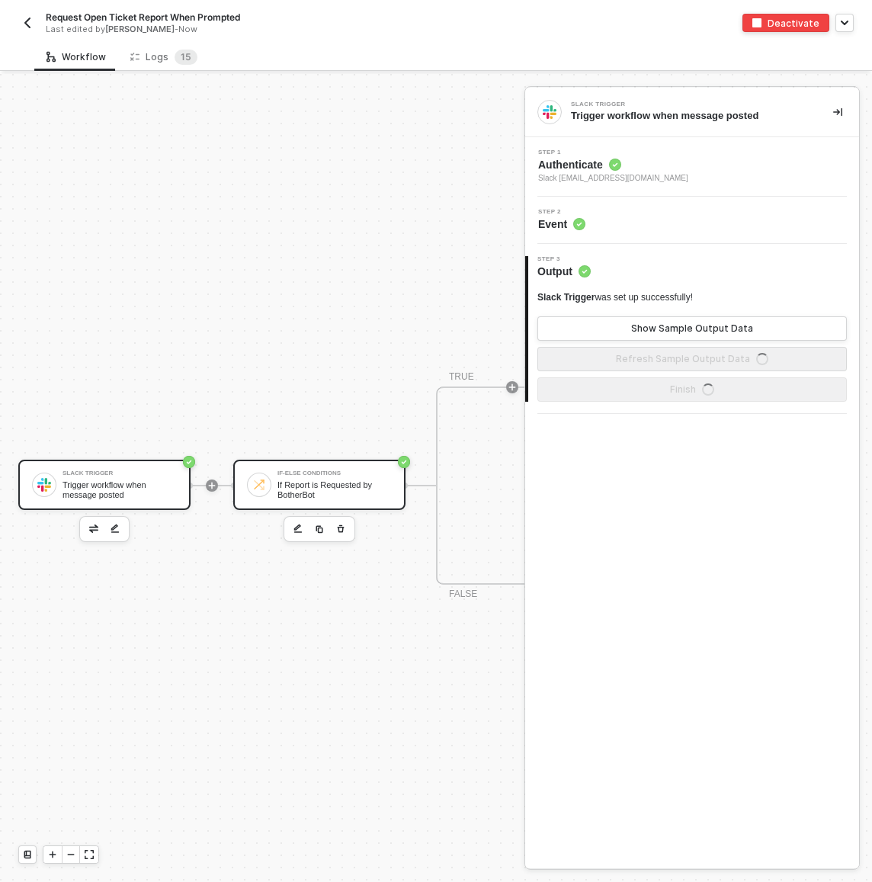
click at [287, 482] on div "If Report is Requested by BotherBot" at bounding box center [334, 489] width 114 height 19
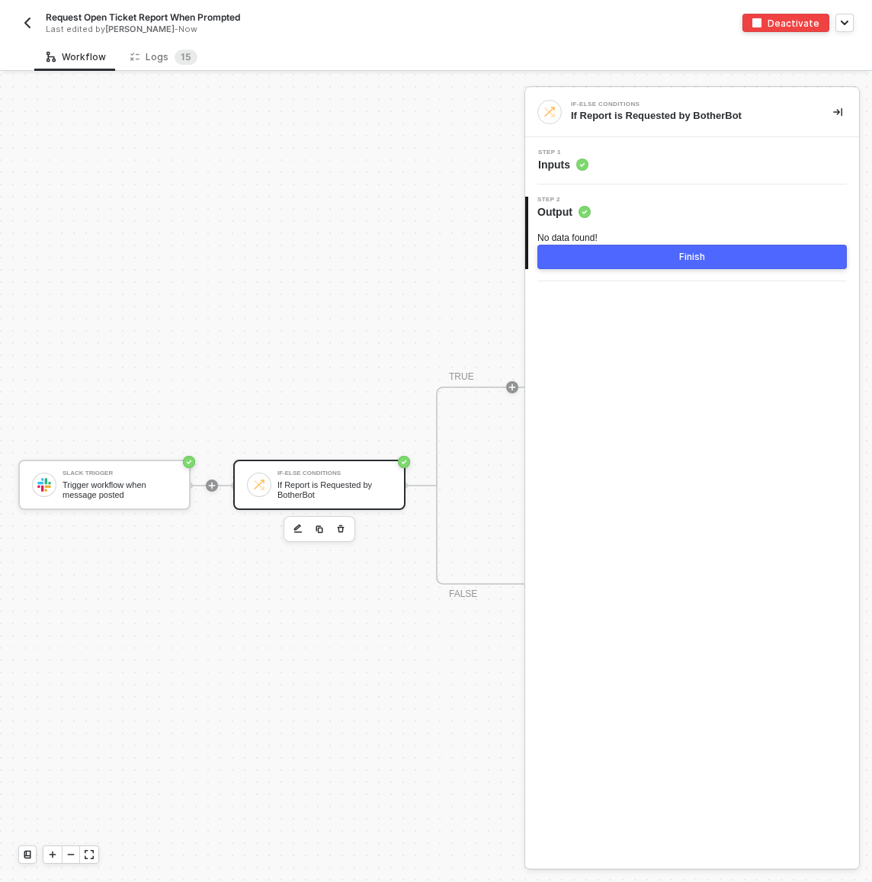
click at [629, 167] on div "Step 1 Inputs" at bounding box center [694, 160] width 330 height 23
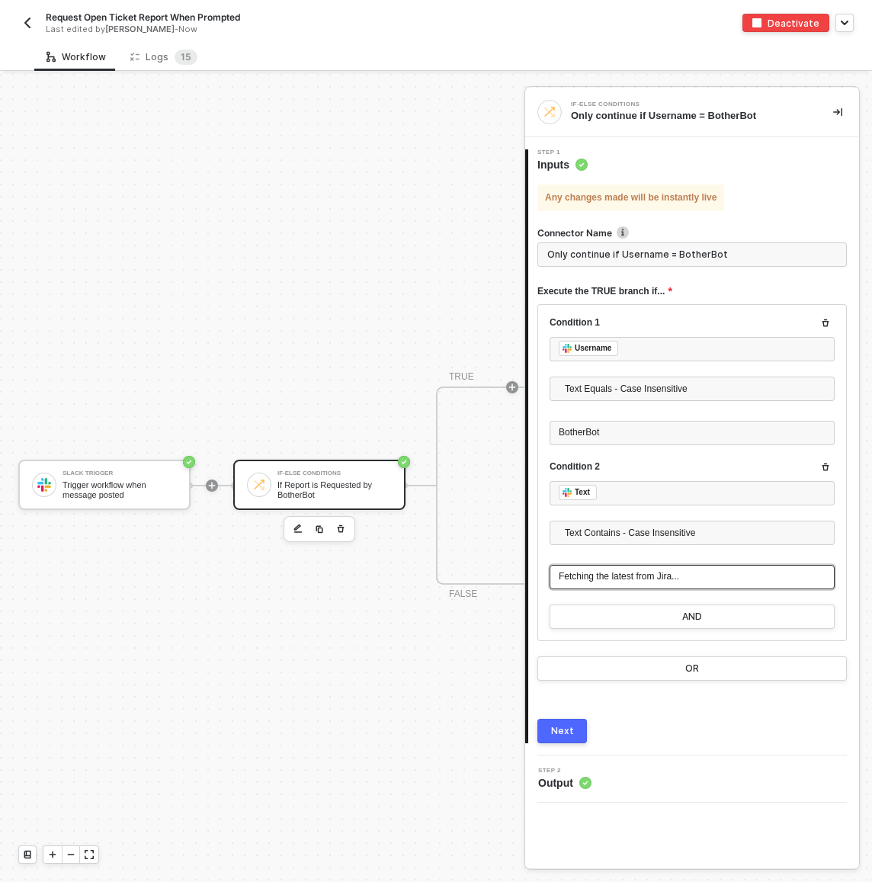
click at [622, 581] on span "Fetching the latest from Jira..." at bounding box center [619, 576] width 120 height 11
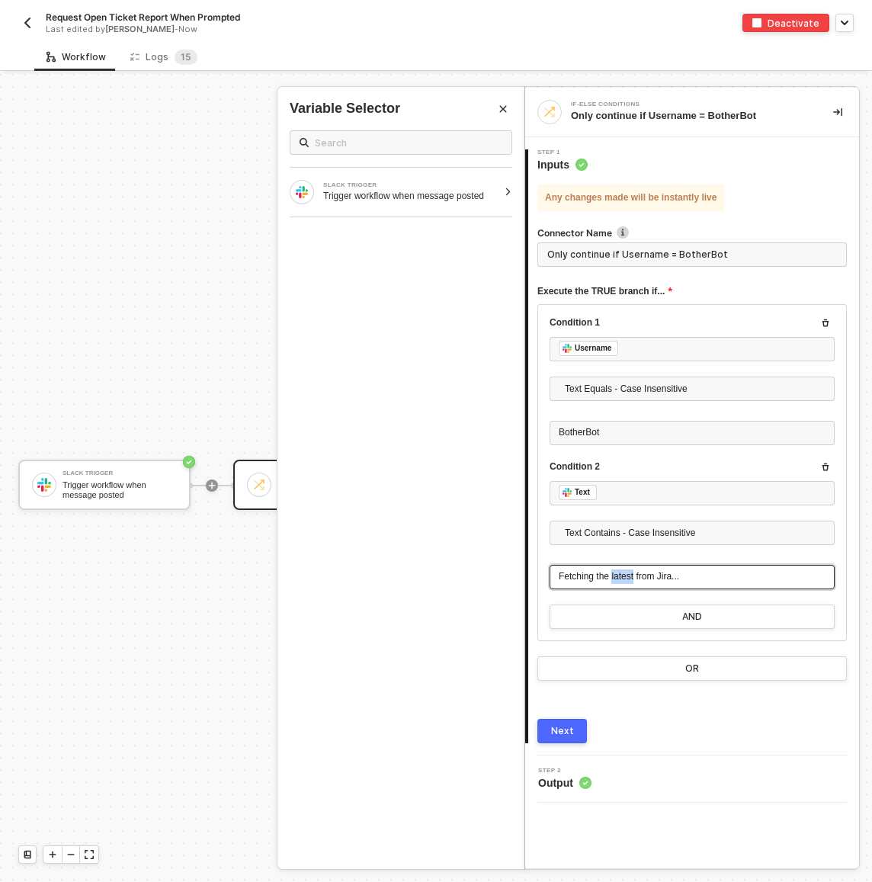
click at [622, 581] on span "Fetching the latest from Jira..." at bounding box center [619, 576] width 120 height 11
click at [622, 580] on span "Fetching the latest from Jira..." at bounding box center [619, 576] width 120 height 11
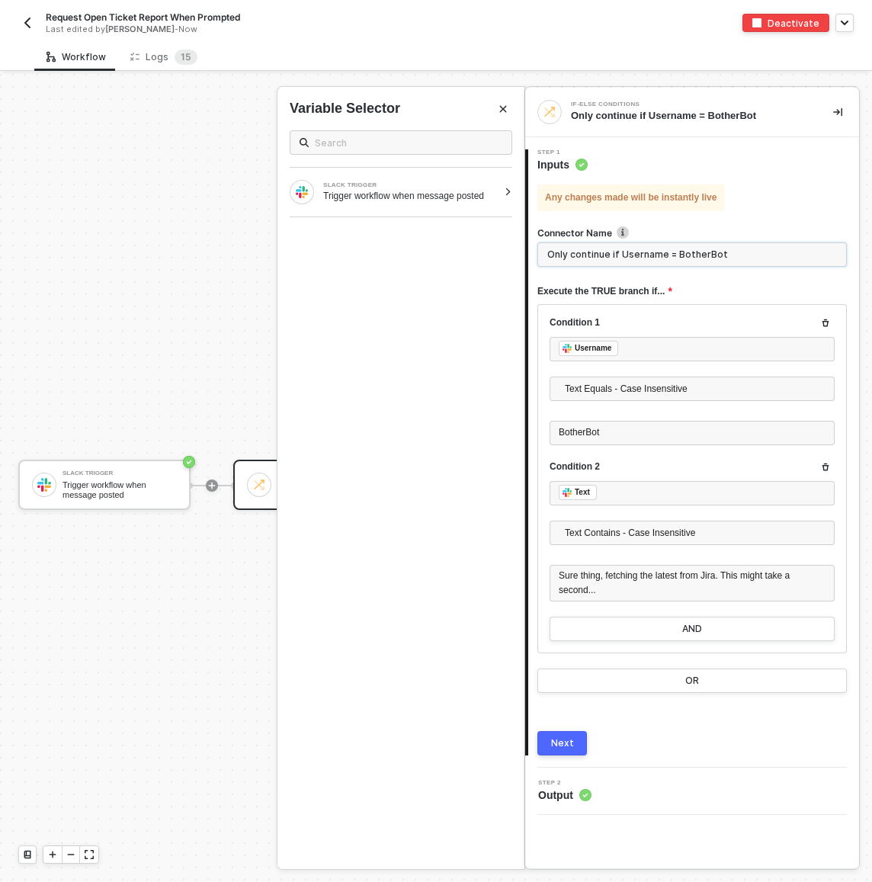
click at [645, 262] on input "Only continue if Username = BotherBot" at bounding box center [691, 254] width 309 height 24
click at [645, 261] on input "Only continue if Username = BotherBot" at bounding box center [691, 254] width 309 height 24
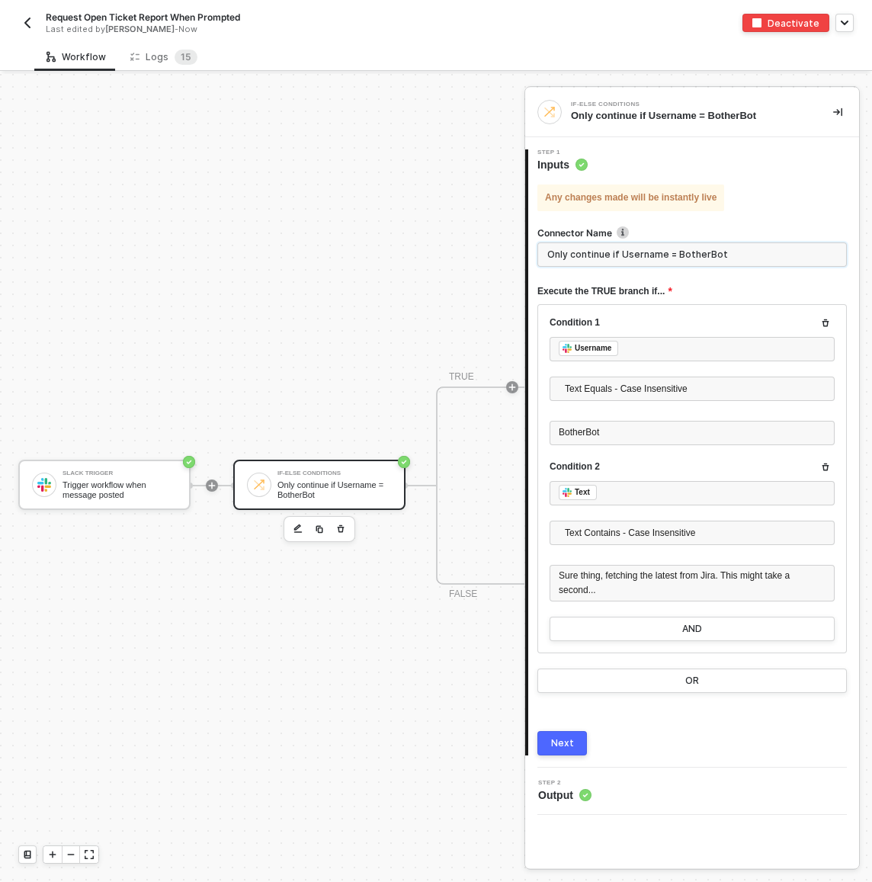
click at [645, 261] on input "Only continue if Username = BotherBot" at bounding box center [691, 254] width 309 height 24
type input "If Report Requested by BotherBot"
click at [562, 748] on div "Next" at bounding box center [562, 743] width 23 height 12
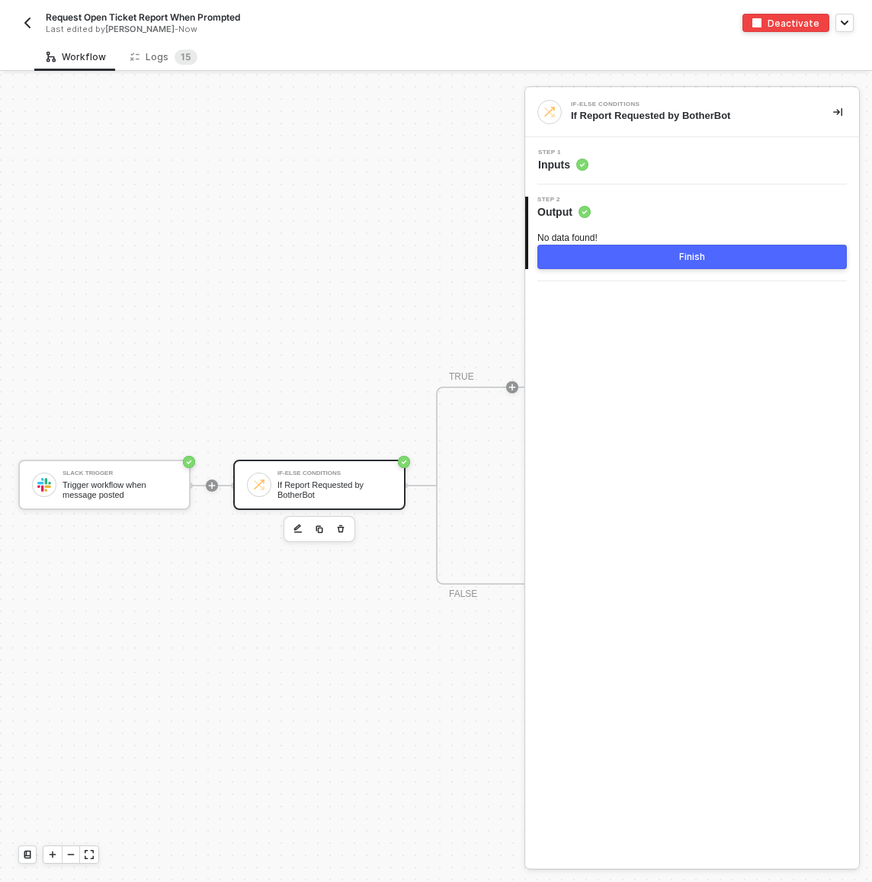
click at [693, 267] on button "Finish" at bounding box center [691, 257] width 309 height 24
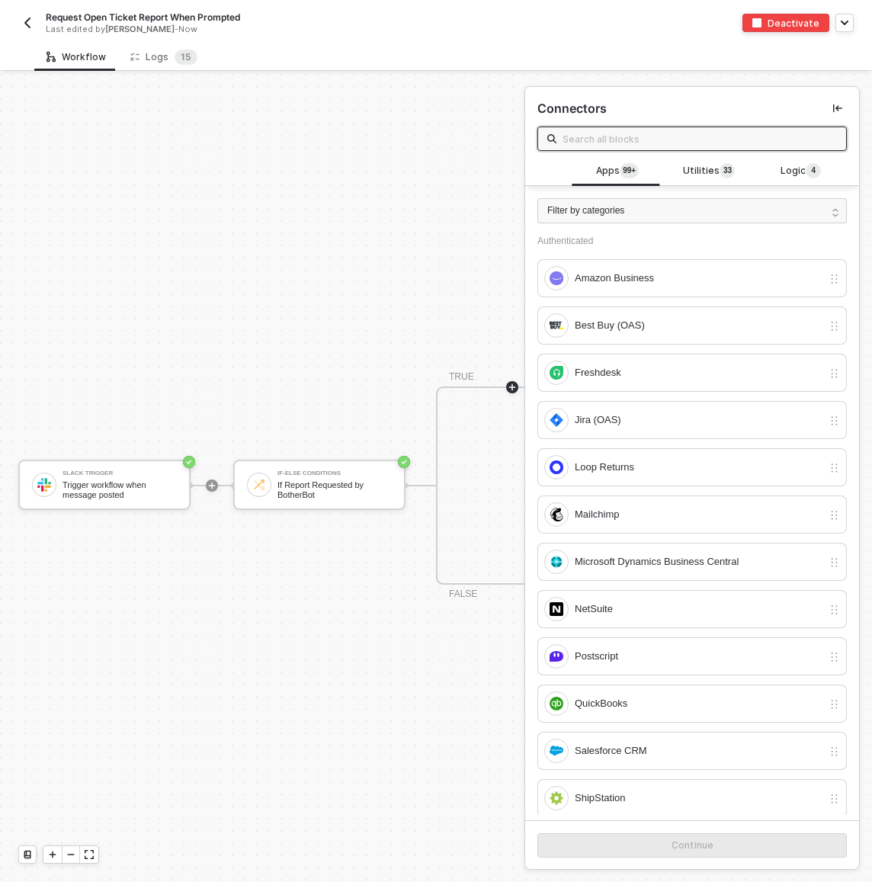
click at [833, 109] on icon "icon-collapse-left" at bounding box center [837, 108] width 9 height 9
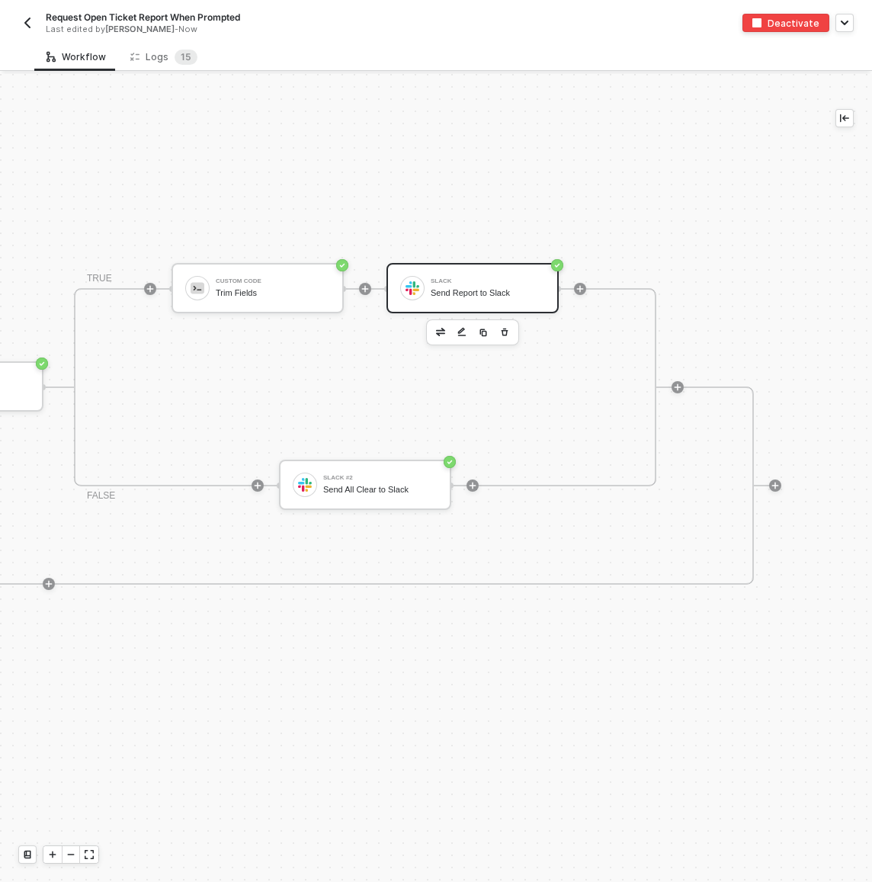
scroll to position [411, 1097]
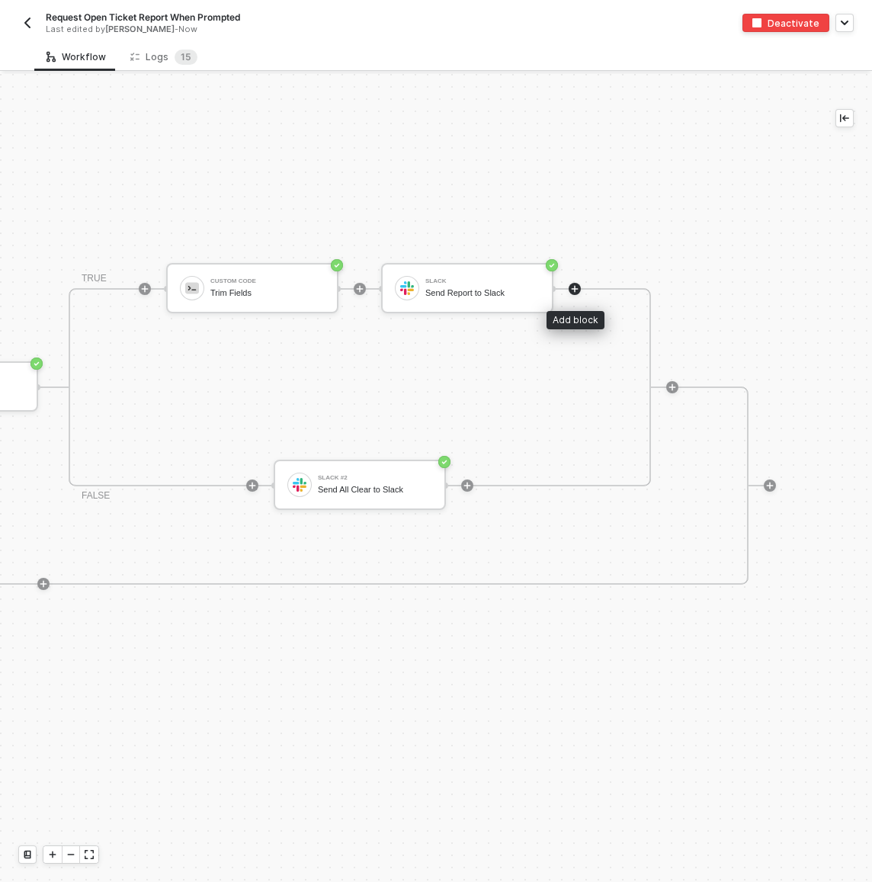
click at [575, 286] on icon "icon-play" at bounding box center [575, 288] width 7 height 7
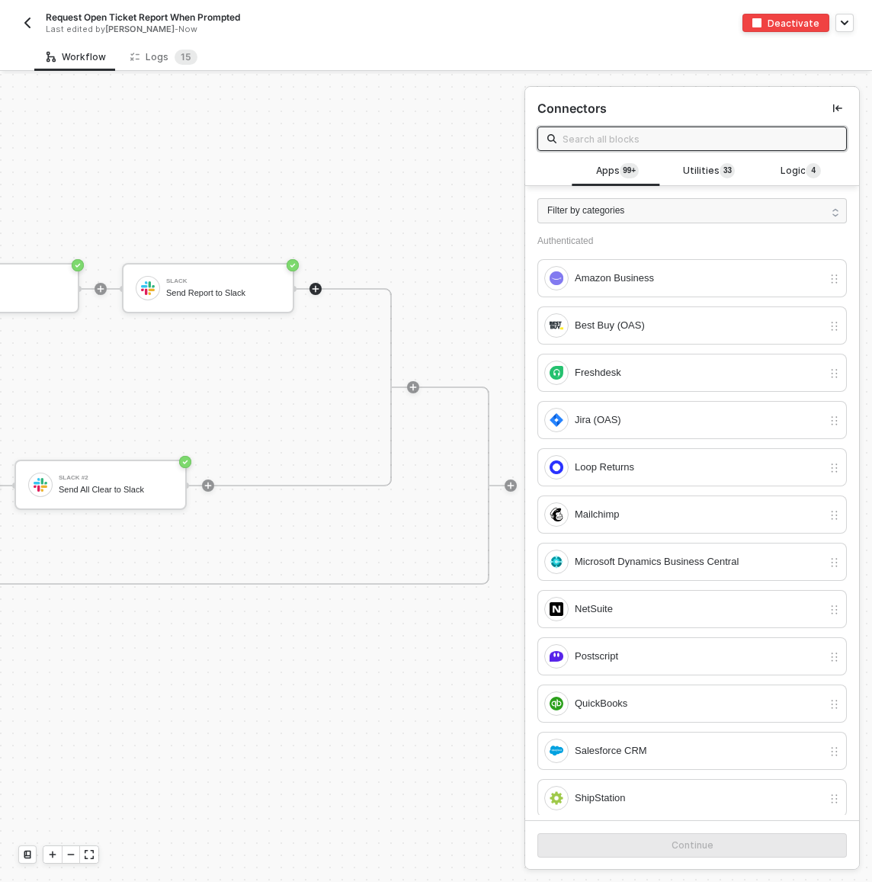
scroll to position [411, 1372]
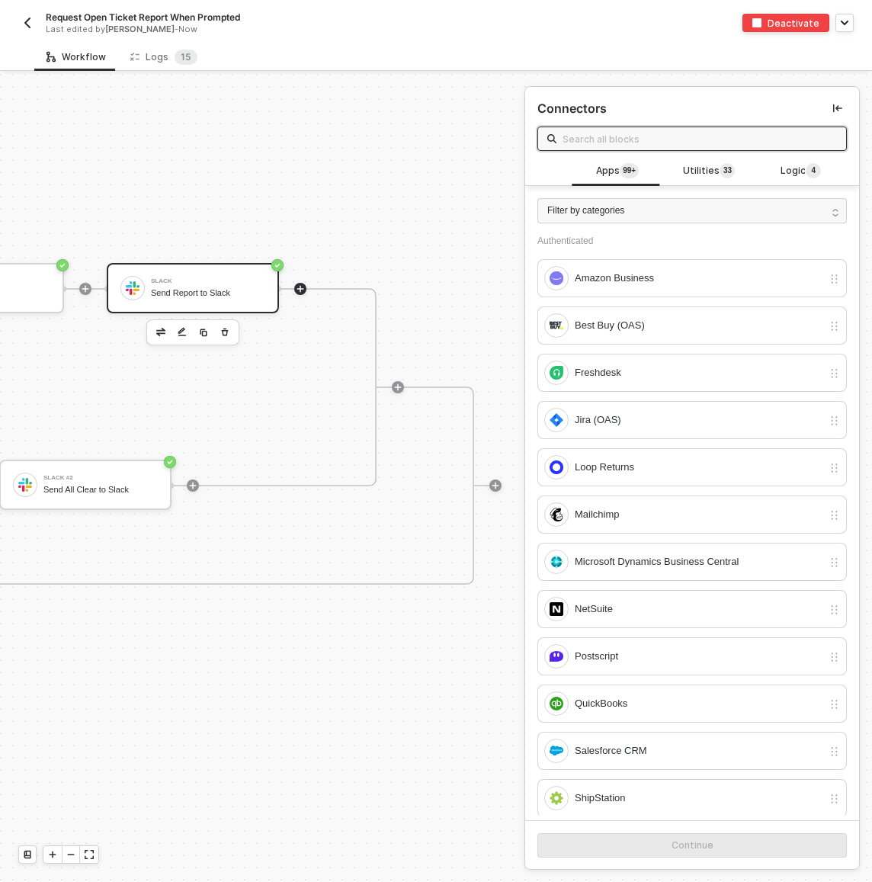
click at [261, 287] on div "Slack Send Report to Slack" at bounding box center [208, 288] width 114 height 29
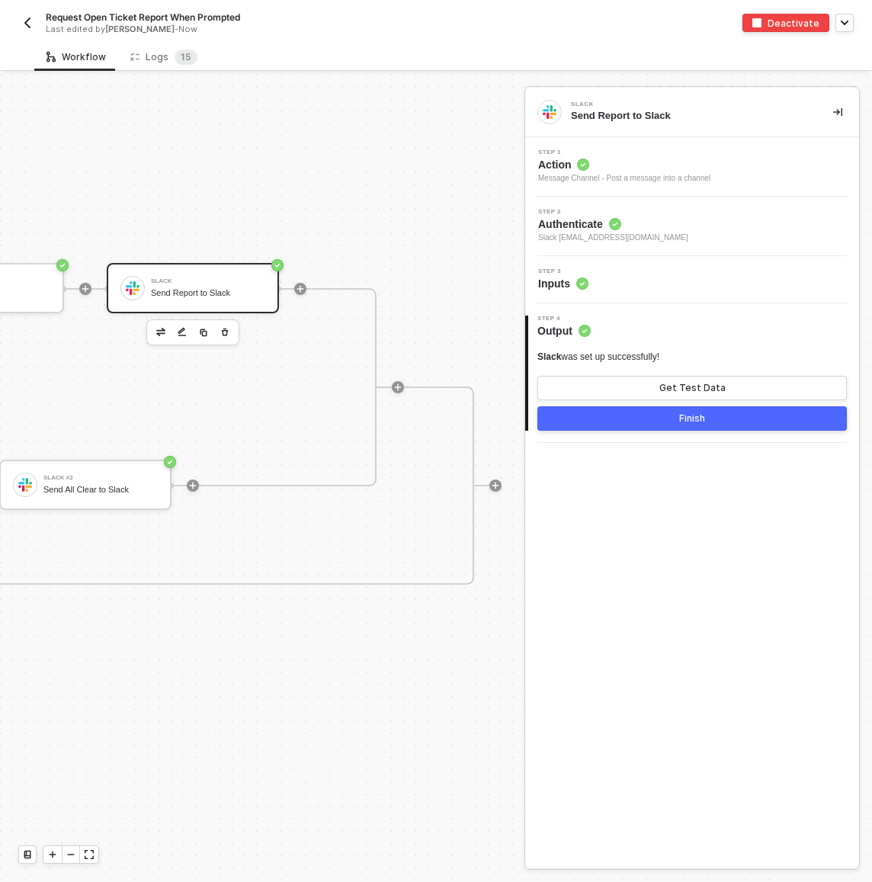
click at [653, 324] on div "Step 4 Output" at bounding box center [693, 326] width 331 height 23
click at [671, 280] on div "Step 3 Inputs" at bounding box center [694, 279] width 330 height 23
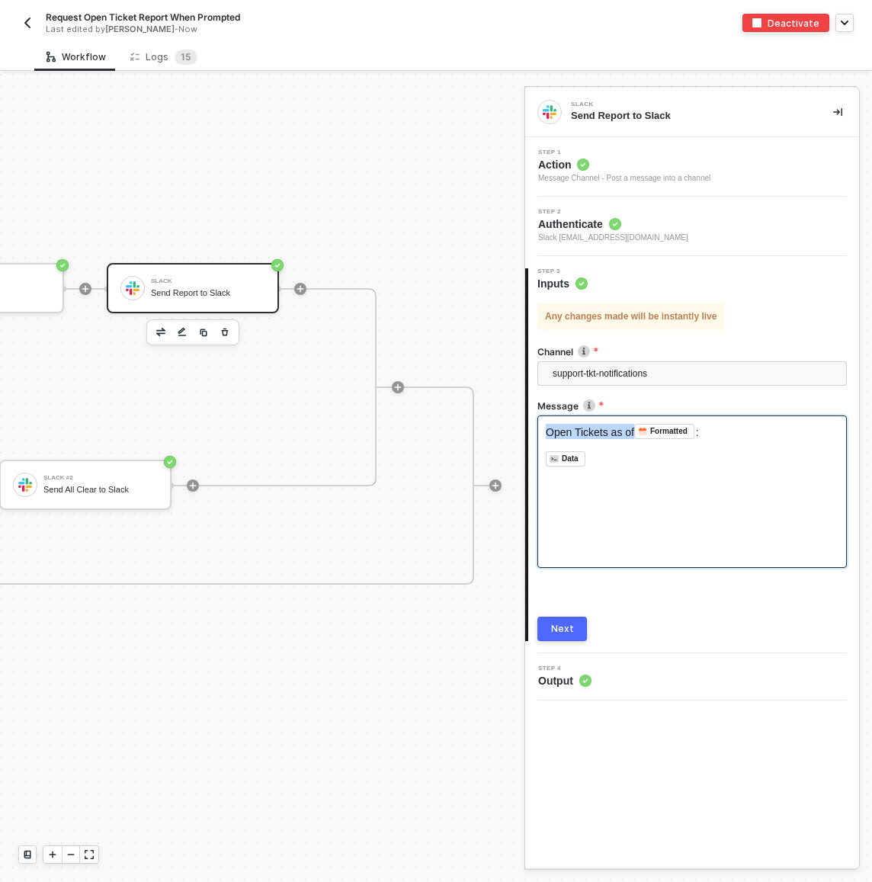
drag, startPoint x: 636, startPoint y: 433, endPoint x: 546, endPoint y: 434, distance: 89.9
click at [546, 434] on span "Open Tickets as of" at bounding box center [590, 432] width 88 height 12
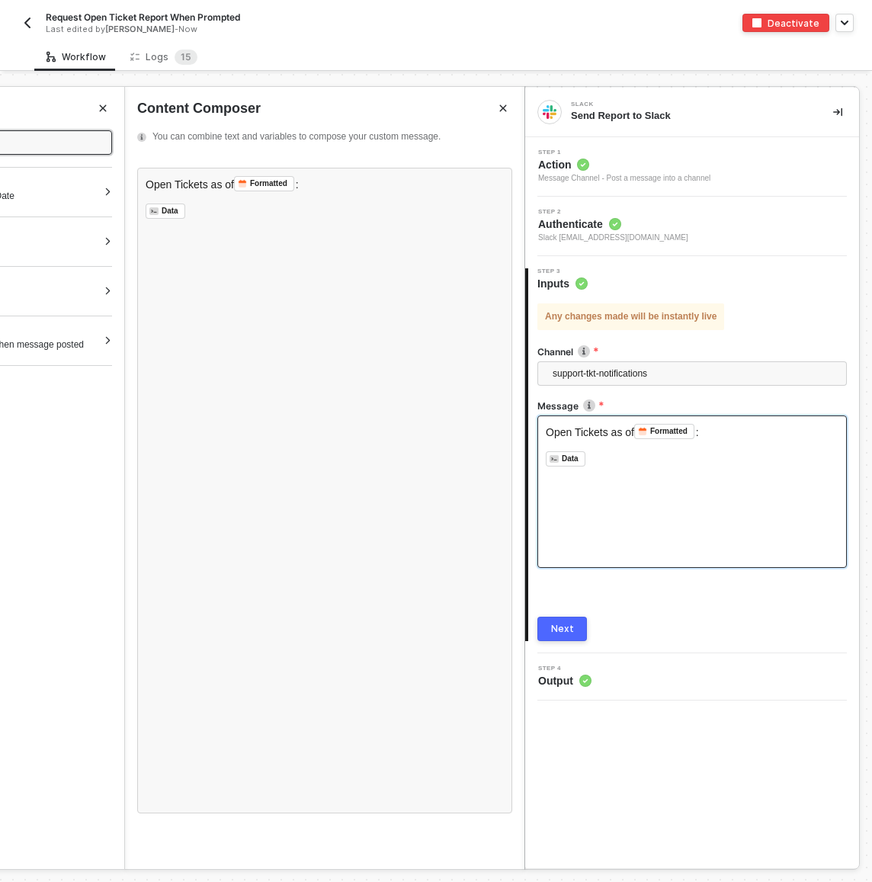
click at [840, 110] on icon "icon-collapse-right" at bounding box center [837, 111] width 9 height 9
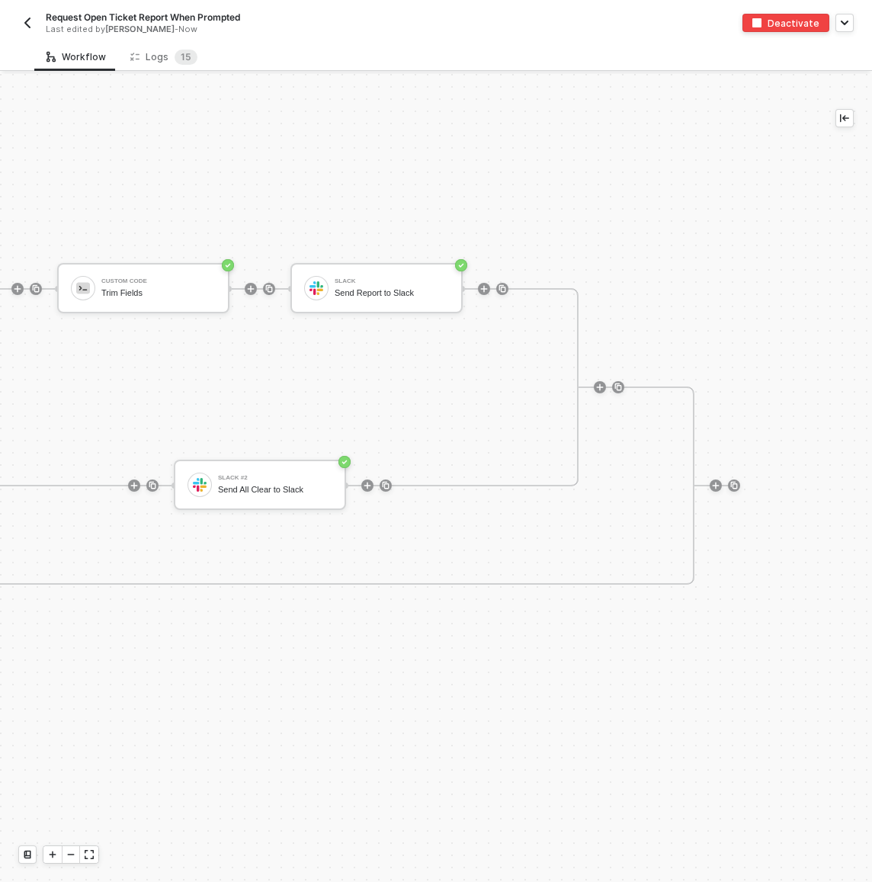
scroll to position [411, 1309]
click at [248, 479] on div "Slack #2" at bounding box center [275, 478] width 114 height 6
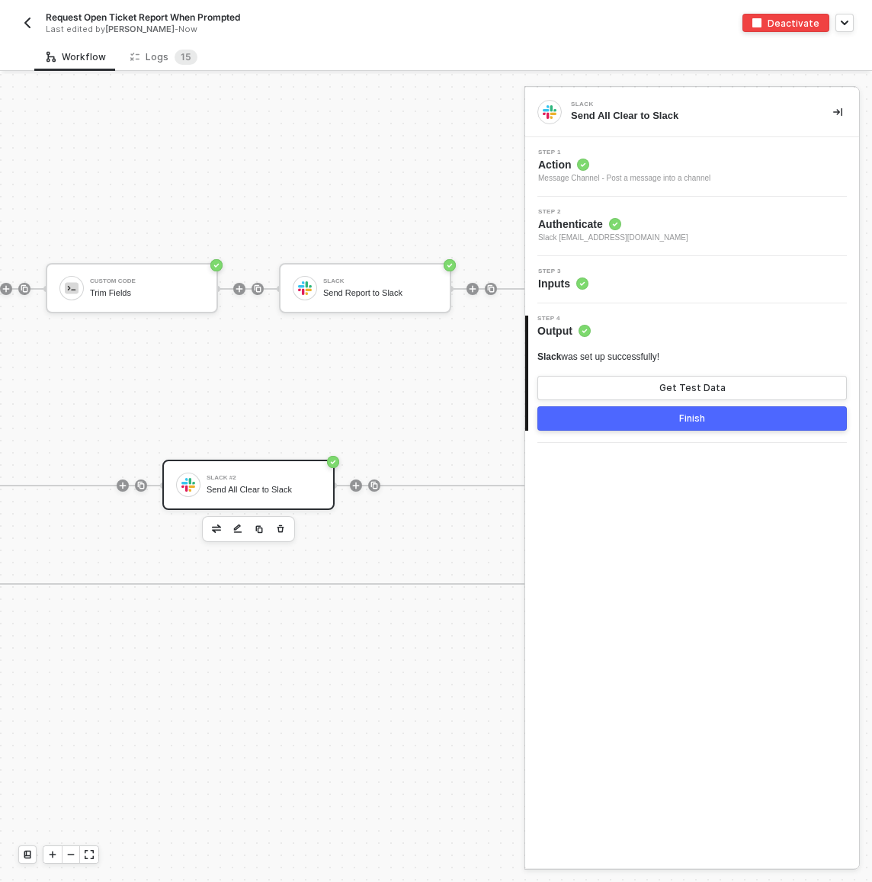
click at [660, 267] on div "Step 3 Inputs" at bounding box center [692, 279] width 334 height 47
click at [661, 282] on div "Step 3 Inputs" at bounding box center [694, 279] width 330 height 23
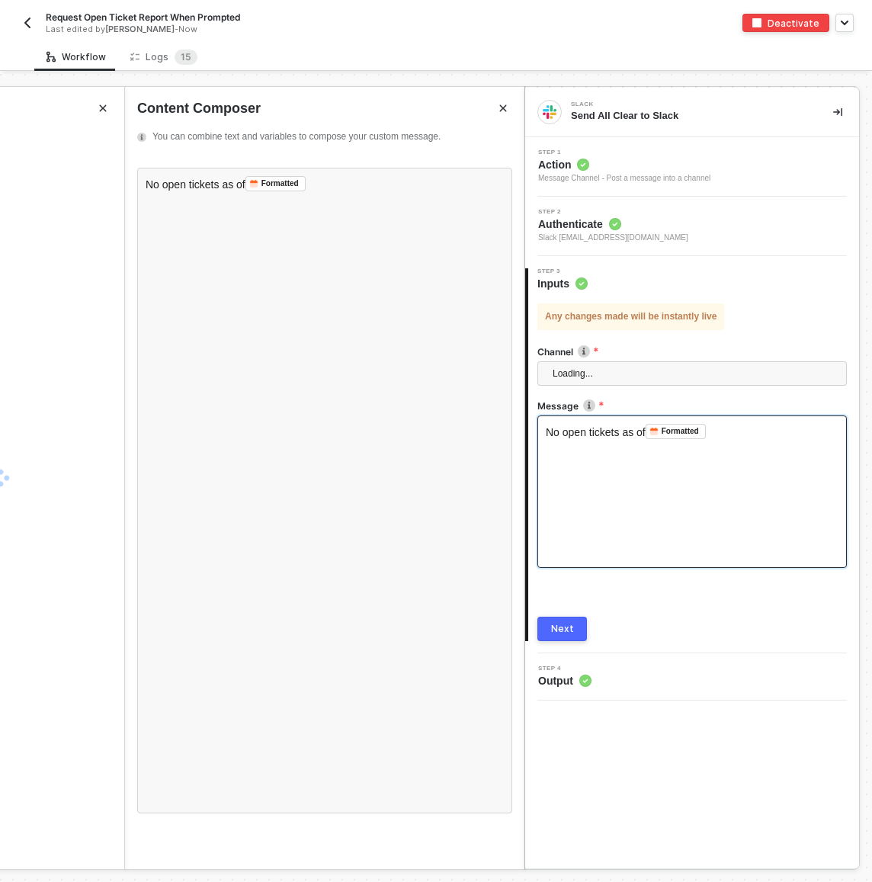
click at [561, 444] on div "No open tickets as of Formatted ﻿ ﻿" at bounding box center [691, 491] width 309 height 152
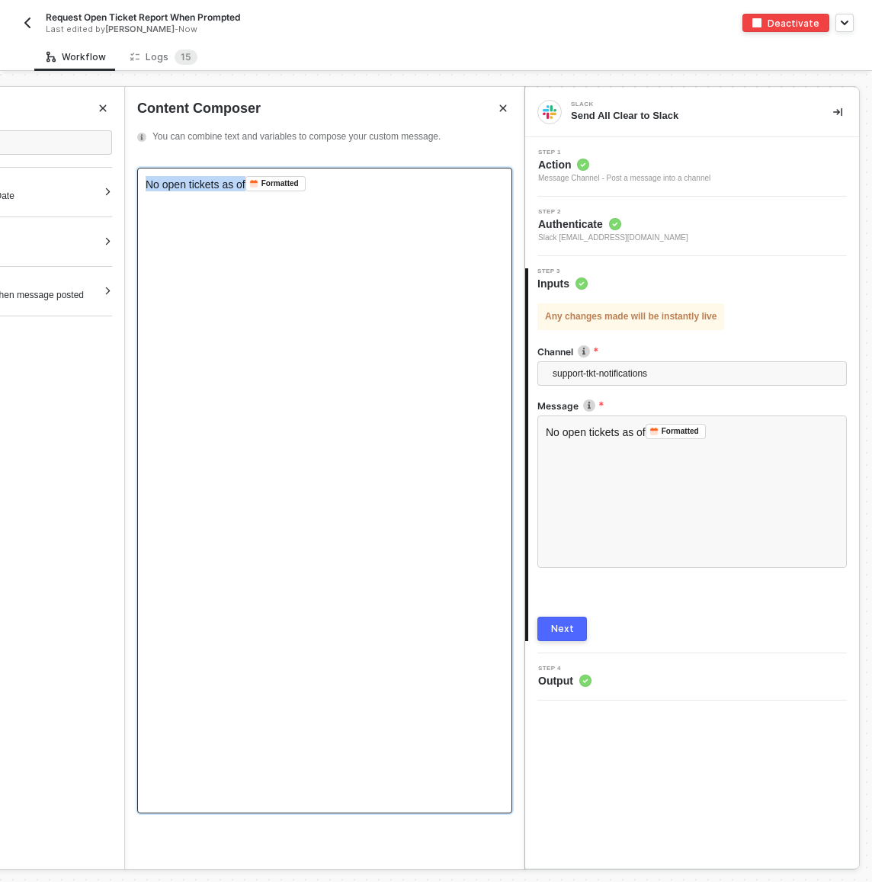
drag, startPoint x: 249, startPoint y: 186, endPoint x: 138, endPoint y: 189, distance: 111.3
click at [138, 189] on div "No open tickets as of Formatted ﻿ ﻿" at bounding box center [324, 490] width 375 height 645
copy span "No open tickets as of"
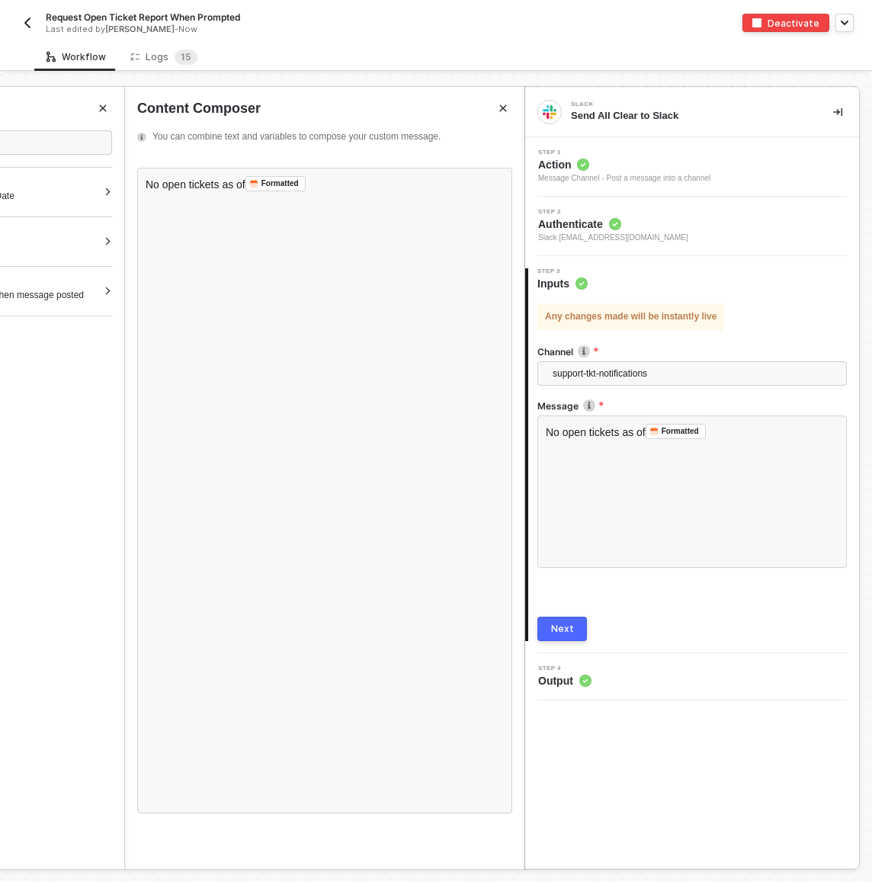
click at [709, 59] on div "Workflow Logs 1 5" at bounding box center [453, 57] width 838 height 28
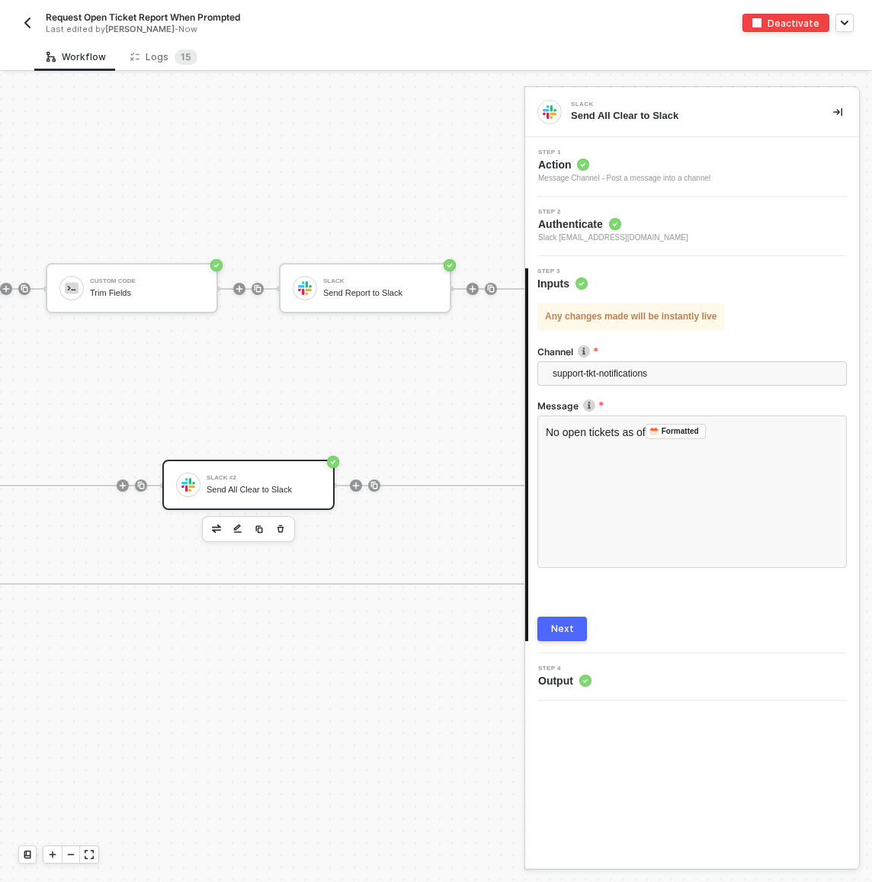
click at [841, 110] on icon "icon-collapse-right" at bounding box center [837, 112] width 9 height 8
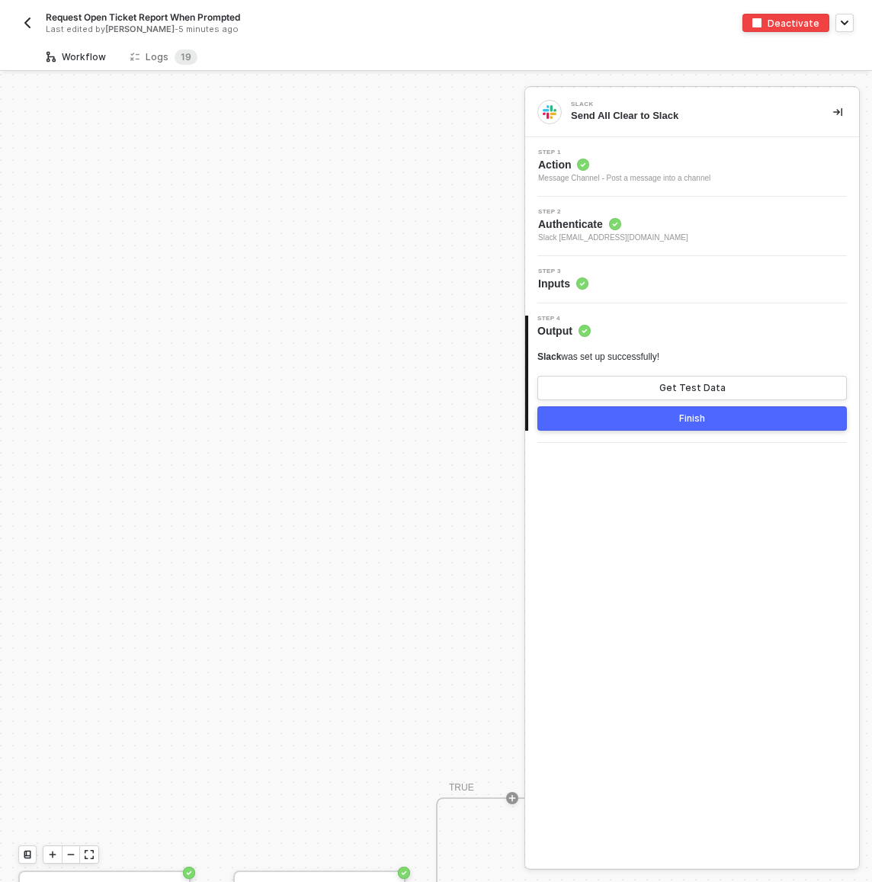
scroll to position [411, 0]
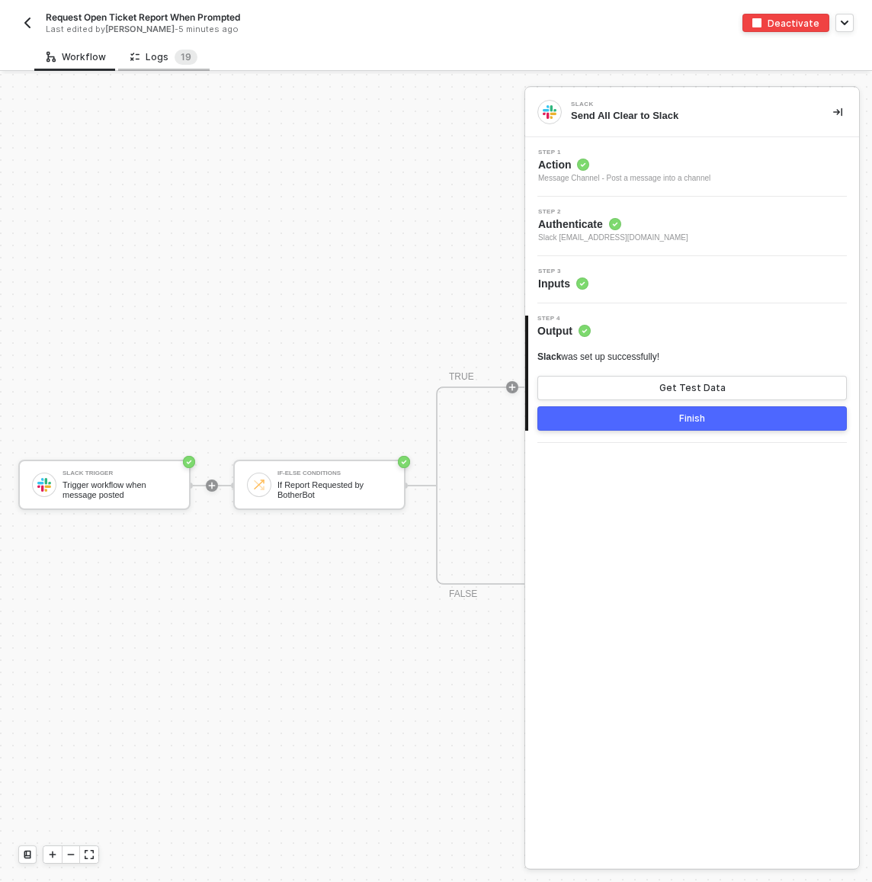
click at [159, 63] on div "Logs 1 9" at bounding box center [163, 57] width 67 height 15
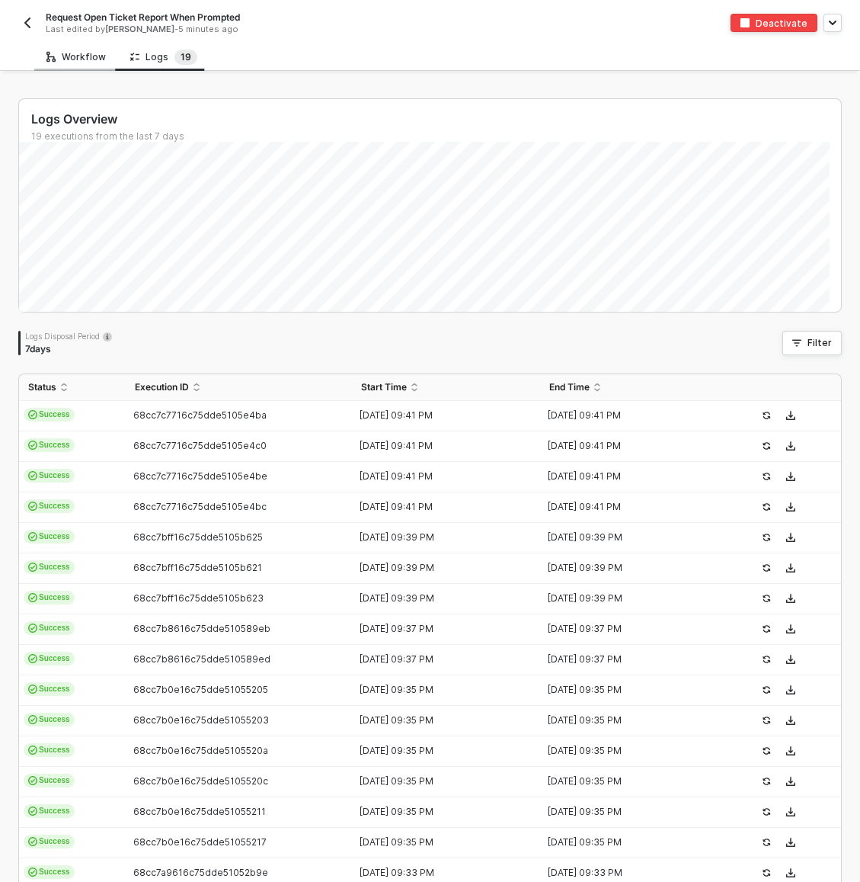
click at [100, 58] on div "Workflow" at bounding box center [75, 57] width 59 height 12
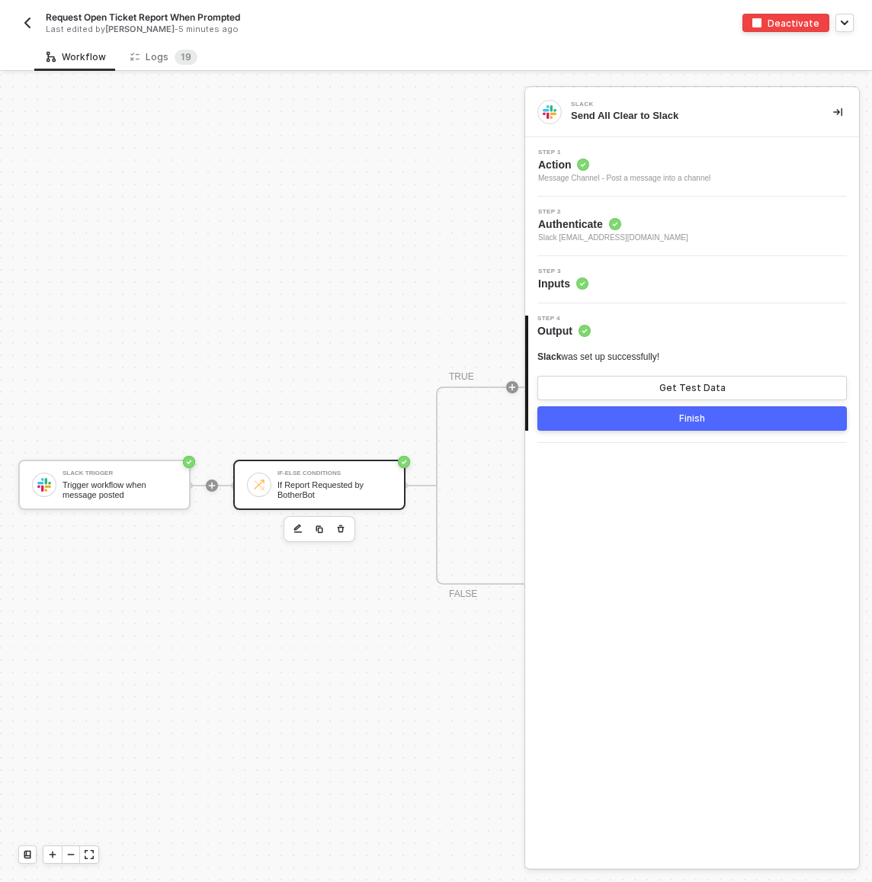
click at [246, 477] on div "If-Else Conditions If Report Requested by [PERSON_NAME]" at bounding box center [319, 485] width 172 height 50
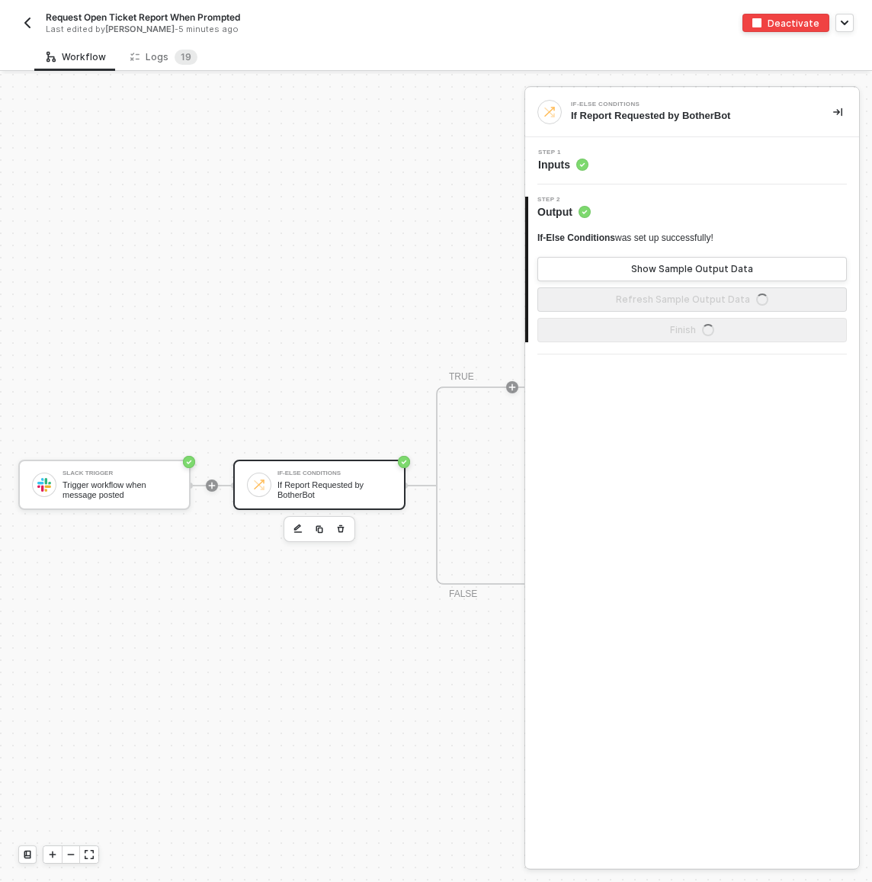
click at [601, 160] on div "Step 1 Inputs" at bounding box center [694, 160] width 330 height 23
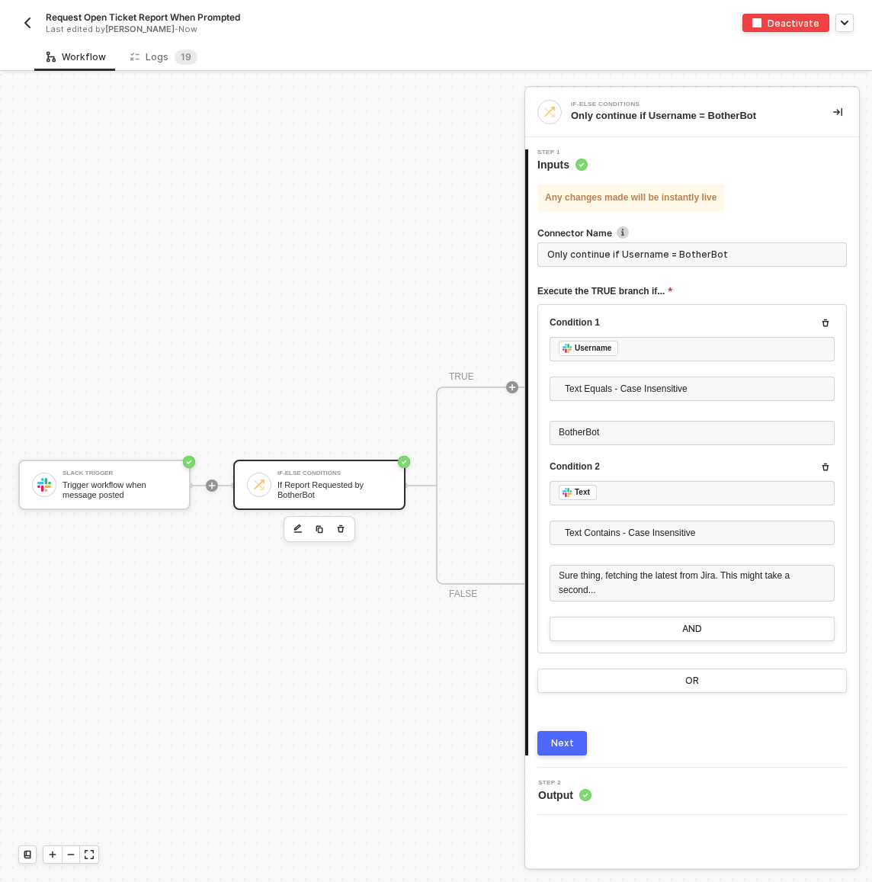
click at [841, 107] on icon "icon-collapse-right" at bounding box center [837, 111] width 9 height 9
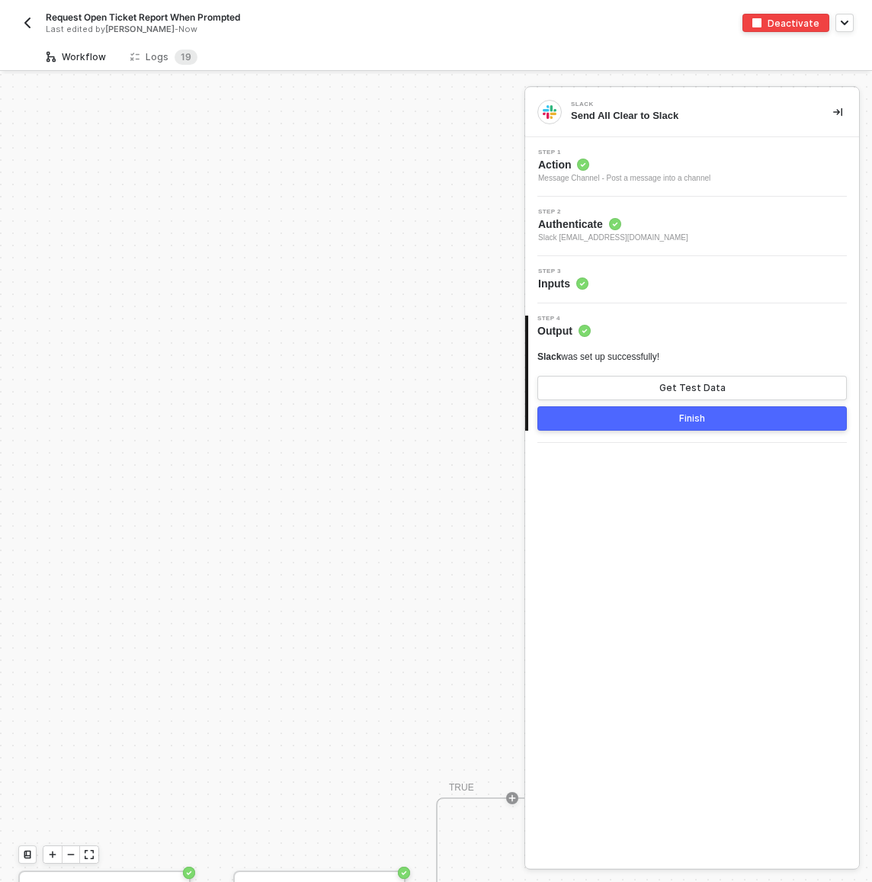
scroll to position [411, 0]
click at [700, 421] on div "Finish" at bounding box center [692, 418] width 26 height 12
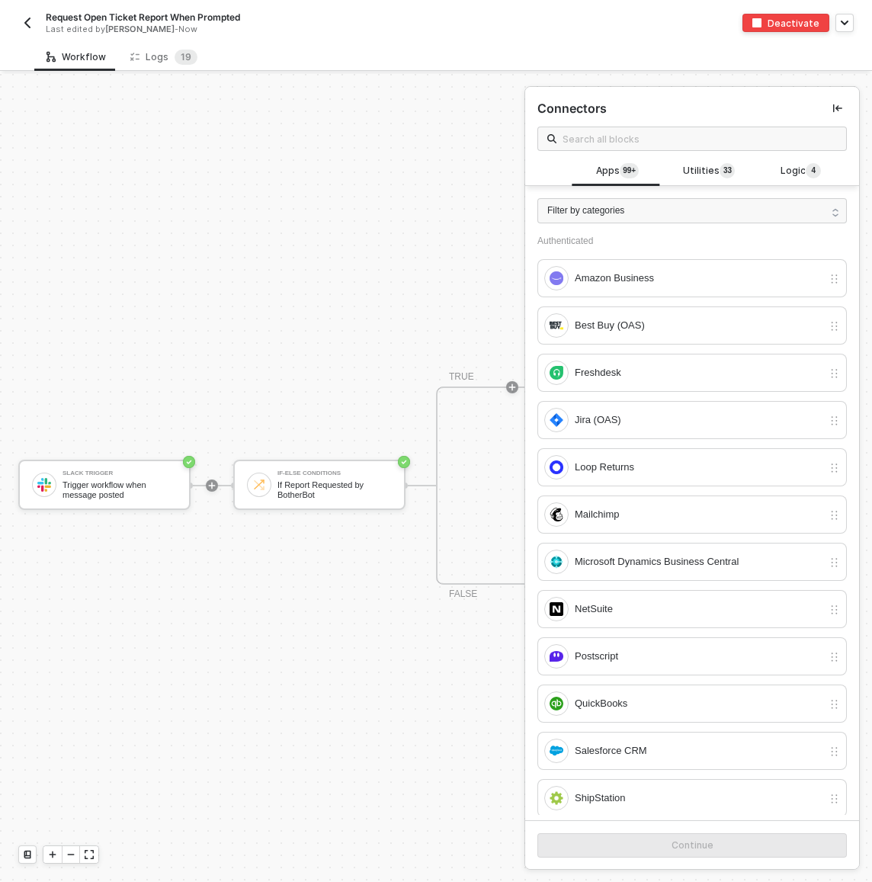
click at [352, 477] on div "If-Else Conditions If Report Requested by BotherBot" at bounding box center [334, 484] width 114 height 29
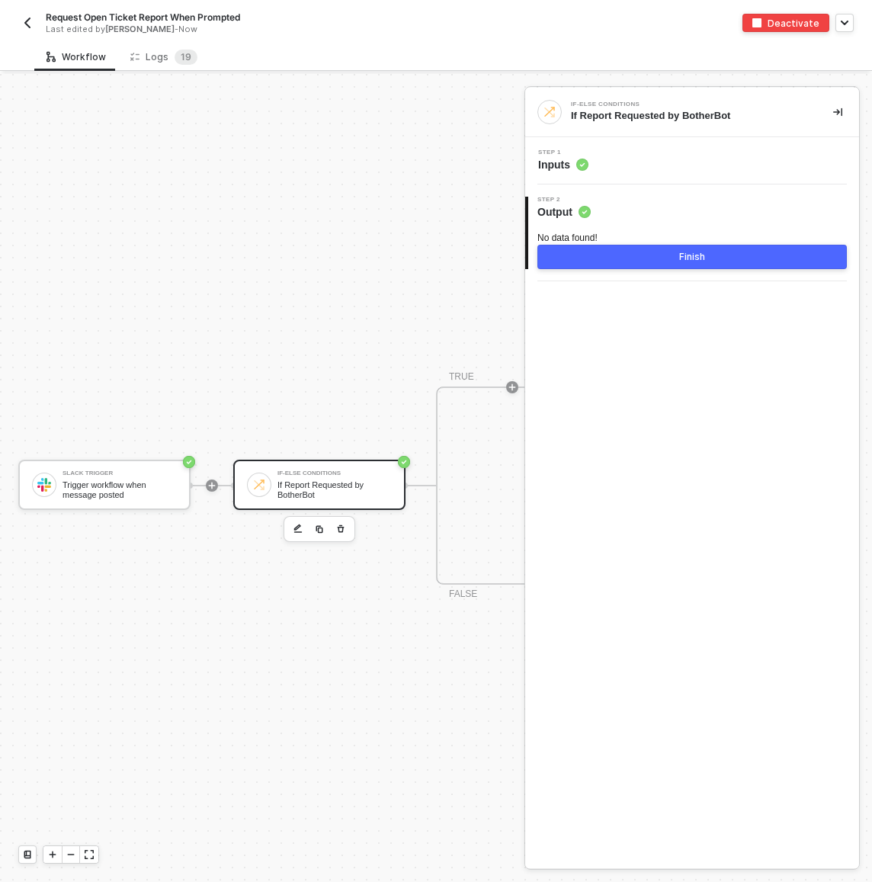
click at [597, 171] on div "Step 1 Inputs" at bounding box center [694, 160] width 330 height 23
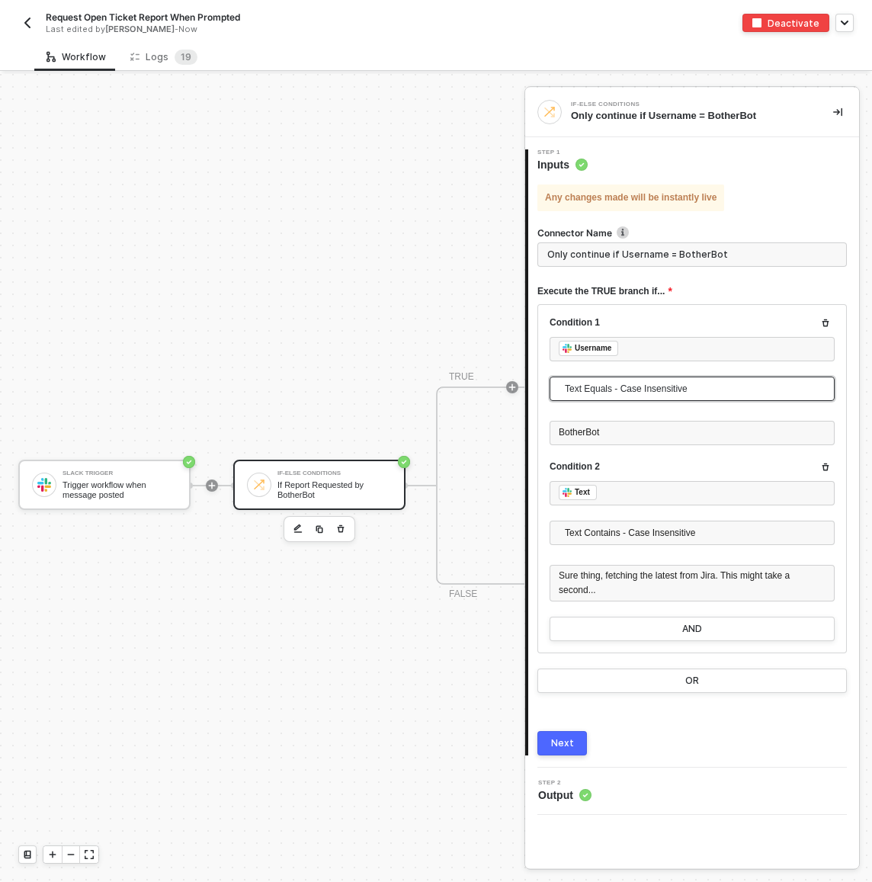
click at [626, 396] on span "Text Equals - Case Insensitive" at bounding box center [695, 388] width 261 height 23
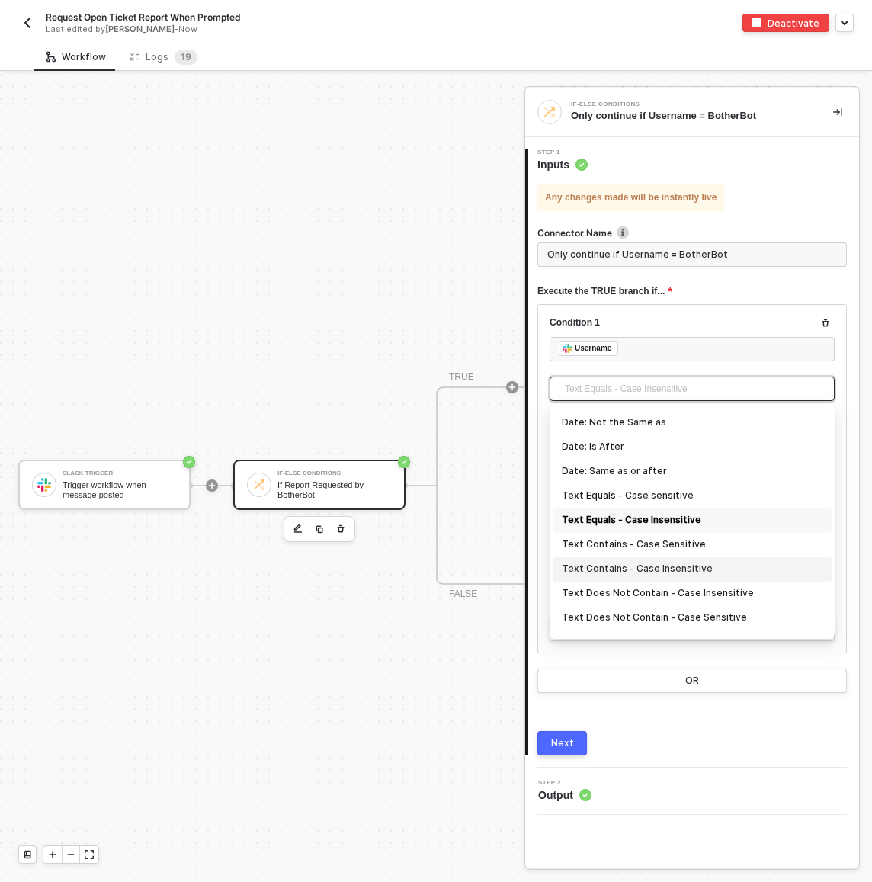
scroll to position [216, 0]
click at [649, 594] on div "Text Does Not Contain - Case Insensitive" at bounding box center [692, 593] width 261 height 17
type input "Only continue if Username Text Does Not Contain - Case Insensitive BotherBot"
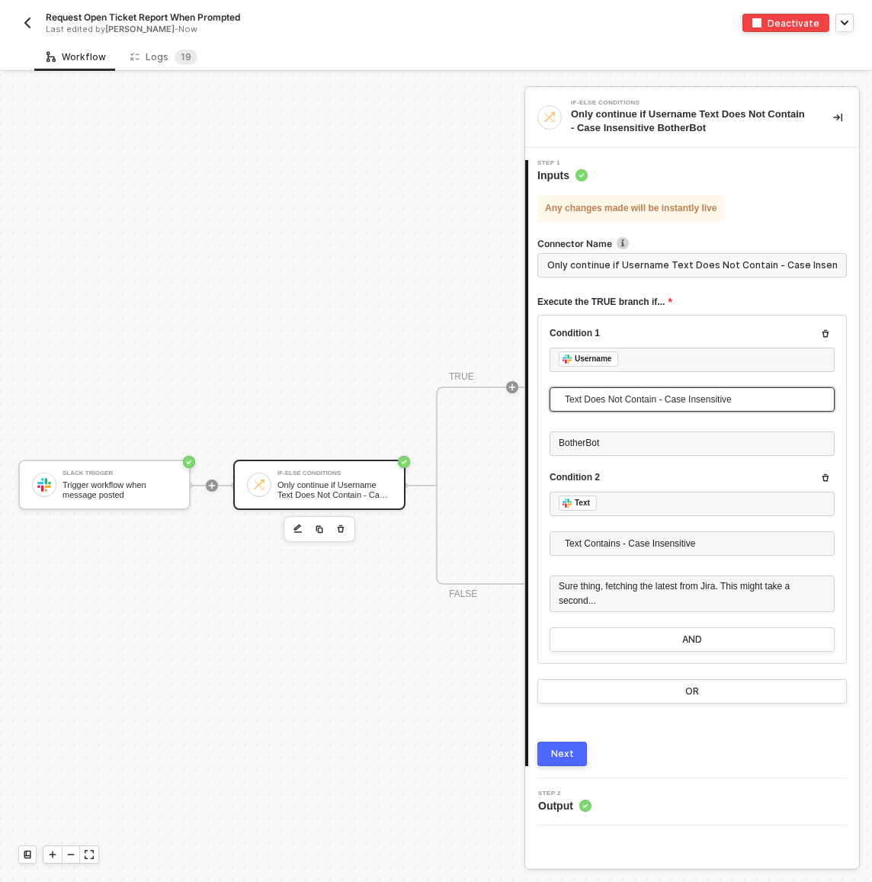
click at [558, 758] on div "Next" at bounding box center [562, 754] width 23 height 12
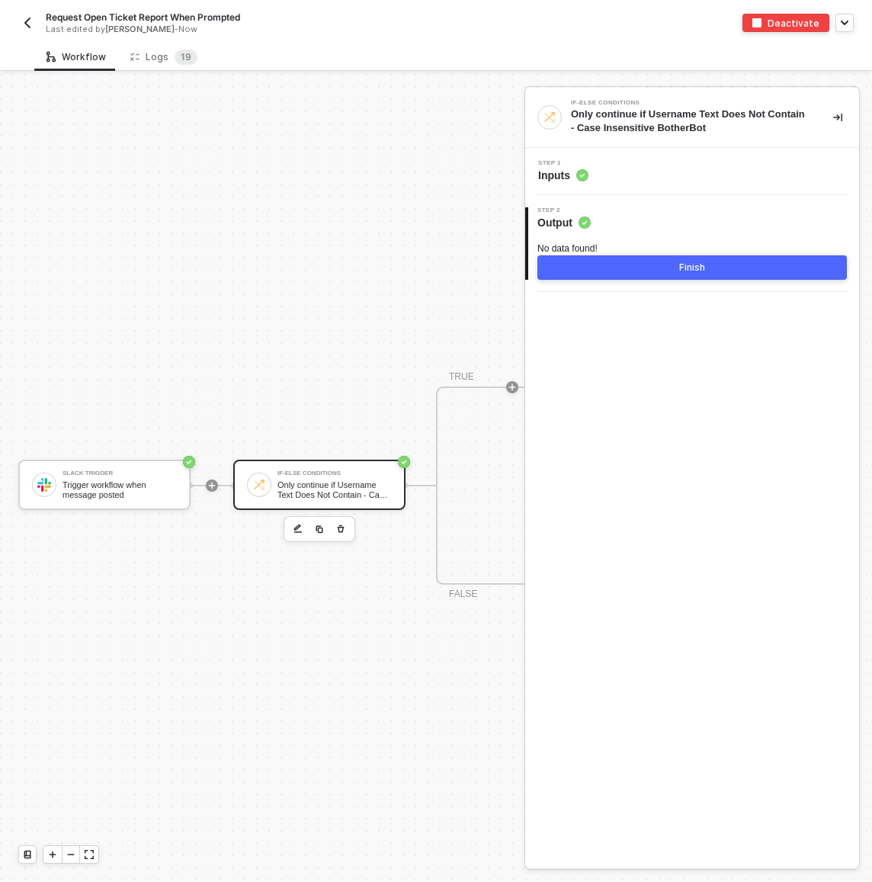
click at [593, 274] on button "Finish" at bounding box center [691, 267] width 309 height 24
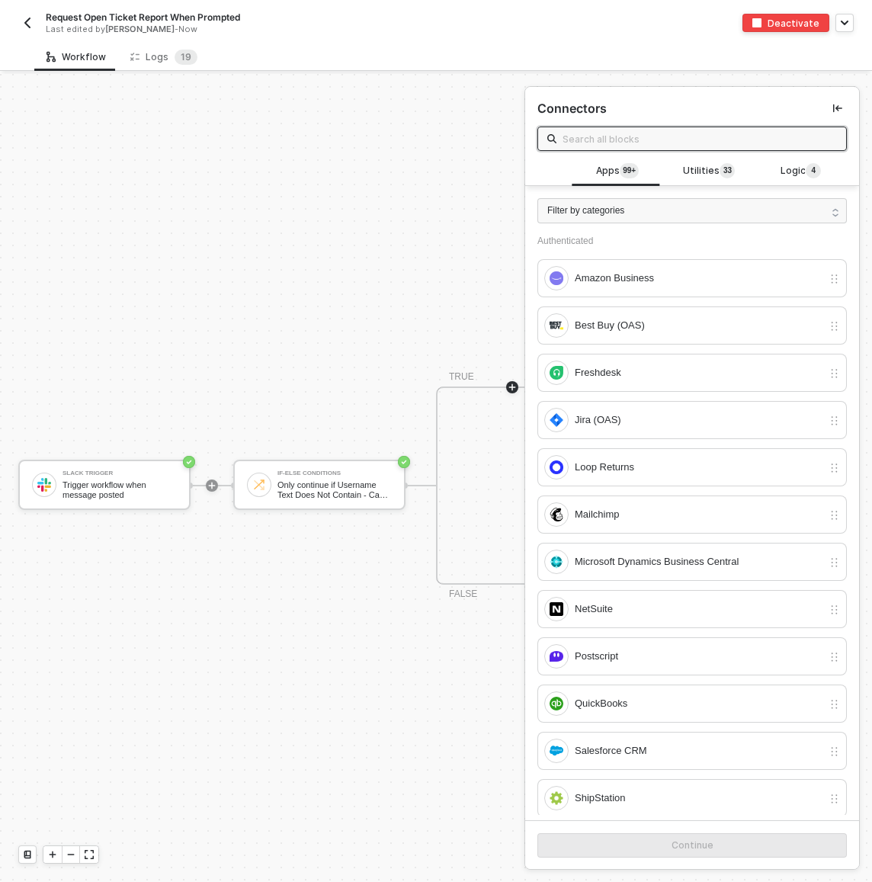
click at [833, 107] on icon "icon-collapse-left" at bounding box center [837, 108] width 9 height 8
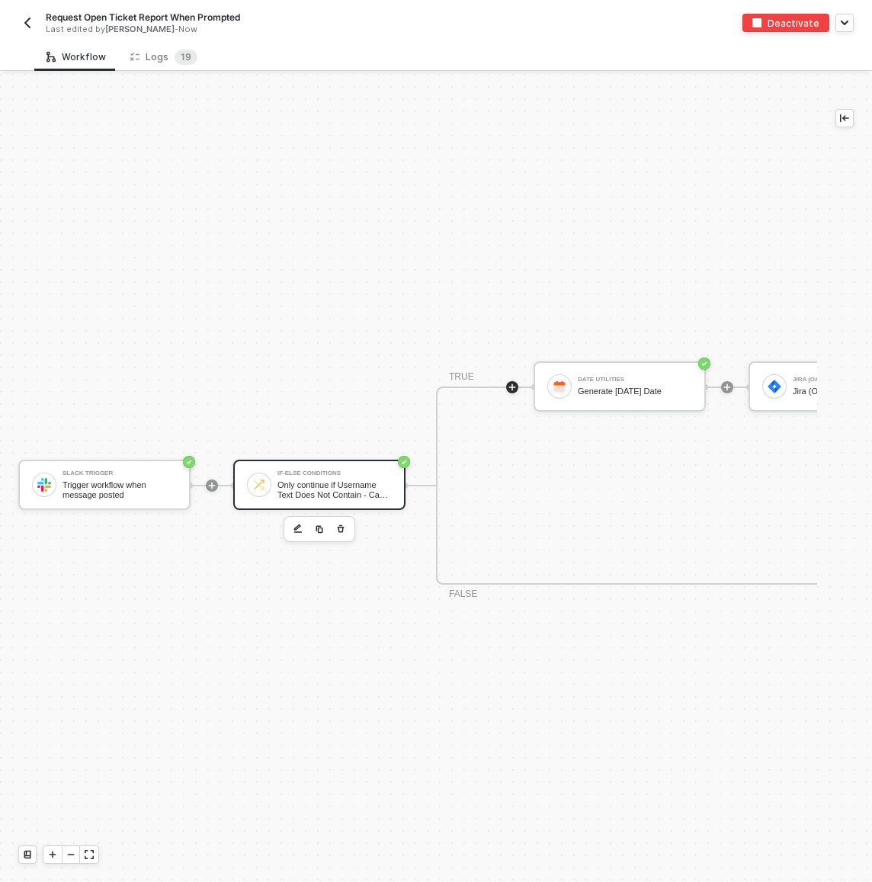
click at [284, 488] on div "Only continue if Username Text Does Not Contain - Case Insensitive BotherBot" at bounding box center [334, 489] width 114 height 19
click at [286, 488] on div "Only continue if Username Text Does Not Contain - Case Insensitive BotherBot" at bounding box center [334, 489] width 114 height 19
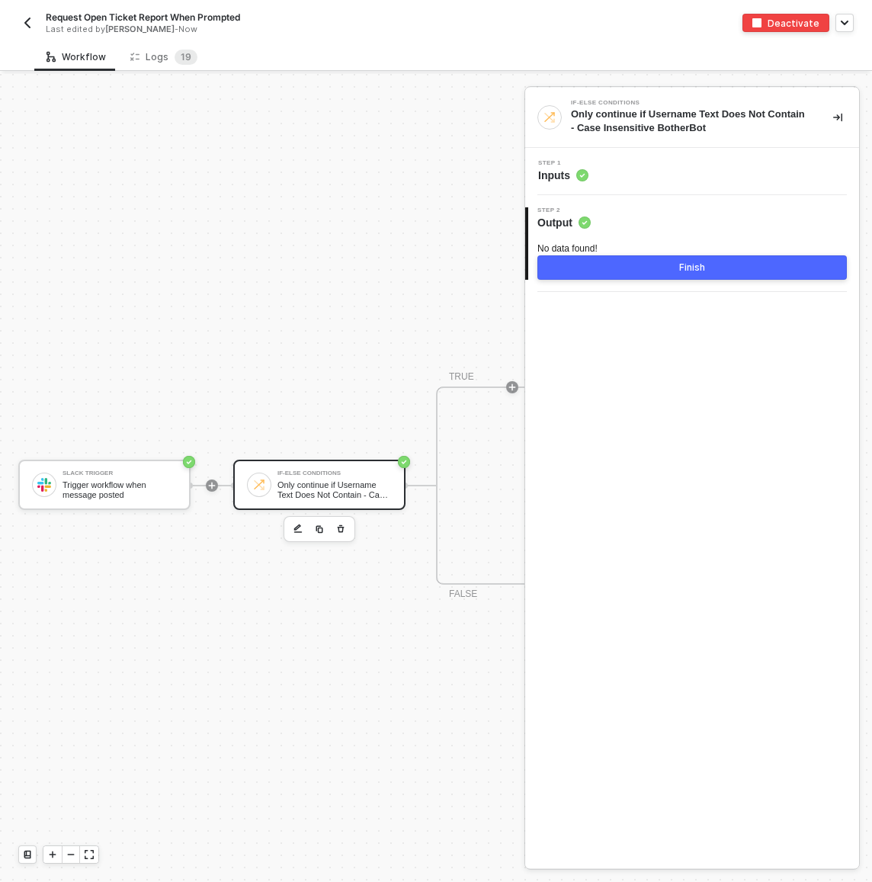
click at [663, 156] on div "Step 1 Inputs" at bounding box center [692, 171] width 334 height 47
click at [666, 166] on div "Step 1 Inputs" at bounding box center [694, 171] width 330 height 23
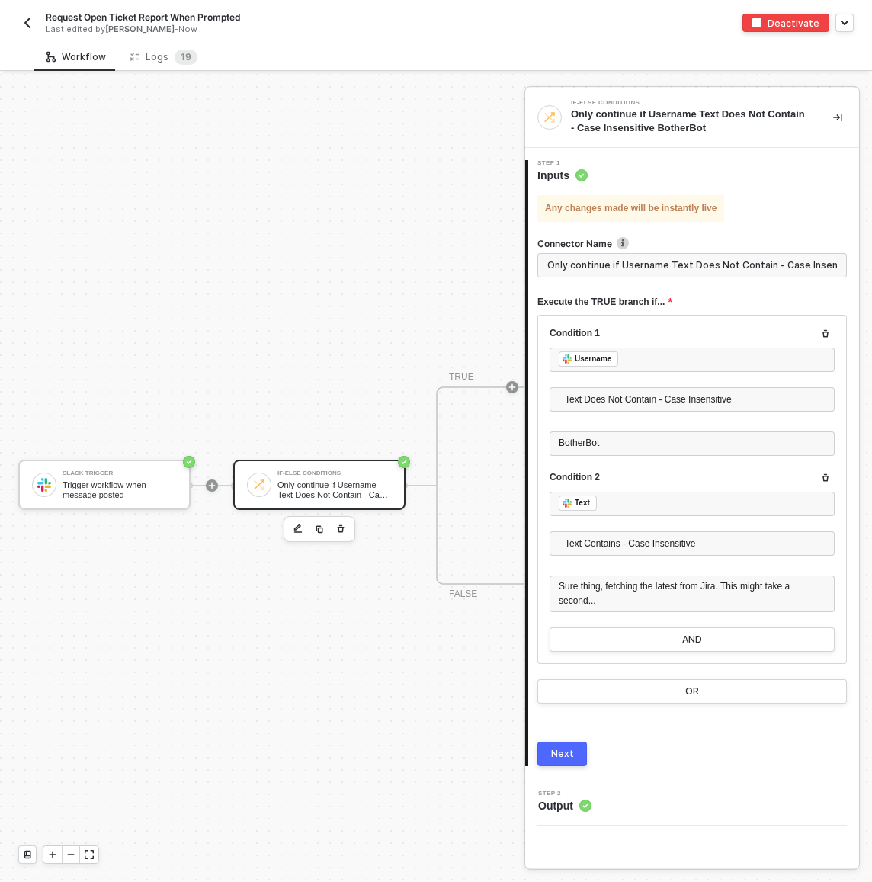
scroll to position [0, 54]
click at [682, 271] on input "Only continue if Username Text Does Not Contain - Case Insensitive BotherBot" at bounding box center [691, 265] width 309 height 24
click at [670, 400] on span "Text Does Not Contain - Case Insensitive" at bounding box center [695, 399] width 261 height 23
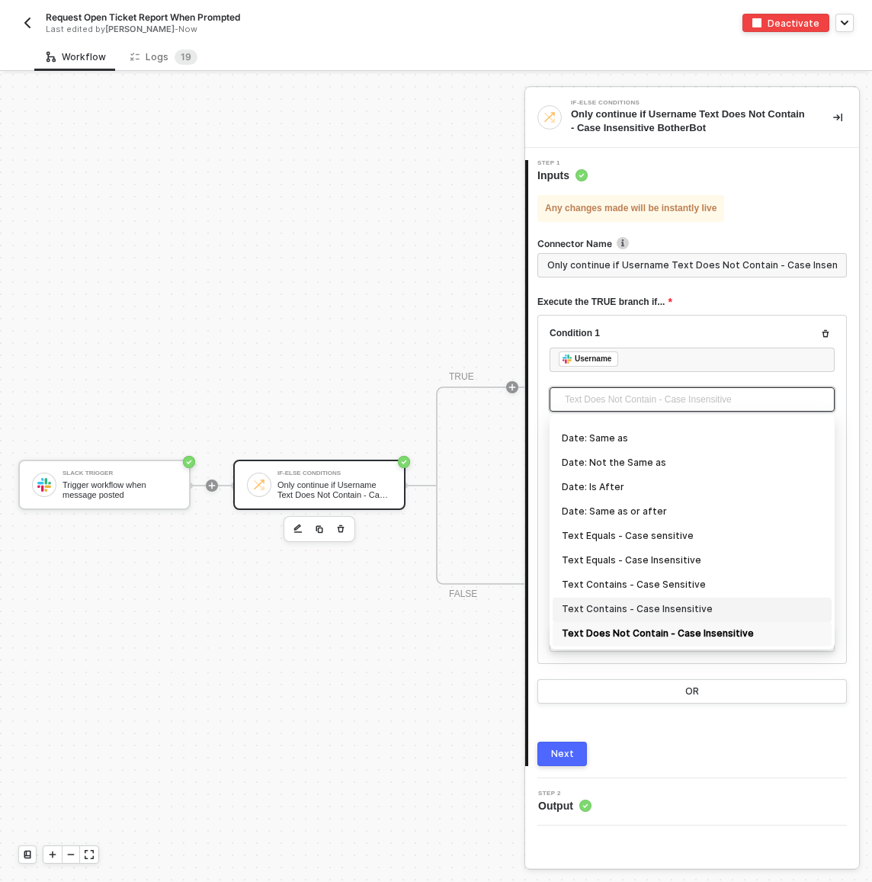
click at [654, 608] on div "Text Contains - Case Insensitive" at bounding box center [692, 609] width 261 height 17
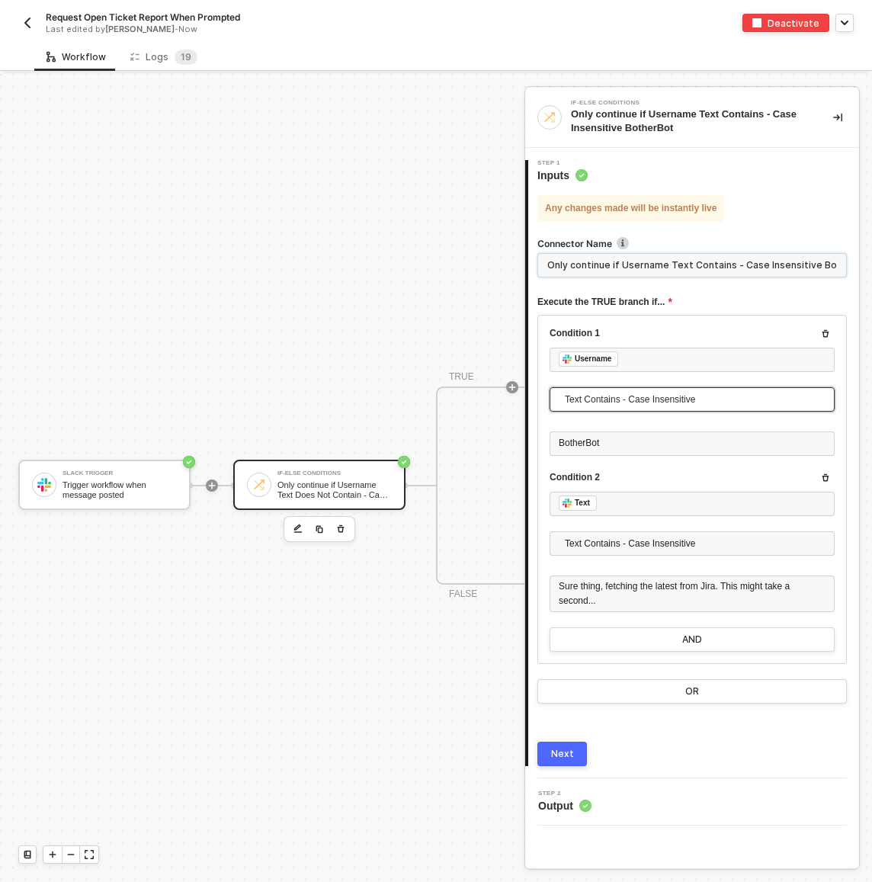
click at [653, 272] on input "Only continue if Username Text Contains - Case Insensitive BotherBot" at bounding box center [691, 265] width 309 height 24
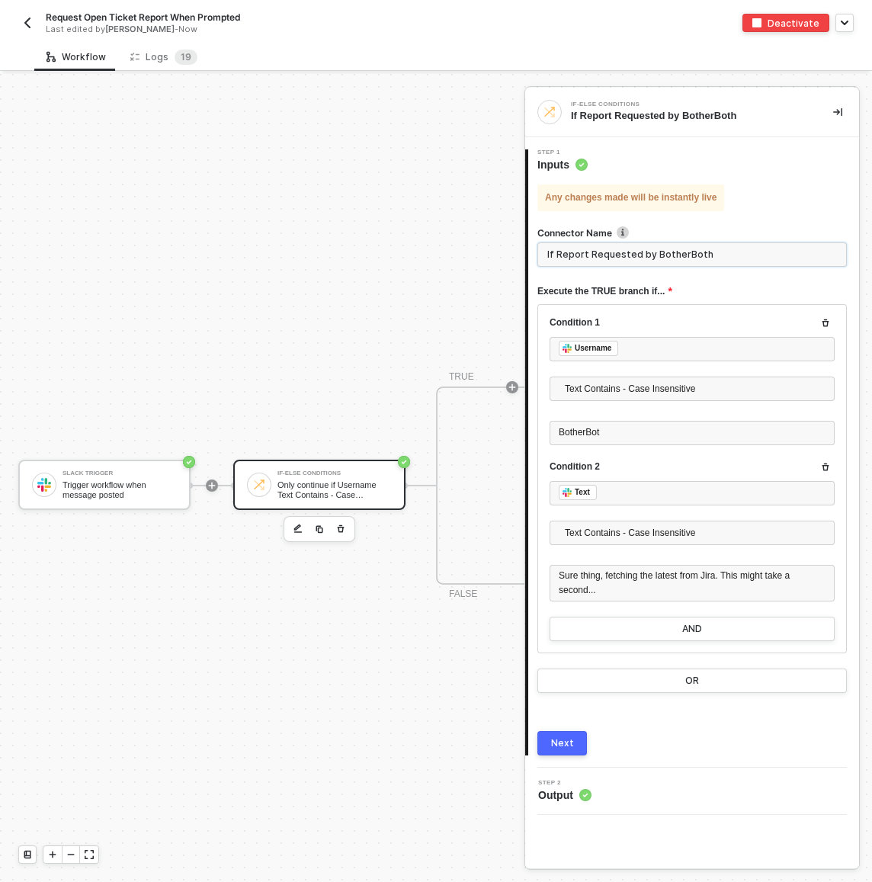
type input "If Report Requested by BotherBoth"
click at [550, 745] on button "Next" at bounding box center [562, 743] width 50 height 24
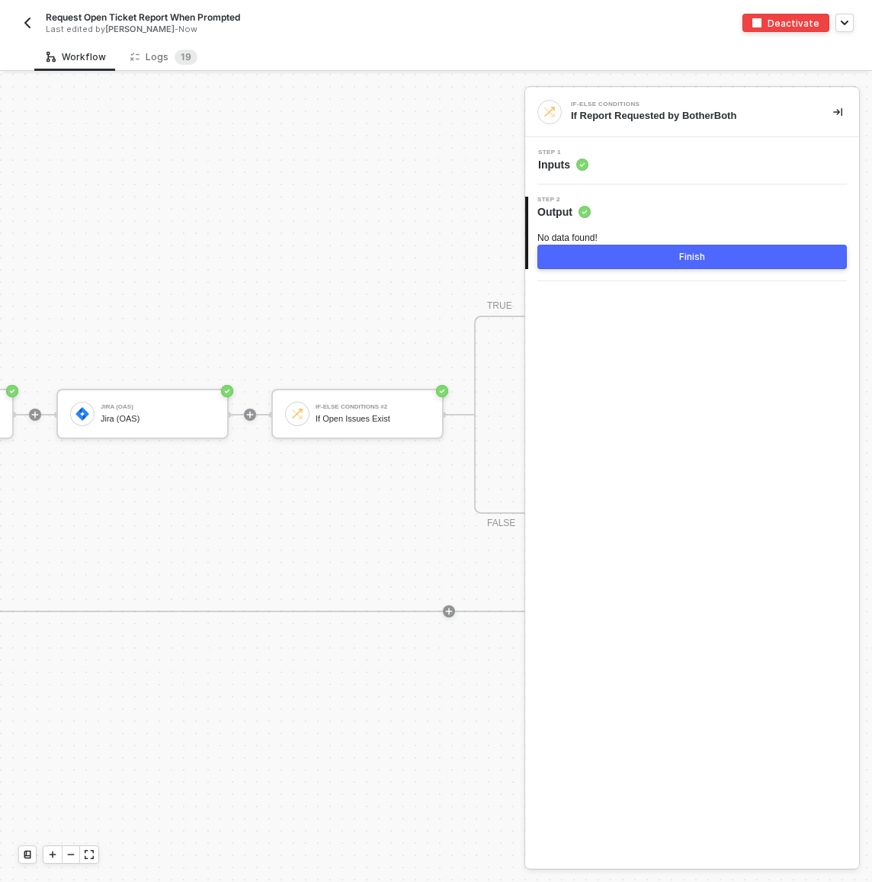
scroll to position [383, 640]
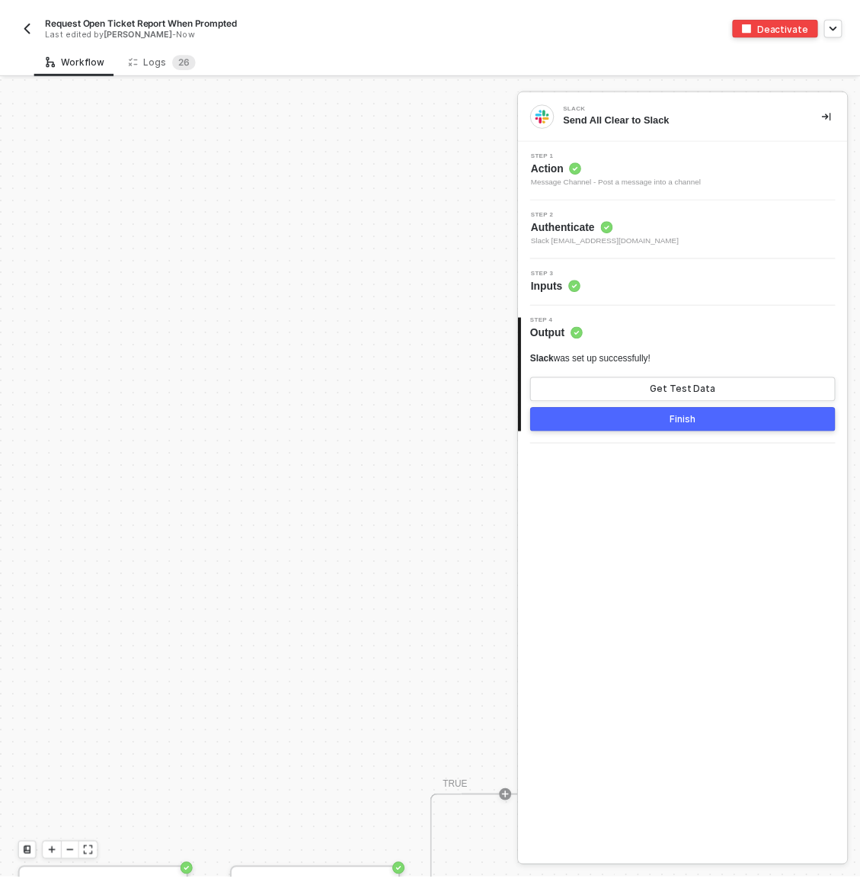
scroll to position [411, 0]
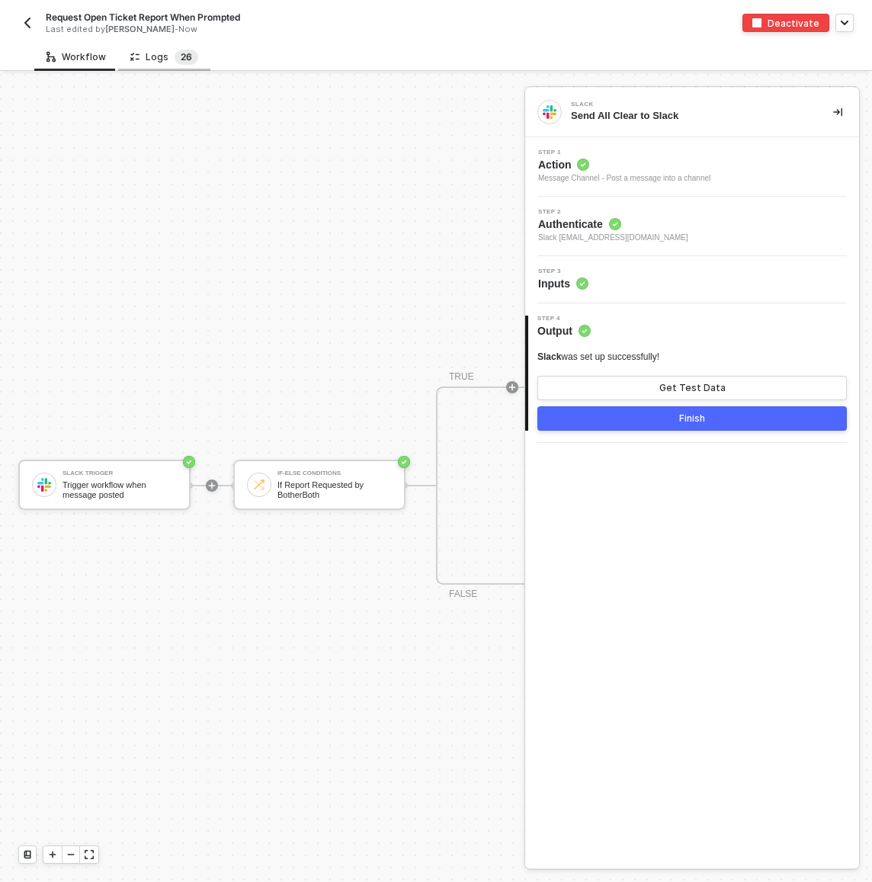
click at [175, 55] on sup "2 6" at bounding box center [187, 57] width 24 height 15
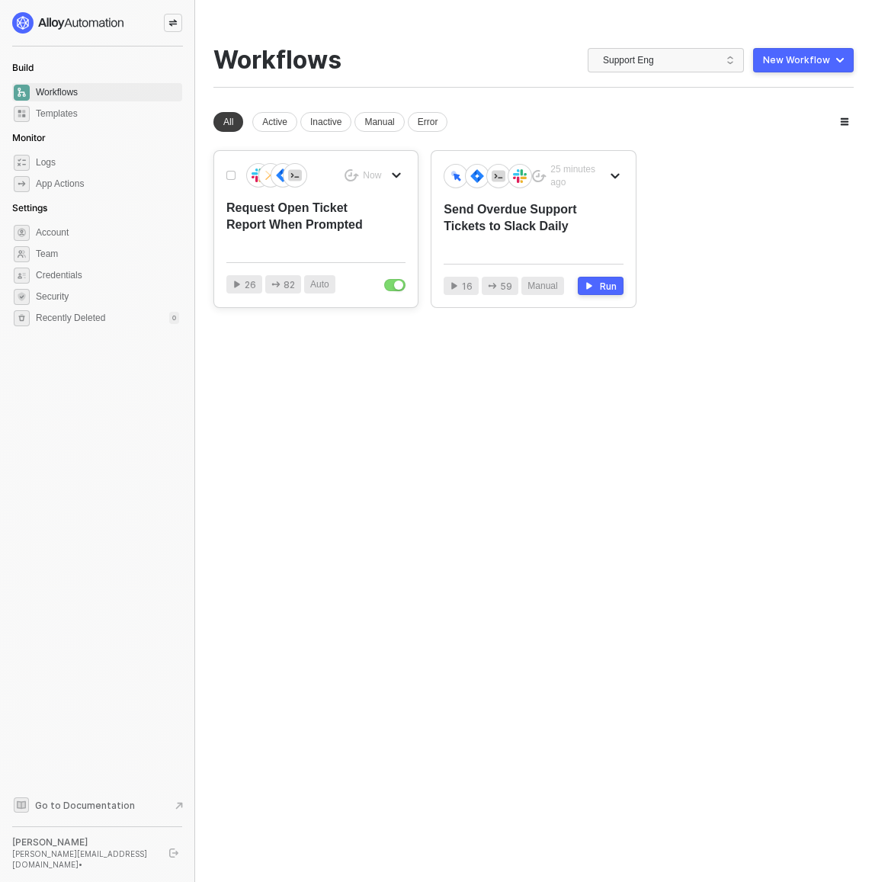
click at [322, 213] on div "Request Open Ticket Report When Prompted" at bounding box center [297, 225] width 143 height 50
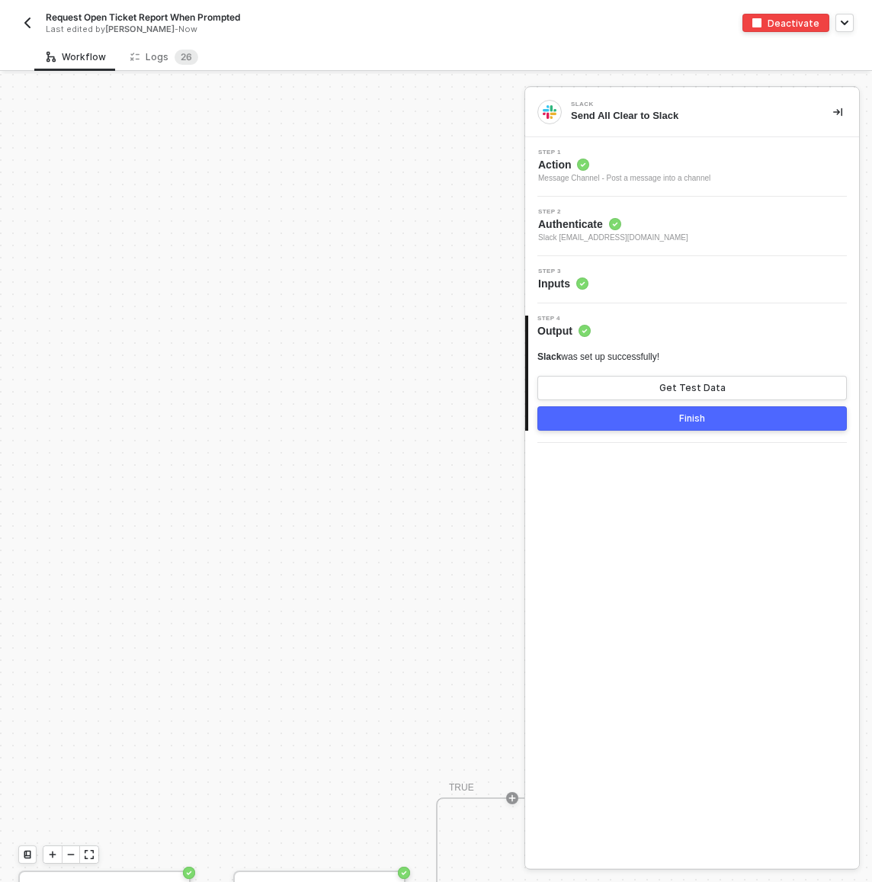
scroll to position [411, 0]
click at [643, 287] on div "Step 3 Inputs" at bounding box center [694, 279] width 330 height 23
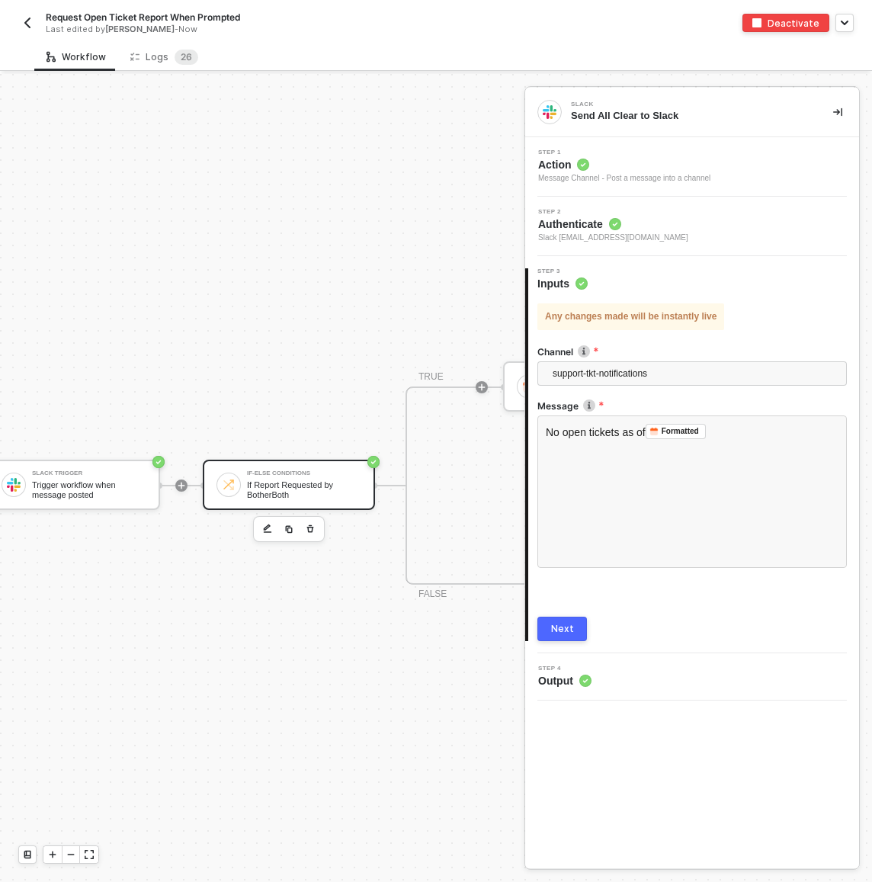
click at [339, 466] on div "If-Else Conditions If Report Requested by BotherBoth" at bounding box center [289, 485] width 172 height 50
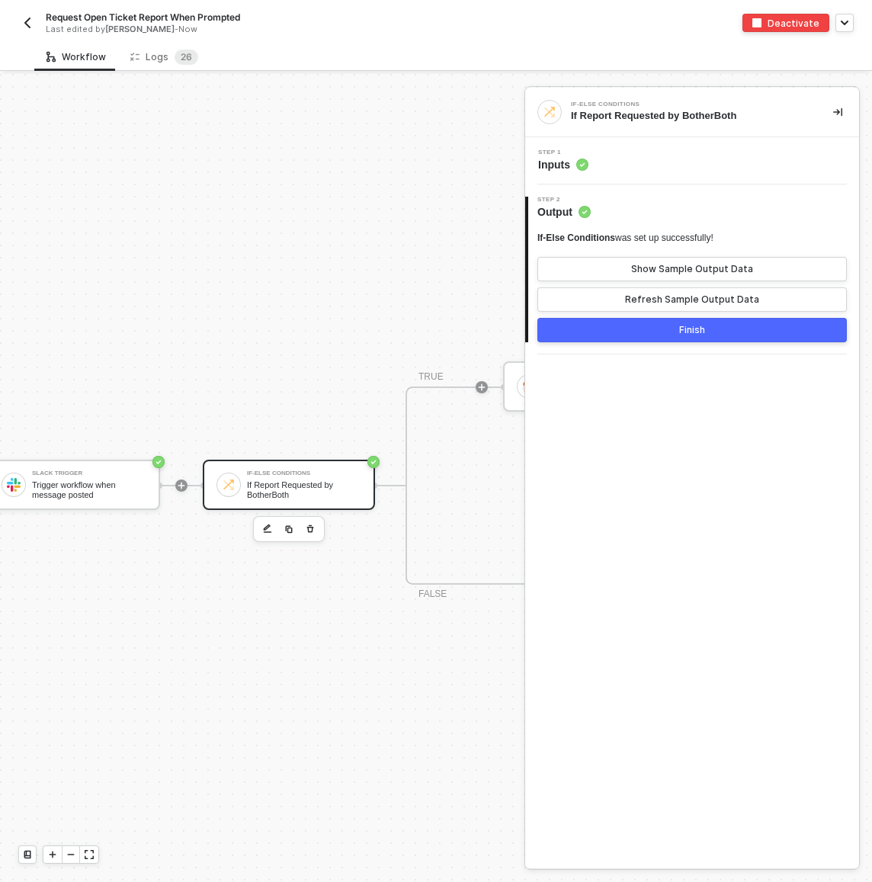
click at [699, 165] on div "Step 1 Inputs" at bounding box center [694, 160] width 330 height 23
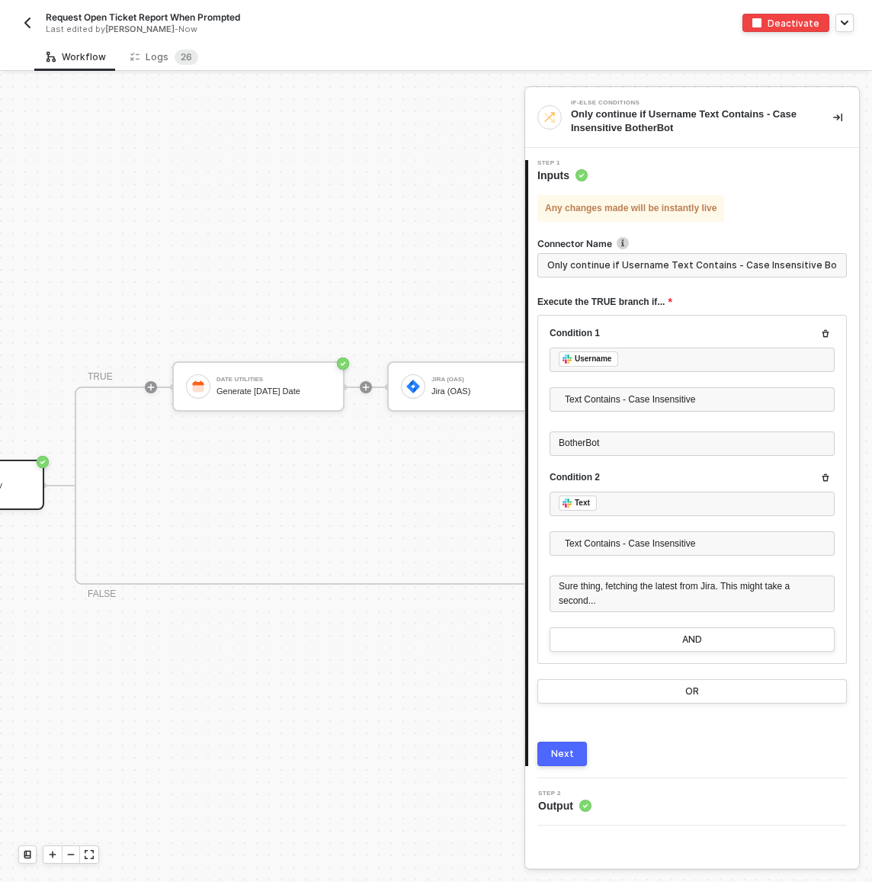
scroll to position [411, 366]
click at [330, 460] on div "TRUE Date Utilities Generate [DATE] Date Jira (OAS) Jira (OAS) If-Else Conditio…" at bounding box center [775, 485] width 1410 height 198
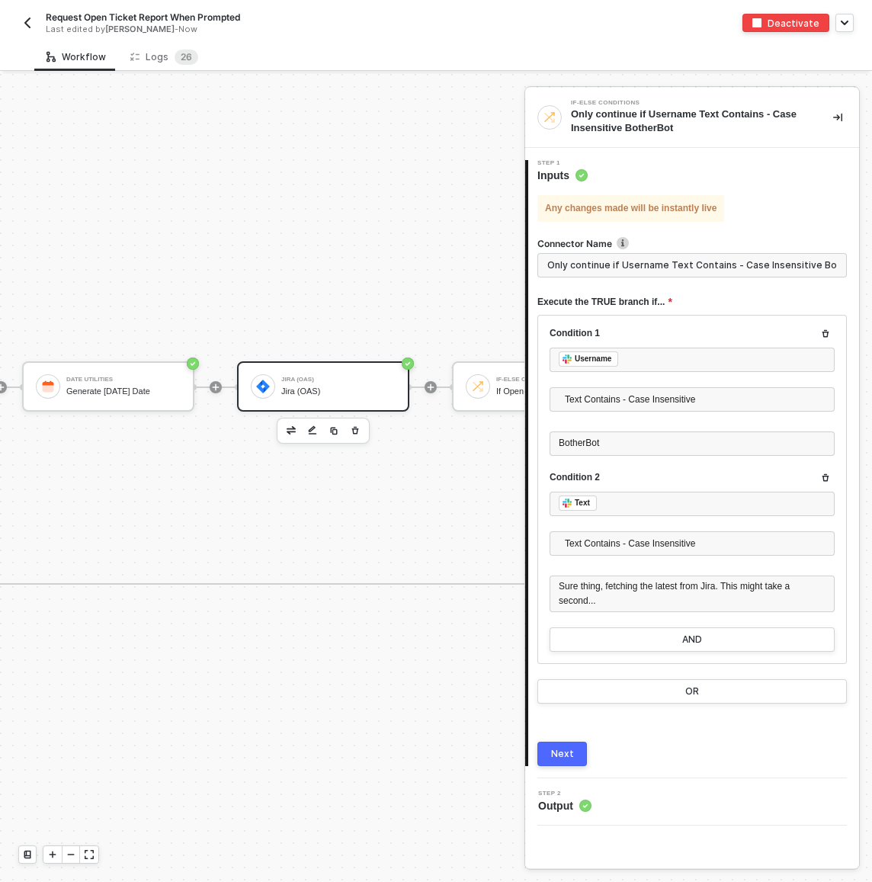
scroll to position [411, 671]
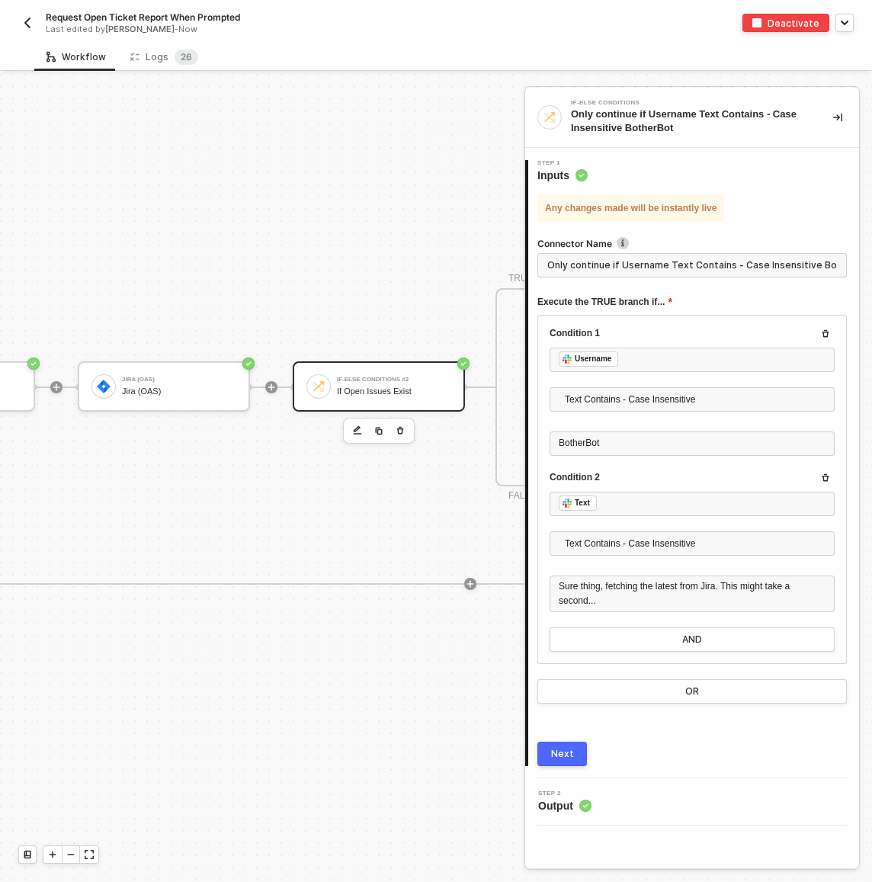
click at [387, 395] on div "If Open Issues Exist" at bounding box center [394, 391] width 114 height 10
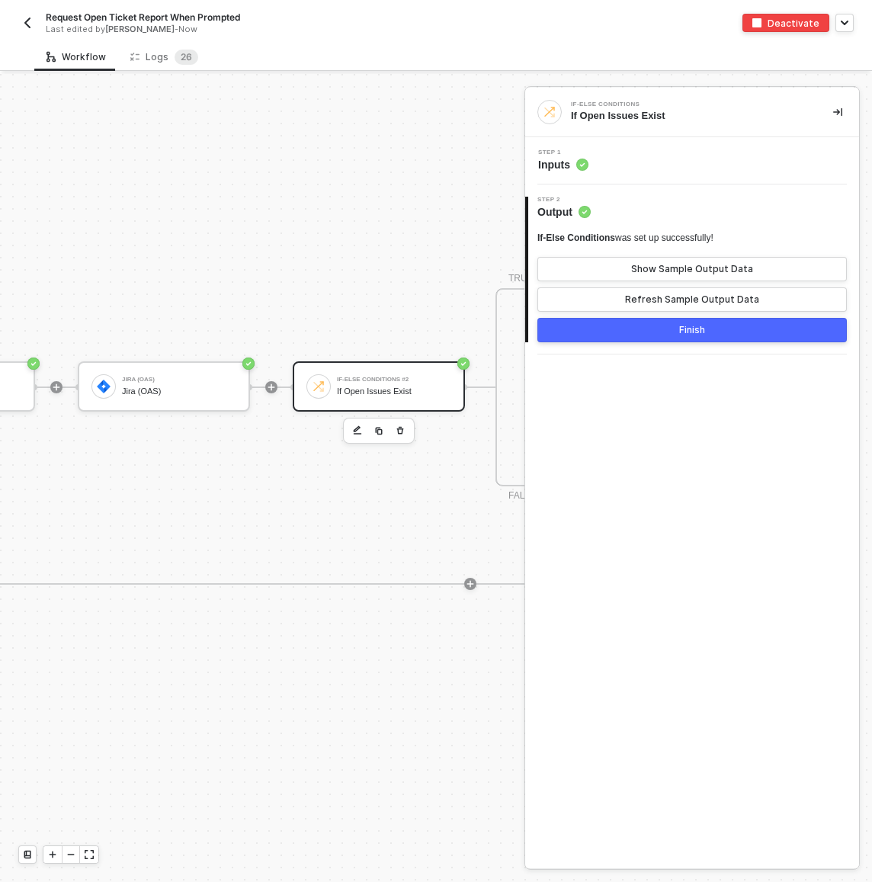
click at [629, 164] on div "Step 1 Inputs" at bounding box center [694, 160] width 330 height 23
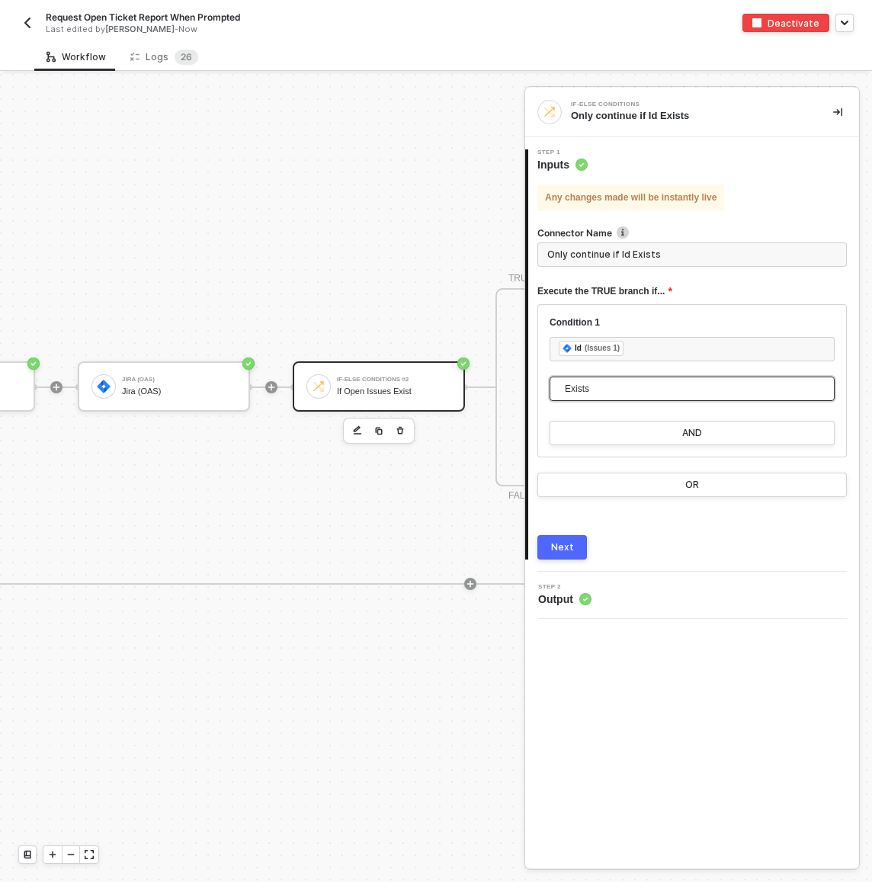
click at [625, 389] on span "Exists" at bounding box center [695, 388] width 261 height 23
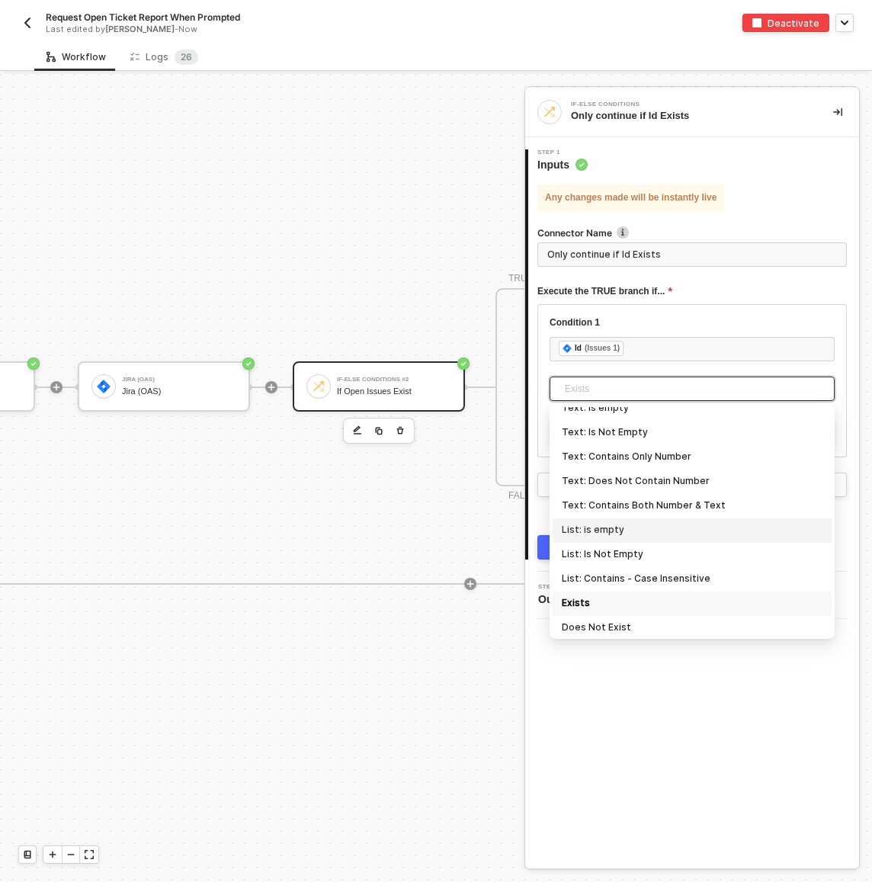
scroll to position [479, 0]
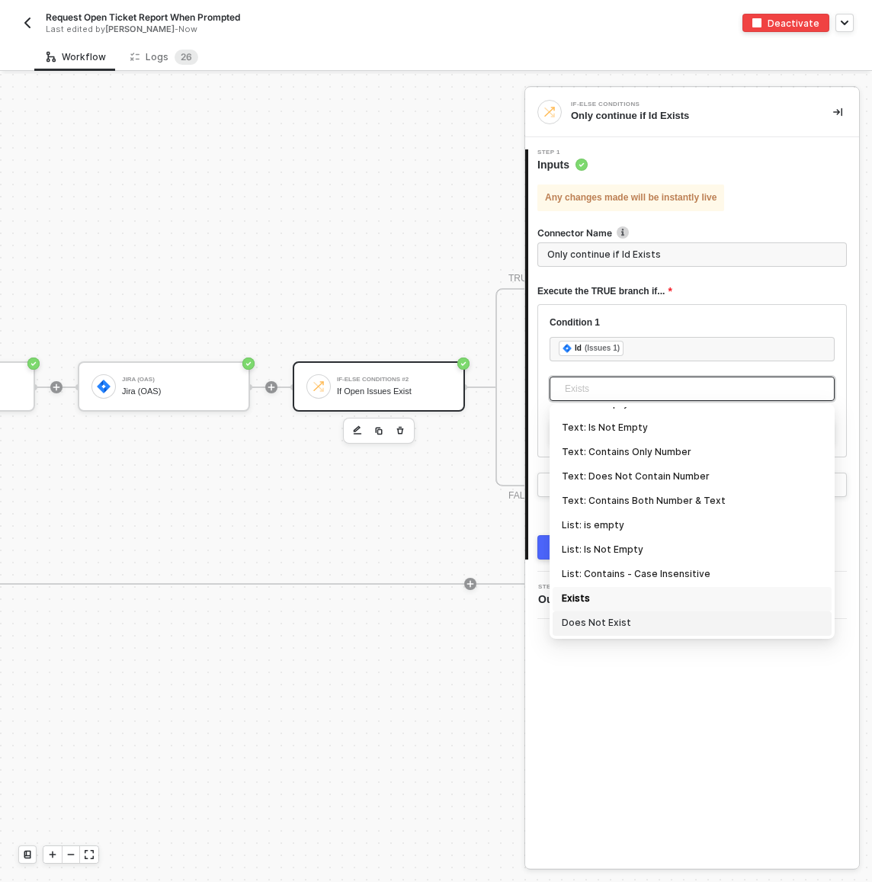
click at [656, 619] on div "Does Not Exist" at bounding box center [692, 623] width 261 height 17
type input "Only continue if Id Does Not Exist"
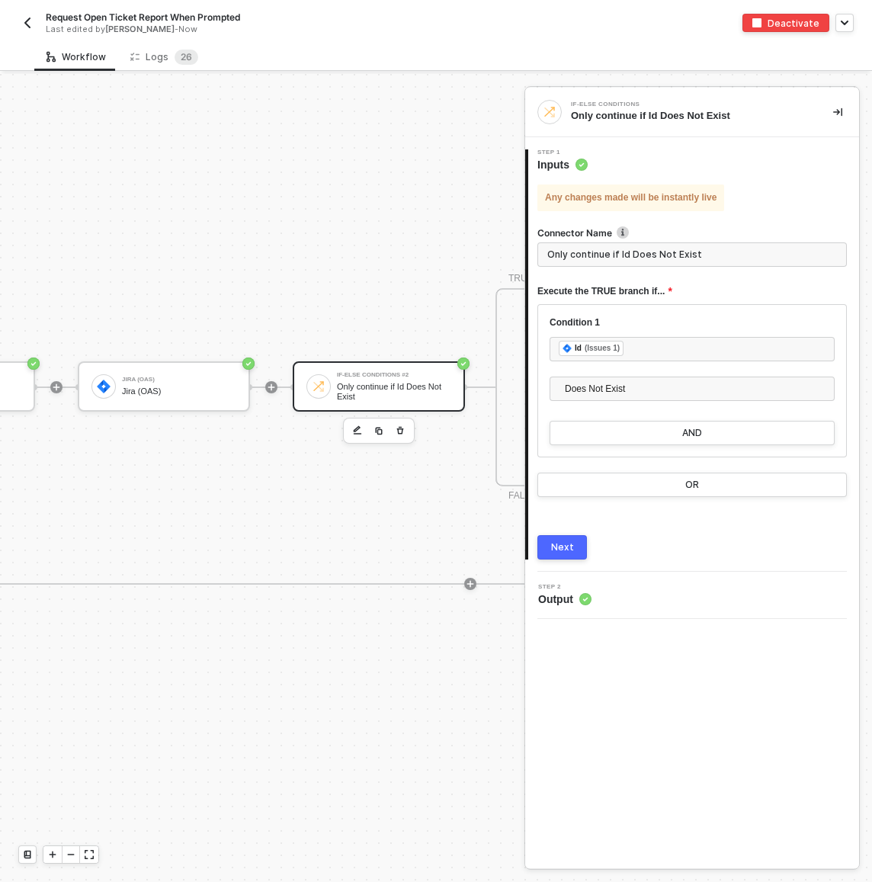
click at [484, 255] on div at bounding box center [571, 288] width 203 height 119
click at [573, 549] on button "Next" at bounding box center [562, 547] width 50 height 24
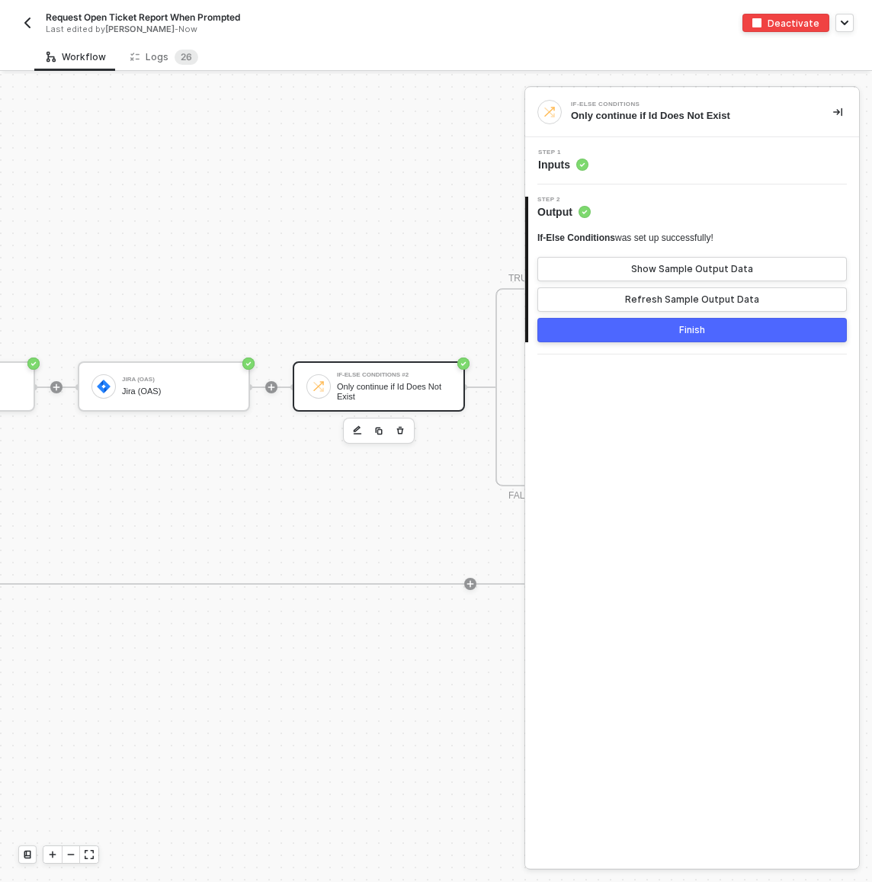
click at [681, 333] on div "Finish" at bounding box center [692, 330] width 26 height 12
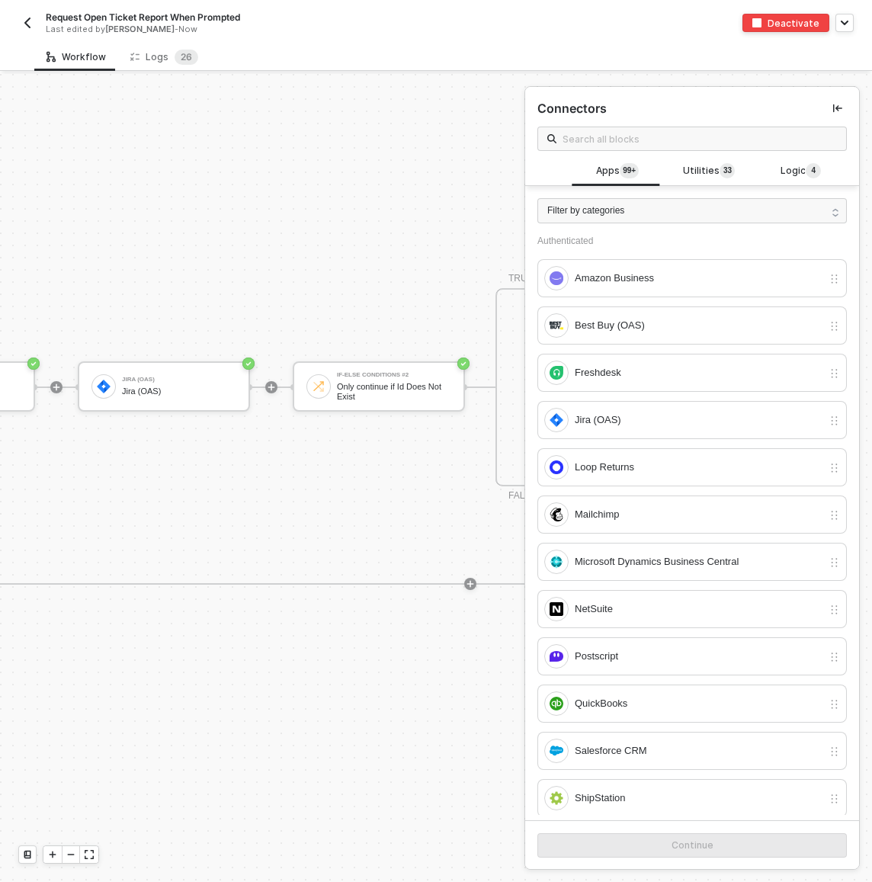
click at [271, 301] on div "Slack Trigger Trigger workflow when message posted If-Else Conditions If Report…" at bounding box center [265, 485] width 1873 height 1644
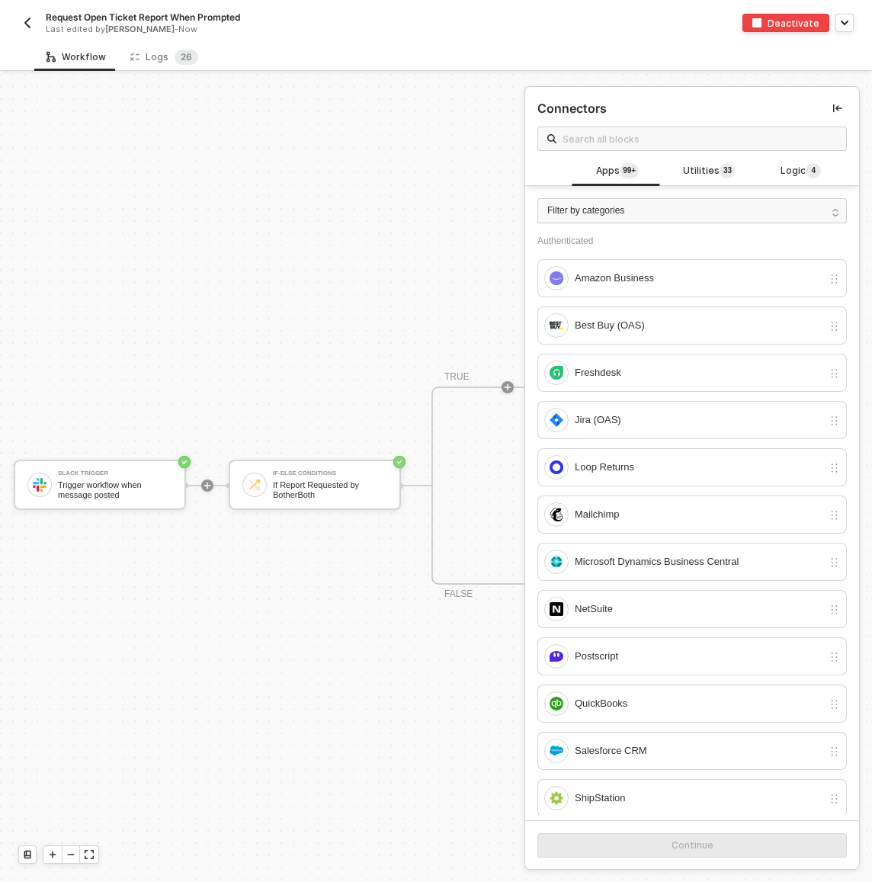
scroll to position [411, 0]
click at [302, 479] on div "If-Else Conditions If Report Requested by BotherBoth" at bounding box center [334, 484] width 114 height 29
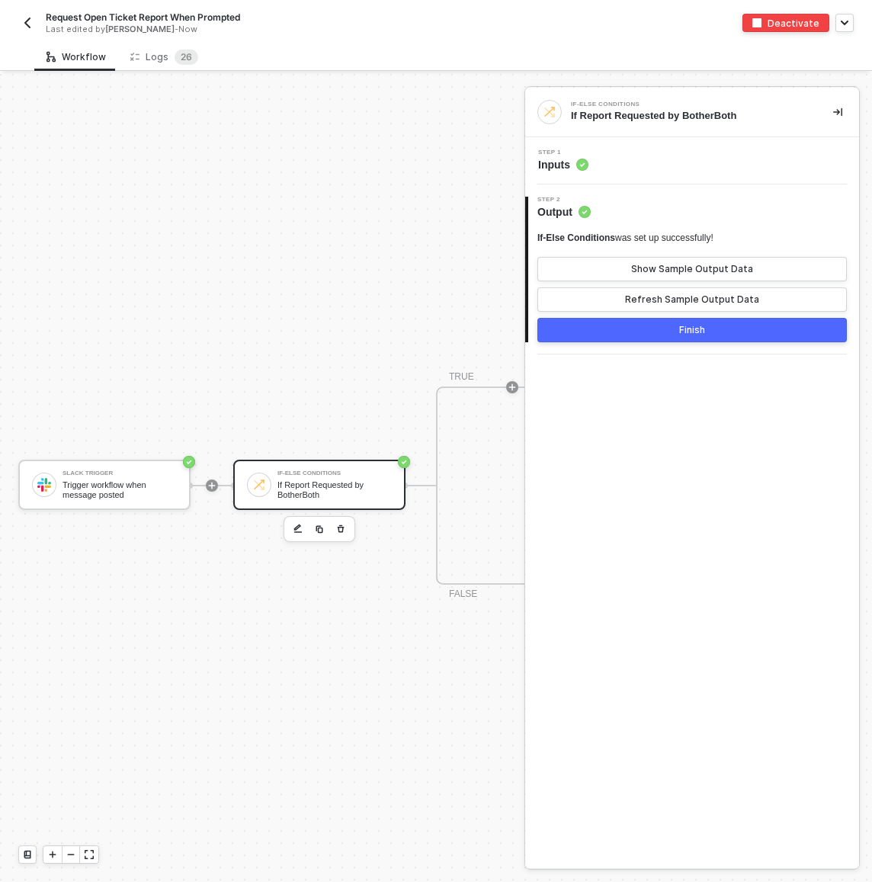
click at [649, 160] on div "Step 1 Inputs" at bounding box center [694, 160] width 330 height 23
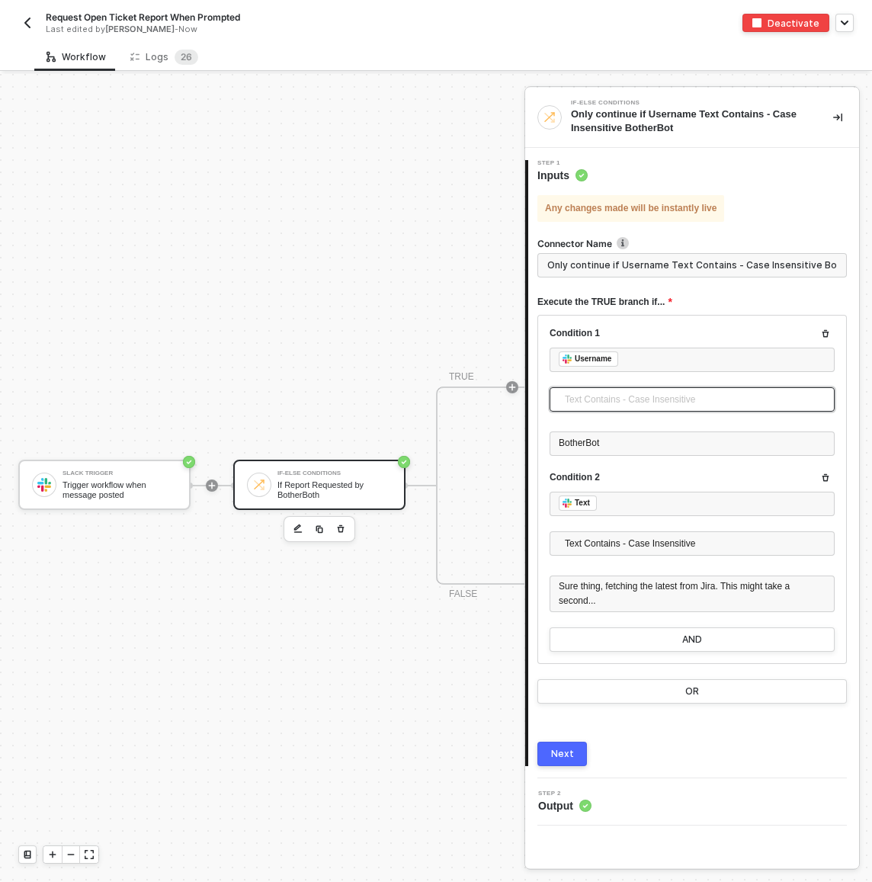
click at [626, 399] on span "Text Contains - Case Insensitive" at bounding box center [695, 399] width 261 height 23
click at [572, 757] on div "Next" at bounding box center [562, 754] width 23 height 12
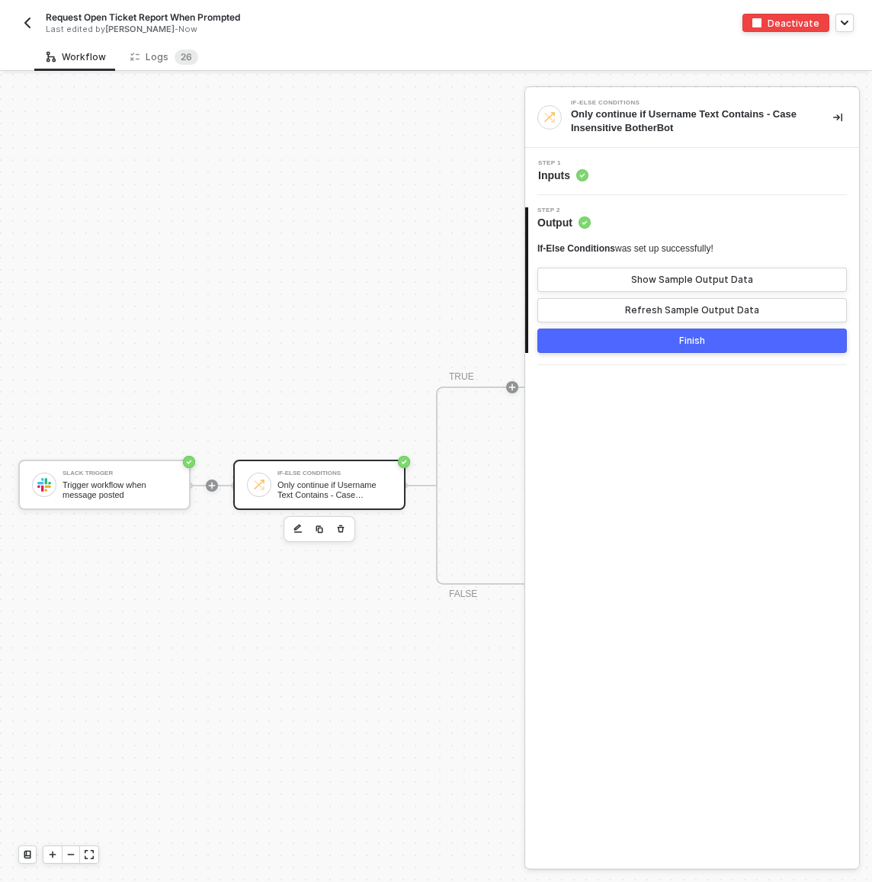
click at [683, 331] on button "Finish" at bounding box center [691, 340] width 309 height 24
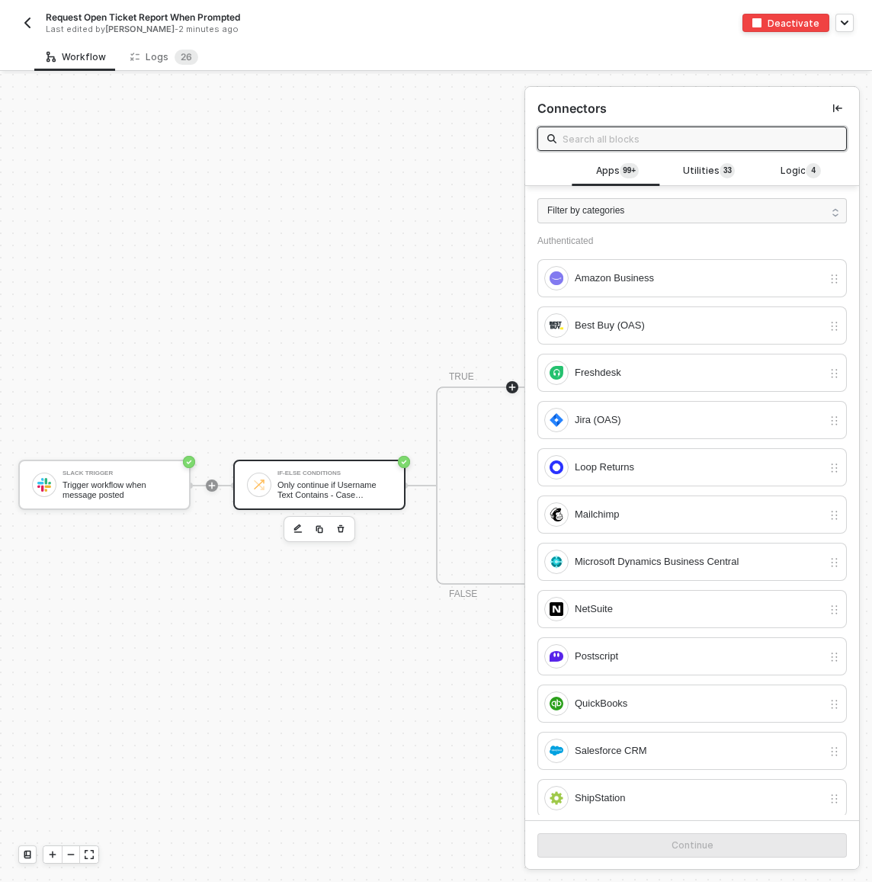
click at [365, 492] on div "Only continue if Username Text Contains - Case Insensitive BotherBot" at bounding box center [334, 489] width 114 height 19
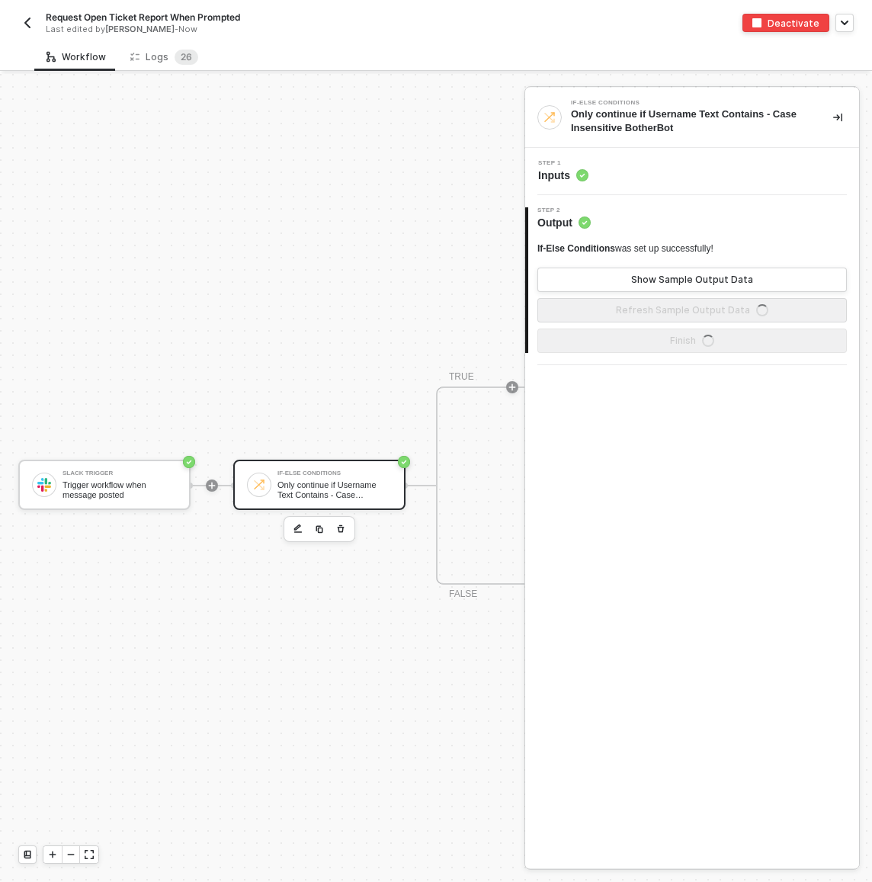
drag, startPoint x: 657, startPoint y: 139, endPoint x: 658, endPoint y: 149, distance: 10.8
click at [658, 142] on div "If-Else Conditions Only continue if Username Text Contains - Case Insensitive B…" at bounding box center [692, 118] width 334 height 60
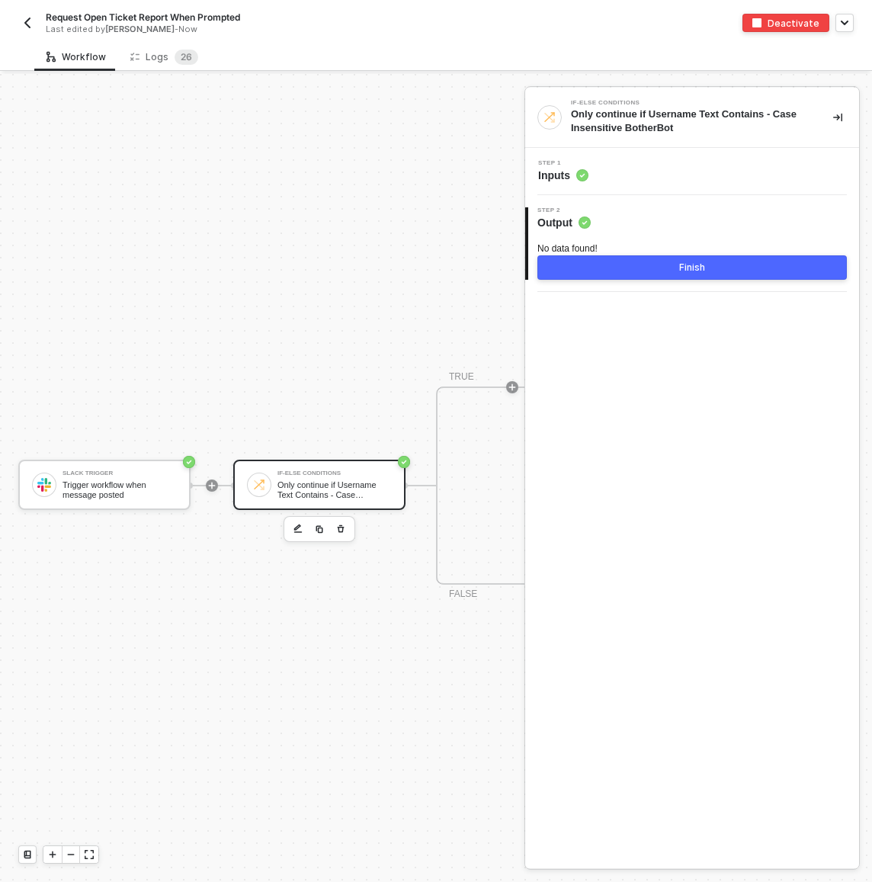
click at [661, 170] on div "Step 1 Inputs" at bounding box center [694, 171] width 330 height 23
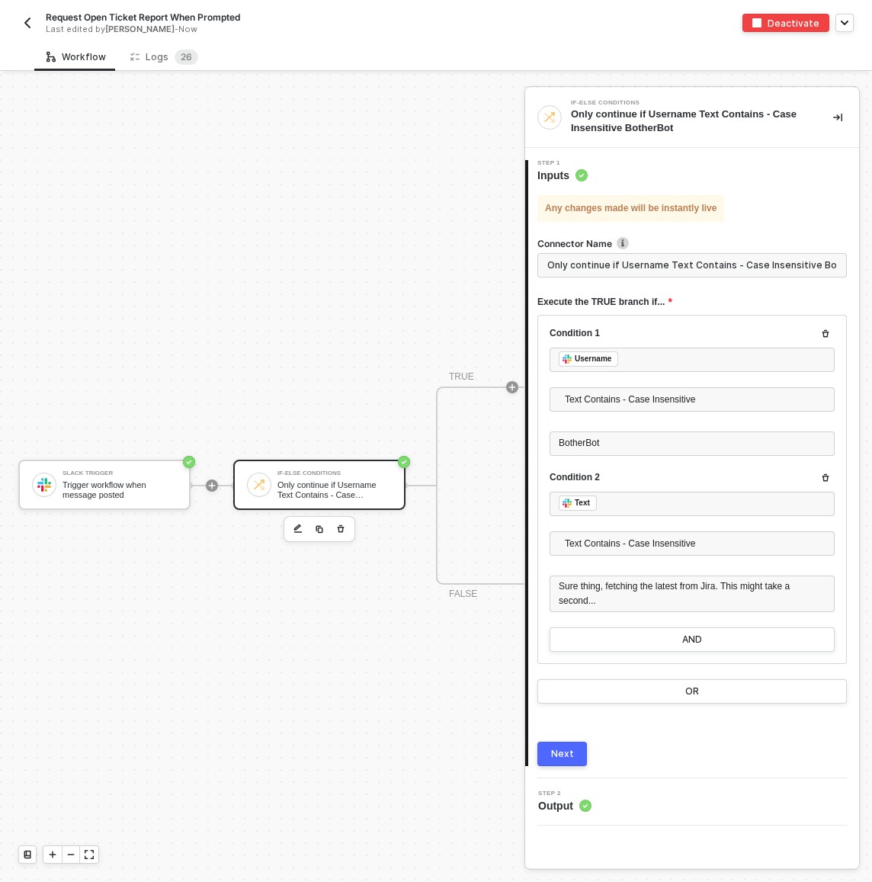
scroll to position [0, 16]
click at [649, 262] on input "Only continue if Username Text Contains - Case Insensitive BotherBot" at bounding box center [691, 265] width 309 height 24
click at [649, 263] on input "Only continue if Username Text Contains - Case Insensitive BotherBot" at bounding box center [691, 265] width 309 height 24
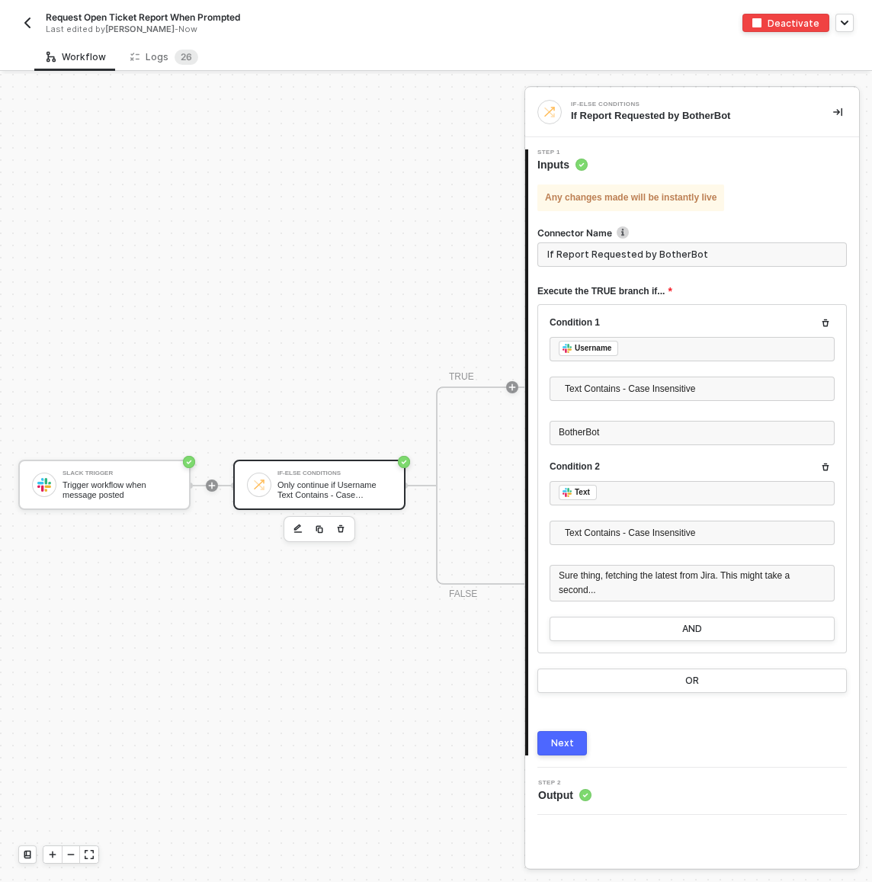
type input "If Report Requested by BotherBot"
click at [556, 741] on div "Next" at bounding box center [562, 743] width 23 height 12
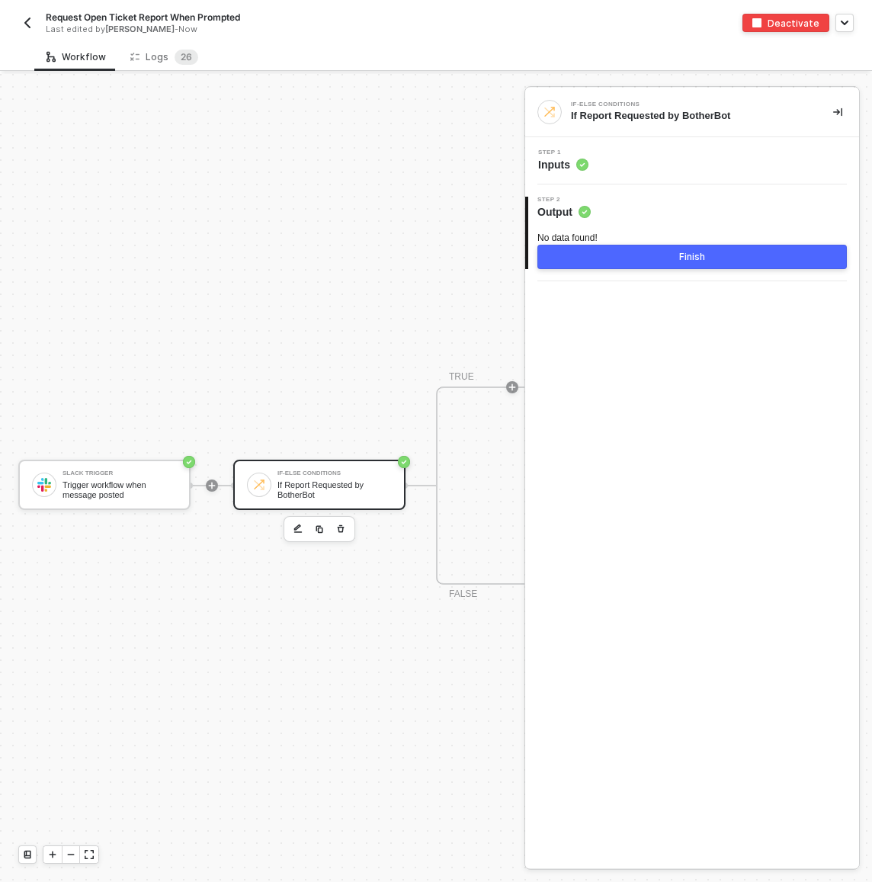
click at [679, 264] on button "Finish" at bounding box center [691, 257] width 309 height 24
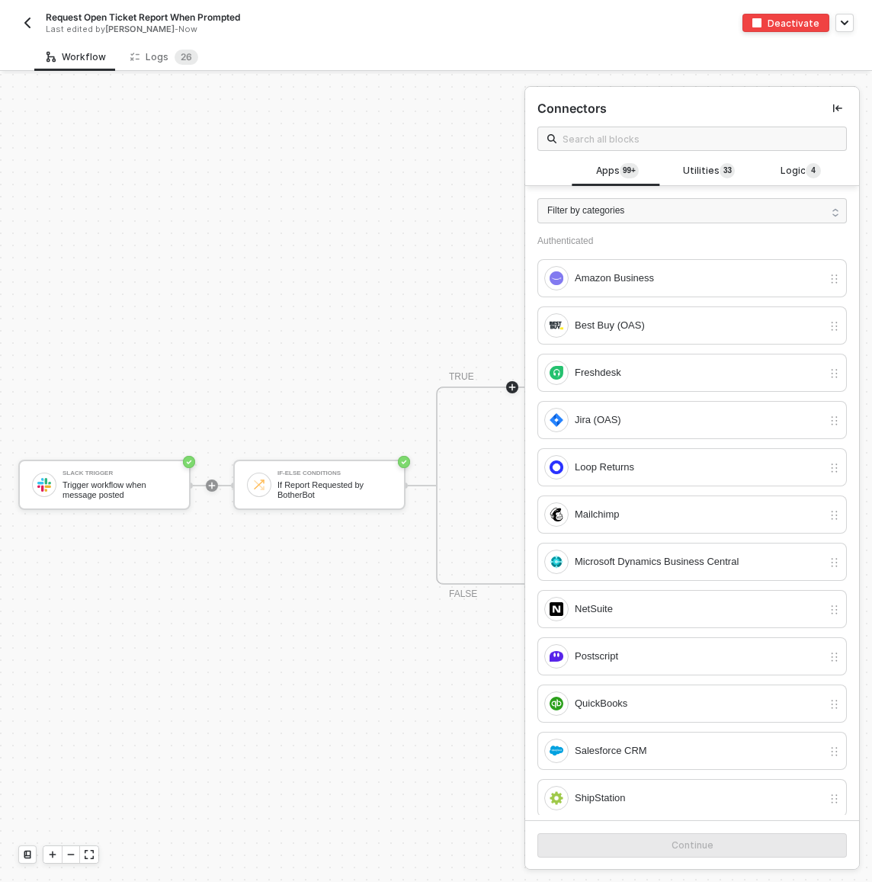
click at [431, 338] on div at bounding box center [512, 387] width 203 height 119
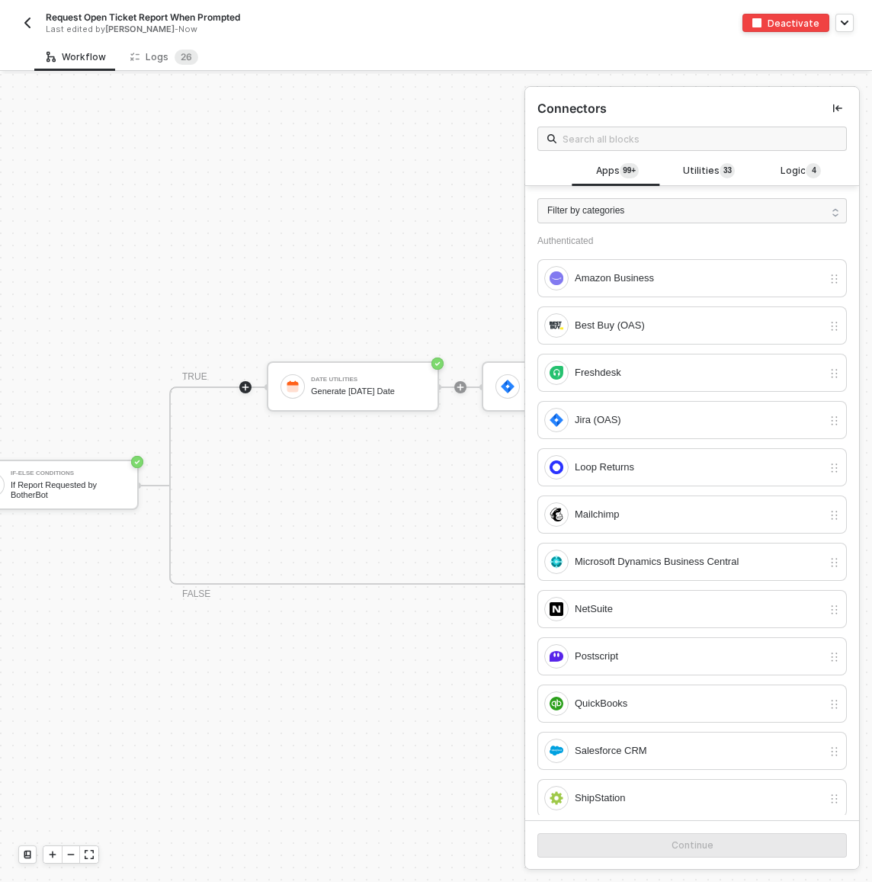
scroll to position [411, 396]
click at [424, 284] on div "Slack Trigger Trigger workflow when message posted If-Else Conditions If Report…" at bounding box center [540, 485] width 1873 height 1644
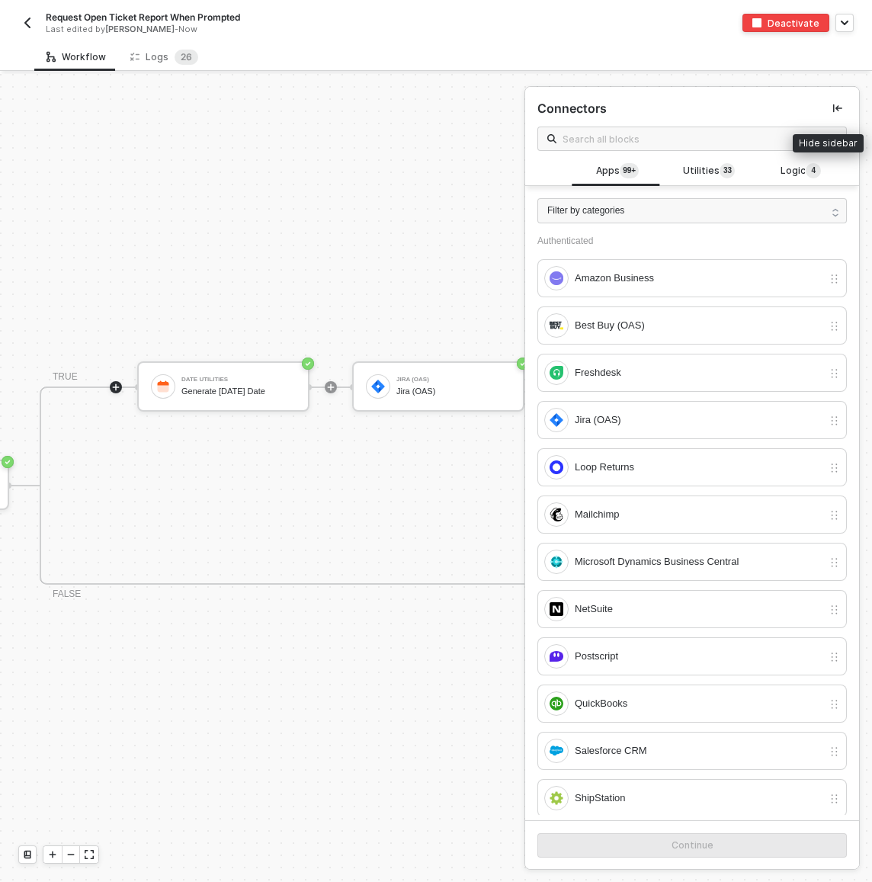
click at [833, 108] on icon "icon-collapse-left" at bounding box center [837, 108] width 9 height 8
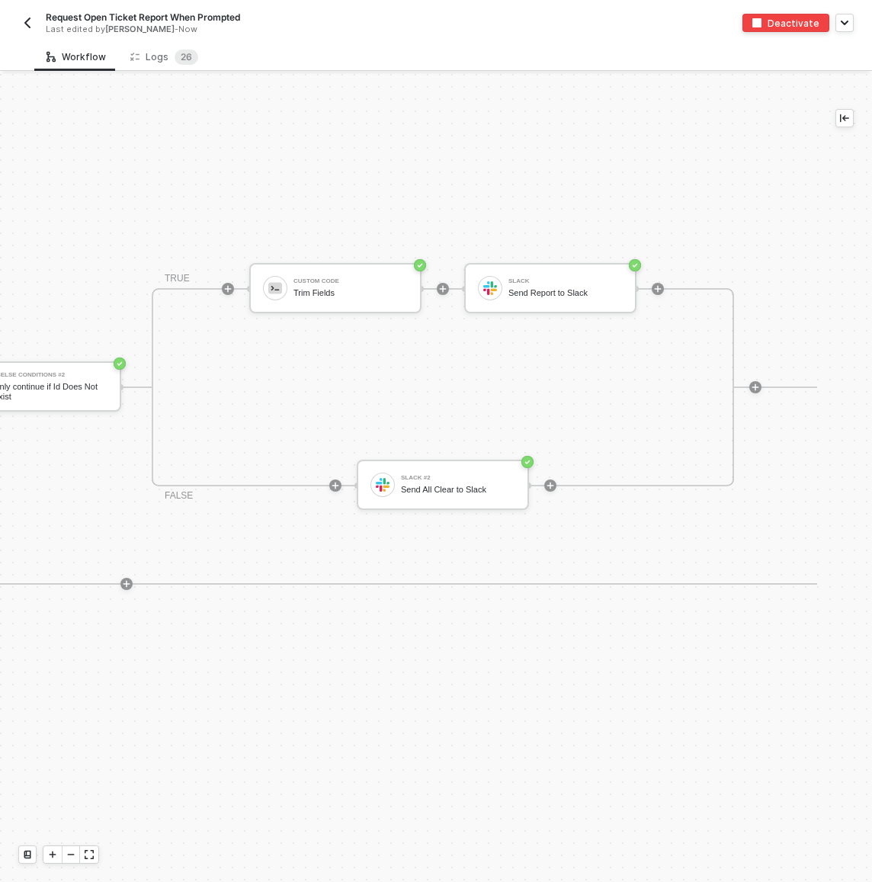
scroll to position [411, 823]
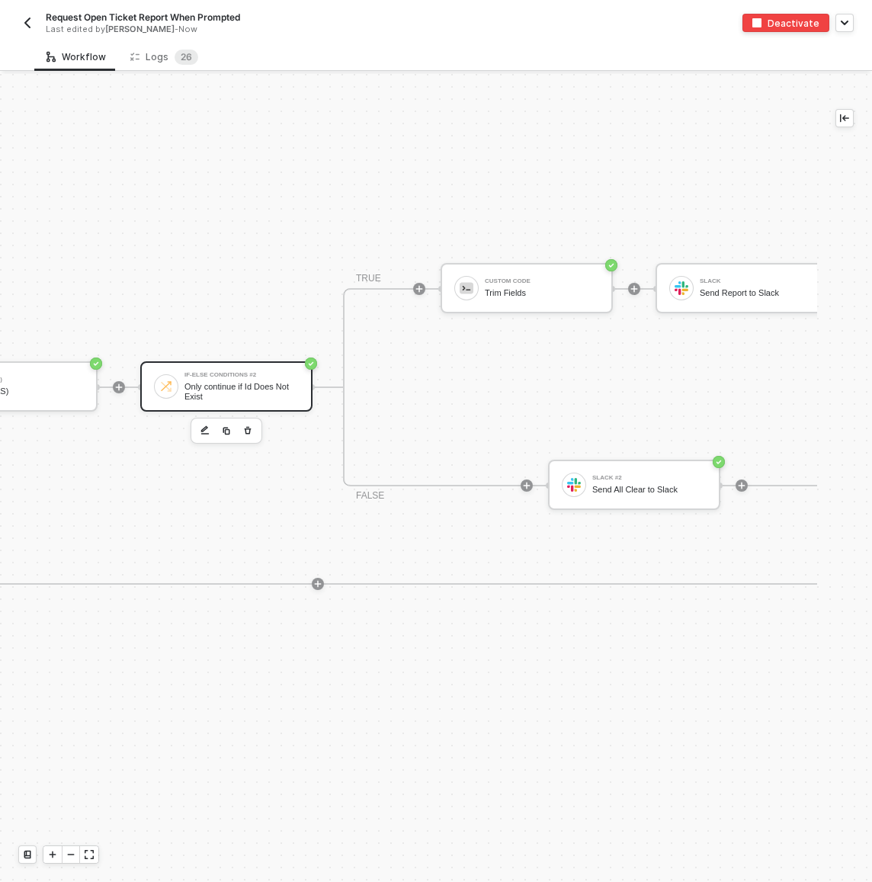
click at [263, 369] on div "If-Else Conditions #2 Only continue if Id Does Not Exist" at bounding box center [226, 386] width 172 height 50
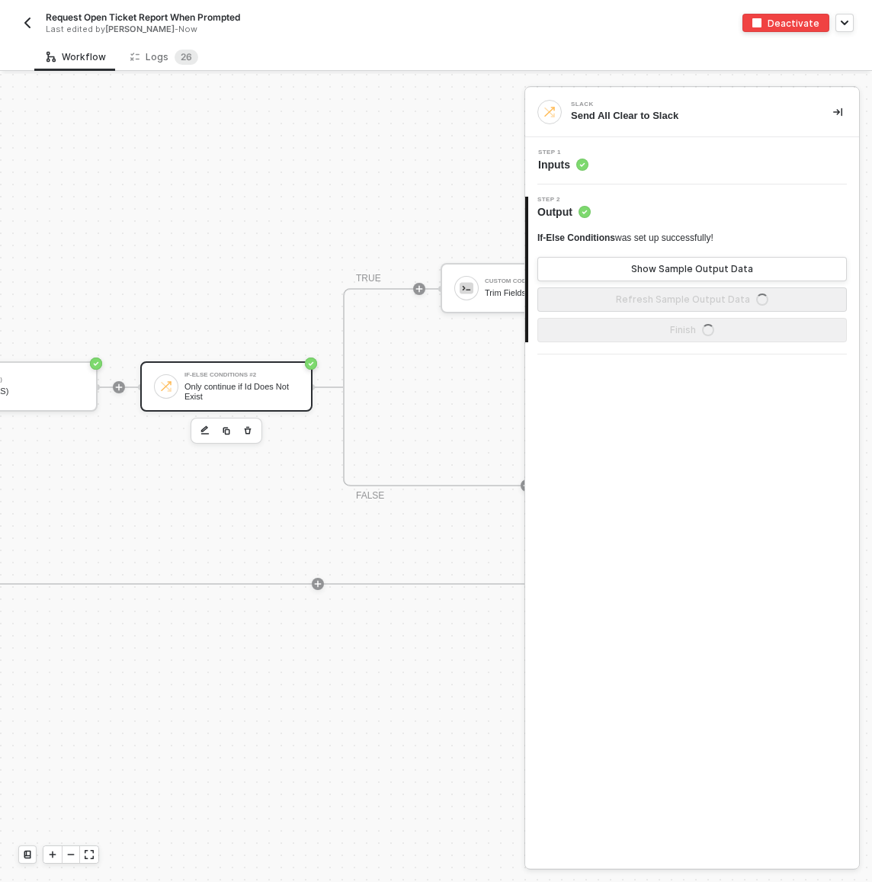
click at [673, 168] on div "Step 1 Inputs" at bounding box center [694, 160] width 330 height 23
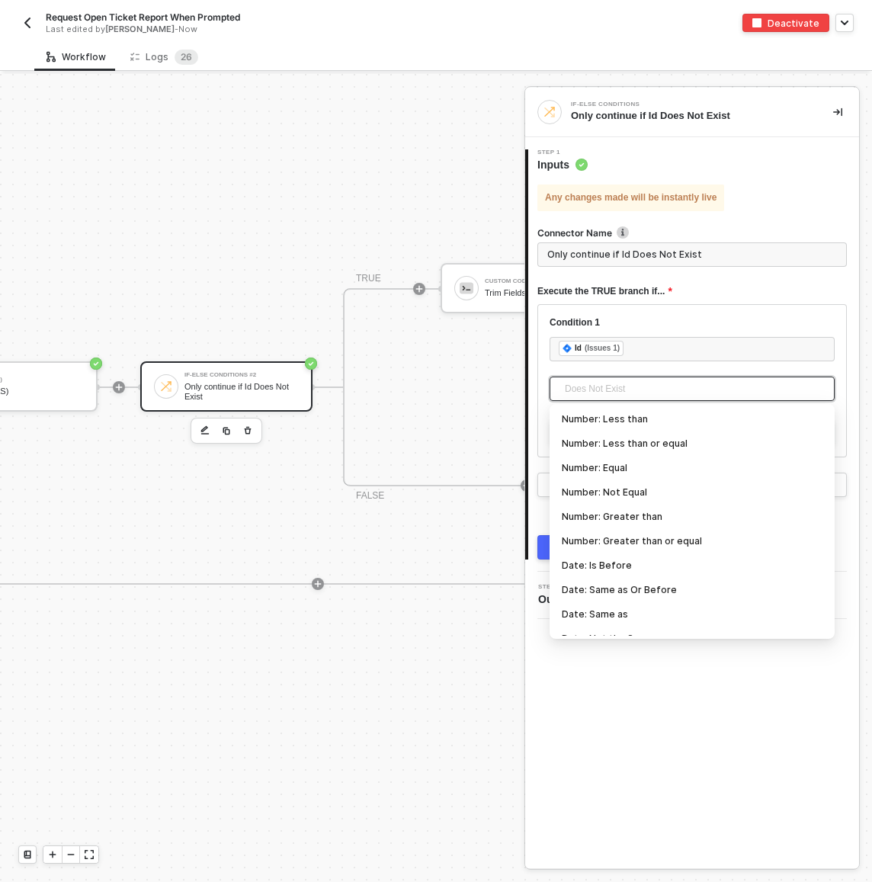
click at [629, 392] on span "Does Not Exist" at bounding box center [695, 388] width 261 height 23
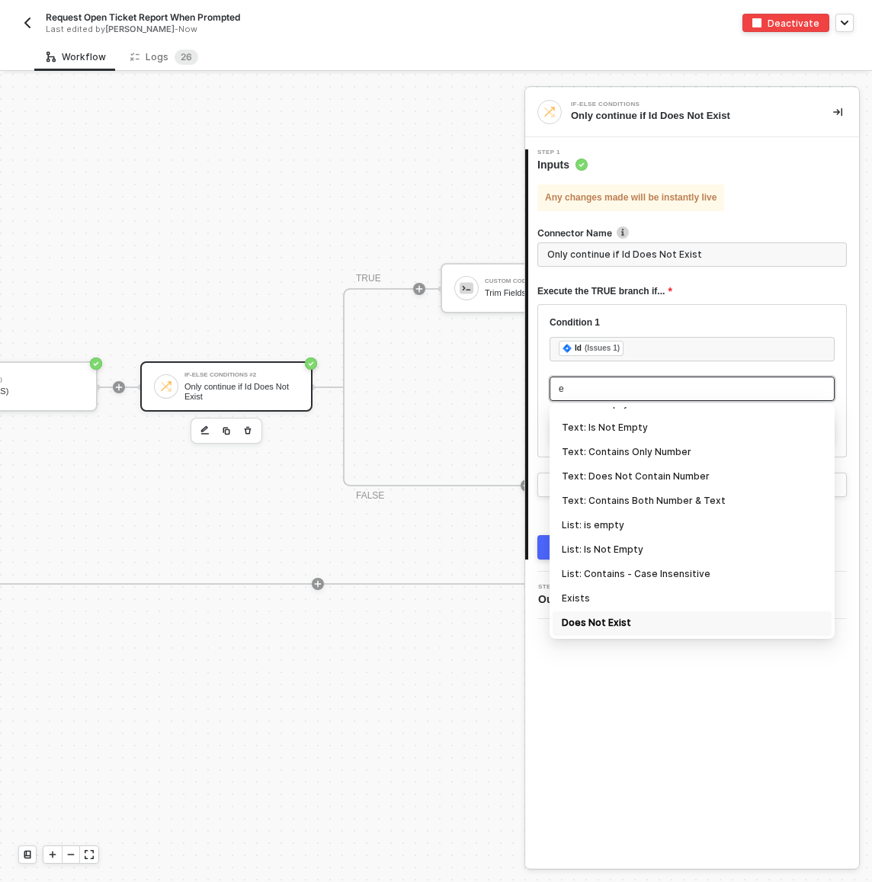
type input "ex"
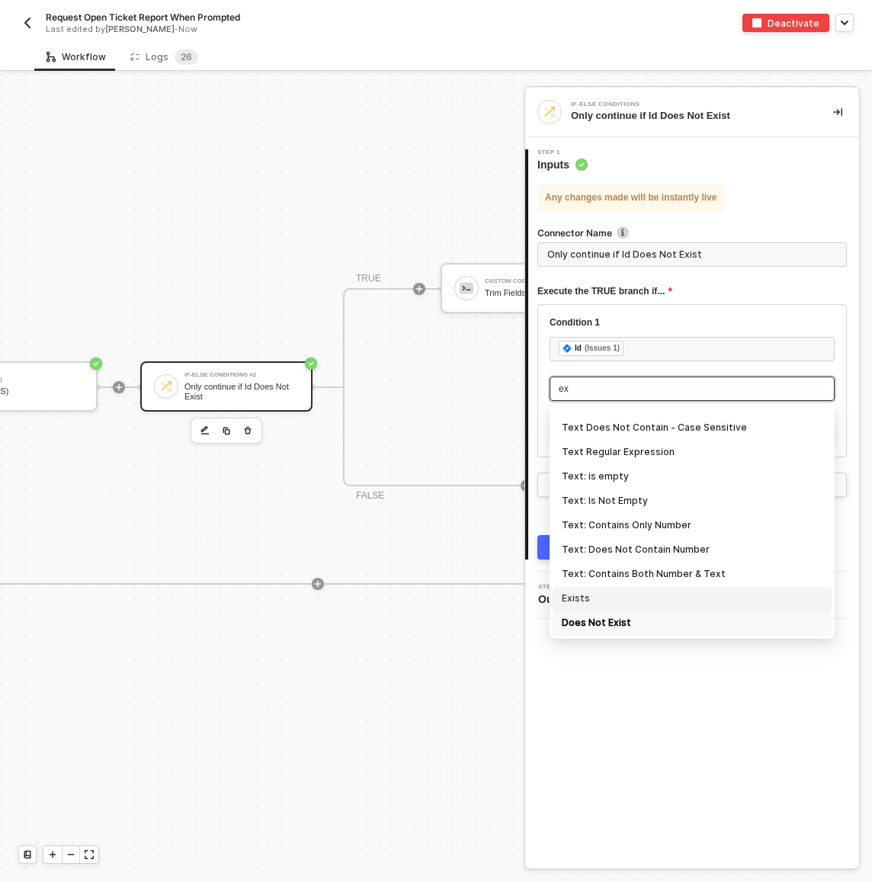
click at [598, 596] on div "Exists" at bounding box center [692, 599] width 261 height 17
type input "Only continue if Id Exists"
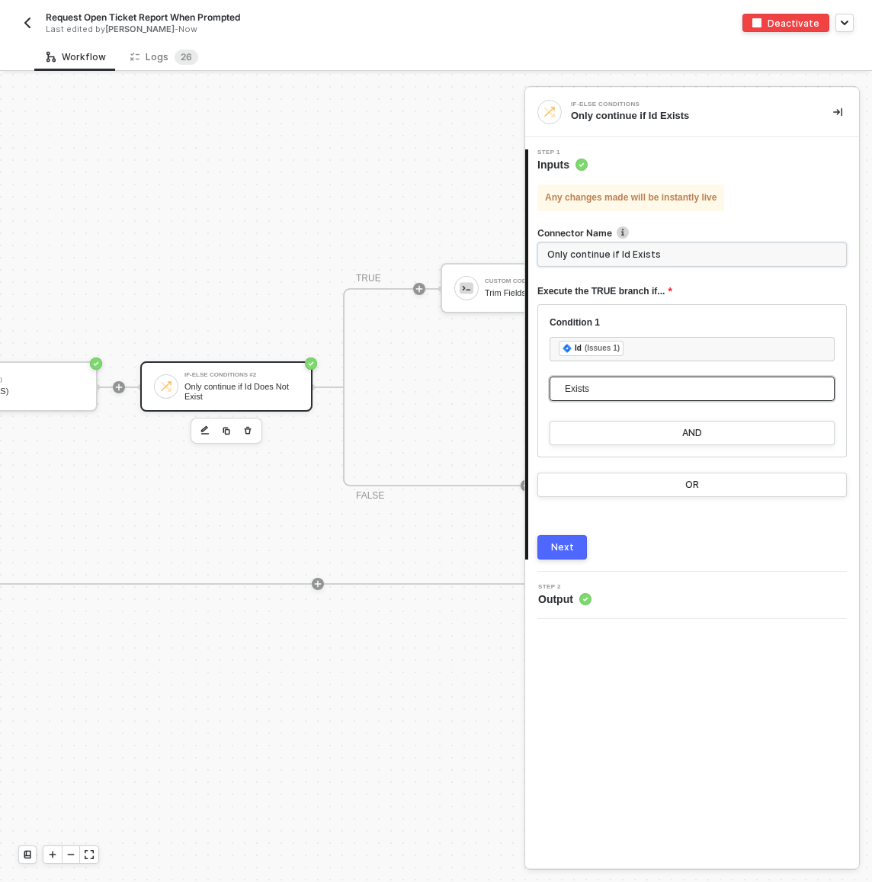
click at [655, 258] on input "Only continue if Id Exists" at bounding box center [691, 254] width 309 height 24
type input "If Open Issues Exist"
click at [557, 548] on div "Next" at bounding box center [562, 547] width 23 height 12
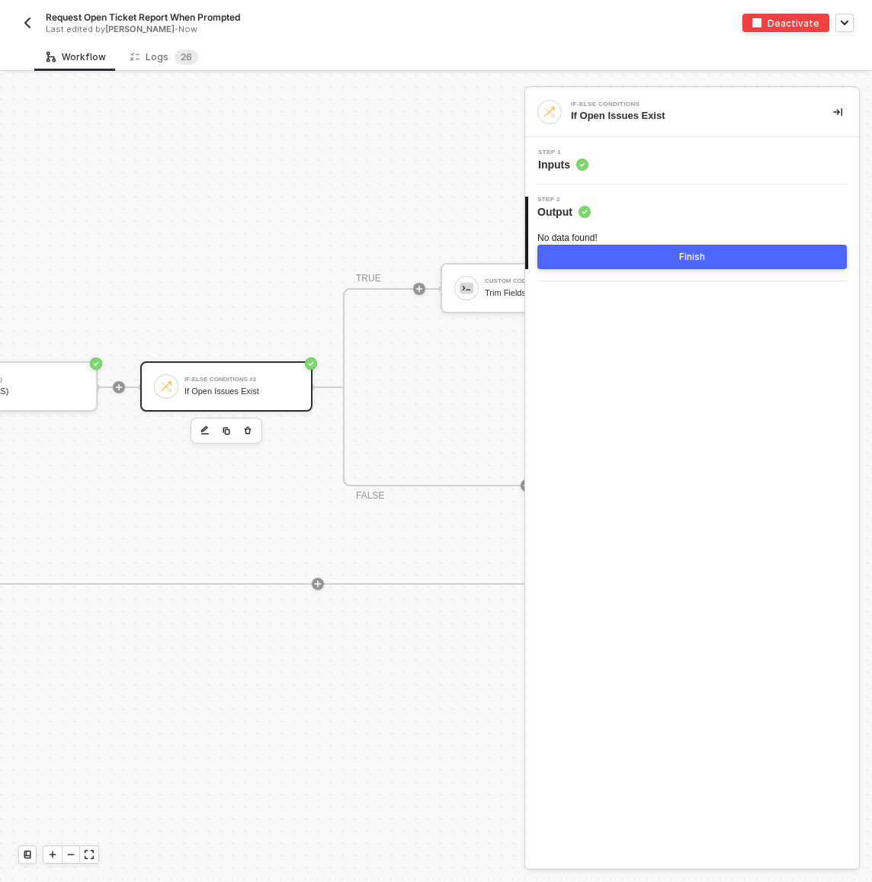
click at [695, 261] on div "Finish" at bounding box center [692, 257] width 26 height 12
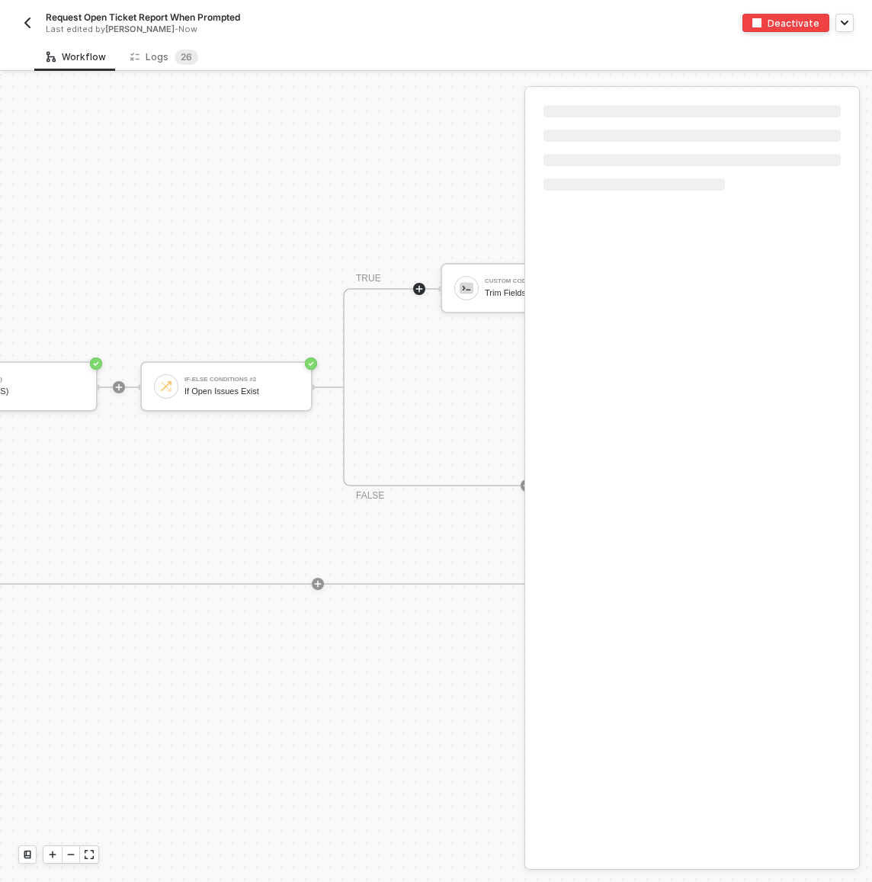
click at [413, 203] on div "Slack Trigger Trigger workflow when message posted If-Else Conditions If Report…" at bounding box center [113, 485] width 1873 height 1644
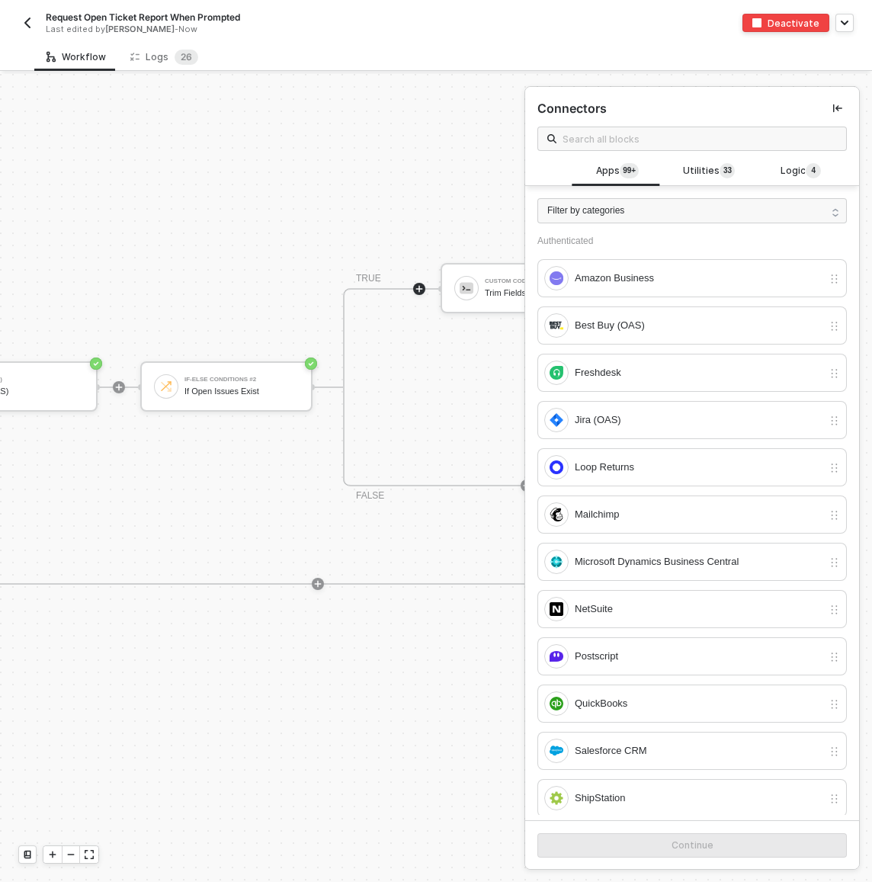
click at [156, 148] on div "Slack Trigger Trigger workflow when message posted If-Else Conditions If Report…" at bounding box center [113, 485] width 1873 height 1644
click at [156, 147] on div "Slack Trigger Trigger workflow when message posted If-Else Conditions If Report…" at bounding box center [113, 485] width 1873 height 1644
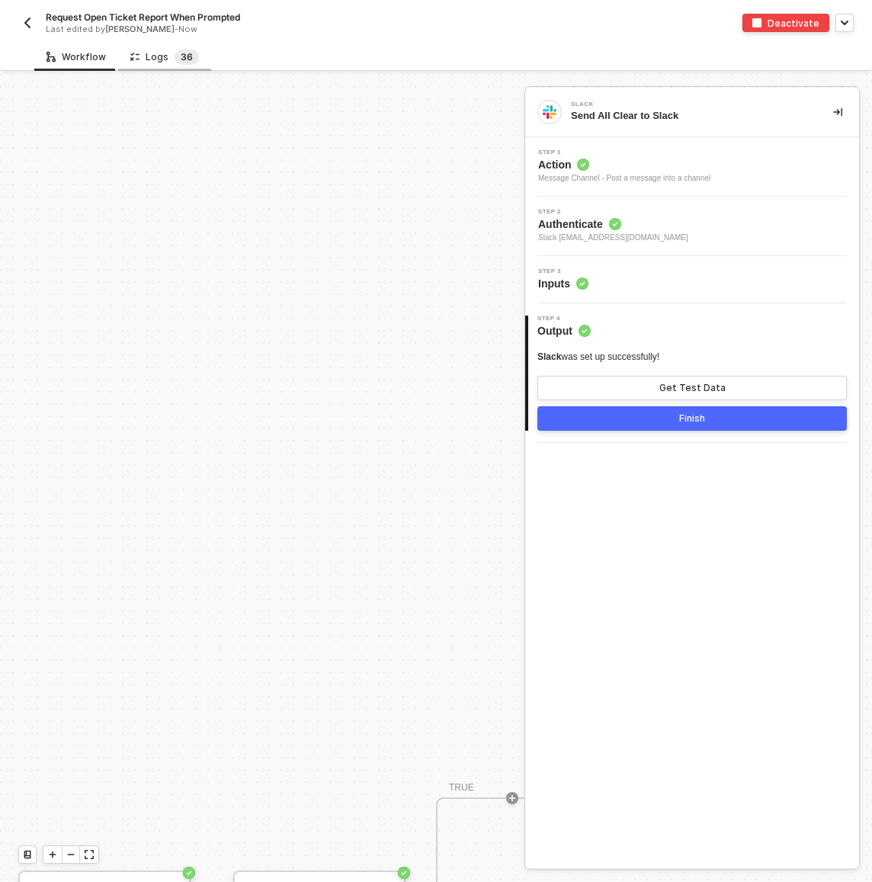
scroll to position [411, 0]
click at [182, 49] on div "Logs 3 6" at bounding box center [164, 57] width 93 height 28
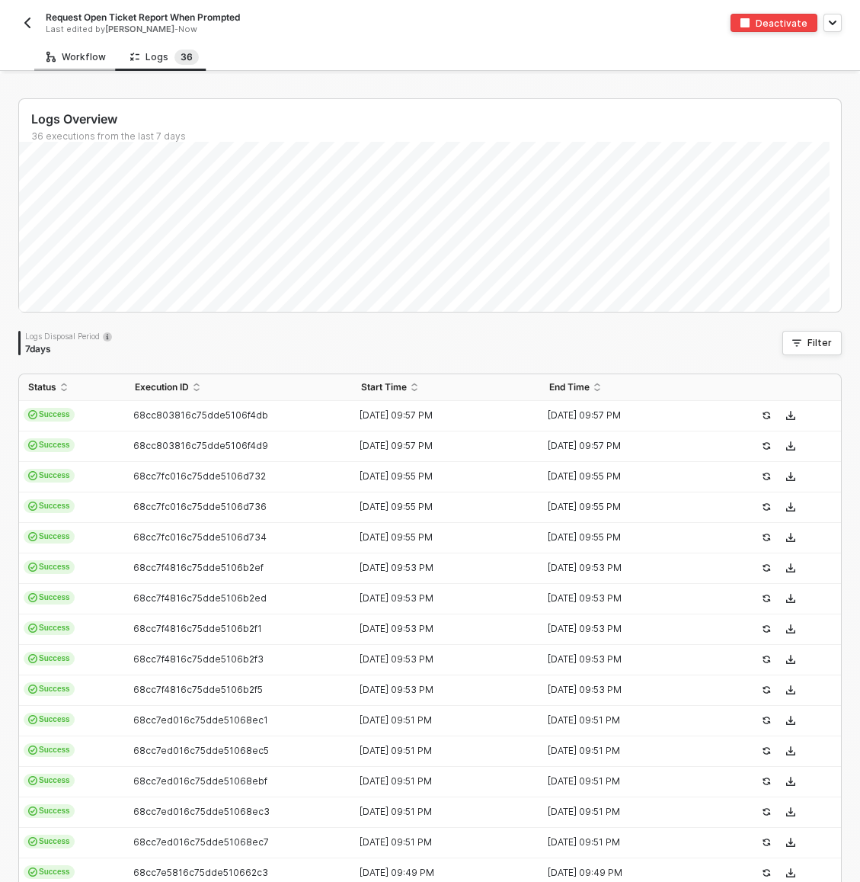
click at [89, 56] on div "Workflow" at bounding box center [75, 57] width 59 height 12
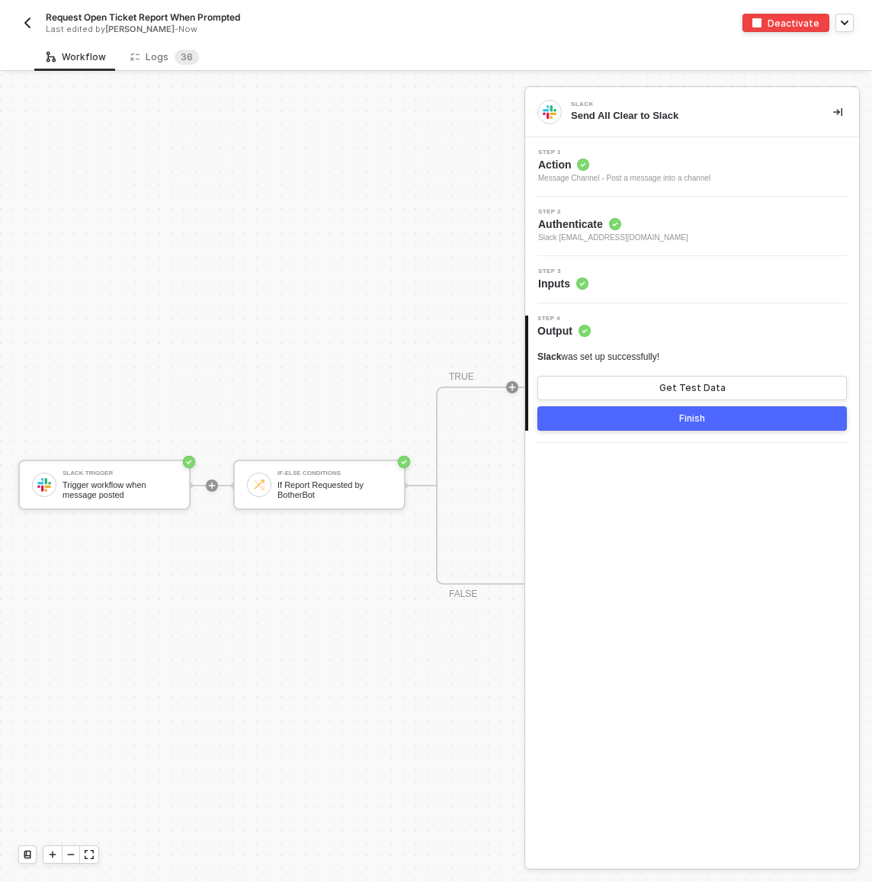
click at [315, 461] on div "If-Else Conditions If Report Requested by [PERSON_NAME]" at bounding box center [319, 485] width 172 height 50
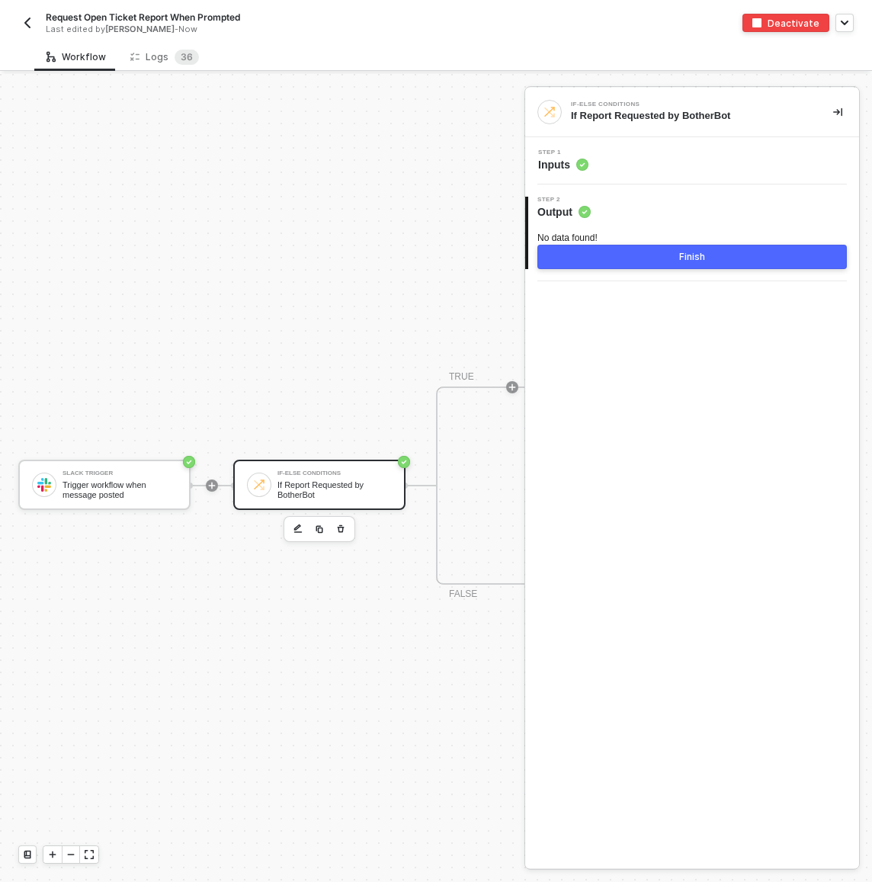
click at [613, 155] on div "Step 1 Inputs" at bounding box center [694, 160] width 330 height 23
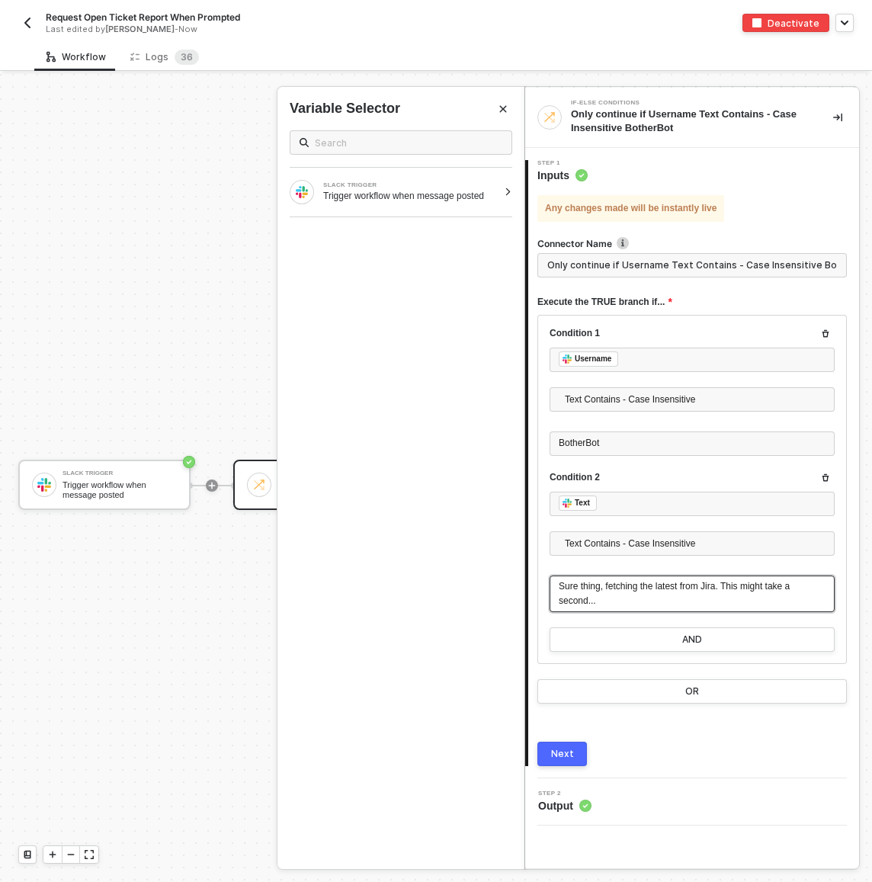
click at [664, 591] on div "Sure thing, fetching the latest from Jira. This might take a second..." at bounding box center [692, 593] width 267 height 29
click at [623, 273] on input "Only continue if Username Text Contains - Case Insensitive BotherBot" at bounding box center [691, 265] width 309 height 24
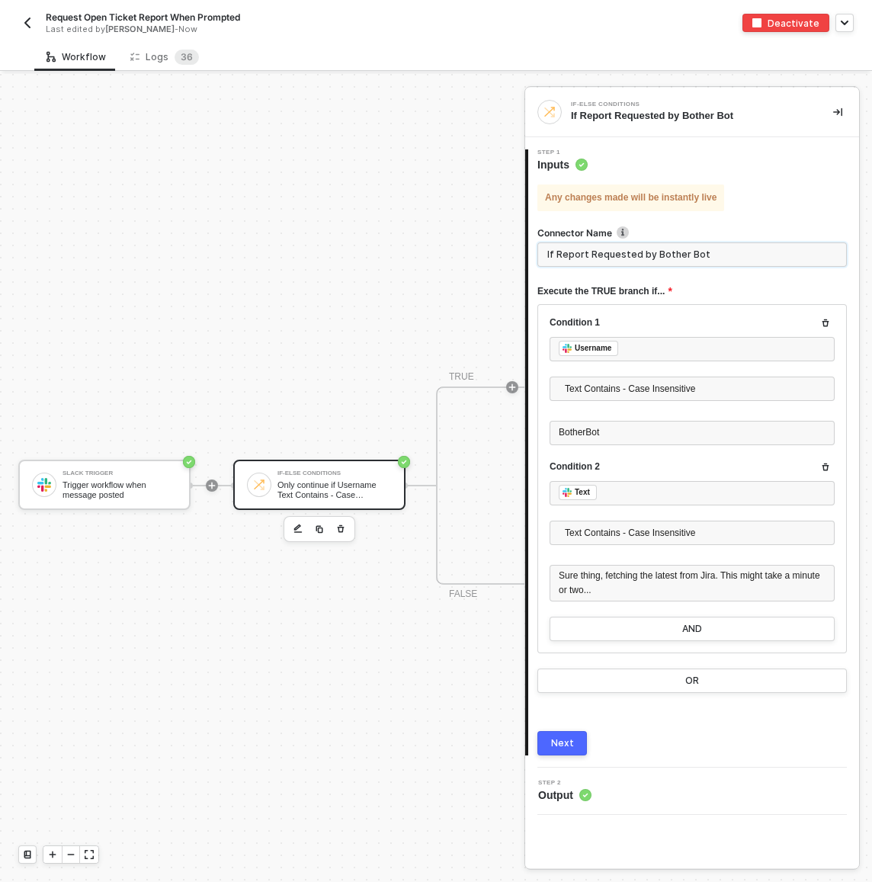
type input "If Report Requested by Bother Bot"
click at [558, 751] on button "Next" at bounding box center [562, 743] width 50 height 24
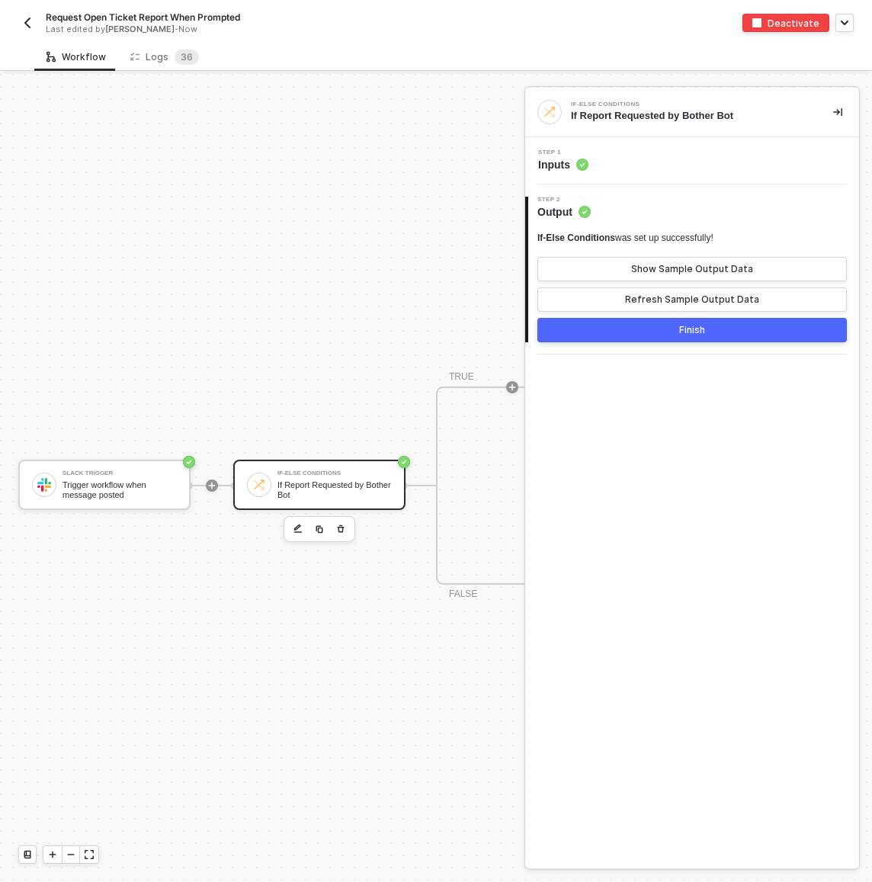
click at [688, 328] on div "Finish" at bounding box center [692, 330] width 26 height 12
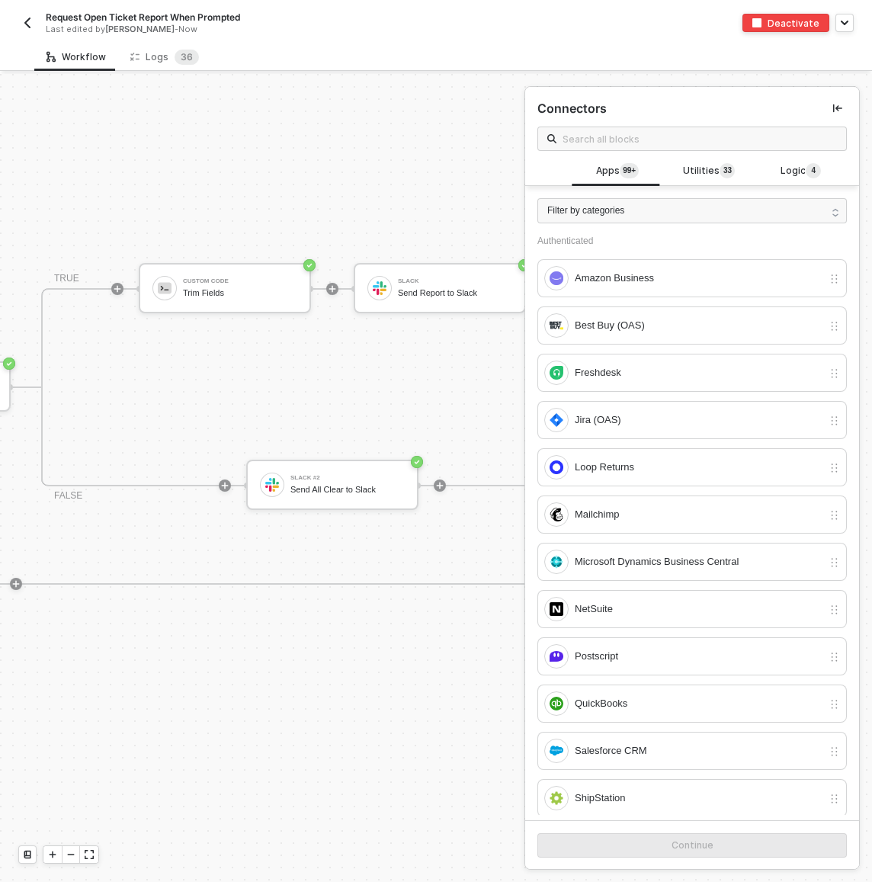
scroll to position [411, 1456]
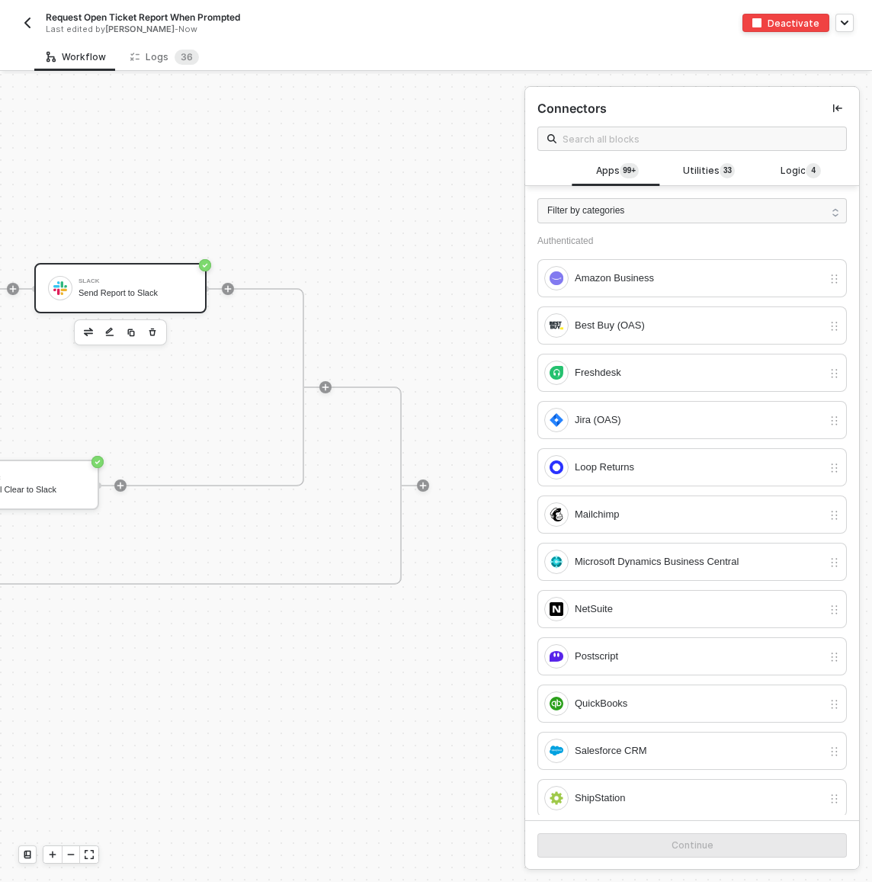
click at [136, 279] on div "Slack" at bounding box center [135, 281] width 114 height 6
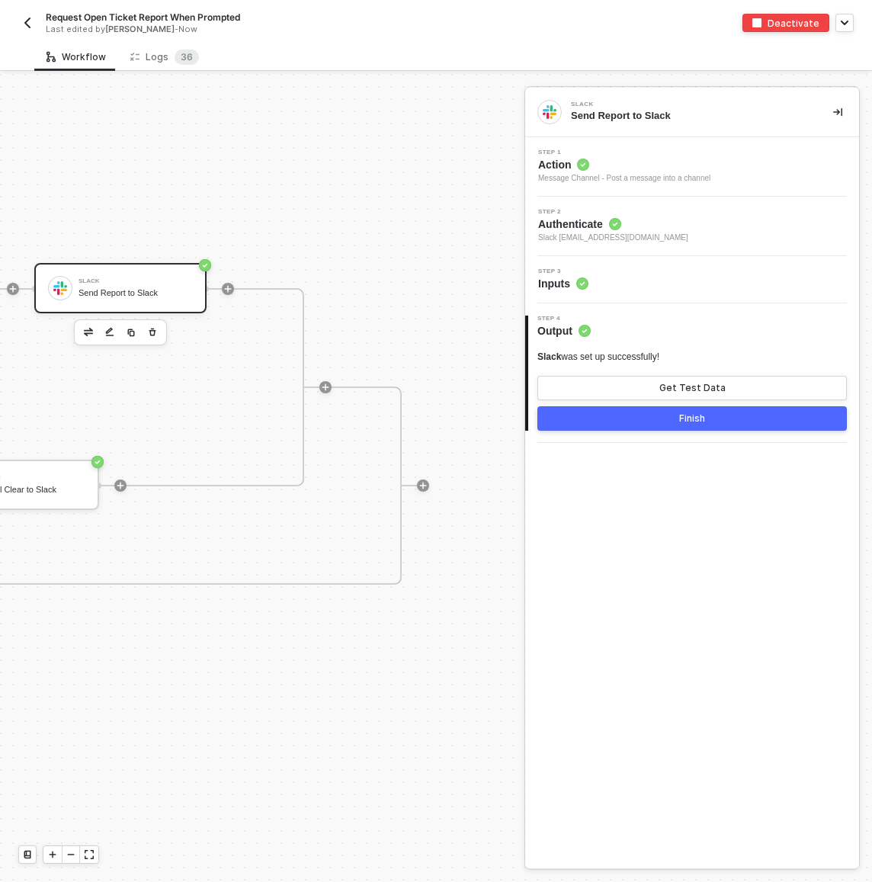
click at [729, 284] on div "Step 3 Inputs" at bounding box center [694, 279] width 330 height 23
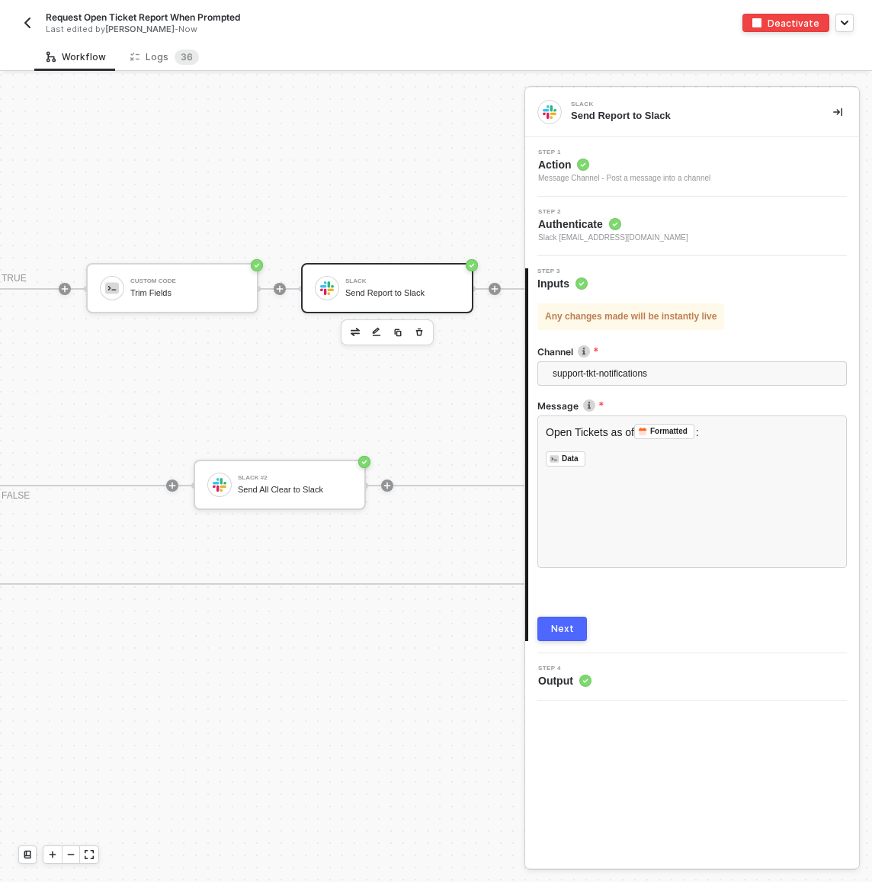
scroll to position [411, 1029]
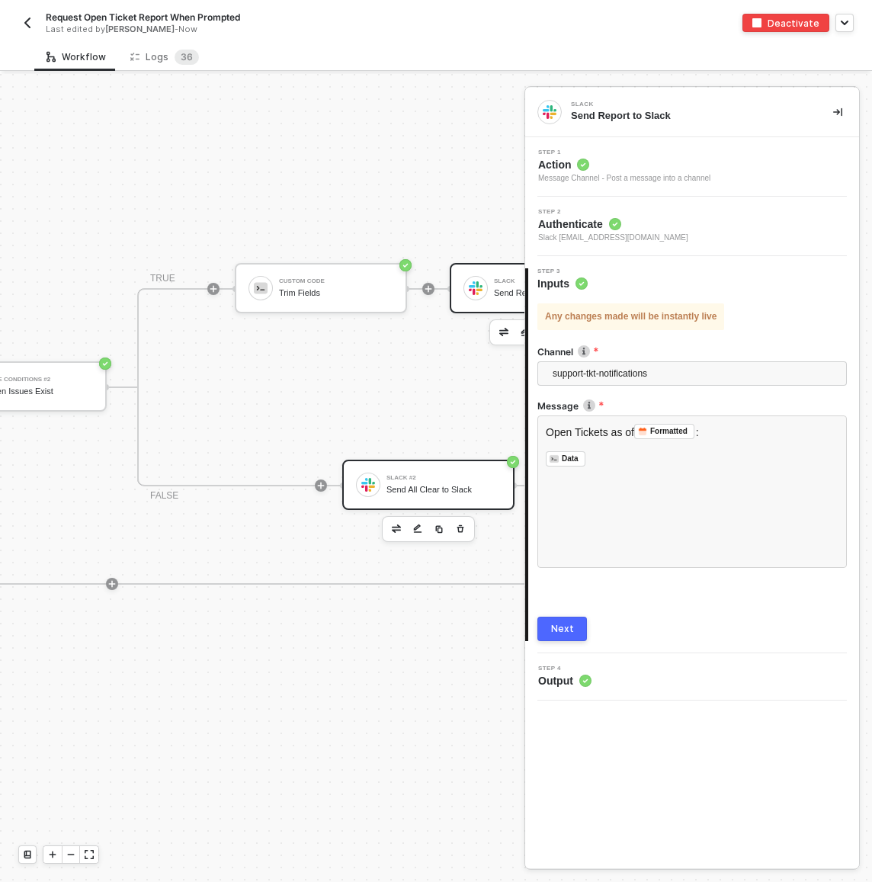
click at [479, 476] on div "Slack #2" at bounding box center [443, 478] width 114 height 6
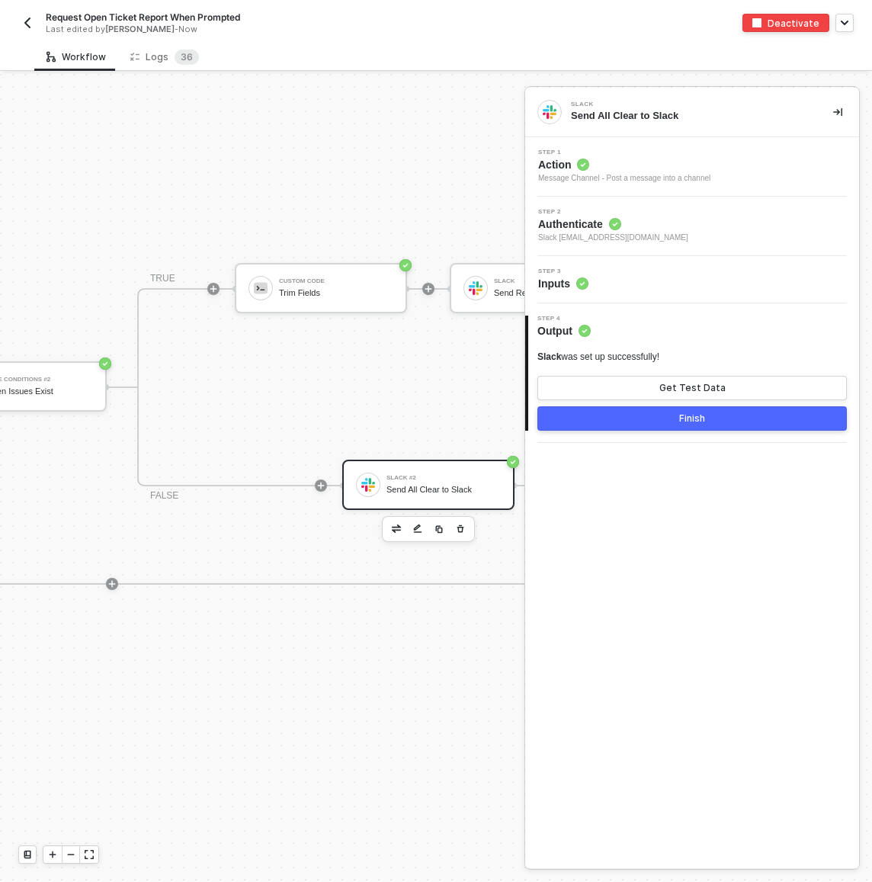
click at [622, 287] on div "Step 3 Inputs" at bounding box center [694, 279] width 330 height 23
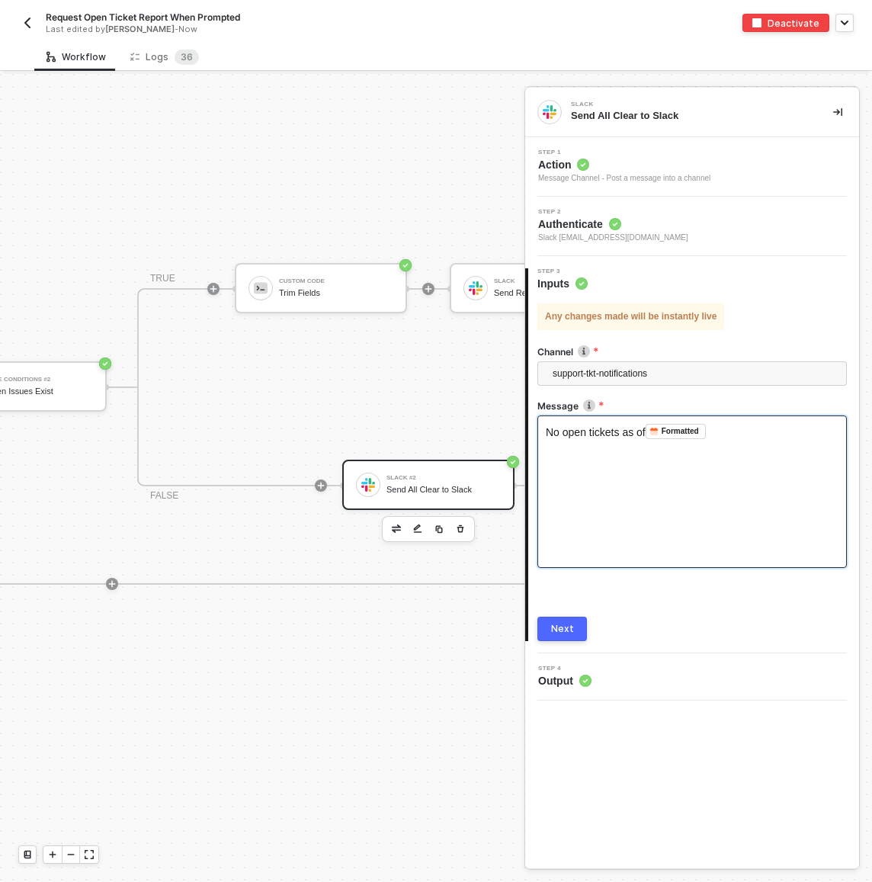
click at [631, 438] on div "No open tickets as of Formatted ﻿ ﻿" at bounding box center [691, 491] width 309 height 152
drag, startPoint x: 651, startPoint y: 438, endPoint x: 624, endPoint y: 435, distance: 26.8
click at [624, 435] on div "No open tickets as of Formatted ﻿ ﻿" at bounding box center [692, 431] width 293 height 15
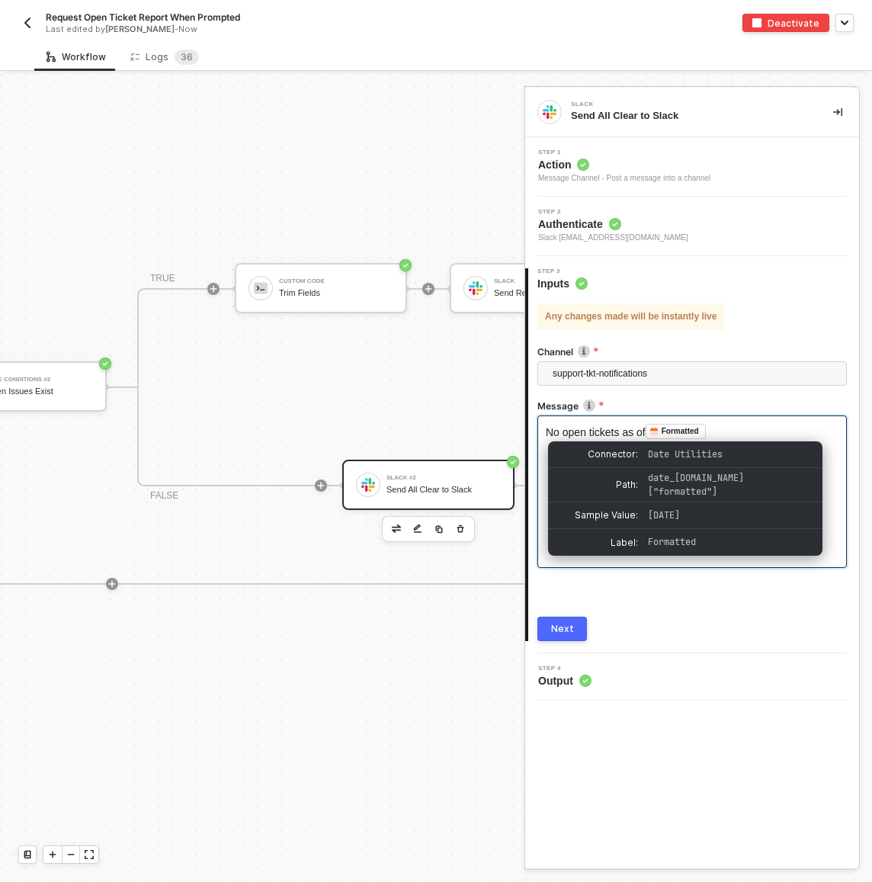
drag, startPoint x: 731, startPoint y: 429, endPoint x: 636, endPoint y: 434, distance: 94.6
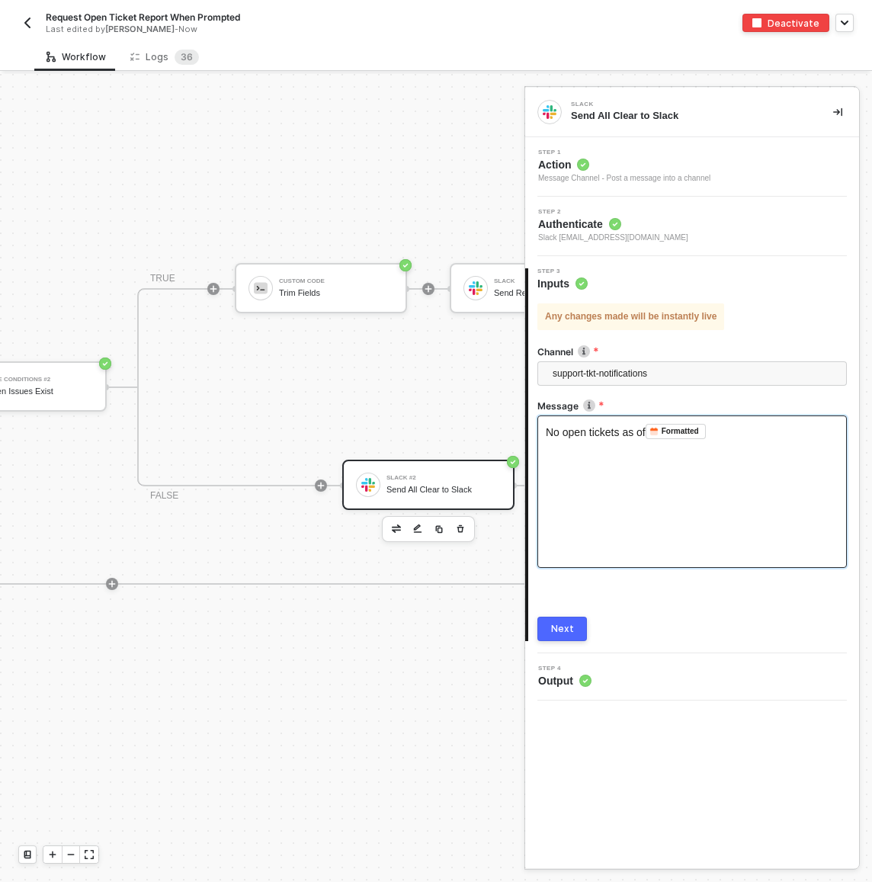
click at [629, 434] on span "No open tickets as of" at bounding box center [596, 432] width 100 height 12
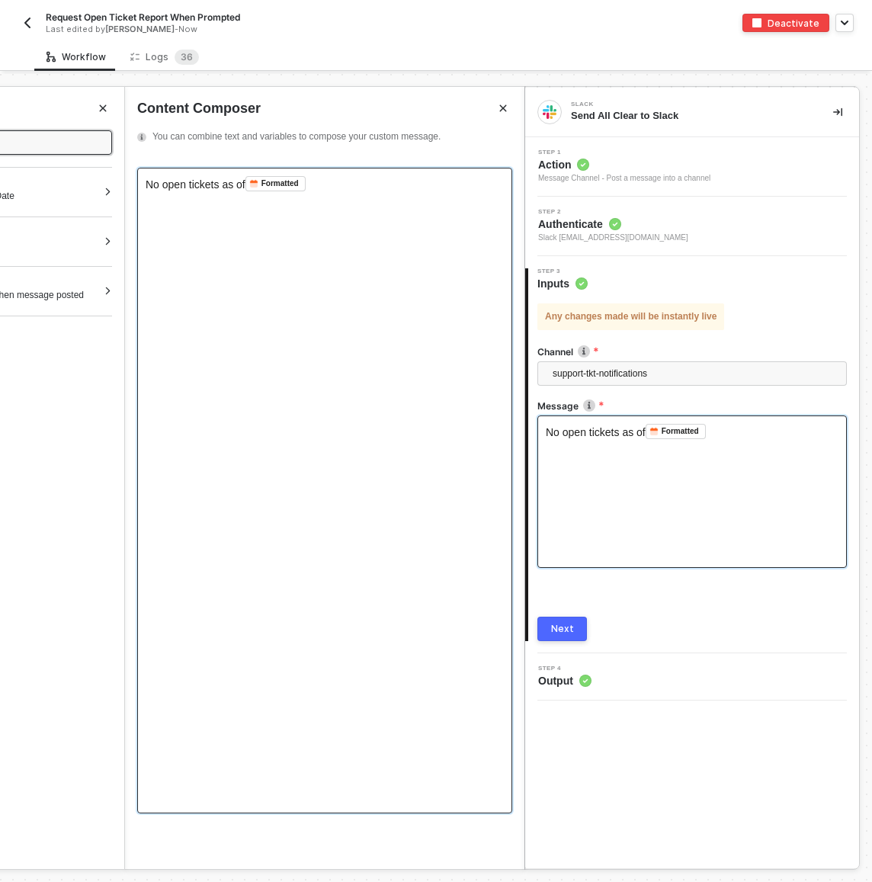
click at [397, 233] on div "No open tickets as of Formatted ﻿ ﻿" at bounding box center [324, 490] width 375 height 645
drag, startPoint x: 347, startPoint y: 175, endPoint x: 277, endPoint y: 180, distance: 70.3
click at [277, 180] on div "No open tickets as of Formatted ﻿ ﻿" at bounding box center [324, 490] width 375 height 645
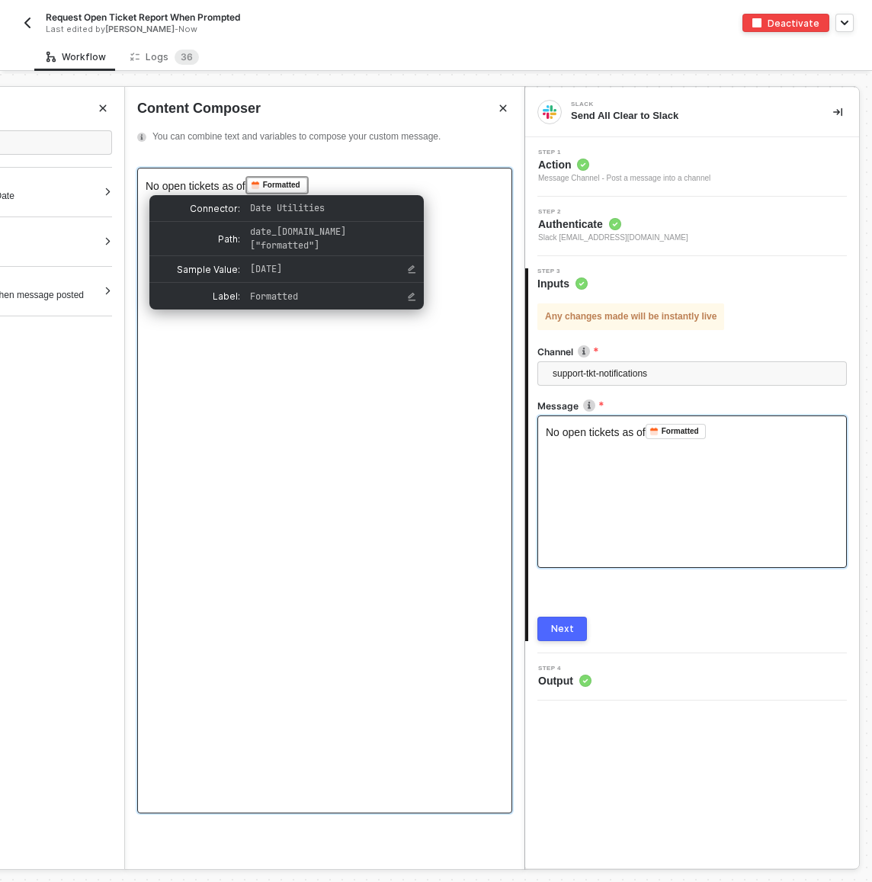
click at [350, 181] on div "No open tickets as of Formatted ﻿ ﻿" at bounding box center [325, 185] width 358 height 18
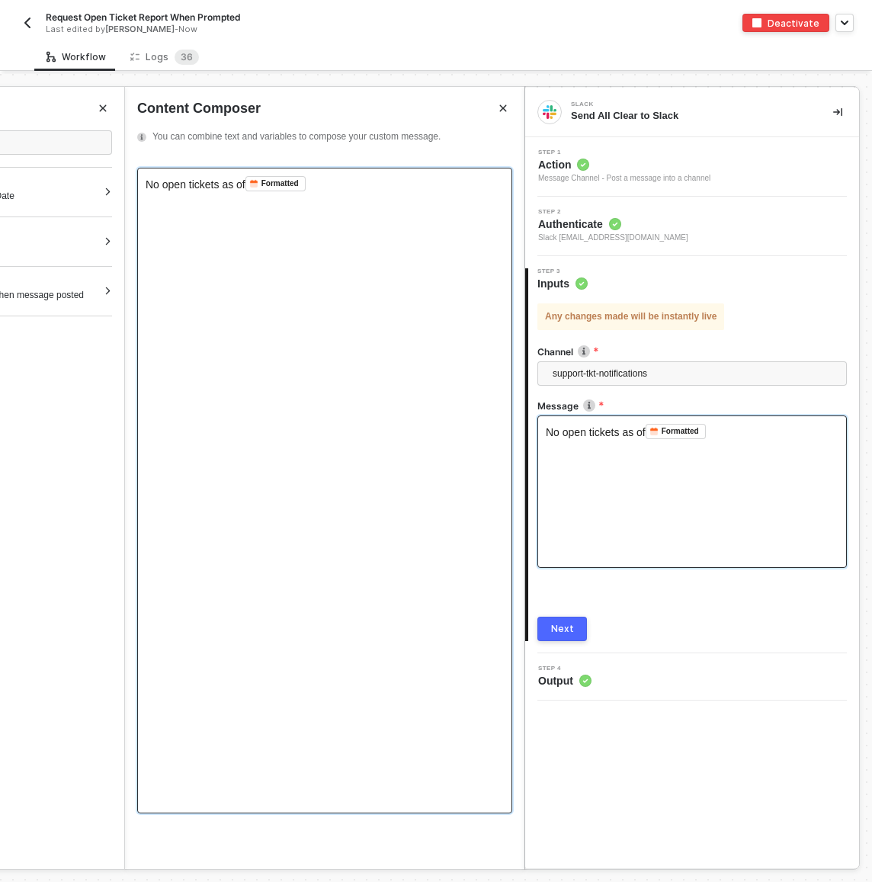
drag, startPoint x: 347, startPoint y: 183, endPoint x: 226, endPoint y: 185, distance: 120.4
click at [226, 185] on div "No open tickets as of Formatted ﻿ ﻿" at bounding box center [325, 183] width 358 height 15
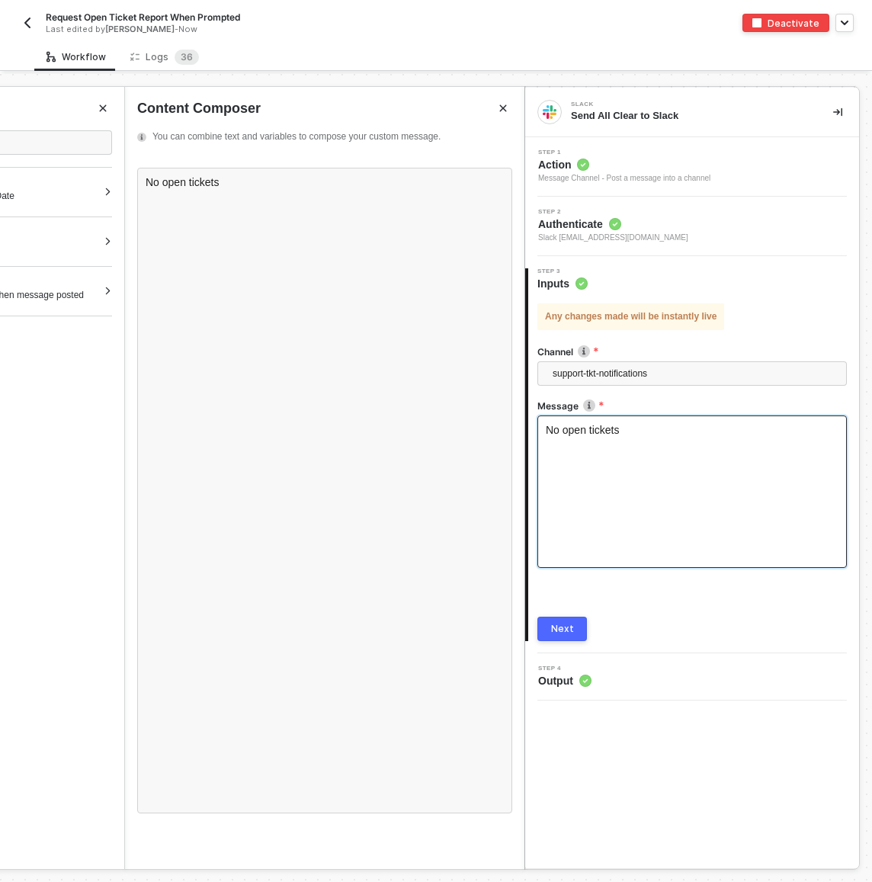
click at [558, 614] on div "Any changes made will be instantly live Channel support-tkt-notifications Messa…" at bounding box center [691, 466] width 309 height 350
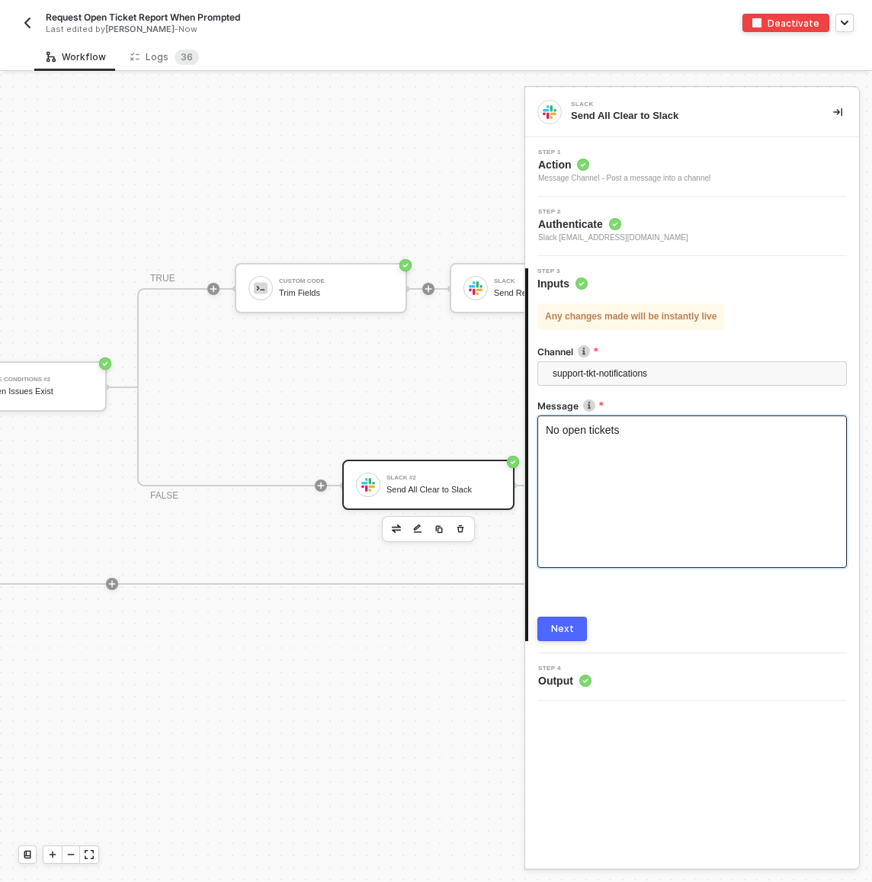
click at [564, 621] on button "Next" at bounding box center [562, 629] width 50 height 24
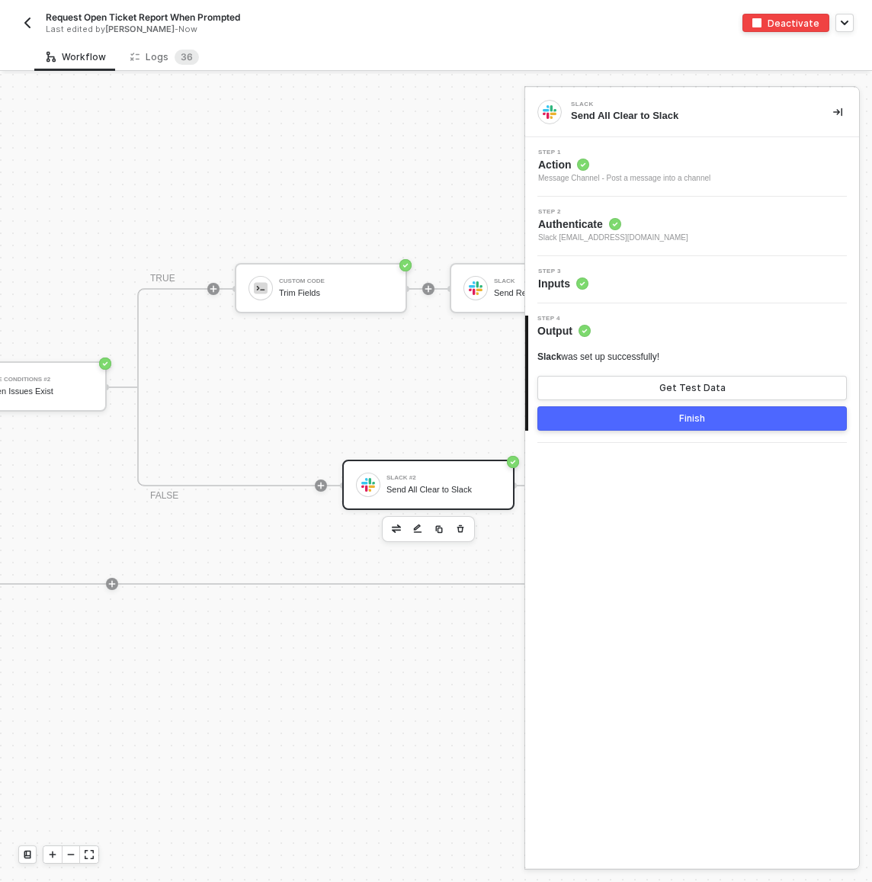
click at [699, 417] on div "Finish" at bounding box center [692, 418] width 26 height 12
